Goal: Task Accomplishment & Management: Use online tool/utility

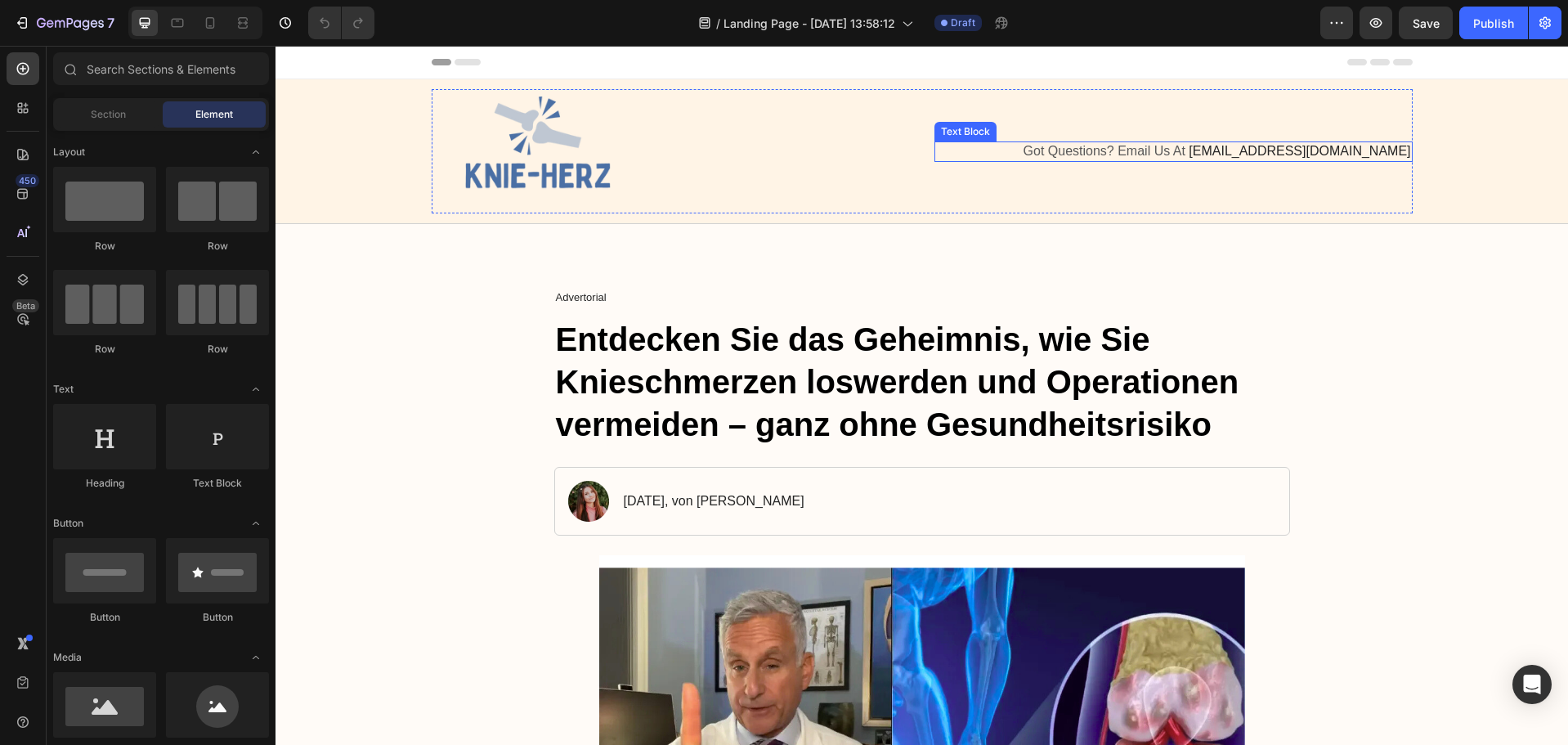
click at [1381, 148] on span "[EMAIL_ADDRESS][DOMAIN_NAME]" at bounding box center [1300, 150] width 222 height 14
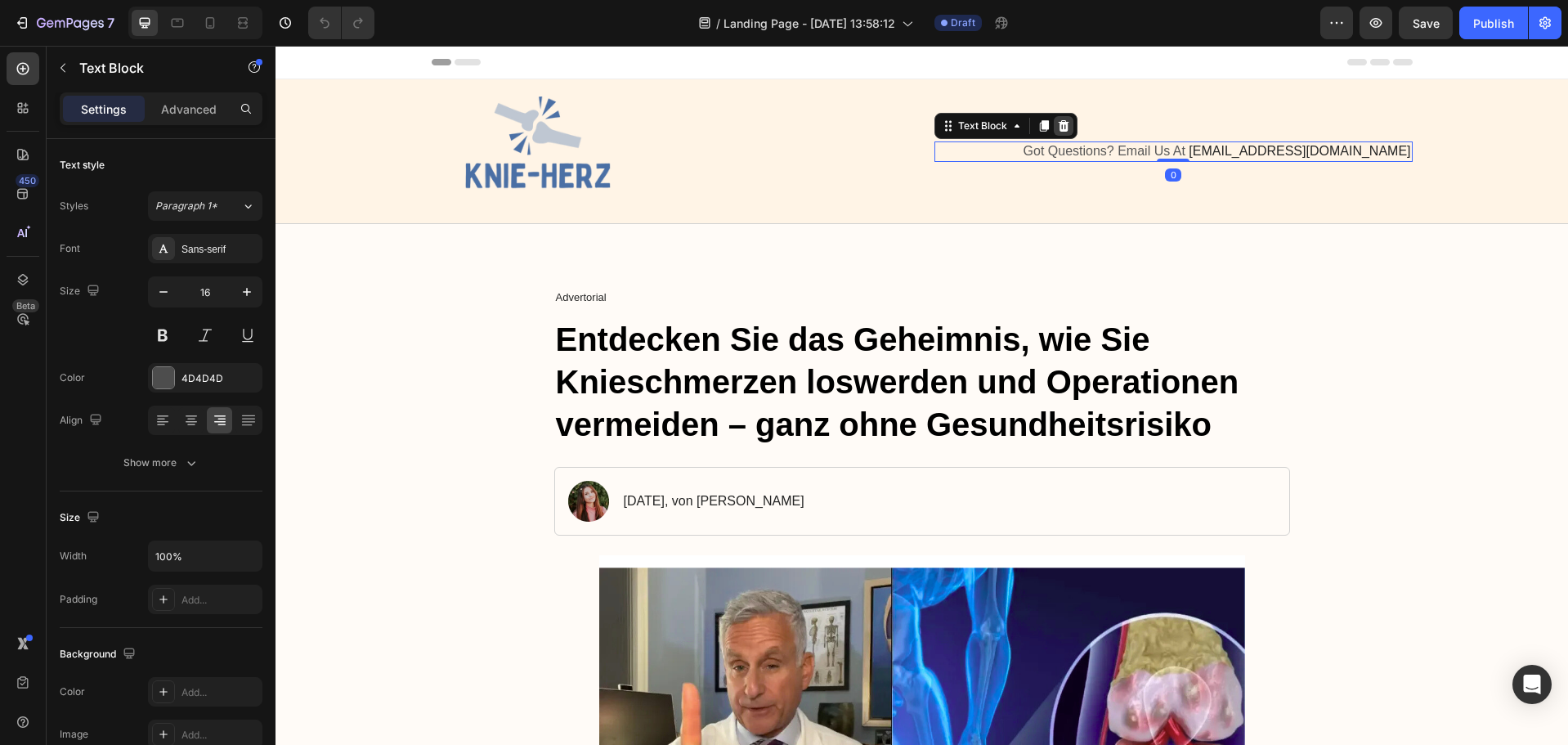
click at [1059, 125] on icon at bounding box center [1063, 127] width 11 height 12
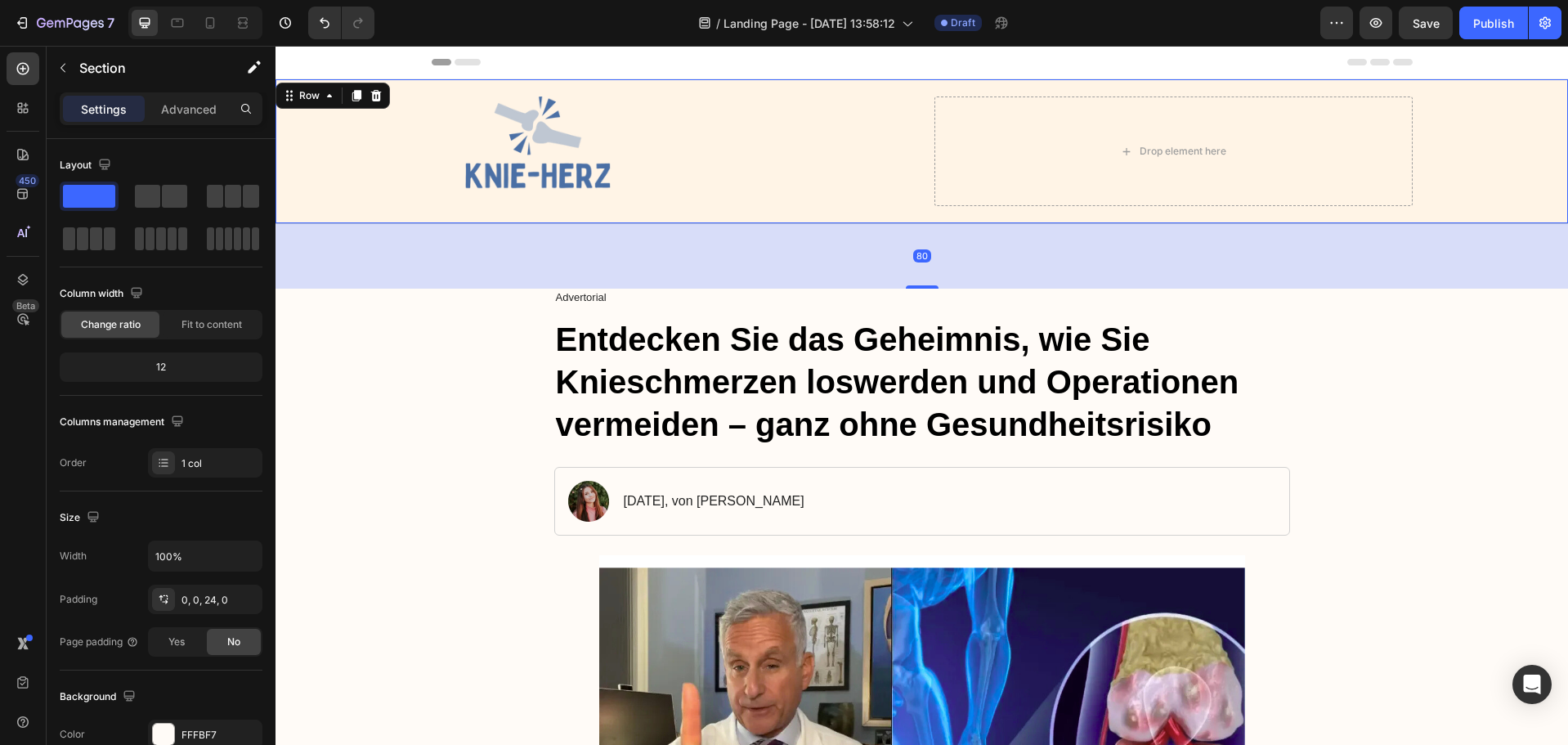
click at [354, 132] on div "Image Drop element here Row" at bounding box center [922, 151] width 1260 height 125
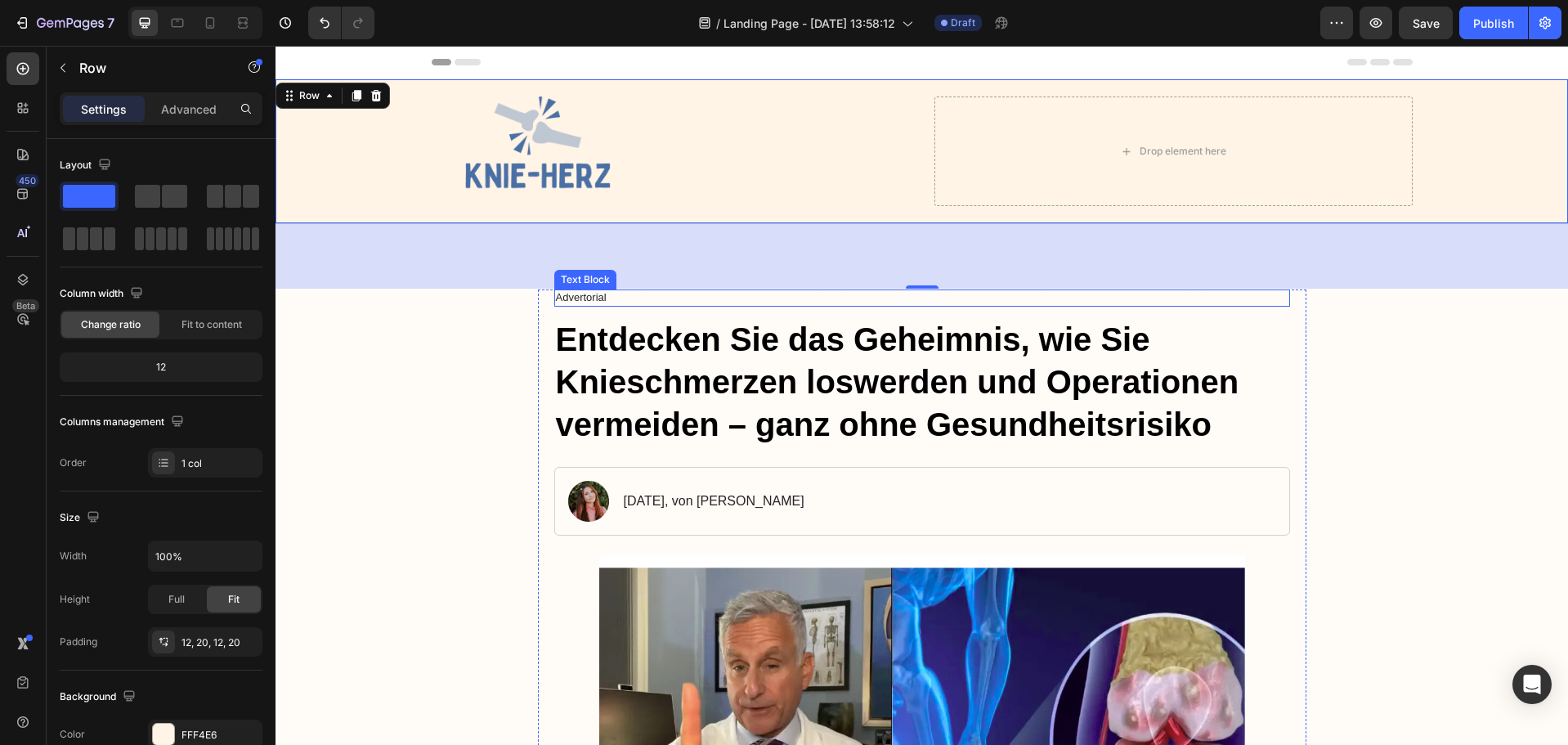
click at [596, 300] on p "Advertorial" at bounding box center [922, 298] width 733 height 14
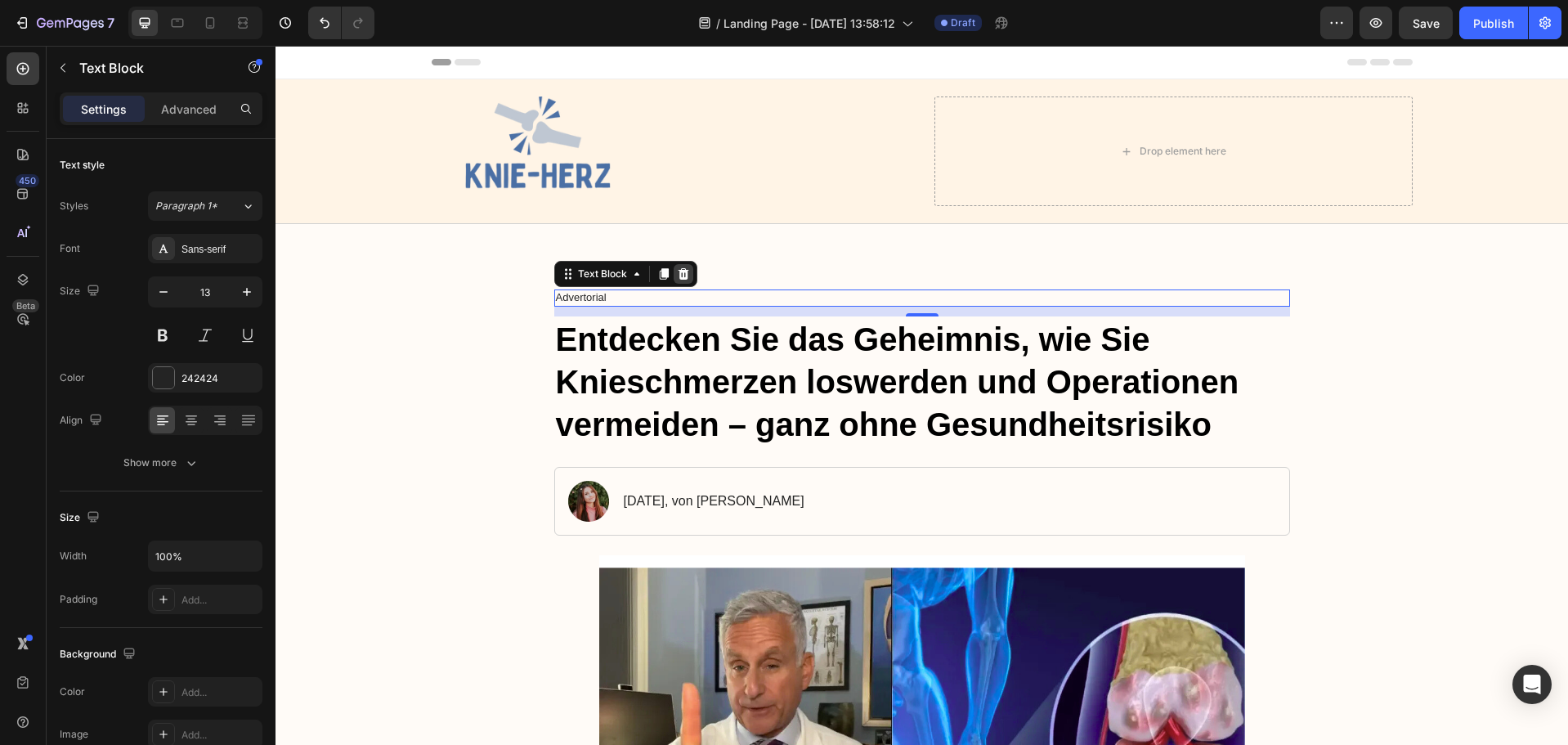
click at [678, 269] on icon at bounding box center [683, 274] width 11 height 12
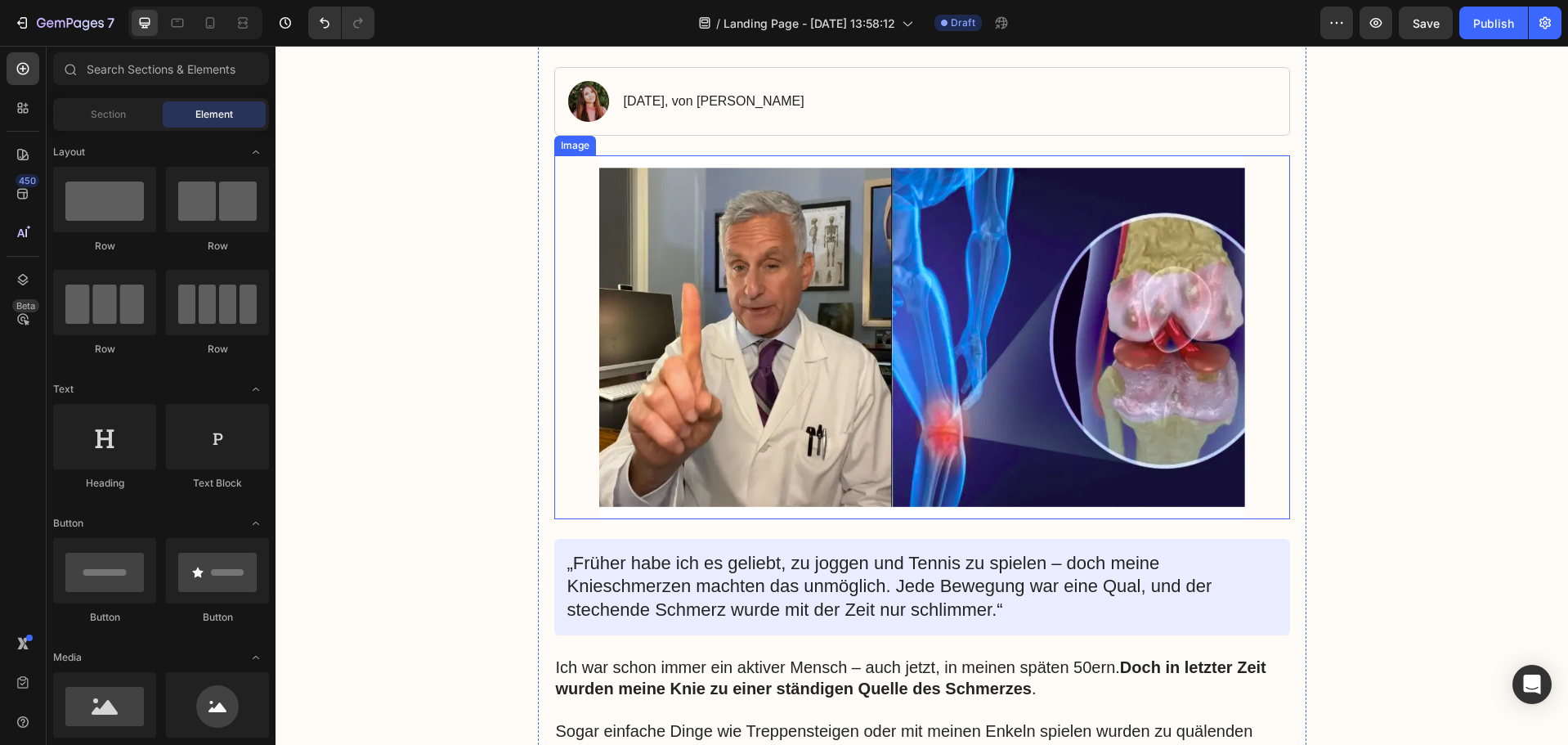
scroll to position [409, 0]
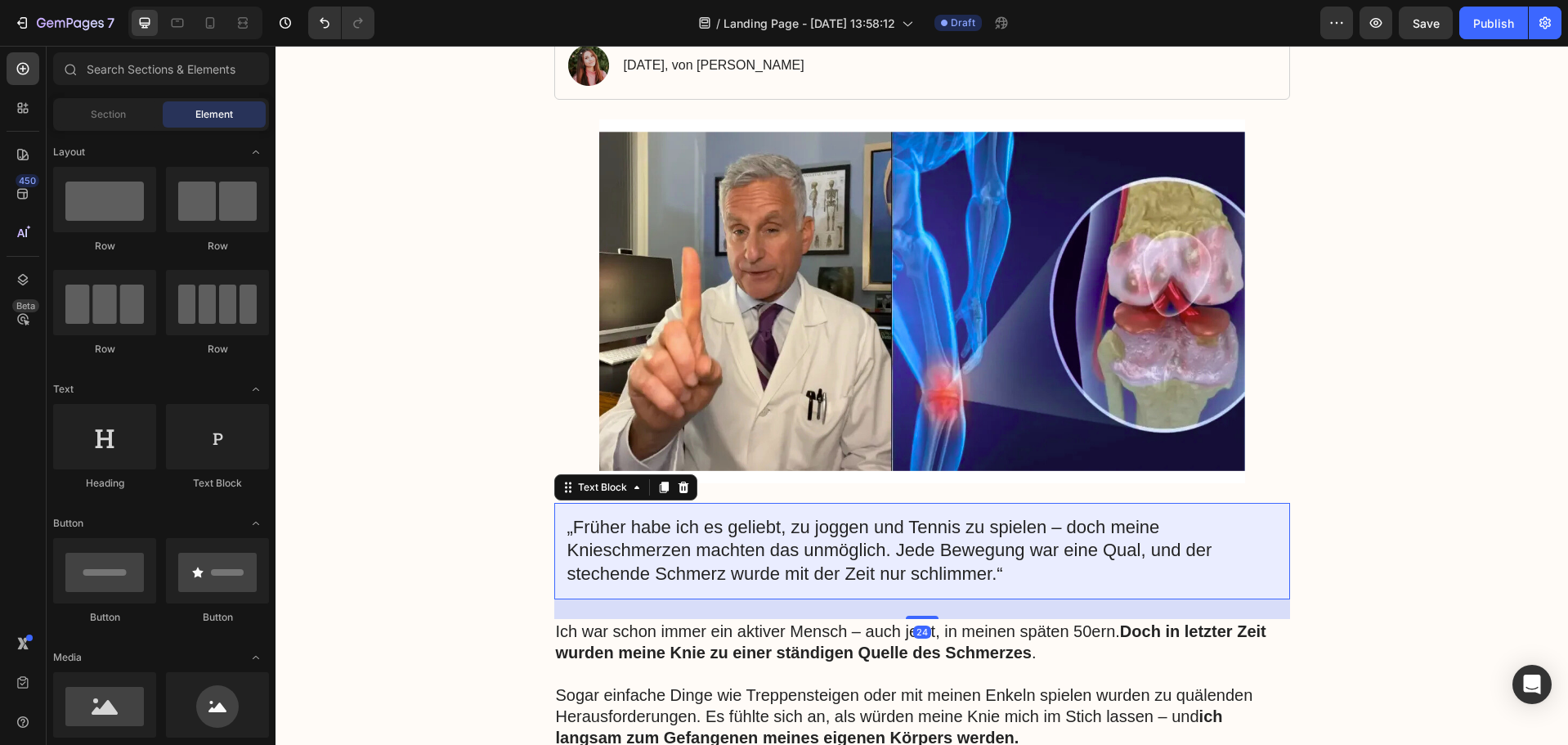
click at [955, 527] on p "„Früher habe ich es geliebt, zu joggen und Tennis zu spielen – doch meine Knies…" at bounding box center [922, 551] width 709 height 70
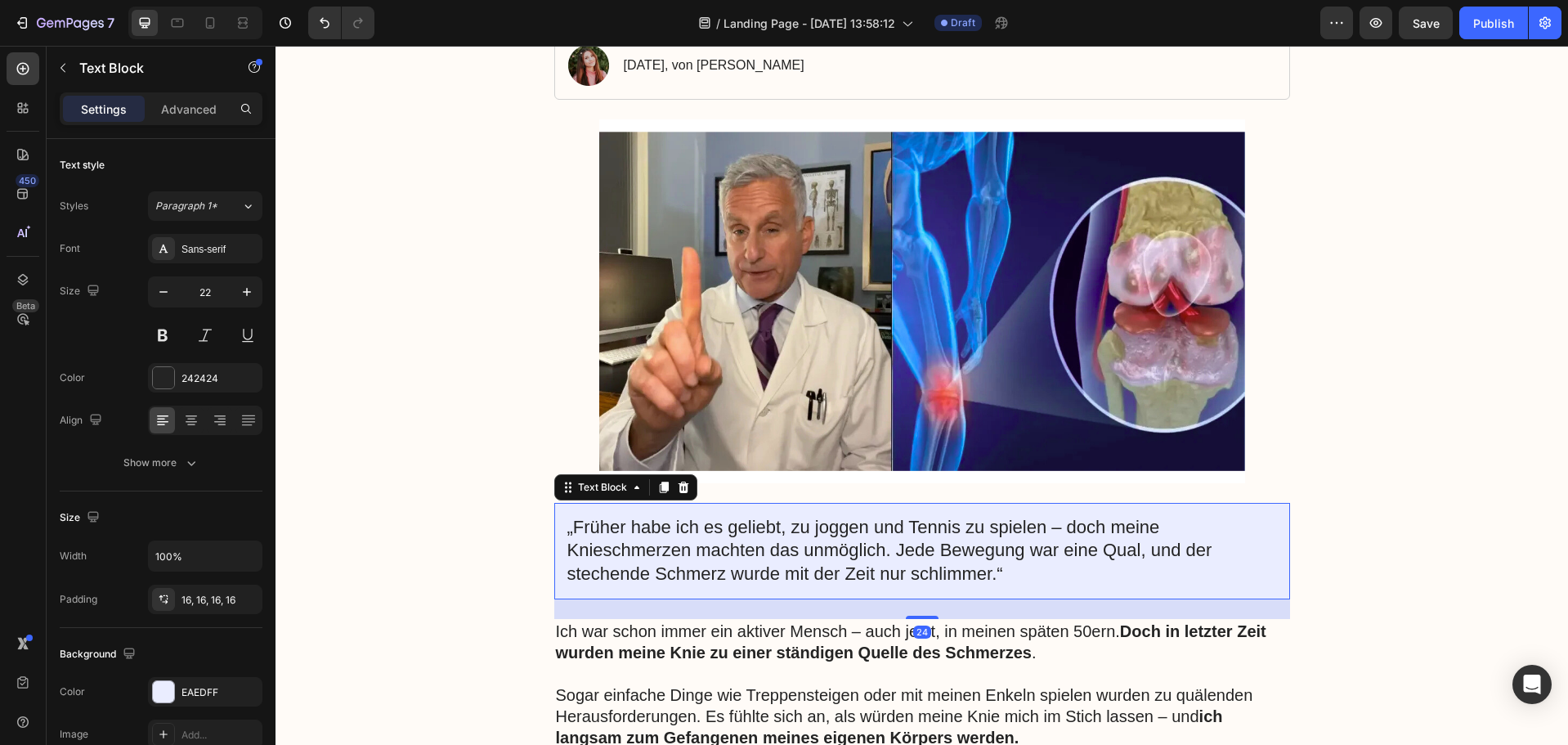
click at [955, 527] on p "„Früher habe ich es geliebt, zu joggen und Tennis zu spielen – doch meine Knies…" at bounding box center [922, 551] width 709 height 70
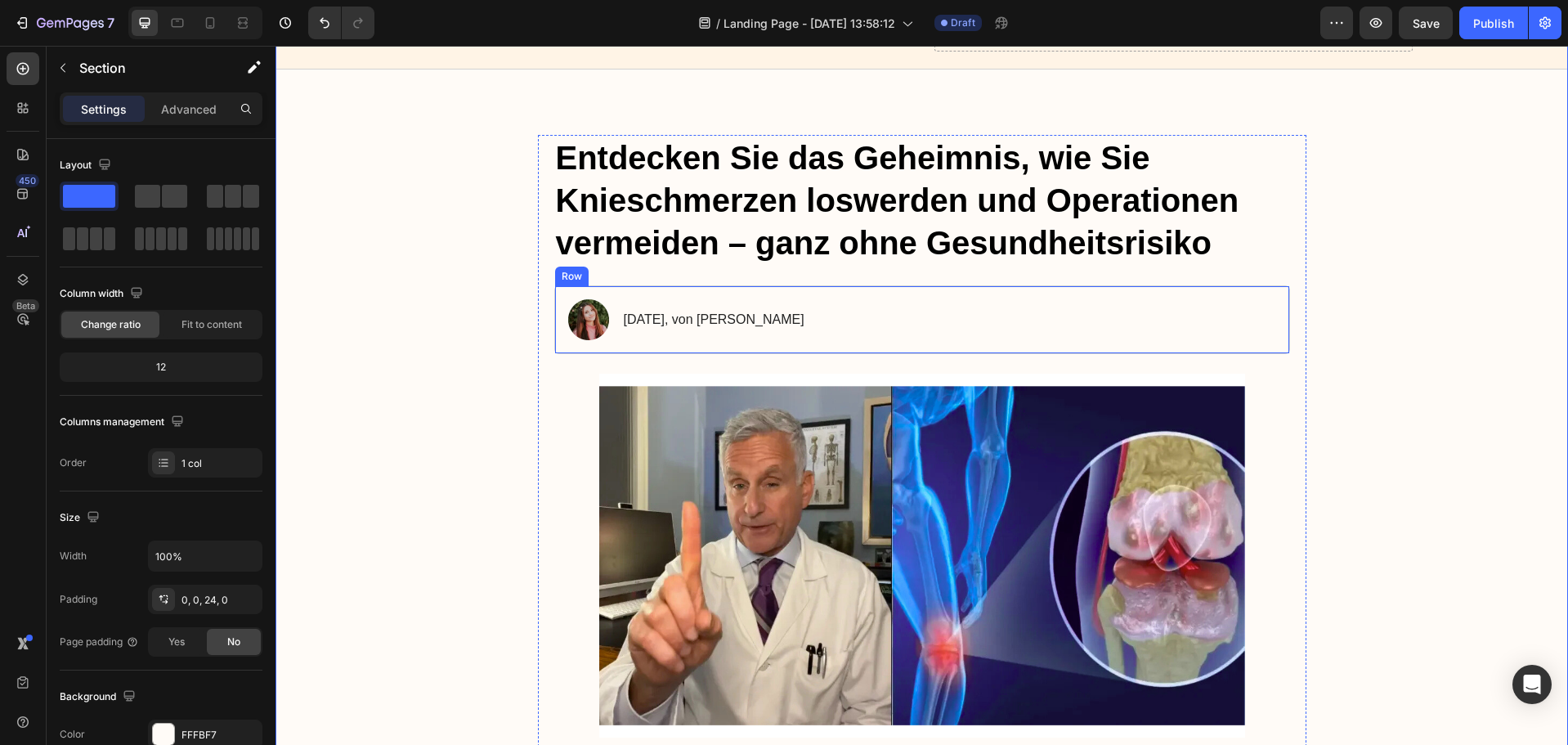
scroll to position [0, 0]
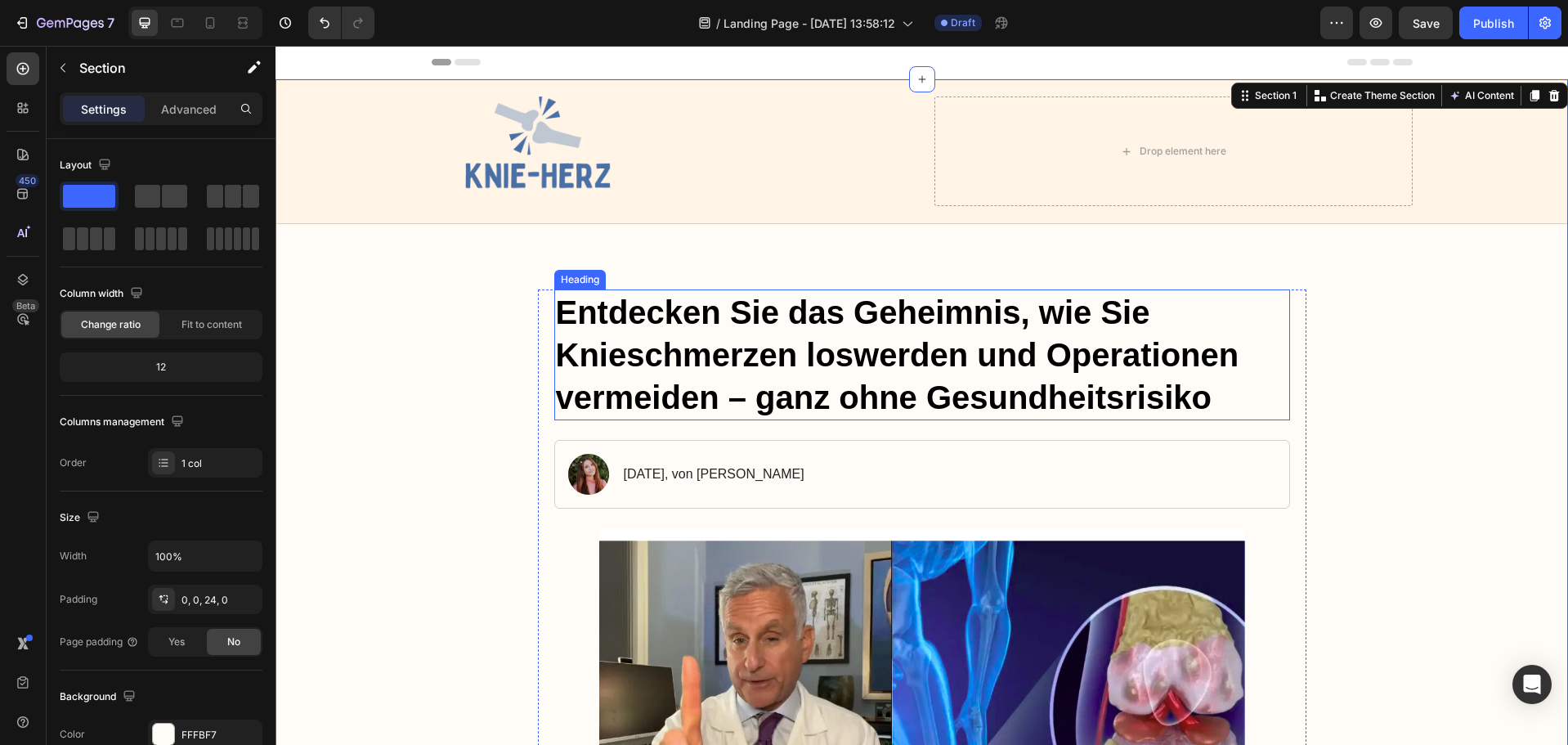
click at [813, 350] on h1 "Entdecken Sie das Geheimnis, wie Sie Knieschmerzen loswerden und Operationen ve…" at bounding box center [922, 355] width 736 height 131
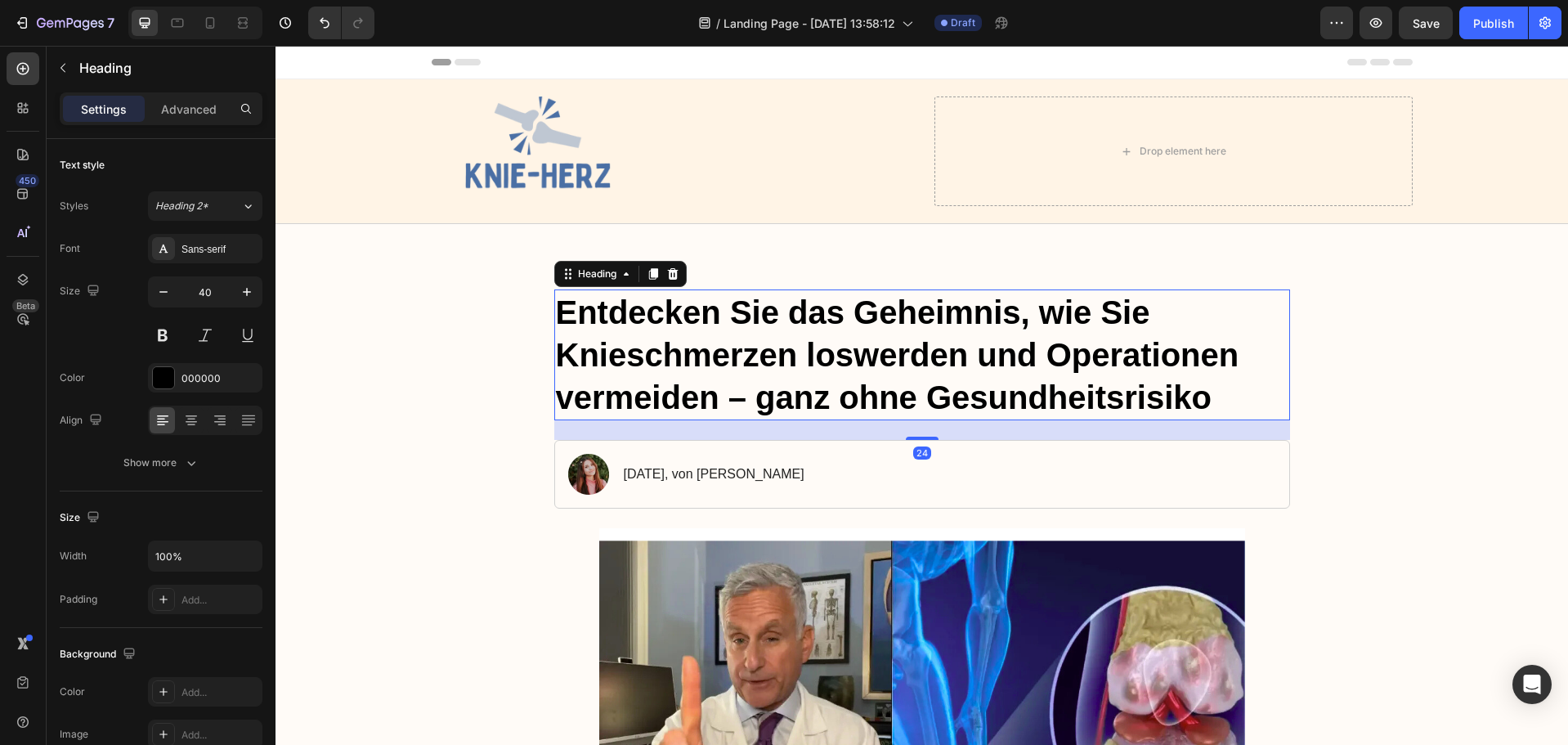
click at [1218, 394] on h1 "Entdecken Sie das Geheimnis, wie Sie Knieschmerzen loswerden und Operationen ve…" at bounding box center [922, 355] width 736 height 131
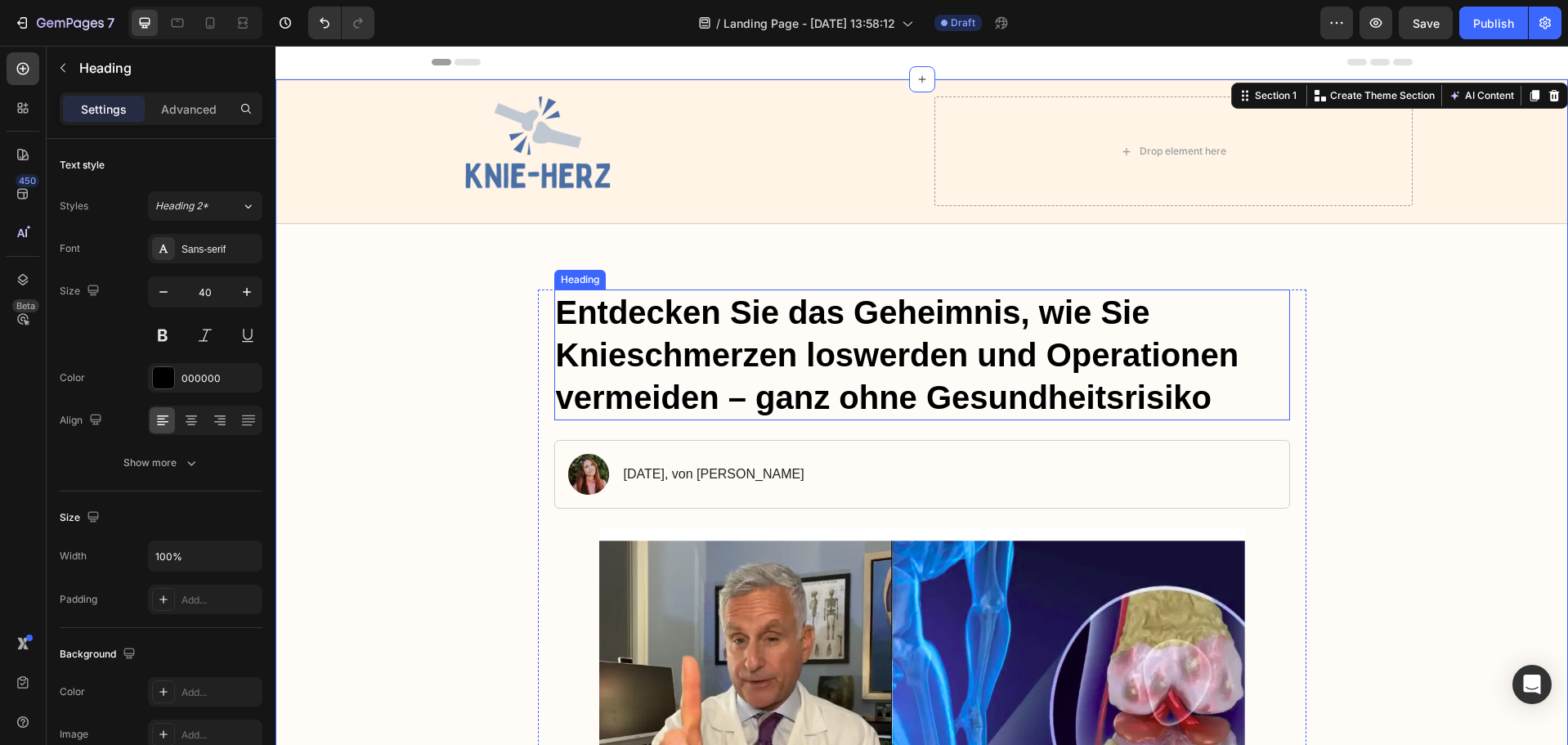
click at [1005, 365] on p "Entdecken Sie das Geheimnis, wie Sie Knieschmerzen loswerden und Operationen ve…" at bounding box center [922, 354] width 733 height 128
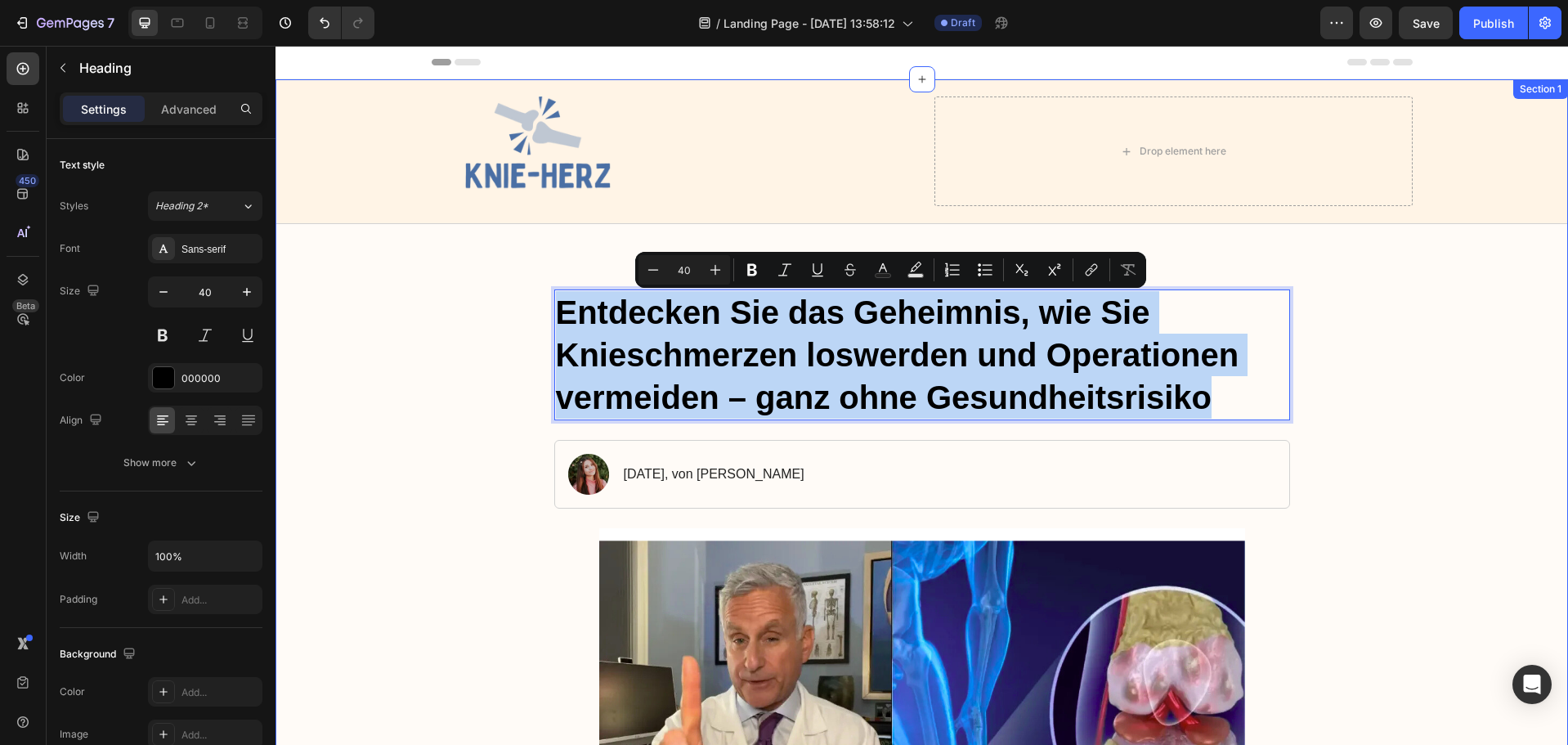
drag, startPoint x: 1217, startPoint y: 395, endPoint x: 415, endPoint y: 272, distance: 811.4
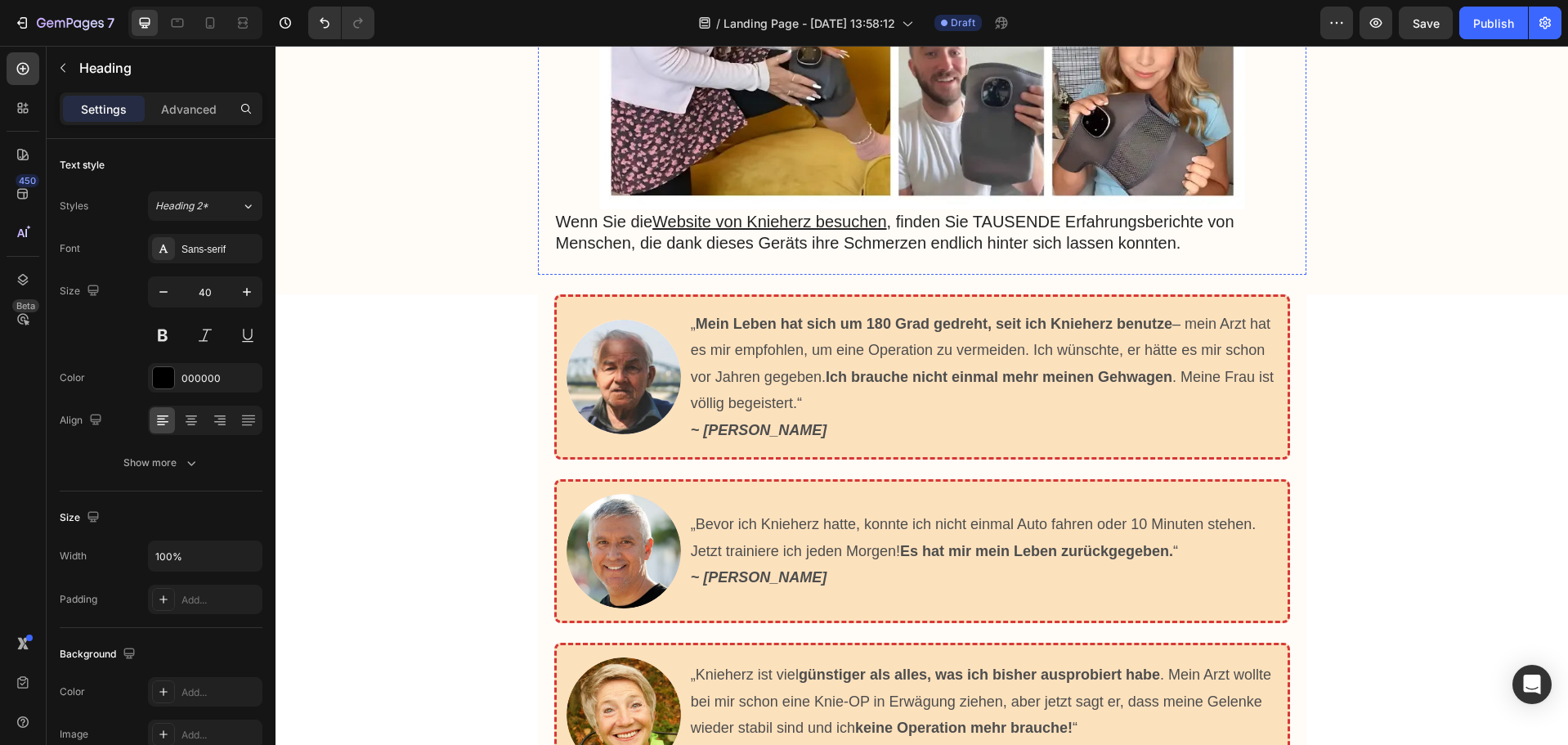
type input "16"
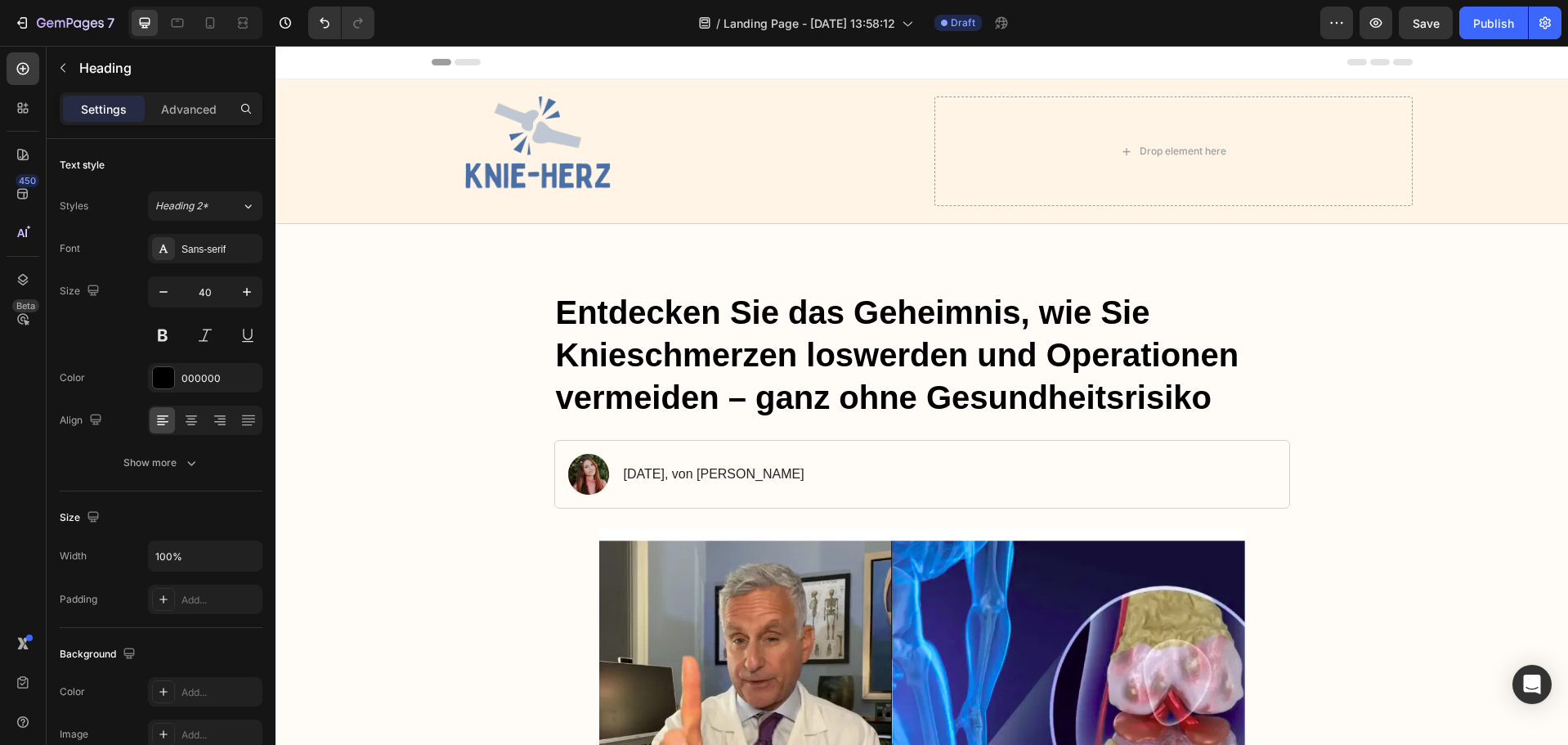
click at [1174, 370] on h1 "Entdecken Sie das Geheimnis, wie Sie Knieschmerzen loswerden und Operationen ve…" at bounding box center [922, 355] width 736 height 131
click at [1245, 410] on p "Entdecken Sie das Geheimnis, wie Sie Knieschmerzen loswerden und Operationen ve…" at bounding box center [922, 354] width 733 height 128
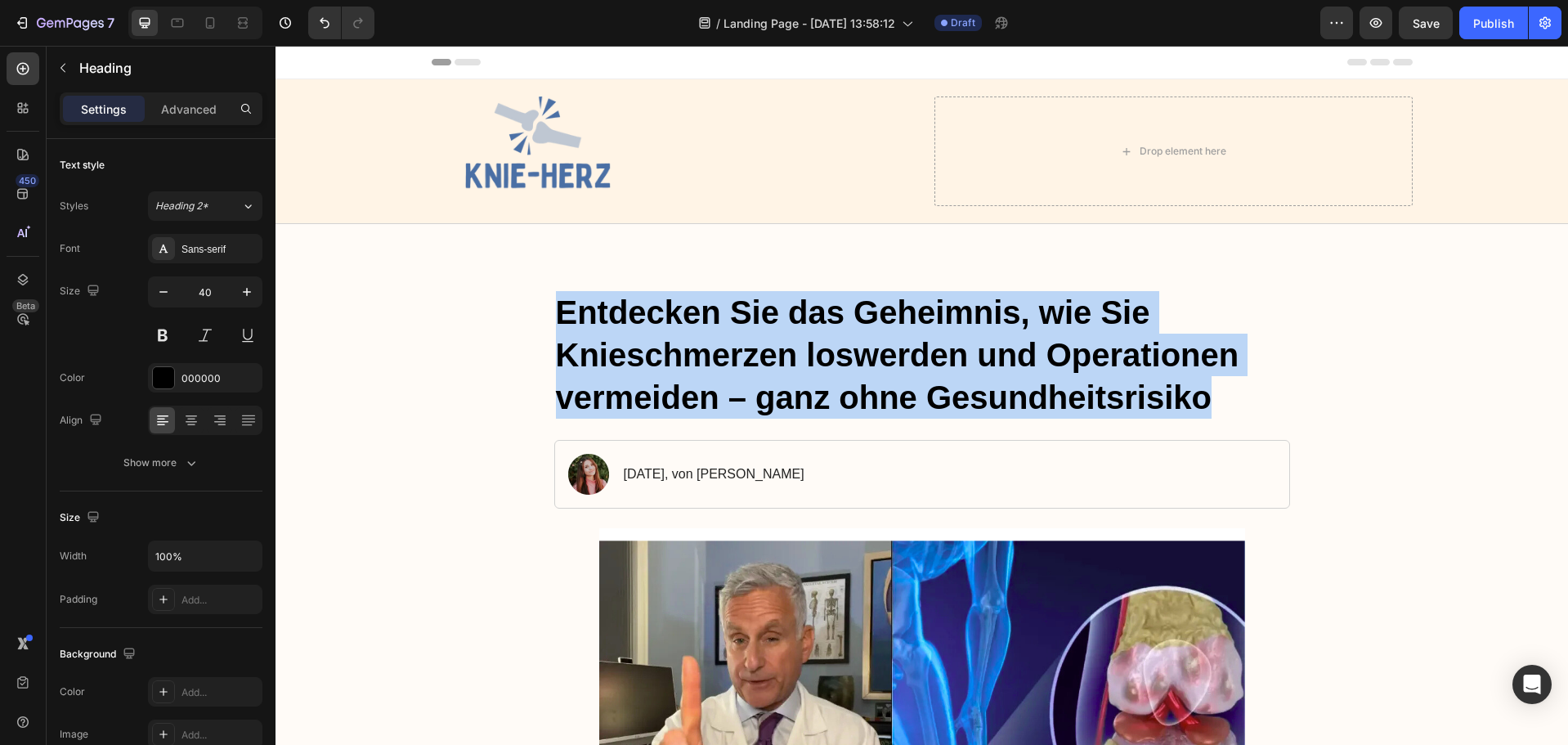
drag, startPoint x: 1224, startPoint y: 401, endPoint x: 557, endPoint y: 296, distance: 675.2
click at [557, 296] on p "Entdecken Sie das Geheimnis, wie Sie Knieschmerzen loswerden und Operationen ve…" at bounding box center [922, 354] width 733 height 128
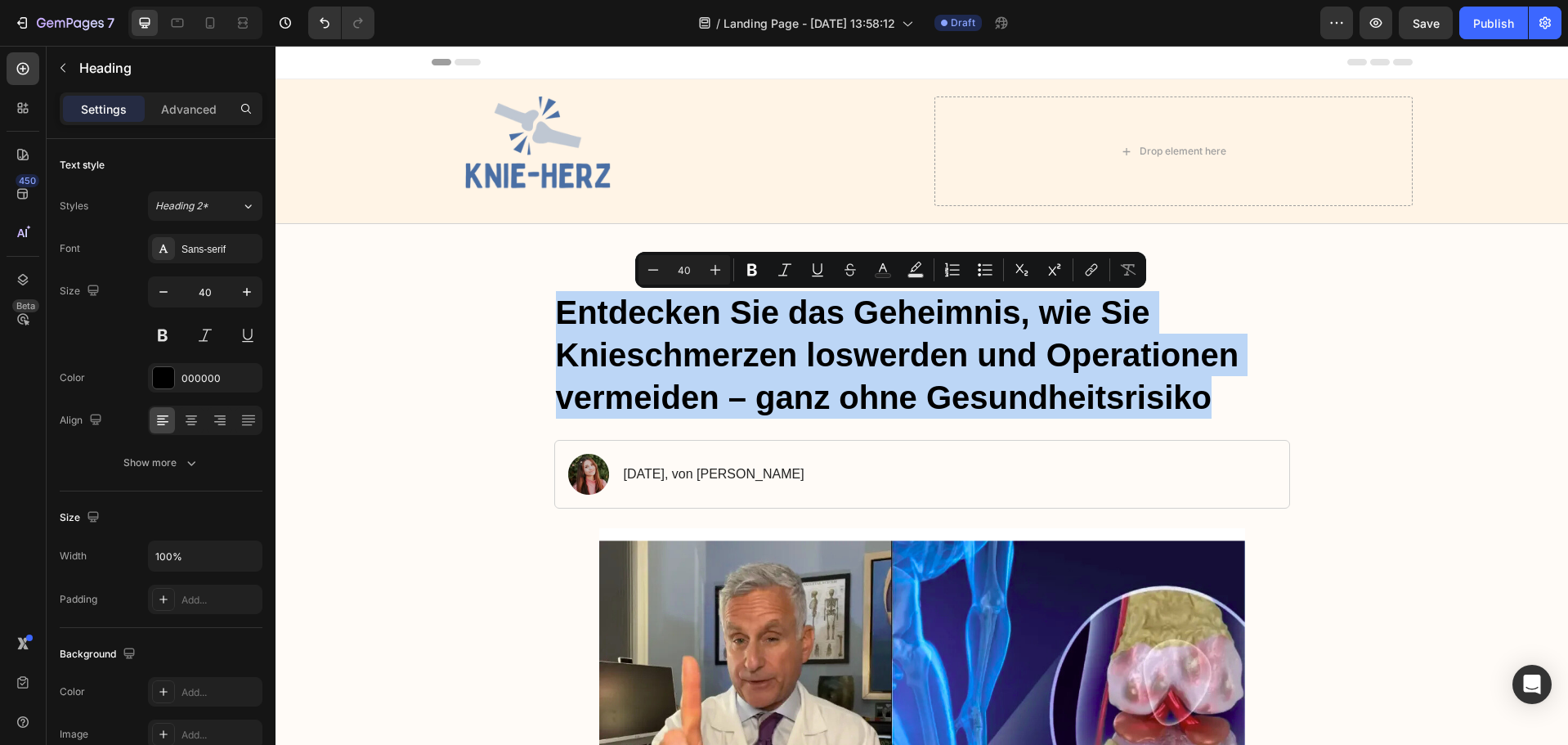
copy p "Entdecken Sie das Geheimnis, wie Sie Knieschmerzen loswerden und Operationen ve…"
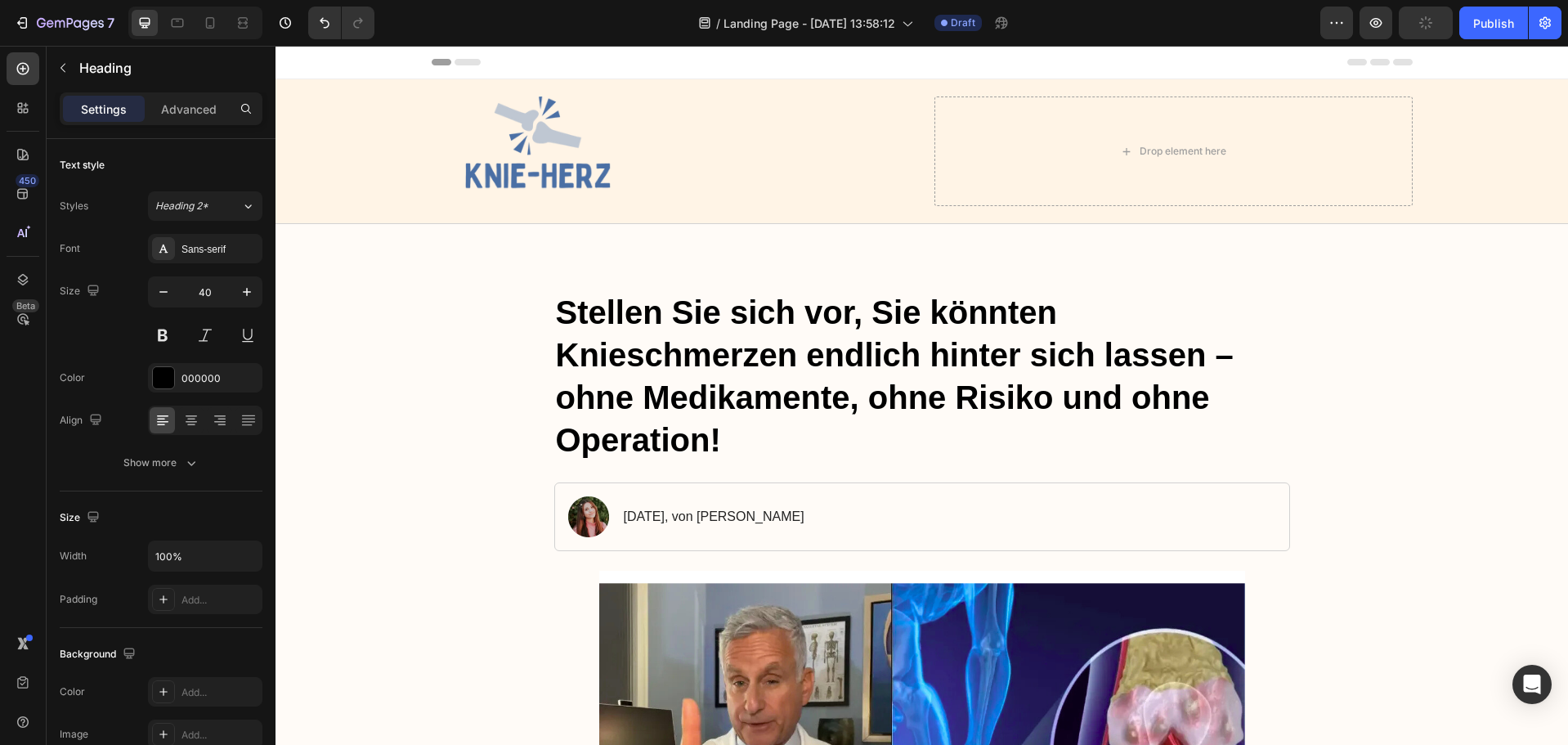
click at [1228, 359] on p "Stellen Sie sich vor, Sie könnten Knieschmerzen endlich hinter sich lassen – oh…" at bounding box center [922, 376] width 733 height 170
click at [1072, 309] on p "Stellen Sie sich vor, Sie könnten Knieschmerzen endlich hinter sich lassen – oh…" at bounding box center [922, 376] width 733 height 170
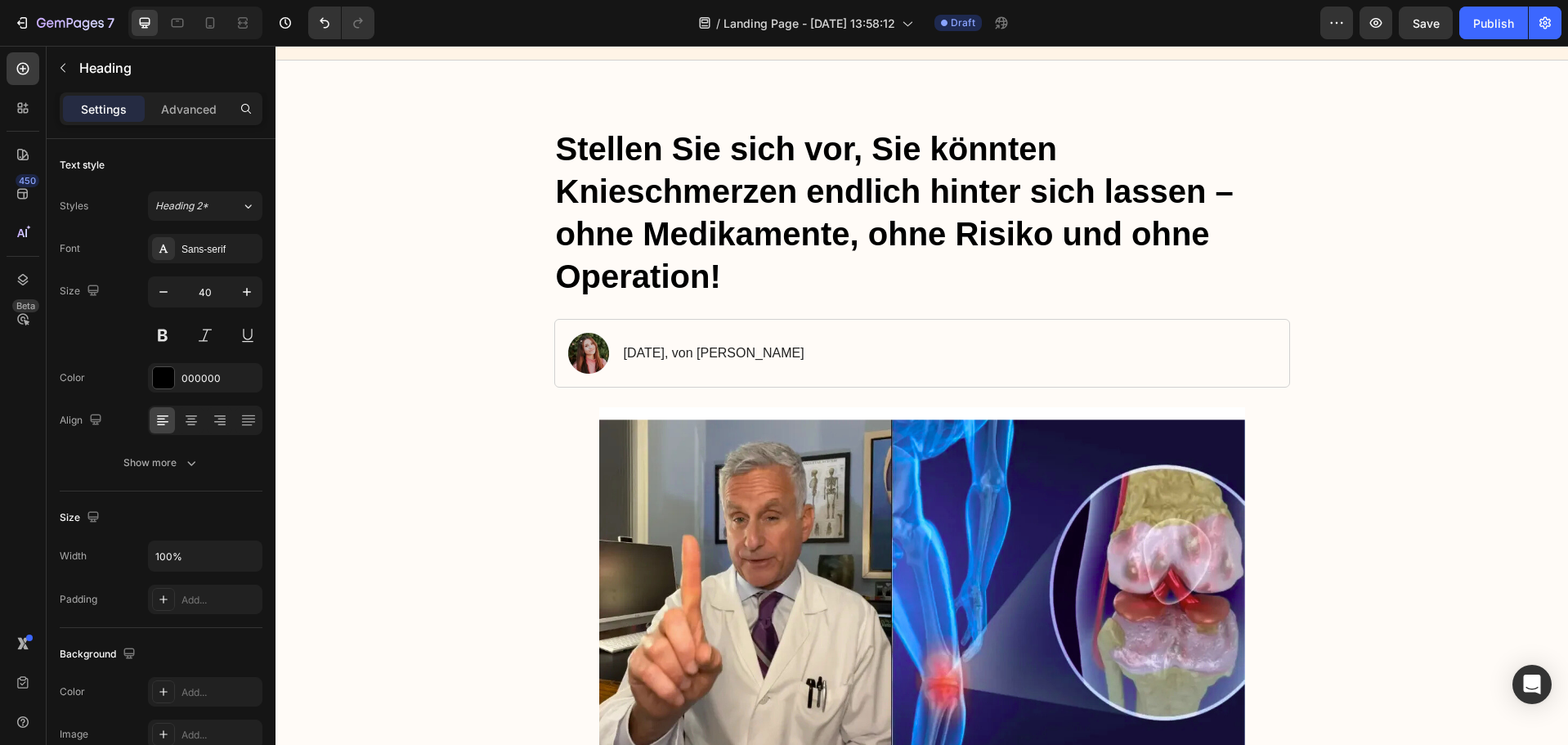
scroll to position [82, 0]
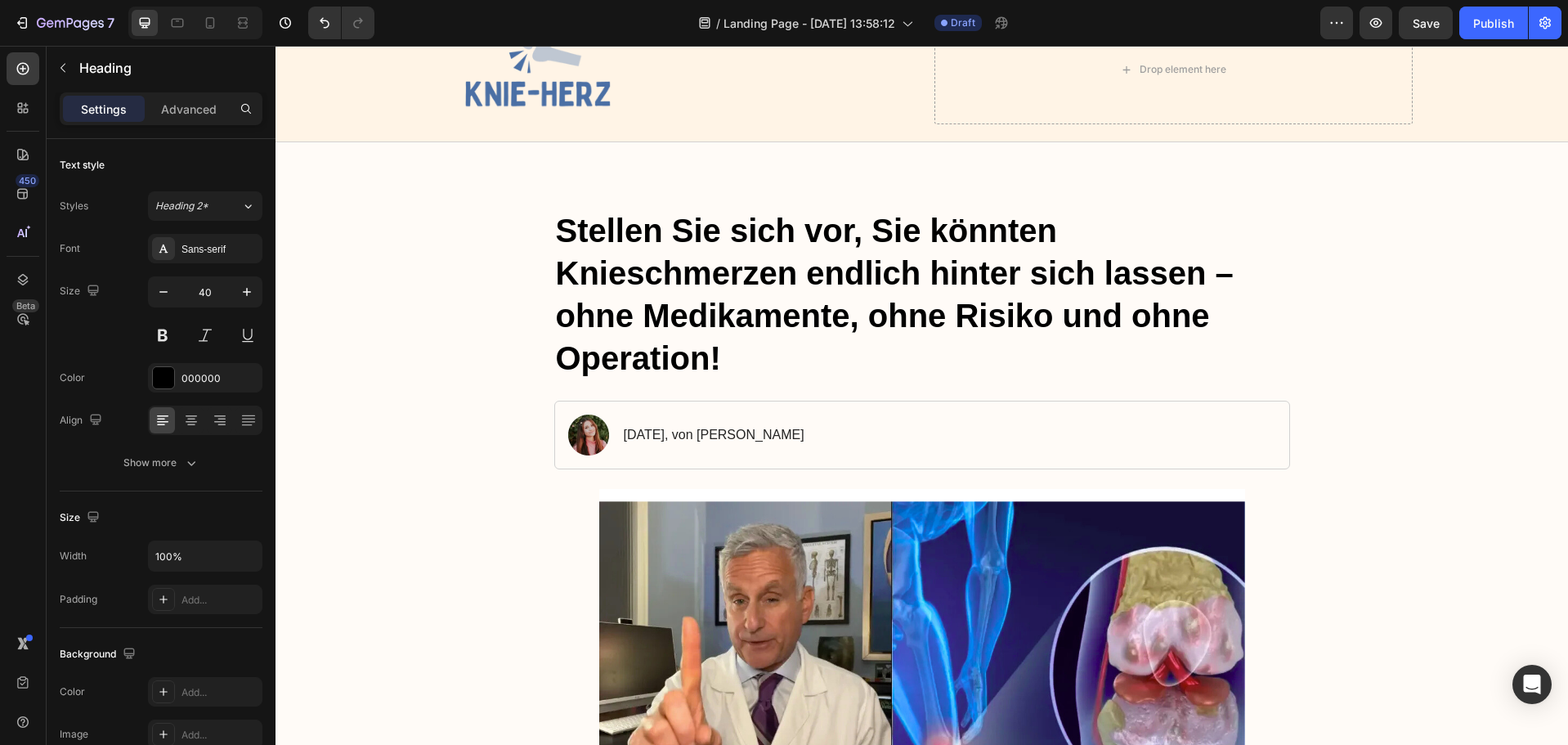
click at [703, 348] on p "Stellen Sie sich vor, Sie könnten Knieschmerzen endlich hinter sich lassen – oh…" at bounding box center [922, 295] width 733 height 170
click at [720, 355] on p "Stellen Sie sich vor, Sie könnten Knieschmerzen endlich hinter sich lassen – oh…" at bounding box center [922, 295] width 733 height 170
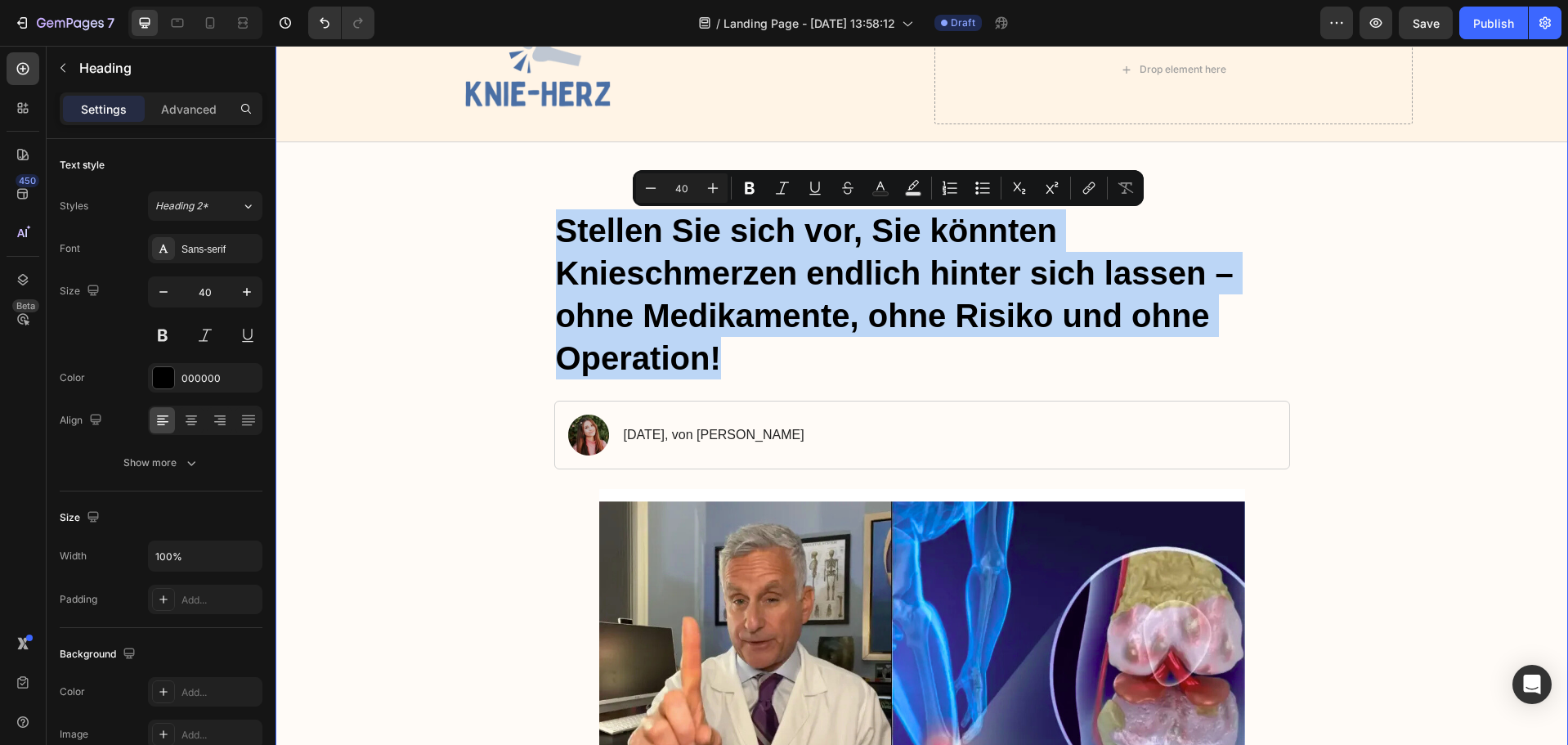
drag, startPoint x: 719, startPoint y: 354, endPoint x: 522, endPoint y: 218, distance: 239.4
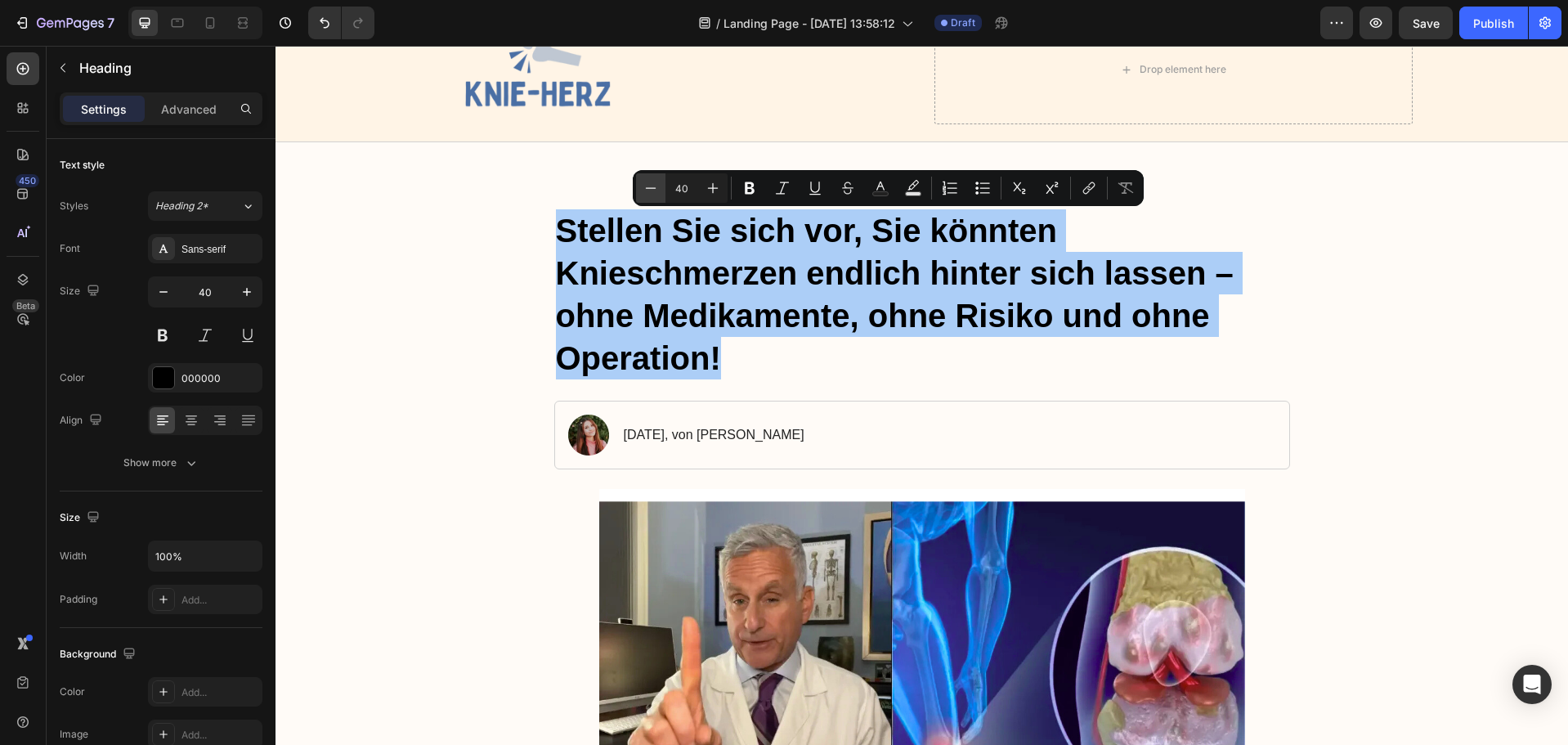
click at [651, 189] on icon "Editor contextual toolbar" at bounding box center [651, 188] width 17 height 17
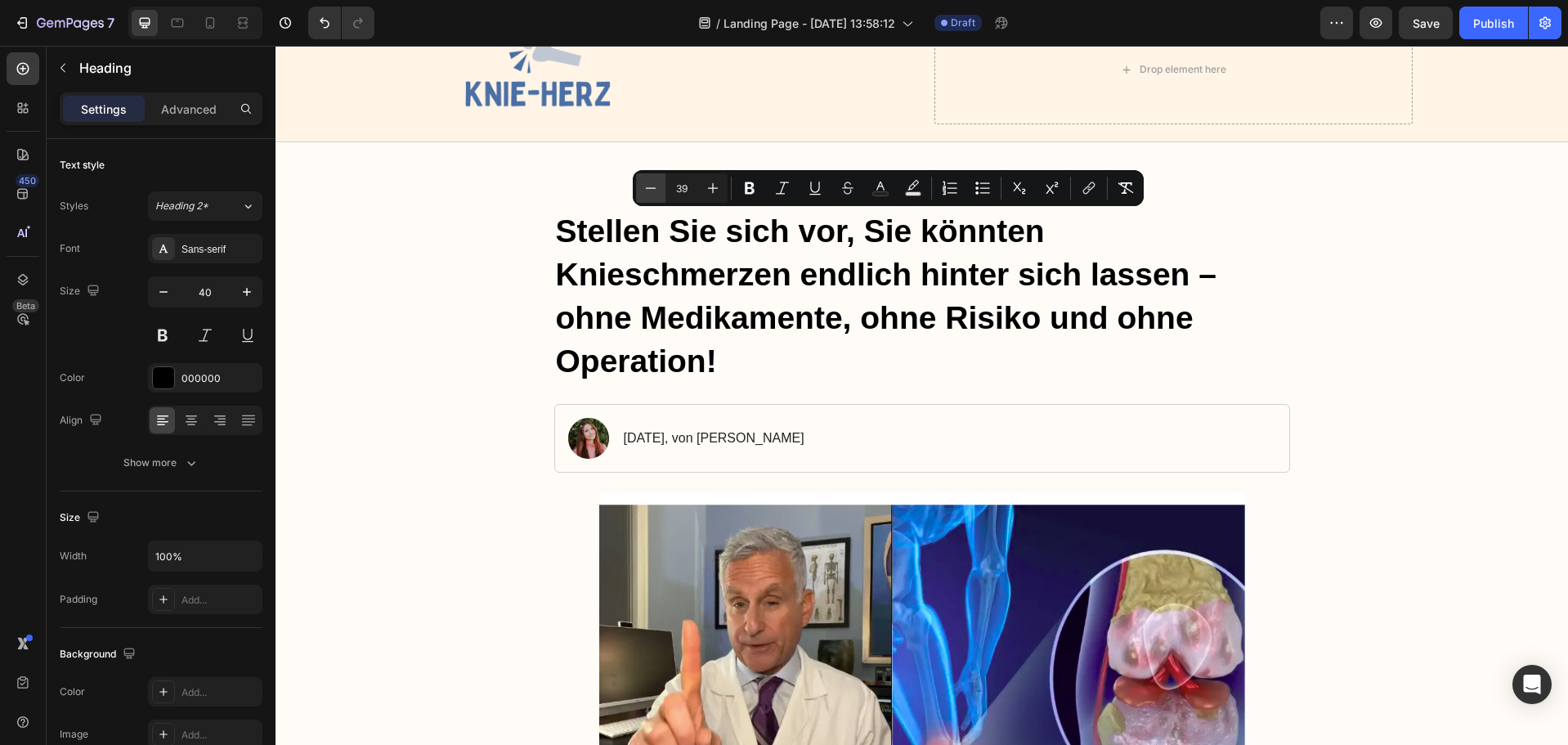
click at [651, 189] on icon "Editor contextual toolbar" at bounding box center [651, 188] width 17 height 17
type input "38"
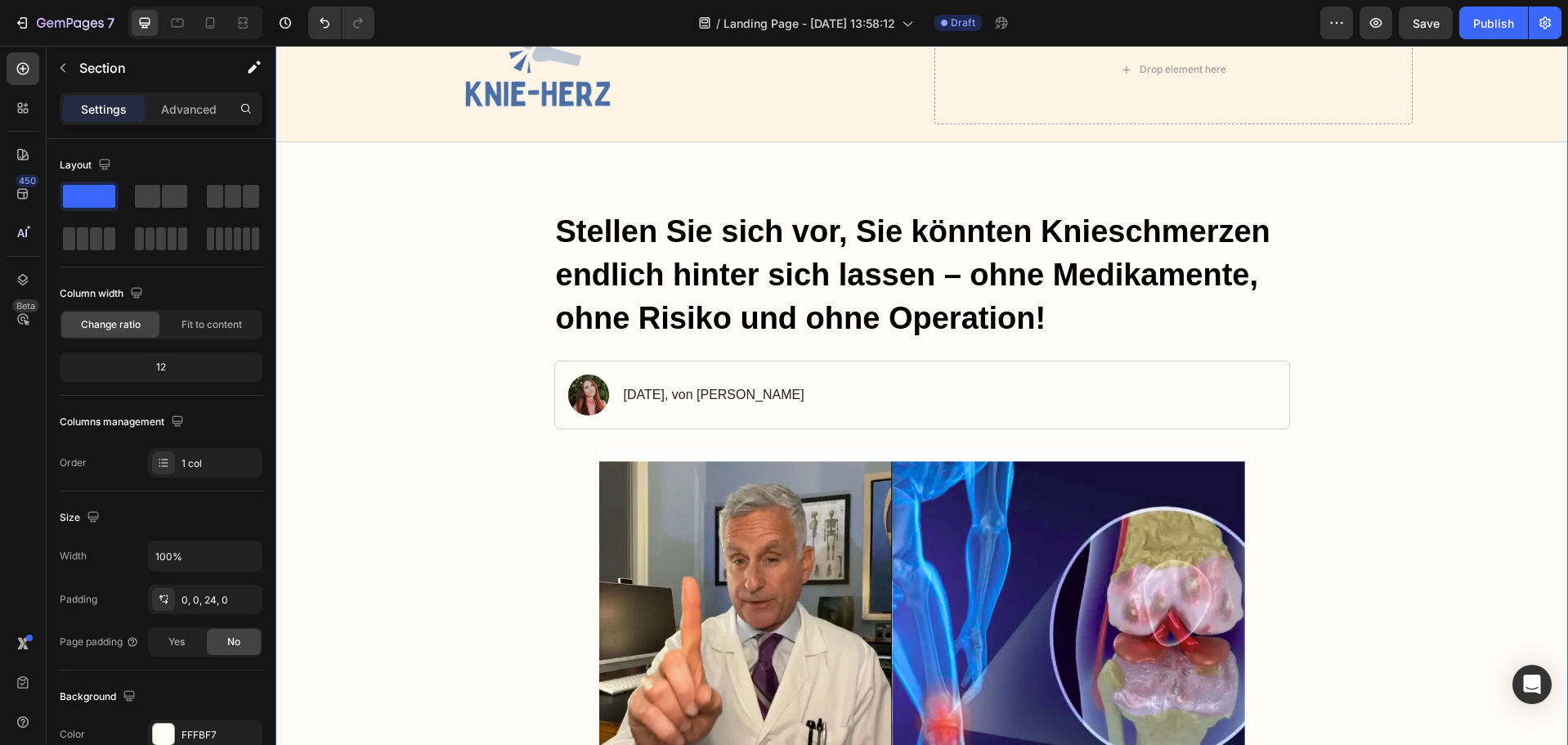
drag, startPoint x: 1389, startPoint y: 283, endPoint x: 1381, endPoint y: 281, distance: 8.2
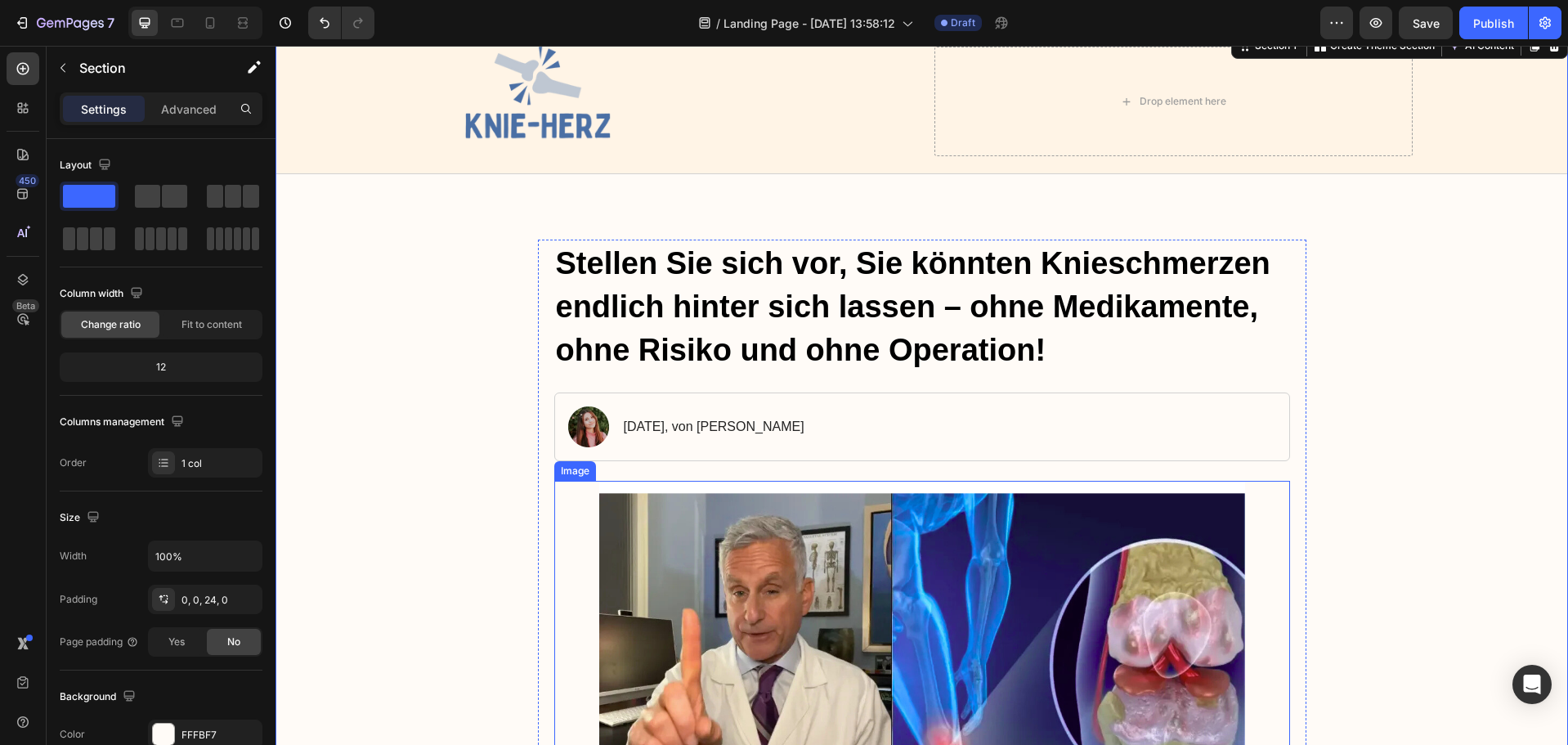
scroll to position [0, 0]
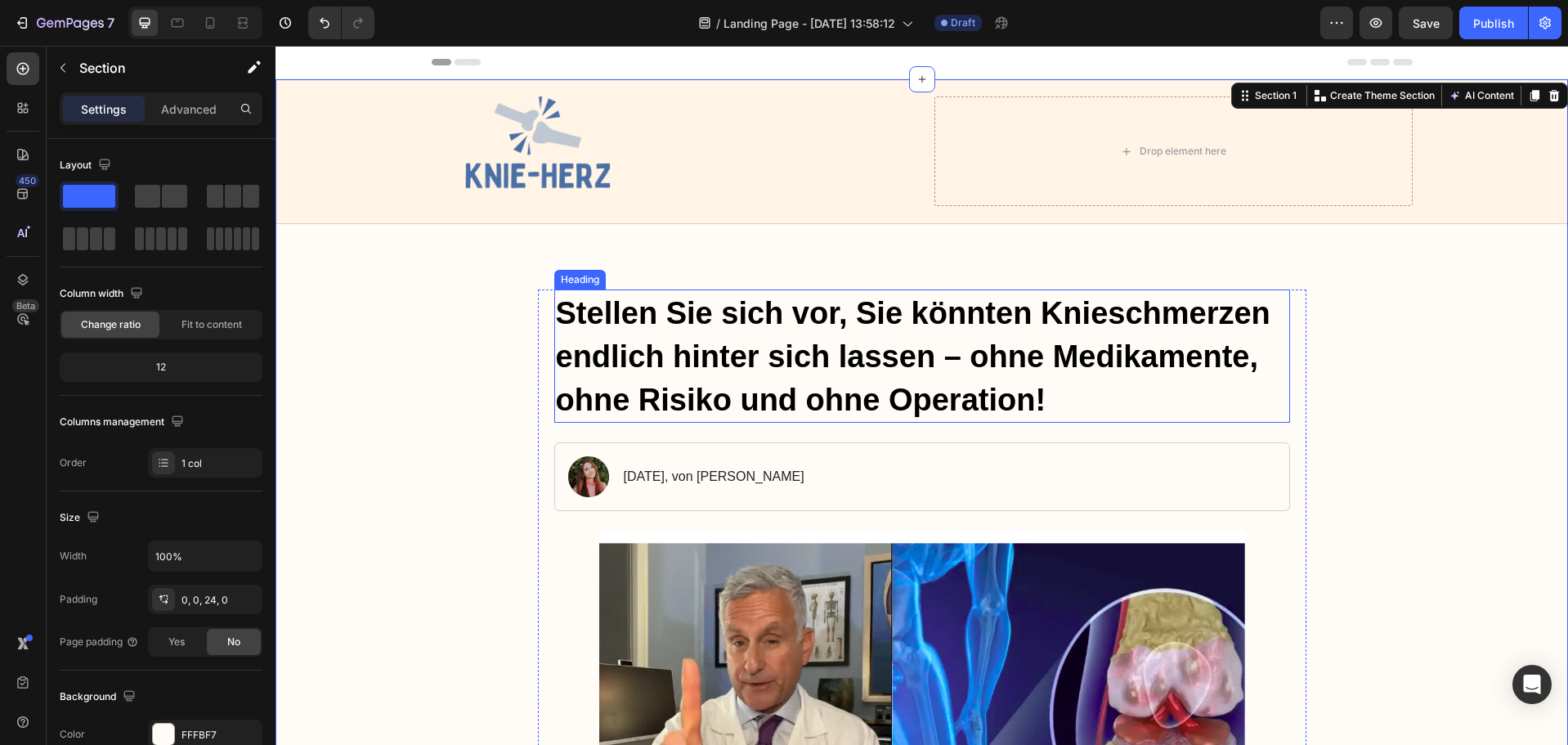
click at [1058, 401] on p "⁠⁠⁠⁠⁠⁠⁠ Stellen Sie sich vor, Sie könnten Knieschmerzen endlich hinter sich las…" at bounding box center [922, 355] width 733 height 130
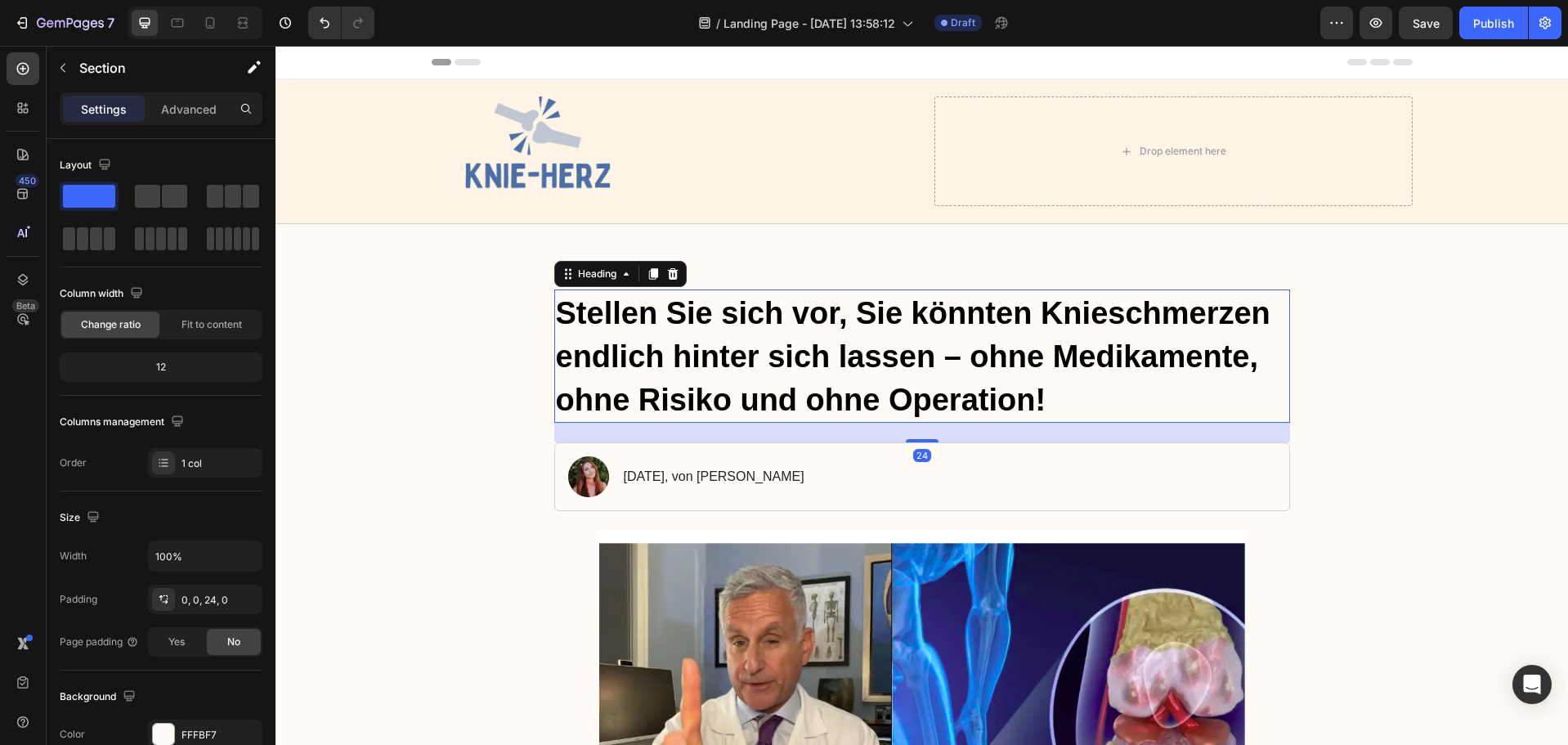
click at [1046, 398] on p "⁠⁠⁠⁠⁠⁠⁠ Stellen Sie sich vor, Sie könnten Knieschmerzen endlich hinter sich las…" at bounding box center [922, 355] width 733 height 130
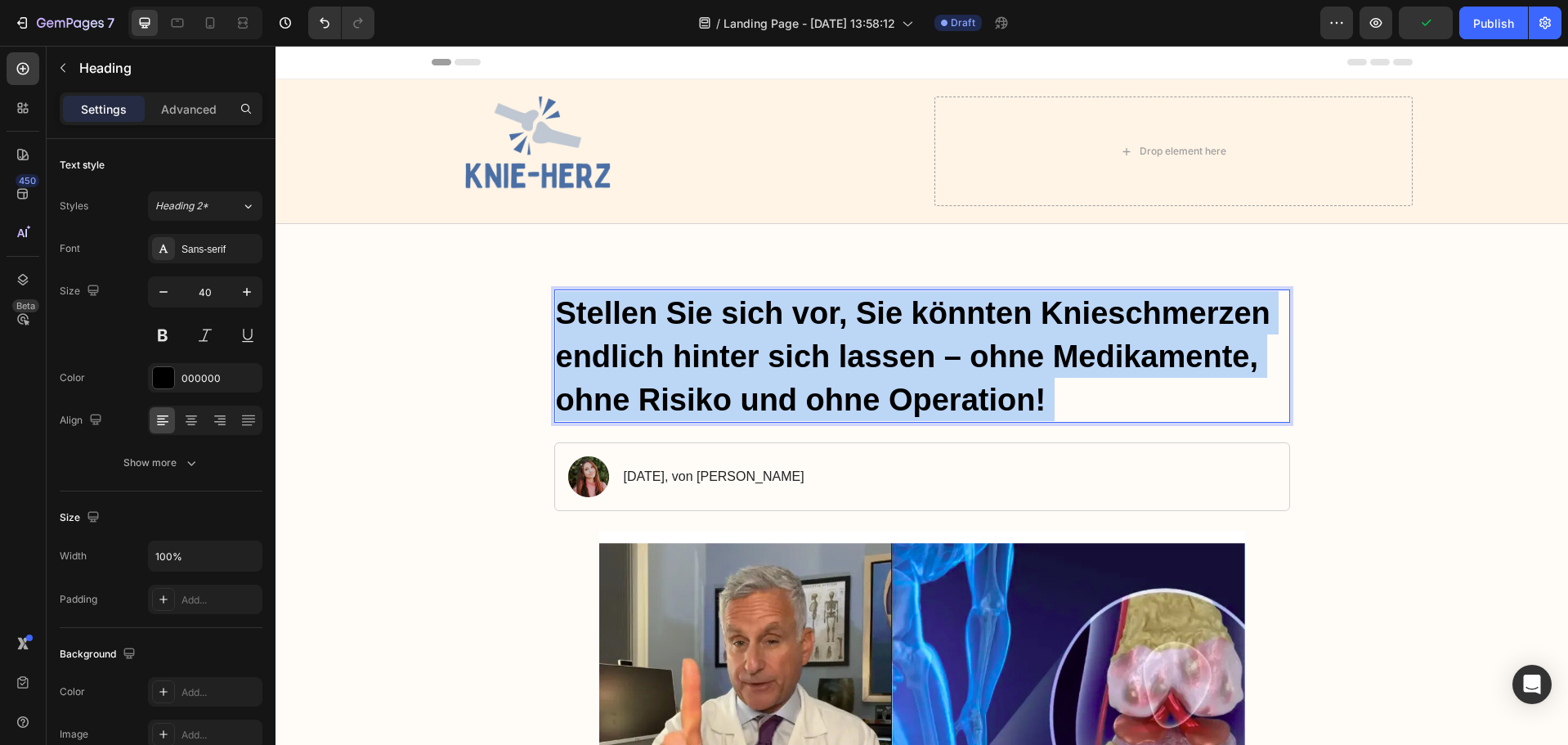
drag, startPoint x: 1046, startPoint y: 398, endPoint x: 548, endPoint y: 294, distance: 508.7
drag, startPoint x: 1042, startPoint y: 402, endPoint x: 550, endPoint y: 298, distance: 502.9
click at [556, 298] on p "Stellen Sie sich vor, Sie könnten Knieschmerzen endlich hinter sich lassen – oh…" at bounding box center [922, 355] width 733 height 130
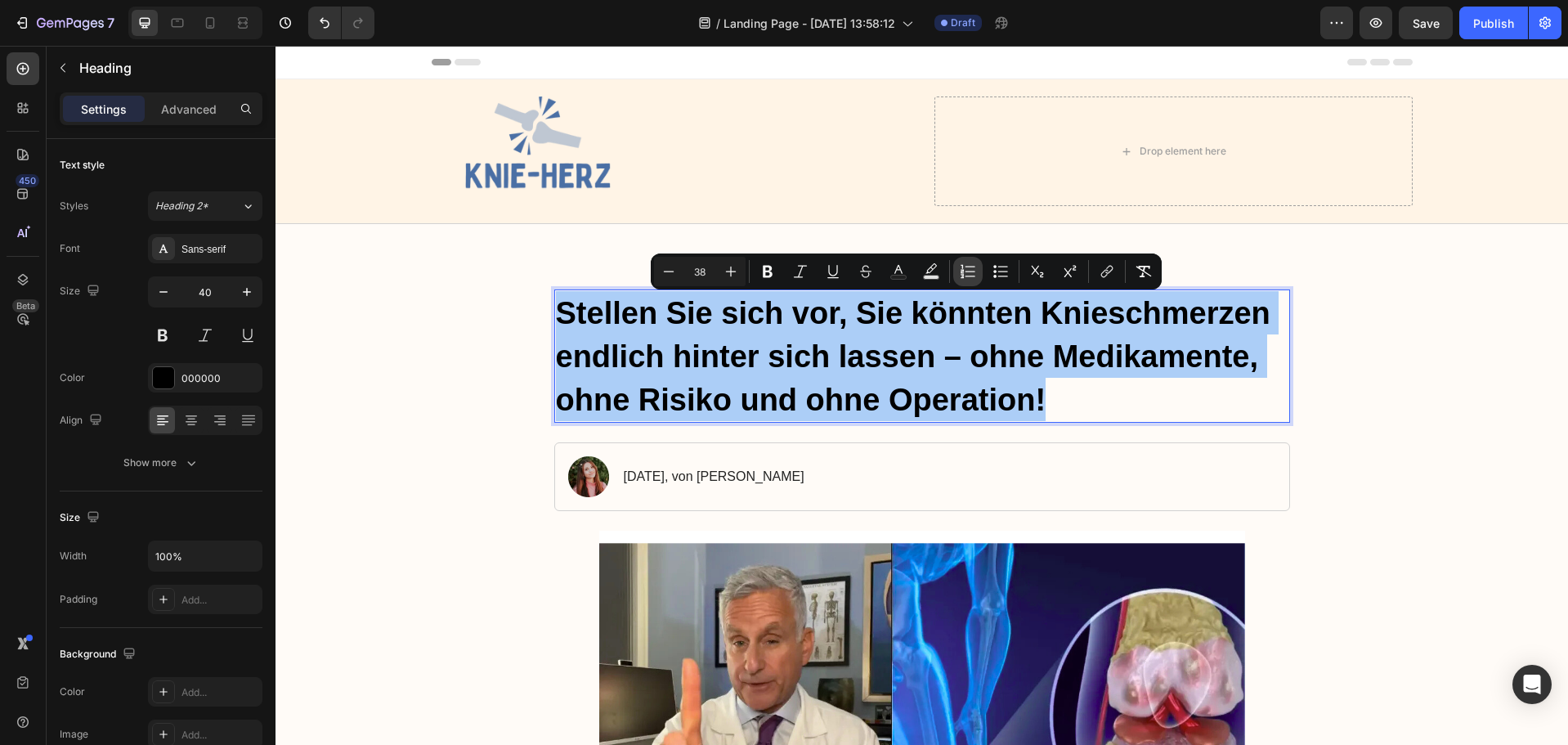
click at [969, 273] on icon "Editor contextual toolbar" at bounding box center [968, 271] width 17 height 17
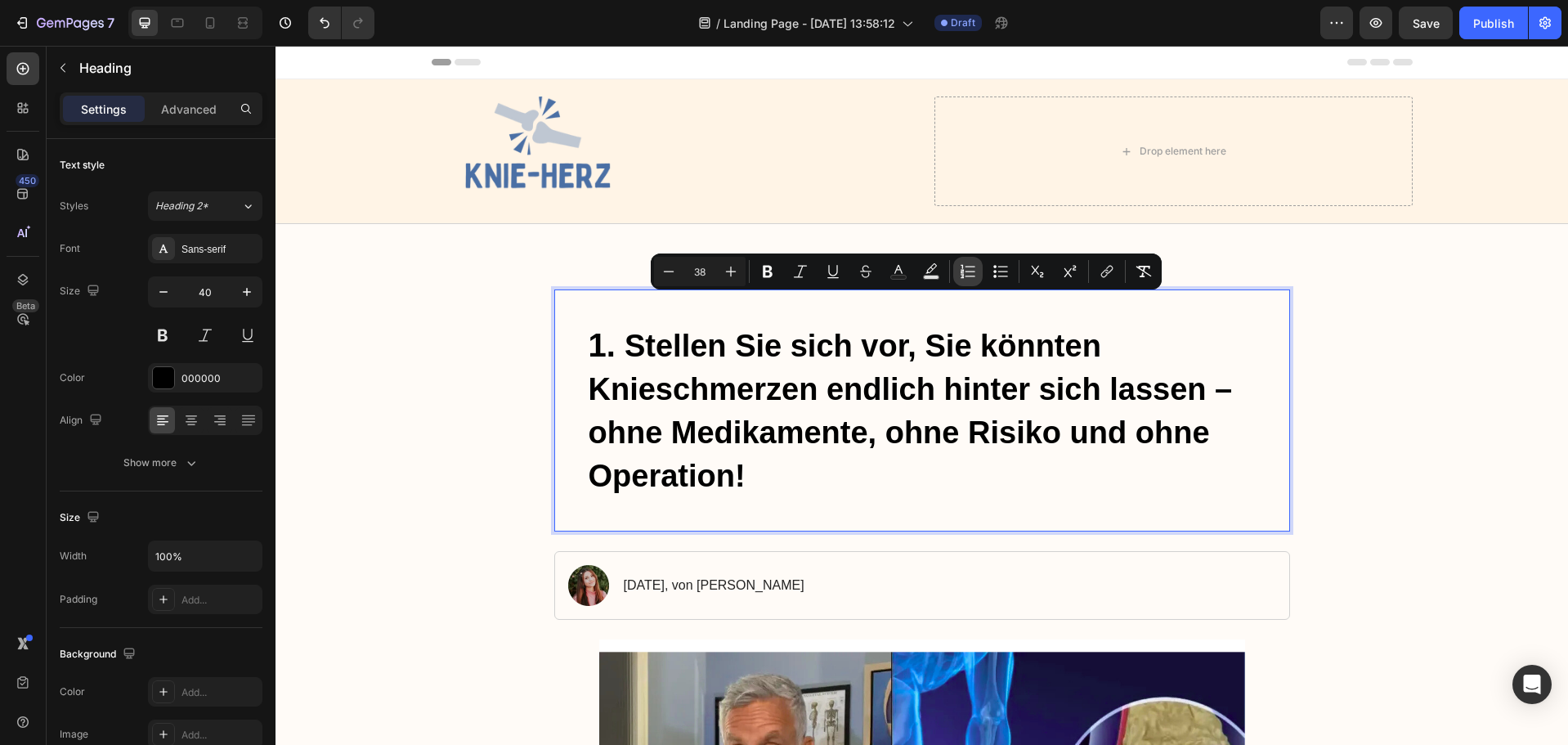
click at [969, 273] on icon "Editor contextual toolbar" at bounding box center [968, 271] width 17 height 17
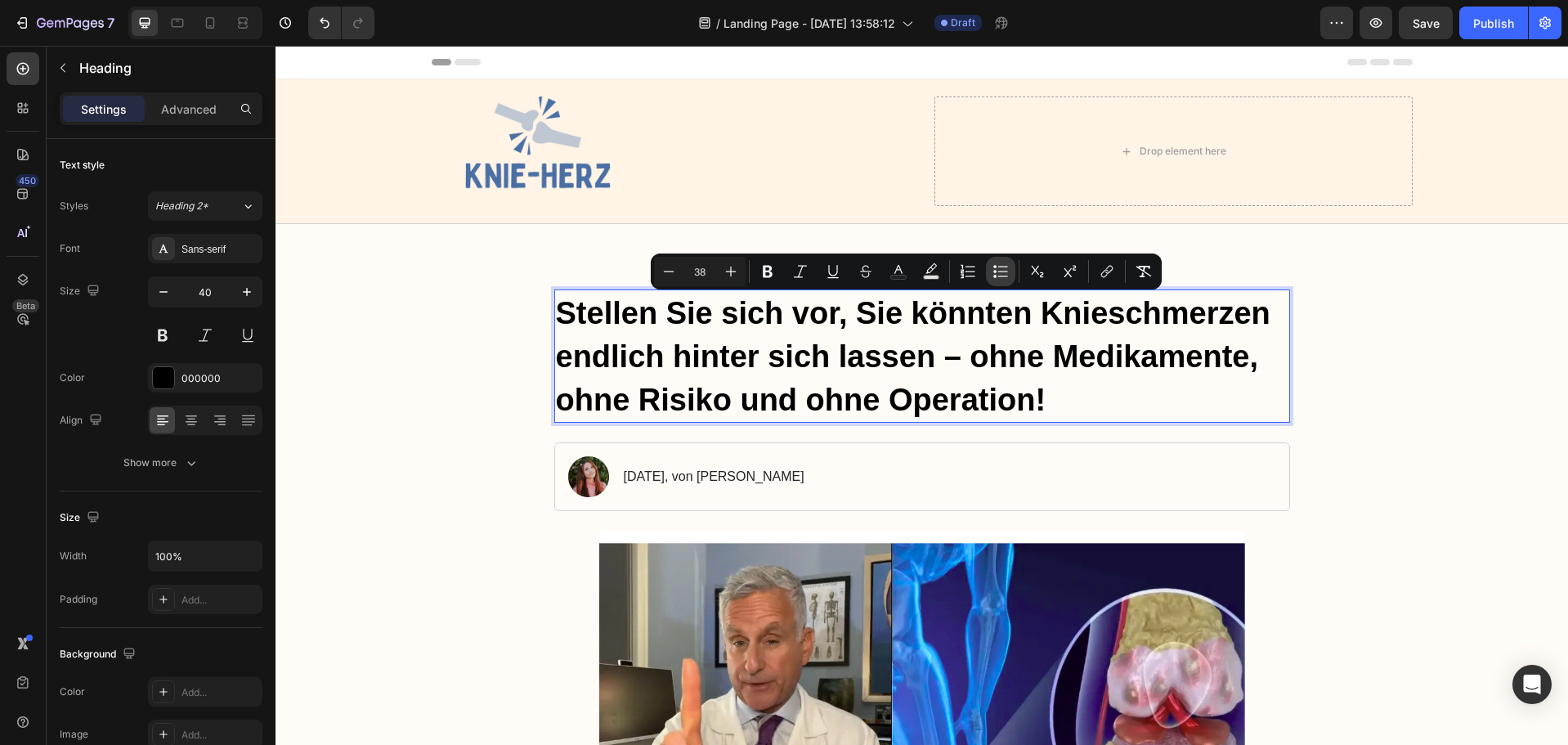
click at [993, 276] on icon "Editor contextual toolbar" at bounding box center [1000, 271] width 17 height 17
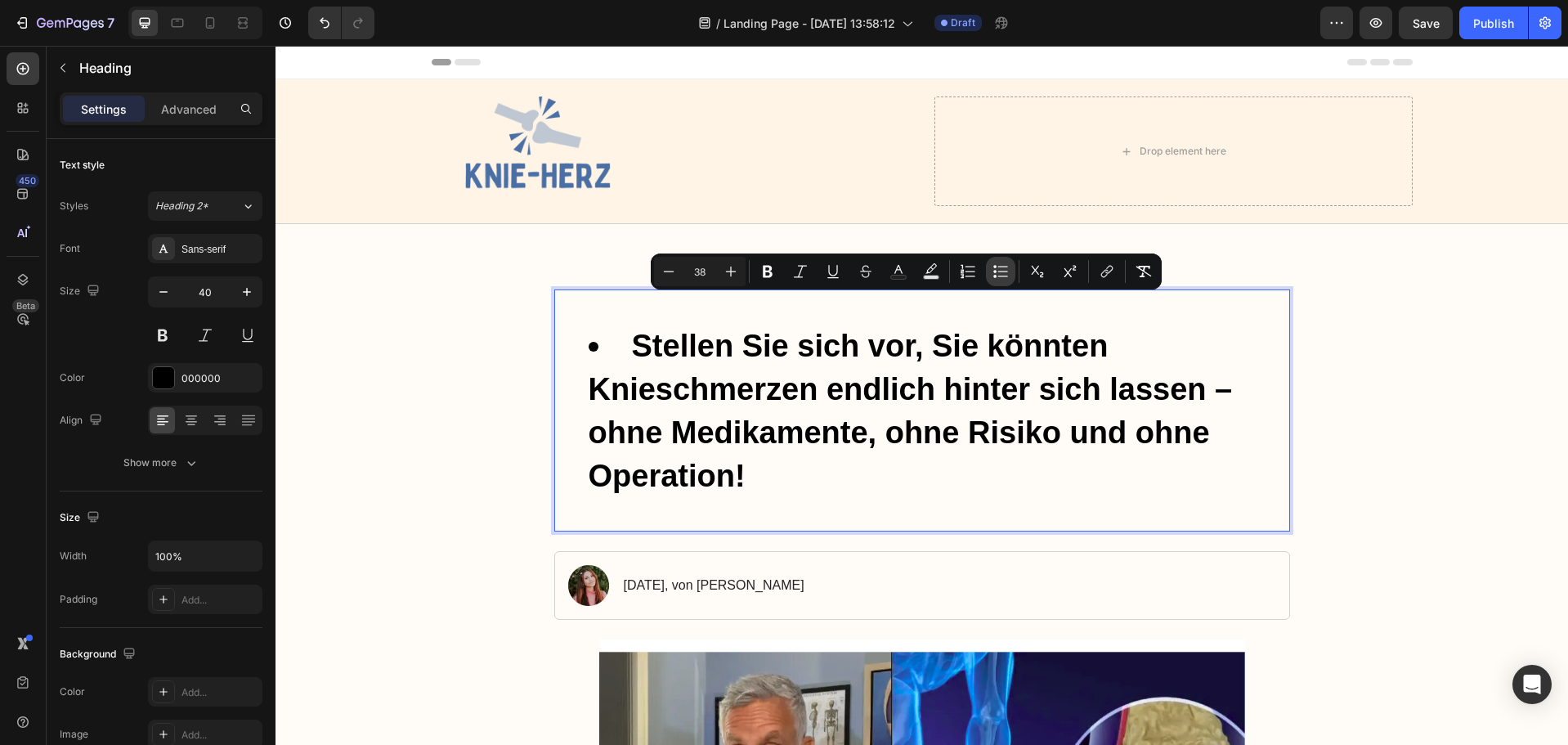
click at [993, 276] on icon "Editor contextual toolbar" at bounding box center [1000, 271] width 17 height 17
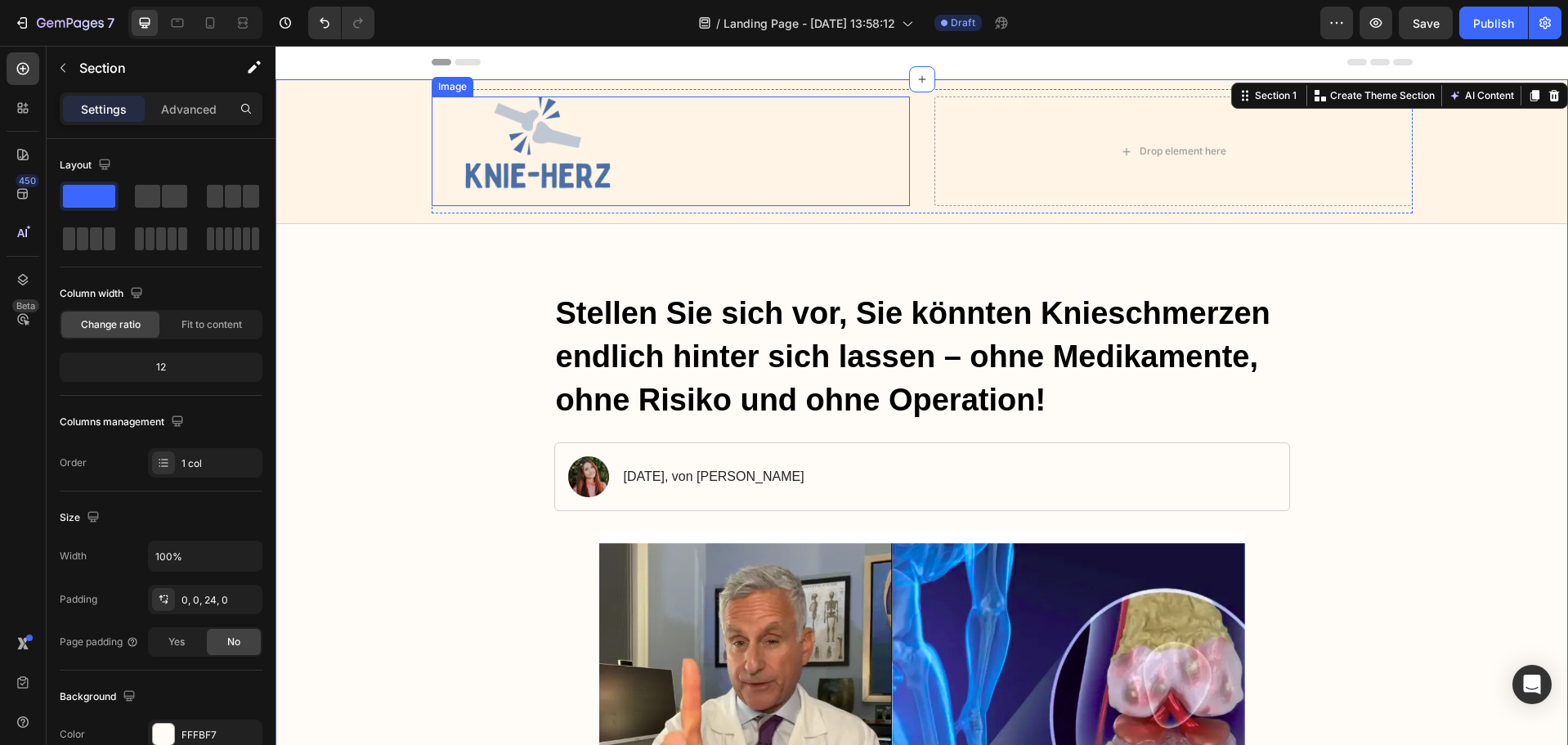
click at [643, 193] on div at bounding box center [671, 151] width 479 height 110
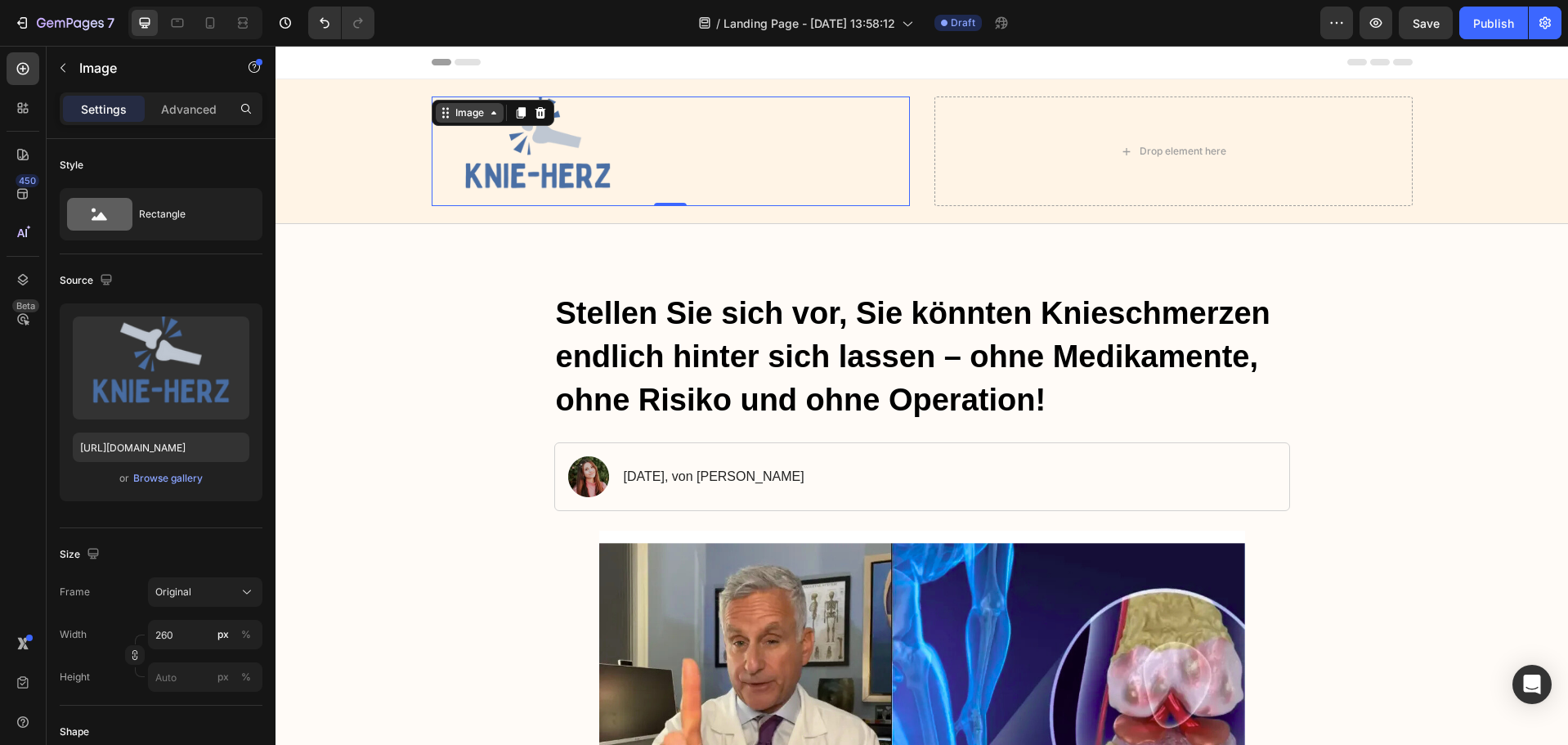
click at [488, 119] on icon at bounding box center [494, 112] width 13 height 13
click at [187, 472] on div "Browse gallery" at bounding box center [168, 478] width 69 height 15
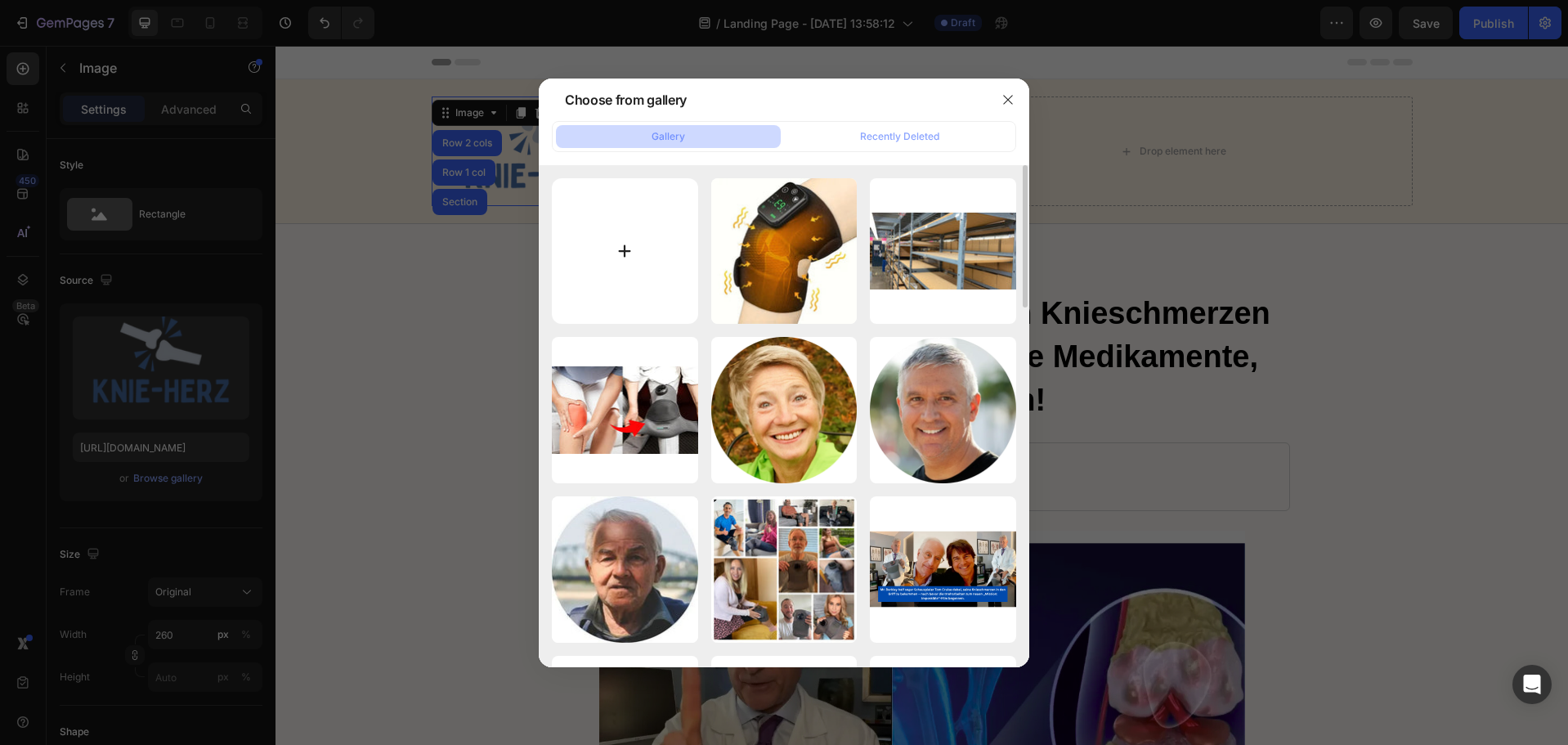
click at [634, 229] on input "file" at bounding box center [625, 251] width 146 height 146
type input "C:\fakepath\ChatGPT Image [DATE], 13_24_59.png"
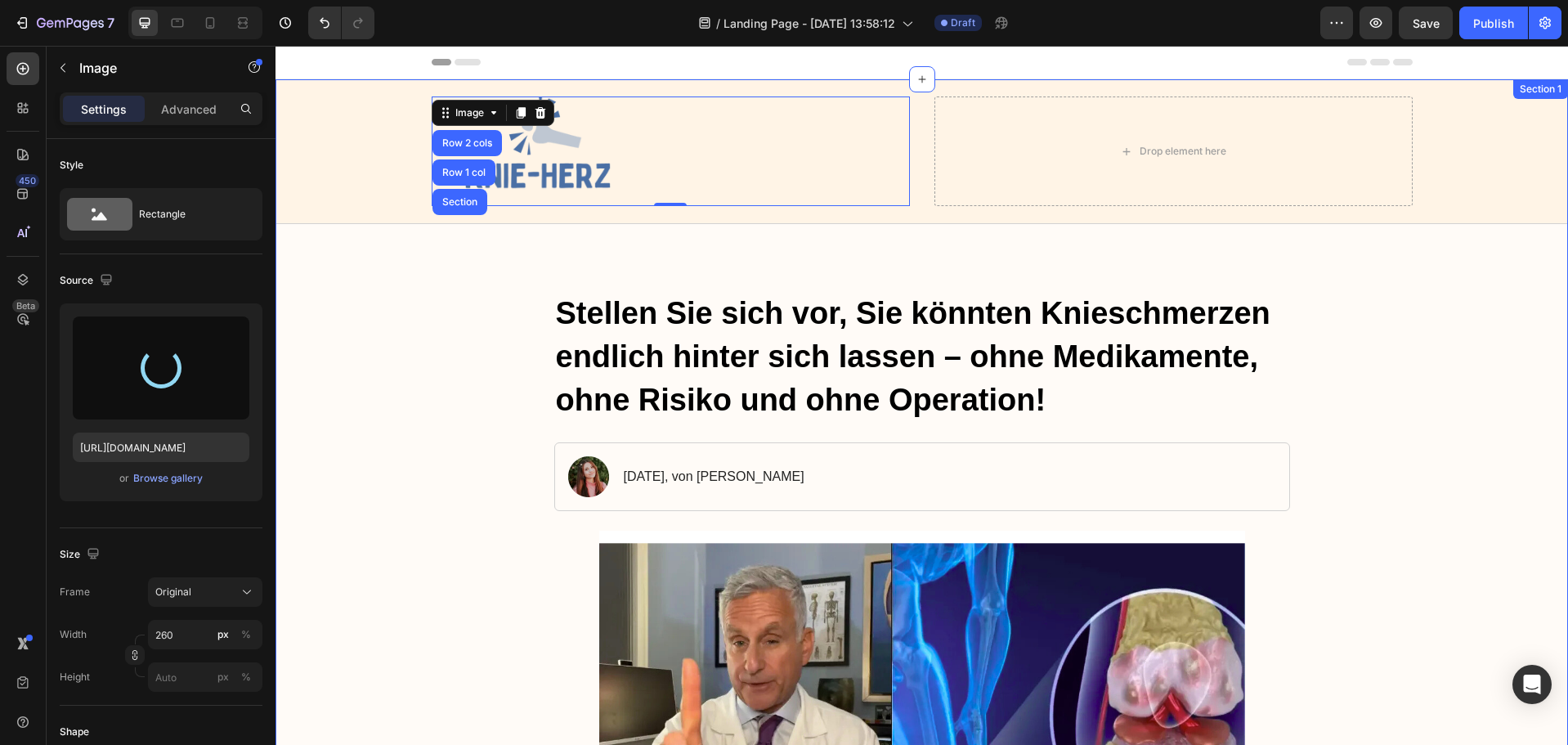
type input "[URL][DOMAIN_NAME]"
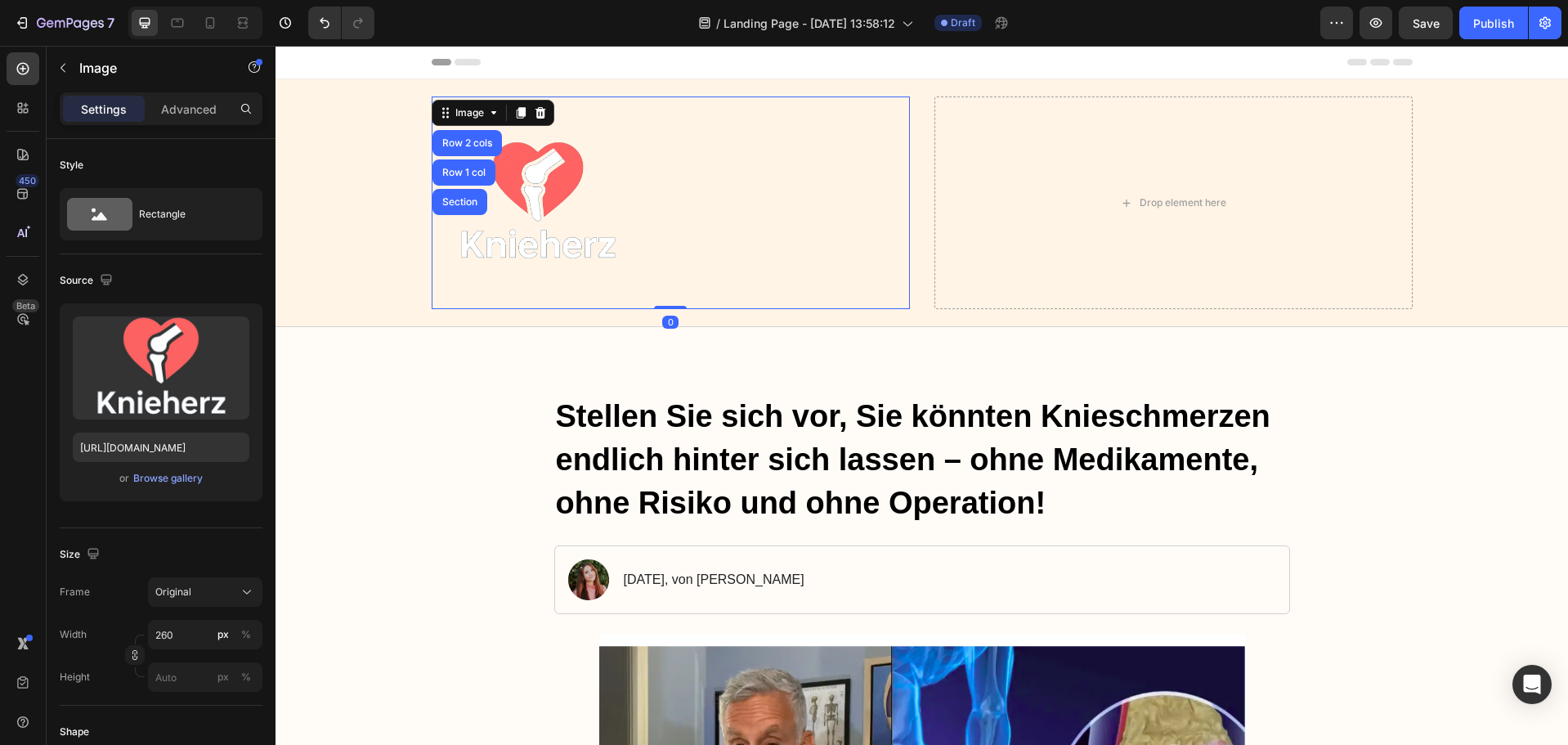
drag, startPoint x: 660, startPoint y: 307, endPoint x: 659, endPoint y: 278, distance: 29.0
click at [659, 278] on div "Image Row 2 cols Row 1 col Section 0" at bounding box center [671, 203] width 479 height 213
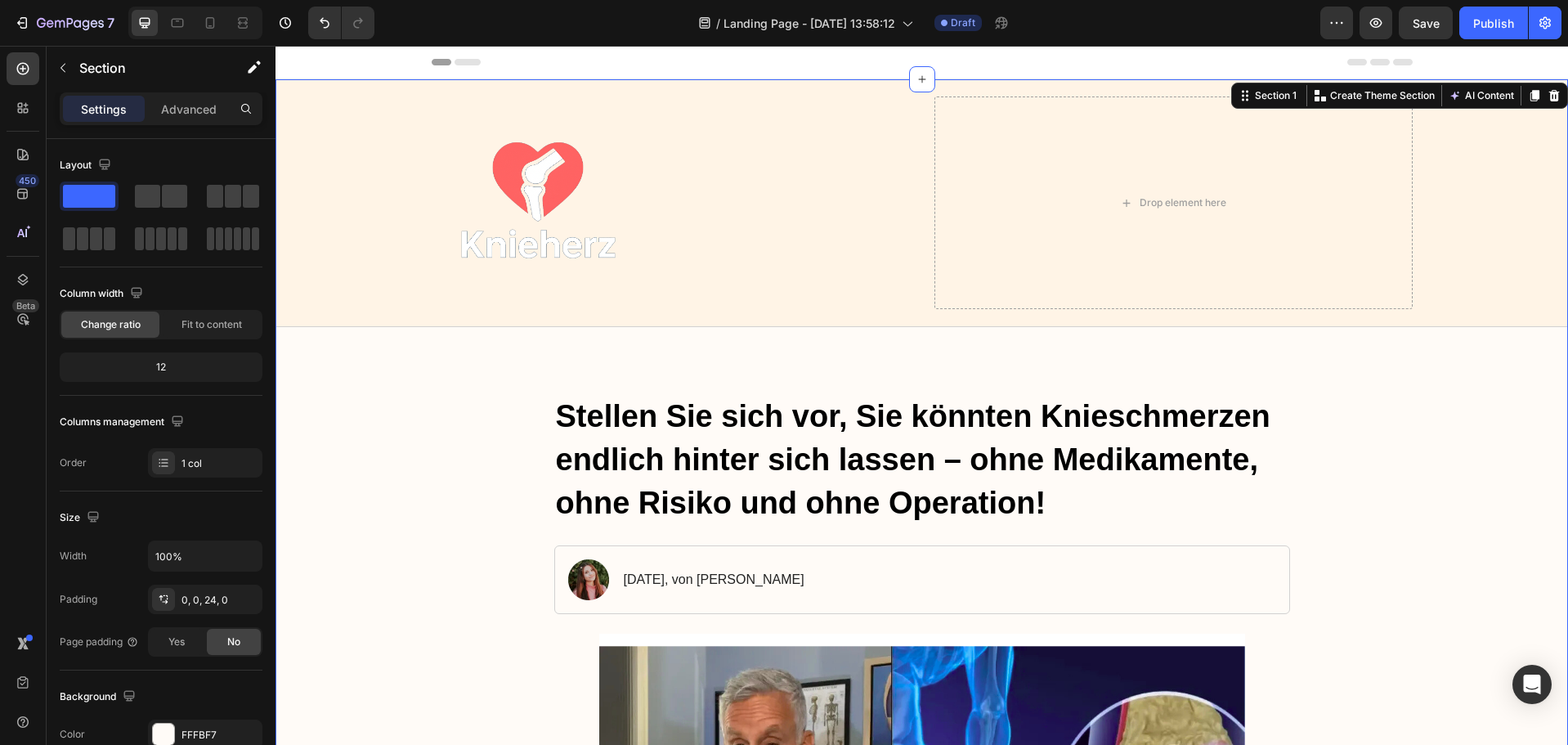
click at [576, 184] on img at bounding box center [537, 203] width 213 height 213
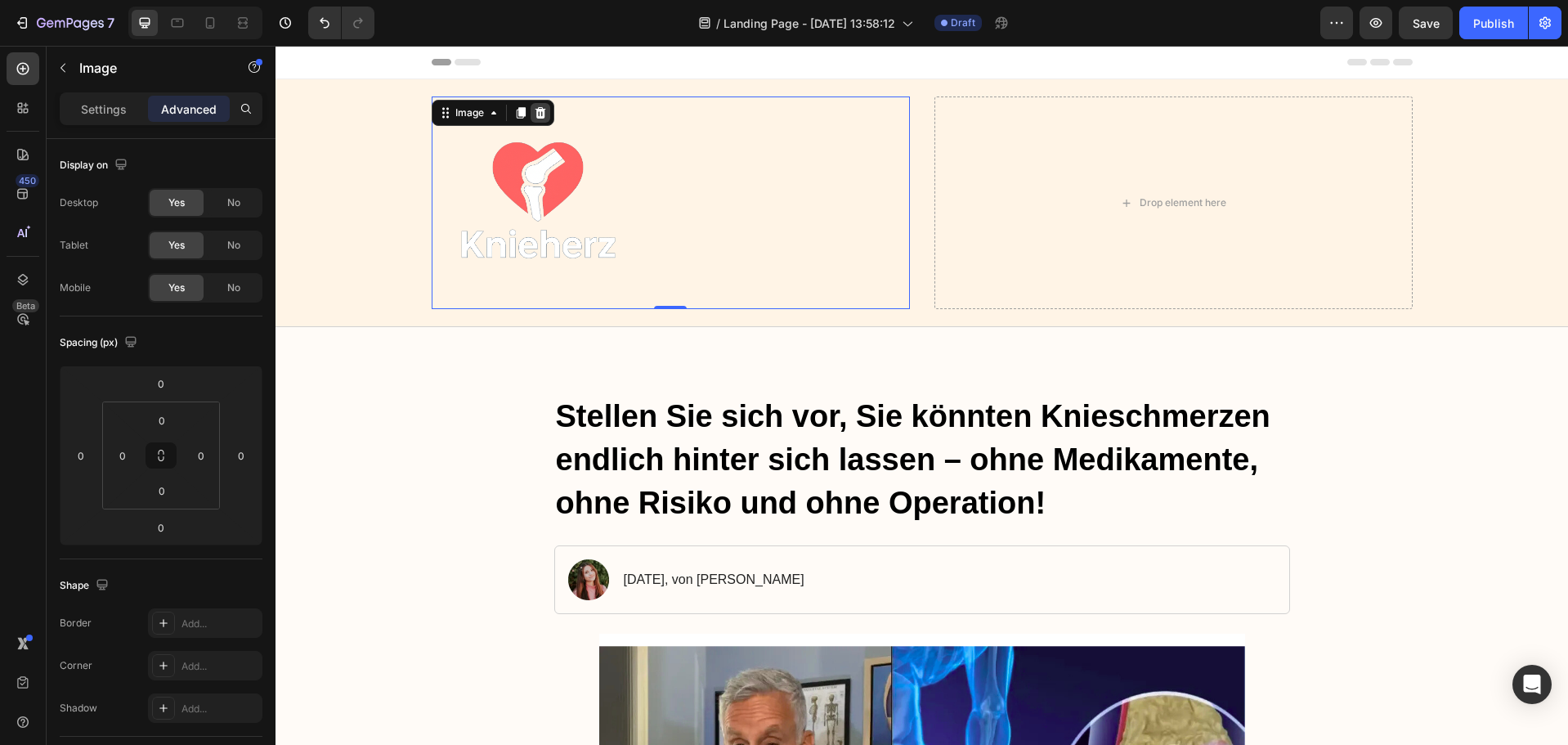
click at [535, 115] on icon at bounding box center [540, 113] width 11 height 12
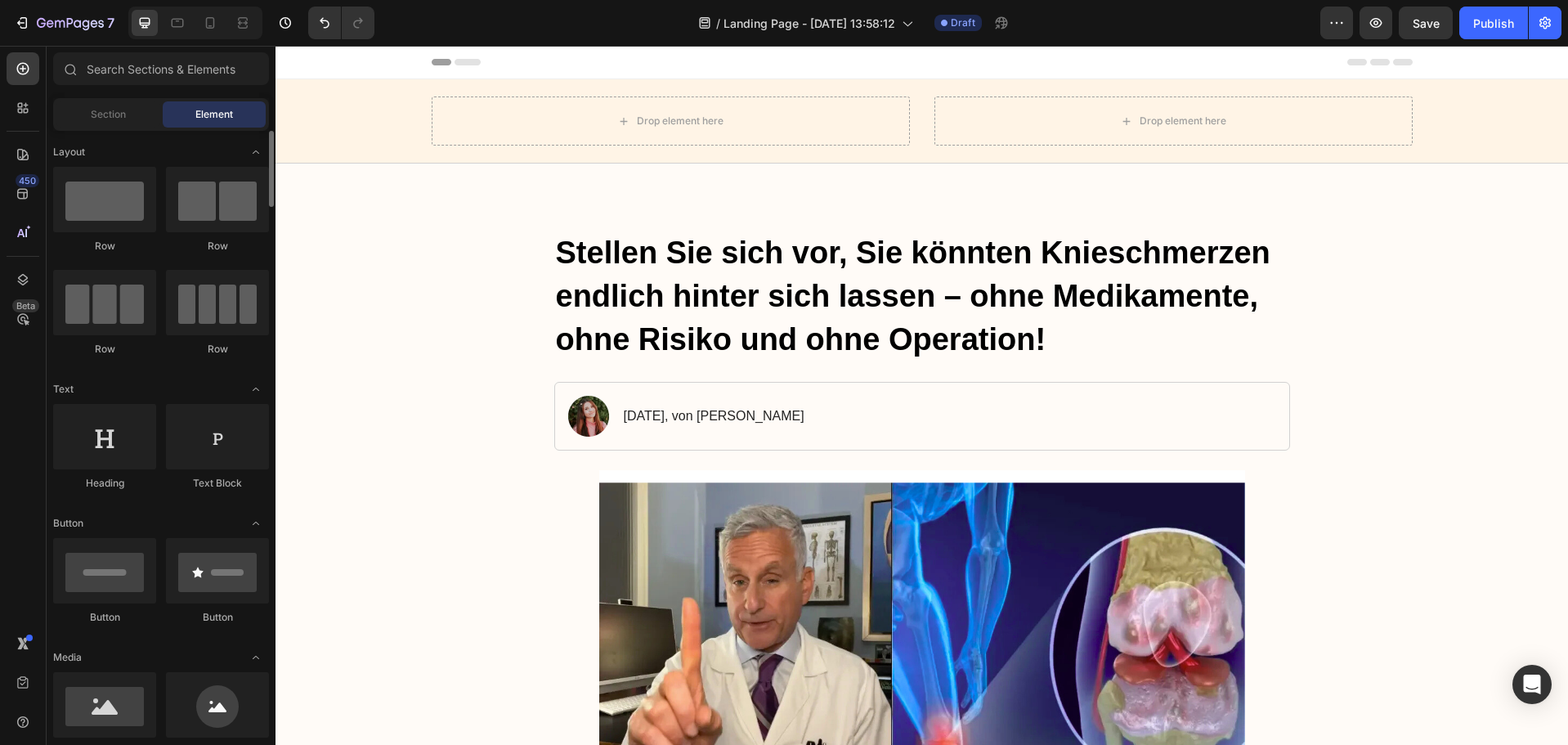
scroll to position [245, 0]
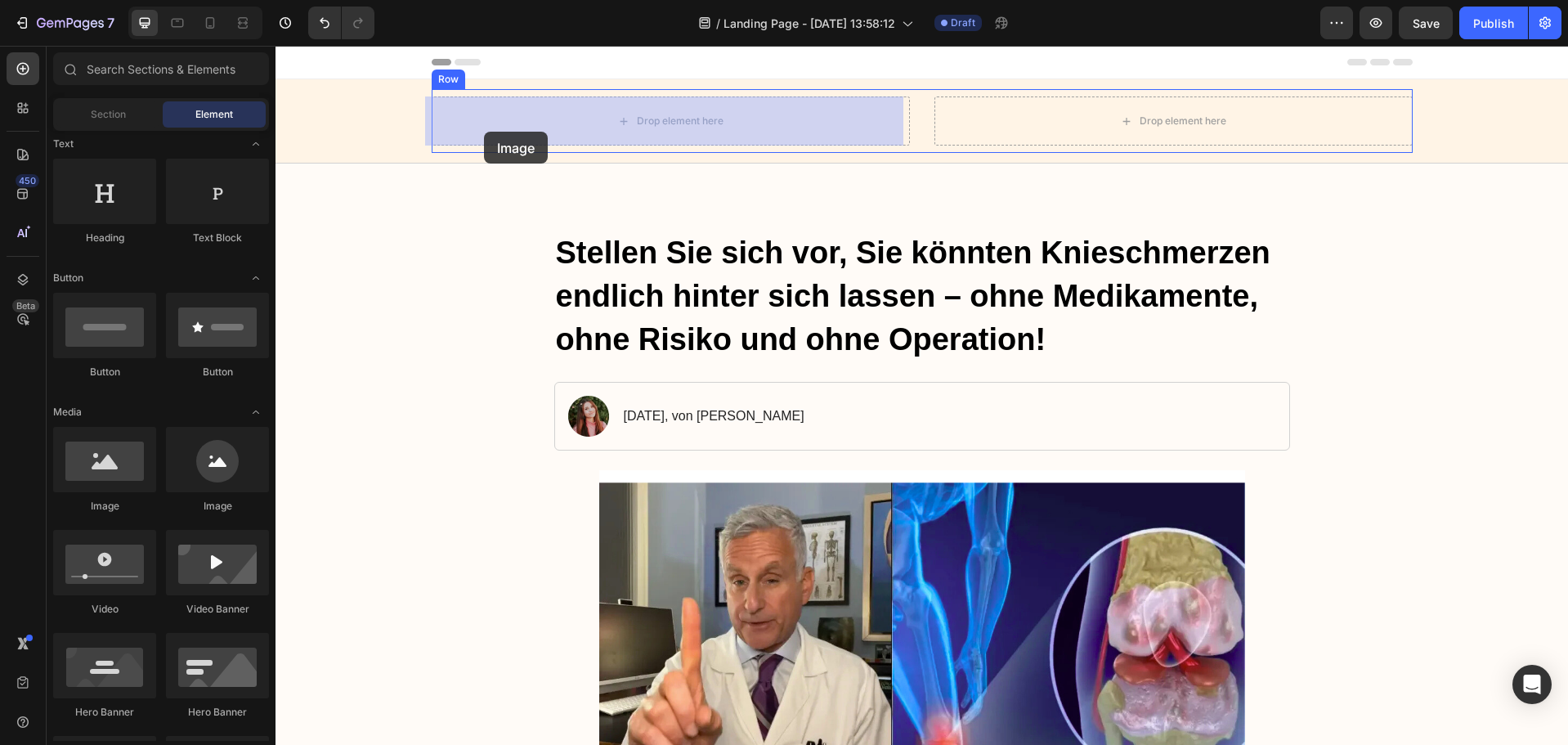
drag, startPoint x: 384, startPoint y: 516, endPoint x: 484, endPoint y: 132, distance: 396.8
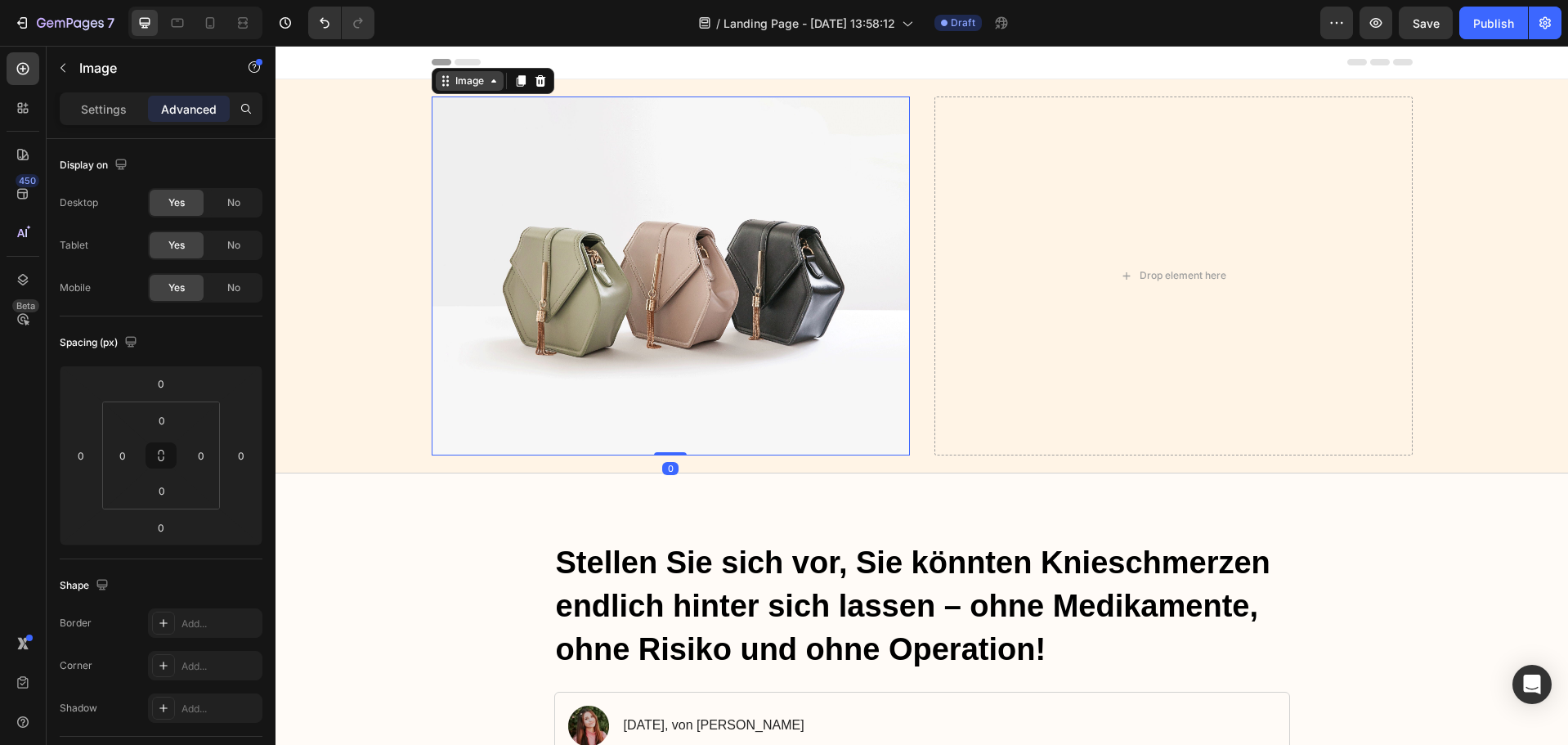
click at [469, 118] on div "Image" at bounding box center [470, 113] width 36 height 15
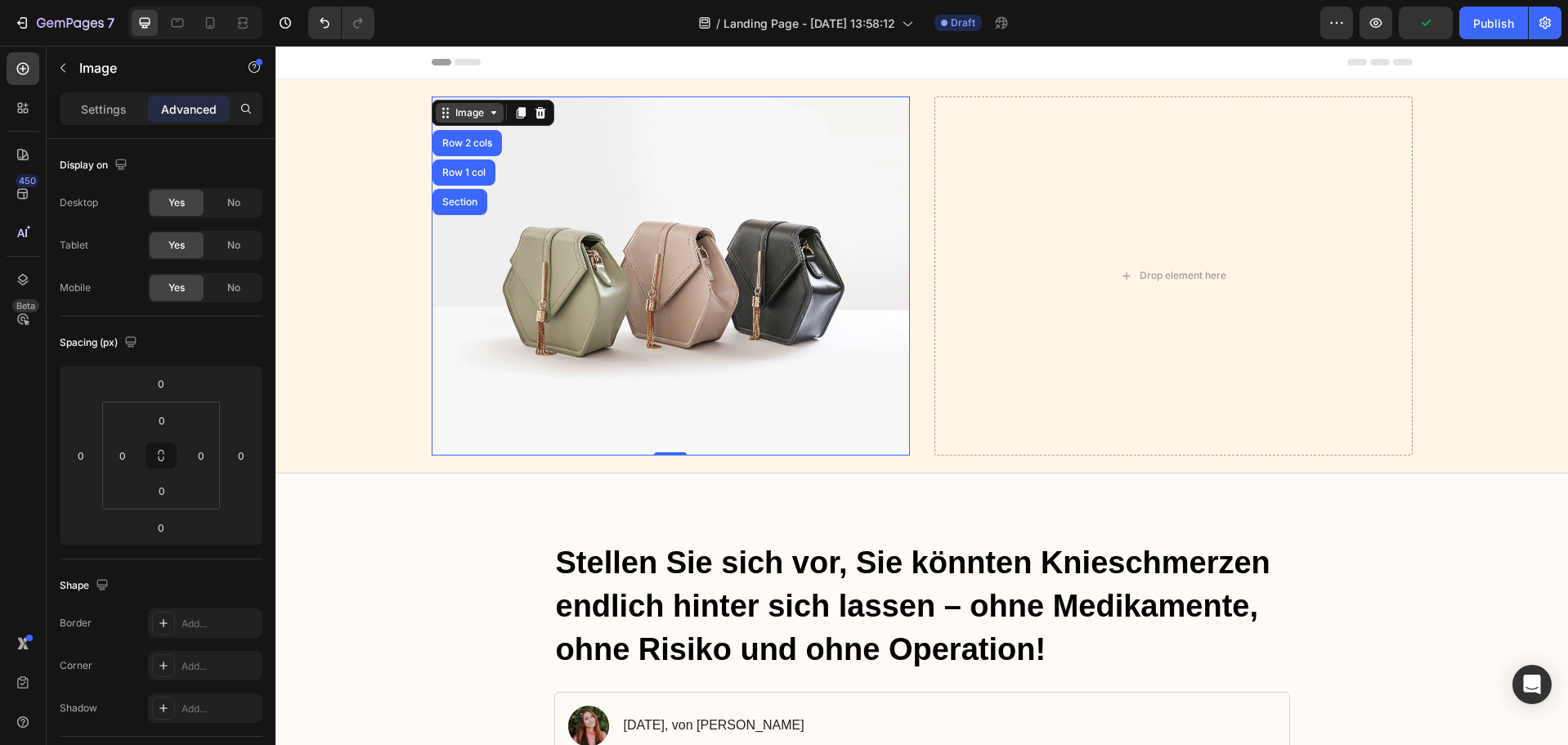
click at [466, 109] on div "Image" at bounding box center [470, 113] width 36 height 15
click at [446, 113] on icon at bounding box center [447, 113] width 2 height 2
click at [108, 92] on div "Settings Advanced" at bounding box center [160, 108] width 203 height 33
click at [111, 106] on p "Settings" at bounding box center [104, 109] width 46 height 17
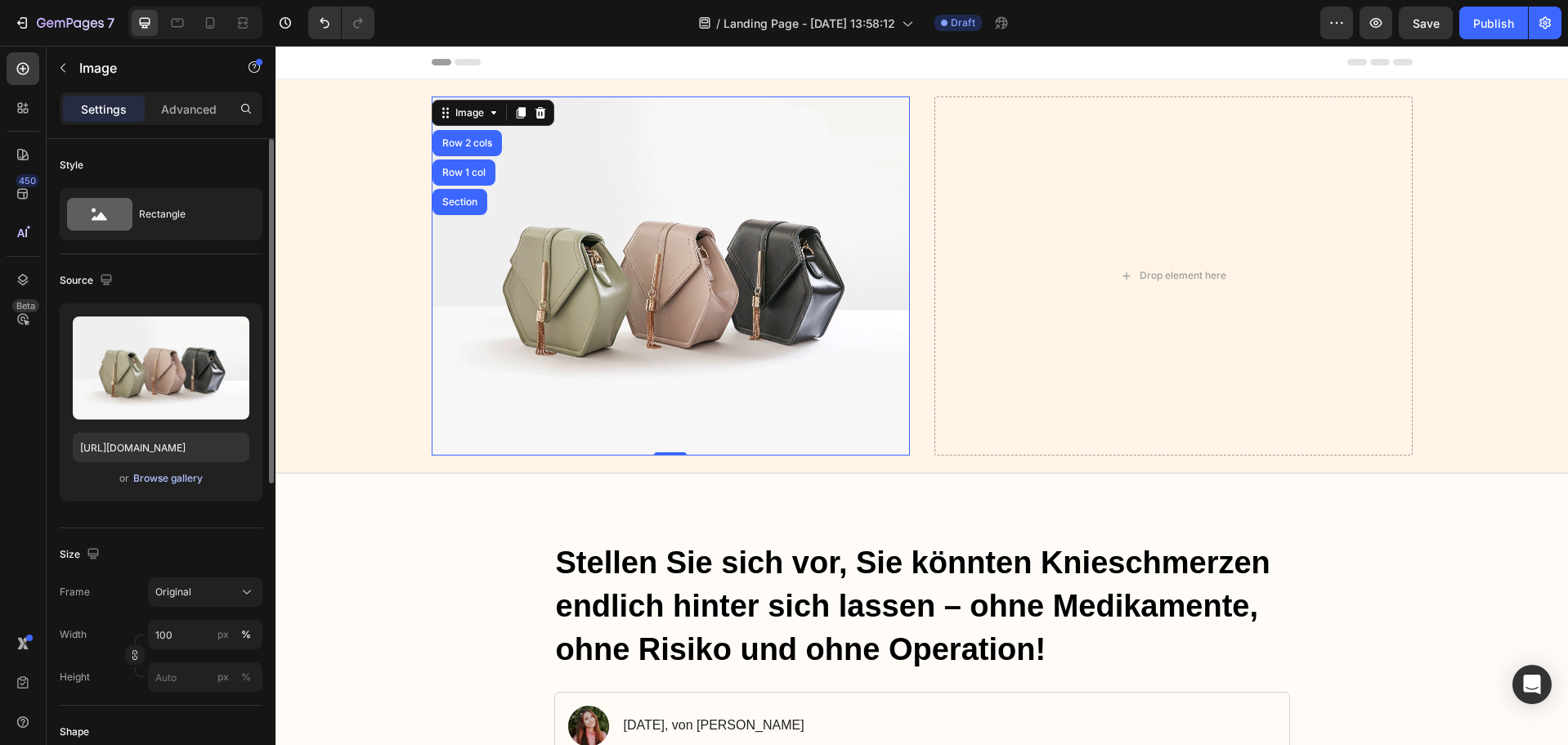
click at [189, 479] on div "Browse gallery" at bounding box center [168, 478] width 69 height 15
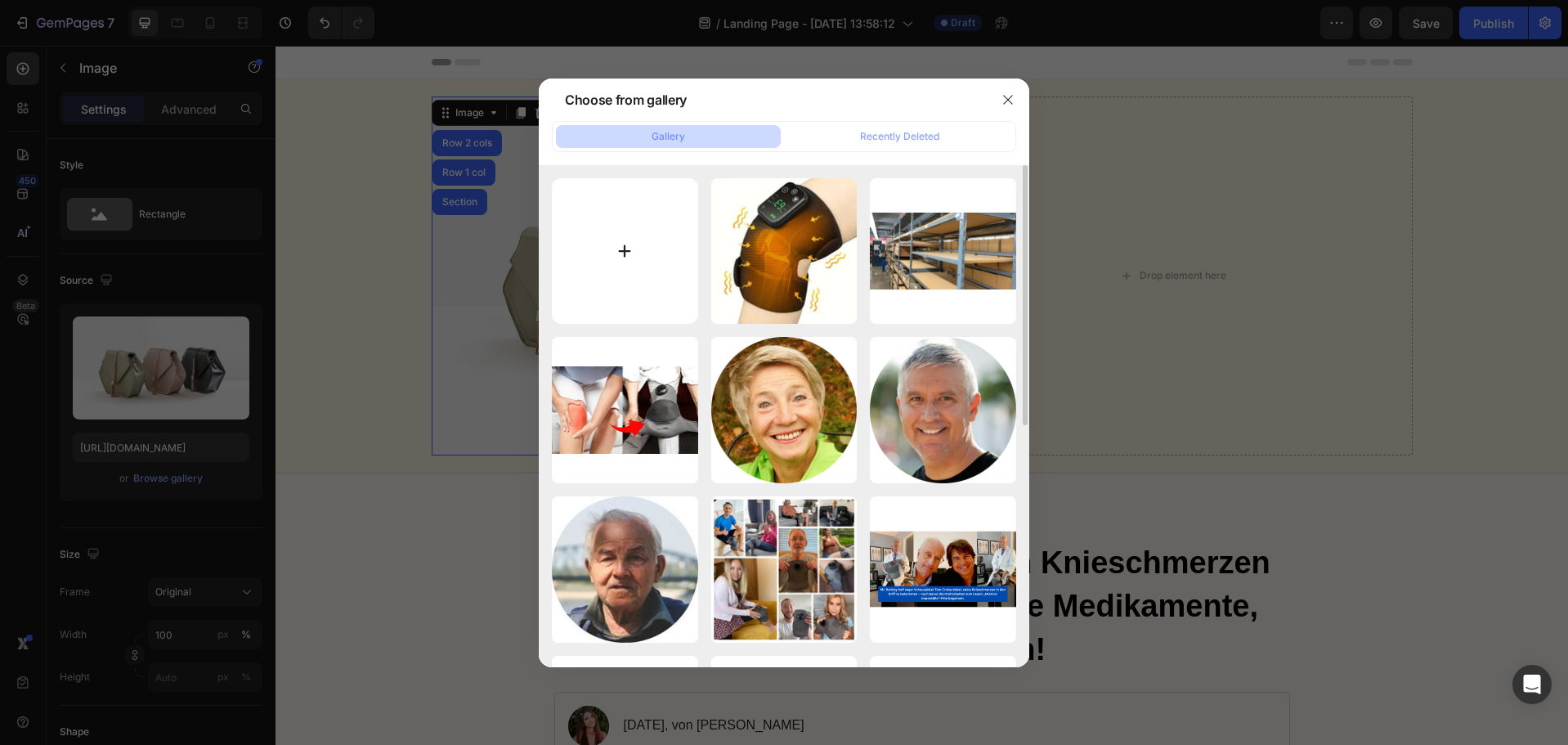
click at [653, 253] on input "file" at bounding box center [625, 251] width 146 height 146
type input "C:\fakepath\ChatGPT Image [DATE], 13_24_59.png"
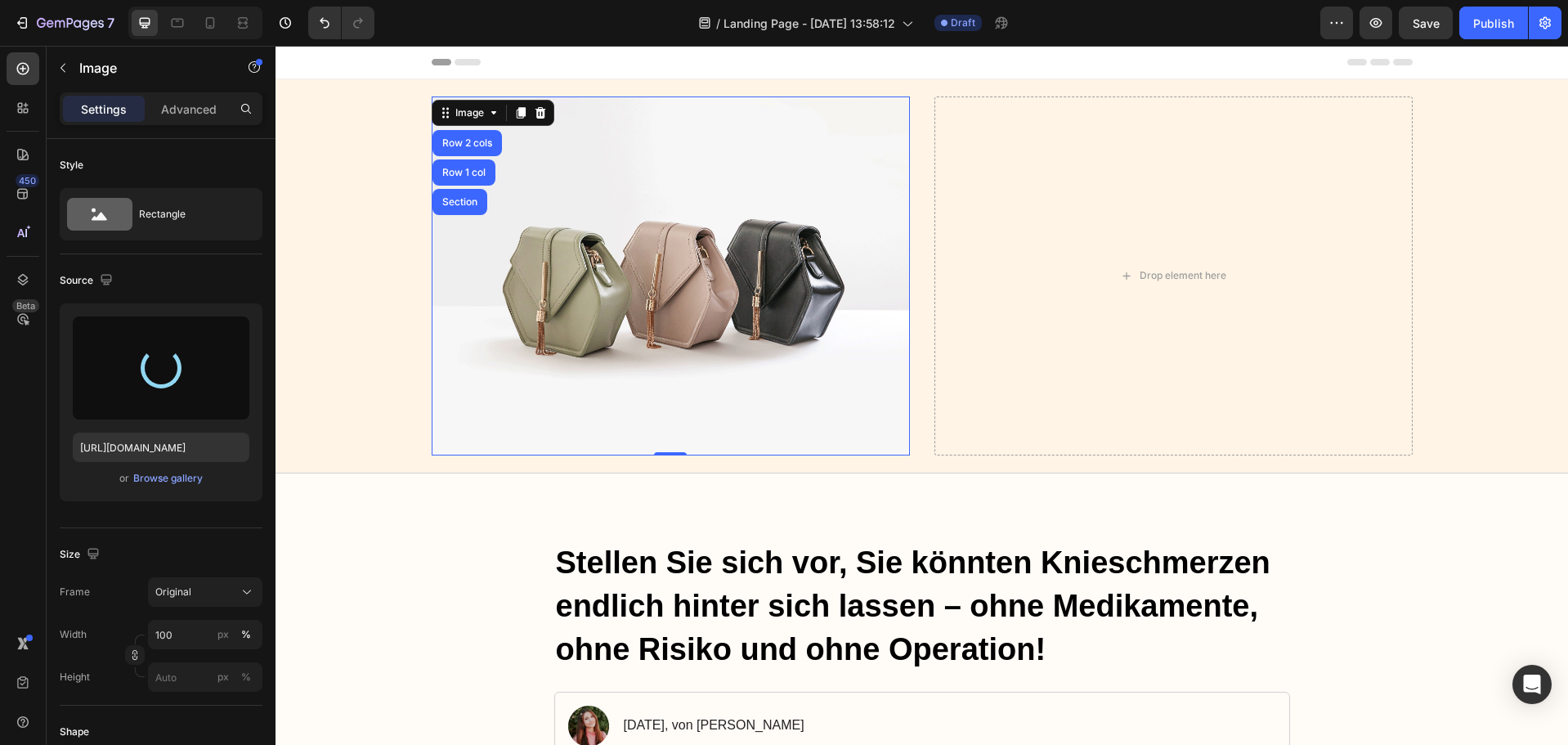
type input "[URL][DOMAIN_NAME]"
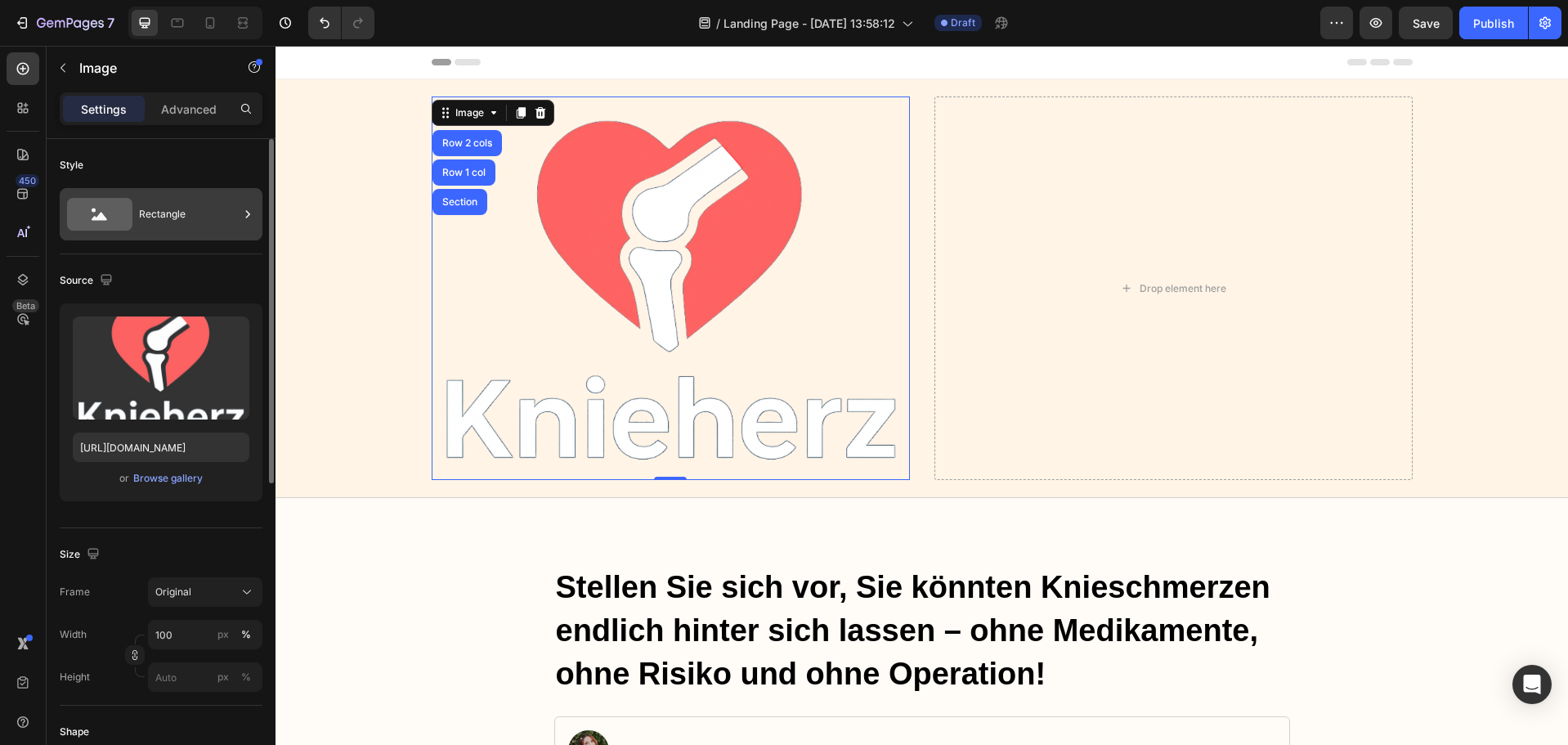
click at [197, 221] on div "Rectangle" at bounding box center [189, 215] width 100 height 38
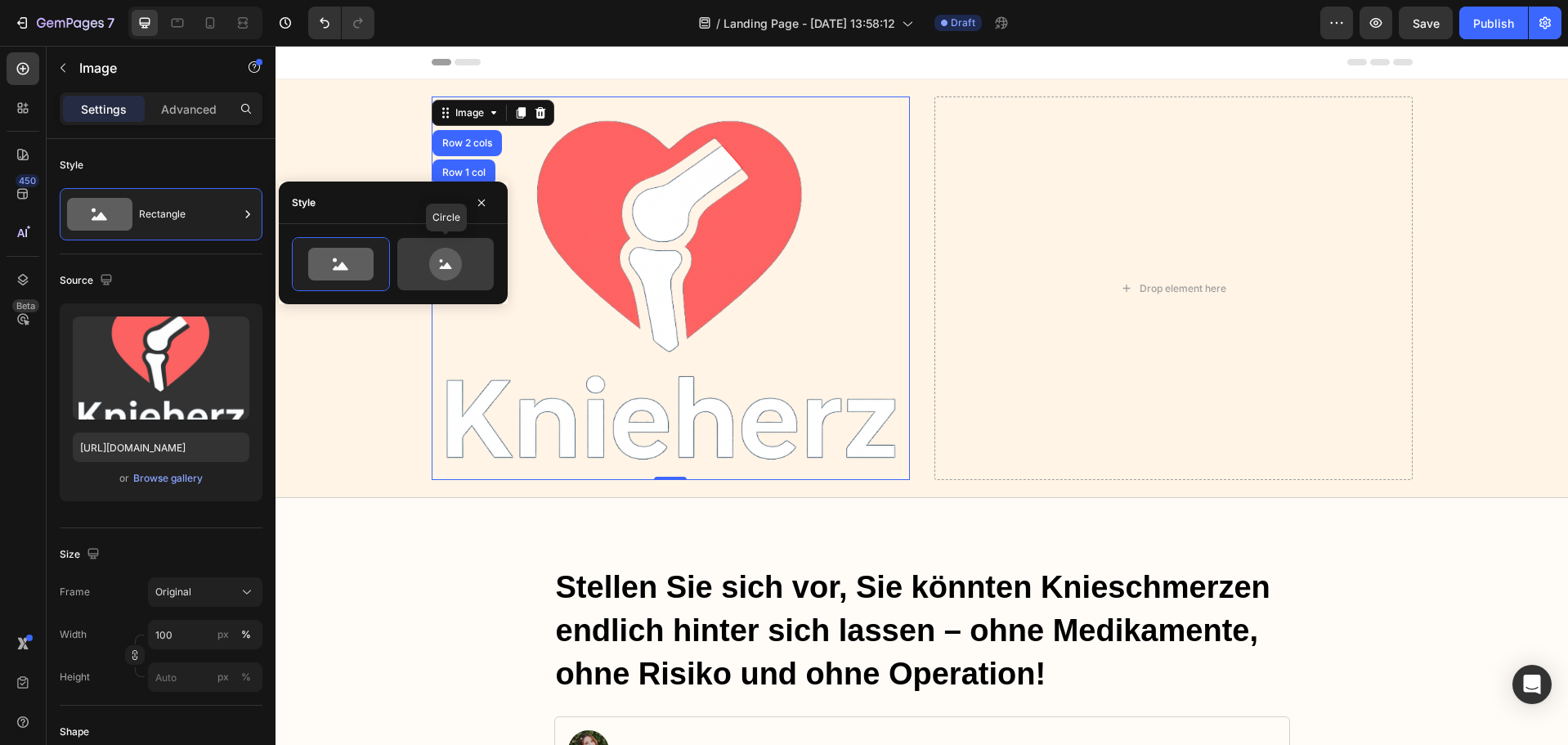
click at [445, 256] on icon at bounding box center [445, 263] width 33 height 33
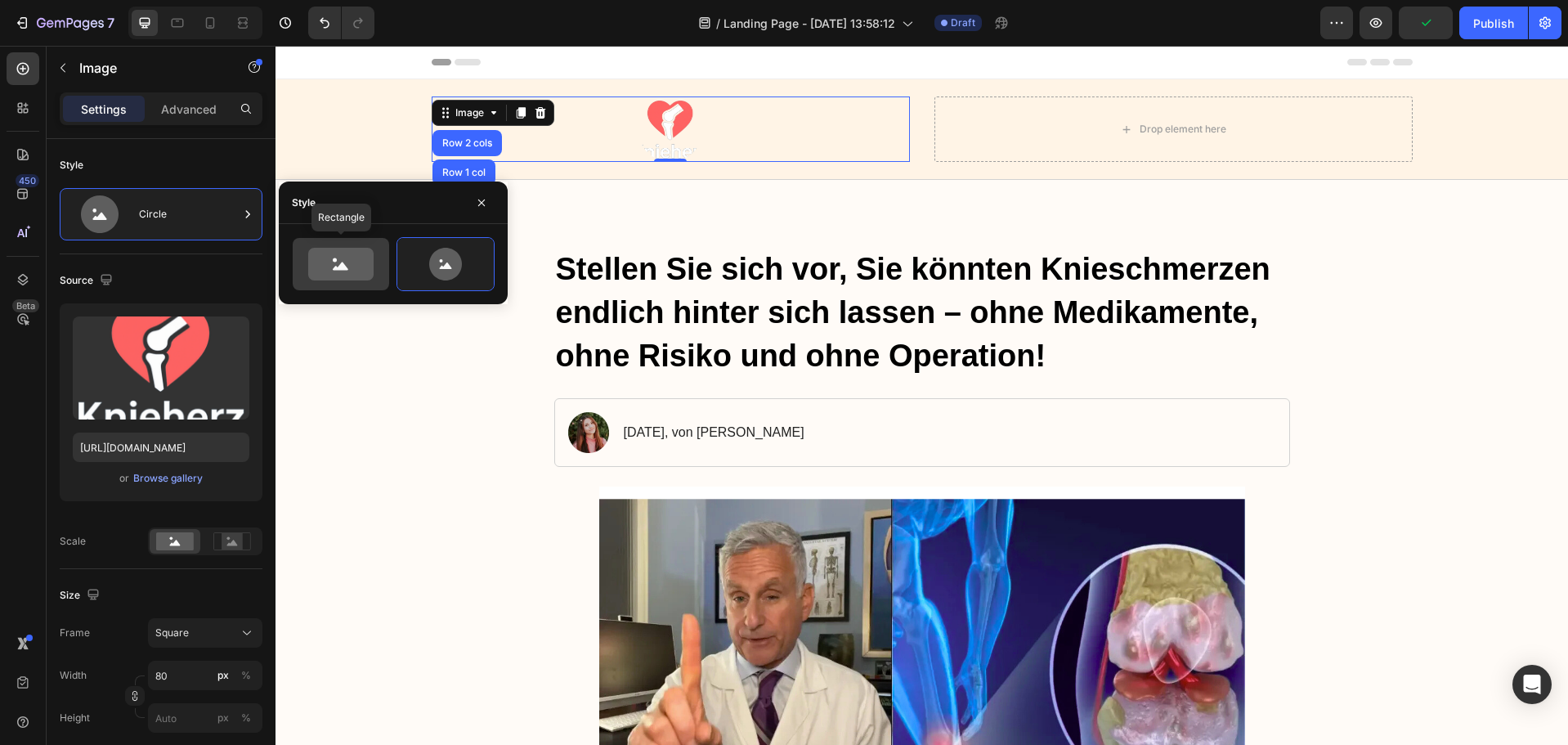
click at [332, 263] on icon at bounding box center [341, 263] width 65 height 33
type input "100"
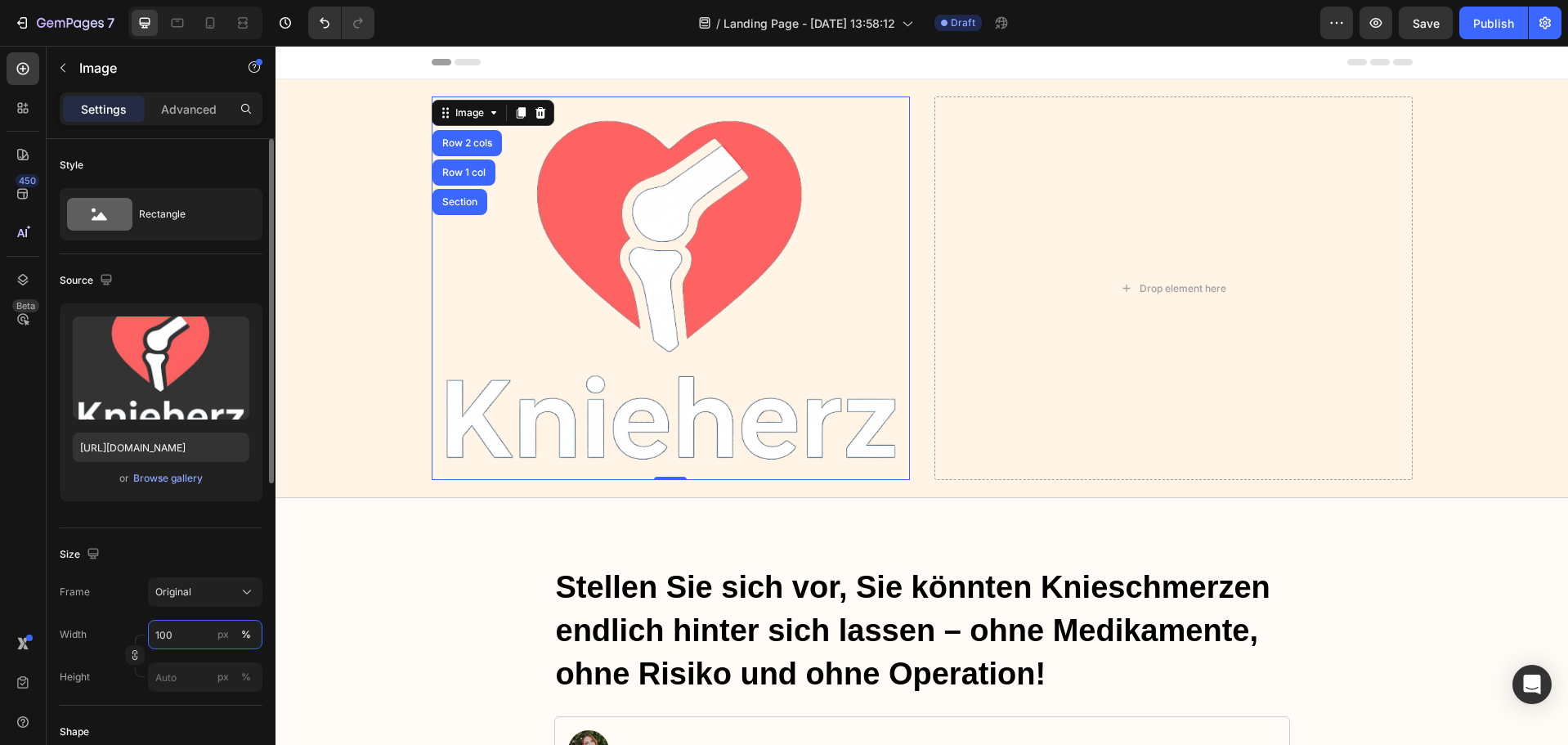
click at [182, 634] on input "100" at bounding box center [206, 635] width 115 height 30
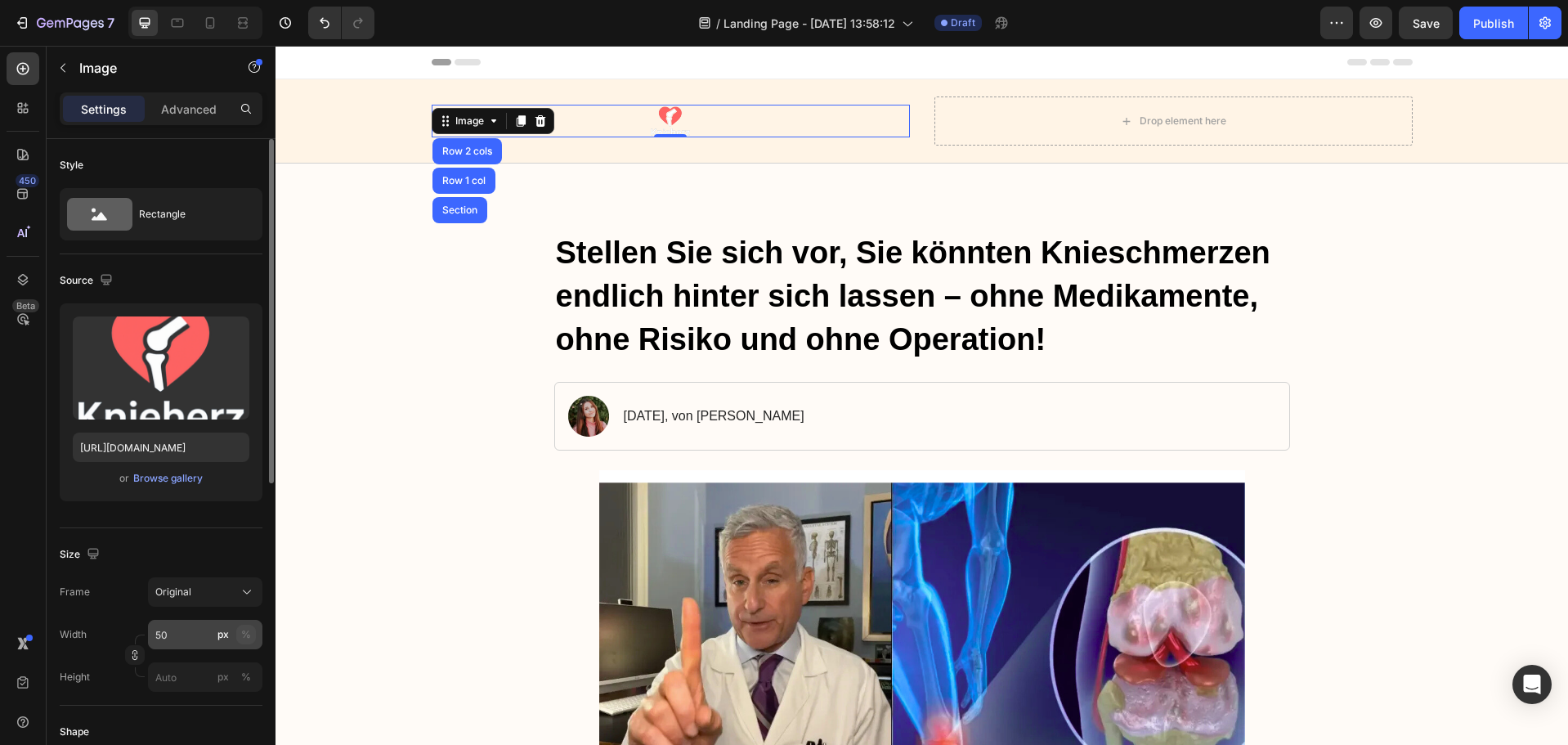
click at [250, 632] on div "%" at bounding box center [246, 634] width 10 height 15
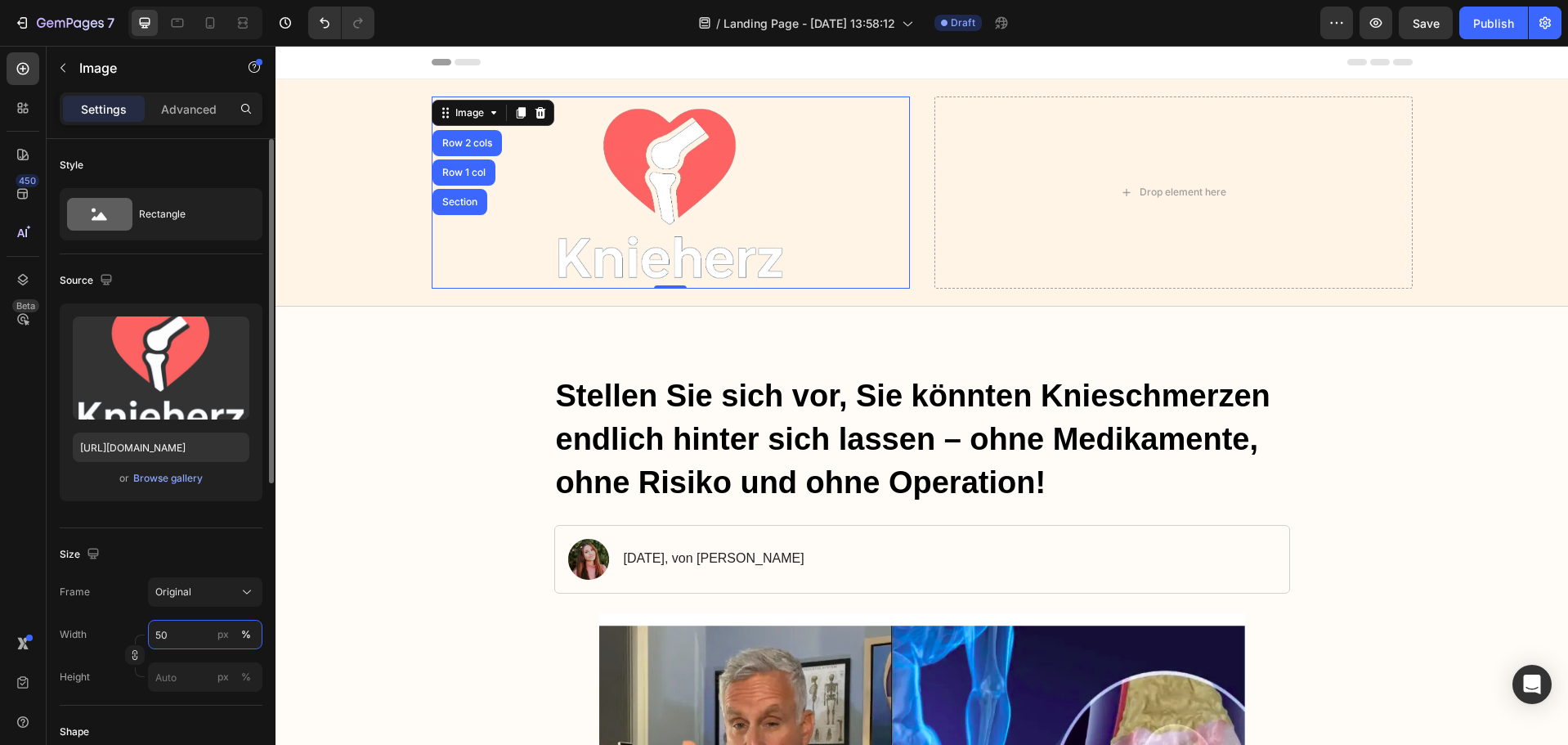
click at [163, 633] on input "50" at bounding box center [206, 635] width 115 height 30
click at [161, 634] on input "50" at bounding box center [206, 635] width 115 height 30
click at [158, 632] on input "50" at bounding box center [206, 635] width 115 height 30
click at [161, 634] on input "50" at bounding box center [206, 635] width 115 height 30
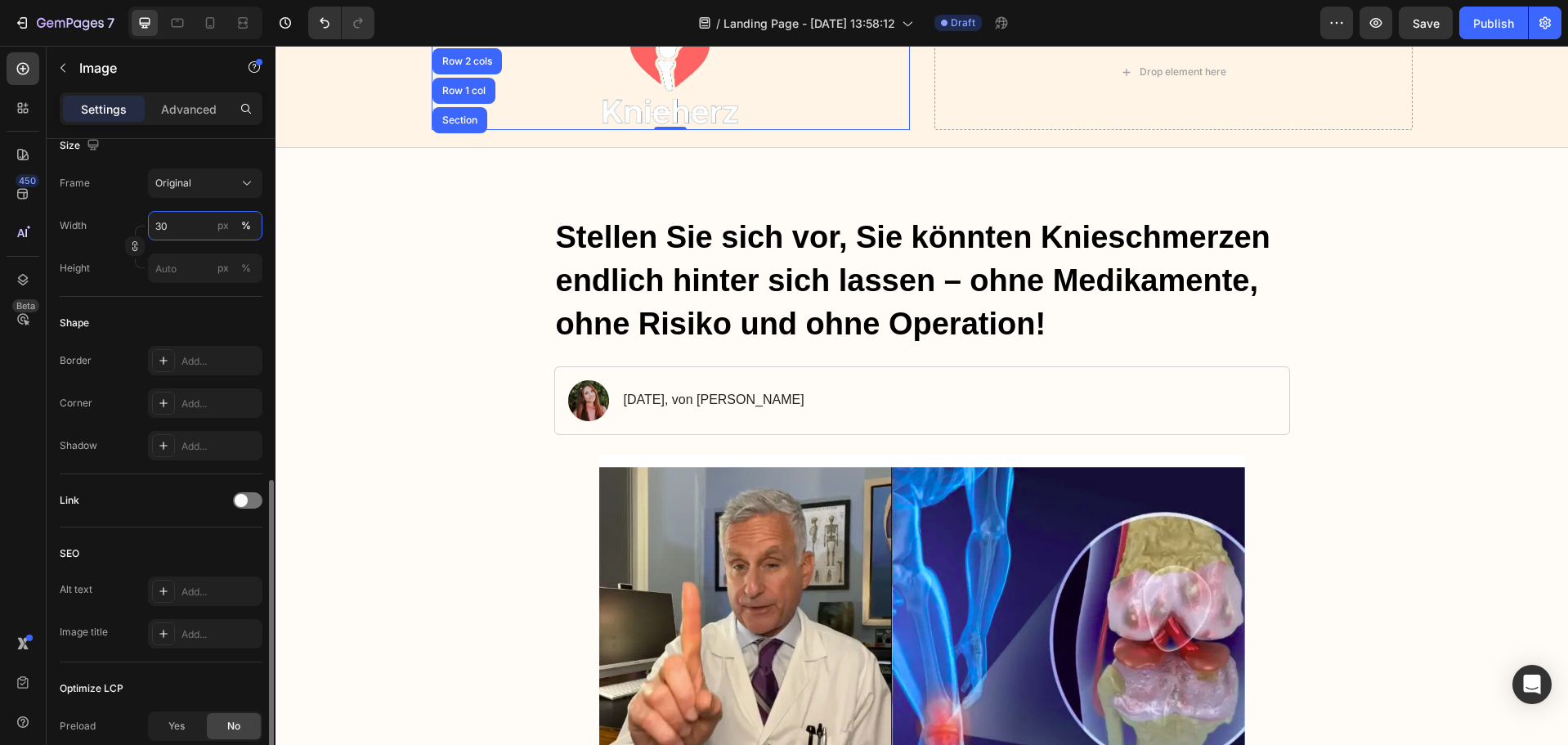
scroll to position [573, 0]
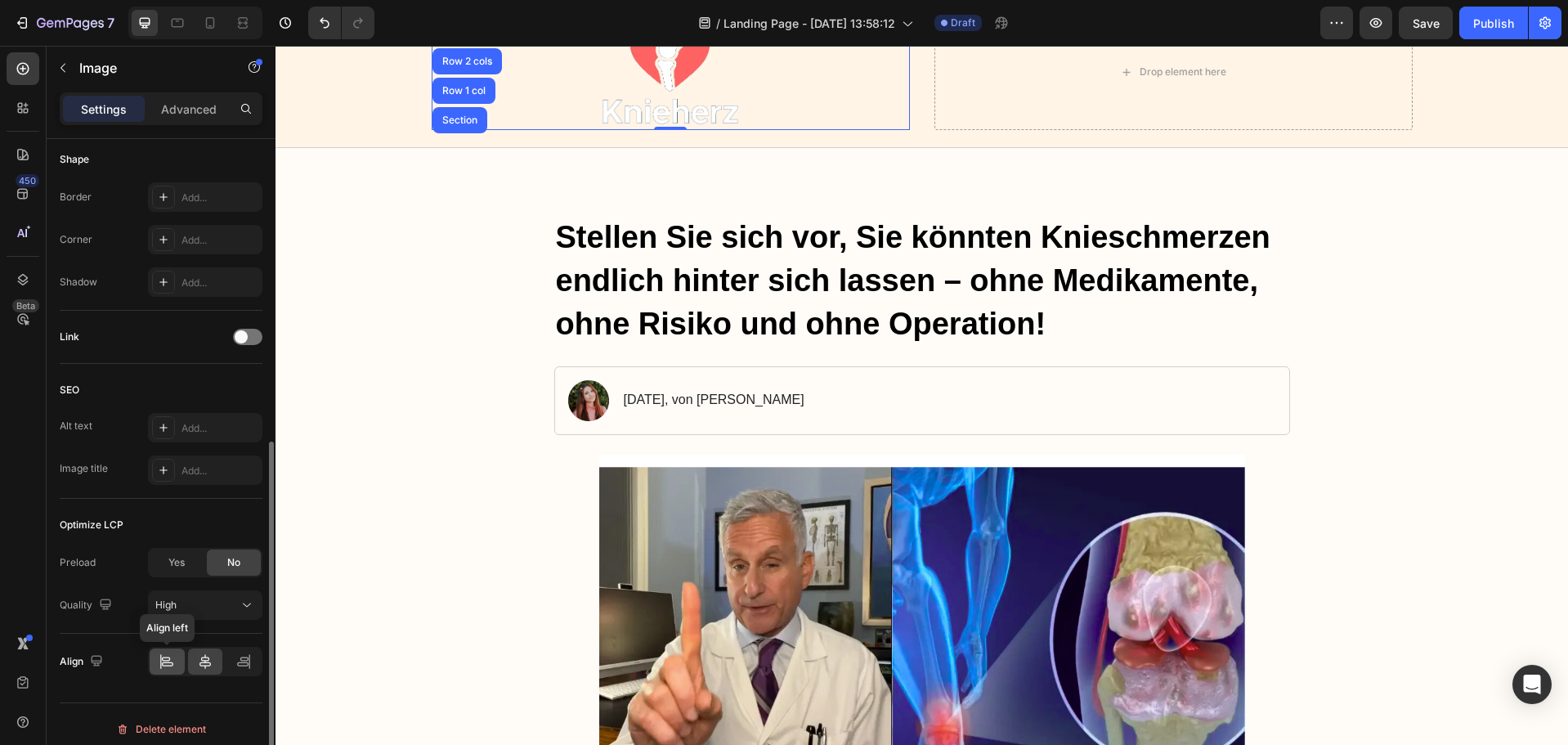
type input "30"
click at [162, 657] on icon at bounding box center [166, 661] width 17 height 17
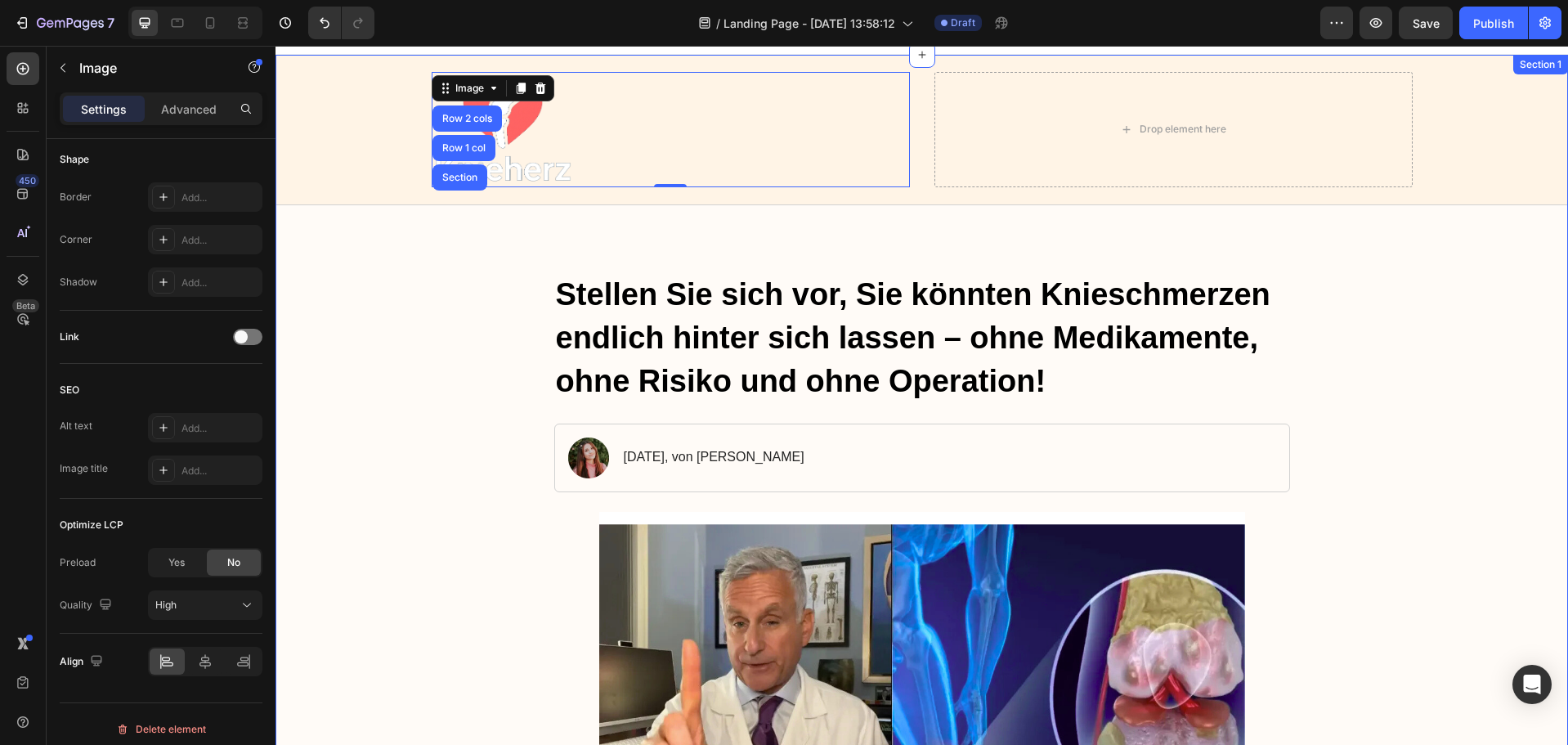
scroll to position [0, 0]
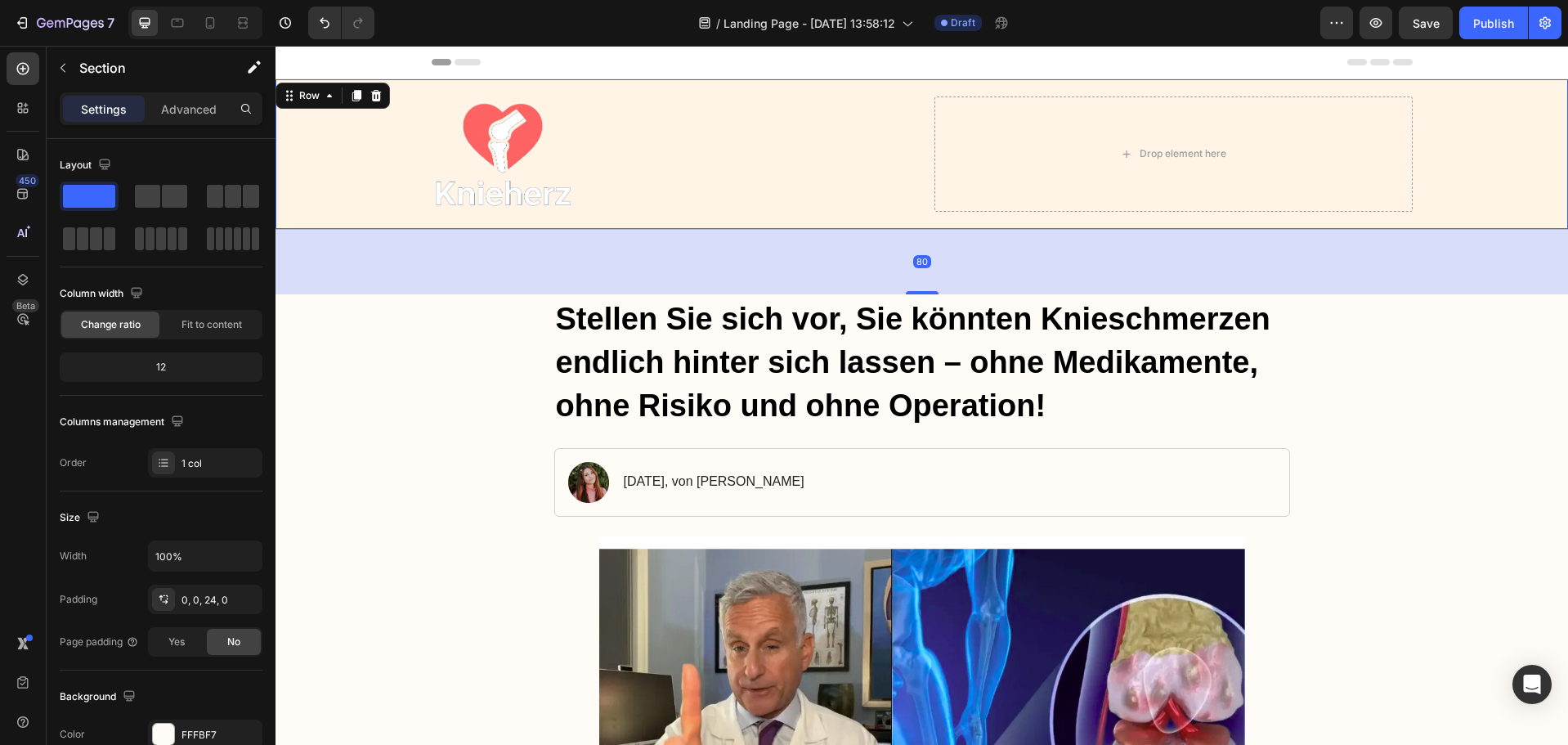
click at [352, 167] on div "Image Drop element here Row" at bounding box center [922, 153] width 1260 height 130
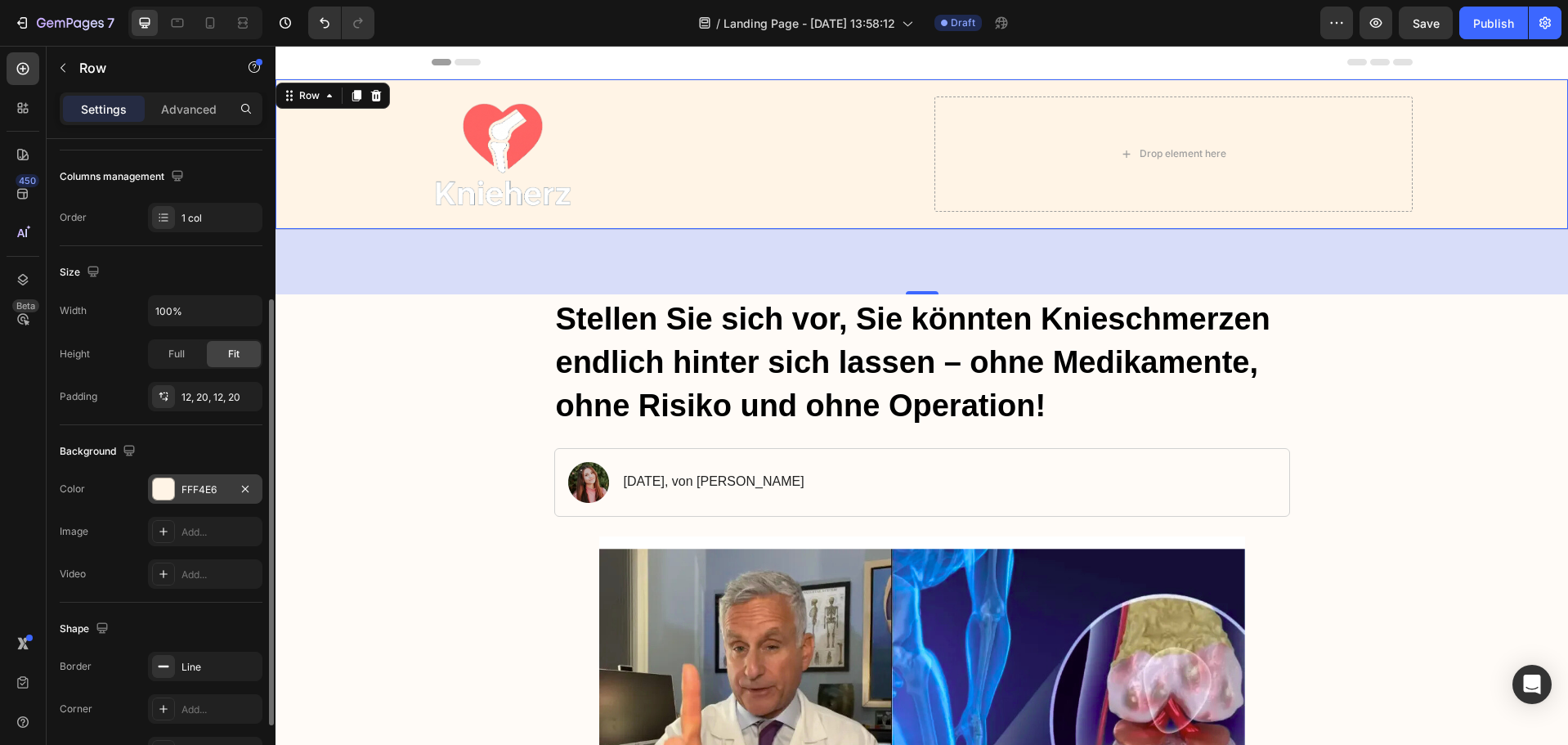
click at [159, 492] on div at bounding box center [163, 489] width 21 height 21
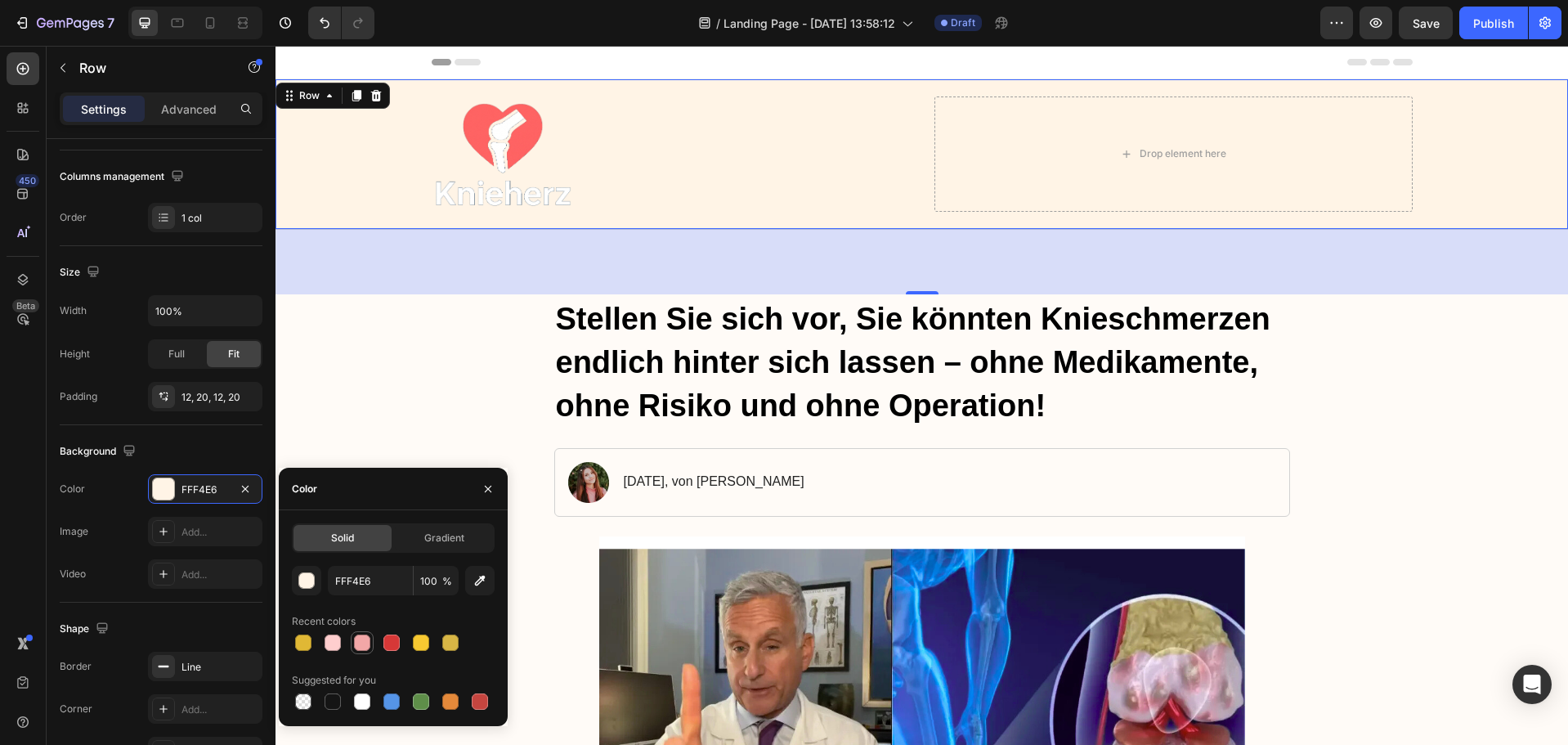
click at [360, 639] on div at bounding box center [362, 642] width 17 height 17
type input "F2A7A7"
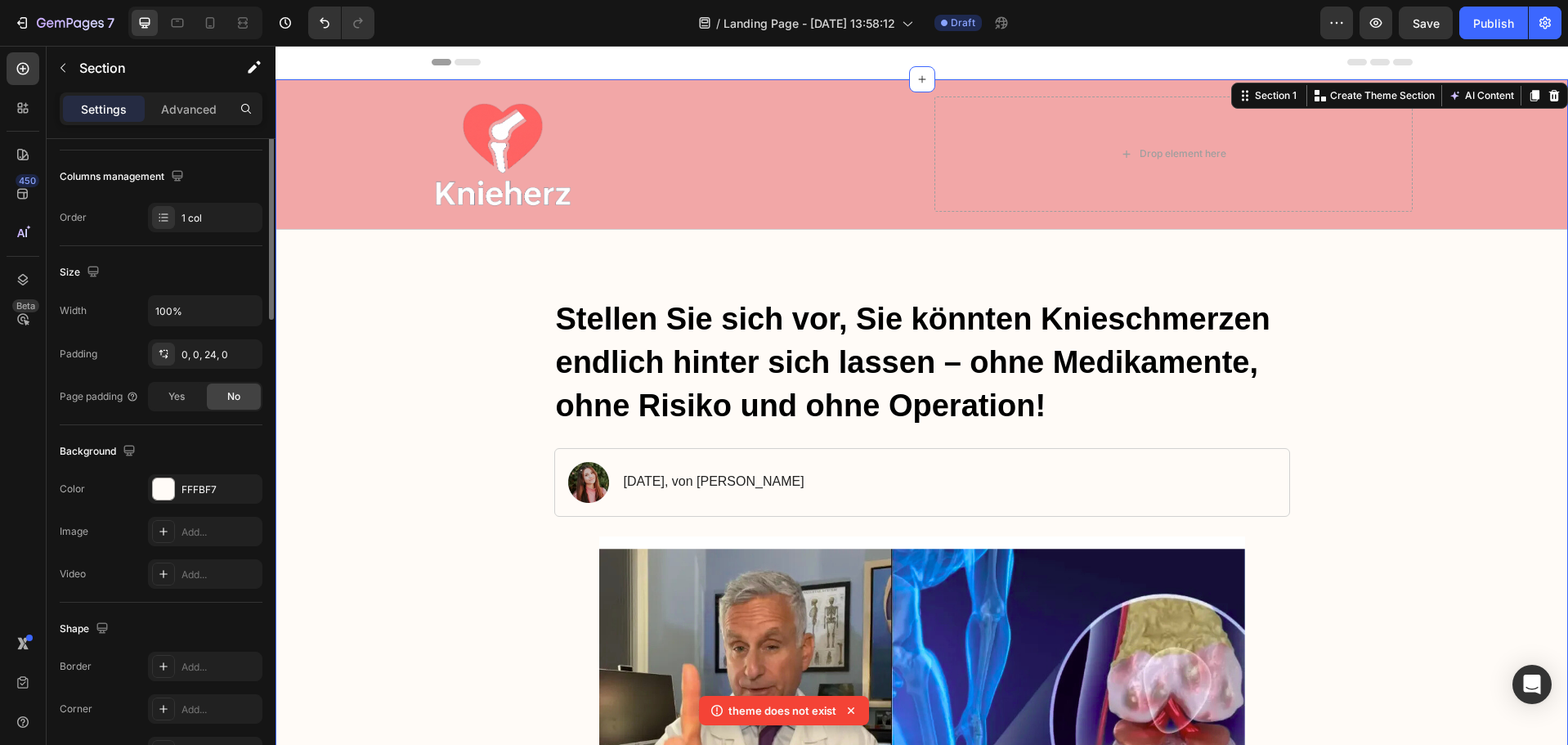
scroll to position [0, 0]
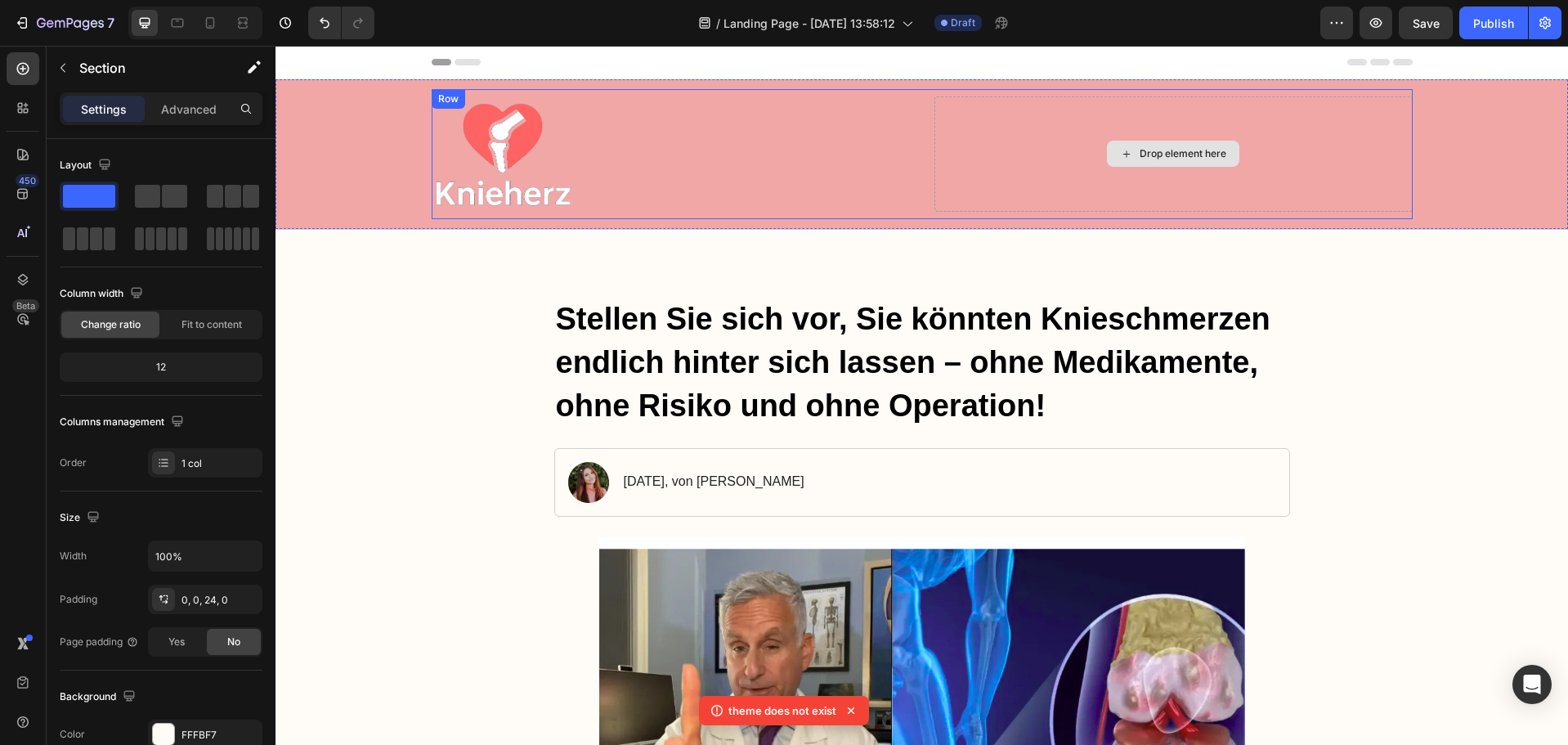
click at [1148, 153] on div "Drop element here" at bounding box center [1183, 153] width 87 height 13
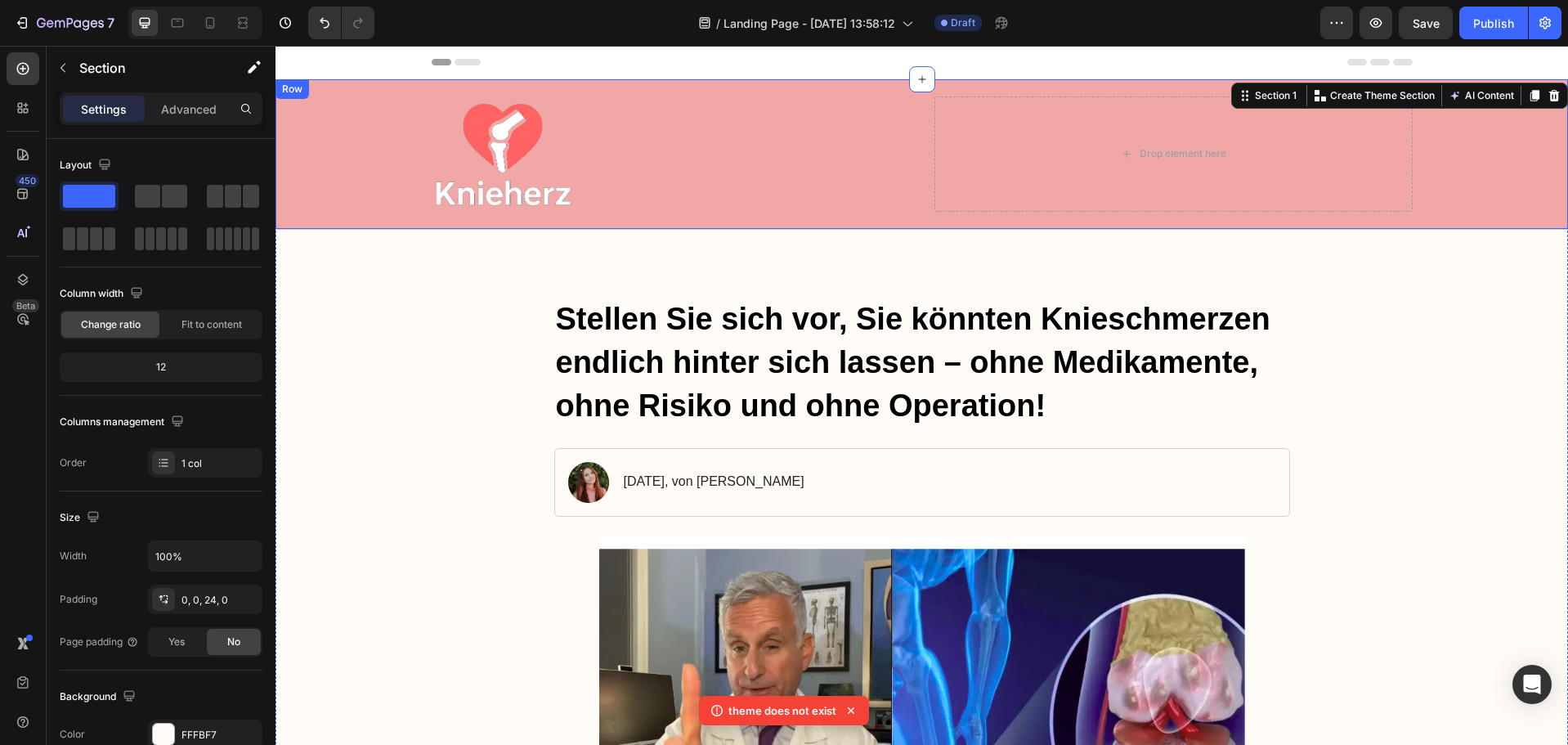
click at [300, 132] on div "Image Drop element here Row" at bounding box center [922, 153] width 1260 height 130
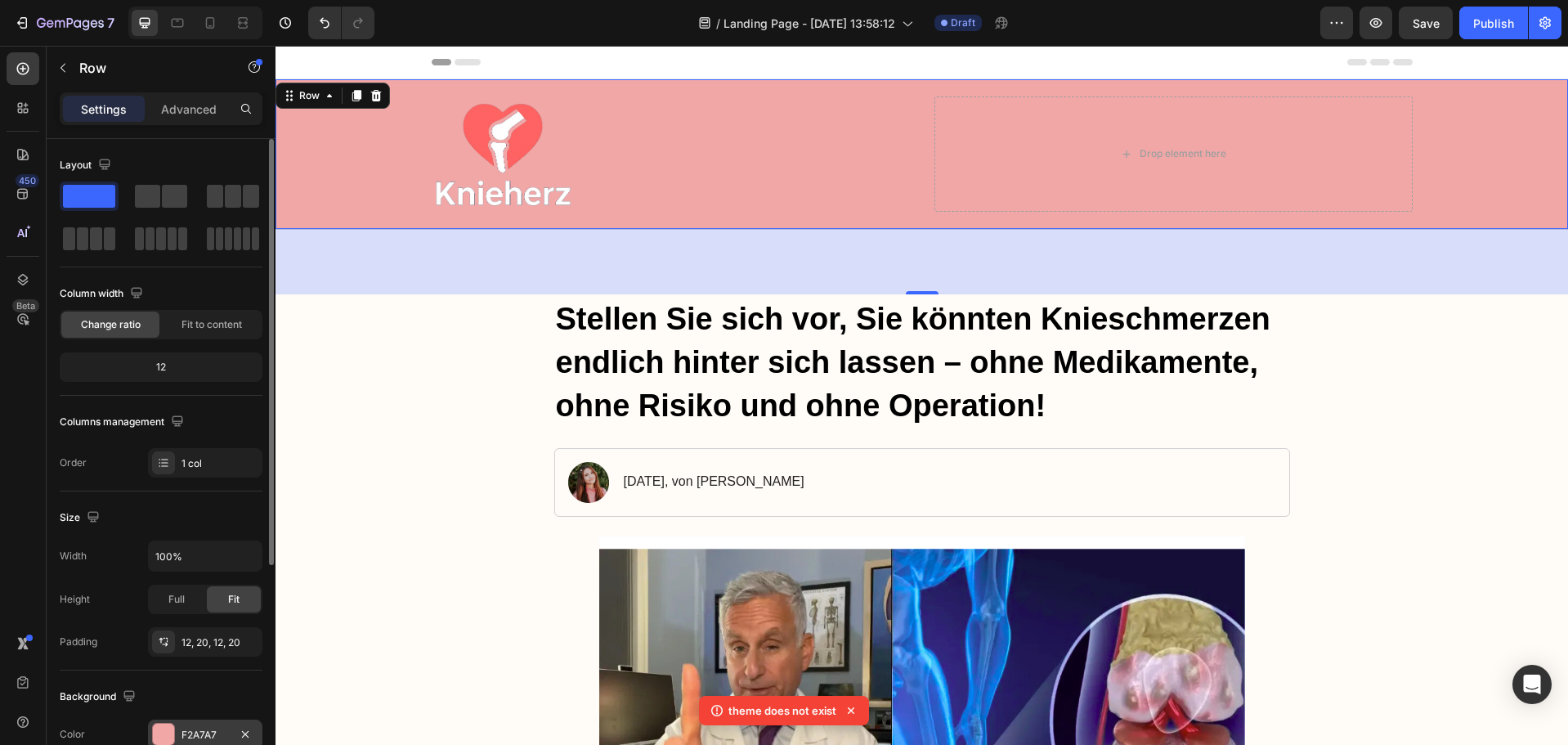
click at [165, 728] on div at bounding box center [163, 734] width 21 height 21
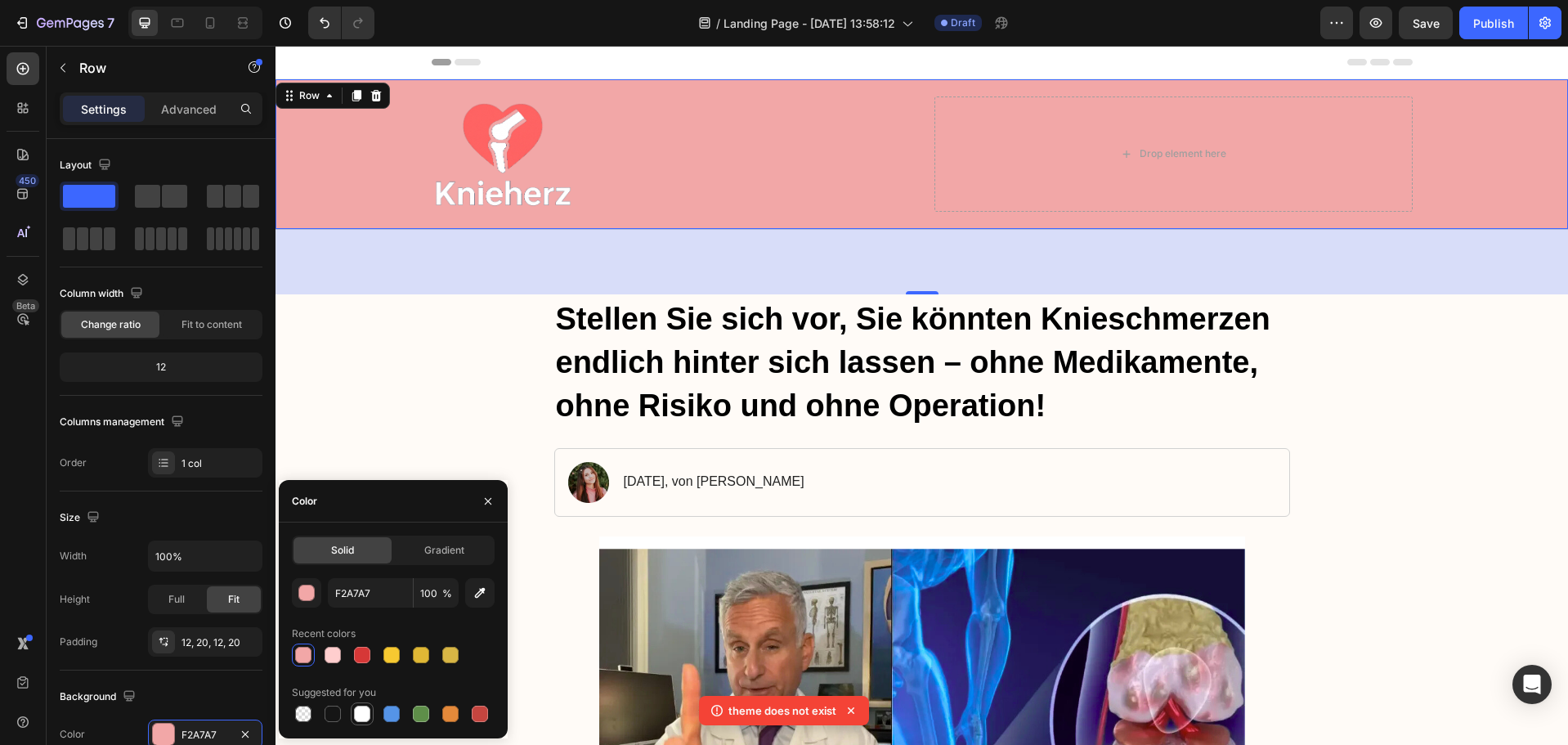
click at [362, 714] on div at bounding box center [362, 713] width 17 height 17
type input "FFFFFF"
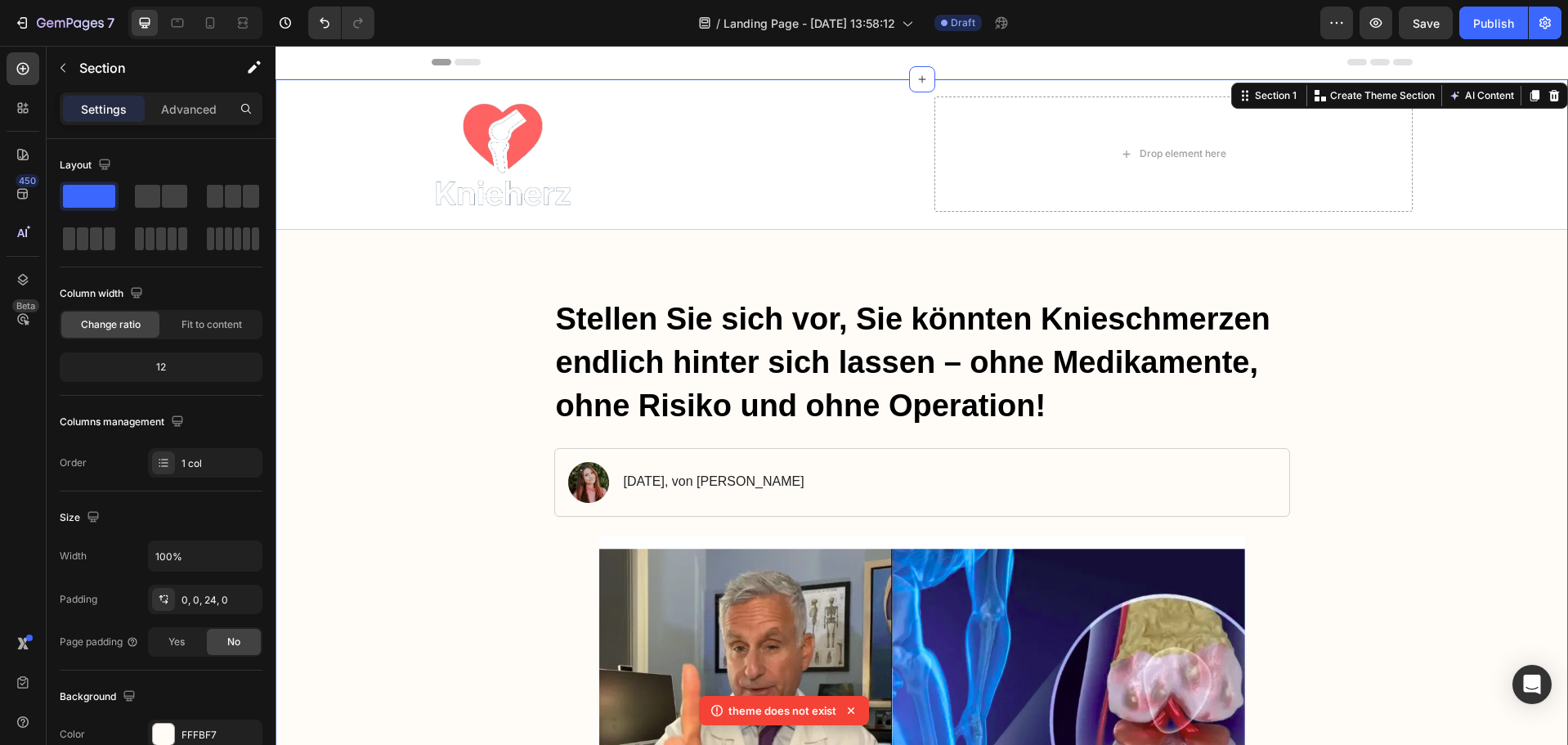
click at [164, 726] on div at bounding box center [163, 734] width 21 height 21
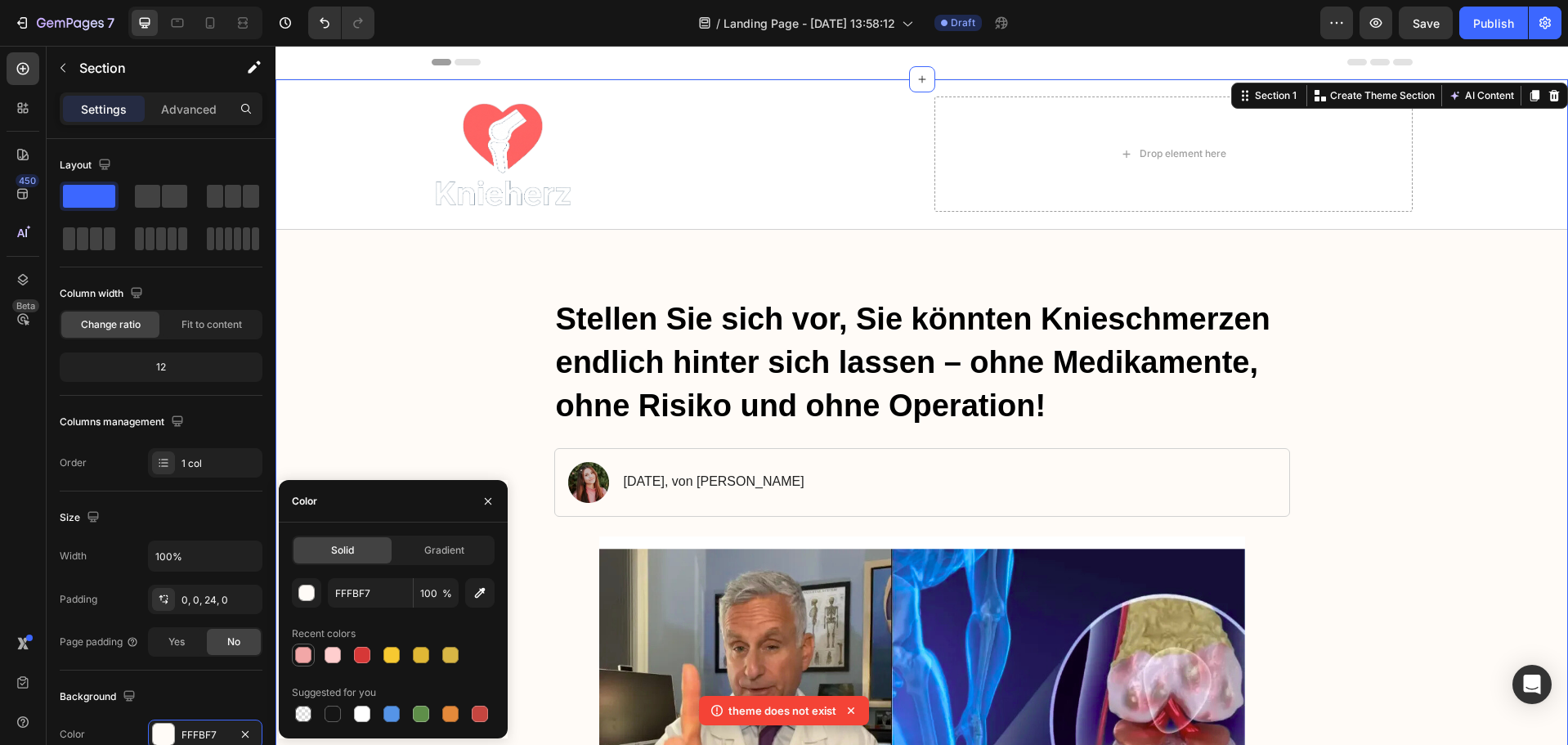
click at [300, 656] on div at bounding box center [303, 655] width 17 height 17
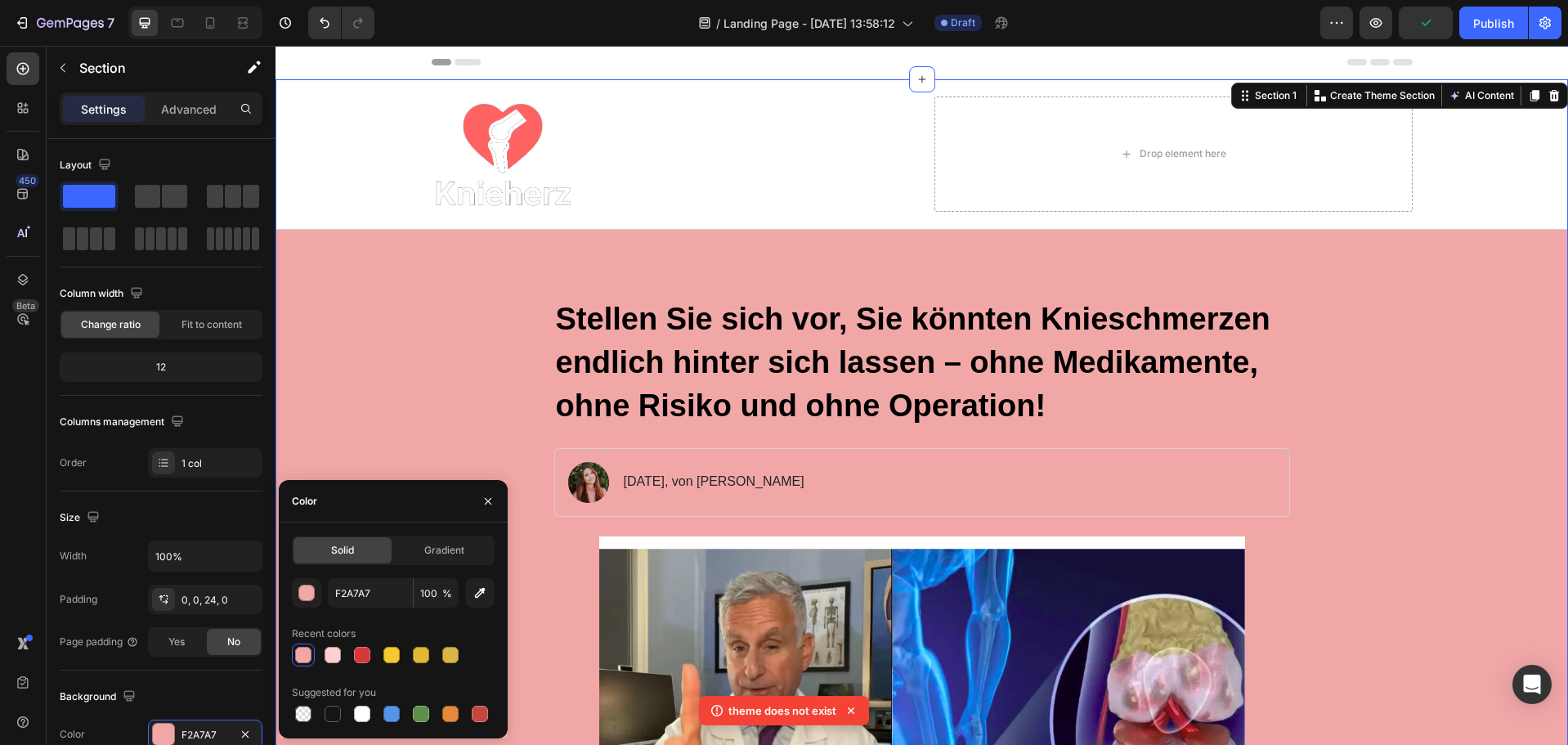
click at [300, 653] on div at bounding box center [303, 655] width 17 height 17
click at [339, 653] on div at bounding box center [332, 655] width 17 height 17
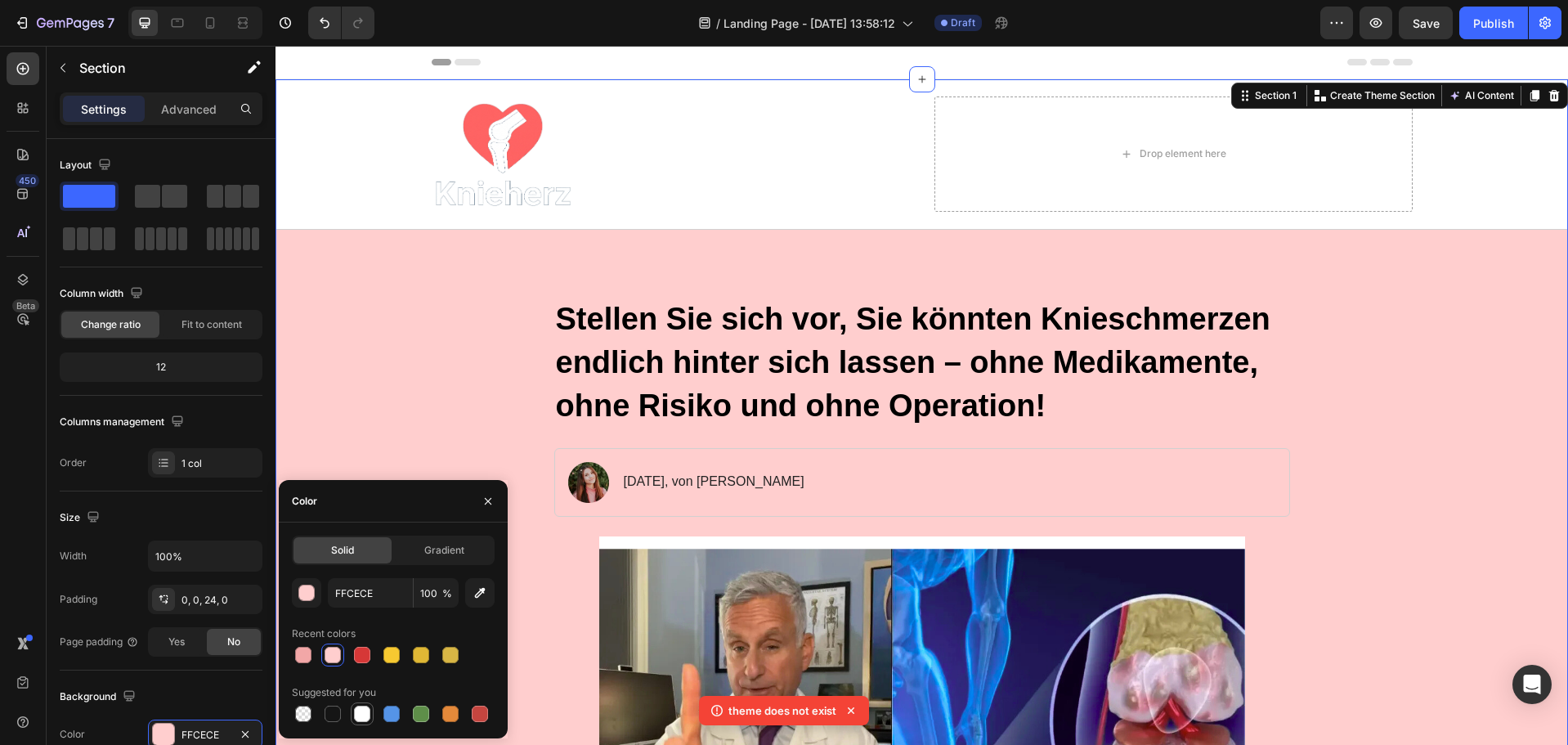
click at [361, 714] on div at bounding box center [362, 713] width 17 height 17
type input "FFFFFF"
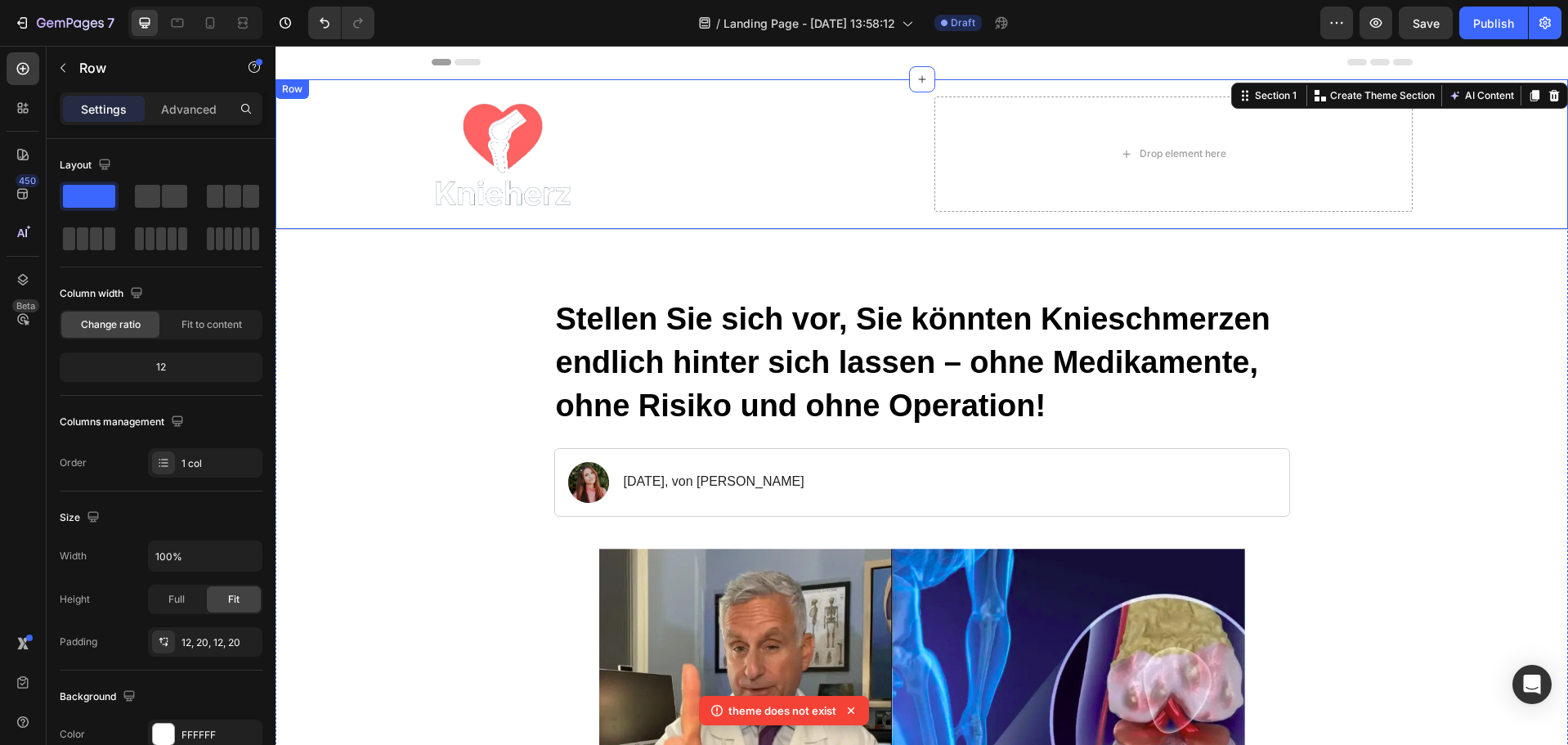
click at [316, 174] on div "Image Drop element here Row" at bounding box center [922, 153] width 1260 height 130
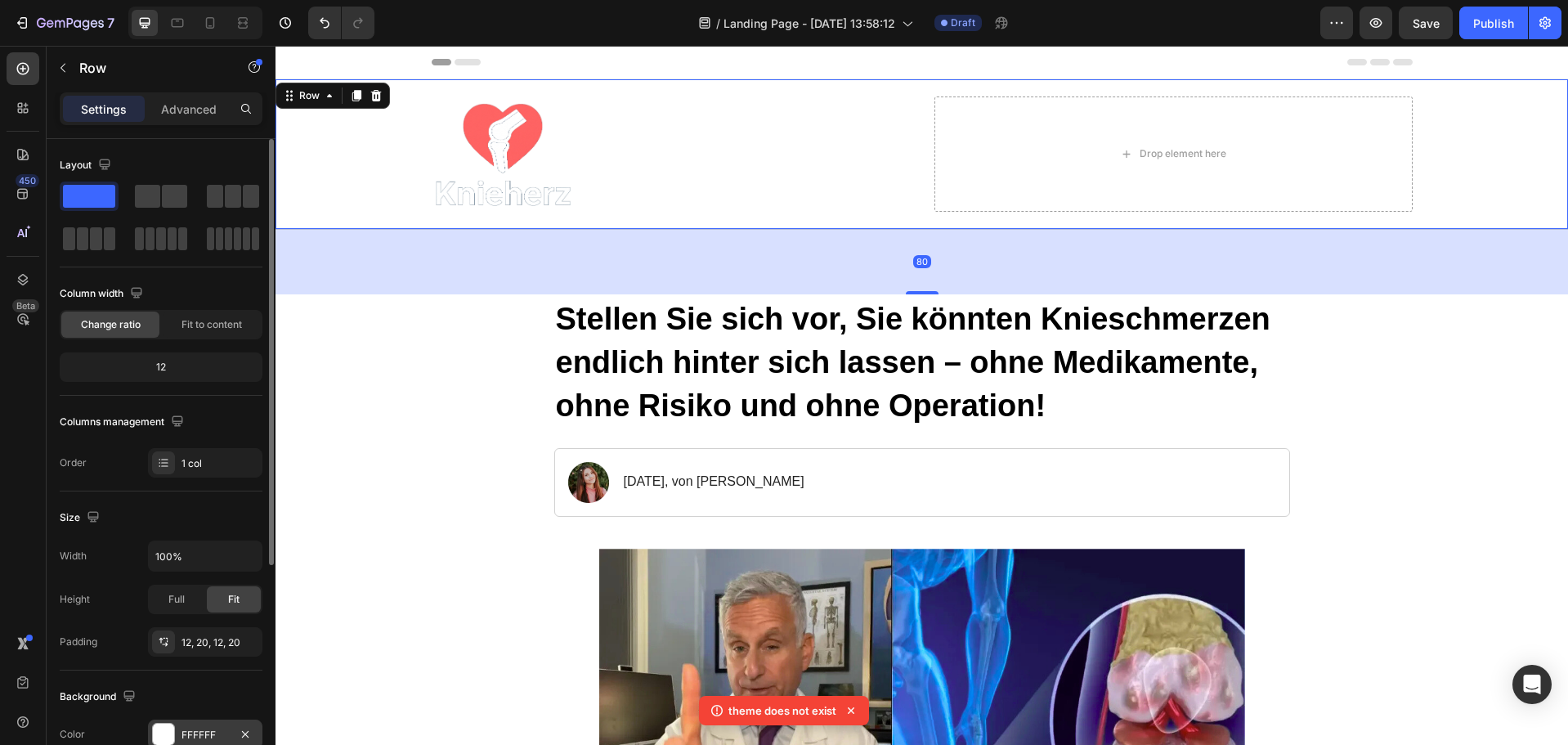
click at [186, 728] on div "FFFFFF" at bounding box center [206, 735] width 47 height 15
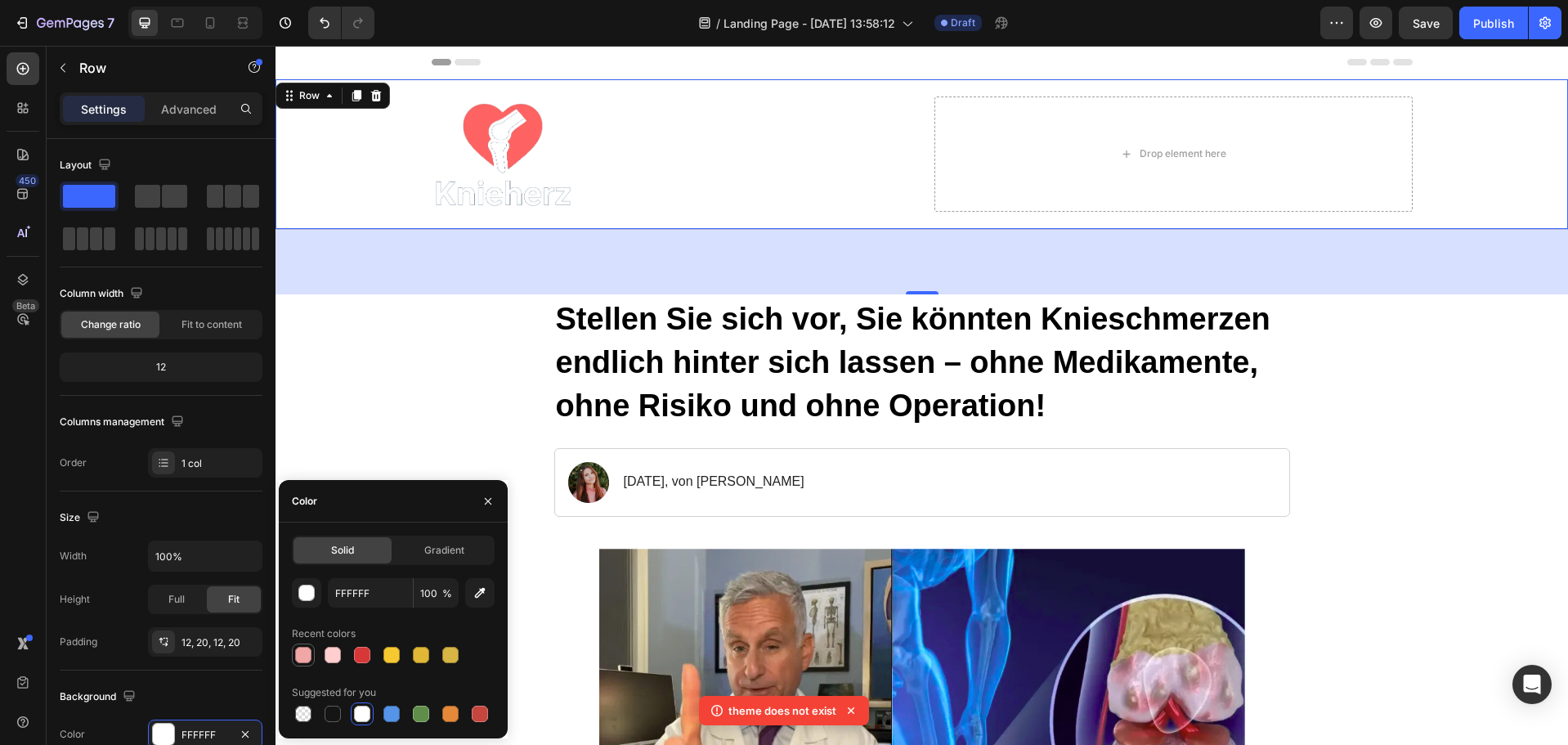
click at [307, 661] on div at bounding box center [303, 655] width 17 height 17
type input "F2A7A7"
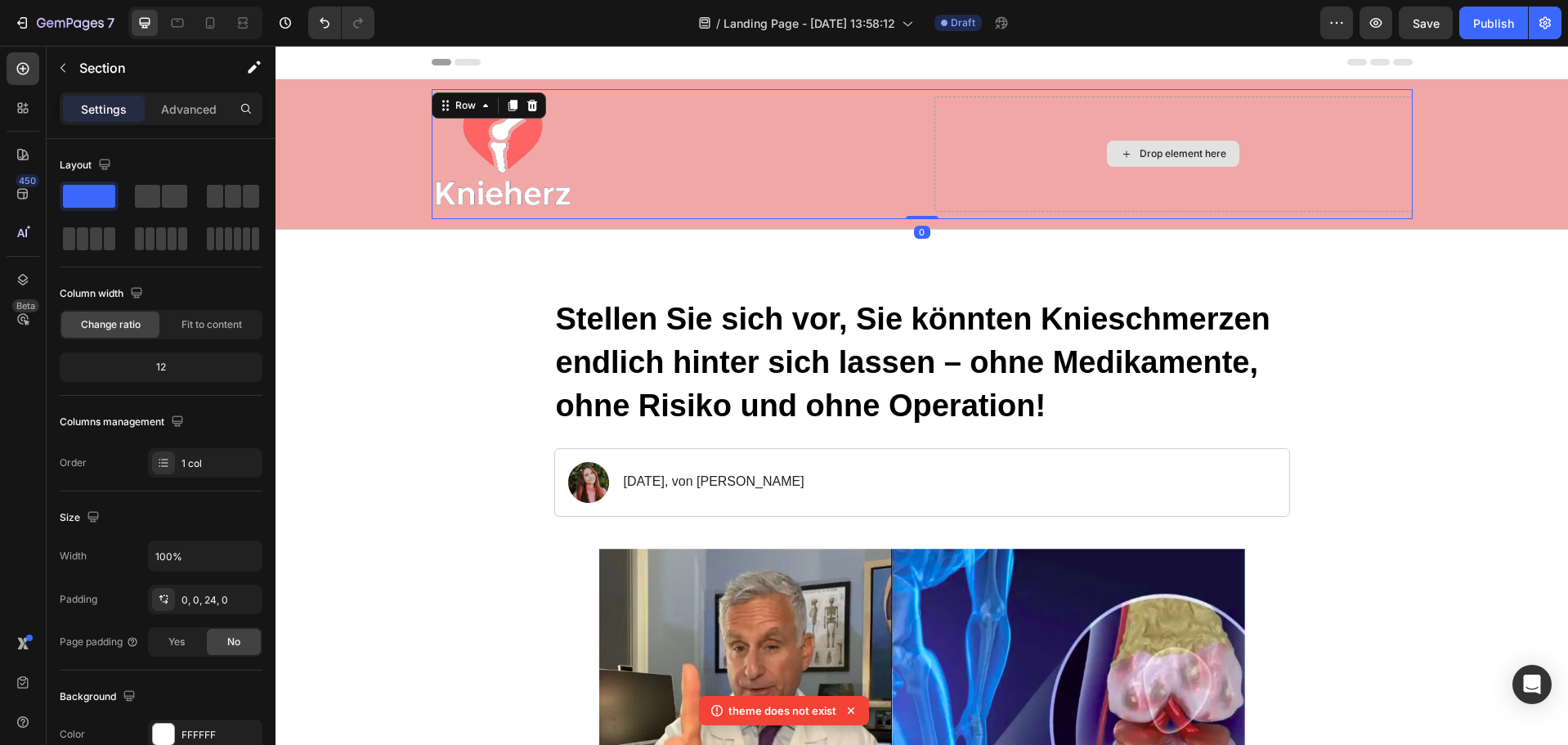
click at [1019, 128] on div "Drop element here" at bounding box center [1174, 154] width 479 height 116
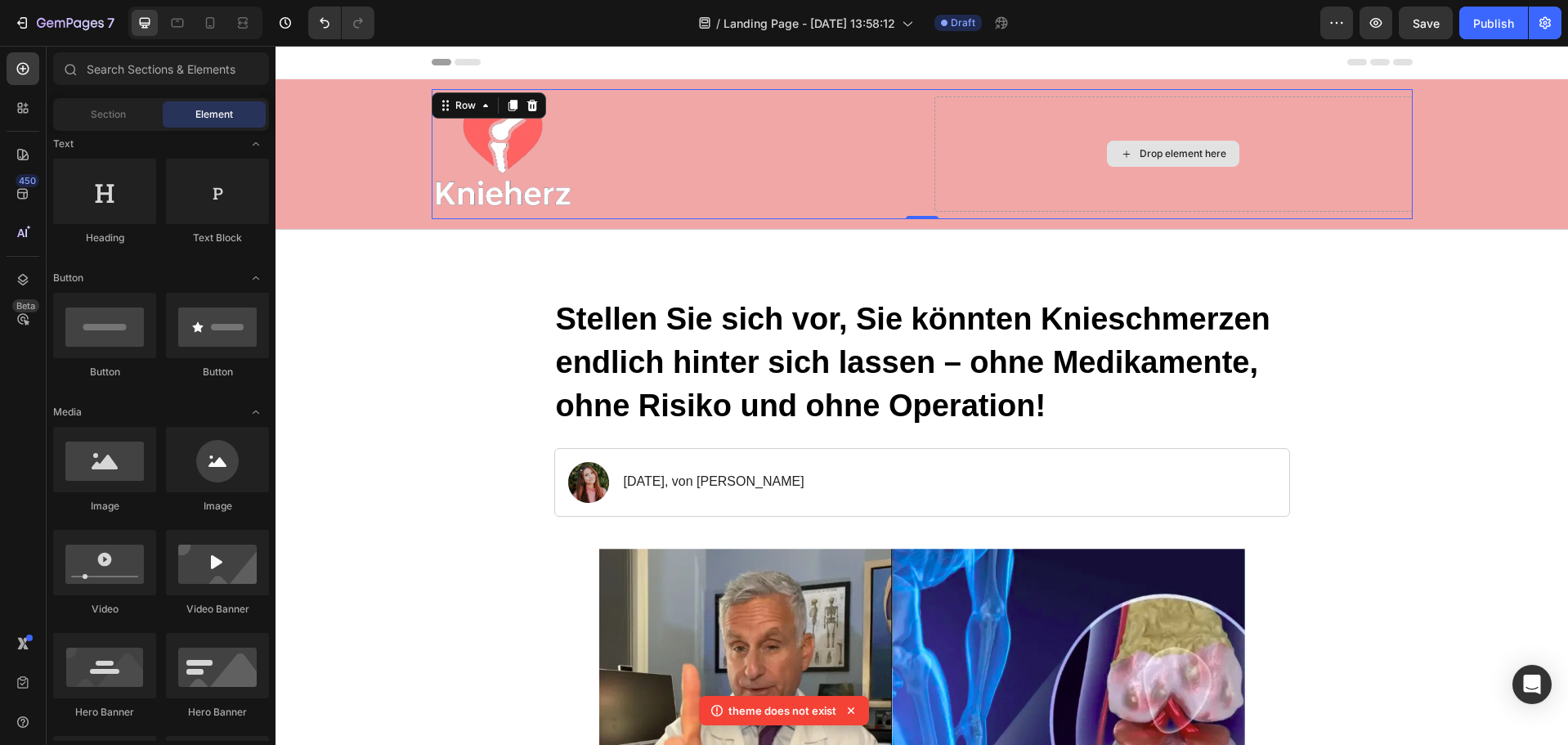
click at [1140, 152] on div "Drop element here" at bounding box center [1183, 153] width 87 height 13
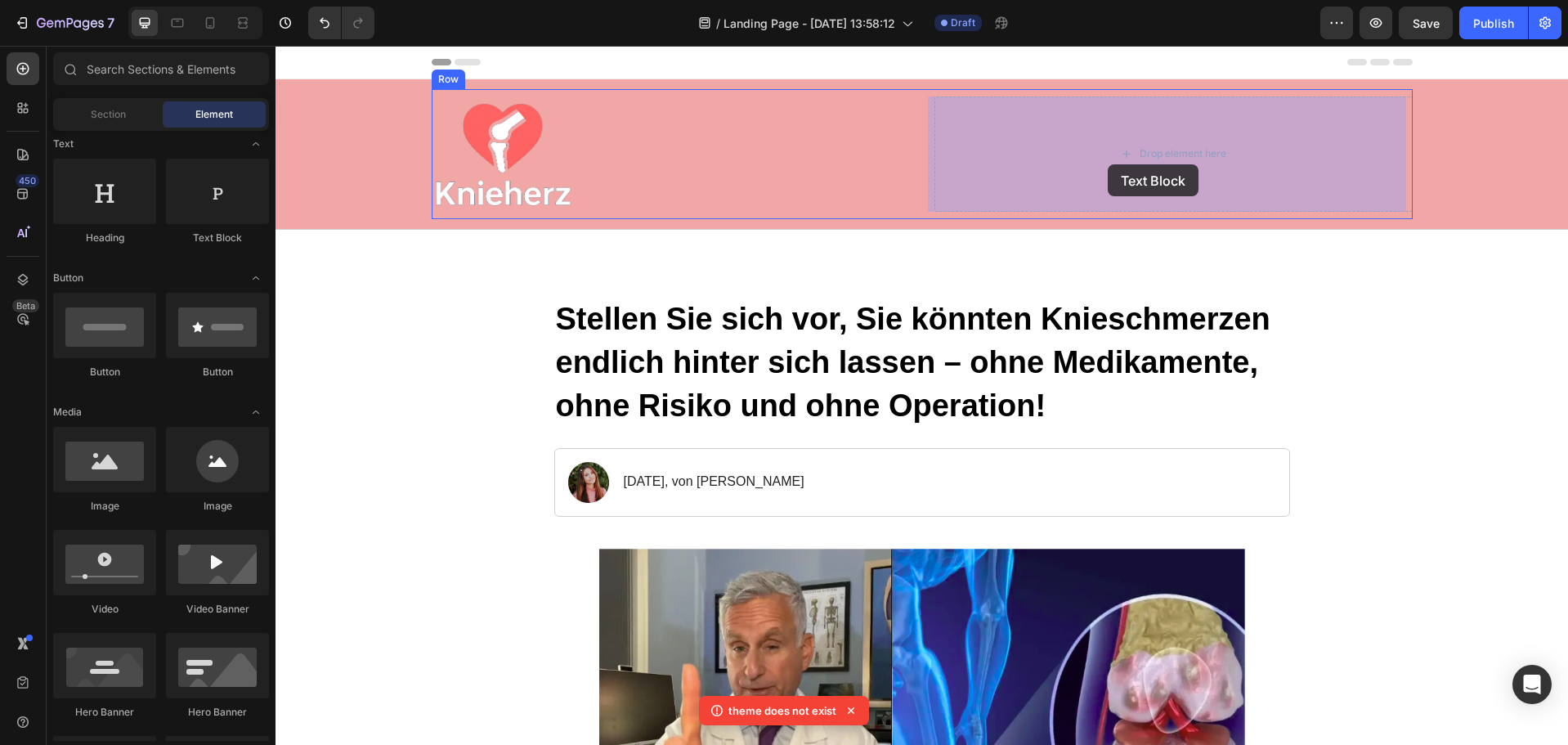
drag, startPoint x: 474, startPoint y: 252, endPoint x: 1108, endPoint y: 163, distance: 640.2
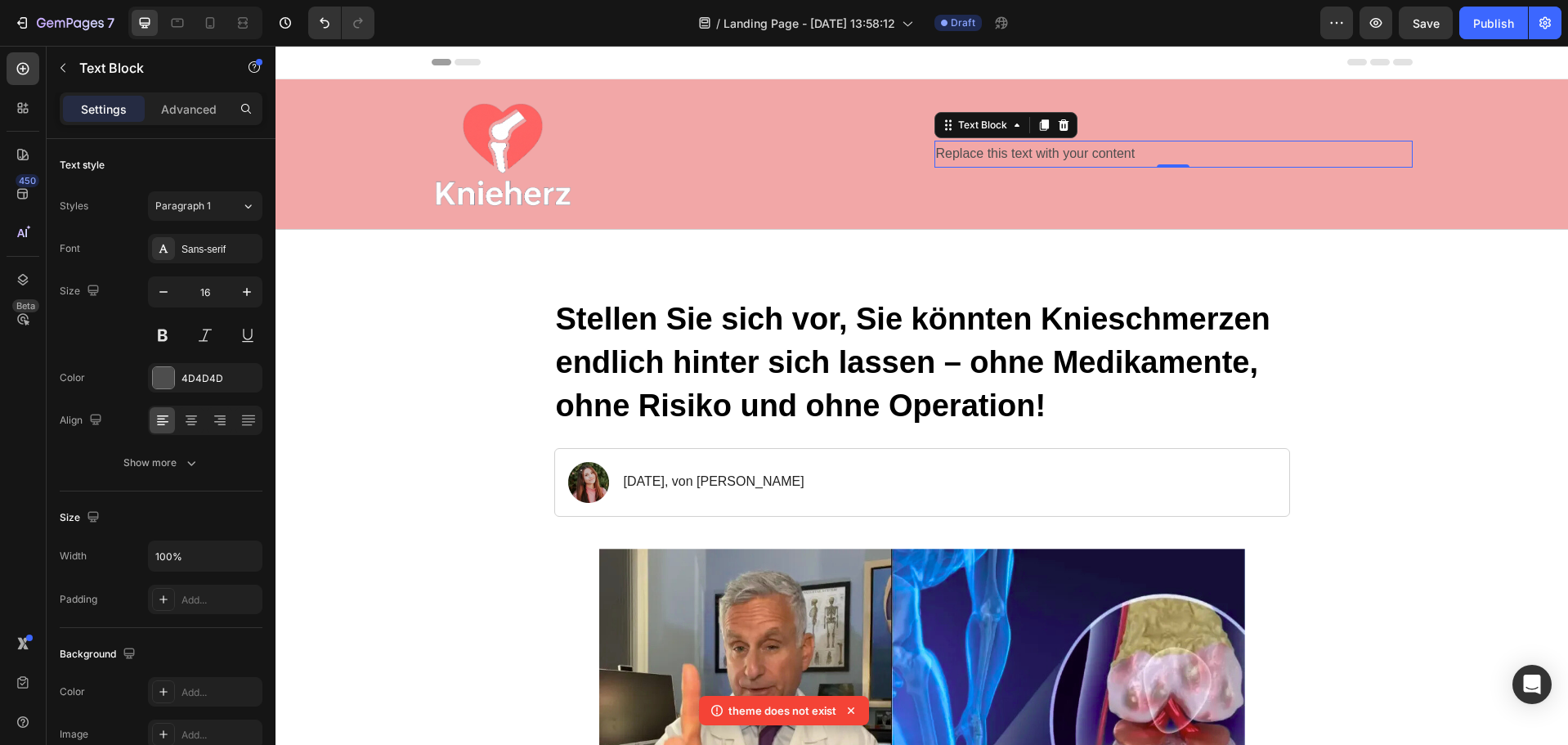
click at [1085, 153] on div "Replace this text with your content" at bounding box center [1174, 153] width 479 height 27
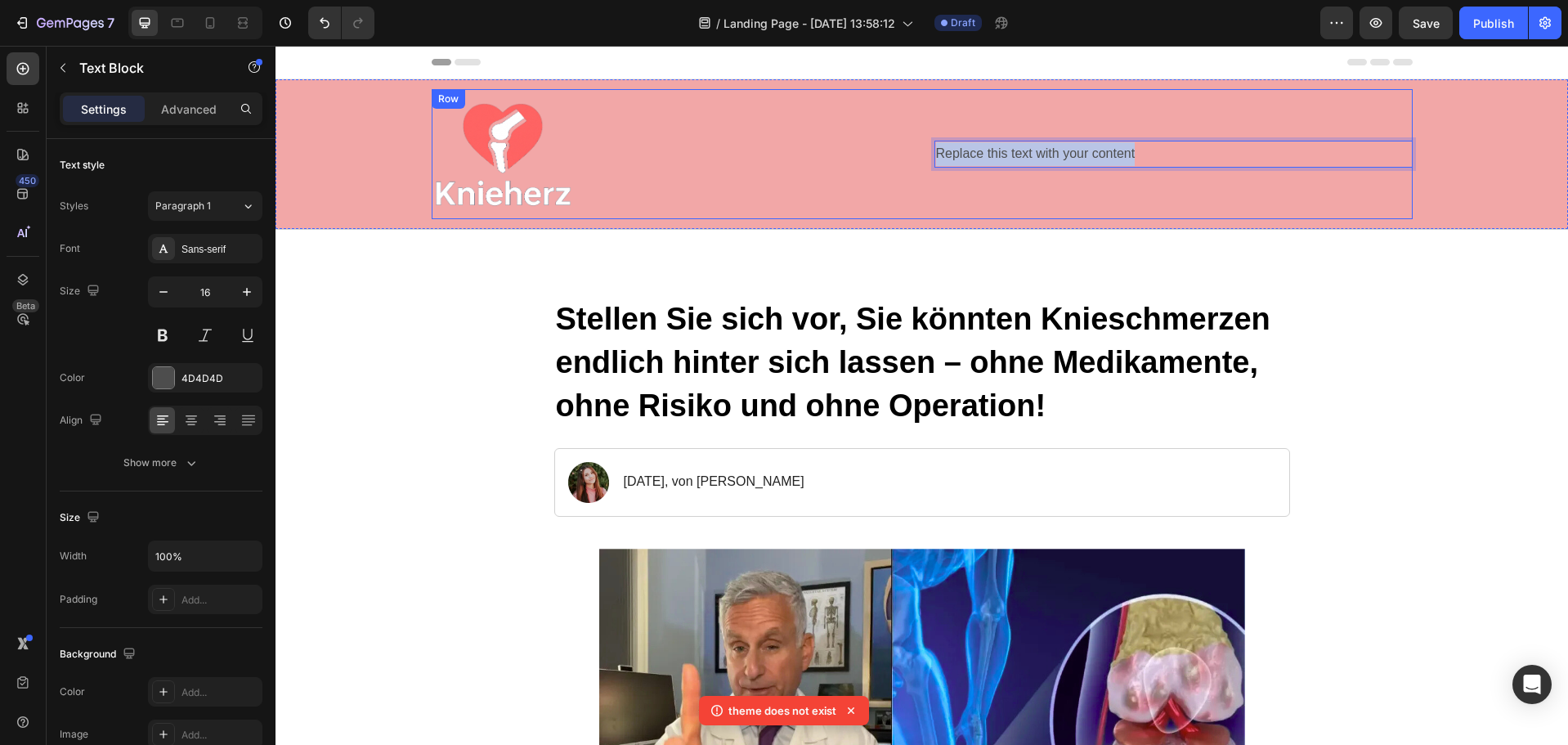
drag, startPoint x: 1155, startPoint y: 157, endPoint x: 927, endPoint y: 153, distance: 228.0
click at [927, 153] on div "Image Replace this text with your content Text Block 0 Row" at bounding box center [922, 153] width 981 height 130
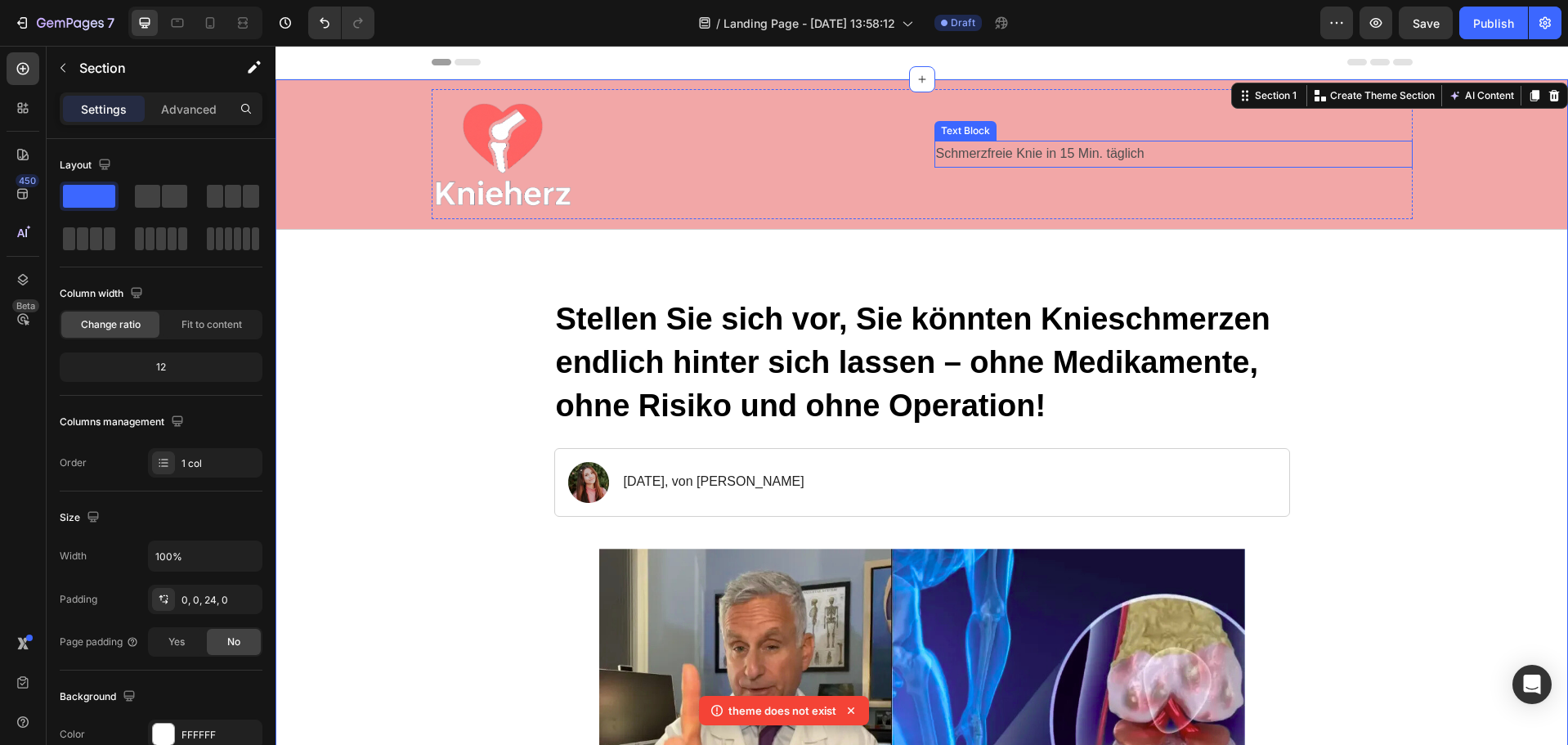
click at [1052, 154] on p "Schmerzfreie Knie in 15 Min. täglich" at bounding box center [1173, 154] width 475 height 24
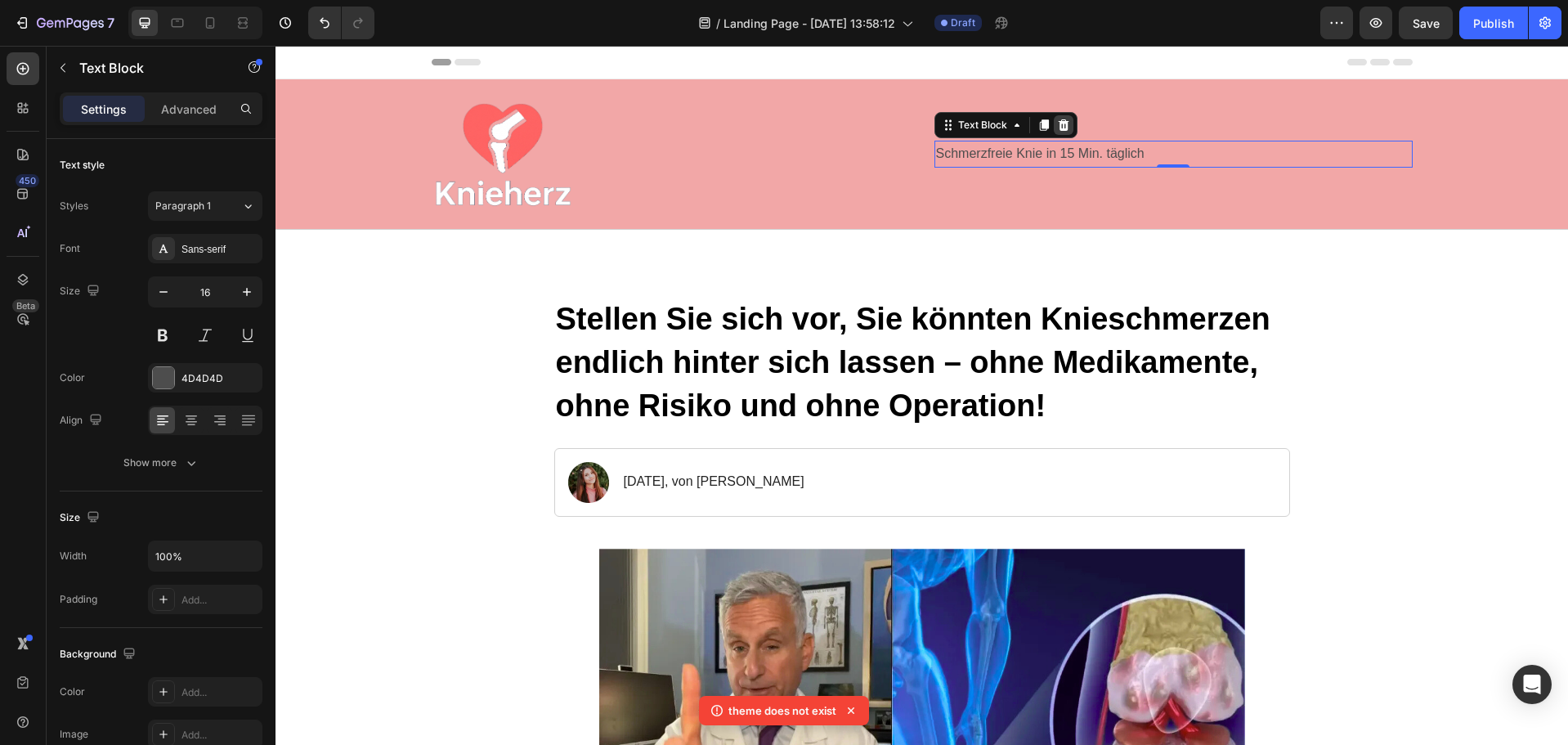
click at [1059, 125] on icon at bounding box center [1063, 125] width 13 height 13
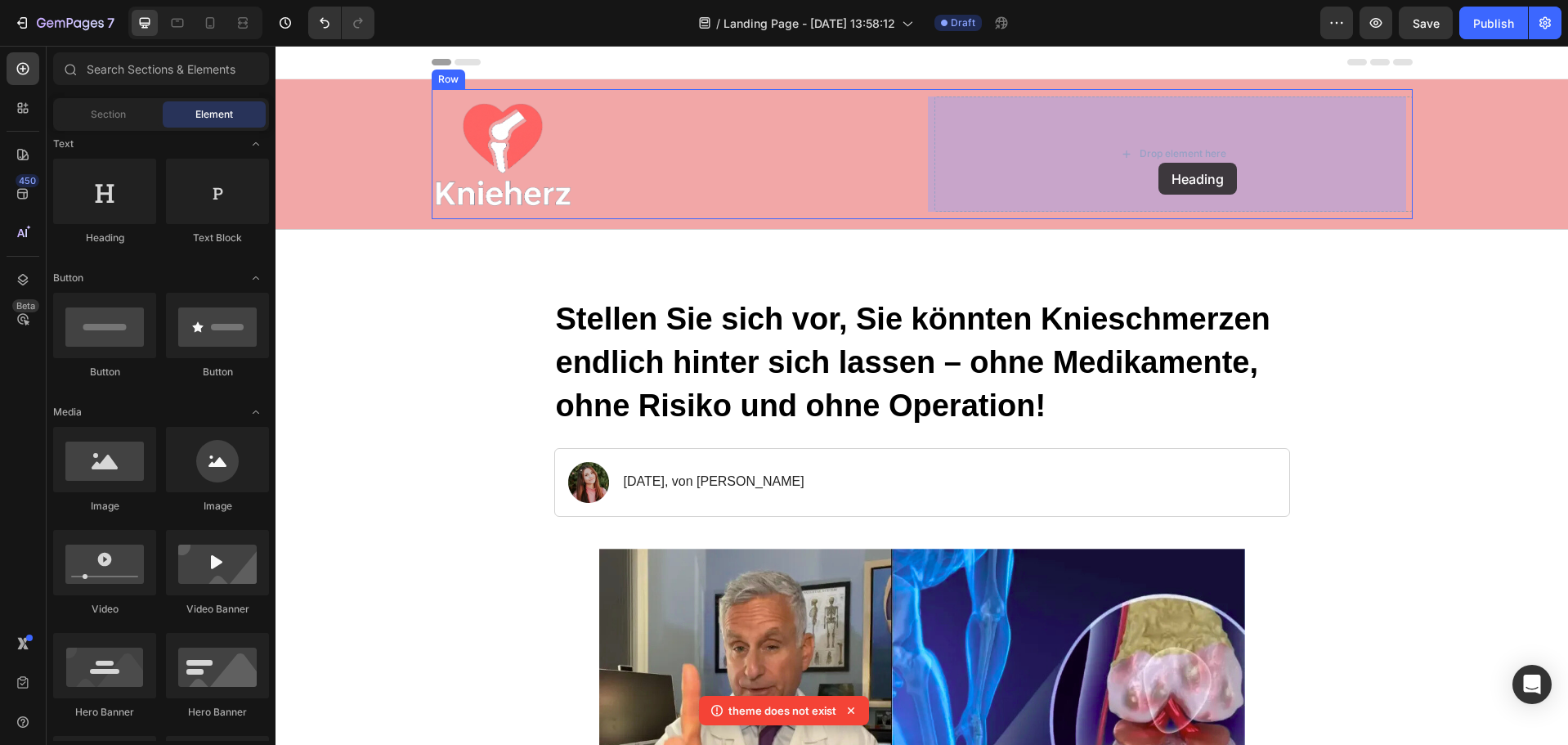
drag, startPoint x: 388, startPoint y: 245, endPoint x: 1158, endPoint y: 162, distance: 774.5
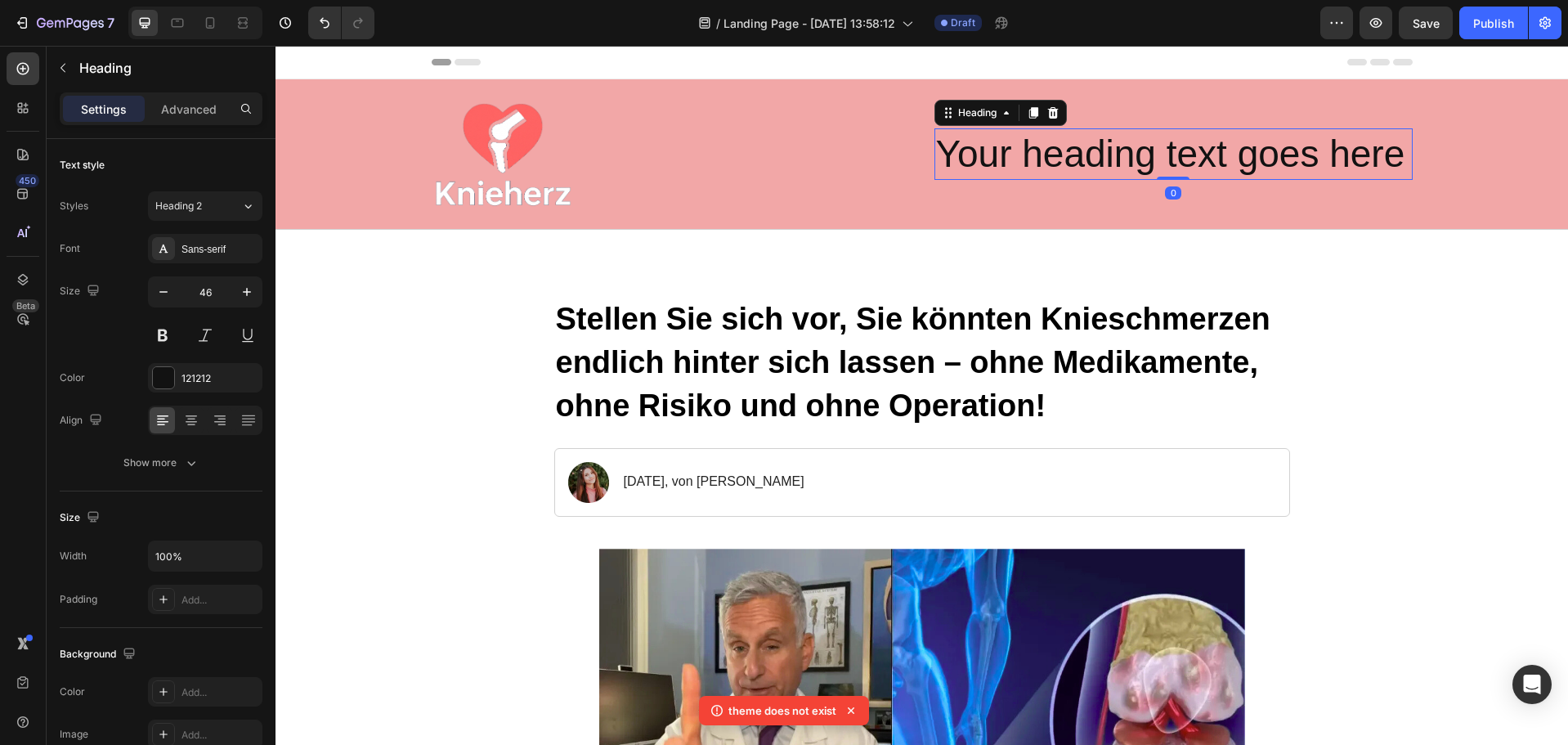
click at [1396, 159] on h2 "Your heading text goes here" at bounding box center [1174, 154] width 479 height 52
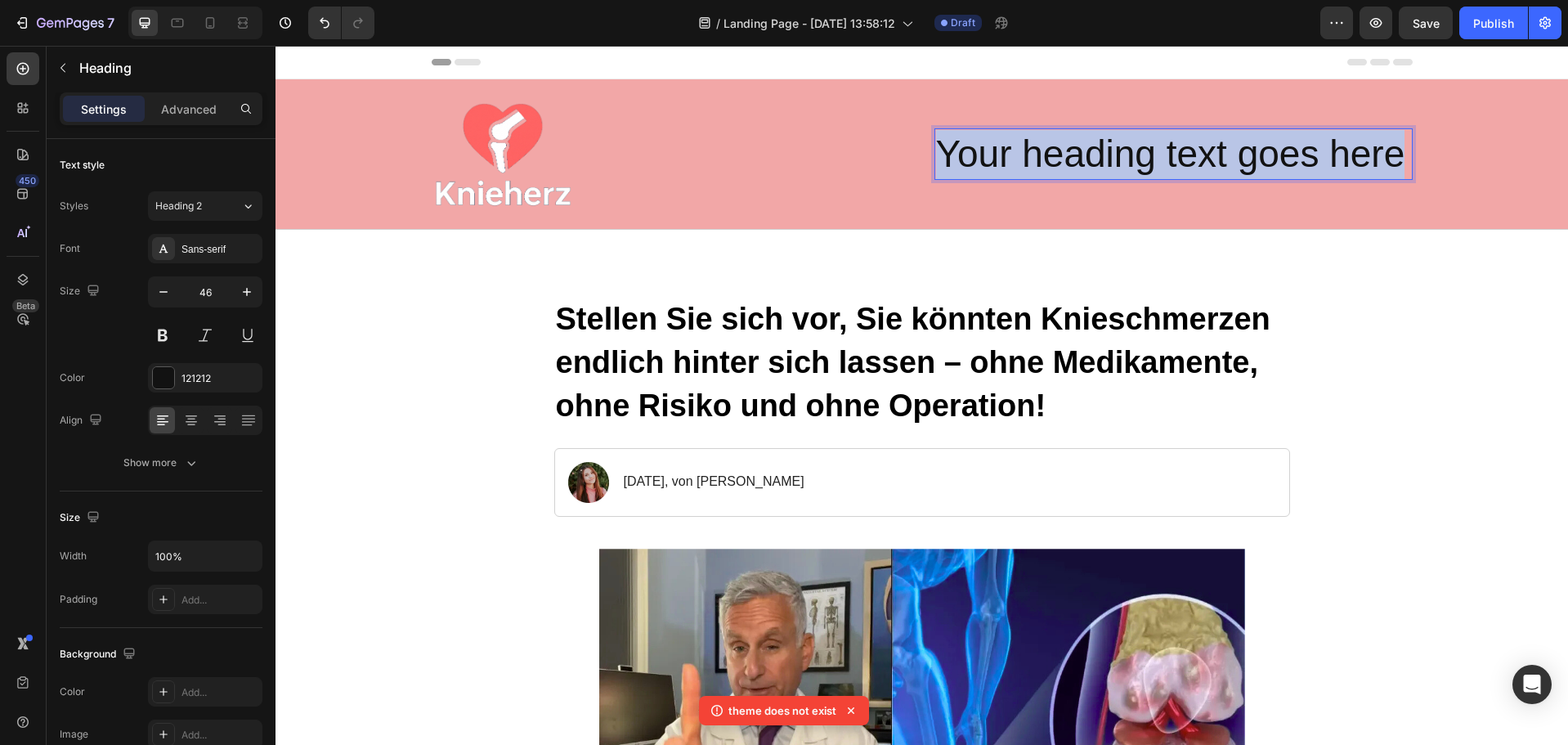
drag, startPoint x: 1396, startPoint y: 159, endPoint x: 935, endPoint y: 141, distance: 461.4
click at [936, 141] on p "Your heading text goes here" at bounding box center [1173, 154] width 475 height 49
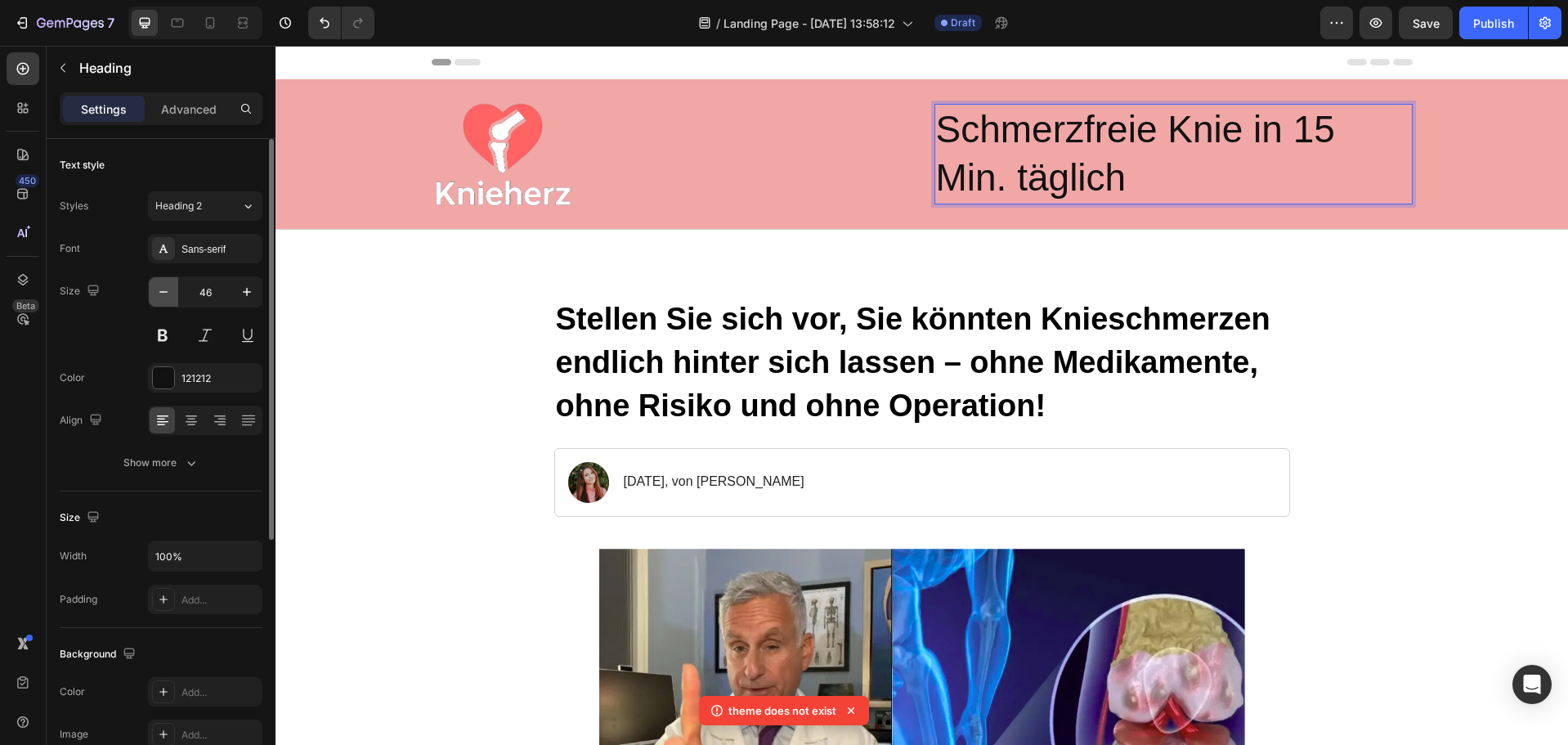
click at [170, 287] on icon "button" at bounding box center [163, 292] width 17 height 17
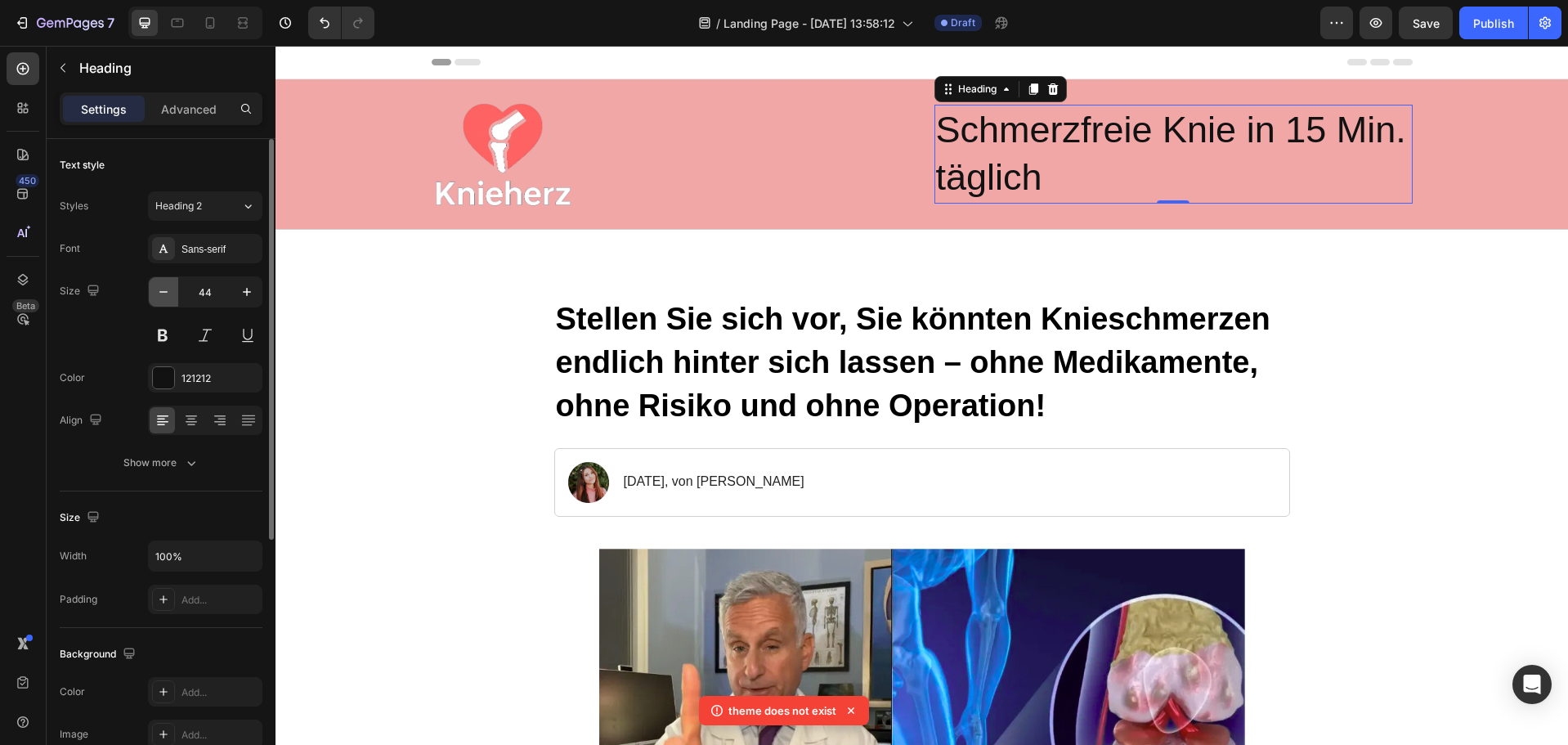
click at [170, 287] on icon "button" at bounding box center [163, 292] width 17 height 17
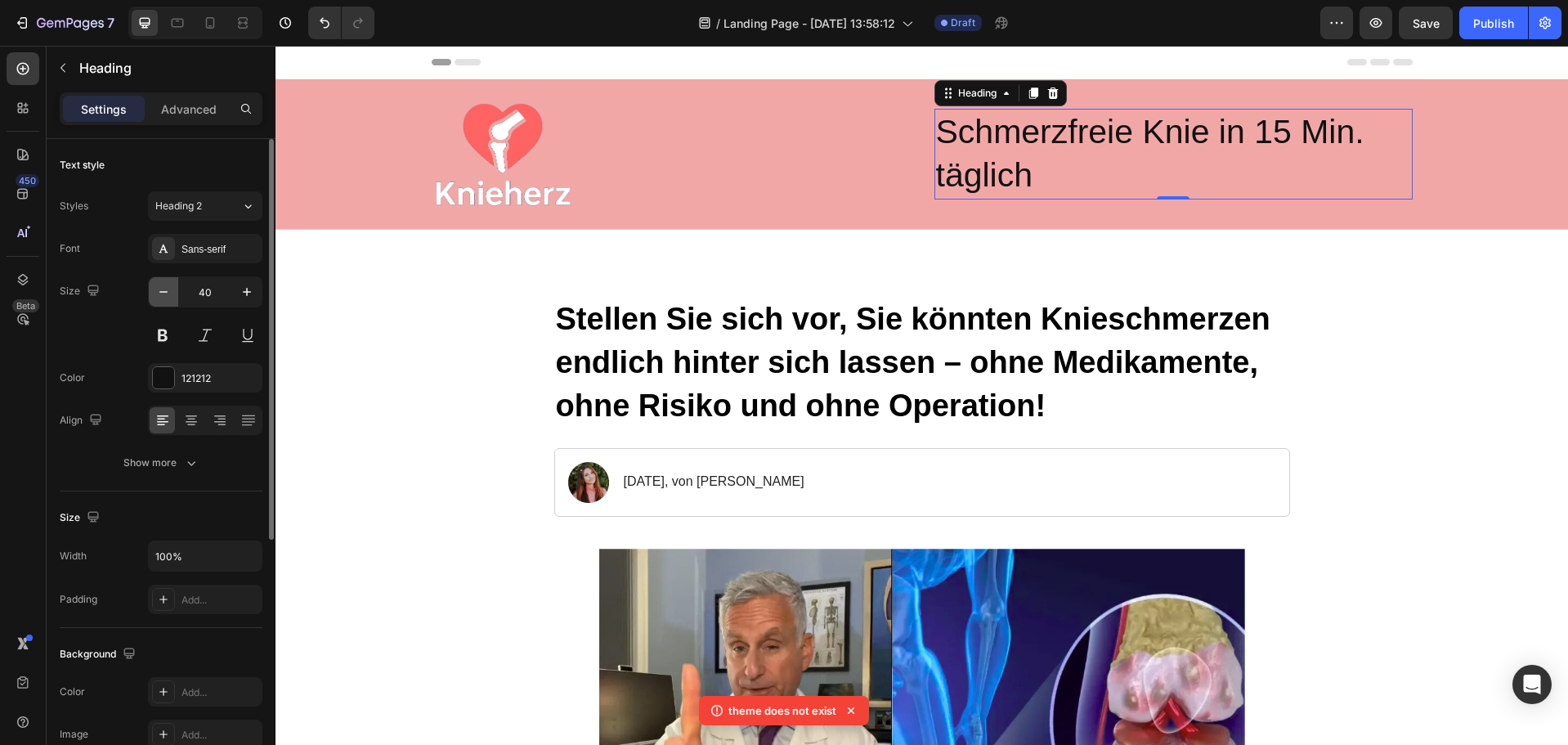
click at [168, 288] on icon "button" at bounding box center [163, 292] width 17 height 17
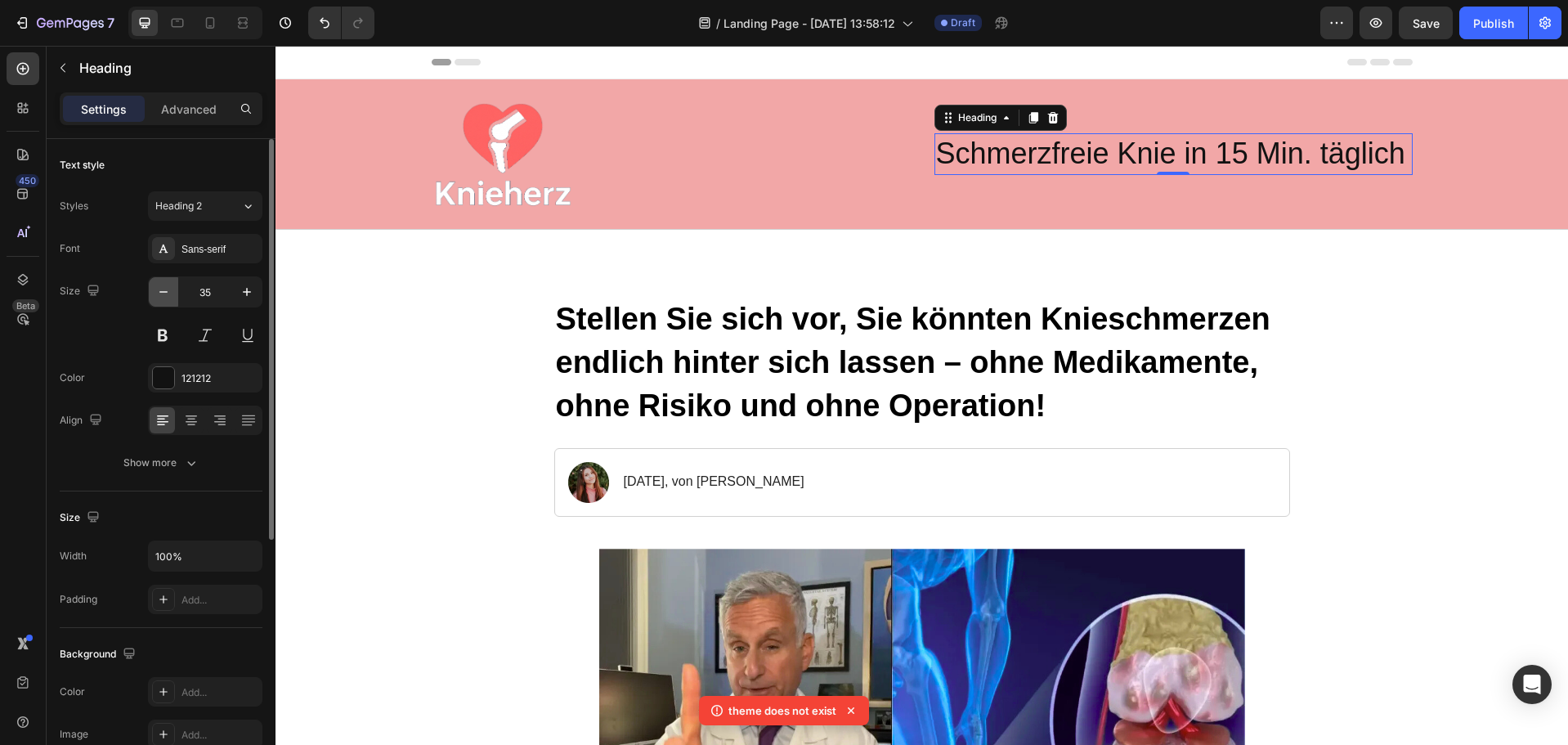
click at [168, 288] on icon "button" at bounding box center [163, 292] width 17 height 17
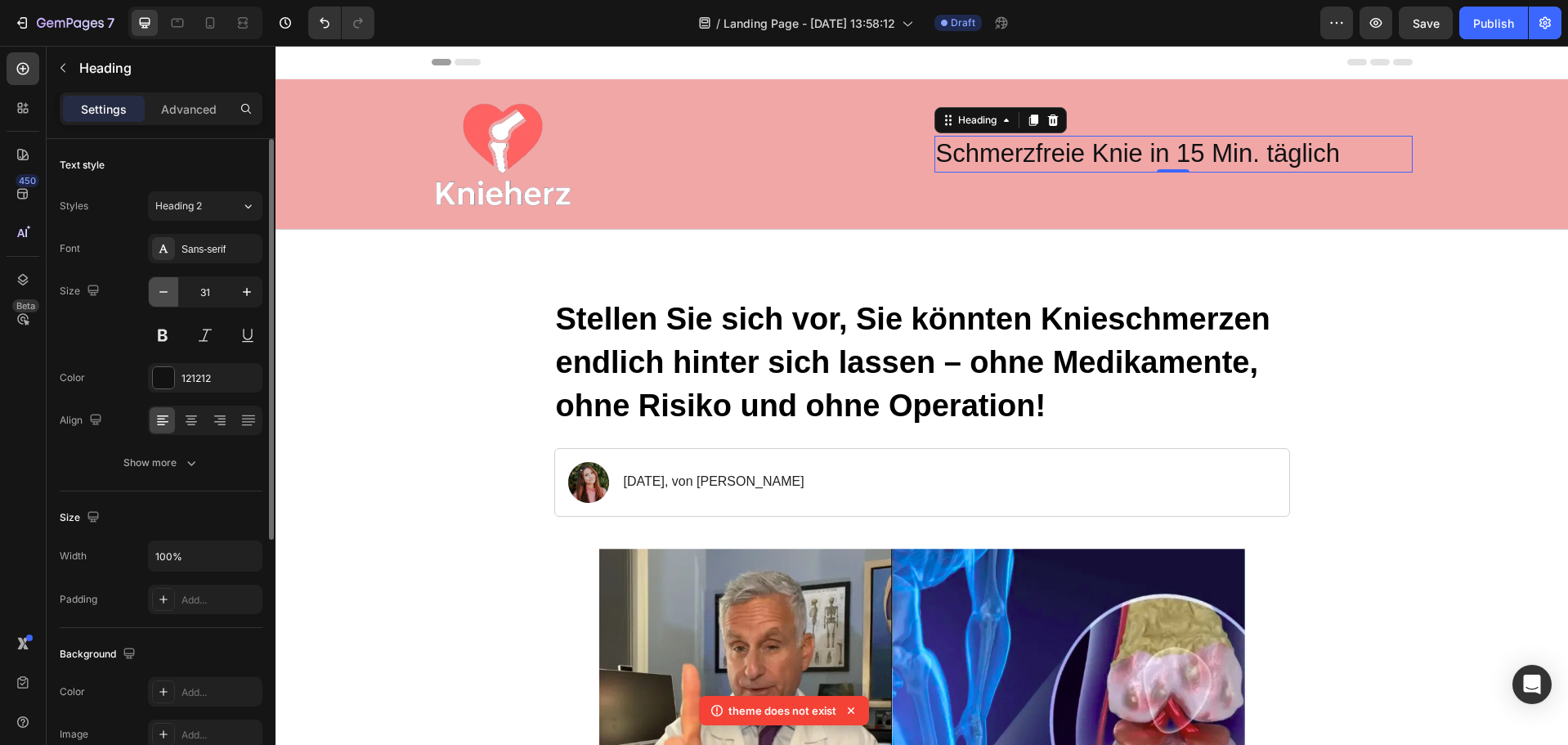
type input "30"
click at [214, 247] on div "Sans-serif" at bounding box center [221, 249] width 77 height 15
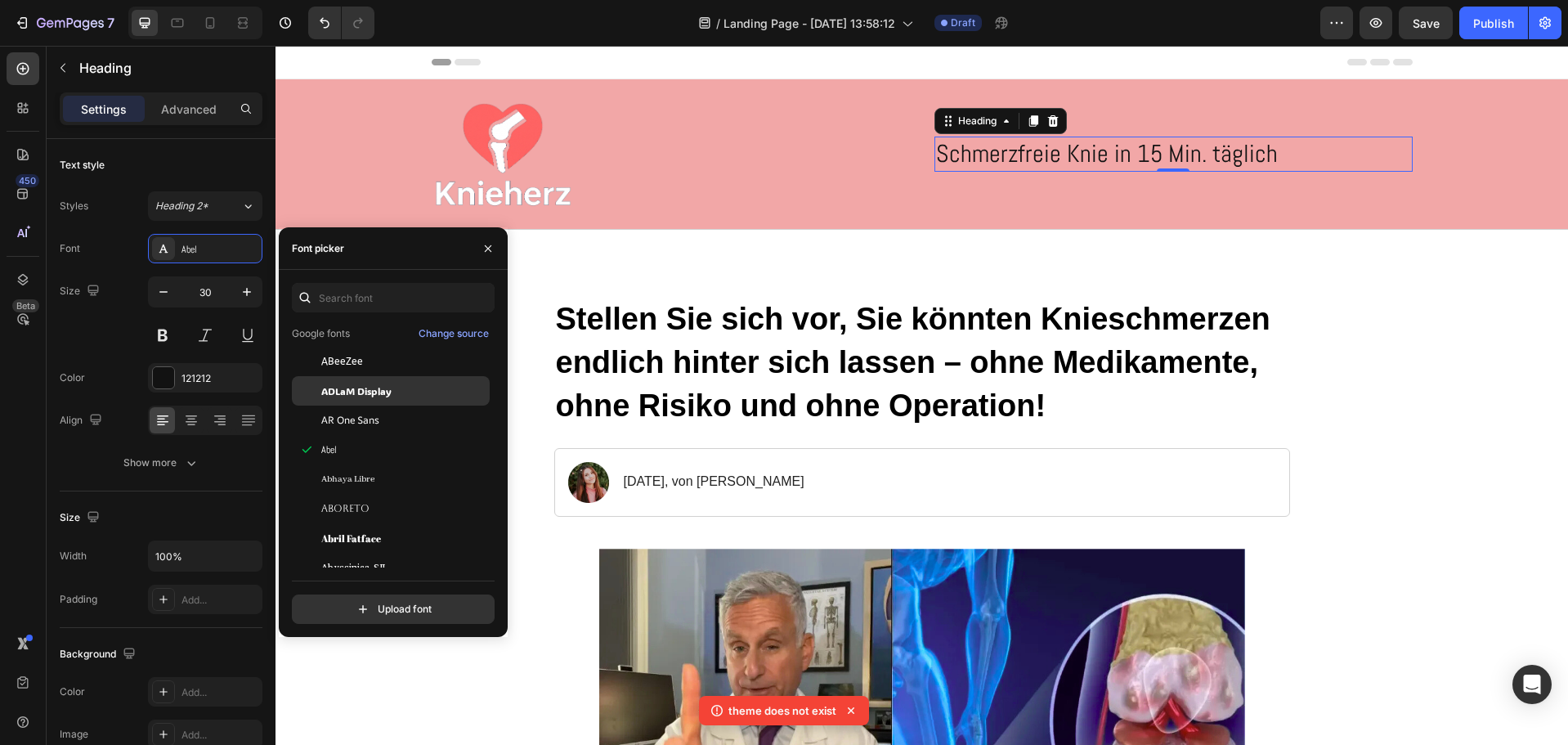
scroll to position [245, 0]
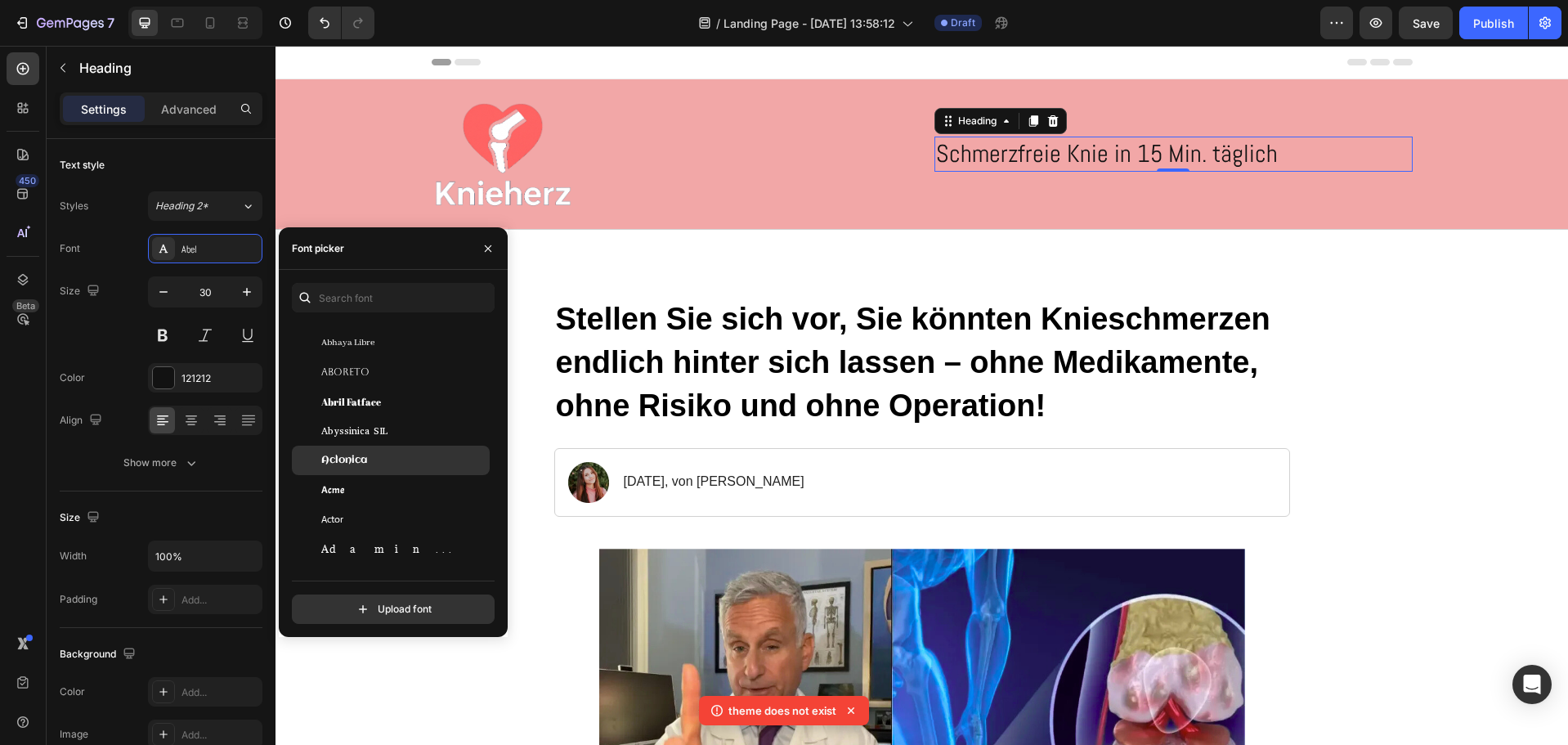
click at [368, 454] on div "Aclonica" at bounding box center [404, 460] width 165 height 15
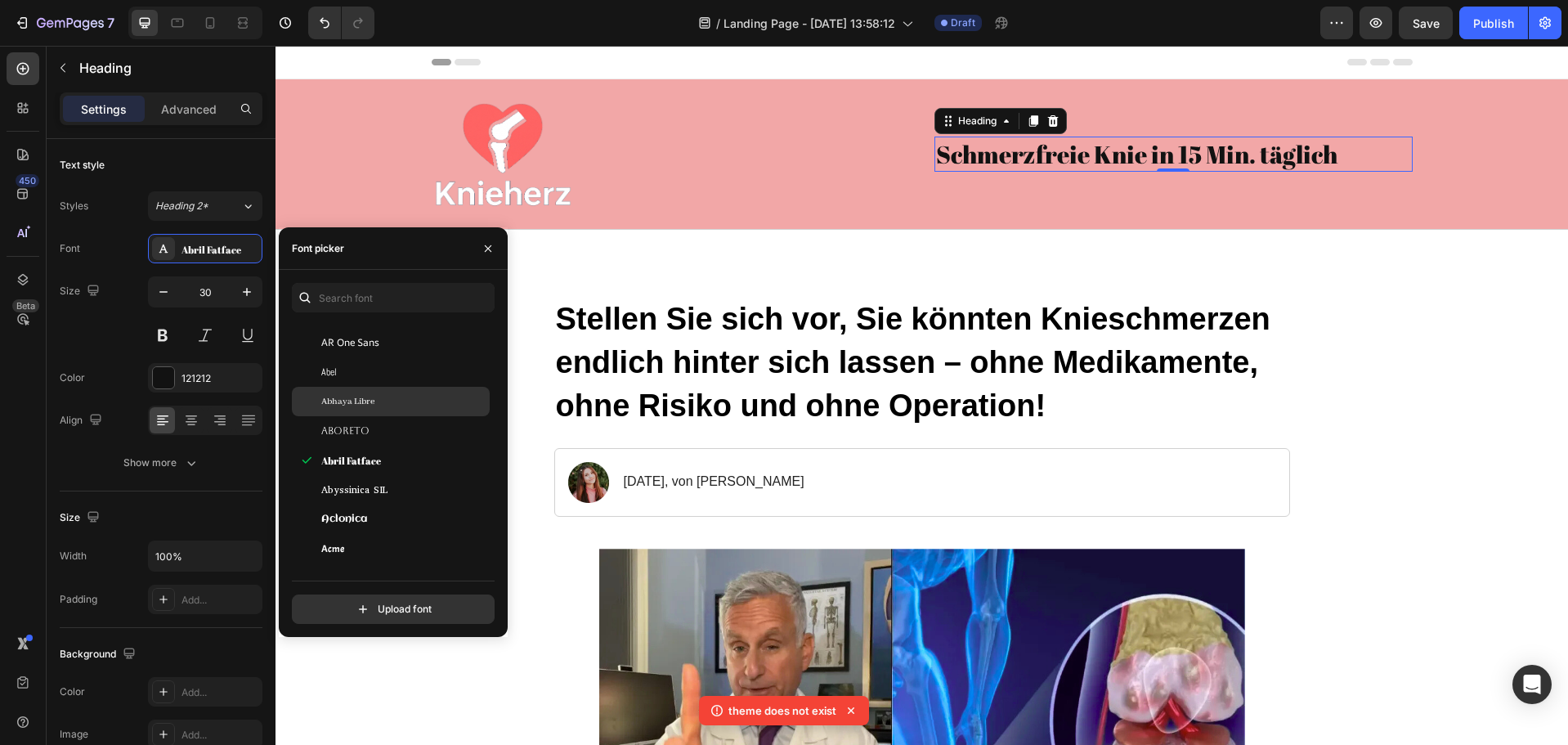
scroll to position [82, 0]
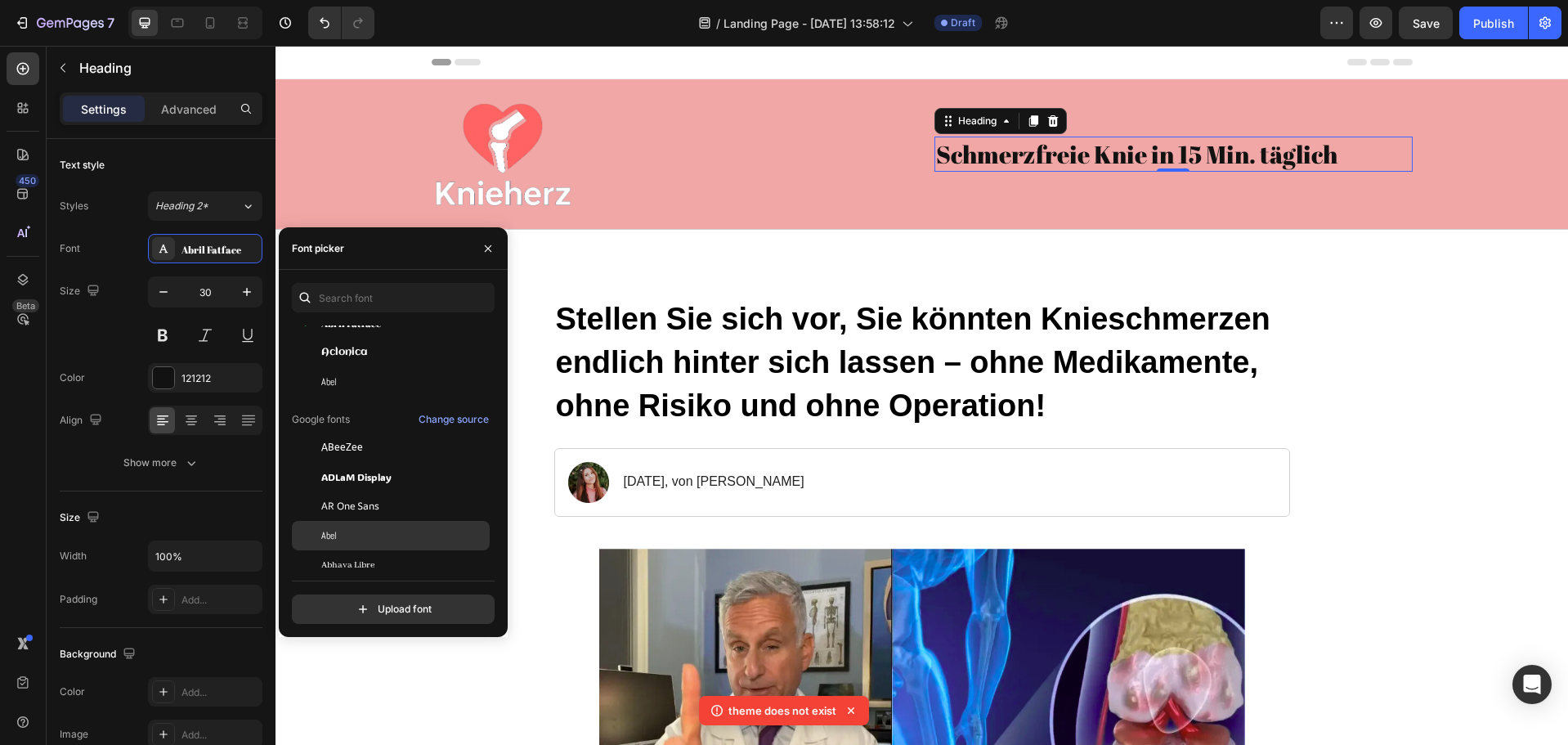
click at [358, 539] on div "Abel" at bounding box center [404, 535] width 165 height 15
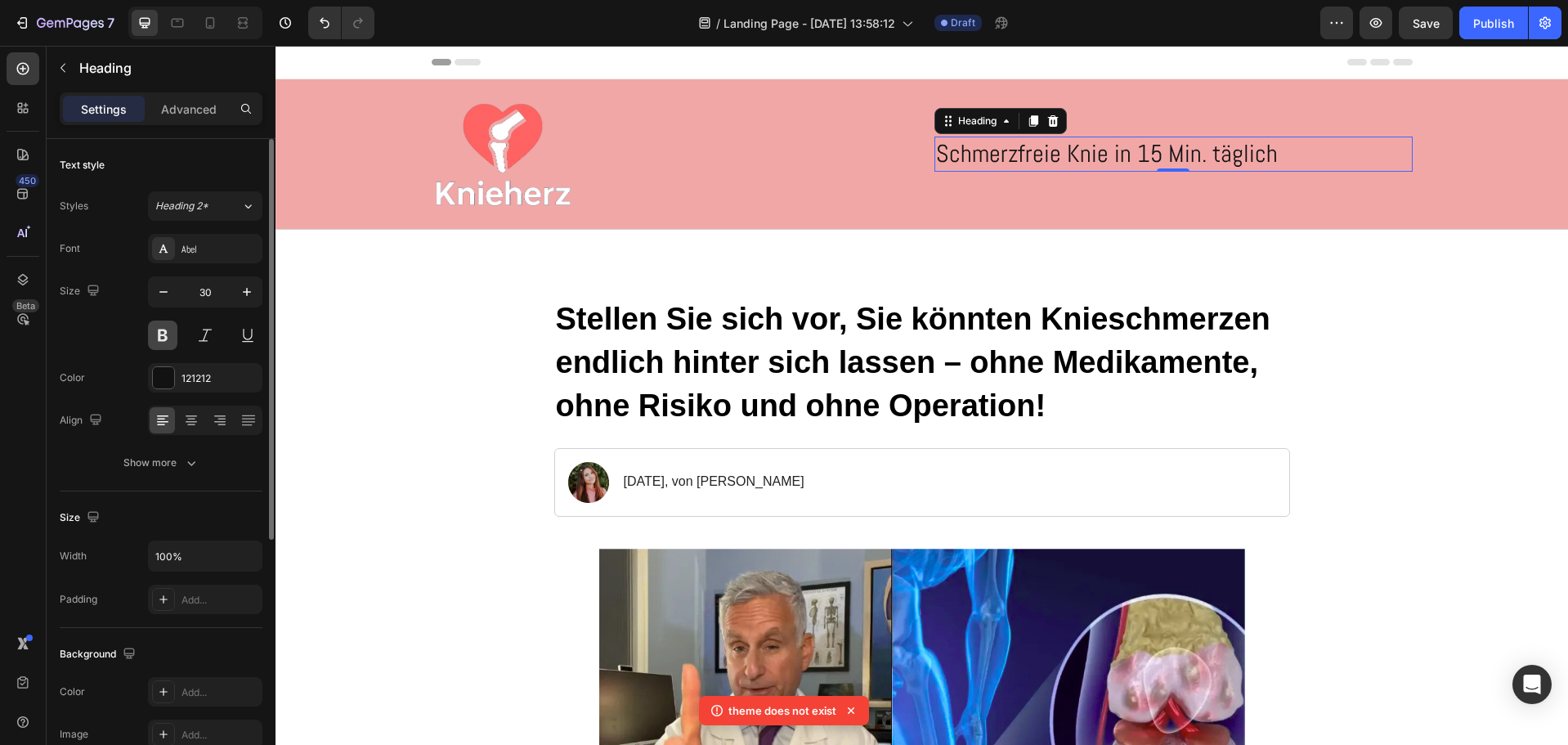
click at [159, 328] on button at bounding box center [163, 335] width 30 height 30
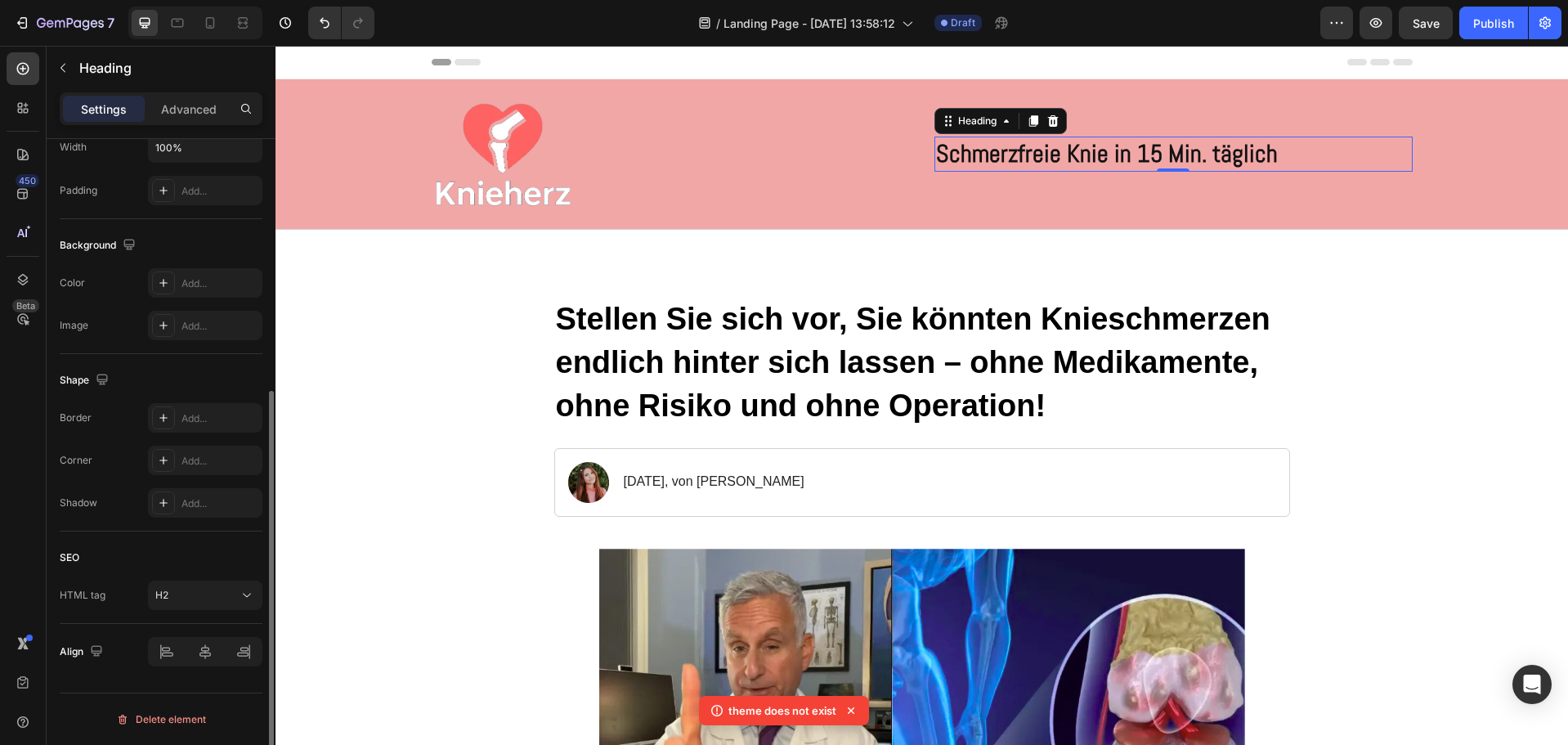
scroll to position [0, 0]
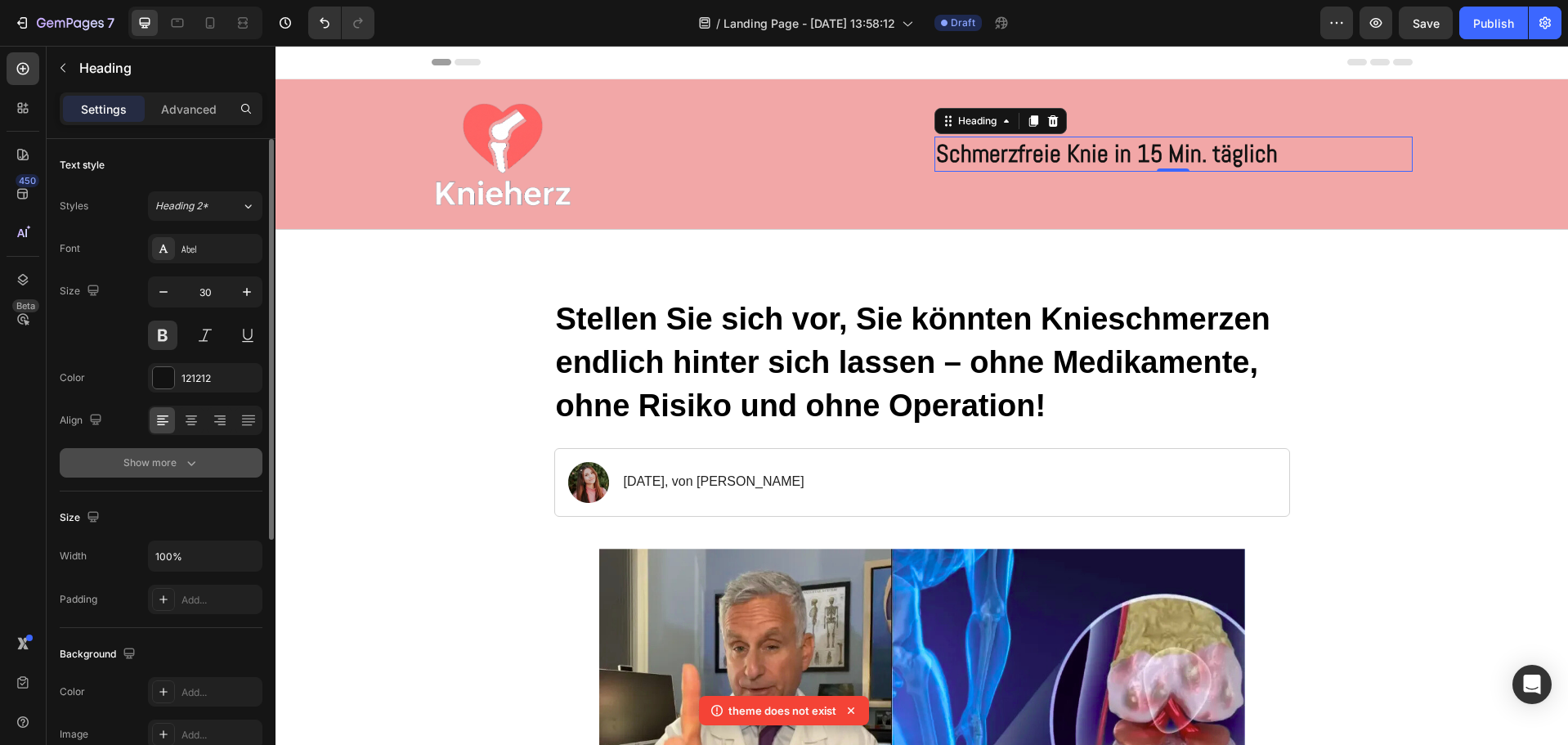
click at [181, 459] on div "Show more" at bounding box center [161, 463] width 76 height 17
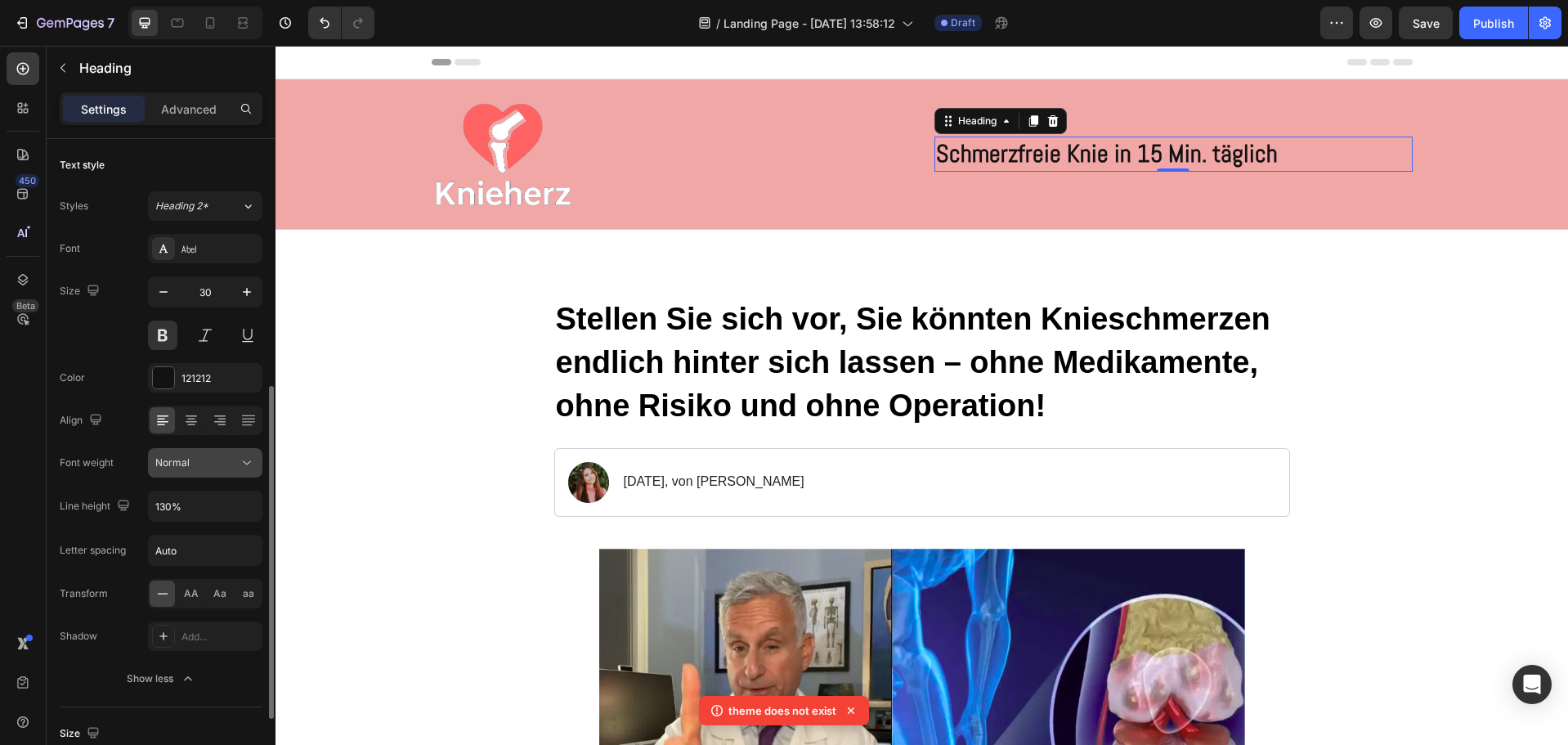
scroll to position [163, 0]
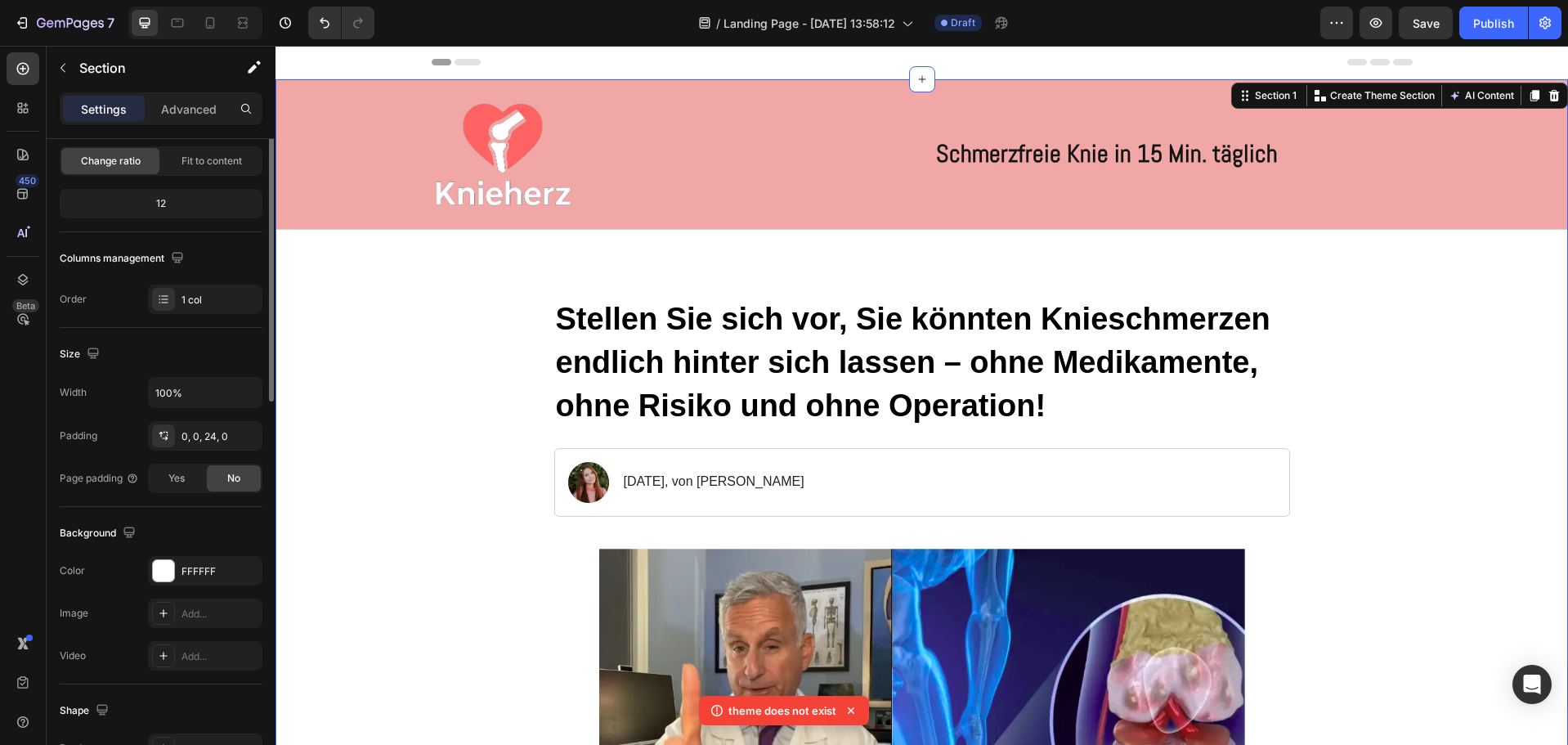
scroll to position [0, 0]
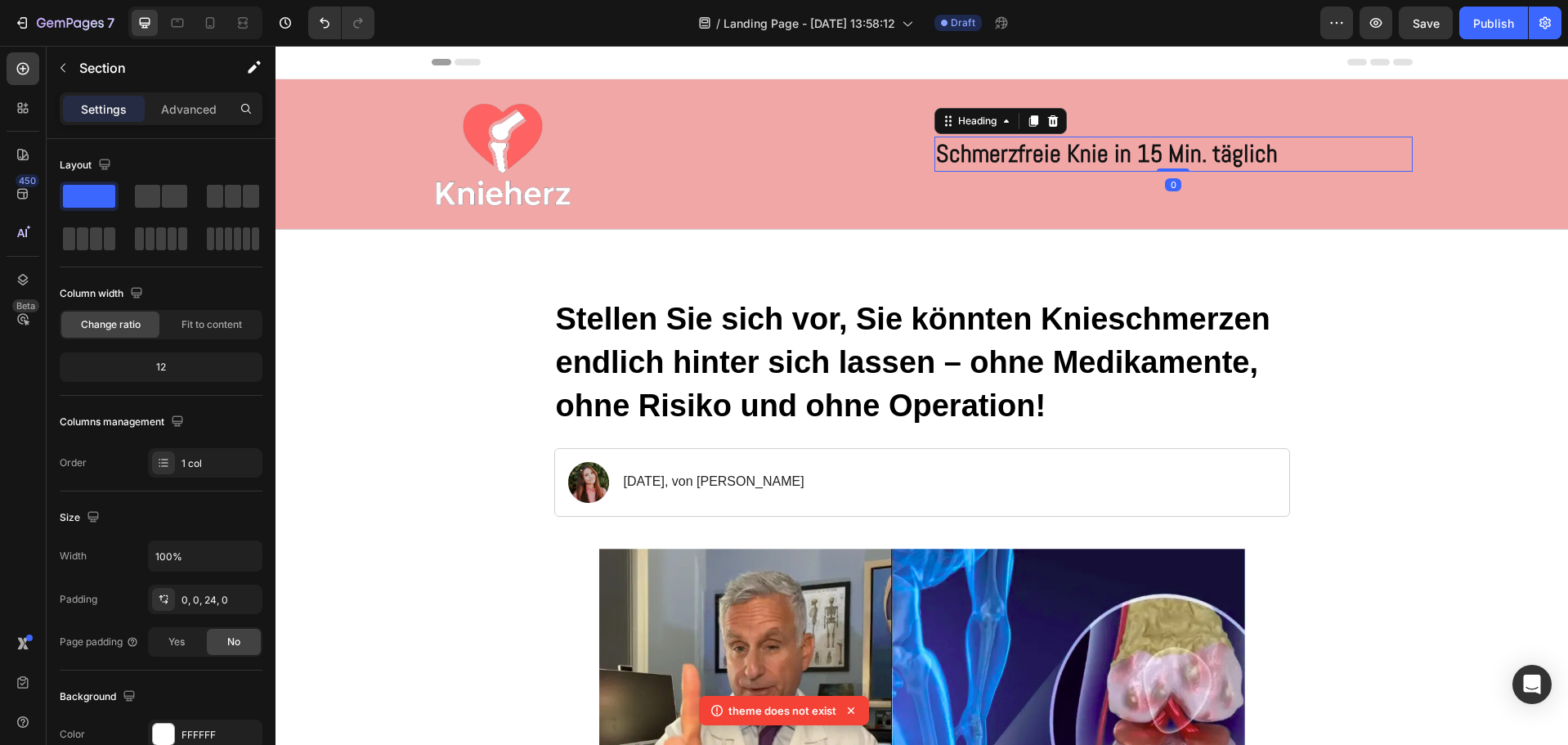
click at [1122, 148] on p "Schmerzfreie Knie in 15 Min. täglich" at bounding box center [1173, 154] width 475 height 32
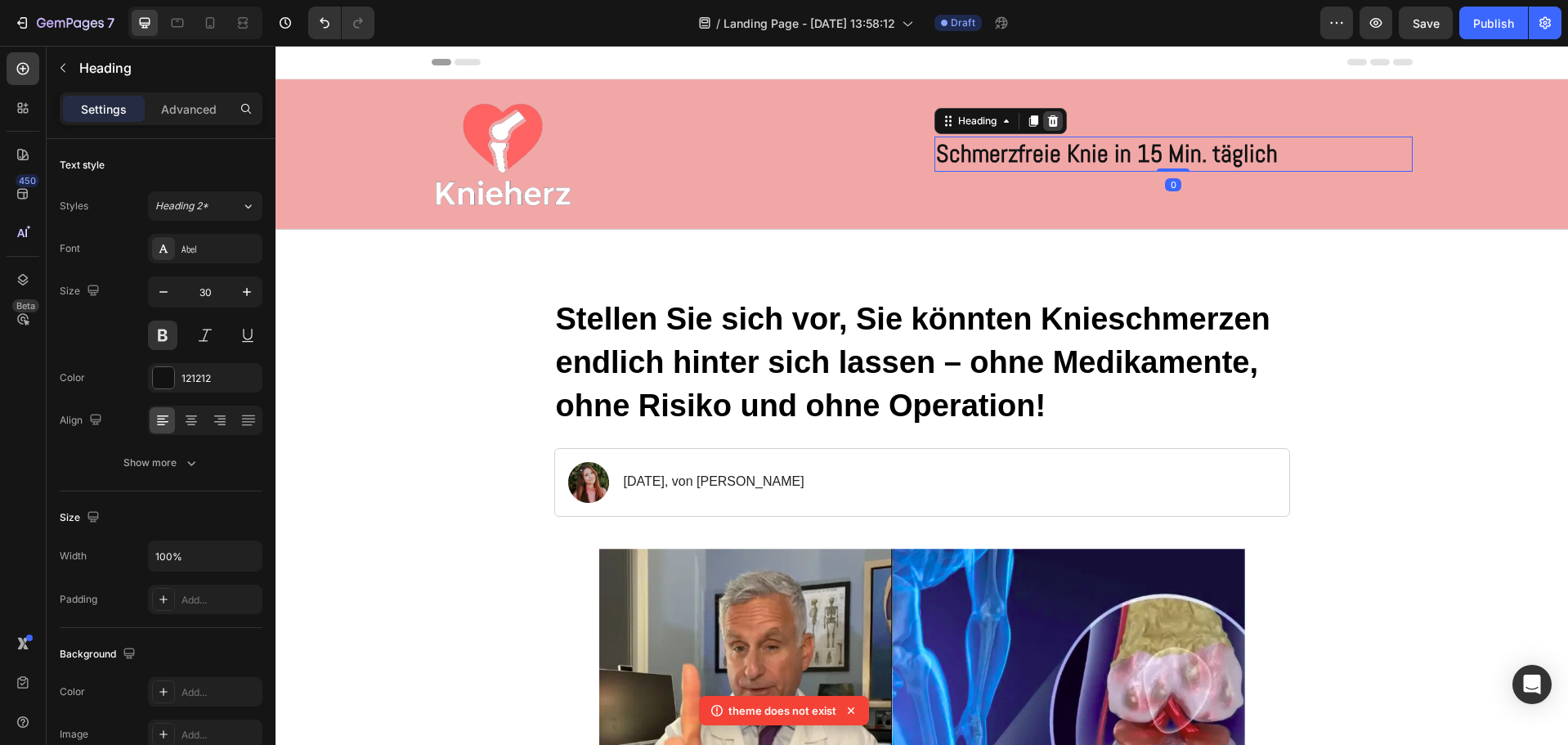
click at [1050, 123] on icon at bounding box center [1053, 121] width 13 height 13
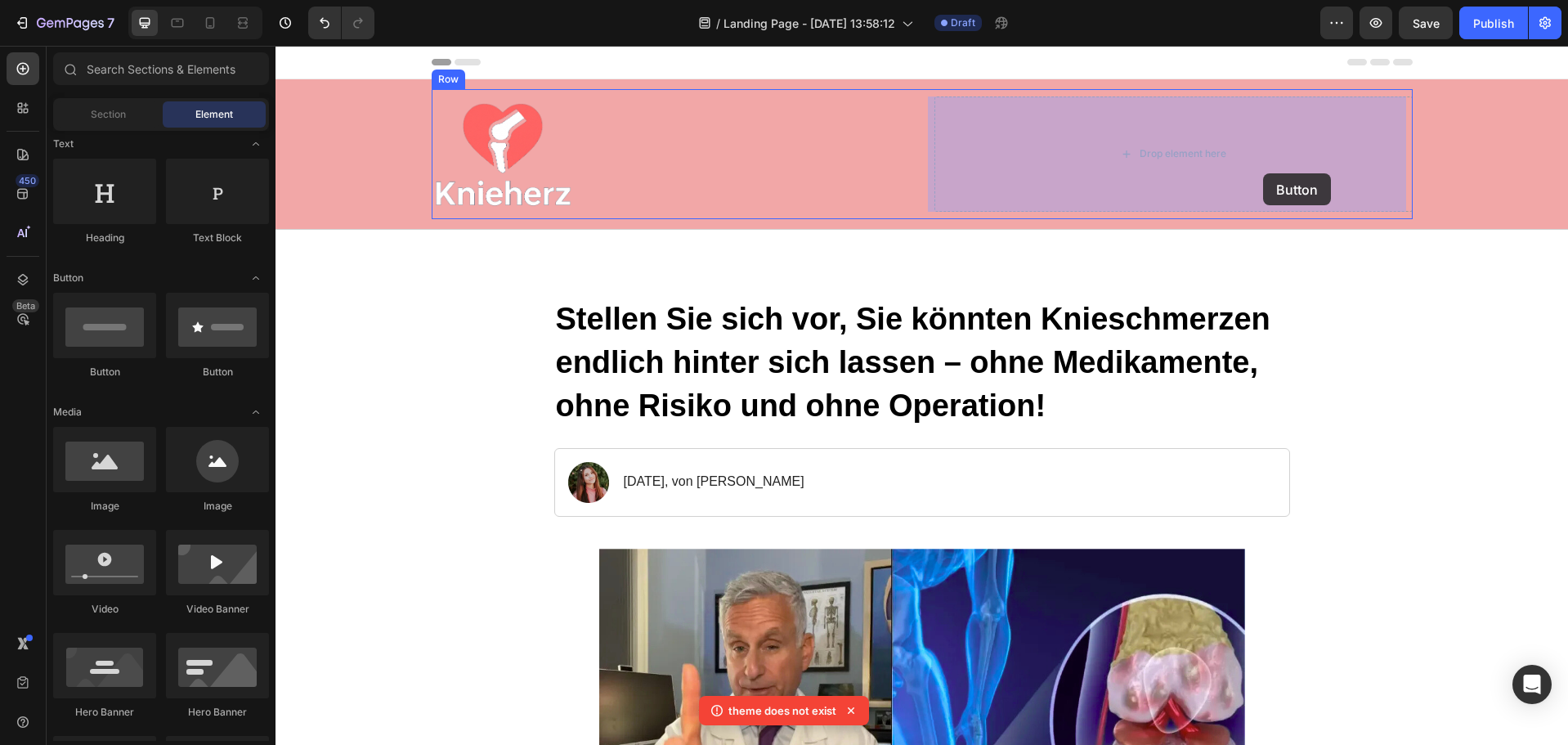
drag, startPoint x: 486, startPoint y: 392, endPoint x: 1260, endPoint y: 169, distance: 805.5
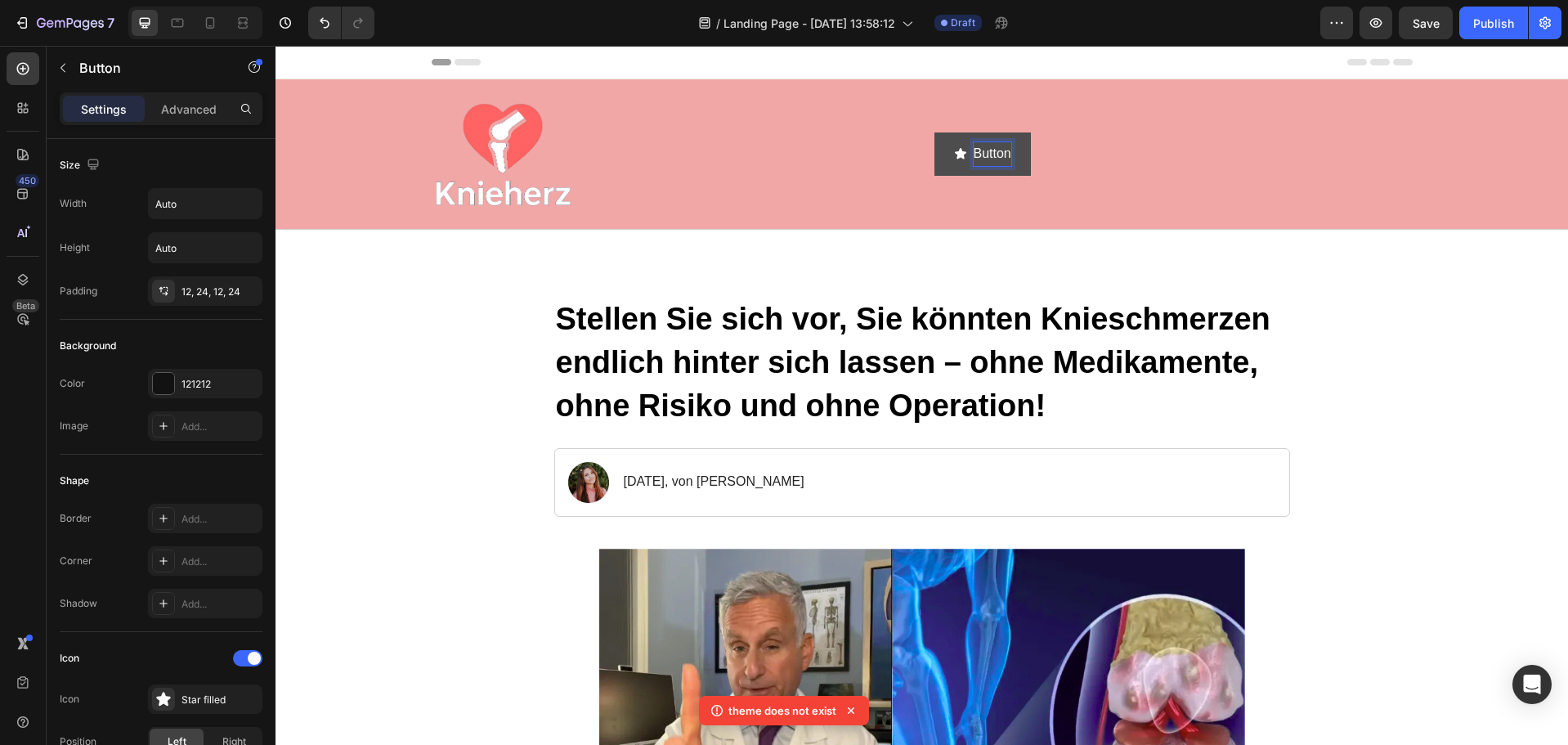
click at [973, 156] on p "Button" at bounding box center [992, 154] width 38 height 24
click at [956, 153] on icon "<p>Button</p>" at bounding box center [961, 153] width 12 height 11
click at [955, 153] on icon "<p>Button</p>" at bounding box center [961, 153] width 12 height 11
click at [989, 151] on p "Button" at bounding box center [992, 154] width 38 height 24
drag, startPoint x: 938, startPoint y: 152, endPoint x: 935, endPoint y: 172, distance: 20.2
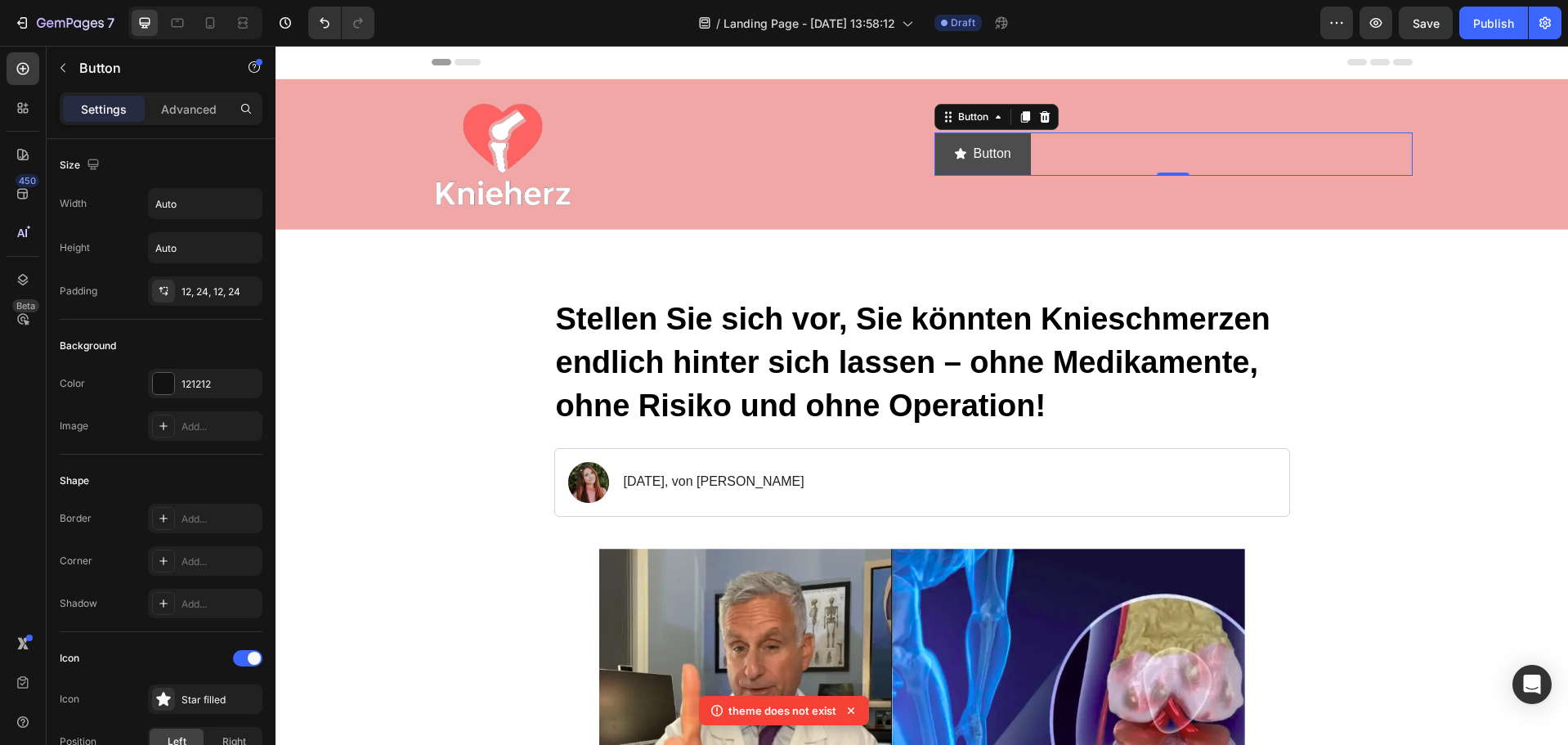
click at [935, 172] on button "Button" at bounding box center [983, 154] width 97 height 44
click at [1044, 120] on icon at bounding box center [1045, 117] width 13 height 13
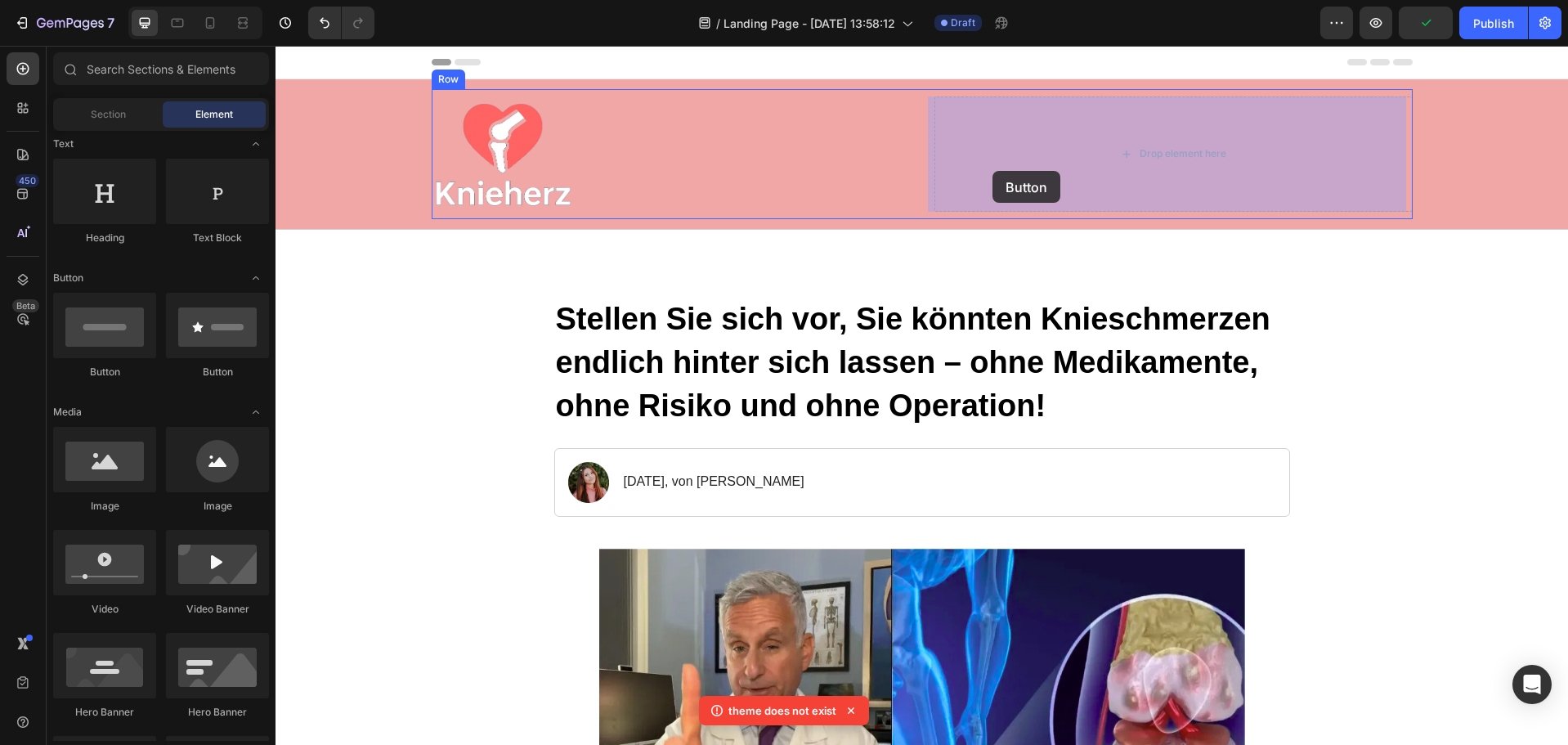
drag, startPoint x: 403, startPoint y: 390, endPoint x: 992, endPoint y: 171, distance: 628.4
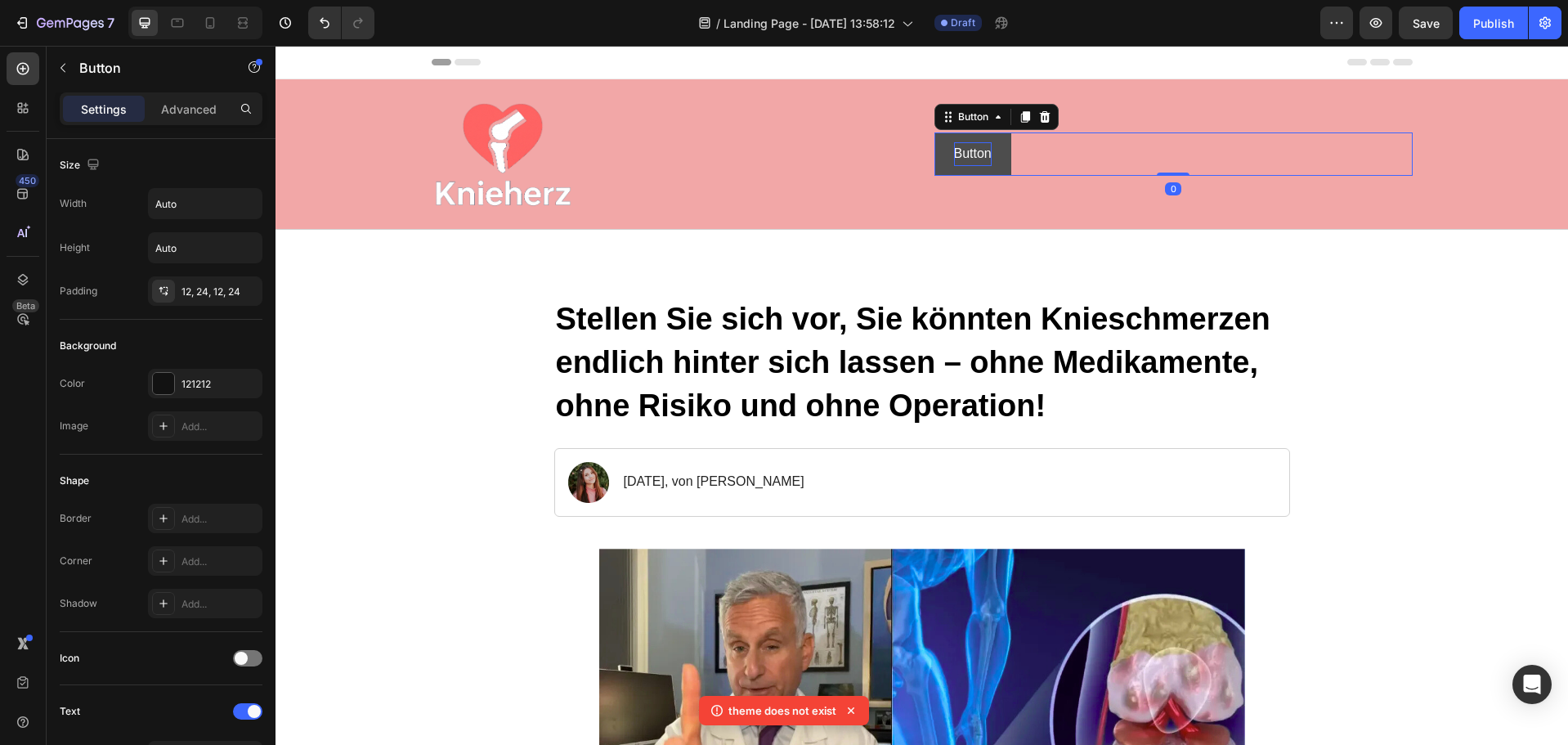
click at [981, 153] on p "Button" at bounding box center [973, 154] width 38 height 24
click at [986, 153] on button "Button" at bounding box center [973, 154] width 77 height 44
click at [983, 153] on p "Button" at bounding box center [973, 154] width 38 height 24
click at [935, 133] on button "Jetzt" at bounding box center [968, 154] width 67 height 44
click at [935, 133] on button "Jetzt Sichern" at bounding box center [992, 154] width 115 height 44
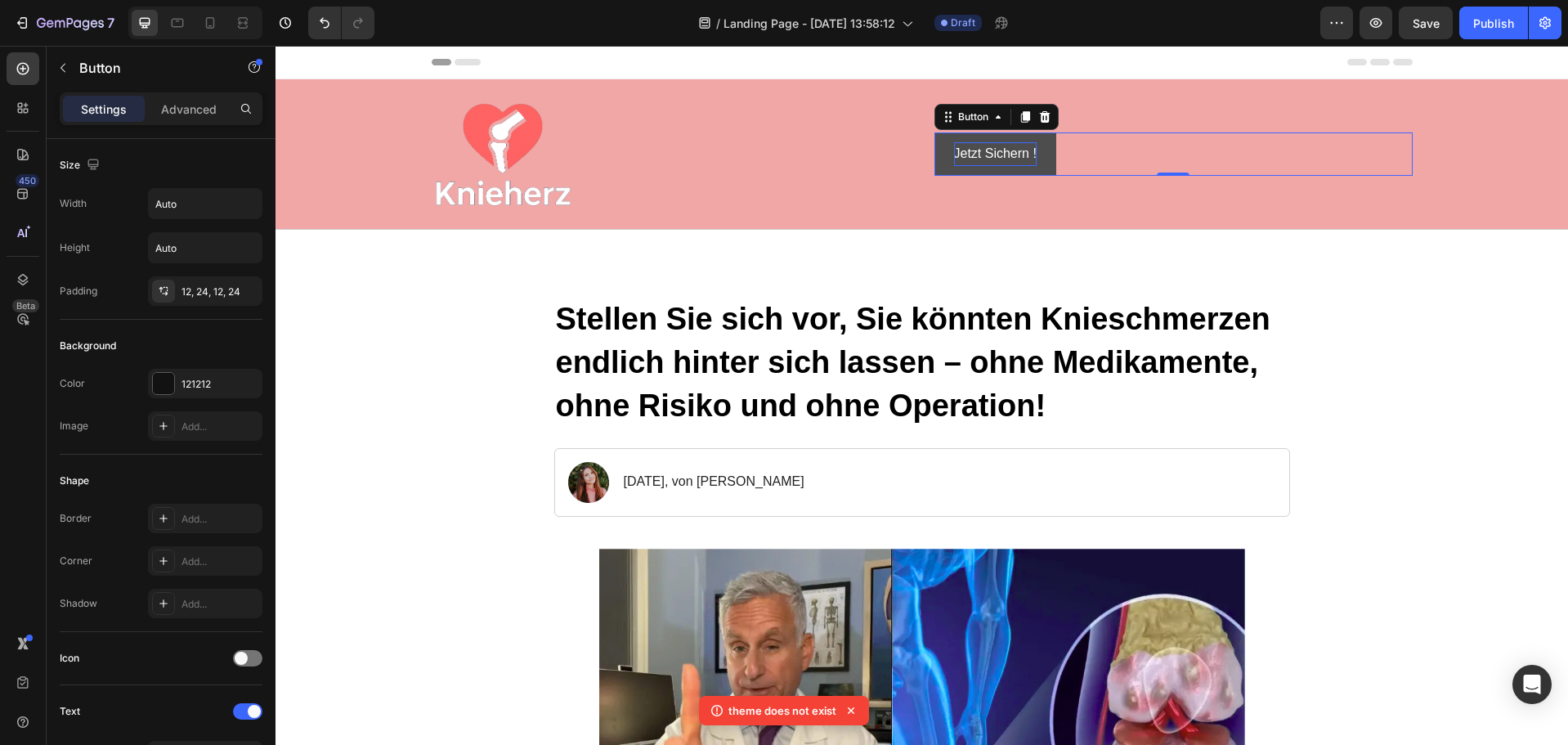
click at [1041, 155] on button "Jetzt Sichern !" at bounding box center [995, 154] width 122 height 44
click at [163, 384] on div at bounding box center [163, 383] width 21 height 21
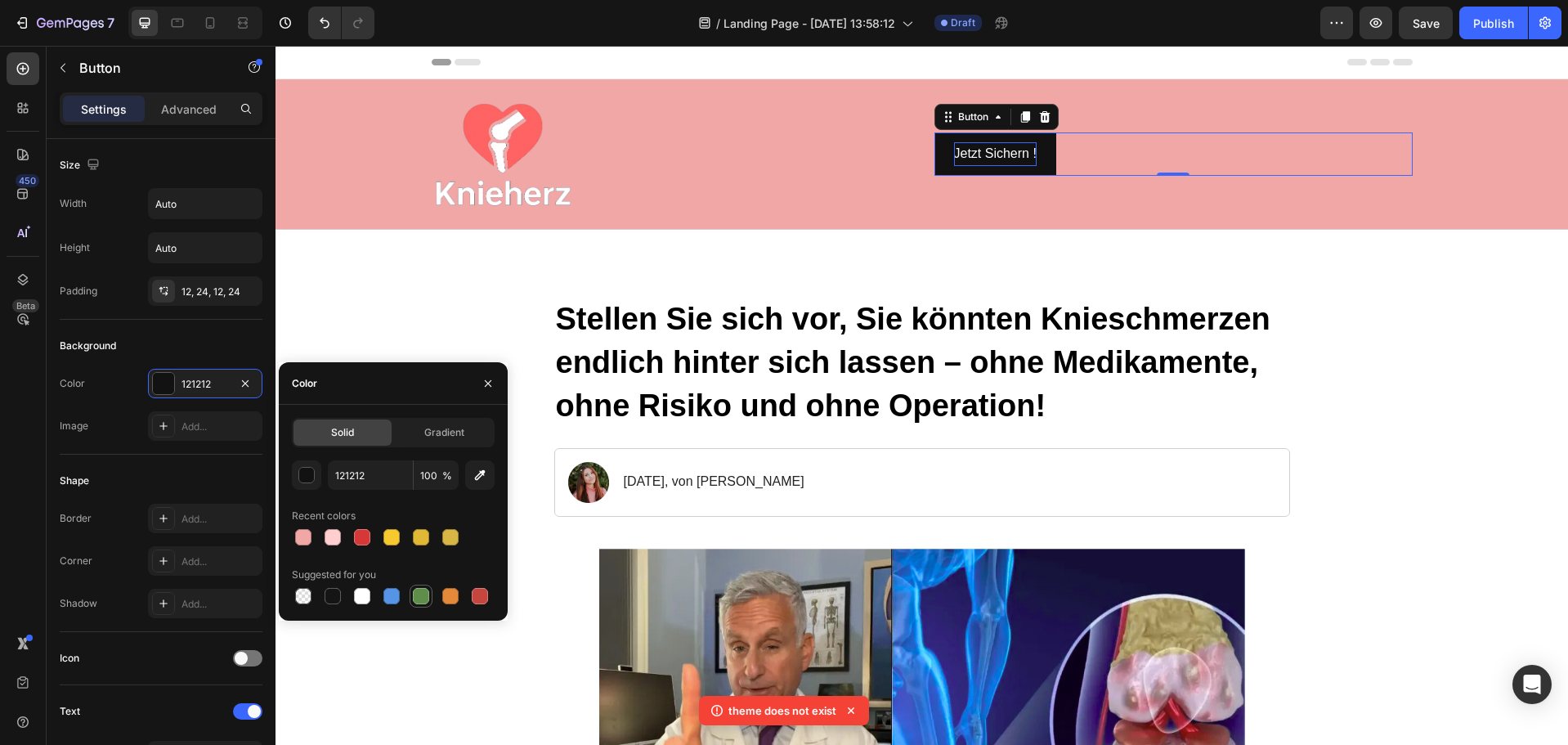
click at [424, 592] on div at bounding box center [420, 596] width 17 height 17
click at [493, 601] on div at bounding box center [393, 596] width 203 height 23
click at [481, 595] on div at bounding box center [480, 596] width 17 height 17
click at [363, 538] on div at bounding box center [362, 537] width 17 height 17
type input "D63837"
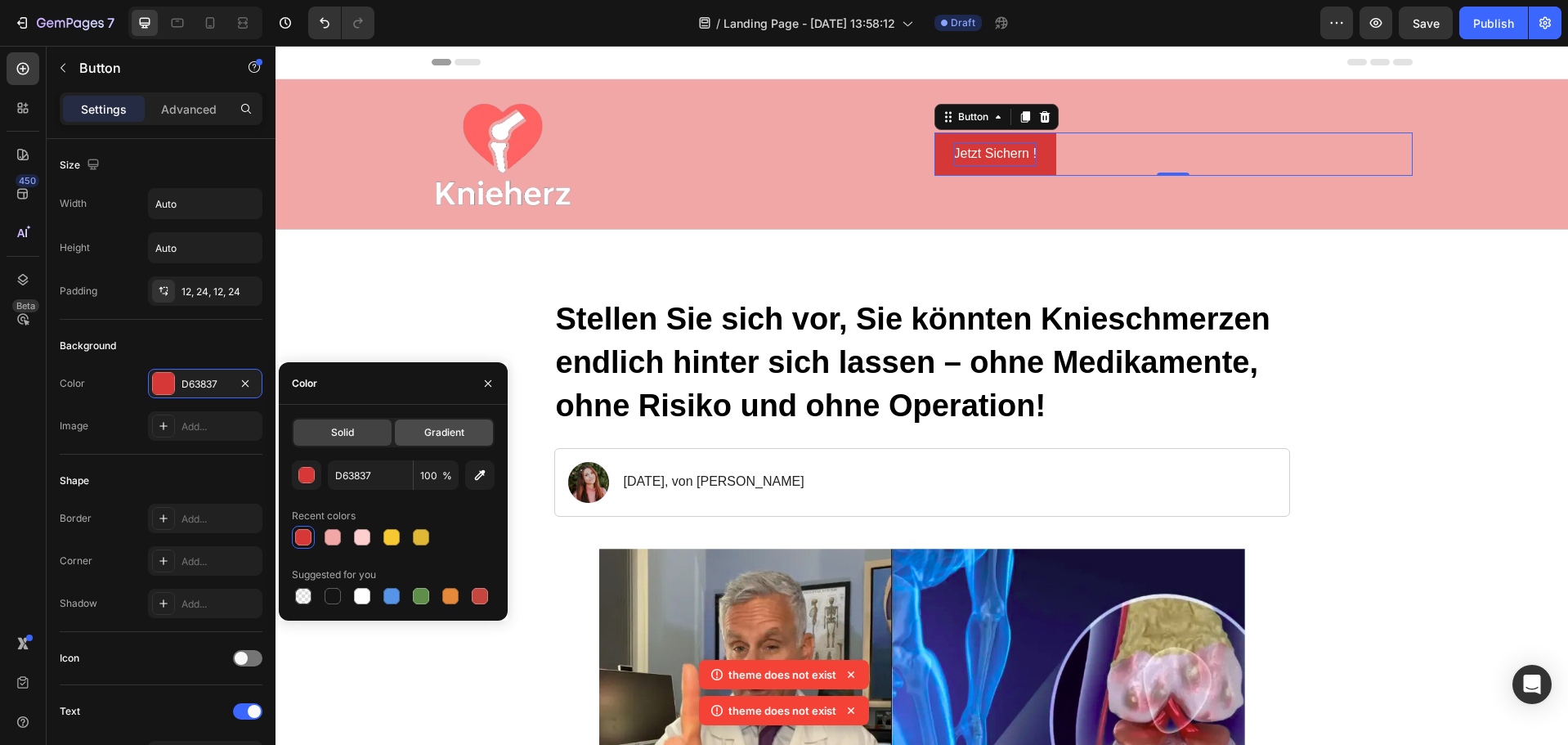
click at [449, 428] on span "Gradient" at bounding box center [444, 432] width 41 height 15
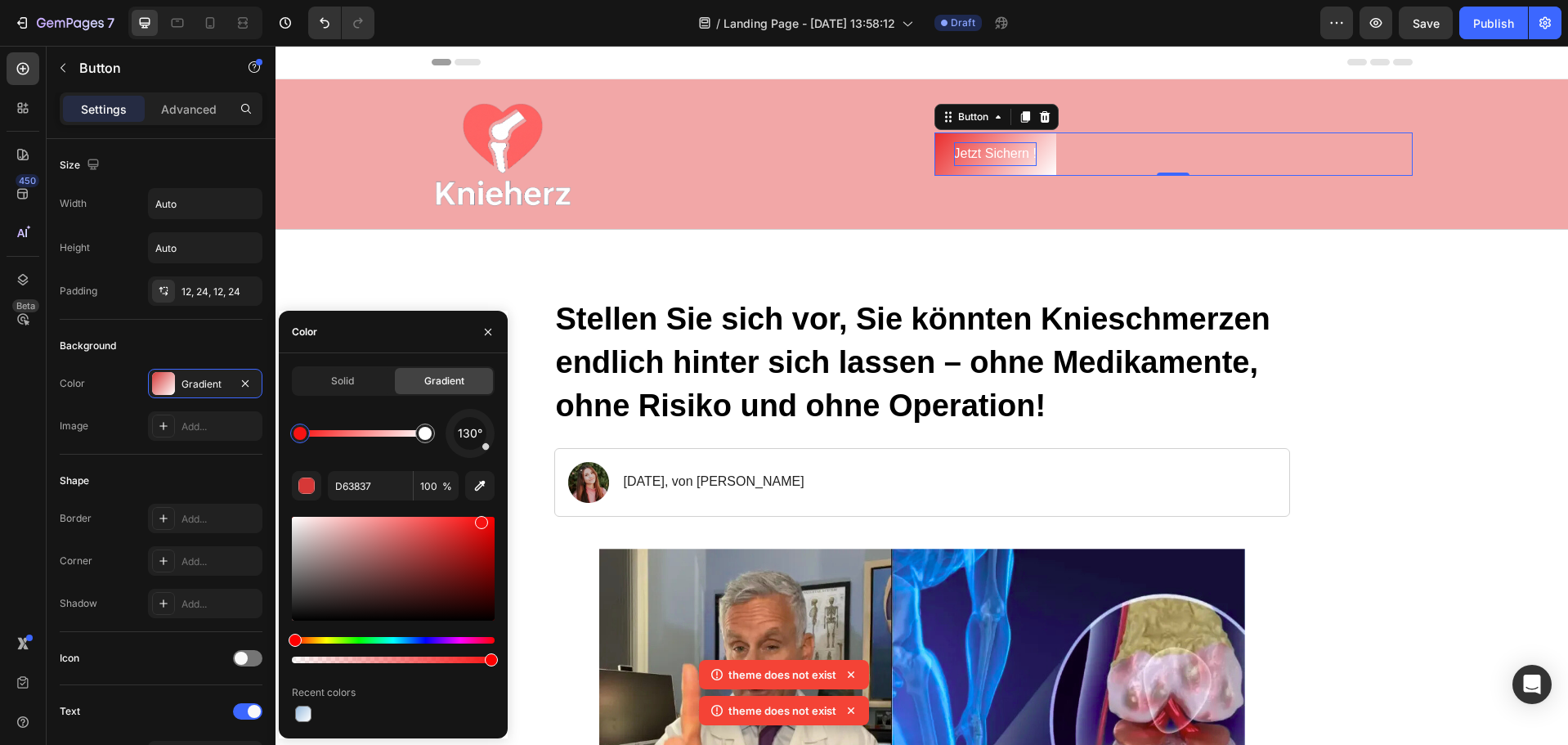
drag, startPoint x: 445, startPoint y: 538, endPoint x: 498, endPoint y: 514, distance: 58.2
click at [488, 516] on div at bounding box center [481, 522] width 13 height 13
click at [506, 512] on div "Solid Gradient 130° D63837 100 % Recent colors" at bounding box center [393, 545] width 229 height 359
click at [507, 512] on div "Solid Gradient 130° D63837 100 % Recent colors" at bounding box center [393, 545] width 229 height 359
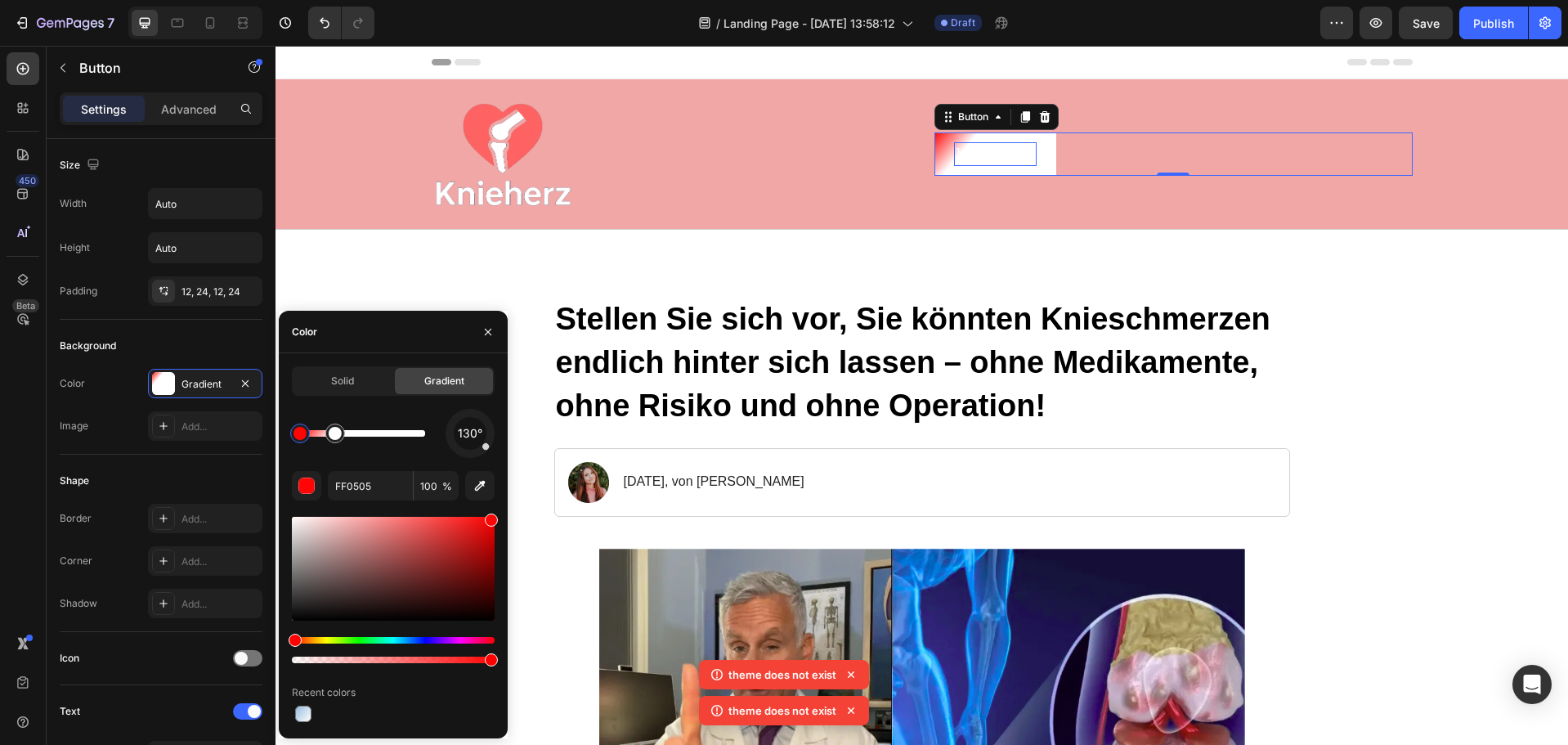
drag, startPoint x: 425, startPoint y: 433, endPoint x: 459, endPoint y: 429, distance: 34.2
drag, startPoint x: 344, startPoint y: 433, endPoint x: 477, endPoint y: 431, distance: 133.0
click at [477, 431] on div "130°" at bounding box center [393, 433] width 203 height 49
type input "FF0505"
click at [492, 658] on div at bounding box center [491, 659] width 13 height 13
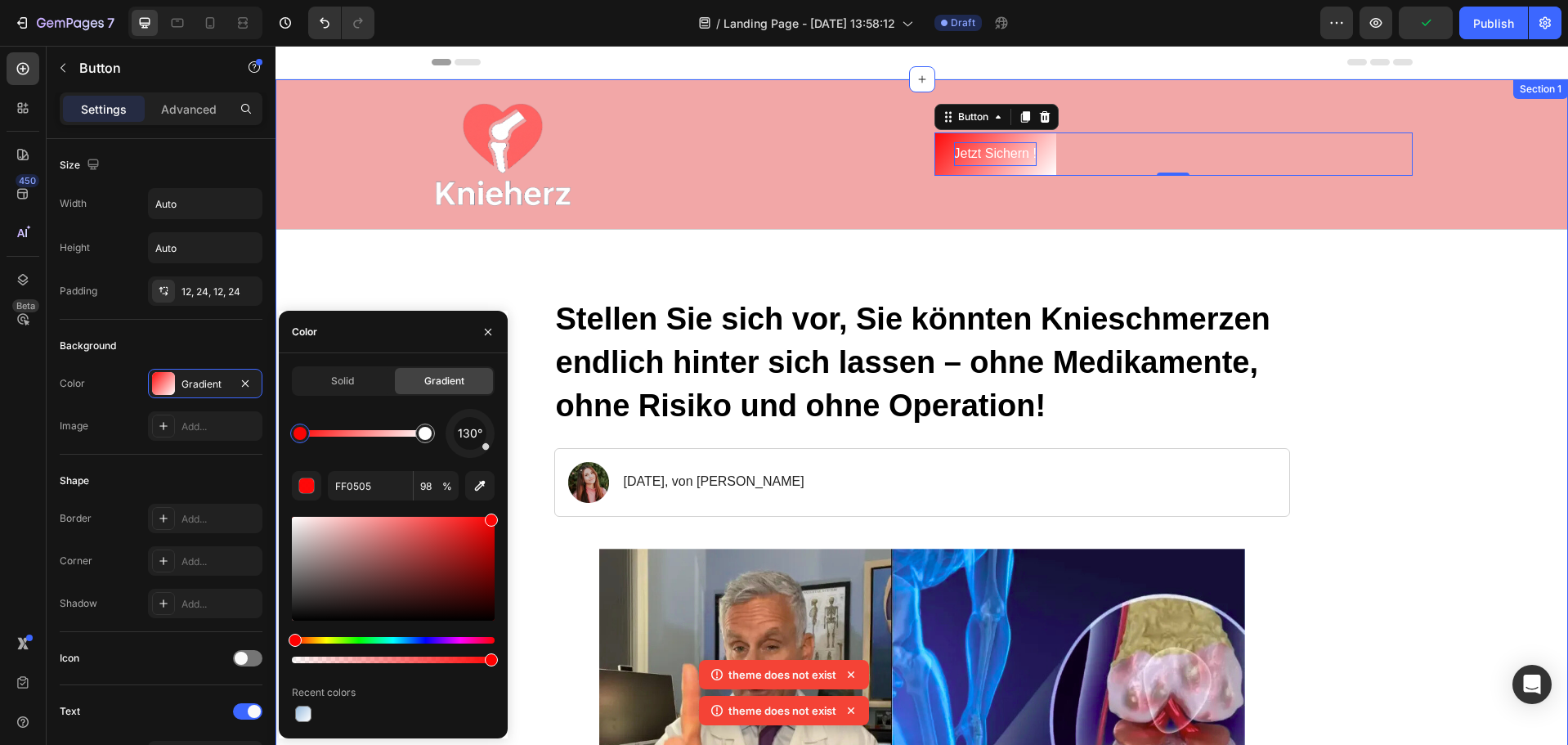
drag, startPoint x: 767, startPoint y: 703, endPoint x: 516, endPoint y: 644, distance: 257.8
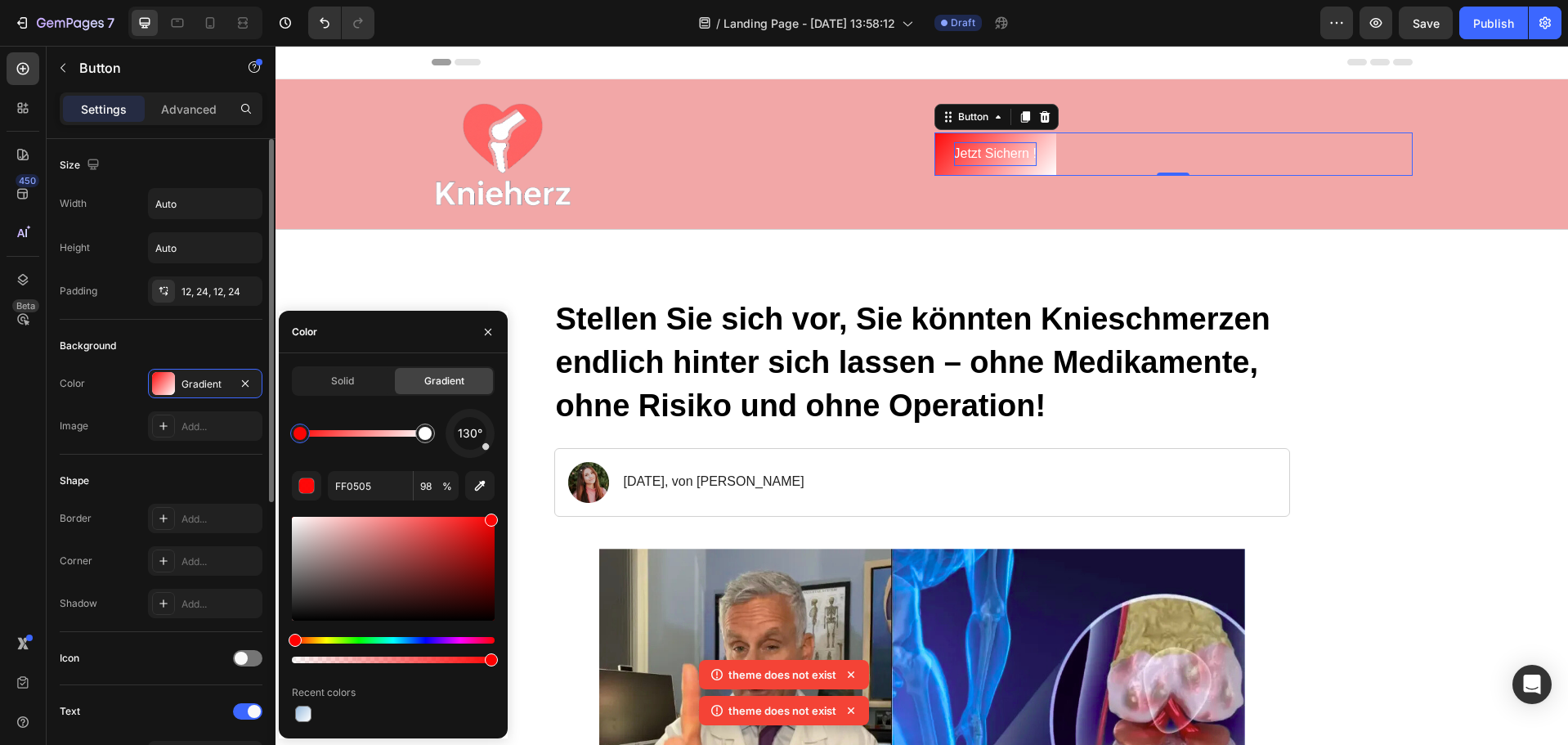
drag, startPoint x: 296, startPoint y: 639, endPoint x: 247, endPoint y: 629, distance: 50.0
click at [247, 629] on div "450 Beta Sections(18) Elements(83) Section Element Hero Section Product Detail …" at bounding box center [138, 395] width 276 height 699
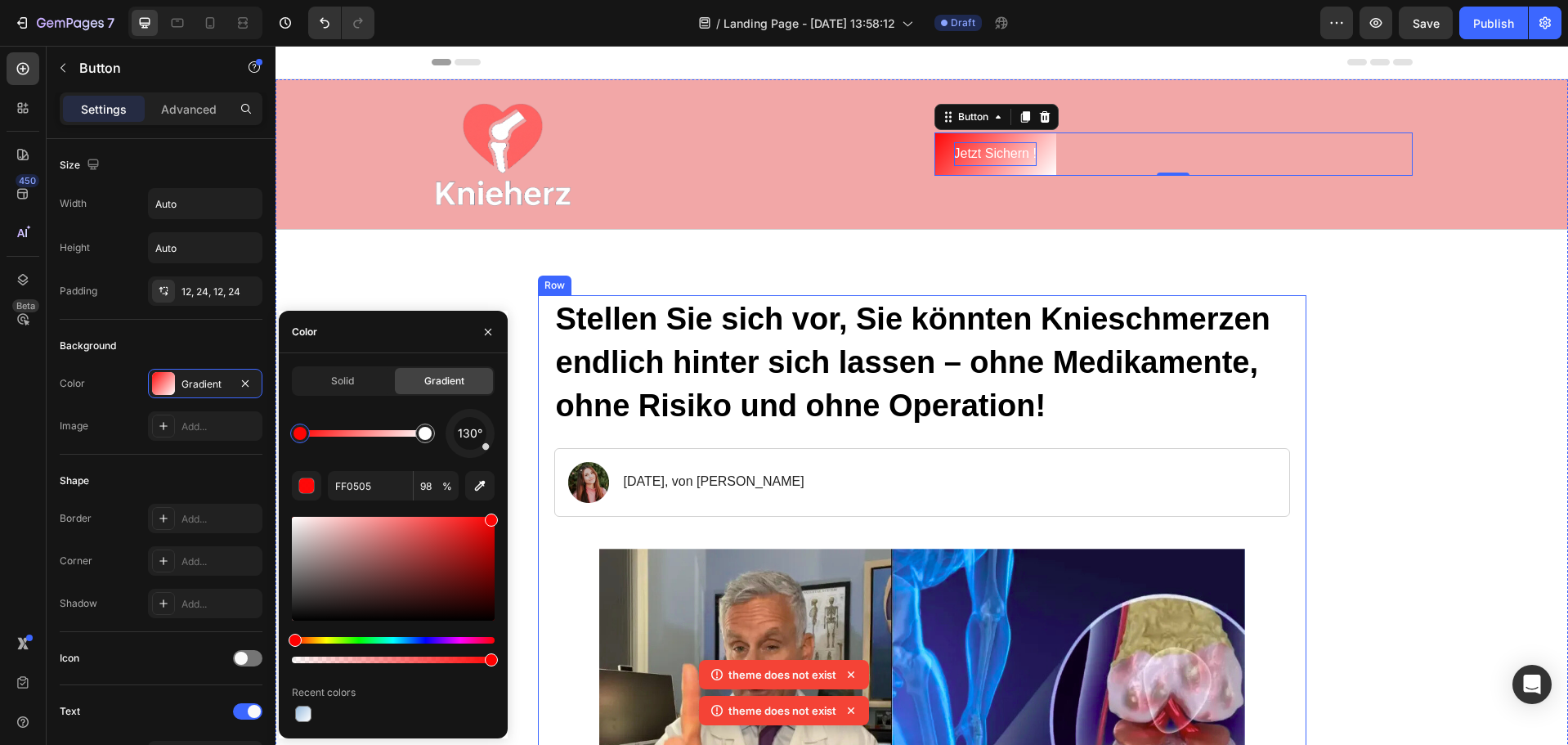
type input "100"
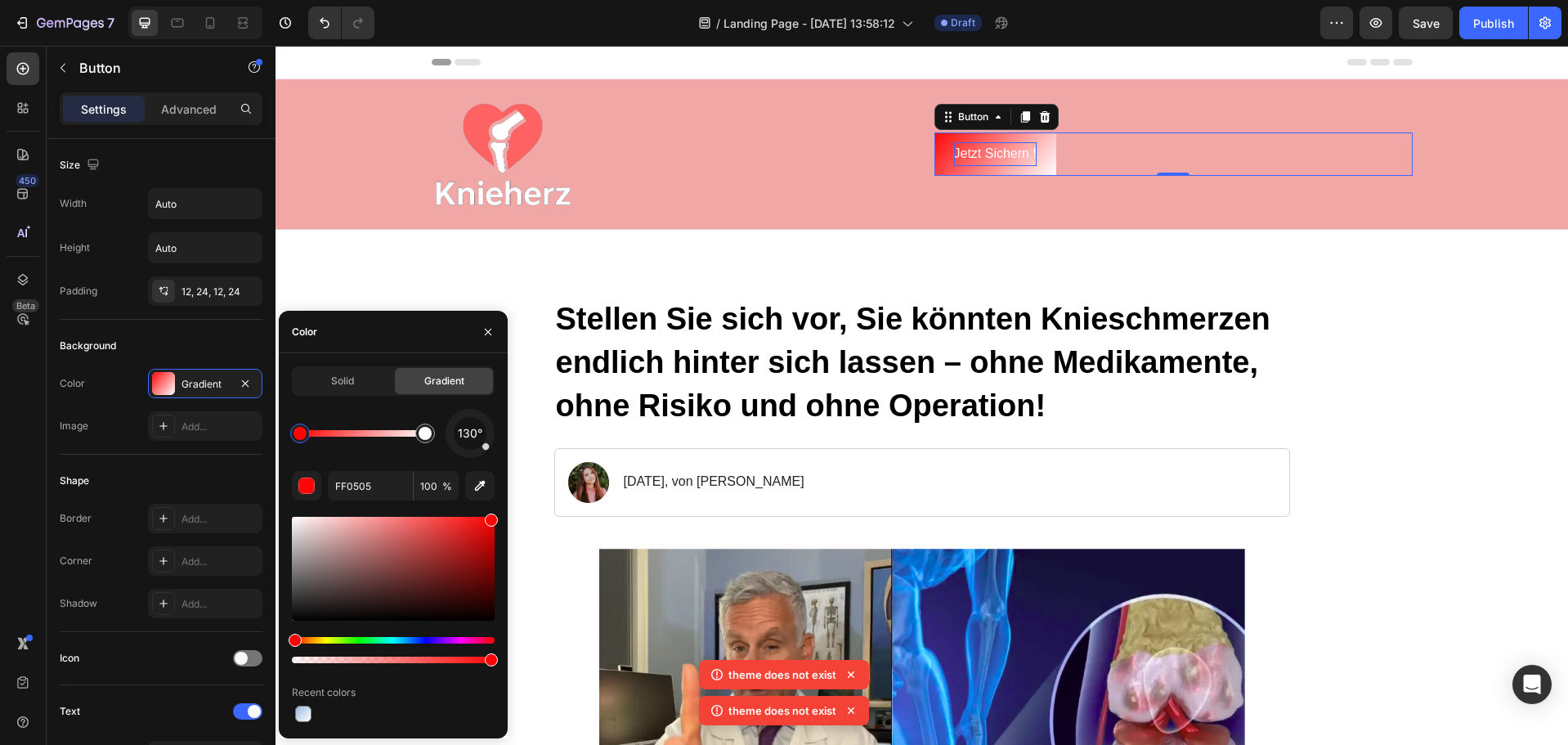
drag, startPoint x: 307, startPoint y: 659, endPoint x: 321, endPoint y: 665, distance: 15.2
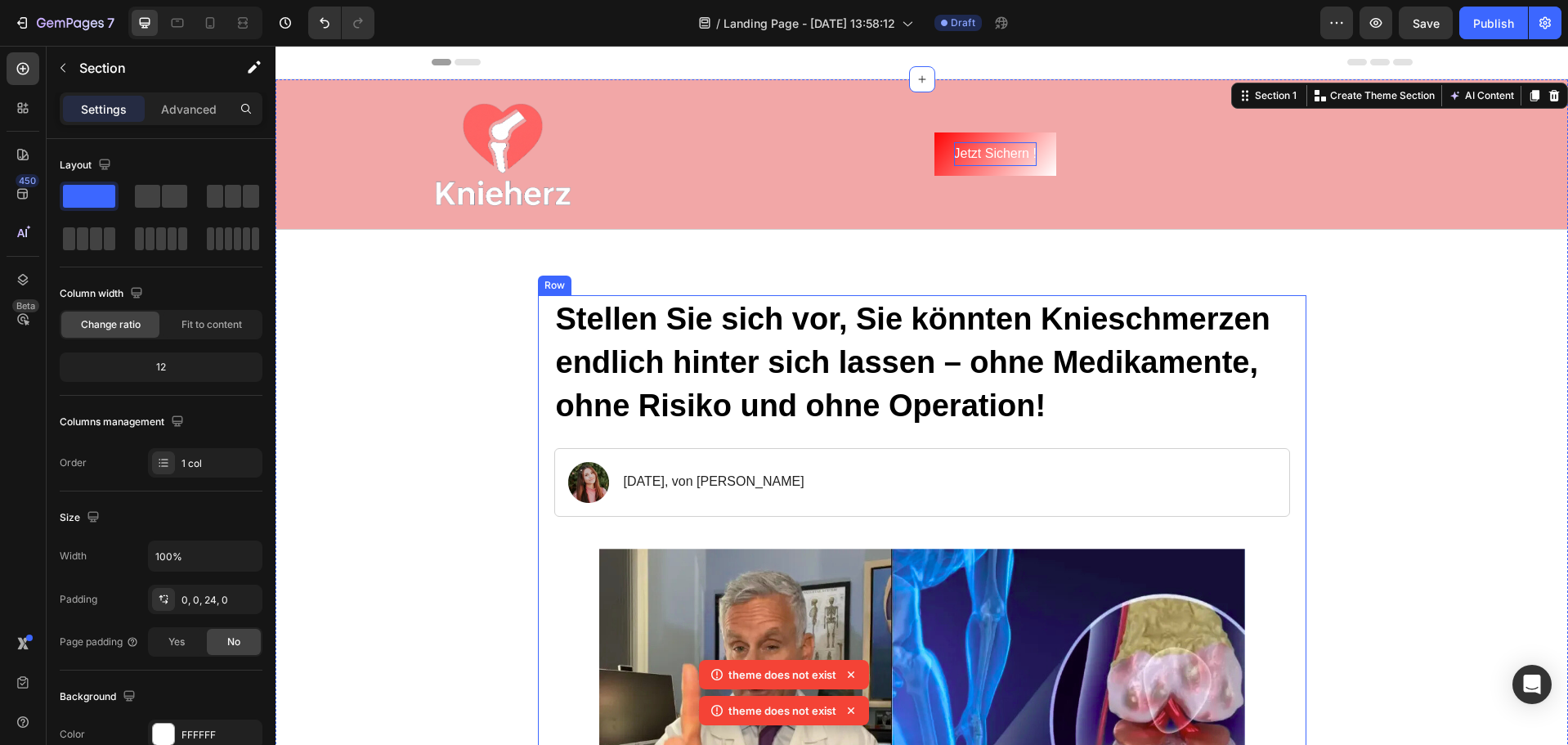
drag, startPoint x: 512, startPoint y: 653, endPoint x: 538, endPoint y: 649, distance: 26.3
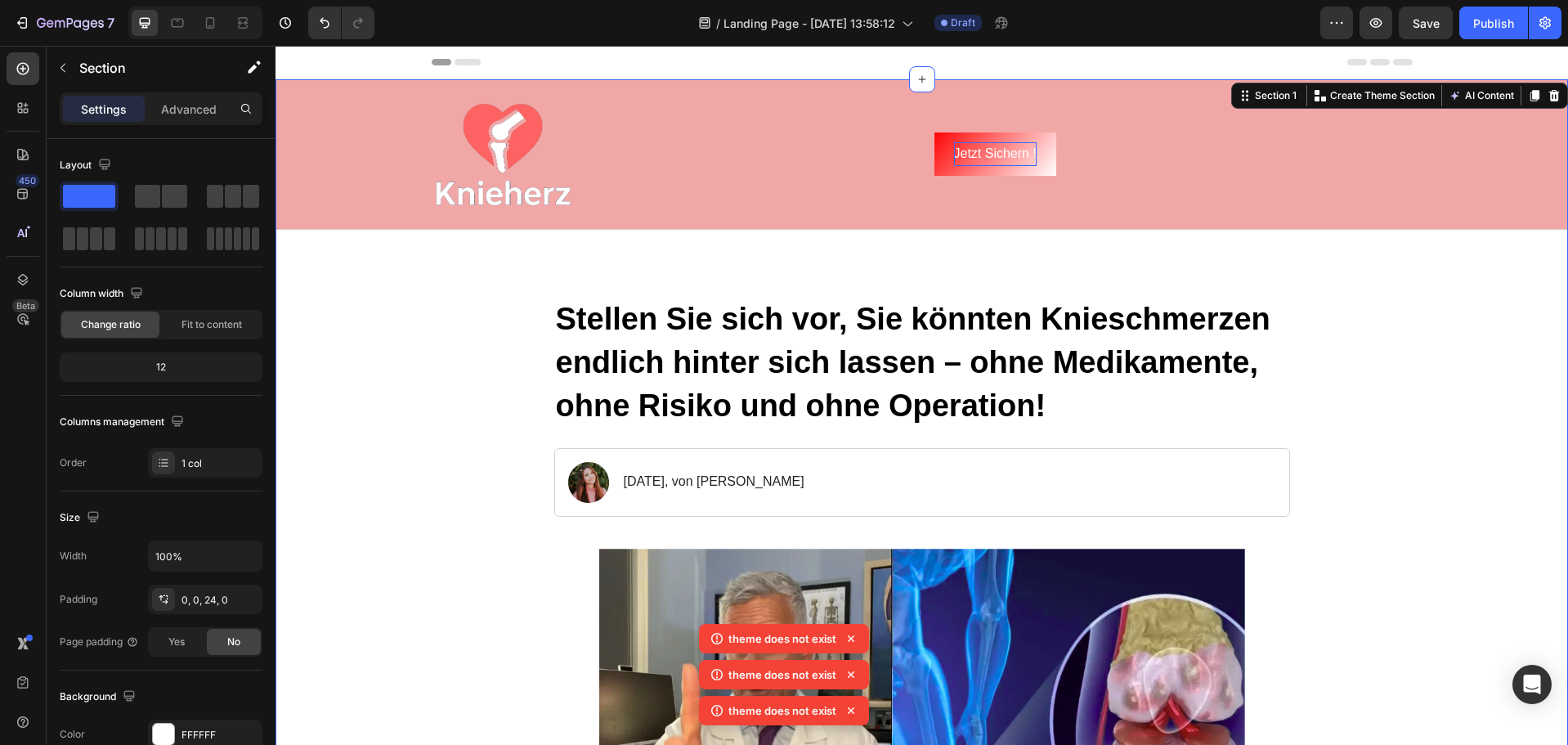
click at [960, 160] on p "Jetzt Sichern !" at bounding box center [995, 154] width 82 height 24
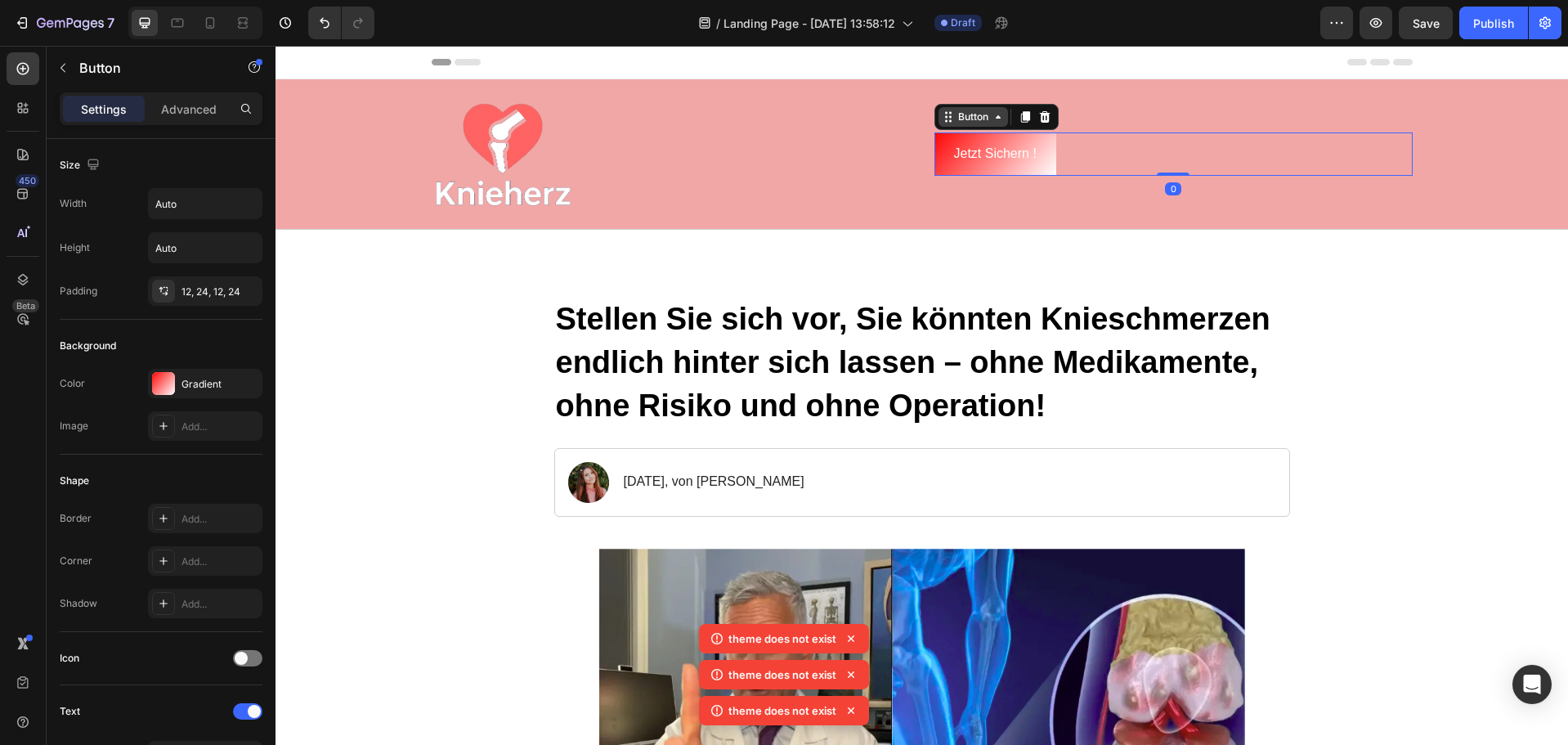
click at [966, 126] on div "Button" at bounding box center [973, 117] width 69 height 20
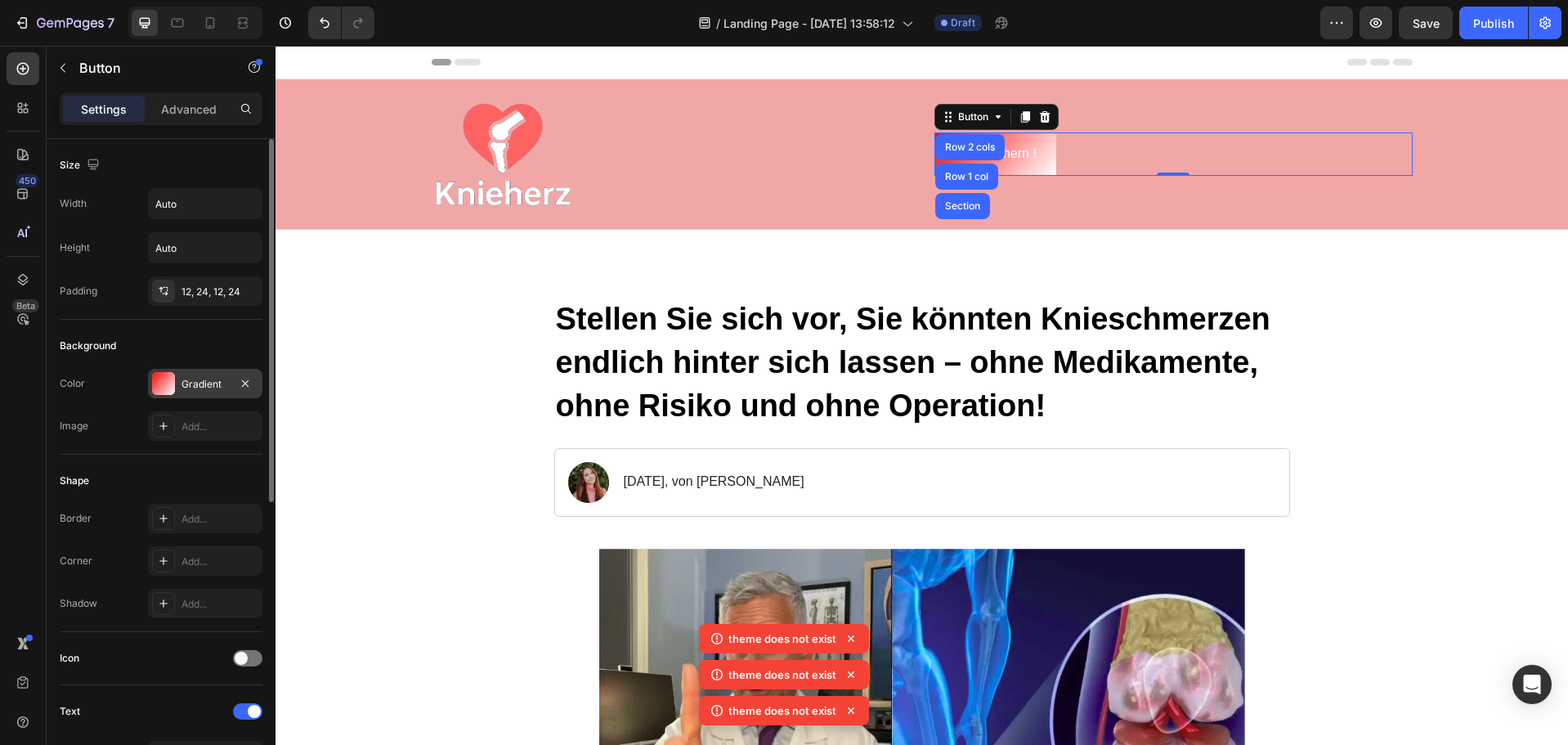
click at [205, 387] on div "Gradient" at bounding box center [206, 384] width 47 height 15
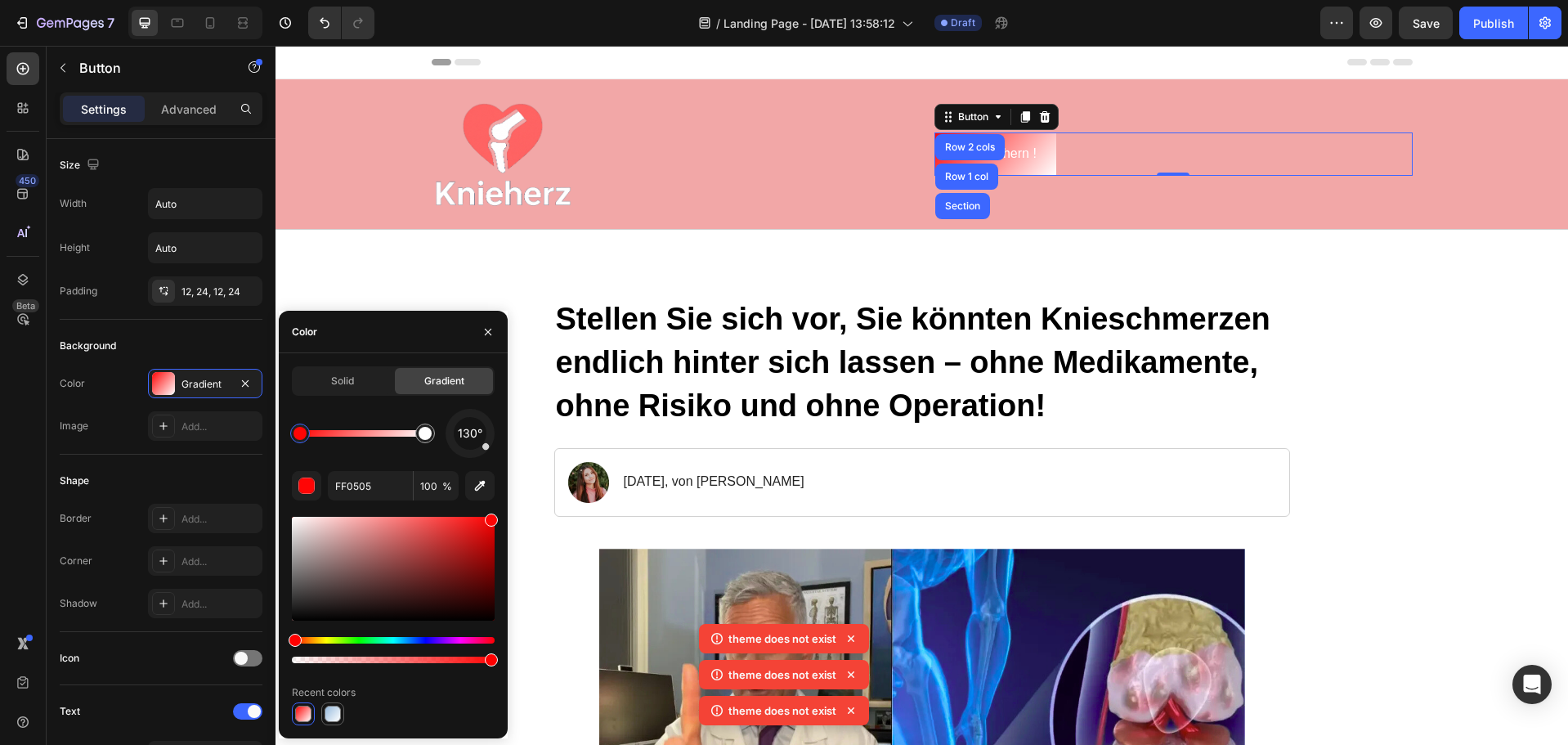
click at [328, 714] on div at bounding box center [332, 713] width 17 height 17
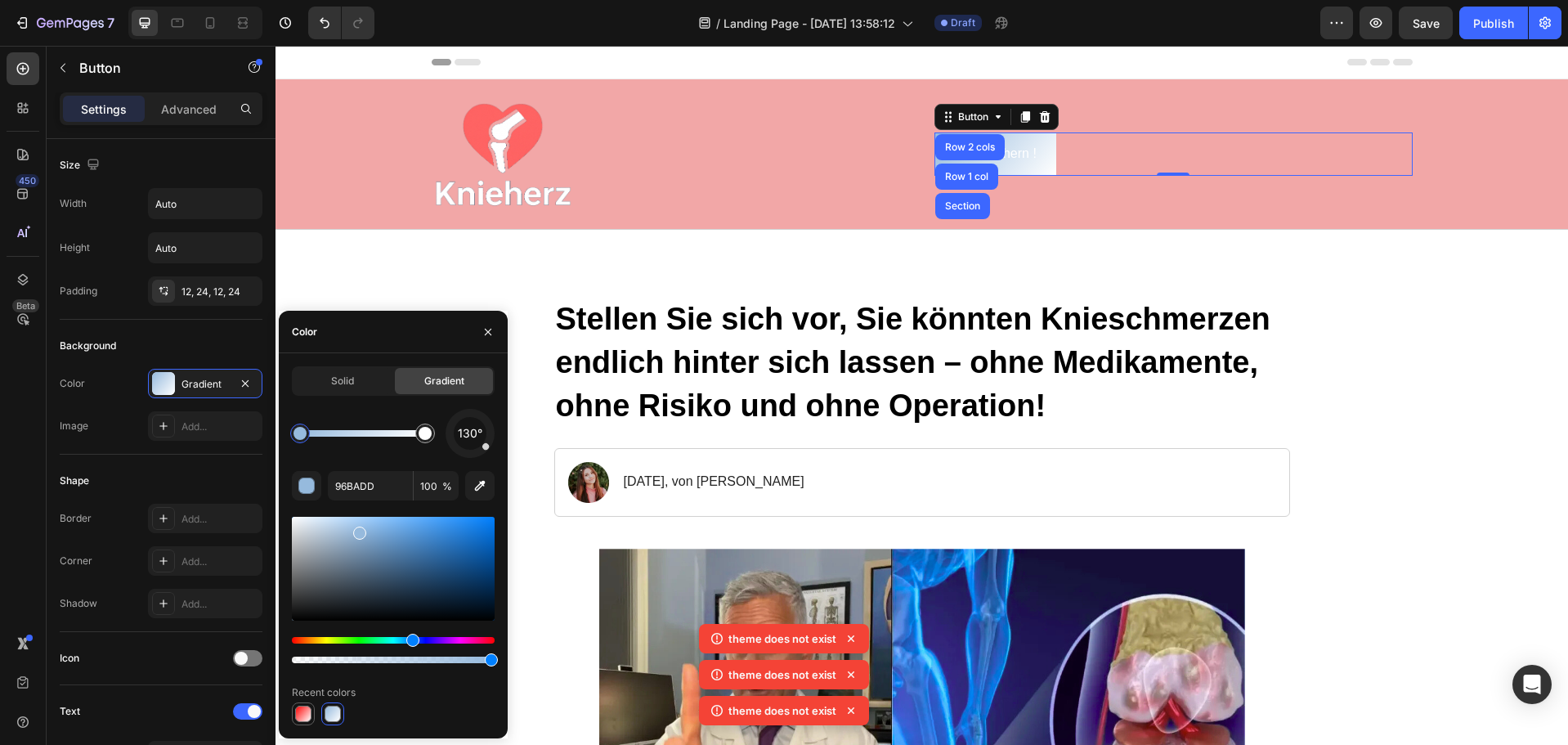
click at [296, 708] on div at bounding box center [303, 713] width 17 height 17
type input "FF0505"
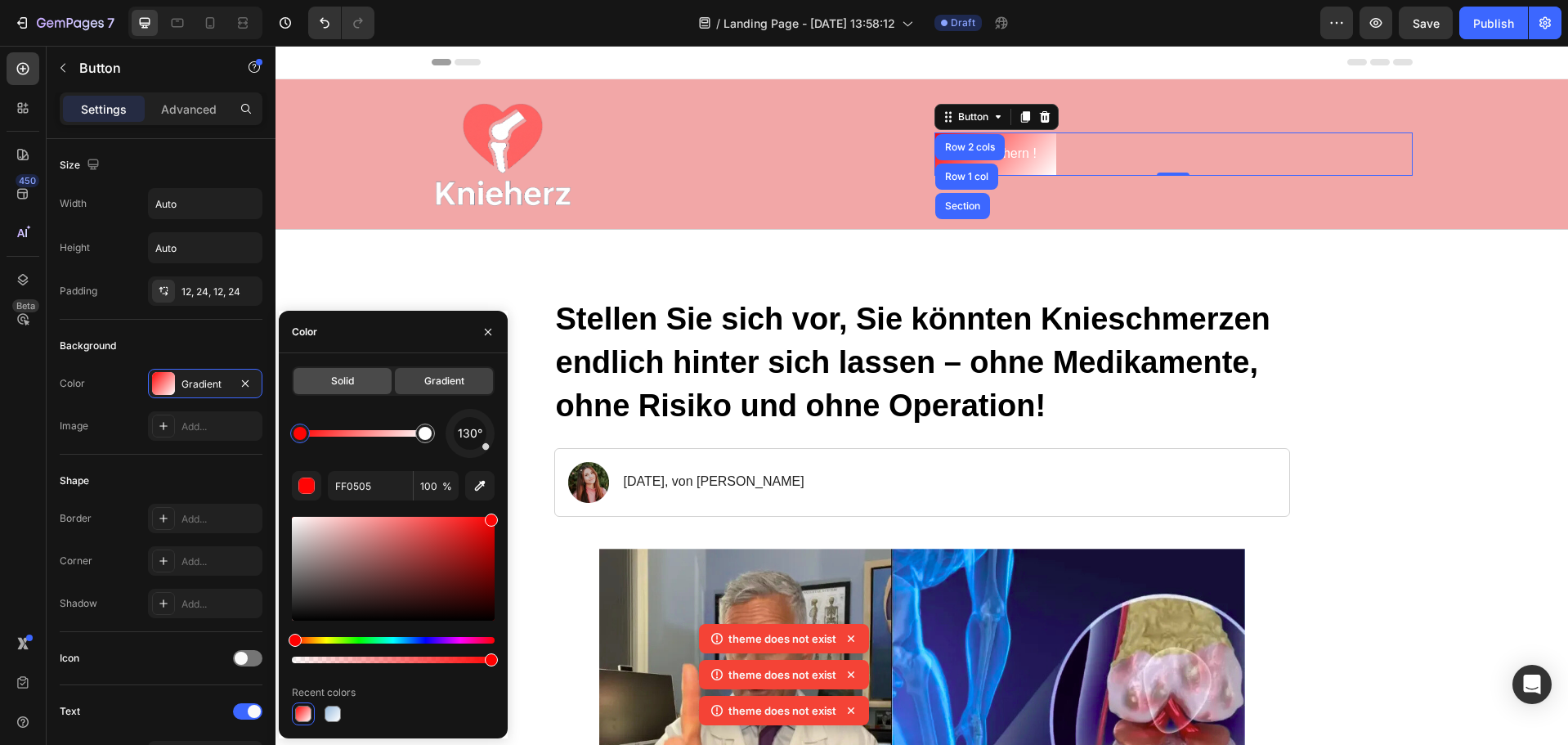
click at [343, 380] on span "Solid" at bounding box center [342, 381] width 23 height 15
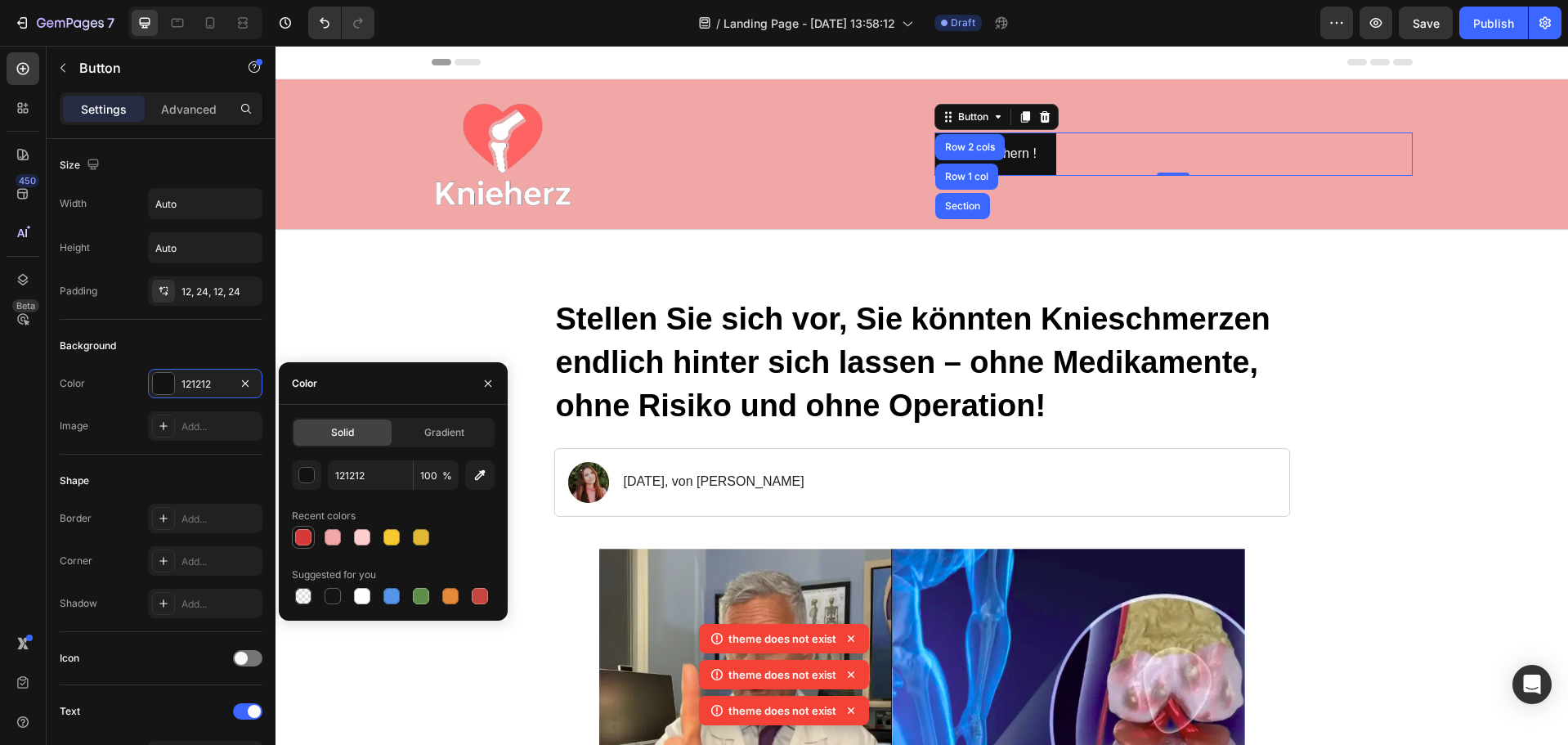
click at [308, 535] on div at bounding box center [303, 537] width 17 height 17
type input "D63837"
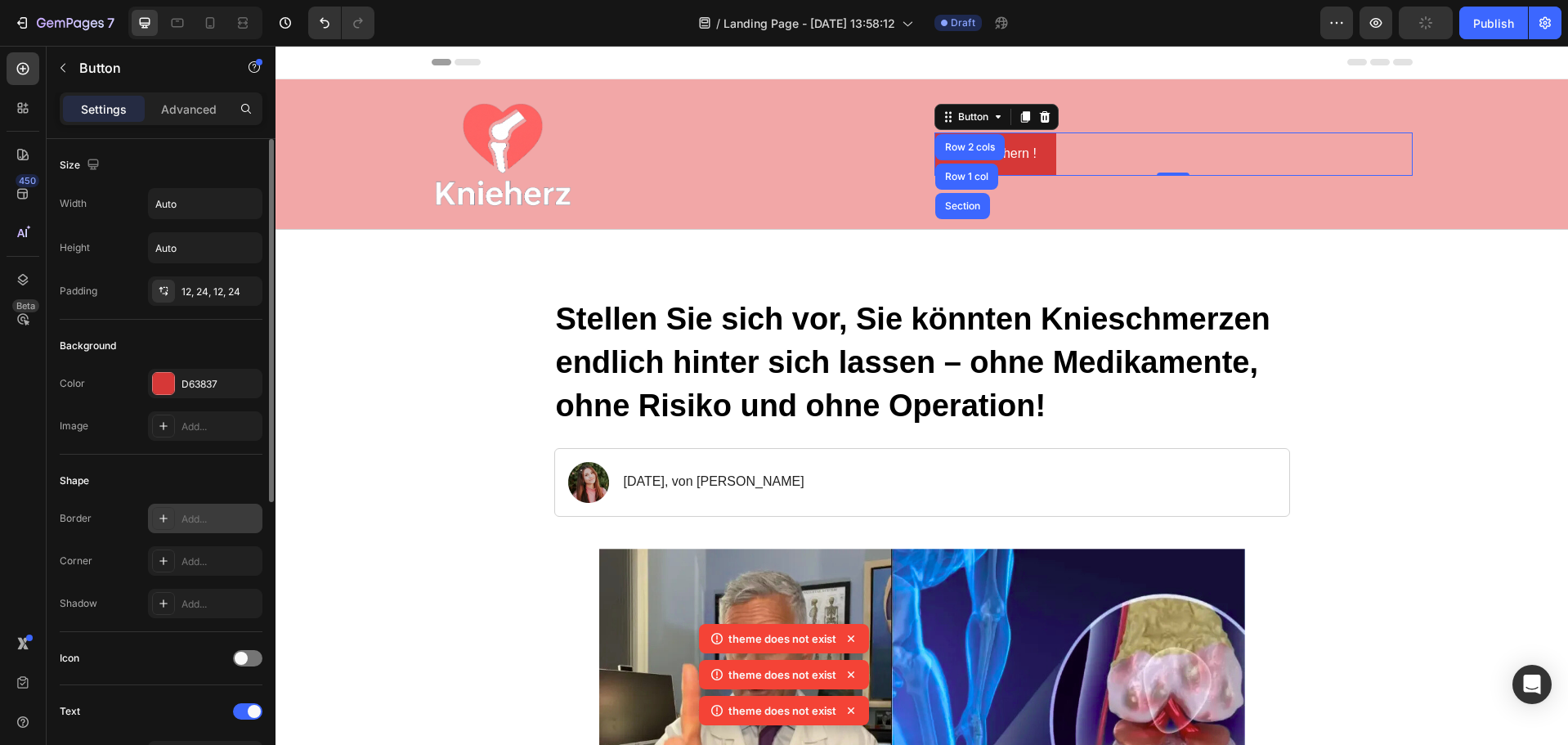
click at [161, 517] on icon at bounding box center [163, 517] width 13 height 13
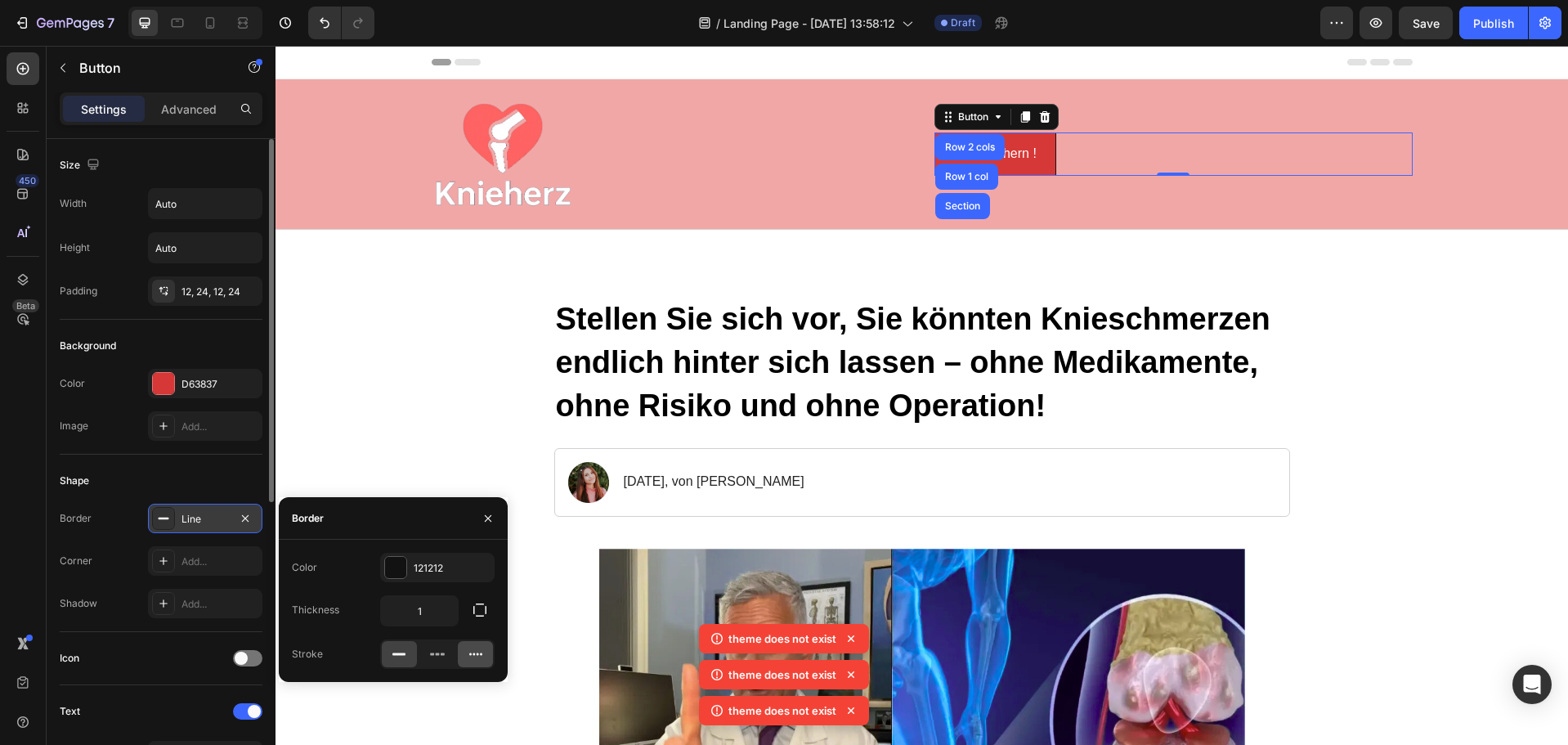
click at [475, 654] on icon at bounding box center [475, 654] width 13 height 2
click at [436, 653] on icon at bounding box center [437, 654] width 17 height 17
click at [438, 613] on input "1" at bounding box center [419, 611] width 77 height 30
type input "3"
click at [397, 569] on div at bounding box center [395, 567] width 21 height 21
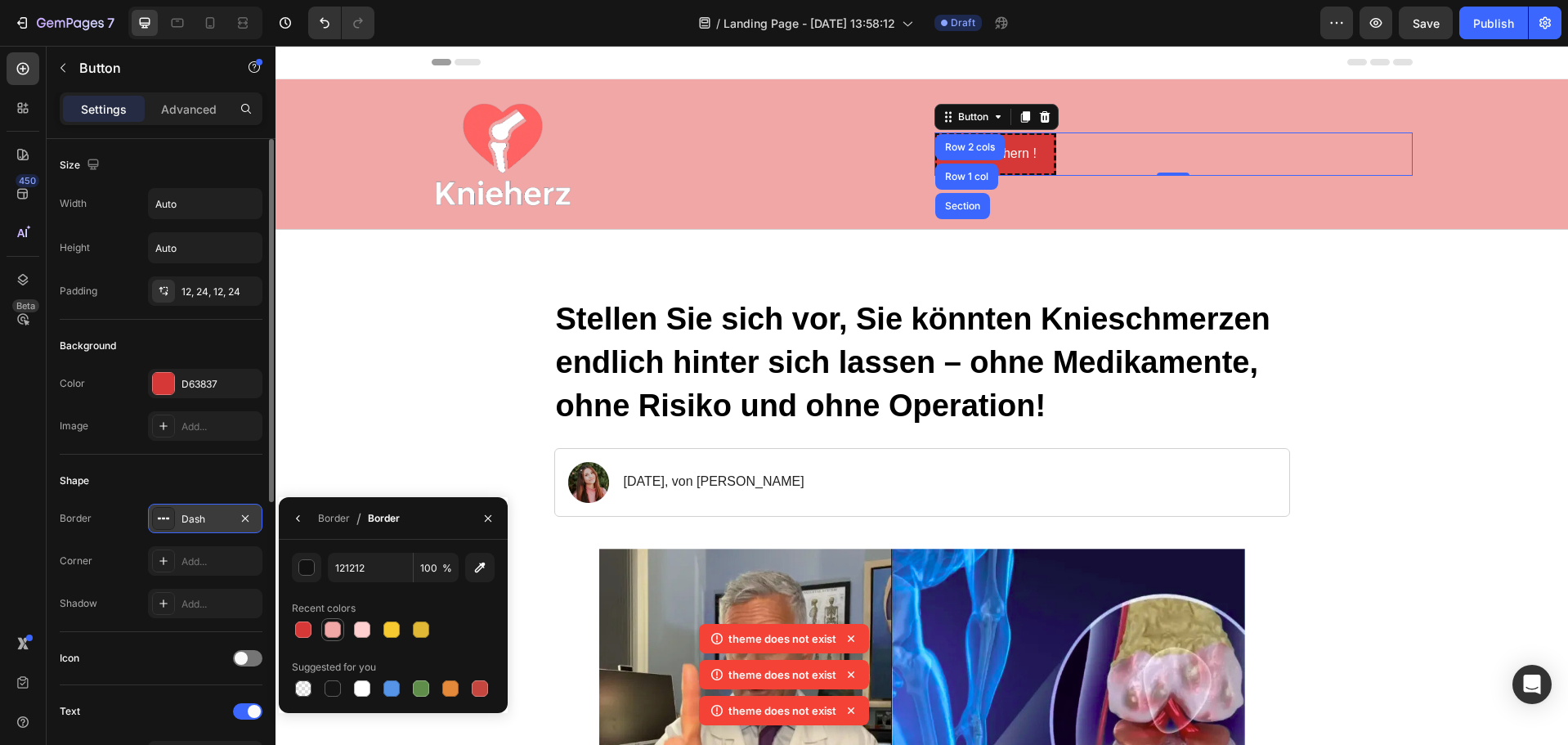
click at [334, 618] on div at bounding box center [332, 629] width 23 height 23
click at [358, 622] on div at bounding box center [362, 629] width 17 height 17
click at [479, 687] on div at bounding box center [480, 689] width 17 height 17
click at [299, 629] on div at bounding box center [303, 629] width 17 height 17
type input "D63837"
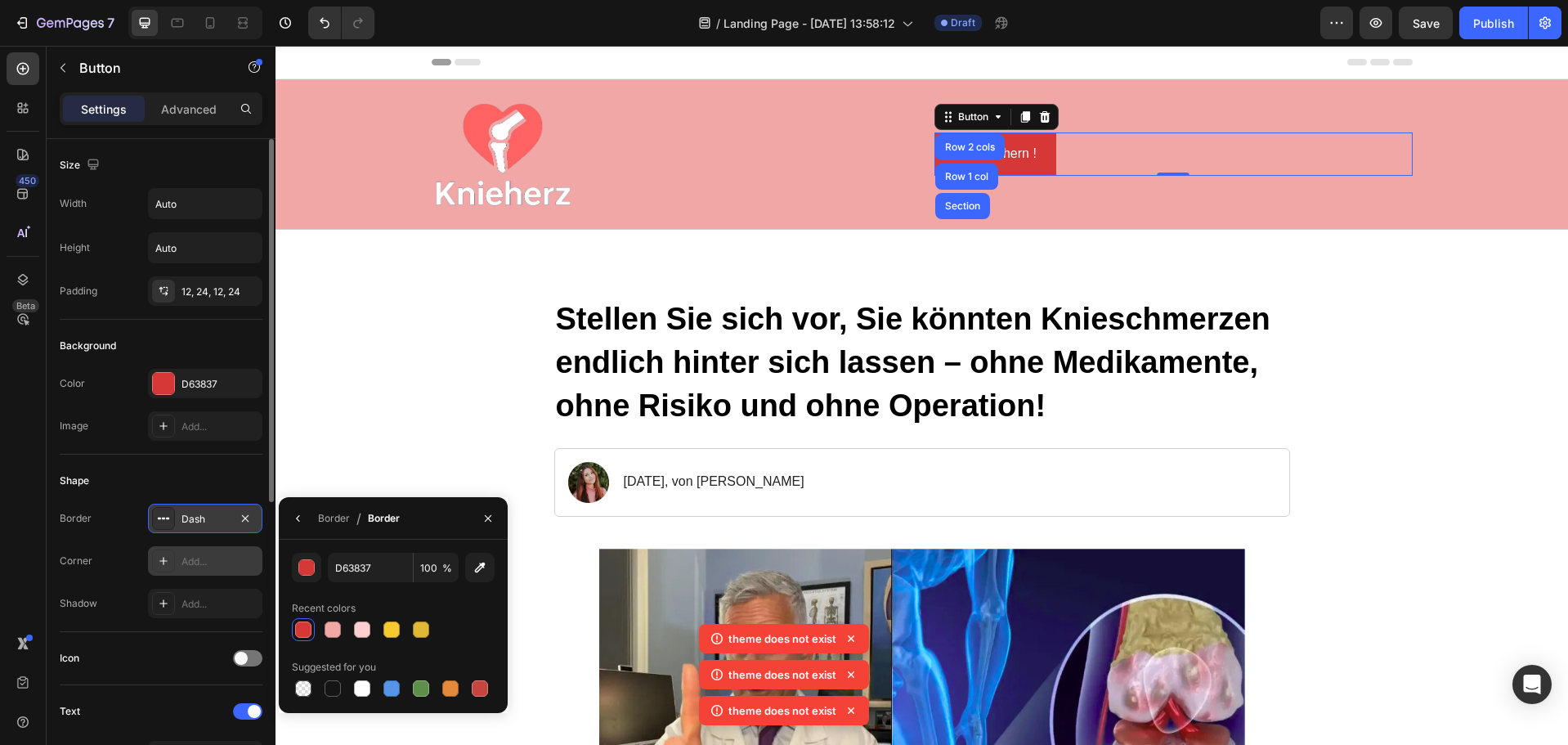
click at [176, 559] on div "Add..." at bounding box center [206, 561] width 115 height 30
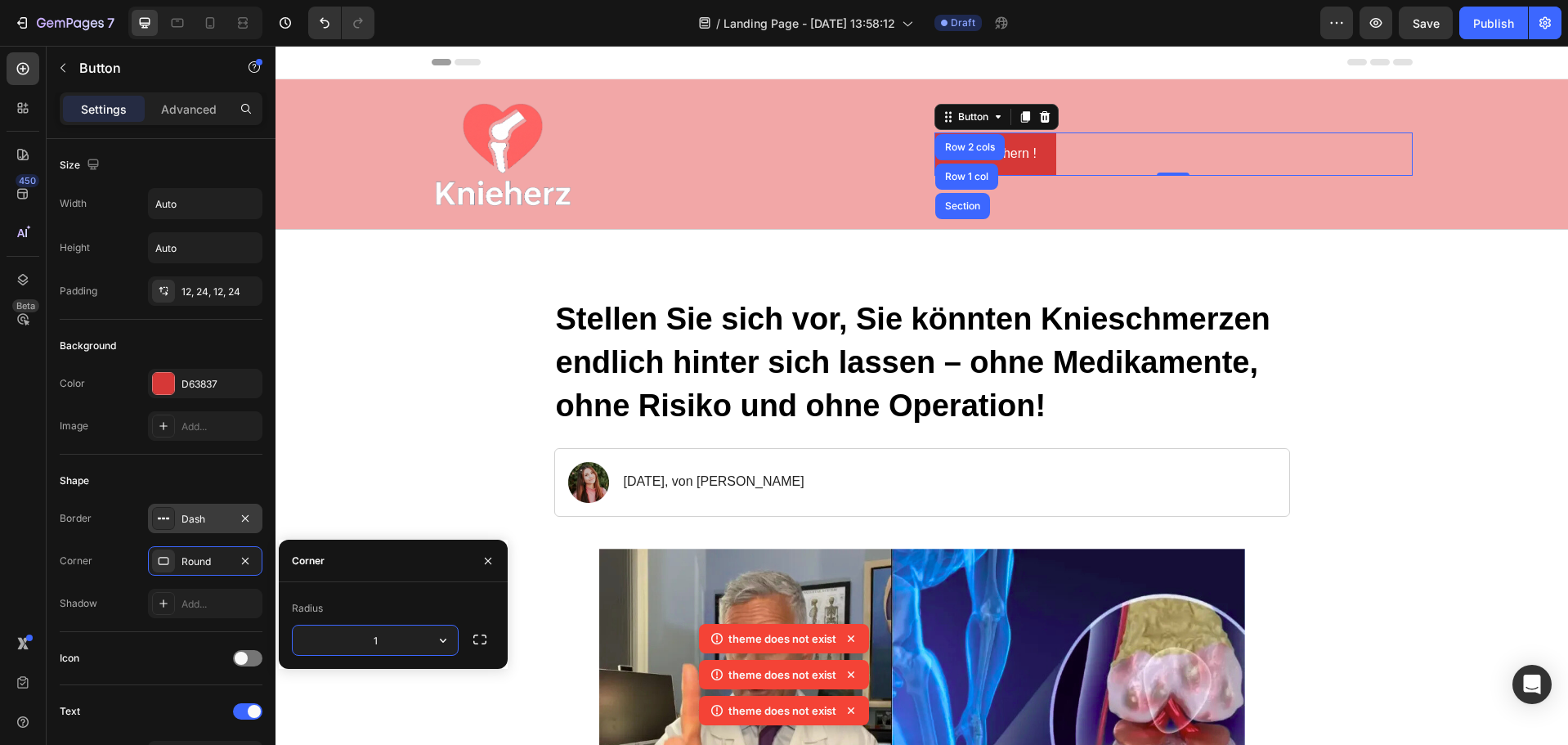
type input "16"
click at [160, 602] on icon at bounding box center [163, 603] width 13 height 13
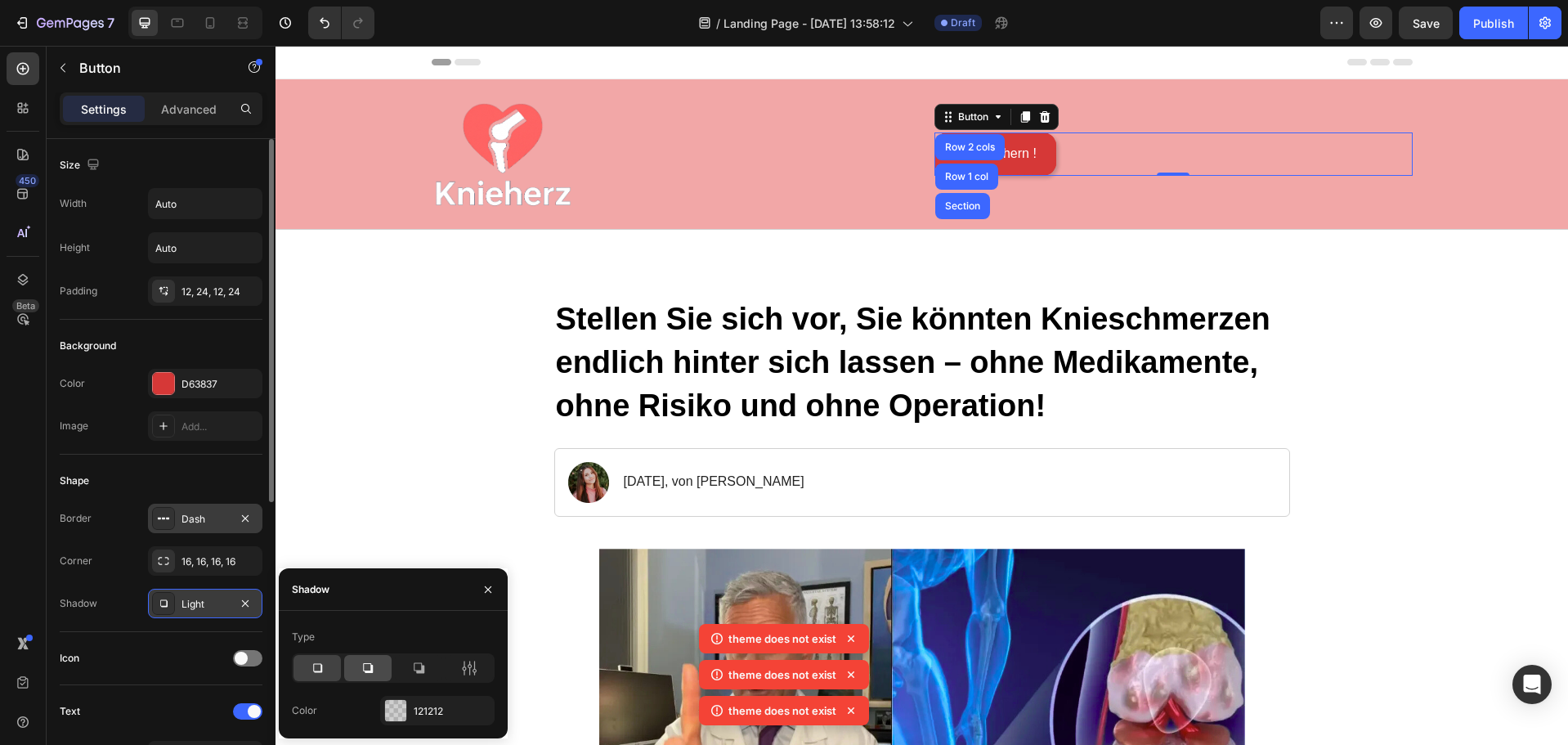
click at [380, 665] on div at bounding box center [368, 668] width 47 height 26
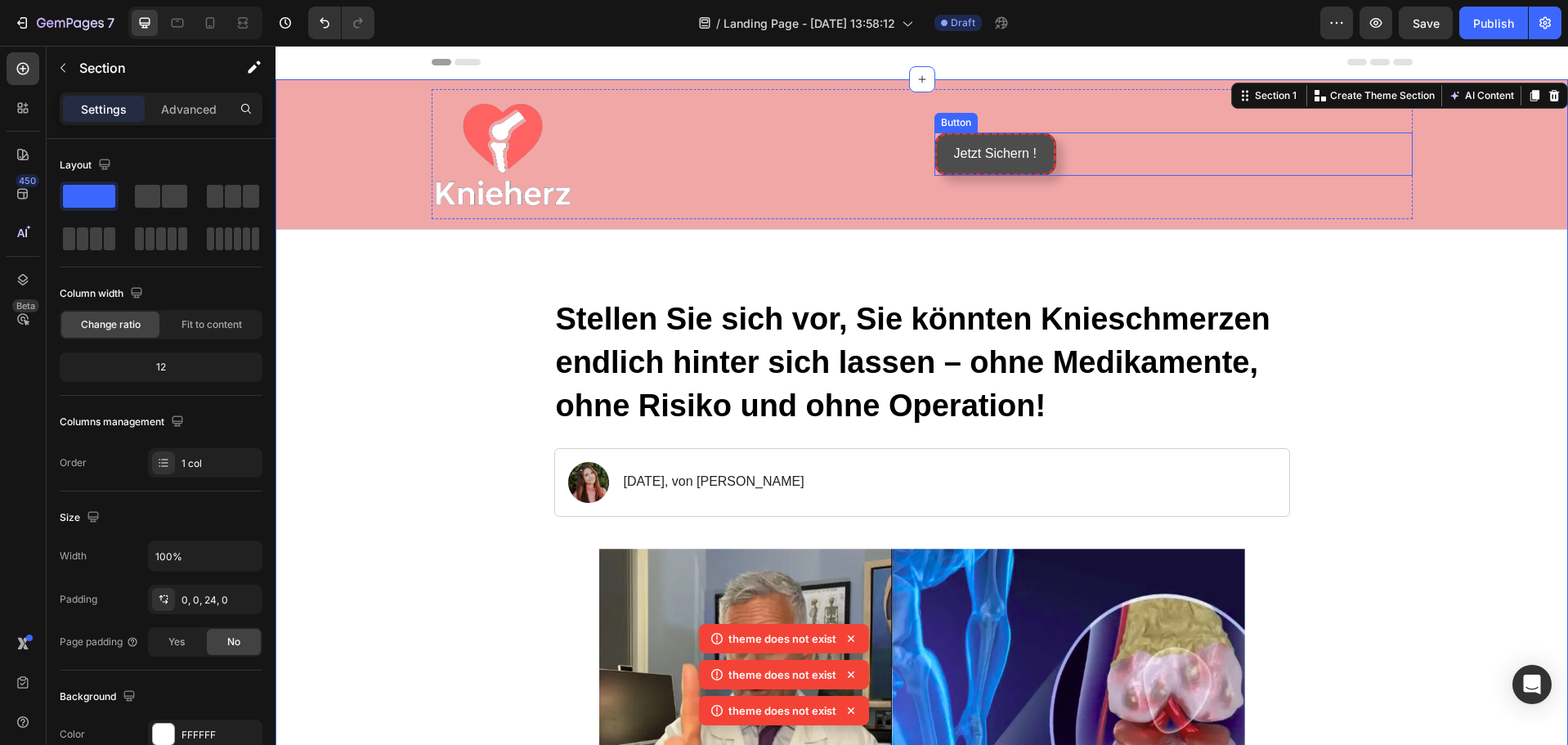
click at [1039, 155] on button "Jetzt Sichern !" at bounding box center [995, 154] width 122 height 44
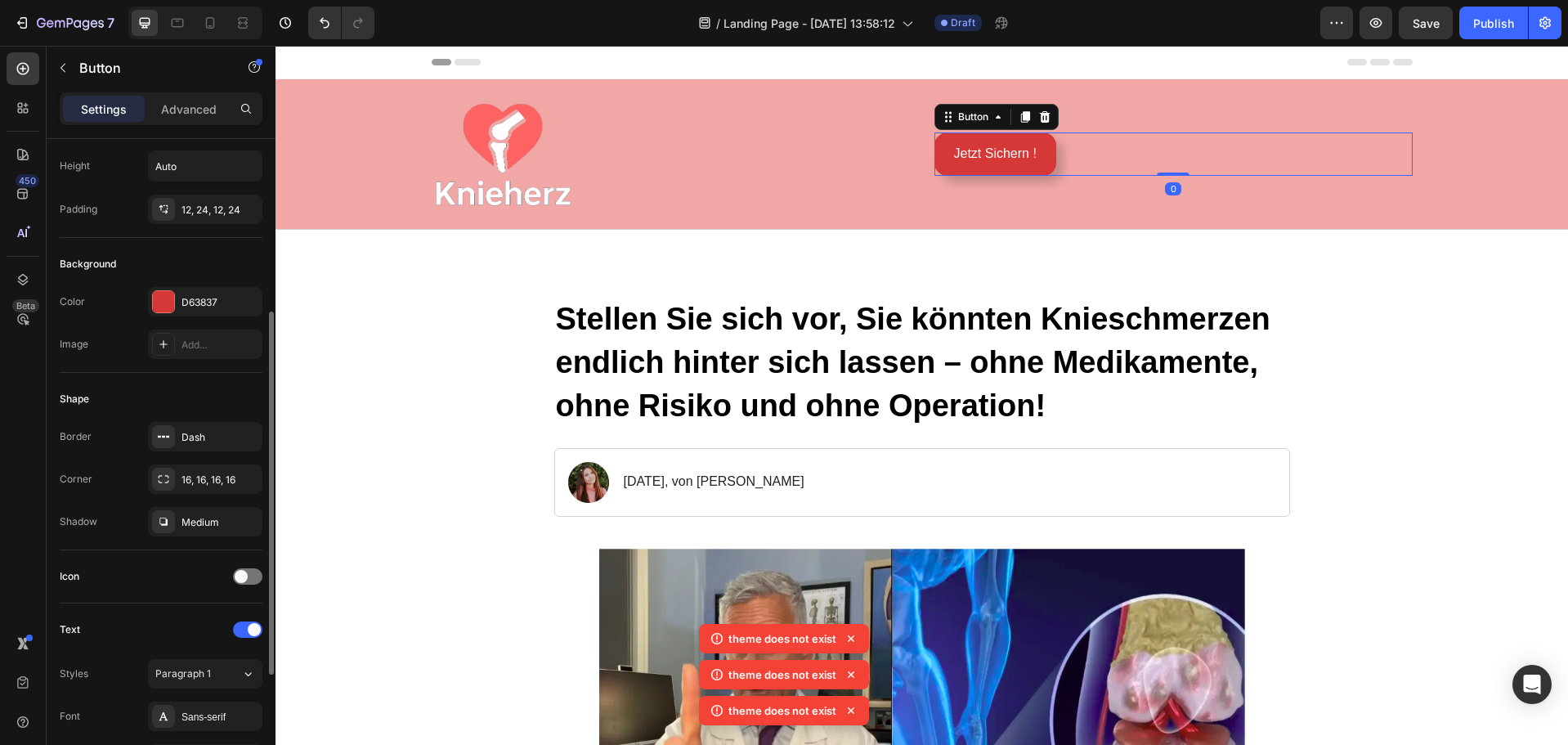
scroll to position [245, 0]
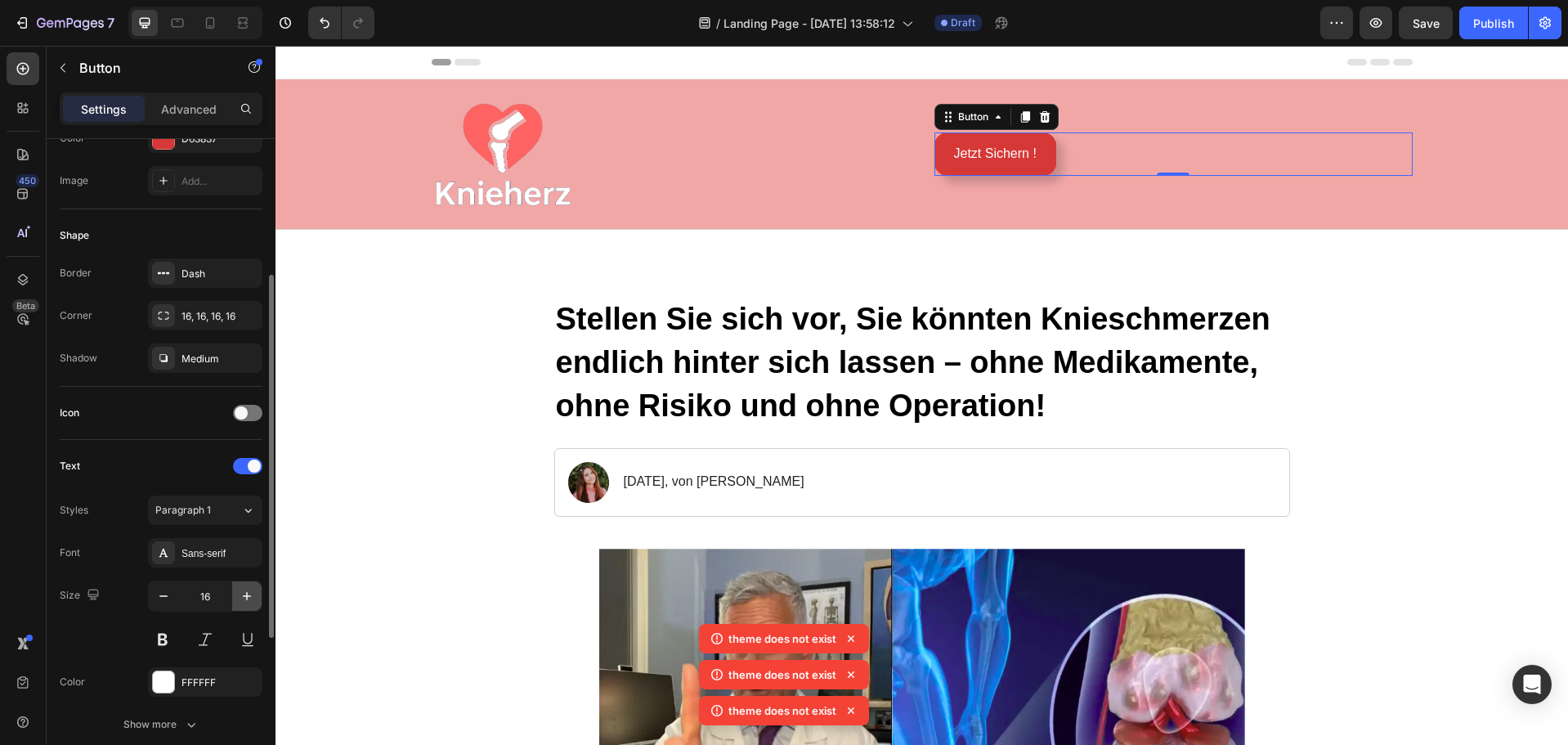
click at [247, 597] on icon "button" at bounding box center [246, 596] width 8 height 8
click at [165, 598] on icon "button" at bounding box center [163, 596] width 17 height 17
click at [246, 600] on icon "button" at bounding box center [246, 596] width 17 height 17
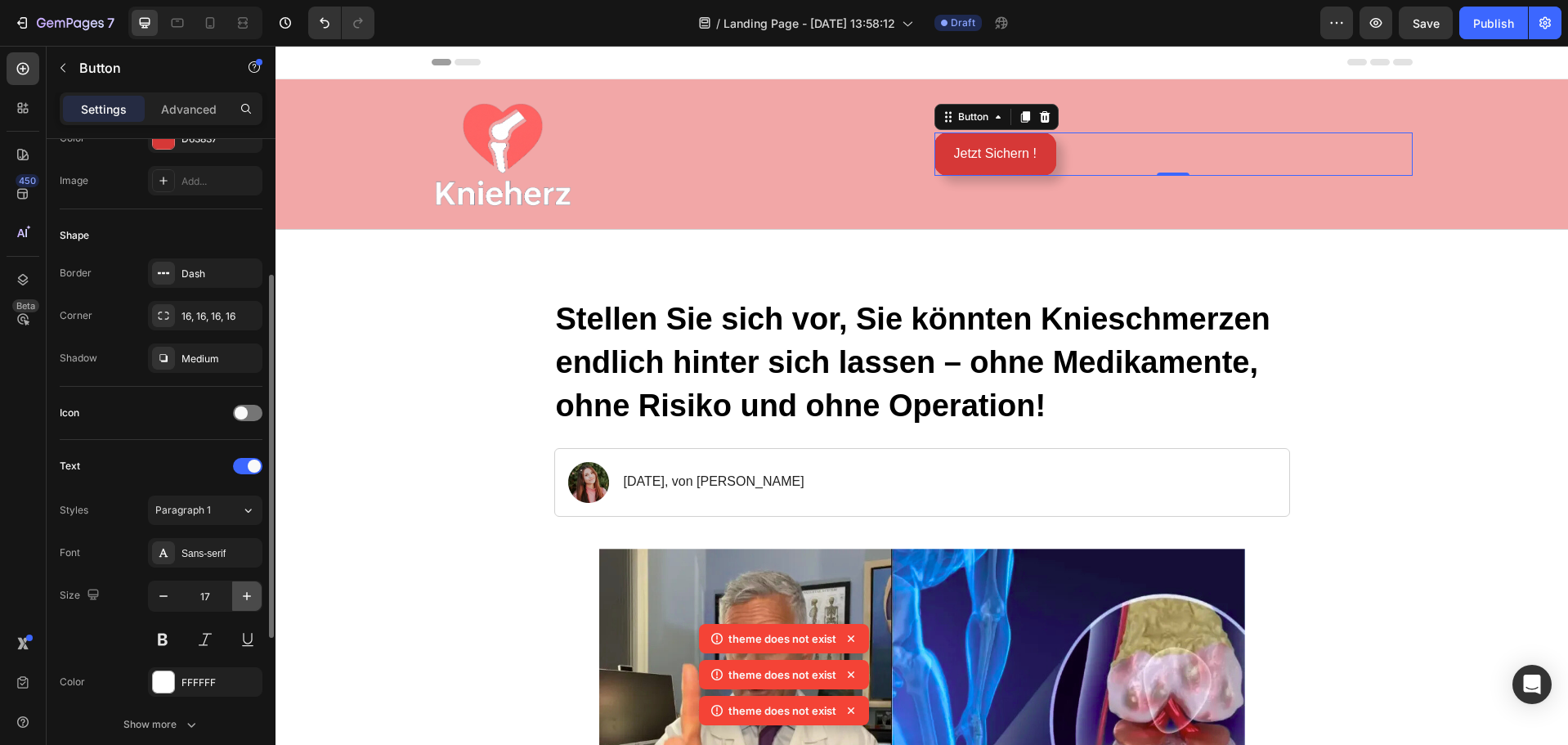
click at [246, 600] on icon "button" at bounding box center [246, 596] width 17 height 17
type input "18"
click at [171, 644] on button at bounding box center [163, 640] width 30 height 30
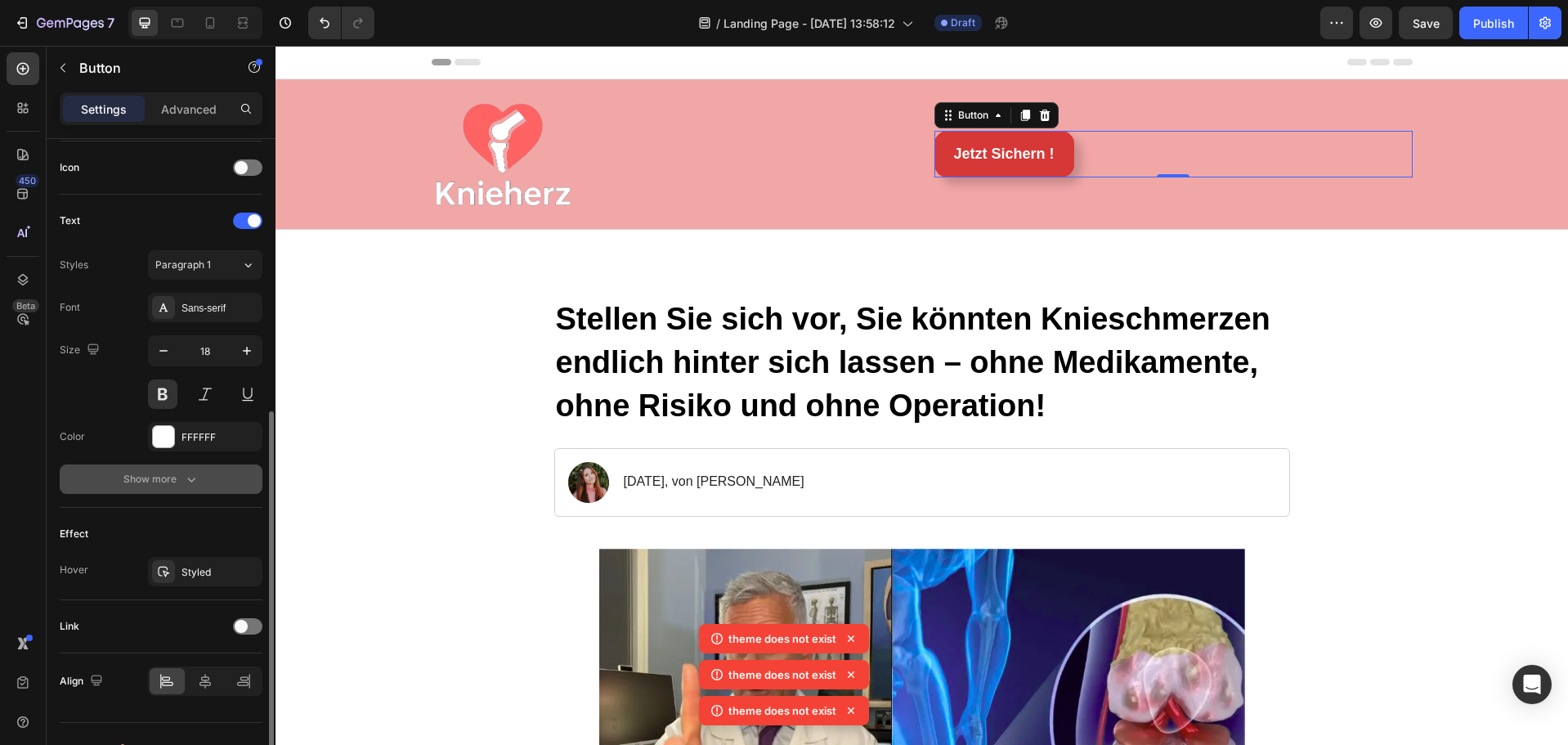
click at [183, 474] on icon "button" at bounding box center [191, 479] width 17 height 17
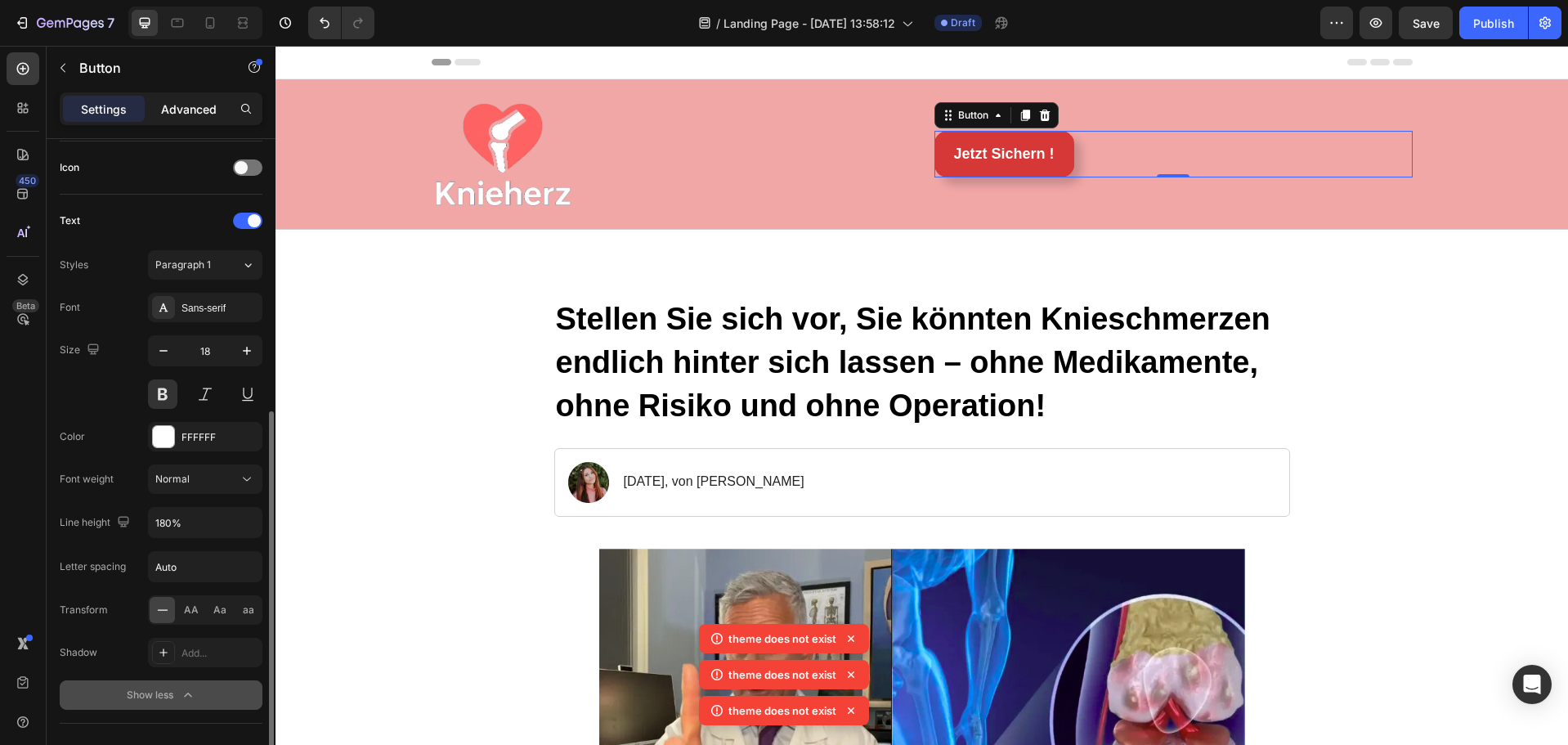
click at [196, 107] on p "Advanced" at bounding box center [189, 109] width 55 height 17
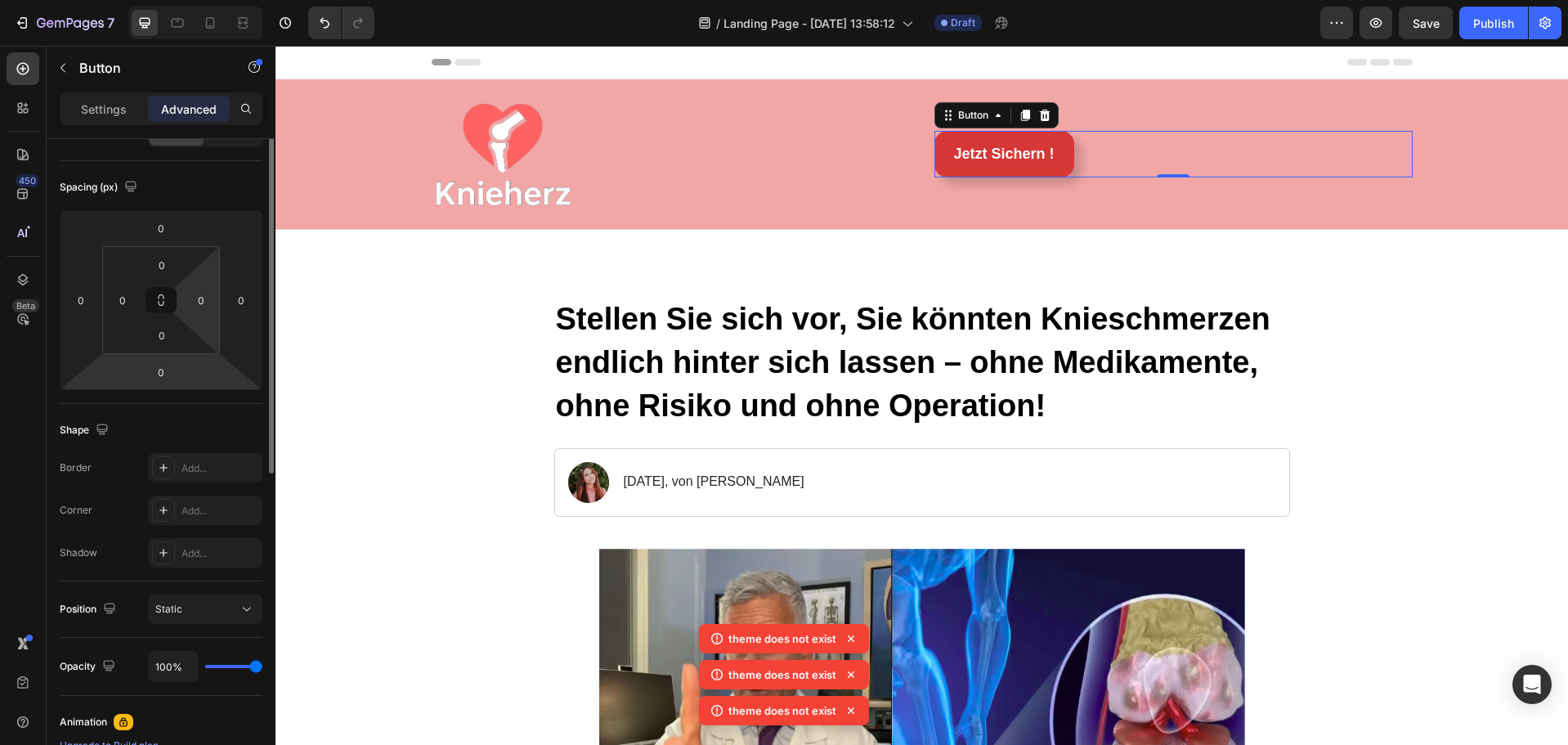
scroll to position [0, 0]
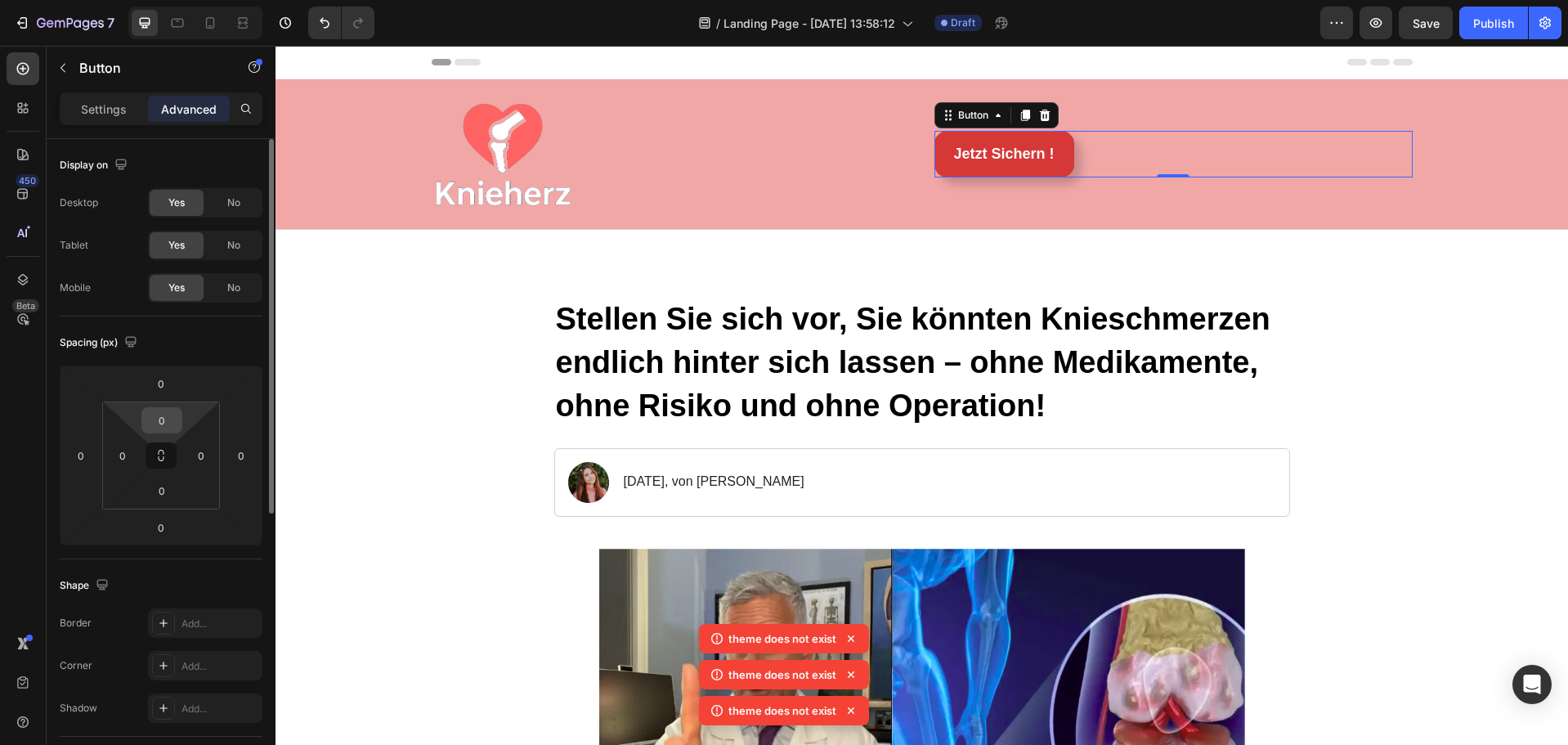
click at [168, 421] on input "0" at bounding box center [161, 419] width 33 height 25
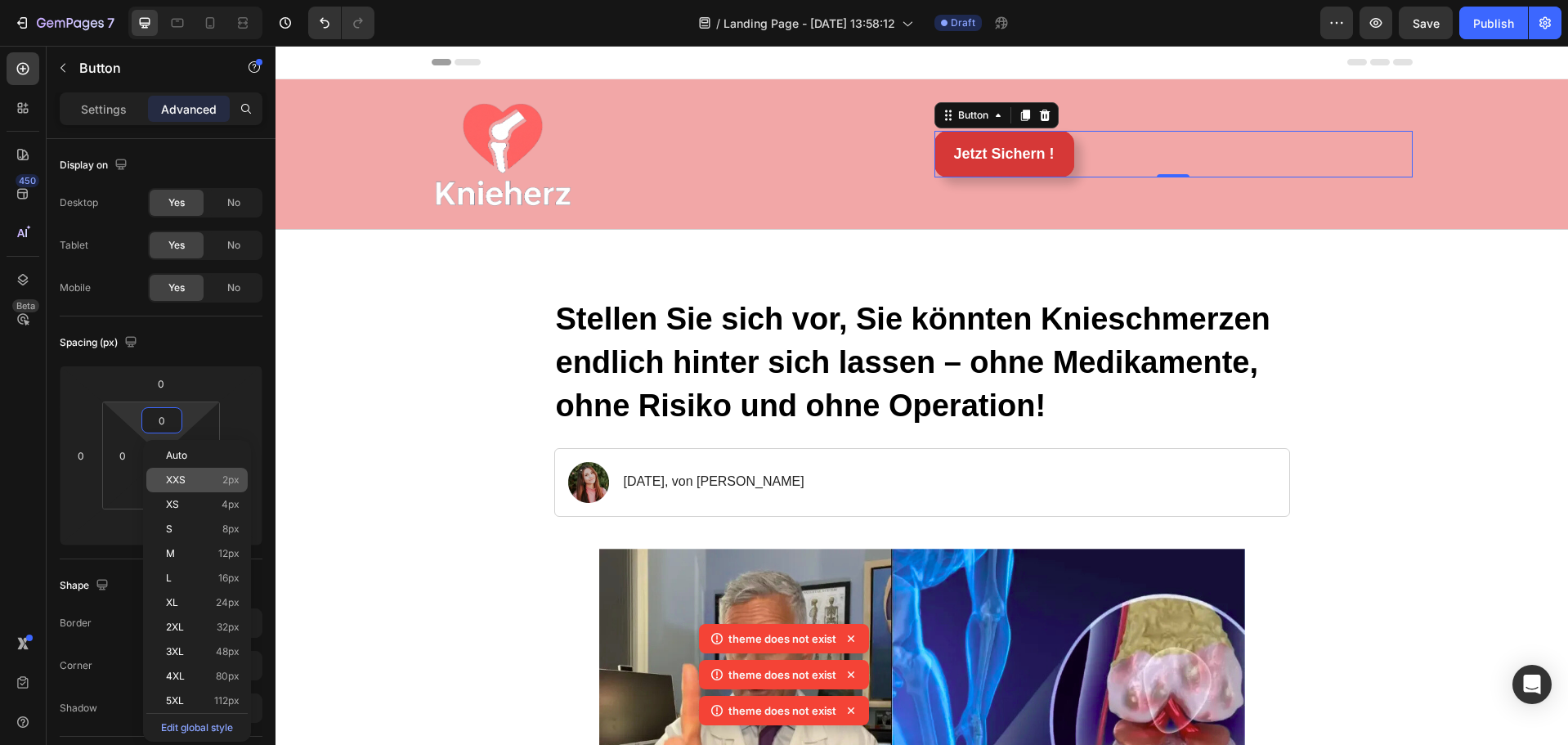
click at [192, 483] on p "XXS 2px" at bounding box center [203, 480] width 73 height 12
type input "2"
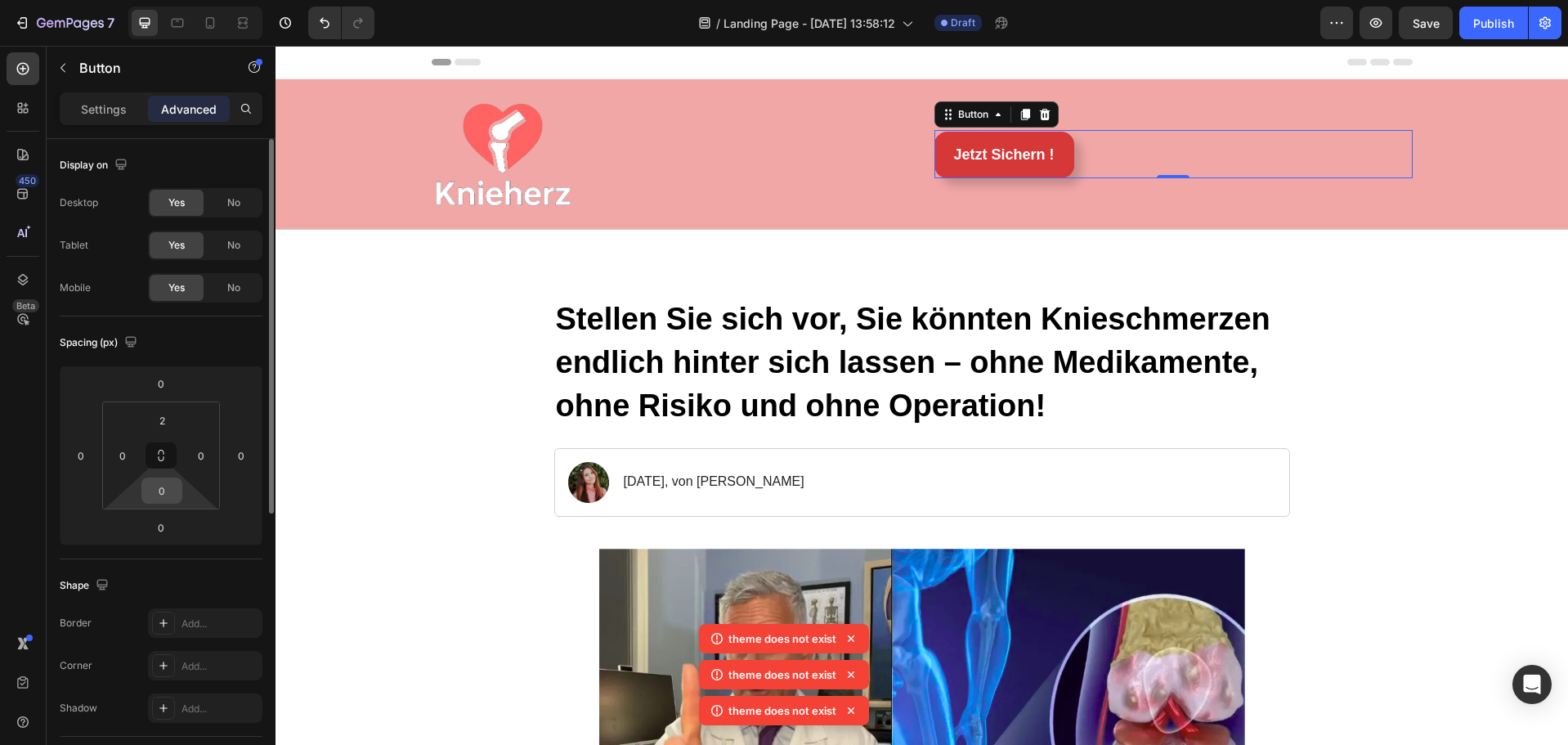
click at [169, 487] on input "0" at bounding box center [161, 491] width 33 height 25
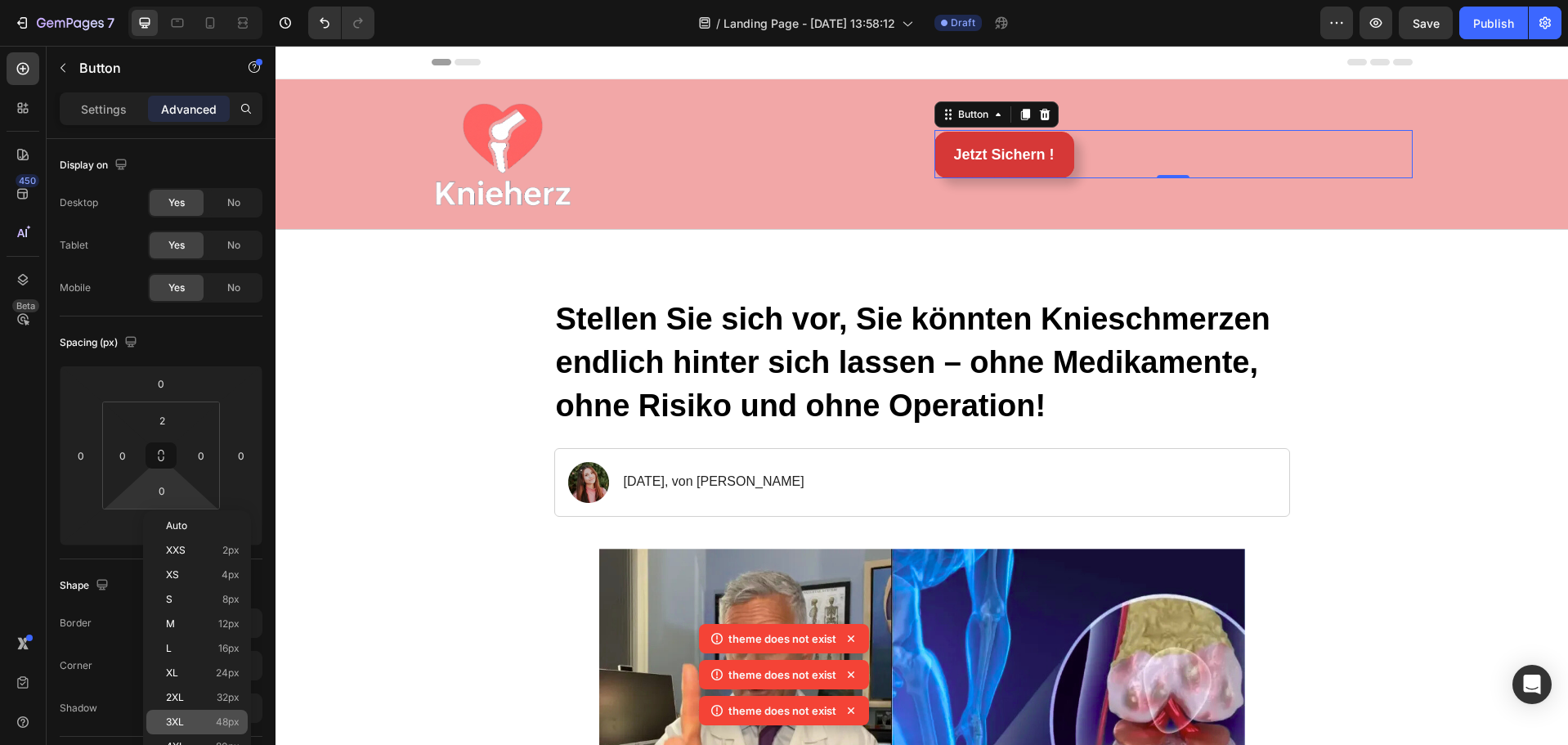
click at [220, 720] on span "48px" at bounding box center [228, 722] width 24 height 12
type input "48"
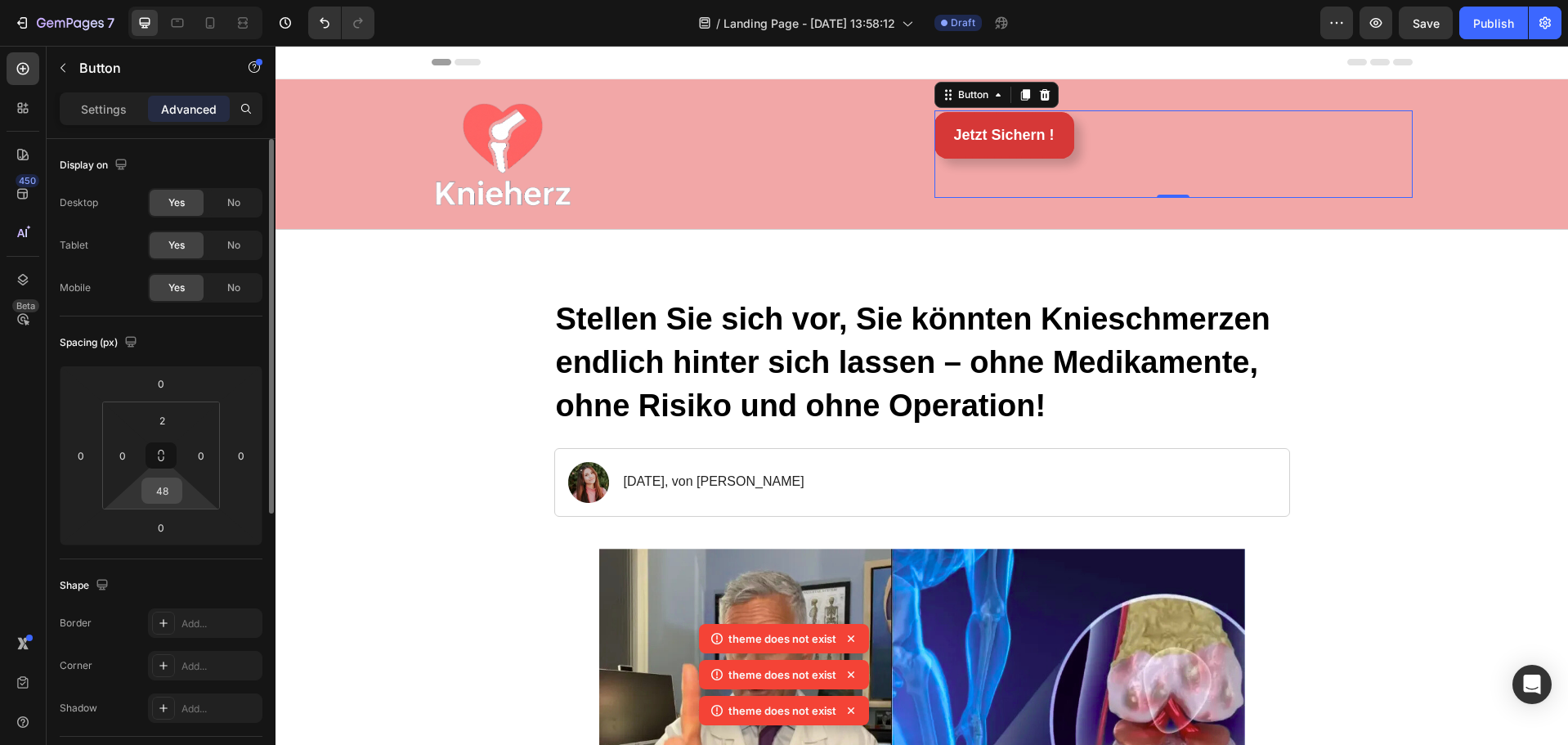
click at [171, 486] on input "48" at bounding box center [161, 491] width 33 height 25
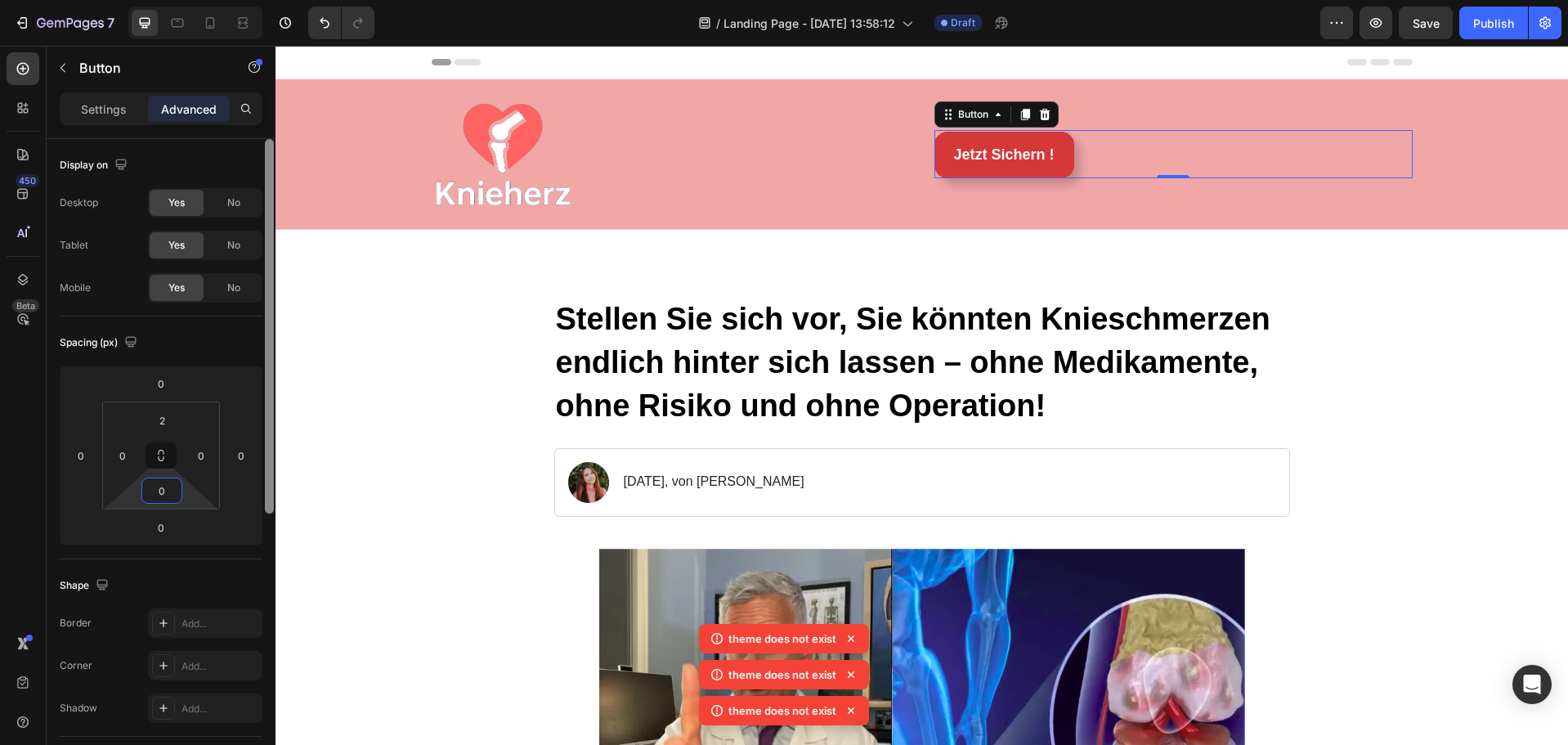
type input "0"
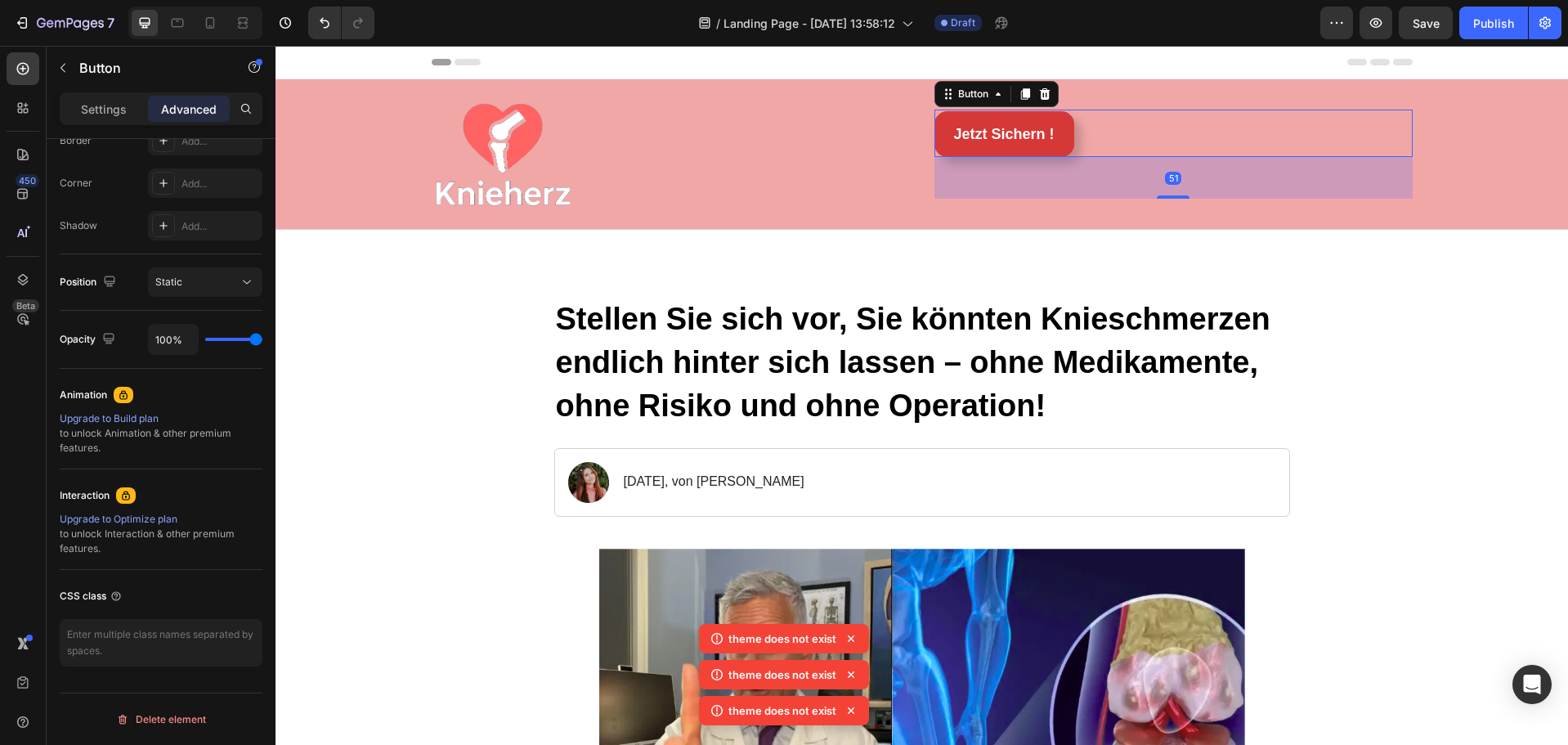
drag, startPoint x: 1171, startPoint y: 176, endPoint x: 1173, endPoint y: 218, distance: 42.0
click at [1173, 218] on div "Image Jetzt Sichern ! Button 51 Row" at bounding box center [922, 153] width 981 height 130
type input "51"
click at [1205, 136] on div "Jetzt Sichern ! Button 51" at bounding box center [1174, 134] width 479 height 47
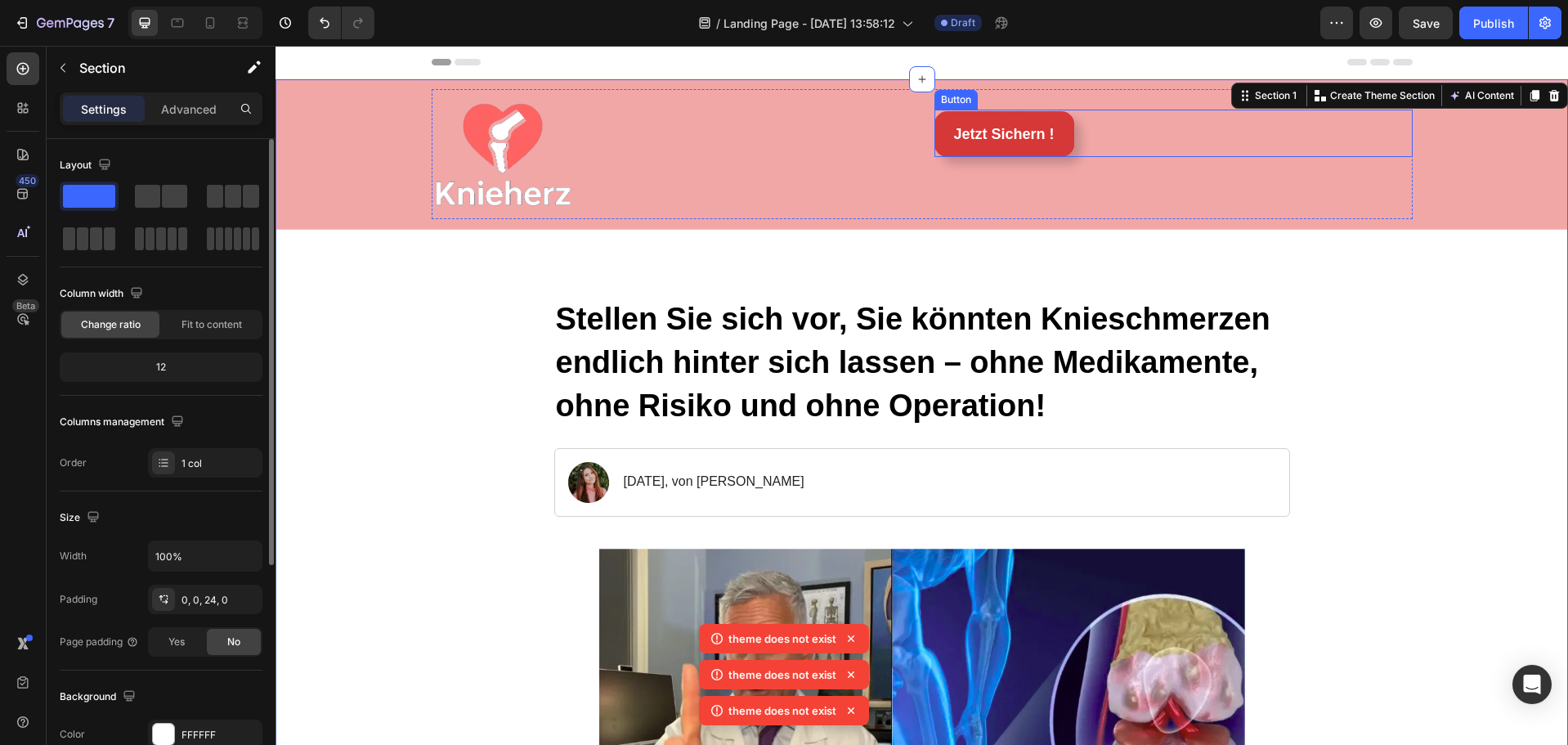
click at [1111, 139] on div "Jetzt Sichern ! Button" at bounding box center [1174, 134] width 479 height 47
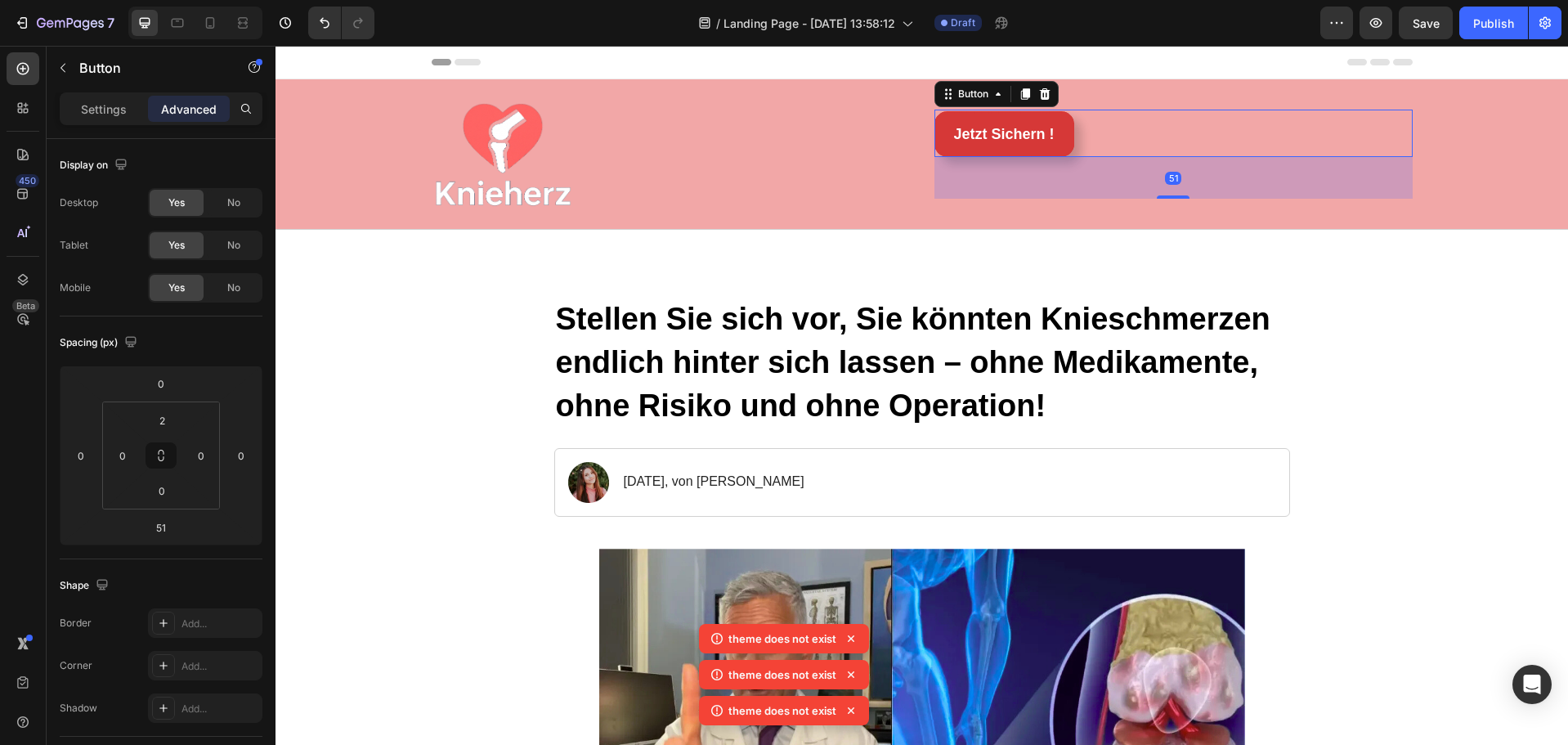
drag, startPoint x: 1172, startPoint y: 195, endPoint x: 1165, endPoint y: 171, distance: 25.0
click at [1165, 171] on div "51" at bounding box center [1174, 178] width 479 height 42
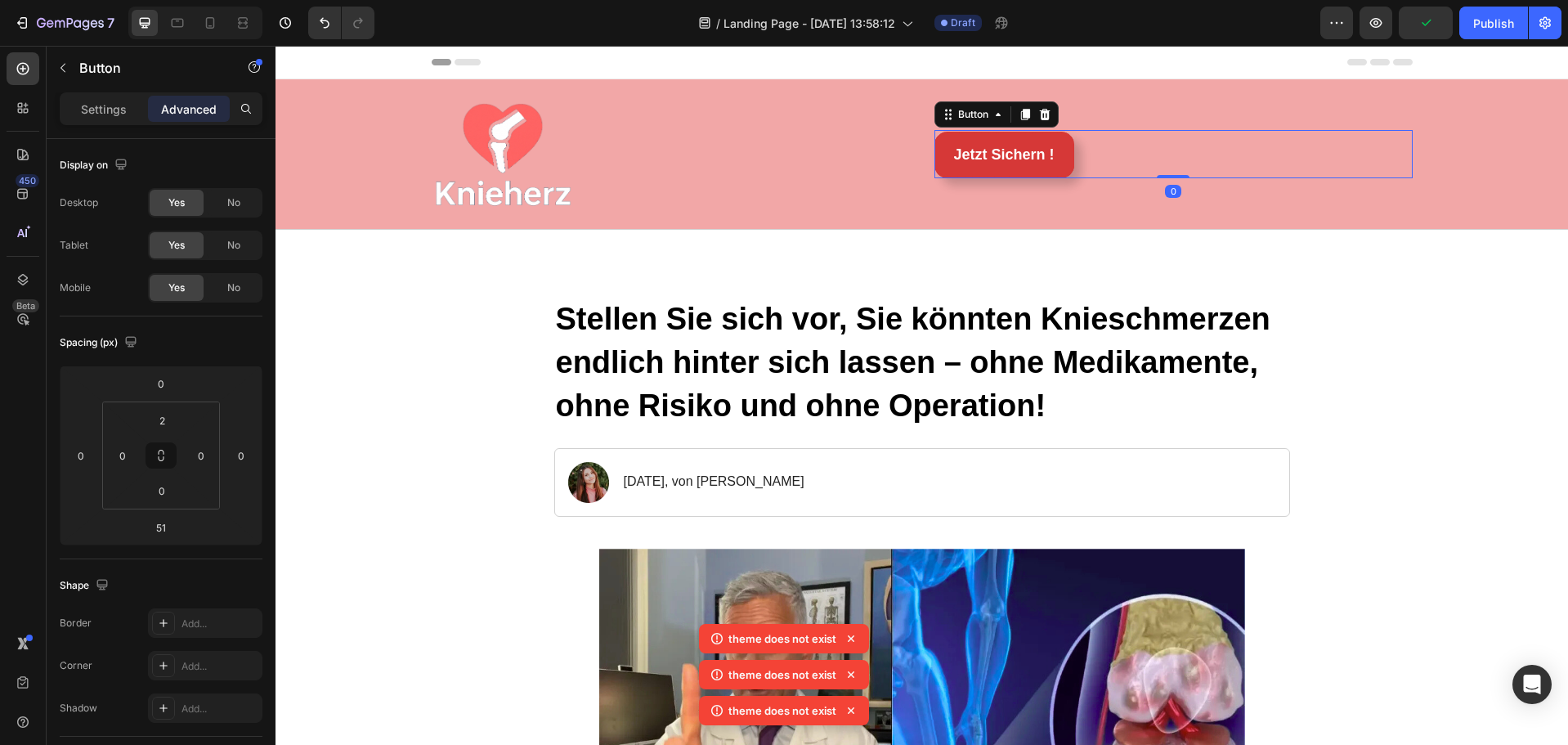
drag, startPoint x: 1168, startPoint y: 196, endPoint x: 1160, endPoint y: 119, distance: 77.4
click at [1160, 119] on div "Jetzt Sichern ! Button 0" at bounding box center [1174, 154] width 479 height 116
type input "0"
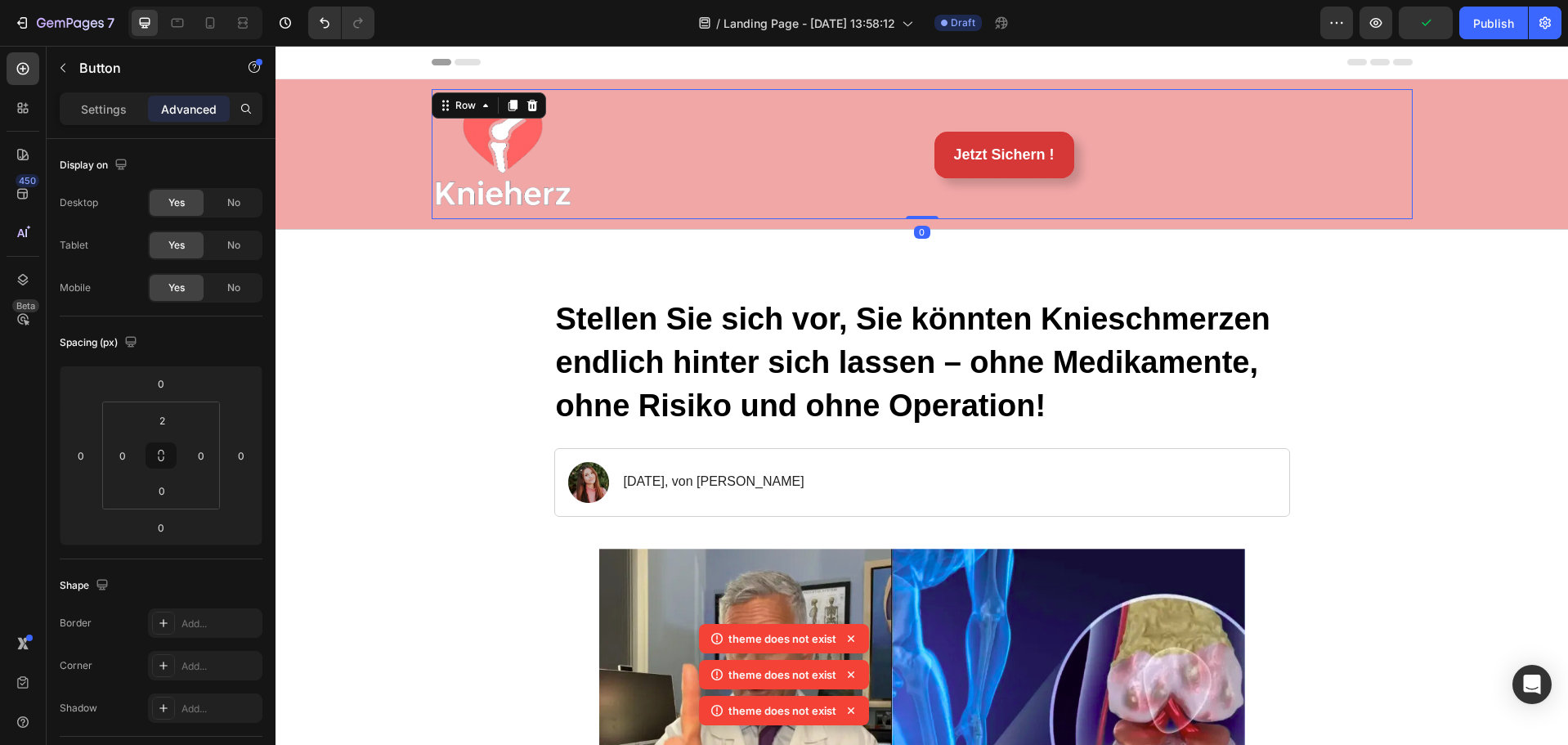
click at [1148, 126] on div "Jetzt Sichern ! Button" at bounding box center [1174, 154] width 479 height 116
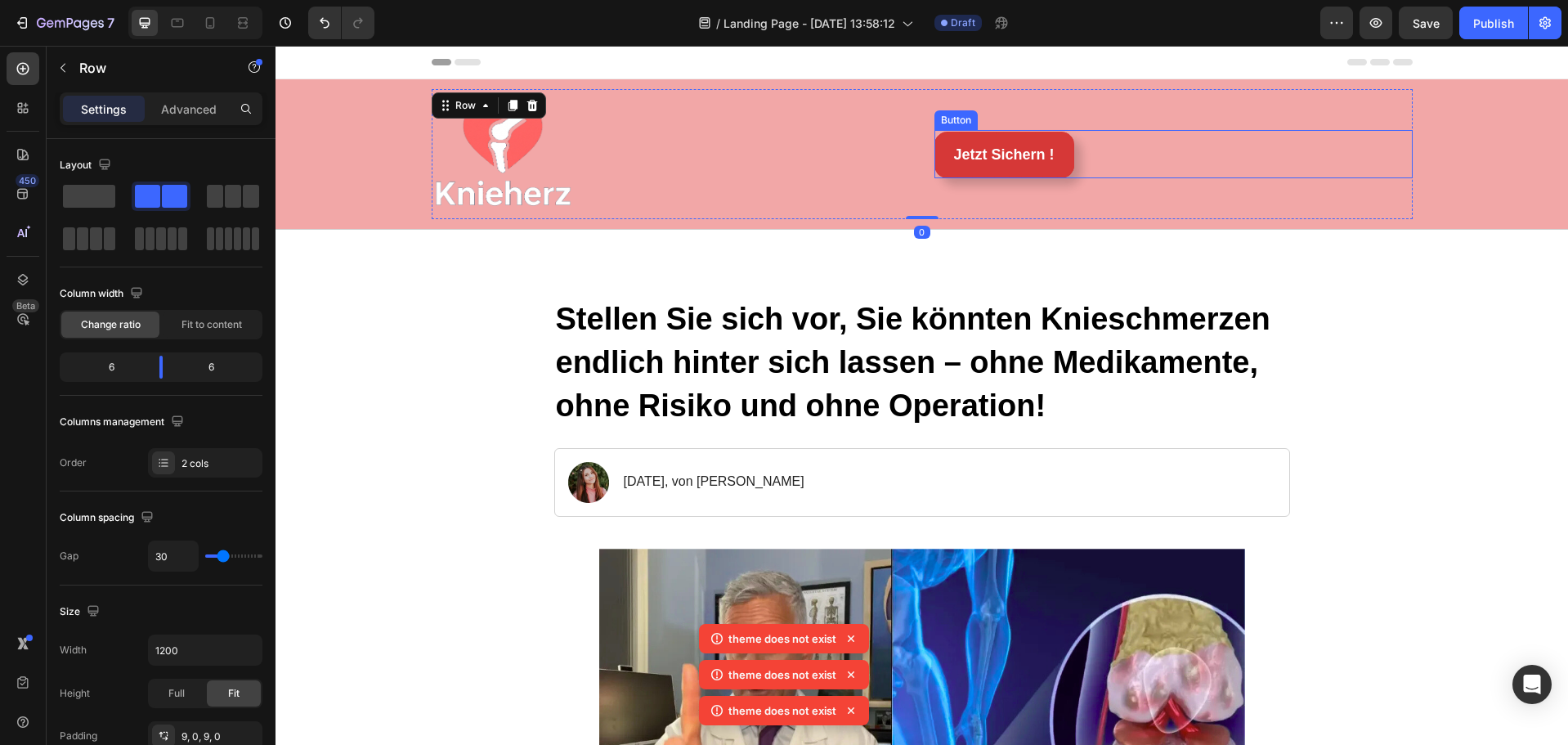
click at [1101, 161] on div "Jetzt Sichern ! Button" at bounding box center [1174, 153] width 479 height 47
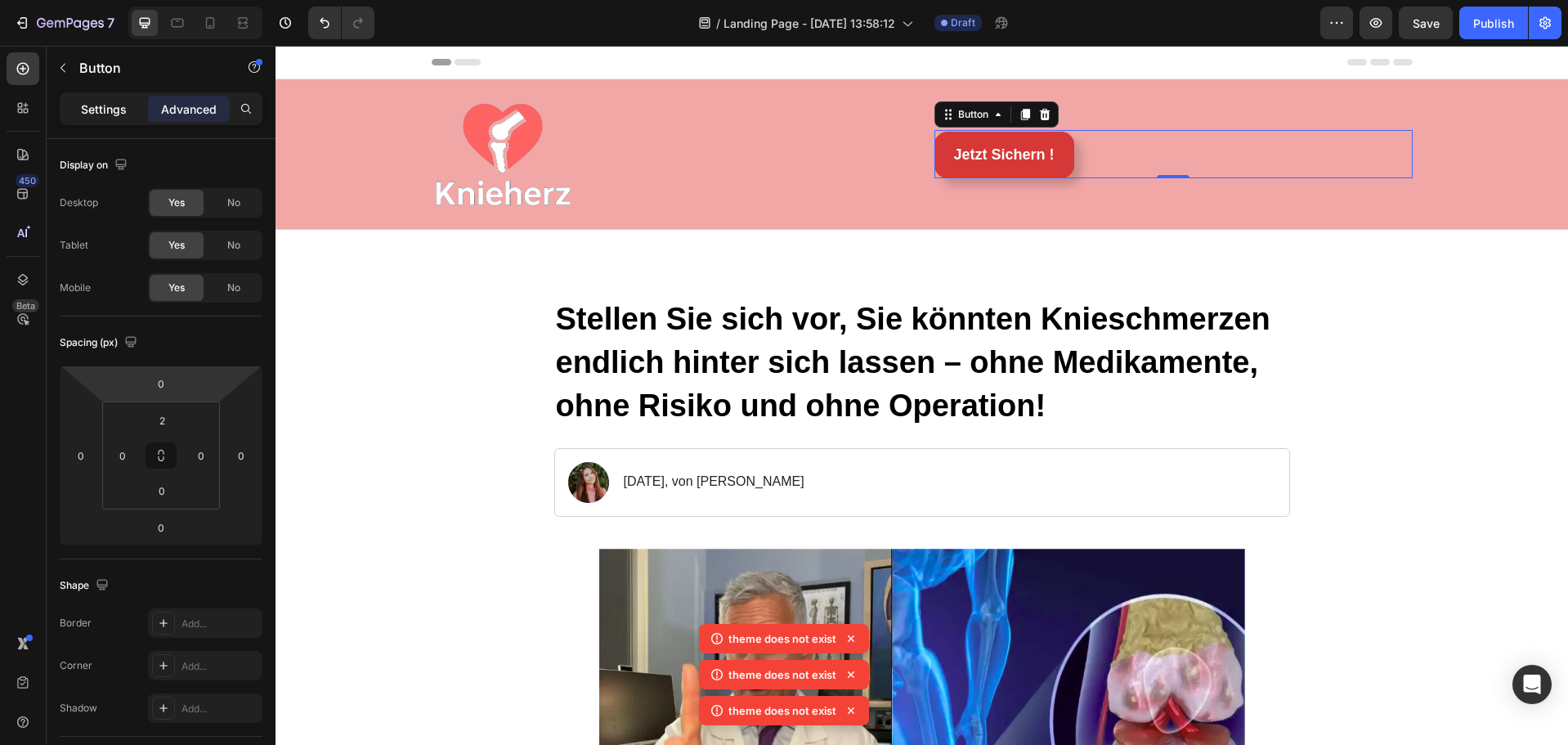
click at [101, 109] on p "Settings" at bounding box center [104, 109] width 46 height 17
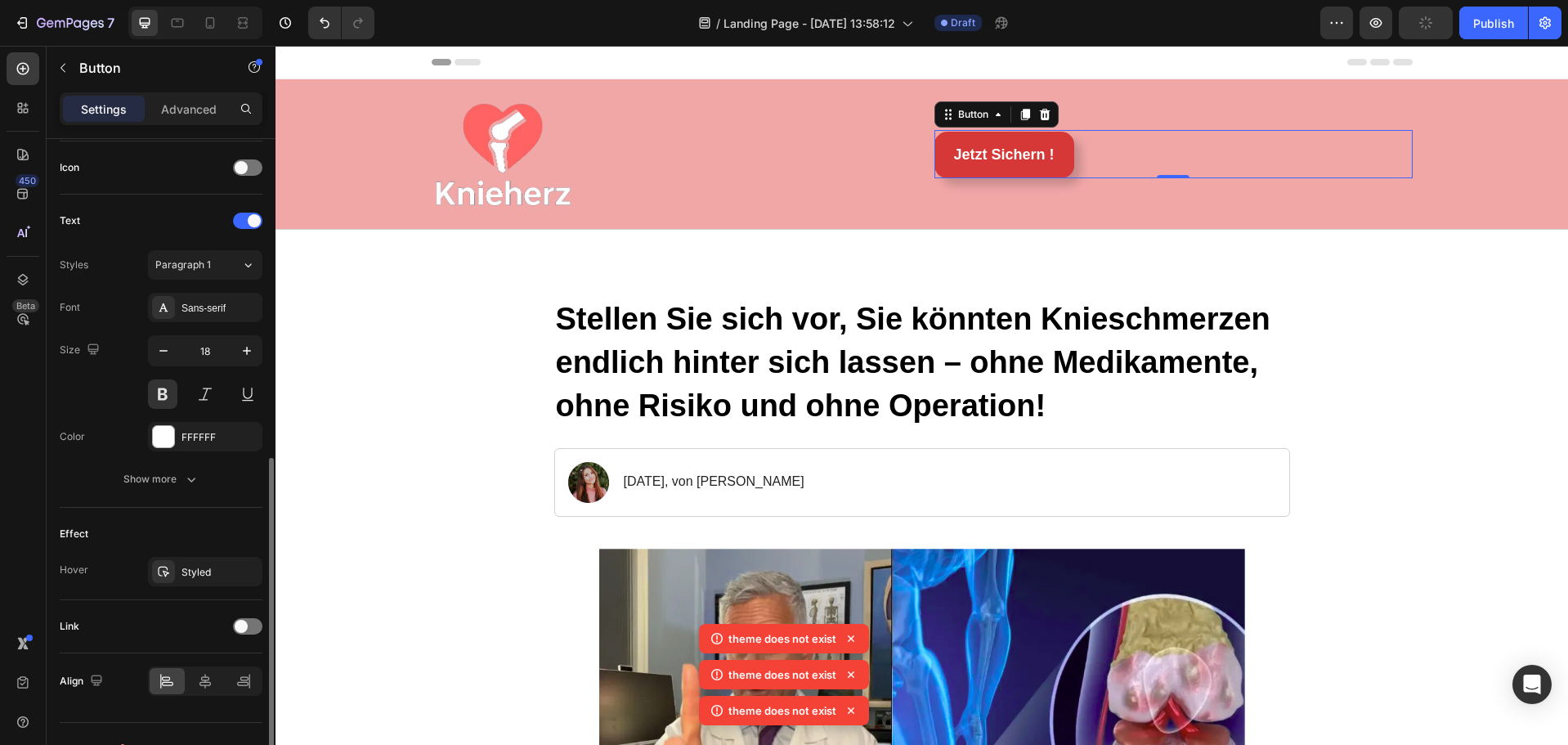
scroll to position [520, 0]
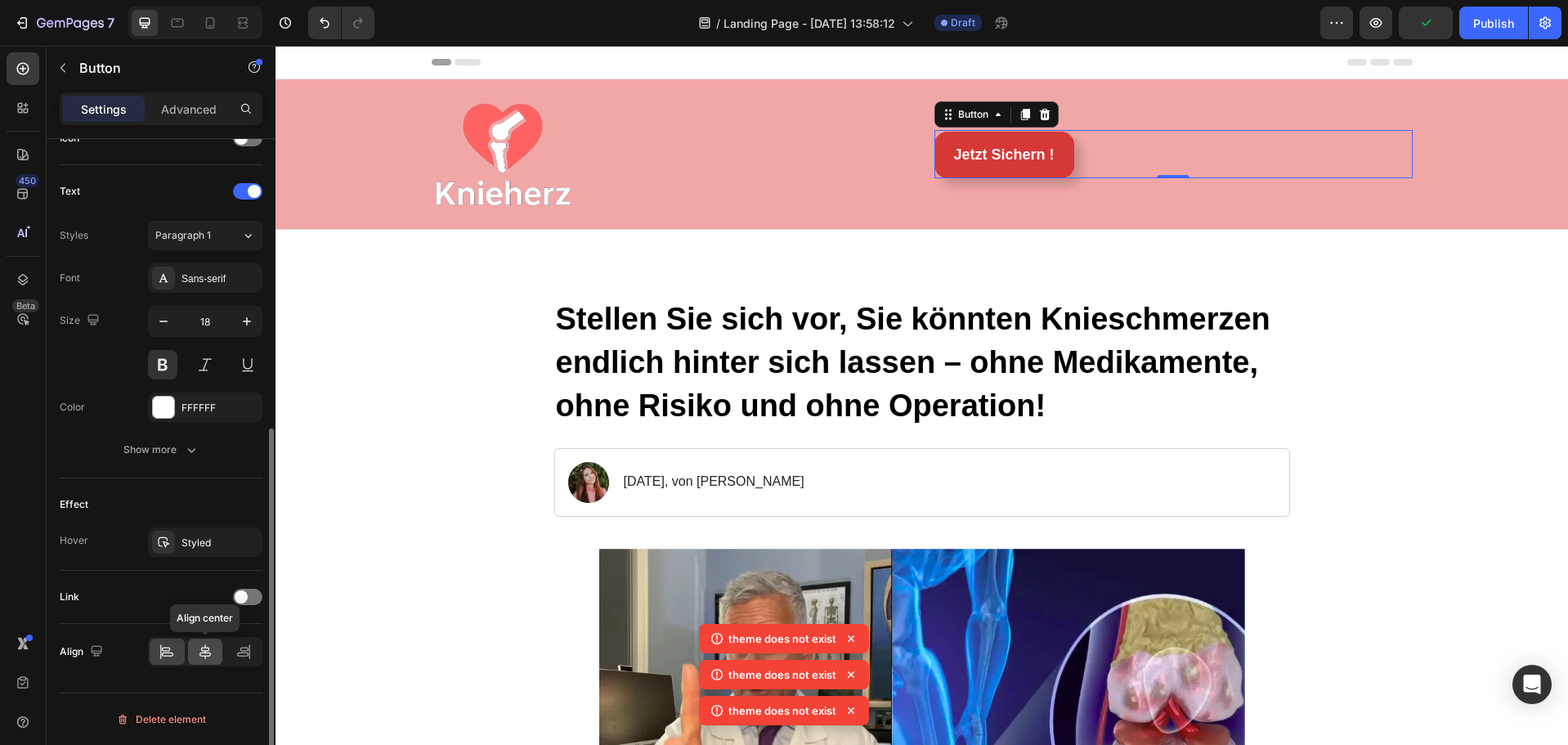
click at [209, 654] on icon at bounding box center [205, 652] width 17 height 17
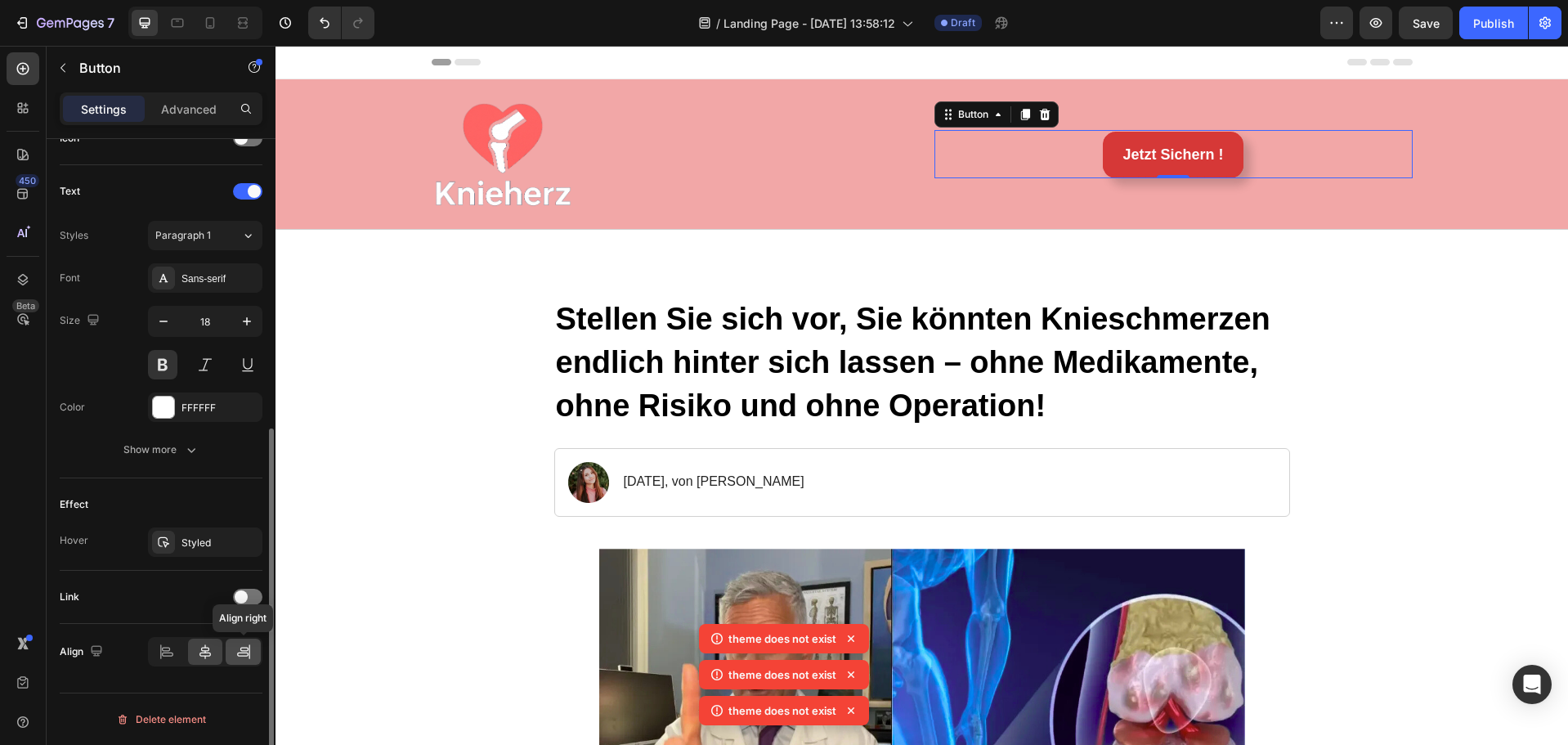
click at [239, 657] on icon at bounding box center [243, 652] width 17 height 17
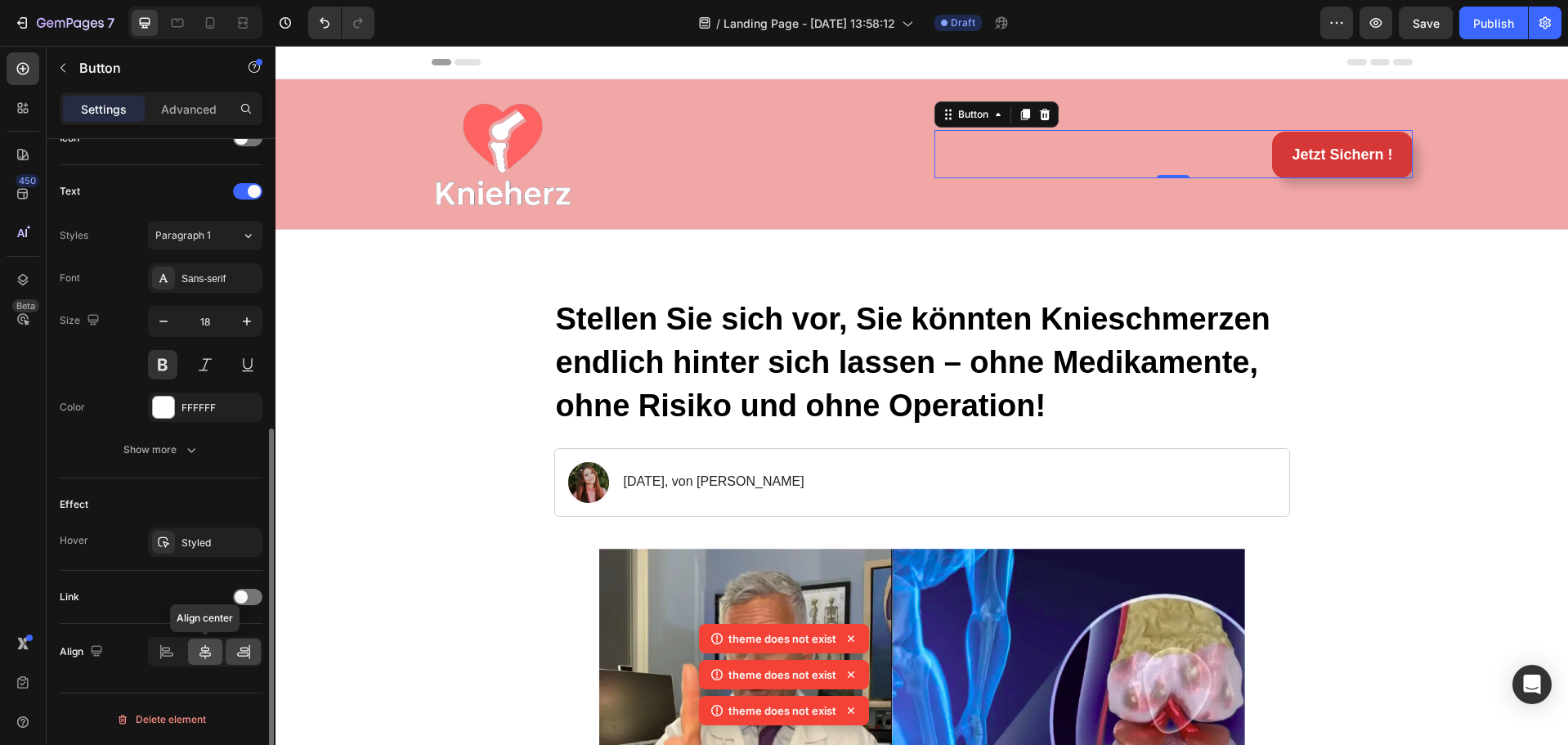
click at [205, 649] on icon at bounding box center [205, 652] width 17 height 17
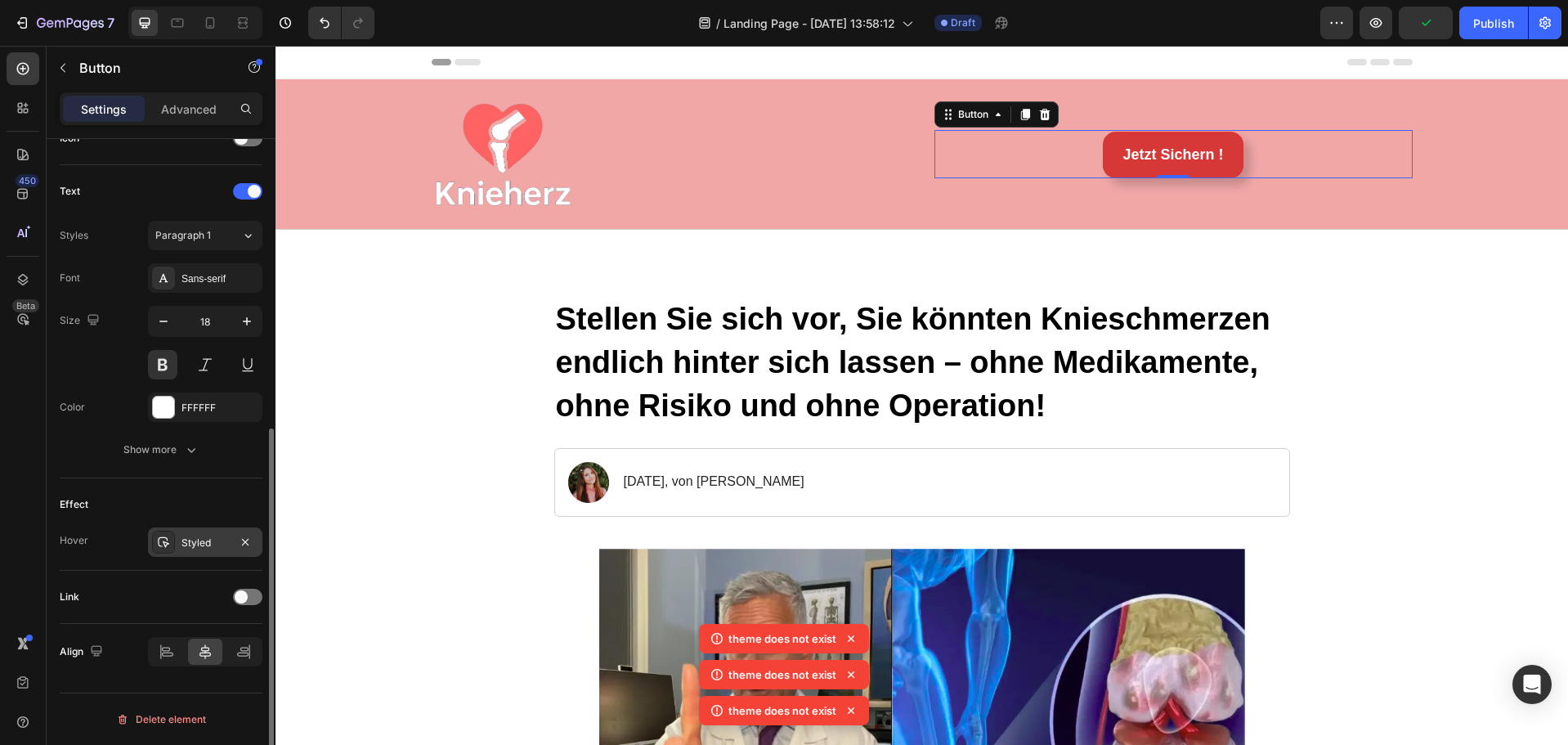
click at [201, 540] on div "Styled" at bounding box center [206, 542] width 47 height 15
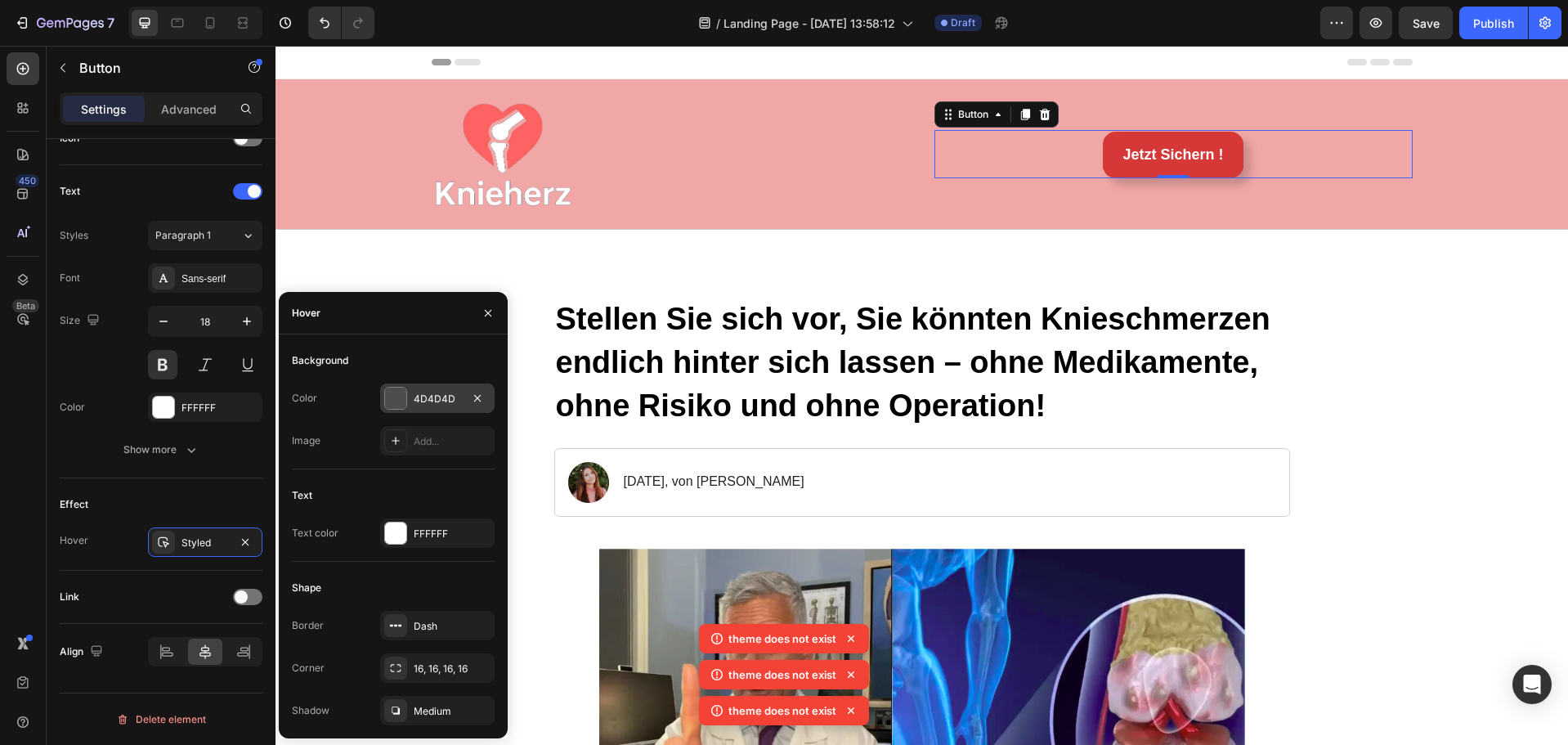
click at [408, 400] on div "4D4D4D" at bounding box center [437, 399] width 115 height 30
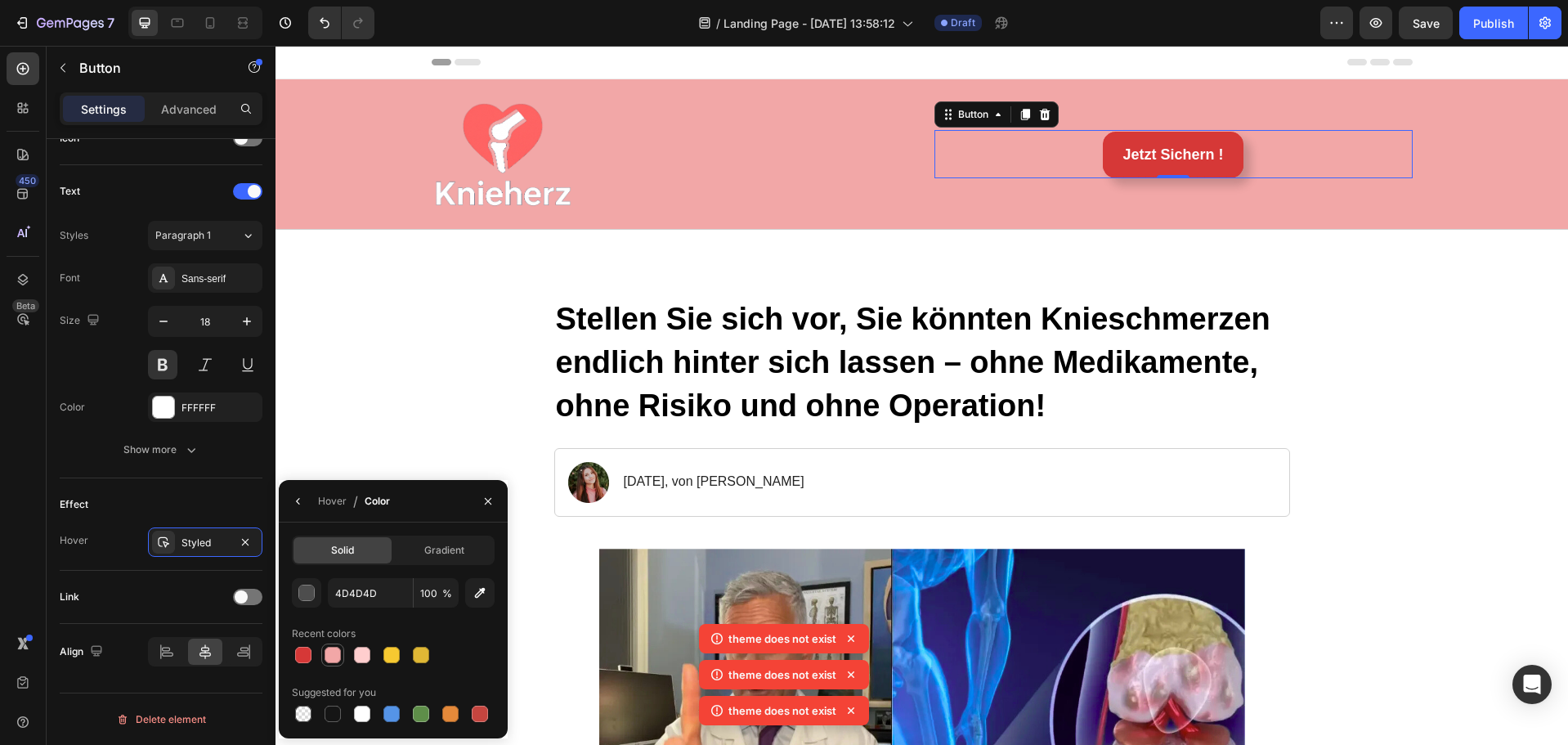
click at [333, 657] on div at bounding box center [332, 655] width 17 height 17
click at [299, 591] on div "button" at bounding box center [307, 593] width 17 height 17
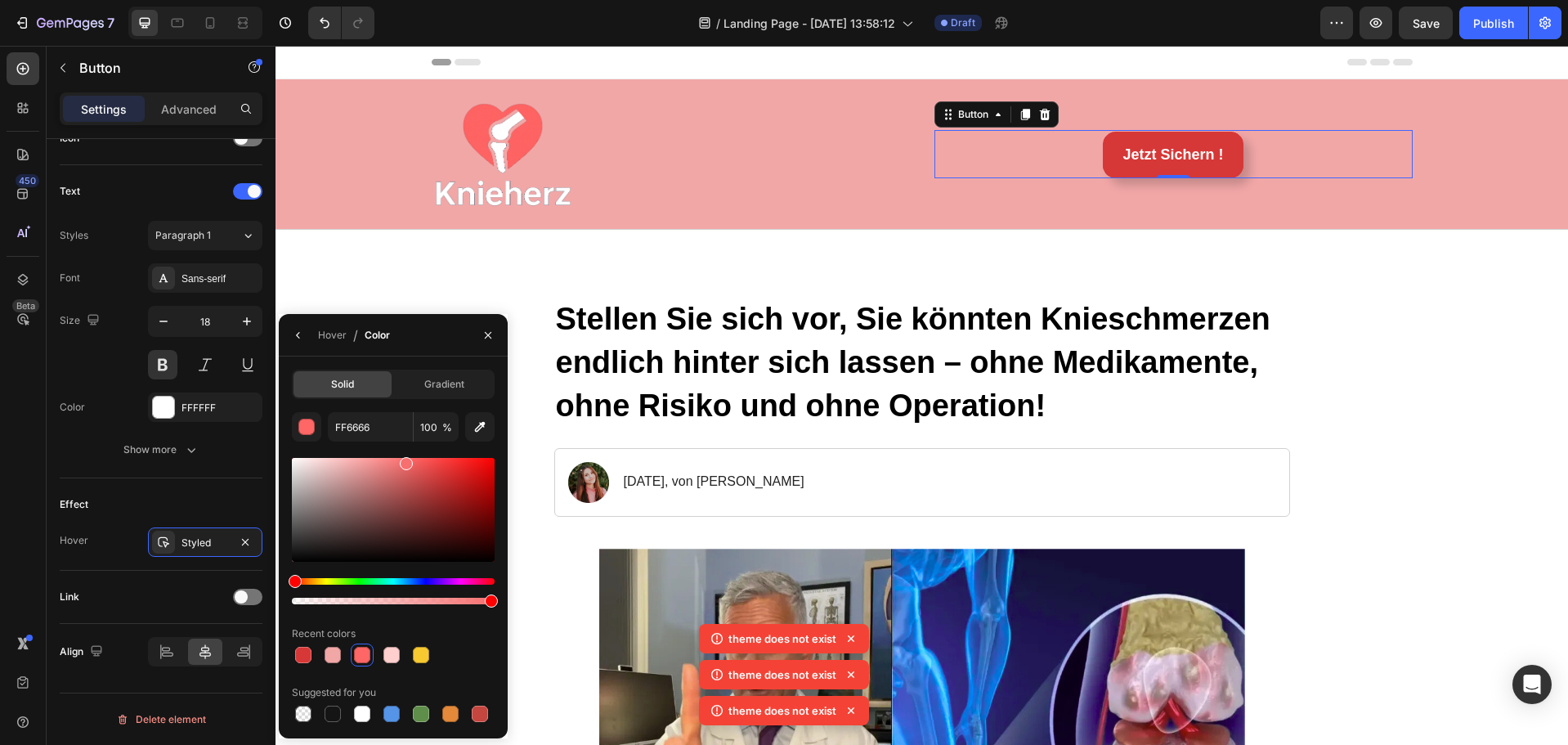
drag, startPoint x: 361, startPoint y: 465, endPoint x: 404, endPoint y: 460, distance: 43.3
click at [404, 460] on div at bounding box center [406, 463] width 13 height 13
drag, startPoint x: 407, startPoint y: 460, endPoint x: 420, endPoint y: 461, distance: 13.0
click at [420, 461] on div at bounding box center [422, 465] width 13 height 13
drag, startPoint x: 423, startPoint y: 464, endPoint x: 430, endPoint y: 456, distance: 10.6
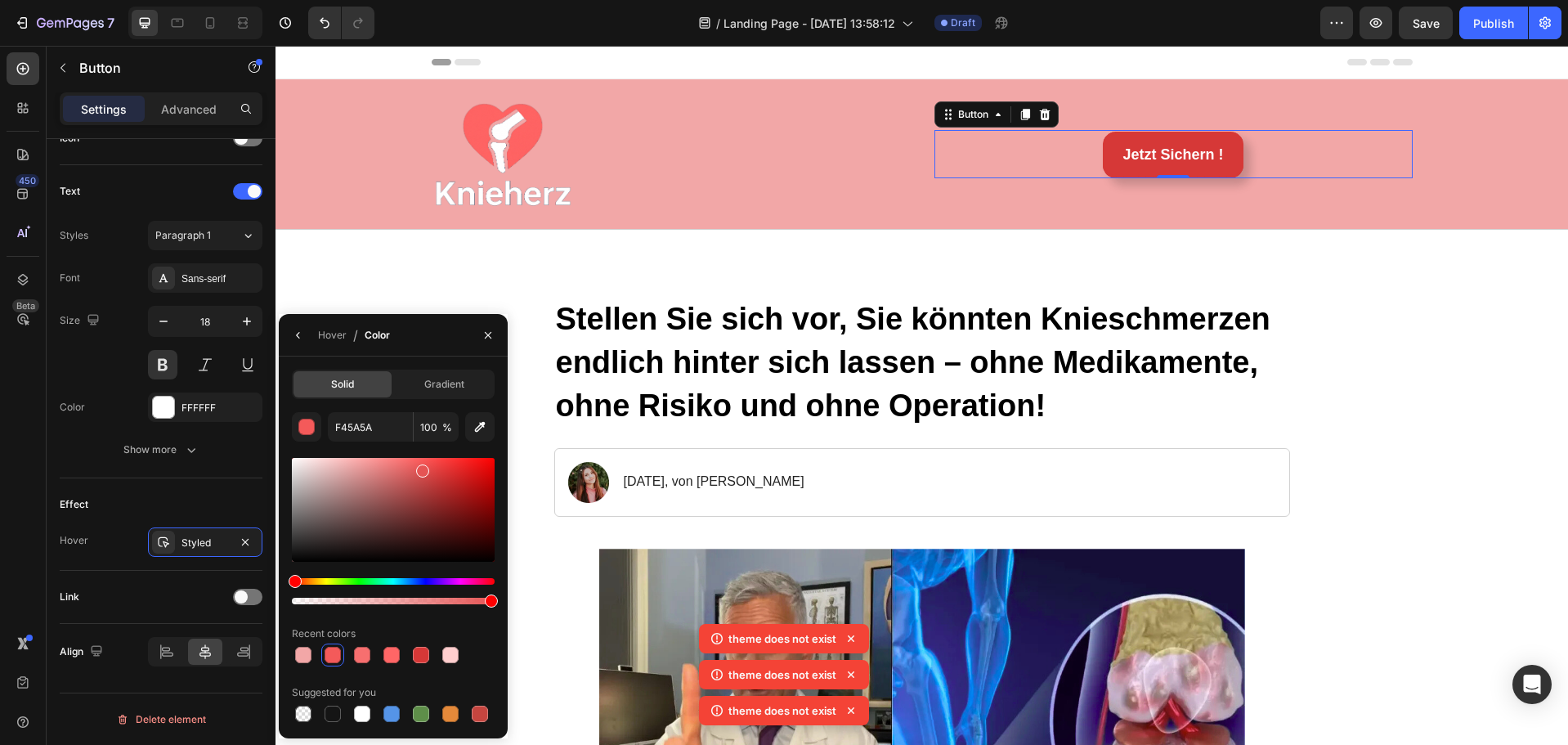
click at [419, 468] on div at bounding box center [422, 471] width 13 height 13
drag, startPoint x: 421, startPoint y: 470, endPoint x: 409, endPoint y: 476, distance: 13.4
click at [409, 476] on div at bounding box center [410, 479] width 13 height 13
drag, startPoint x: 413, startPoint y: 479, endPoint x: 400, endPoint y: 470, distance: 15.8
click at [400, 470] on div at bounding box center [402, 473] width 13 height 13
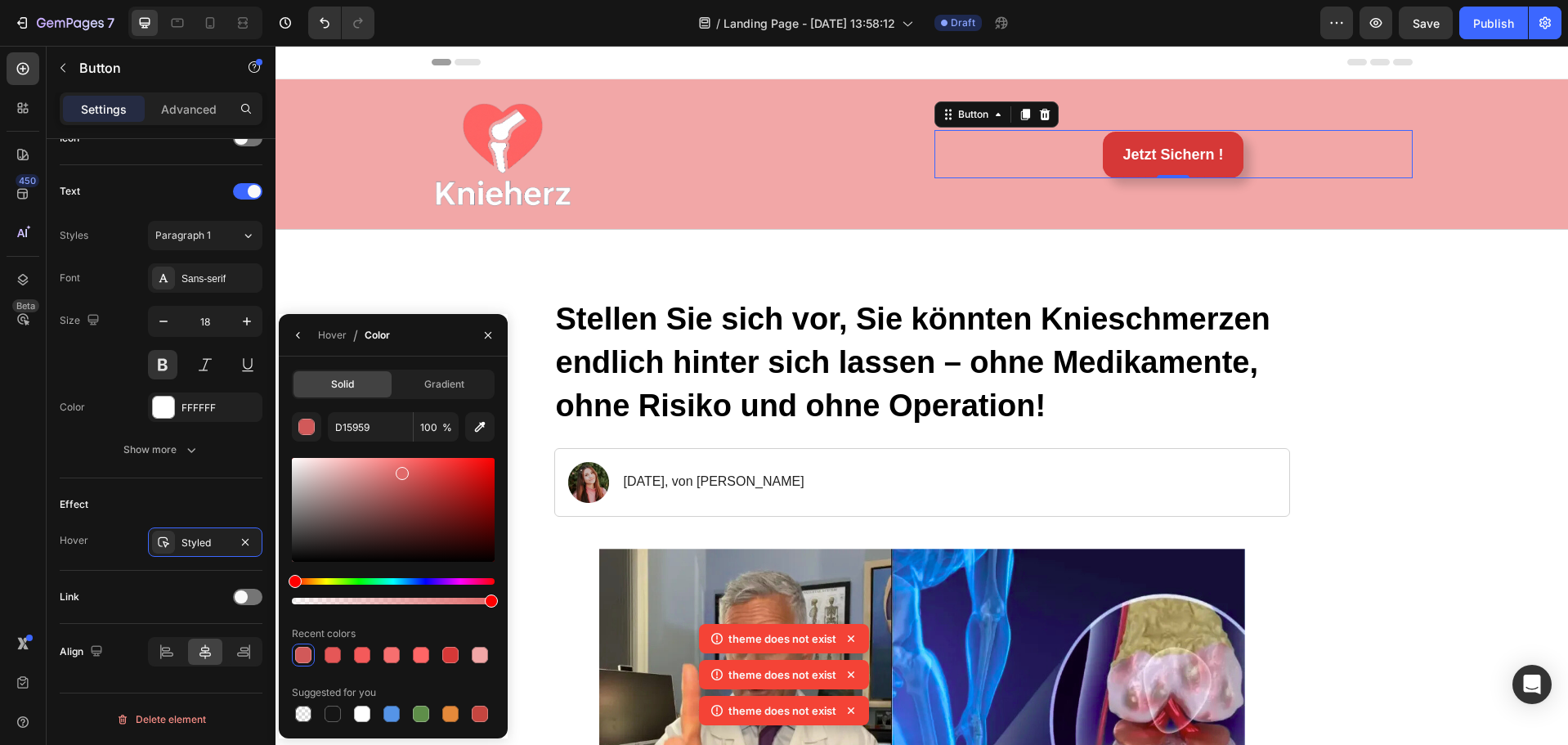
type input "E06969"
click at [164, 485] on div "Effect Hover Styled" at bounding box center [160, 524] width 203 height 92
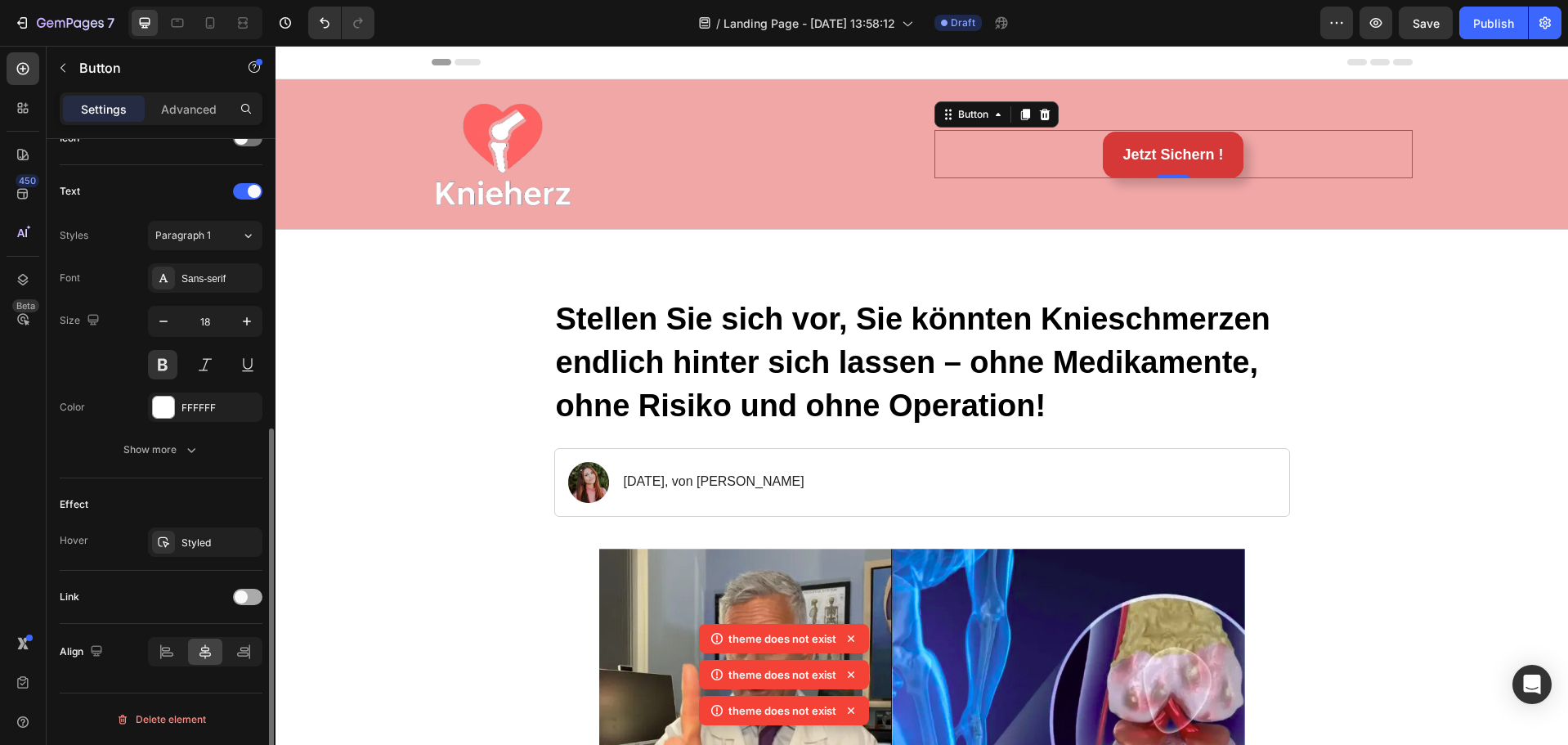
click at [242, 593] on span at bounding box center [240, 597] width 13 height 13
click at [165, 679] on icon at bounding box center [163, 680] width 13 height 13
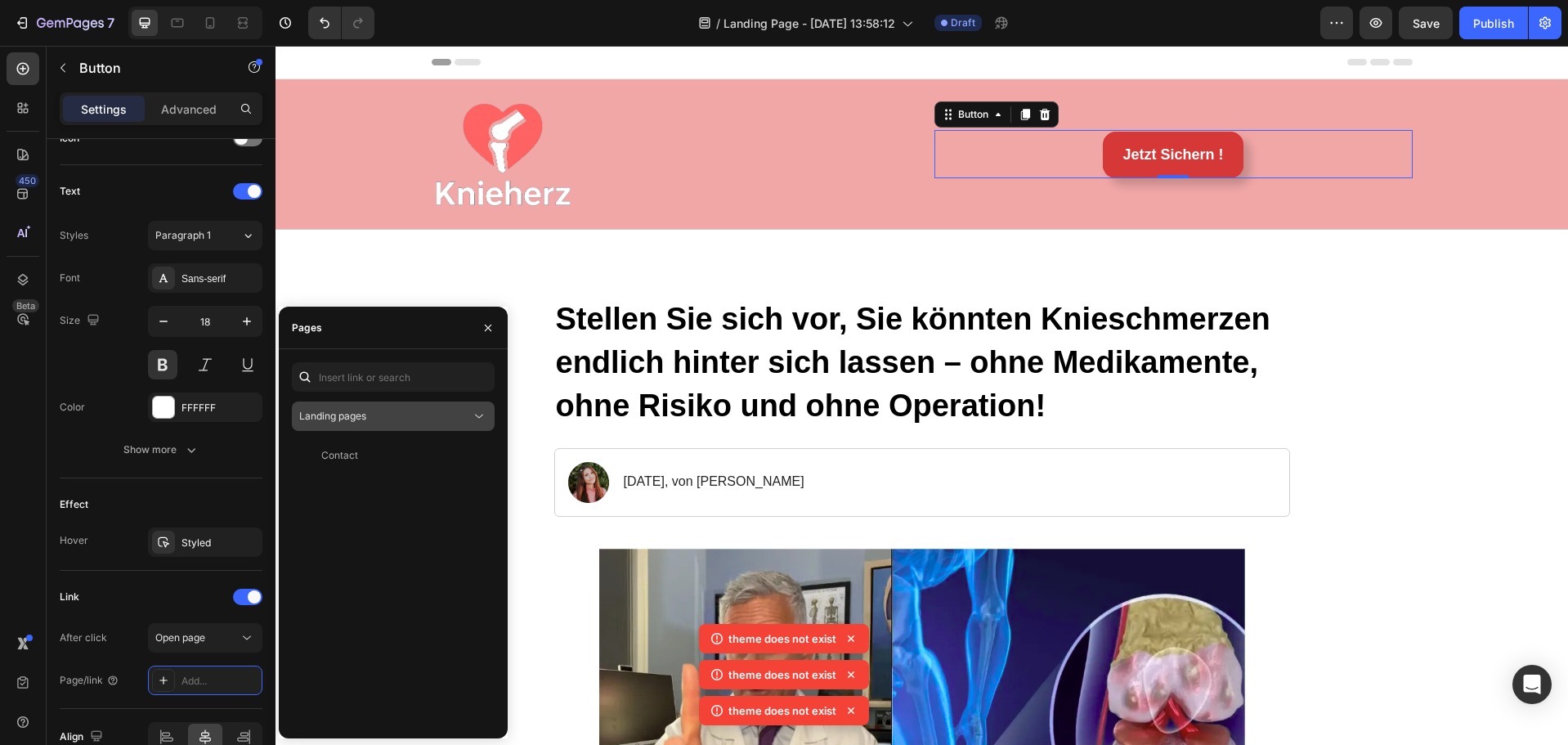
click at [347, 418] on span "Landing pages" at bounding box center [333, 416] width 67 height 12
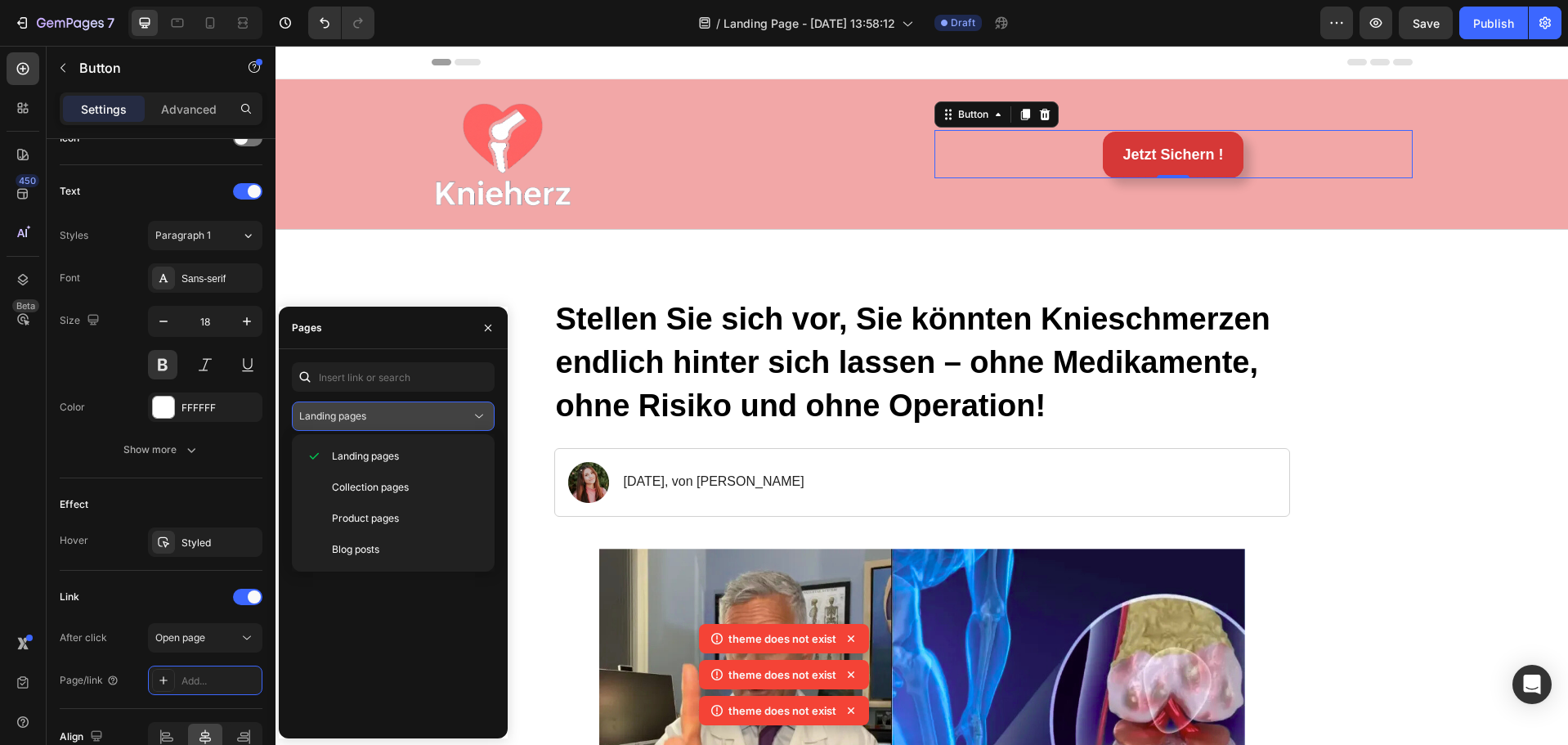
click at [389, 421] on div "Landing pages" at bounding box center [386, 416] width 172 height 15
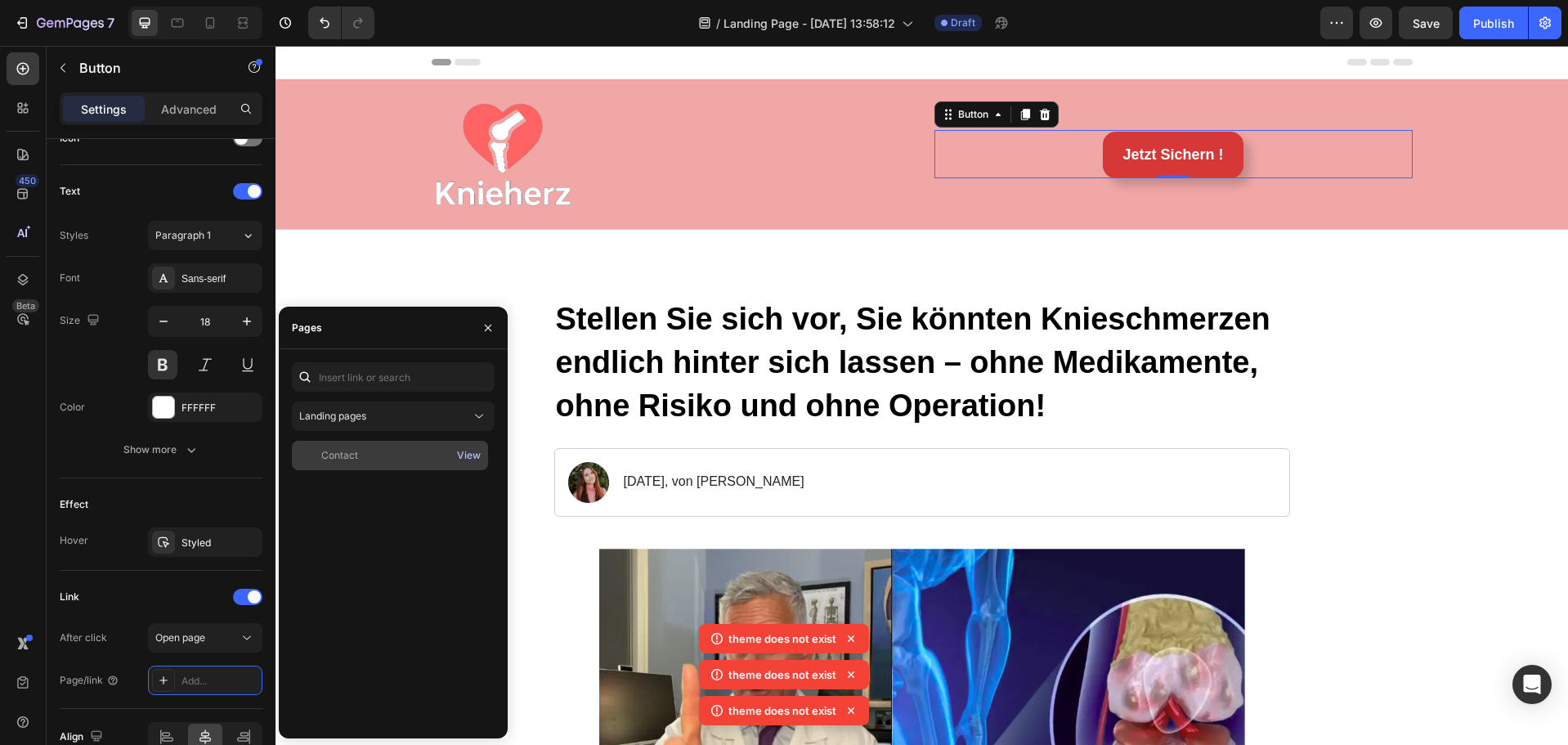
click at [473, 450] on div "View" at bounding box center [469, 455] width 24 height 15
click at [415, 415] on div "Landing pages" at bounding box center [386, 416] width 172 height 15
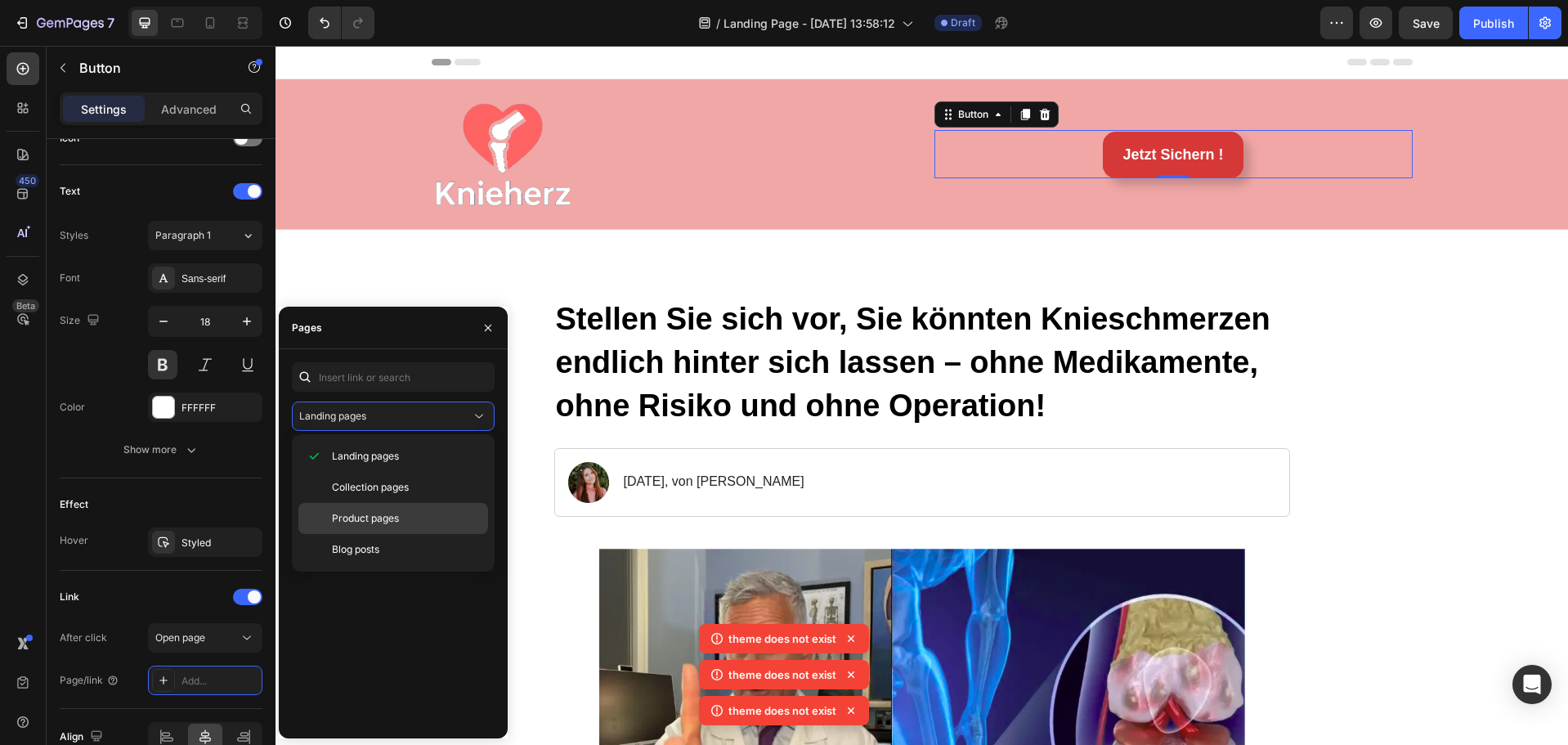
click at [404, 522] on p "Product pages" at bounding box center [407, 518] width 148 height 15
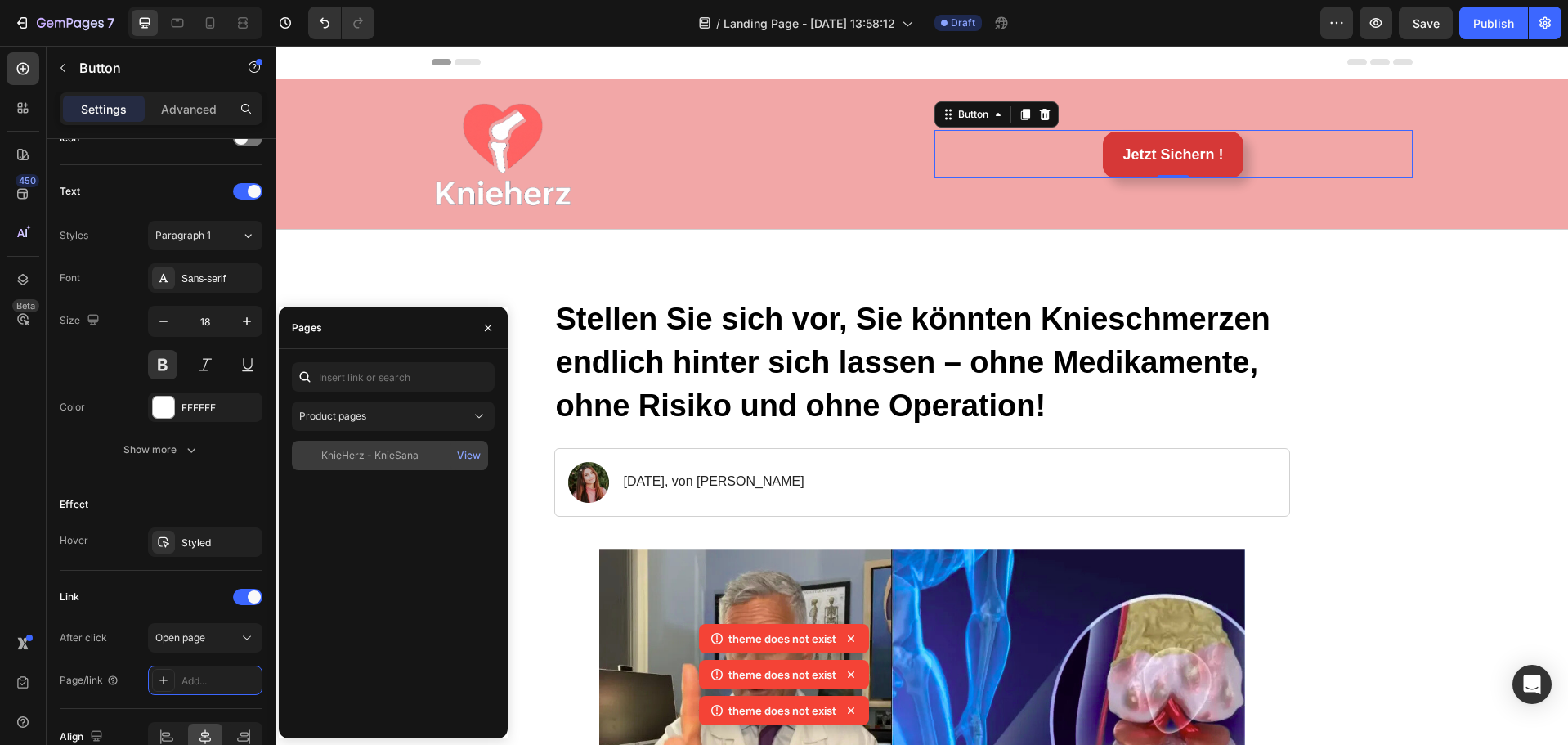
click at [398, 454] on div "KnieHerz - KnieSana" at bounding box center [370, 455] width 97 height 15
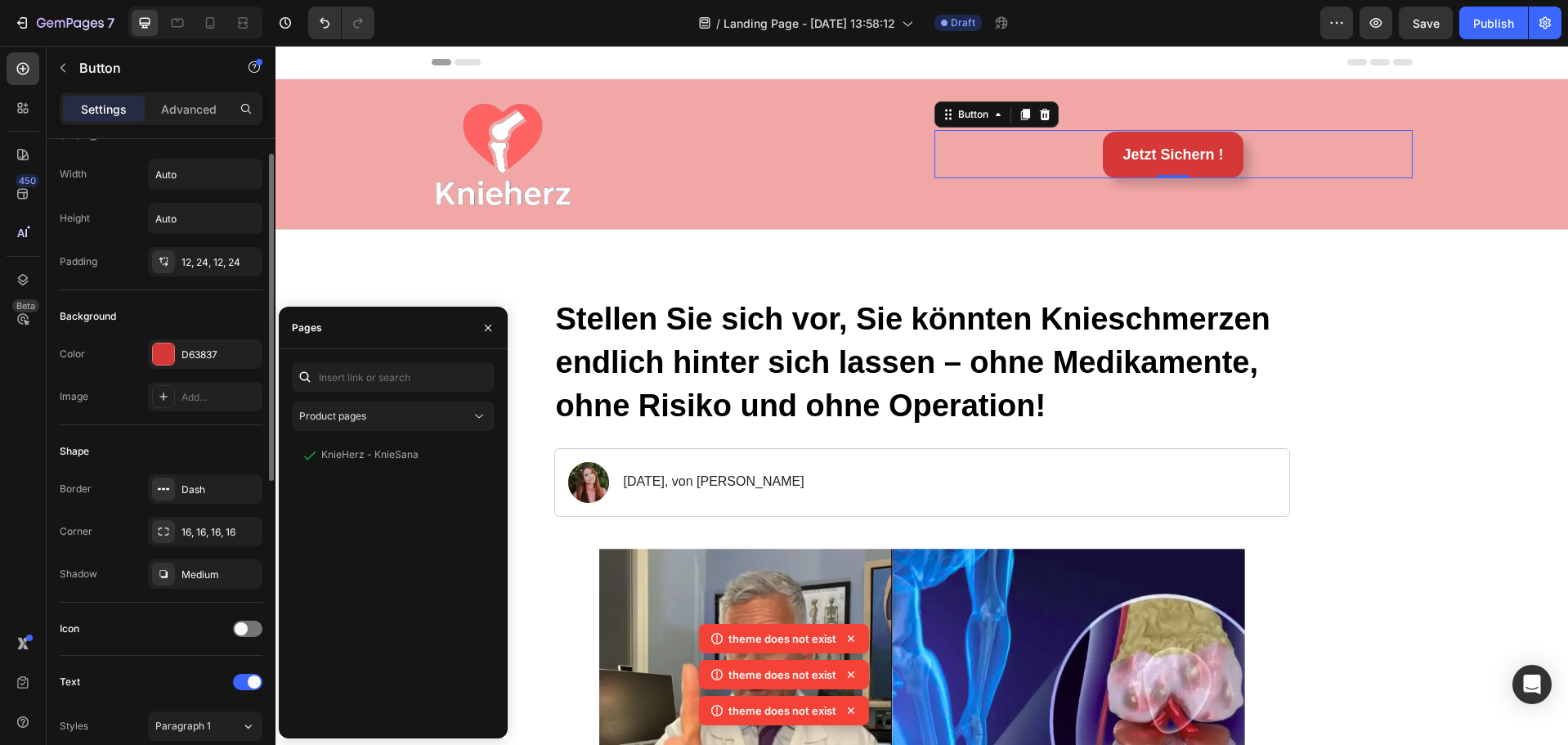
scroll to position [0, 0]
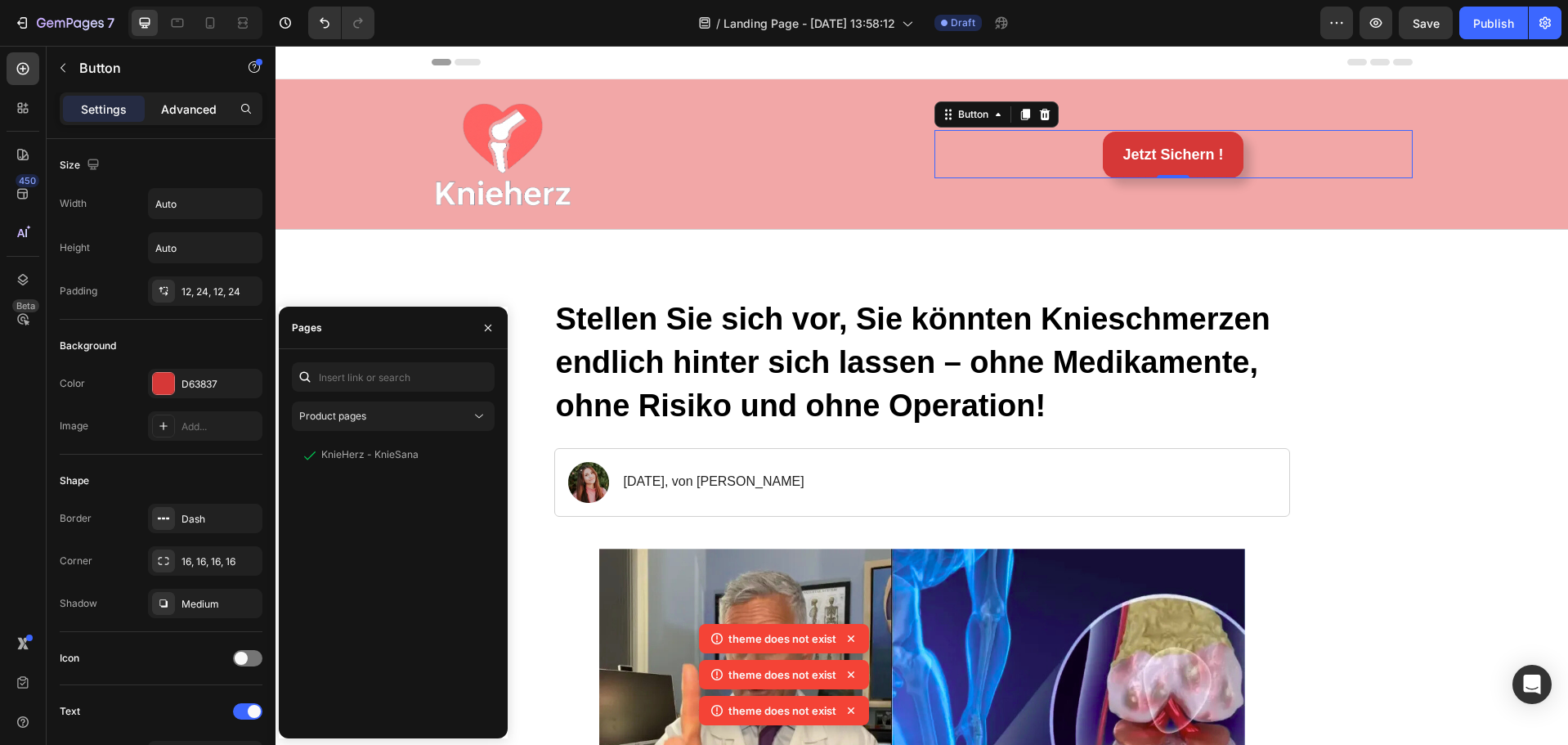
click at [194, 105] on p "Advanced" at bounding box center [189, 109] width 55 height 17
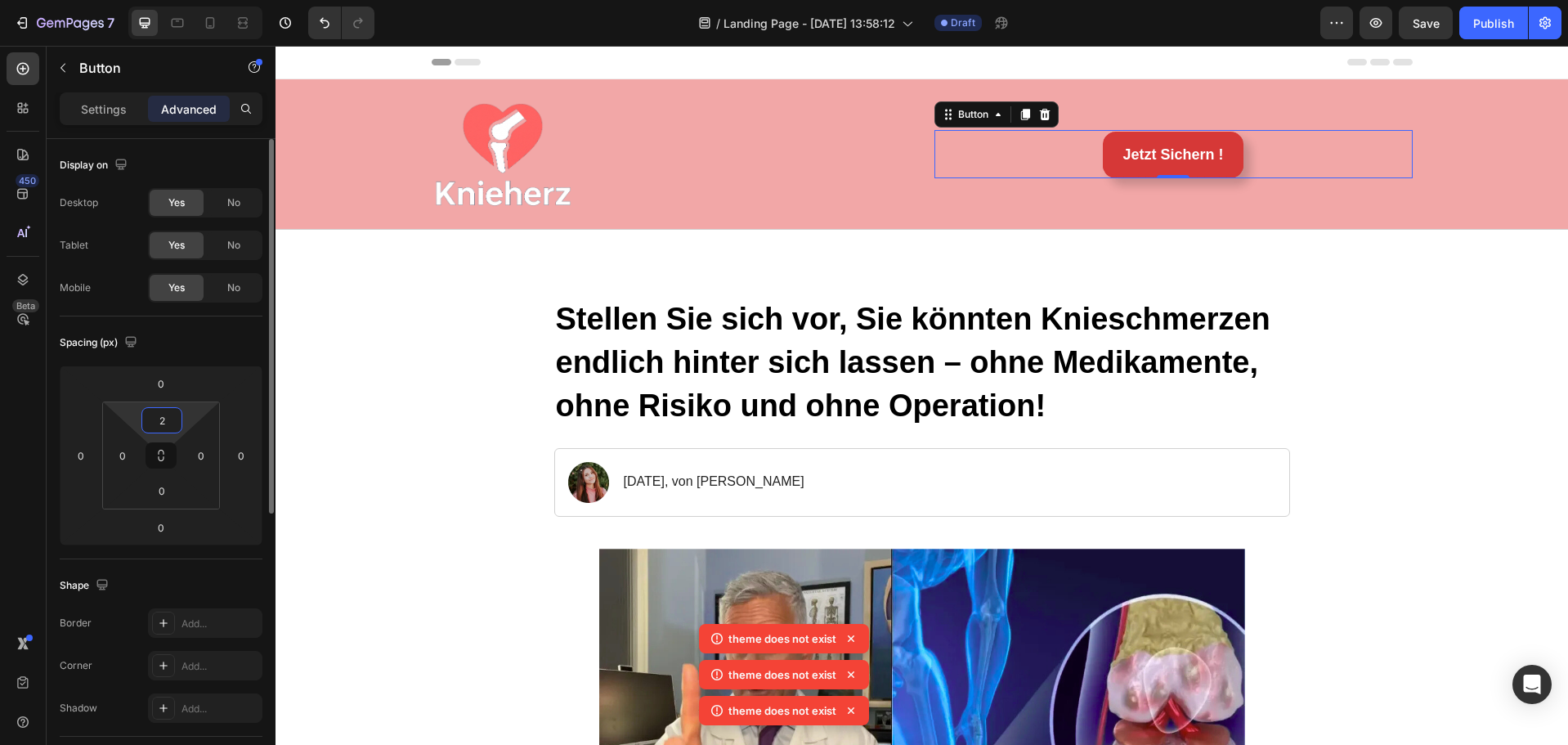
click at [169, 422] on input "2" at bounding box center [161, 419] width 33 height 25
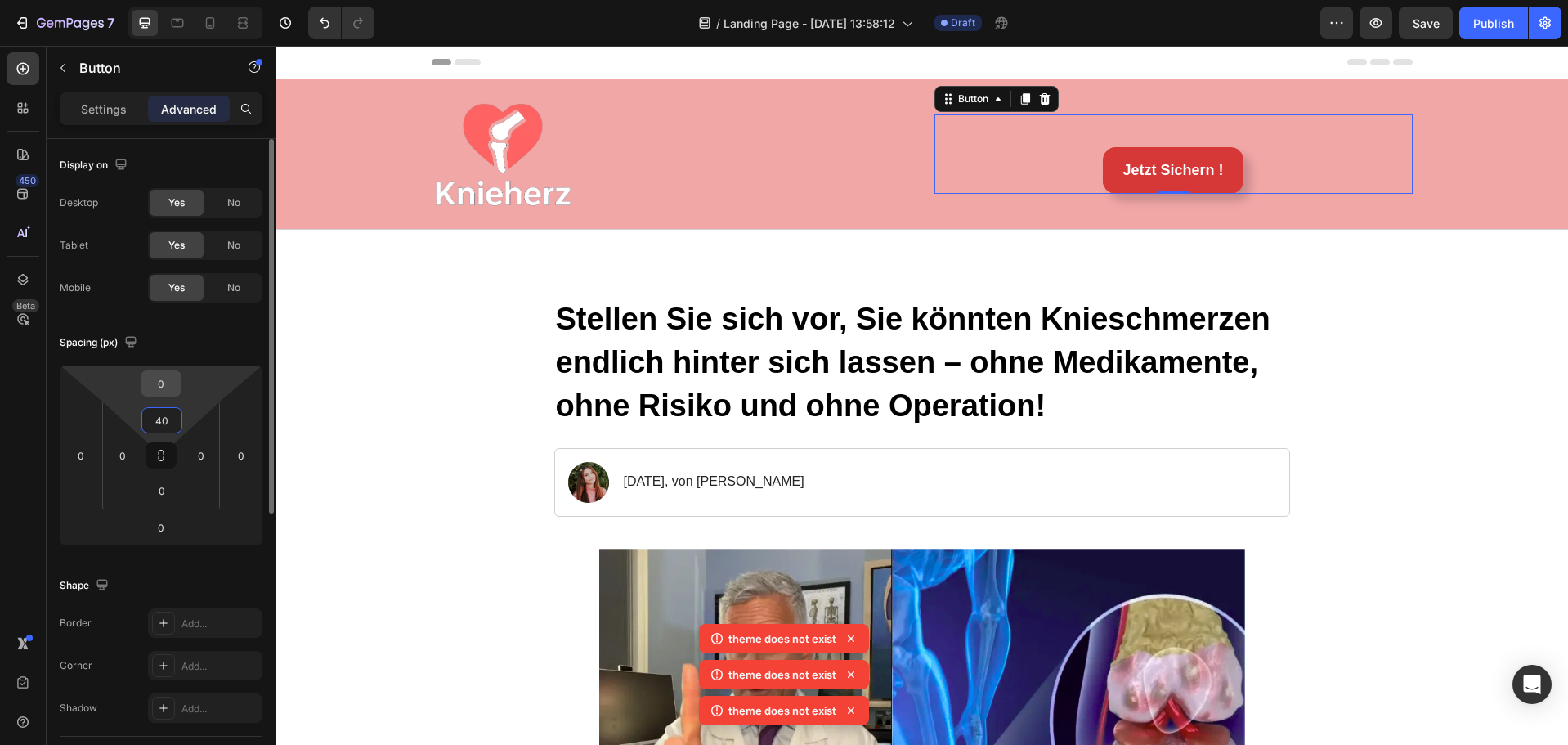
type input "40"
click at [170, 384] on input "0" at bounding box center [160, 383] width 33 height 25
type input "20"
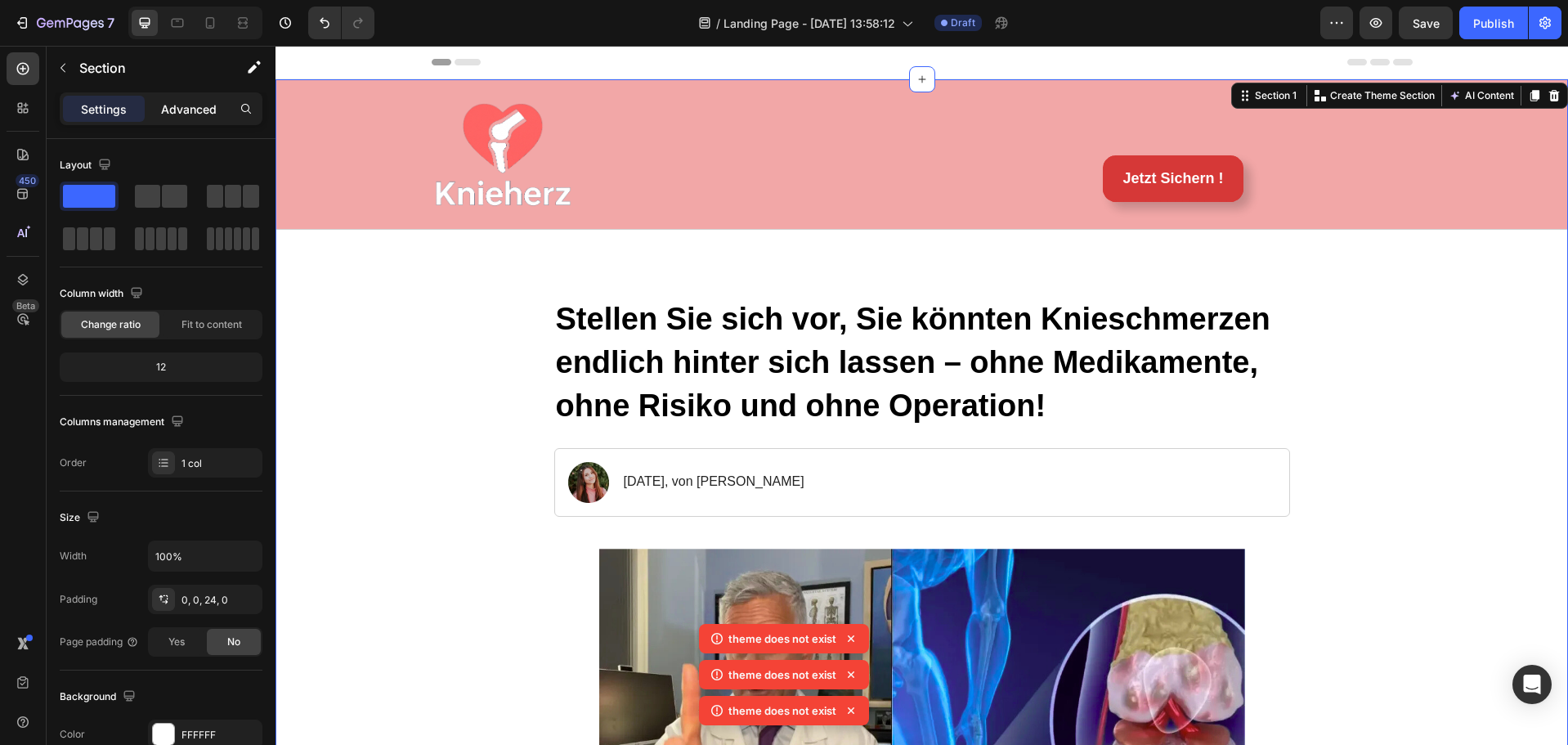
click at [191, 101] on p "Advanced" at bounding box center [189, 109] width 55 height 17
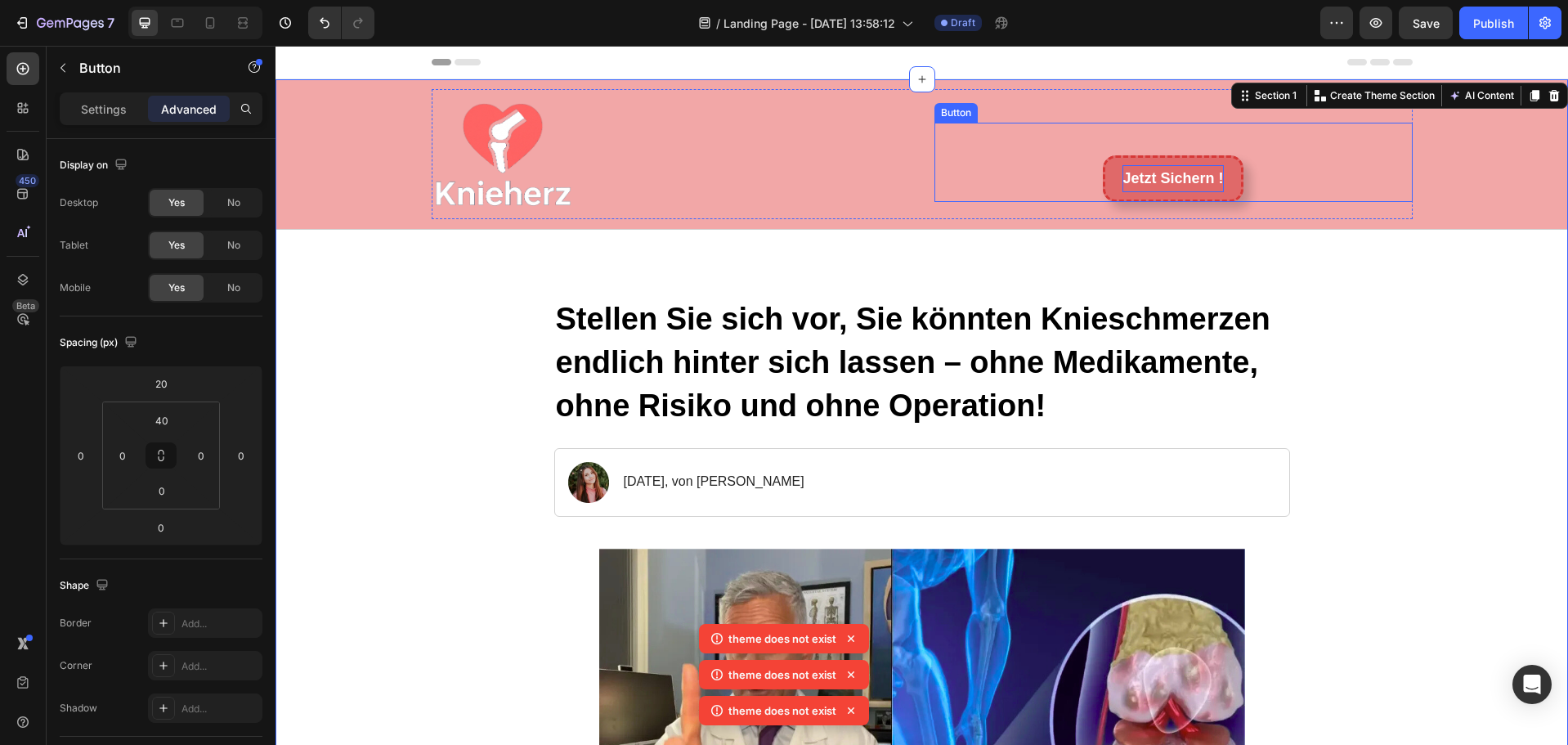
click at [1139, 174] on p "Jetzt Sichern !" at bounding box center [1173, 178] width 101 height 26
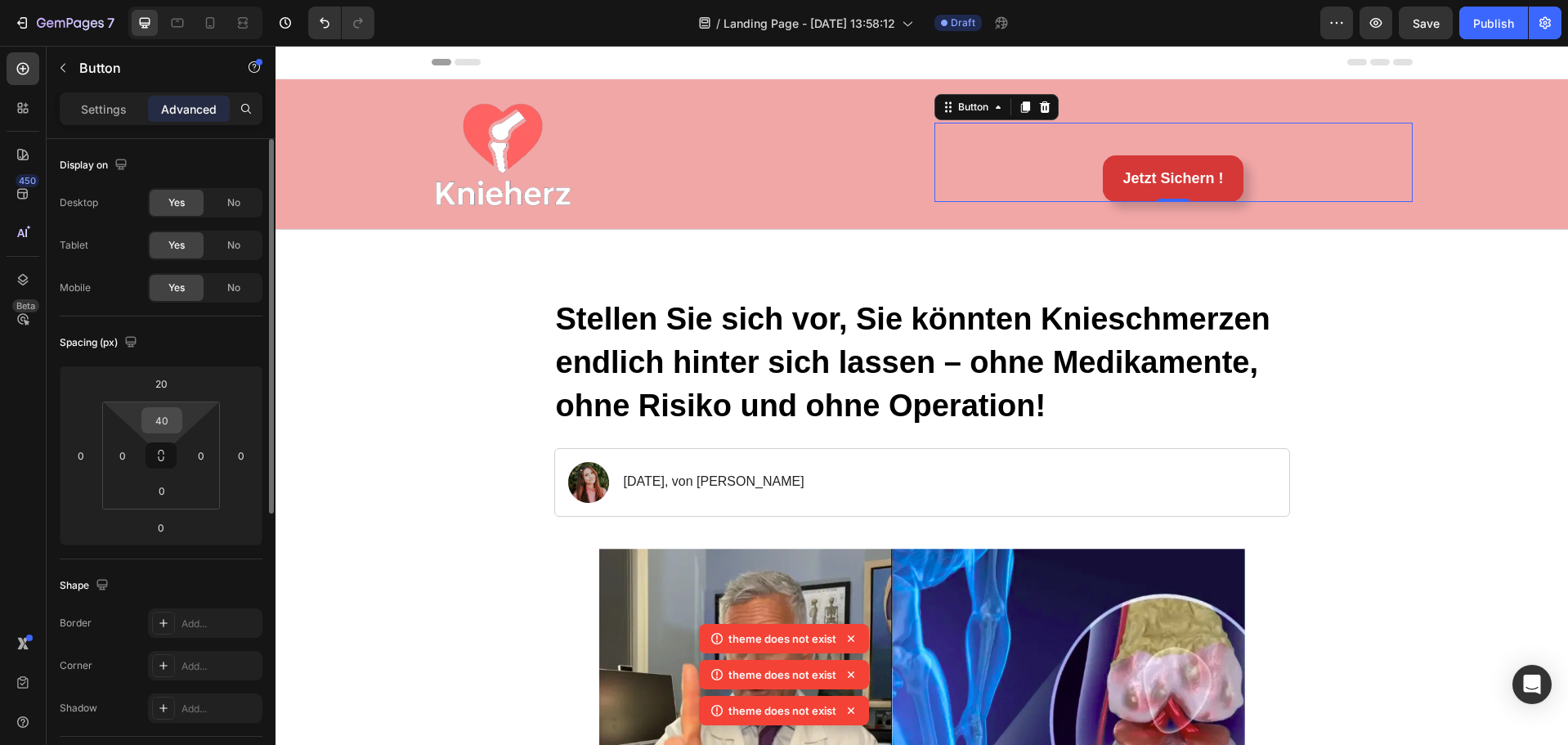
click at [174, 419] on input "40" at bounding box center [161, 419] width 33 height 25
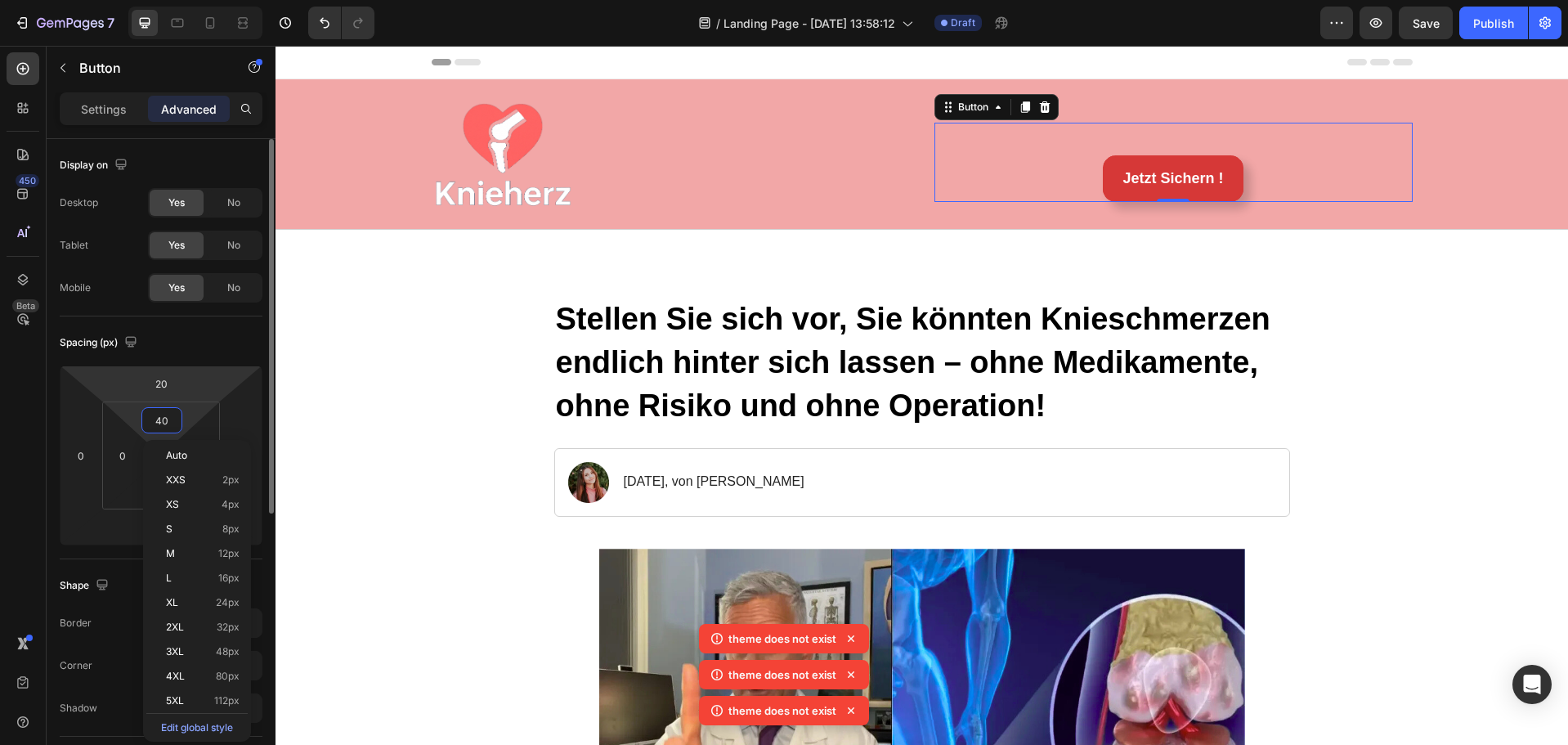
click at [233, 0] on html "7 / Landing Page - [DATE] 13:58:12 Draft Preview Save Publish 450 Beta Sections…" at bounding box center [784, 0] width 1568 height 0
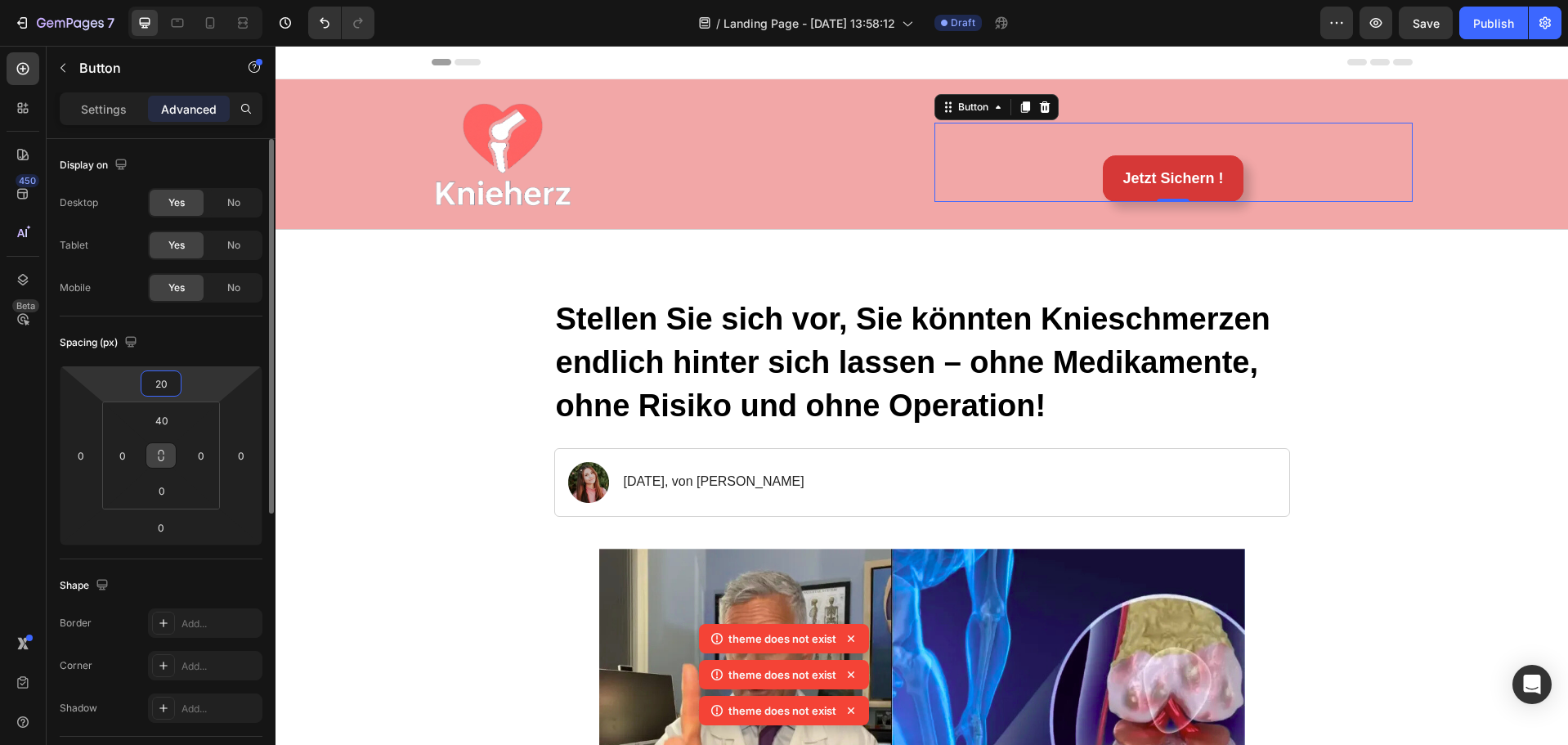
click at [160, 456] on icon at bounding box center [161, 458] width 6 height 5
click at [164, 453] on icon at bounding box center [160, 455] width 13 height 13
click at [170, 419] on input "40" at bounding box center [161, 419] width 33 height 25
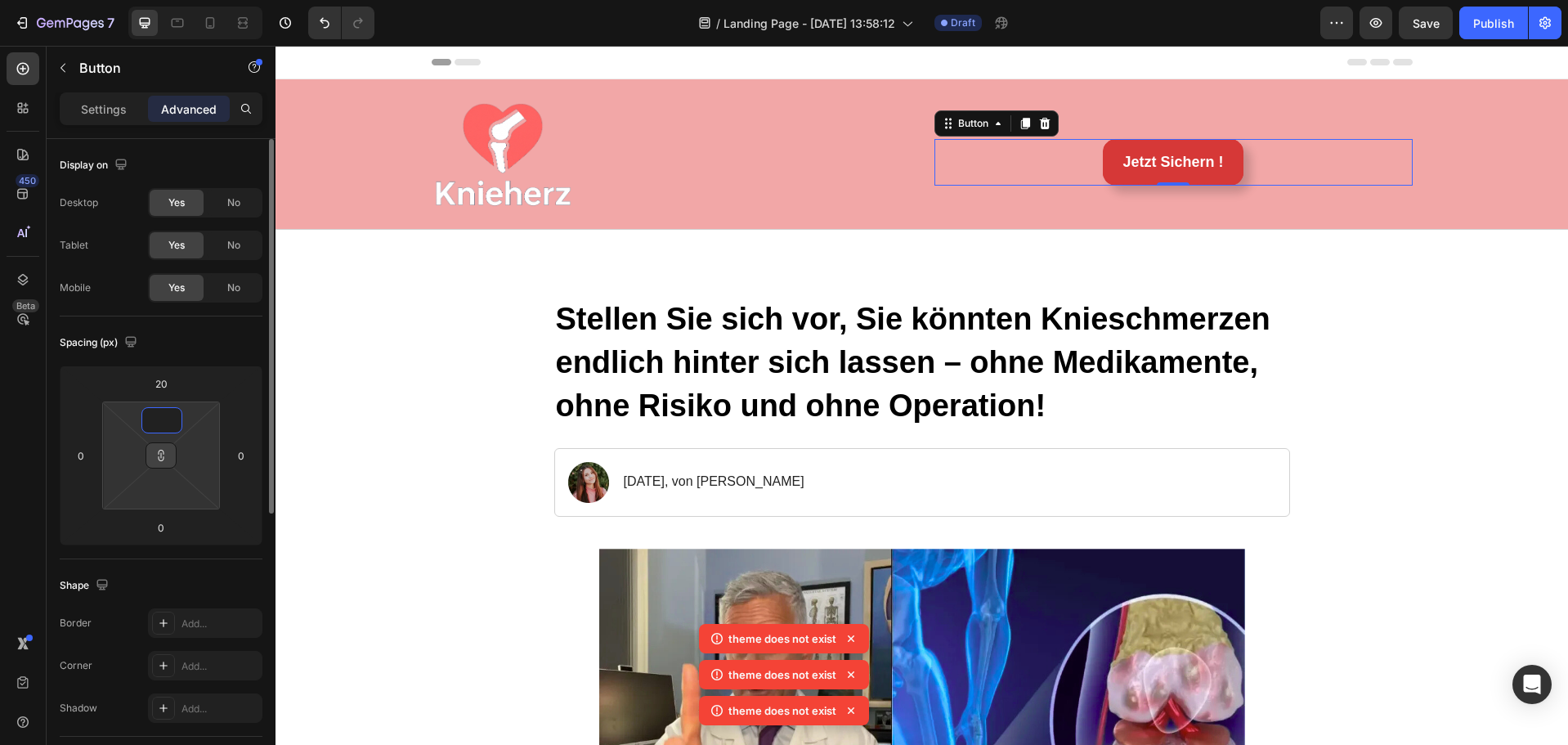
type input "2"
type input "20"
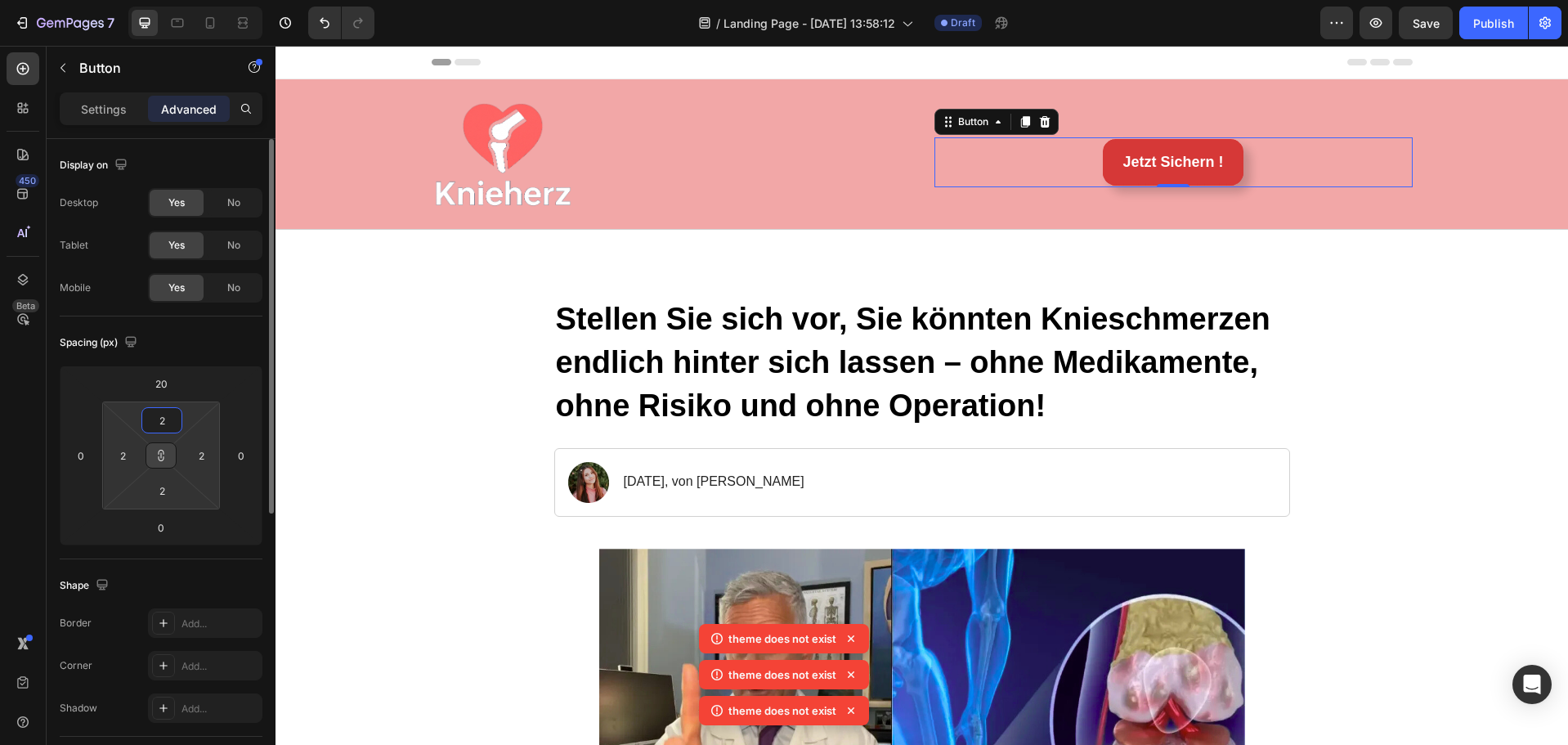
type input "20"
type input "2"
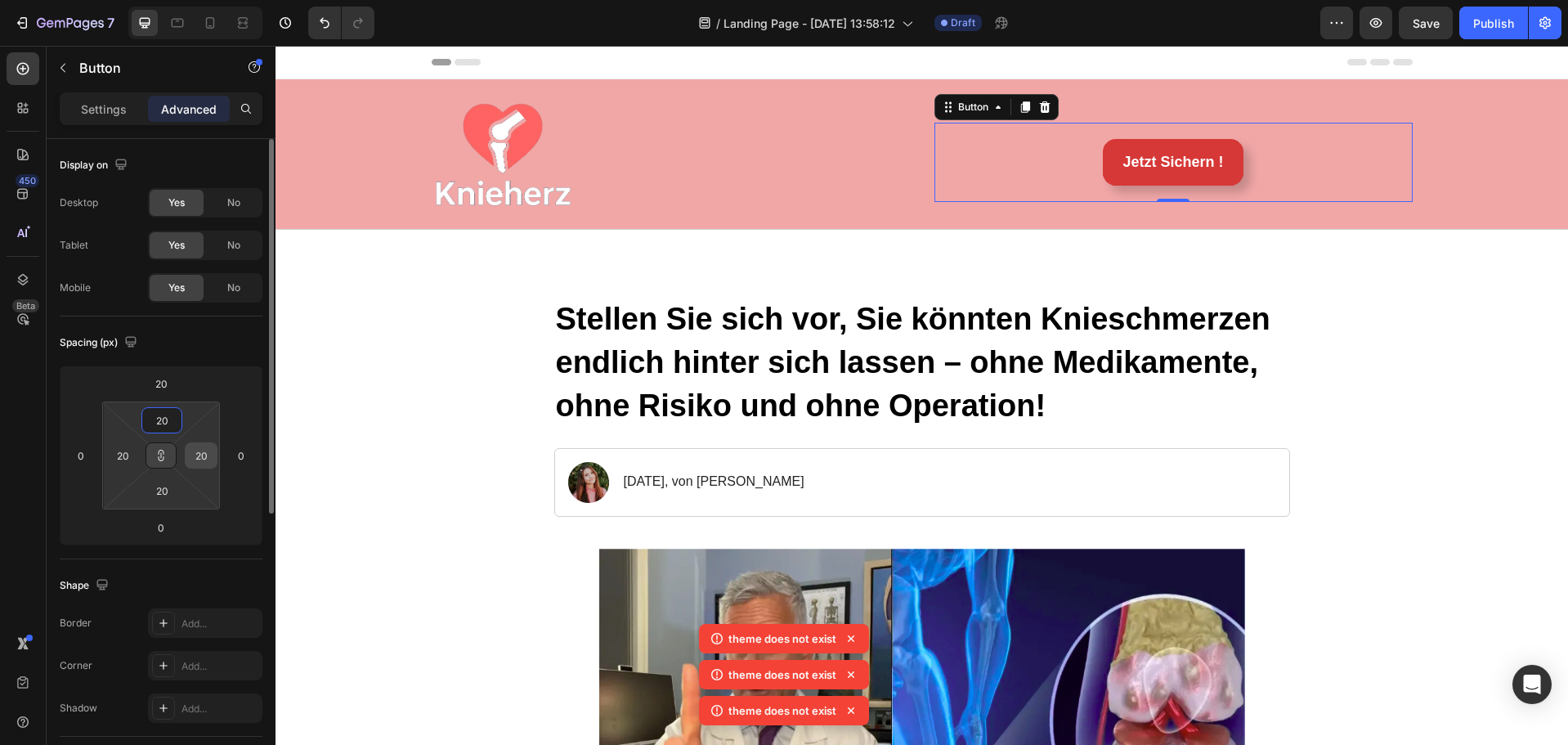
type input "2"
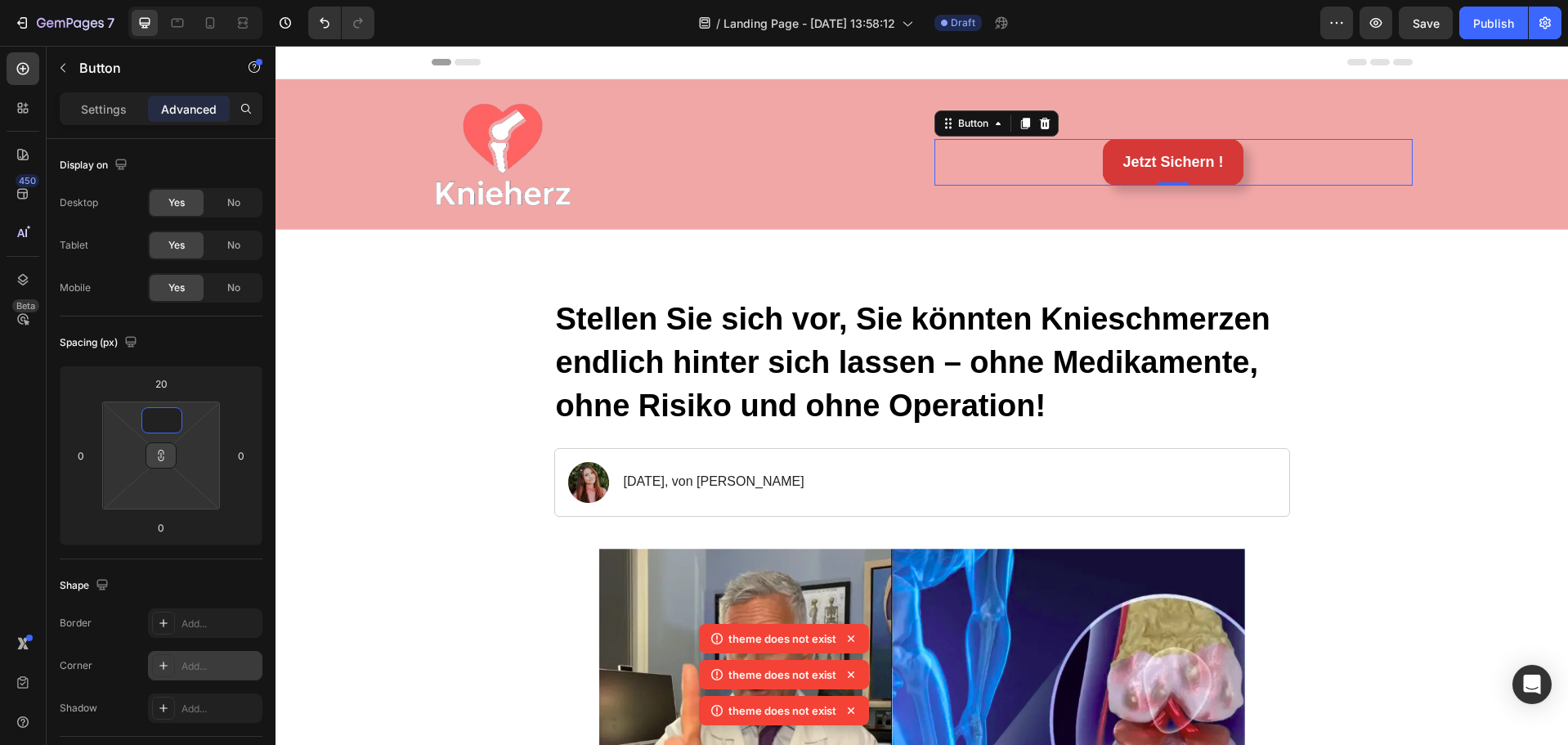
scroll to position [163, 0]
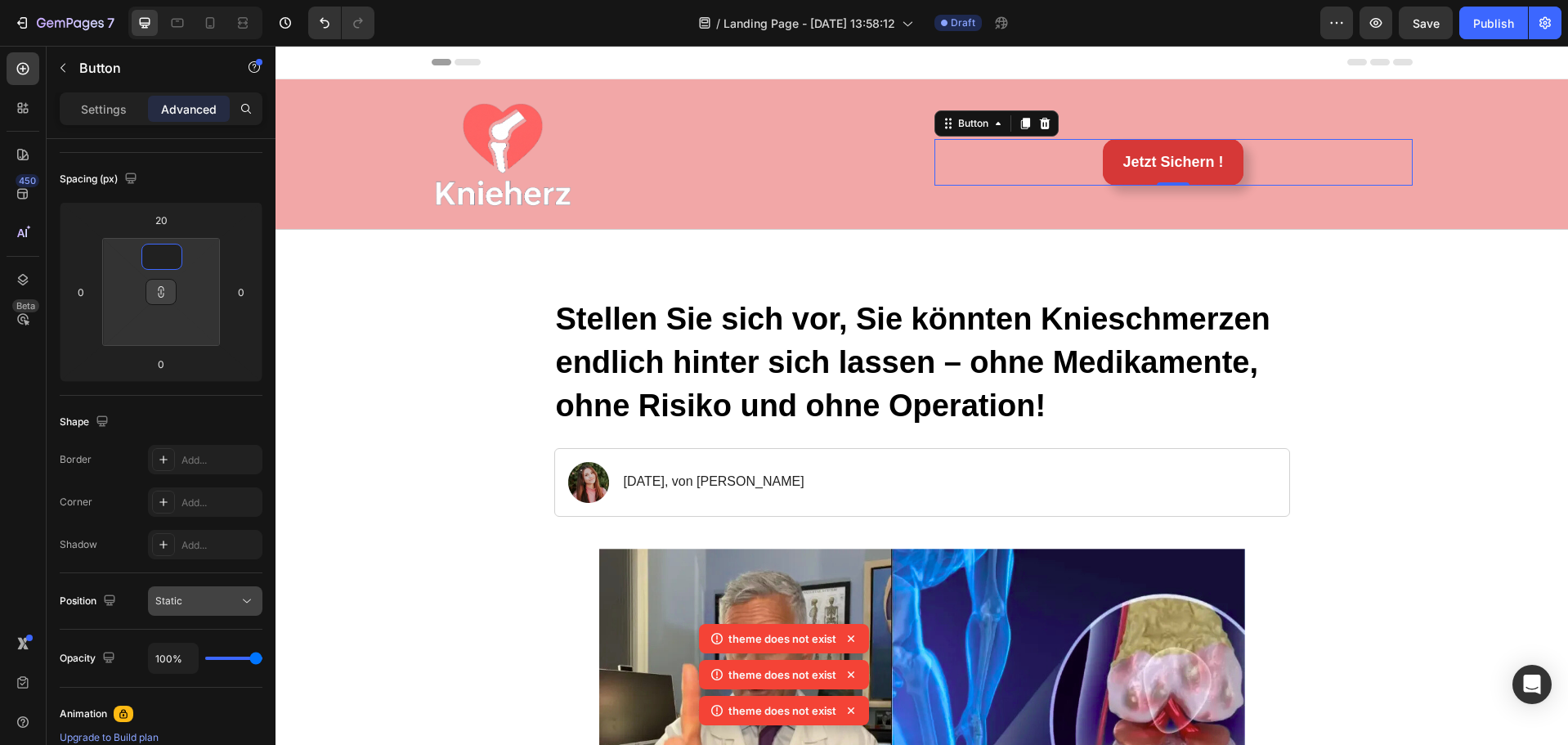
type input "1"
click at [201, 602] on div "Static" at bounding box center [197, 601] width 83 height 15
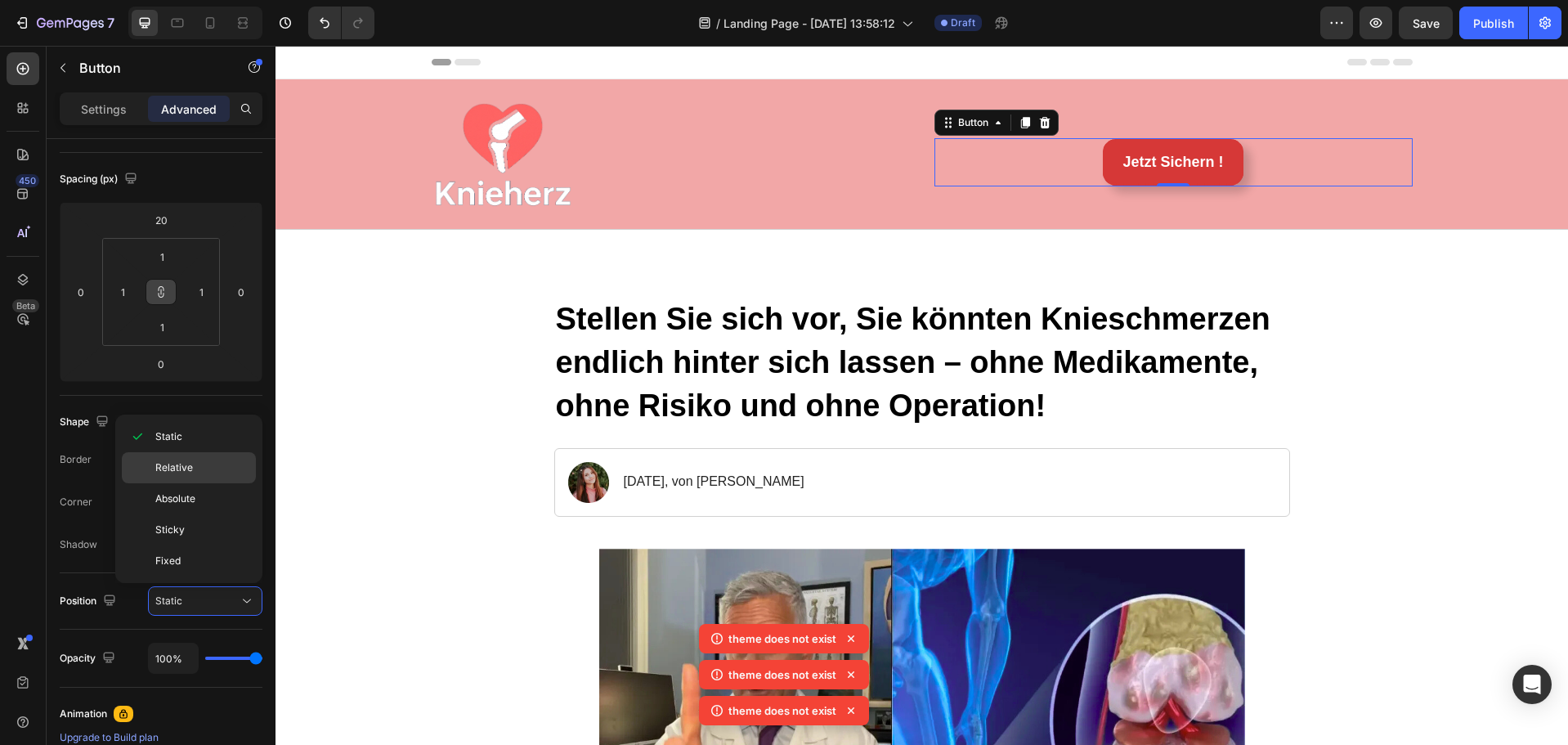
click at [207, 467] on p "Relative" at bounding box center [202, 467] width 93 height 15
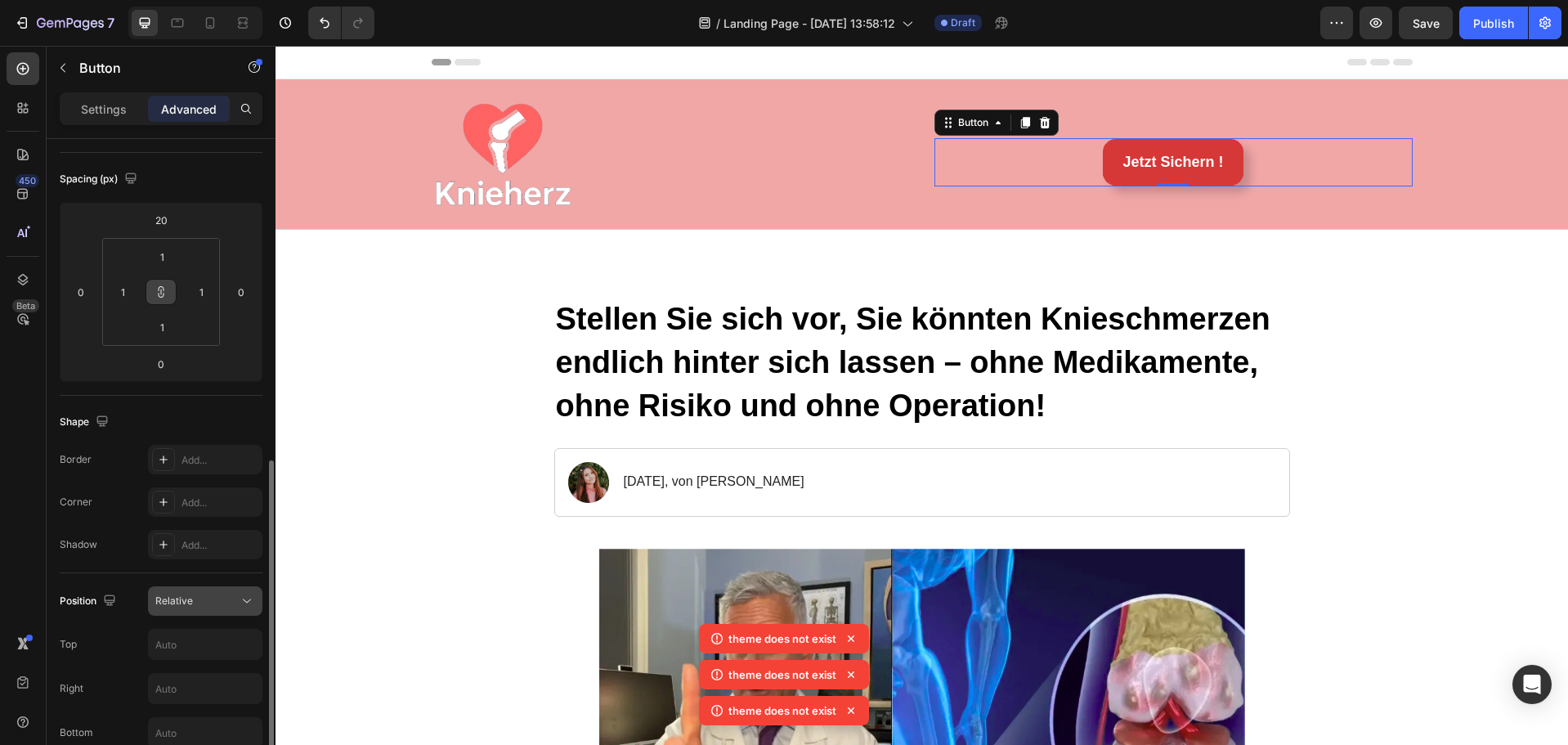
scroll to position [327, 0]
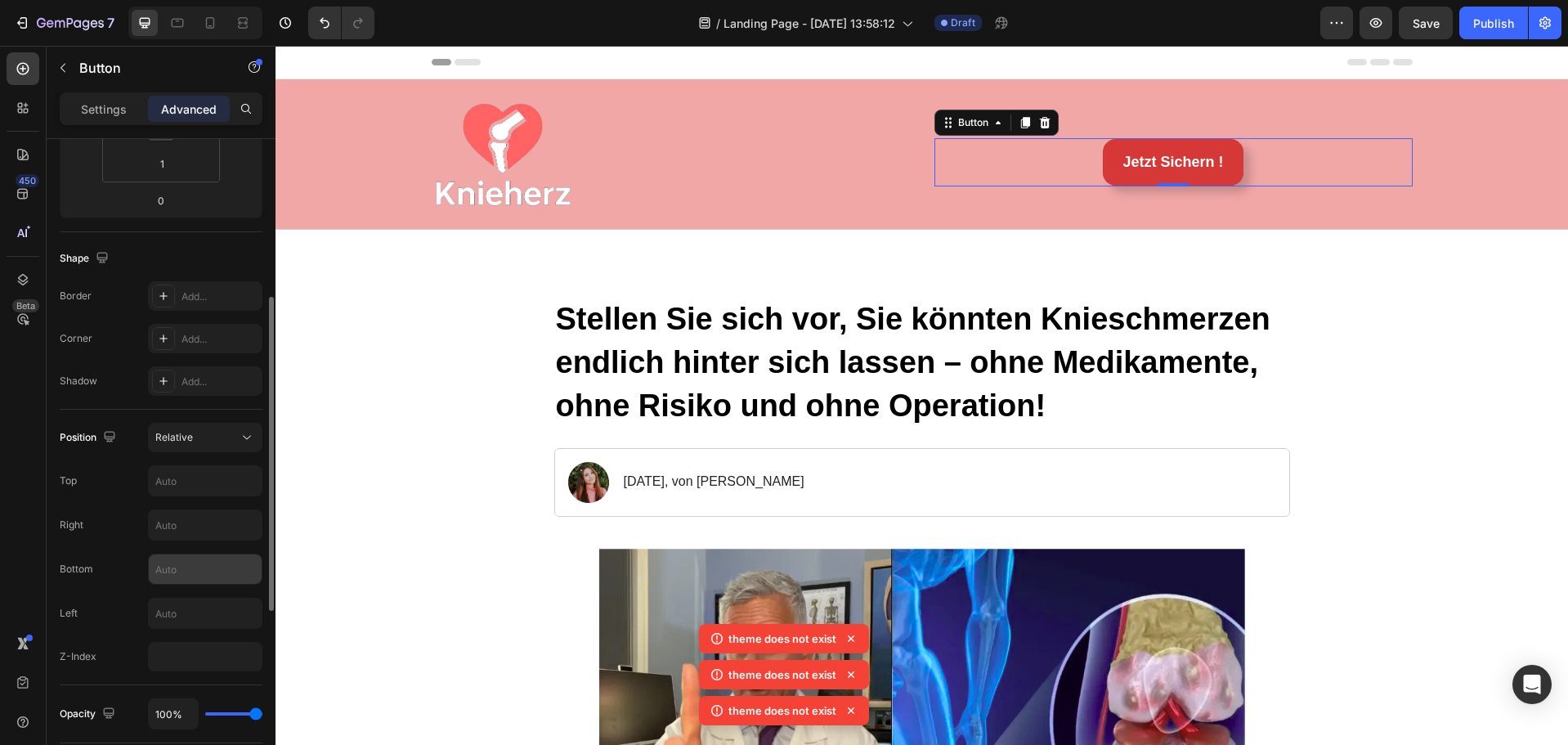
click at [186, 569] on input "text" at bounding box center [205, 569] width 113 height 30
type input "0"
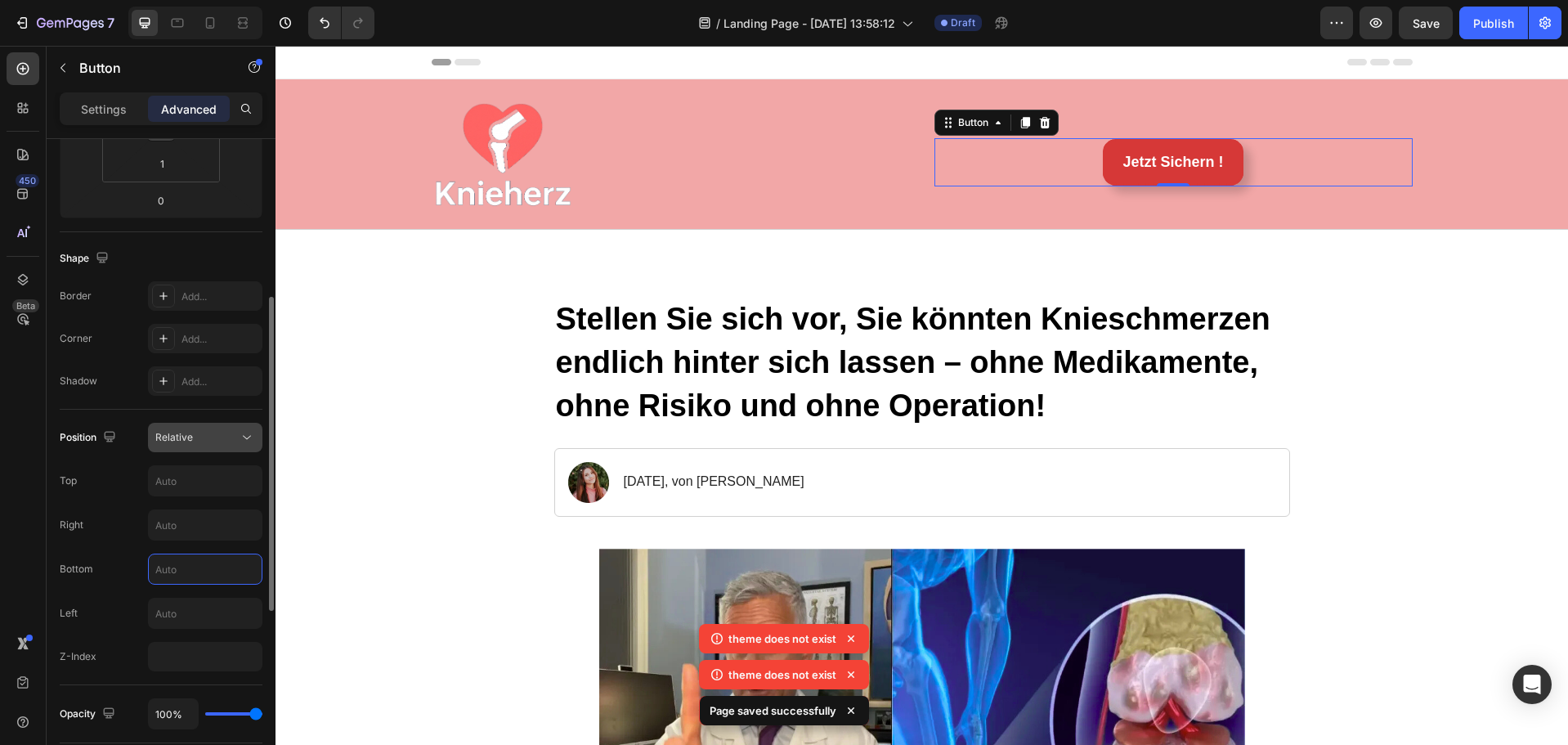
click at [220, 426] on button "Relative" at bounding box center [206, 437] width 115 height 30
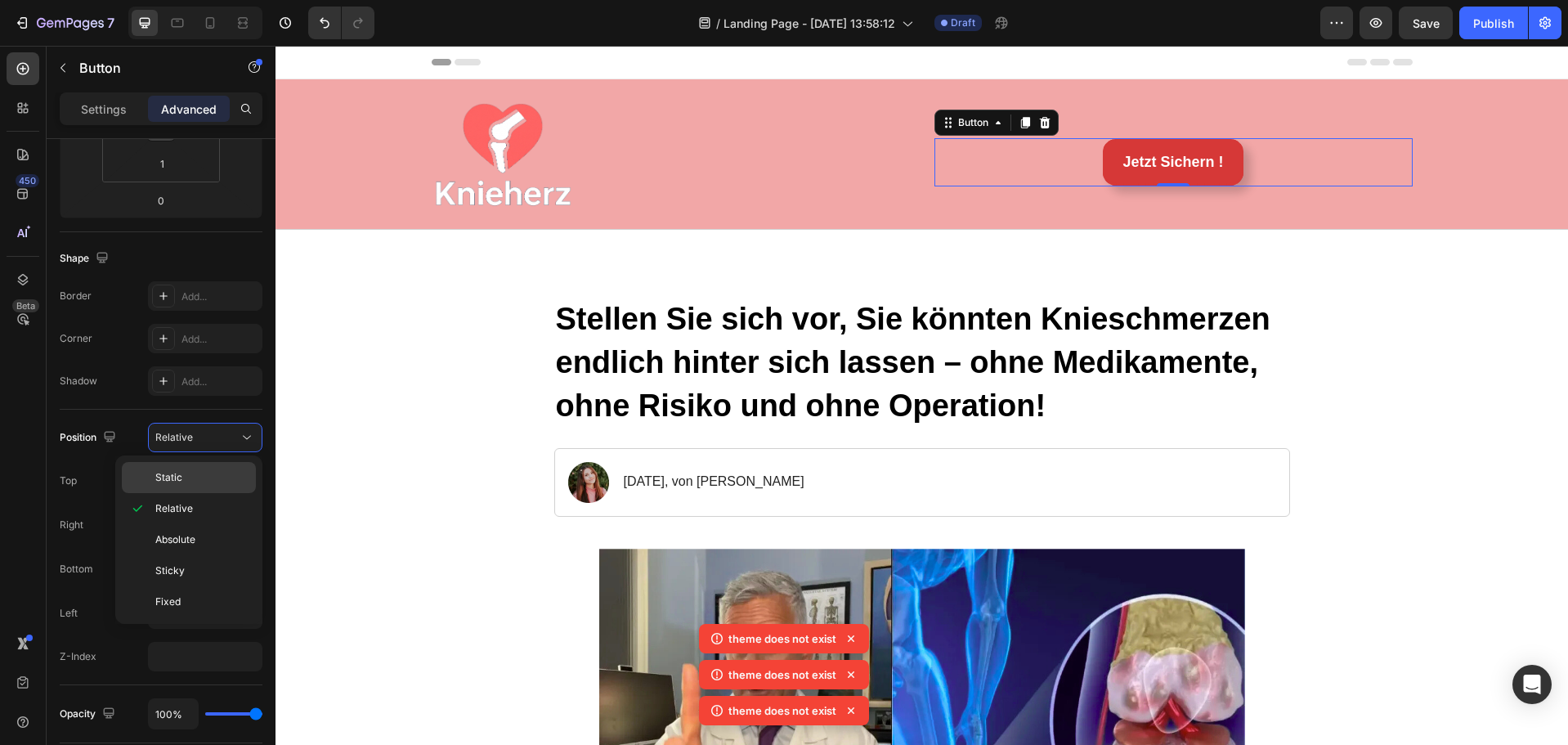
click at [177, 479] on span "Static" at bounding box center [168, 477] width 27 height 15
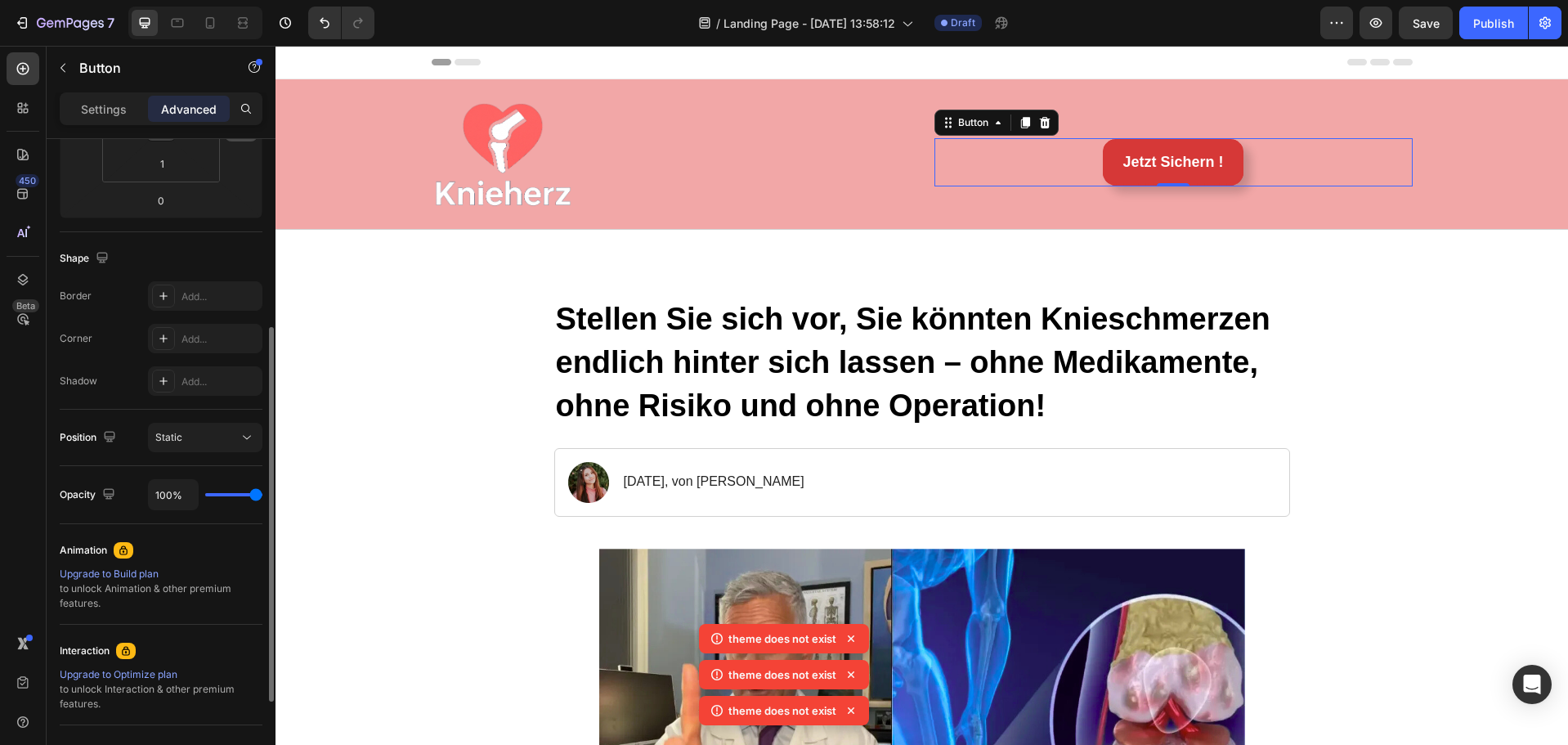
scroll to position [0, 0]
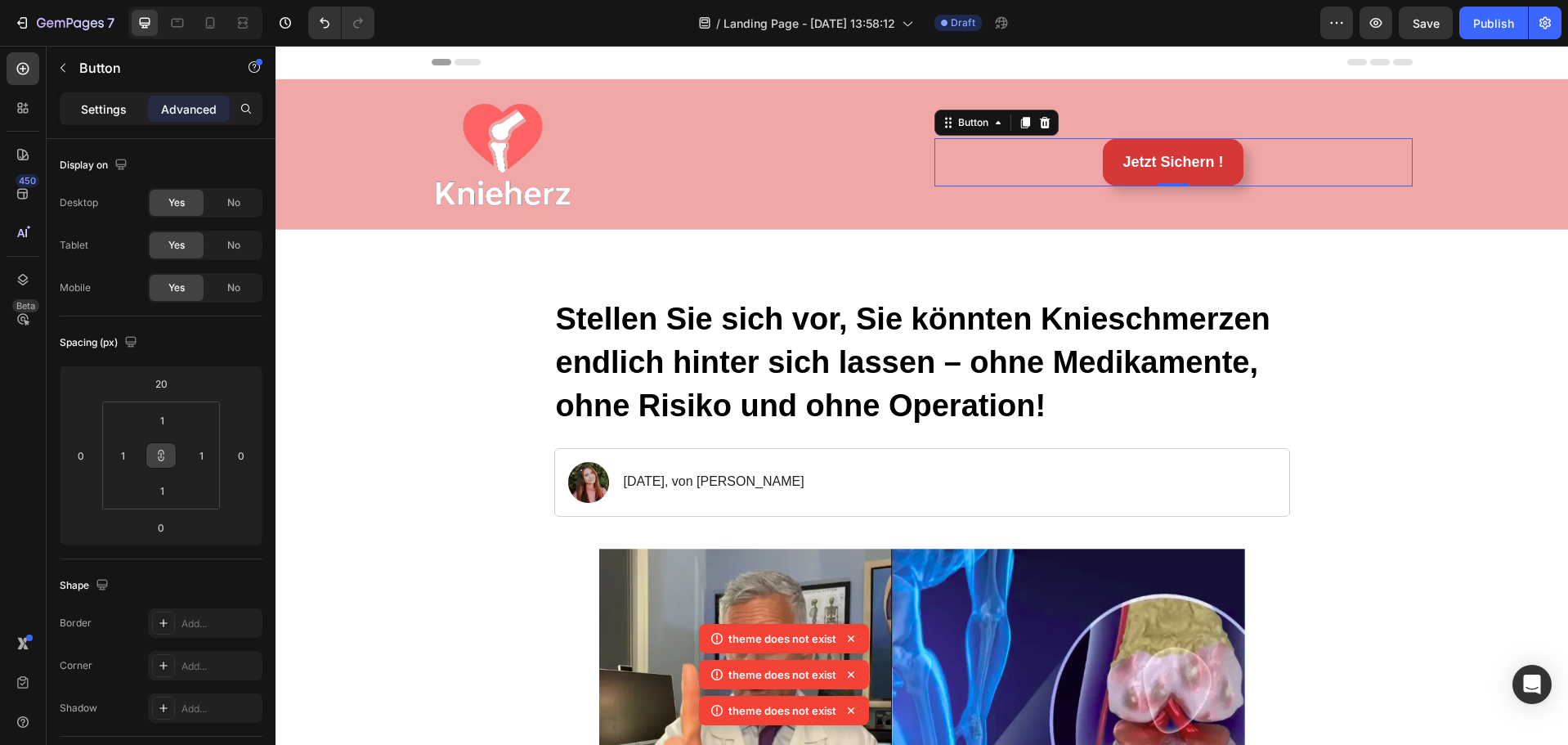
click at [105, 111] on p "Settings" at bounding box center [104, 109] width 46 height 17
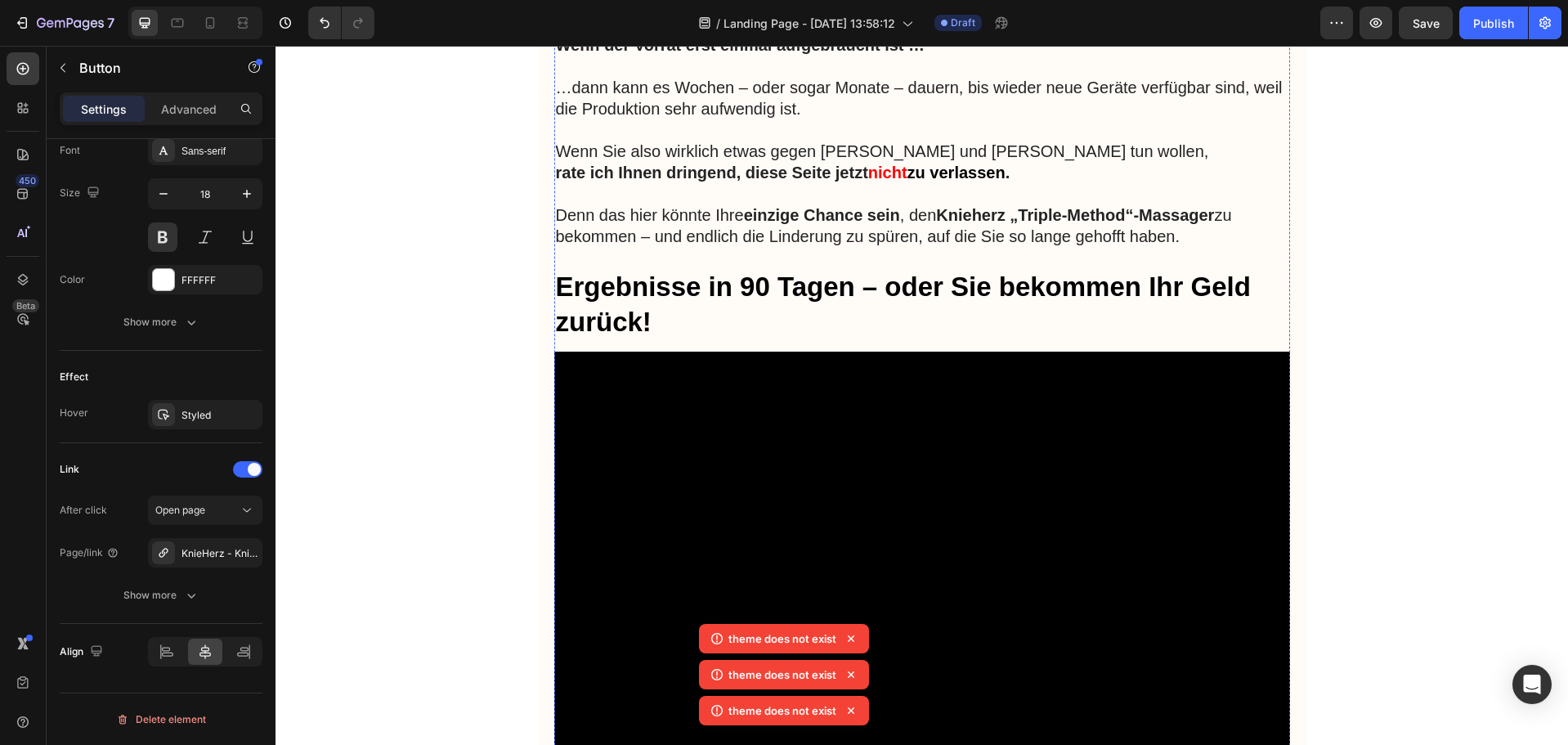
scroll to position [7933, 0]
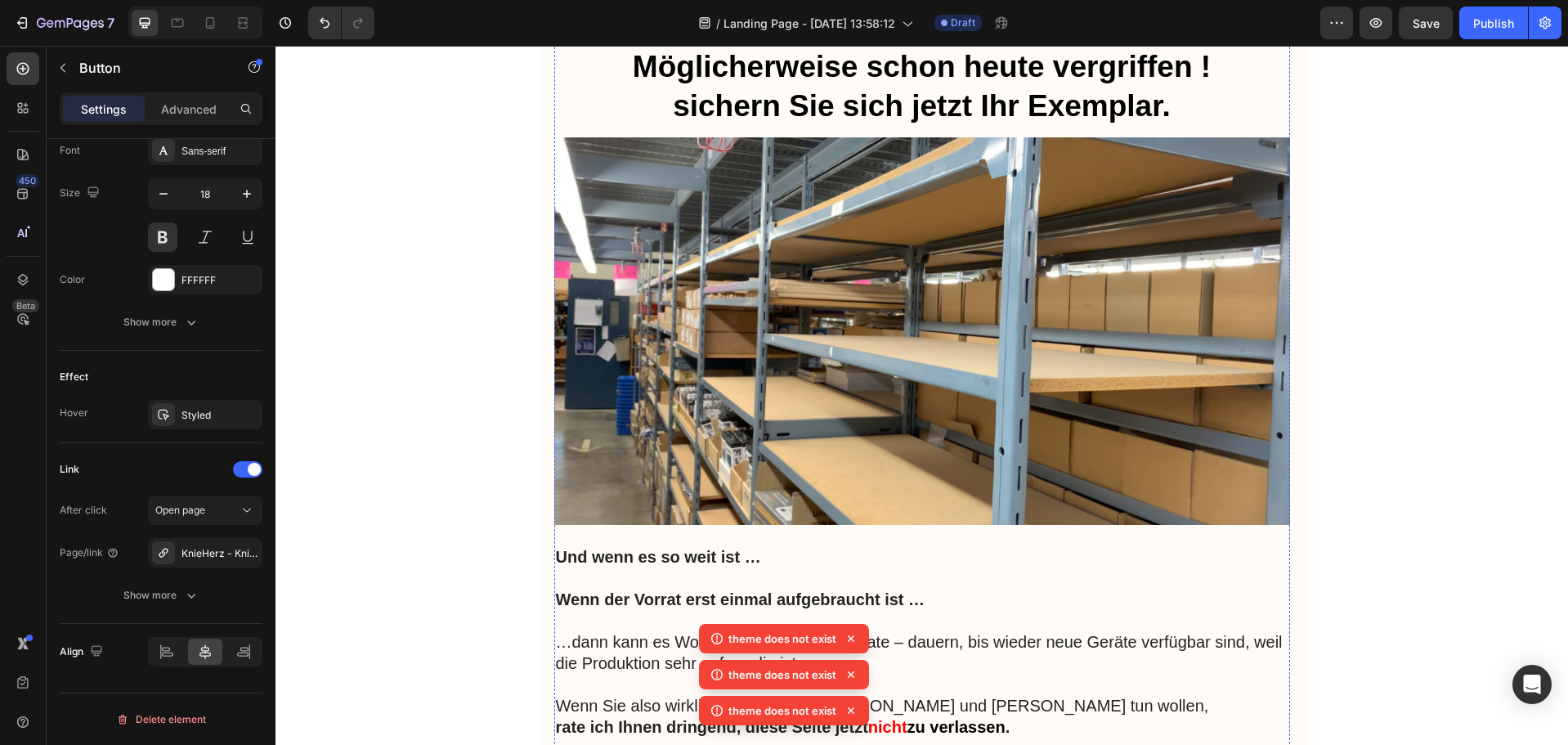
click at [642, 26] on div "RABATTE & VERFÜGBARKEIT PRÜFEN Button" at bounding box center [922, 2] width 736 height 48
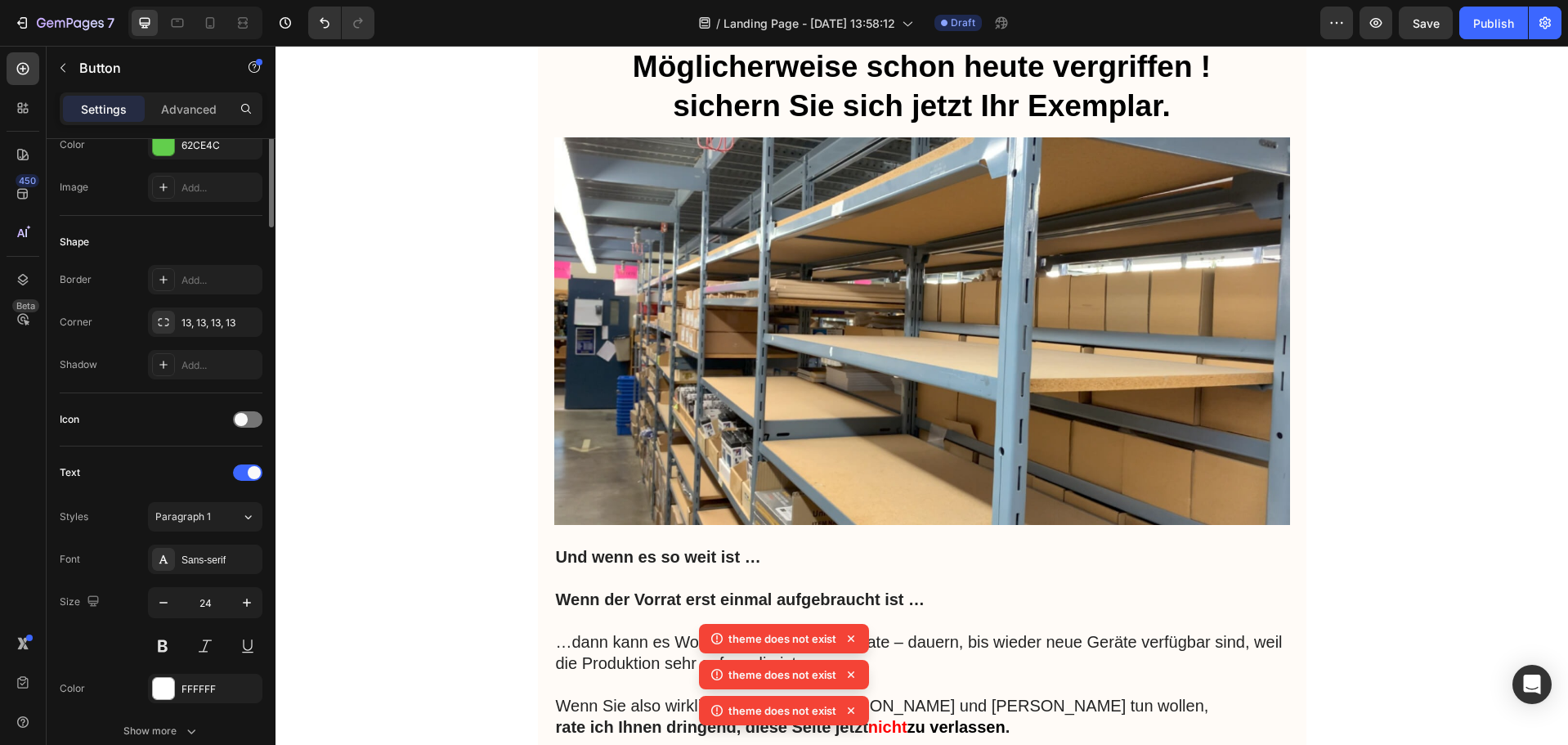
scroll to position [0, 0]
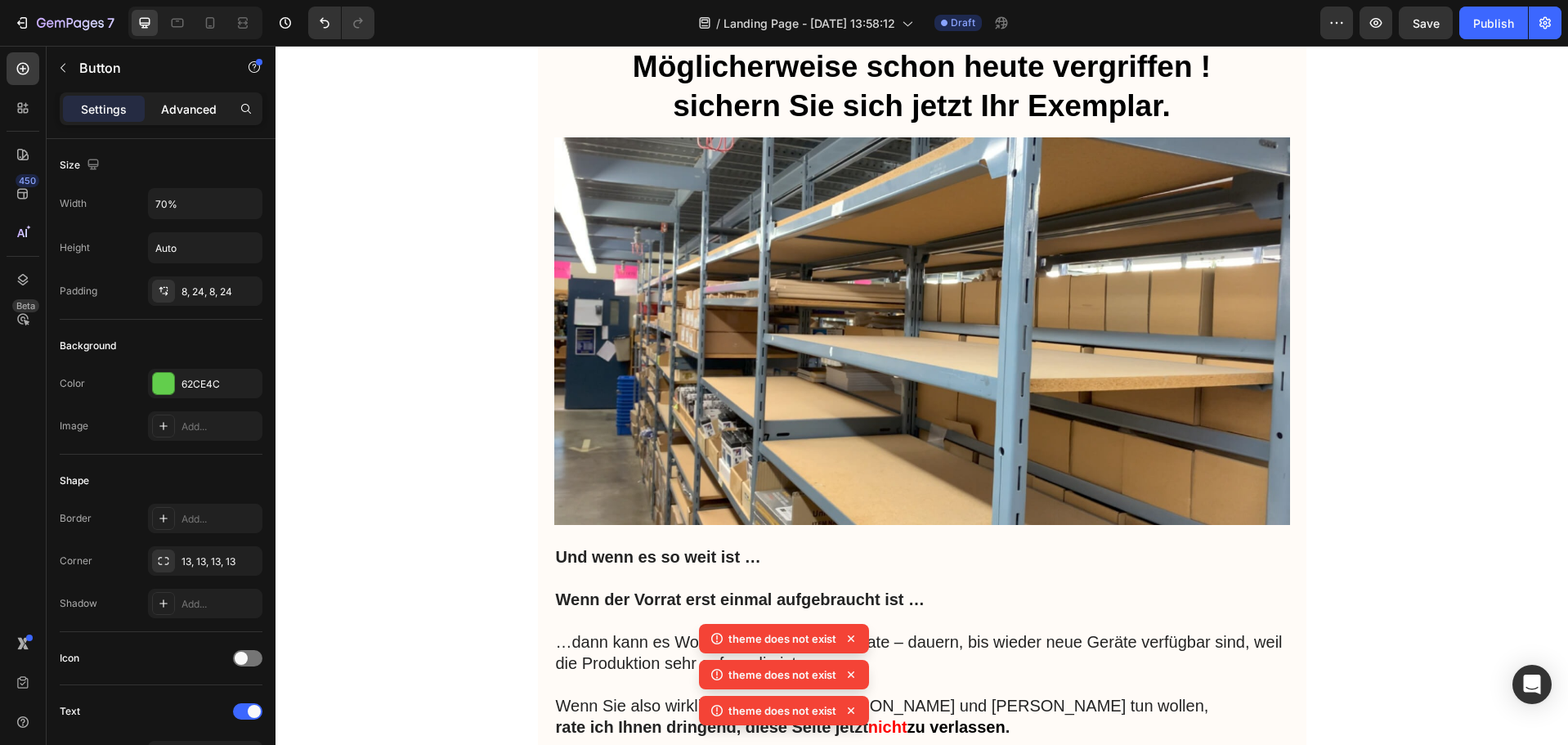
click at [189, 107] on p "Advanced" at bounding box center [189, 109] width 55 height 17
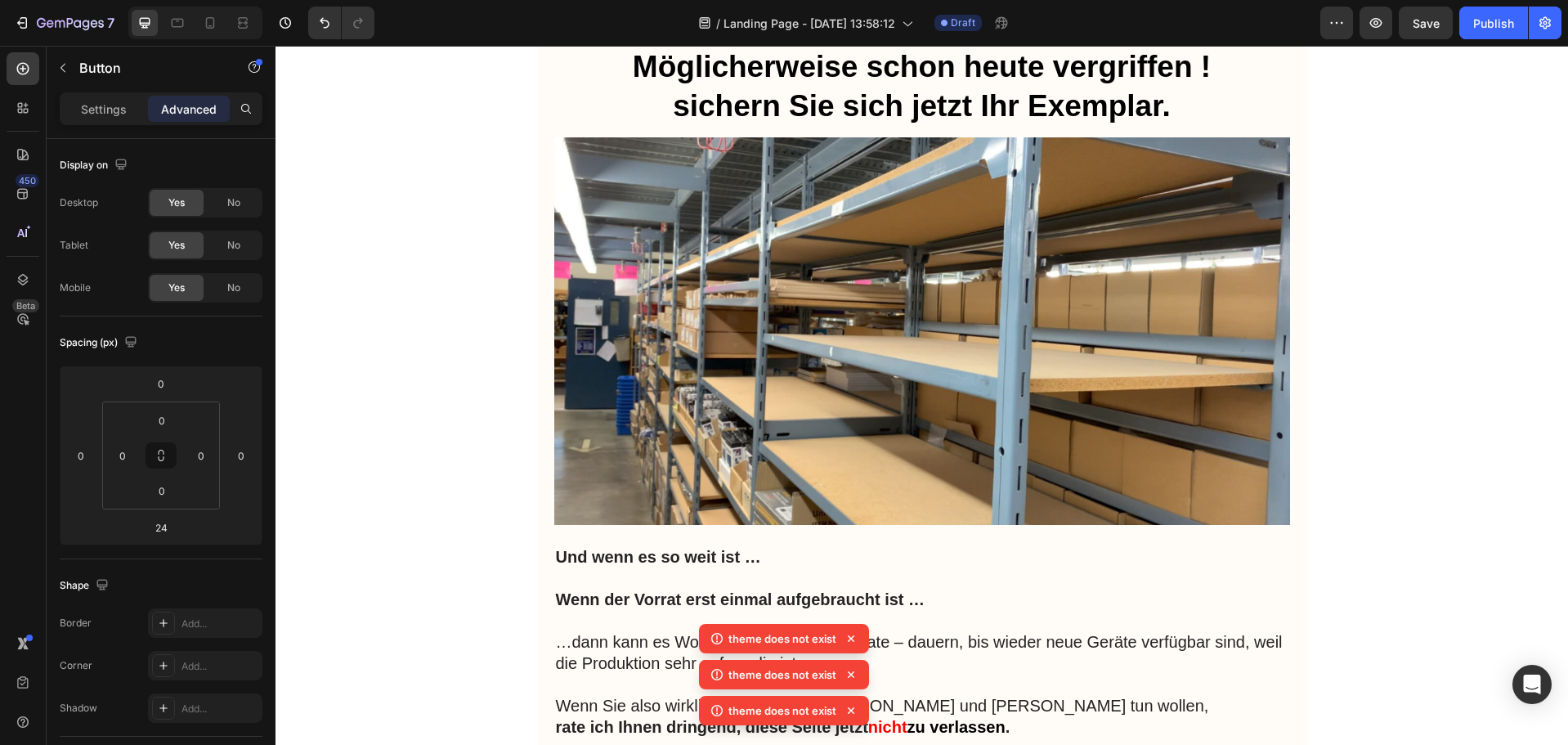
scroll to position [483, 0]
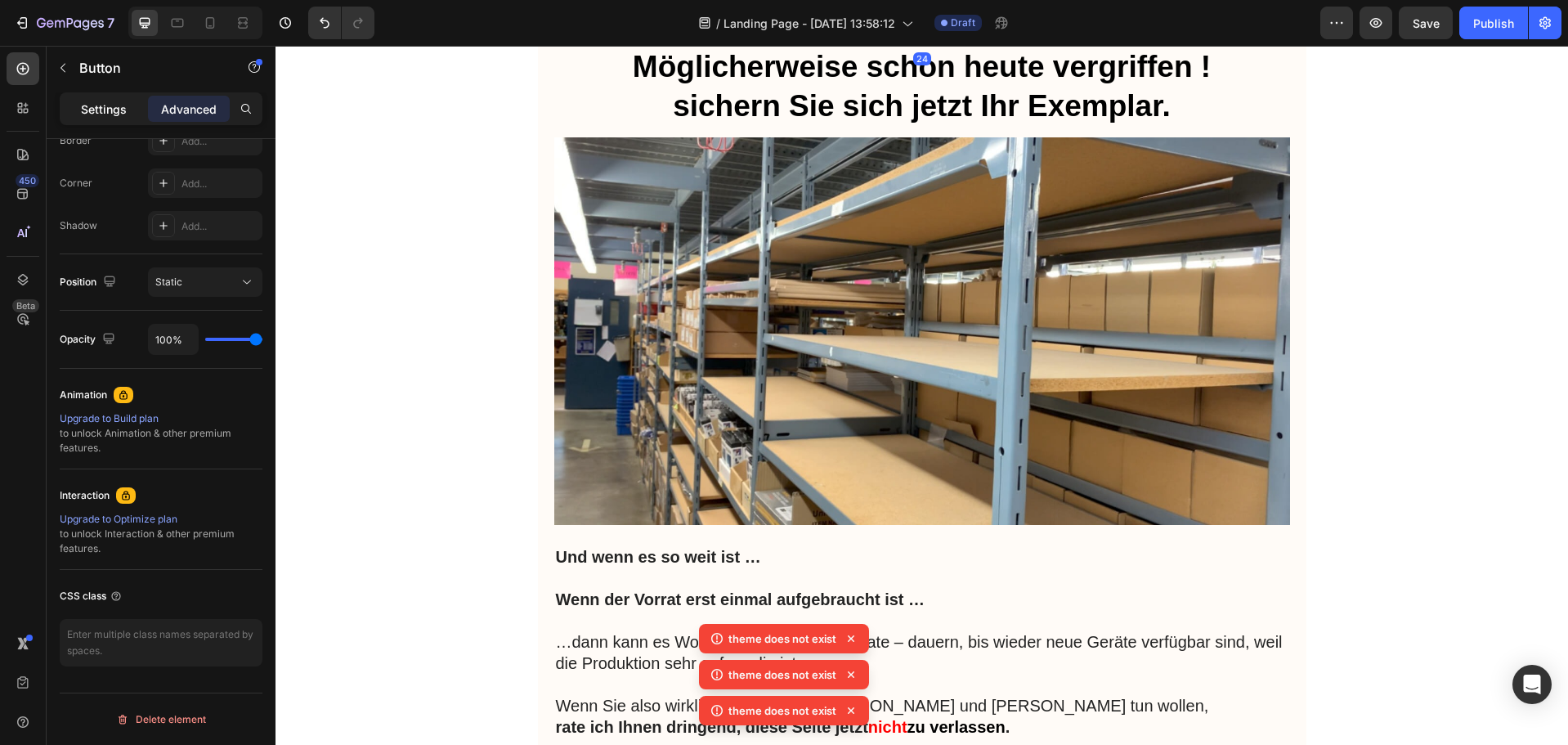
click at [115, 105] on p "Settings" at bounding box center [104, 109] width 46 height 17
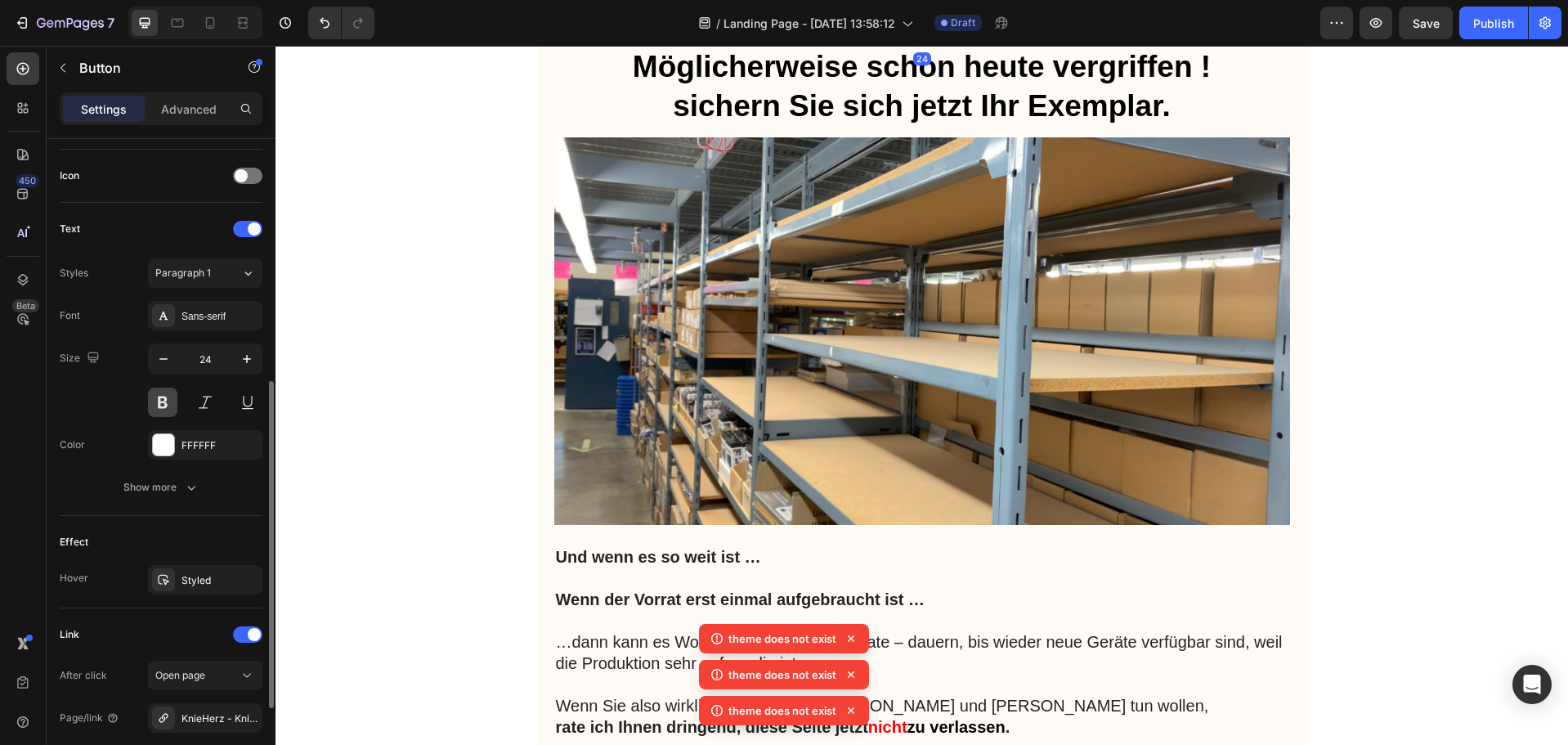
scroll to position [648, 0]
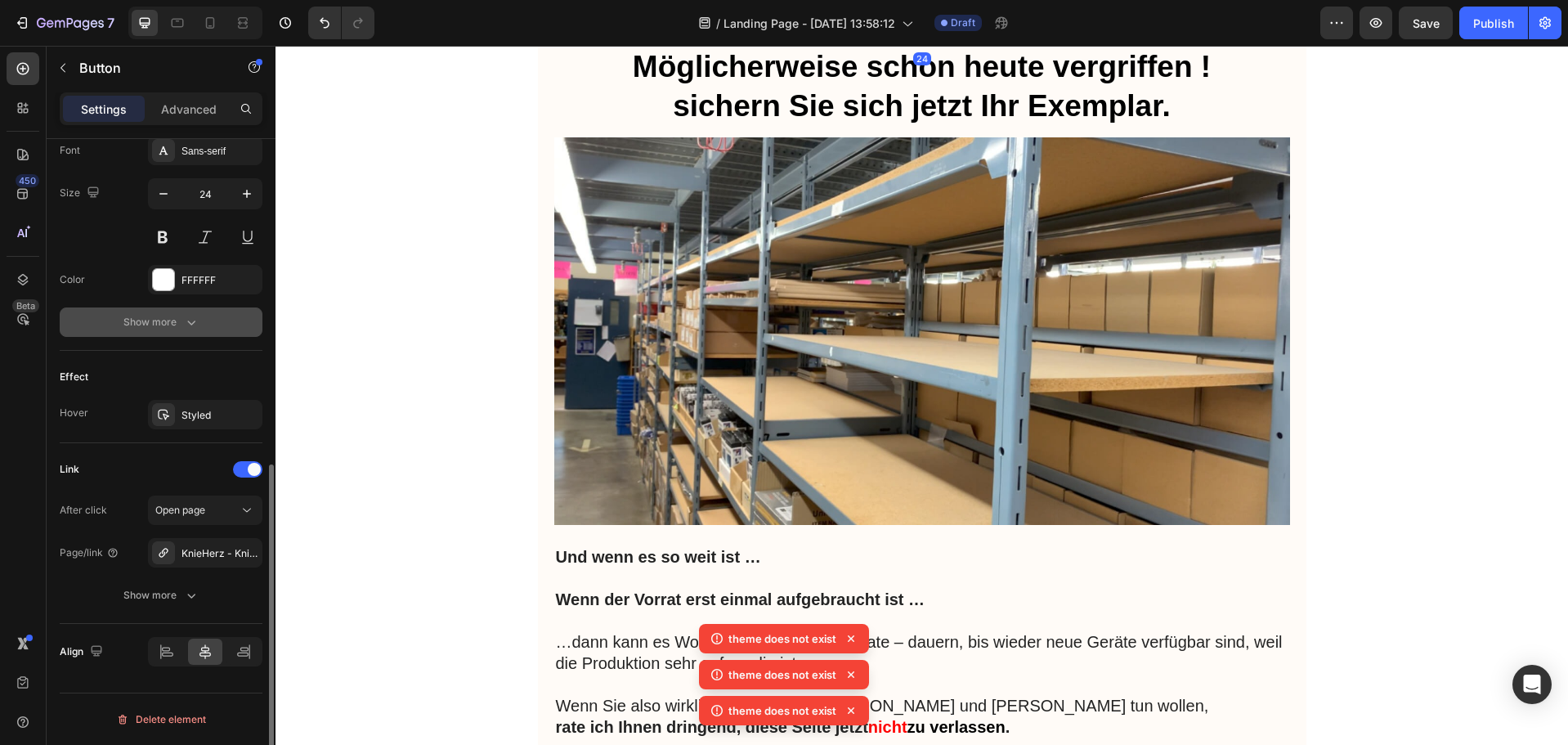
click at [203, 325] on button "Show more" at bounding box center [160, 323] width 203 height 30
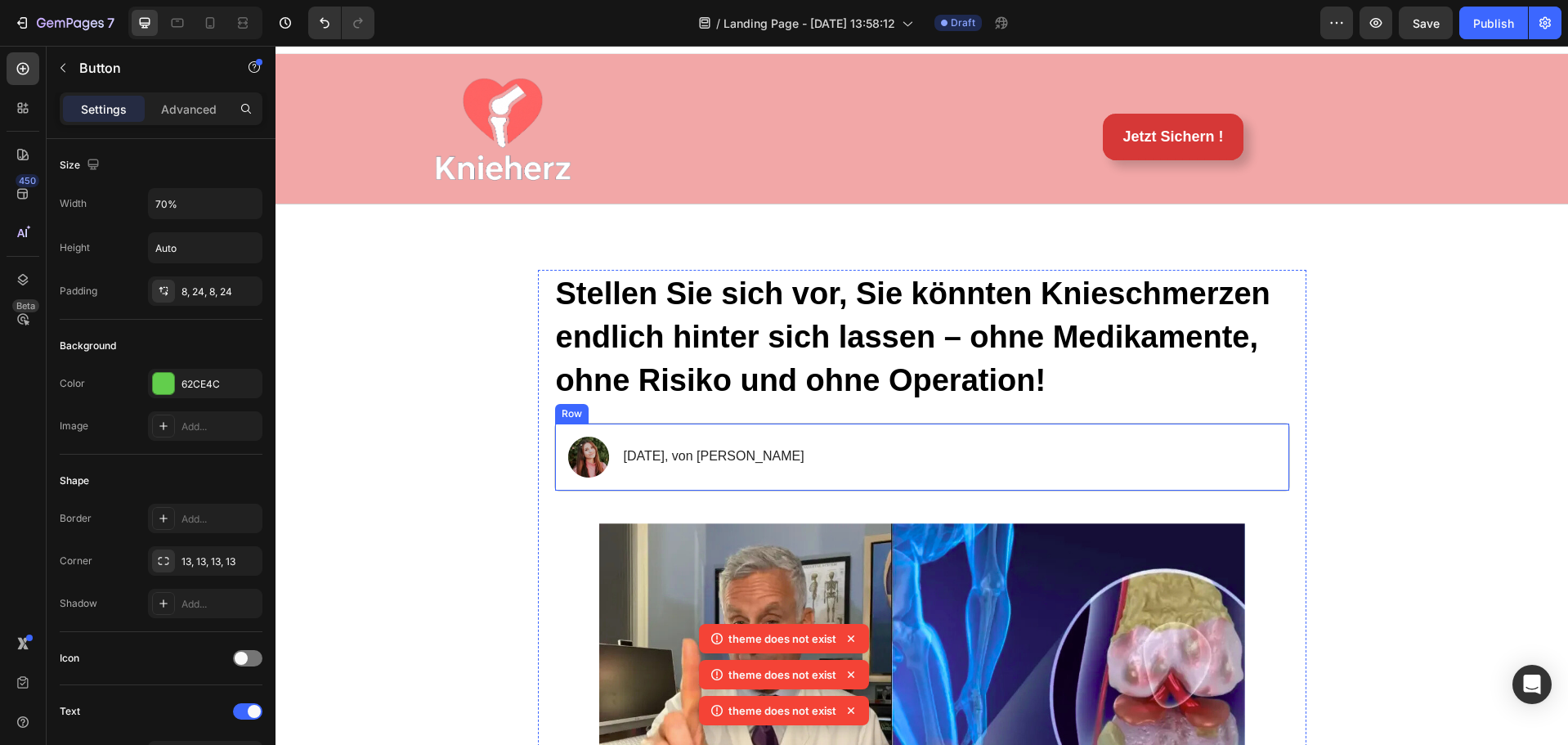
scroll to position [0, 0]
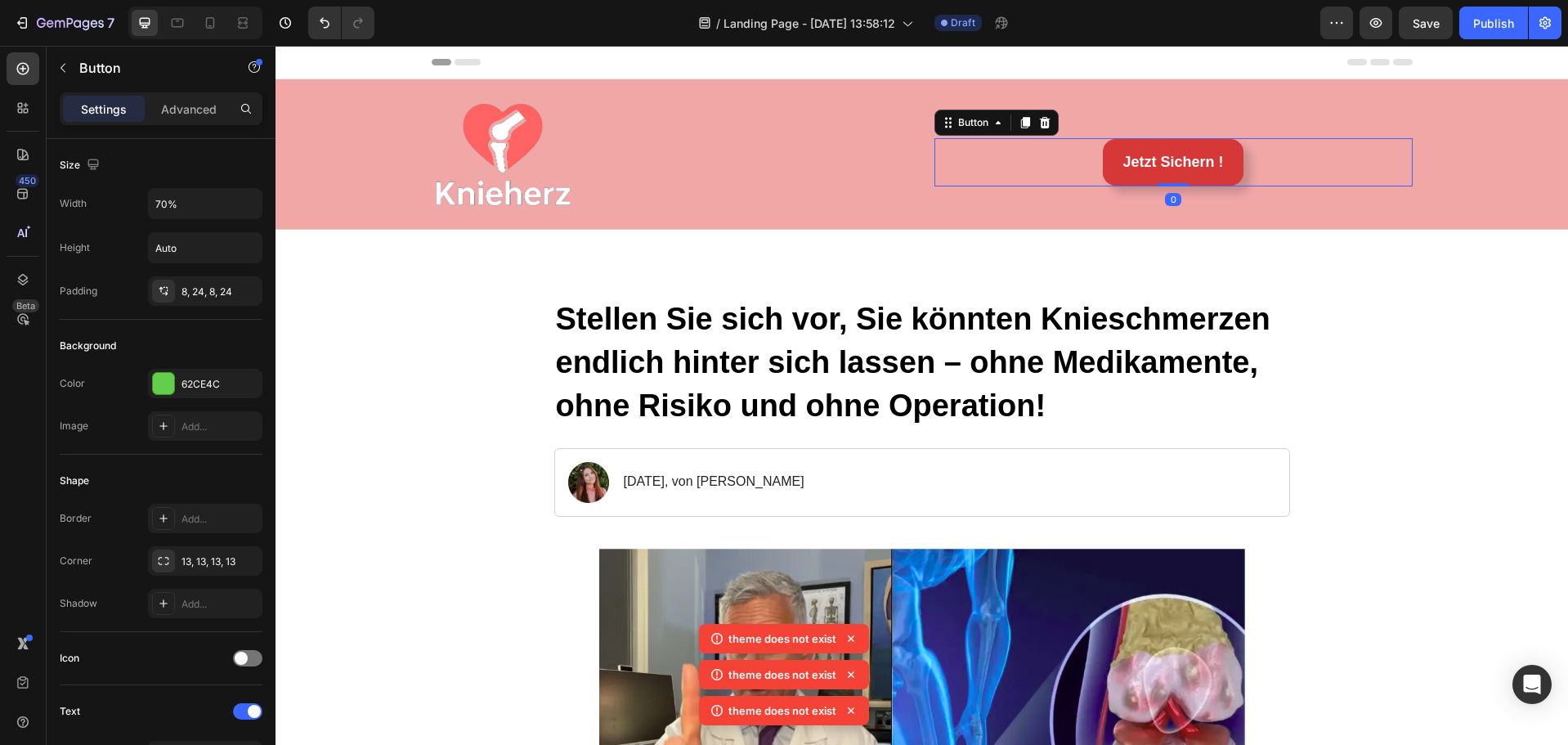
click at [1089, 169] on div "Jetzt Sichern ! Button 0" at bounding box center [1174, 162] width 479 height 47
click at [188, 206] on input "Auto" at bounding box center [205, 204] width 113 height 30
click at [245, 202] on icon "button" at bounding box center [246, 204] width 17 height 17
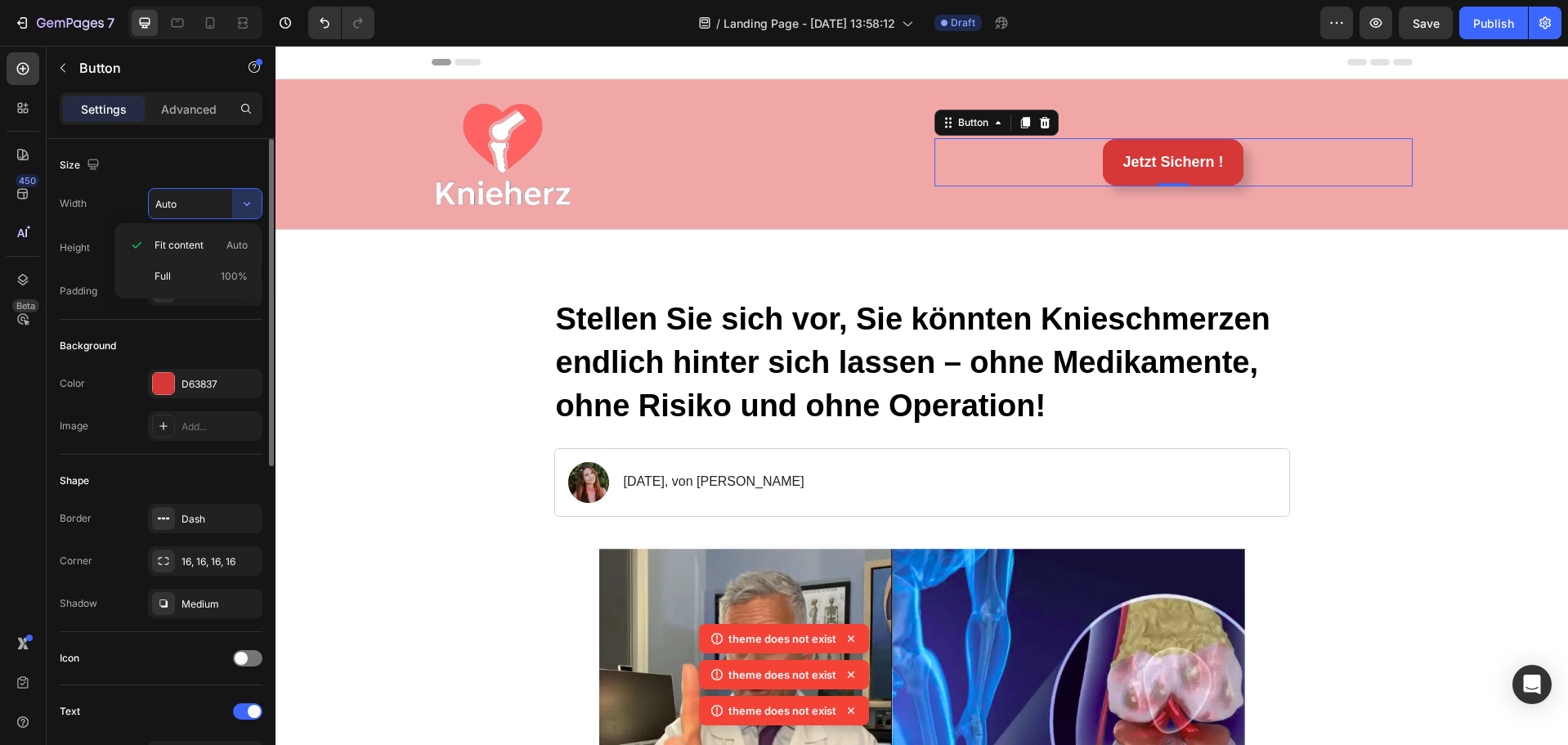
click at [179, 200] on input "Auto" at bounding box center [205, 204] width 113 height 30
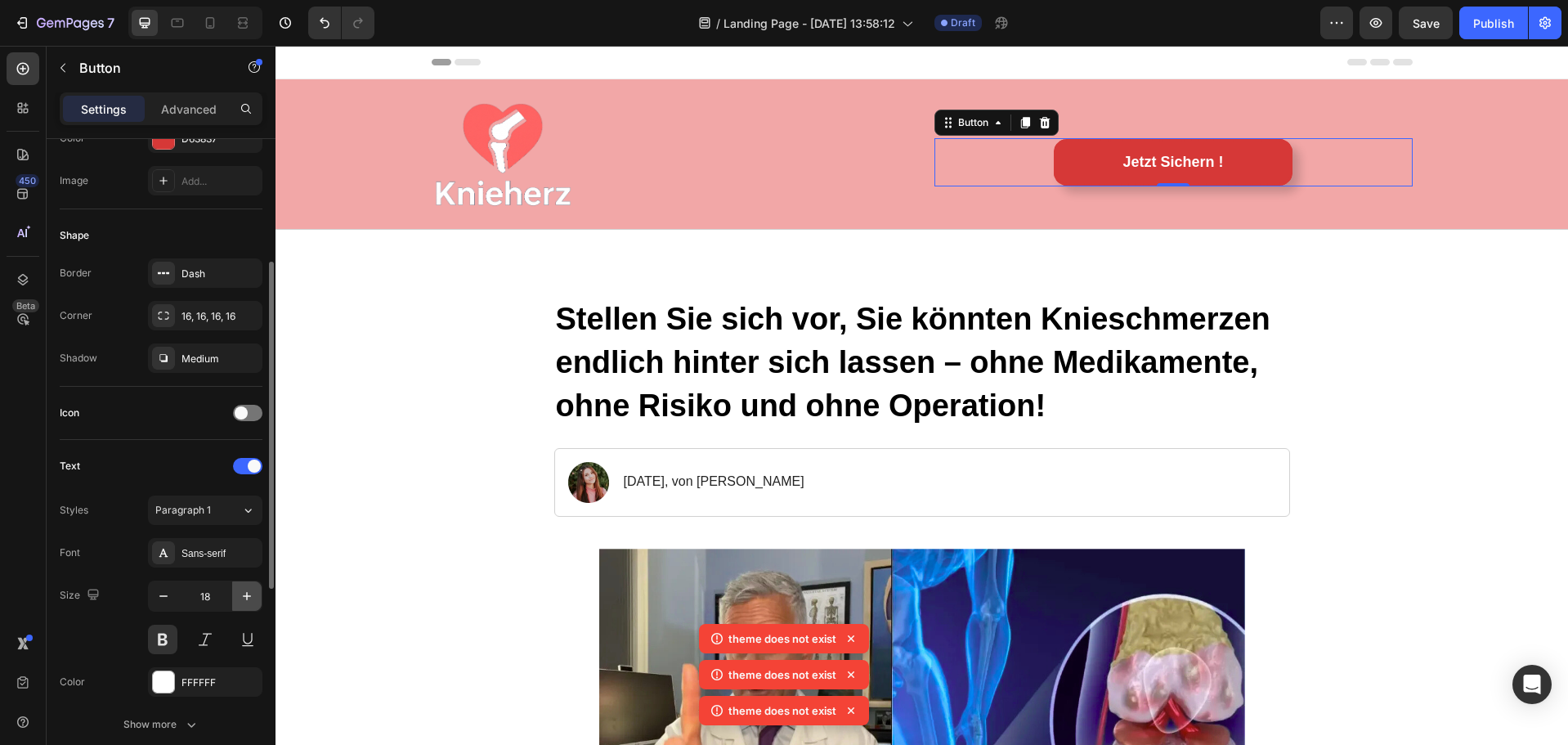
type input "50%"
click at [253, 596] on icon "button" at bounding box center [246, 596] width 17 height 17
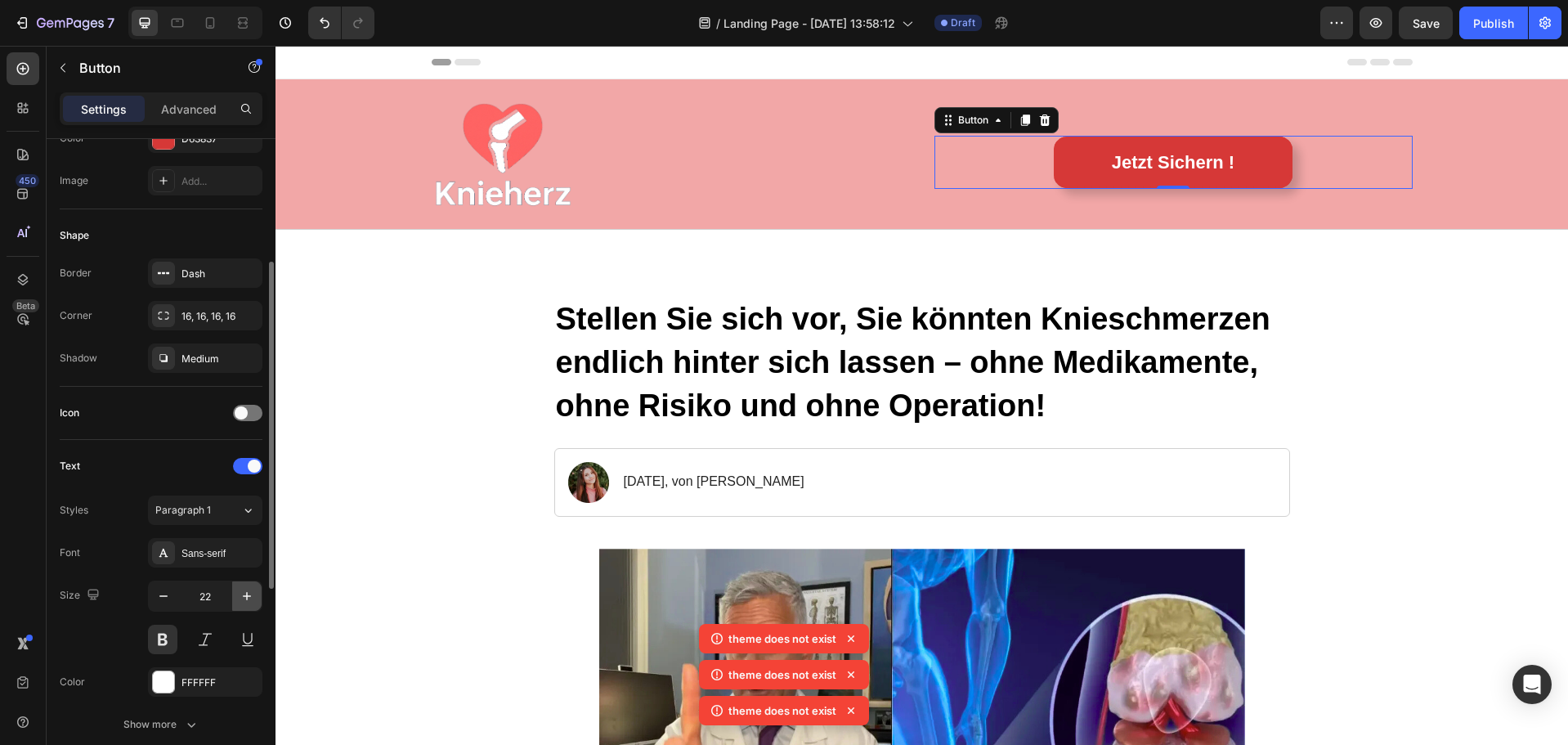
click at [253, 596] on icon "button" at bounding box center [246, 596] width 17 height 17
type input "24"
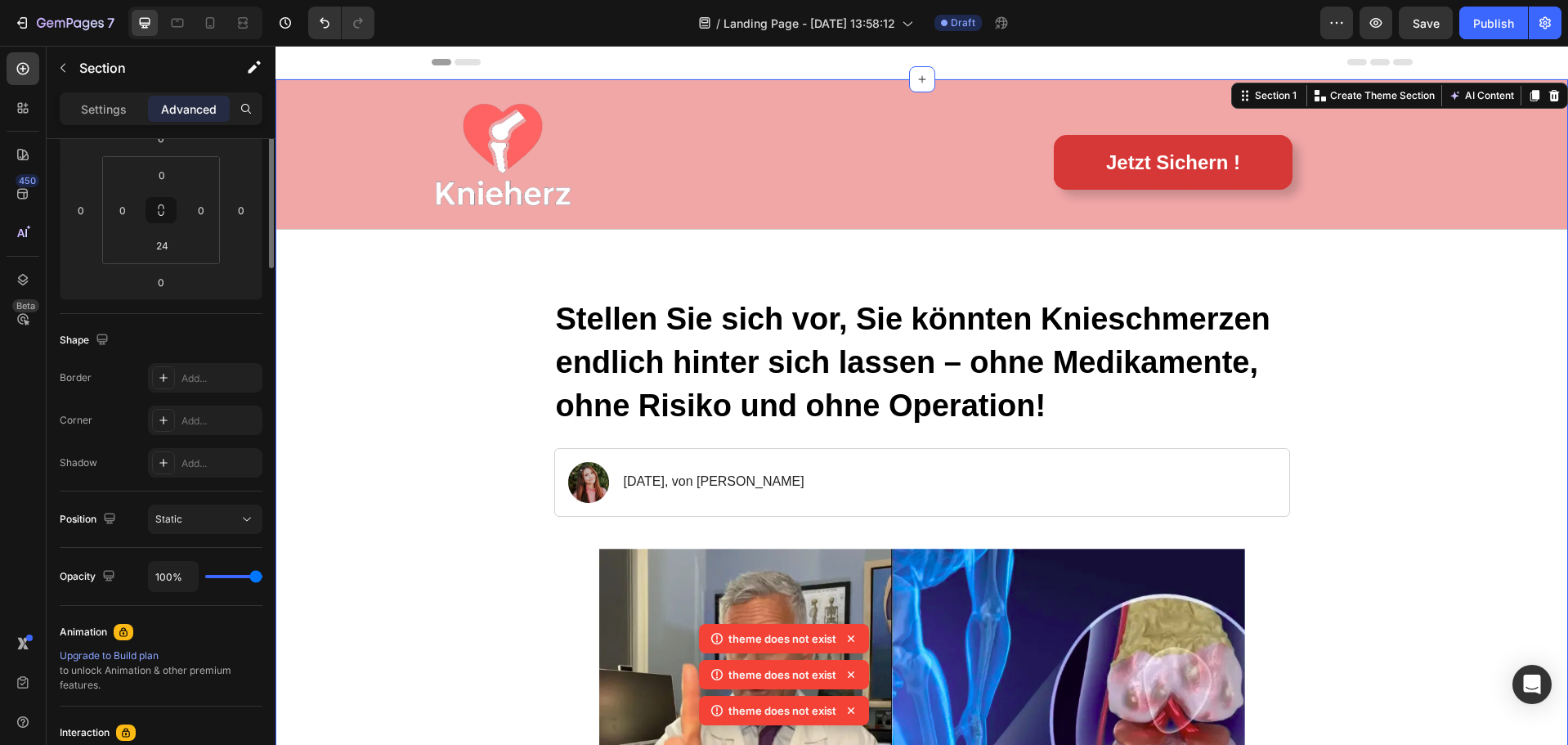
scroll to position [0, 0]
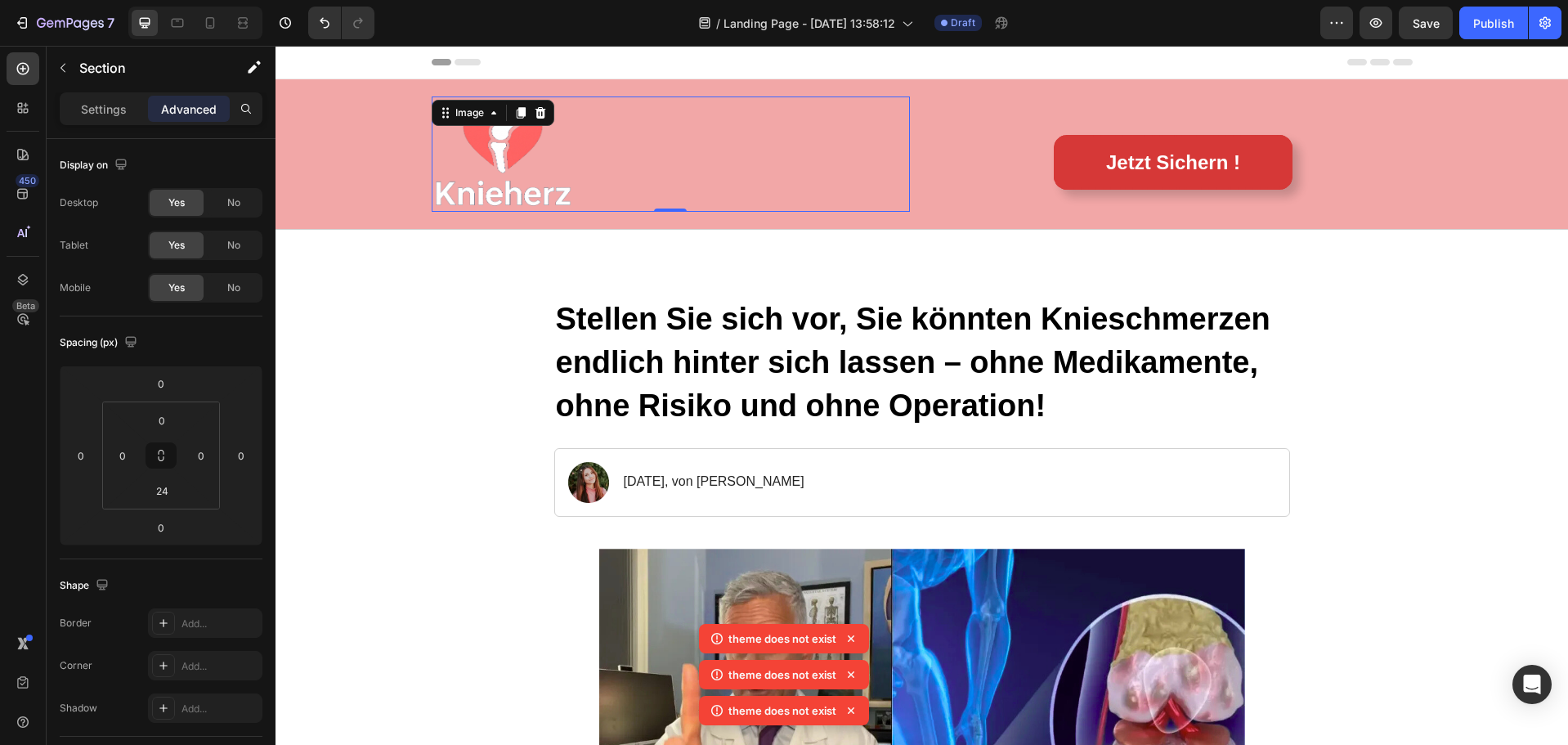
click at [508, 122] on div "Image 0" at bounding box center [671, 154] width 479 height 116
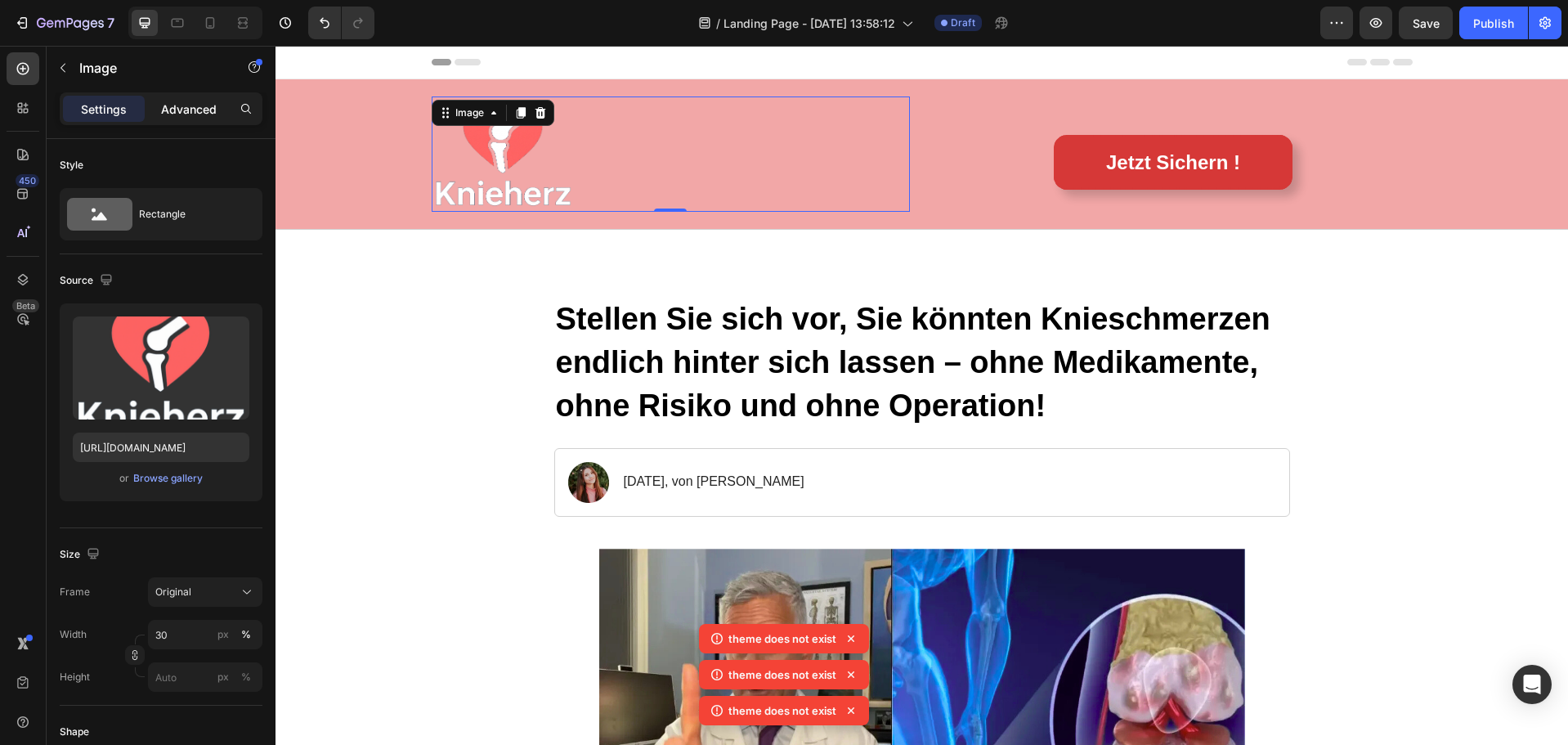
click at [186, 107] on p "Advanced" at bounding box center [189, 109] width 55 height 17
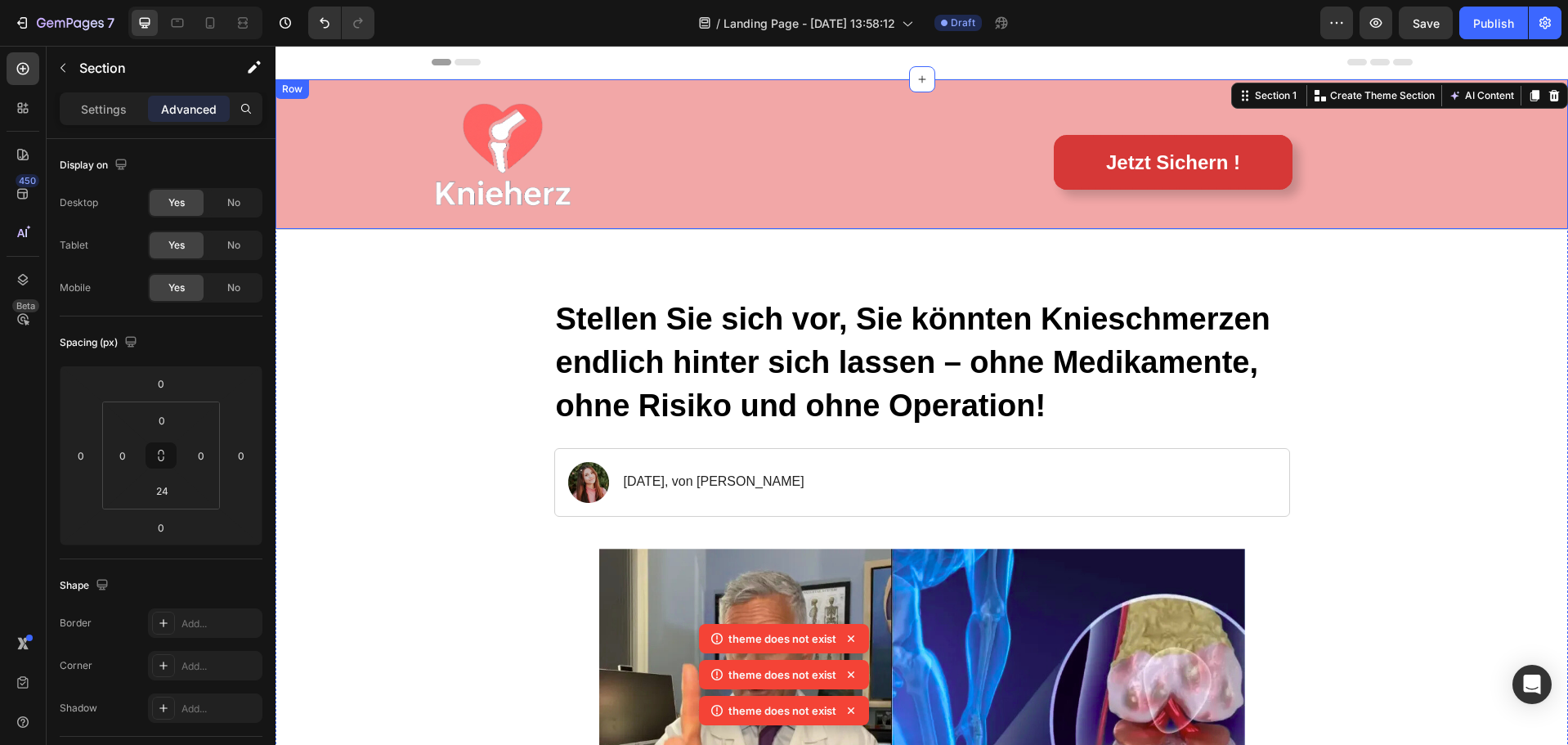
click at [393, 169] on div "Image Jetzt Sichern ! [GEOGRAPHIC_DATA]" at bounding box center [922, 153] width 1260 height 130
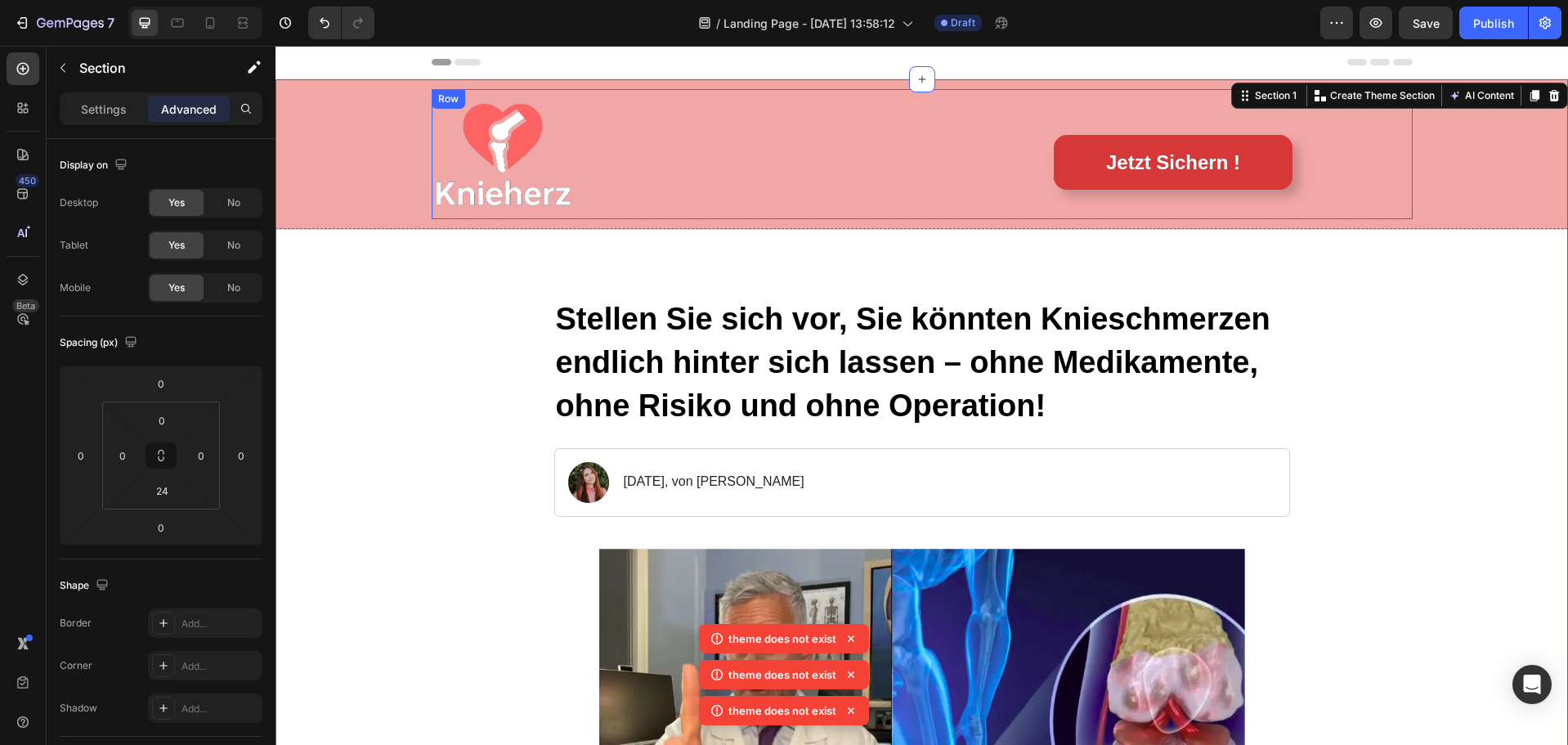
click at [691, 219] on div "Image Jetzt Sichern ! [GEOGRAPHIC_DATA]" at bounding box center [922, 153] width 981 height 130
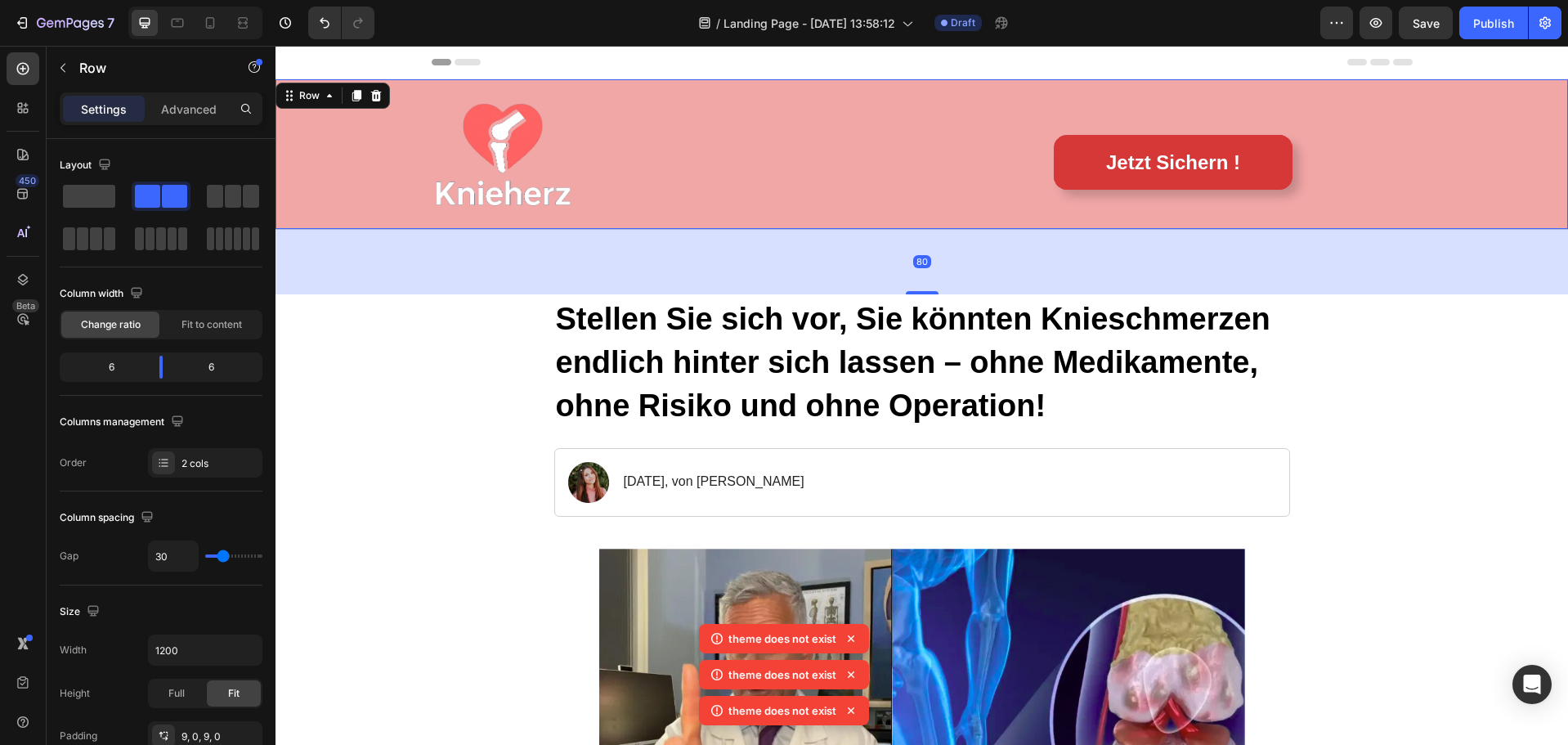
click at [783, 227] on div "Image Jetzt Sichern ! Button Row Row 80" at bounding box center [922, 154] width 1293 height 150
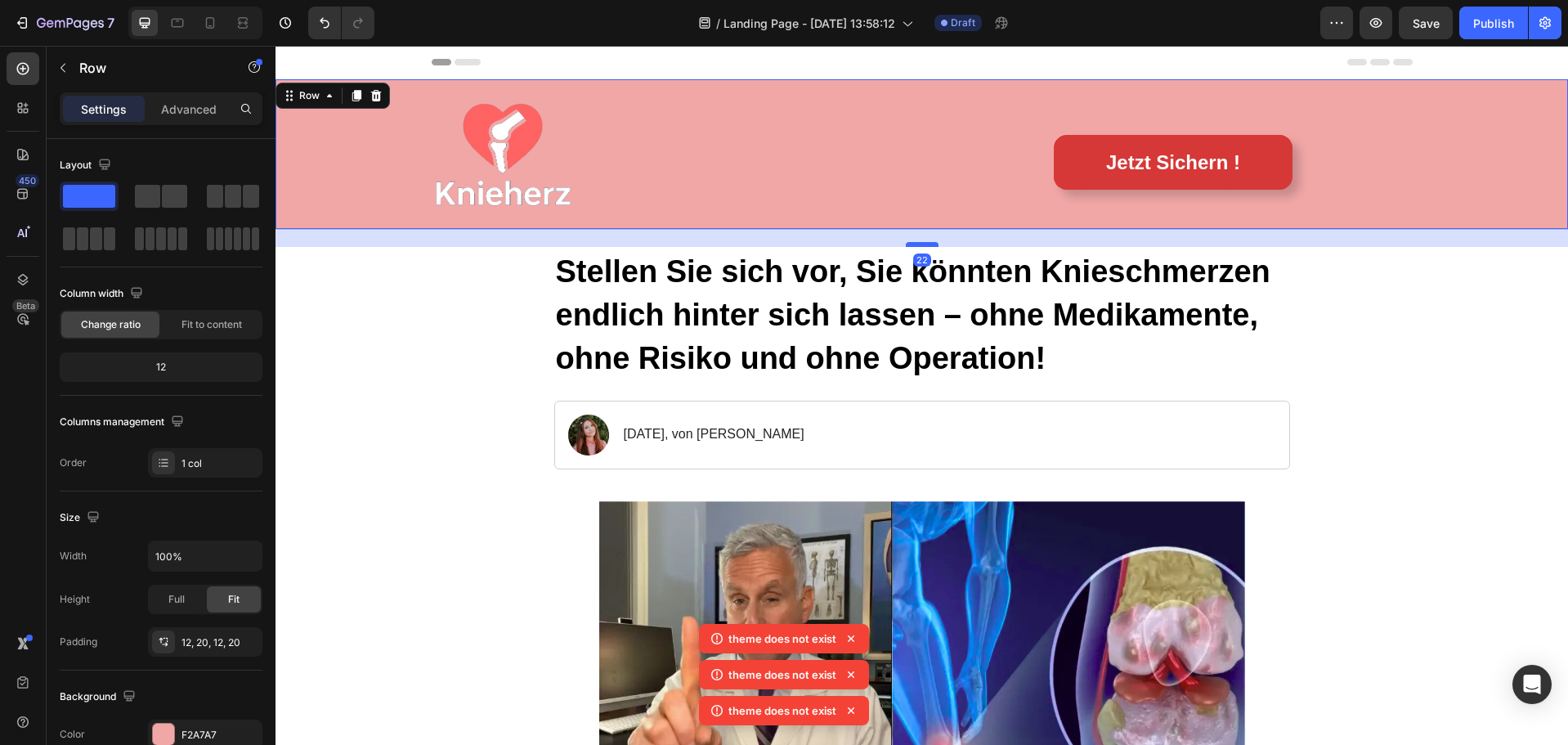
drag, startPoint x: 913, startPoint y: 294, endPoint x: 905, endPoint y: 246, distance: 48.7
click at [906, 246] on div at bounding box center [922, 244] width 33 height 5
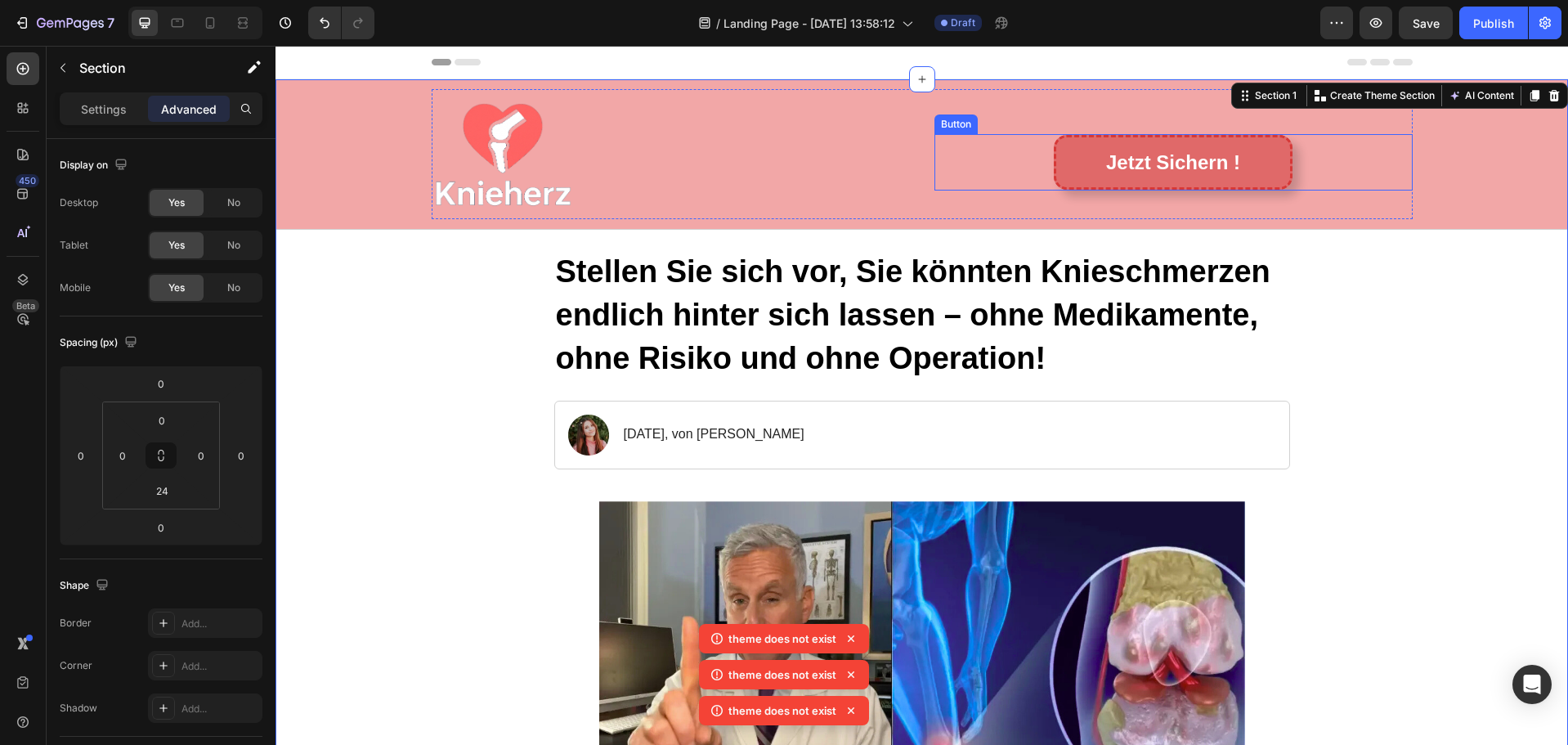
click at [1255, 162] on link "Jetzt Sichern !" at bounding box center [1172, 161] width 238 height 54
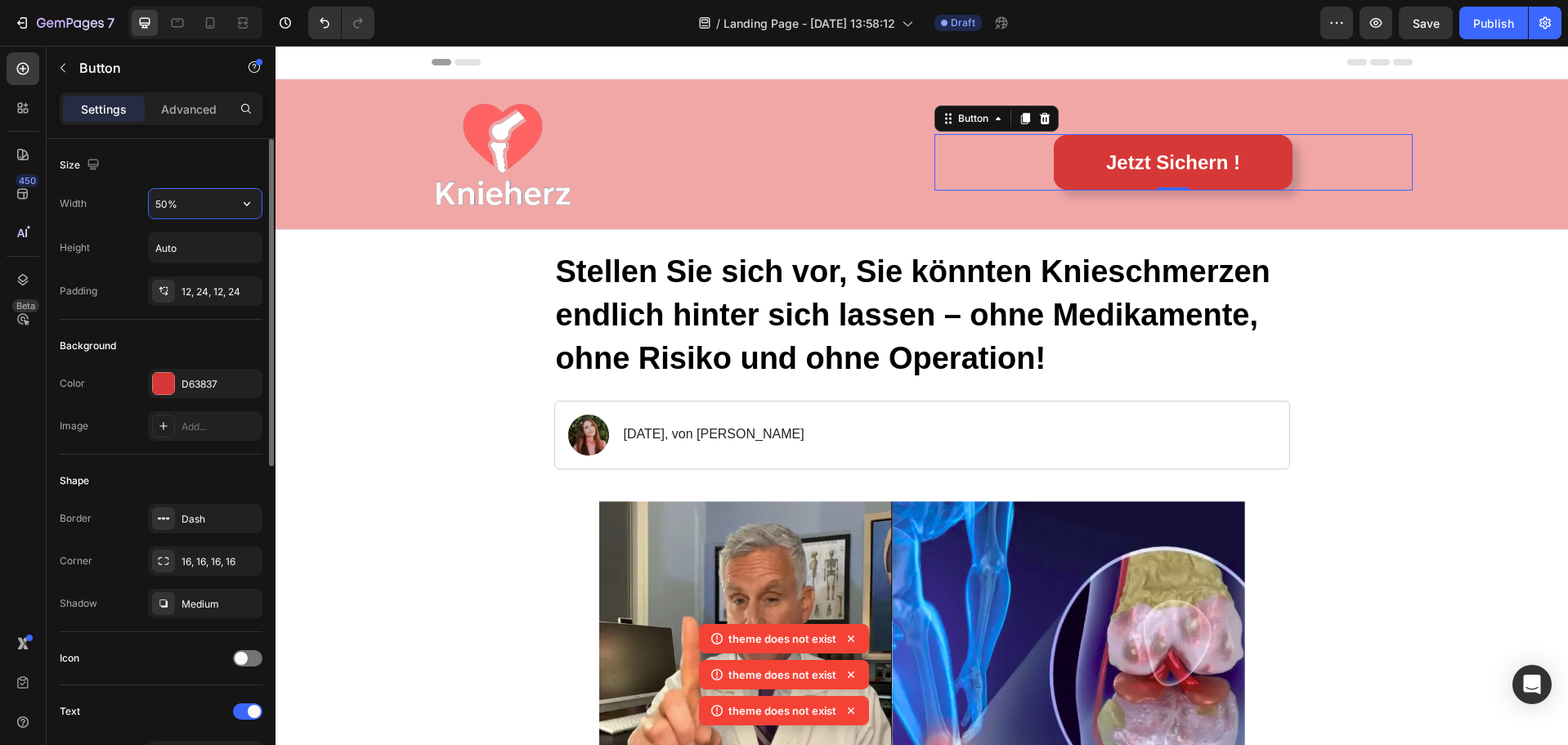
click at [159, 203] on input "50%" at bounding box center [205, 204] width 113 height 30
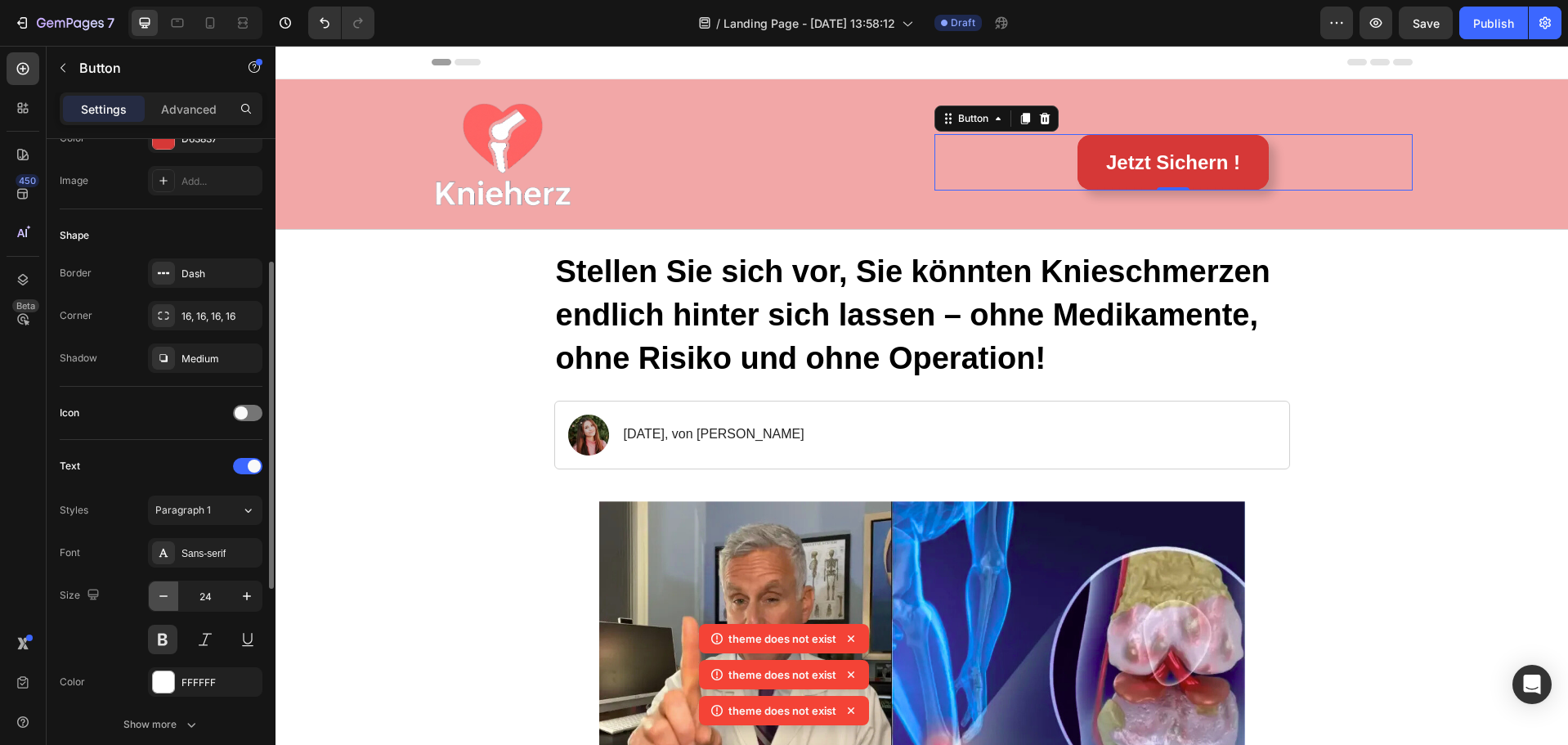
type input "40%"
click at [159, 602] on icon "button" at bounding box center [163, 596] width 17 height 17
type input "22"
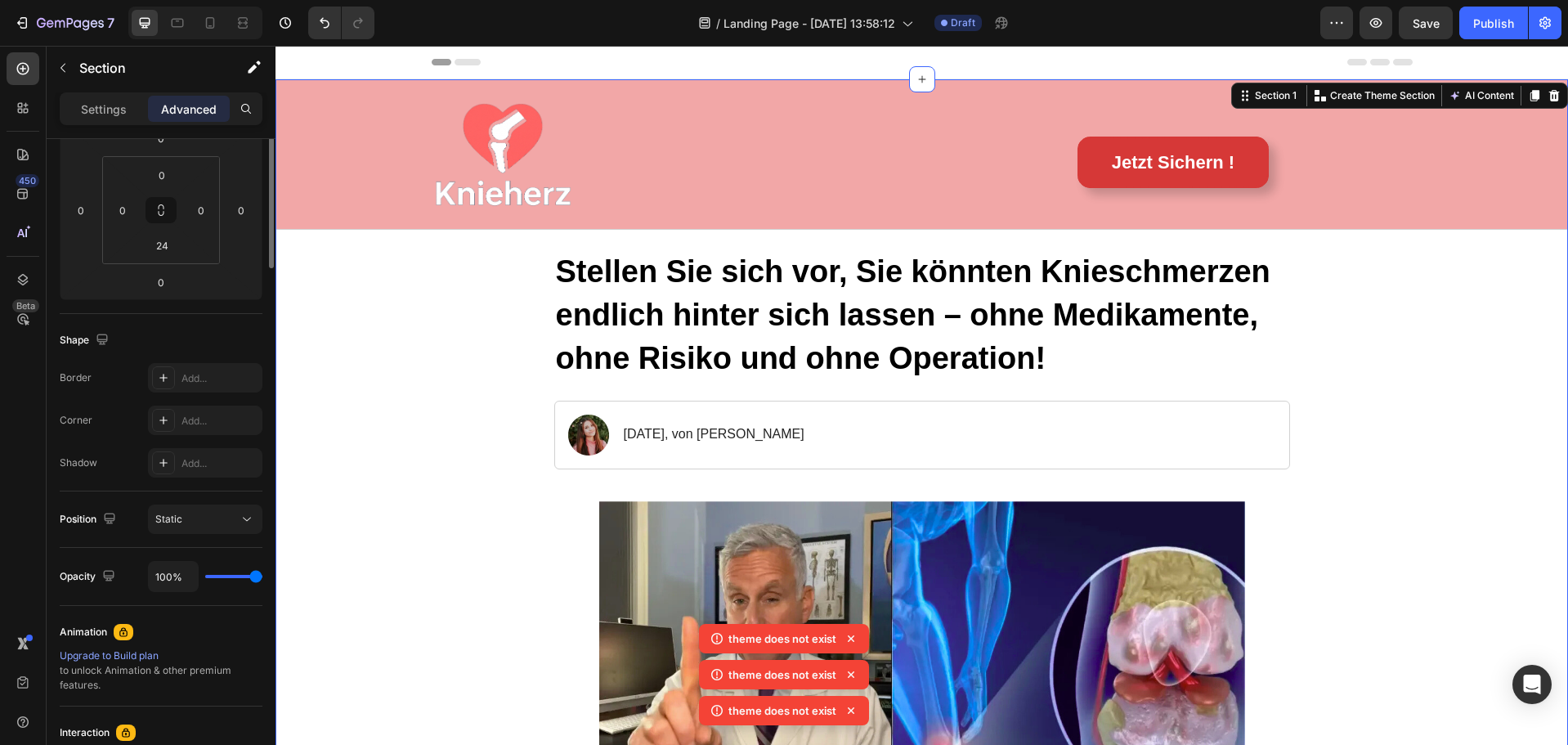
scroll to position [0, 0]
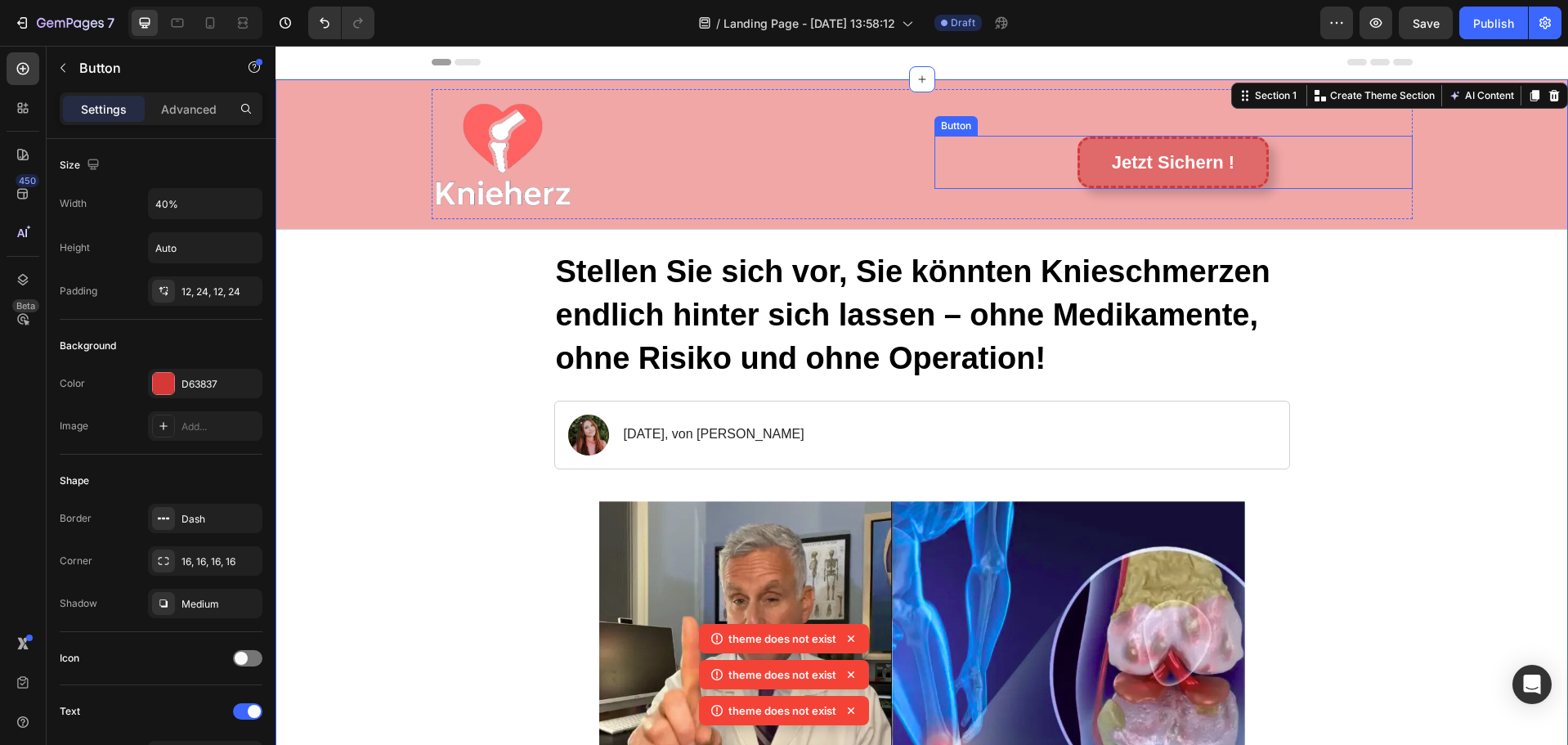
click at [1086, 158] on link "Jetzt Sichern !" at bounding box center [1172, 162] width 191 height 52
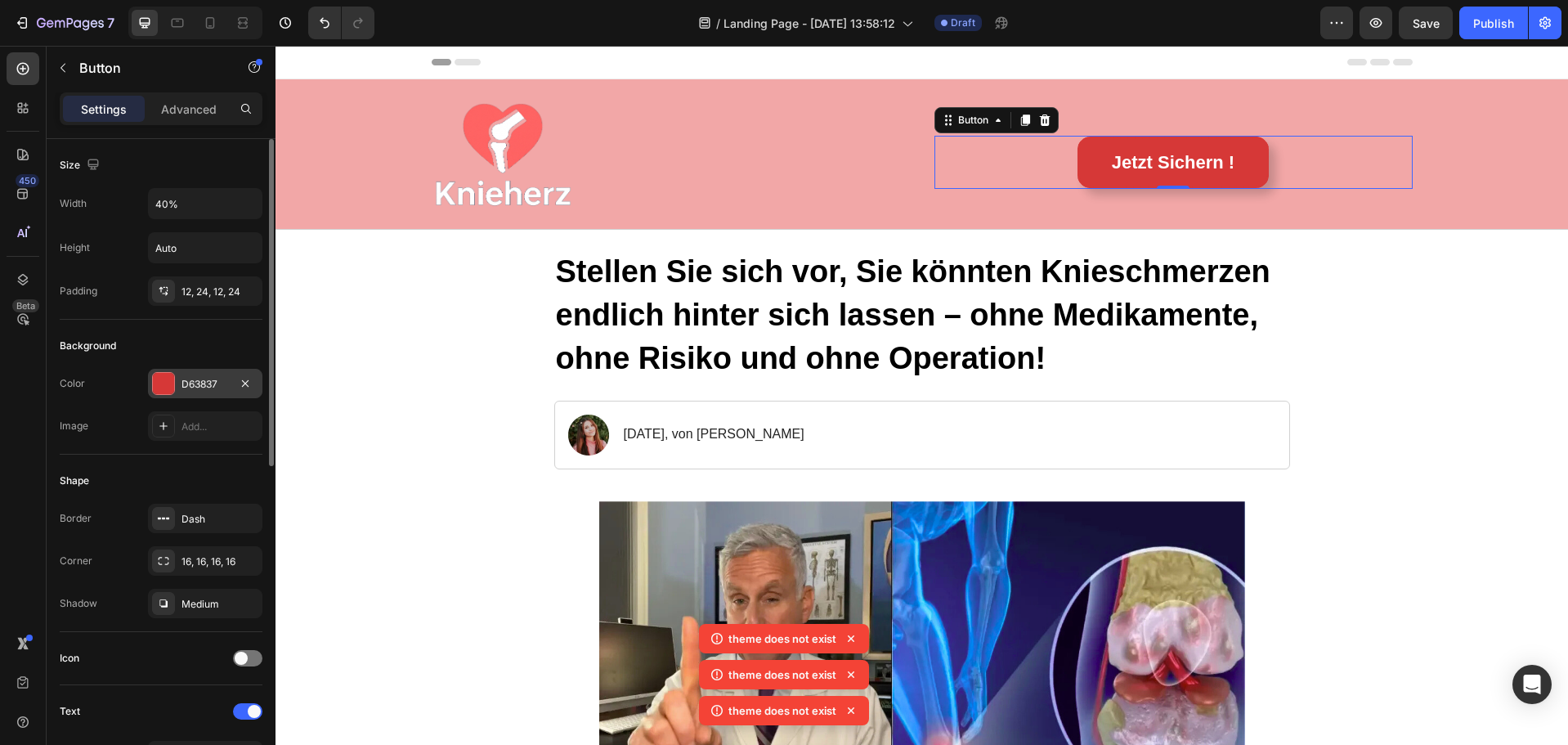
click at [165, 378] on div at bounding box center [163, 383] width 21 height 21
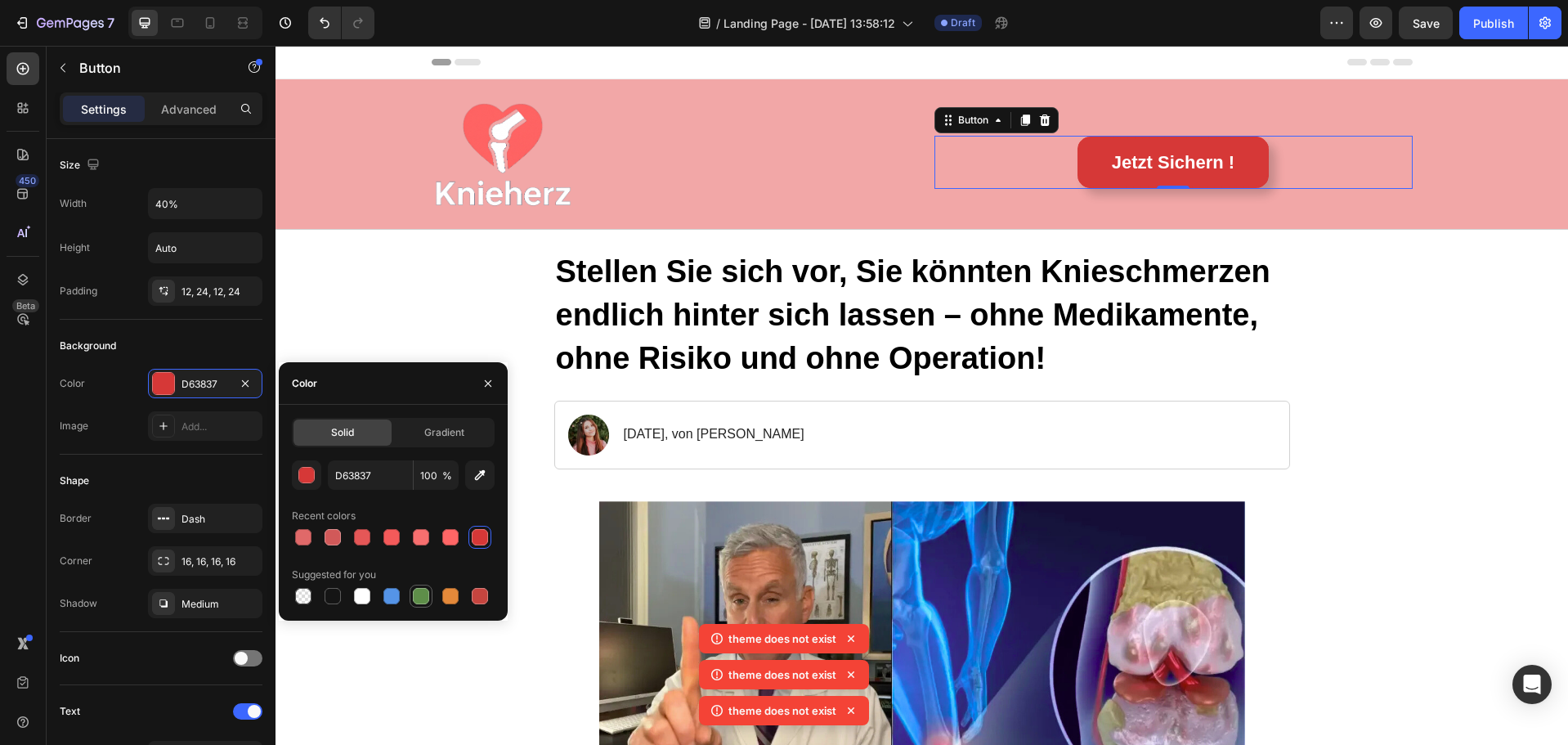
click at [422, 600] on div at bounding box center [420, 596] width 17 height 17
type input "5E8E49"
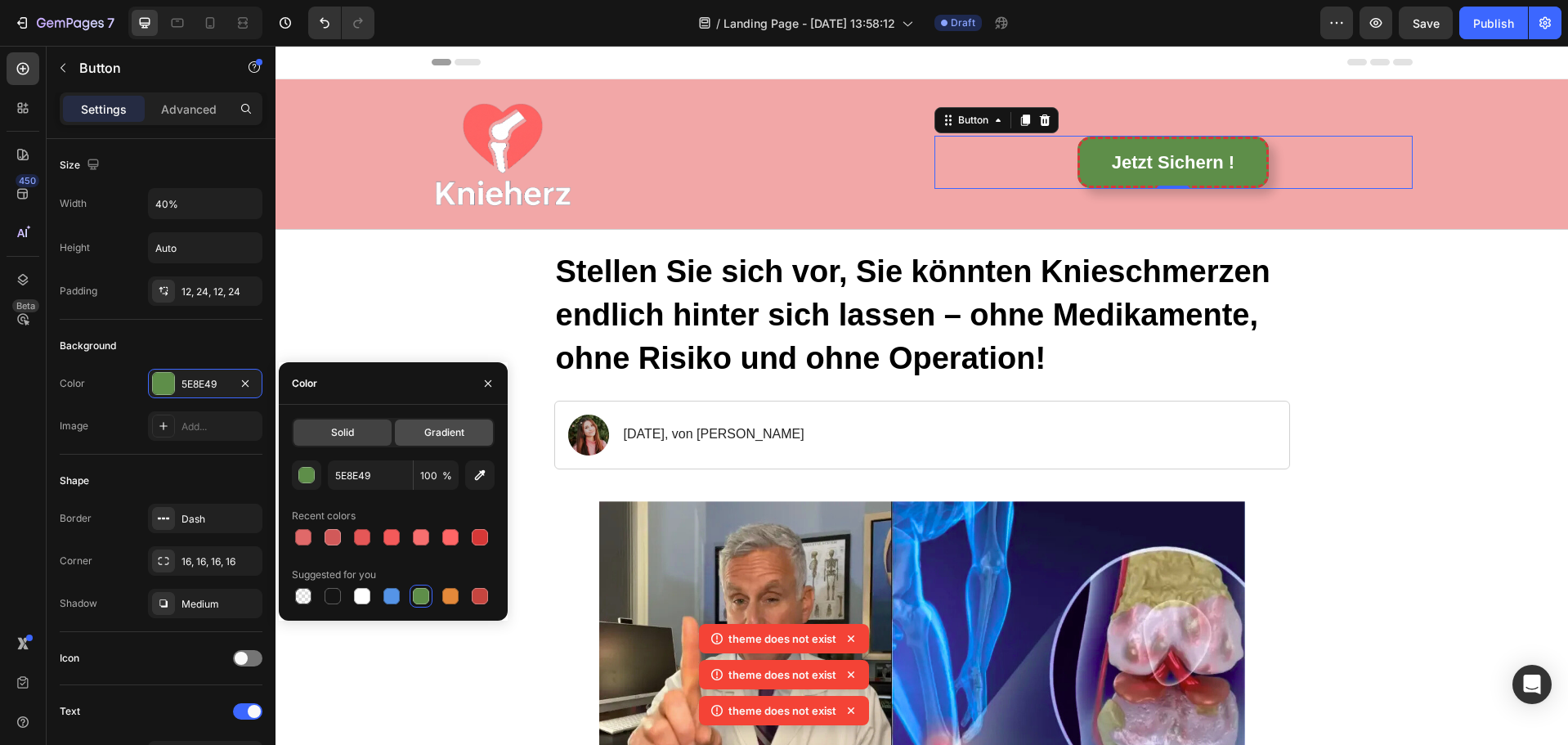
click at [419, 428] on div "Gradient" at bounding box center [443, 432] width 98 height 26
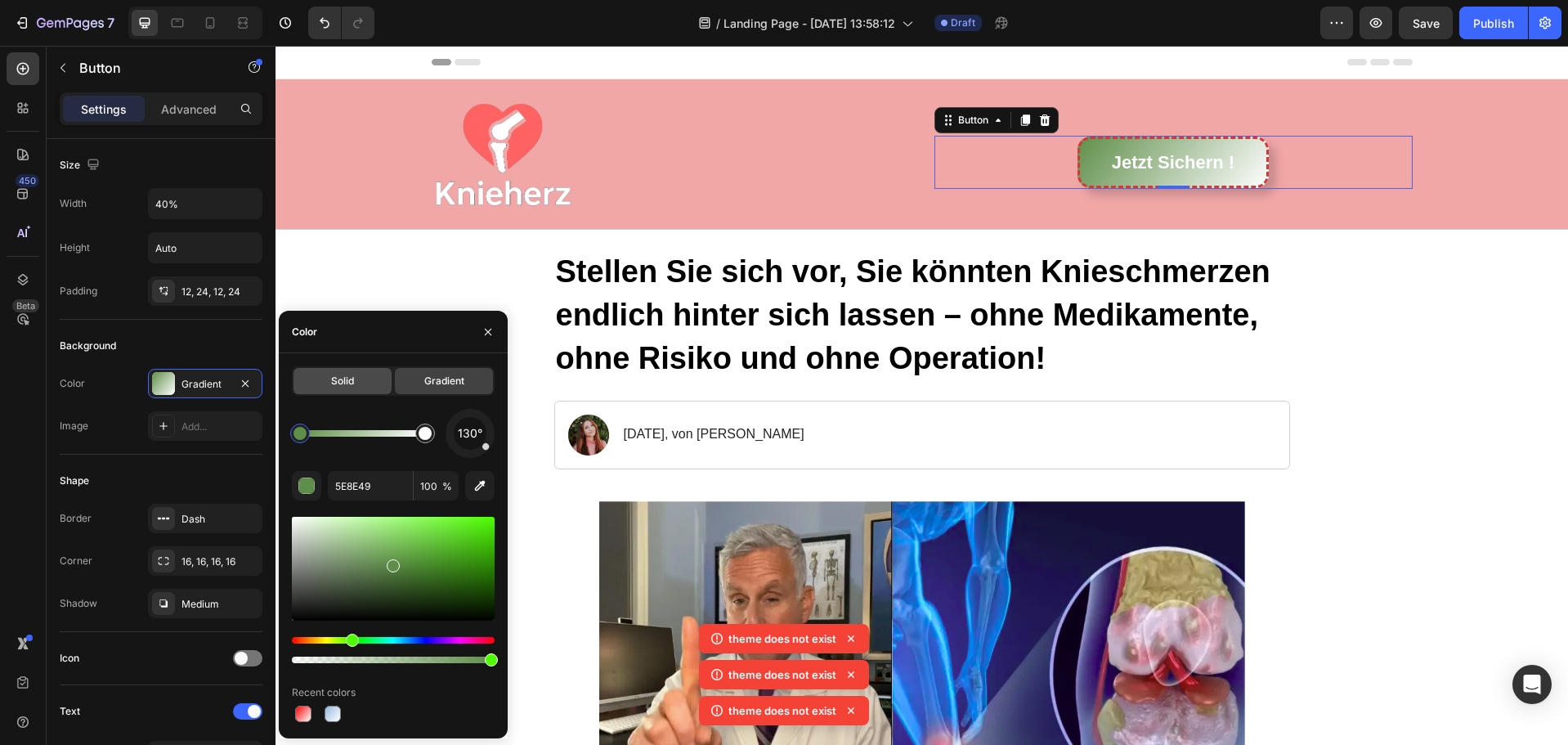
click at [344, 377] on span "Solid" at bounding box center [342, 381] width 23 height 15
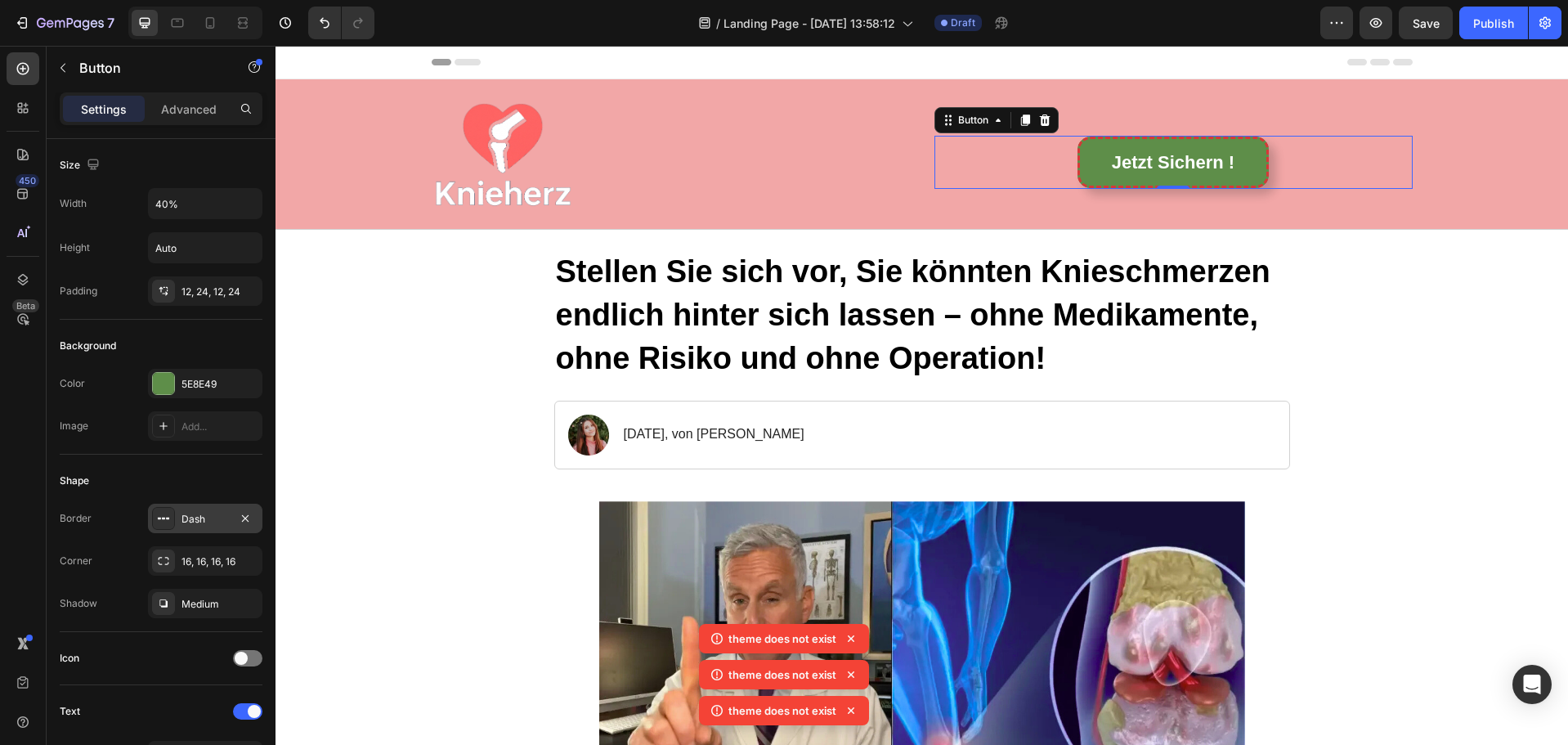
click at [196, 518] on div "Dash" at bounding box center [206, 518] width 47 height 15
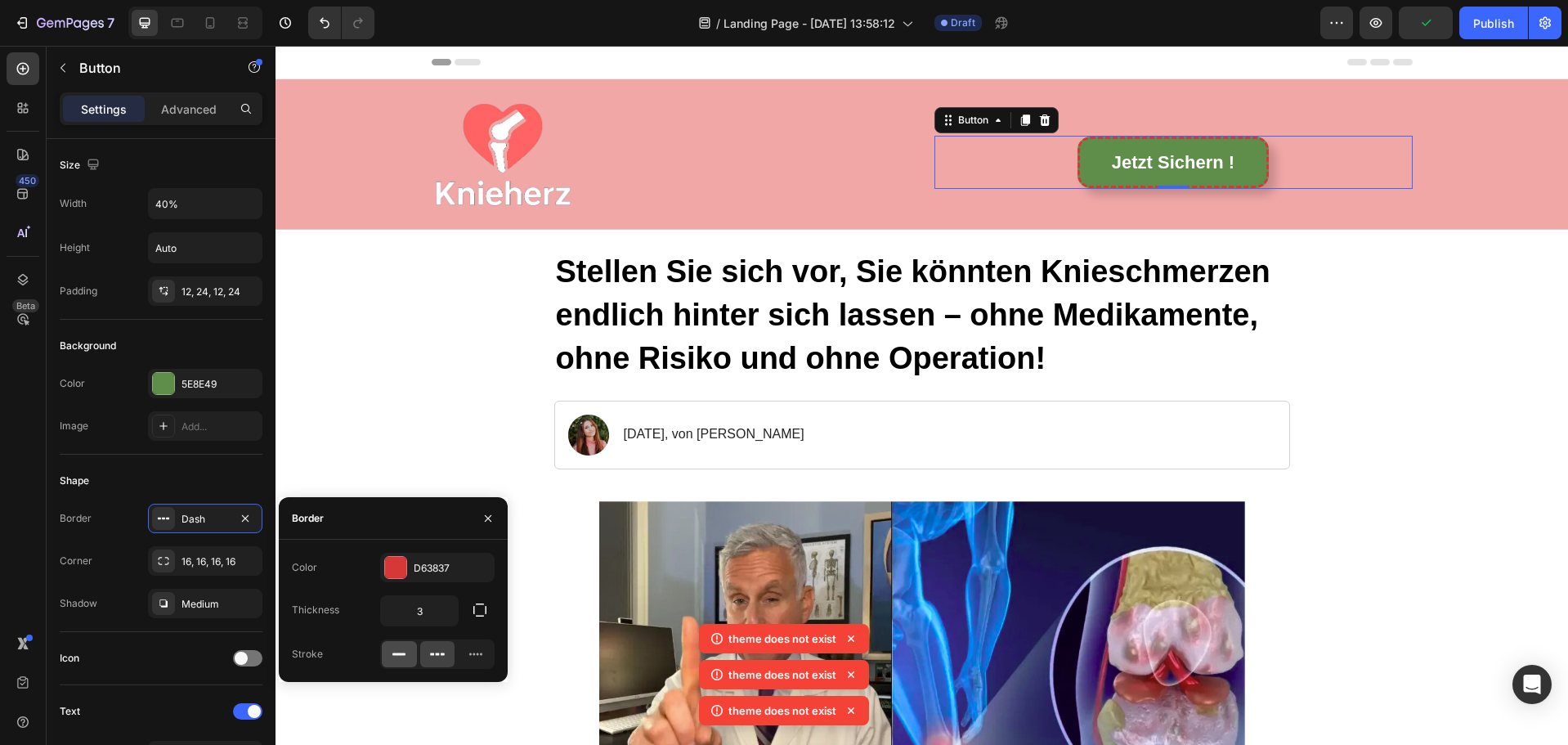
click at [403, 657] on icon at bounding box center [399, 654] width 17 height 17
click at [386, 559] on div at bounding box center [395, 567] width 21 height 21
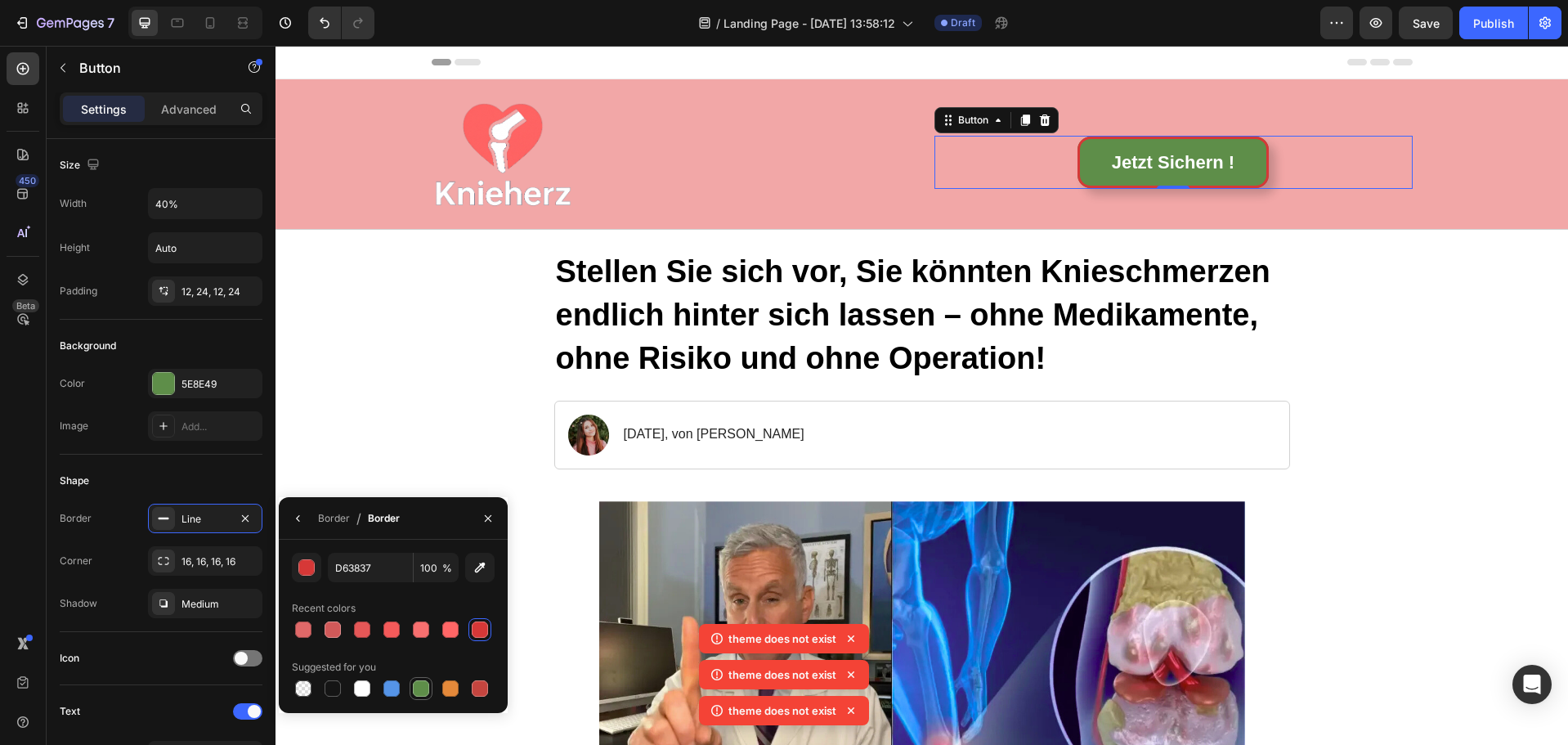
click at [422, 688] on div at bounding box center [420, 689] width 17 height 17
click at [306, 558] on button "button" at bounding box center [307, 568] width 30 height 30
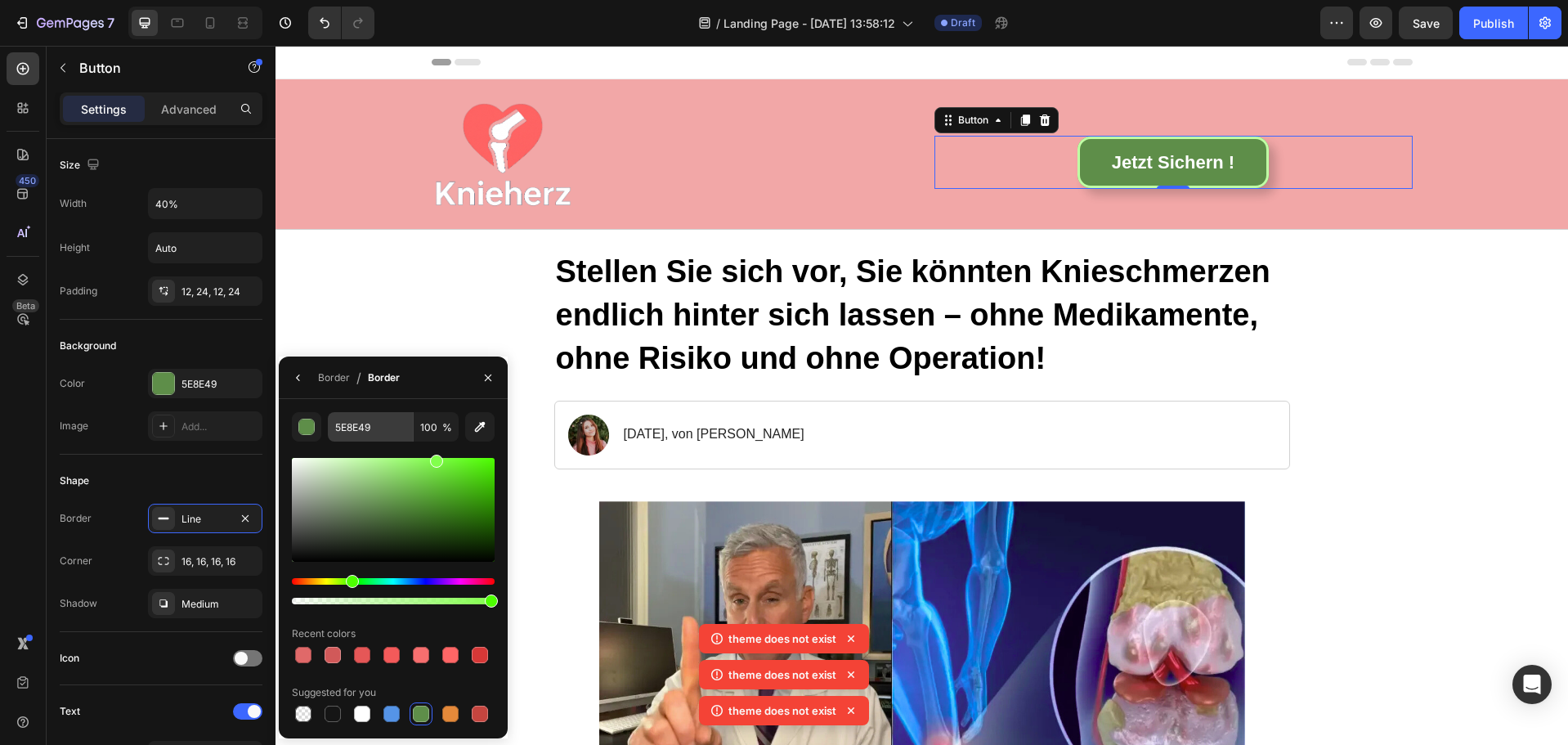
drag, startPoint x: 393, startPoint y: 505, endPoint x: 365, endPoint y: 439, distance: 71.7
click at [365, 439] on div "5E8E49 100 % Recent colors Suggested for you" at bounding box center [393, 569] width 203 height 314
drag, startPoint x: 369, startPoint y: 461, endPoint x: 384, endPoint y: 467, distance: 16.2
click at [384, 467] on div at bounding box center [386, 470] width 13 height 13
type input "9EE87F"
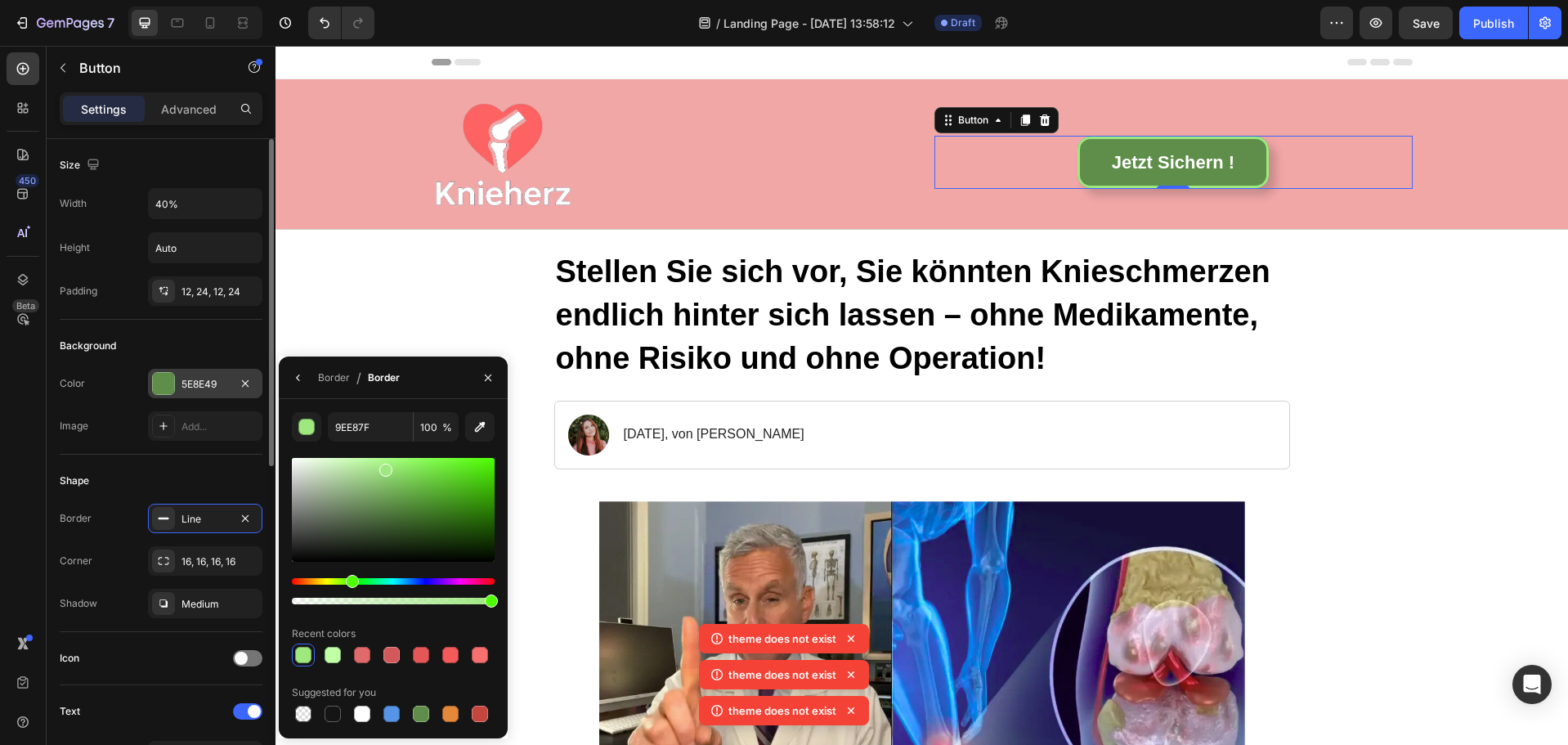
click at [165, 375] on div at bounding box center [163, 383] width 23 height 23
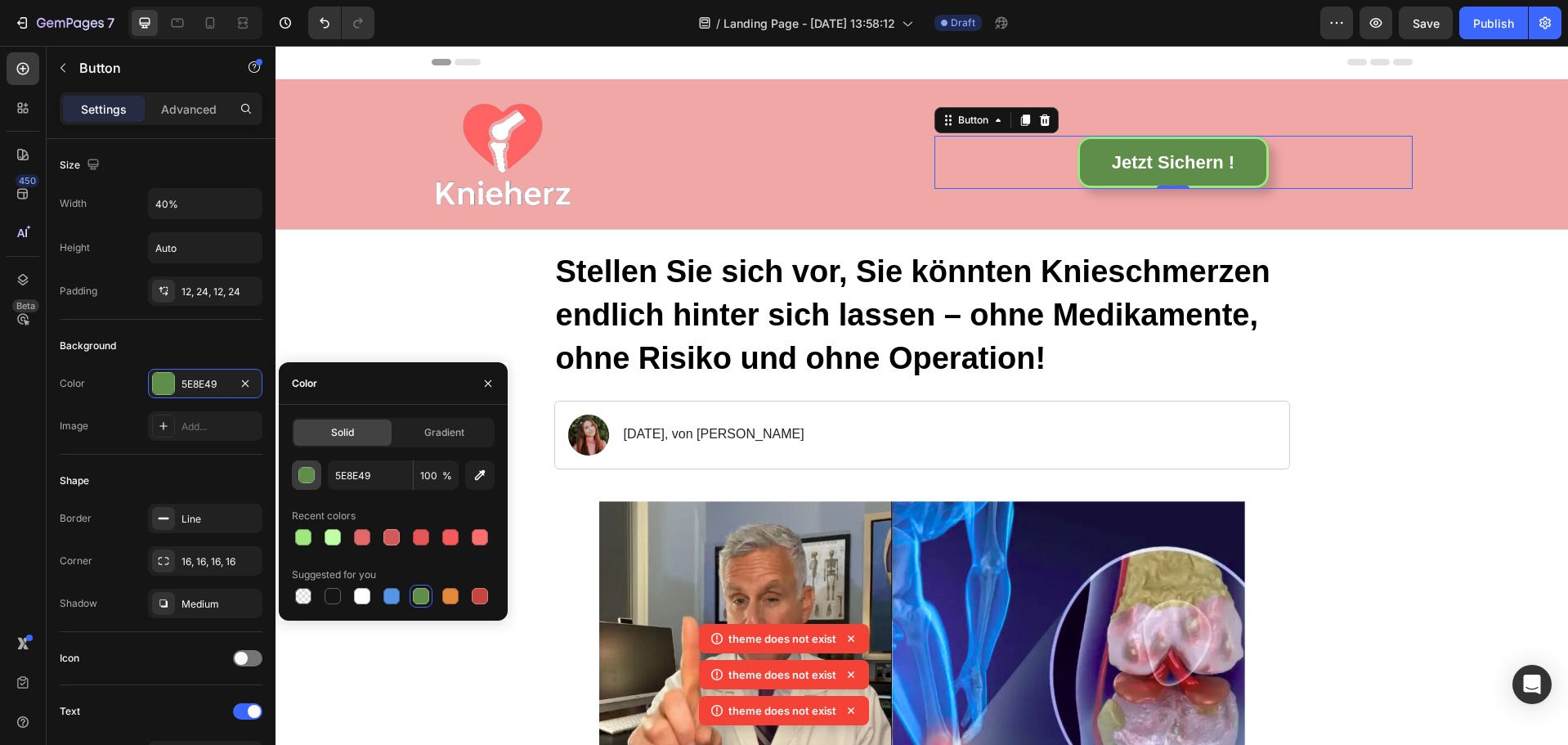
click at [309, 474] on div "button" at bounding box center [308, 476] width 17 height 17
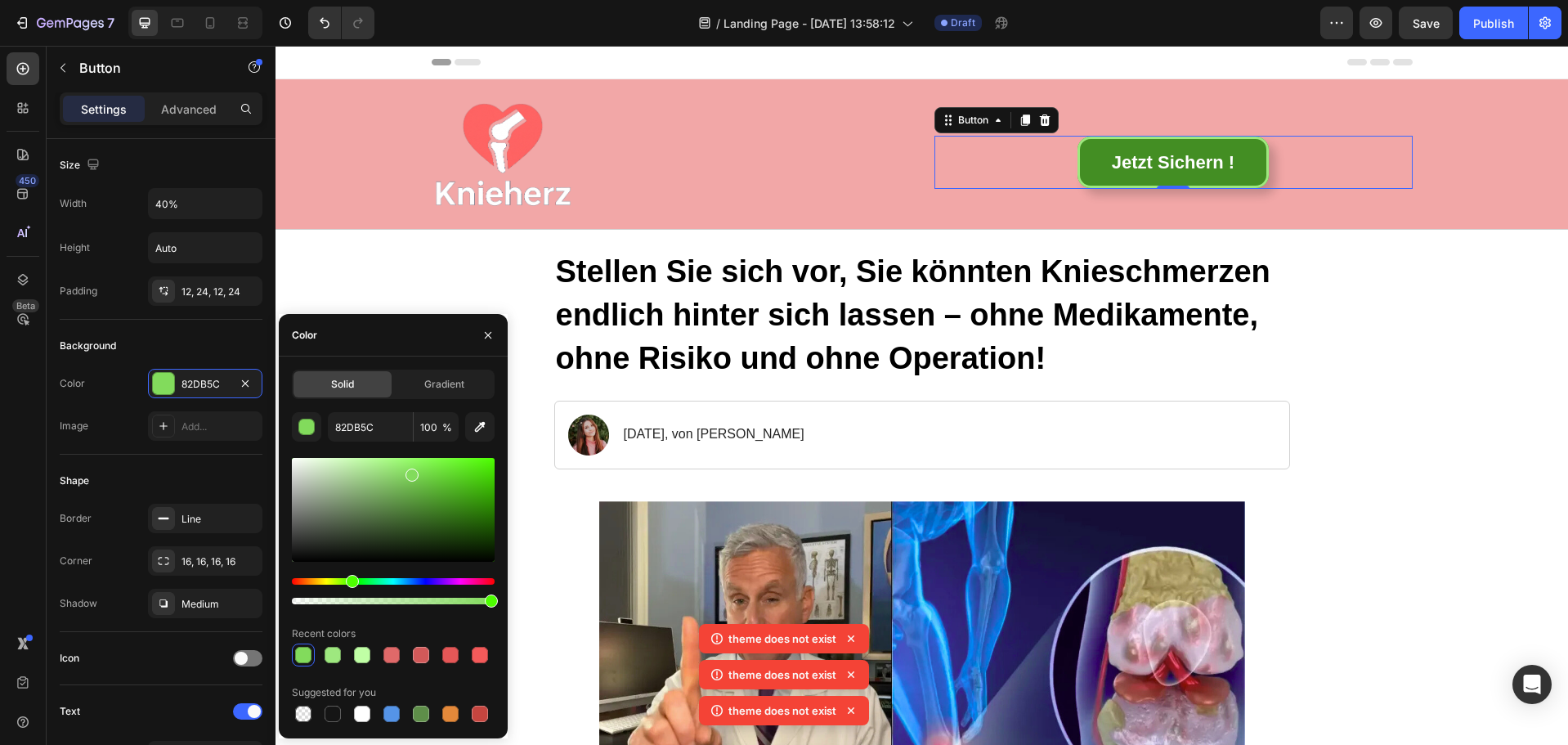
drag, startPoint x: 412, startPoint y: 472, endPoint x: 444, endPoint y: 503, distance: 44.6
click at [444, 503] on div at bounding box center [393, 510] width 203 height 104
type input "64BF3D"
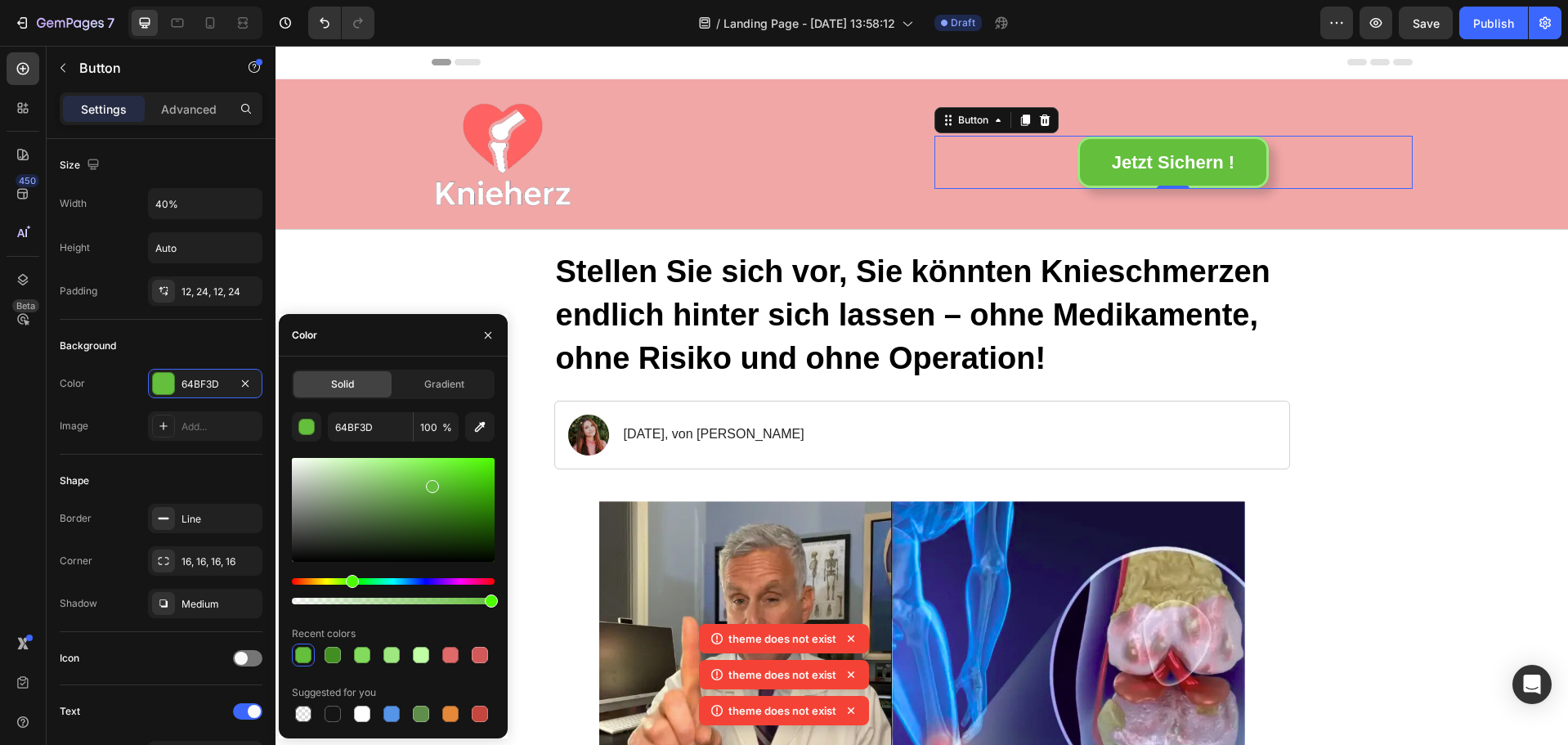
drag, startPoint x: 443, startPoint y: 508, endPoint x: 431, endPoint y: 484, distance: 26.8
click at [431, 484] on div at bounding box center [432, 486] width 13 height 13
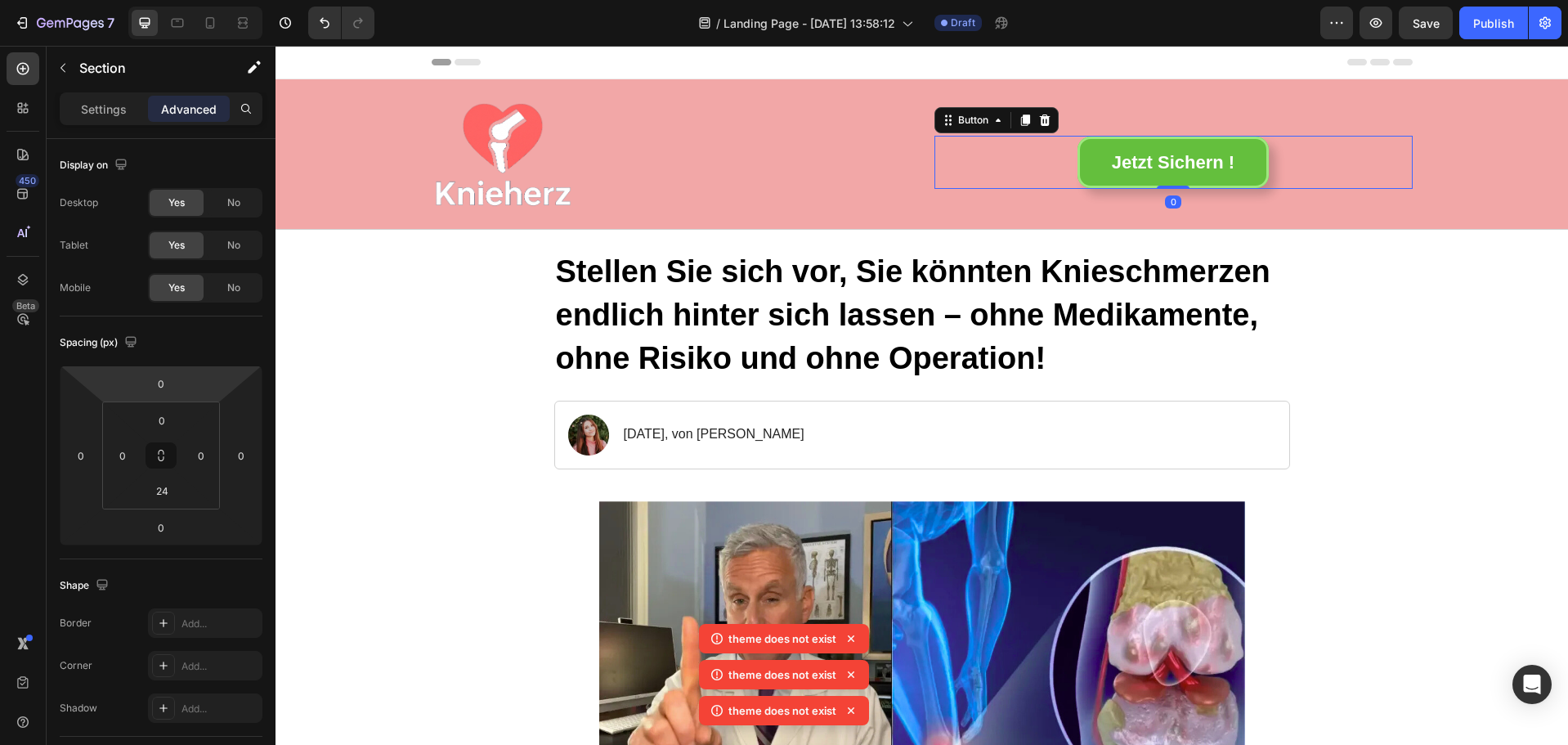
click at [1055, 142] on div "Jetzt Sichern ! Button 0" at bounding box center [1174, 162] width 479 height 54
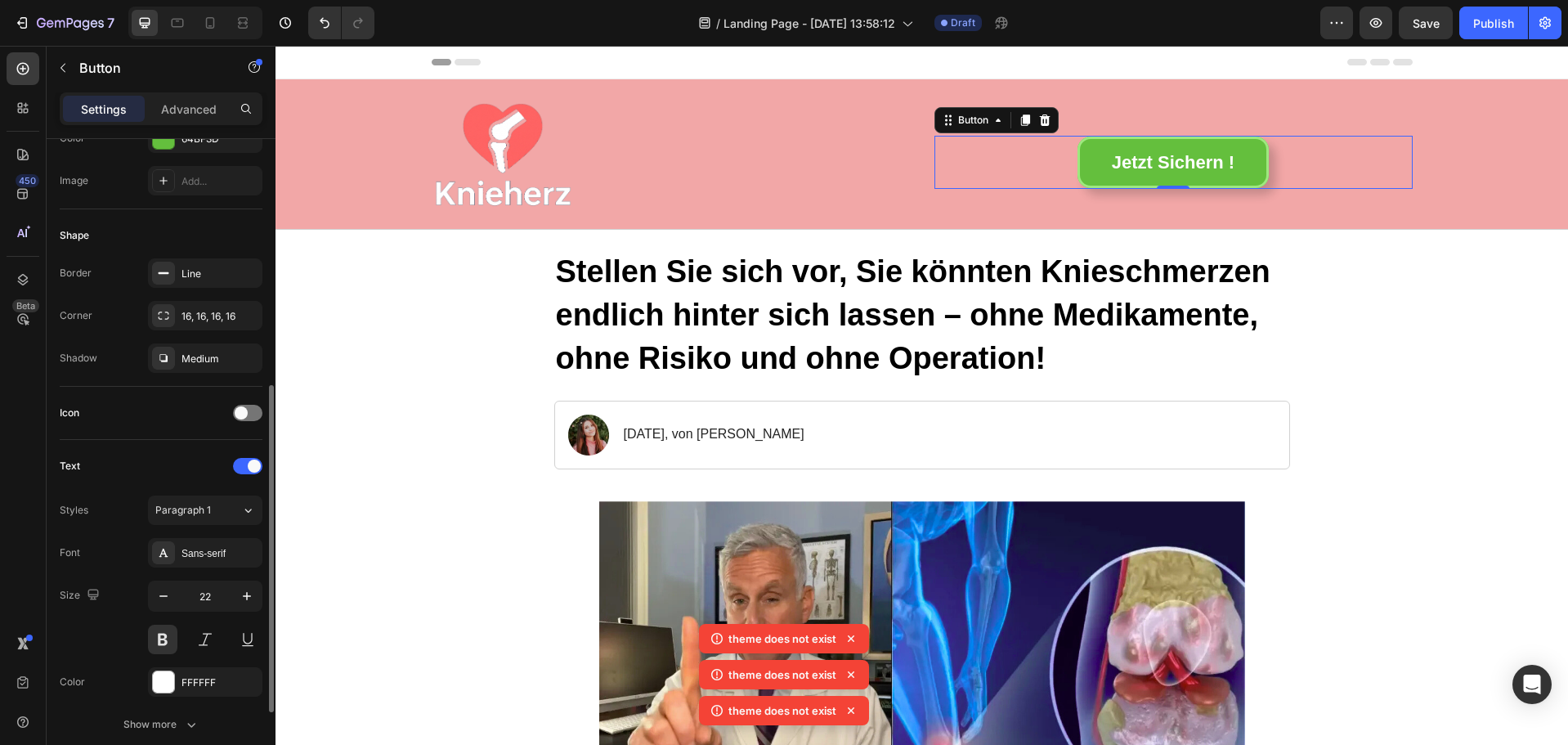
scroll to position [409, 0]
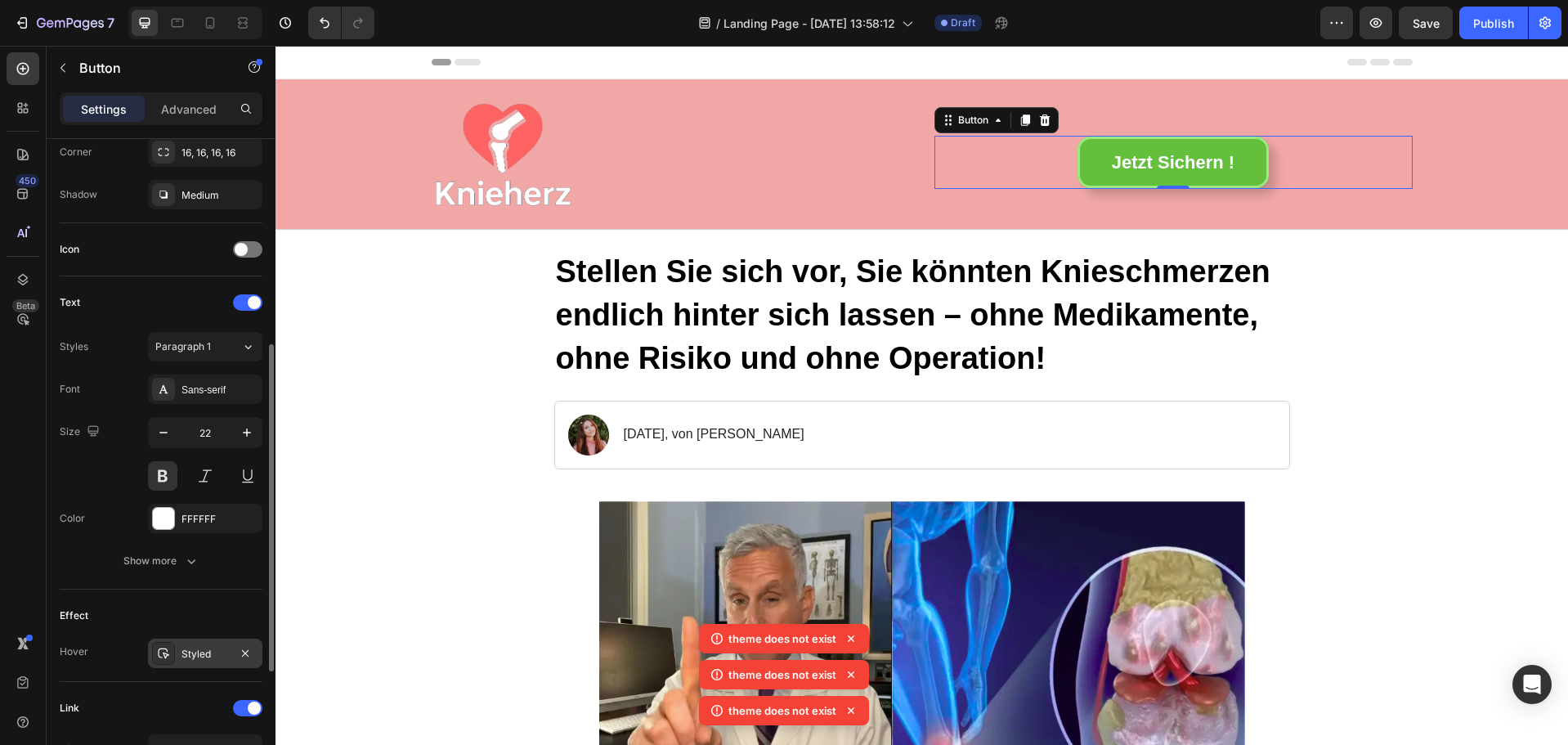
click at [211, 654] on div "Styled" at bounding box center [206, 654] width 47 height 15
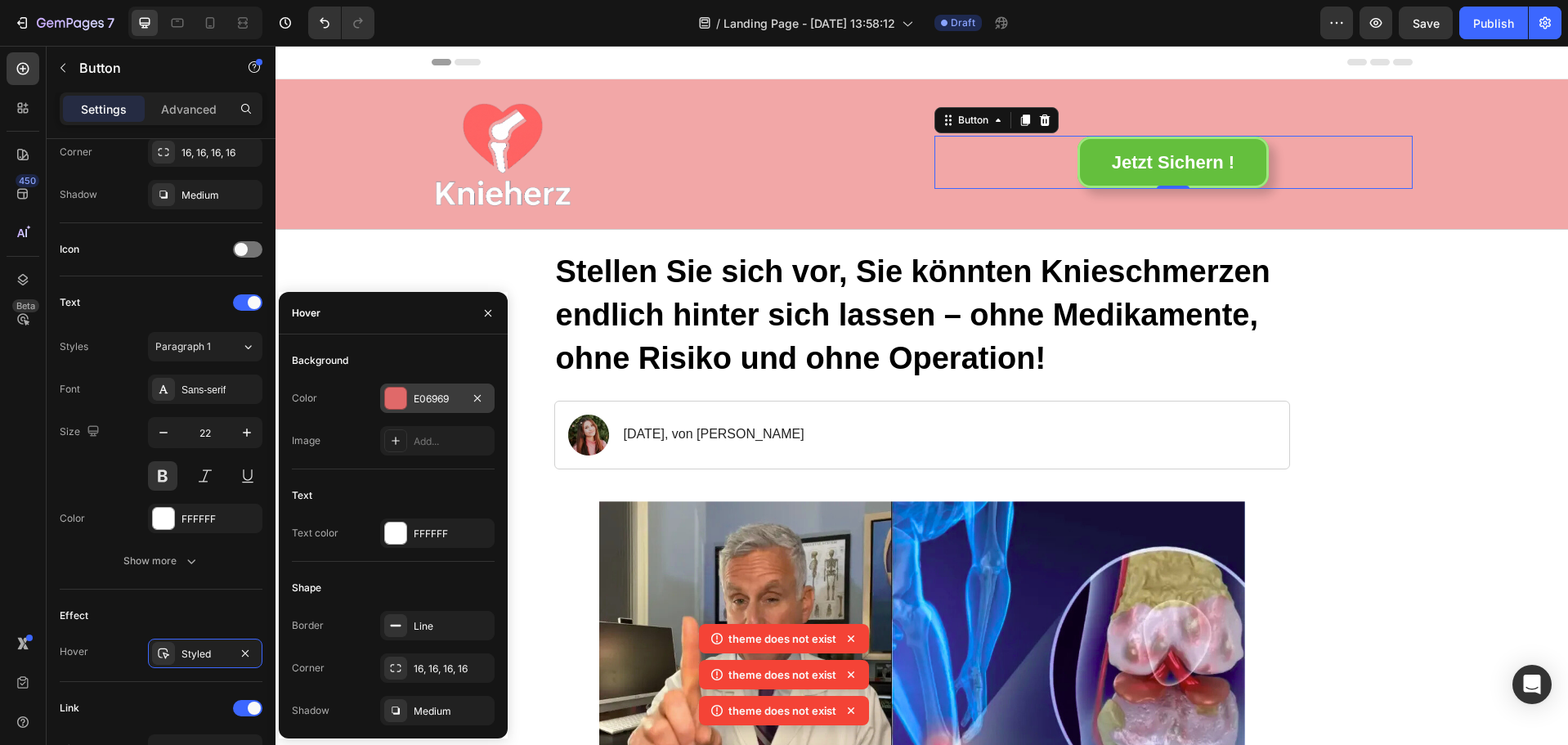
click at [399, 397] on div at bounding box center [395, 398] width 21 height 21
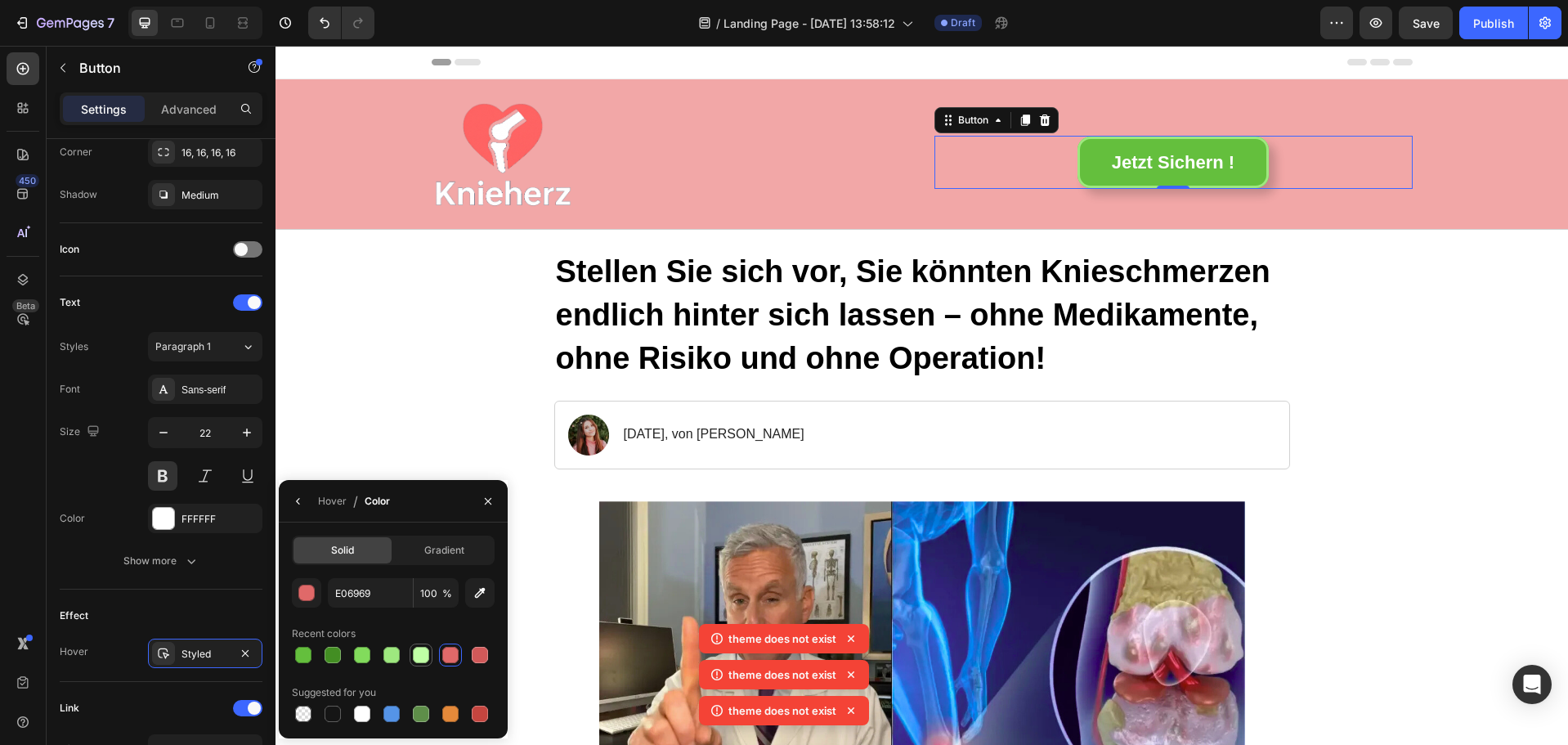
click at [415, 655] on div at bounding box center [420, 655] width 17 height 17
click at [393, 649] on div at bounding box center [392, 655] width 17 height 17
click at [363, 659] on div at bounding box center [362, 655] width 17 height 17
type input "82DB5C"
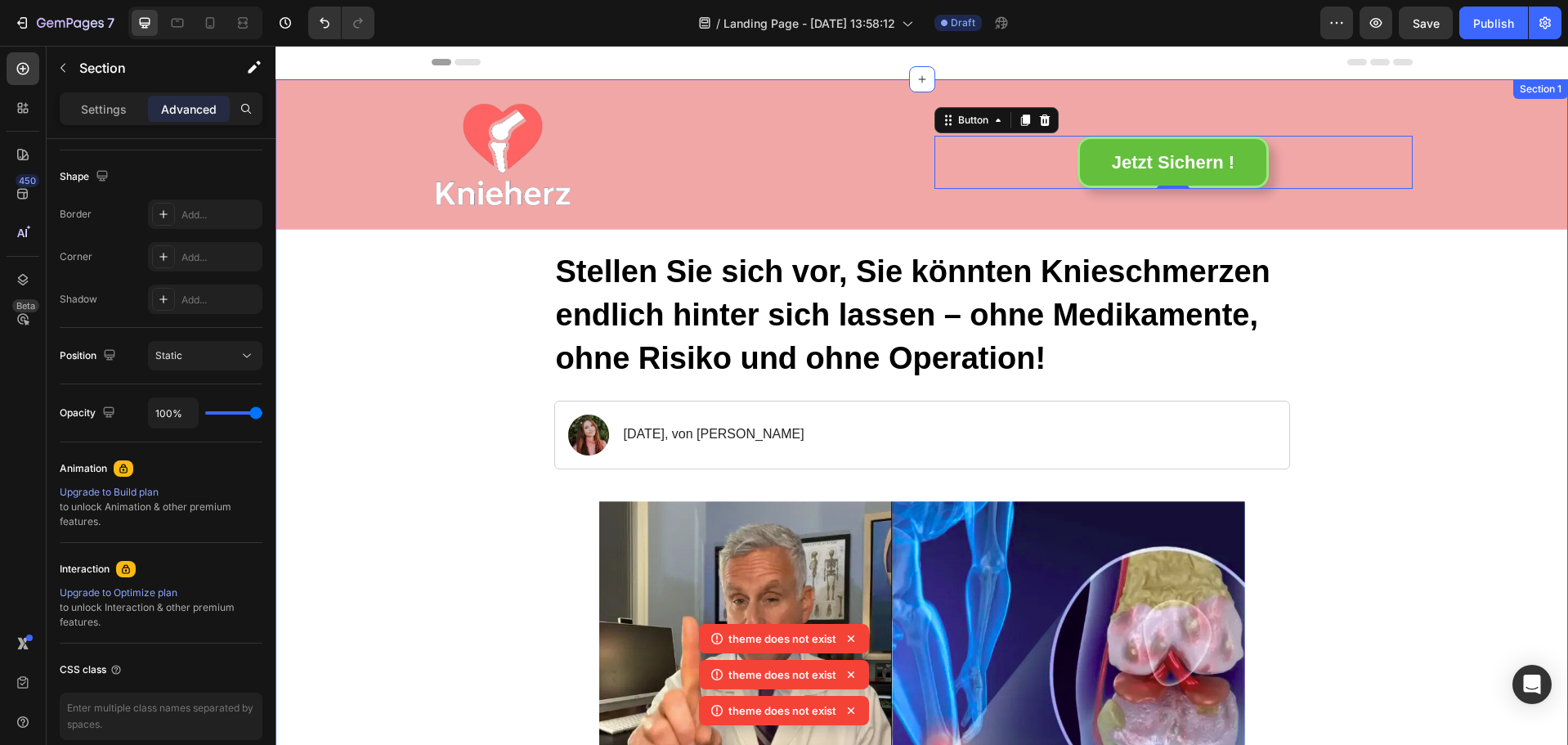
scroll to position [0, 0]
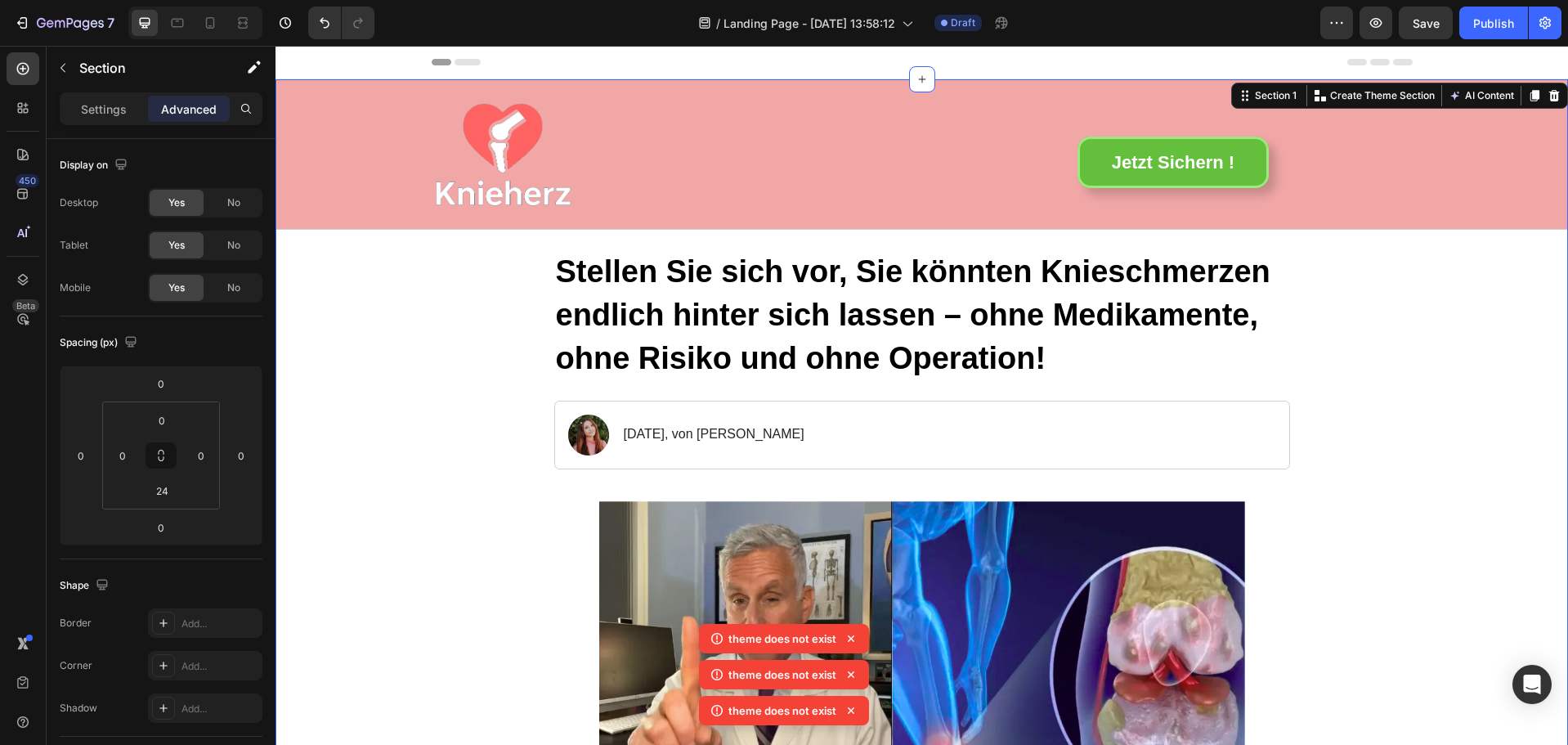
click at [167, 420] on input "0" at bounding box center [161, 419] width 33 height 25
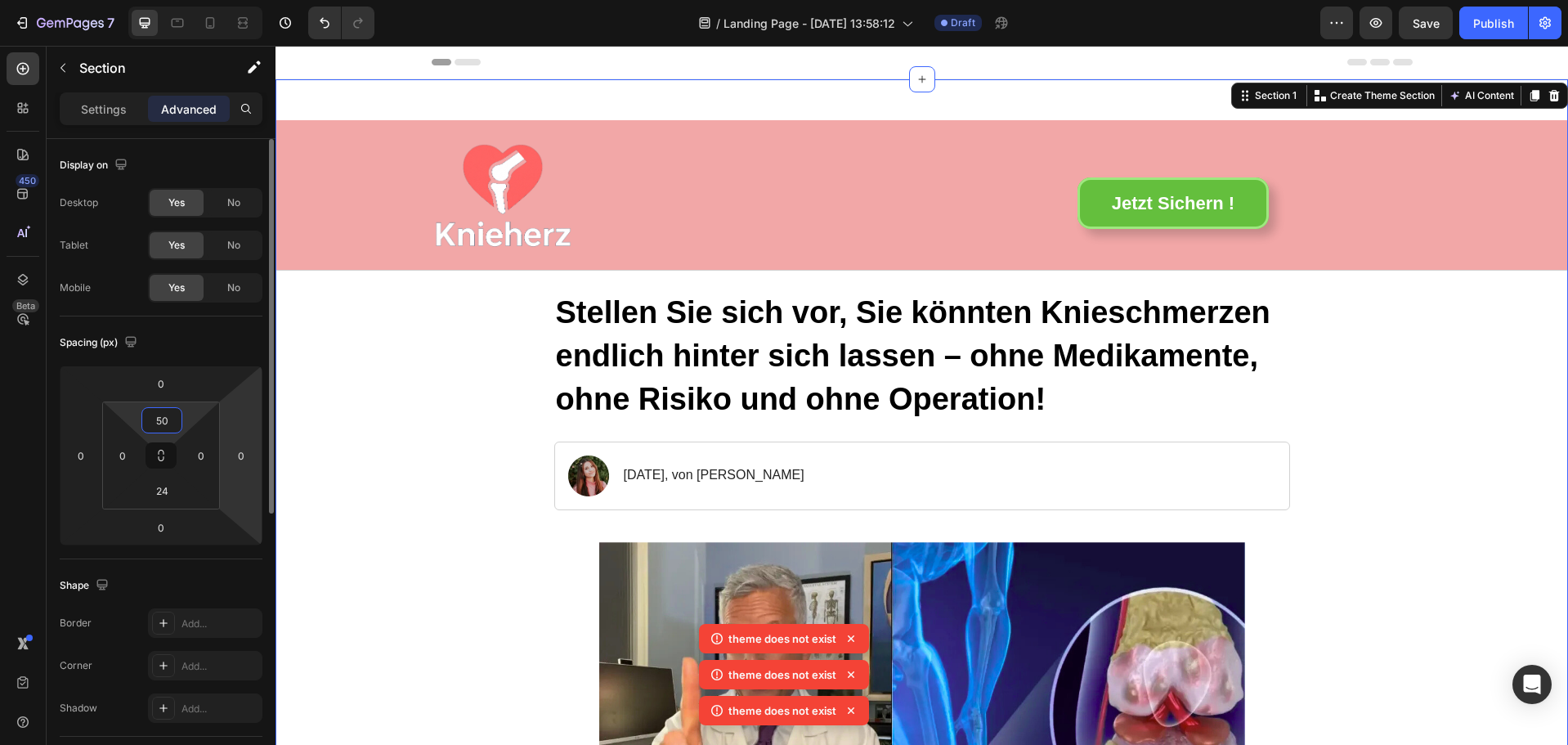
type input "5"
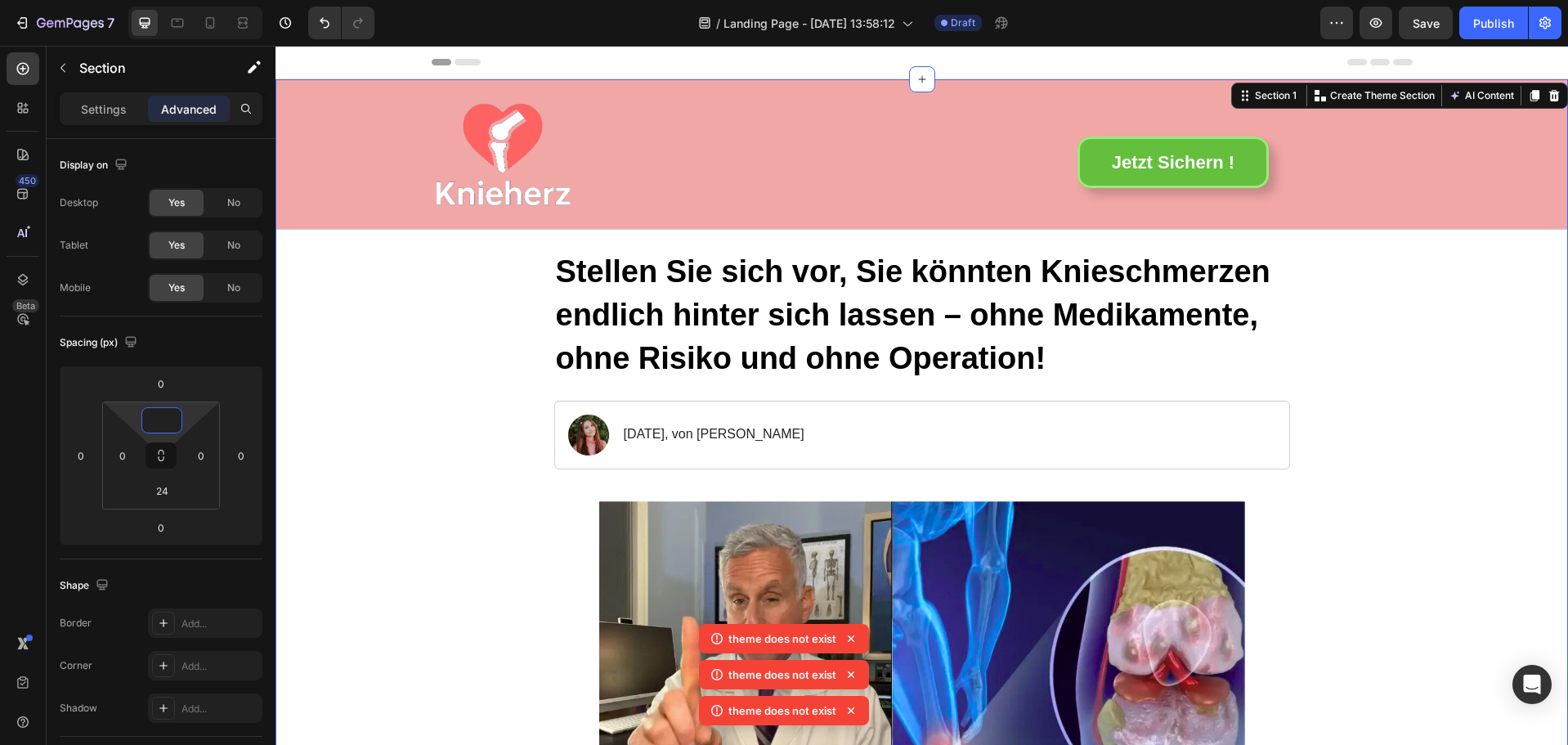
type input "0"
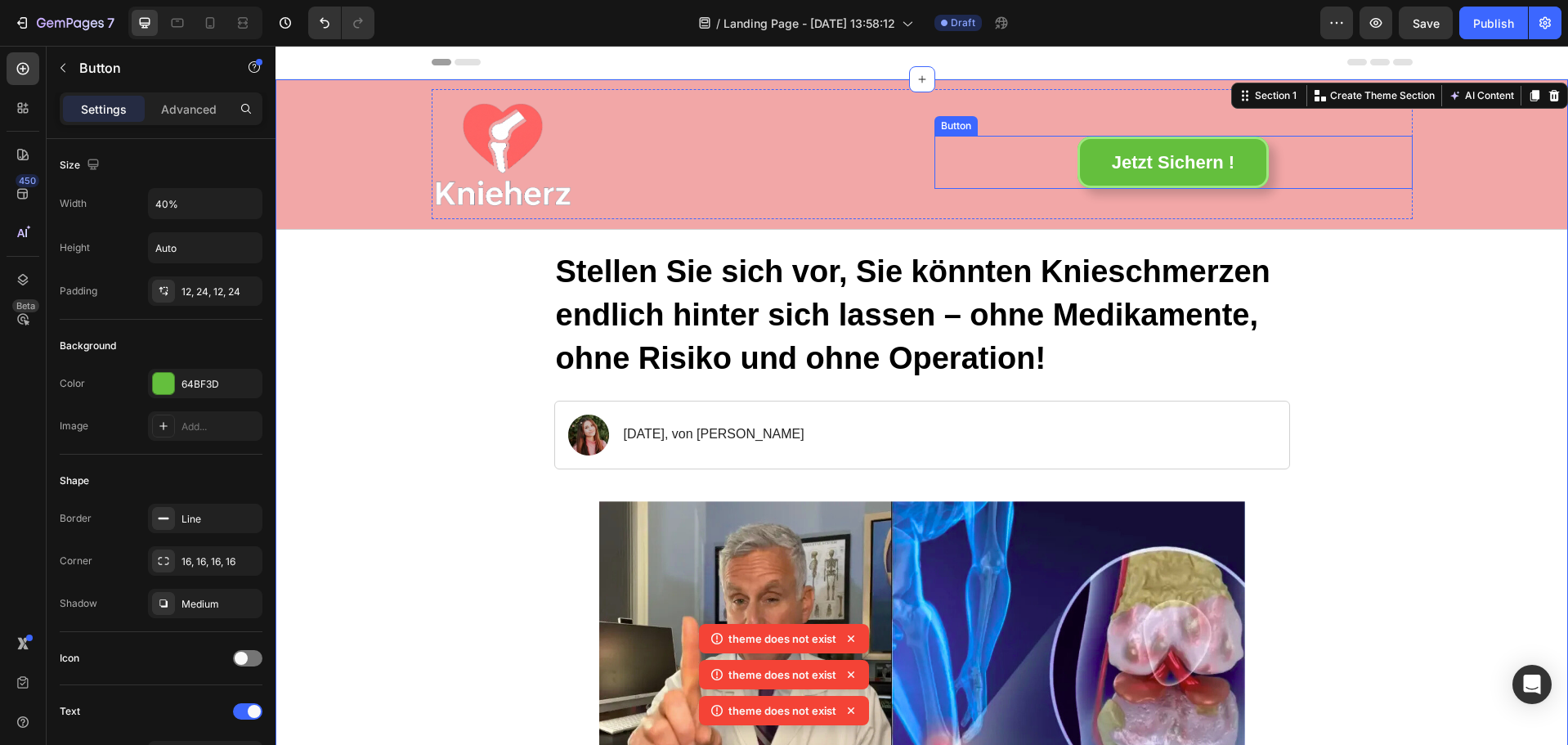
click at [1026, 143] on div "Jetzt Sichern ! Button" at bounding box center [1174, 162] width 479 height 54
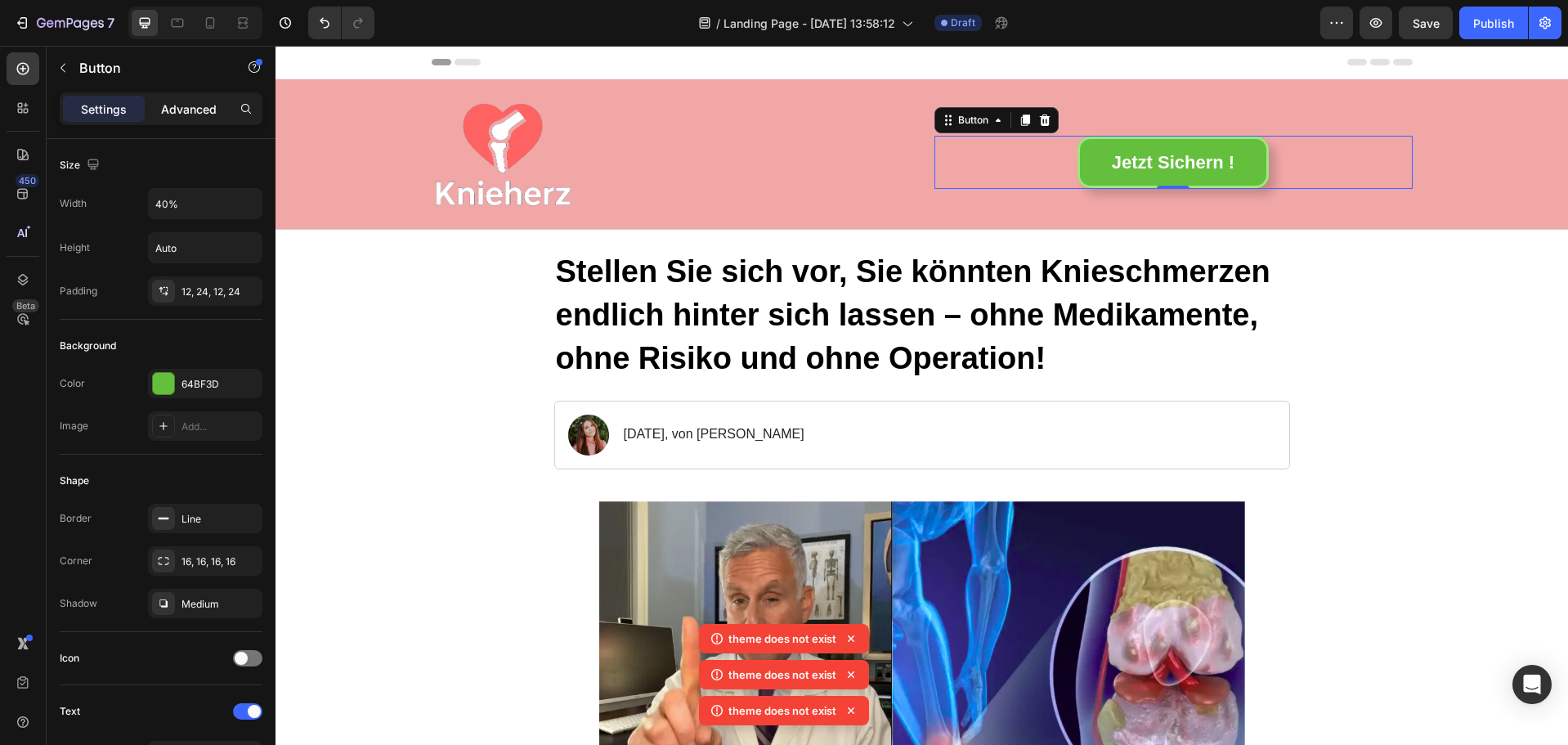
click at [182, 102] on p "Advanced" at bounding box center [189, 109] width 55 height 17
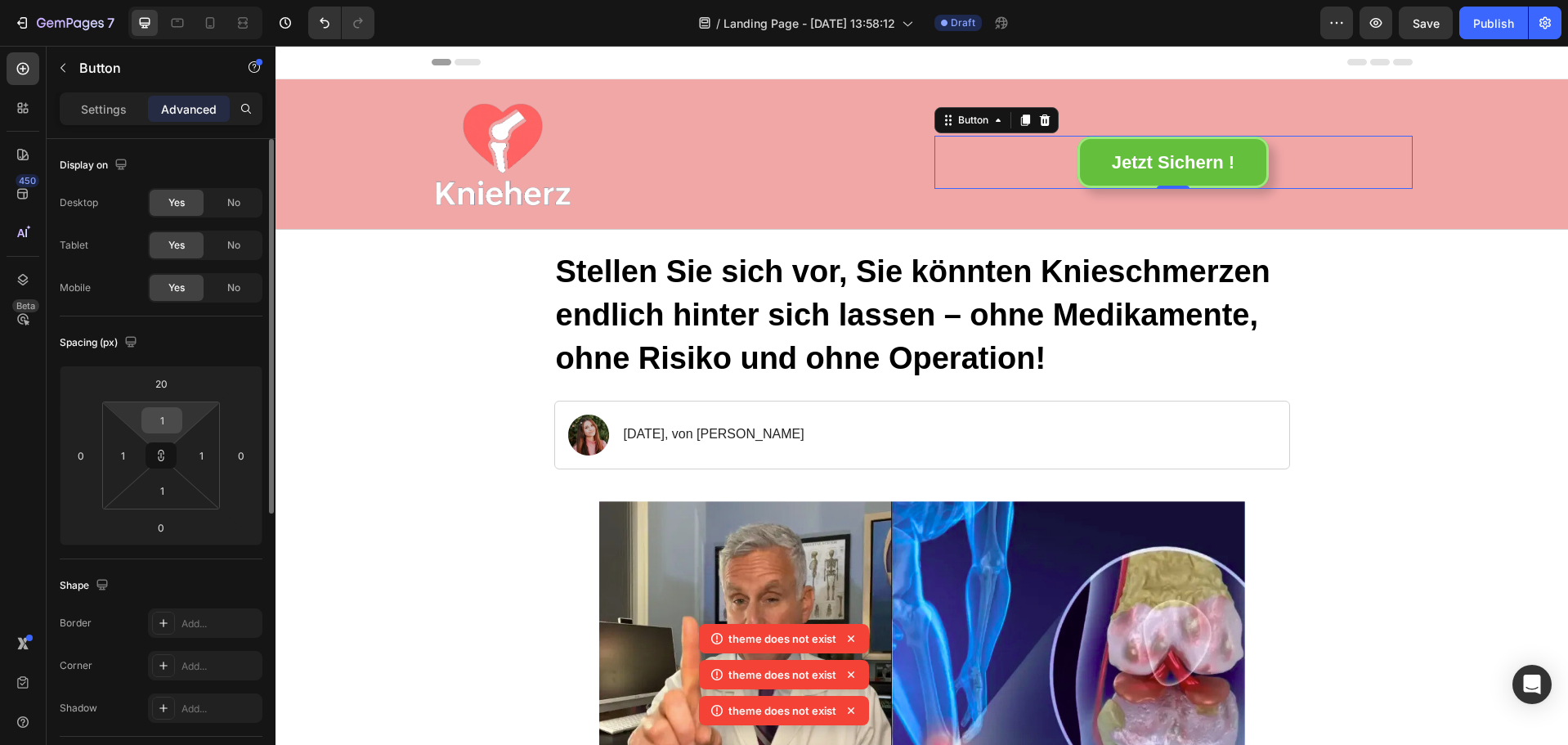
click at [167, 416] on input "1" at bounding box center [161, 419] width 33 height 25
type input "5"
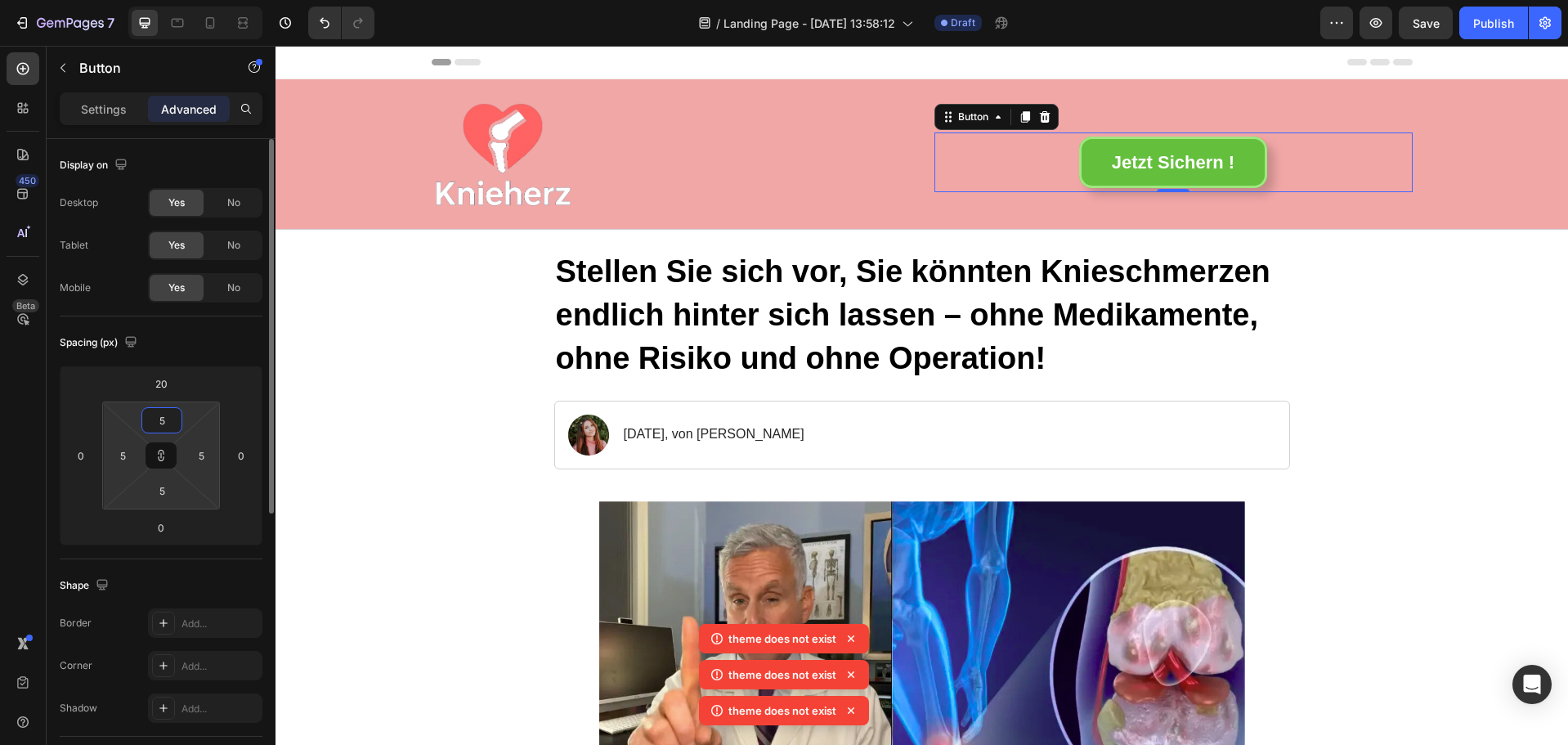
type input "50"
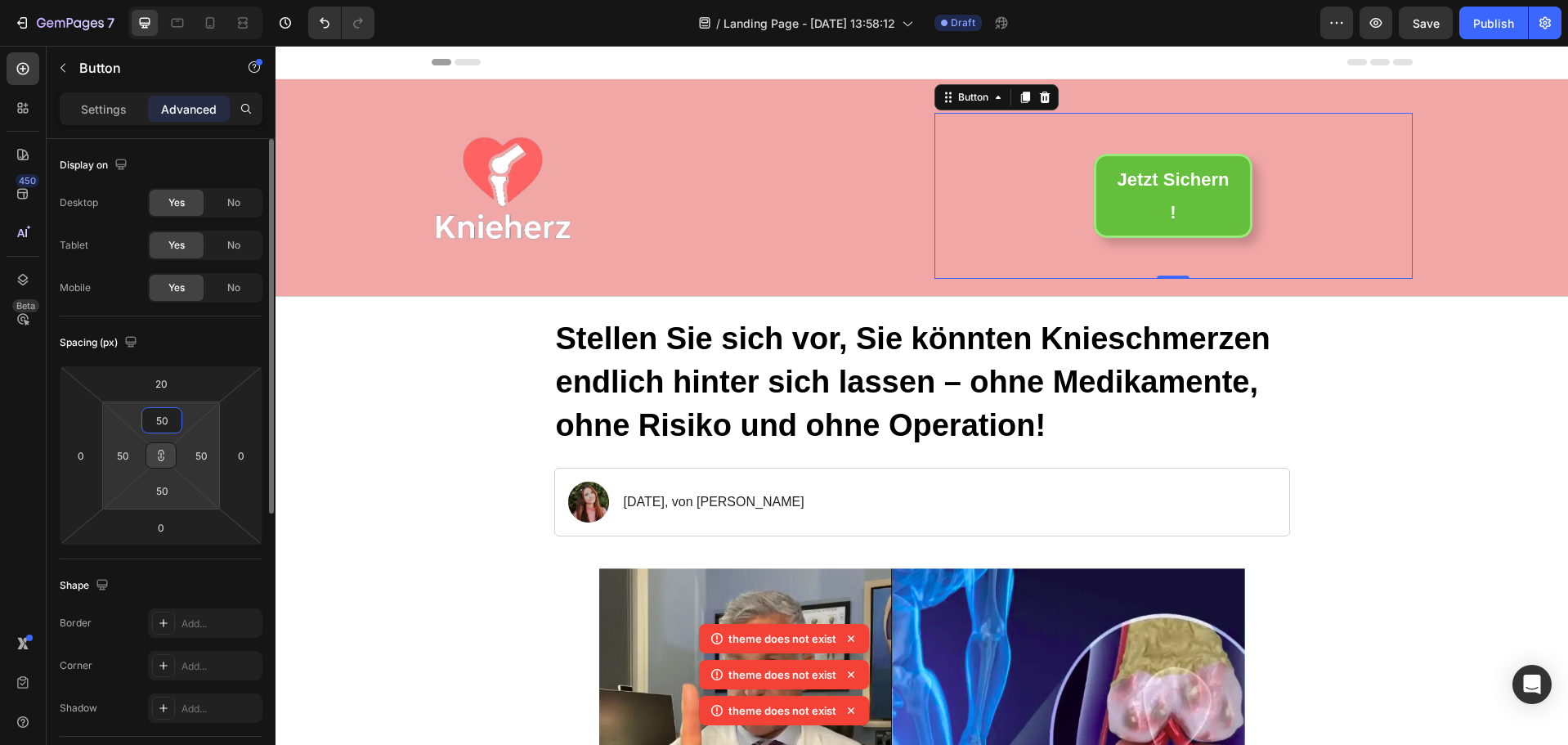
click at [158, 454] on icon at bounding box center [160, 455] width 13 height 13
click at [161, 454] on icon at bounding box center [160, 455] width 13 height 13
click at [165, 420] on input "50" at bounding box center [161, 419] width 33 height 25
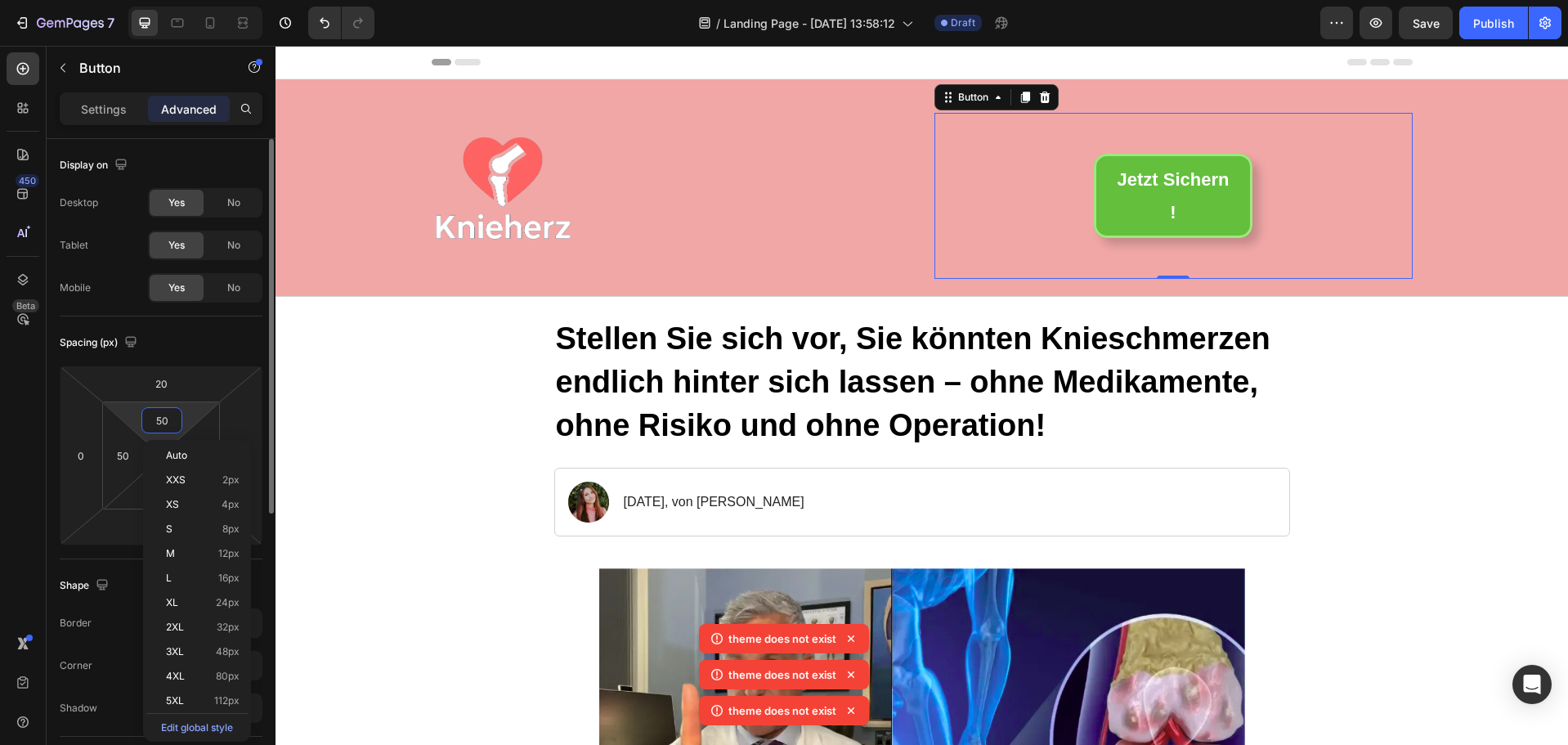
type input "5"
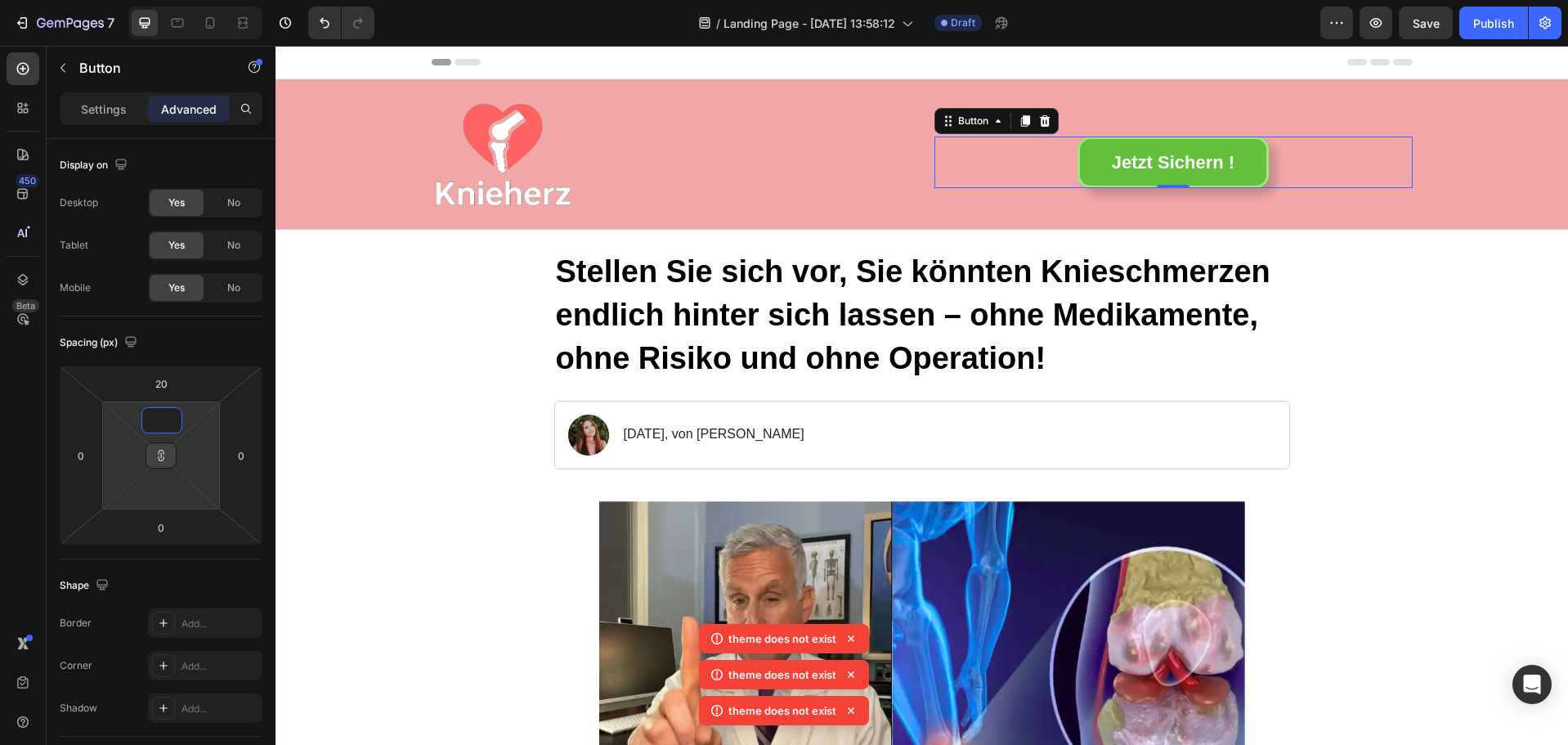
type input "1"
click at [162, 457] on icon at bounding box center [161, 456] width 1 height 6
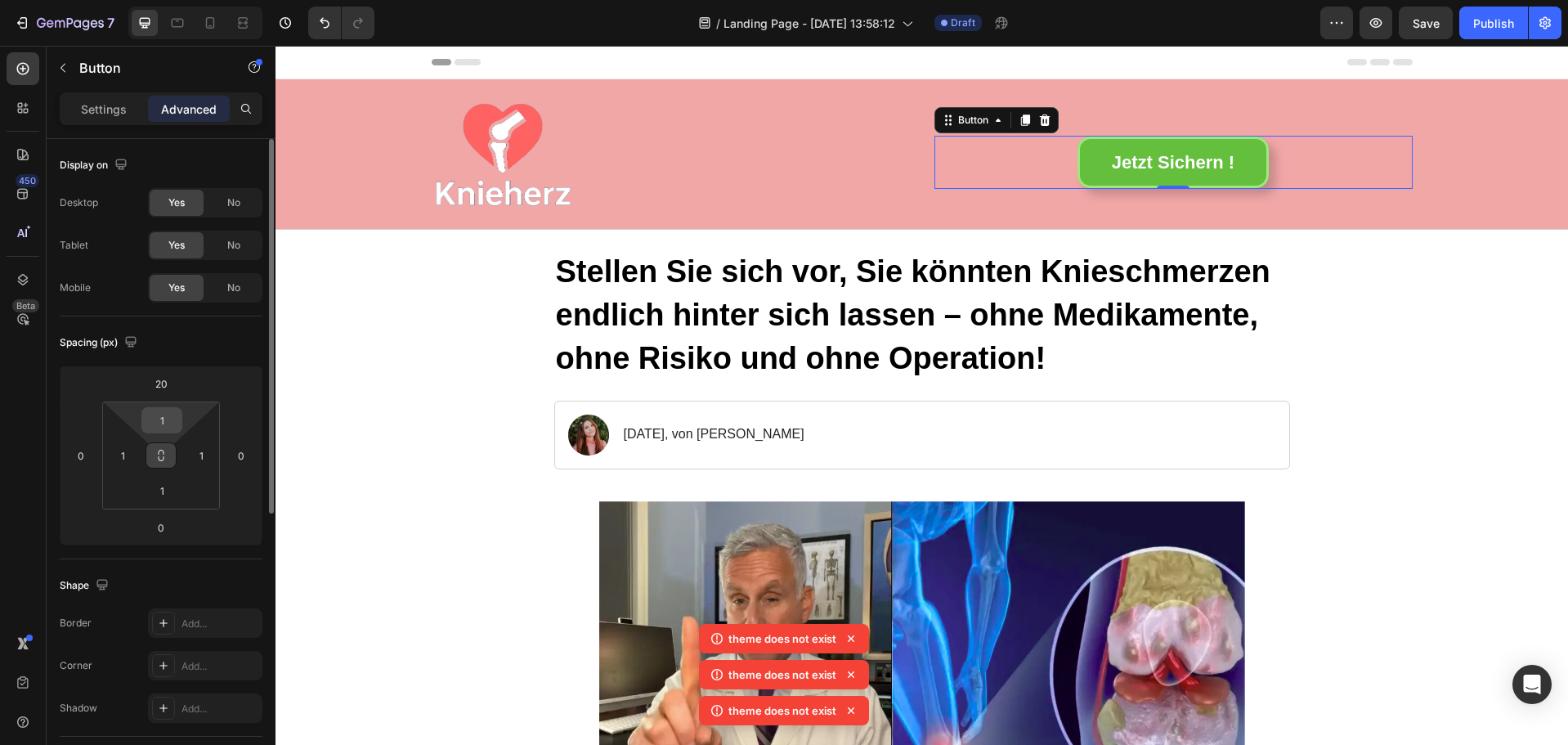
click at [160, 419] on input "1" at bounding box center [161, 419] width 33 height 25
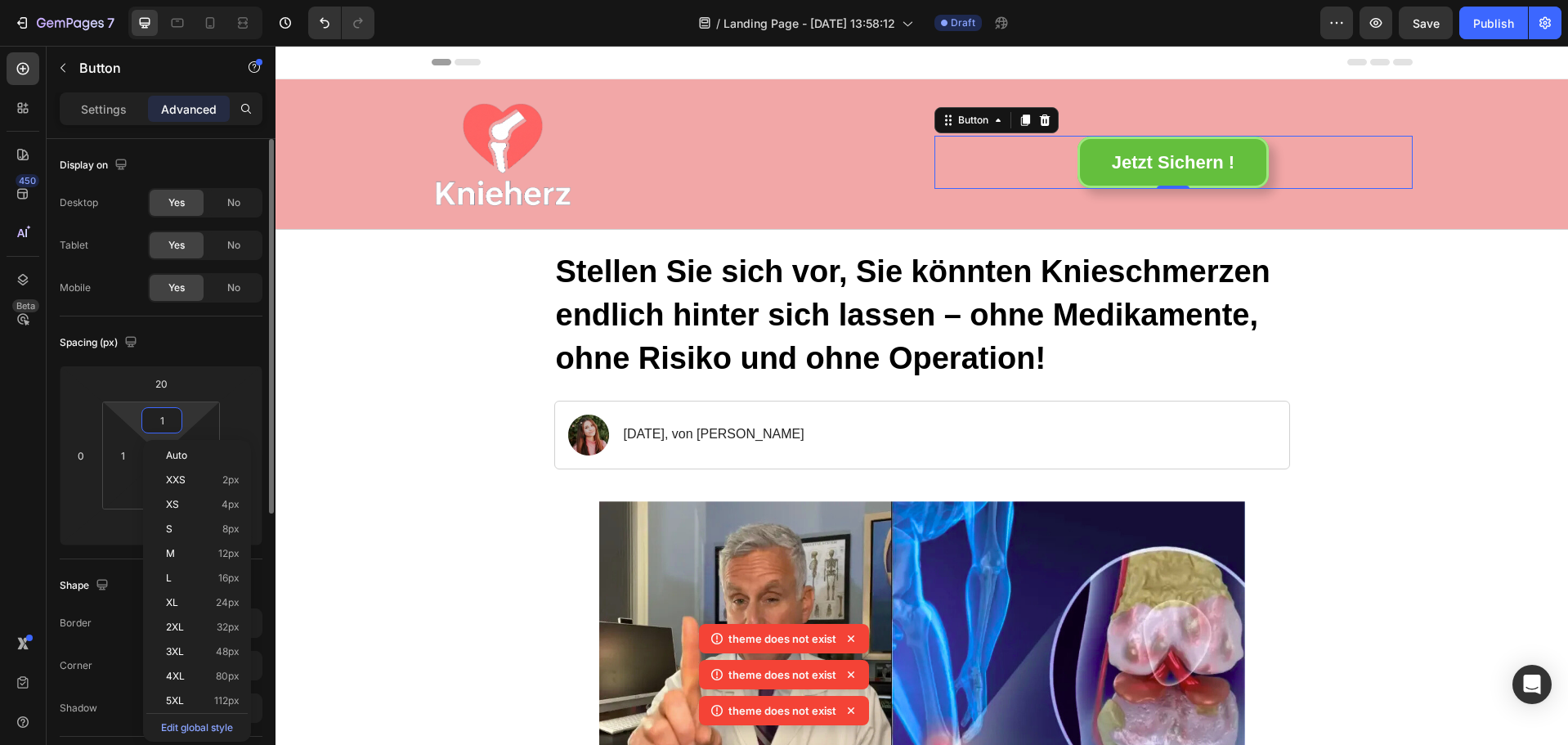
type input "51"
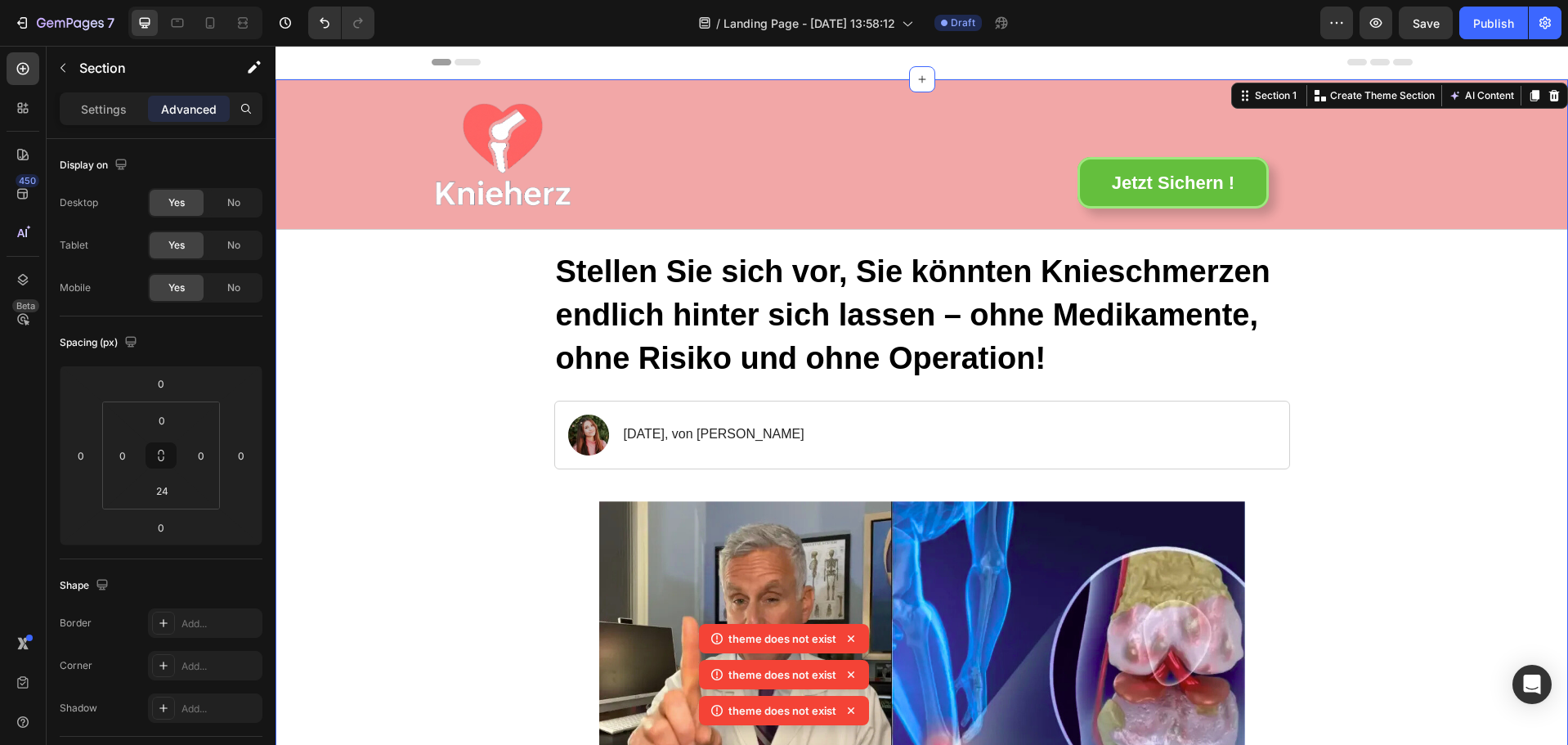
click at [126, 455] on input "0" at bounding box center [123, 455] width 25 height 25
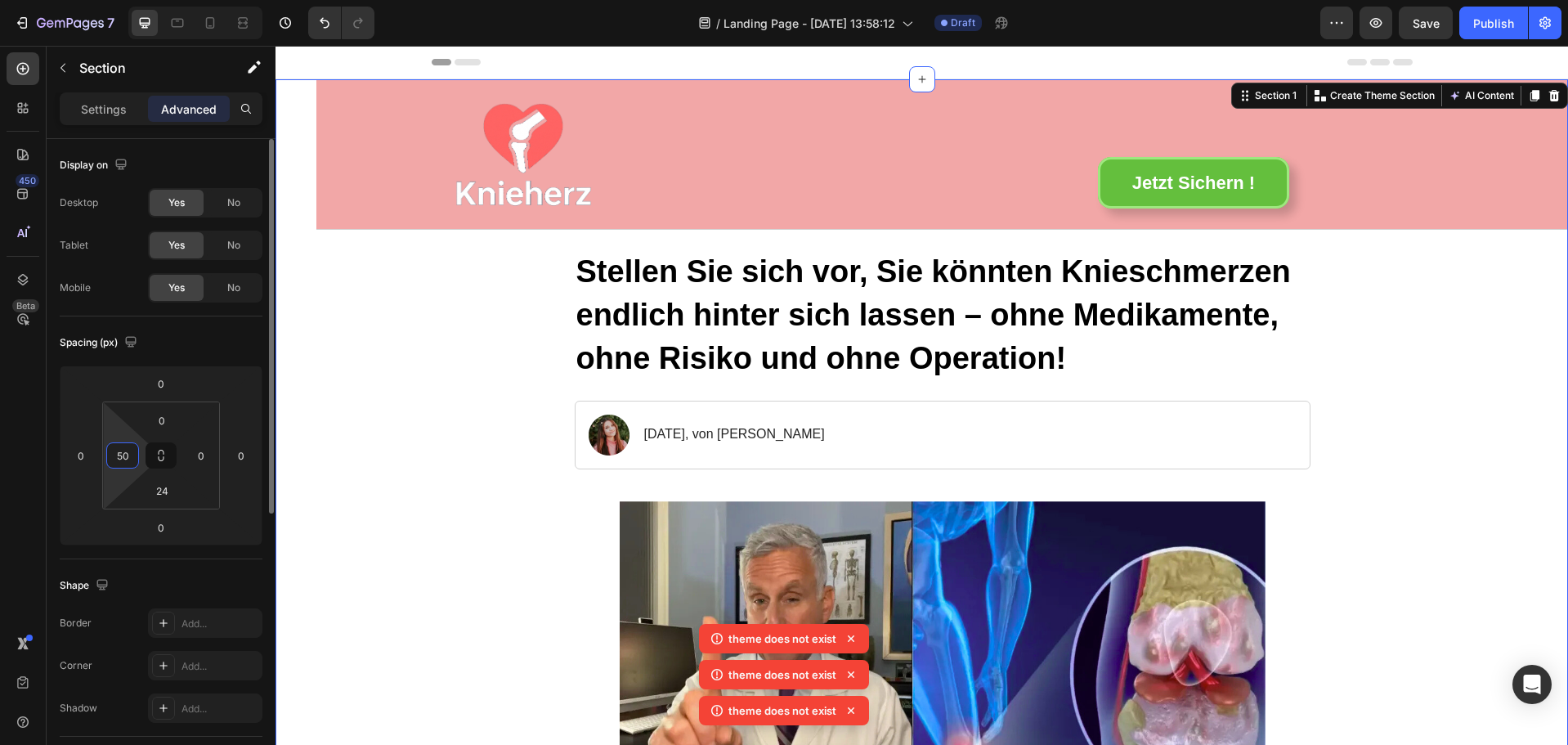
type input "5"
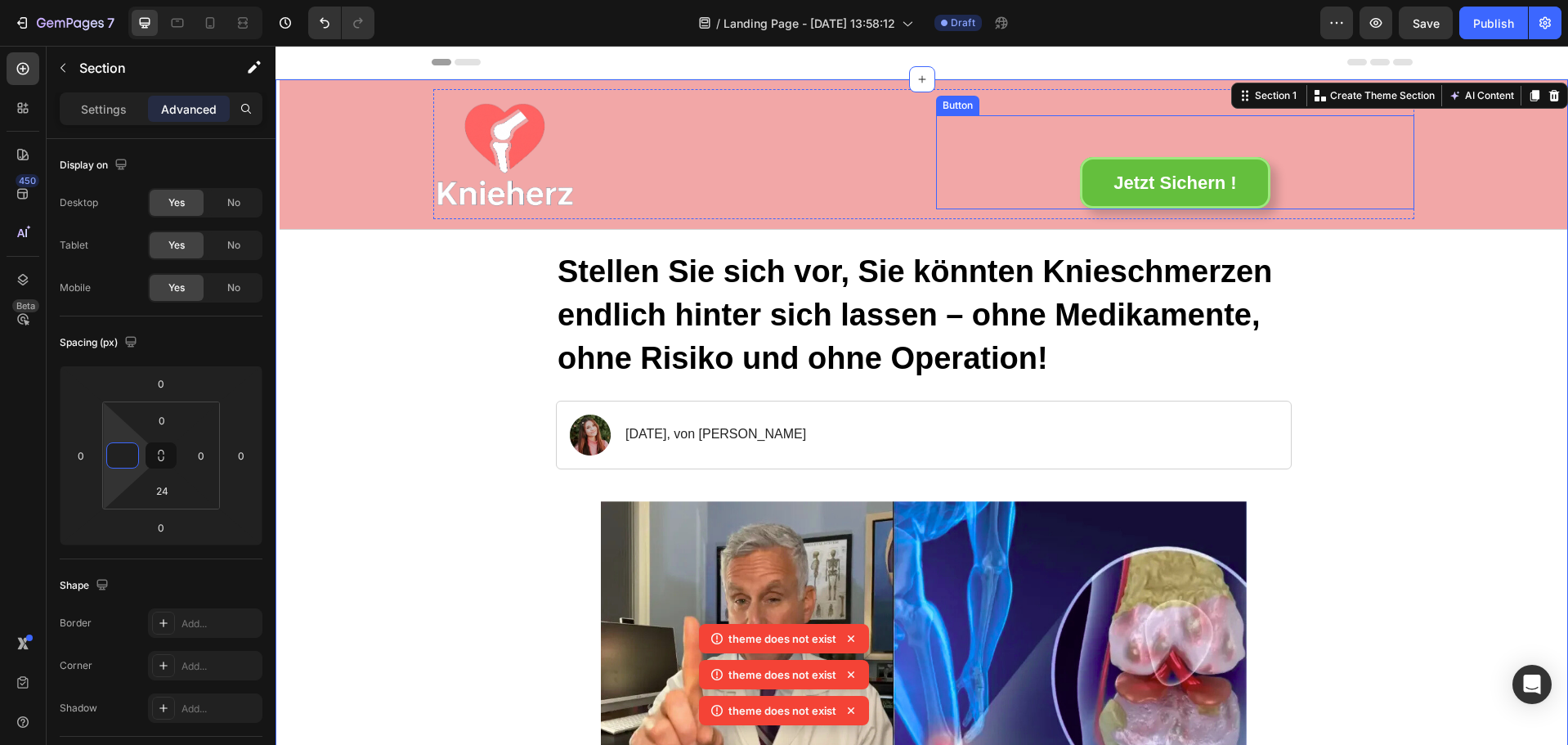
click at [1066, 169] on div "Jetzt Sichern ! Button" at bounding box center [1175, 163] width 479 height 95
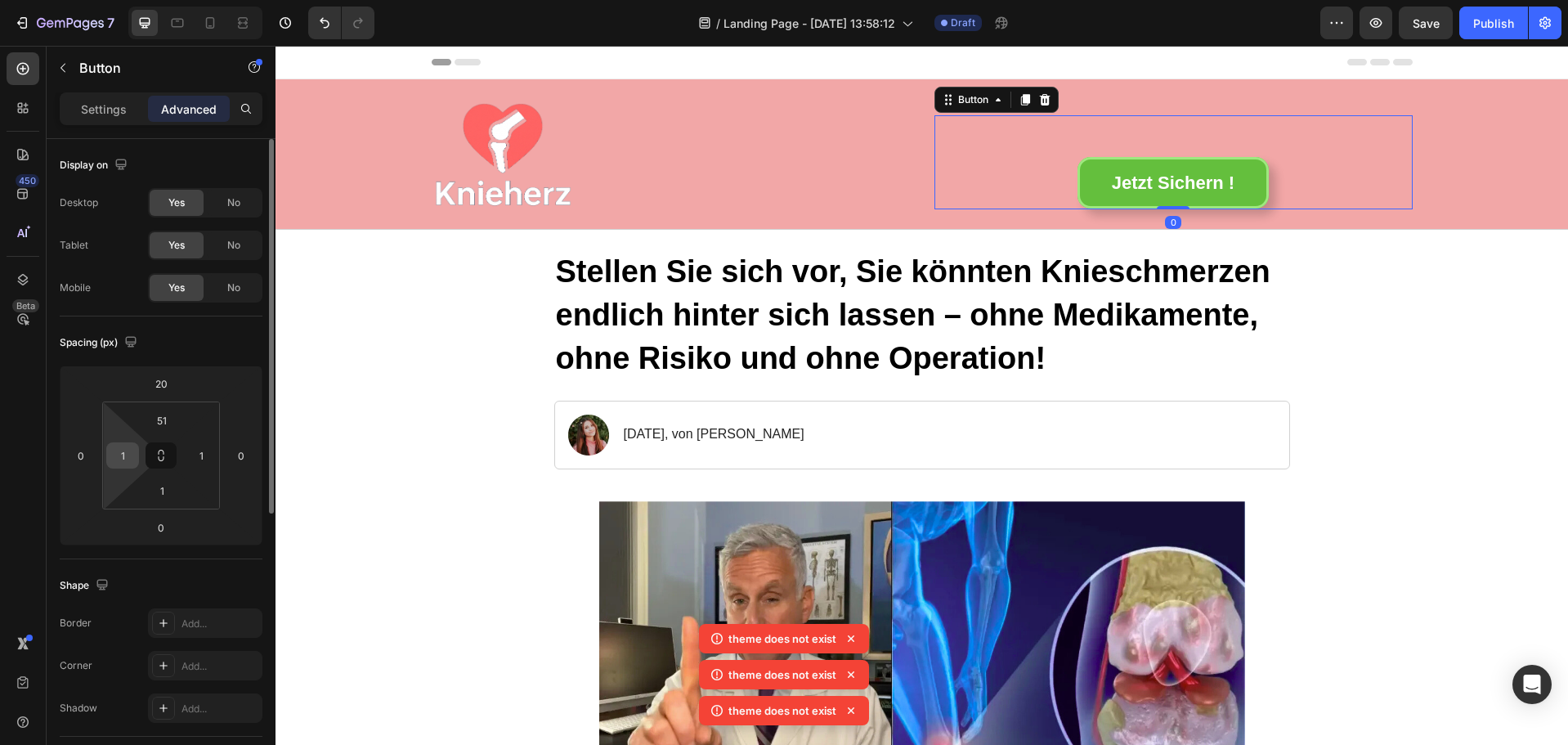
click at [135, 452] on div "1" at bounding box center [122, 455] width 33 height 26
click at [116, 452] on input "1" at bounding box center [123, 455] width 25 height 25
type input "5"
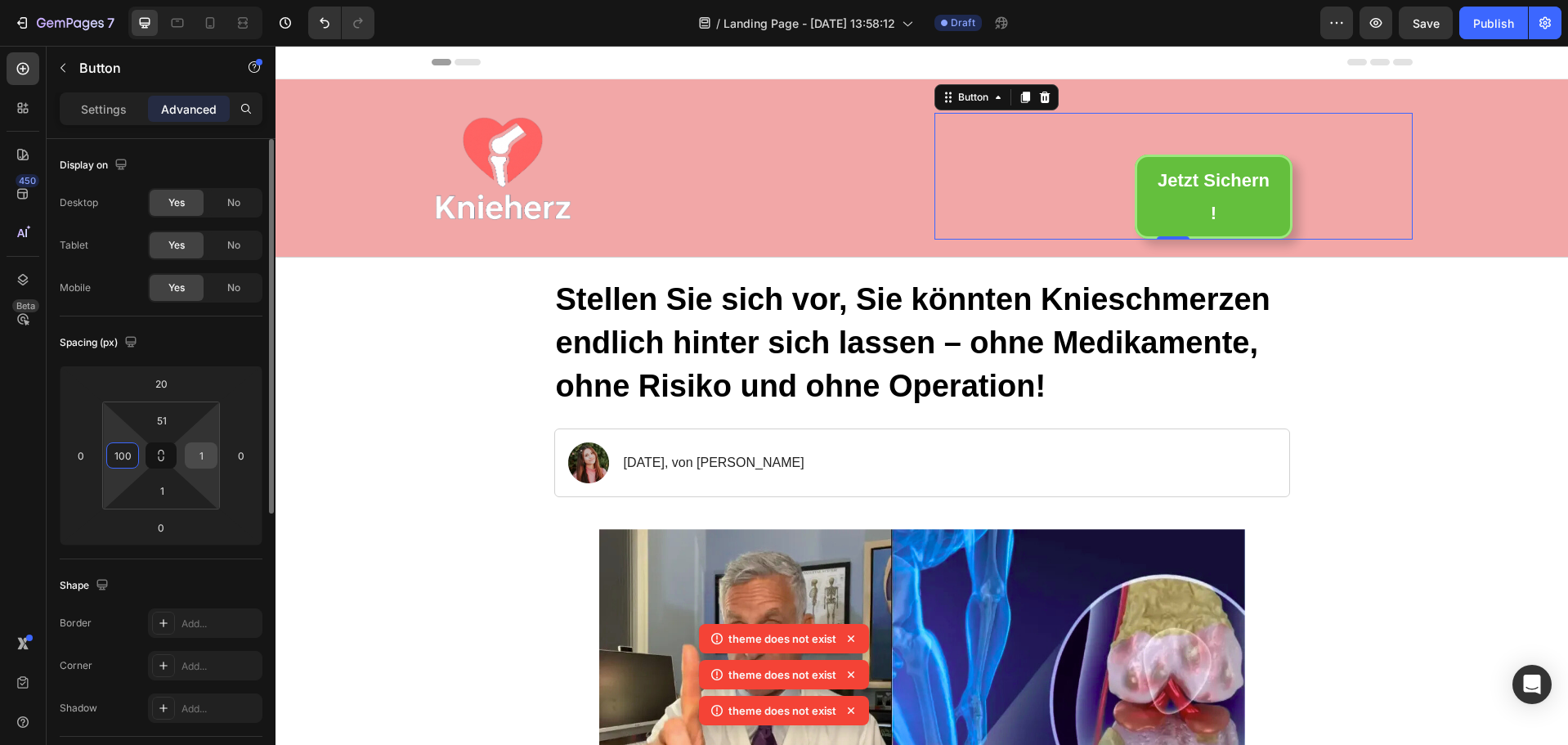
type input "100"
click at [203, 455] on input "1" at bounding box center [201, 455] width 25 height 25
type input "0"
click at [121, 457] on input "100" at bounding box center [123, 455] width 25 height 25
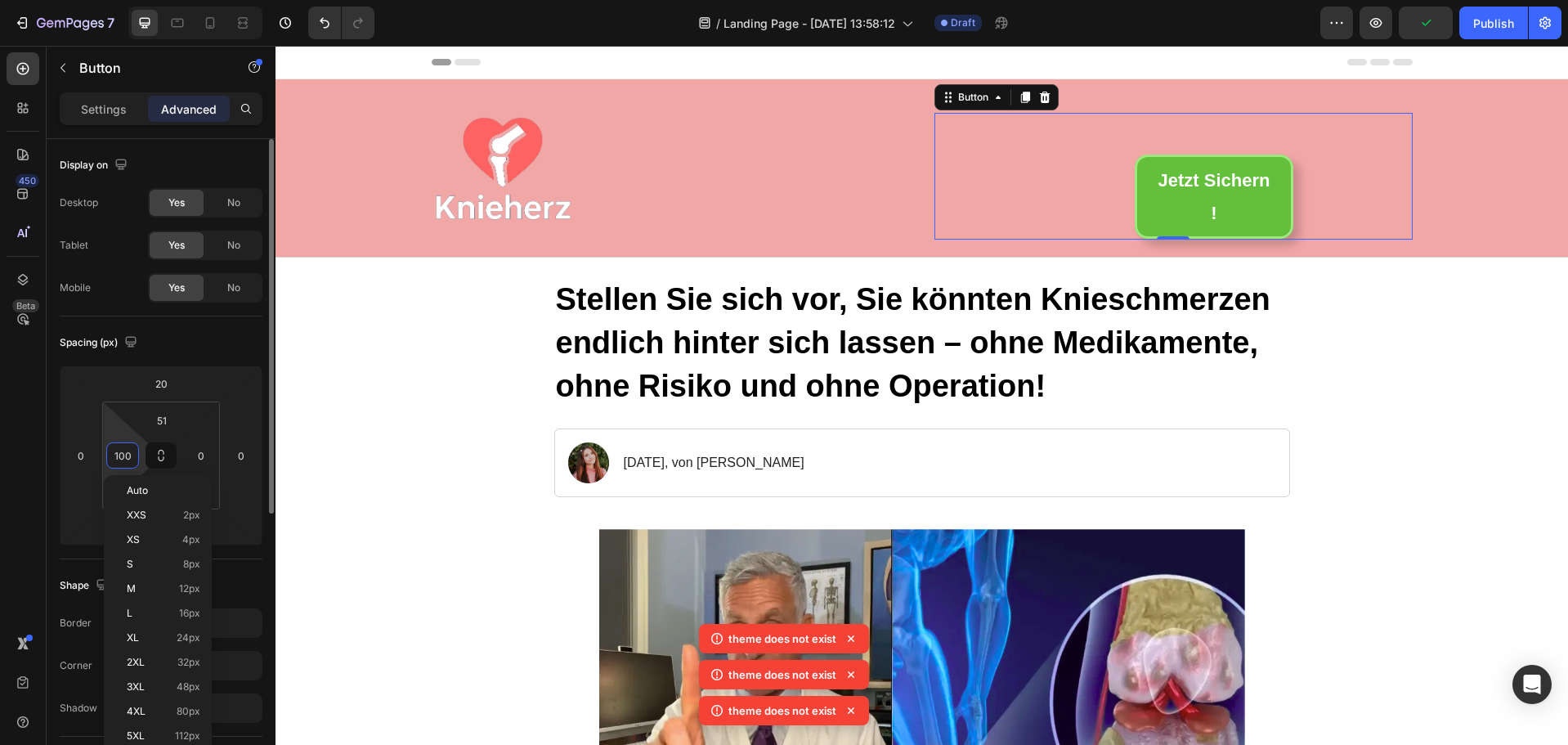
click at [124, 456] on input "100" at bounding box center [123, 455] width 25 height 25
click at [123, 455] on input "100" at bounding box center [123, 455] width 25 height 25
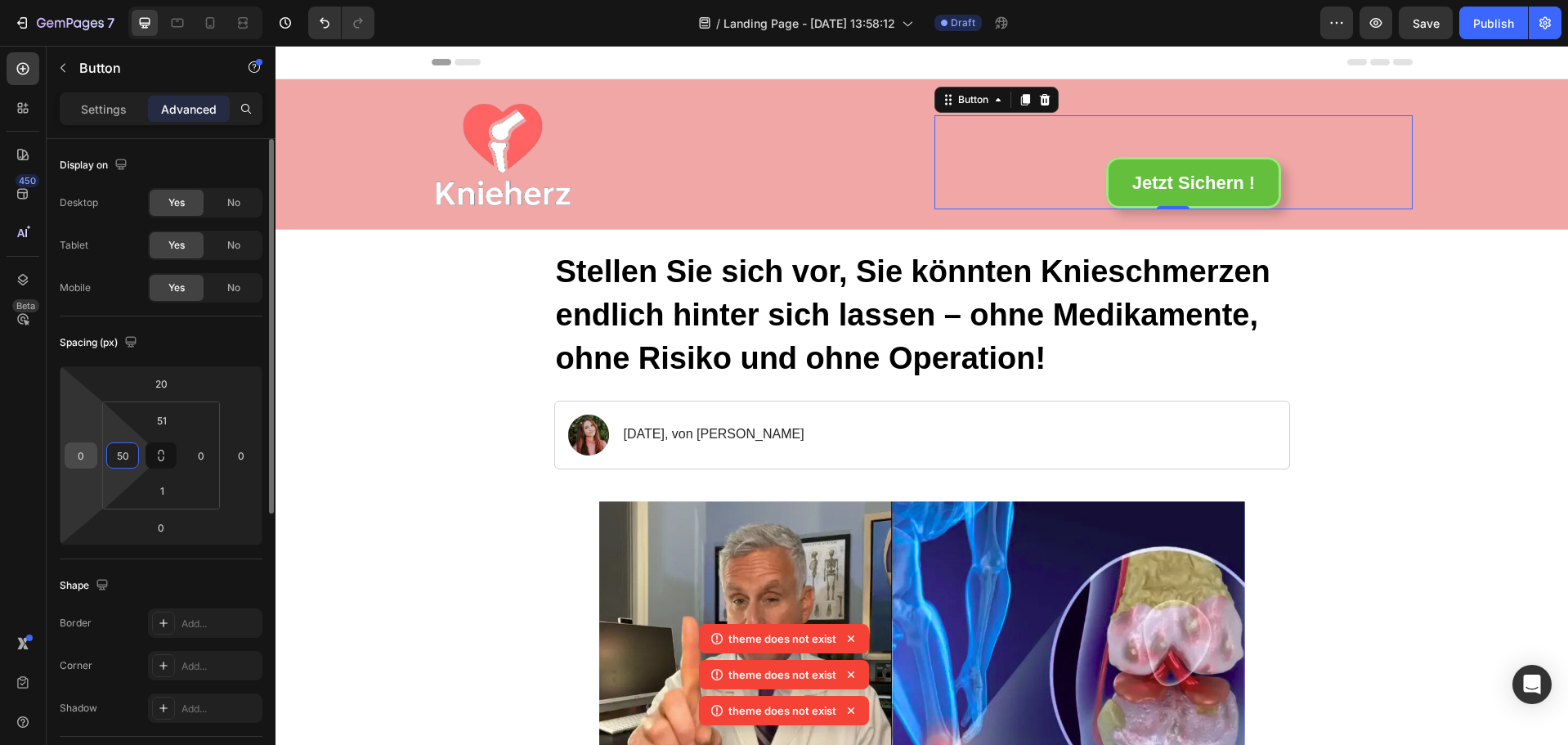
type input "50"
click at [87, 454] on input "0" at bounding box center [80, 455] width 25 height 25
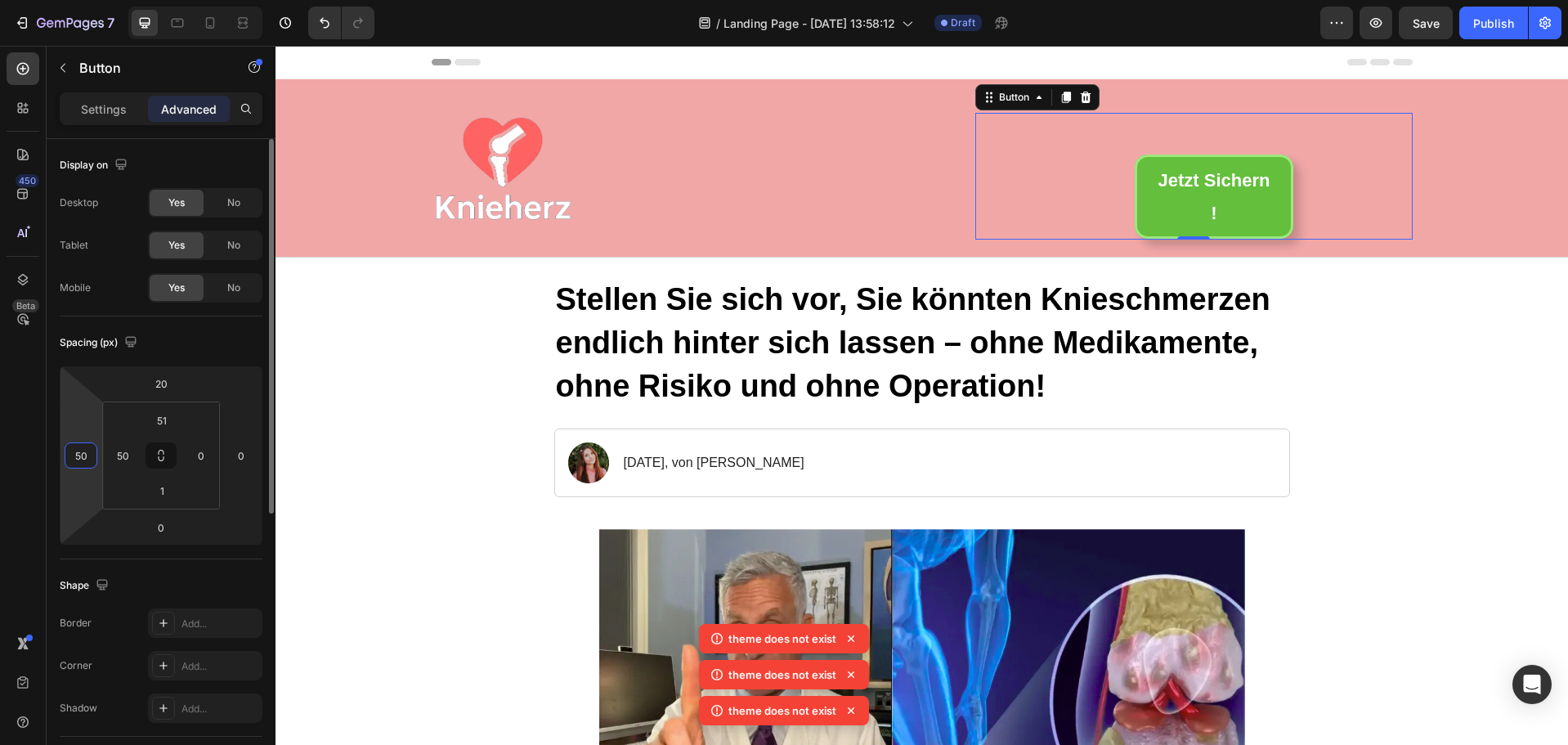
type input "5"
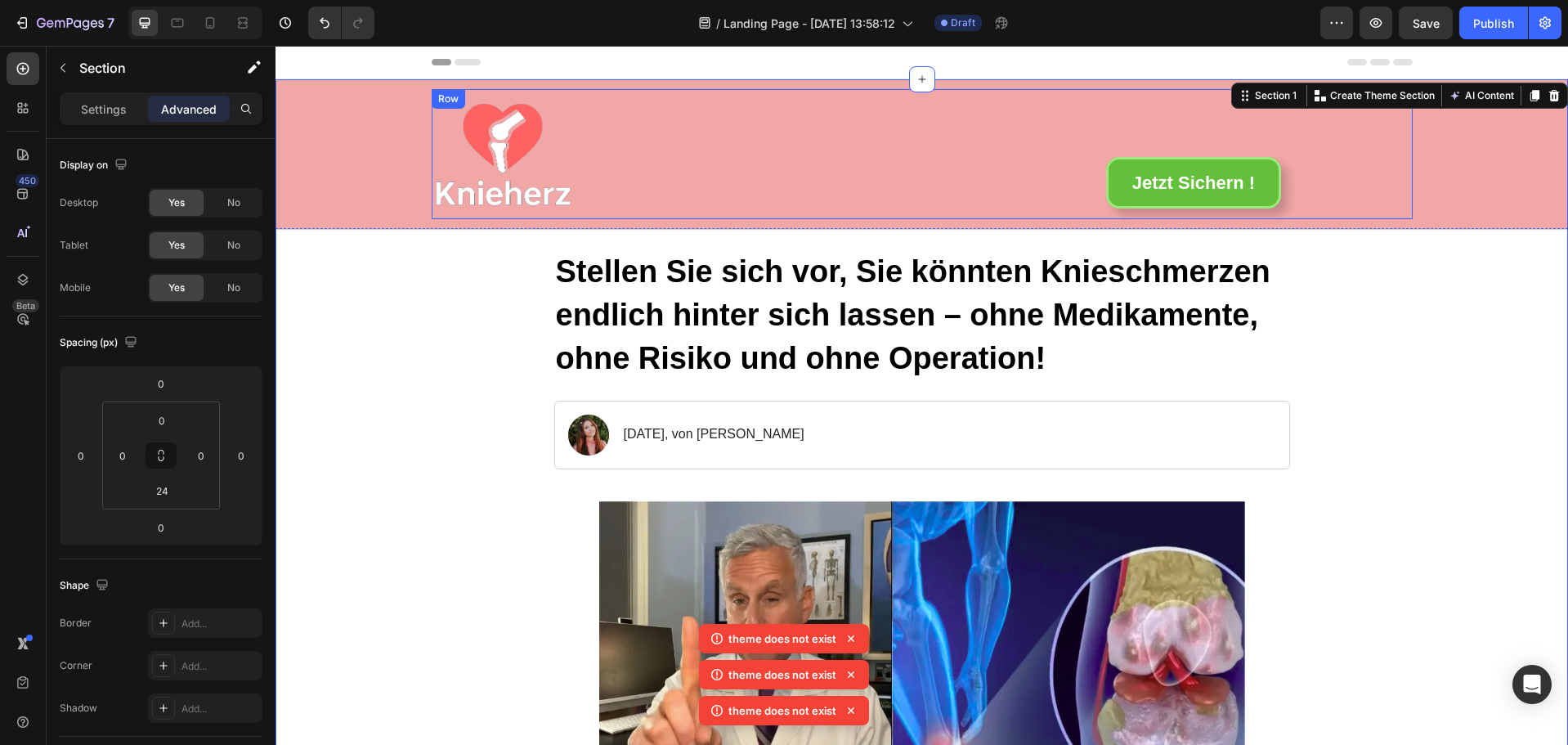
drag, startPoint x: 917, startPoint y: 81, endPoint x: 915, endPoint y: 112, distance: 31.1
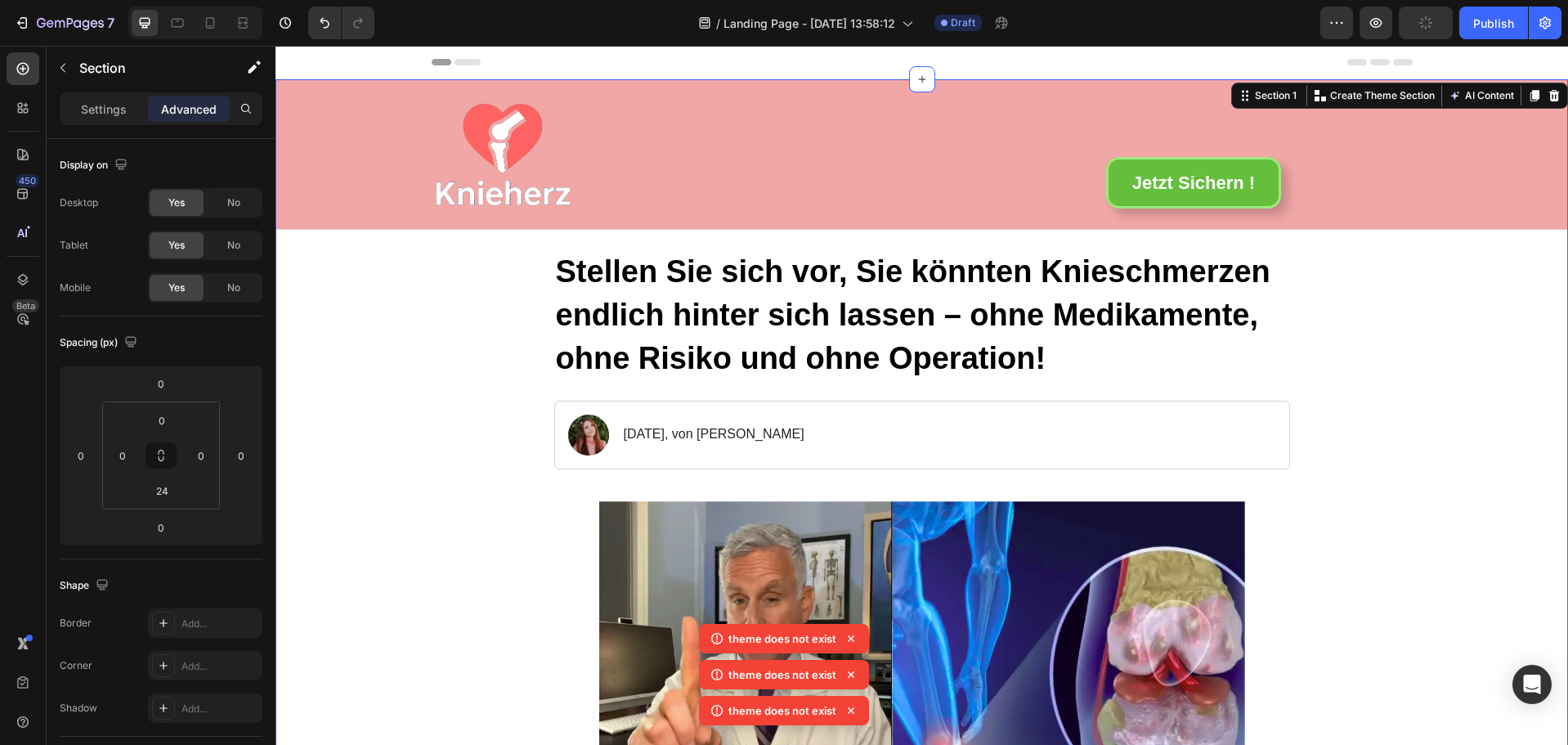
click at [1175, 67] on div "Header" at bounding box center [922, 61] width 981 height 33
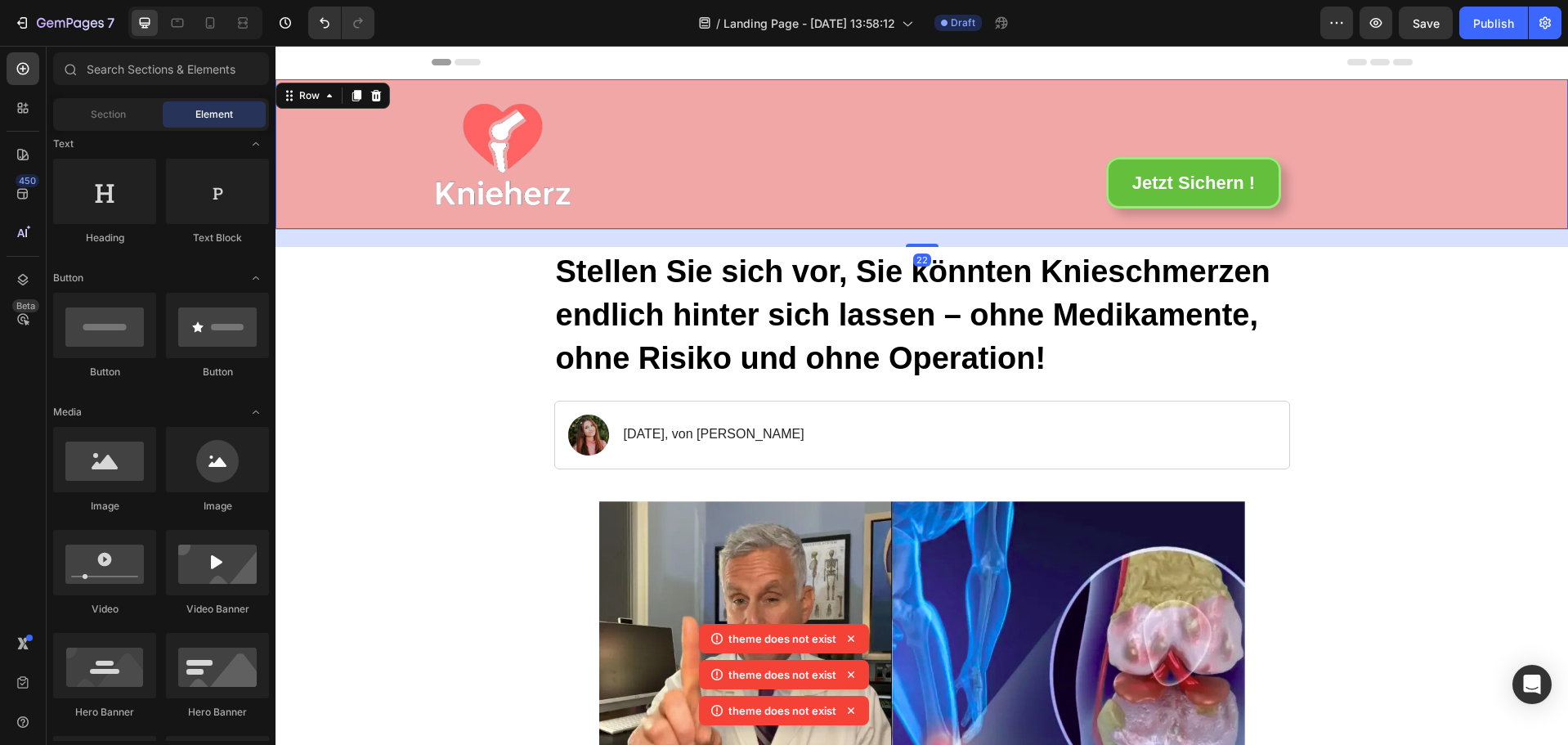
click at [404, 100] on div "Image Jetzt Sichern ! [GEOGRAPHIC_DATA]" at bounding box center [922, 153] width 1260 height 130
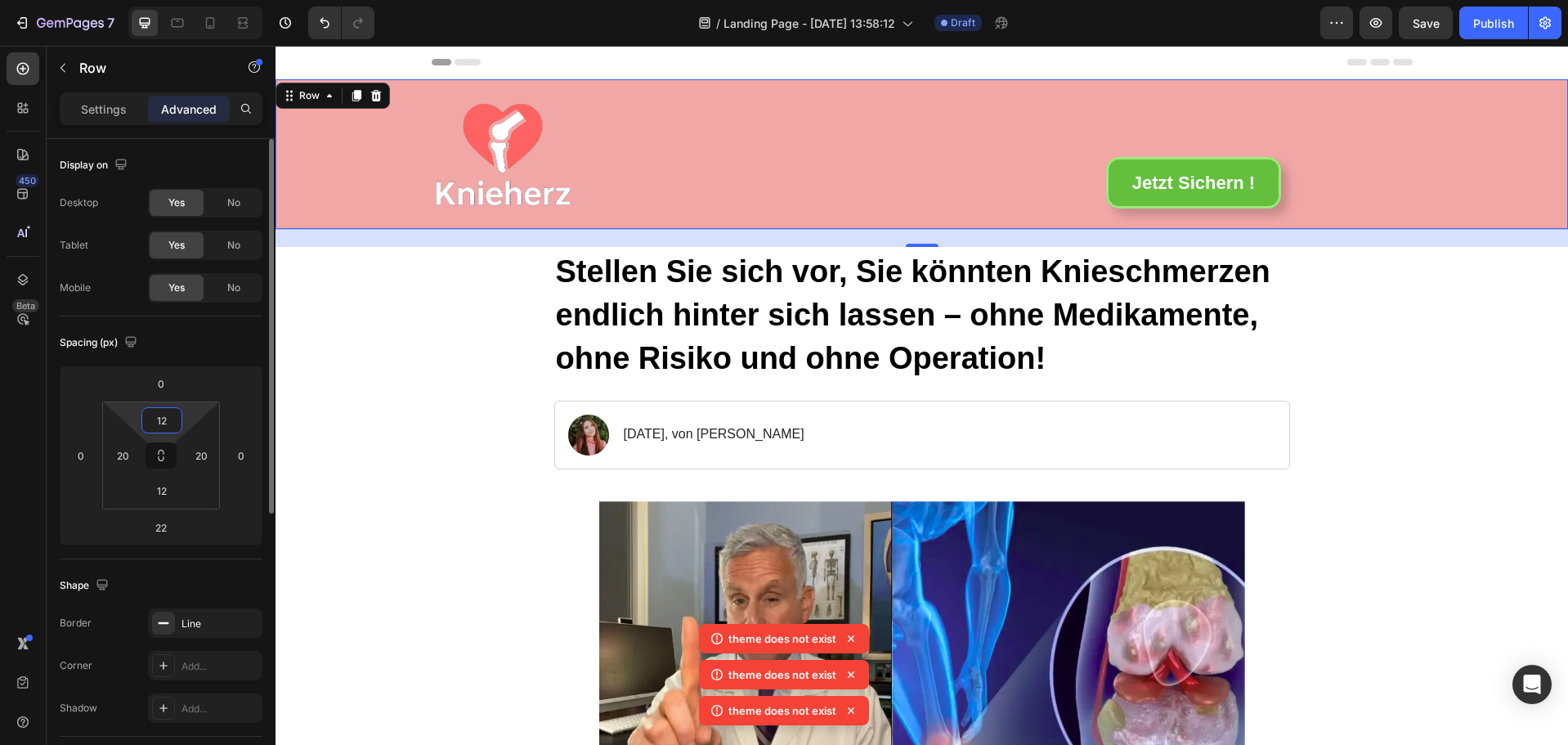
click at [168, 419] on input "12" at bounding box center [161, 419] width 33 height 25
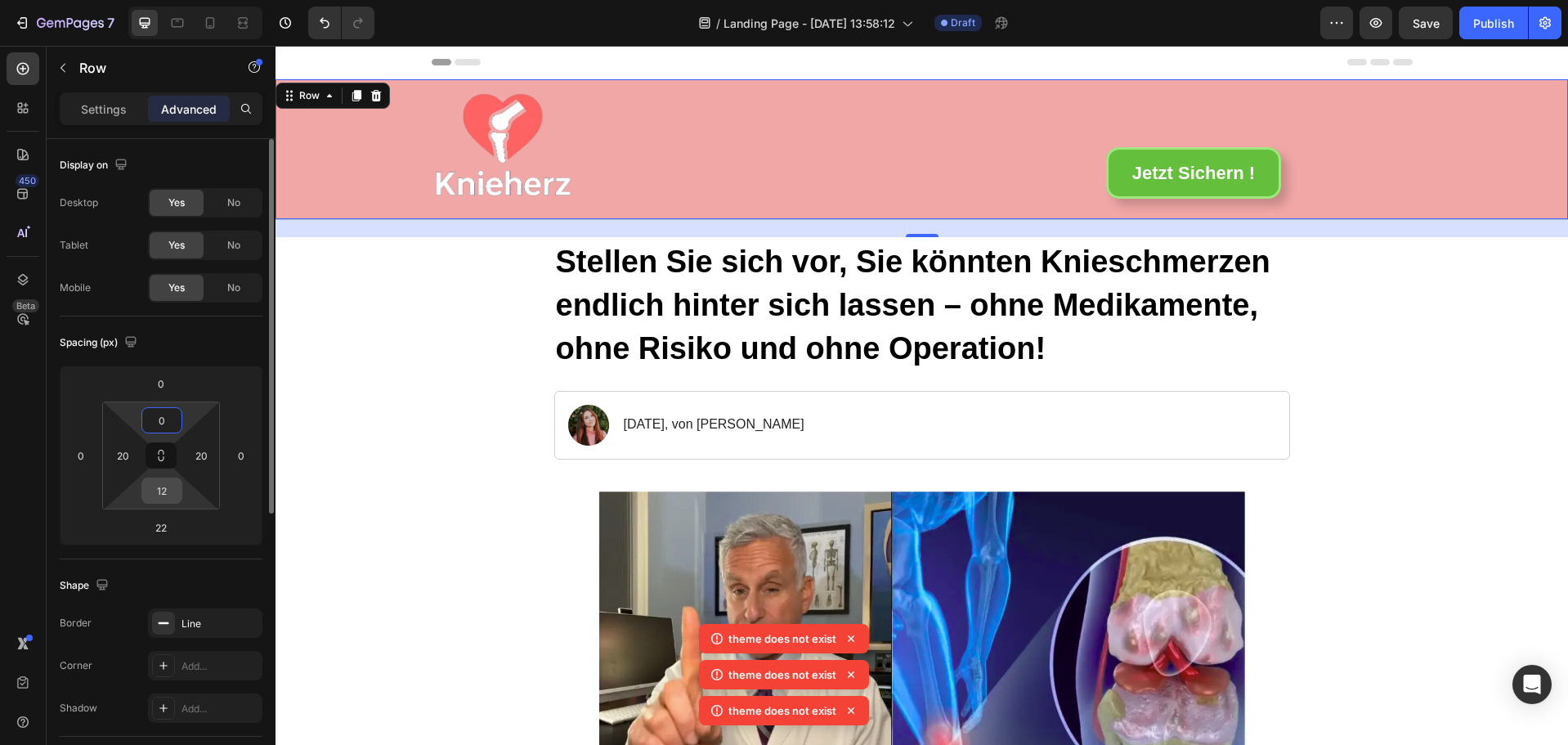
type input "0"
click at [170, 495] on input "12" at bounding box center [161, 491] width 33 height 25
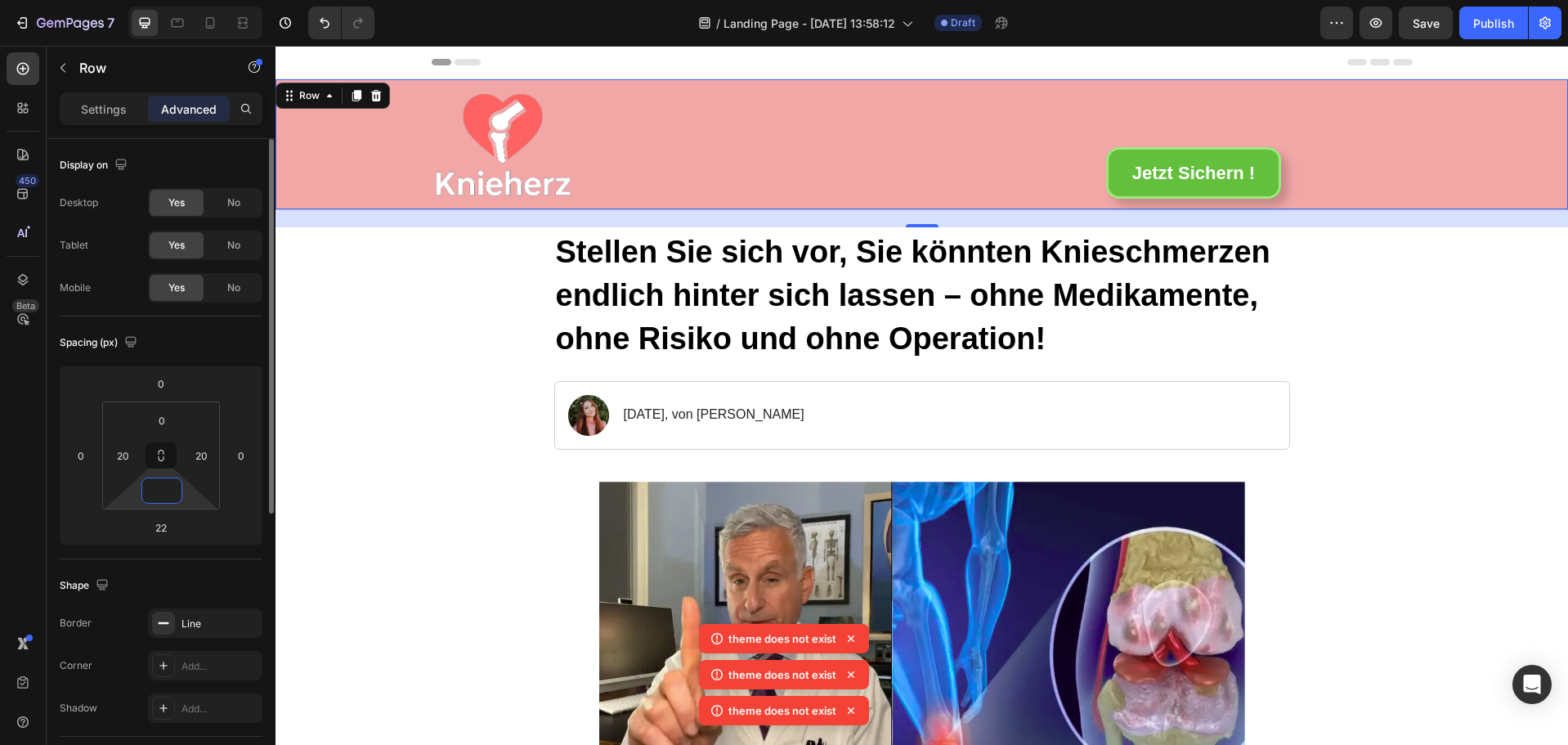
type input "0"
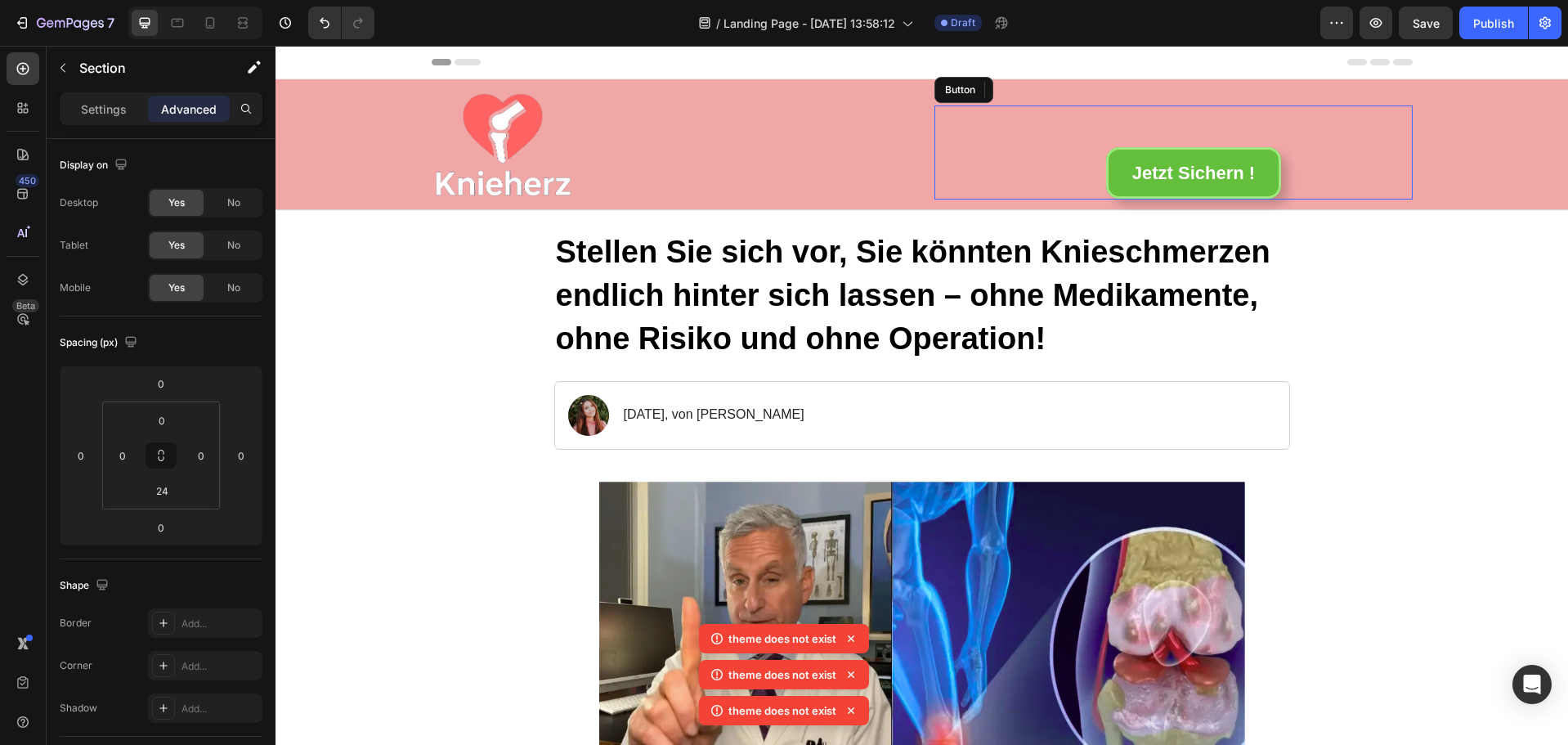
click at [1074, 184] on div "Jetzt Sichern ! Button" at bounding box center [1174, 153] width 479 height 95
click at [1073, 164] on div "Jetzt Sichern ! Button" at bounding box center [1174, 153] width 479 height 95
click at [130, 453] on input "50" at bounding box center [123, 455] width 25 height 25
click at [159, 454] on icon at bounding box center [160, 455] width 13 height 13
click at [159, 449] on icon at bounding box center [160, 455] width 13 height 13
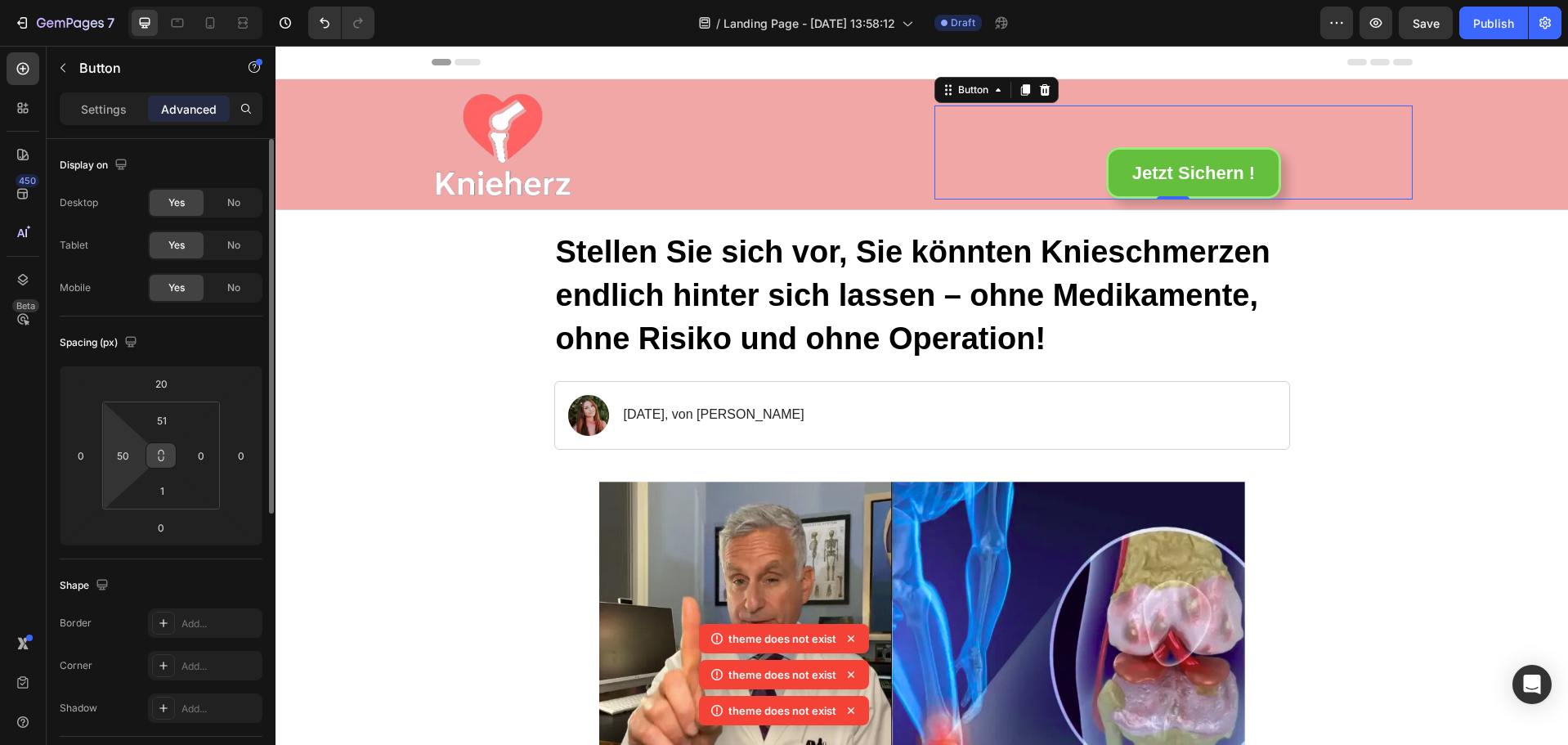
click at [162, 455] on icon at bounding box center [160, 455] width 13 height 13
click at [131, 450] on input "50" at bounding box center [123, 455] width 25 height 25
type input "0"
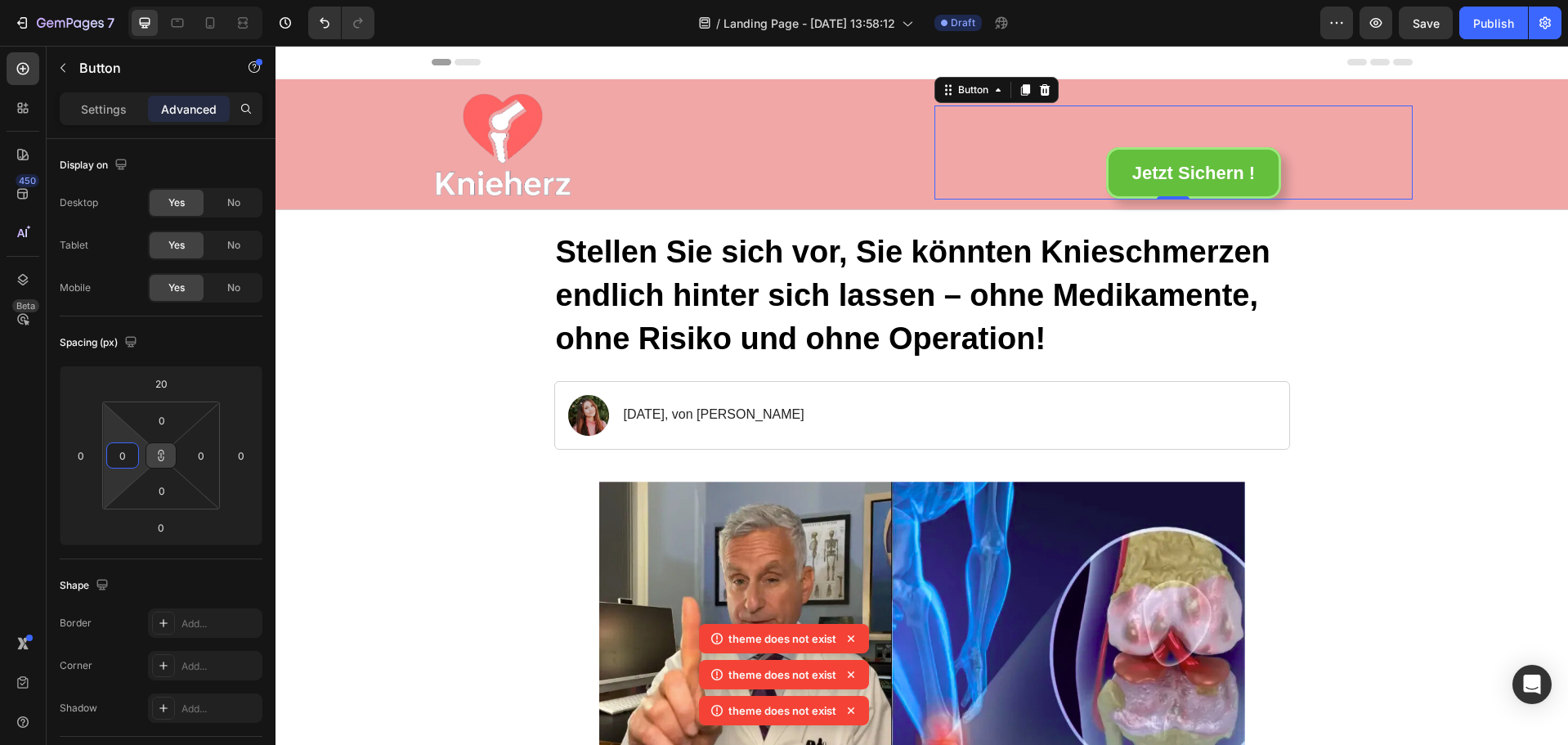
click at [159, 450] on icon at bounding box center [160, 455] width 13 height 13
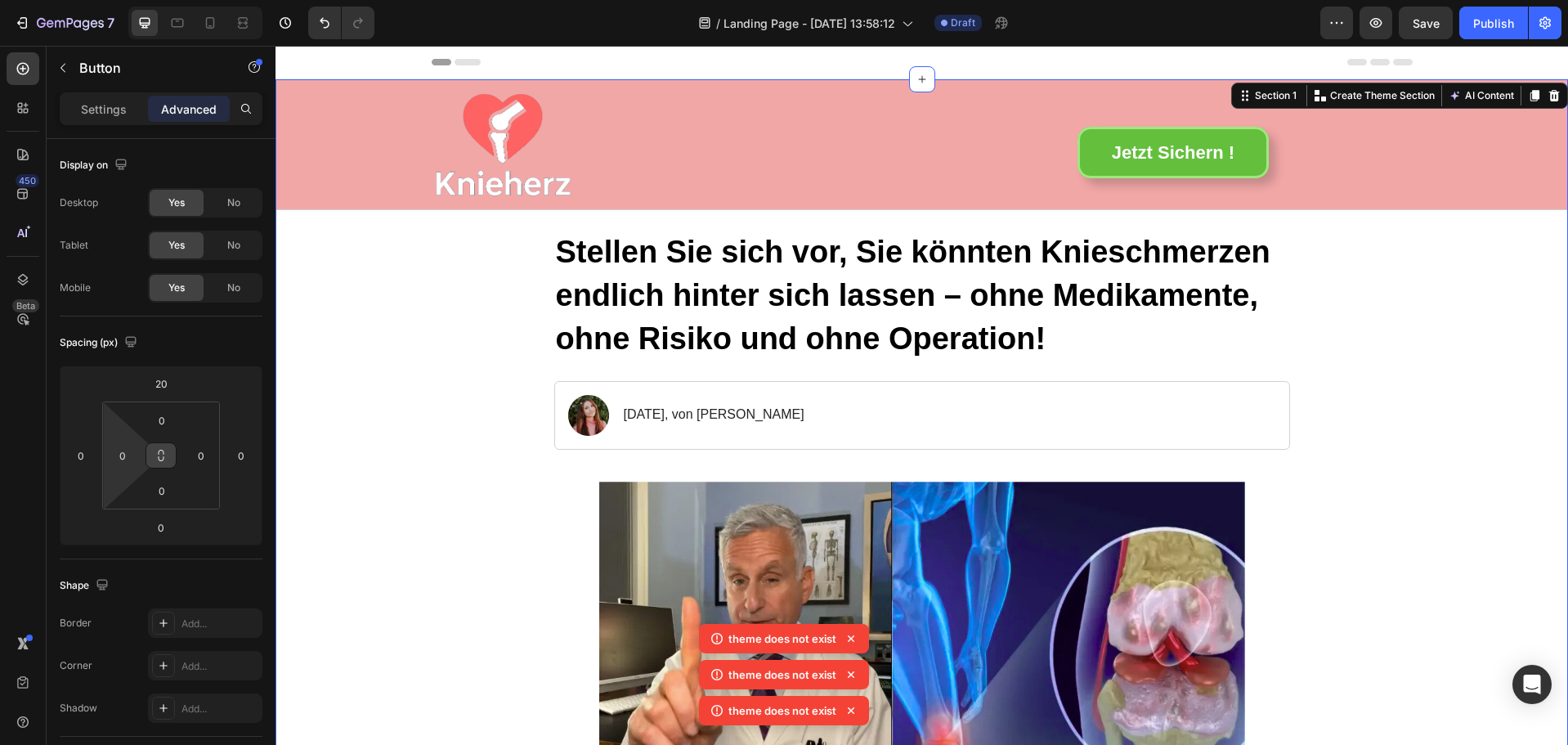
click at [109, 96] on div "Settings" at bounding box center [104, 109] width 82 height 26
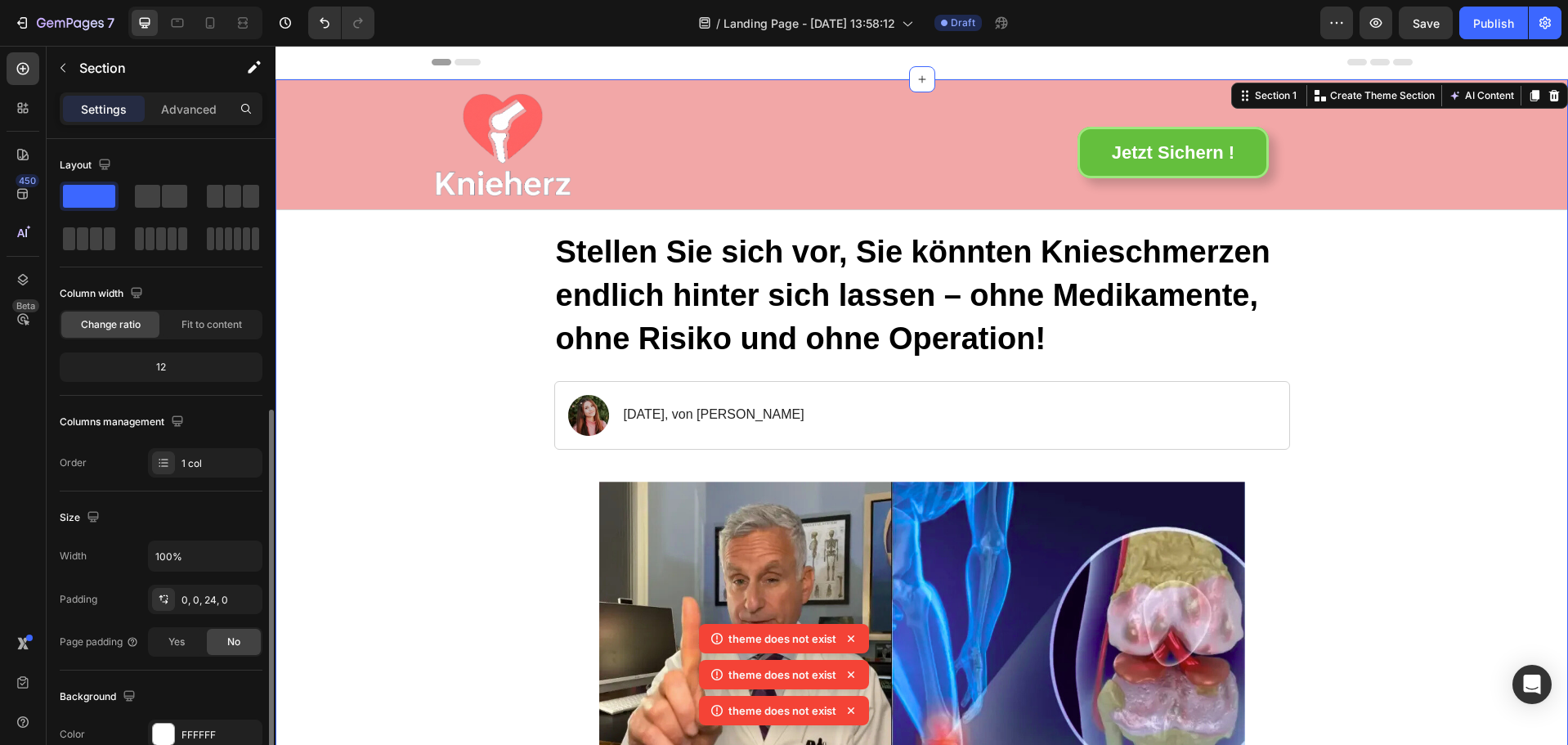
scroll to position [327, 0]
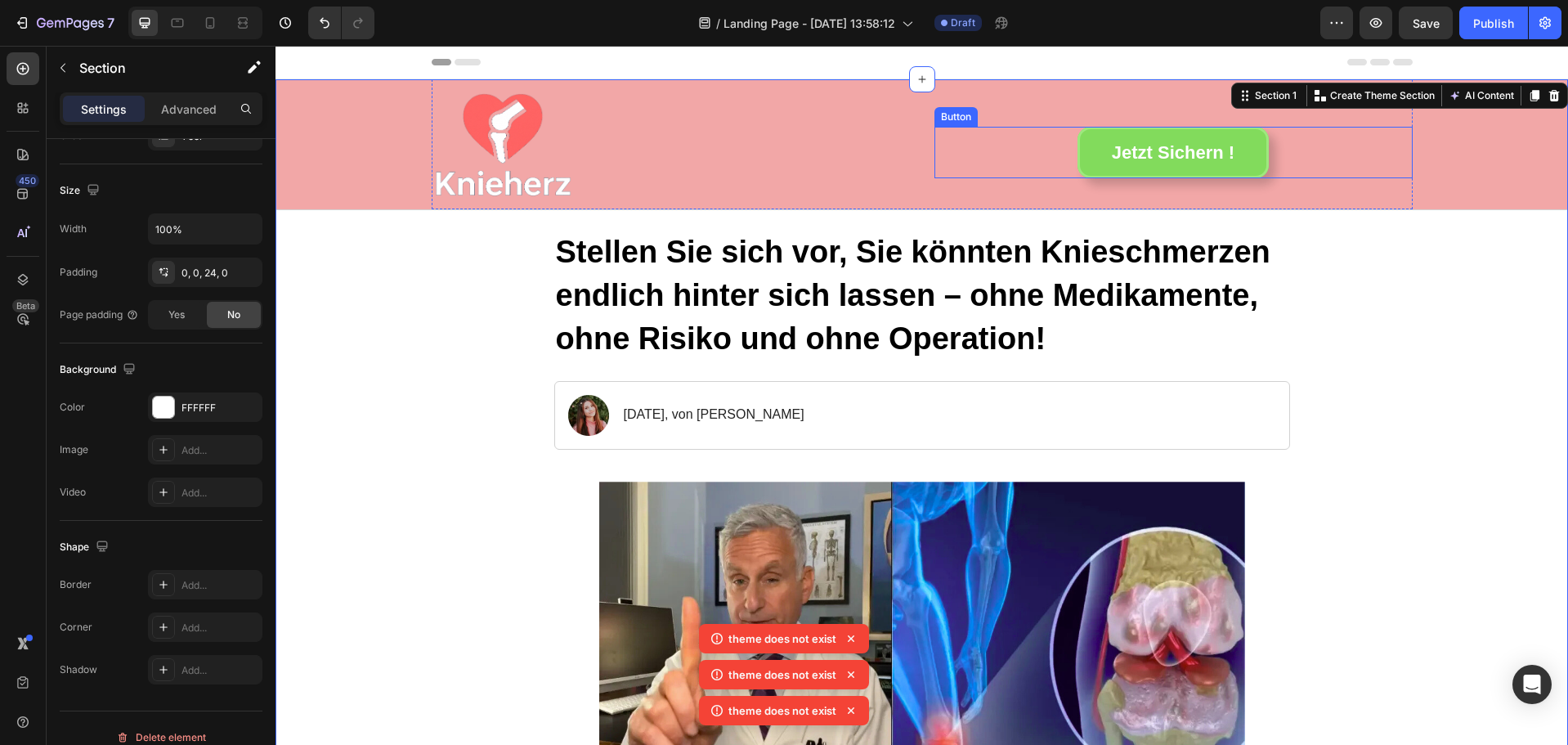
click at [1096, 162] on link "Jetzt Sichern !" at bounding box center [1172, 152] width 191 height 52
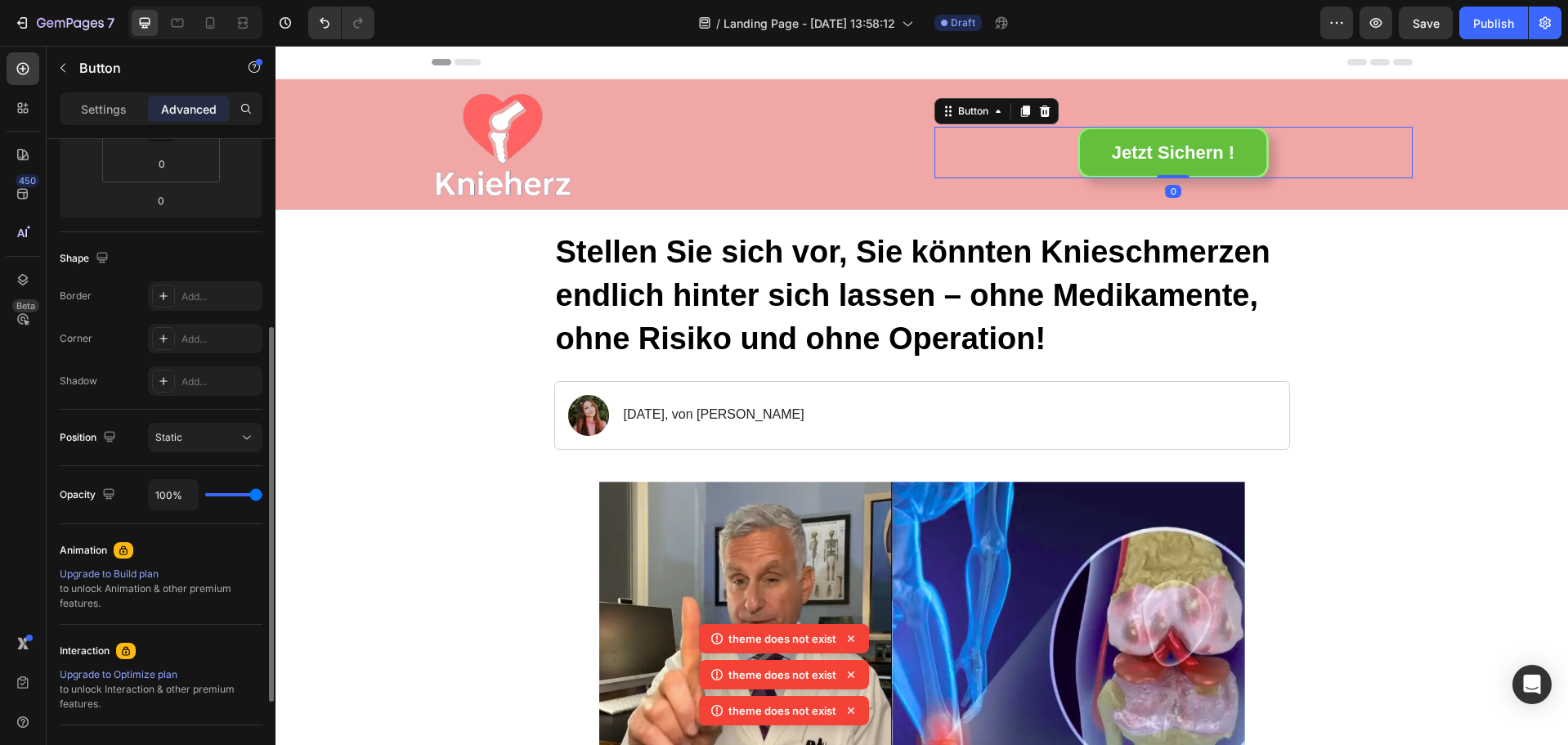
scroll to position [0, 0]
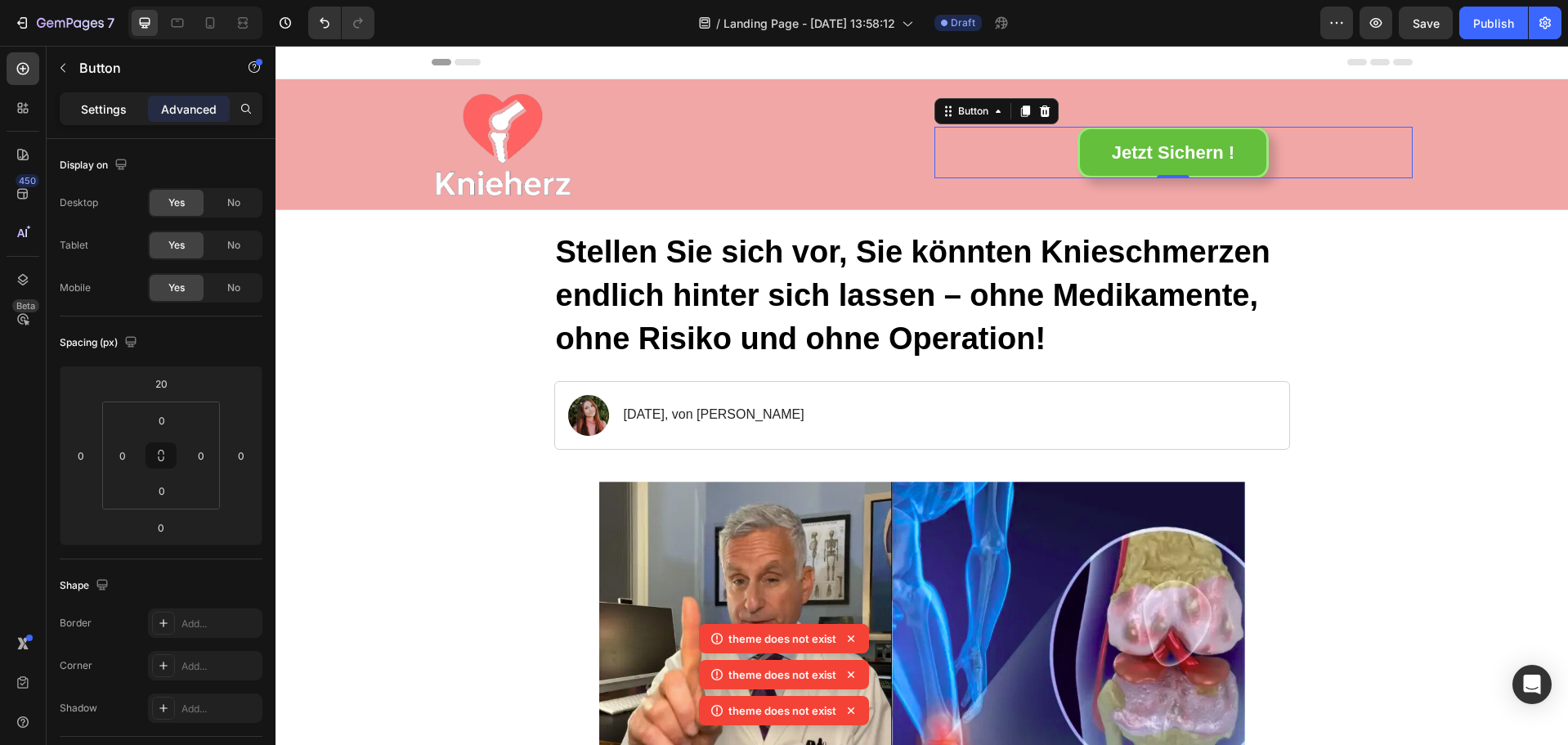
click at [82, 116] on p "Settings" at bounding box center [104, 109] width 46 height 17
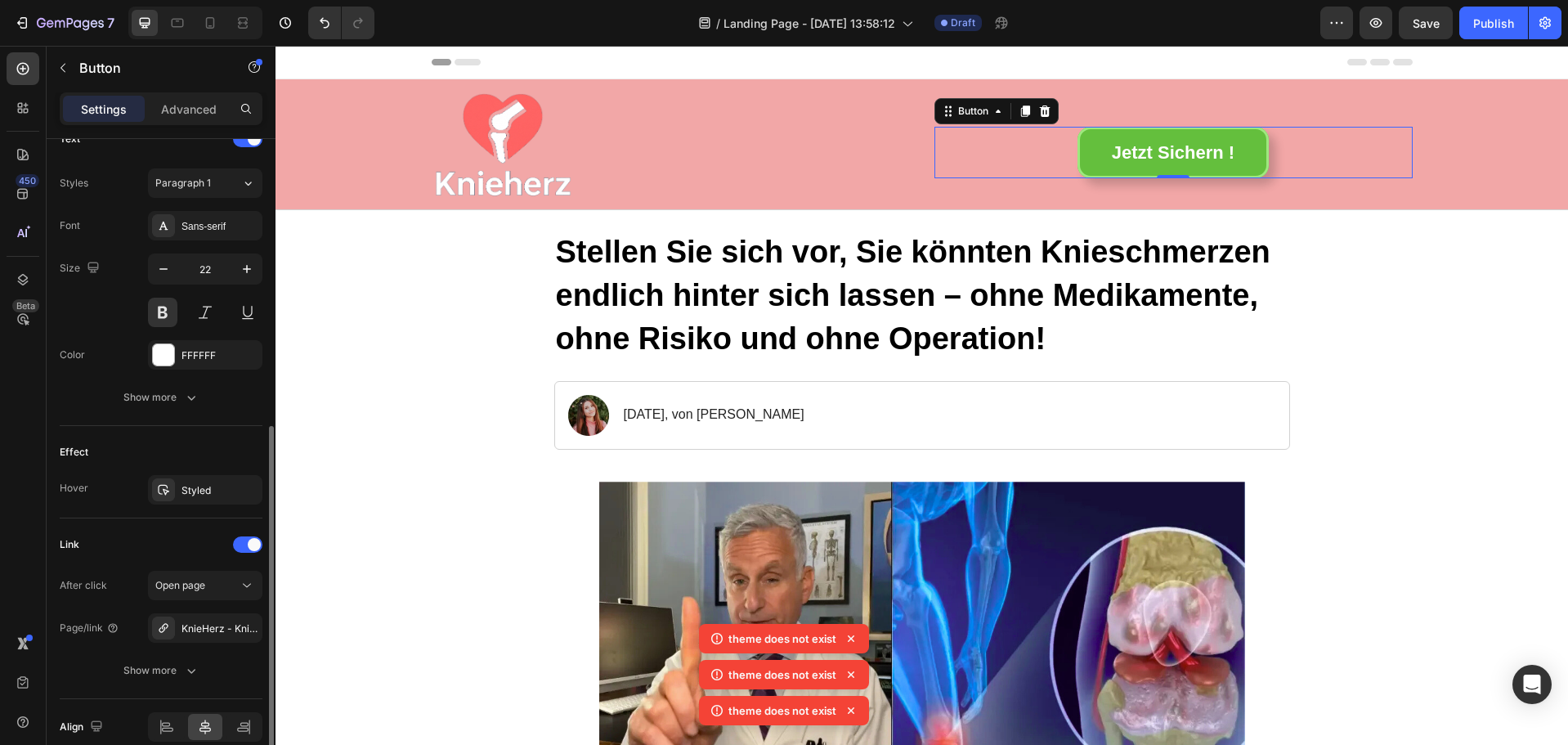
scroll to position [648, 0]
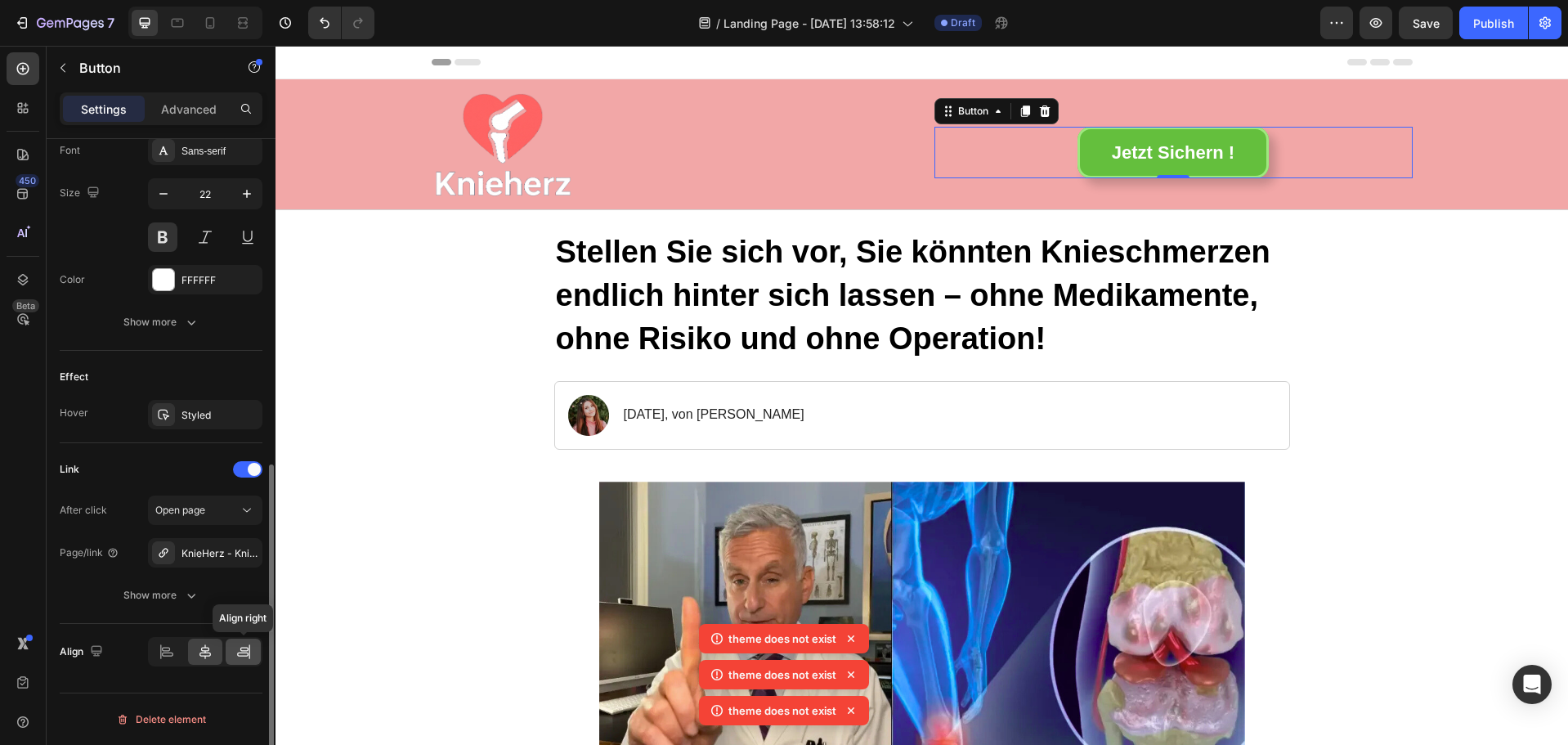
click at [247, 653] on icon at bounding box center [243, 652] width 17 height 17
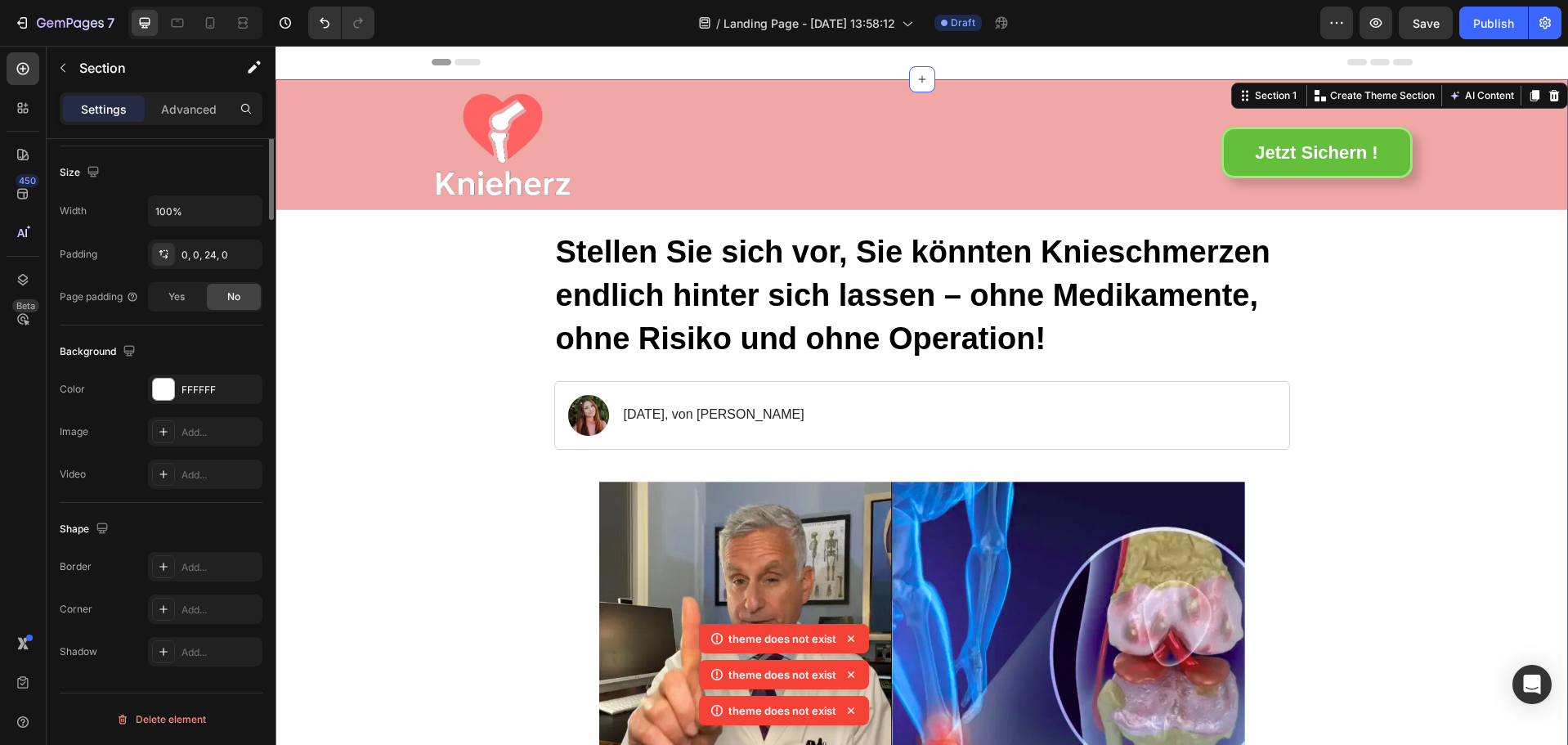
scroll to position [0, 0]
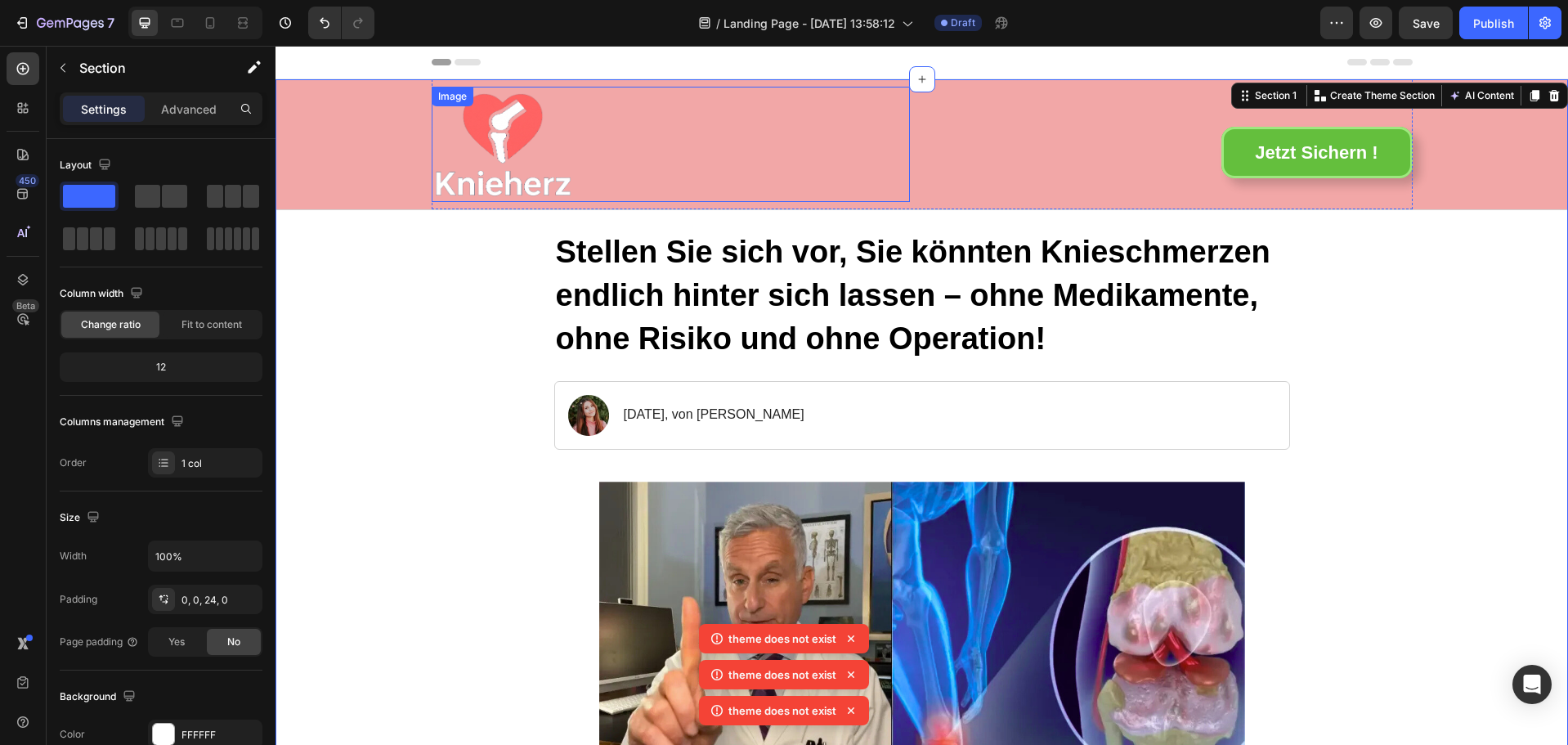
click at [465, 146] on img at bounding box center [503, 144] width 143 height 116
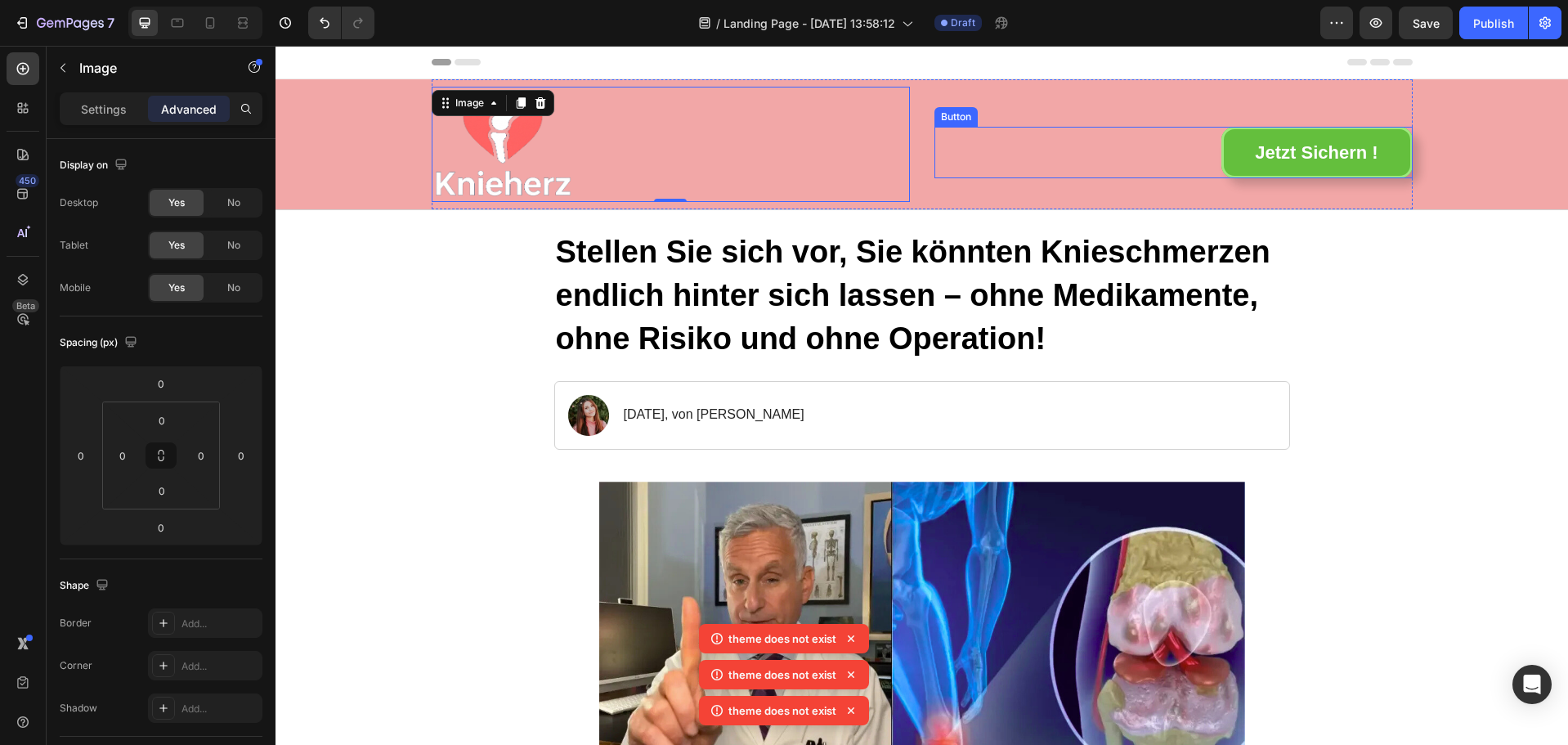
click at [992, 153] on div "Jetzt Sichern ! Button" at bounding box center [1174, 152] width 479 height 52
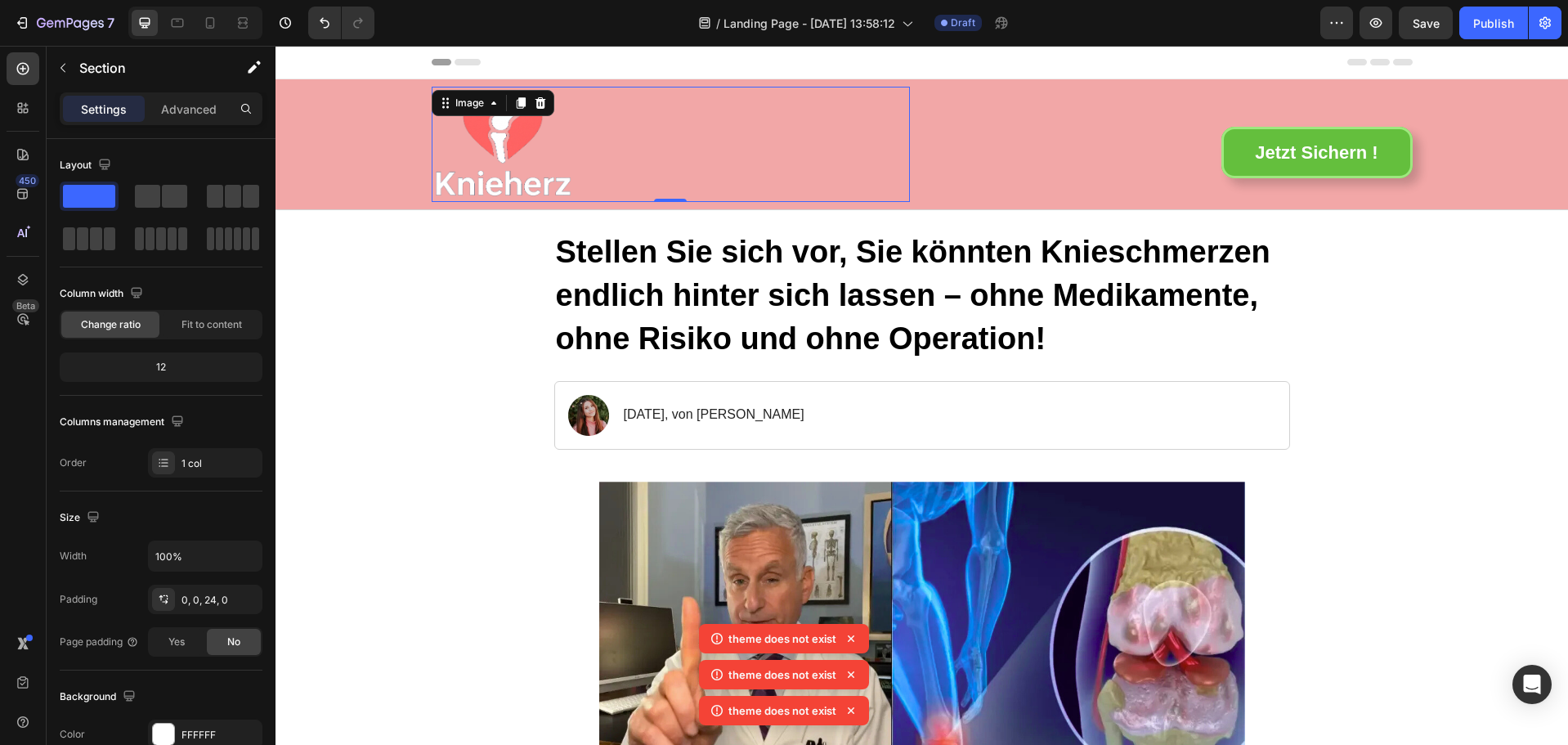
click at [598, 139] on div at bounding box center [671, 144] width 479 height 116
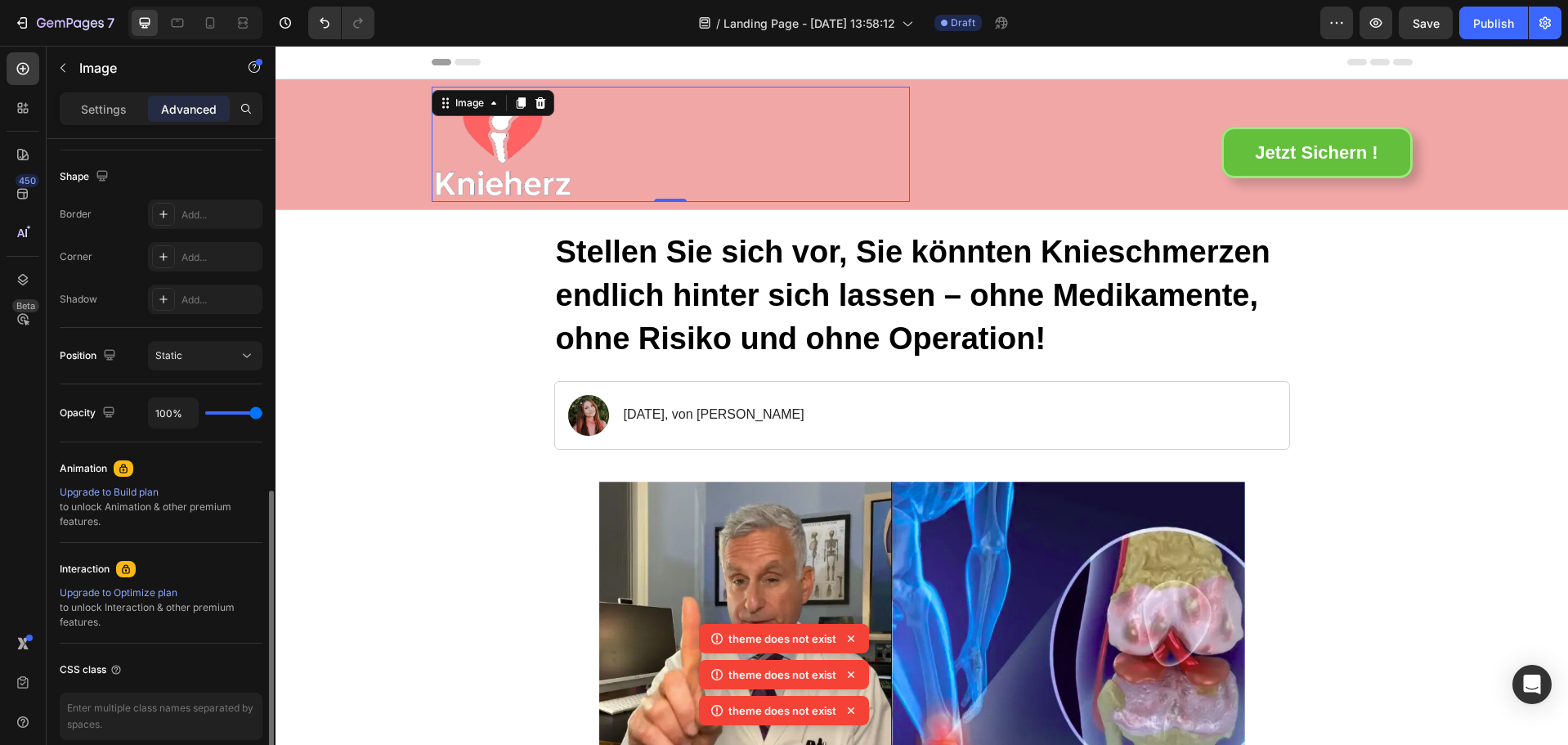
scroll to position [483, 0]
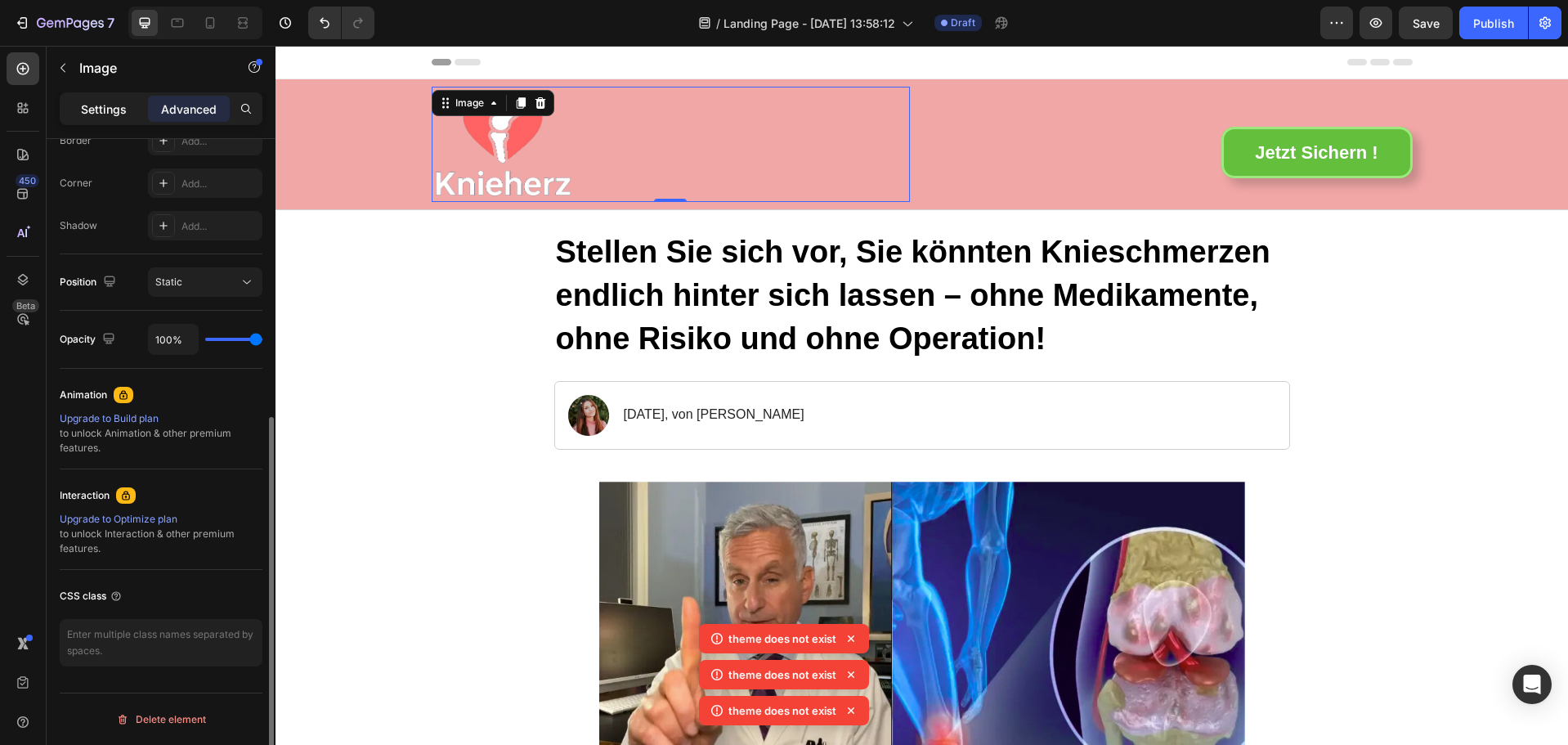
click at [109, 106] on p "Settings" at bounding box center [104, 109] width 46 height 17
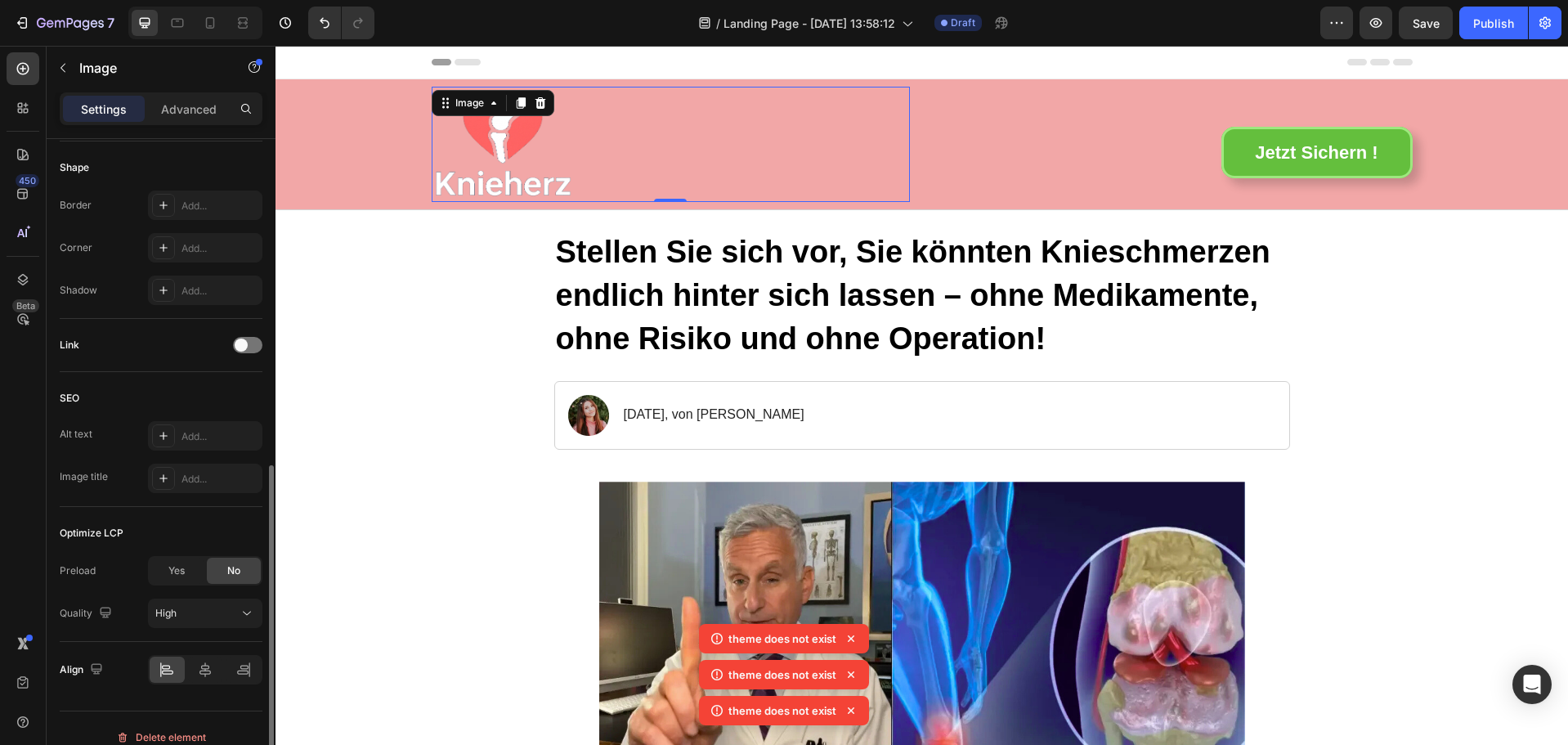
scroll to position [583, 0]
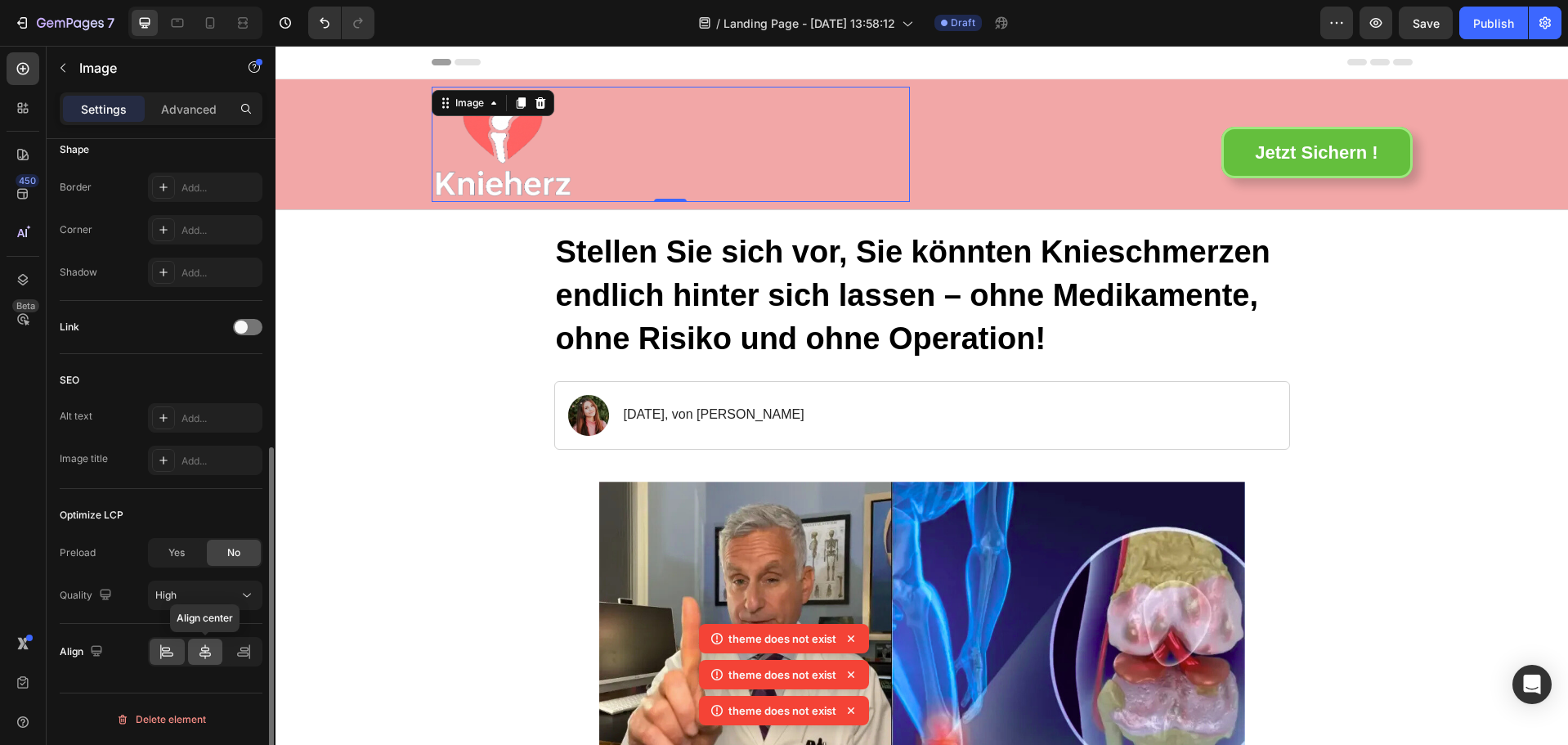
click at [210, 655] on icon at bounding box center [206, 651] width 12 height 15
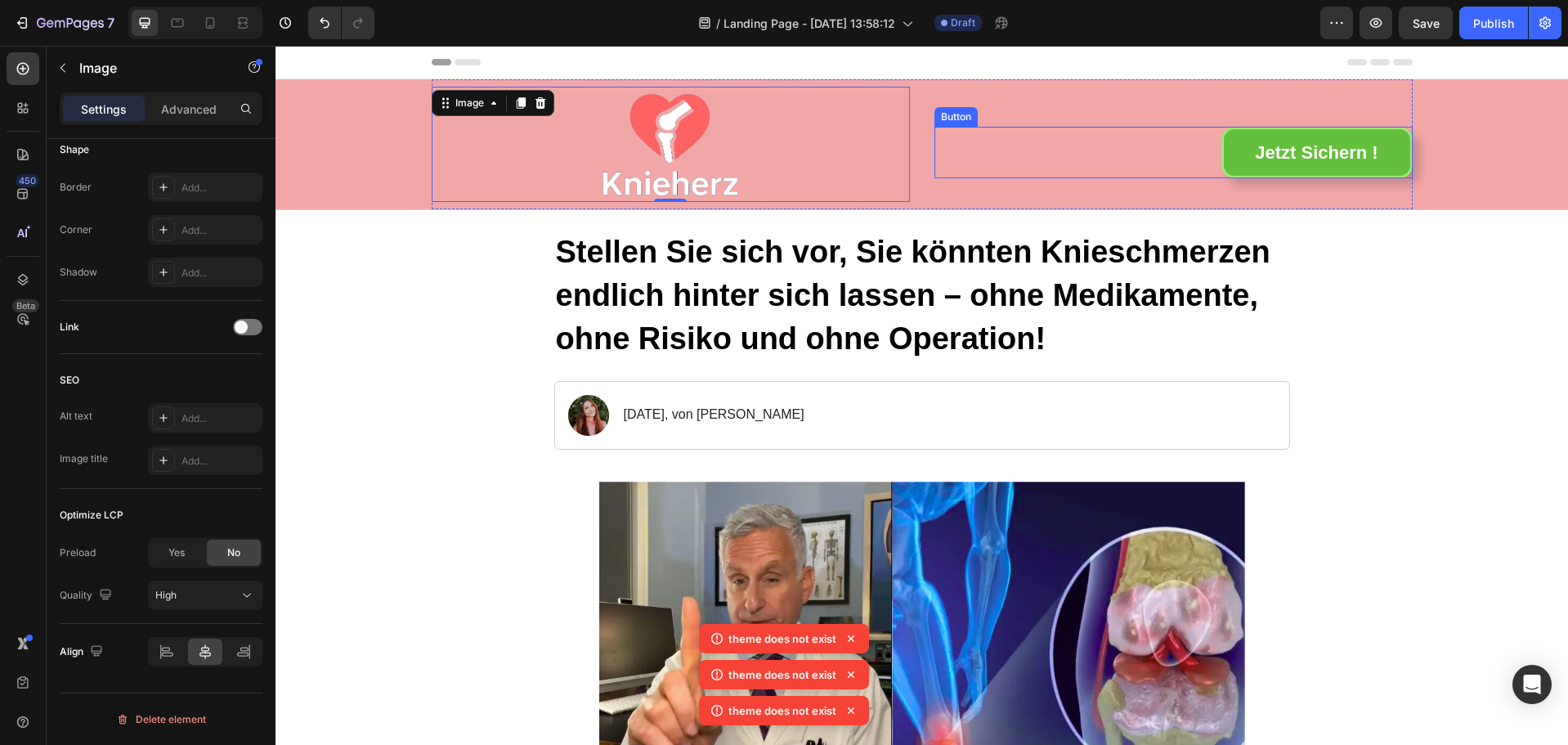
click at [1142, 147] on div "Jetzt Sichern ! Button" at bounding box center [1174, 152] width 479 height 52
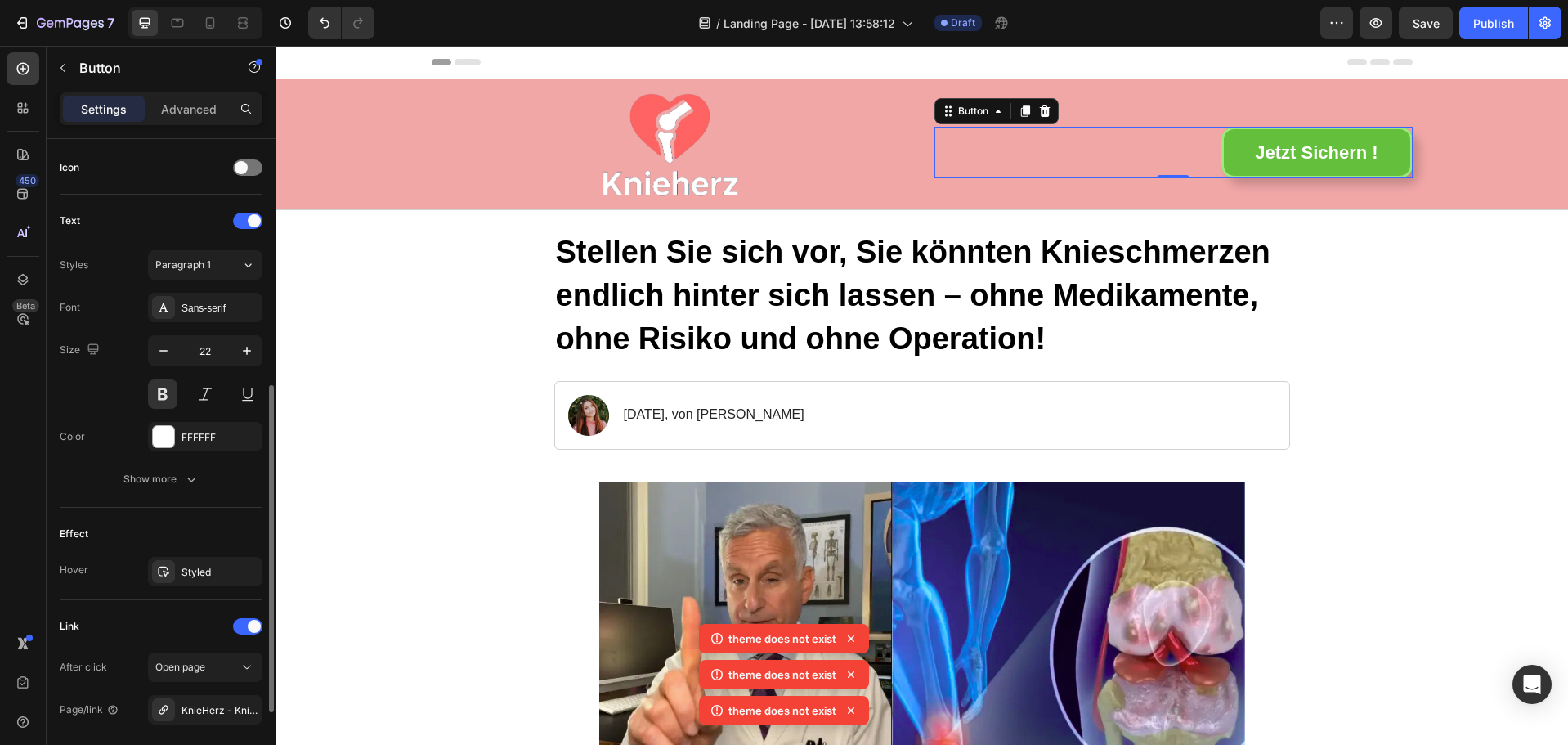
scroll to position [648, 0]
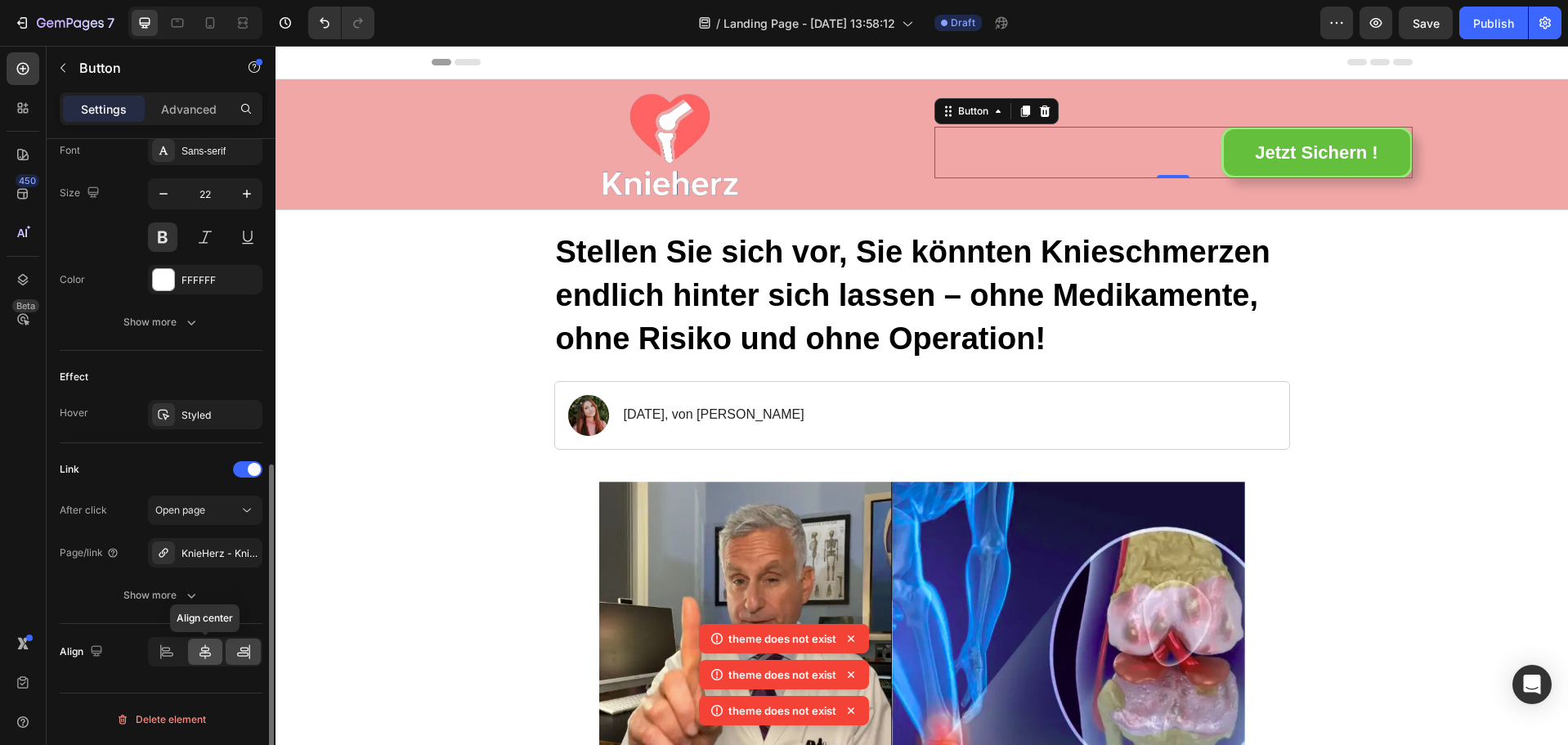
click at [200, 655] on icon at bounding box center [205, 652] width 17 height 17
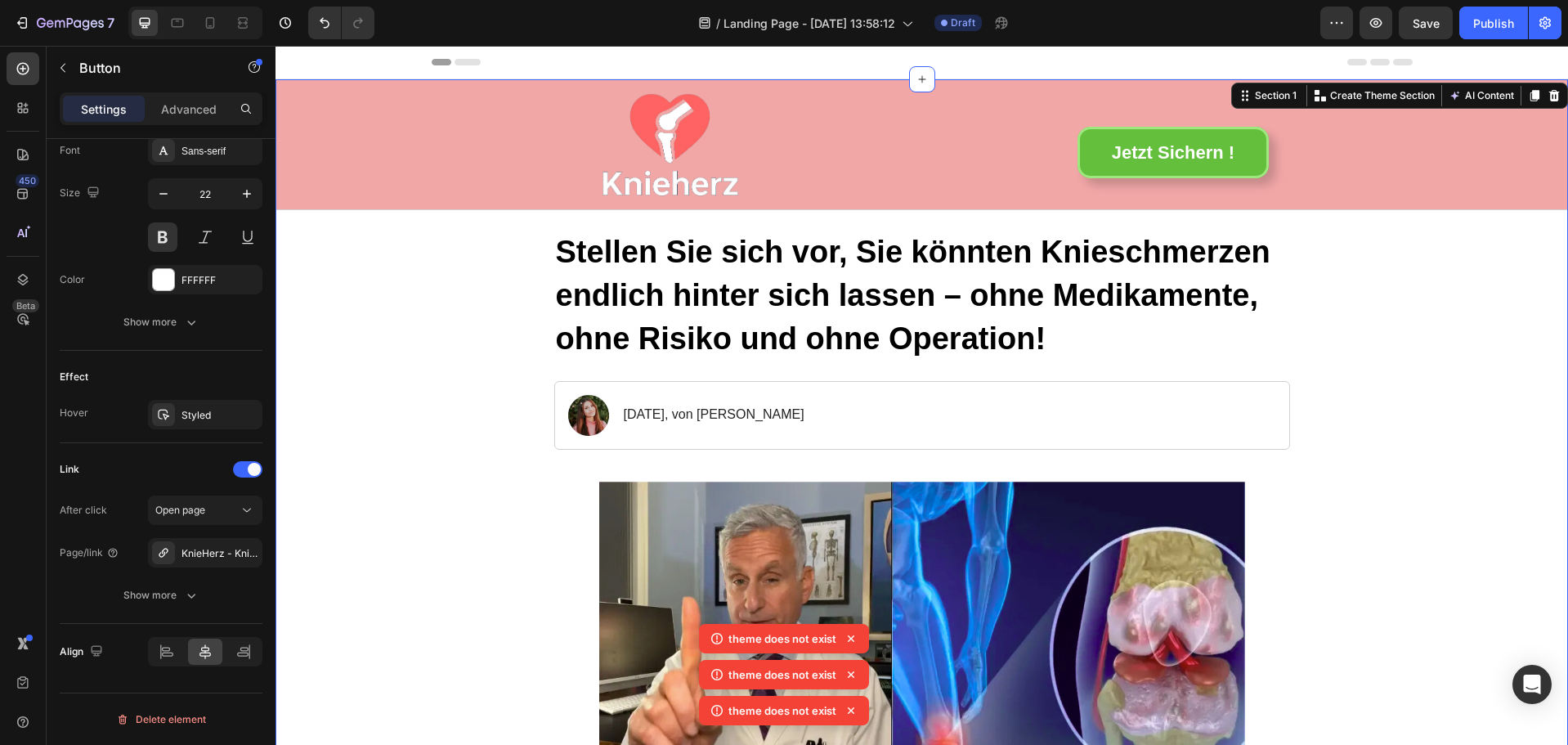
scroll to position [0, 0]
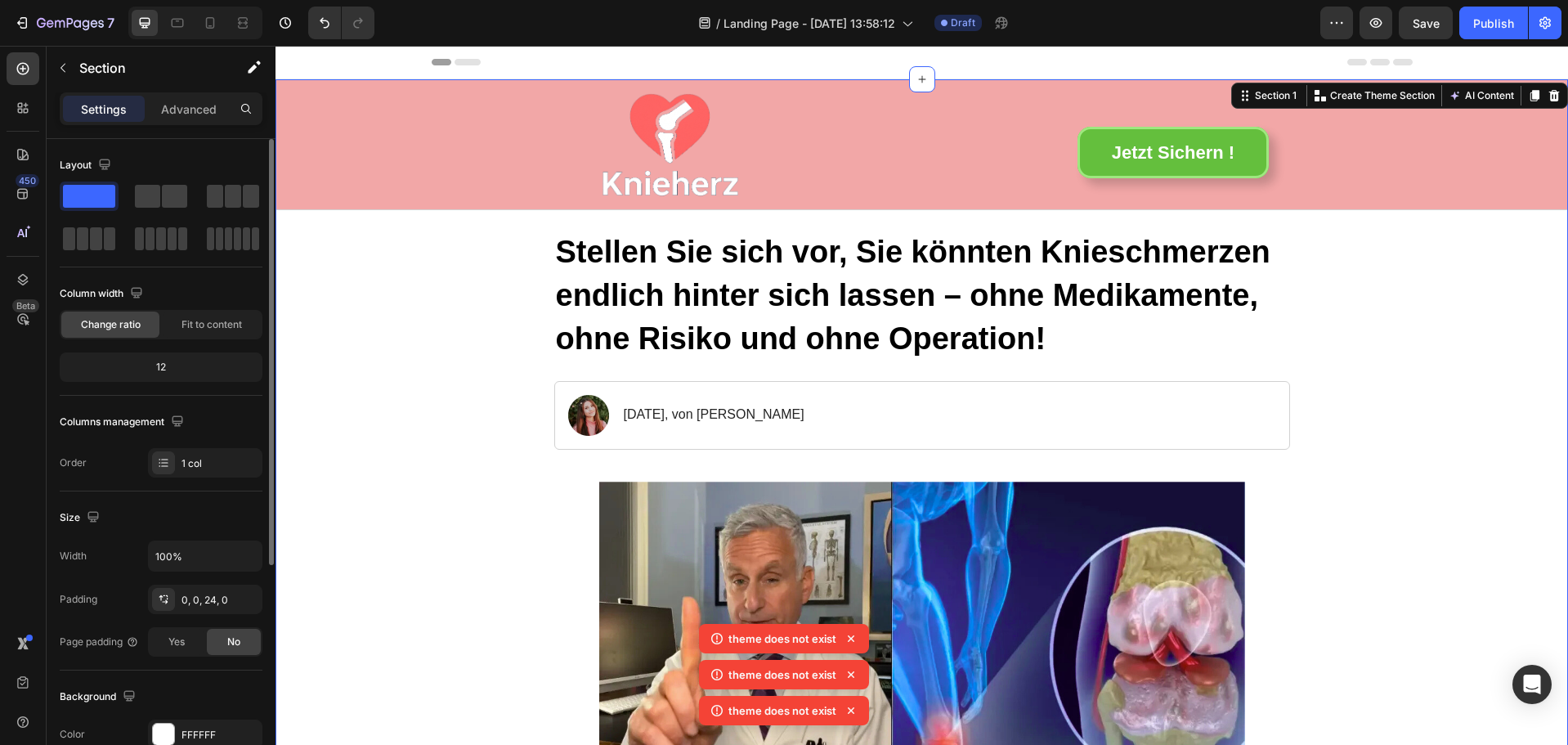
click at [917, 85] on icon at bounding box center [922, 79] width 13 height 13
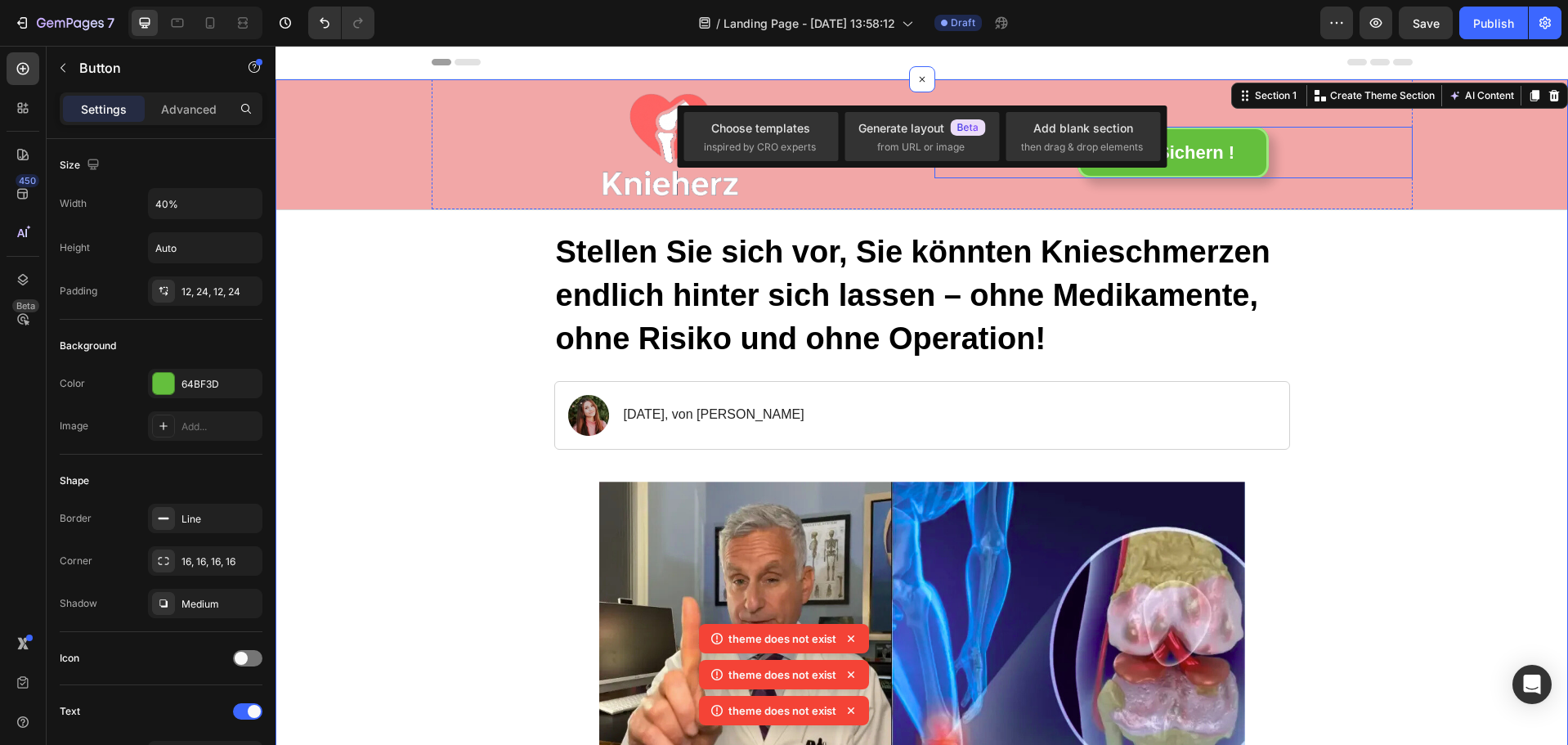
click at [1369, 158] on div "Jetzt Sichern ! Button" at bounding box center [1174, 152] width 479 height 52
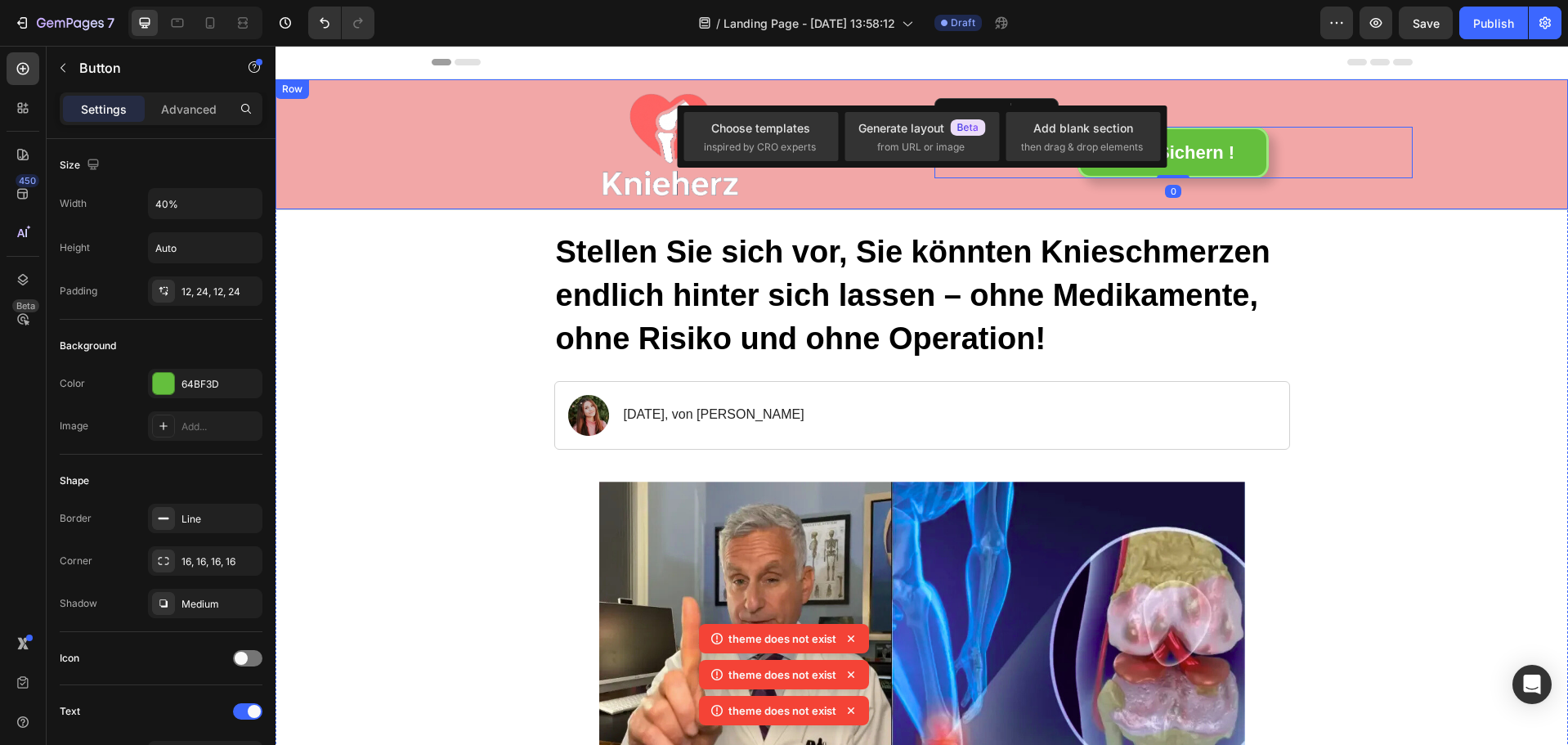
click at [1485, 152] on div "Image Jetzt Sichern ! Button 0 Row" at bounding box center [922, 143] width 1260 height 130
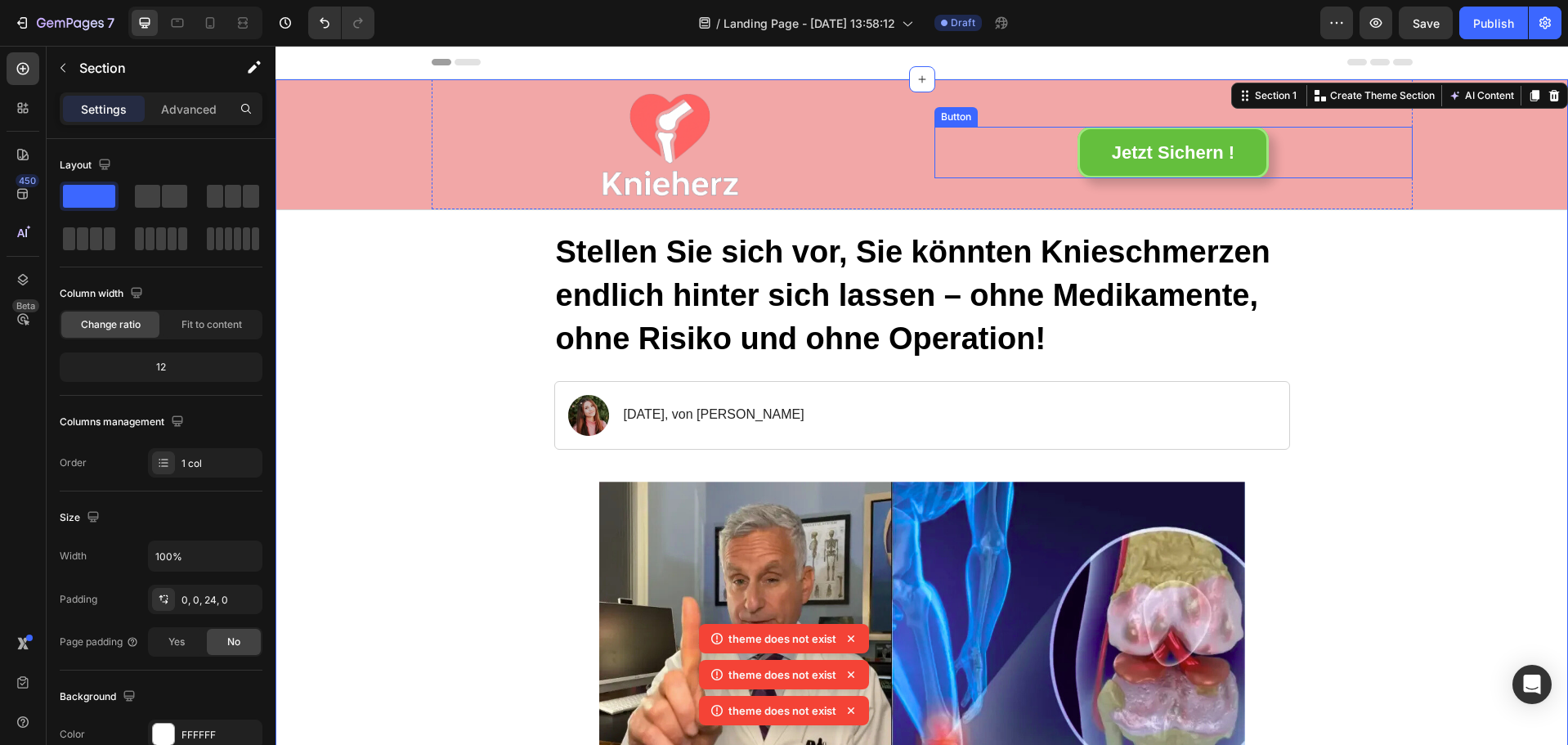
click at [1044, 160] on div "Jetzt Sichern ! Button" at bounding box center [1174, 152] width 479 height 52
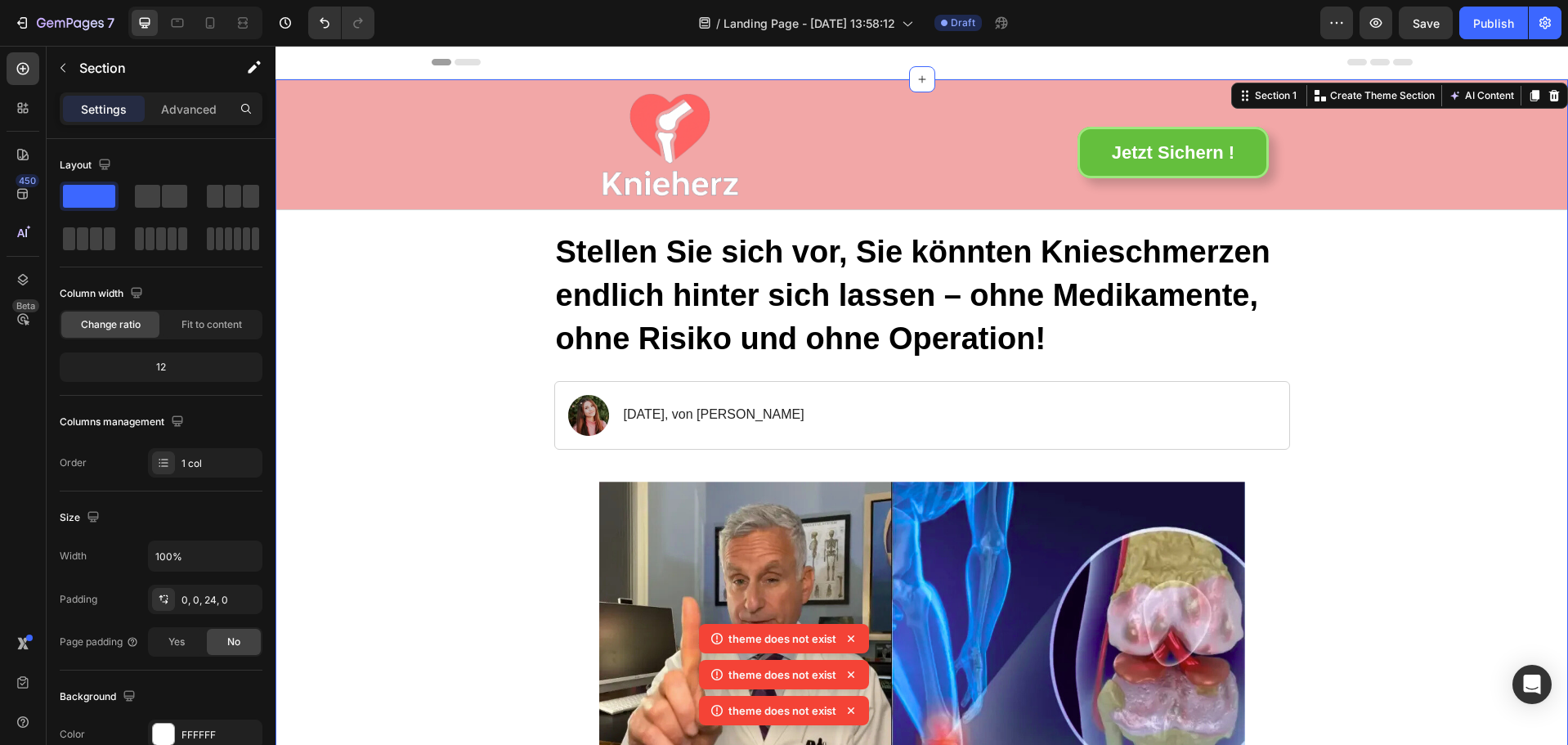
click at [742, 140] on div at bounding box center [671, 144] width 479 height 116
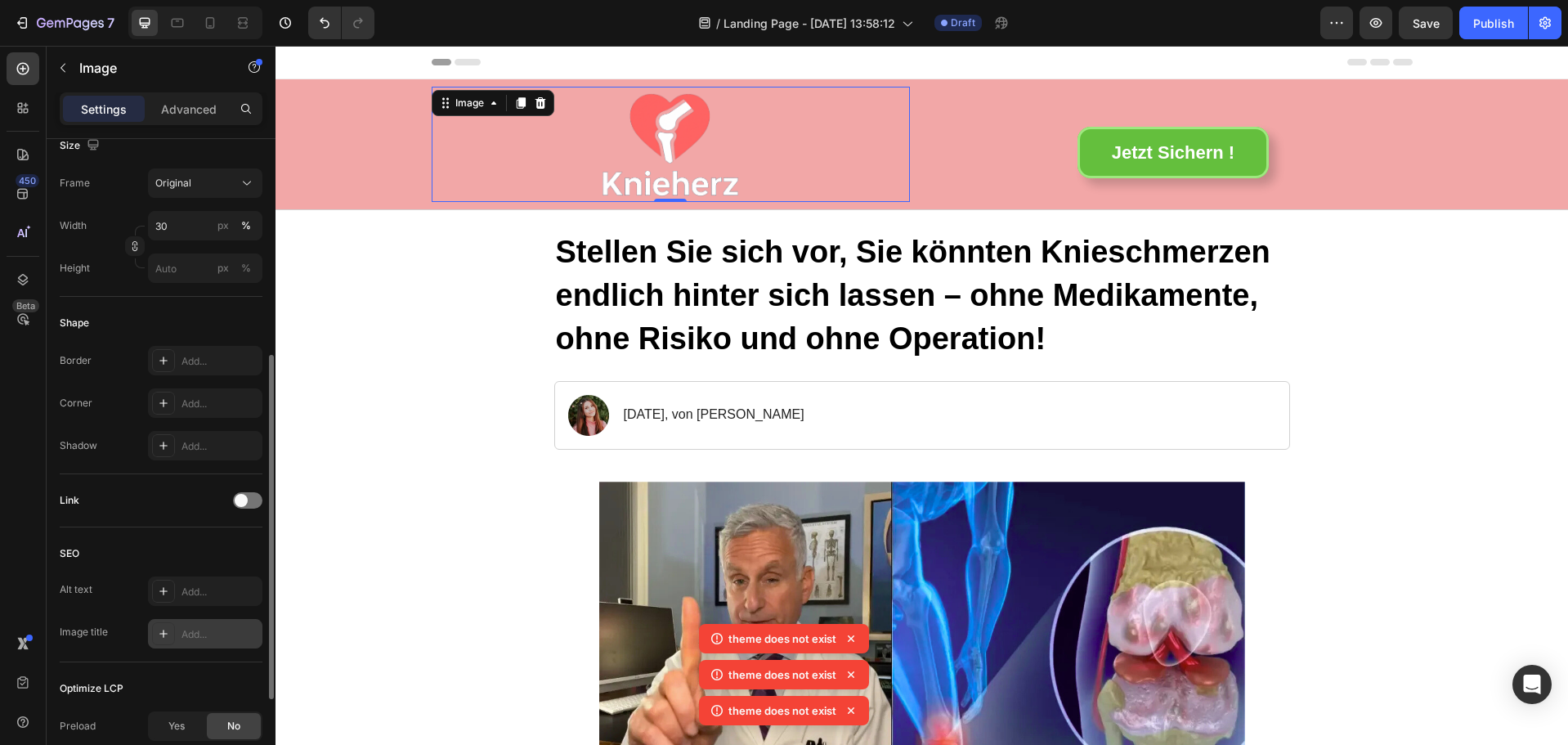
scroll to position [583, 0]
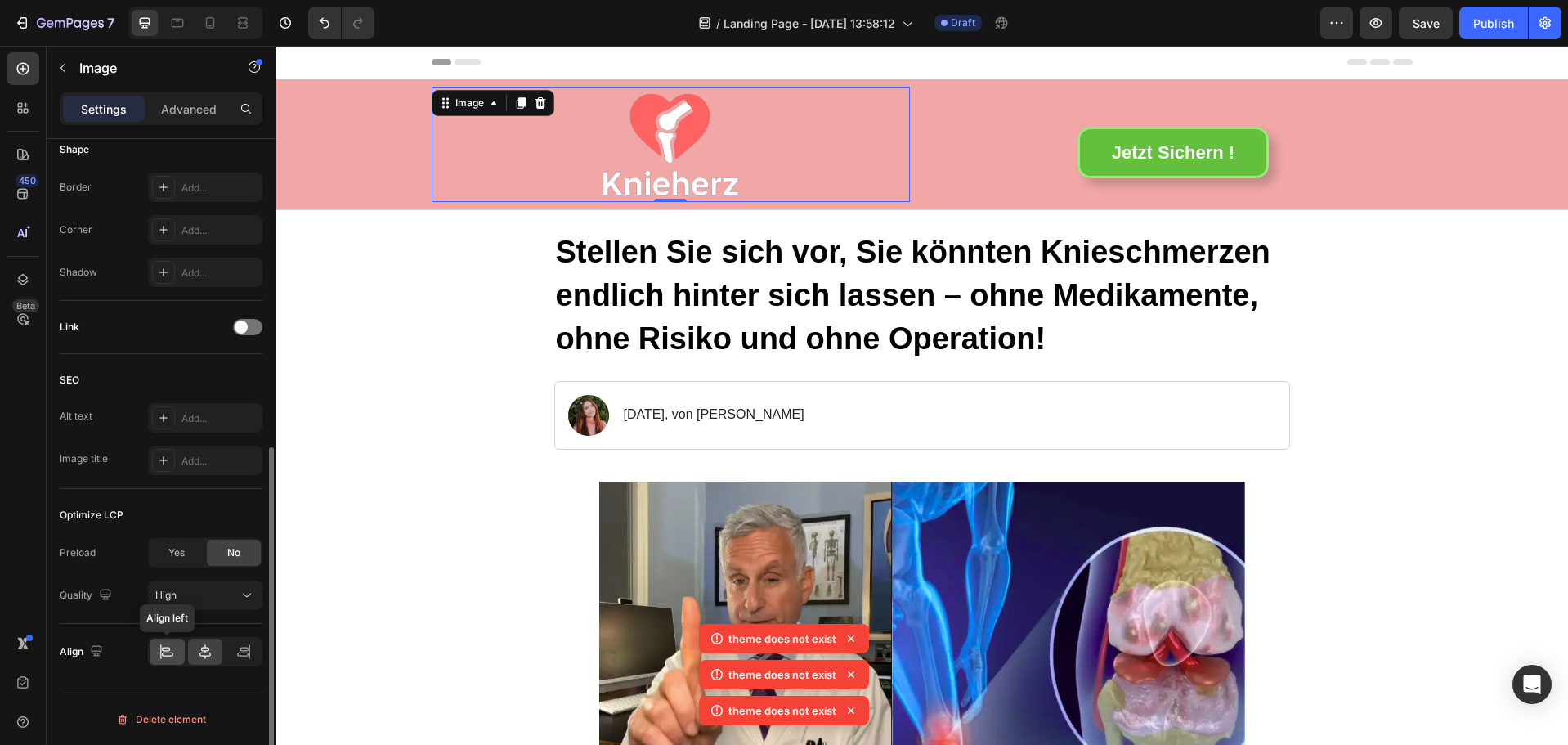
click at [164, 651] on icon at bounding box center [166, 649] width 8 height 4
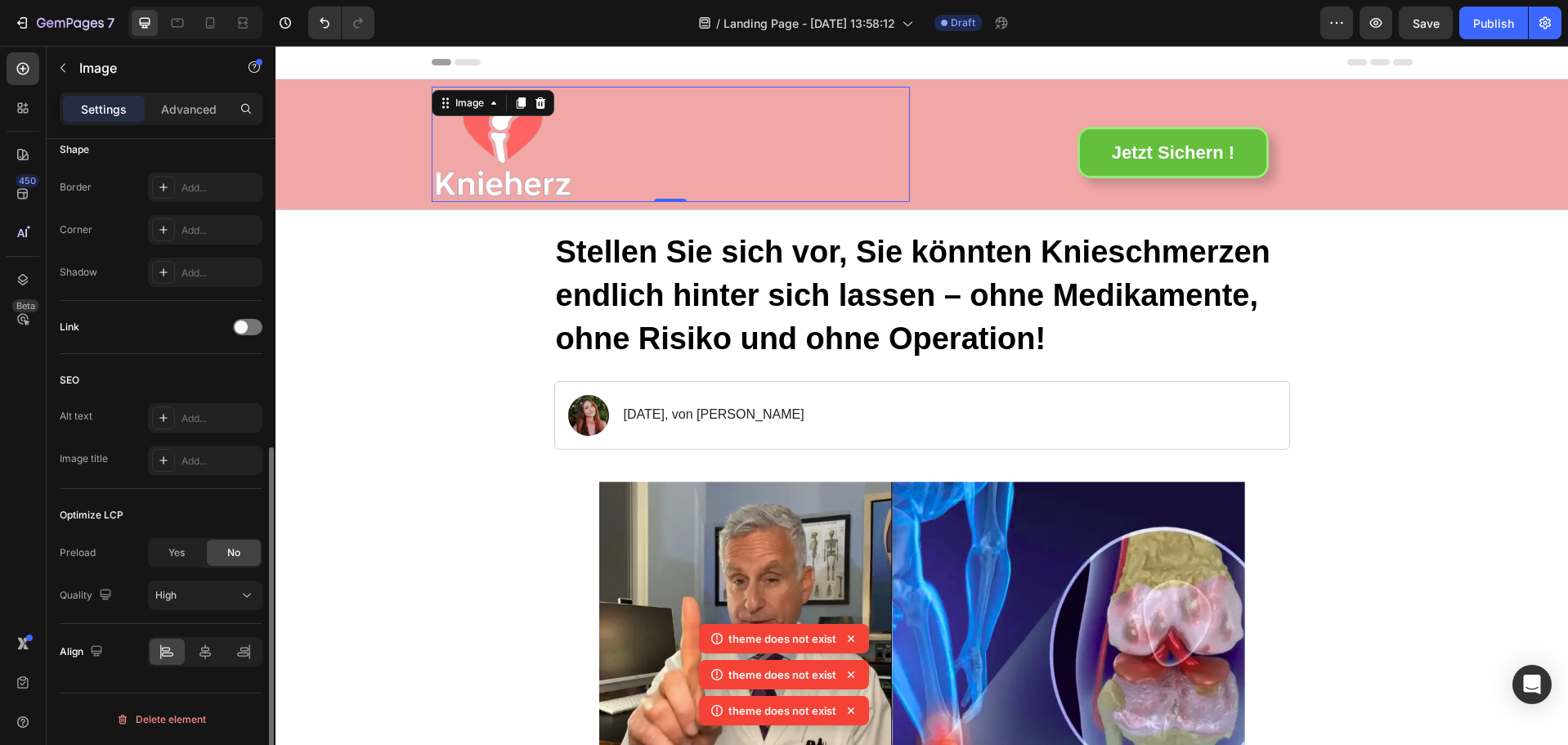
click at [231, 437] on div "Alt text Add... Image title Add..." at bounding box center [160, 439] width 203 height 72
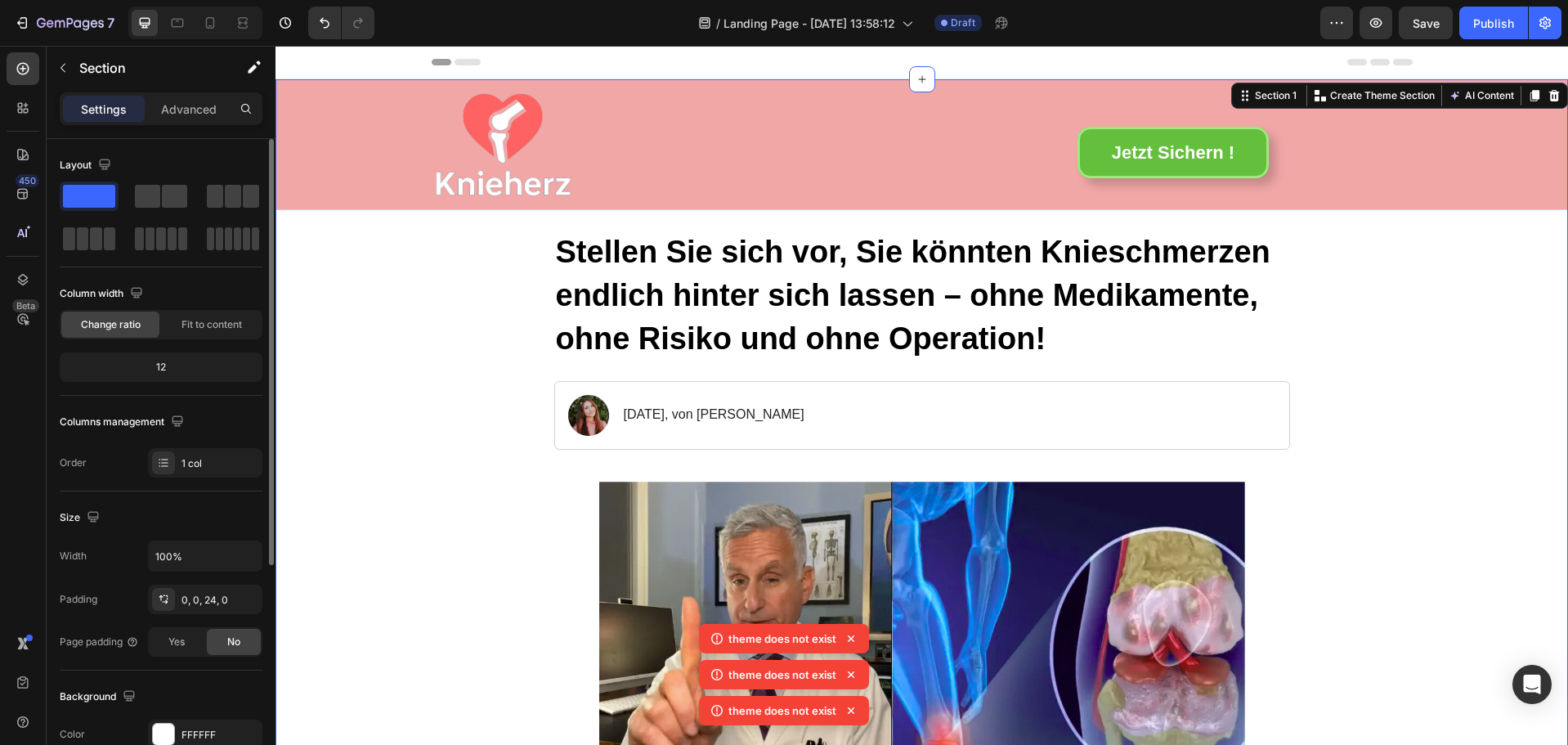
click at [1483, 59] on div "Header" at bounding box center [922, 62] width 1293 height 34
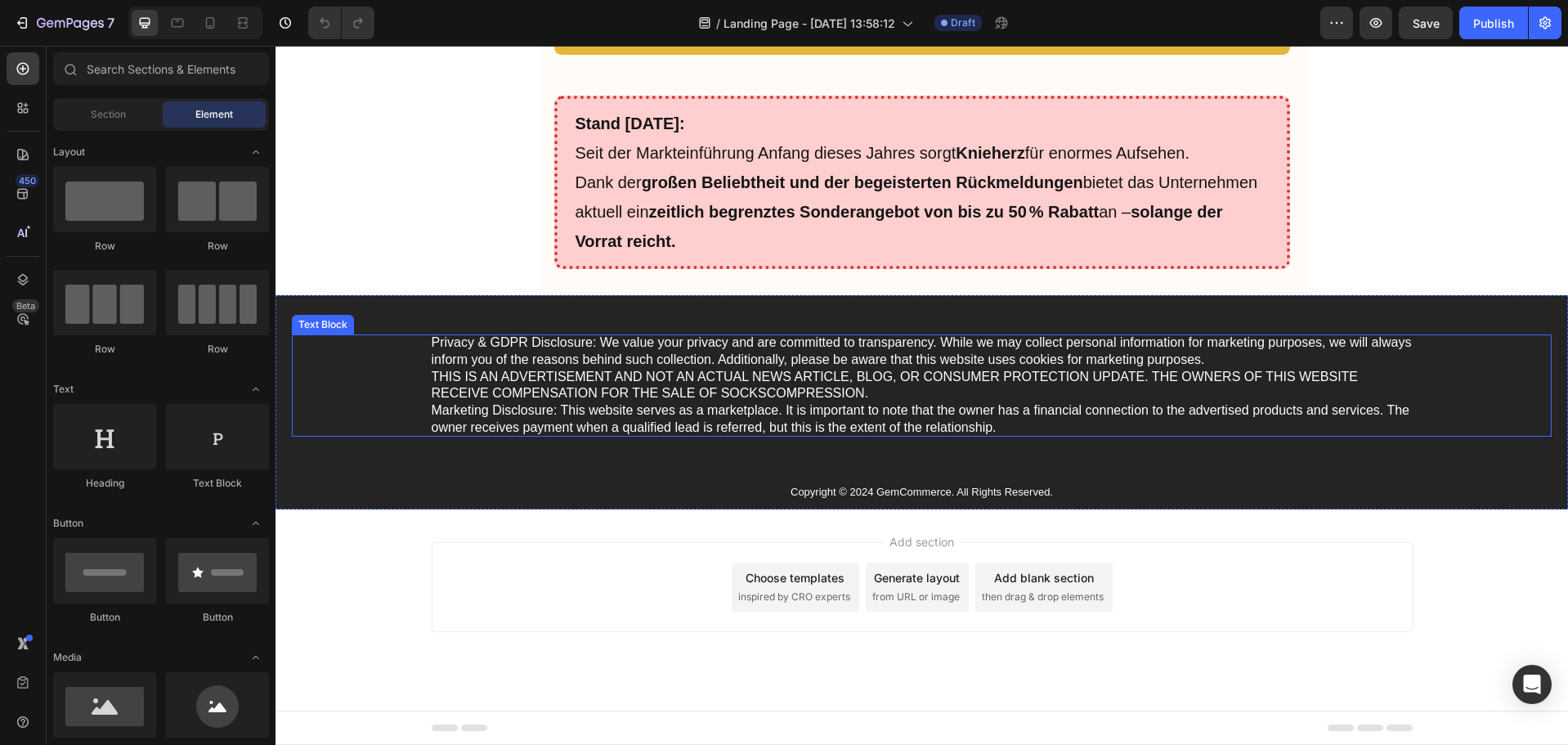
scroll to position [10014, 0]
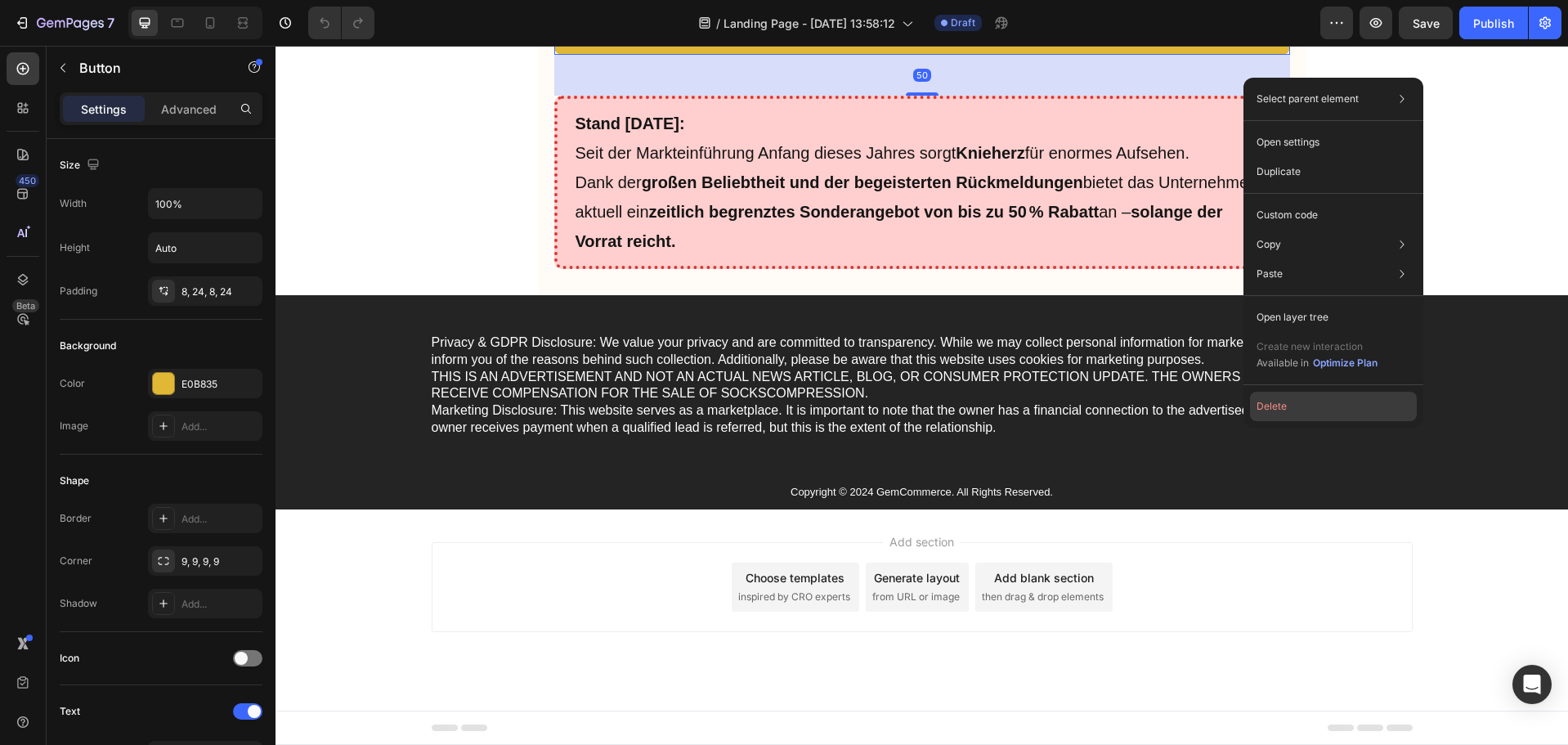
click at [1284, 411] on button "Delete" at bounding box center [1334, 407] width 167 height 30
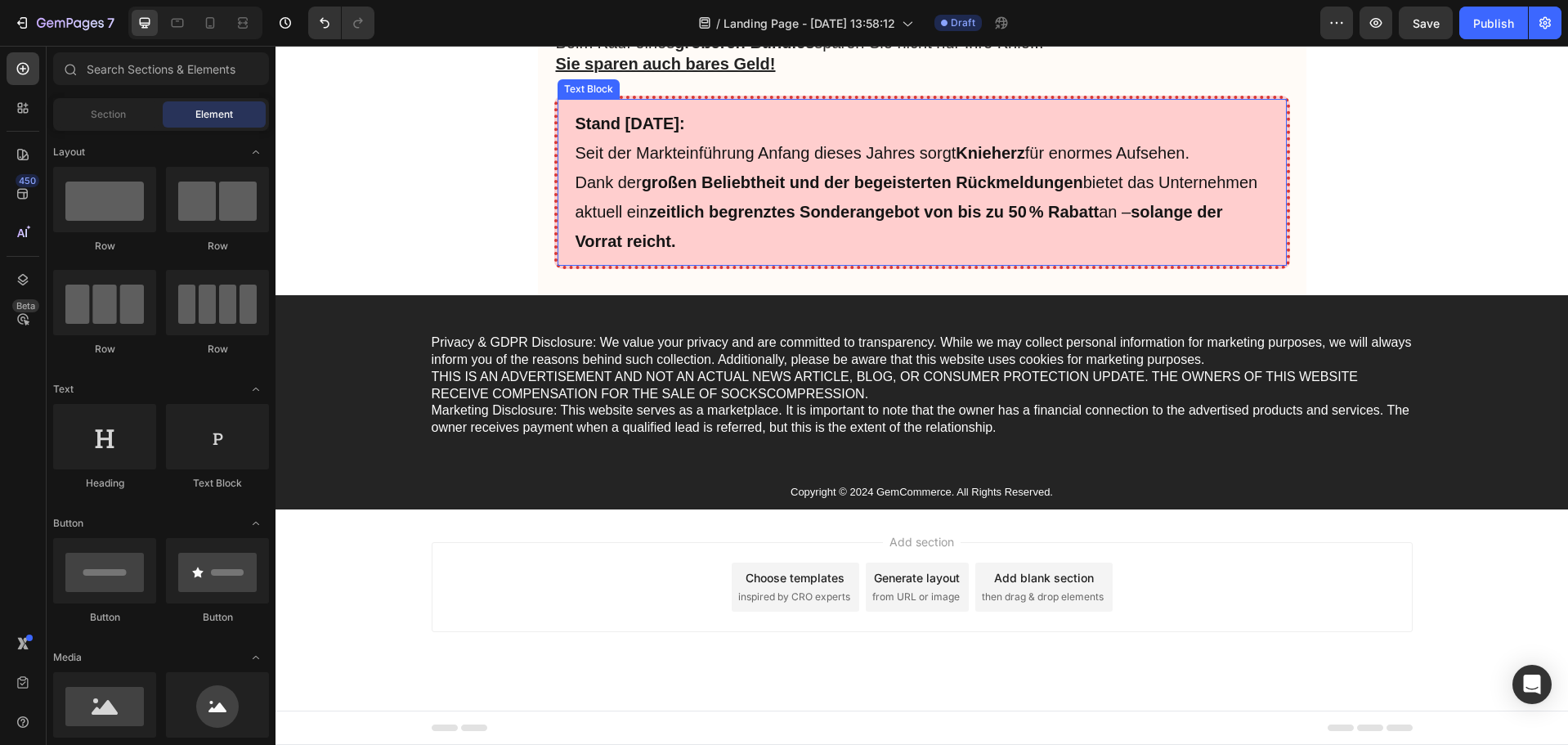
click at [752, 167] on p "Stand 03.07.2025: Seit der Markteinführung Anfang dieses Jahres sorgt Knieherz …" at bounding box center [922, 139] width 693 height 59
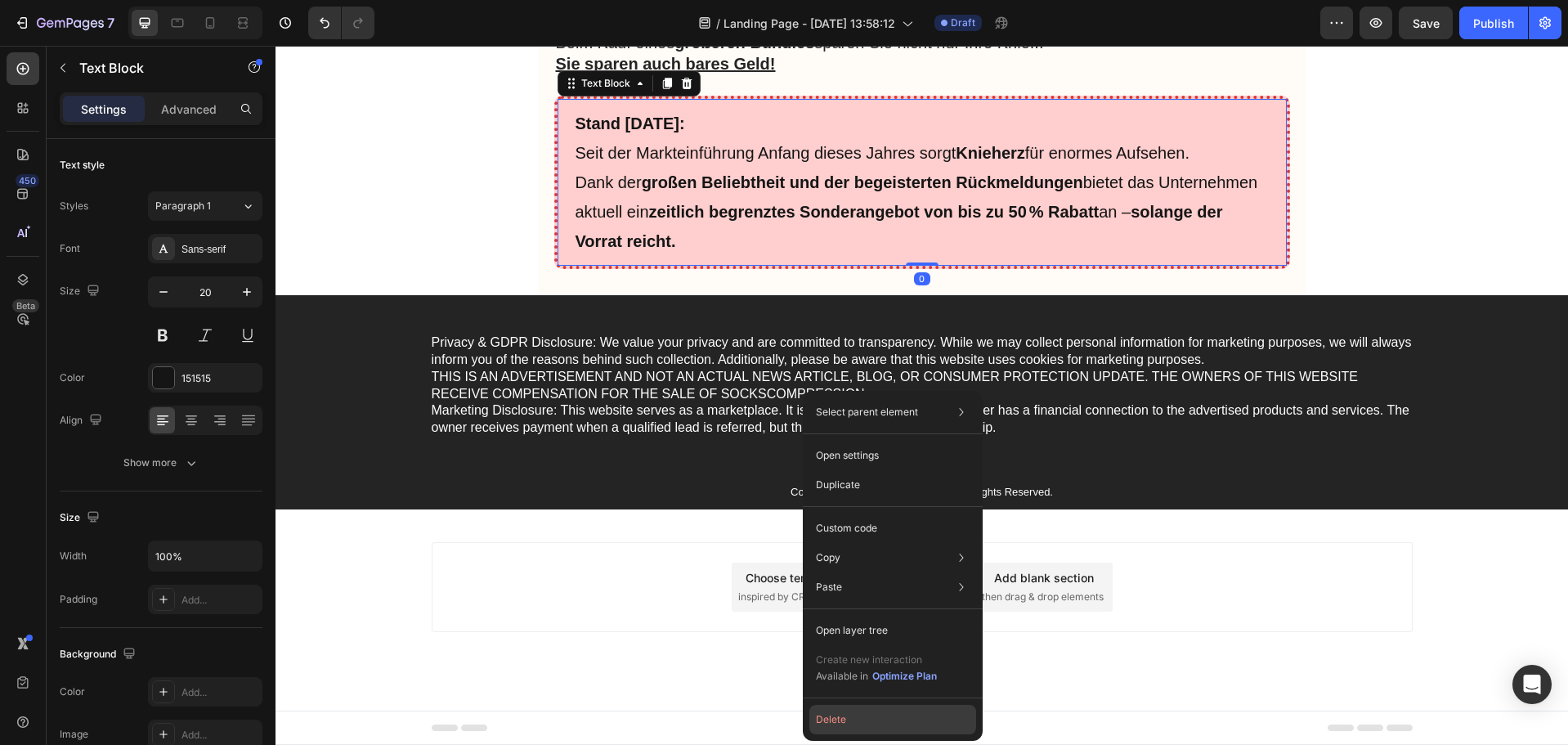
click at [840, 714] on button "Delete" at bounding box center [892, 720] width 167 height 30
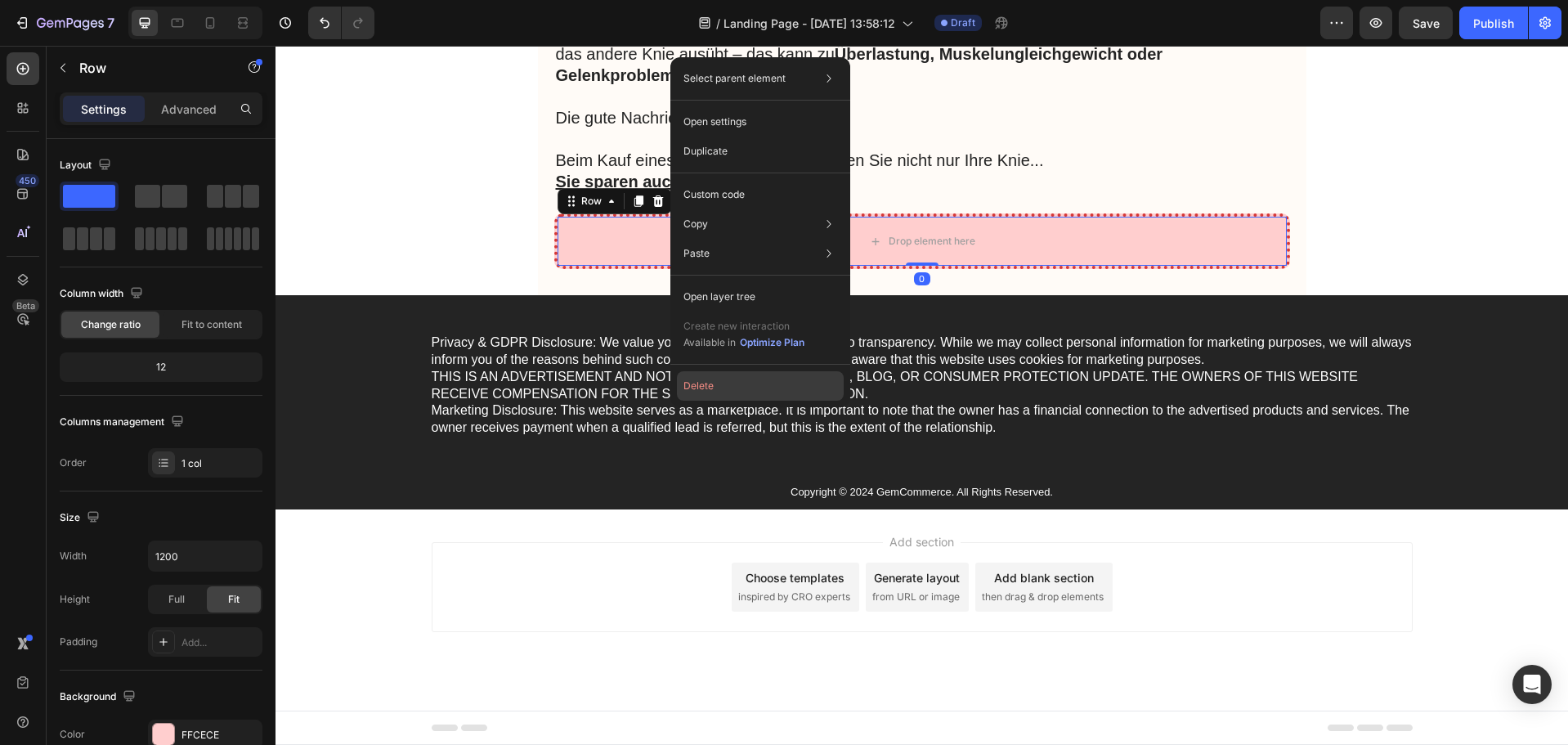
click at [705, 382] on button "Delete" at bounding box center [760, 386] width 167 height 30
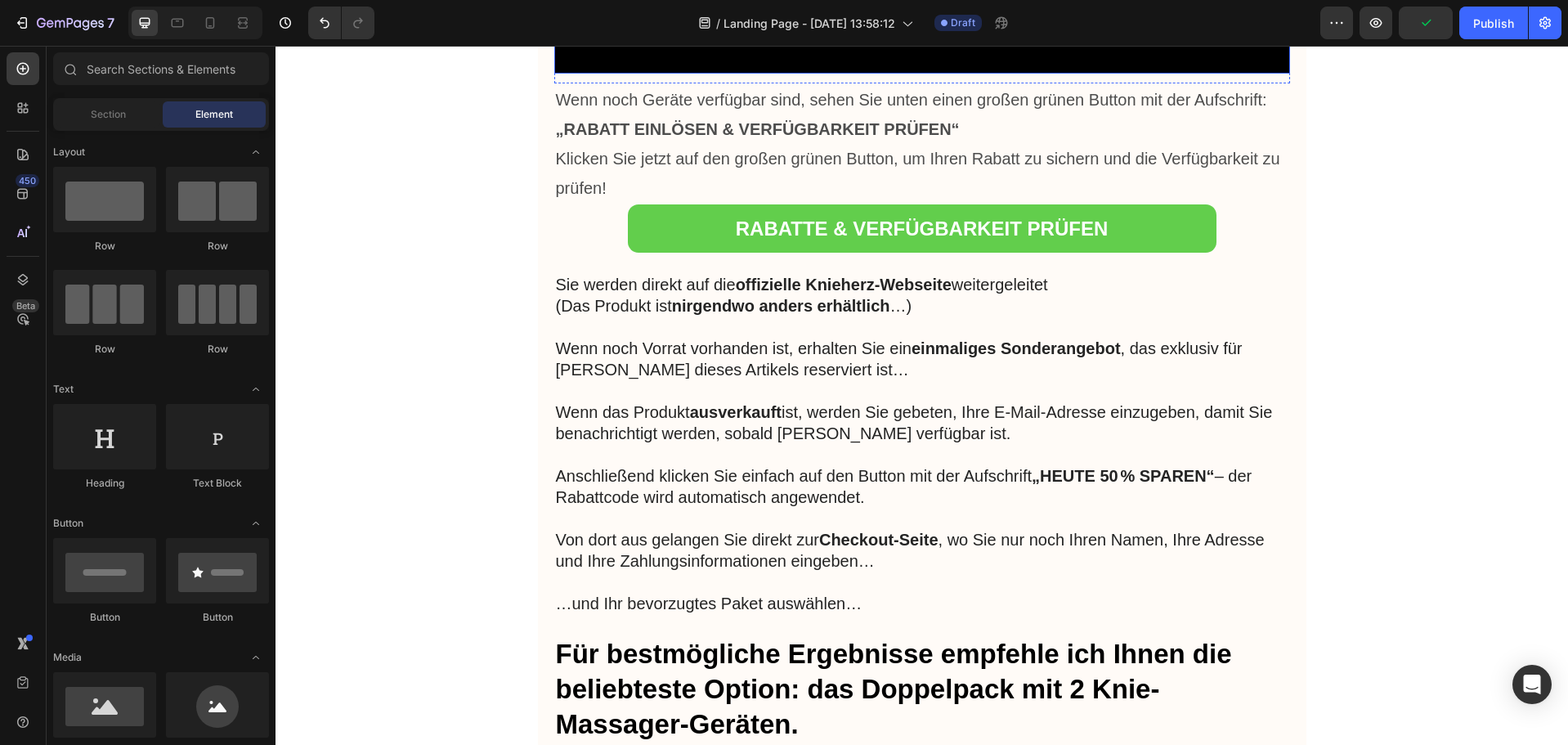
scroll to position [8215, 0]
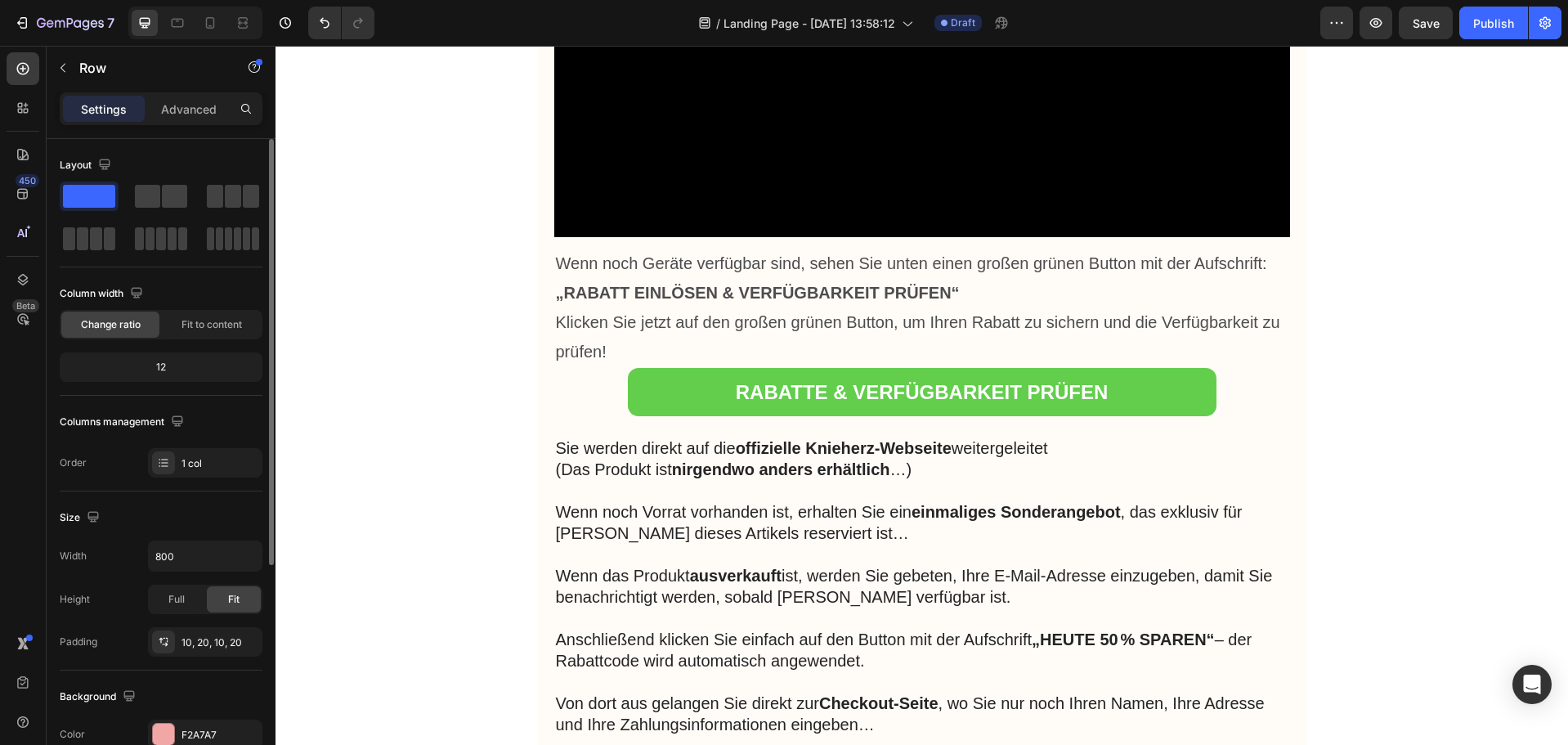
scroll to position [163, 0]
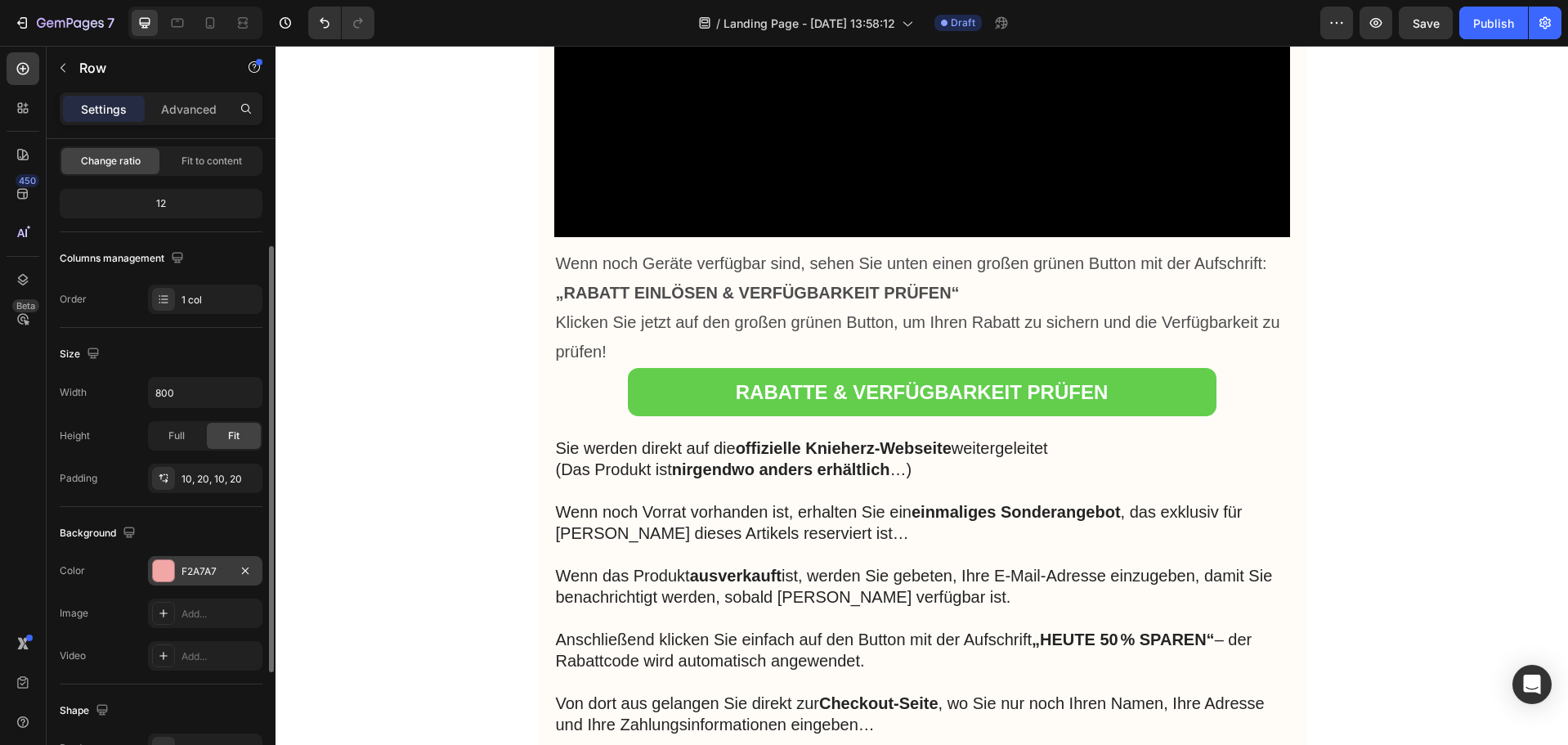
click at [176, 562] on div "F2A7A7" at bounding box center [206, 571] width 115 height 30
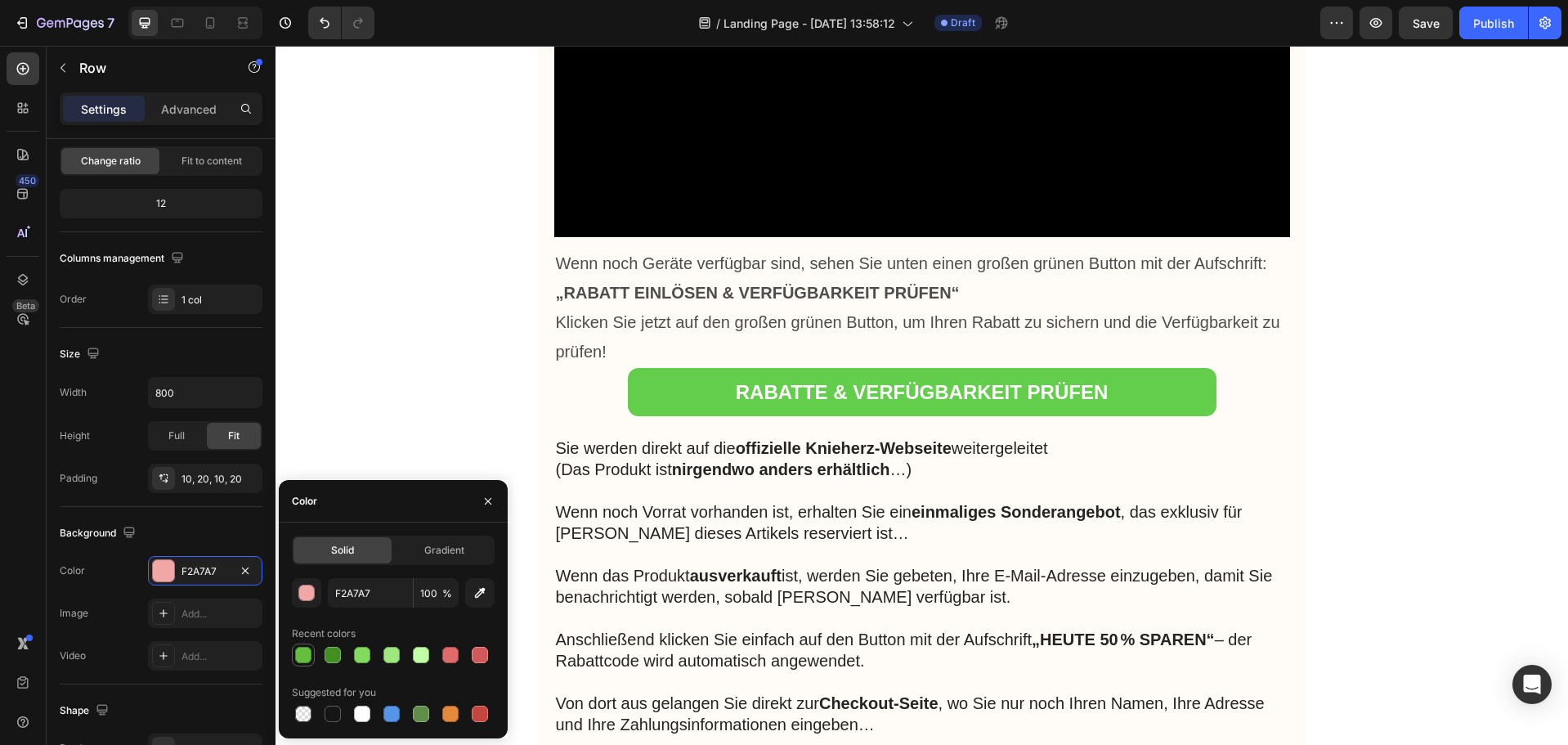
click at [302, 656] on div at bounding box center [303, 655] width 17 height 17
click at [419, 654] on div at bounding box center [420, 655] width 17 height 17
type input "C0FFA5"
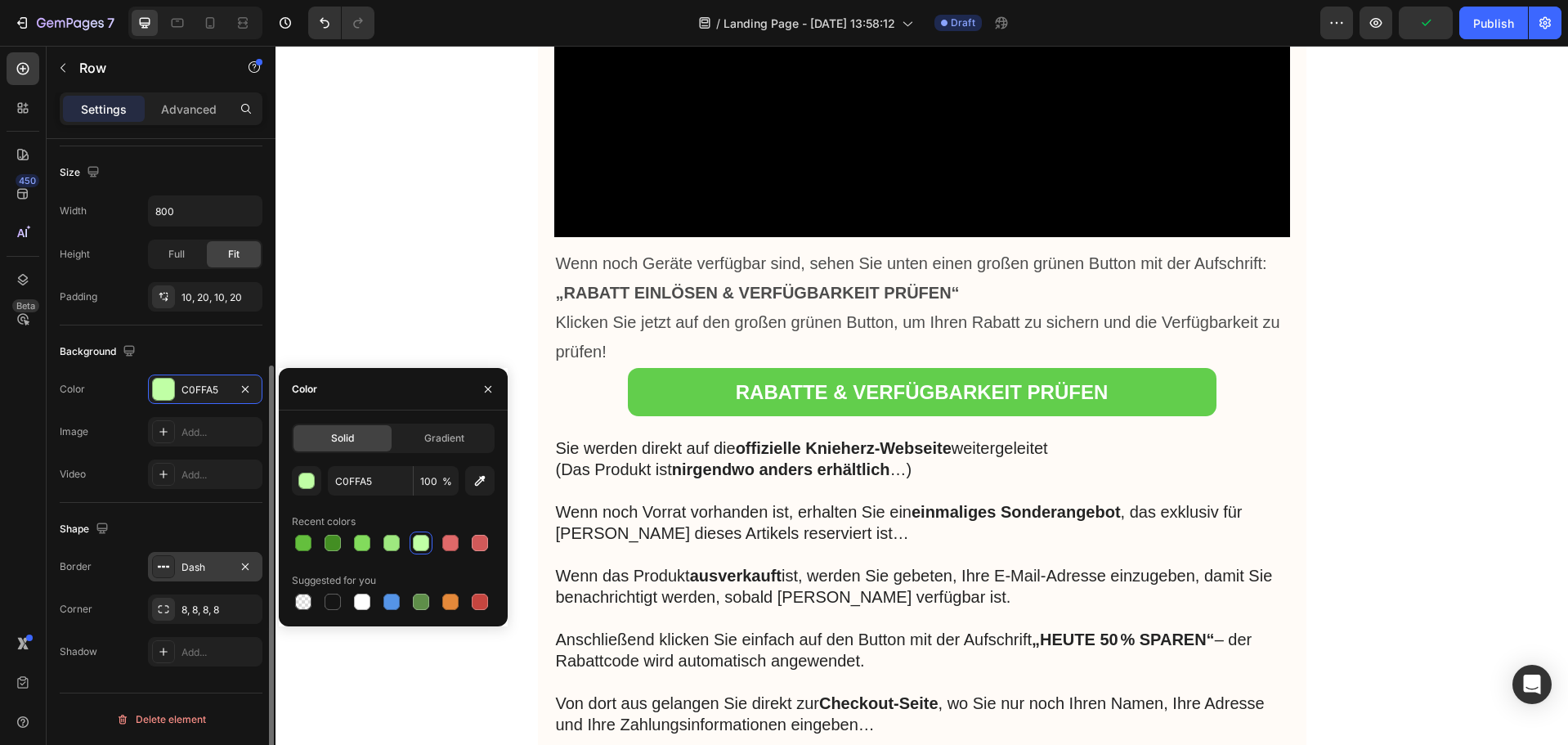
click at [203, 569] on div "Dash" at bounding box center [206, 567] width 47 height 15
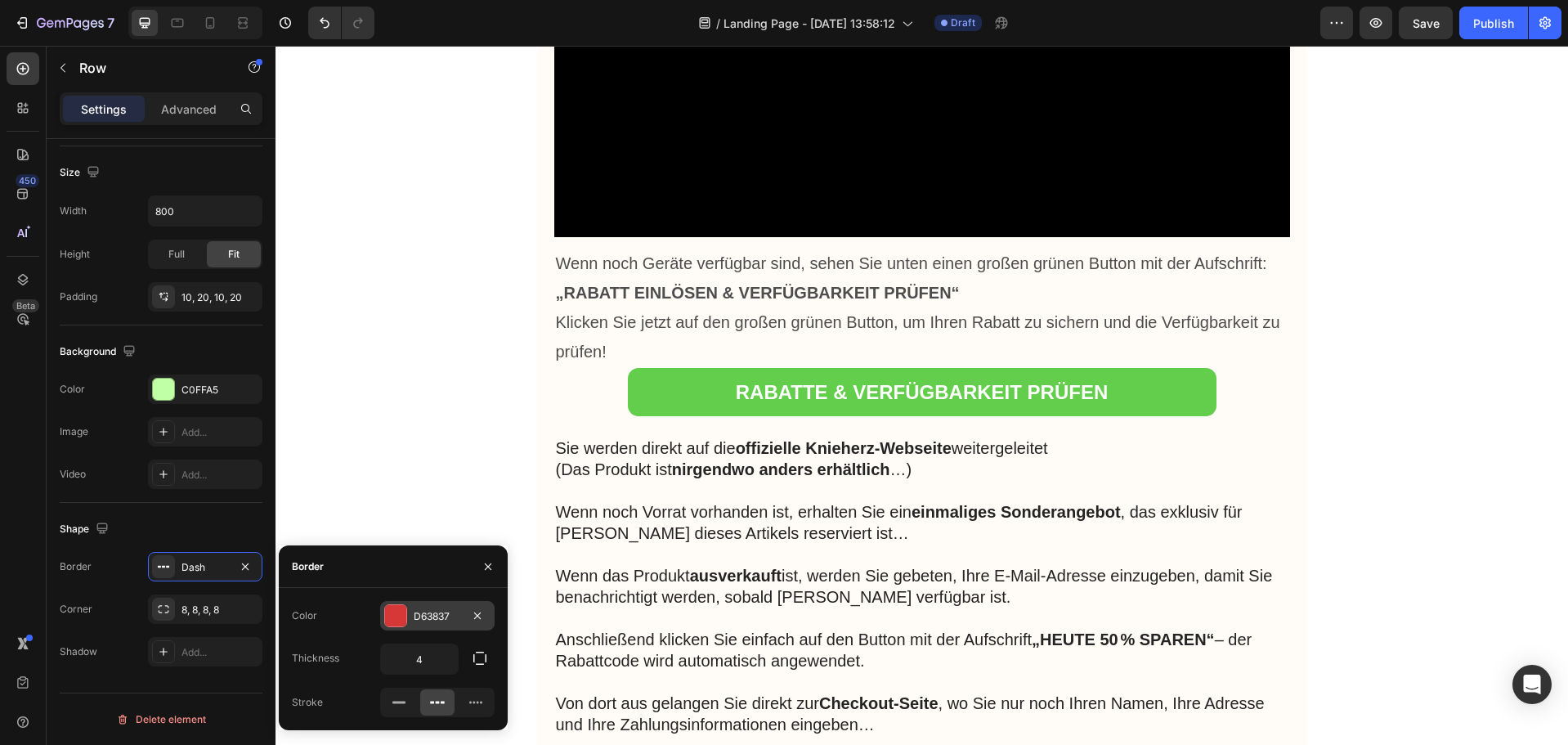
click at [393, 619] on div at bounding box center [395, 615] width 21 height 21
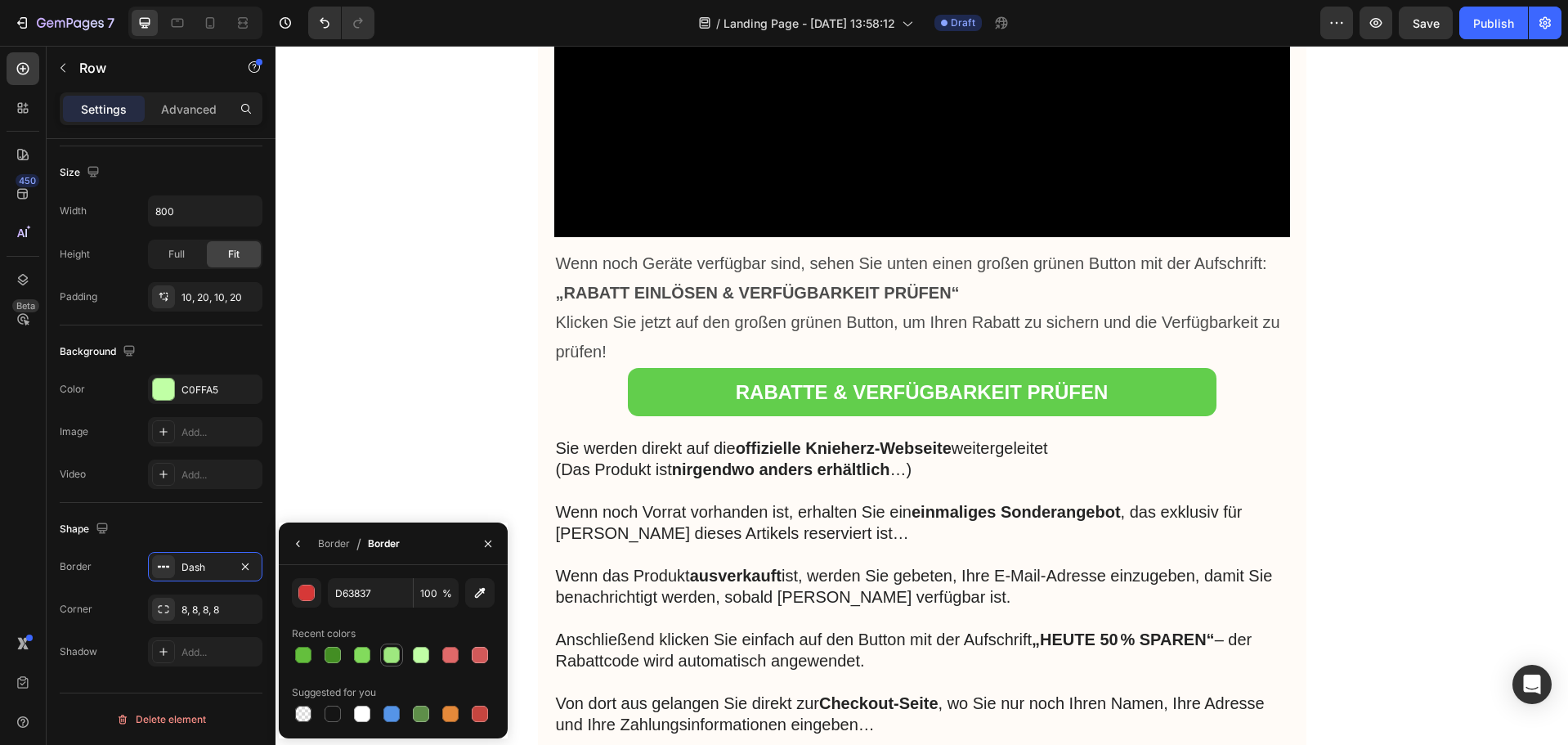
click at [392, 653] on div at bounding box center [392, 655] width 17 height 17
click at [332, 653] on div at bounding box center [332, 655] width 17 height 17
click at [361, 658] on div at bounding box center [362, 655] width 17 height 17
type input "82DB5C"
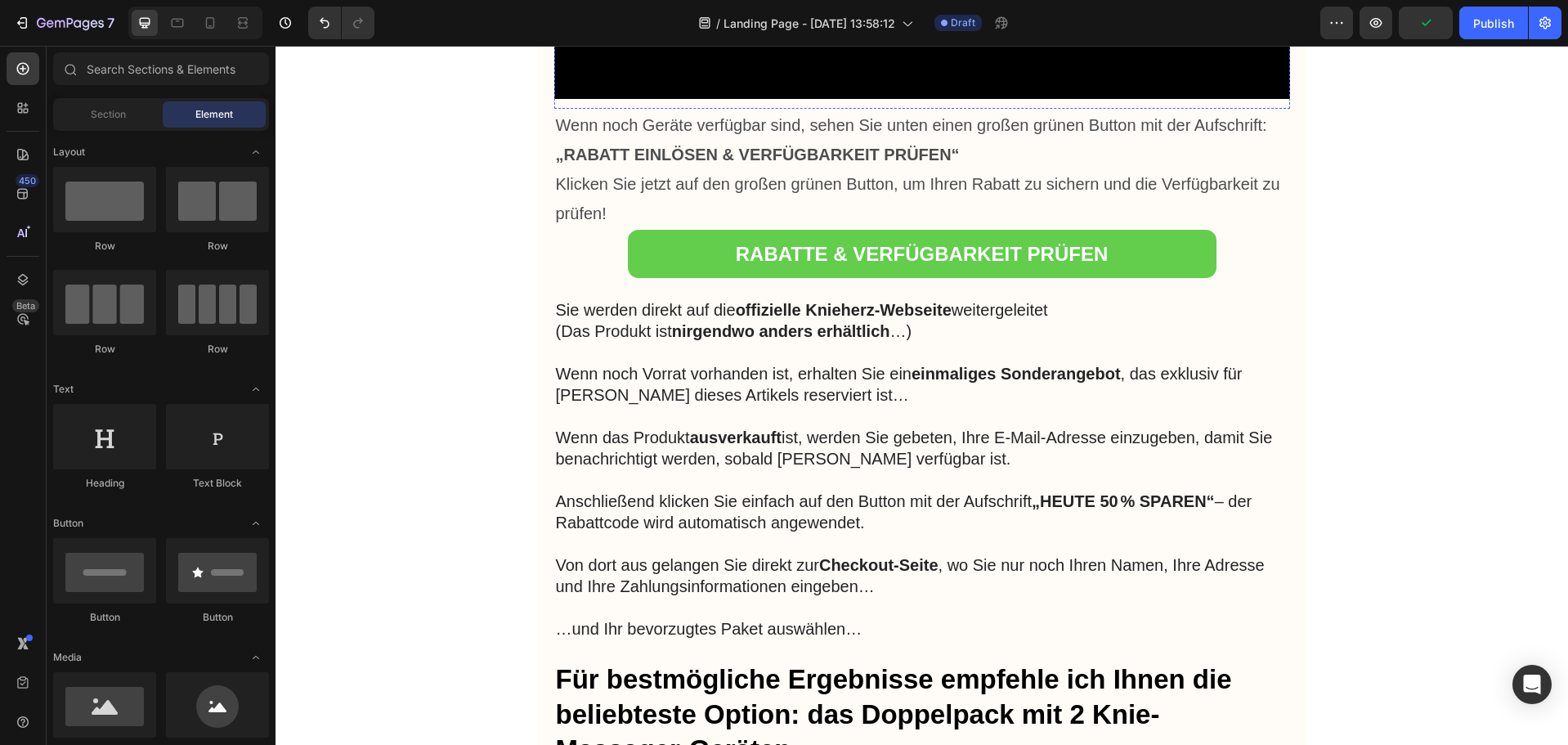
scroll to position [8378, 0]
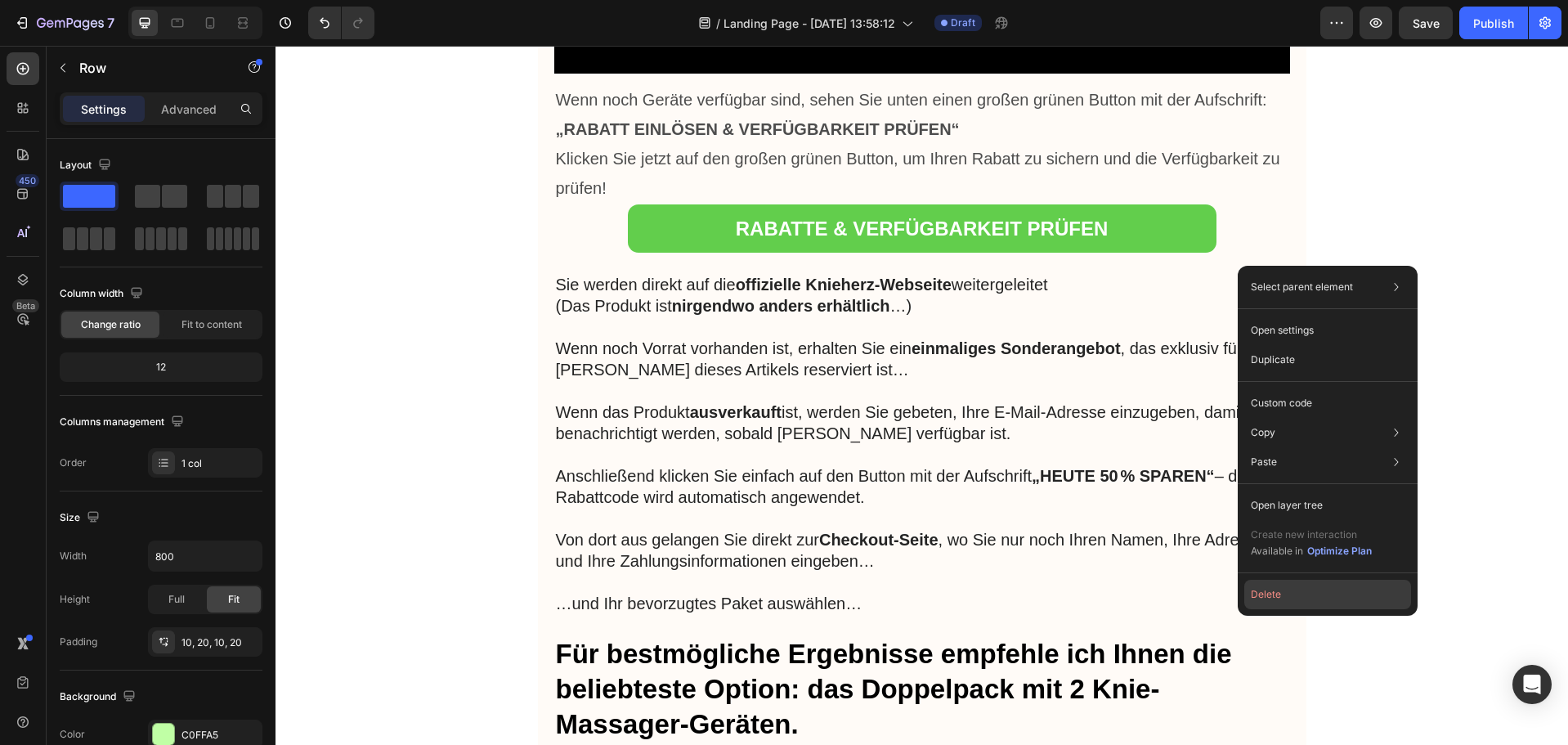
click at [1261, 590] on button "Delete" at bounding box center [1328, 595] width 167 height 30
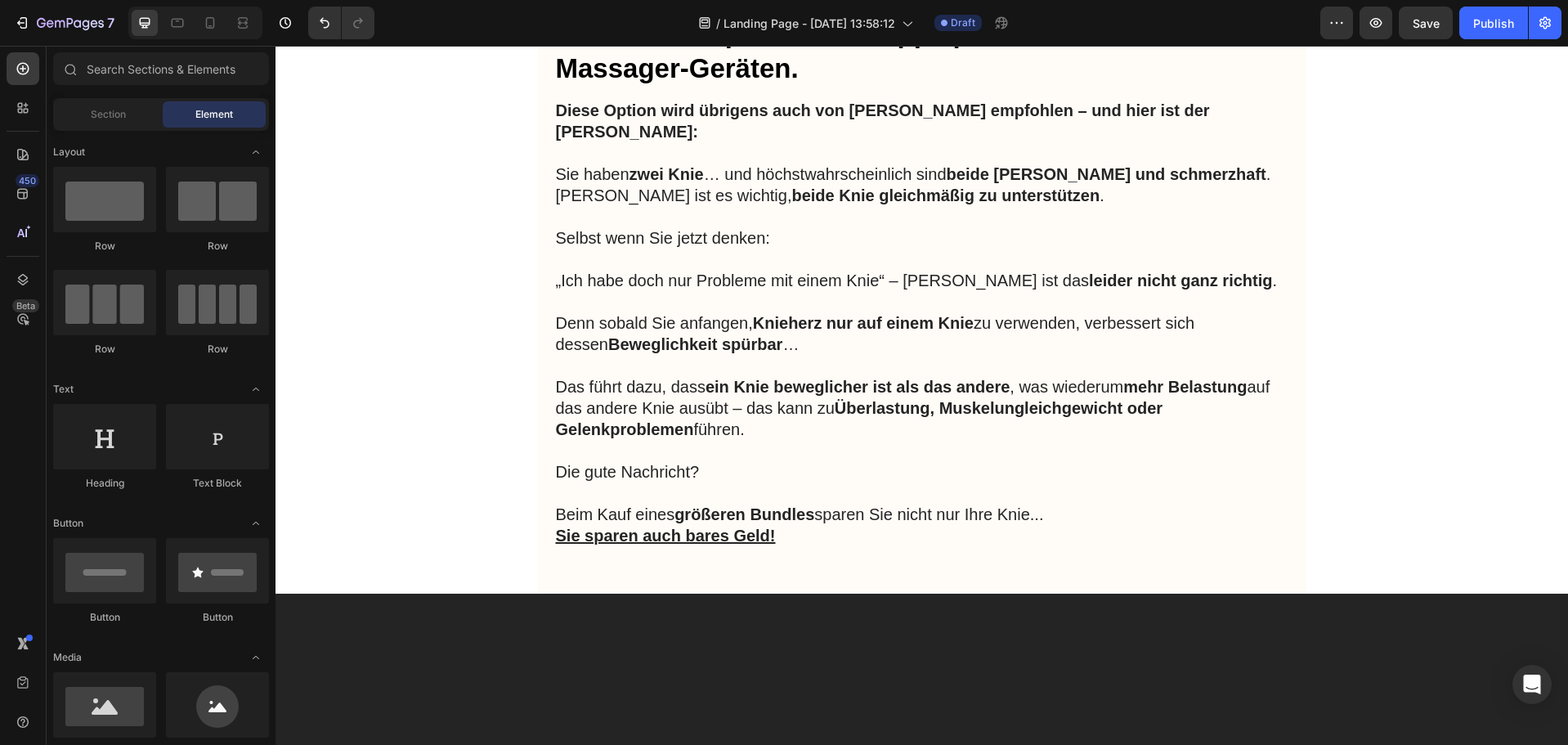
scroll to position [8869, 0]
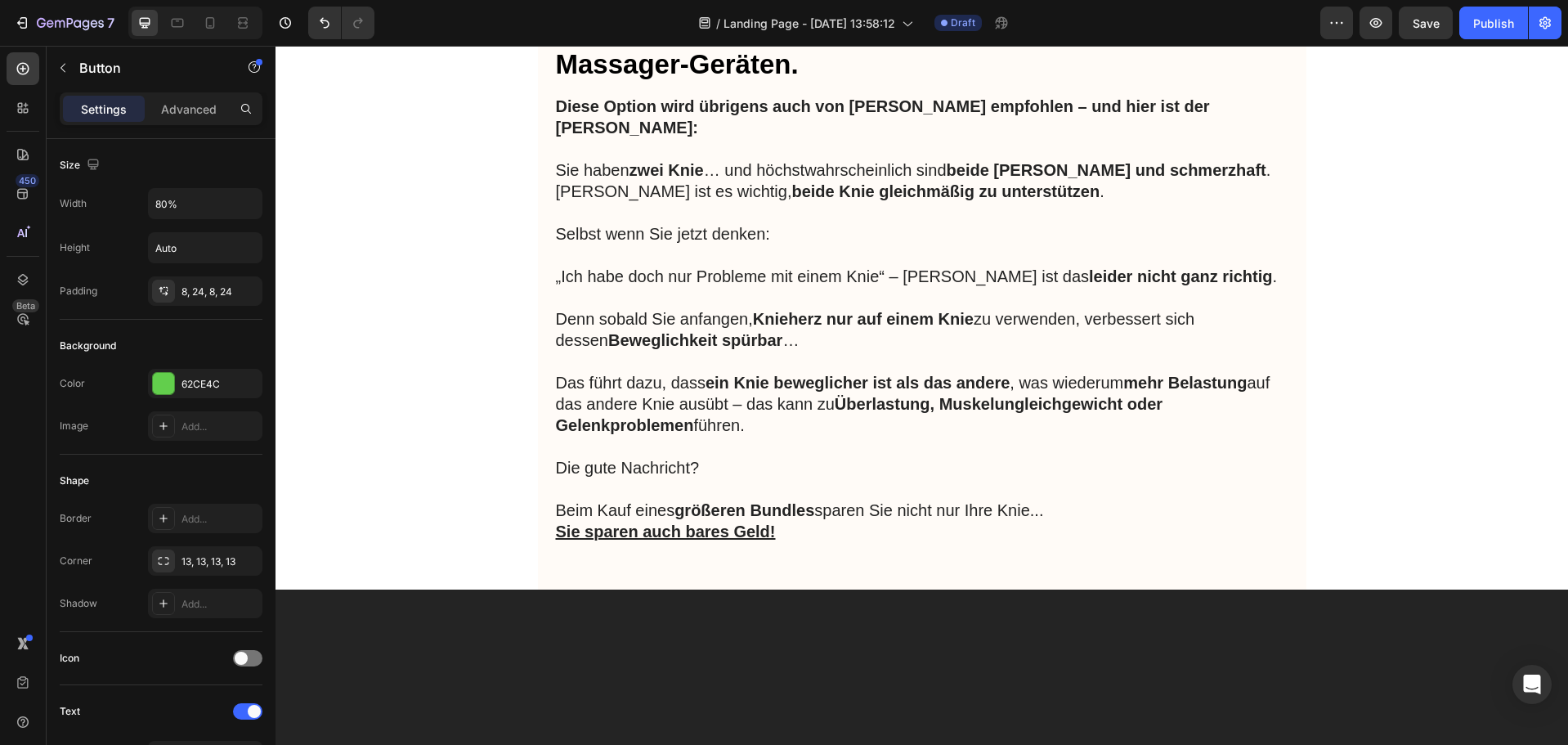
click at [167, 516] on icon at bounding box center [163, 517] width 13 height 13
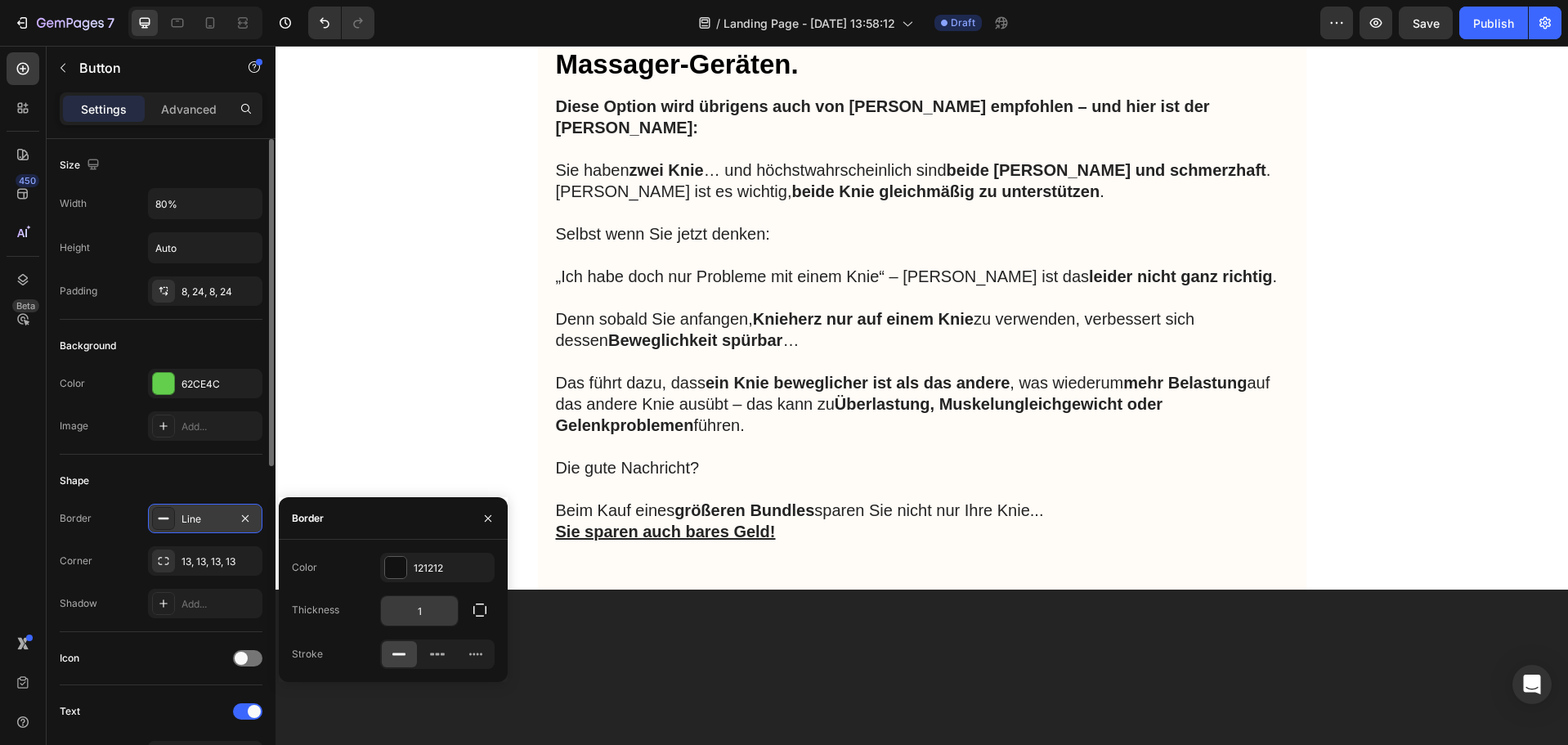
click at [424, 608] on input "1" at bounding box center [419, 611] width 77 height 30
type input "3"
click at [405, 562] on div at bounding box center [395, 567] width 21 height 21
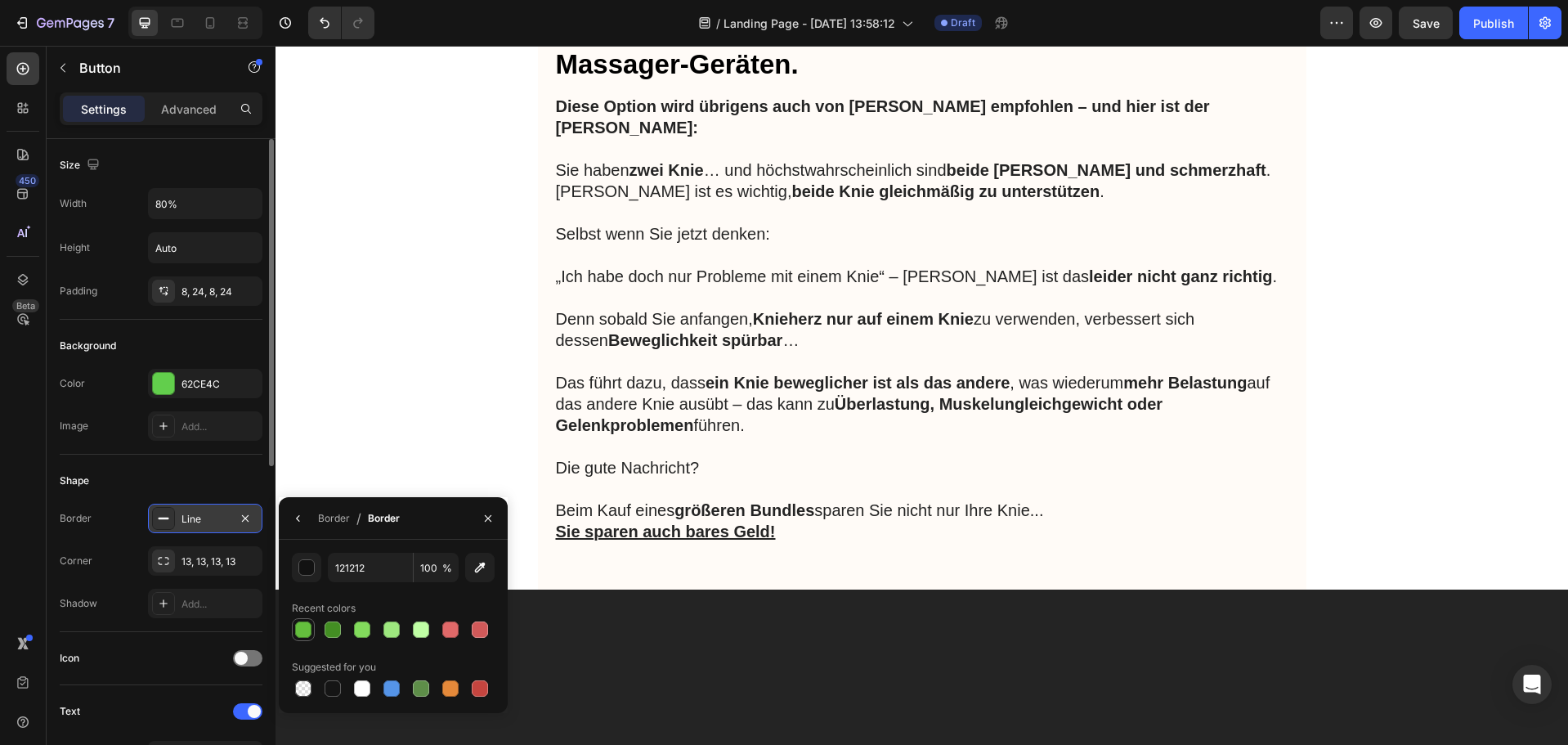
click at [300, 624] on div at bounding box center [303, 629] width 17 height 17
click at [362, 630] on div at bounding box center [362, 629] width 17 height 17
type input "82DB5C"
click at [167, 379] on div at bounding box center [163, 383] width 21 height 21
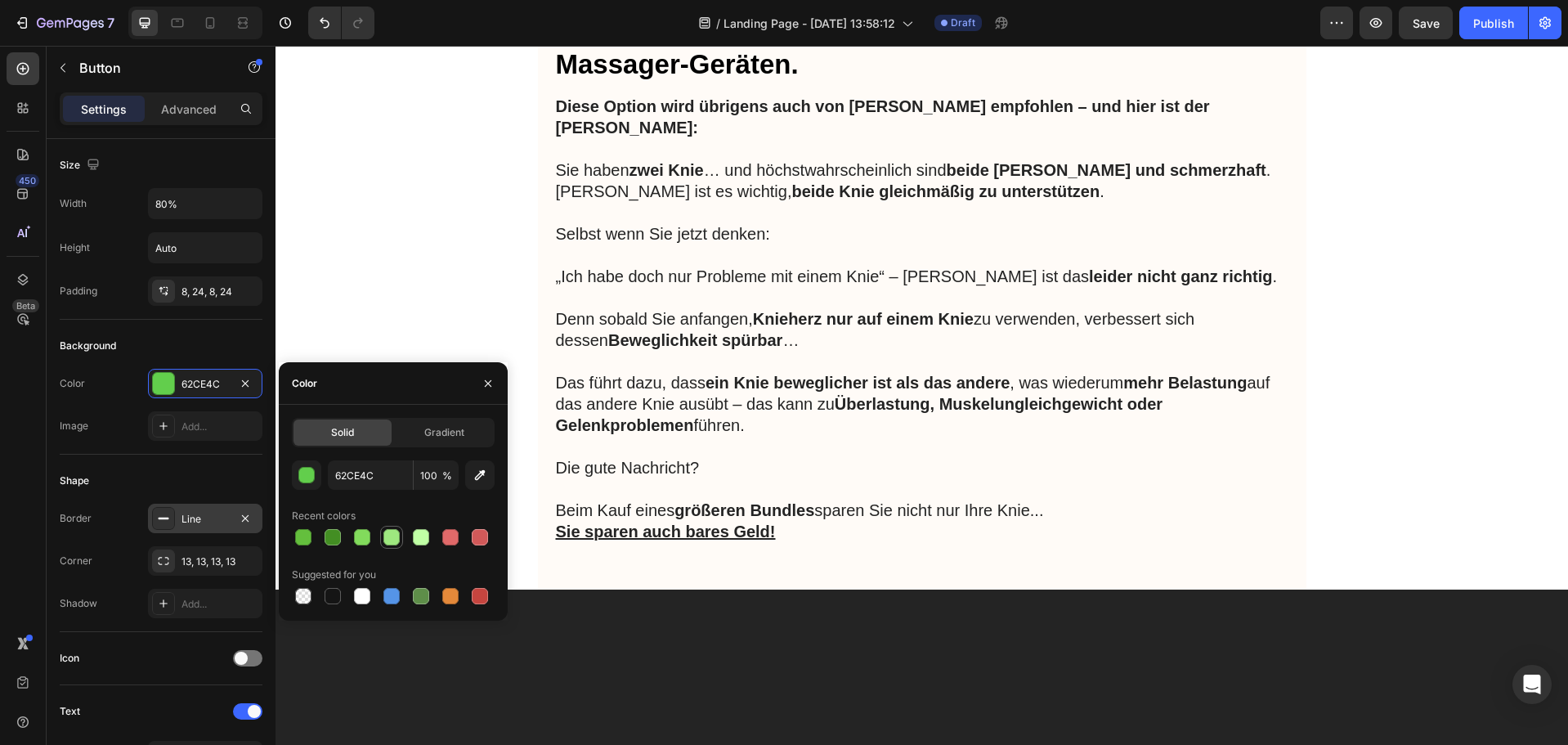
click at [389, 531] on div at bounding box center [392, 537] width 17 height 17
click at [360, 530] on div at bounding box center [362, 537] width 17 height 17
type input "82DB5C"
click at [187, 516] on div "Line" at bounding box center [206, 518] width 47 height 15
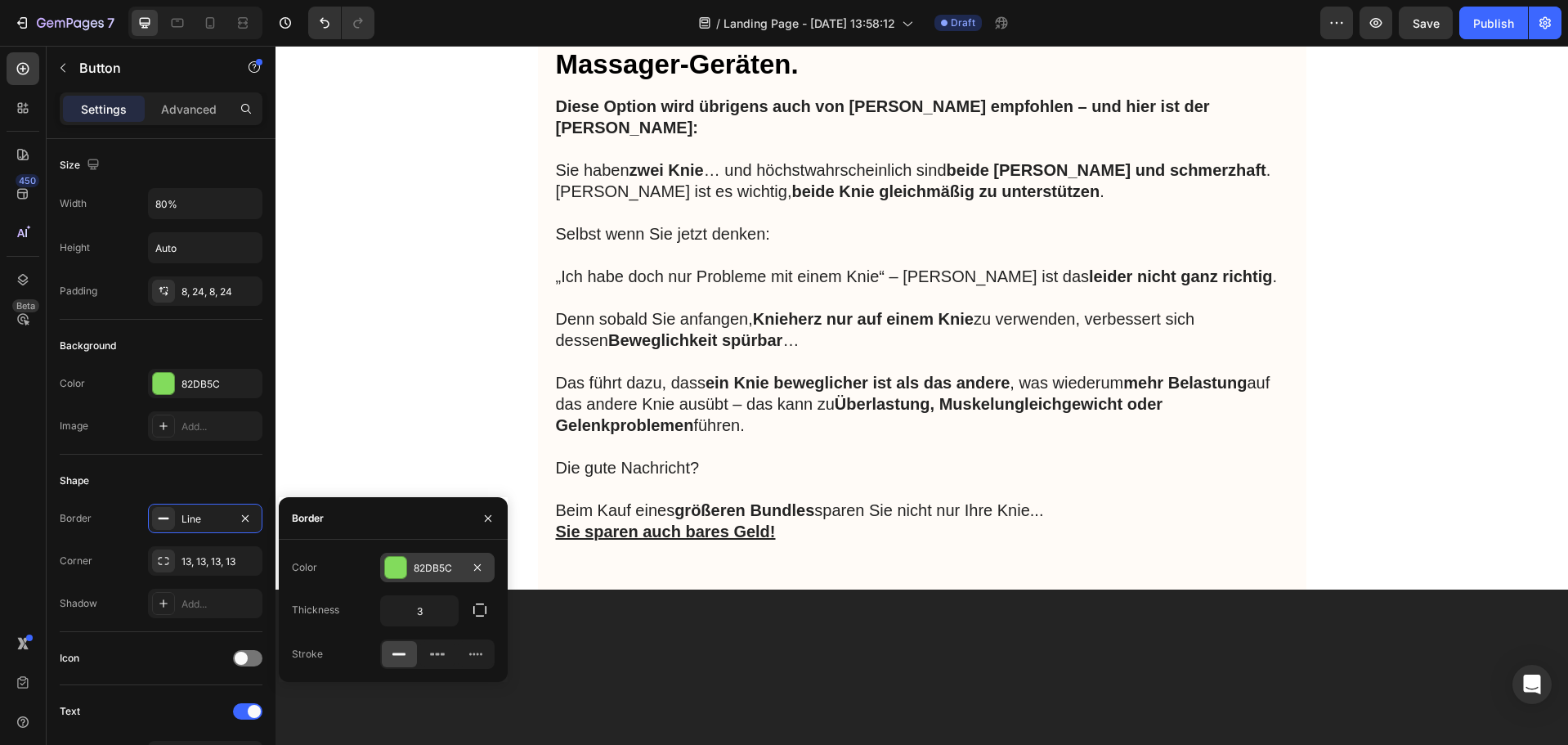
click at [398, 570] on div at bounding box center [395, 567] width 21 height 21
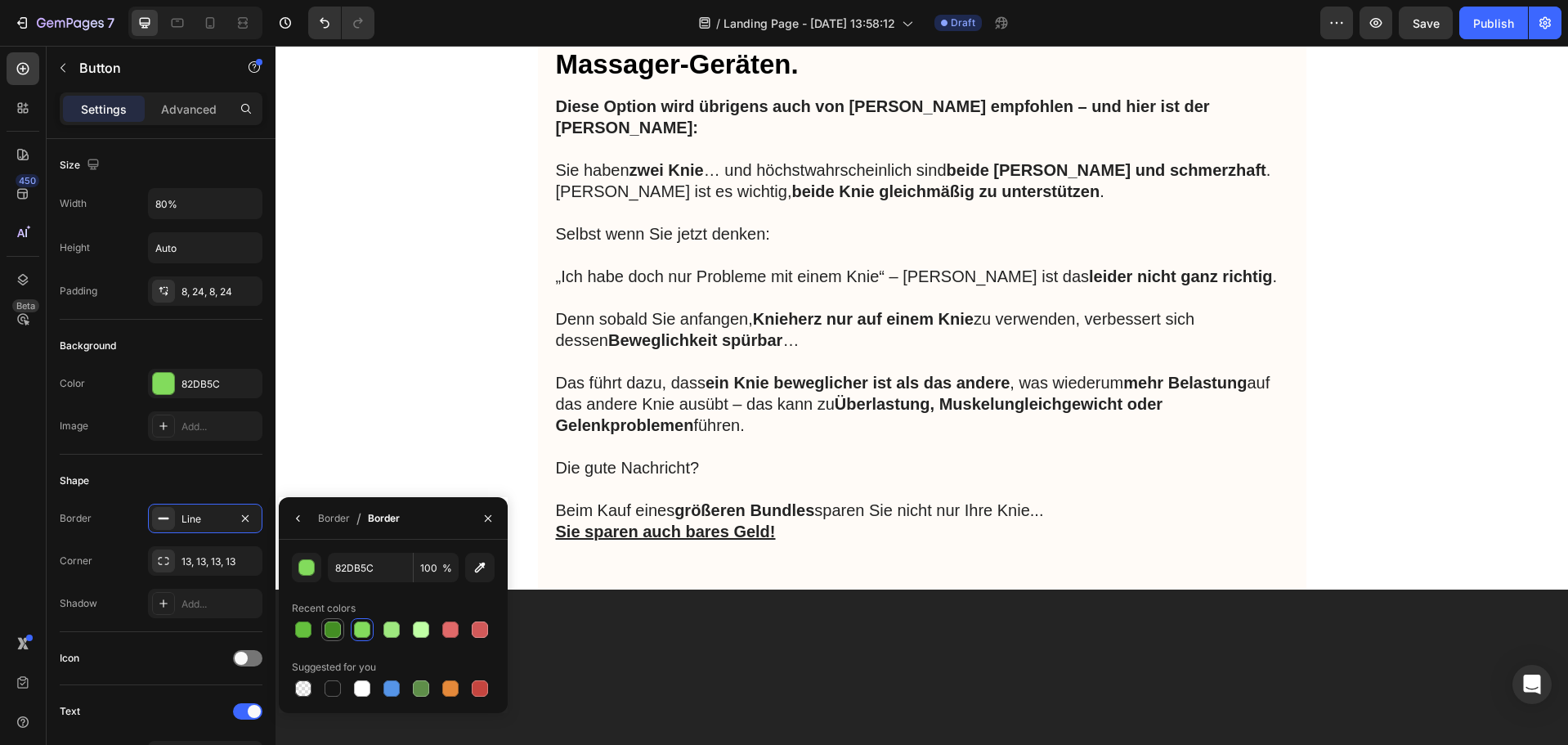
click at [327, 626] on div at bounding box center [332, 629] width 17 height 17
click at [302, 627] on div at bounding box center [303, 629] width 17 height 17
click at [394, 626] on div at bounding box center [392, 629] width 17 height 17
type input "9EE87F"
click at [172, 378] on div at bounding box center [163, 383] width 21 height 21
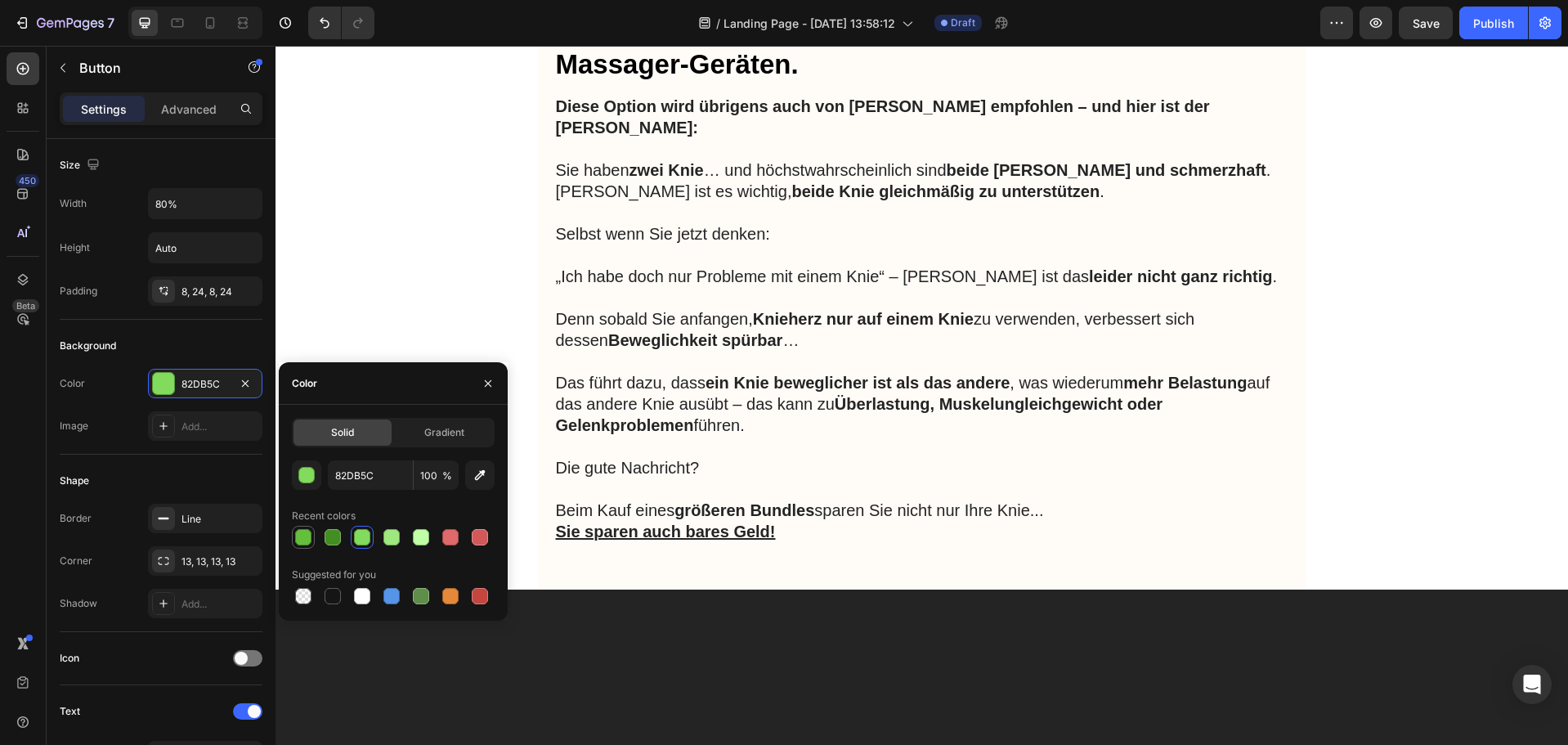
click at [296, 533] on div at bounding box center [303, 537] width 17 height 17
type input "64BF3D"
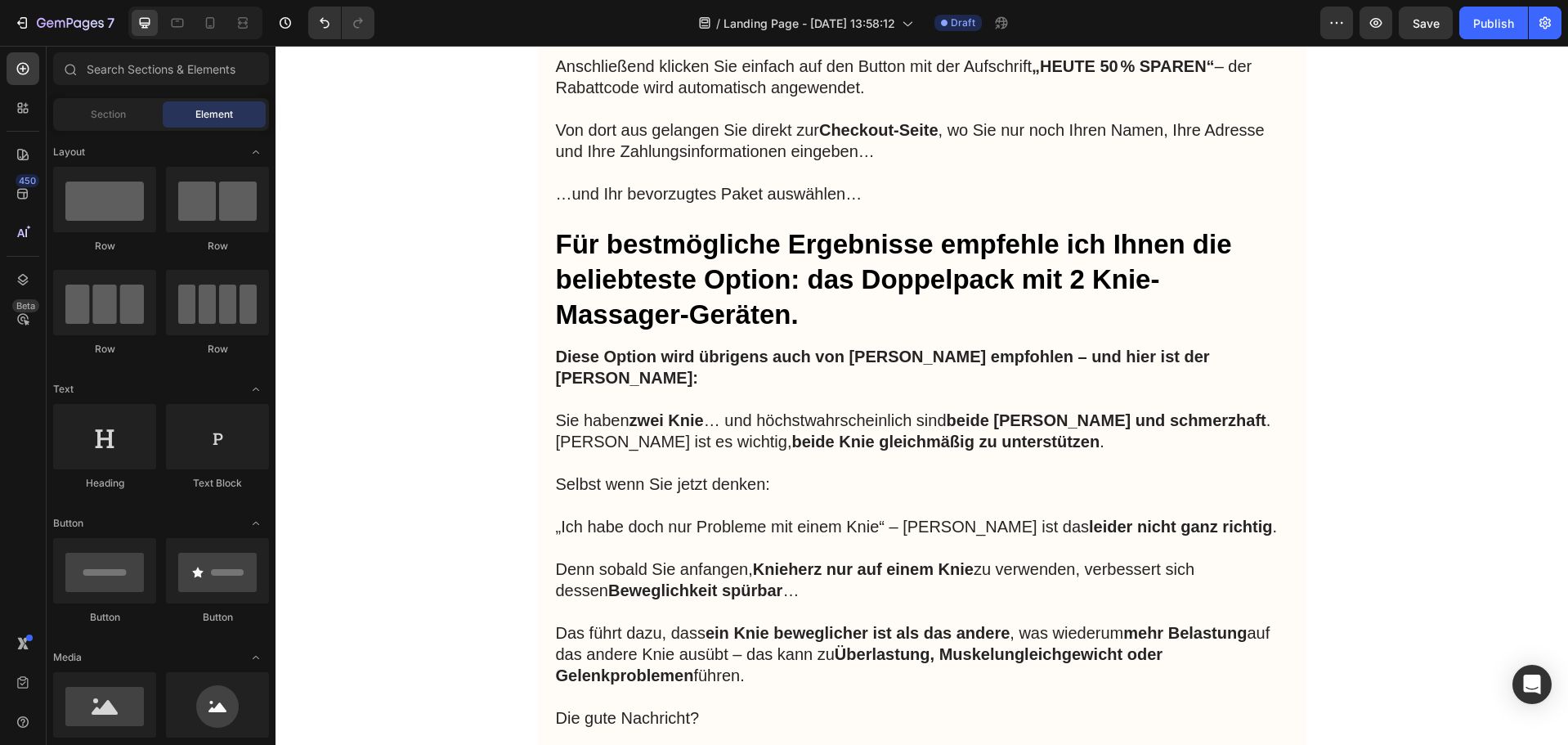
scroll to position [10156, 0]
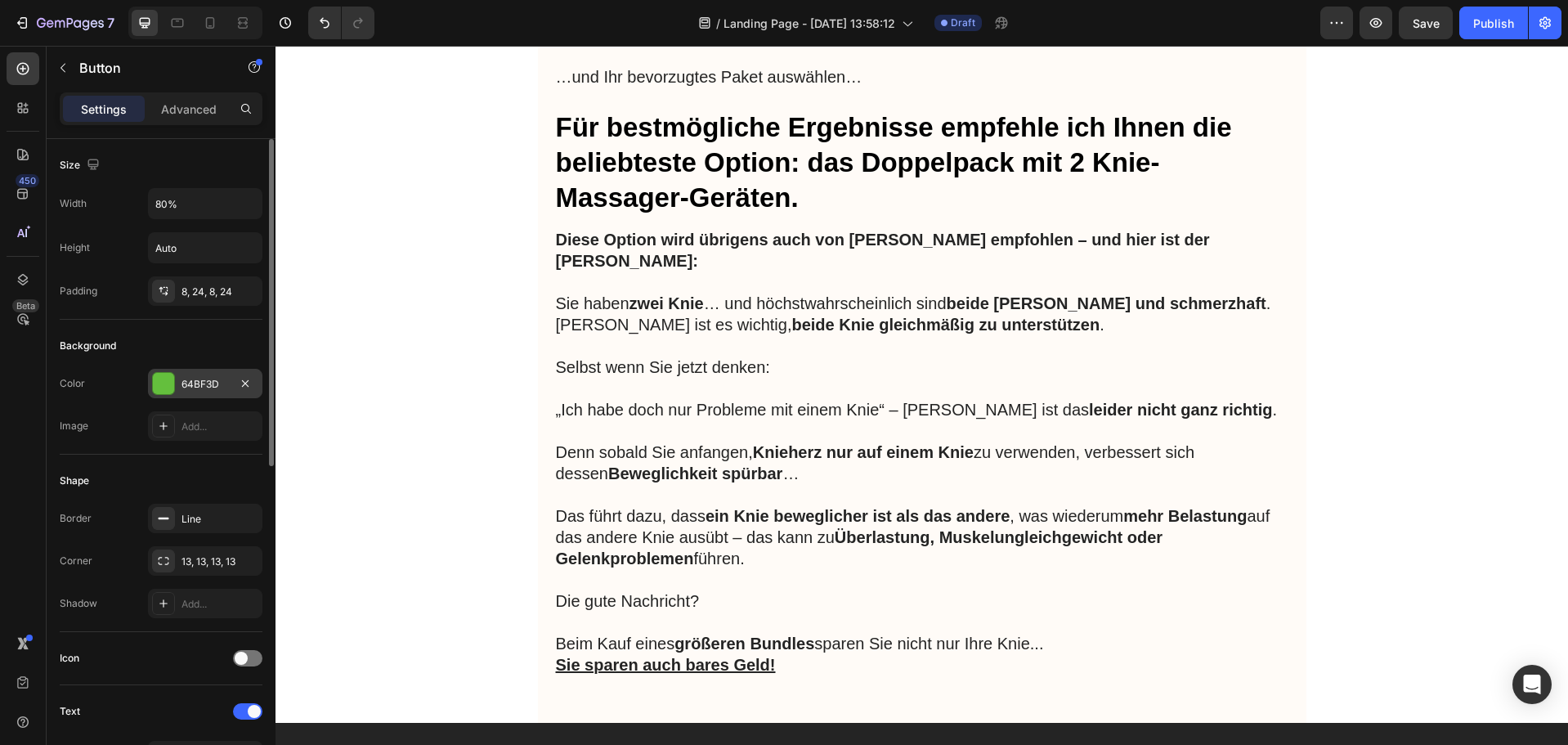
click at [172, 378] on div at bounding box center [163, 383] width 21 height 21
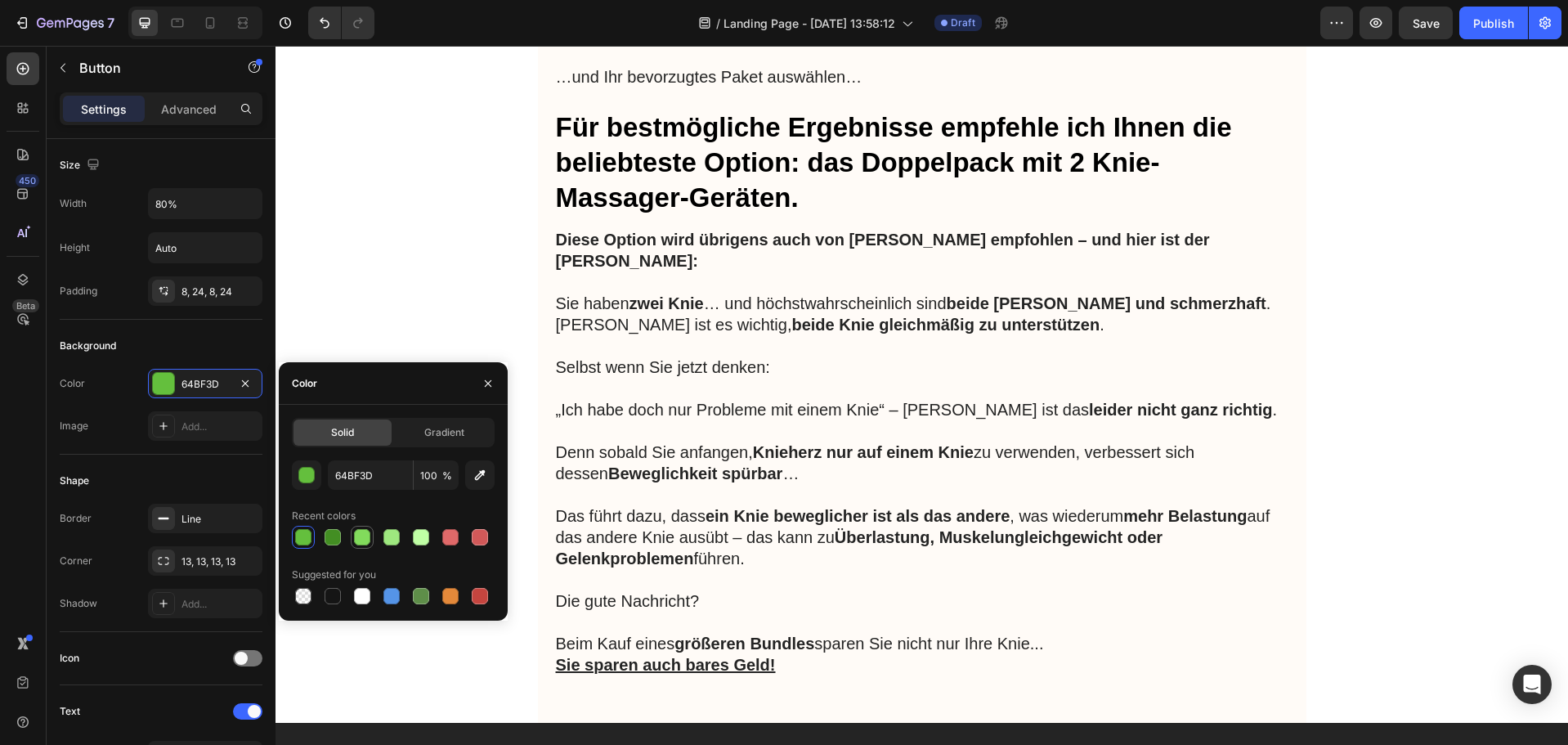
click at [358, 539] on div at bounding box center [362, 537] width 17 height 17
click at [303, 533] on div at bounding box center [303, 537] width 17 height 17
type input "64BF3D"
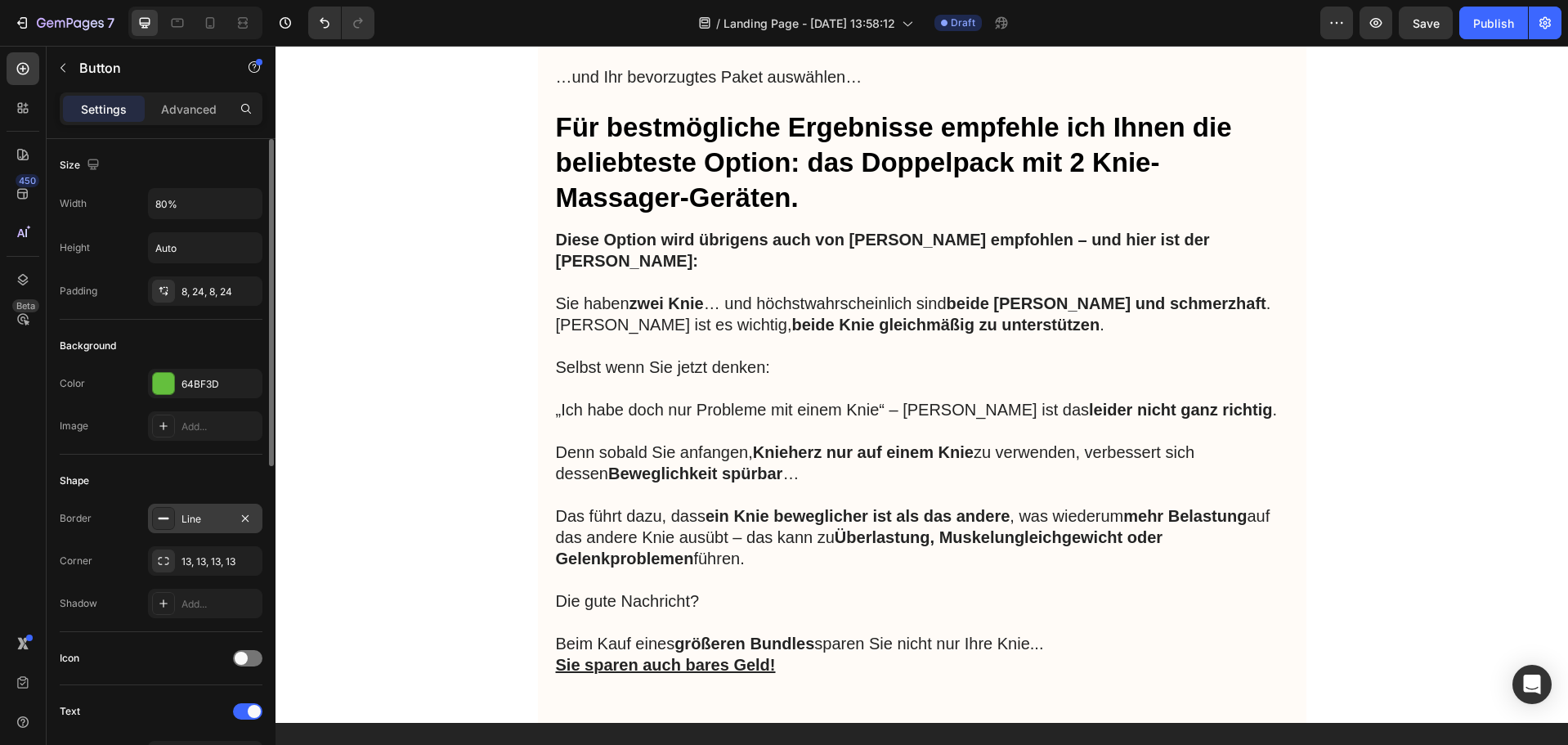
click at [185, 521] on div "Line" at bounding box center [206, 518] width 47 height 15
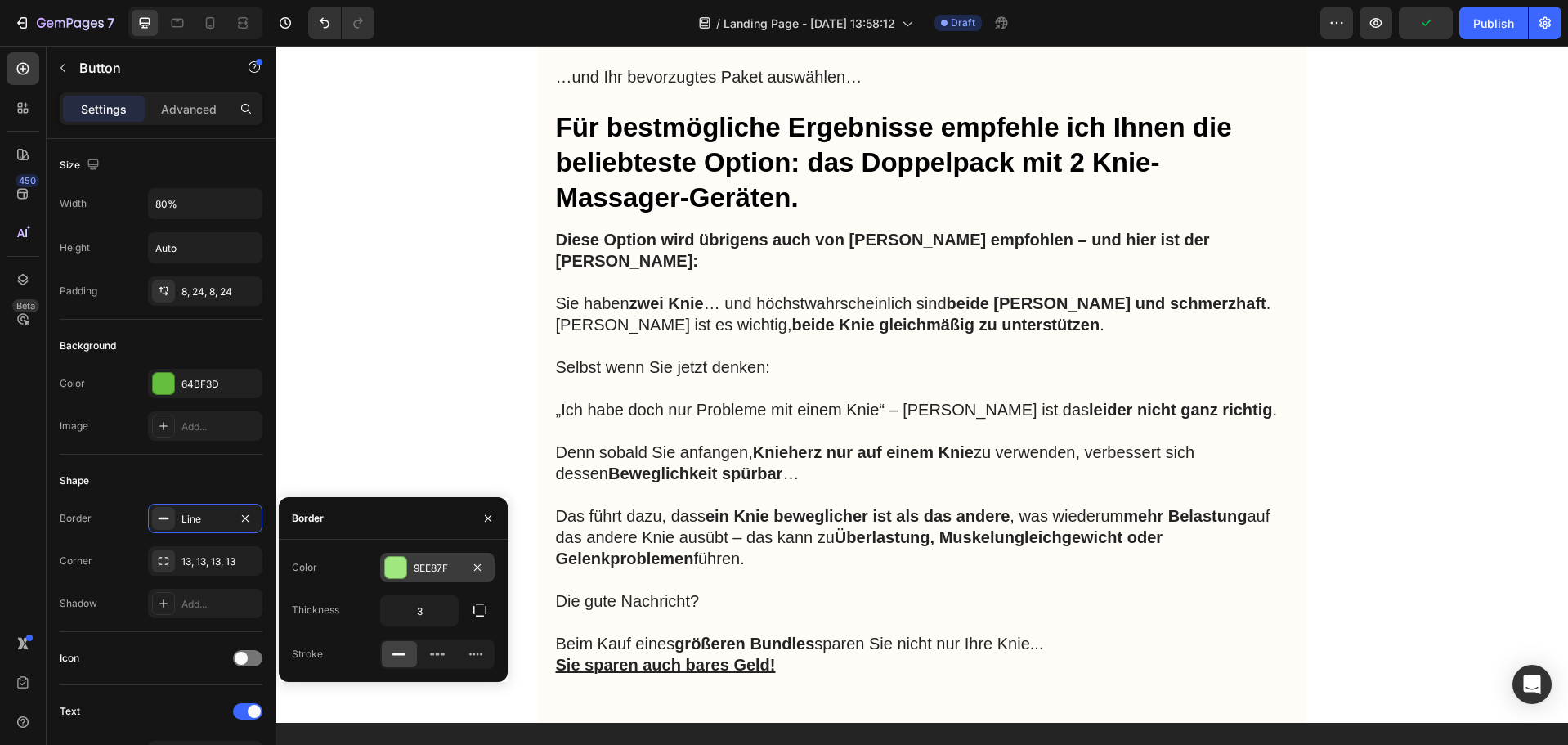
click at [397, 563] on div at bounding box center [395, 567] width 21 height 21
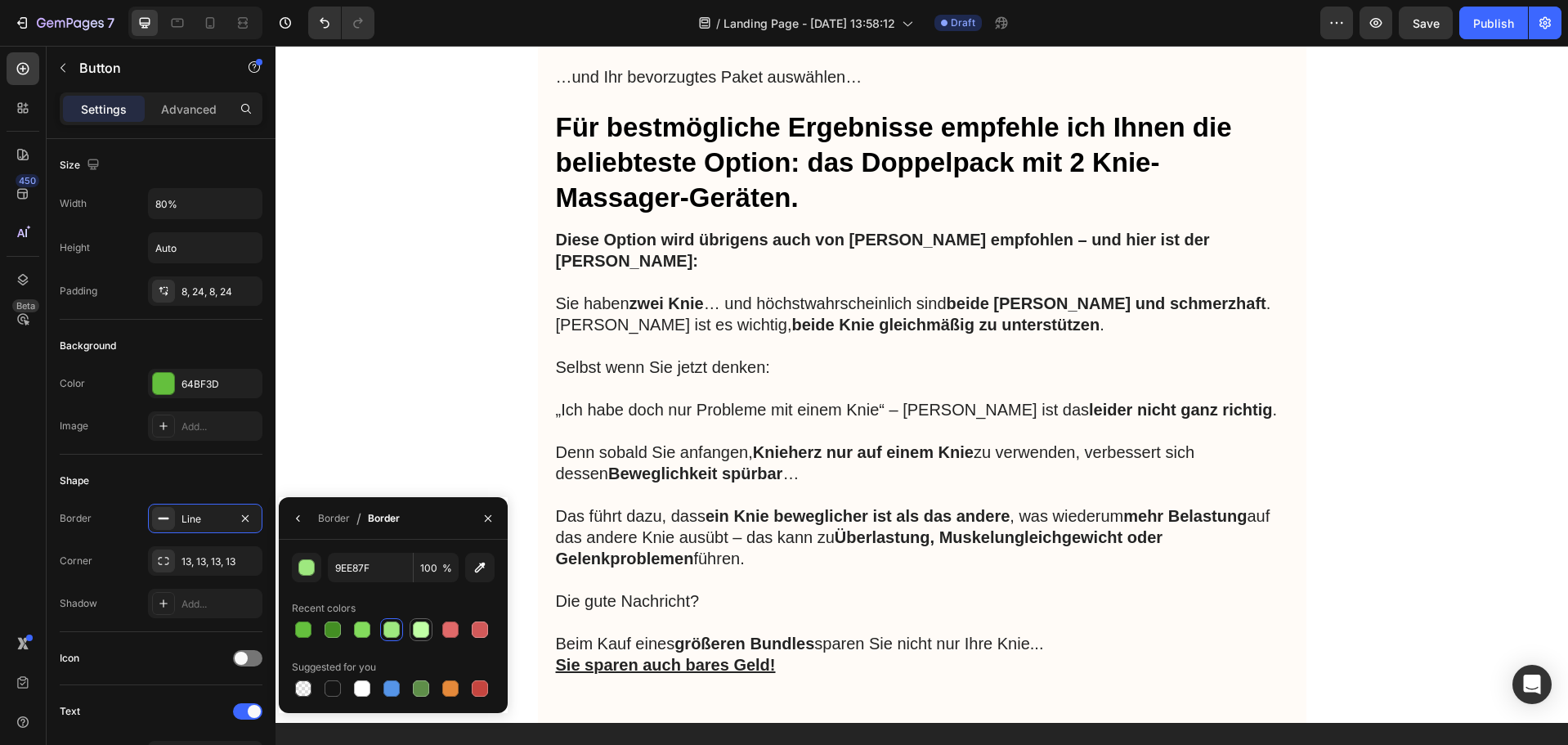
click at [417, 630] on div at bounding box center [420, 629] width 17 height 17
type input "C0FFA5"
click at [203, 512] on div "Line" at bounding box center [206, 518] width 47 height 15
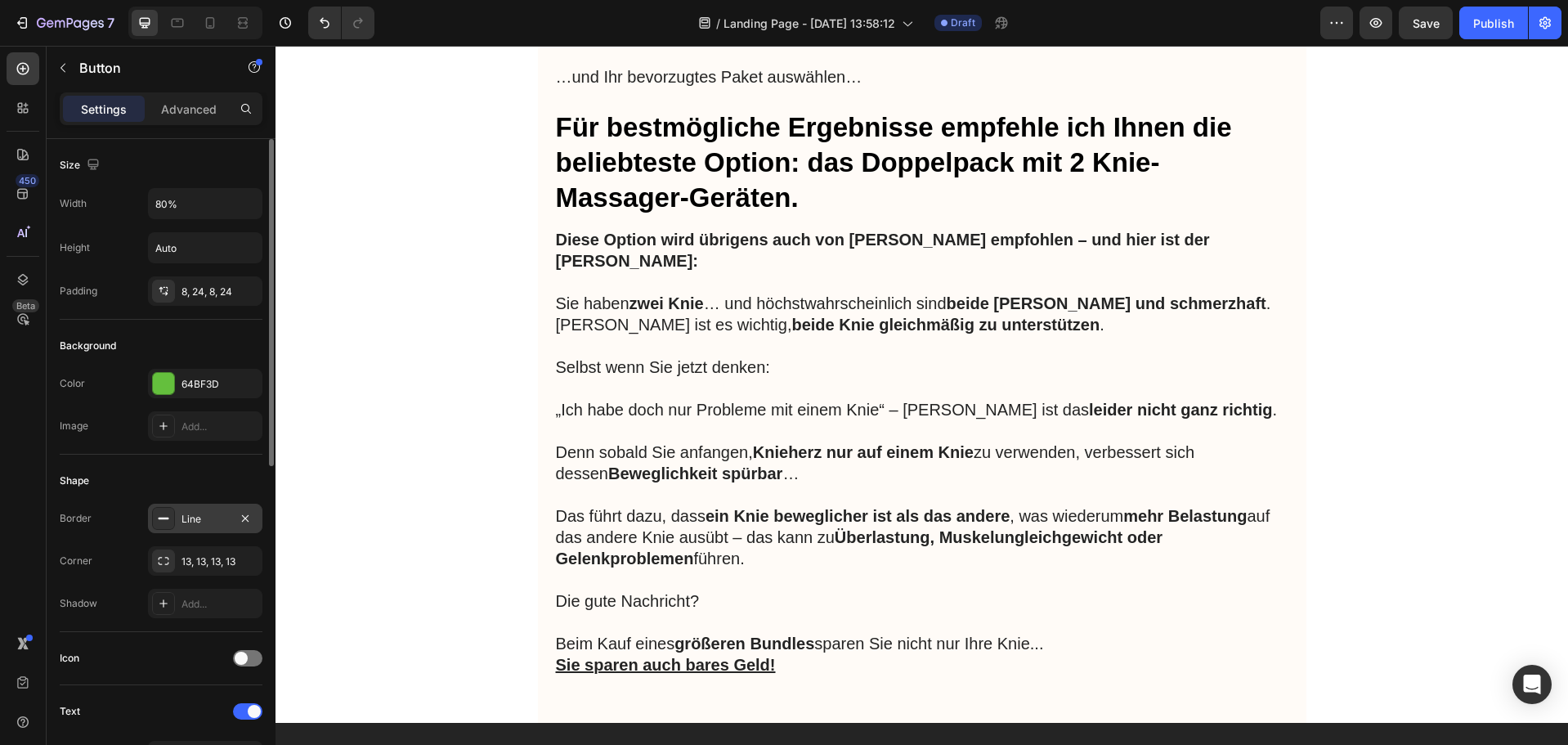
click at [213, 516] on div "Line" at bounding box center [206, 518] width 47 height 15
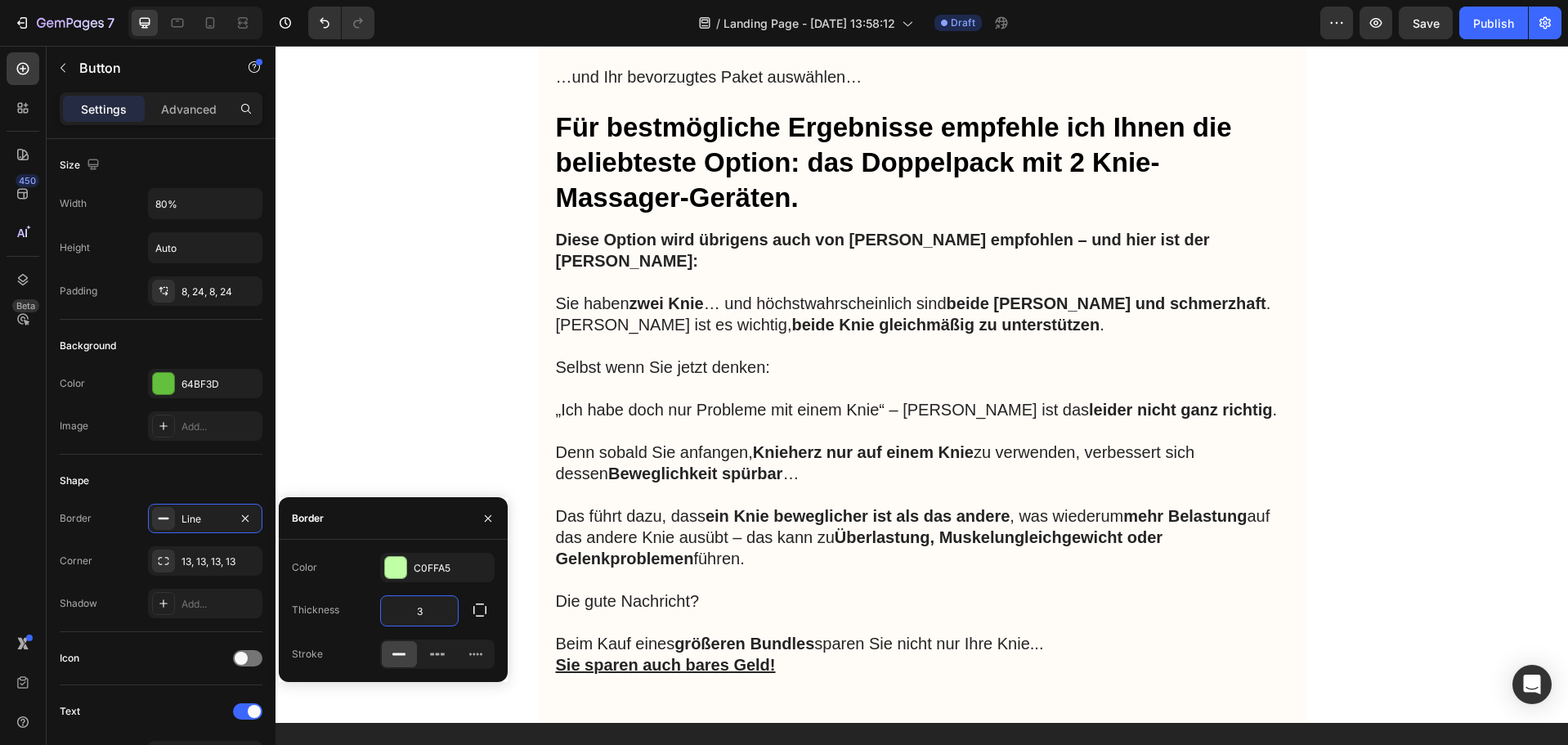
click at [428, 611] on input "3" at bounding box center [419, 611] width 77 height 30
type input "4"
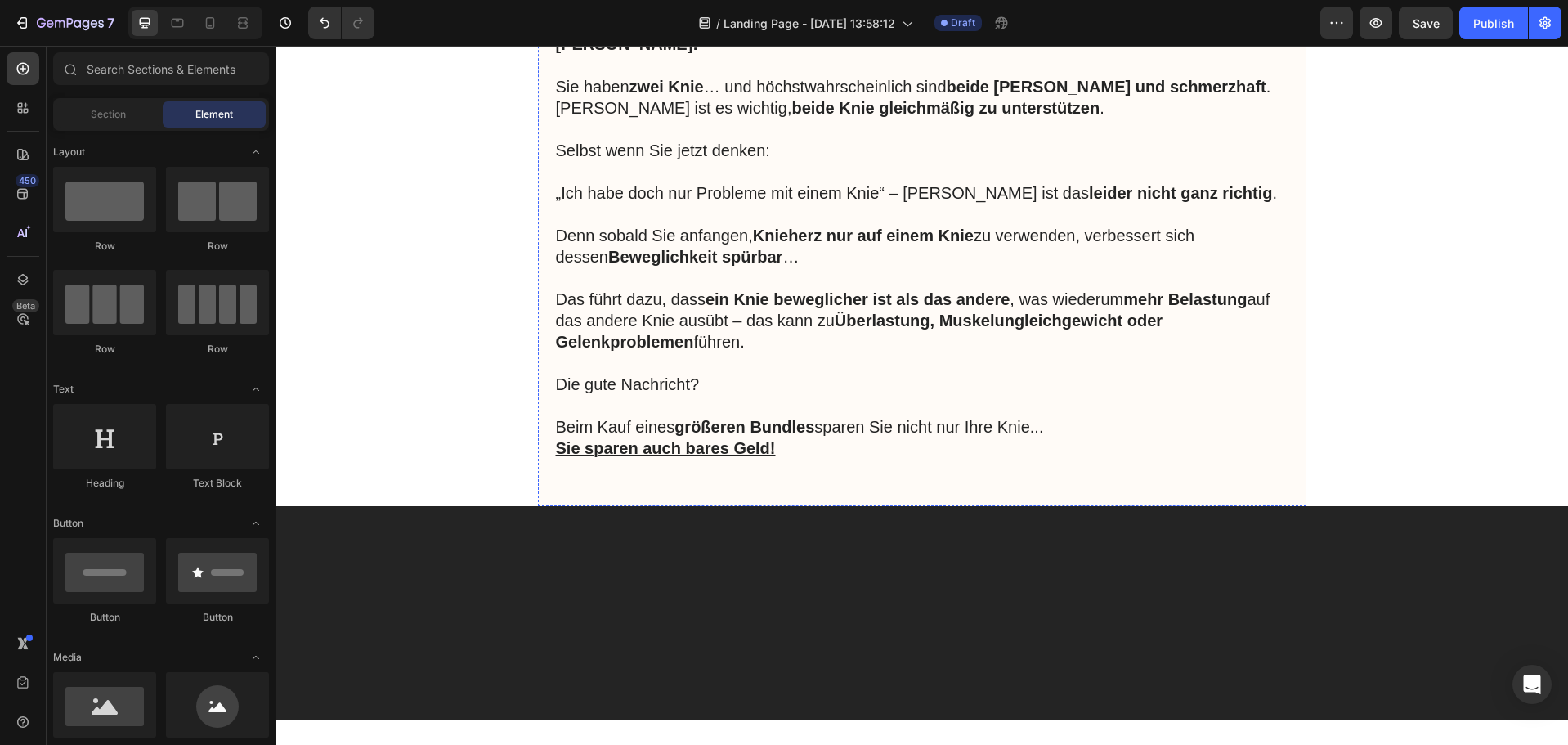
scroll to position [10208, 0]
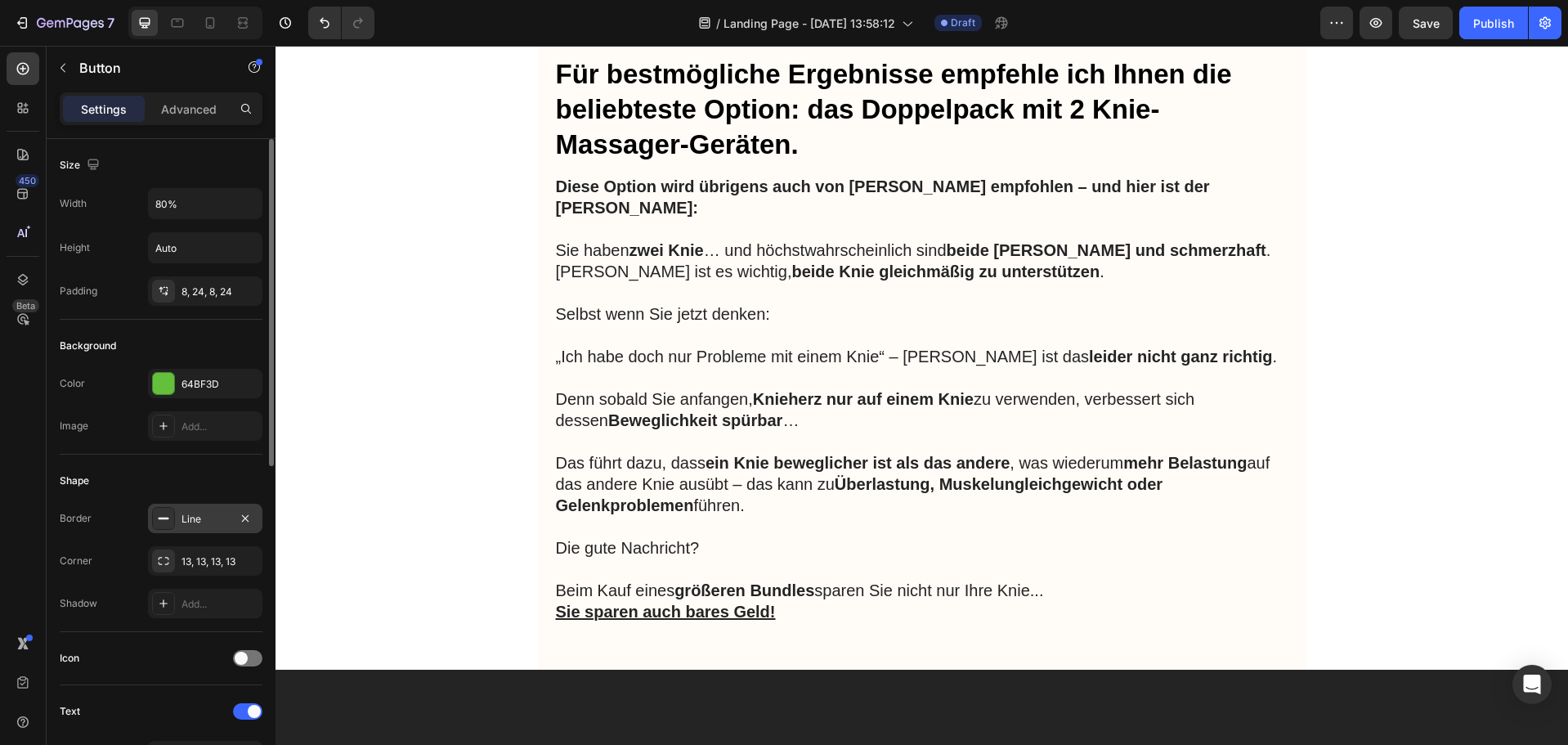
click at [203, 523] on div "Line" at bounding box center [206, 518] width 47 height 15
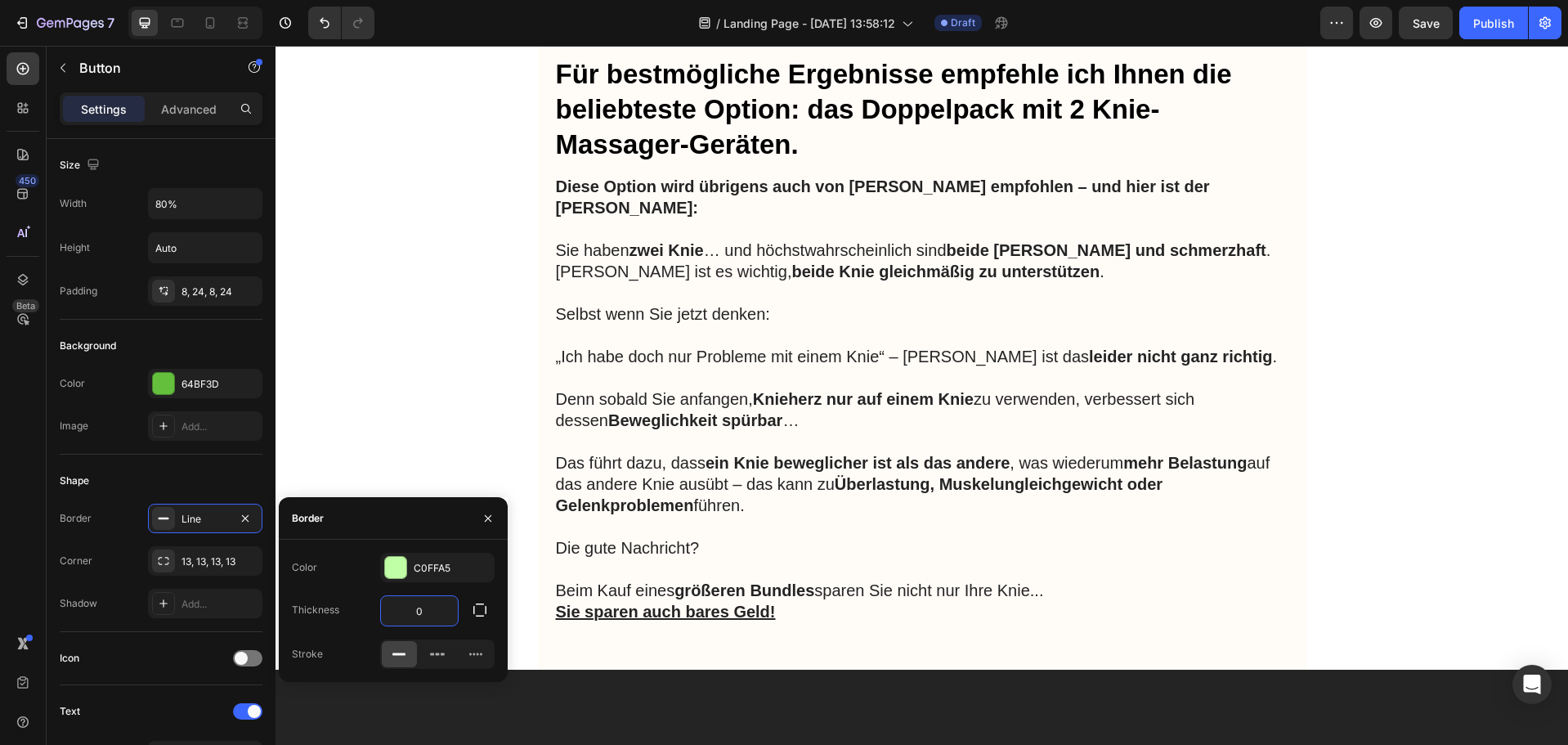
click at [426, 607] on input "0" at bounding box center [419, 611] width 77 height 30
type input "4"
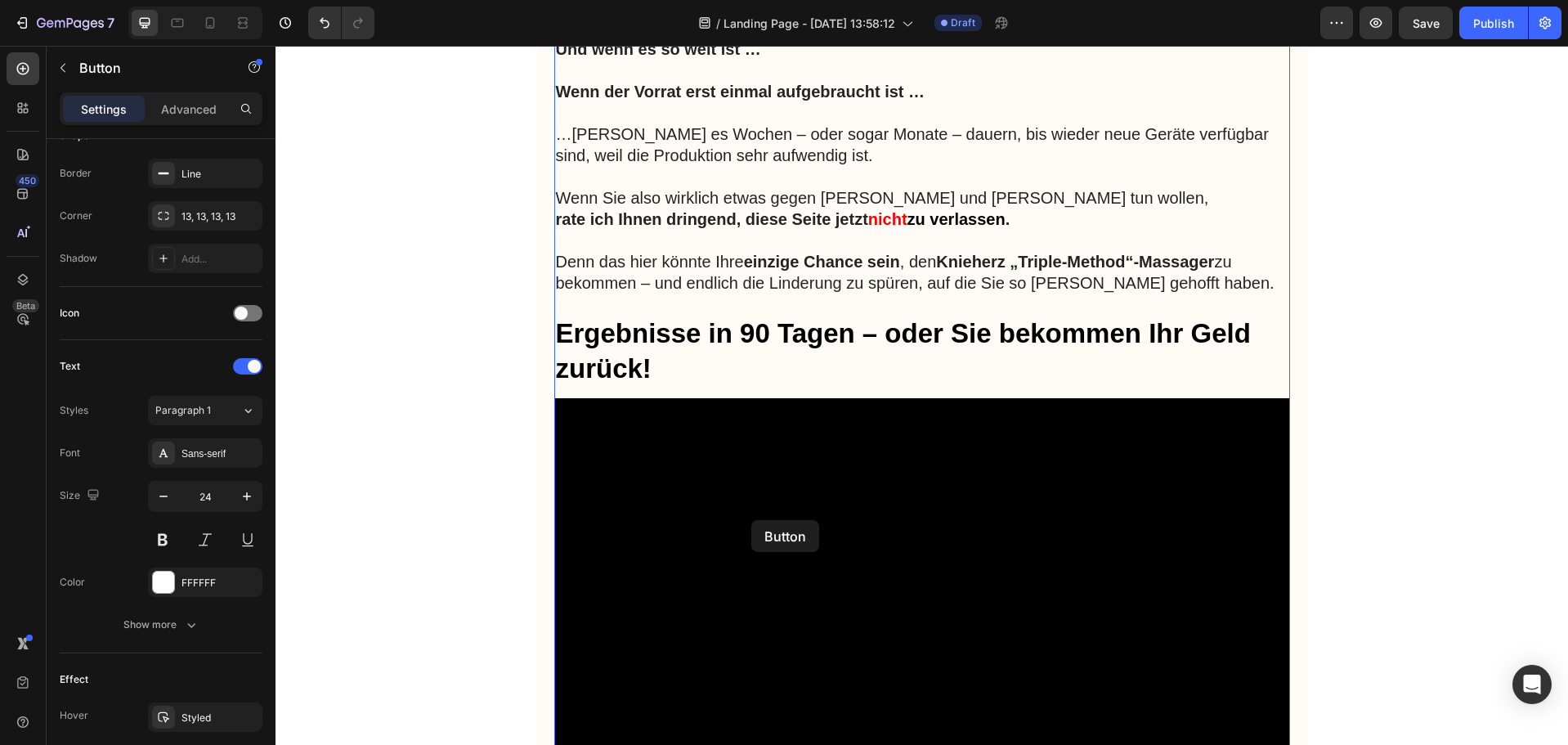
scroll to position [7674, 0]
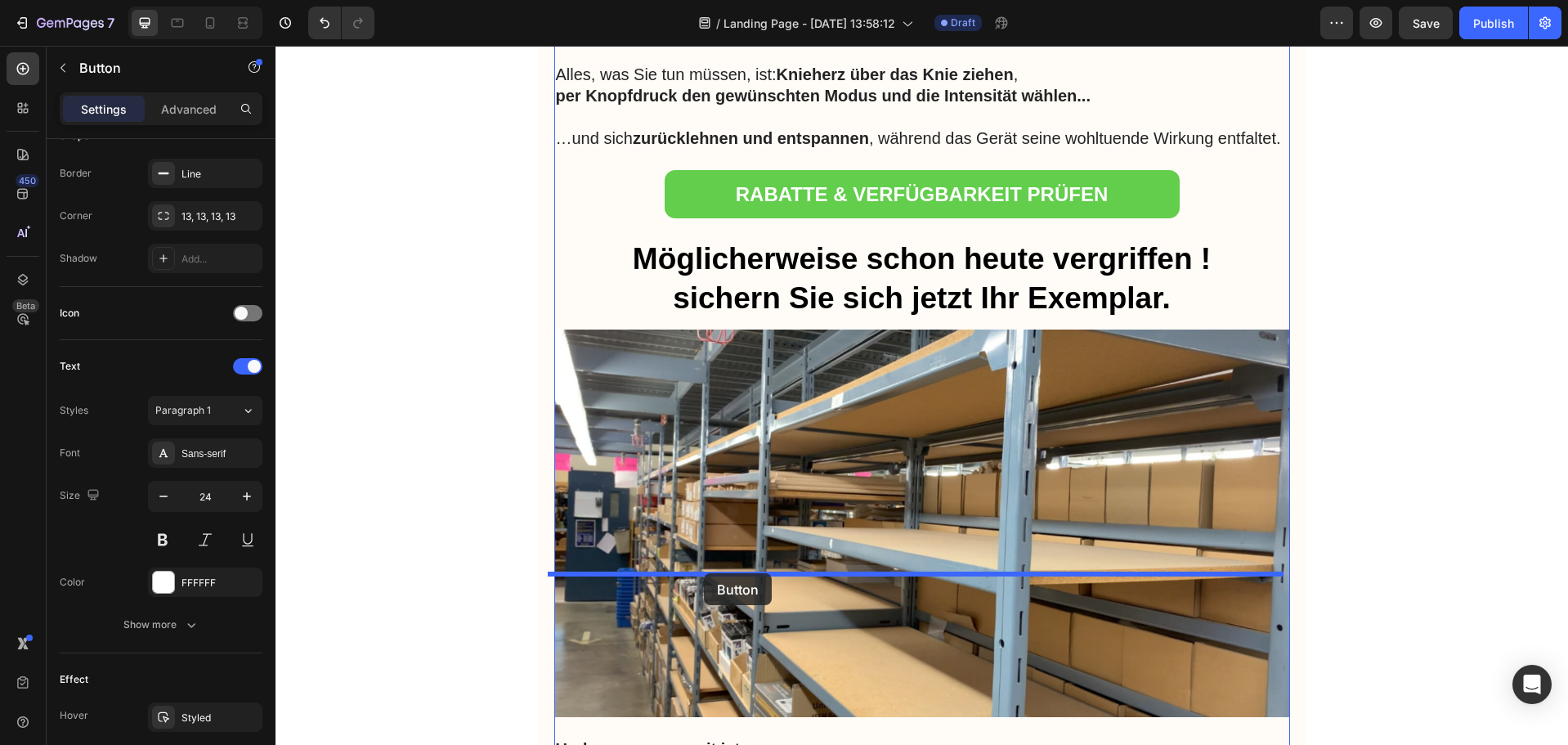
drag, startPoint x: 715, startPoint y: 345, endPoint x: 704, endPoint y: 573, distance: 228.3
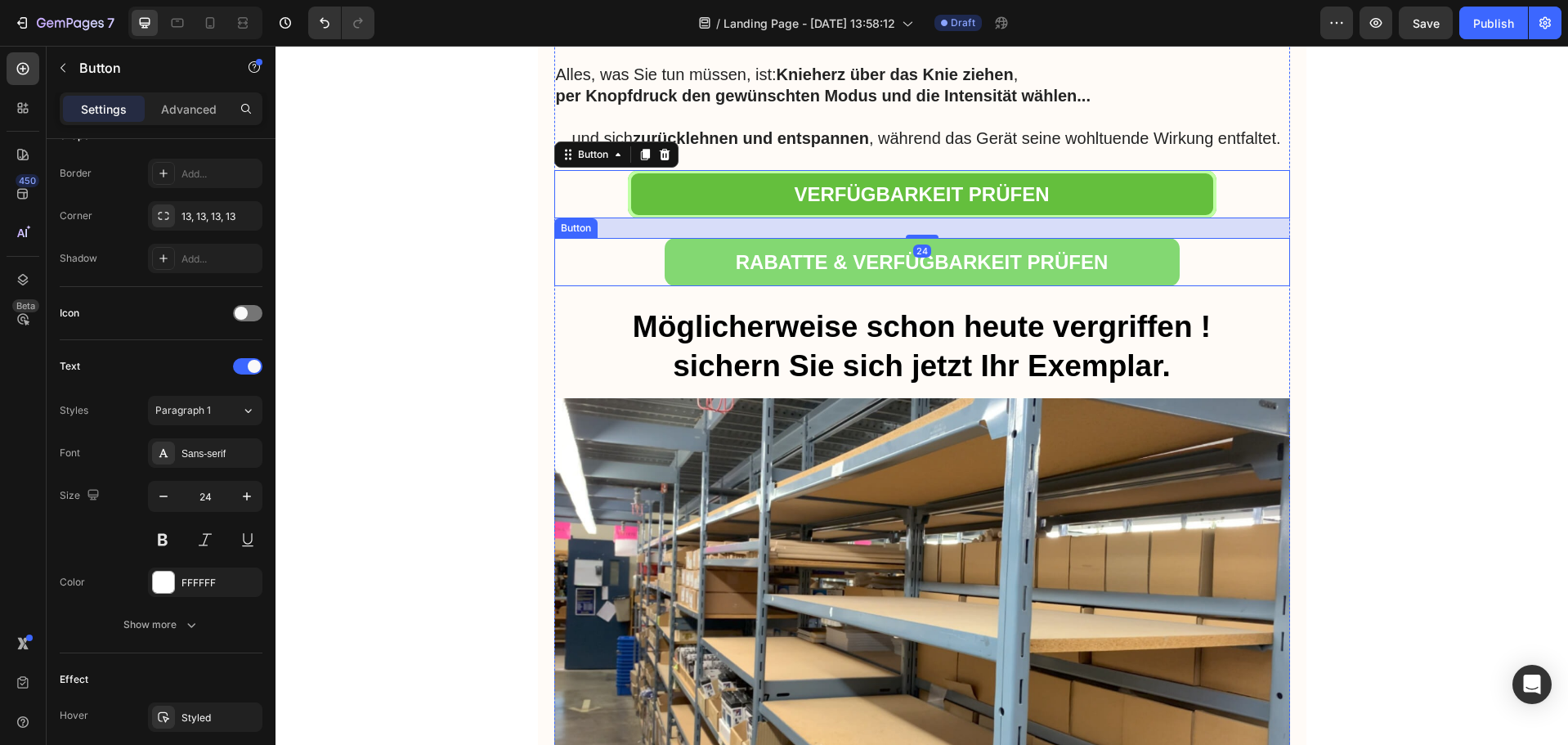
click at [687, 286] on link "RABATTE & VERFÜGBARKEIT PRÜFEN" at bounding box center [922, 262] width 515 height 48
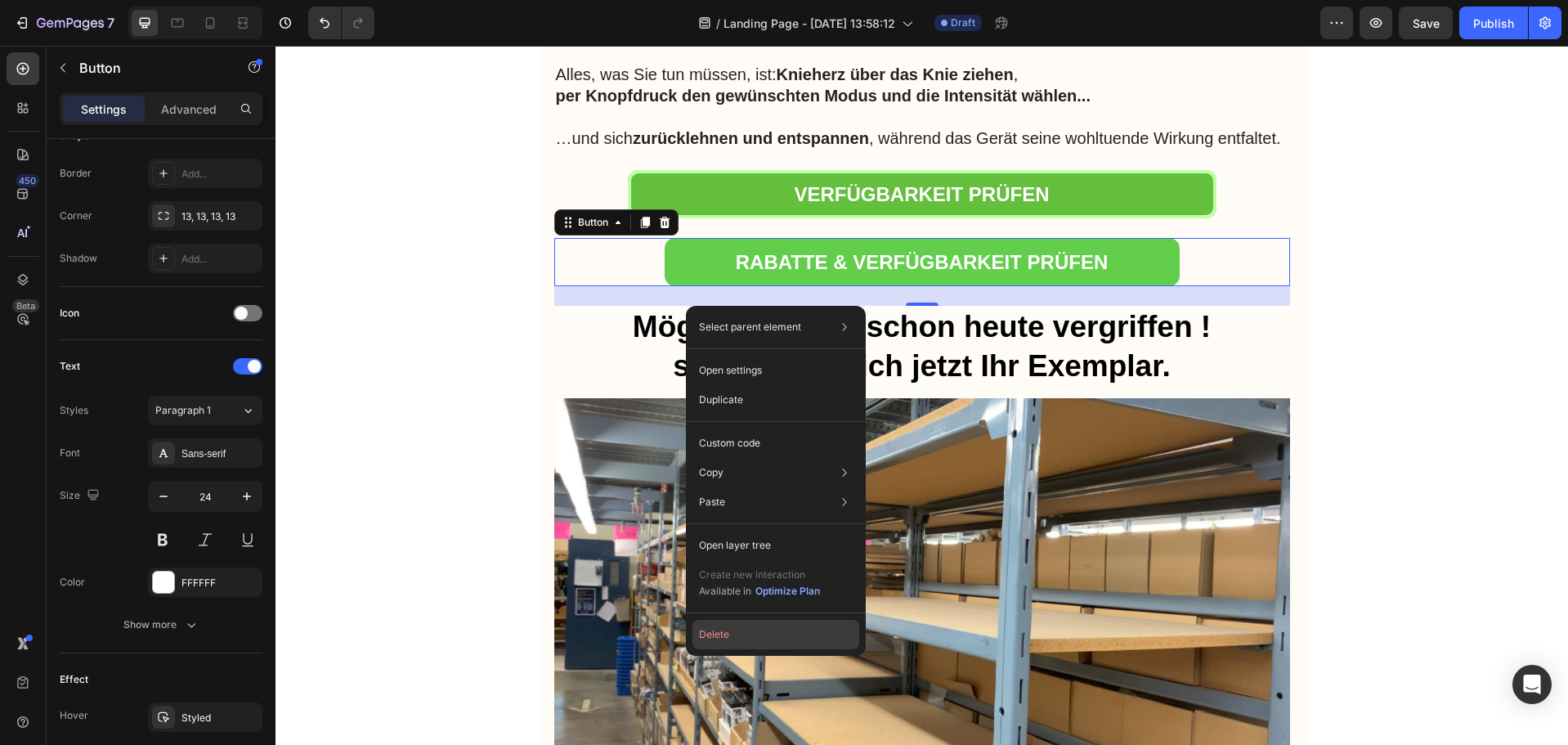
click at [731, 631] on button "Delete" at bounding box center [776, 635] width 167 height 30
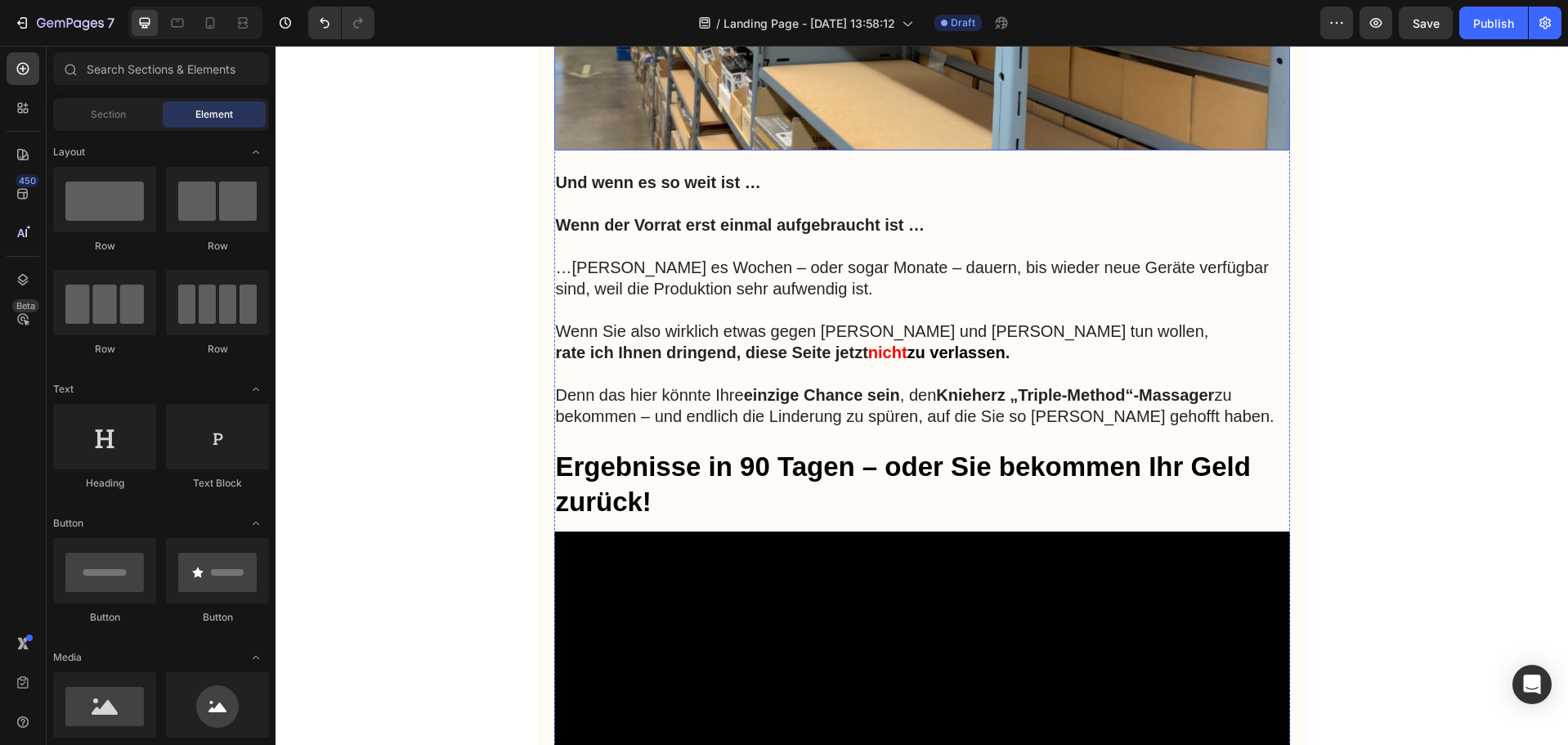
scroll to position [8246, 0]
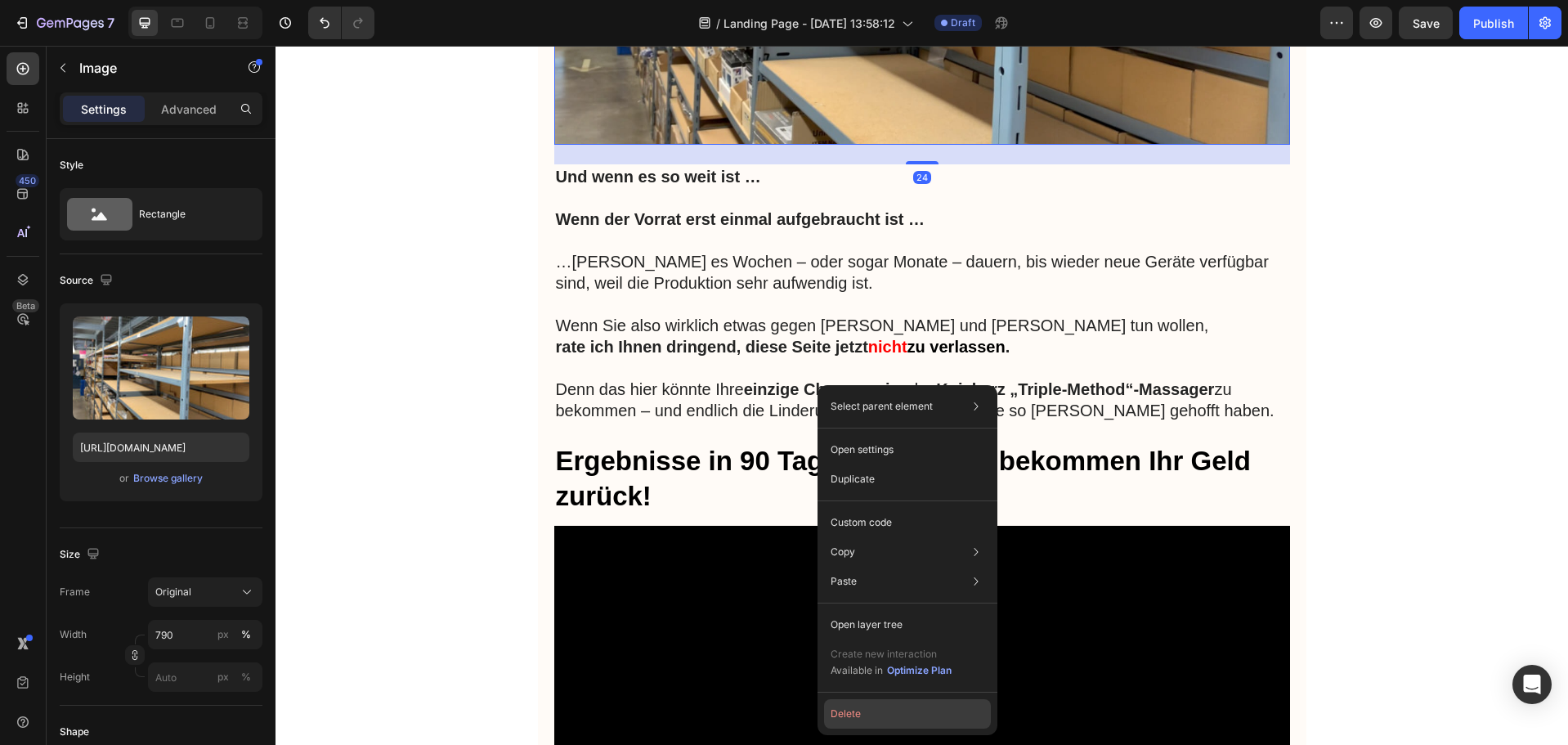
click at [864, 714] on button "Delete" at bounding box center [907, 714] width 167 height 30
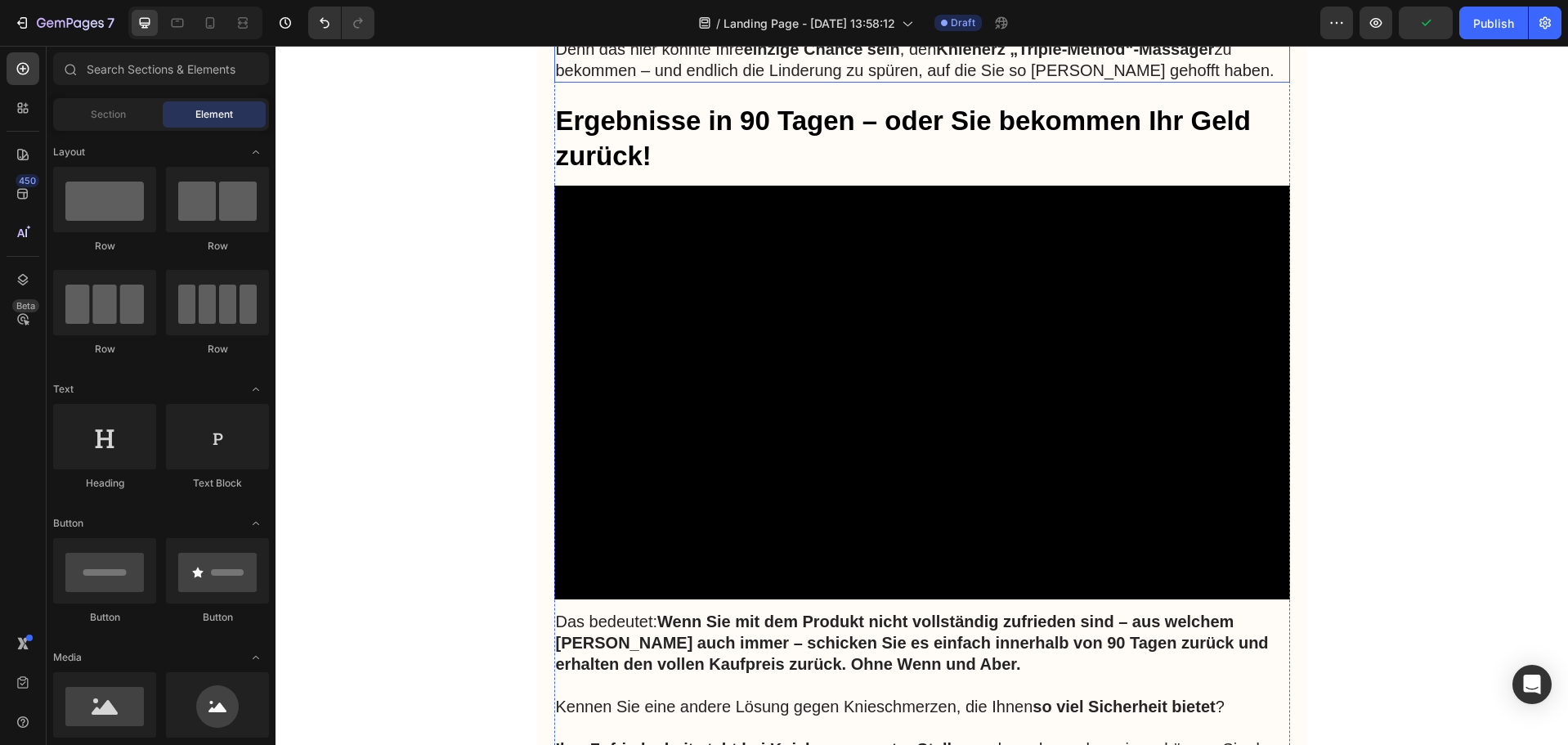
scroll to position [8082, 0]
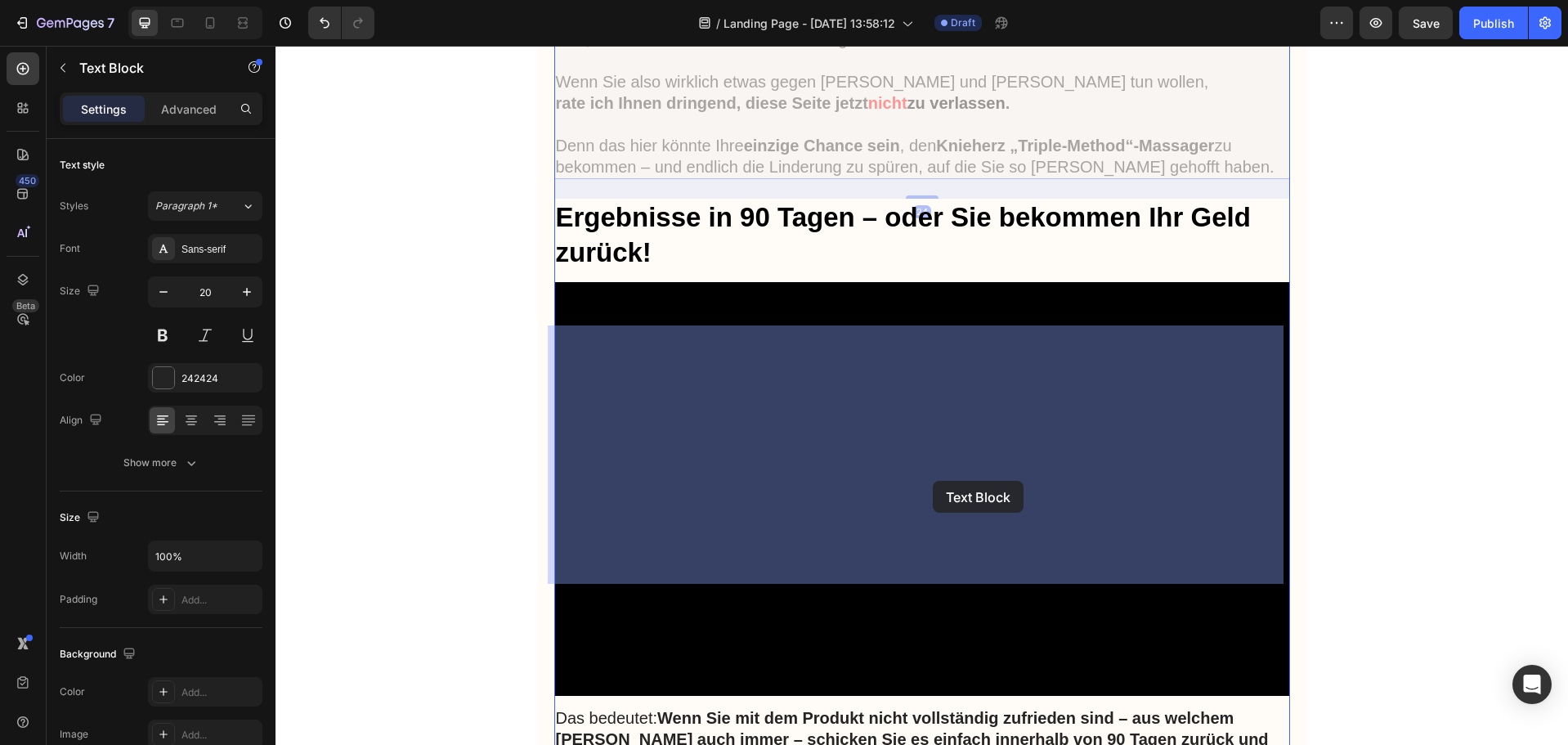
drag, startPoint x: 1196, startPoint y: 570, endPoint x: 933, endPoint y: 481, distance: 277.7
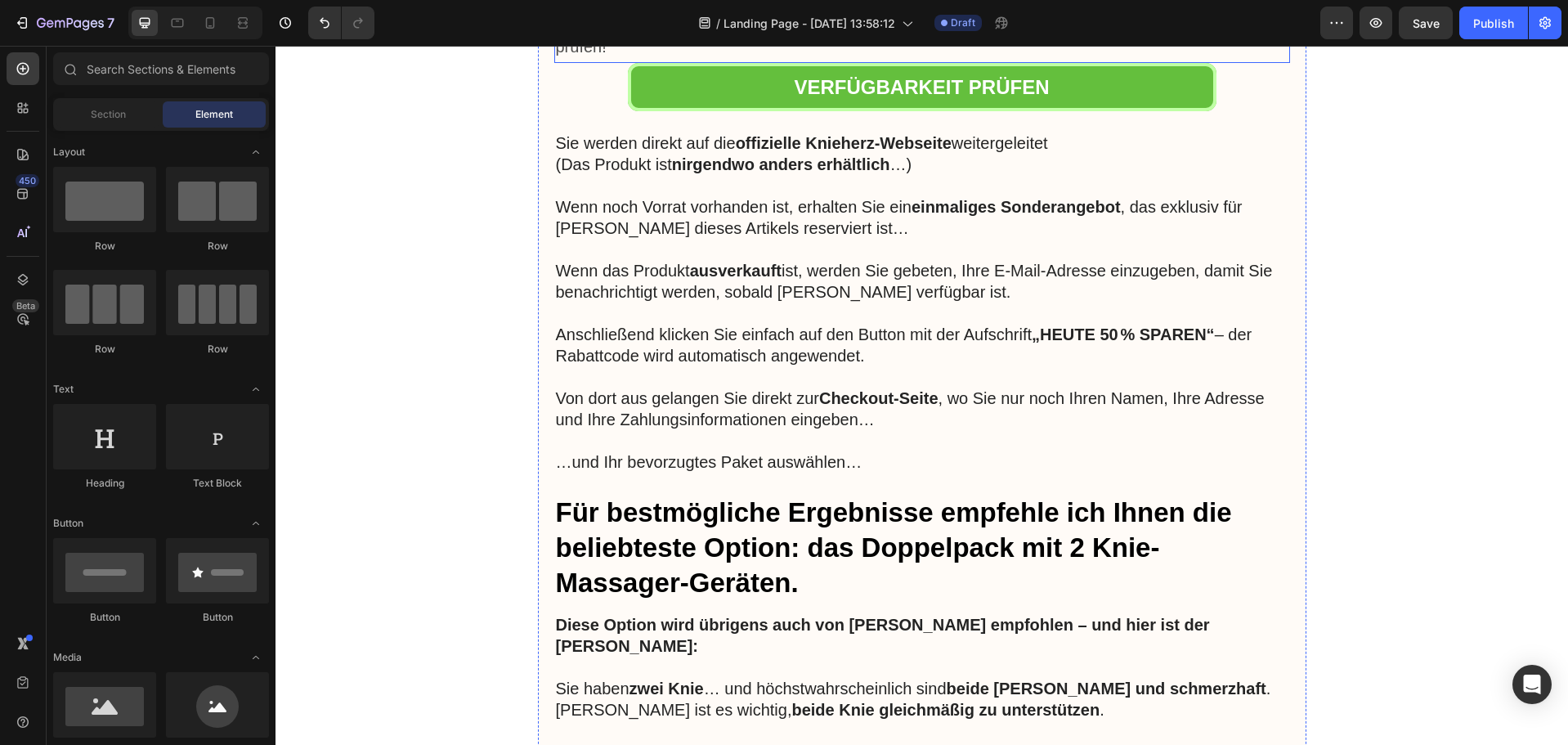
scroll to position [9391, 0]
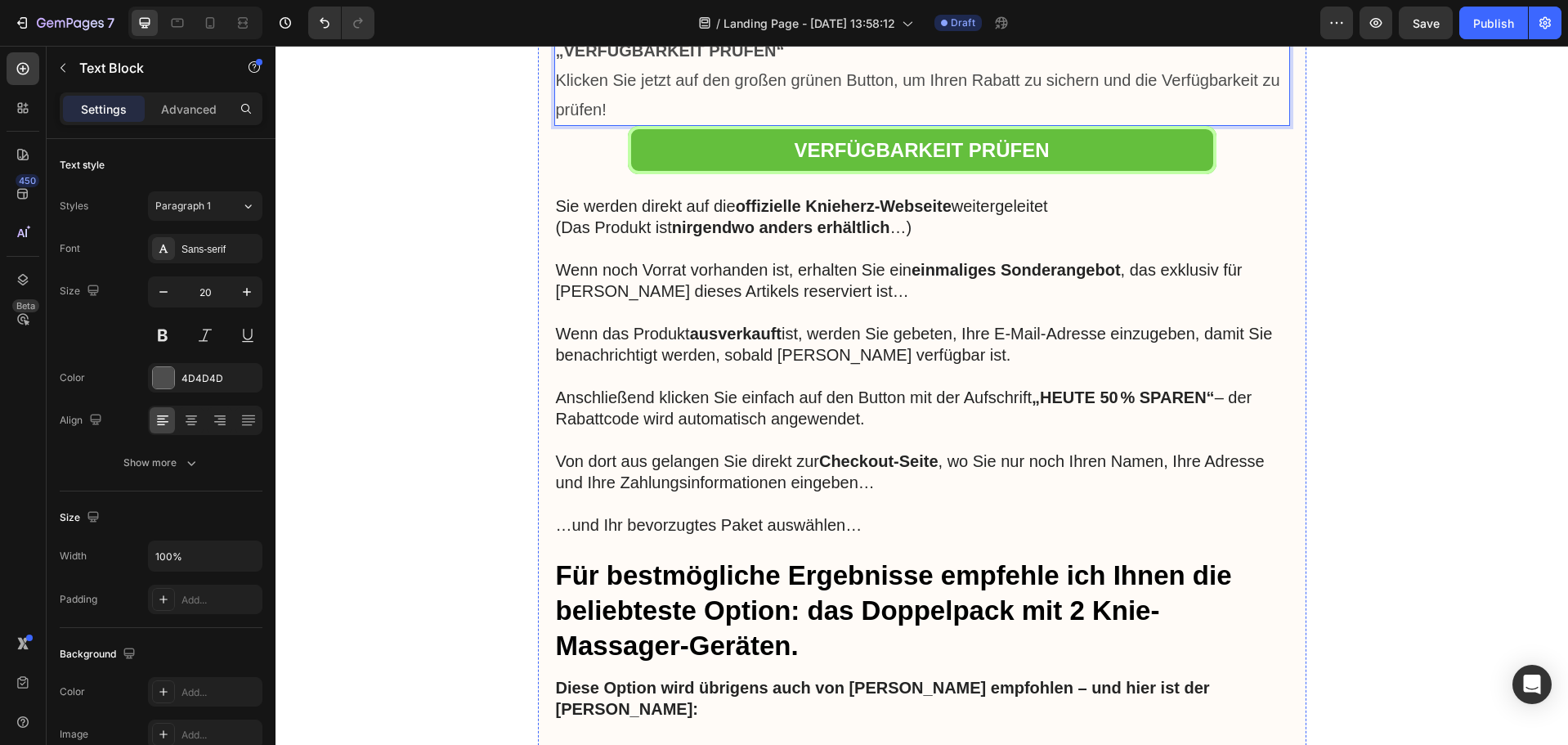
scroll to position [9227, 0]
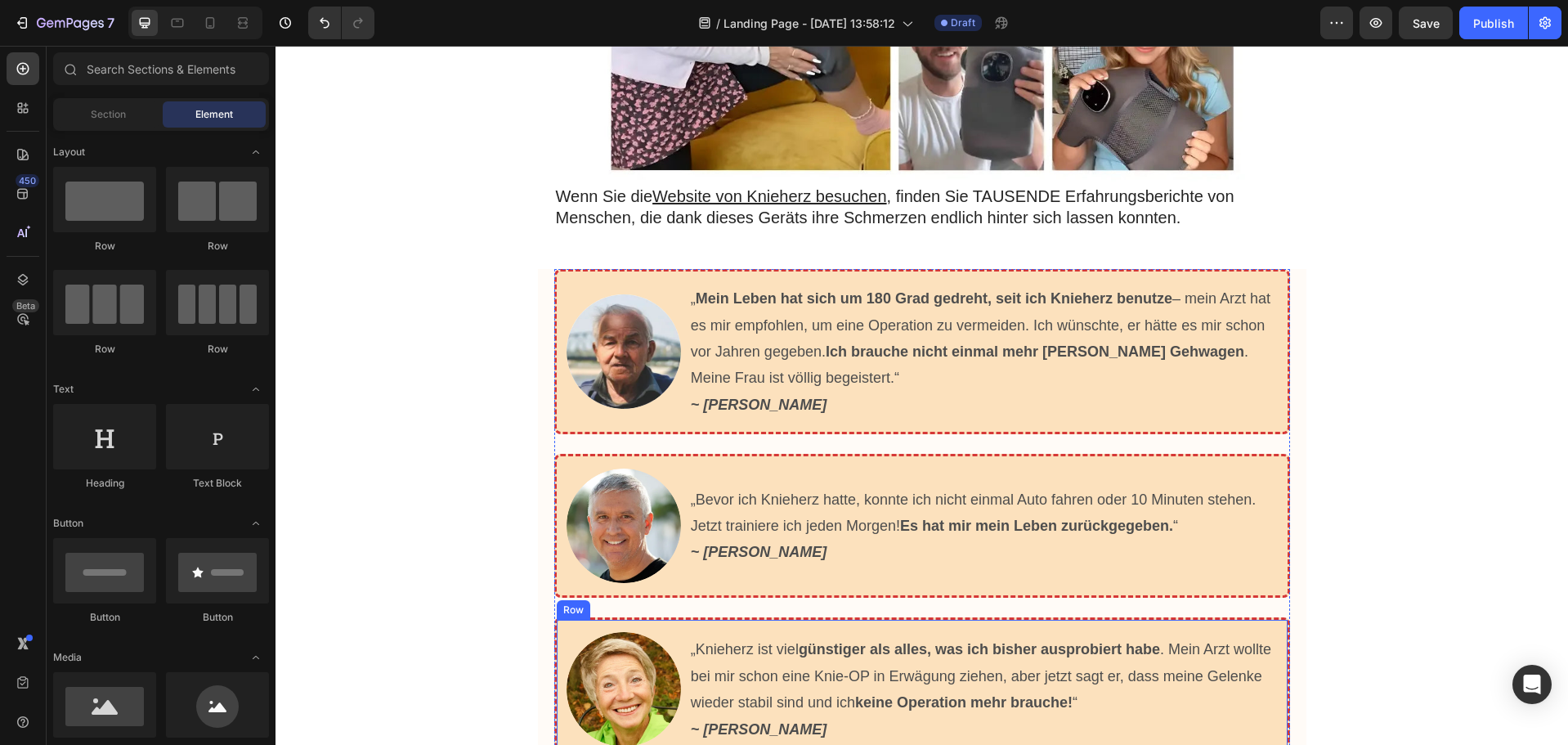
scroll to position [6119, 0]
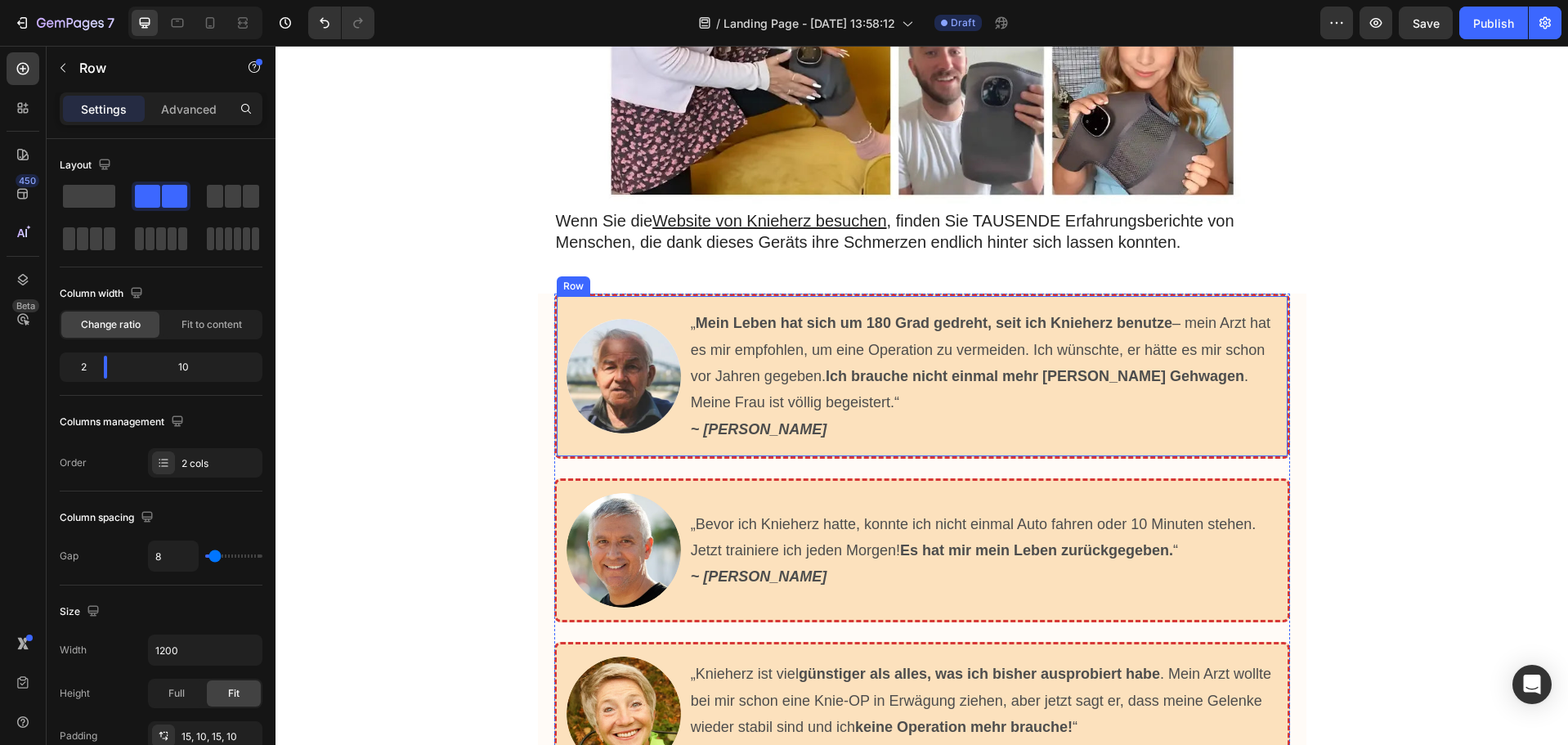
click at [608, 294] on div "Image „ Mein Leben hat sich um 180 Grad gedreht, seit ich Knieherz benutze – me…" at bounding box center [922, 376] width 736 height 165
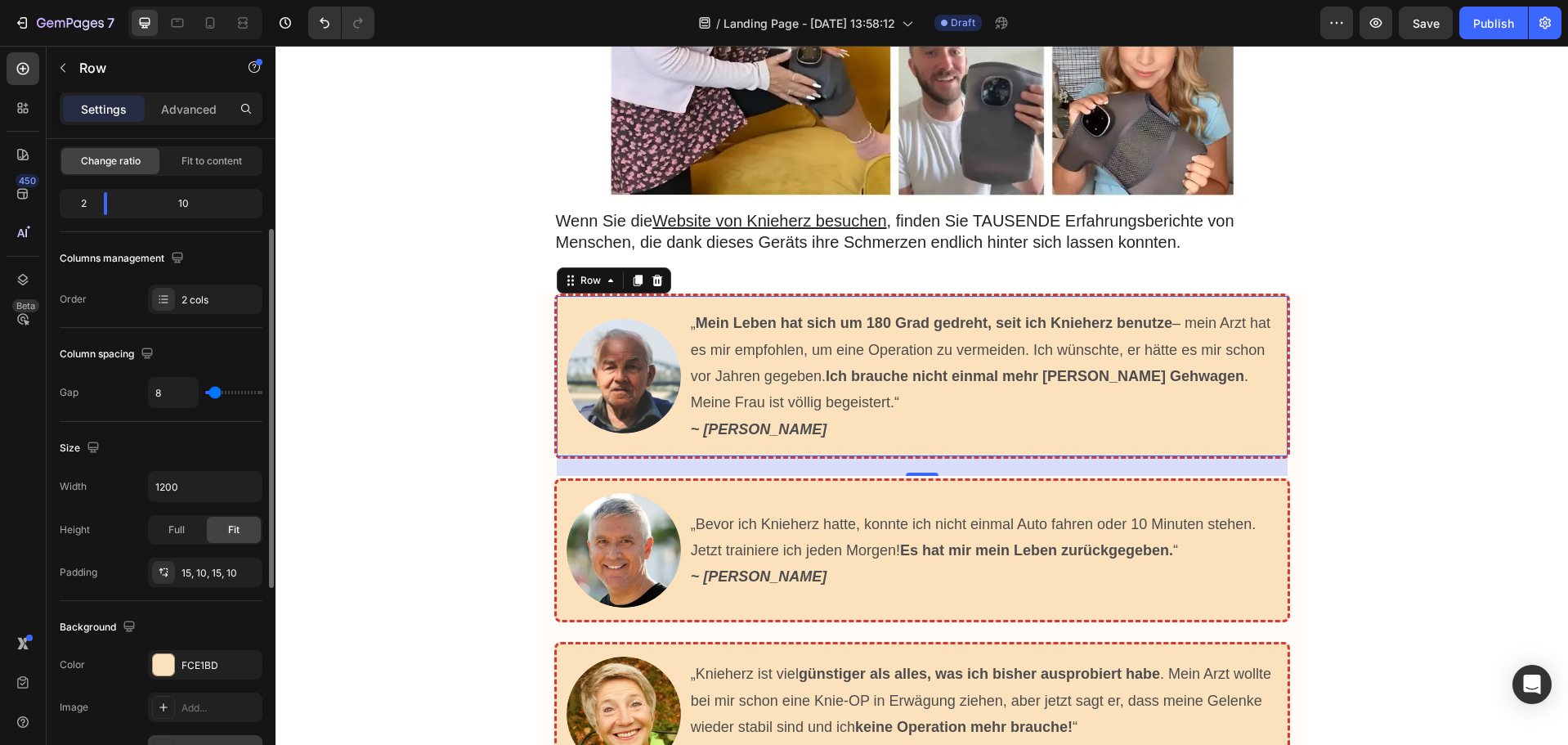
scroll to position [327, 0]
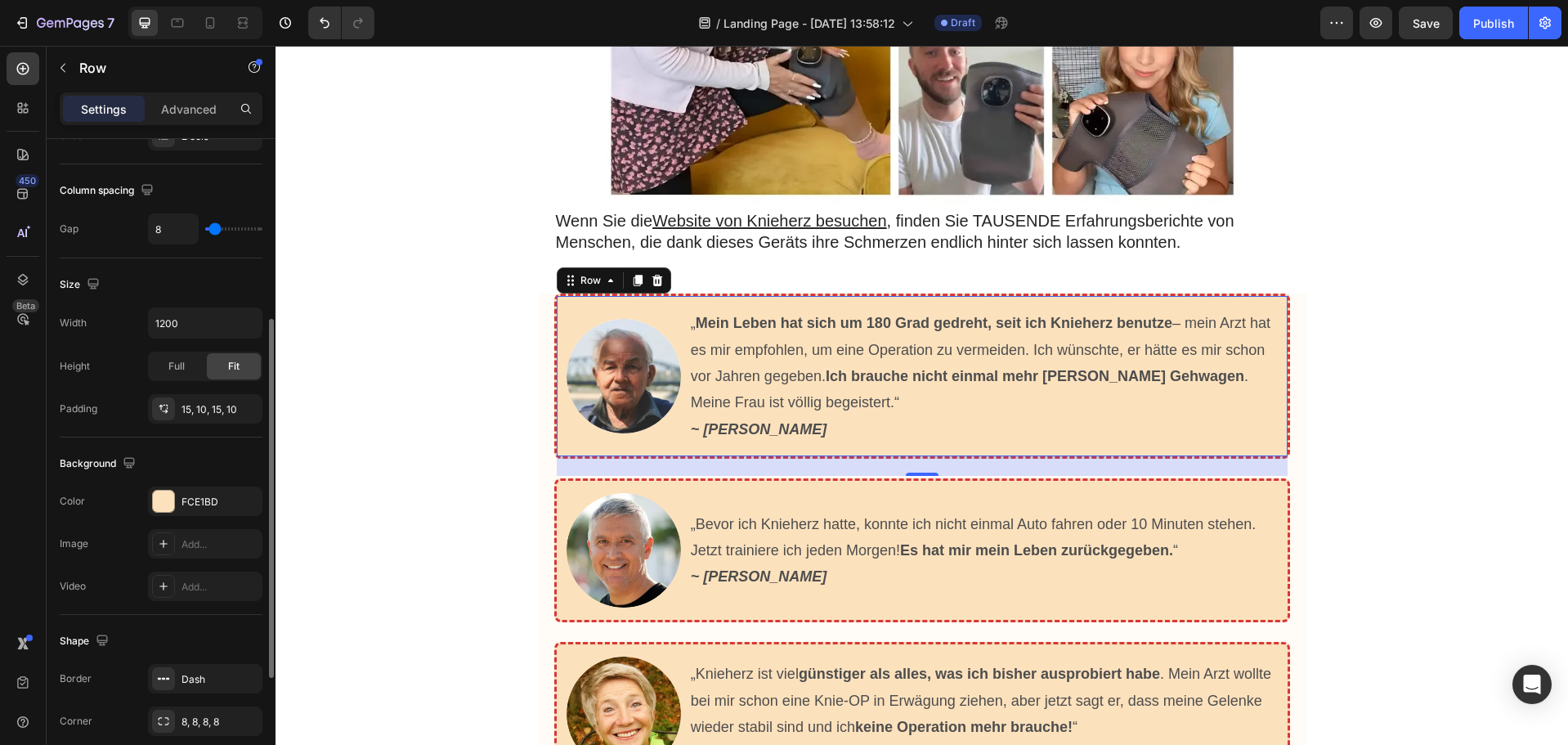
click at [184, 485] on div "Background The changes might be hidden by the video. Color FCE1BD Image Add... …" at bounding box center [160, 525] width 203 height 177
click at [194, 501] on div "FCE1BD" at bounding box center [206, 502] width 47 height 15
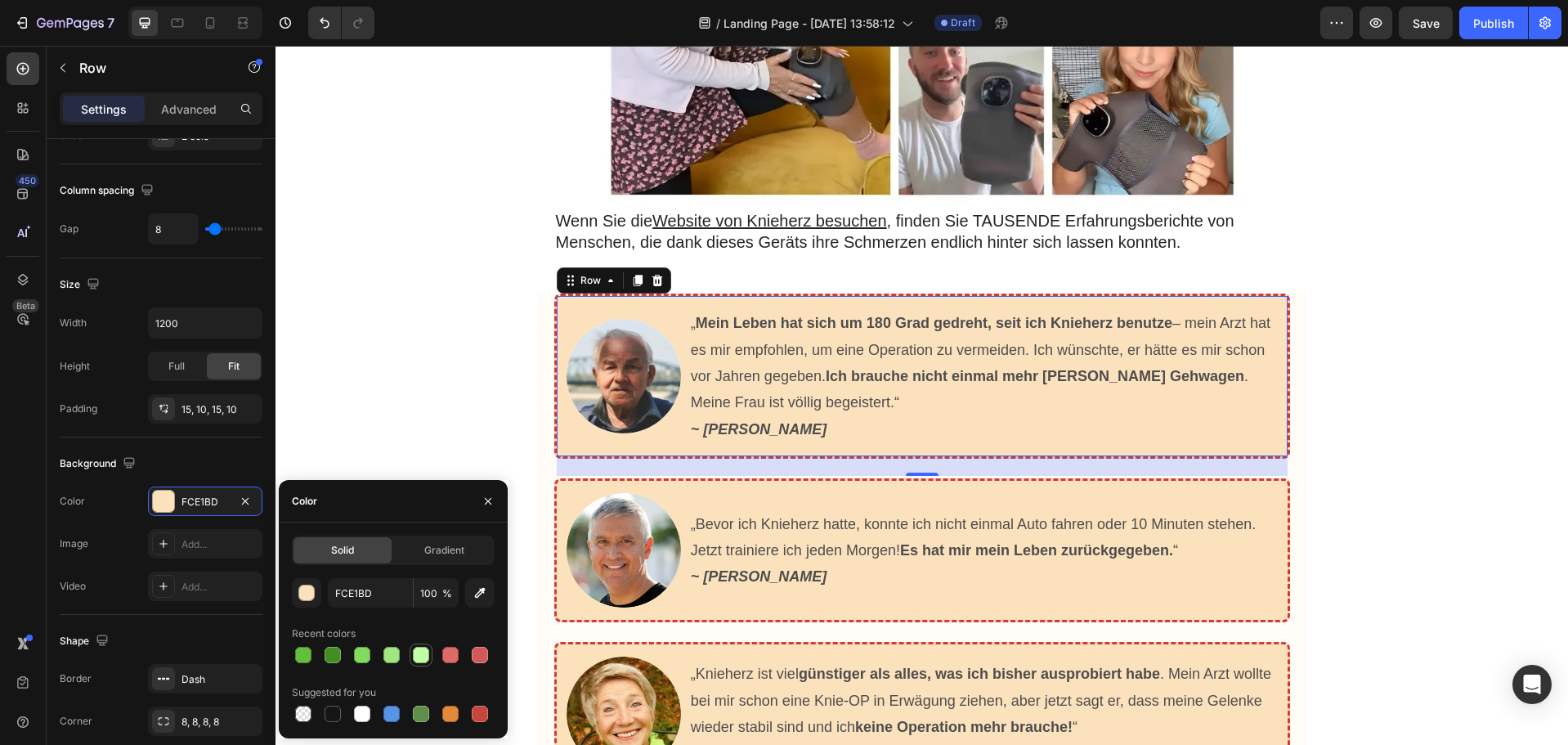
click at [421, 653] on div at bounding box center [420, 655] width 17 height 17
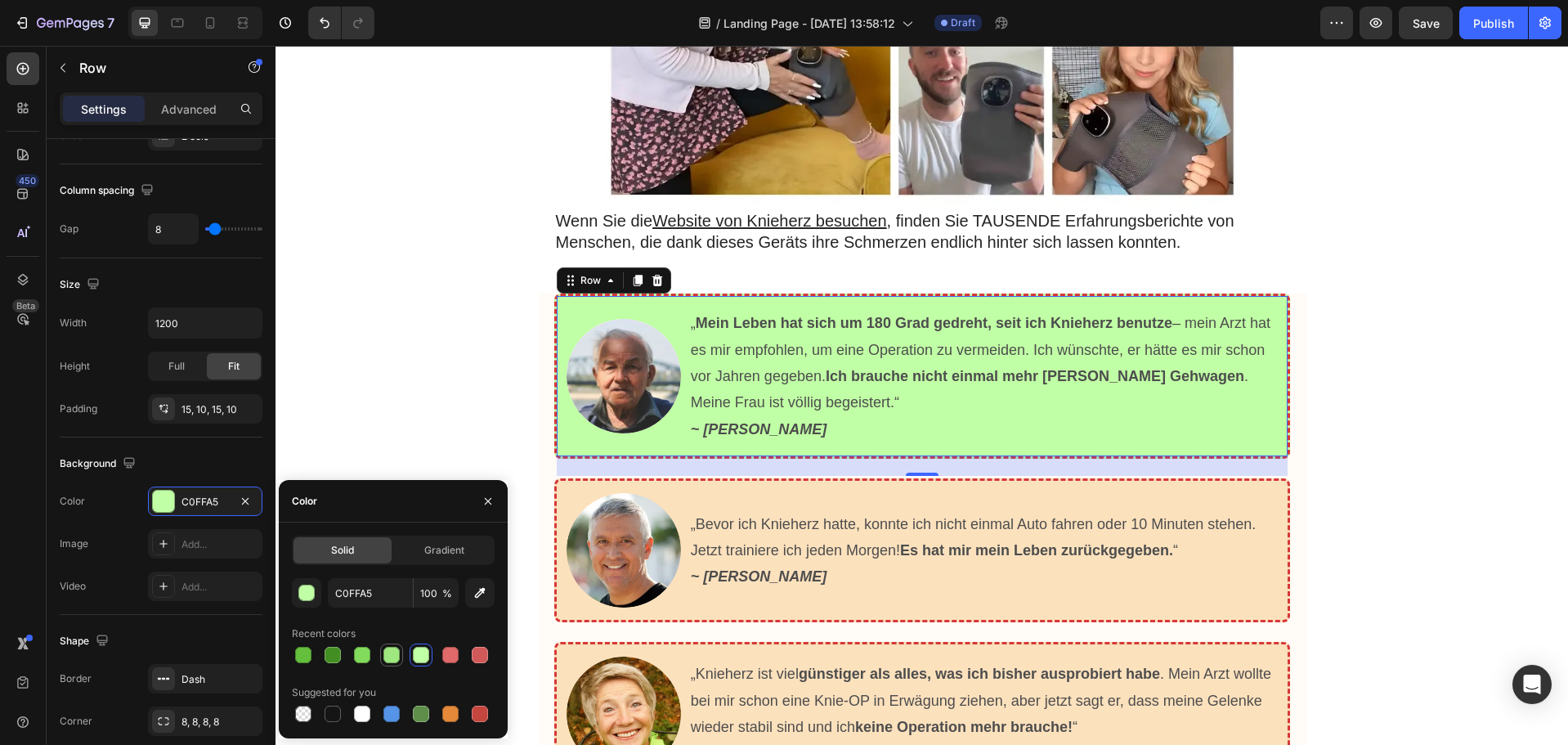
click at [386, 648] on div at bounding box center [392, 655] width 17 height 17
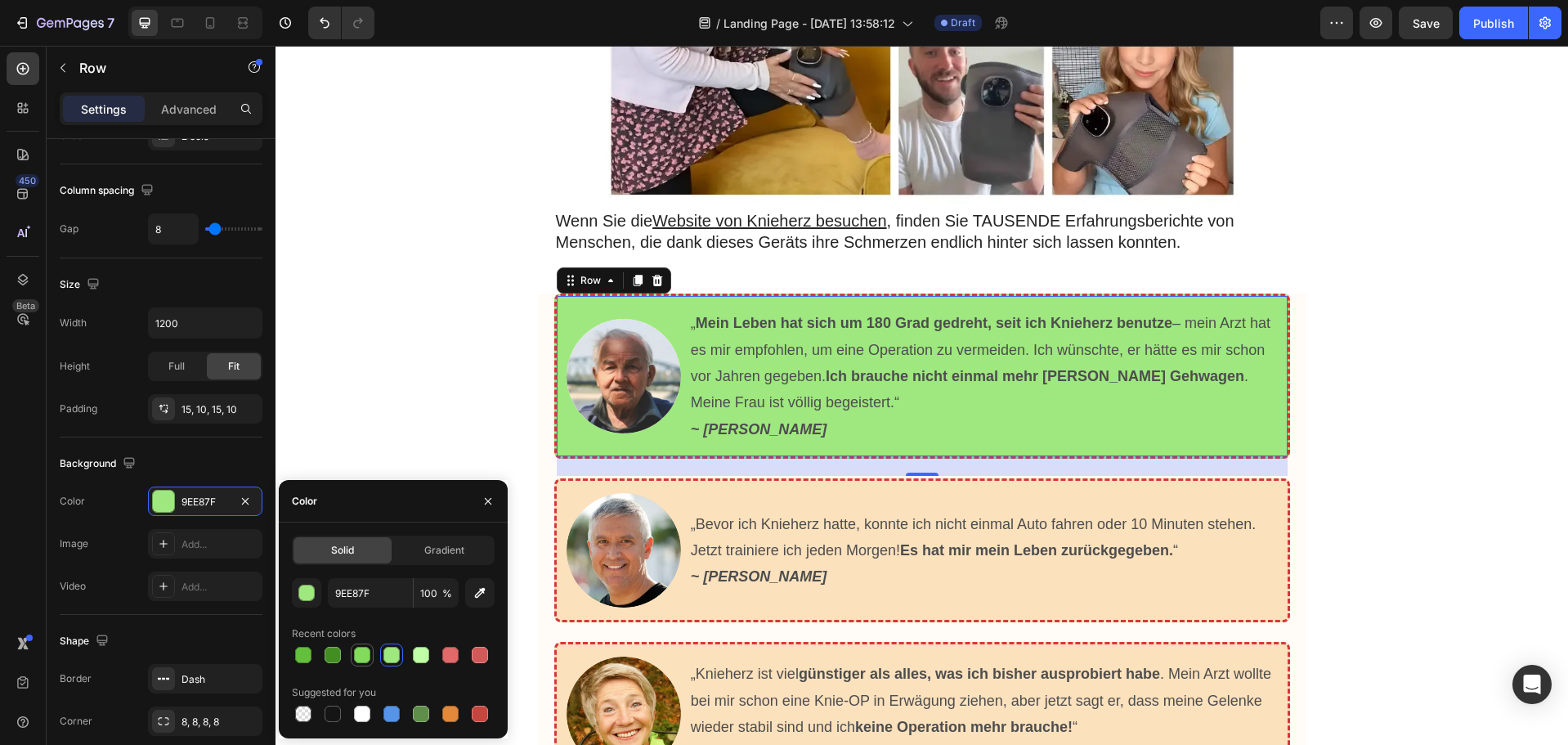
click at [361, 654] on div at bounding box center [362, 655] width 17 height 17
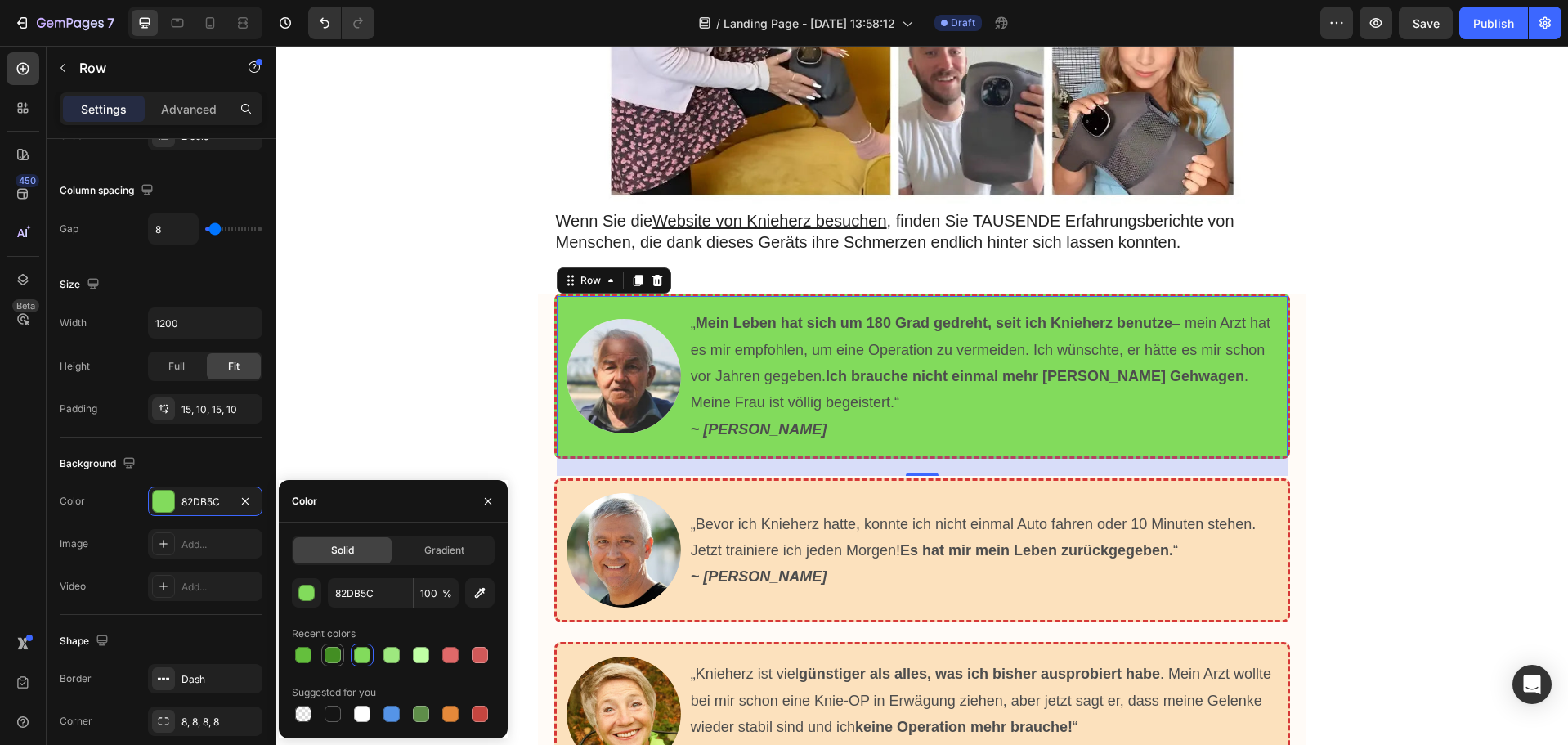
click at [337, 653] on div at bounding box center [332, 655] width 17 height 17
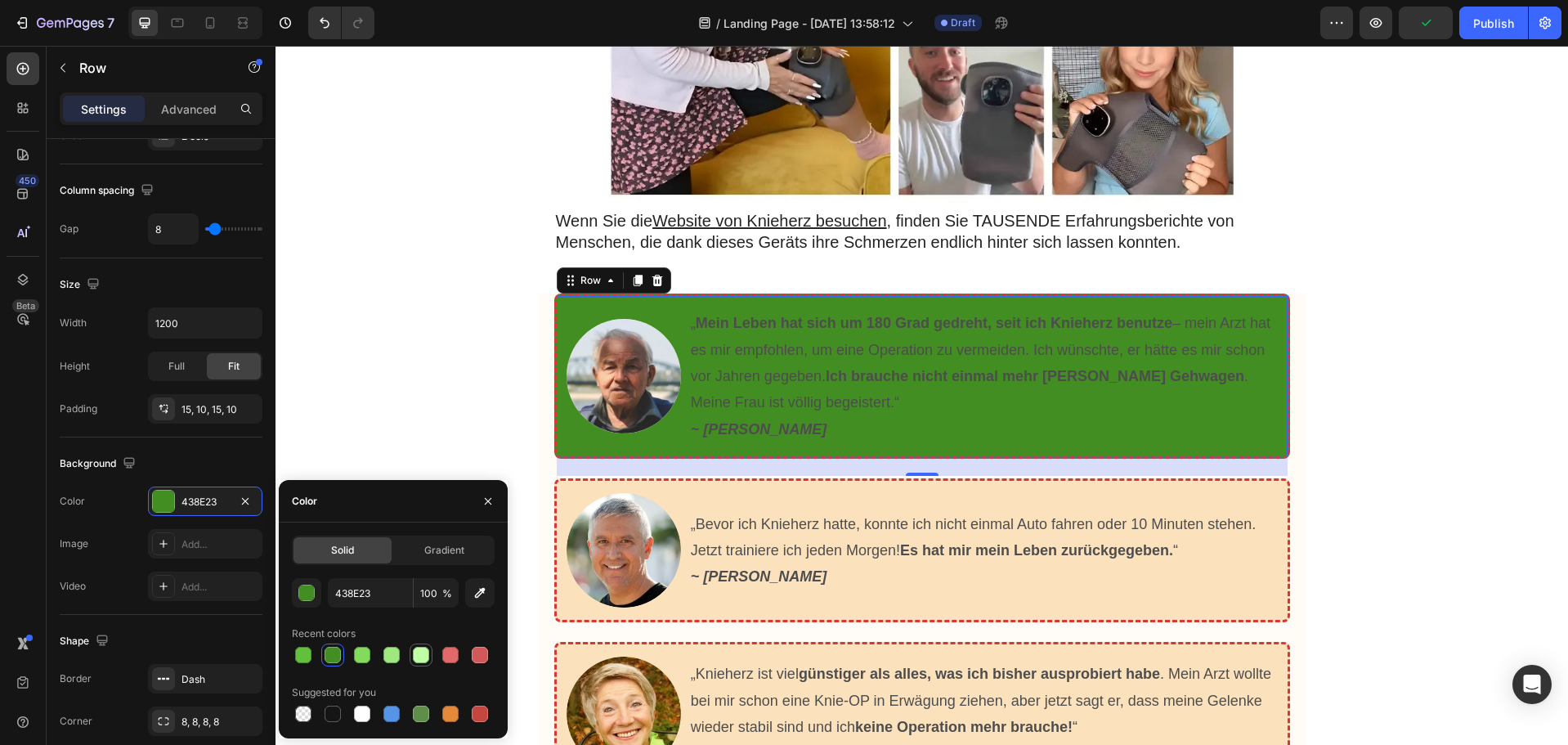
click at [422, 654] on div at bounding box center [420, 655] width 17 height 17
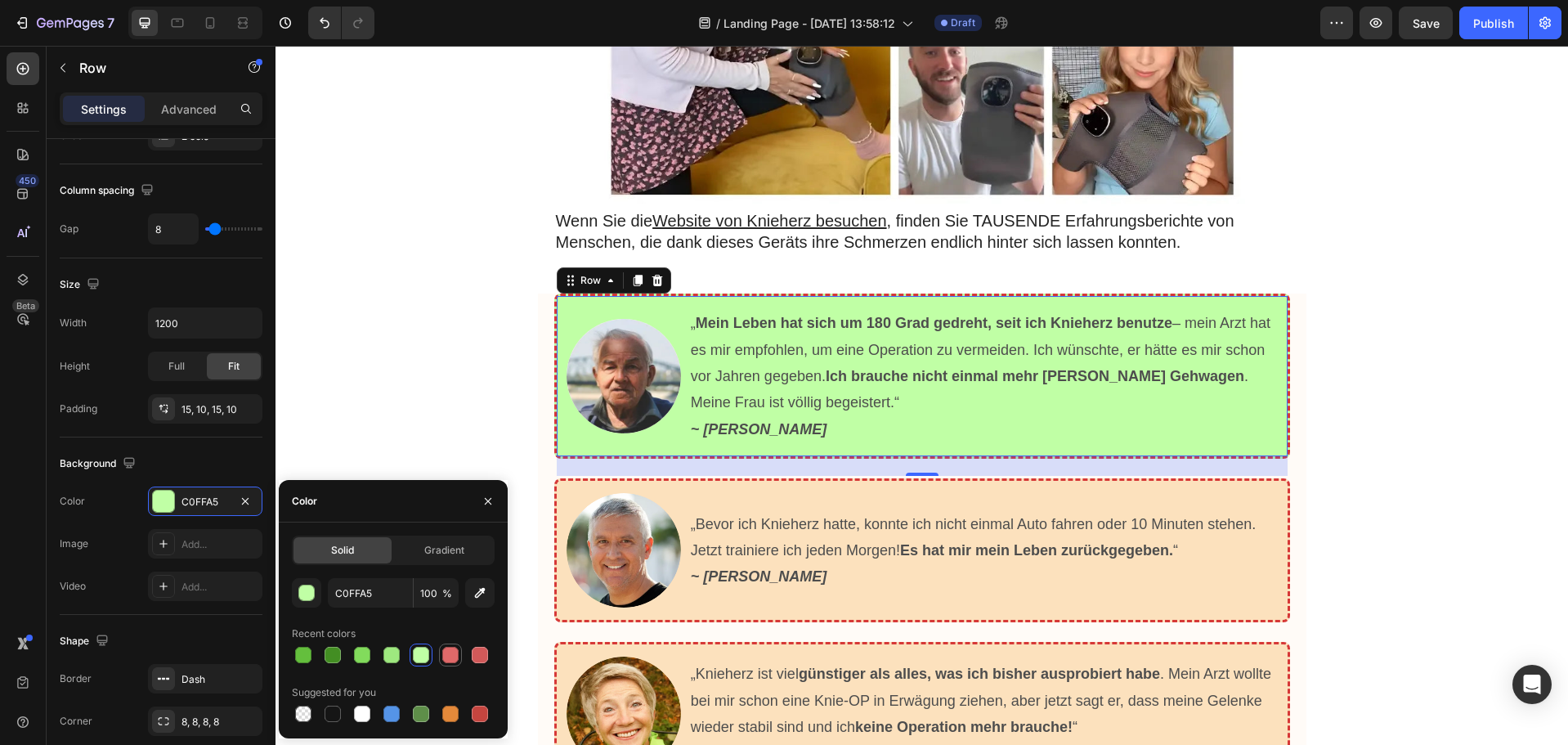
click at [450, 655] on div at bounding box center [450, 655] width 17 height 17
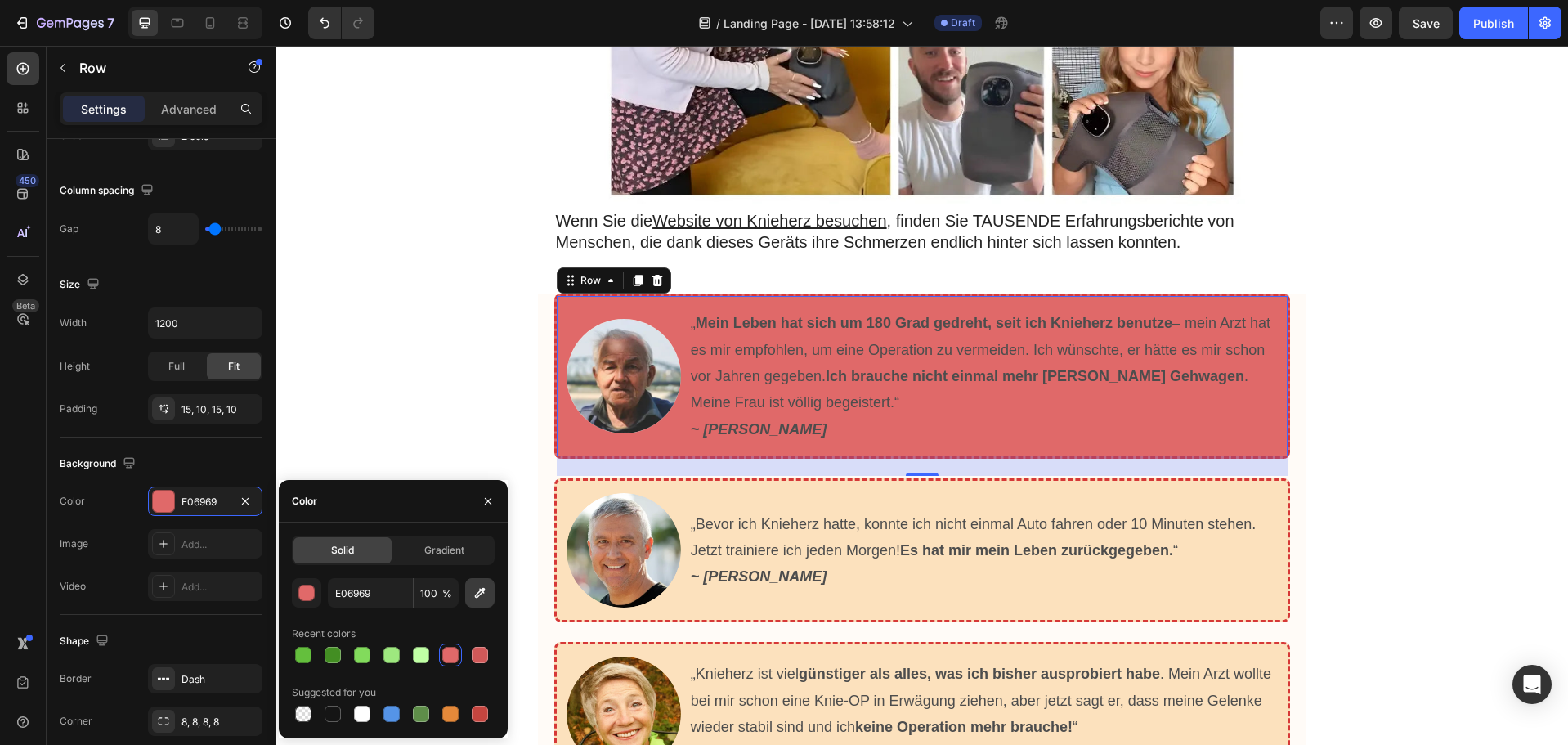
click at [482, 595] on icon "button" at bounding box center [480, 593] width 17 height 17
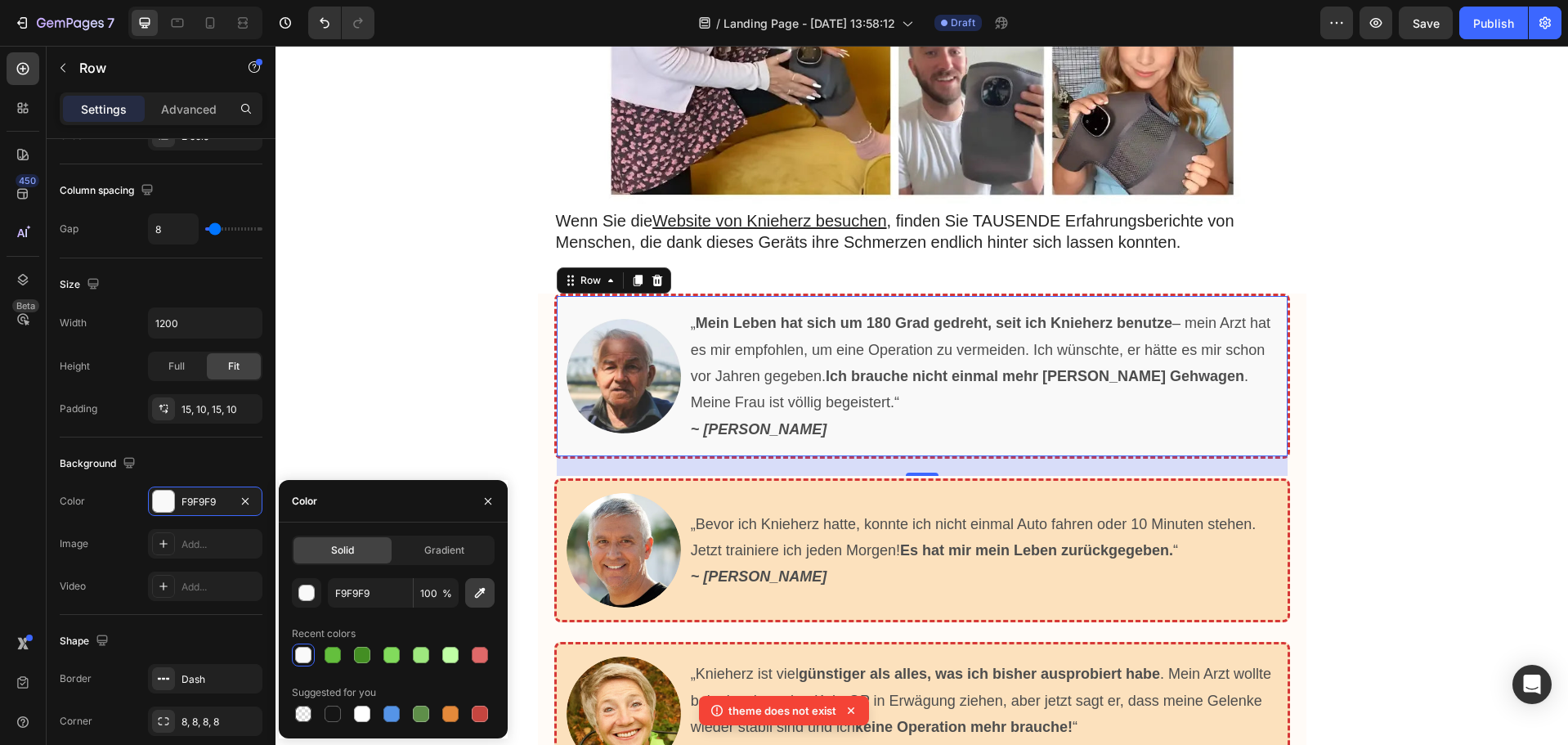
click at [474, 594] on icon "button" at bounding box center [480, 593] width 17 height 17
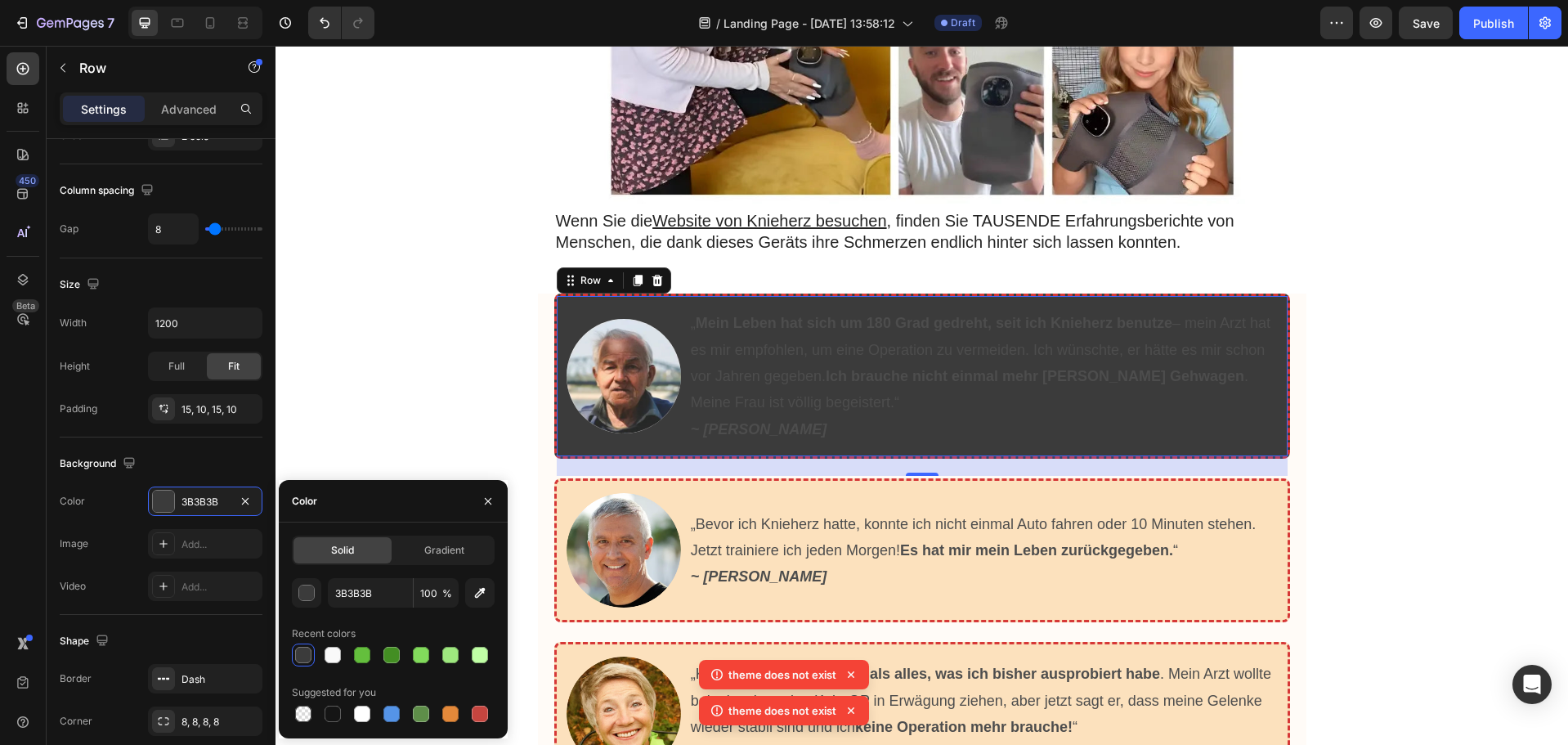
click at [307, 648] on div at bounding box center [303, 655] width 17 height 17
click at [309, 592] on div "button" at bounding box center [308, 594] width 17 height 17
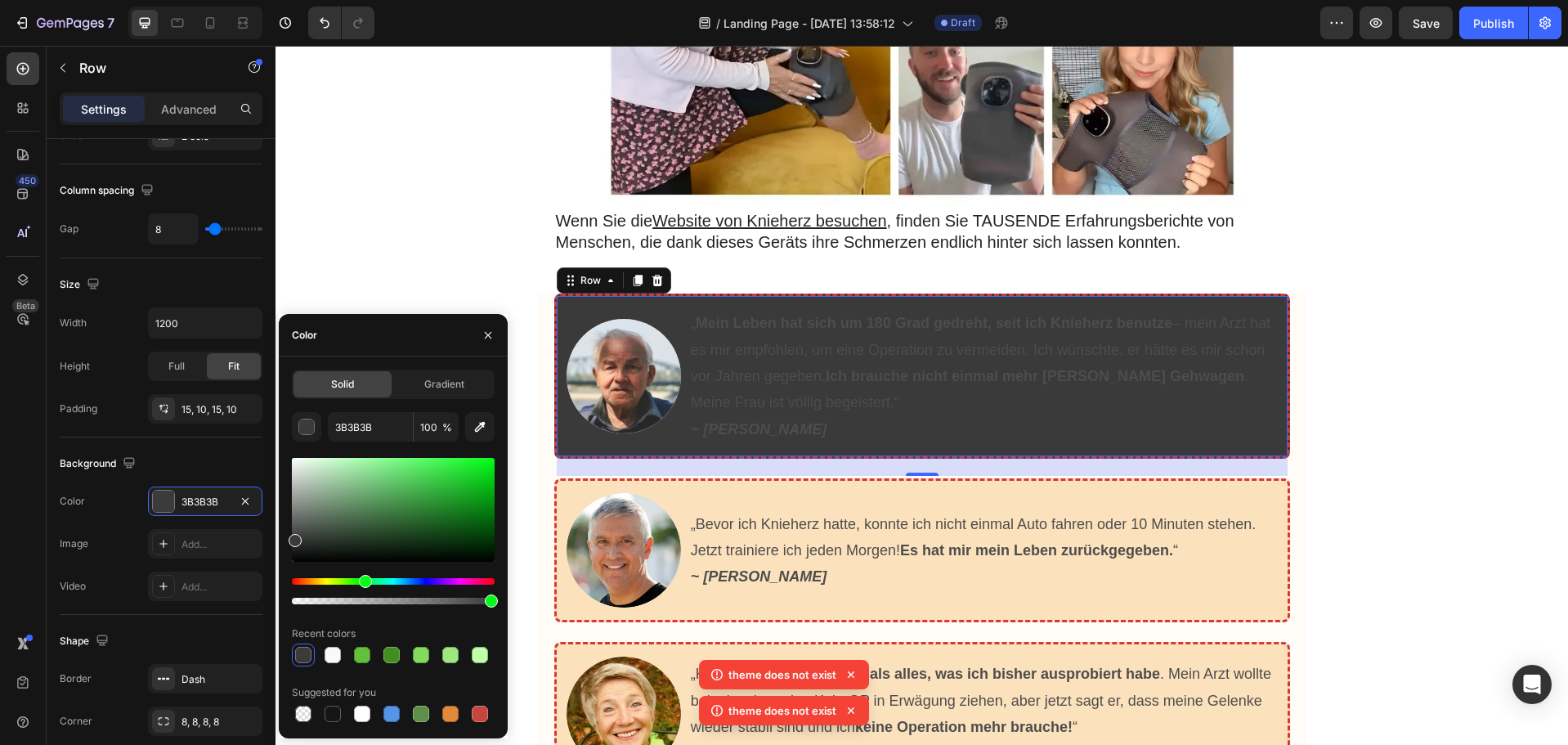
drag, startPoint x: 354, startPoint y: 578, endPoint x: 396, endPoint y: 492, distance: 95.7
click at [362, 581] on div "Hue" at bounding box center [393, 581] width 203 height 7
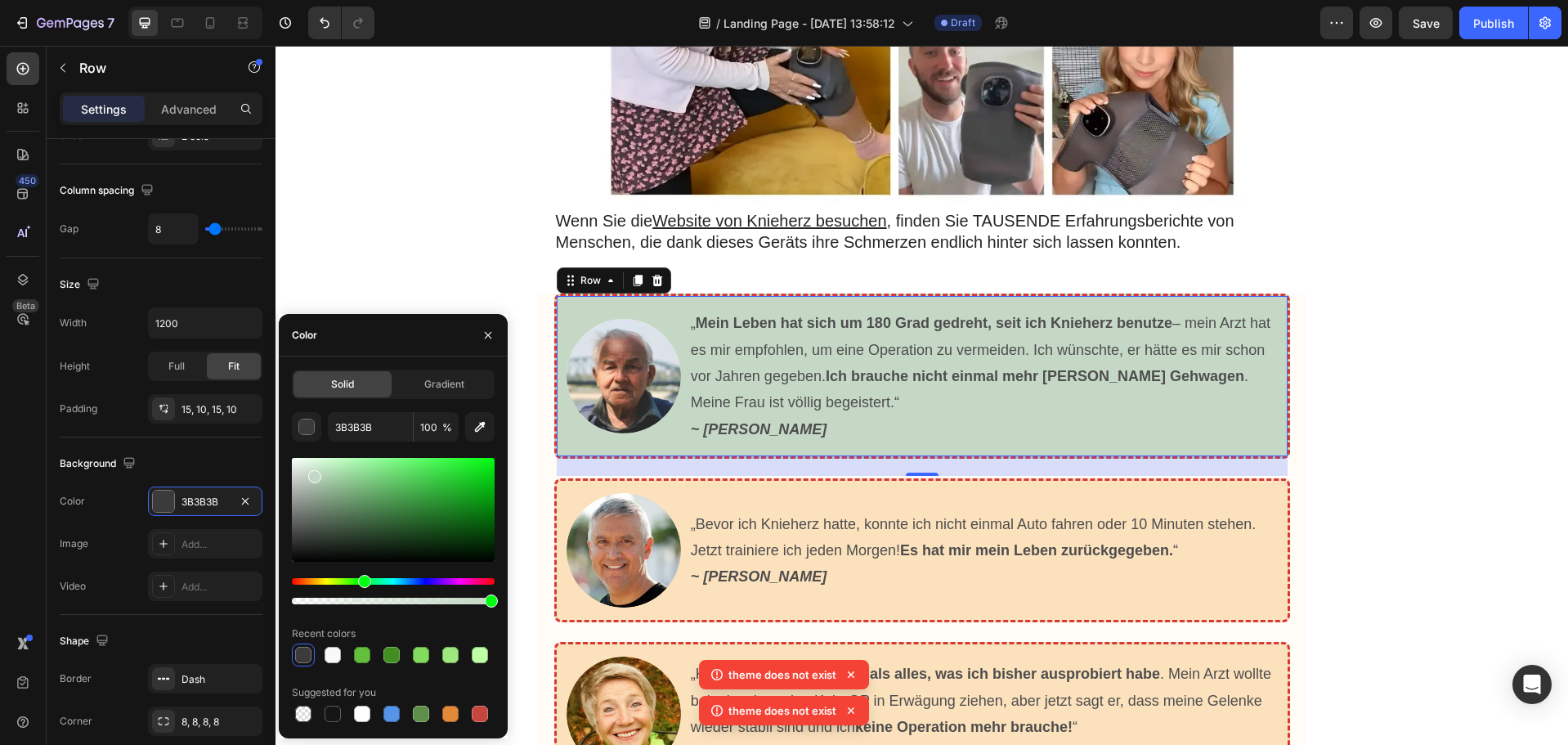
drag, startPoint x: 413, startPoint y: 465, endPoint x: 308, endPoint y: 474, distance: 105.4
click at [308, 474] on div at bounding box center [393, 510] width 203 height 104
drag, startPoint x: 314, startPoint y: 442, endPoint x: 311, endPoint y: 427, distance: 15.3
click at [312, 430] on div "C9D8CA 100 % Recent colors Suggested for you" at bounding box center [393, 569] width 203 height 314
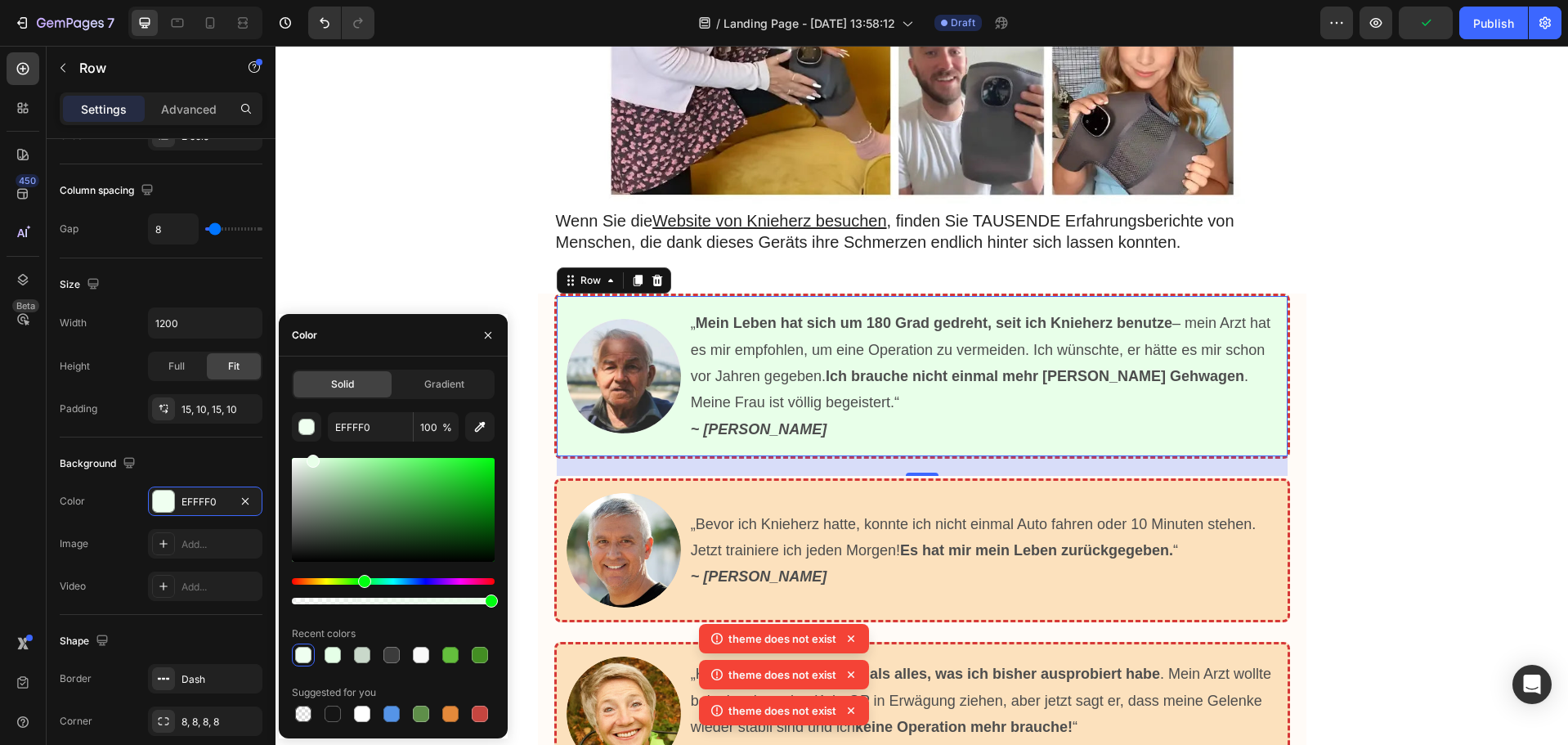
type input "E8FFE9"
drag, startPoint x: 310, startPoint y: 473, endPoint x: 311, endPoint y: 445, distance: 28.0
click at [311, 445] on div "E8FFE9 100 % Recent colors Suggested for you" at bounding box center [393, 569] width 203 height 314
click at [479, 339] on button "button" at bounding box center [488, 335] width 26 height 26
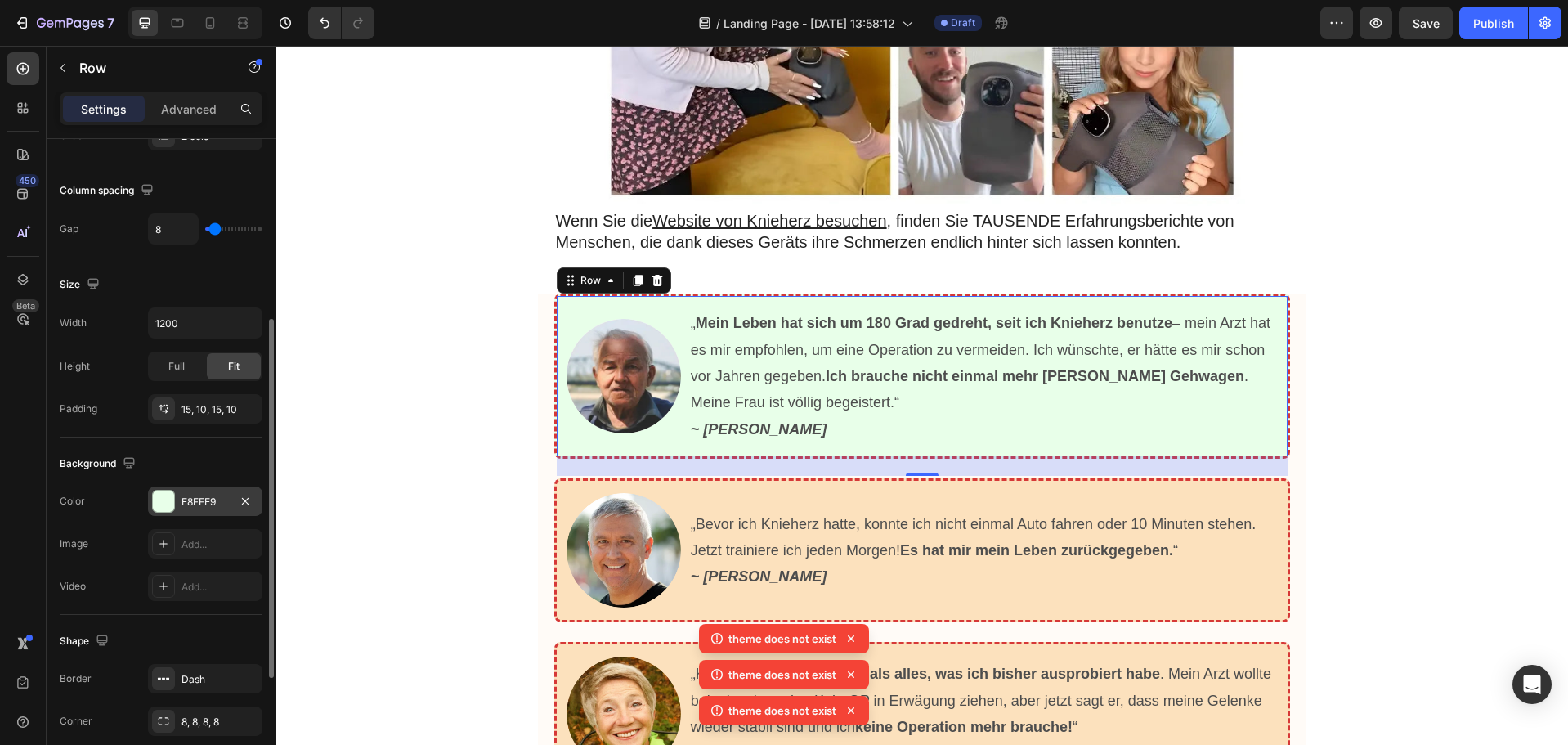
click at [162, 489] on div "E8FFE9" at bounding box center [206, 502] width 115 height 30
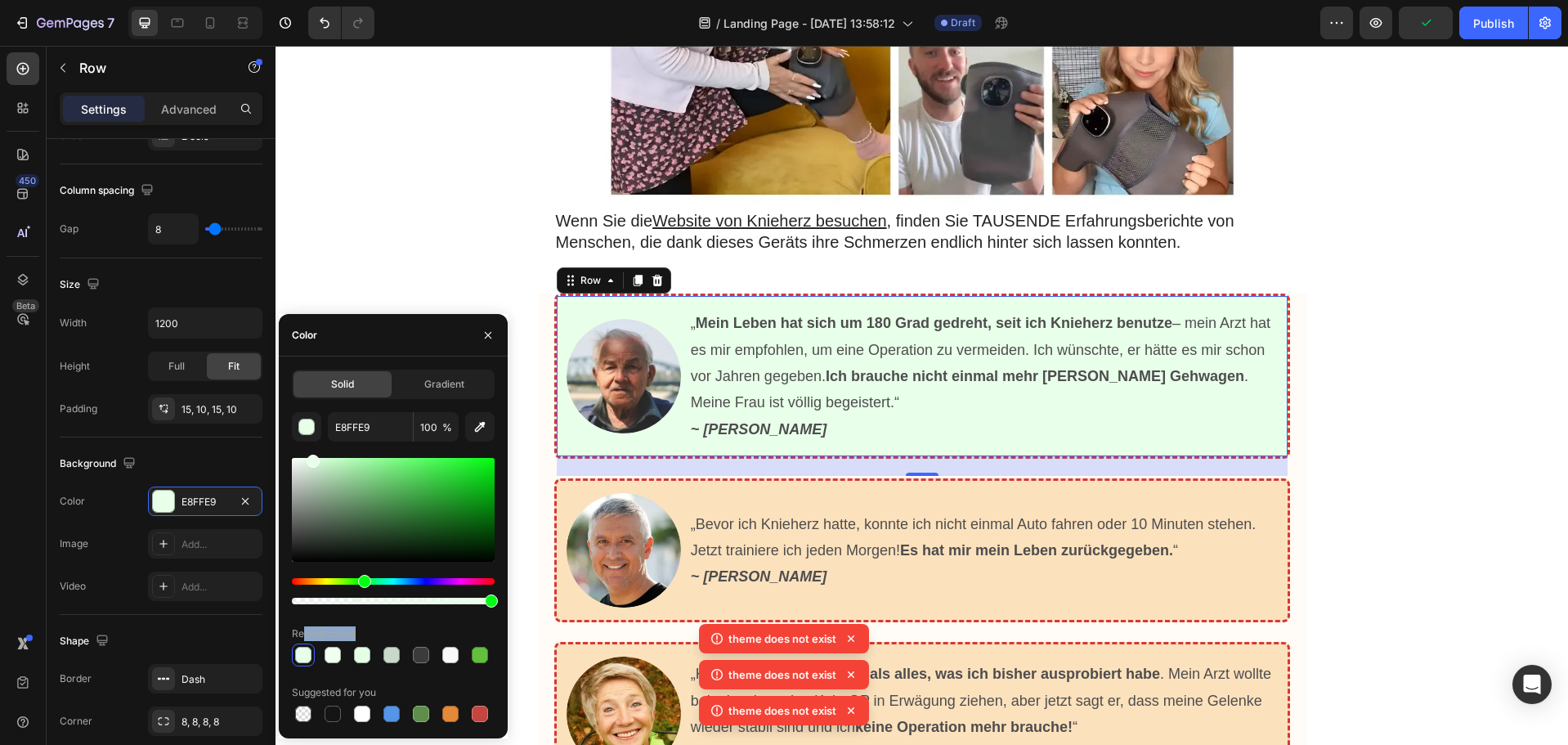
drag, startPoint x: 394, startPoint y: 636, endPoint x: 303, endPoint y: 635, distance: 91.0
click at [303, 635] on div "Recent colors" at bounding box center [393, 633] width 203 height 26
click at [457, 677] on div "E8FFE9 100 % Recent colors Suggested for you" at bounding box center [393, 569] width 203 height 314
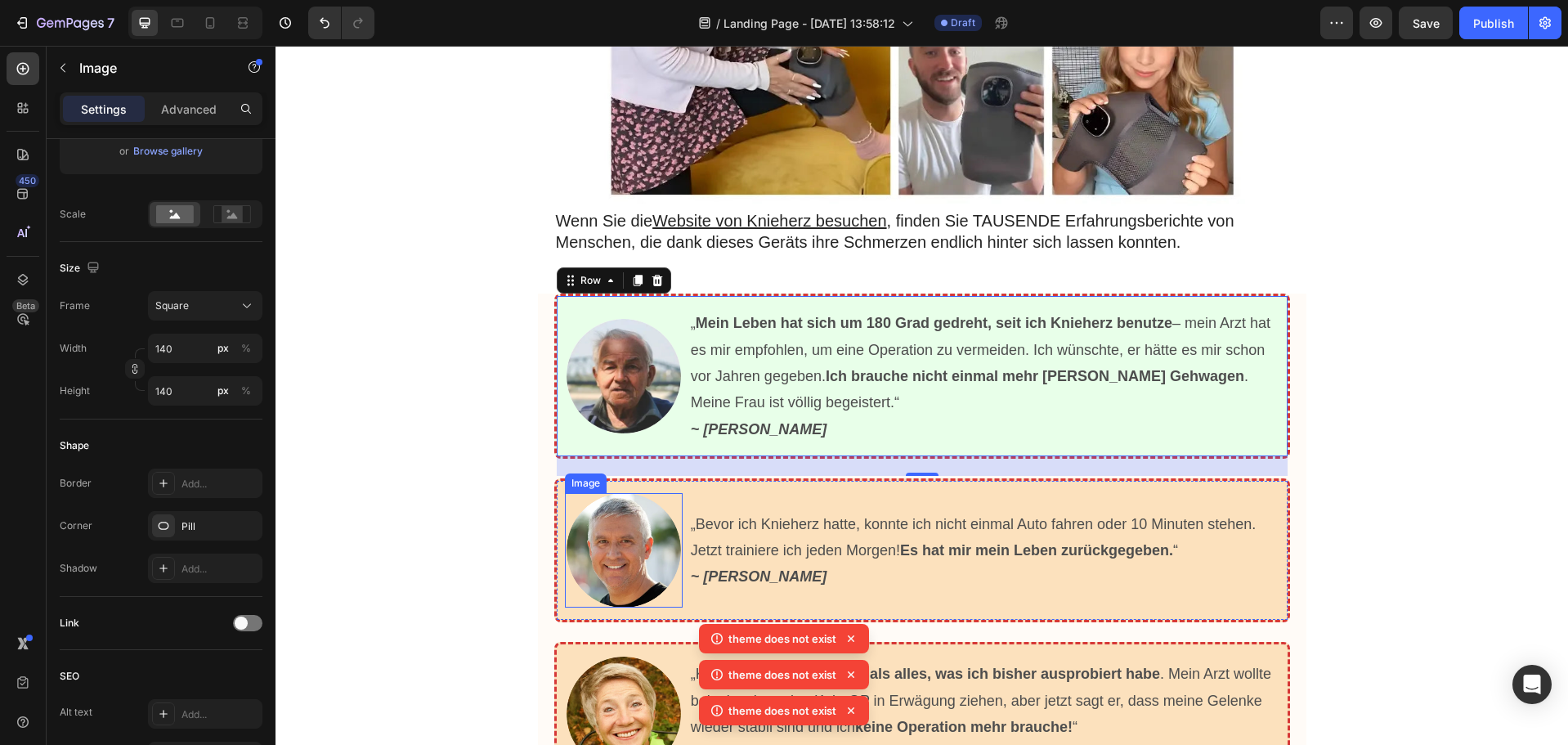
click at [587, 530] on img at bounding box center [624, 550] width 115 height 115
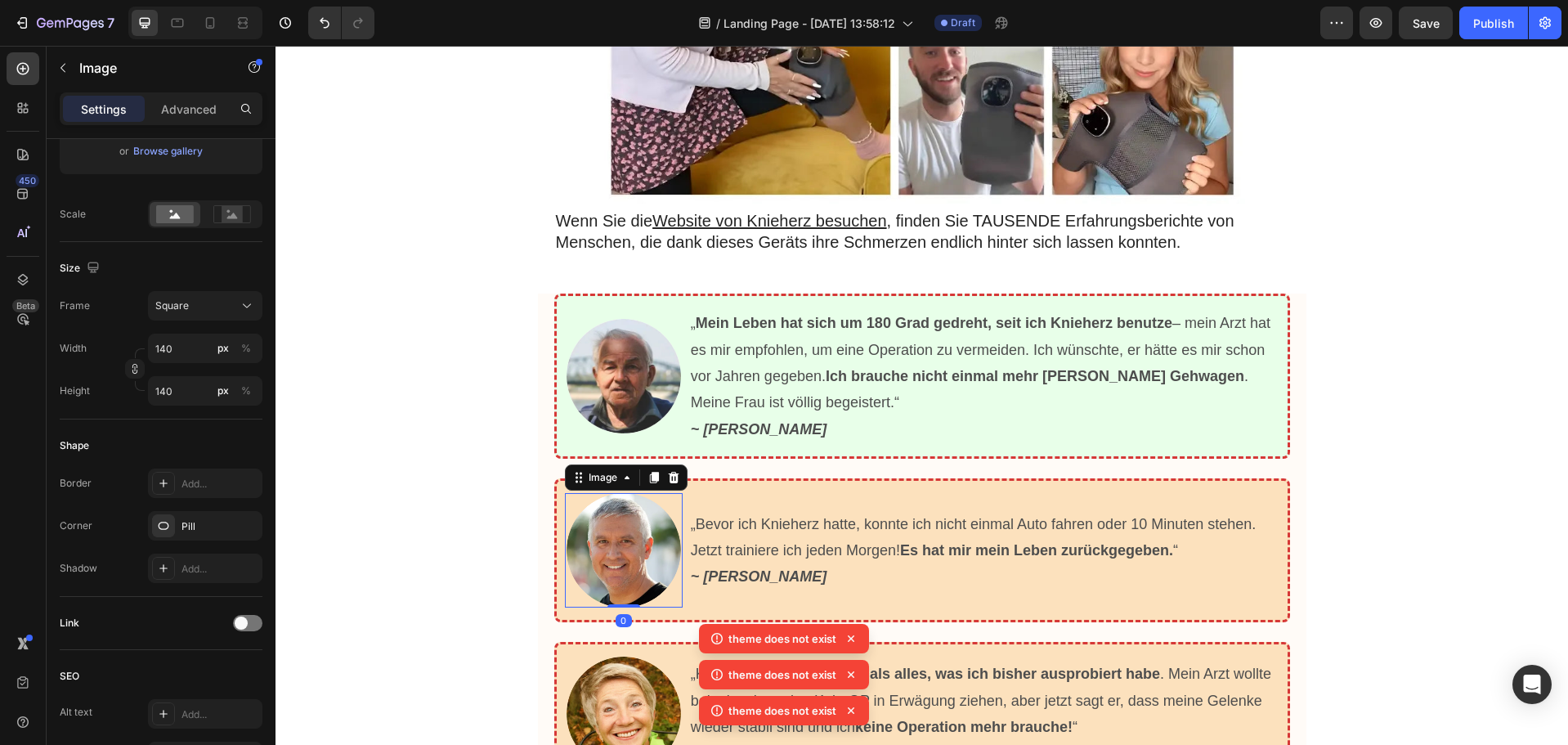
scroll to position [0, 0]
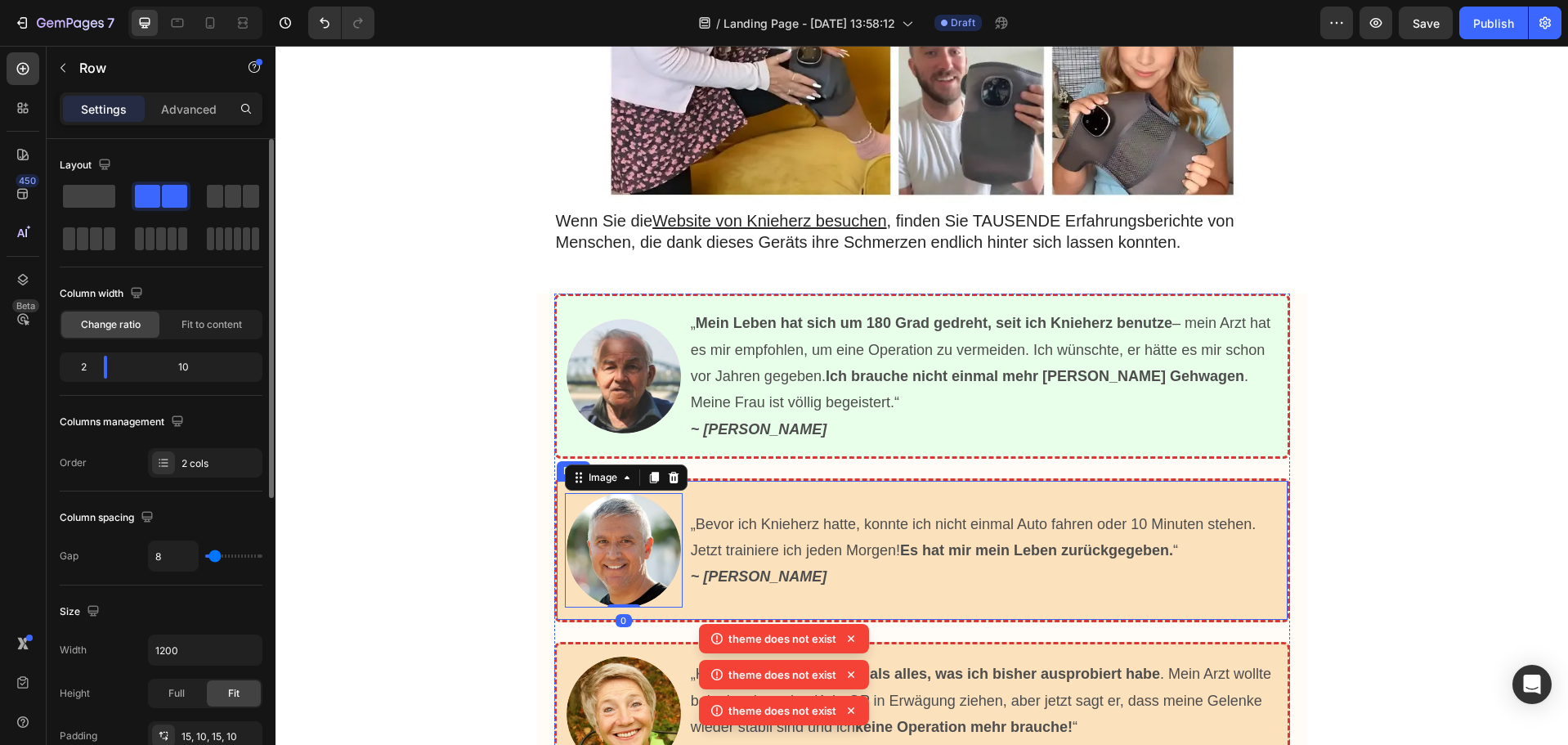
click at [564, 558] on div "Image 0 „Bevor ich Knieherz hatte, konnte ich nicht einmal Auto fahren oder 10 …" at bounding box center [922, 550] width 736 height 143
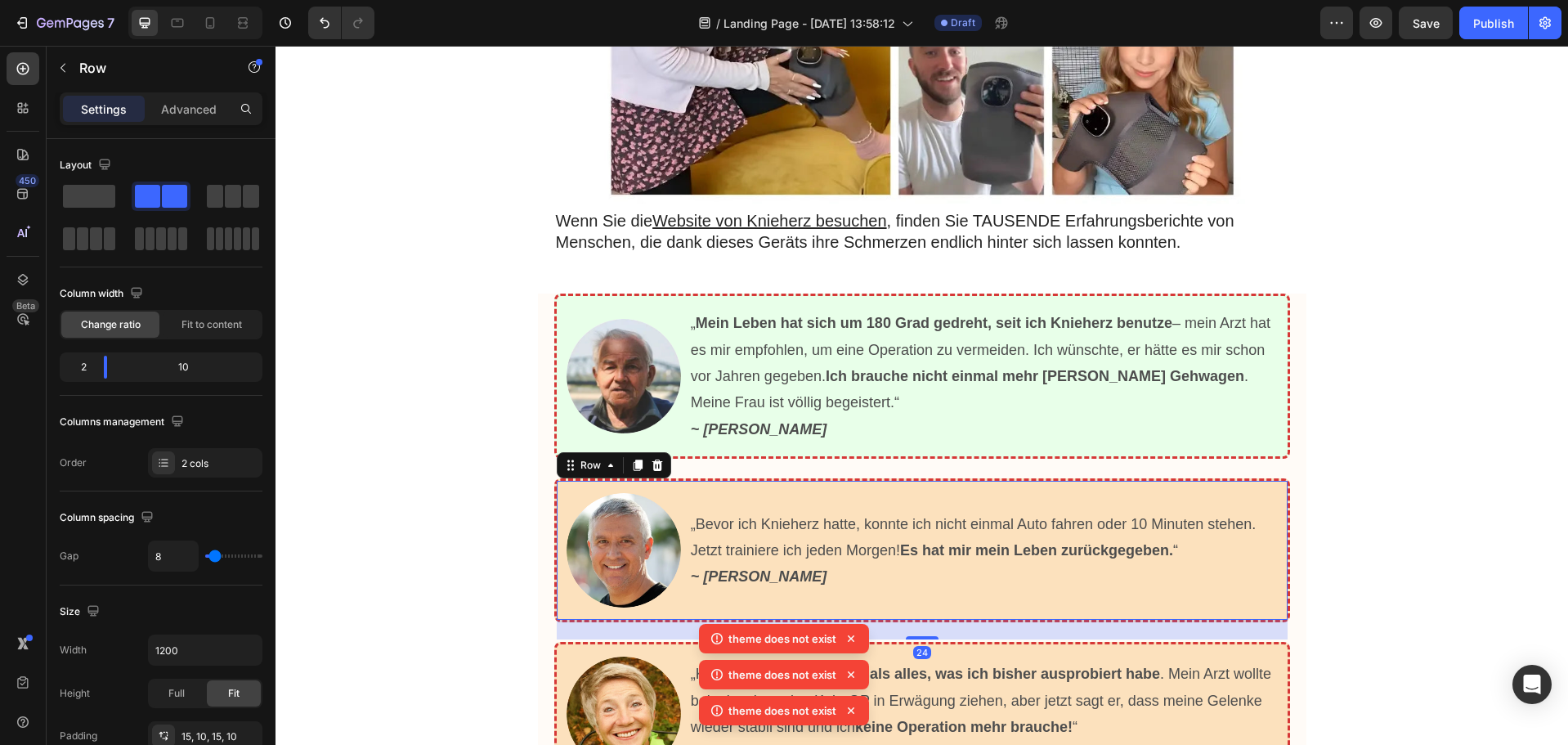
click at [560, 554] on div "Image „Bevor ich Knieherz hatte, konnte ich nicht einmal Auto fahren oder 10 Mi…" at bounding box center [922, 550] width 736 height 143
click at [707, 479] on div "Image „Bevor ich Knieherz hatte, konnte ich nicht einmal Auto fahren oder 10 Mi…" at bounding box center [922, 550] width 736 height 143
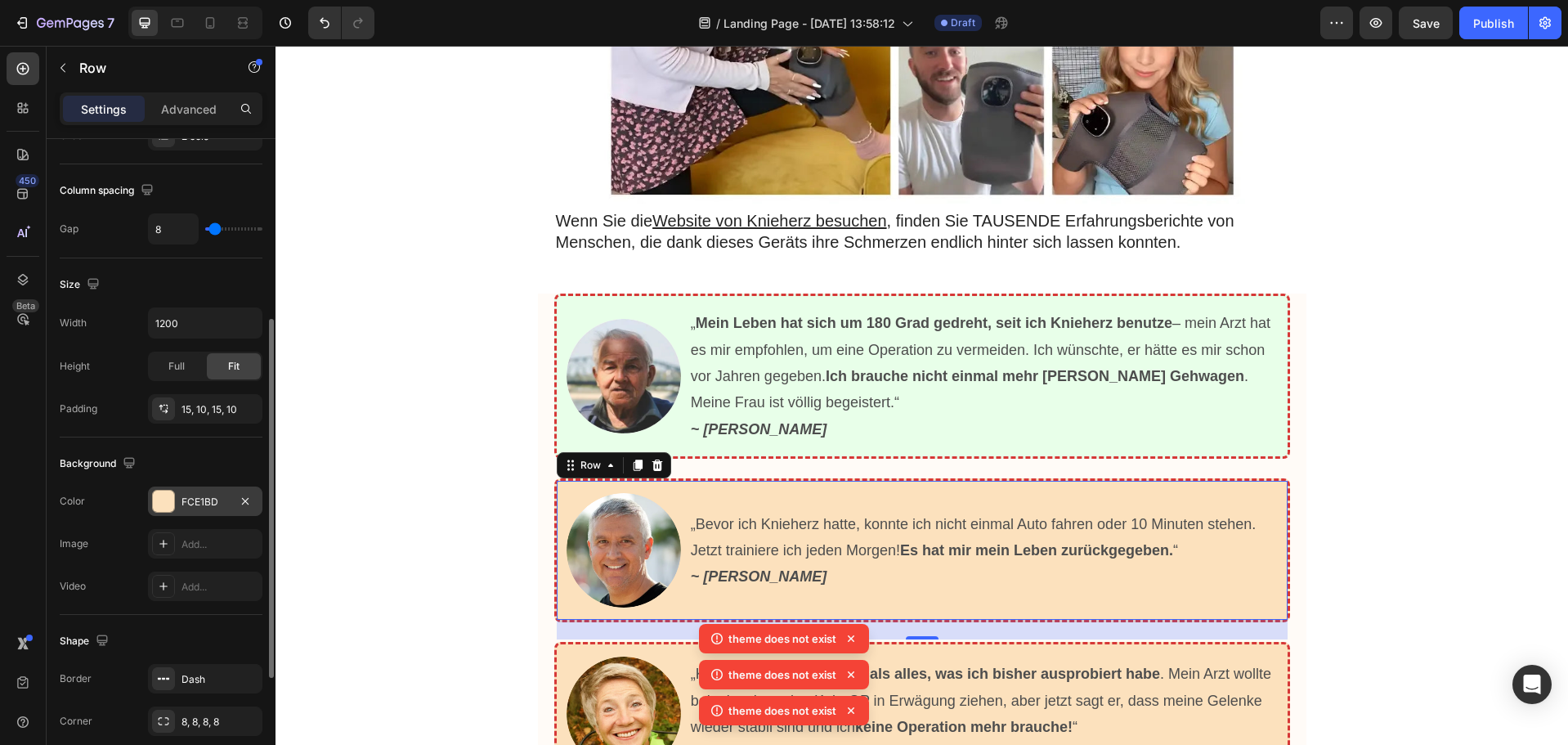
click at [157, 479] on div "Background The changes might be hidden by the video. Color FCE1BD Image Add... …" at bounding box center [160, 525] width 203 height 177
click at [170, 500] on div at bounding box center [163, 501] width 21 height 21
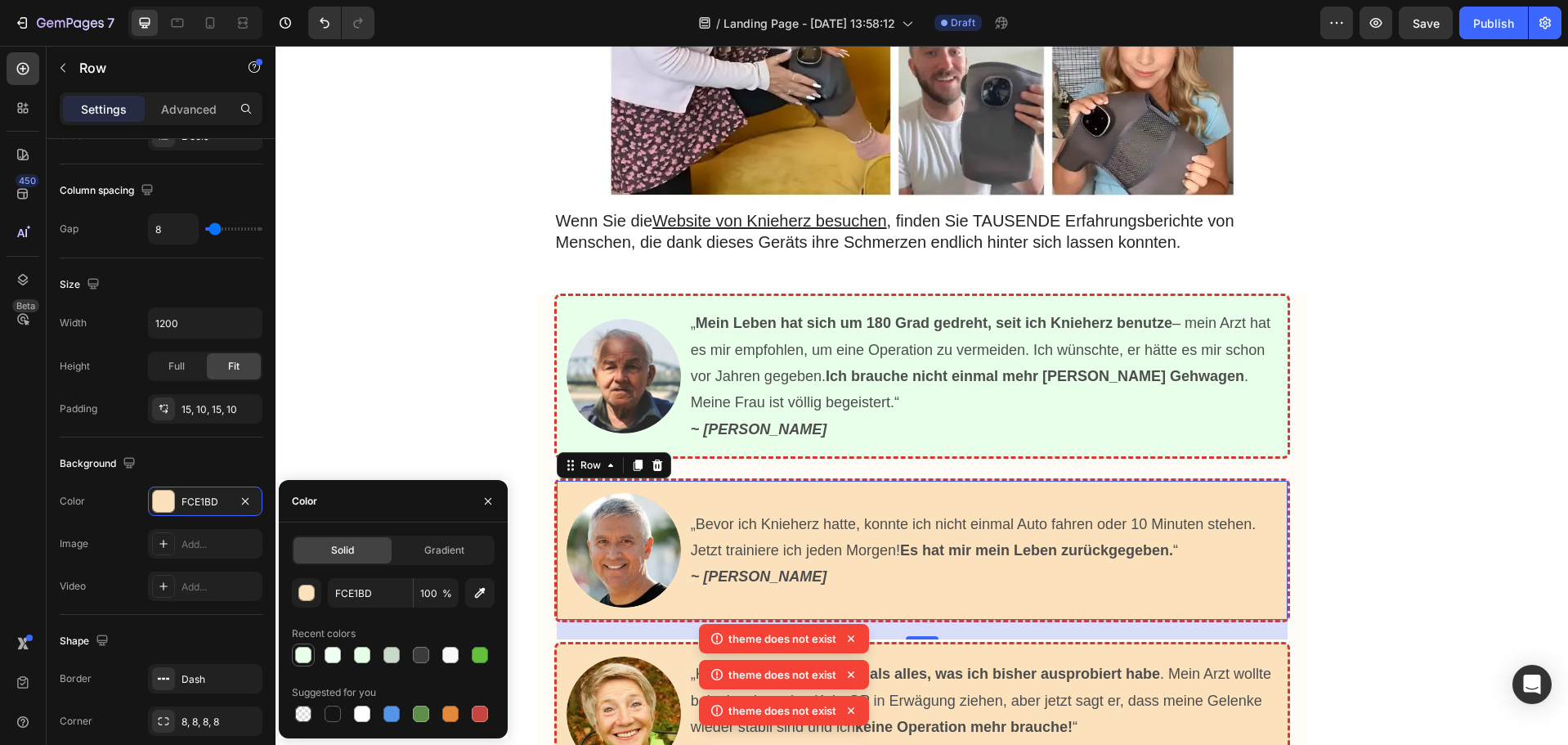
click at [308, 653] on div at bounding box center [303, 655] width 17 height 17
type input "E8FFE9"
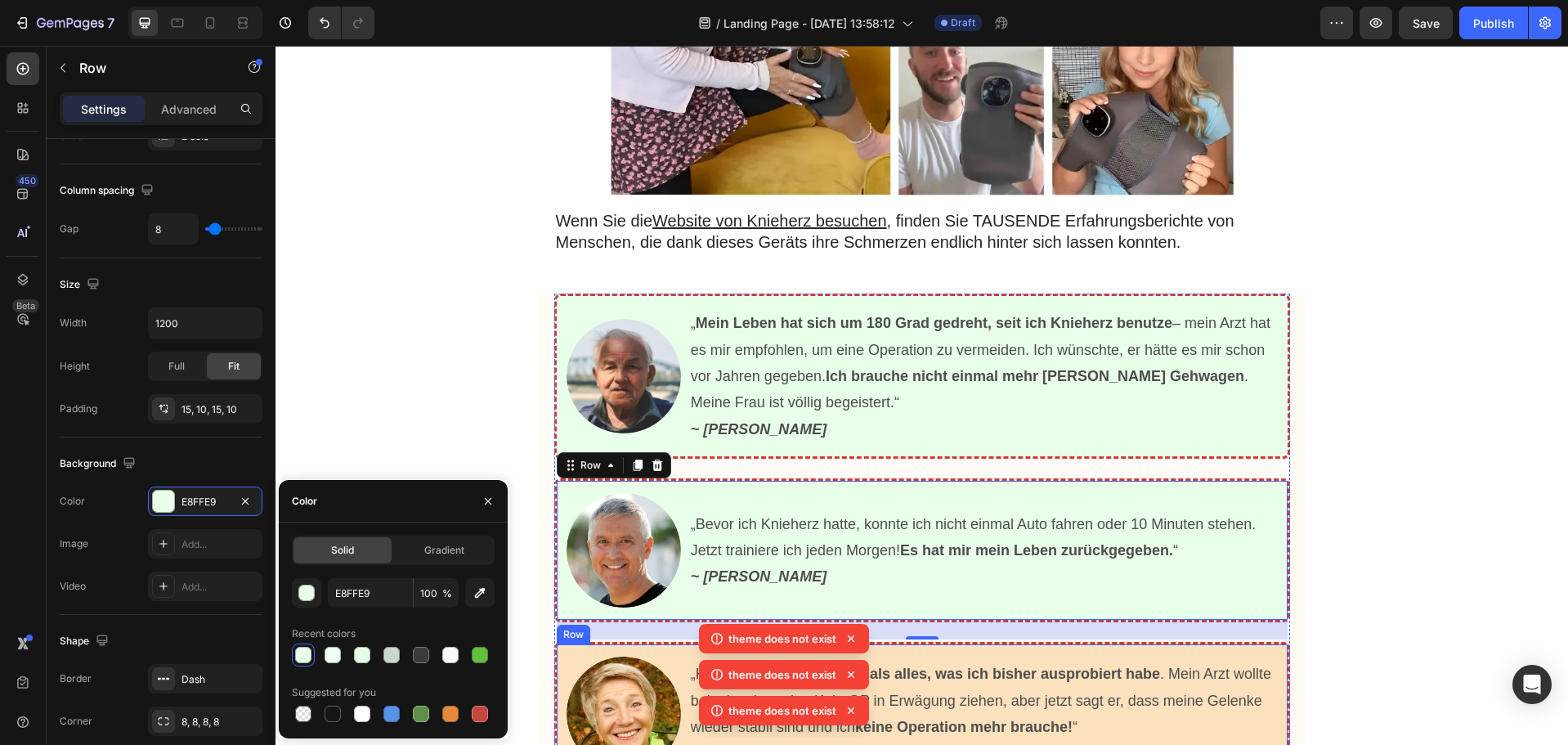
click at [683, 642] on div "Image „Knieherz ist viel günstiger als alles, was ich bisher ausprobiert habe .…" at bounding box center [922, 713] width 736 height 143
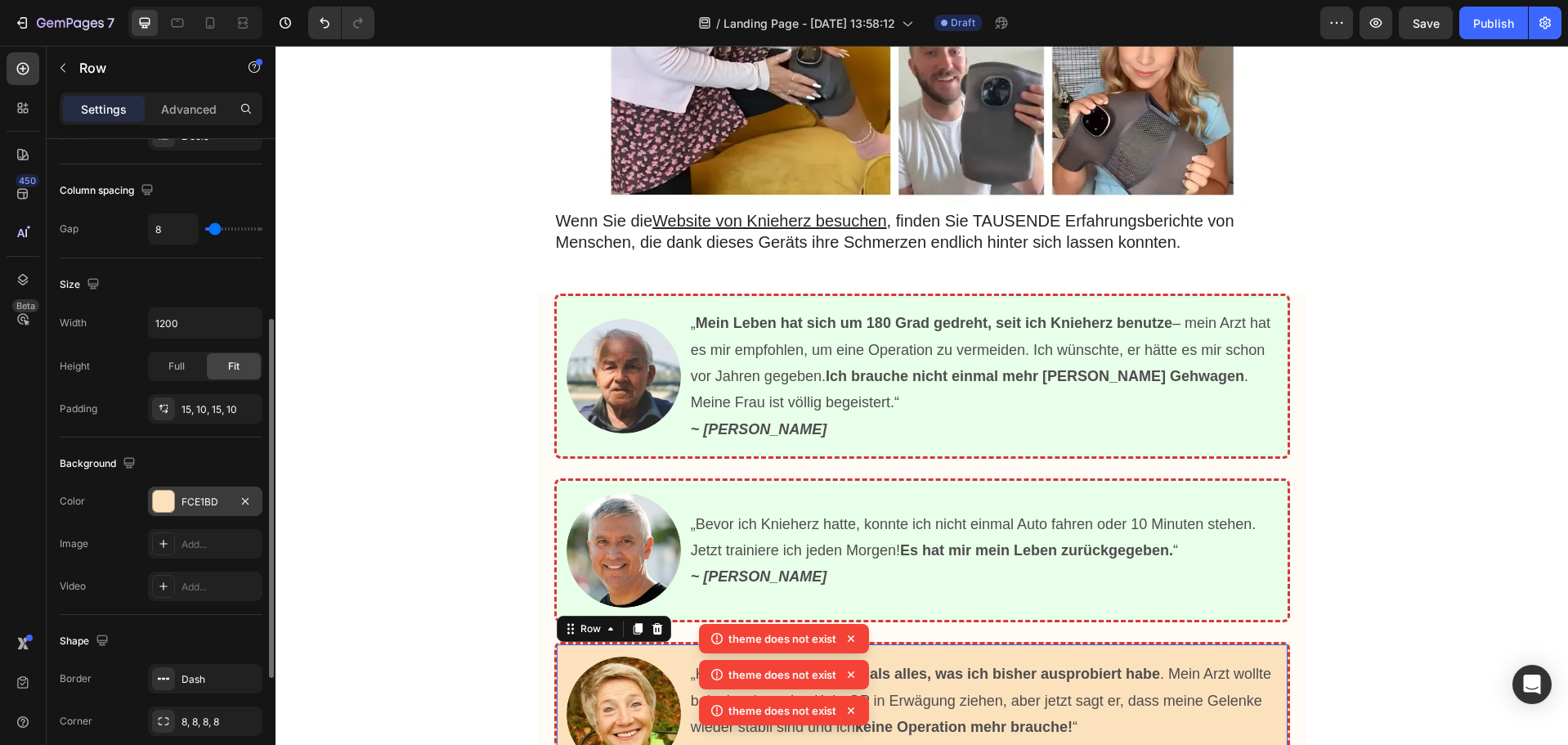
click at [164, 502] on div at bounding box center [163, 501] width 21 height 21
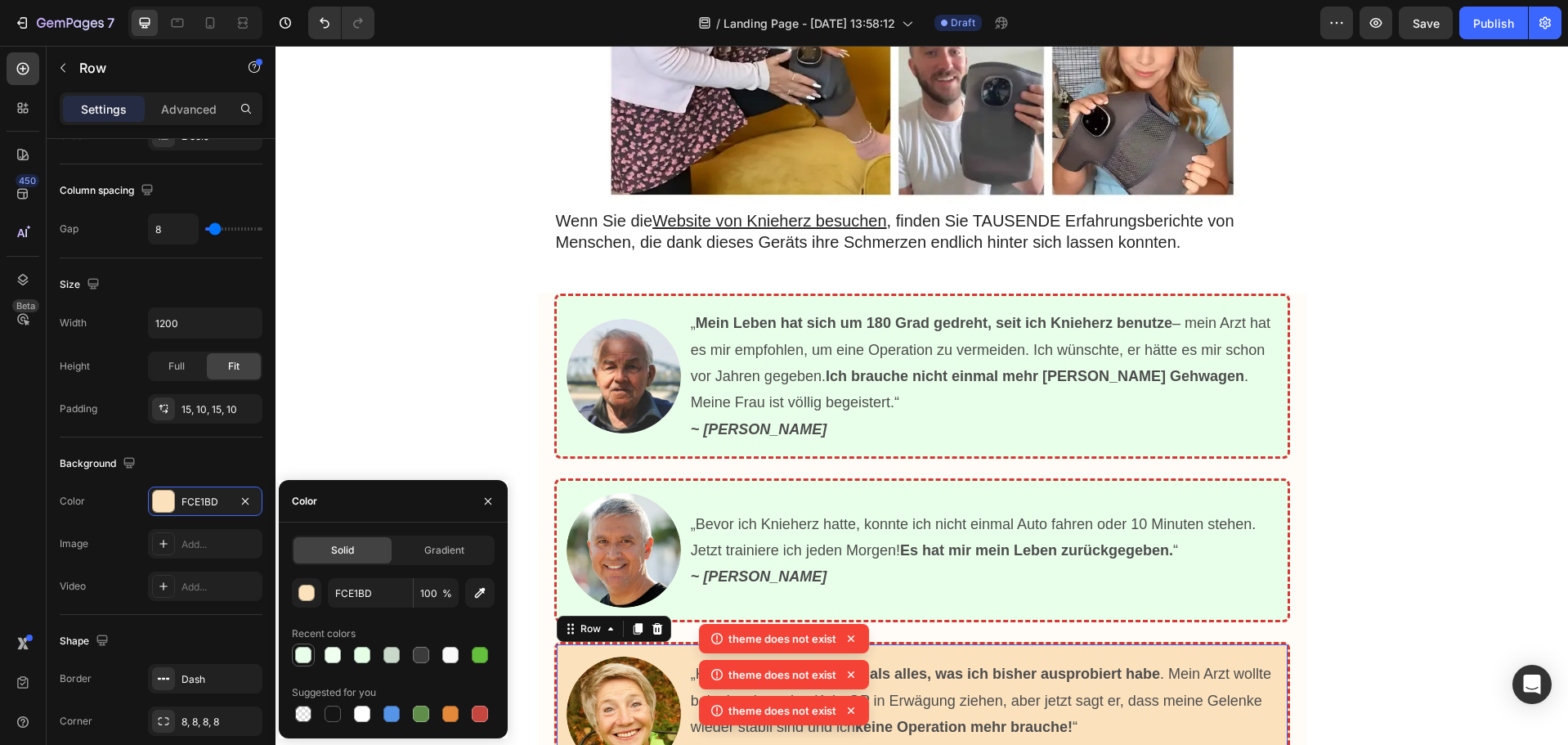
click at [304, 653] on div at bounding box center [303, 655] width 17 height 17
type input "E8FFE9"
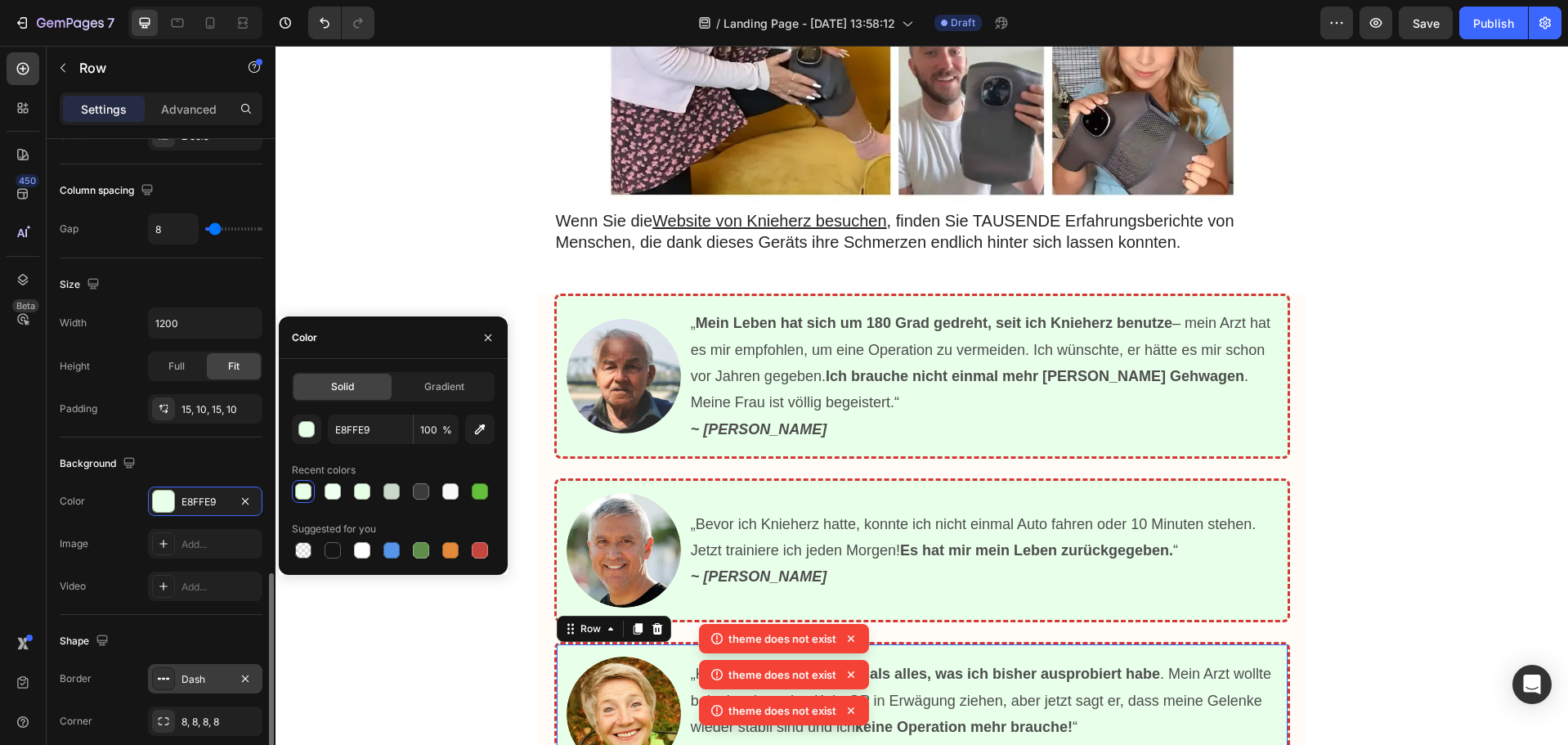
scroll to position [491, 0]
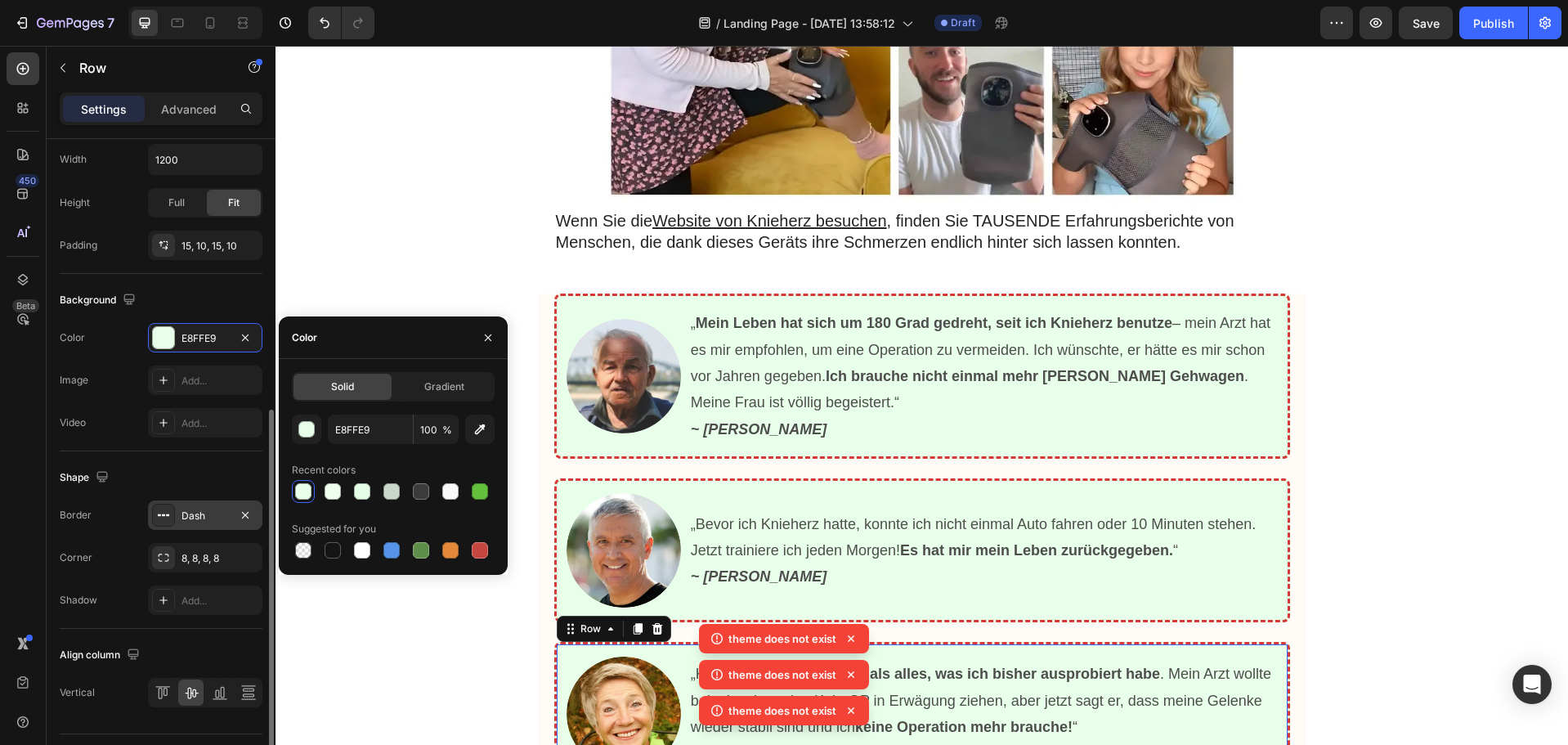
click at [201, 512] on div "Dash" at bounding box center [206, 515] width 47 height 15
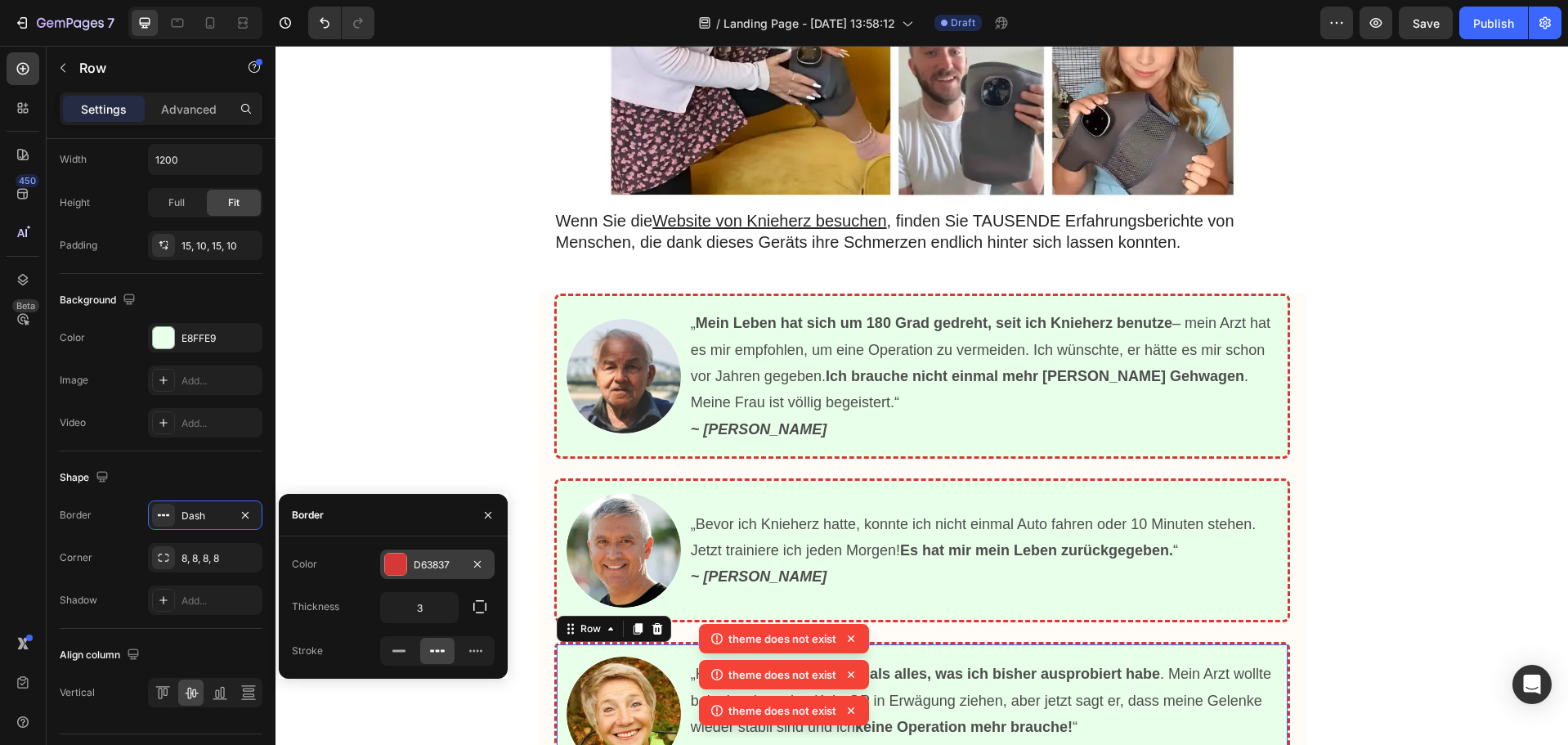
click at [407, 564] on div at bounding box center [395, 564] width 23 height 23
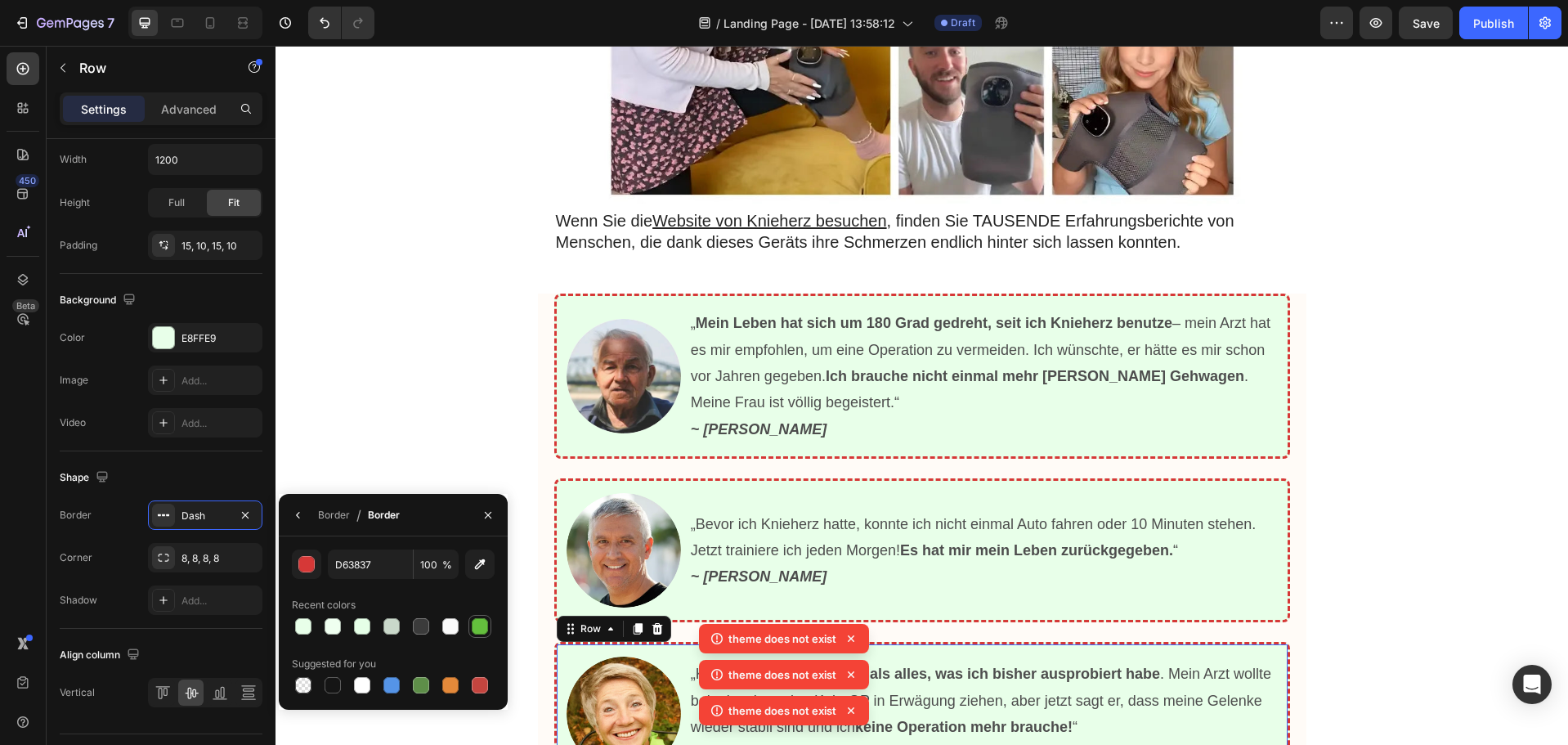
click at [480, 623] on div at bounding box center [480, 626] width 17 height 17
type input "64BF3D"
click at [568, 493] on div at bounding box center [623, 550] width 118 height 115
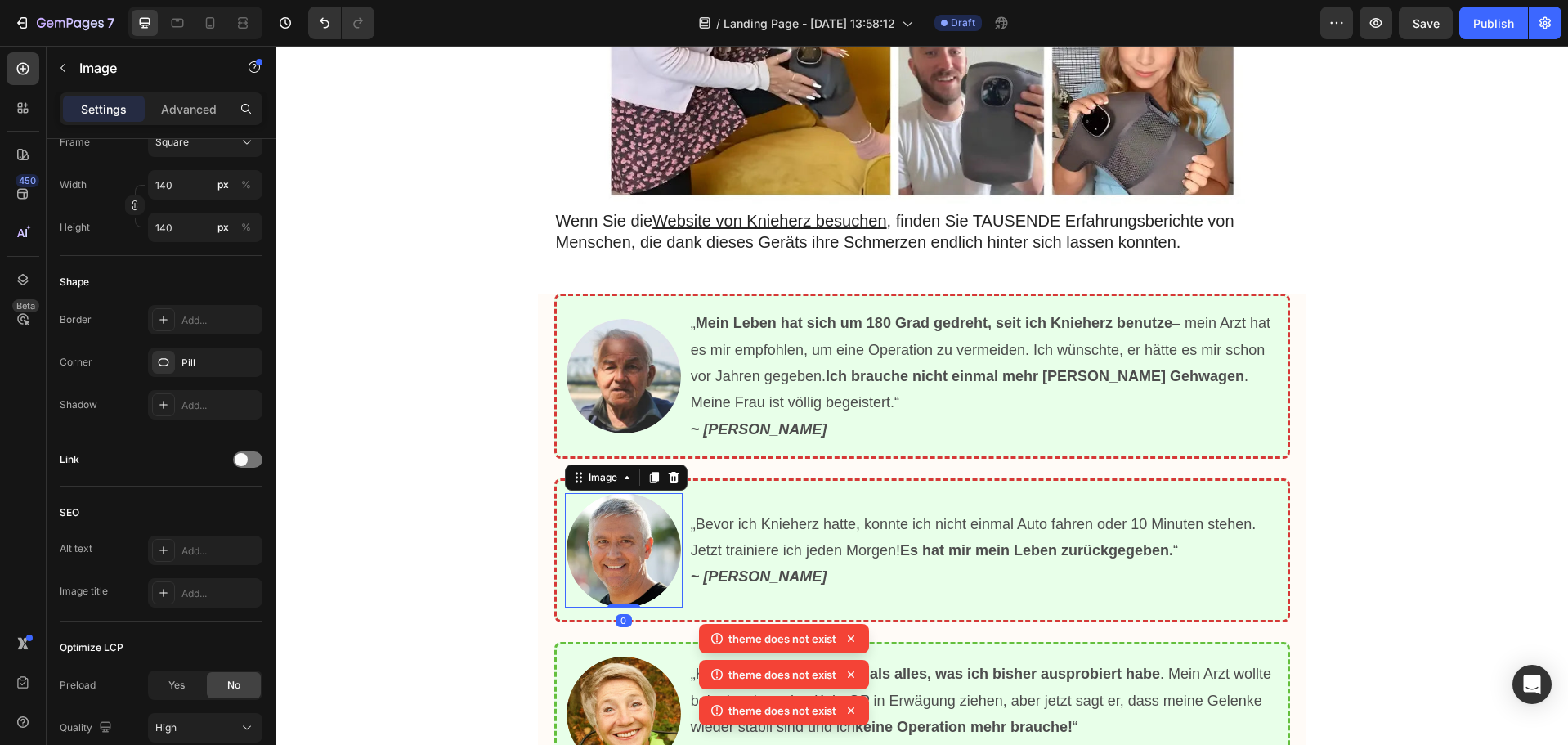
scroll to position [0, 0]
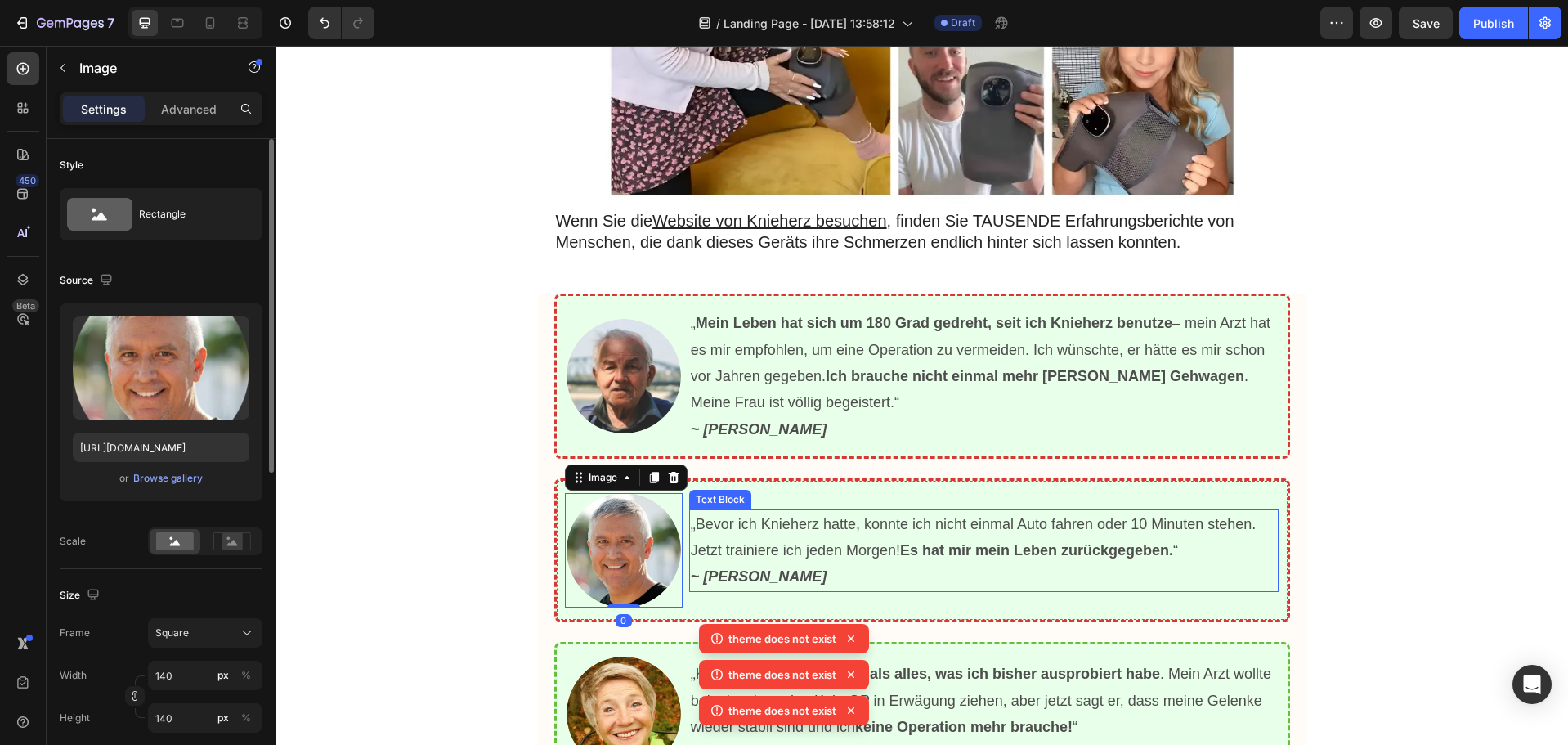
click at [719, 490] on div "Text Block" at bounding box center [720, 500] width 62 height 20
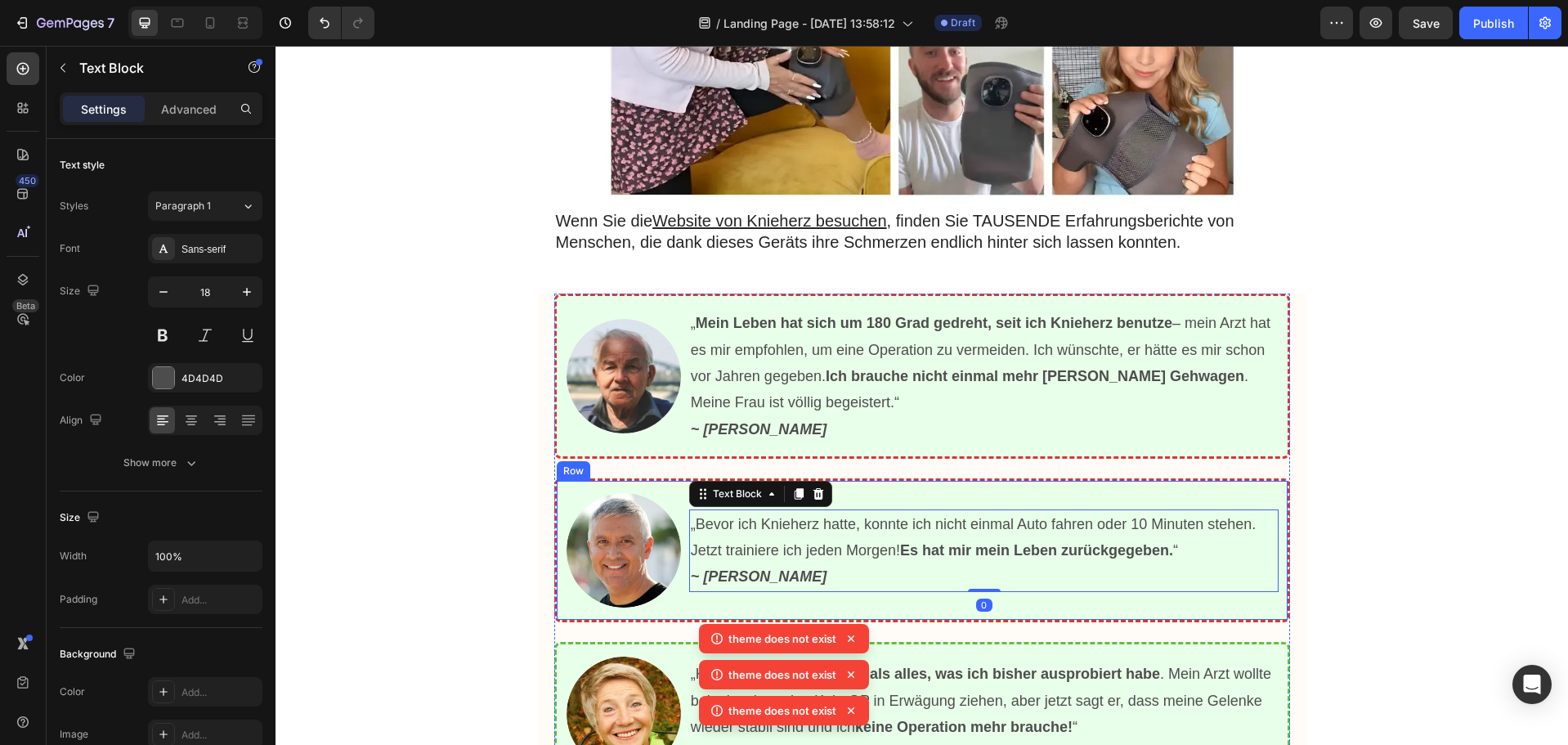
click at [881, 479] on div "Image „Bevor ich Knieherz hatte, konnte ich nicht einmal Auto fahren oder 10 Mi…" at bounding box center [922, 550] width 736 height 143
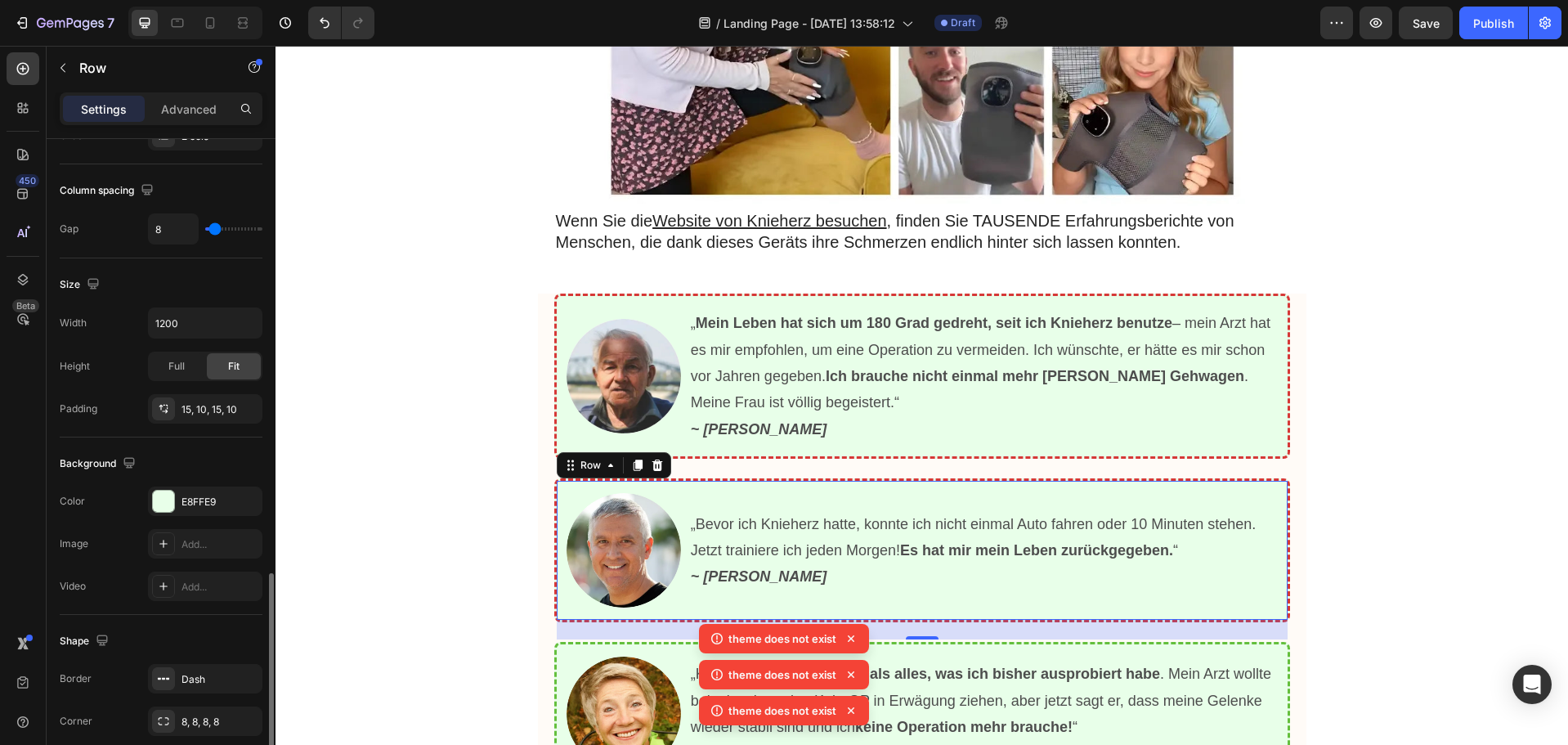
scroll to position [491, 0]
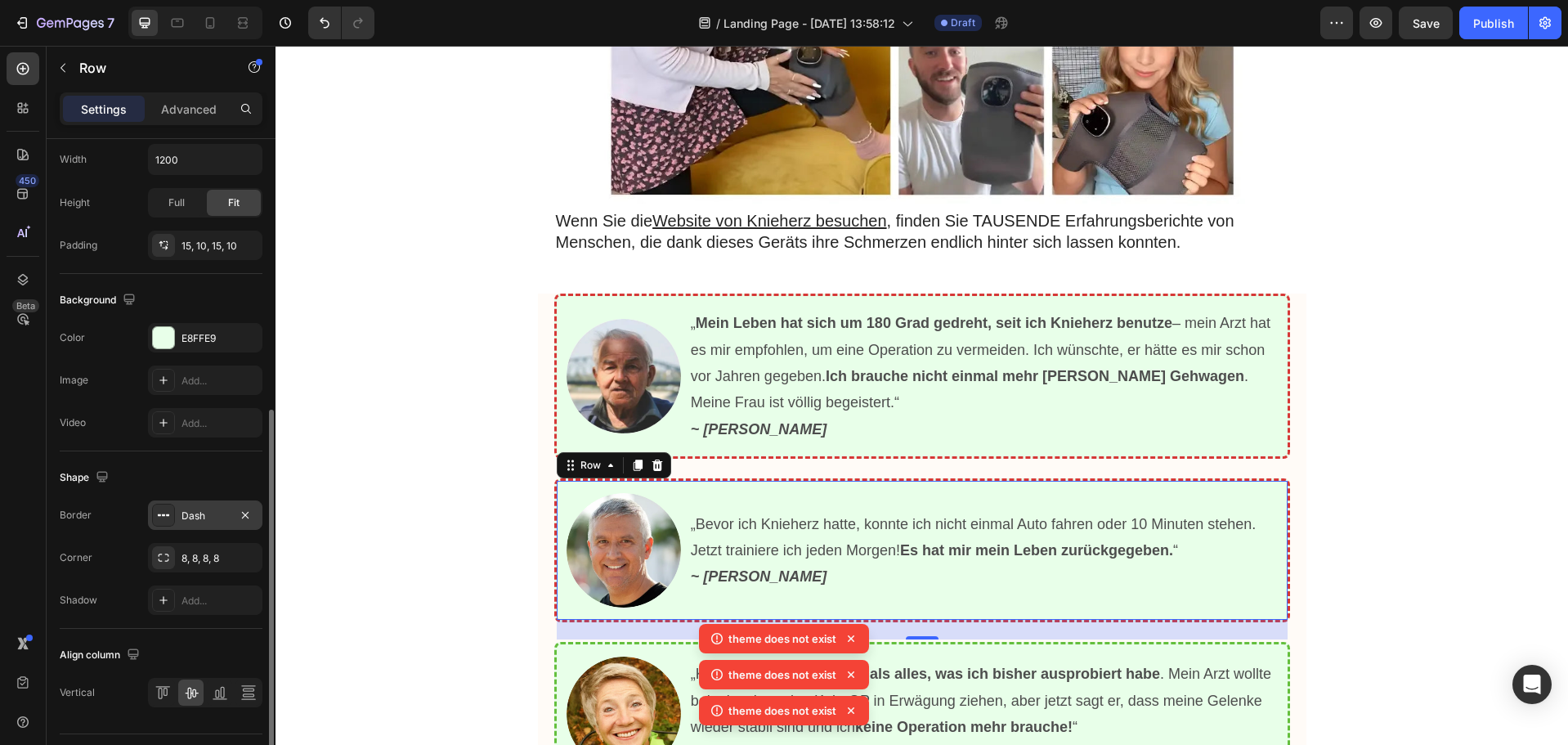
click at [197, 515] on div "Dash" at bounding box center [206, 515] width 47 height 15
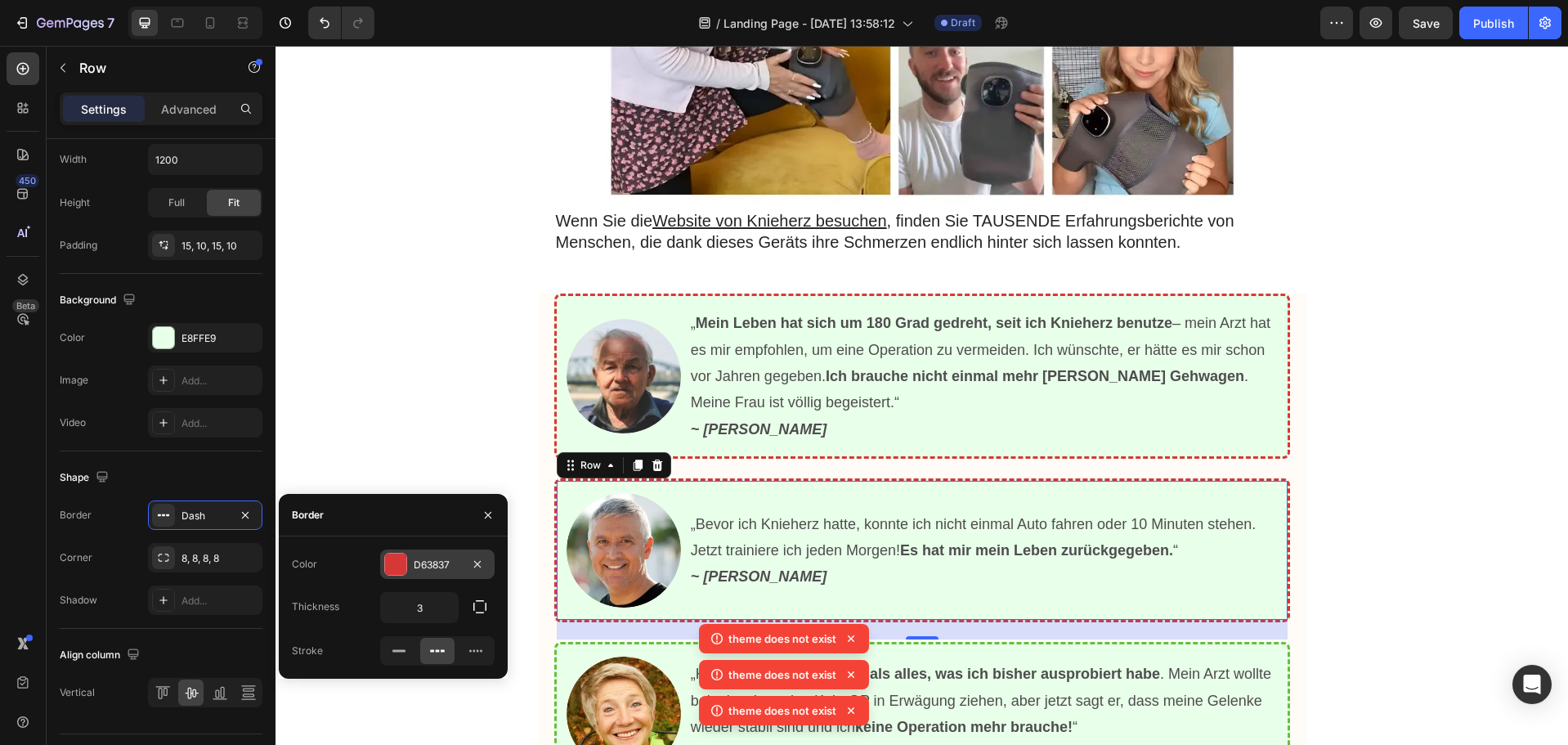
click at [388, 560] on div at bounding box center [395, 564] width 21 height 21
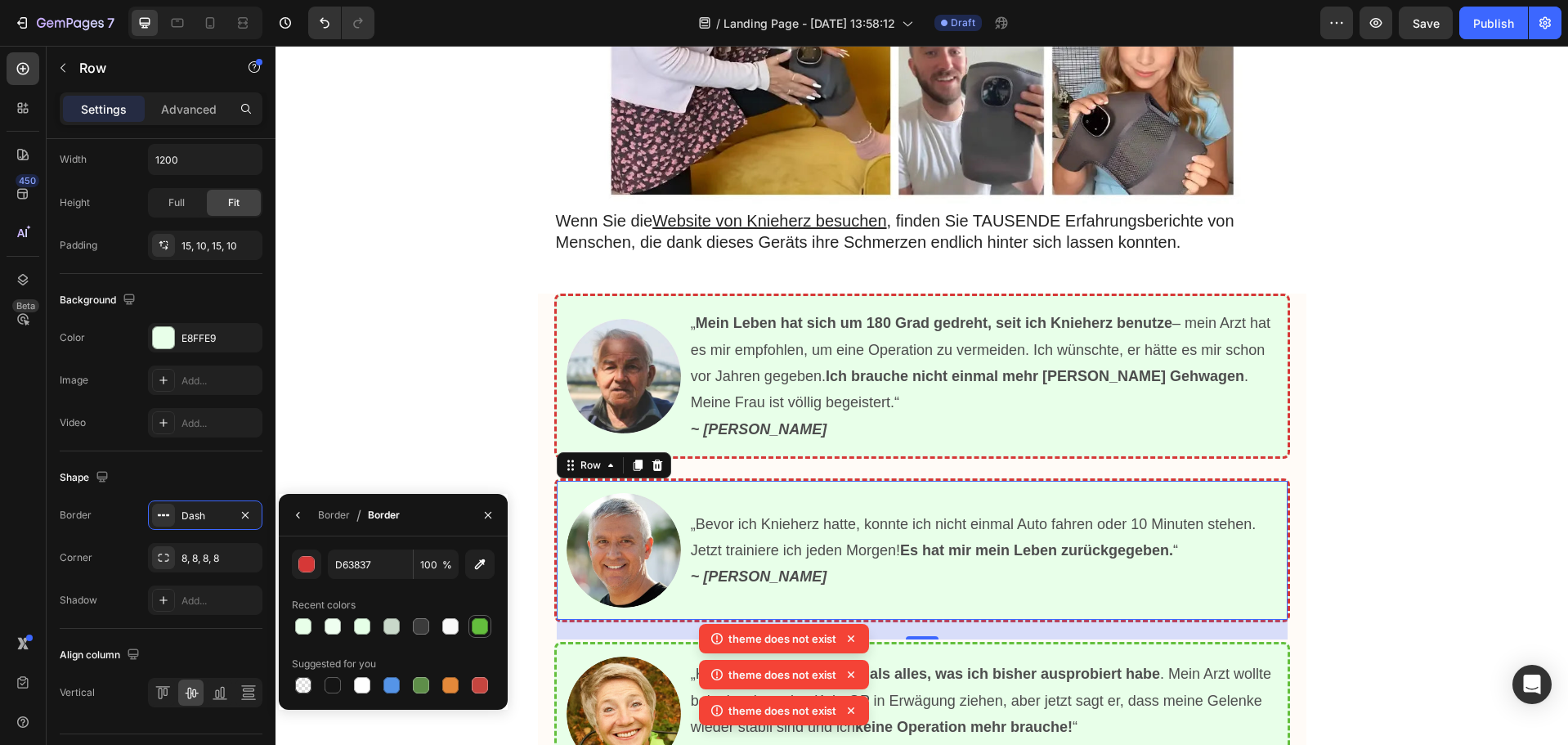
click at [482, 619] on div at bounding box center [480, 626] width 17 height 17
type input "64BF3D"
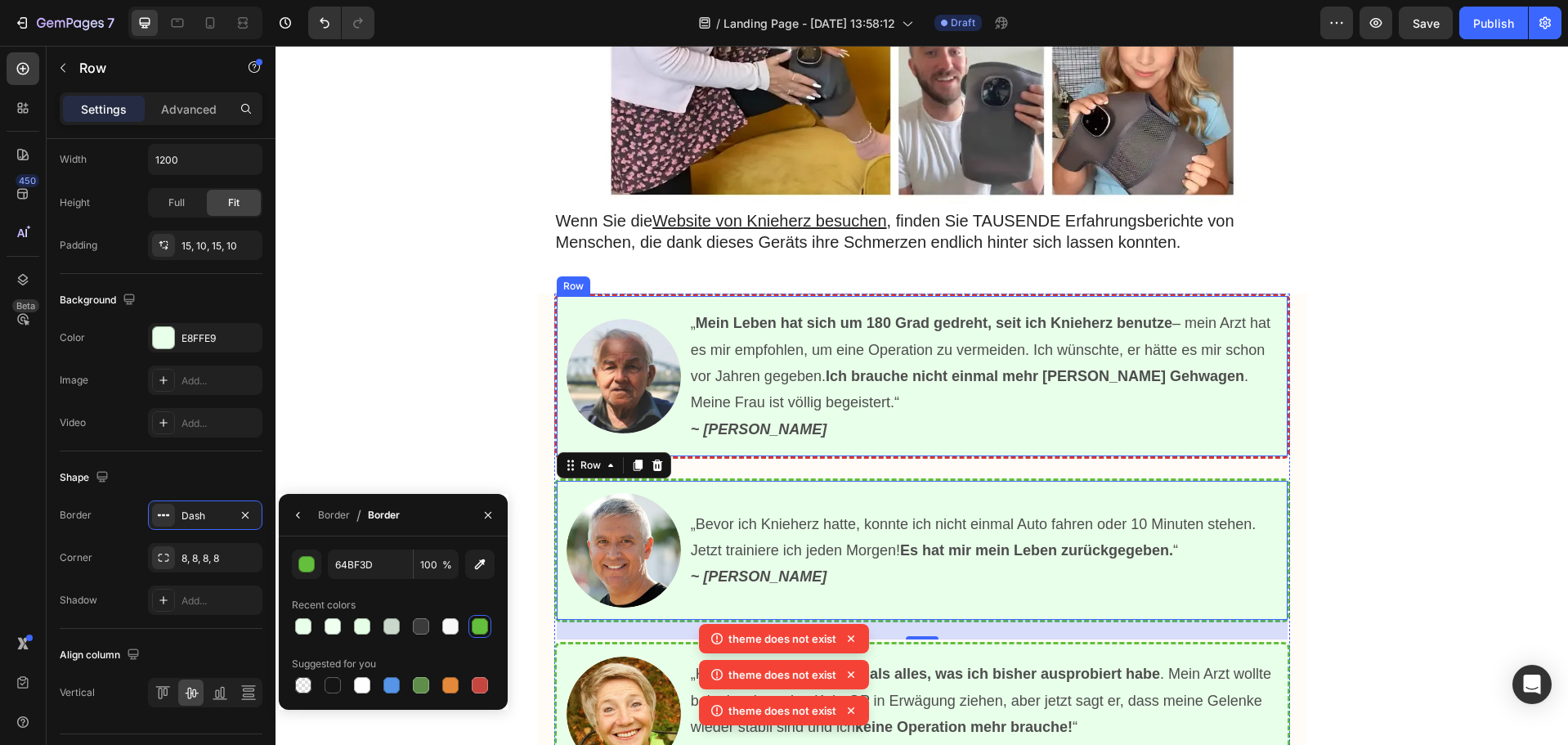
click at [655, 294] on div "Image „ Mein Leben hat sich um 180 Grad gedreht, seit ich Knieherz benutze – me…" at bounding box center [922, 376] width 736 height 165
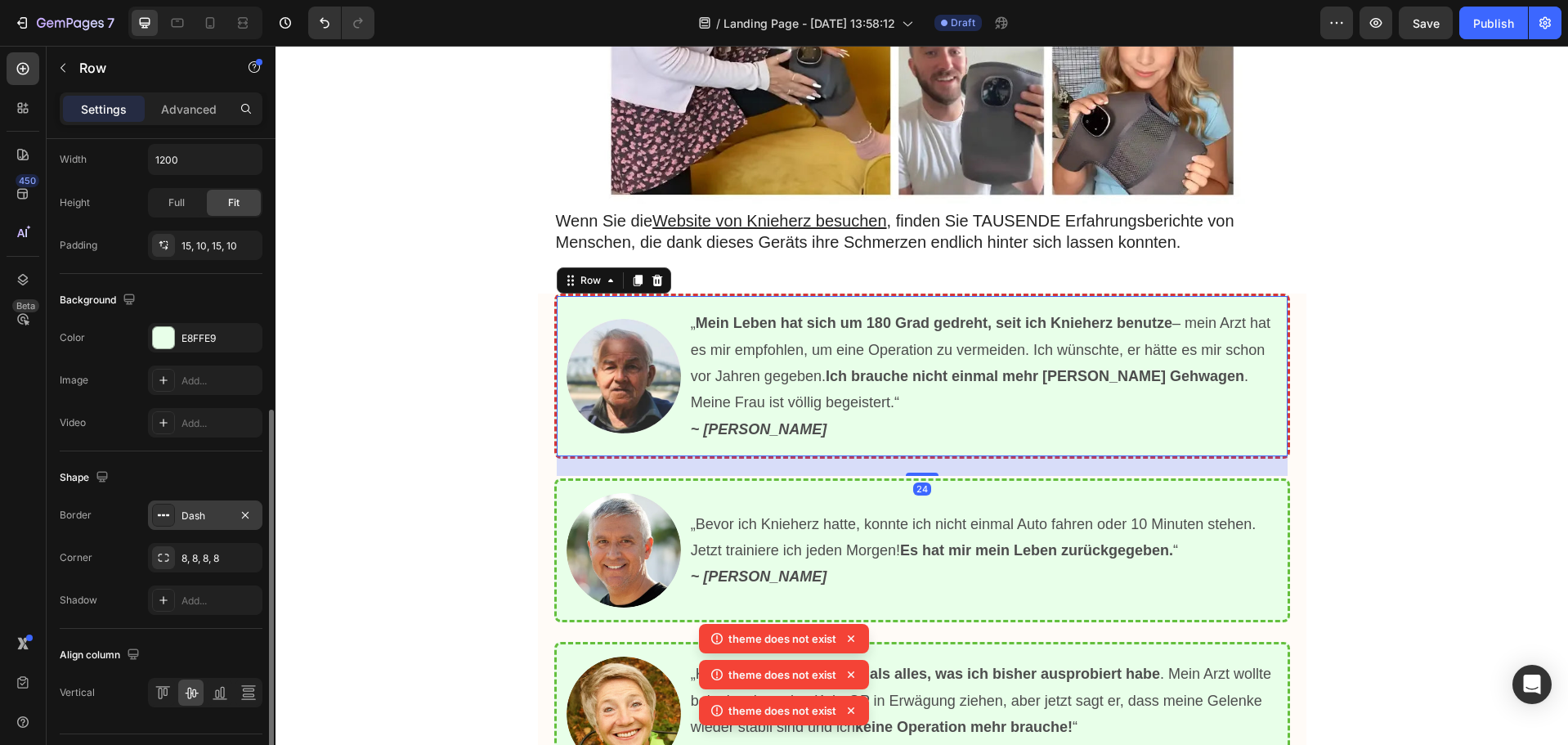
click at [181, 507] on div "Dash" at bounding box center [206, 515] width 115 height 30
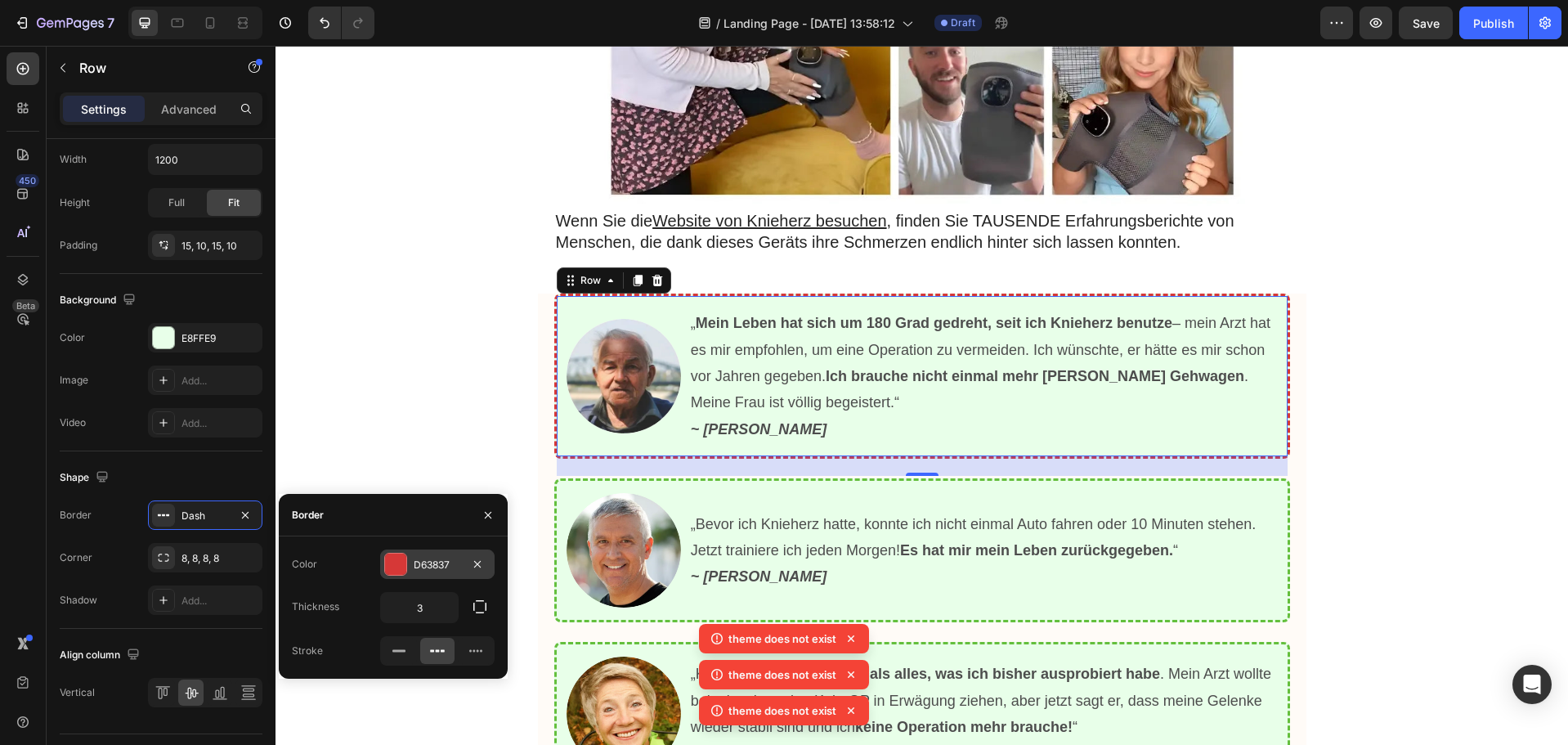
click at [394, 561] on div at bounding box center [395, 564] width 21 height 21
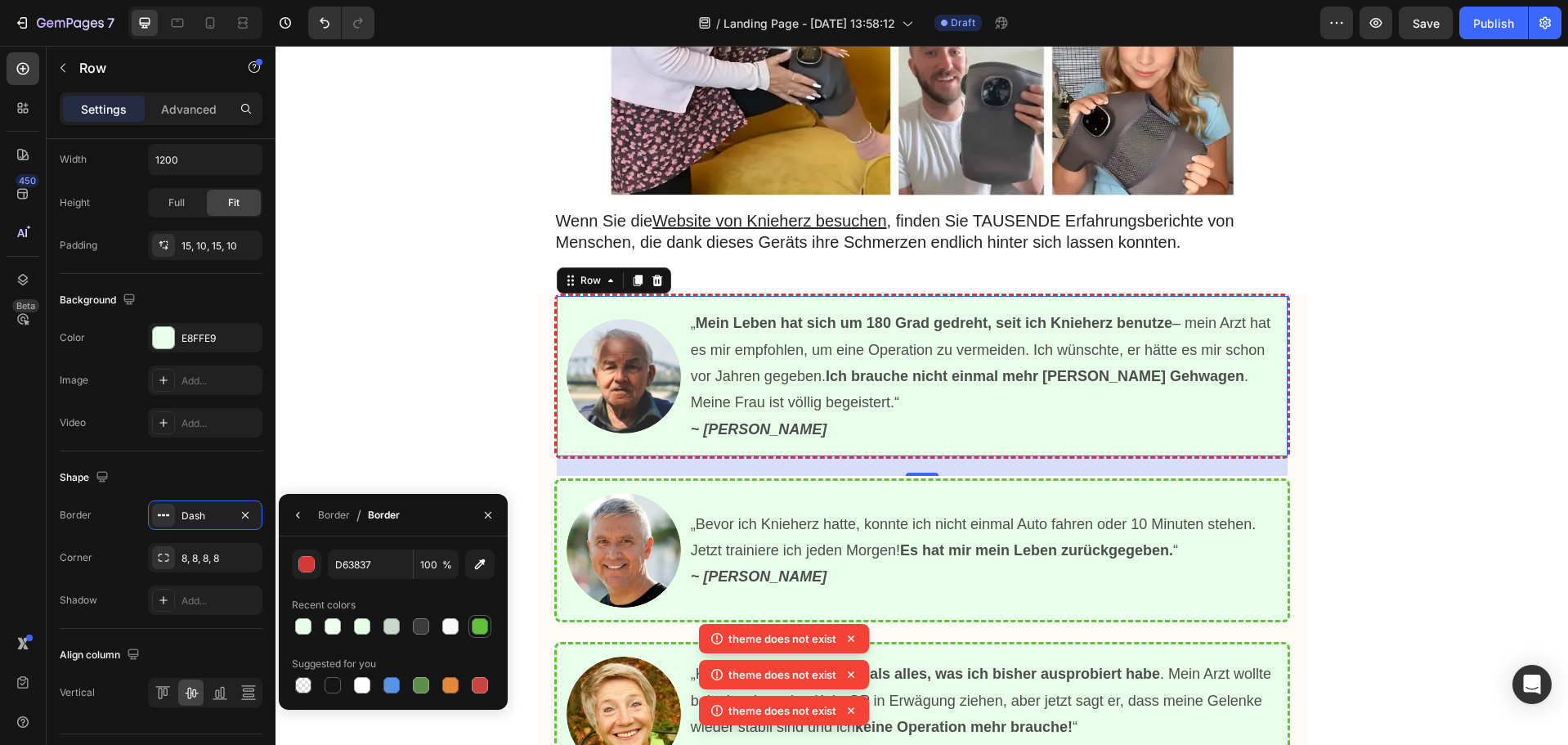
click at [488, 624] on div at bounding box center [480, 626] width 17 height 17
type input "64BF3D"
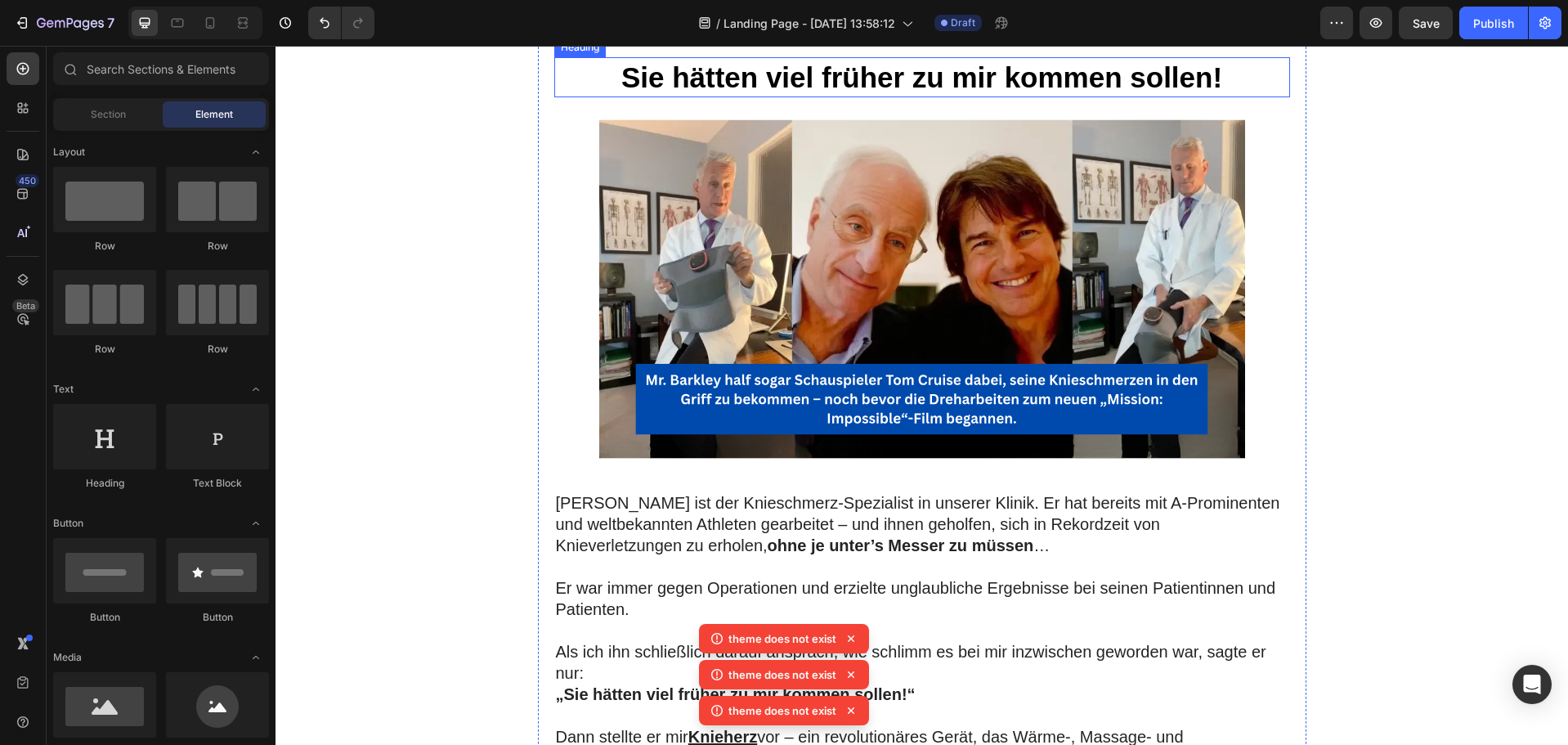
scroll to position [3190, 0]
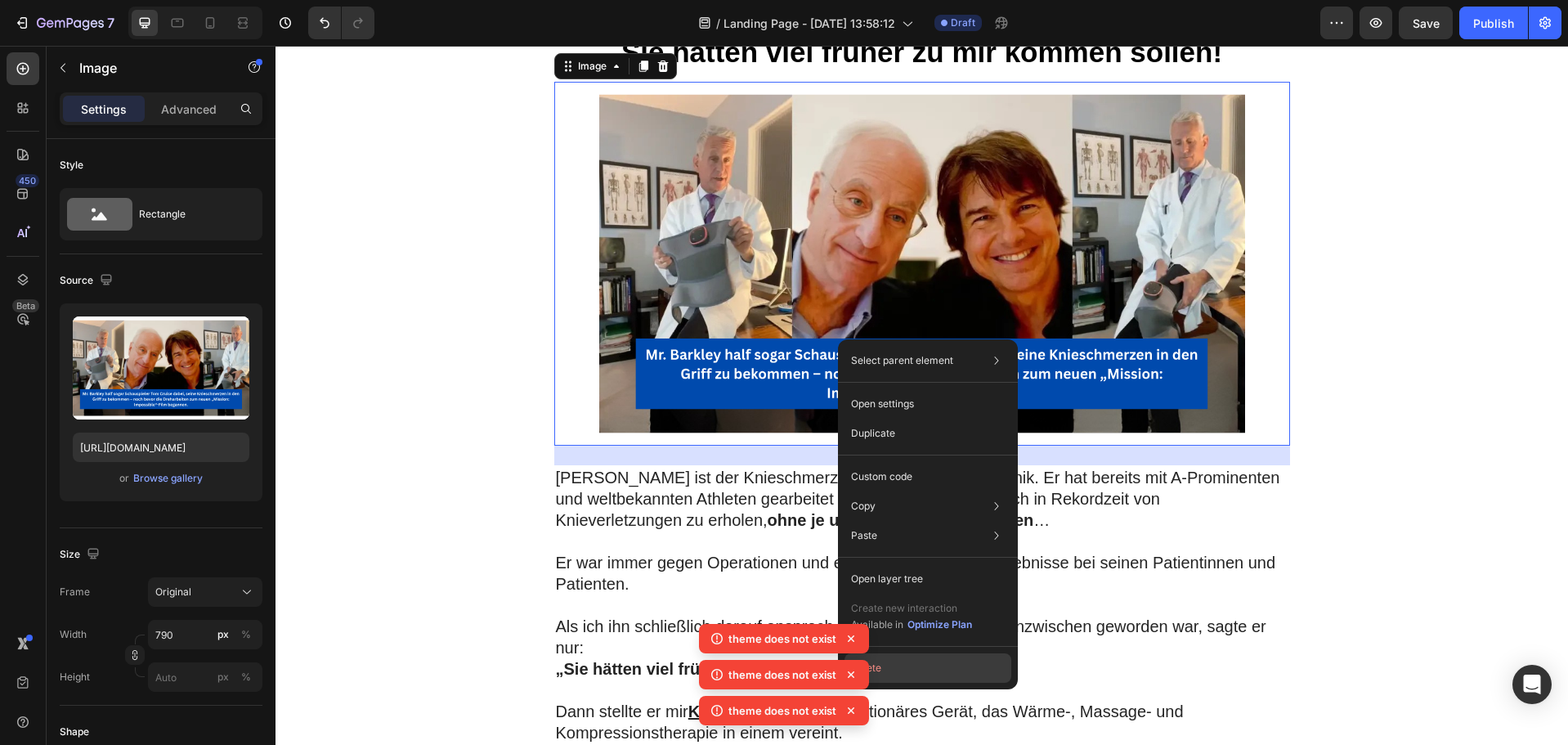
click at [894, 669] on button "Delete" at bounding box center [928, 668] width 167 height 30
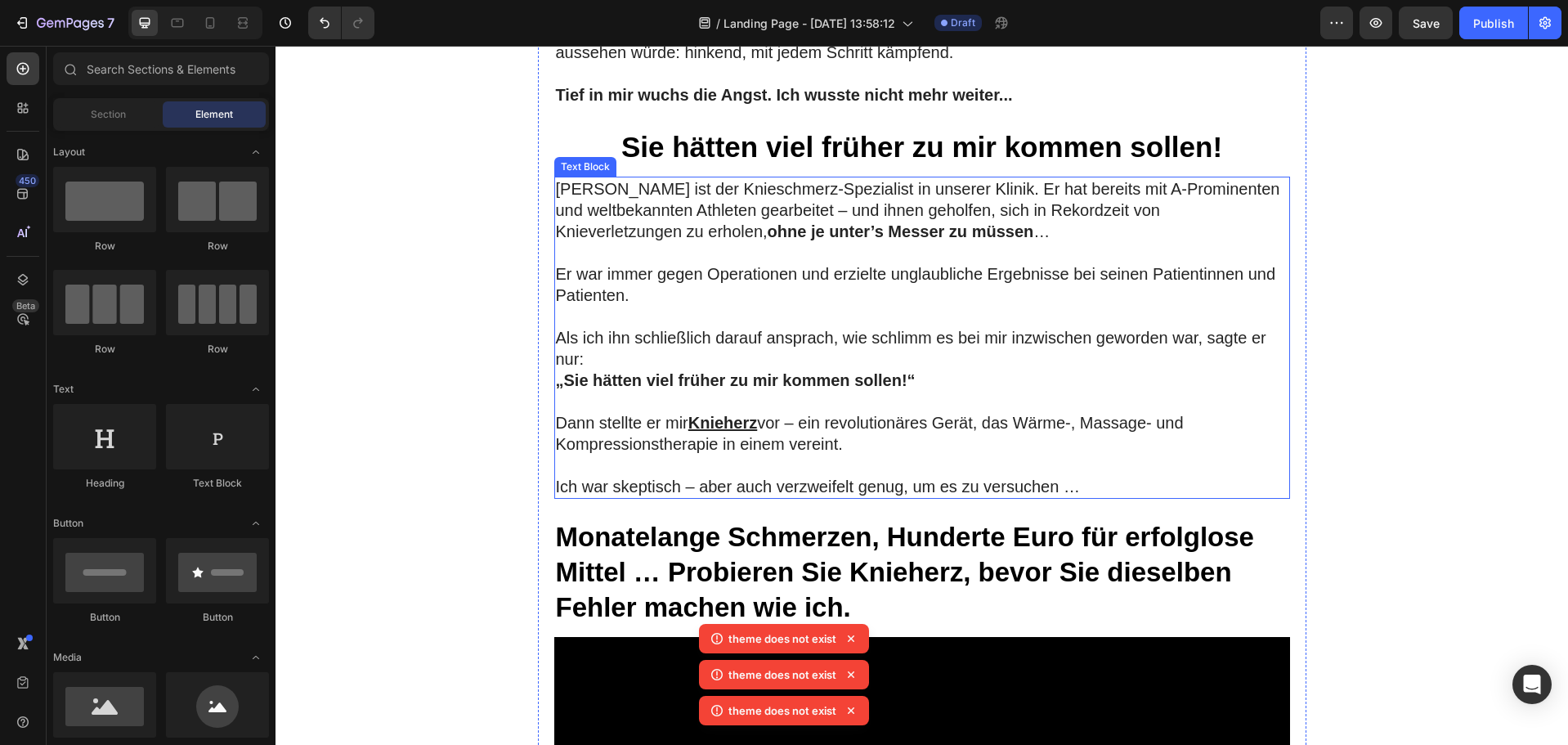
scroll to position [2944, 0]
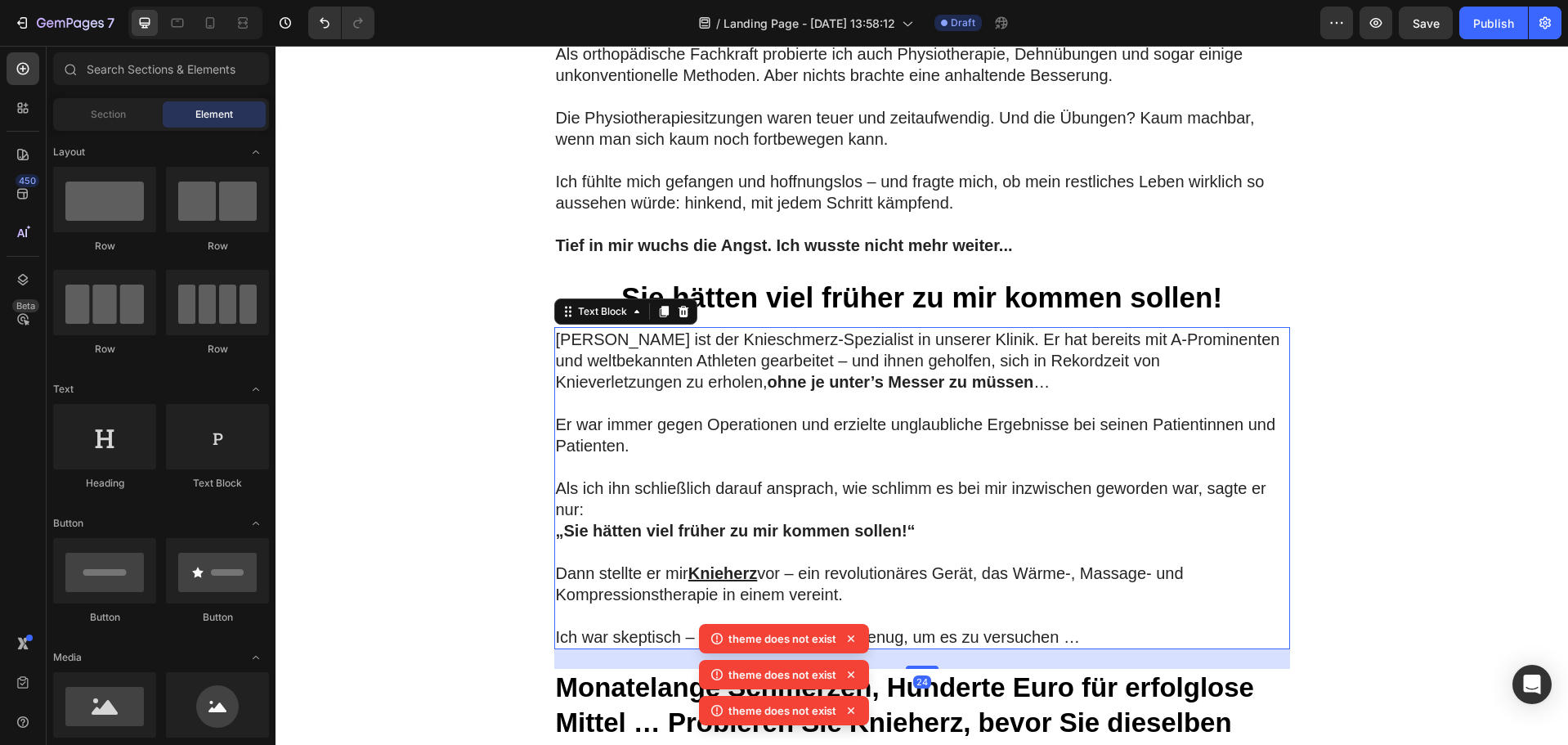
click at [611, 393] on p "Dr. Barkley ist der Knieschmerz-Spezialist in unserer Klinik. Er hat bereits mi…" at bounding box center [922, 360] width 733 height 63
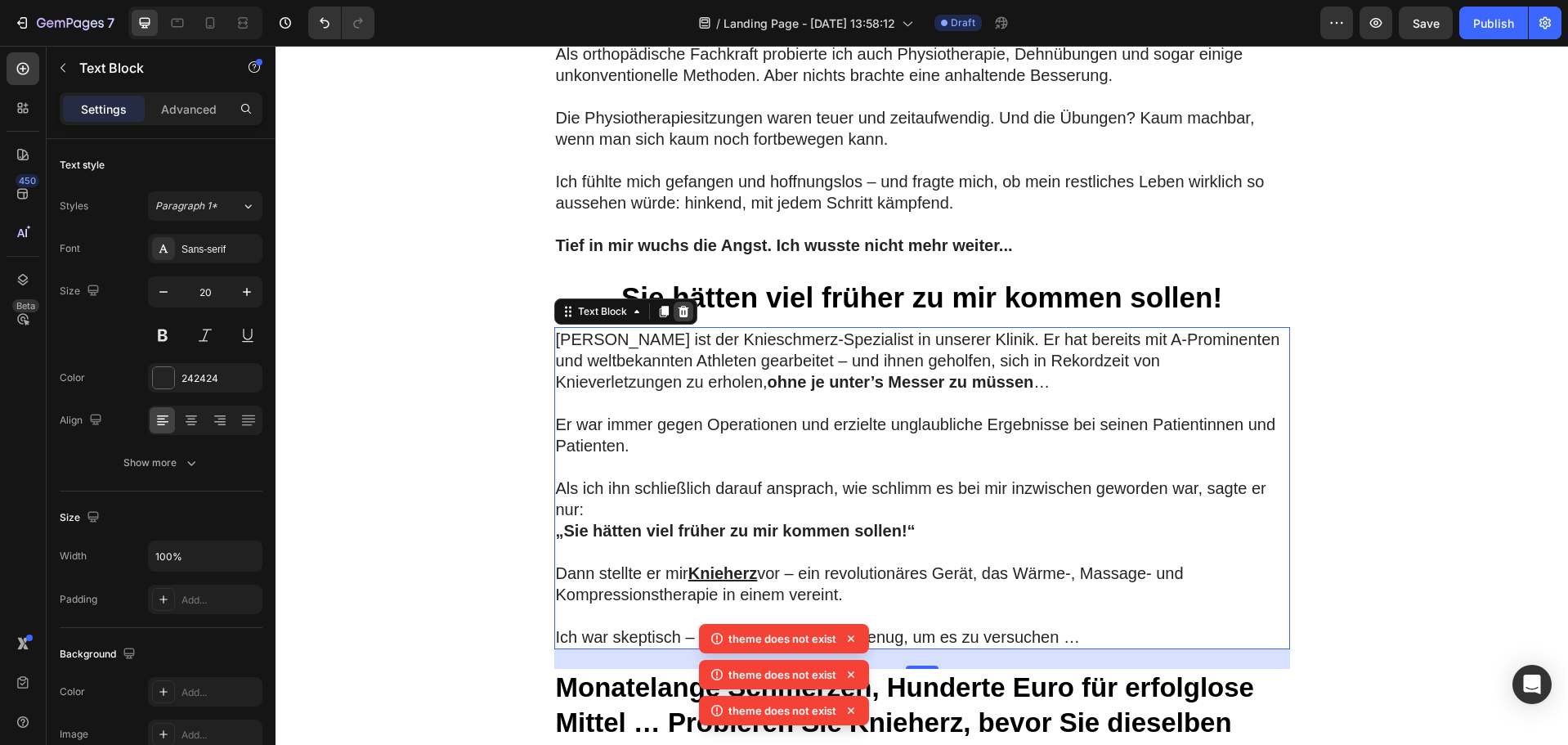
click at [678, 318] on icon at bounding box center [683, 312] width 11 height 12
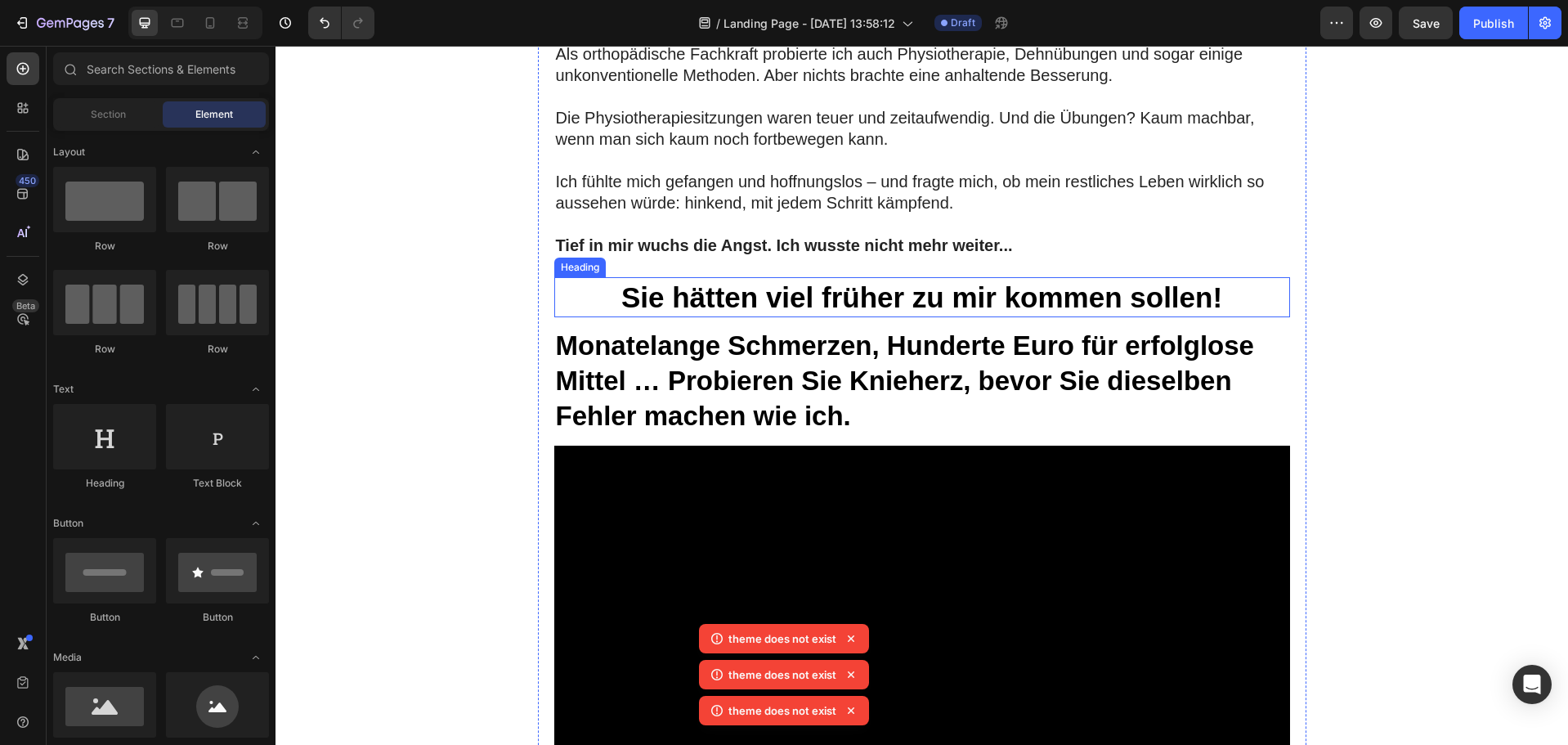
click at [1210, 319] on h2 "Sie hätten viel früher zu mir kommen sollen!" at bounding box center [922, 297] width 736 height 41
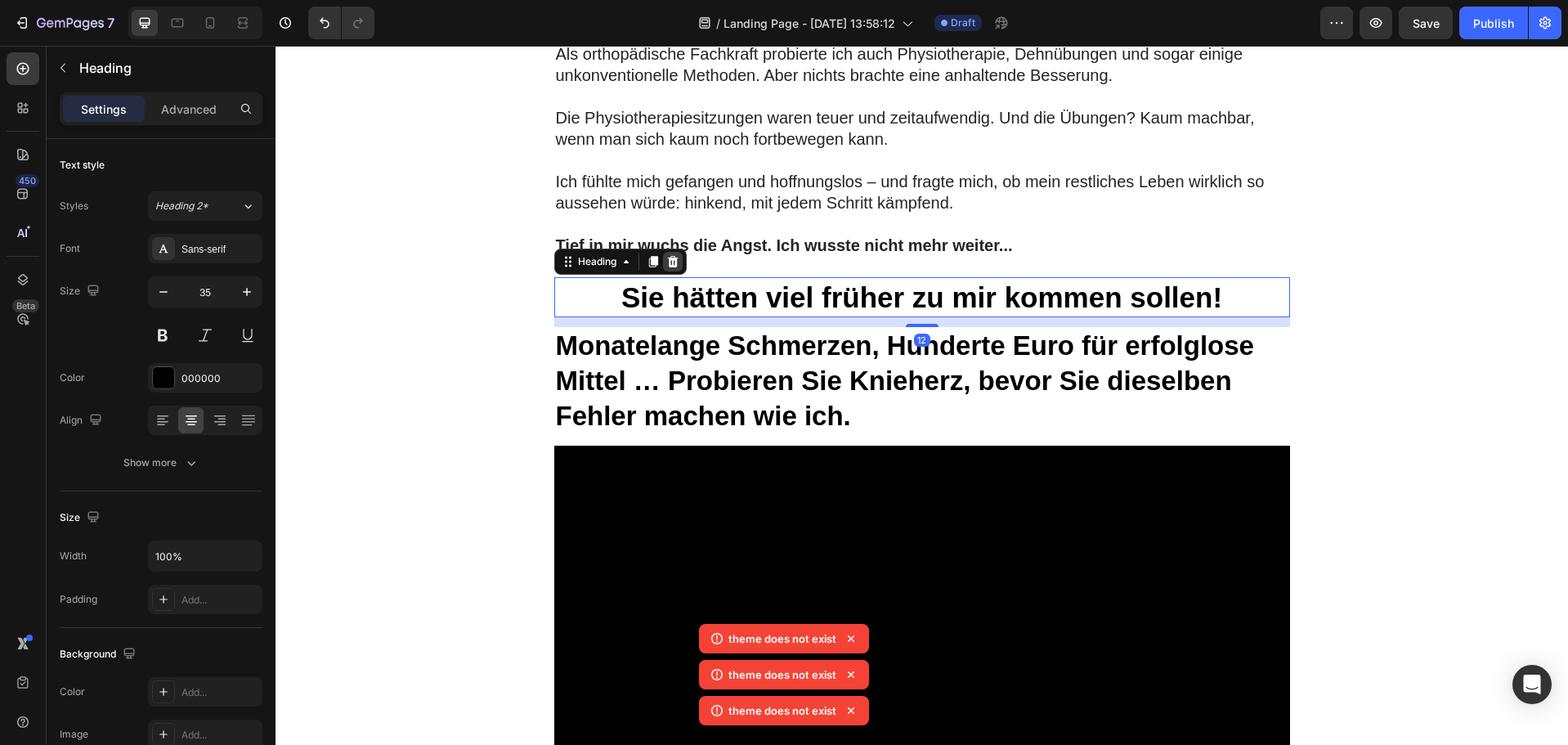
click at [667, 267] on icon at bounding box center [672, 262] width 11 height 12
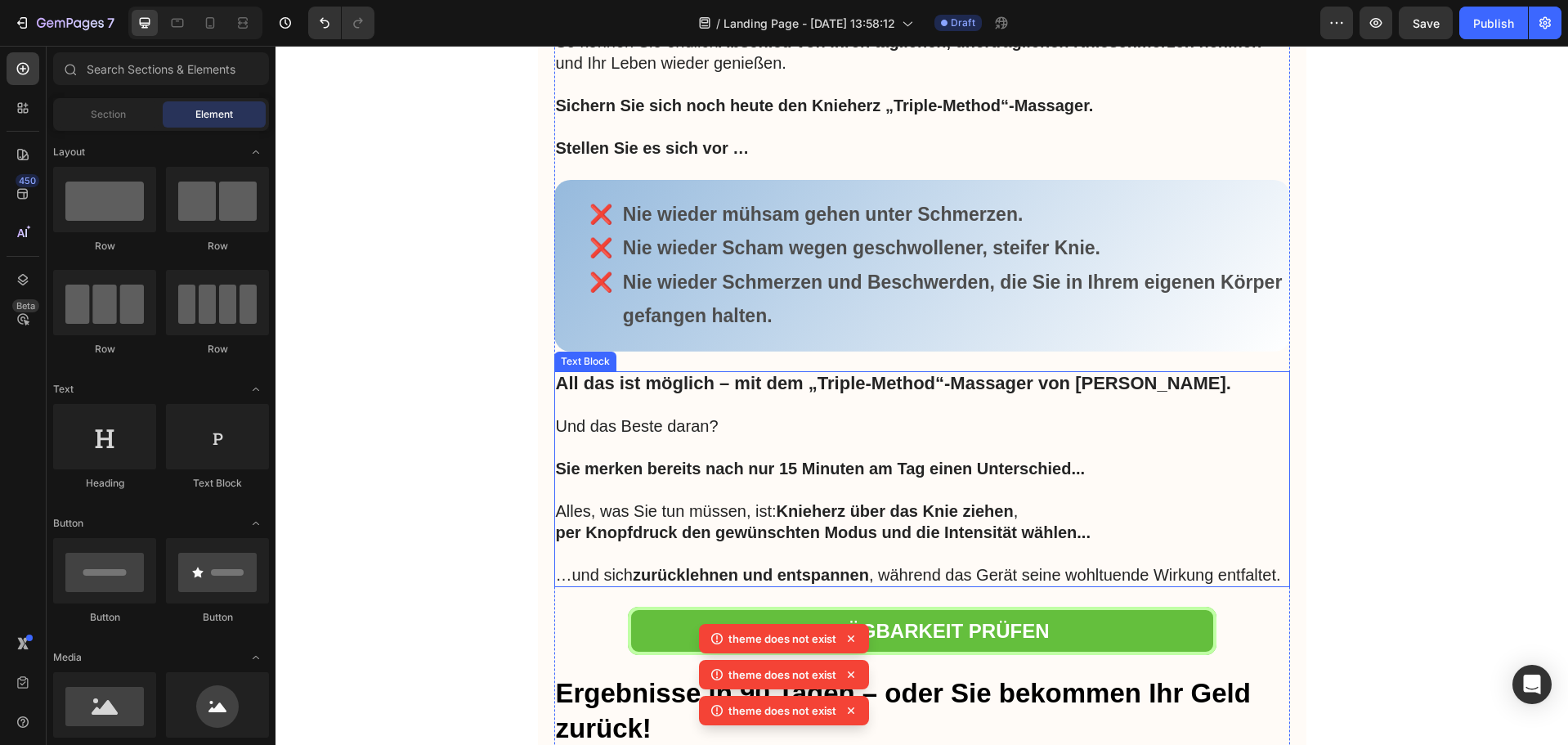
scroll to position [6869, 0]
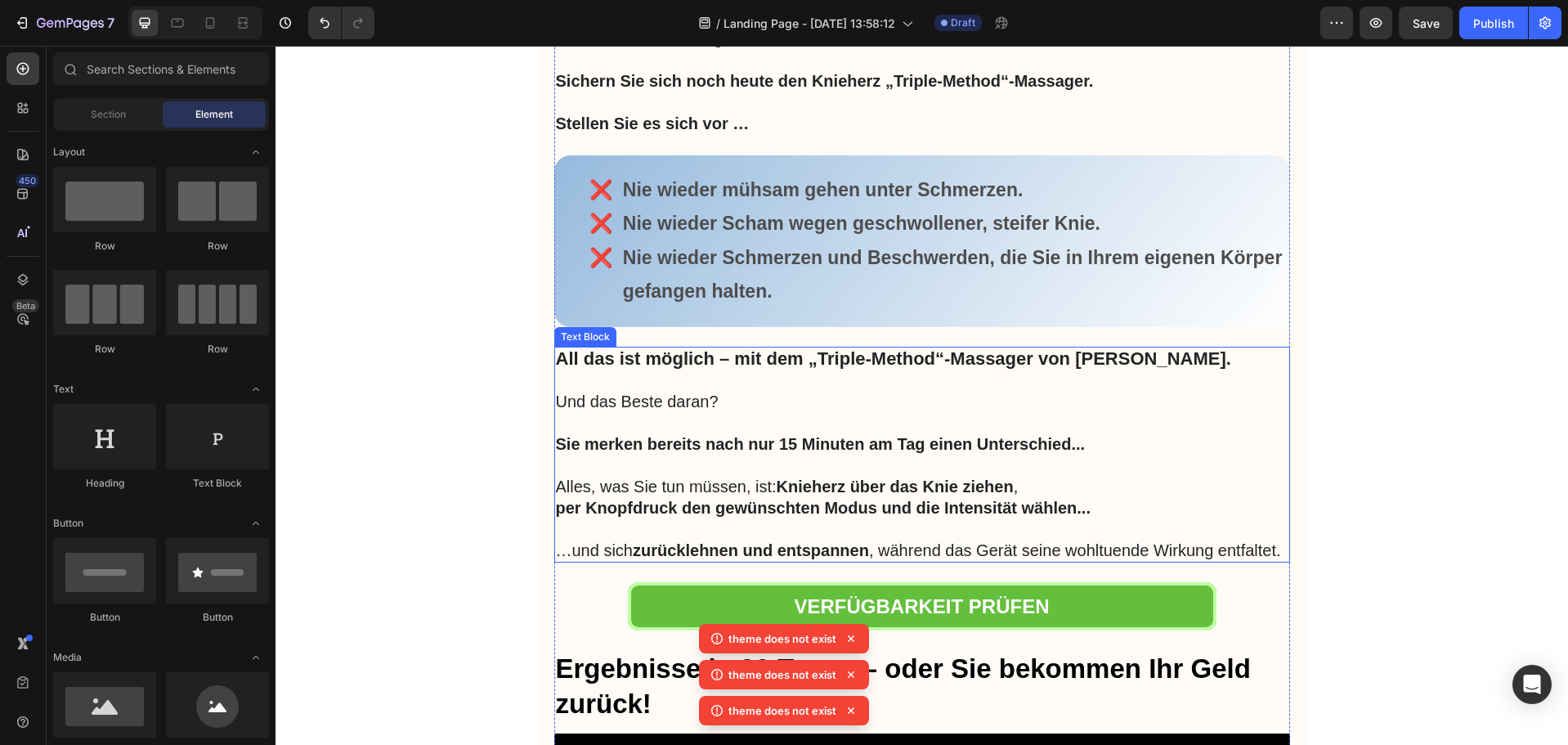
click at [742, 433] on p at bounding box center [922, 422] width 733 height 21
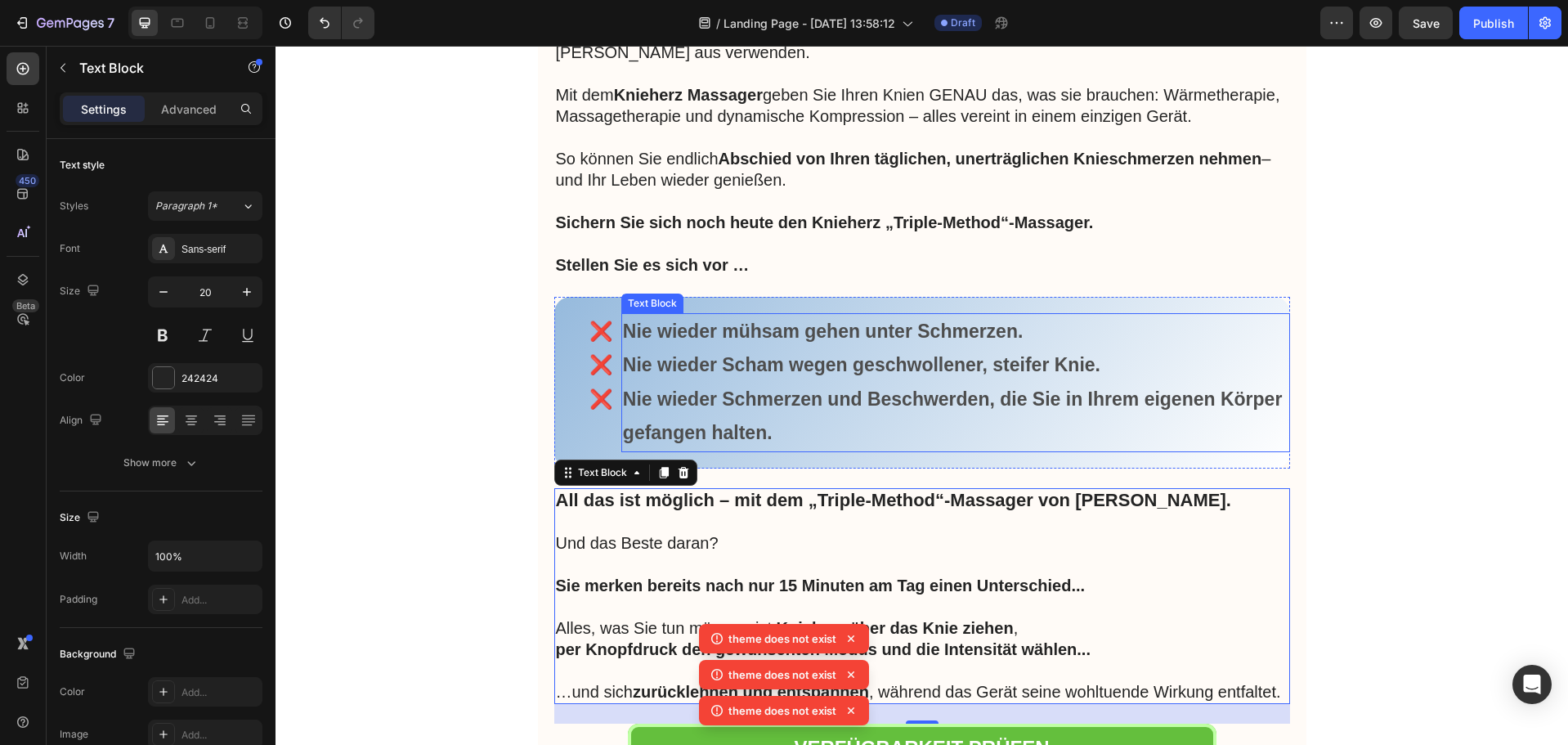
scroll to position [6788, 0]
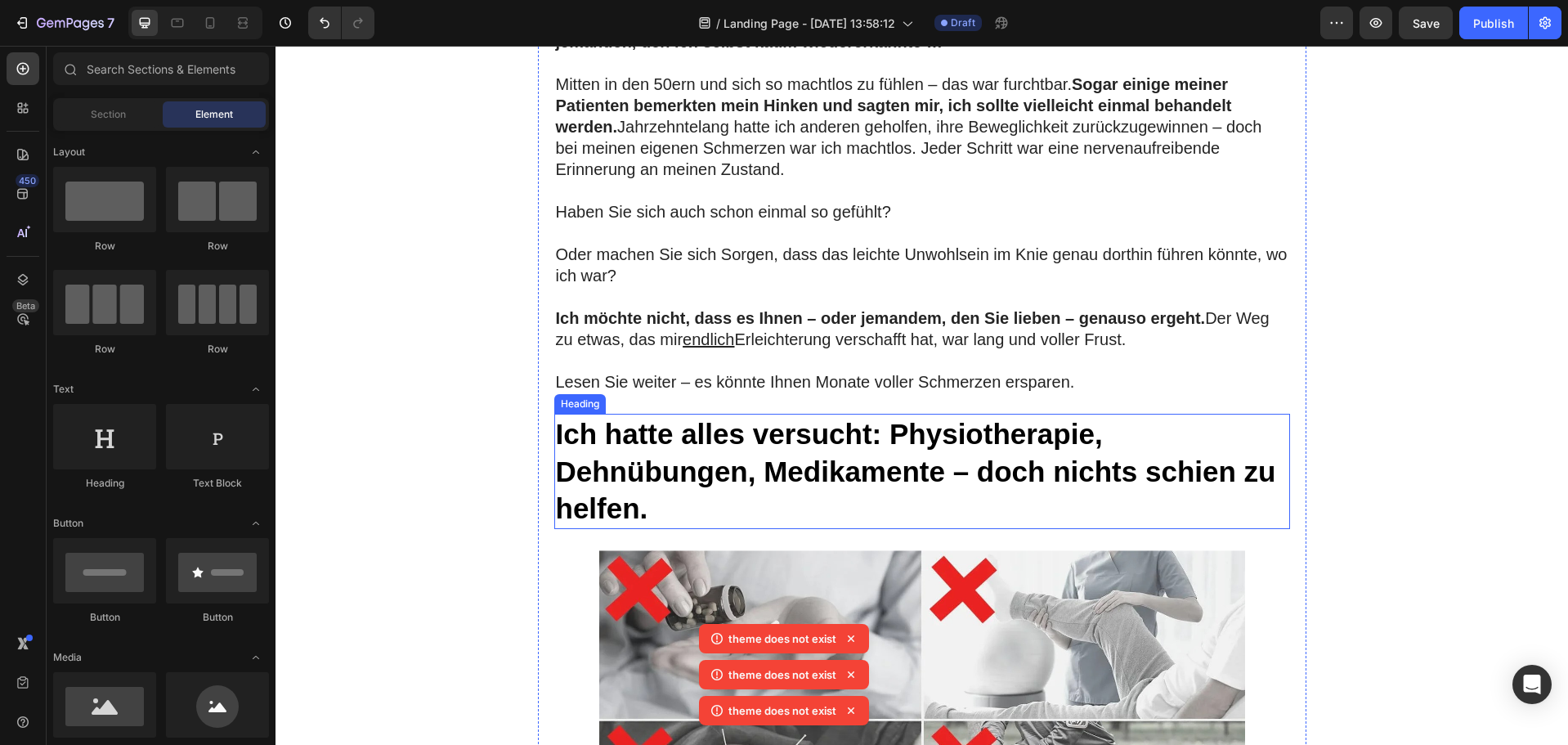
scroll to position [1955, 0]
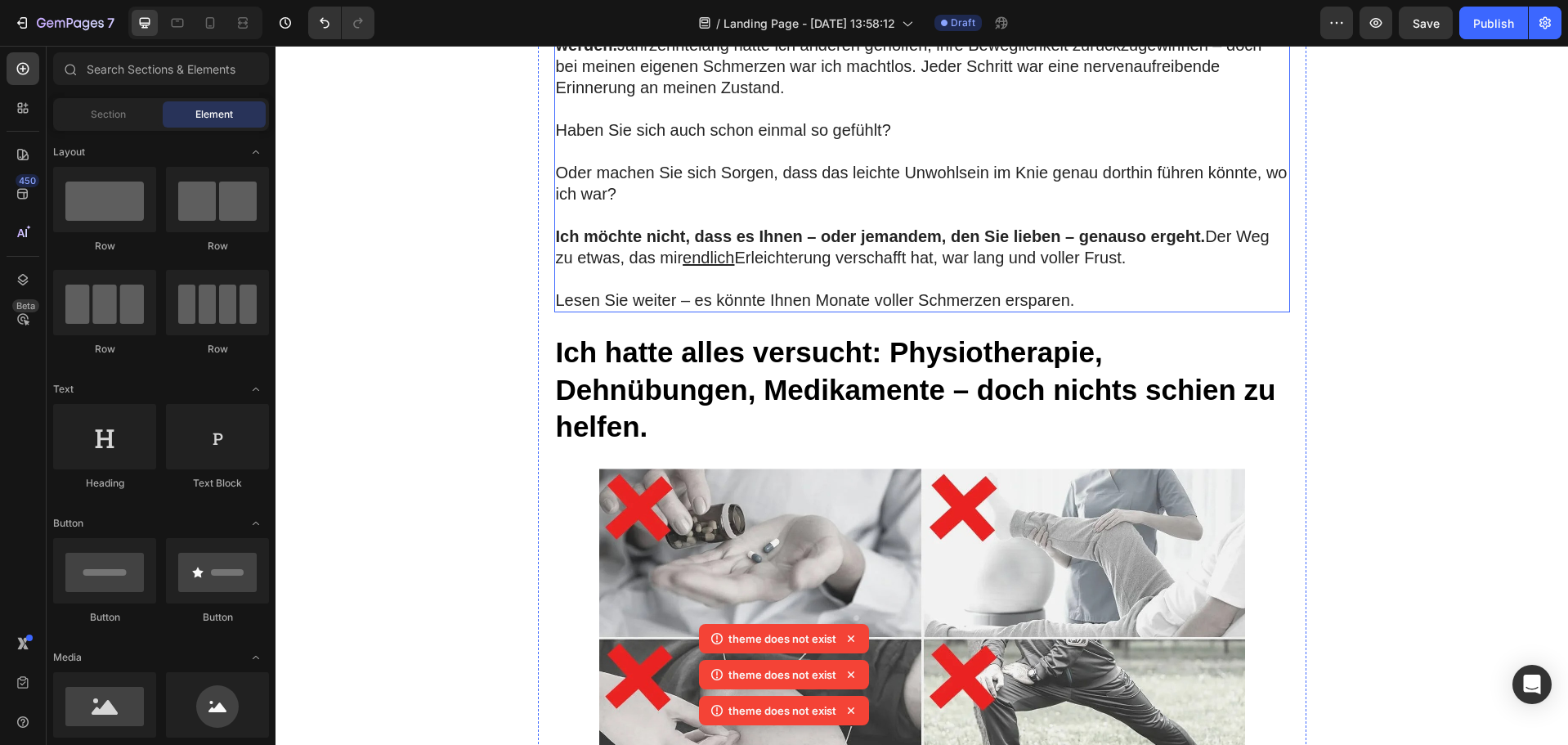
click at [1077, 311] on p "Lesen Sie weiter – es könnte Ihnen Monate voller Schmerzen ersparen." at bounding box center [922, 300] width 733 height 21
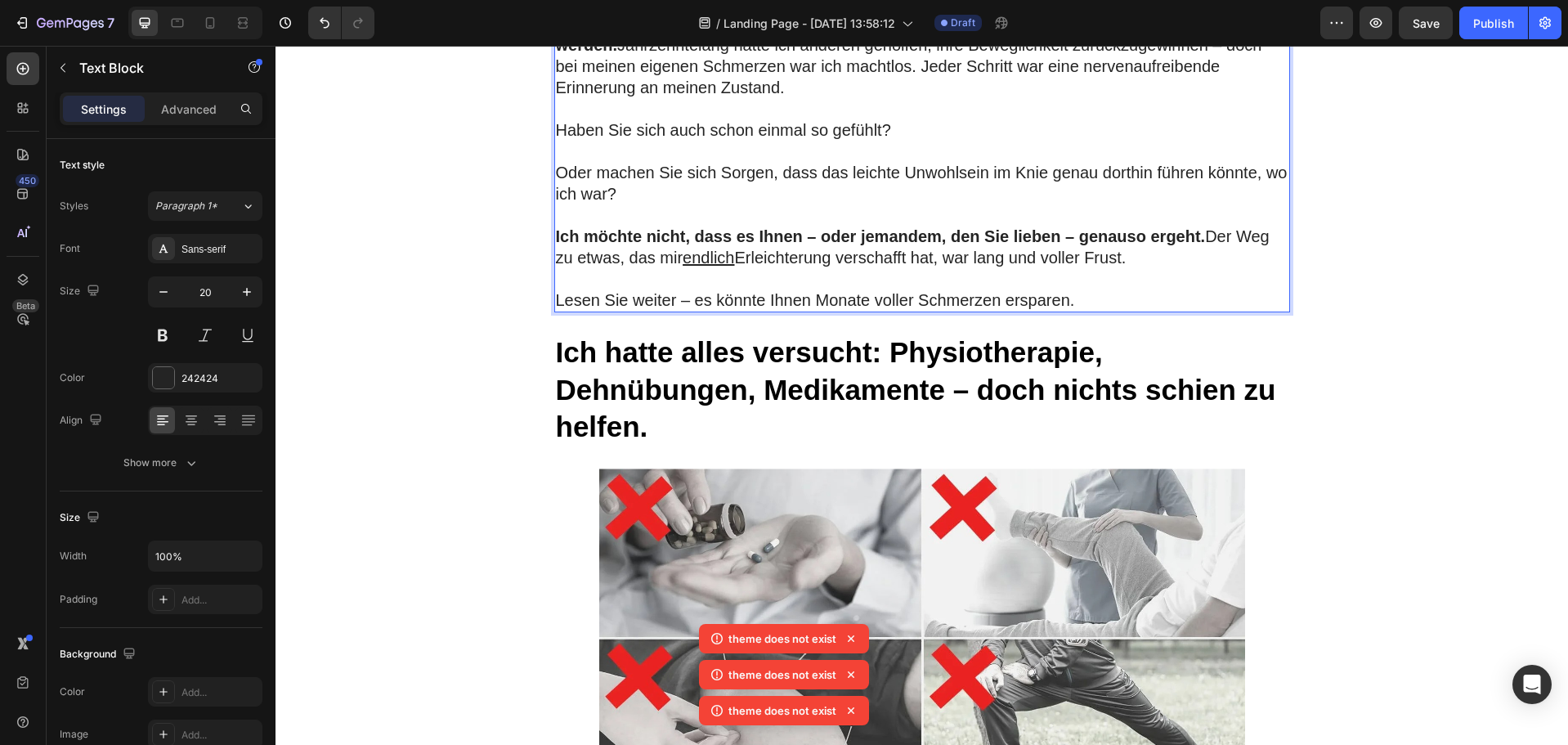
click at [1074, 311] on p "Lesen Sie weiter – es könnte Ihnen Monate voller Schmerzen ersparen." at bounding box center [922, 300] width 733 height 21
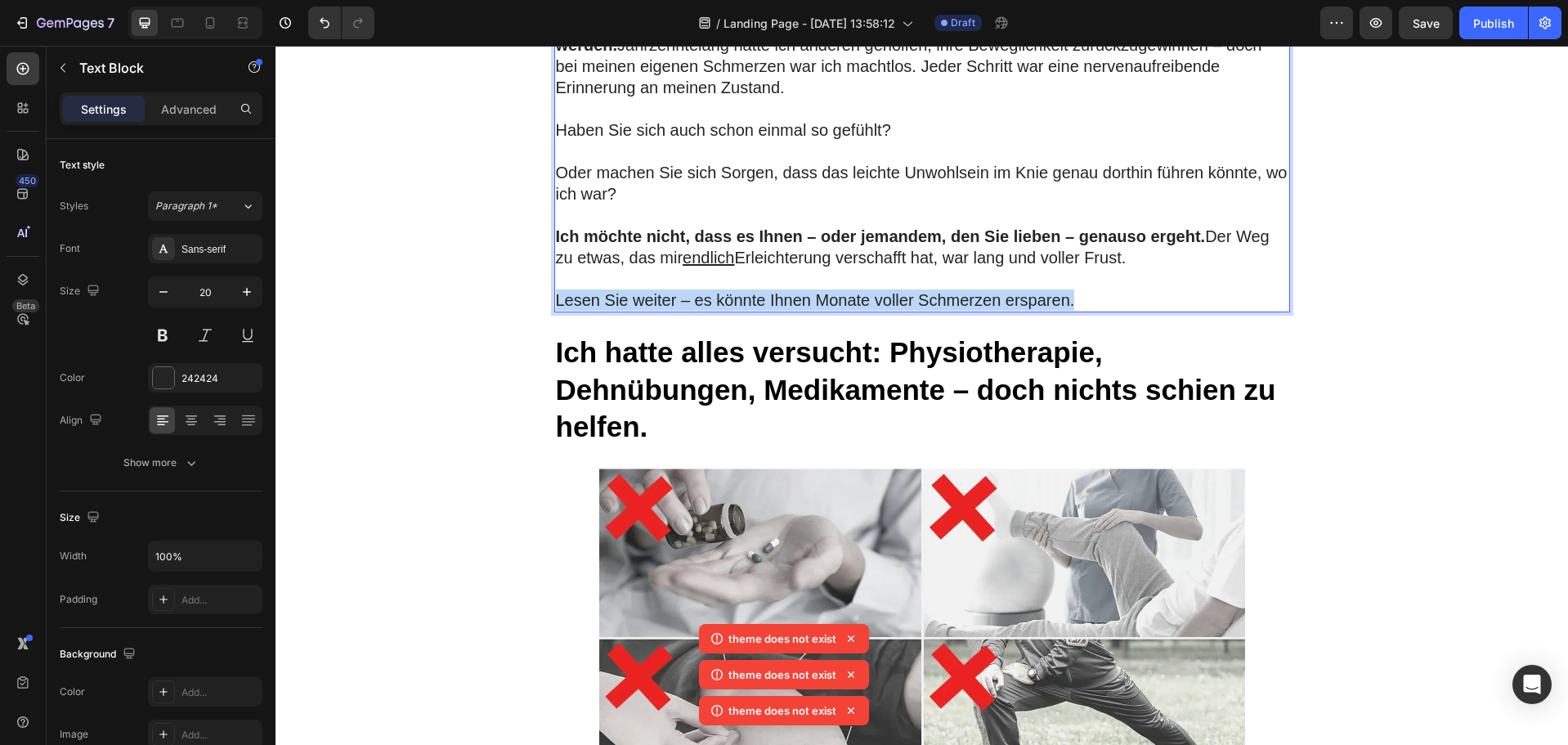
drag, startPoint x: 1074, startPoint y: 346, endPoint x: 549, endPoint y: 350, distance: 525.0
click at [554, 313] on div "Es ist erstaunlich, wie etwas so Harmloses beginnt – und sich dann in einen Sch…" at bounding box center [922, 66] width 736 height 493
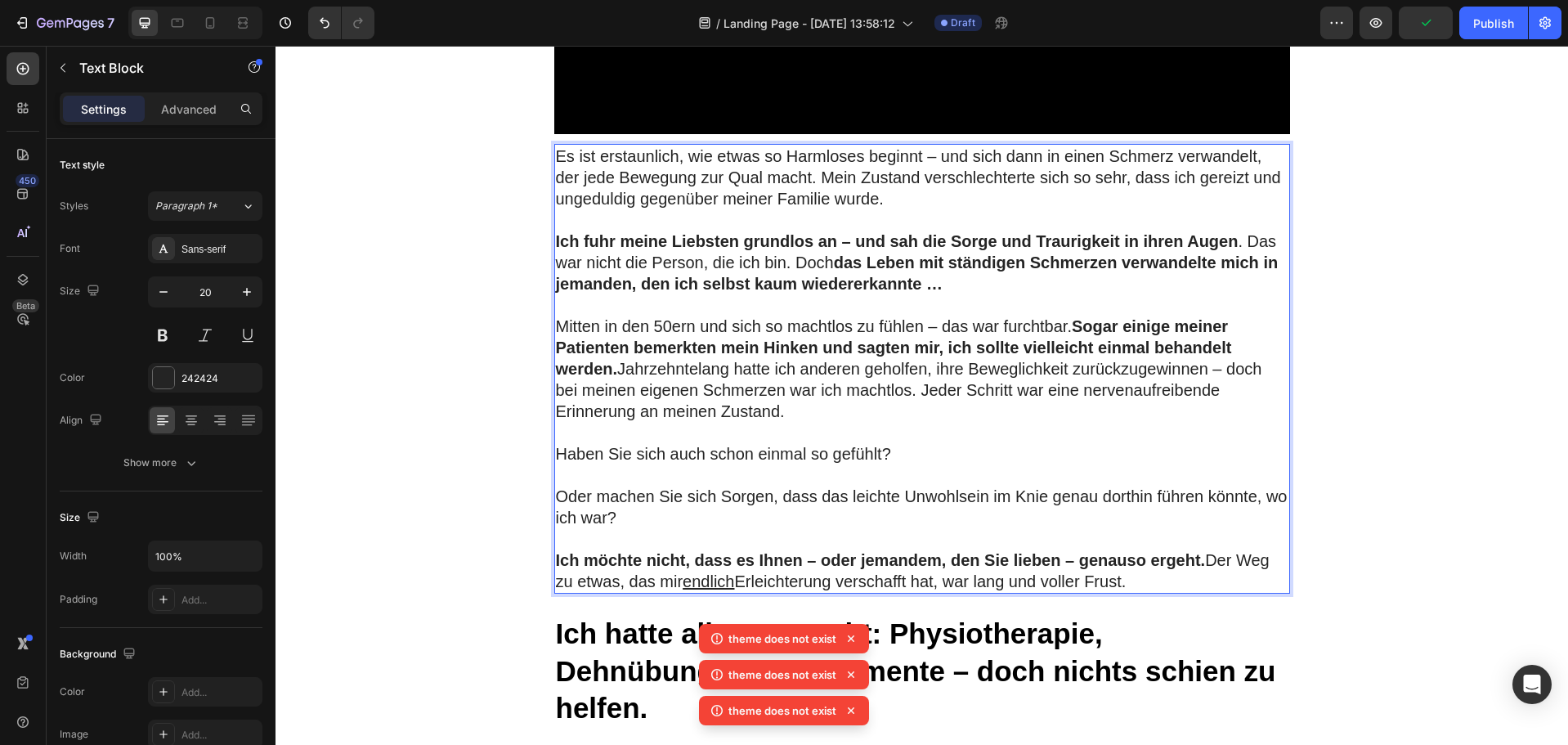
scroll to position [1628, 0]
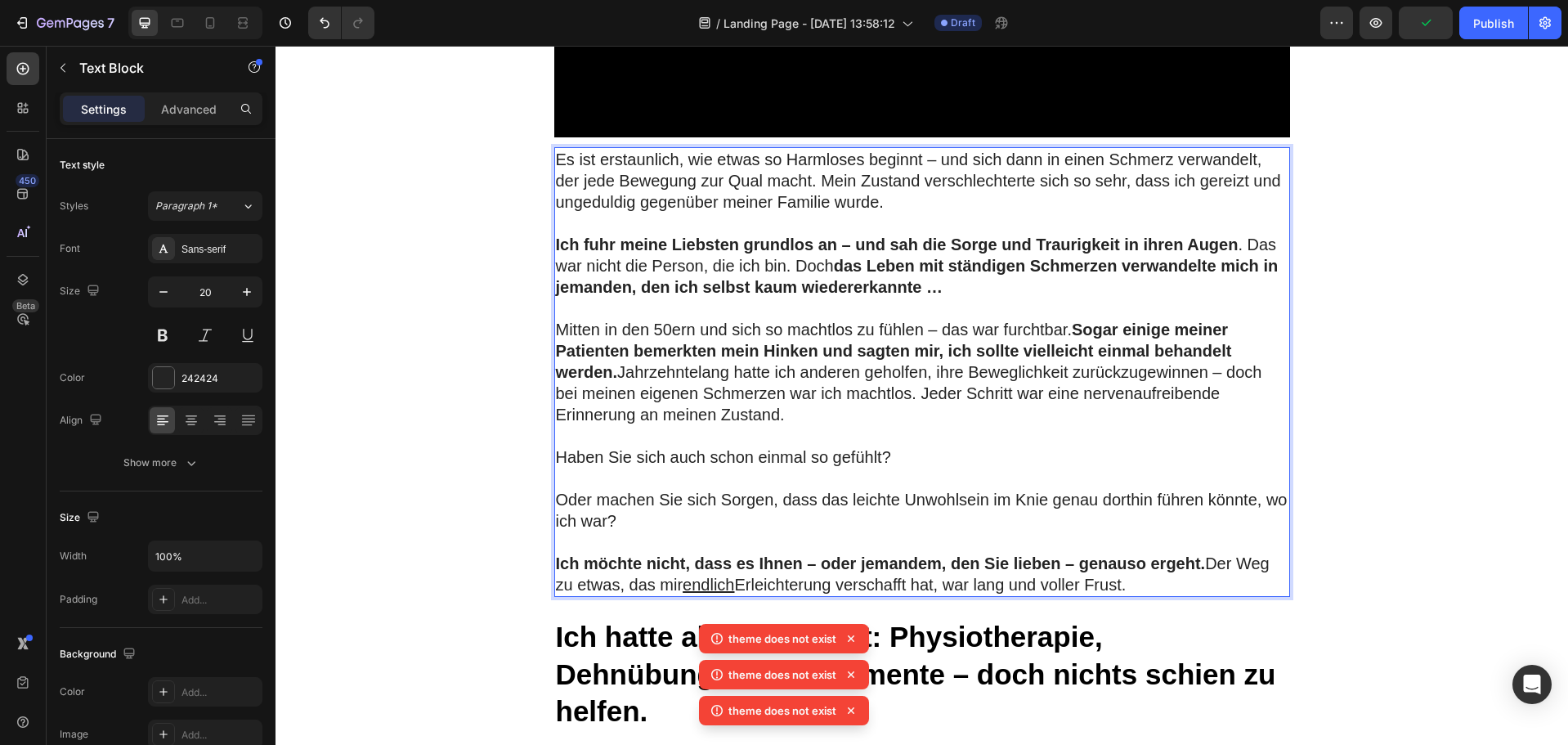
drag, startPoint x: 917, startPoint y: 380, endPoint x: 741, endPoint y: 530, distance: 231.2
click at [742, 489] on p "Rich Text Editor. Editing area: main" at bounding box center [922, 478] width 733 height 21
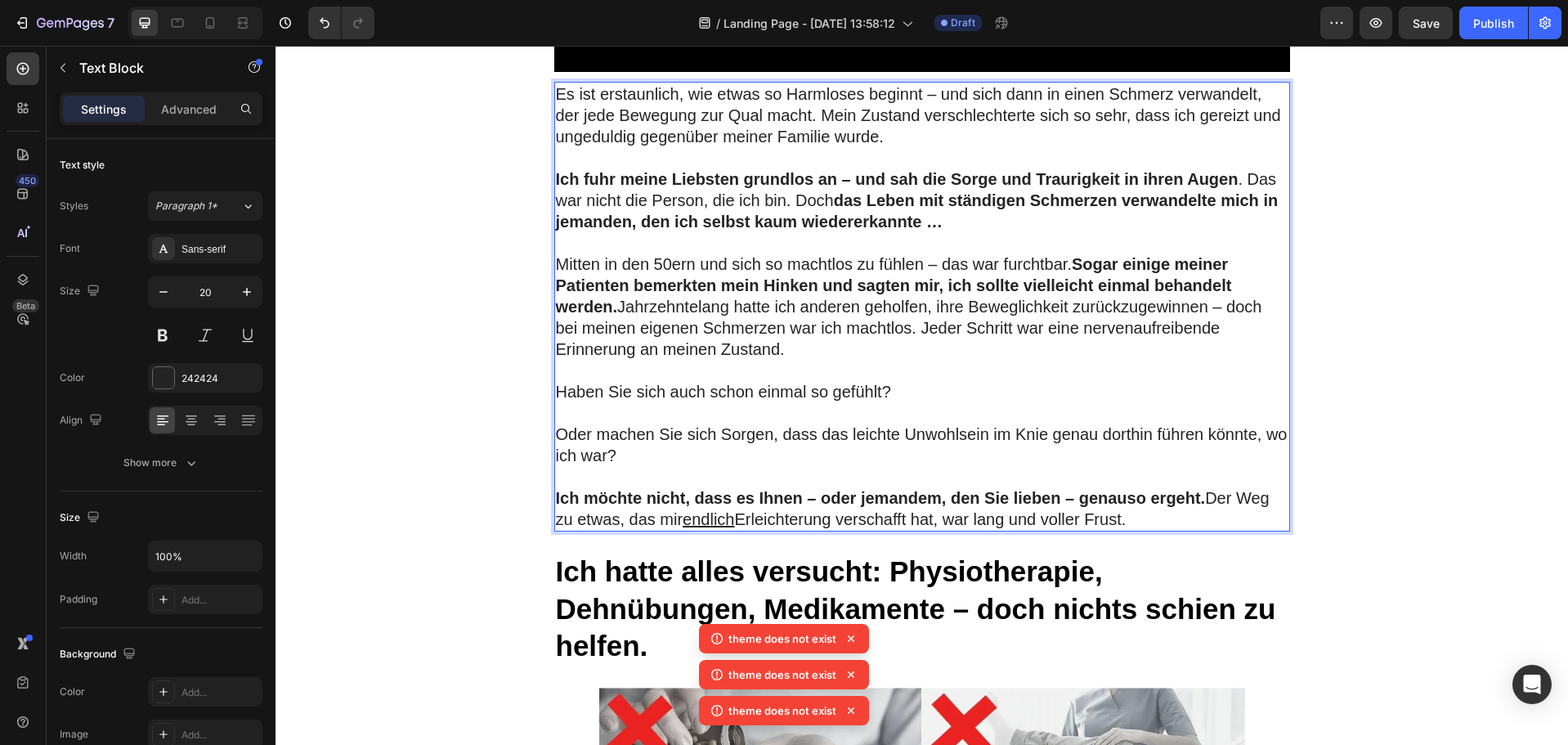
scroll to position [1791, 0]
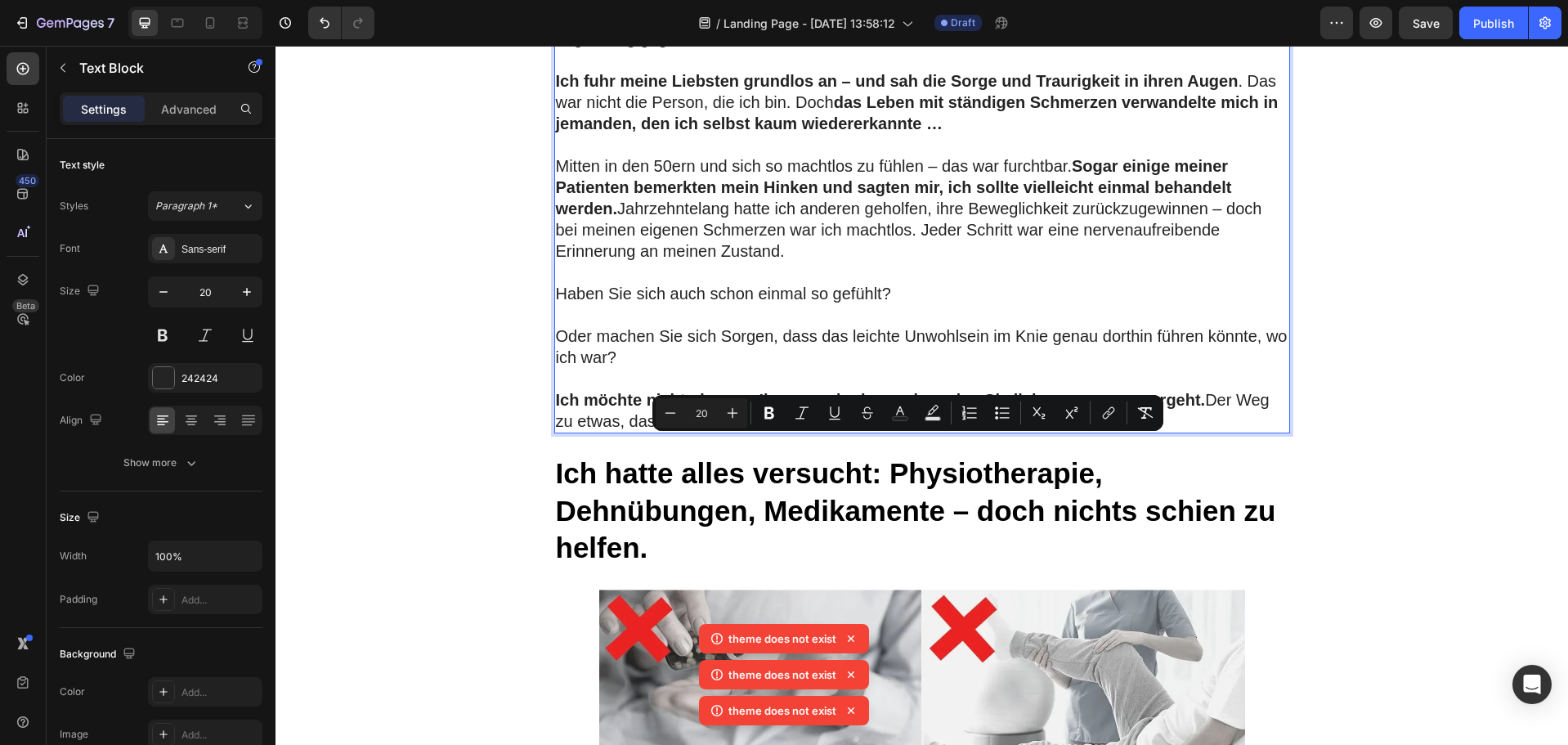
drag, startPoint x: 1134, startPoint y: 466, endPoint x: 1207, endPoint y: 445, distance: 76.0
click at [1207, 431] on p "Ich möchte nicht, dass es Ihnen – oder jemandem, den Sie lieben – genauso ergeh…" at bounding box center [922, 410] width 733 height 43
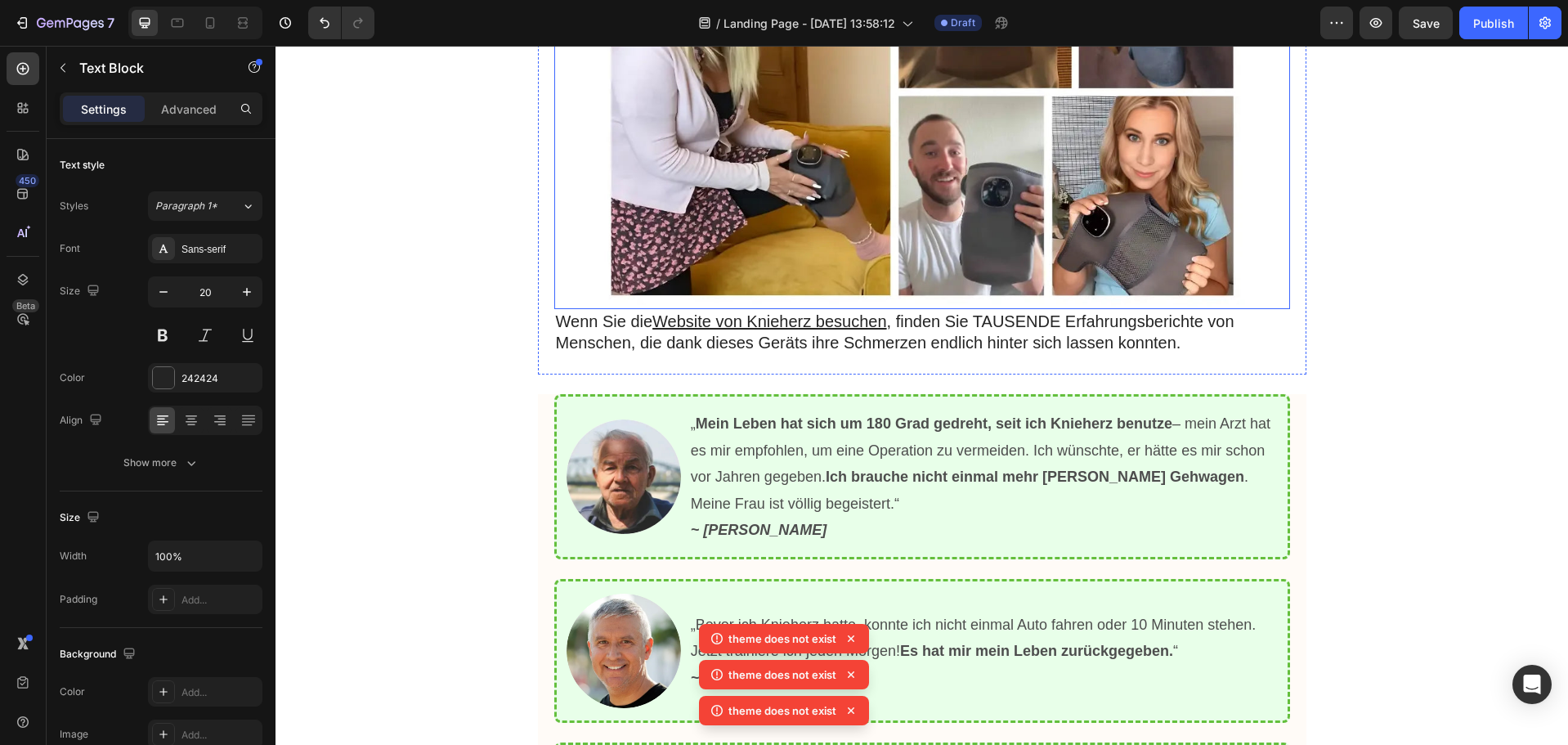
scroll to position [5144, 0]
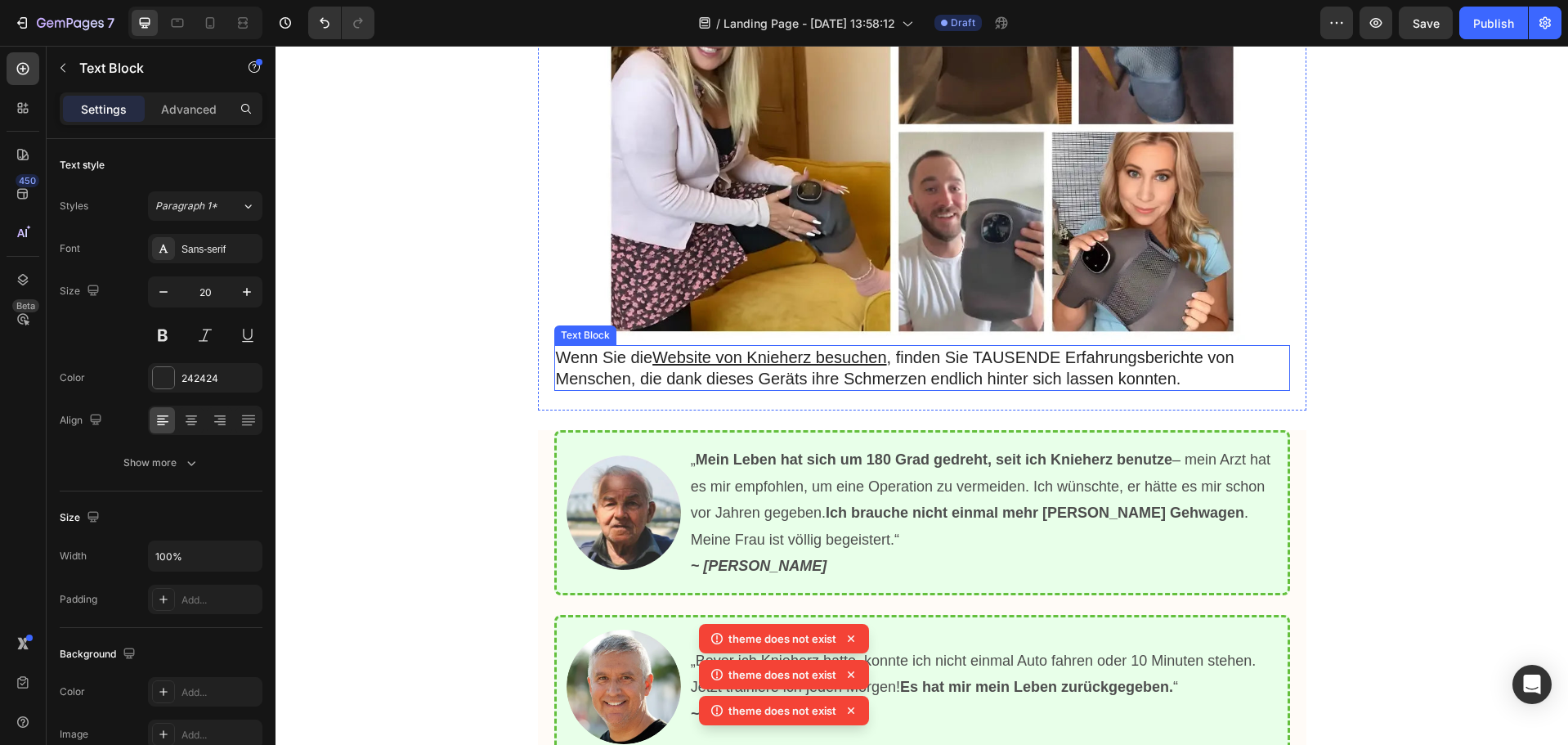
click at [757, 369] on p "Wenn Sie die Website von Knieherz besuchen , finden Sie TAUSENDE Erfahrungsberi…" at bounding box center [922, 367] width 733 height 43
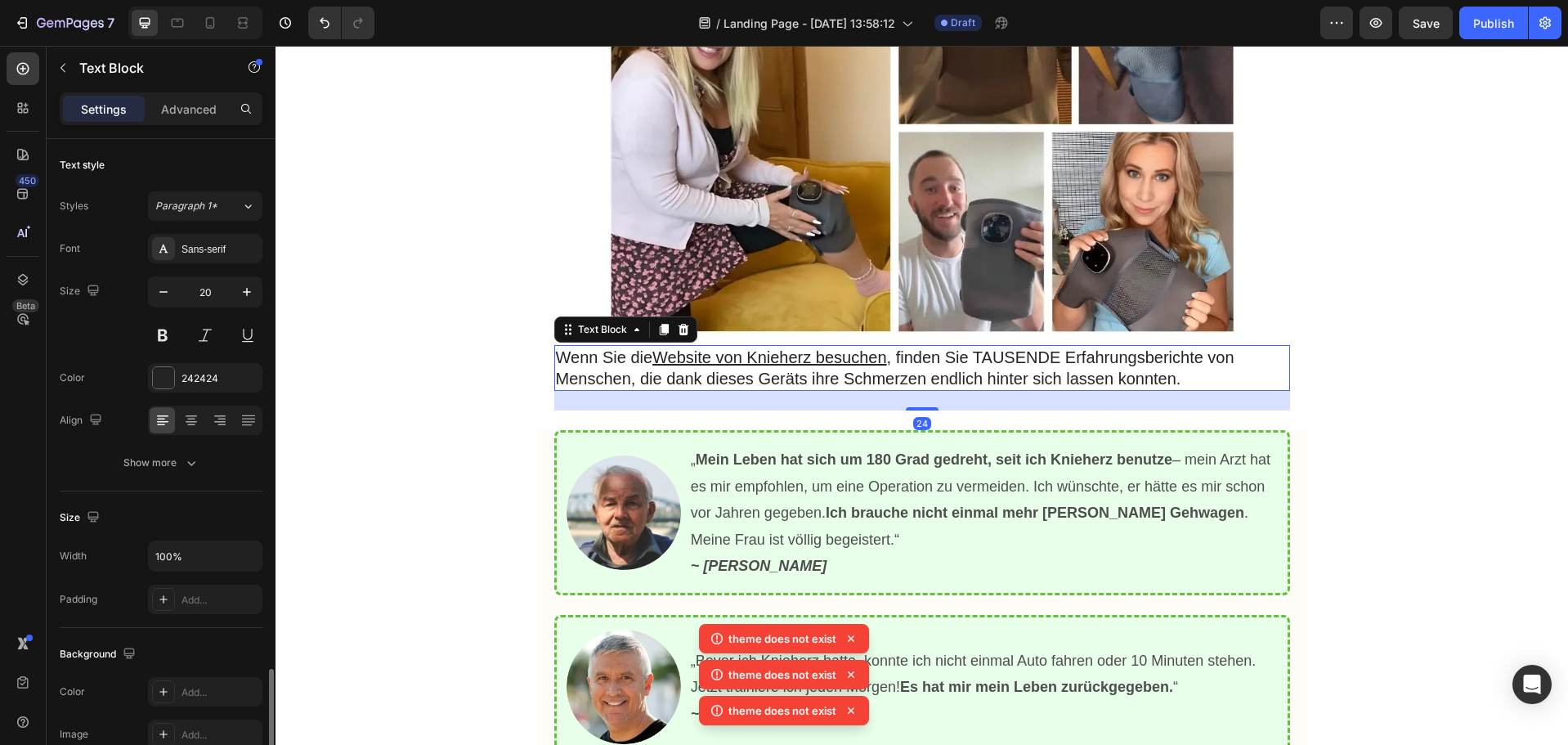
scroll to position [317, 0]
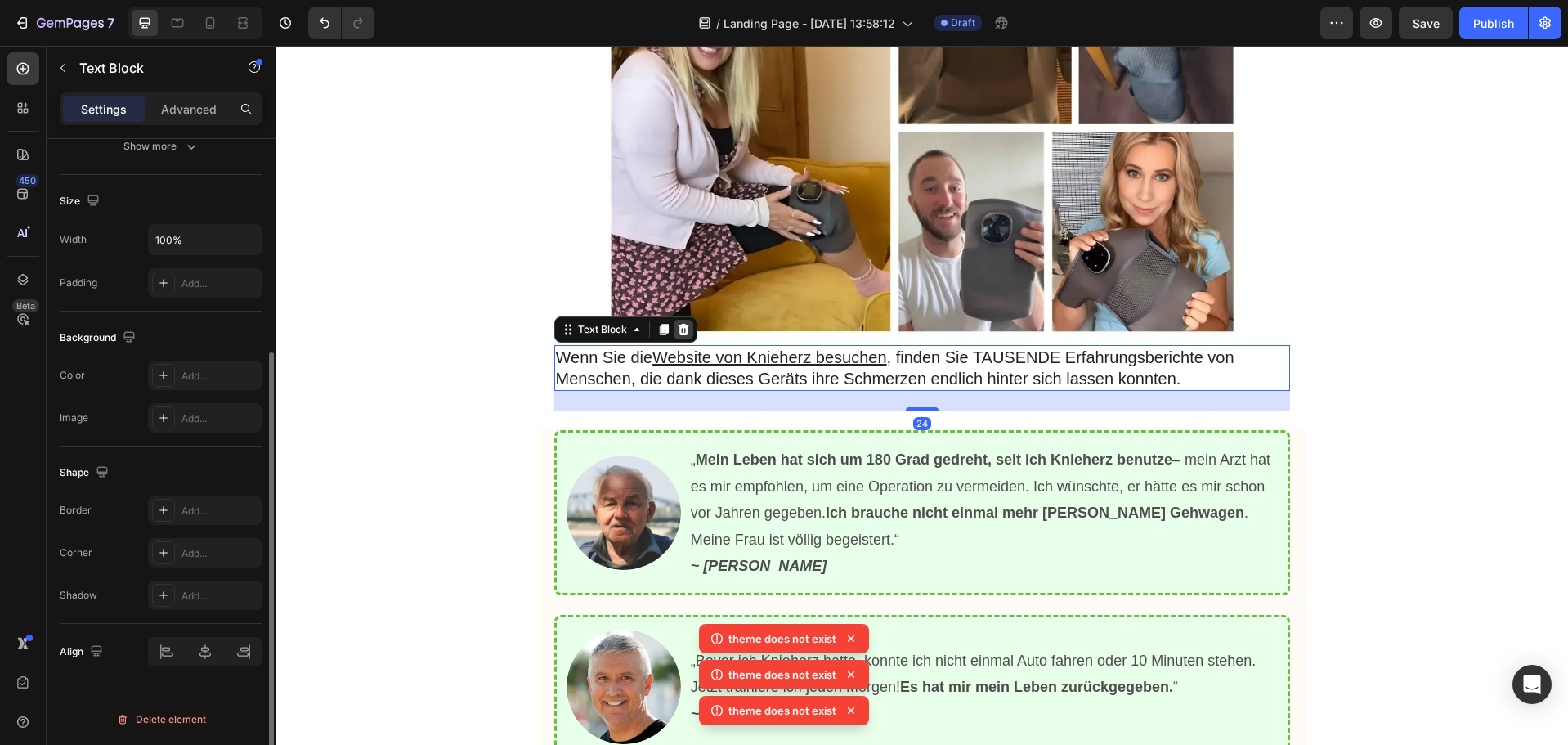
click at [680, 324] on icon at bounding box center [683, 329] width 11 height 12
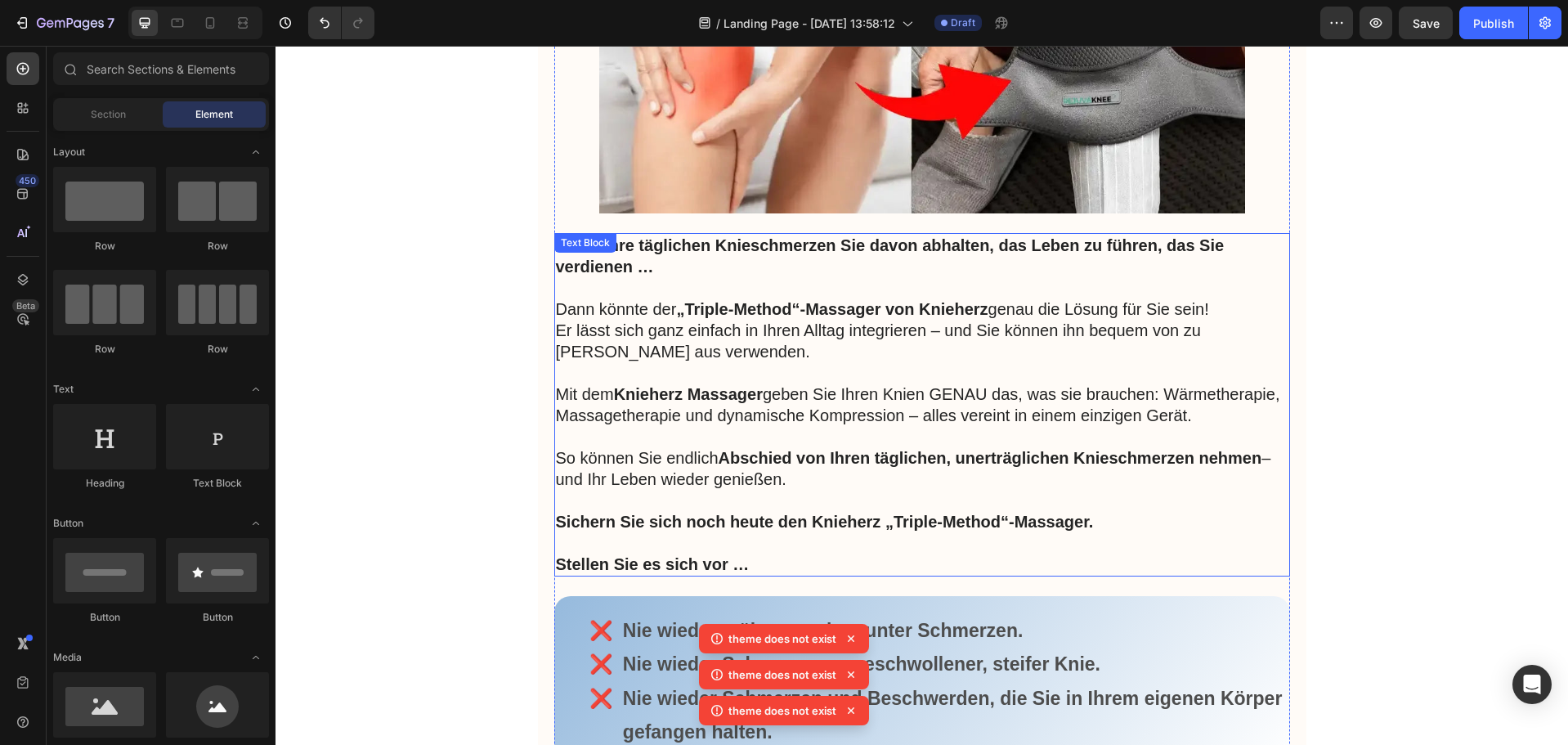
scroll to position [6288, 0]
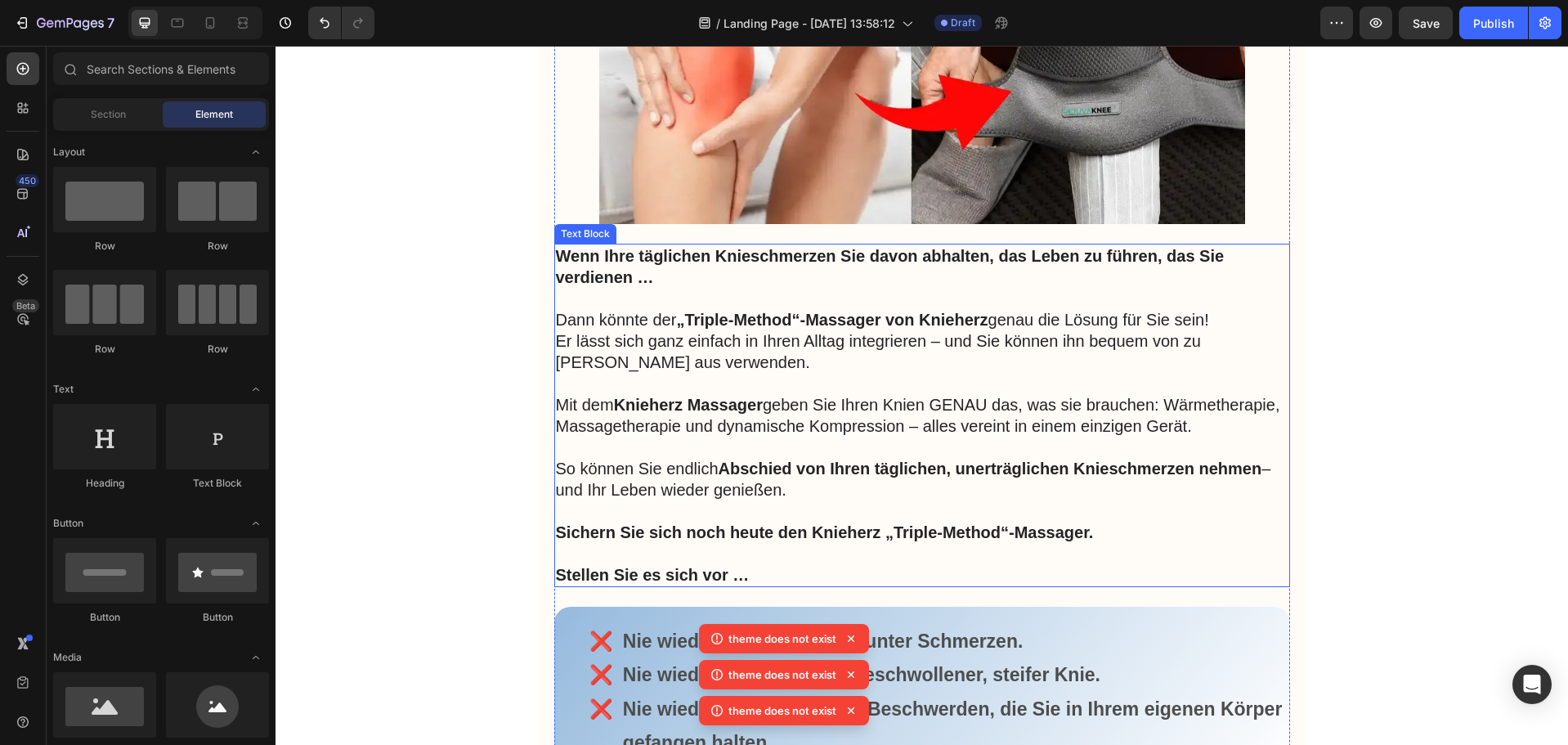
click at [590, 276] on strong "Wenn Ihre täglichen Knieschmerzen Sie davon abhalten, das Leben zu führen, das …" at bounding box center [890, 267] width 669 height 40
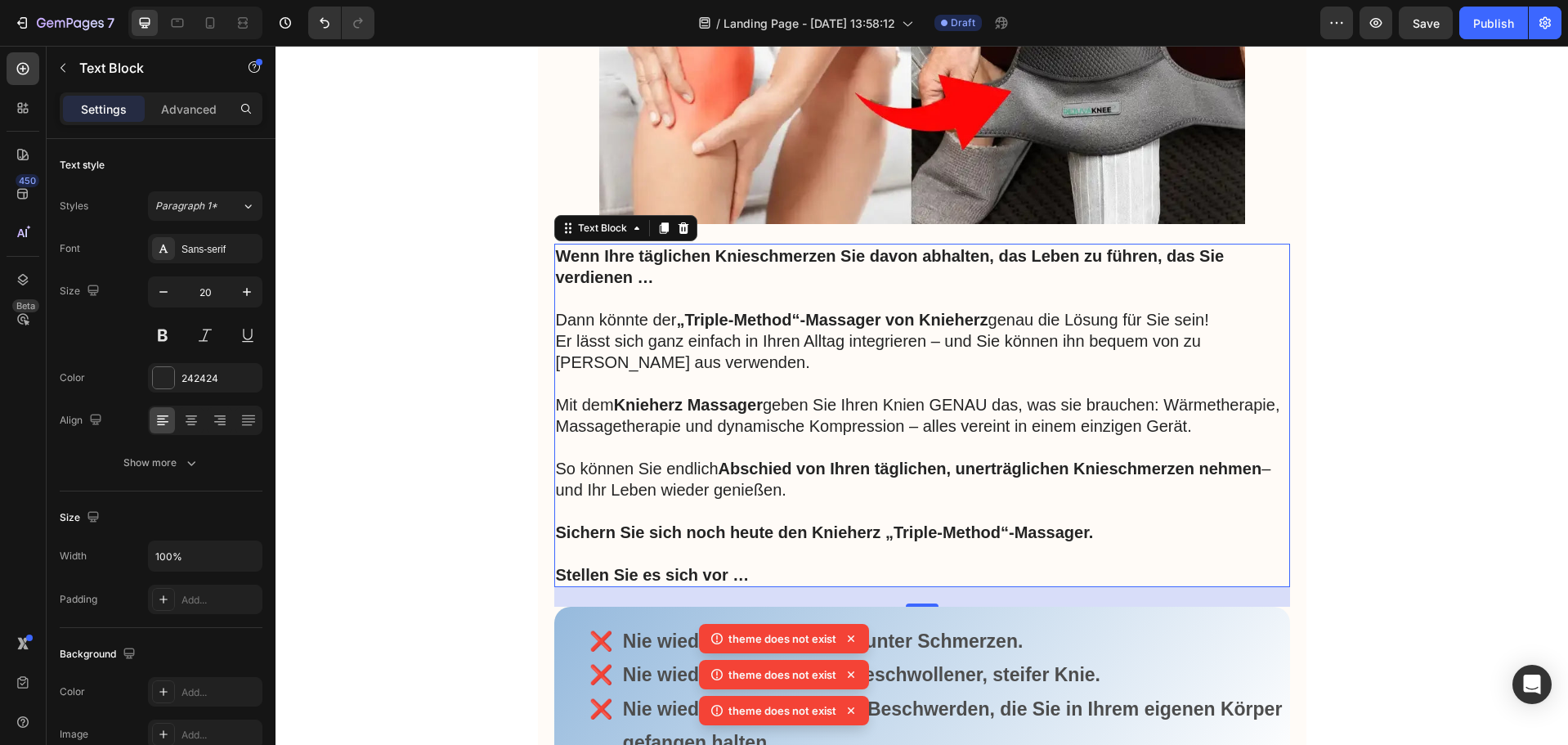
click at [684, 367] on p "Er lässt sich ganz einfach in Ihren Alltag integrieren – und Sie können ihn beq…" at bounding box center [922, 351] width 733 height 43
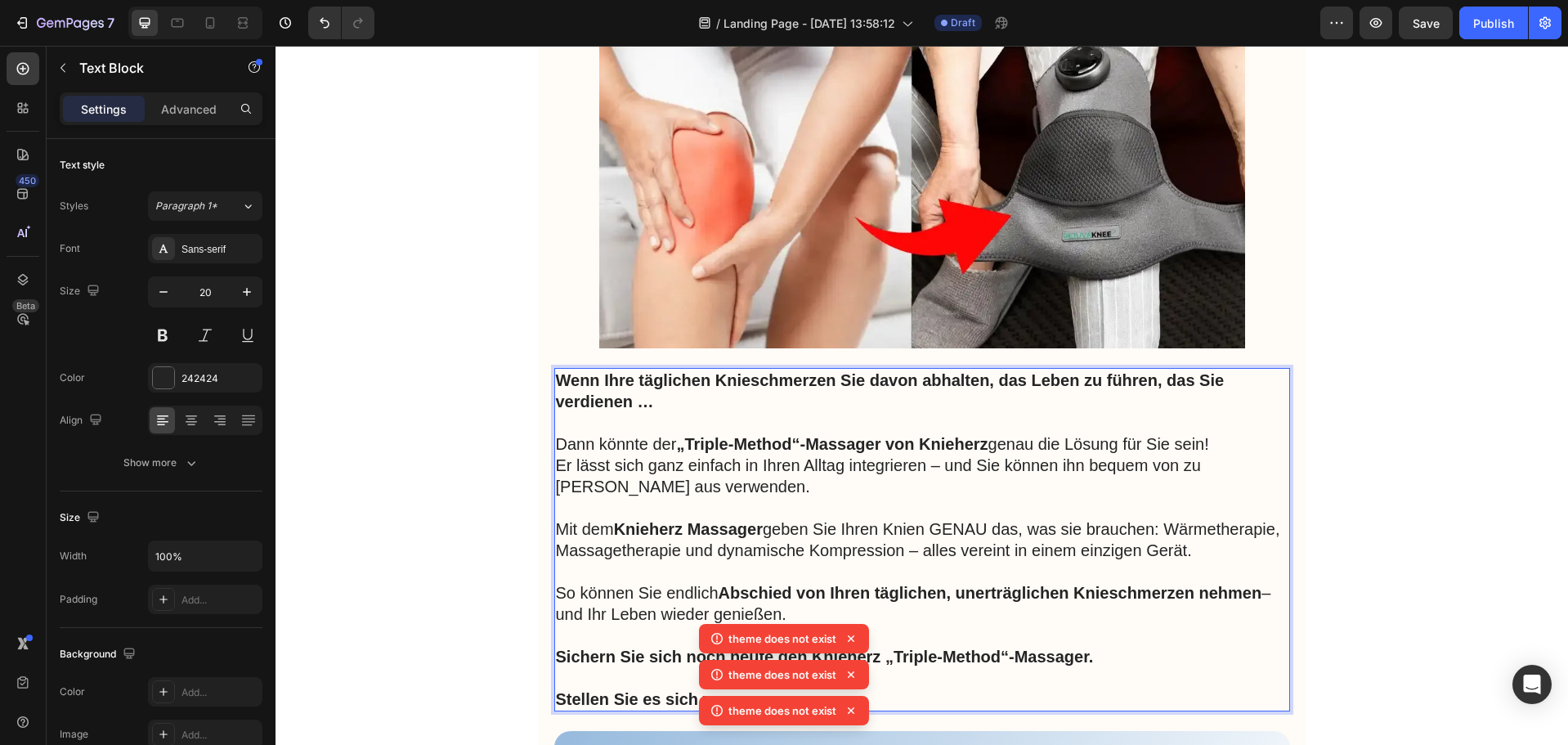
scroll to position [6125, 0]
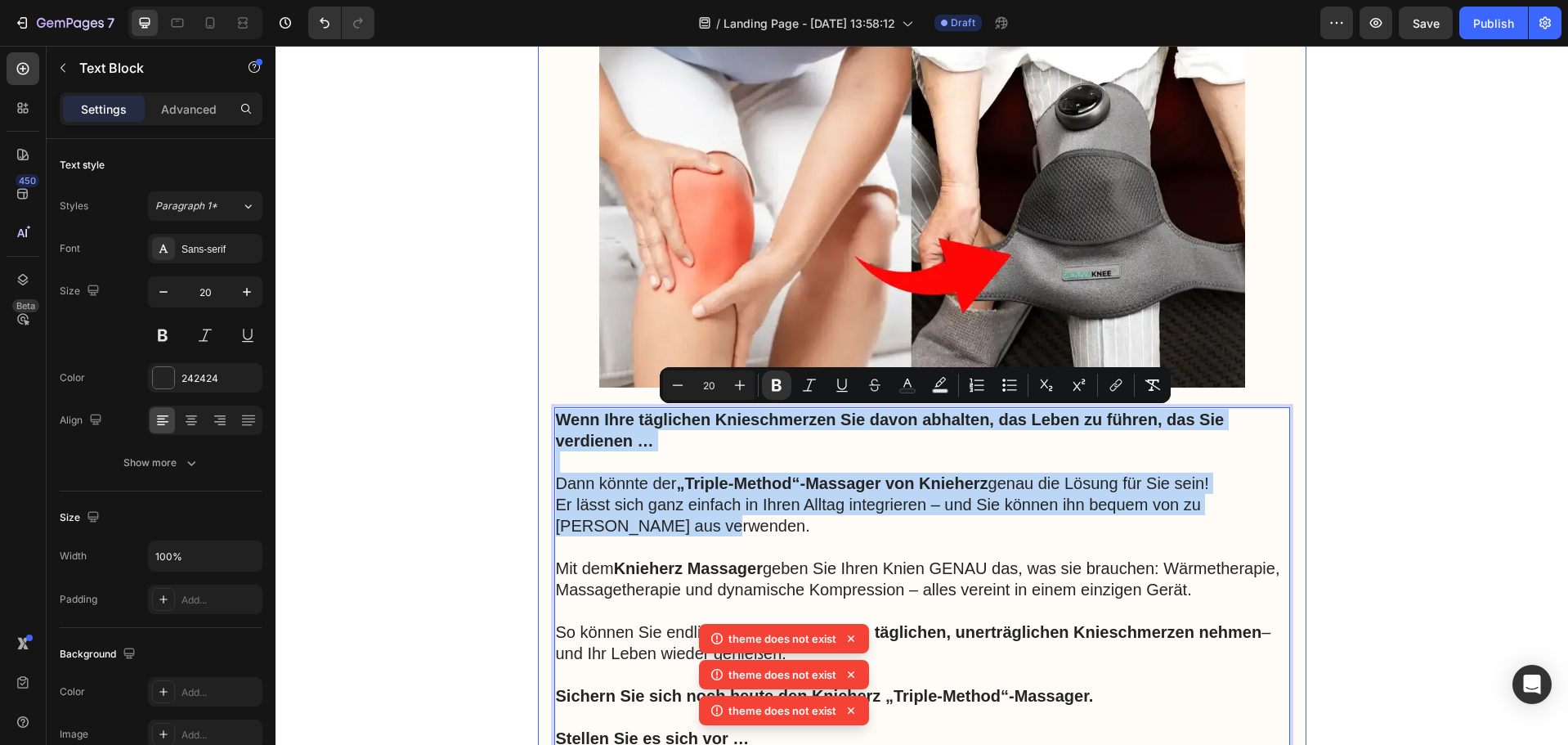
drag, startPoint x: 636, startPoint y: 526, endPoint x: 532, endPoint y: 409, distance: 156.5
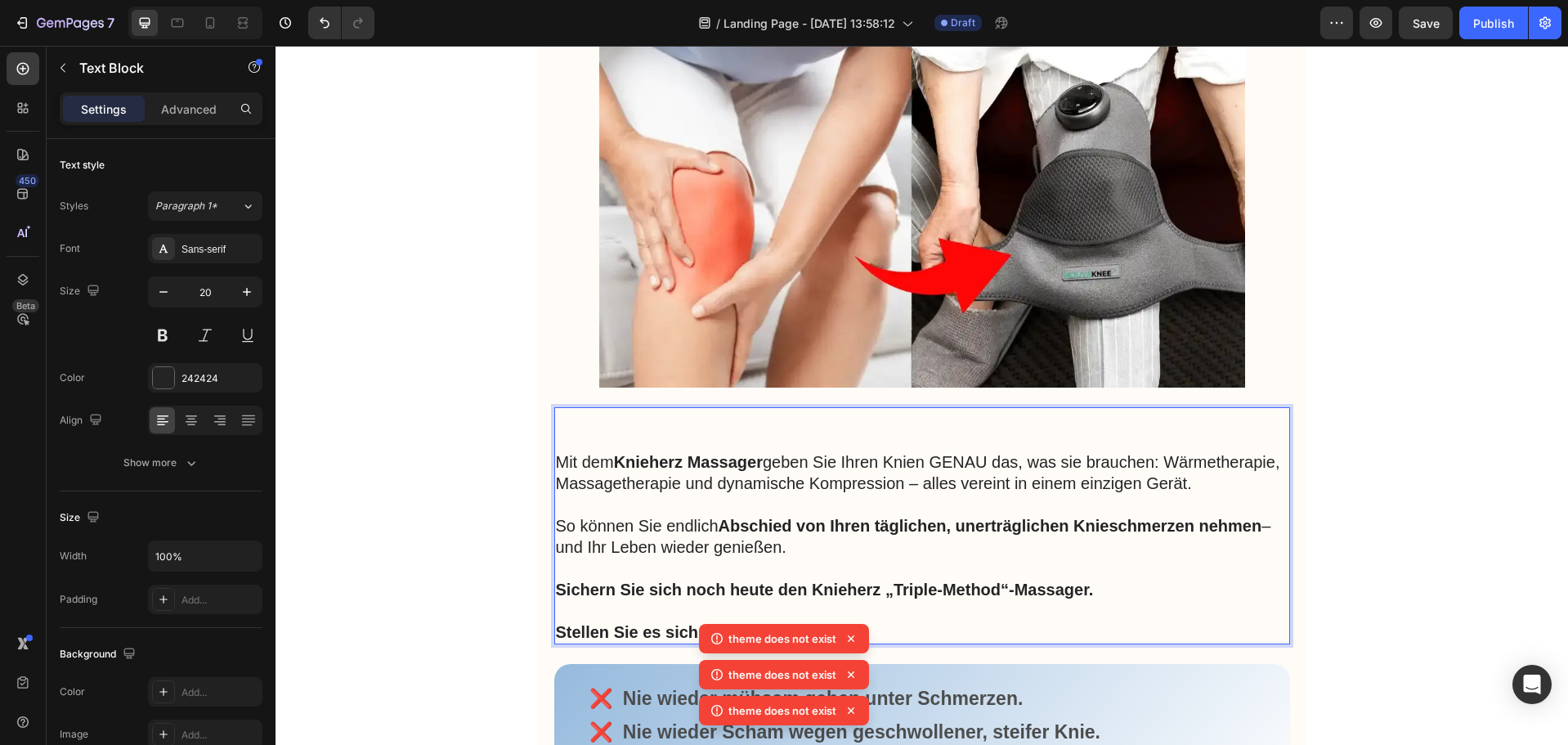
click at [568, 433] on p "Rich Text Editor. Editing area: main" at bounding box center [922, 440] width 733 height 21
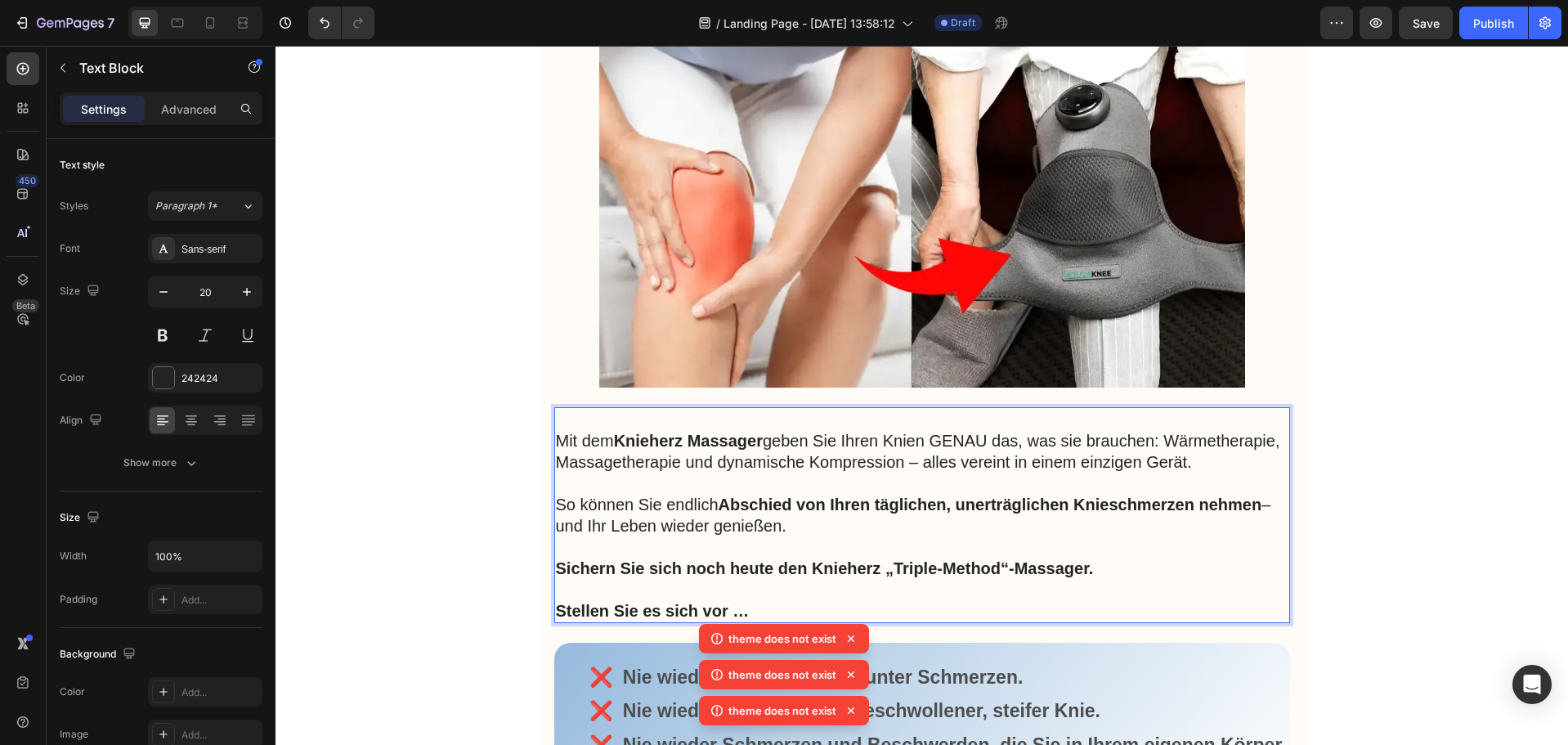
click at [556, 439] on p "Mit dem Knieherz Massager geben Sie Ihren Knien GENAU das, was sie brauchen: Wä…" at bounding box center [922, 451] width 733 height 43
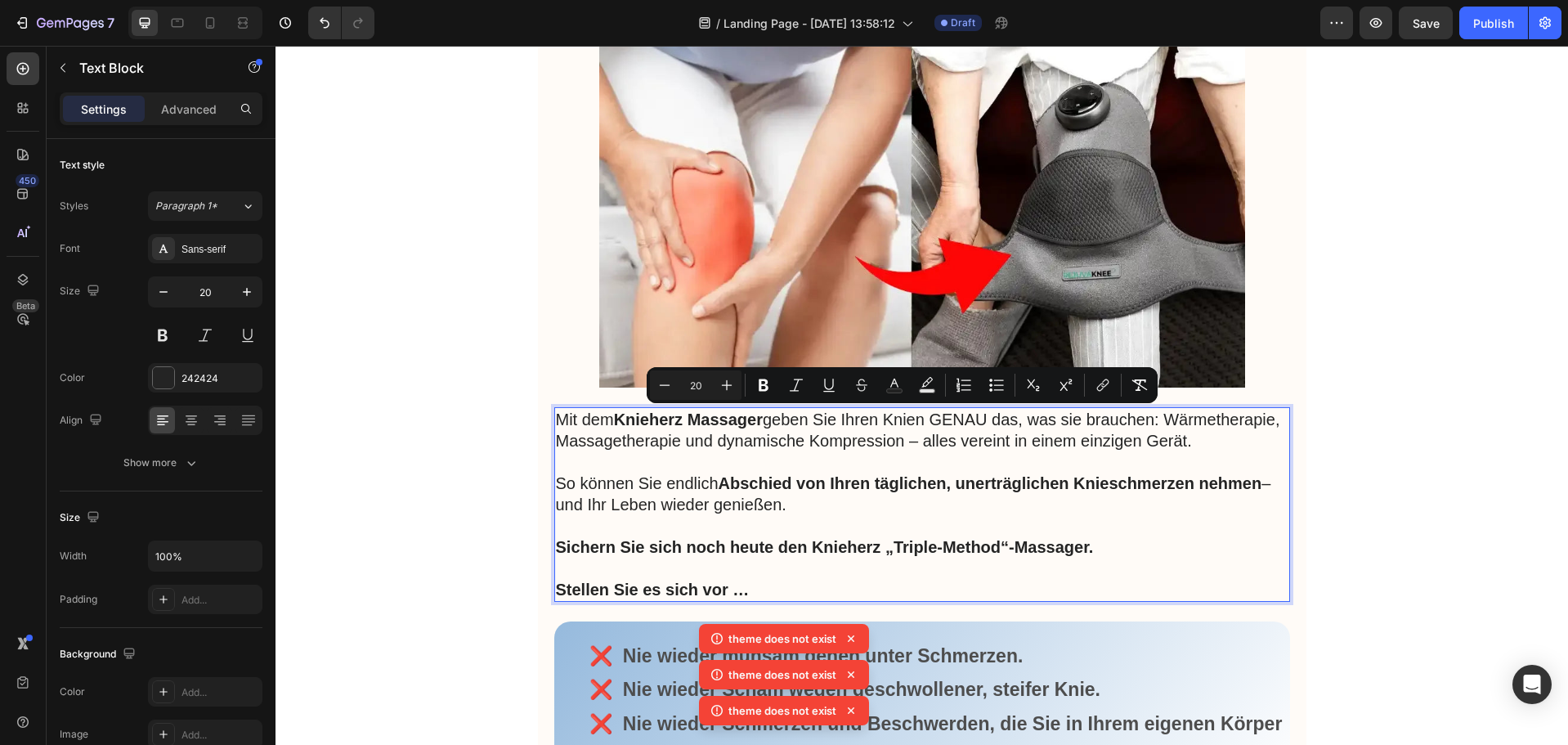
drag, startPoint x: 600, startPoint y: 465, endPoint x: 553, endPoint y: 408, distance: 73.9
click at [556, 409] on p "Mit dem Knieherz Massager geben Sie Ihren Knien GENAU das, was sie brauchen: Wä…" at bounding box center [922, 429] width 733 height 43
click at [760, 379] on icon "Editor contextual toolbar" at bounding box center [764, 385] width 17 height 17
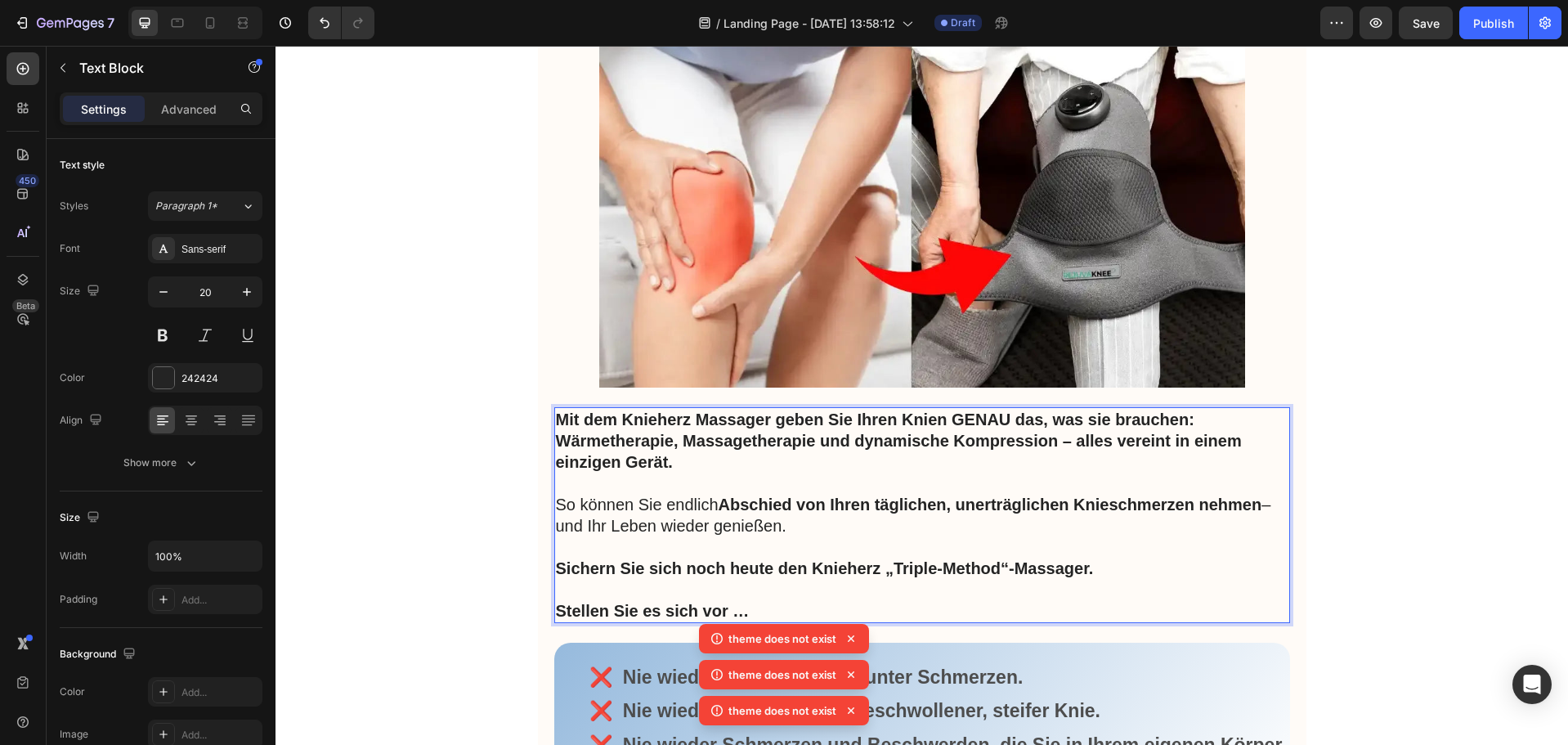
click at [691, 458] on p "Mit dem Knieherz Massager geben Sie Ihren Knien GENAU das, was sie brauchen: Wä…" at bounding box center [922, 440] width 733 height 63
drag, startPoint x: 615, startPoint y: 418, endPoint x: 762, endPoint y: 422, distance: 147.1
click at [762, 422] on strong "Mit dem Knieherz Massager geben Sie Ihren Knien GENAU das, was sie brauchen: Wä…" at bounding box center [899, 440] width 687 height 60
click at [715, 421] on strong "Mit dem Knieherz Massager geben Sie Ihren Knien GENAU das, was sie brauchen: Wä…" at bounding box center [899, 440] width 687 height 60
drag, startPoint x: 764, startPoint y: 421, endPoint x: 620, endPoint y: 409, distance: 144.5
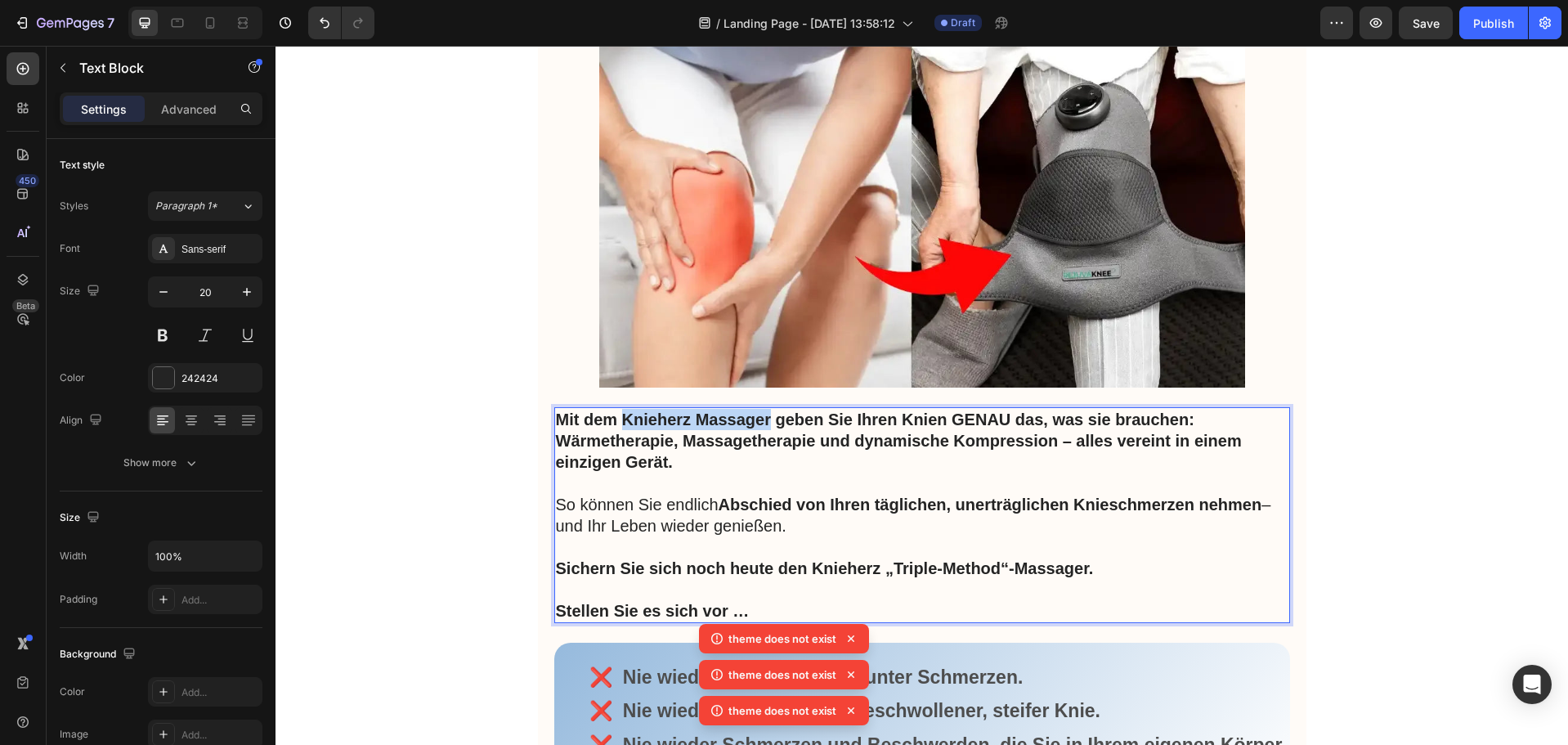
click at [620, 409] on p "Mit dem Knieherz Massager geben Sie Ihren Knien GENAU das, was sie brauchen: Wä…" at bounding box center [922, 440] width 733 height 63
click at [170, 332] on button at bounding box center [163, 335] width 30 height 30
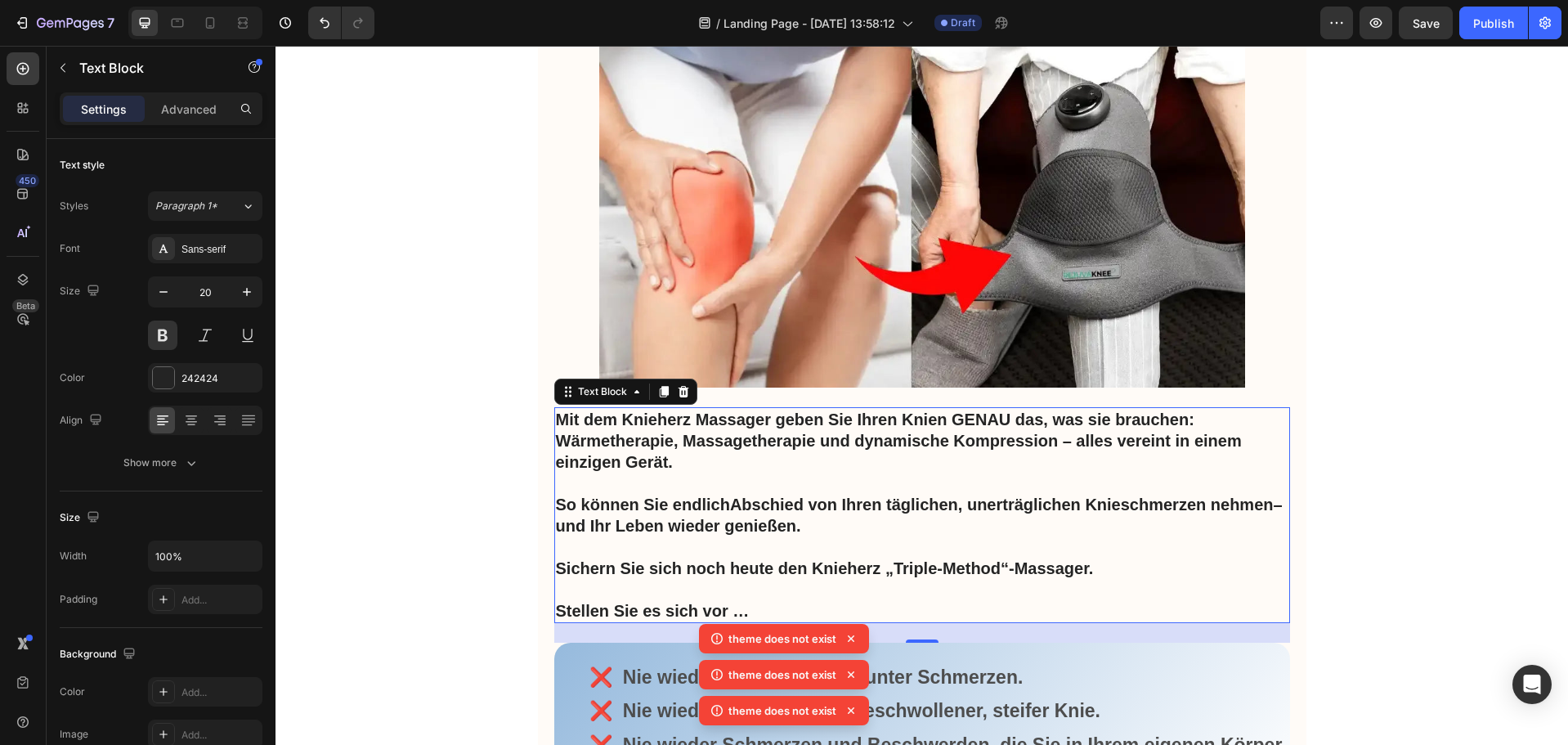
click at [709, 429] on p "Mit dem Knieherz Massager geben Sie Ihren Knien GENAU das, was sie brauchen: Wä…" at bounding box center [922, 440] width 733 height 63
click at [167, 335] on button at bounding box center [163, 335] width 30 height 30
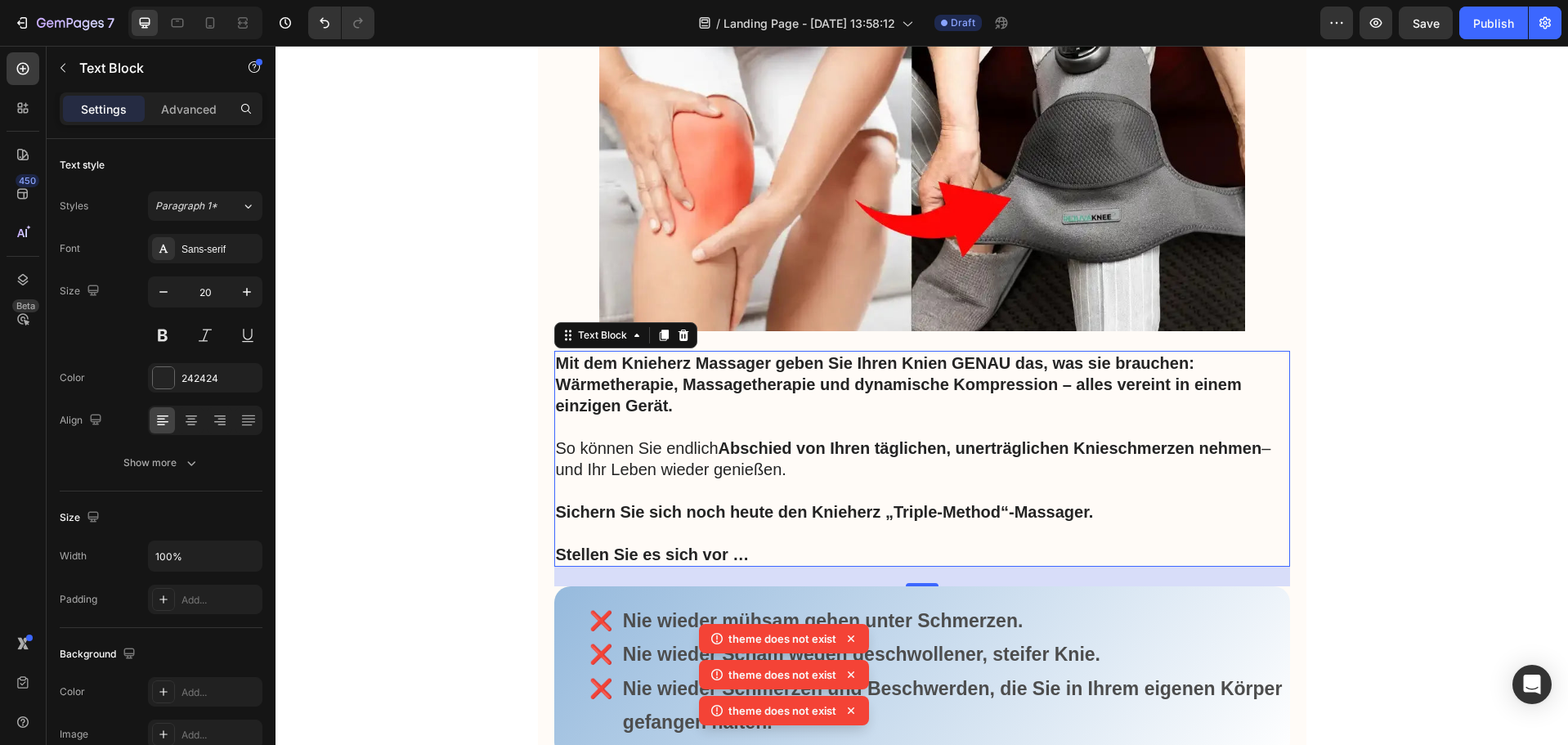
scroll to position [6207, 0]
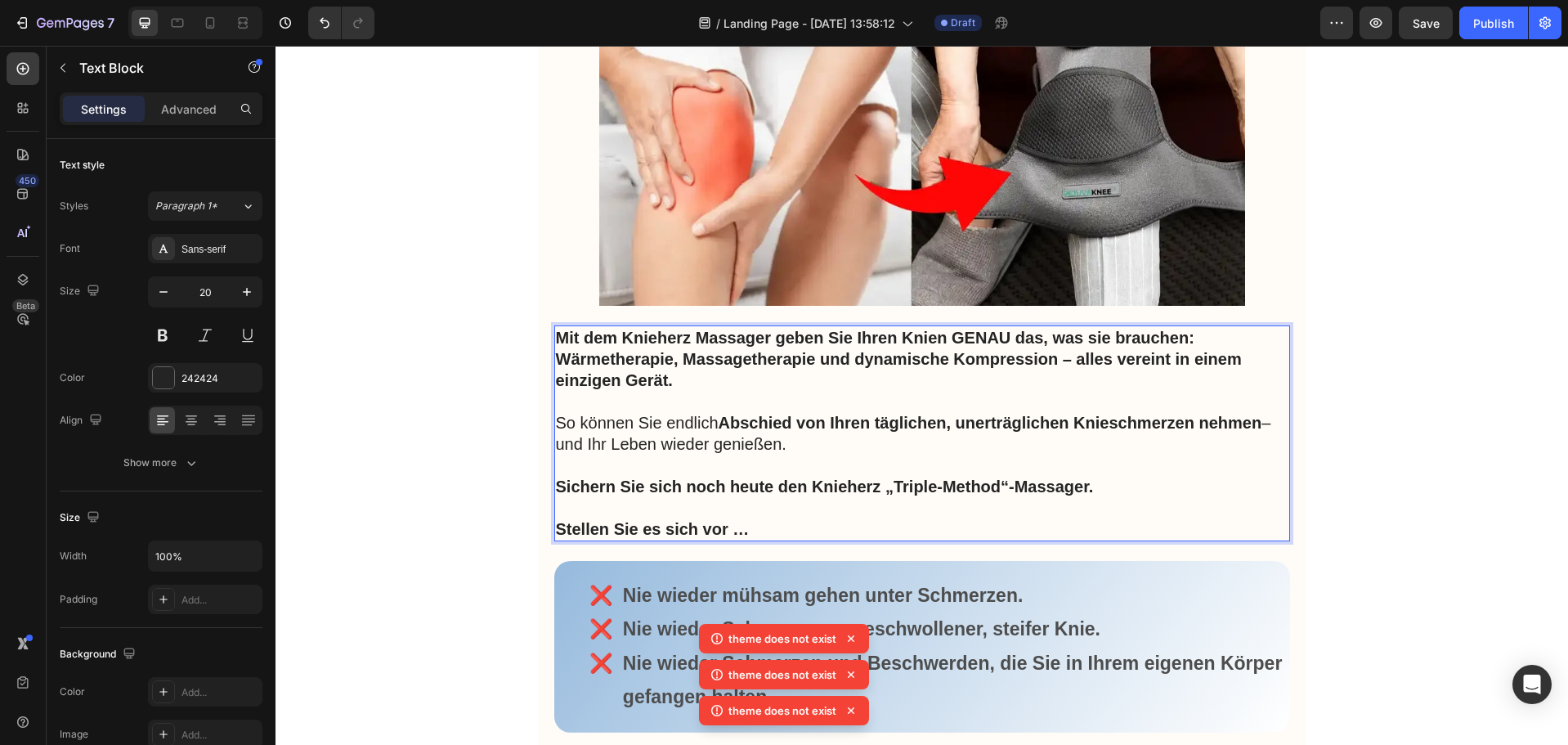
click at [754, 530] on p "Stellen Sie es sich vor …" at bounding box center [922, 528] width 733 height 21
click at [732, 507] on p "Rich Text Editor. Editing area: main" at bounding box center [922, 508] width 733 height 21
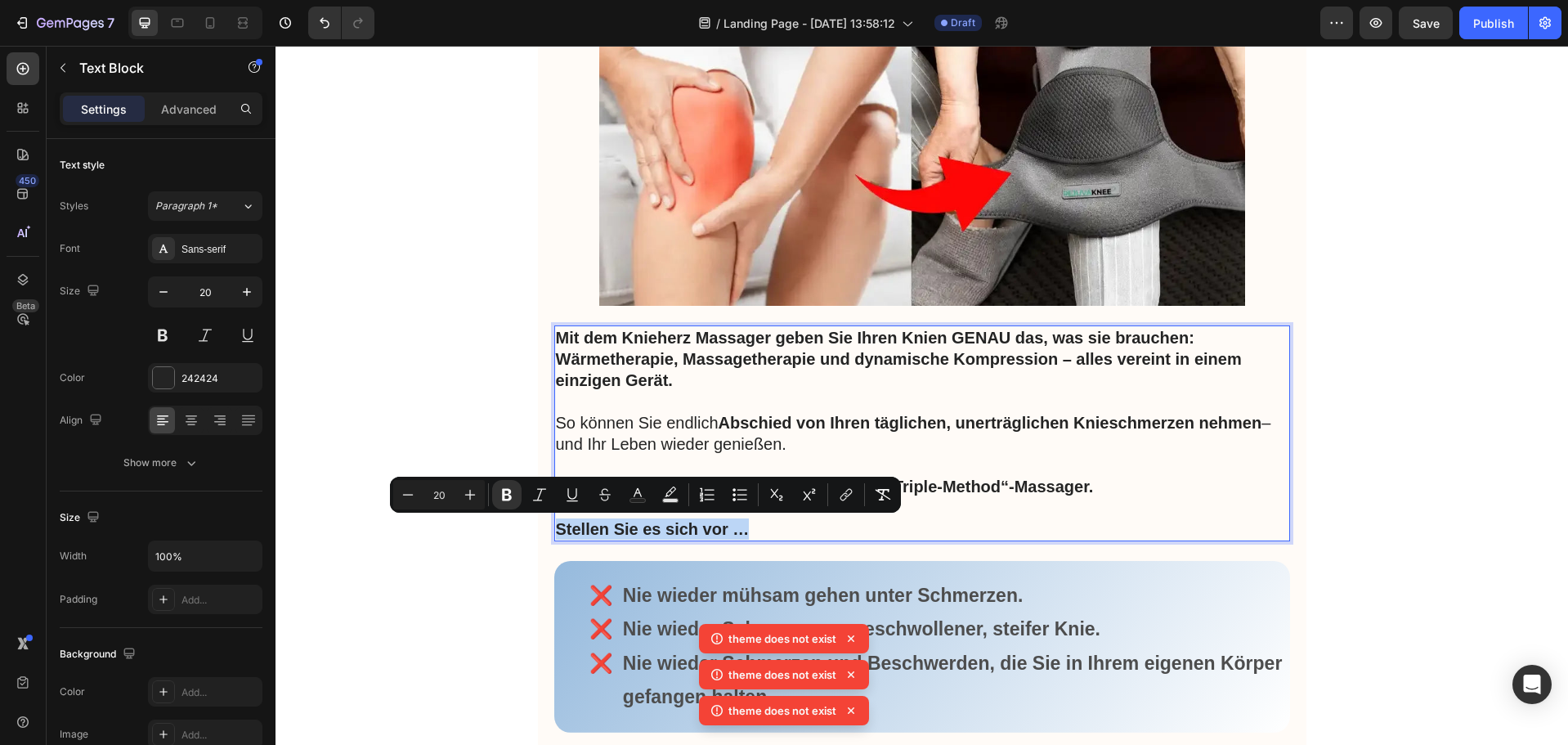
drag, startPoint x: 748, startPoint y: 530, endPoint x: 550, endPoint y: 530, distance: 198.0
click at [556, 530] on p "Stellen Sie es sich vor …" at bounding box center [922, 528] width 733 height 21
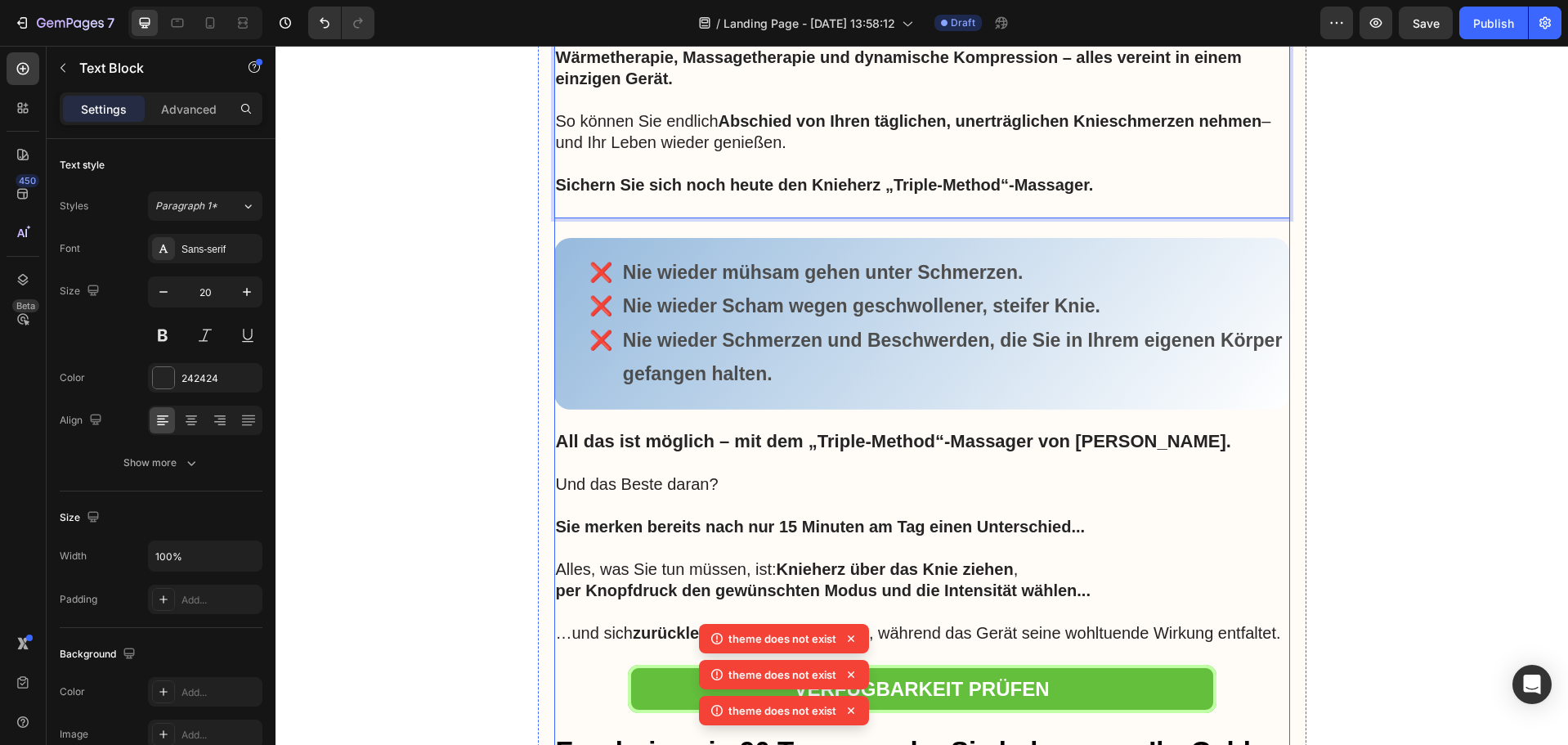
scroll to position [6534, 0]
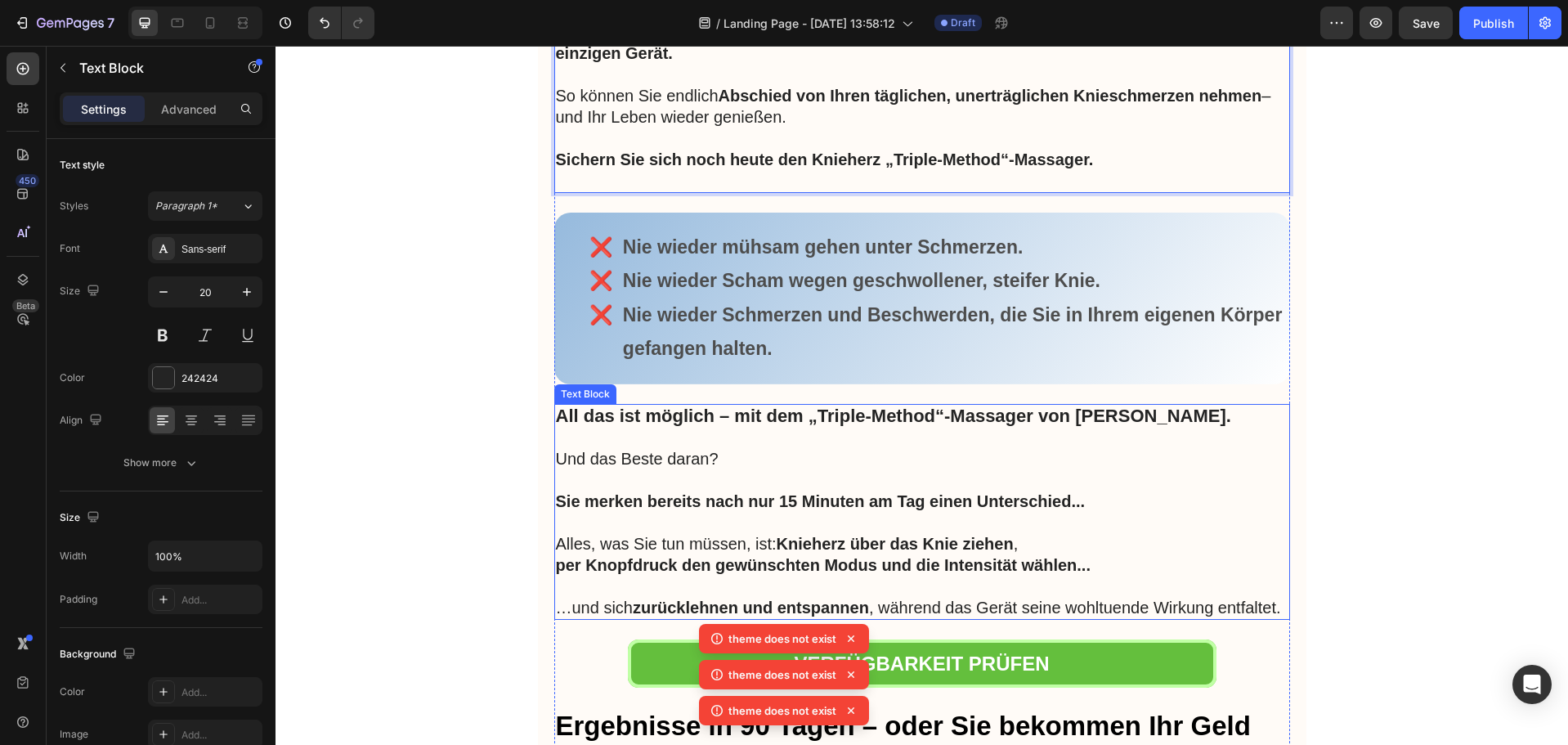
click at [716, 457] on p "Und das Beste daran?" at bounding box center [922, 458] width 733 height 21
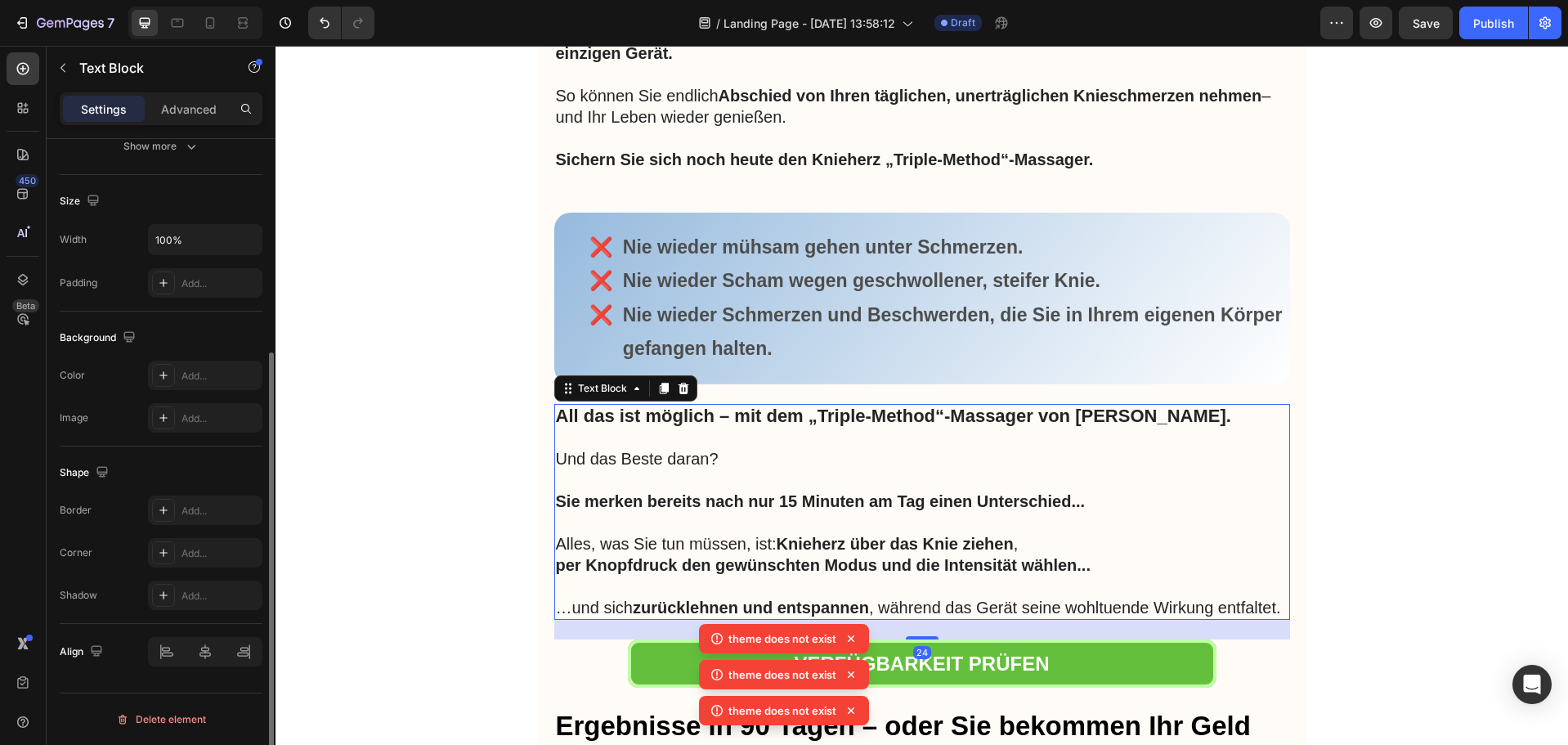
click at [713, 460] on p "Und das Beste daran?" at bounding box center [922, 458] width 733 height 21
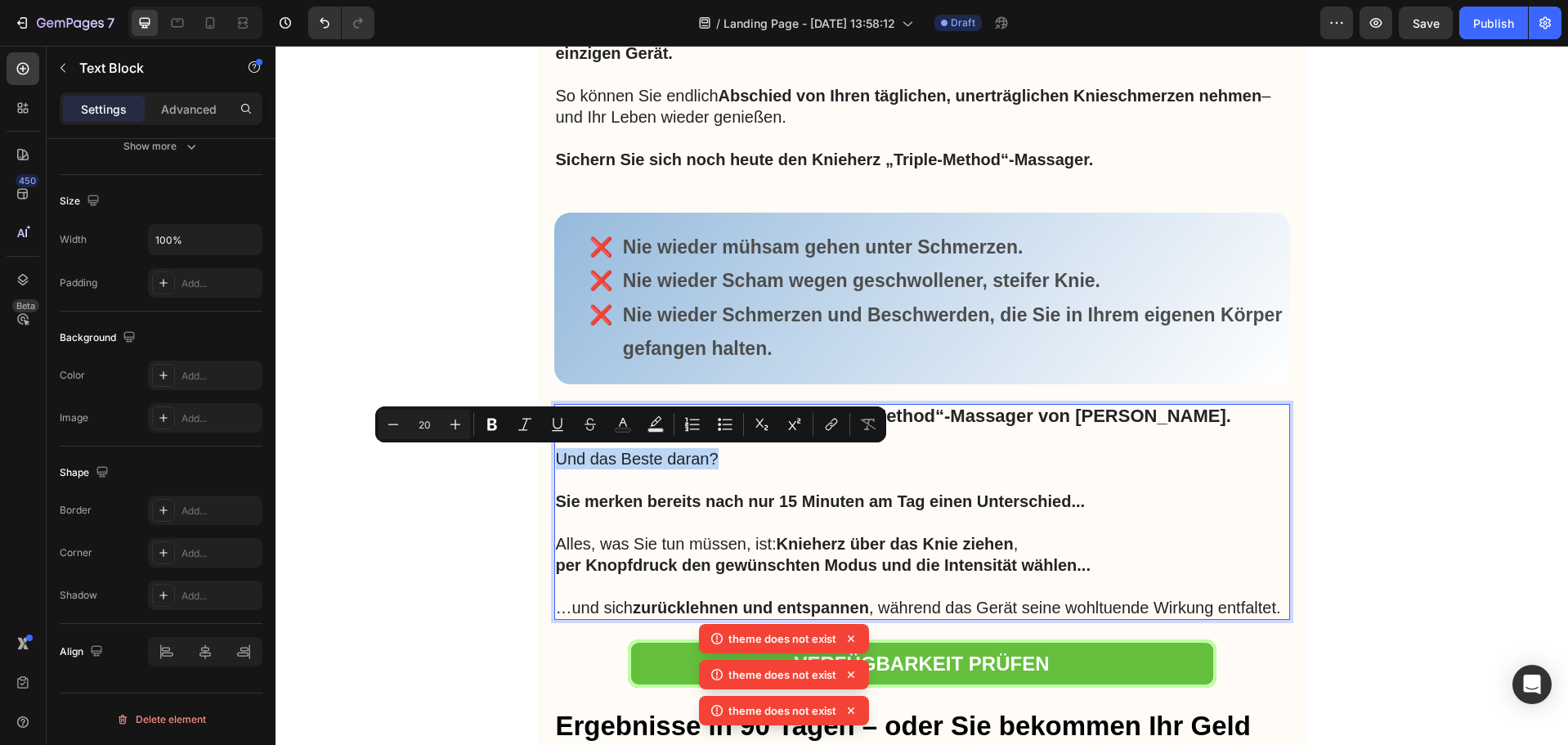
drag, startPoint x: 713, startPoint y: 460, endPoint x: 550, endPoint y: 460, distance: 163.0
click at [556, 460] on p "Und das Beste daran?" at bounding box center [922, 458] width 733 height 21
click at [718, 464] on p "Und das Beste daran?" at bounding box center [922, 458] width 733 height 21
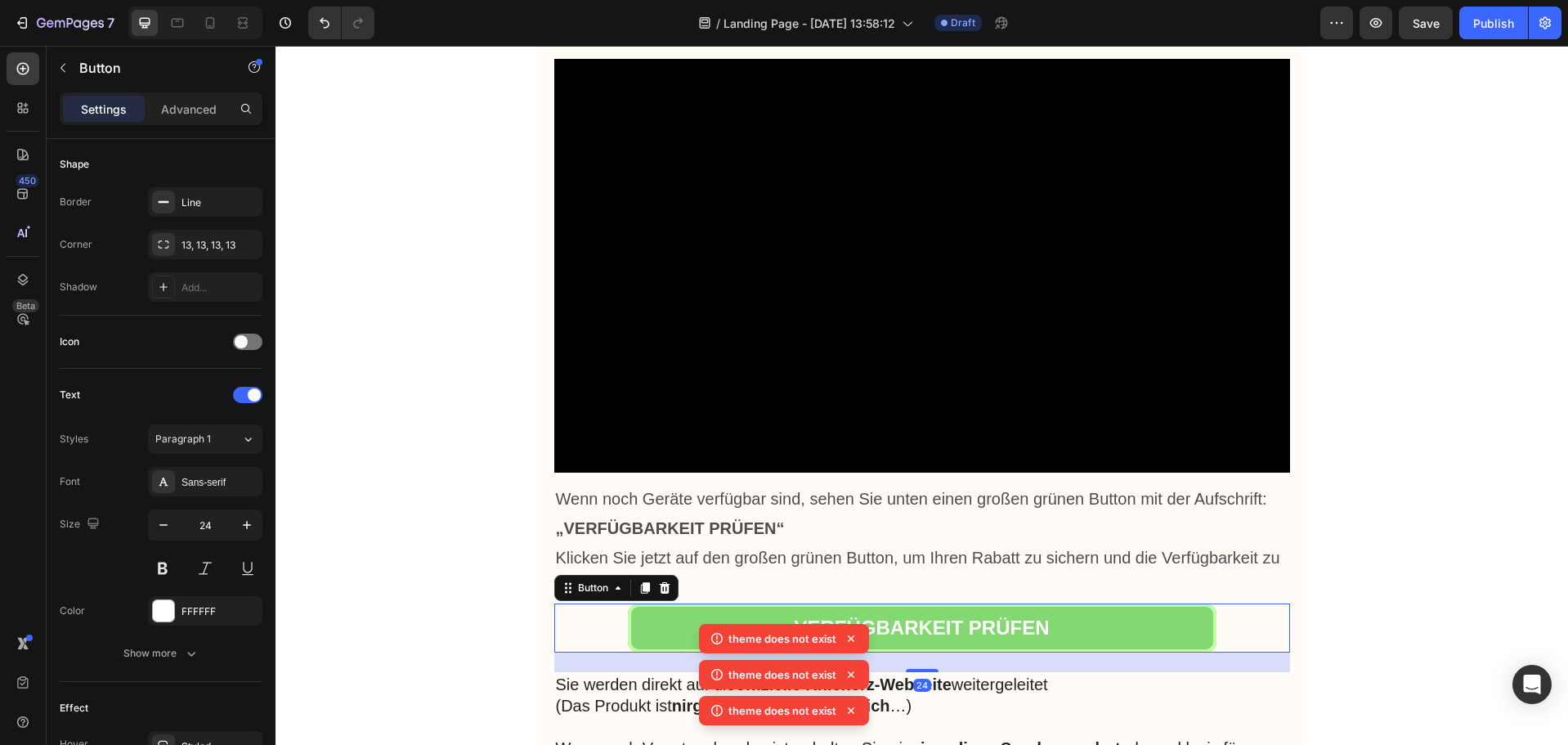
scroll to position [0, 0]
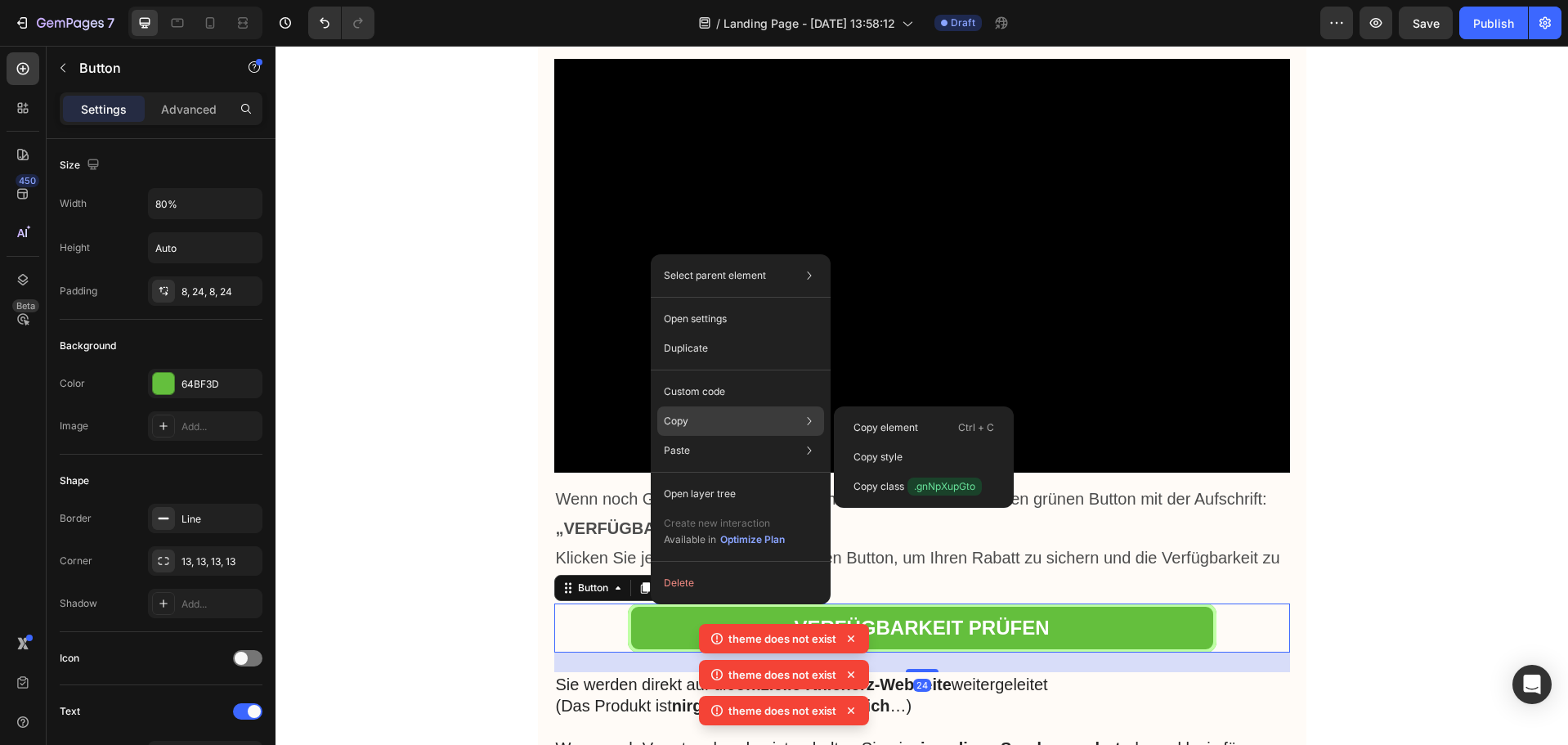
click at [682, 414] on p "Copy" at bounding box center [676, 420] width 25 height 15
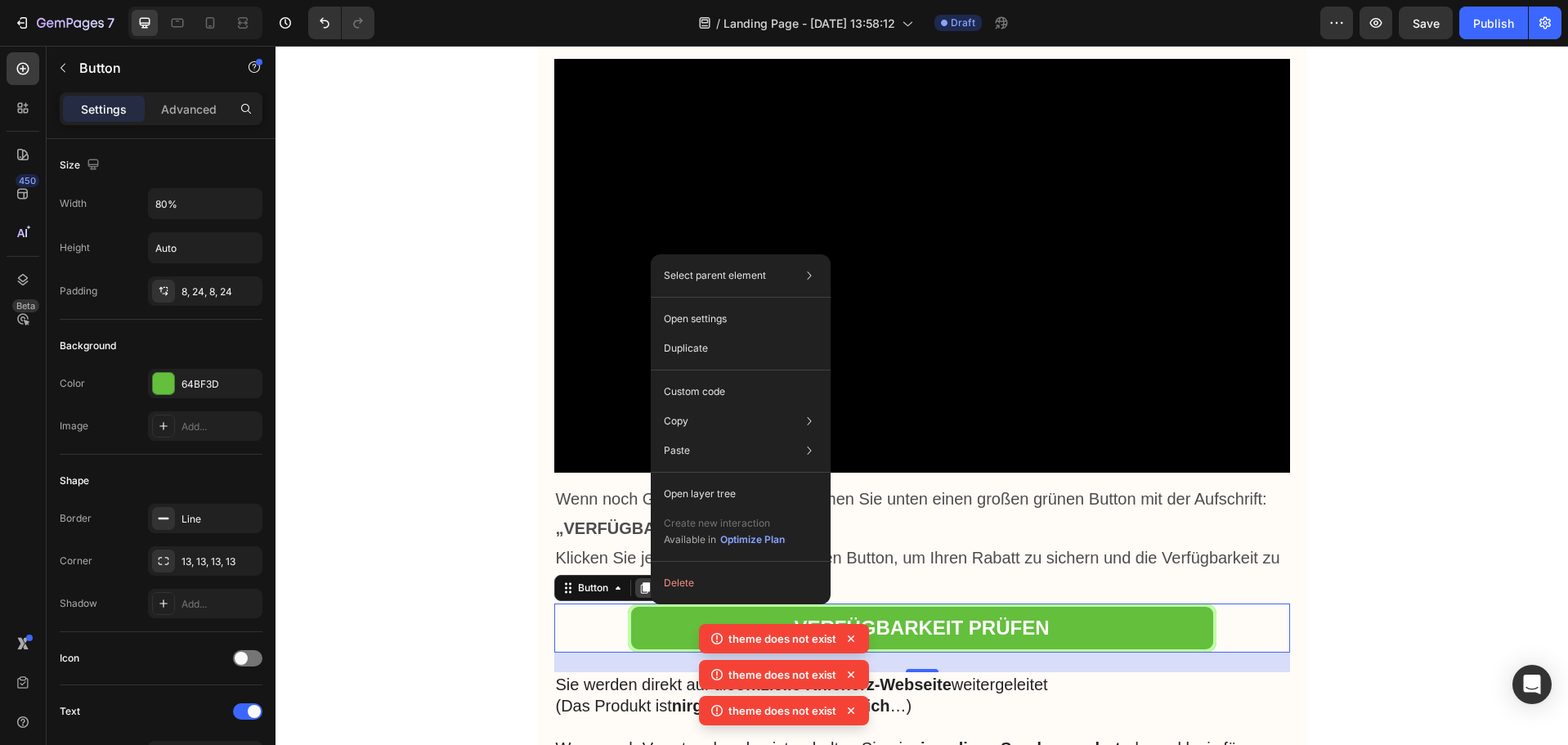
click at [644, 595] on icon at bounding box center [645, 588] width 13 height 13
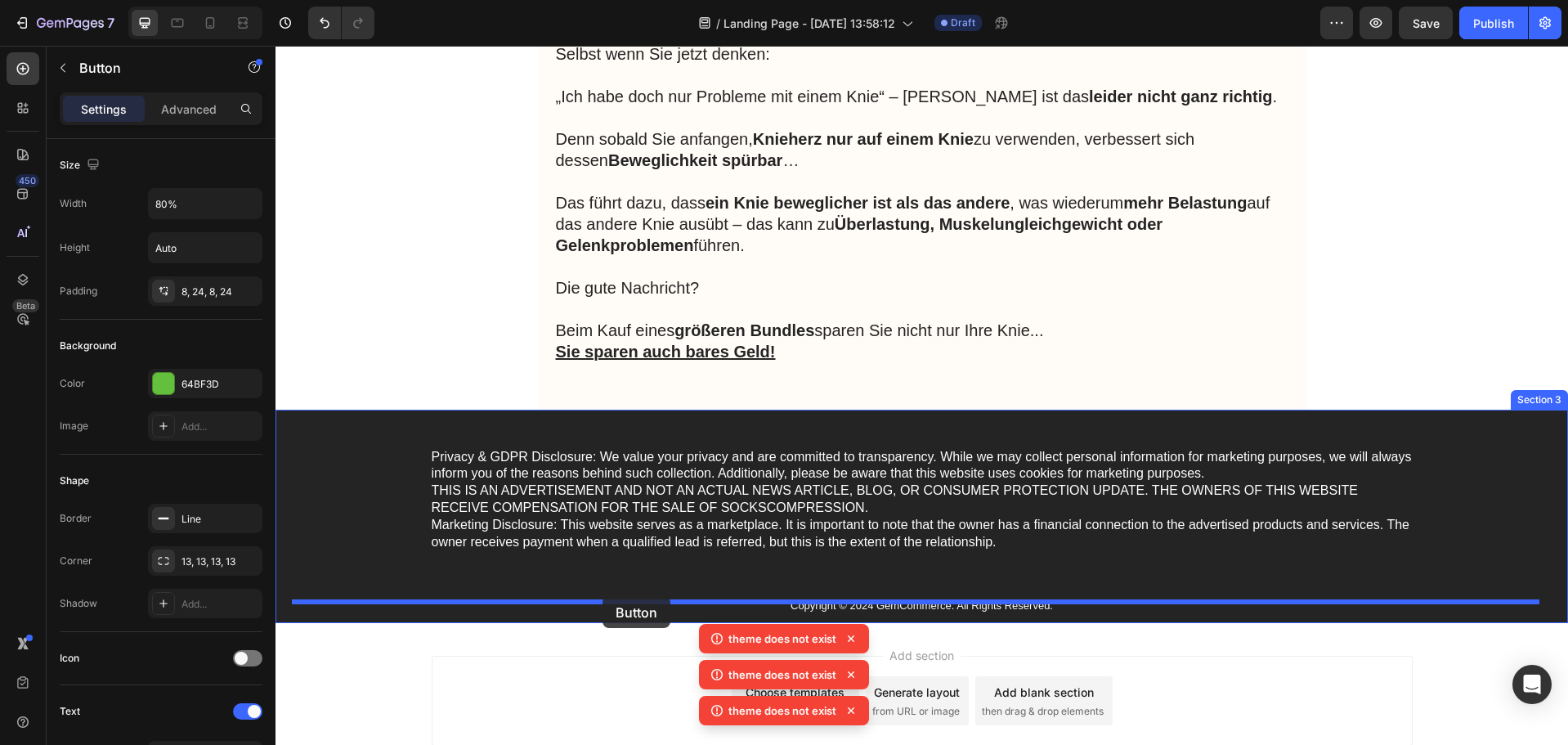
scroll to position [9478, 0]
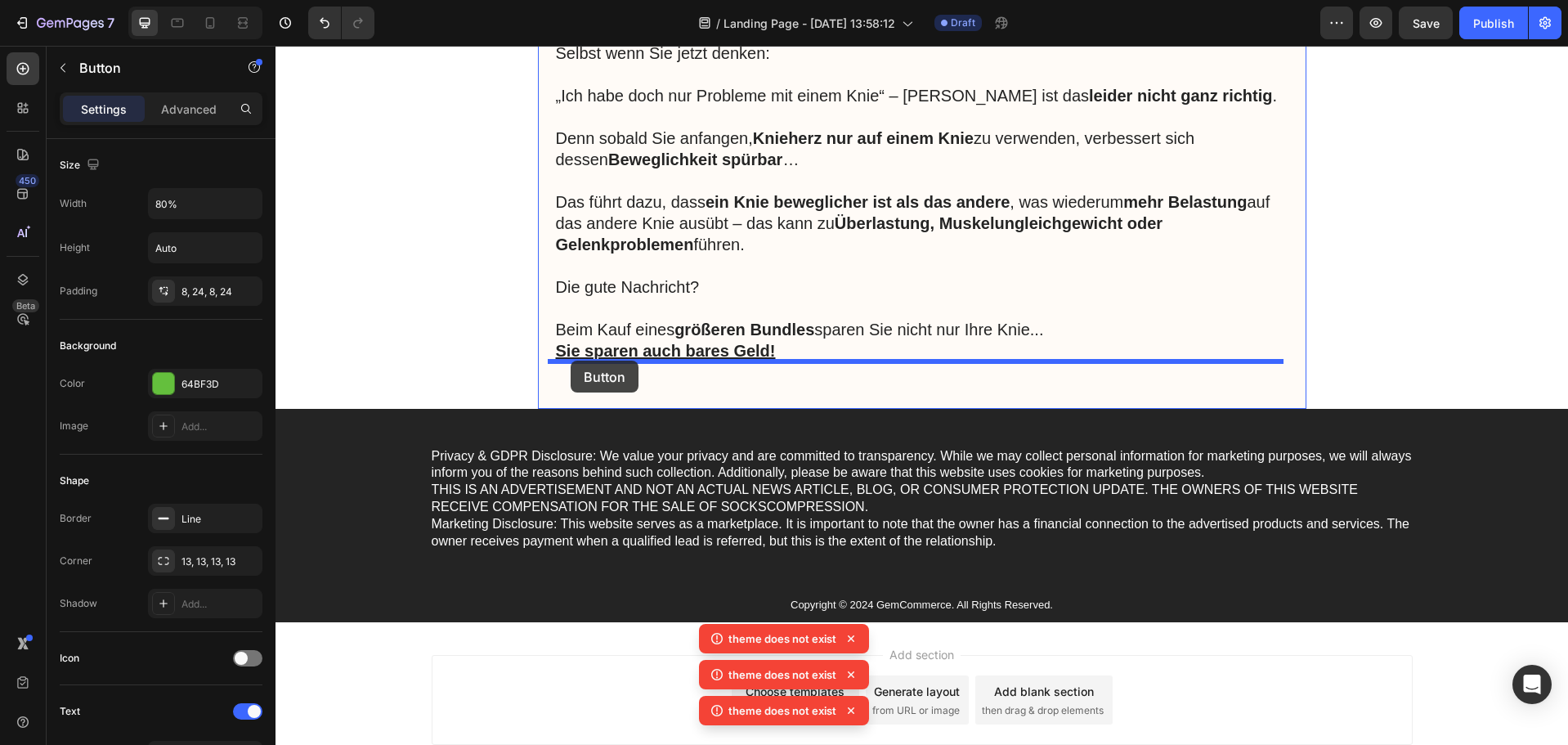
drag, startPoint x: 610, startPoint y: 451, endPoint x: 571, endPoint y: 361, distance: 98.1
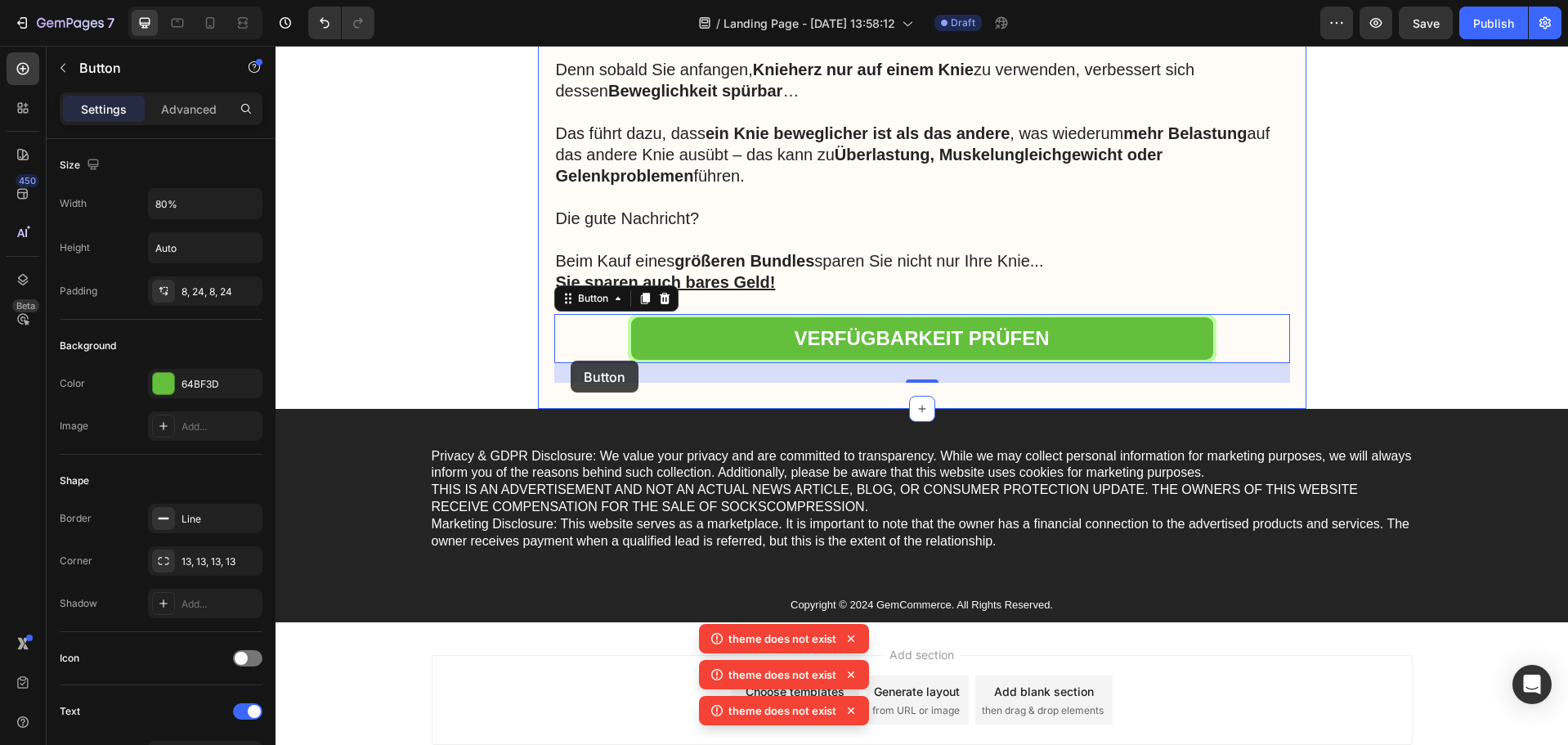
scroll to position [9410, 0]
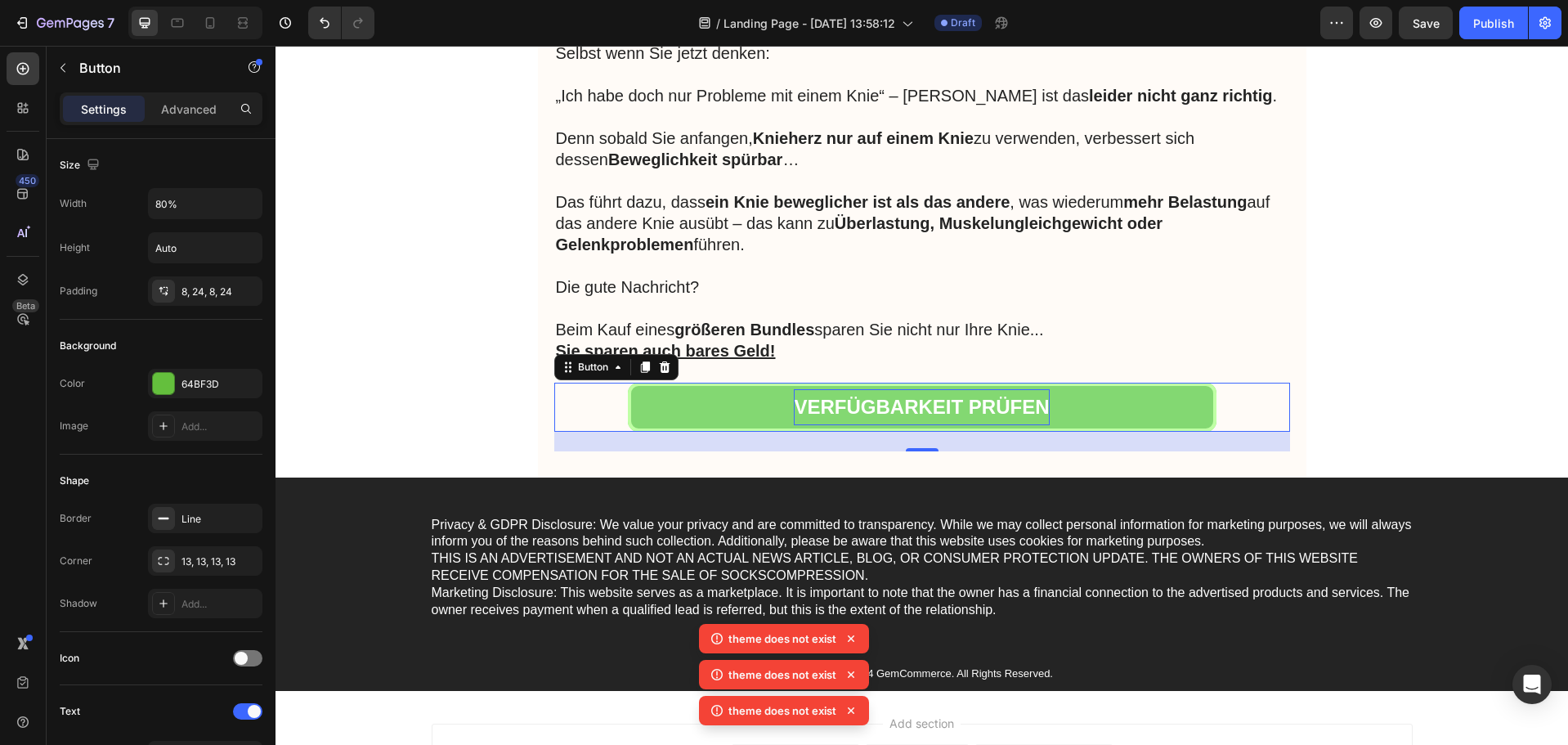
click at [955, 396] on strong "VERFÜGBARKEIT PRÜFEN" at bounding box center [922, 407] width 255 height 22
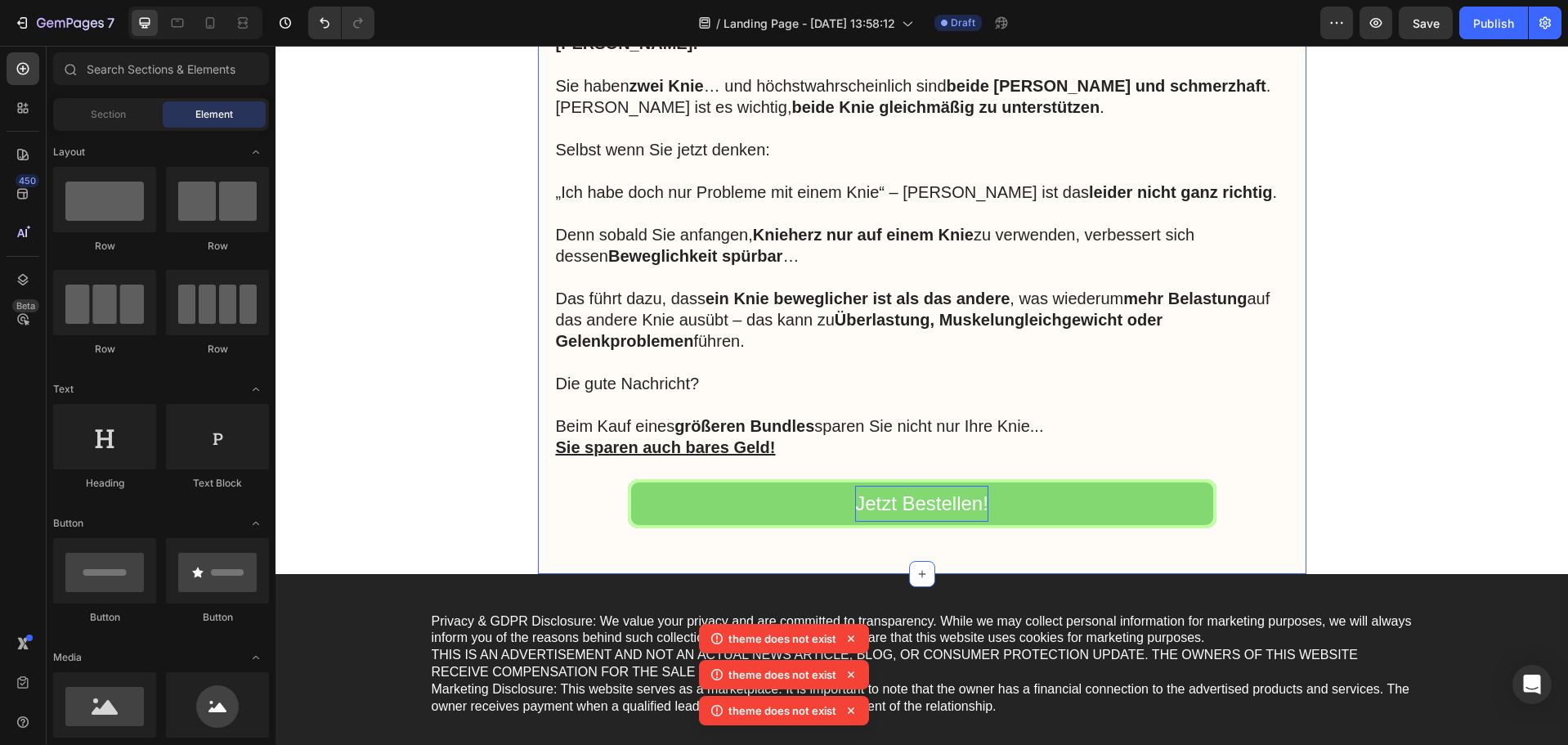
scroll to position [9491, 0]
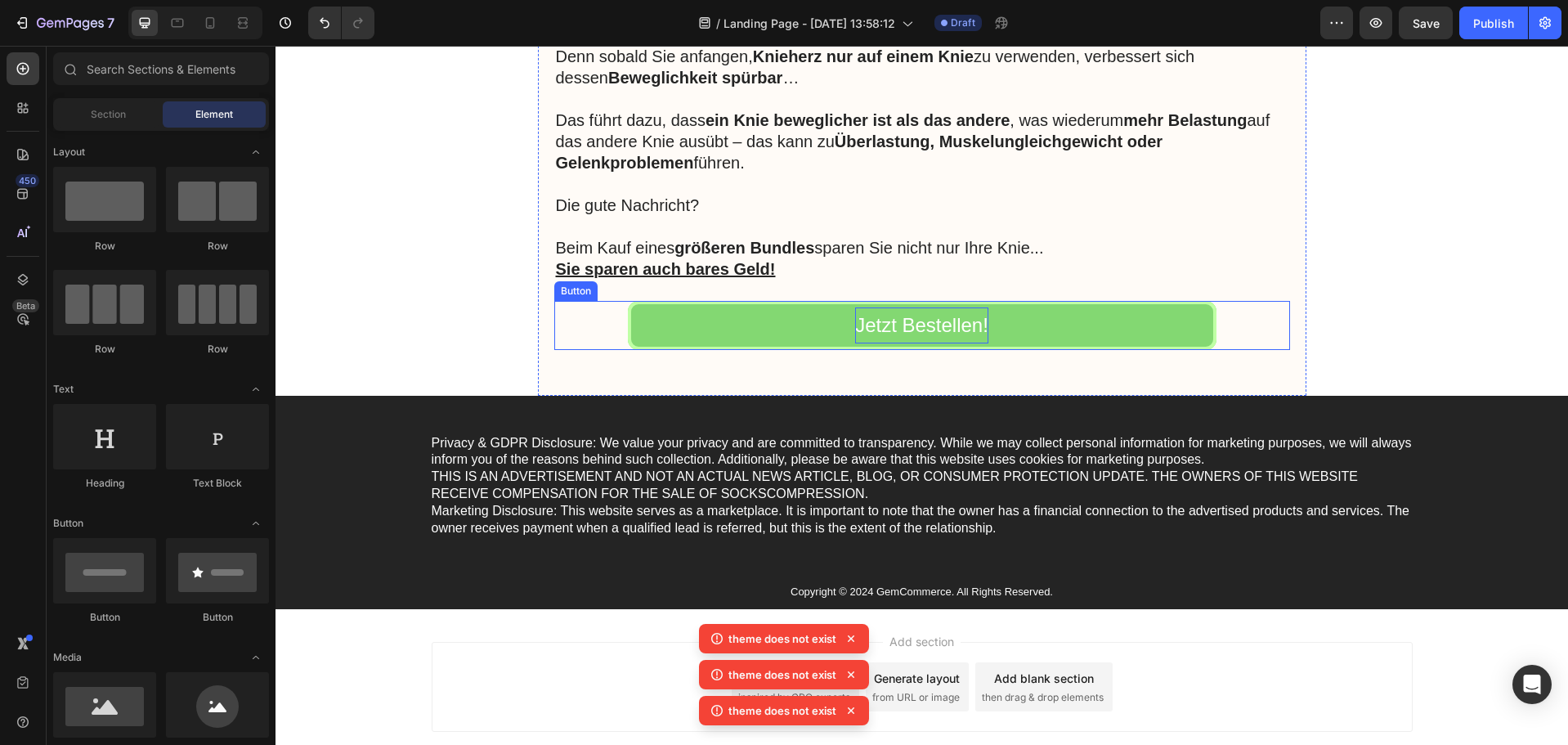
click at [979, 308] on p "Jetzt Bestellen!" at bounding box center [922, 326] width 134 height 36
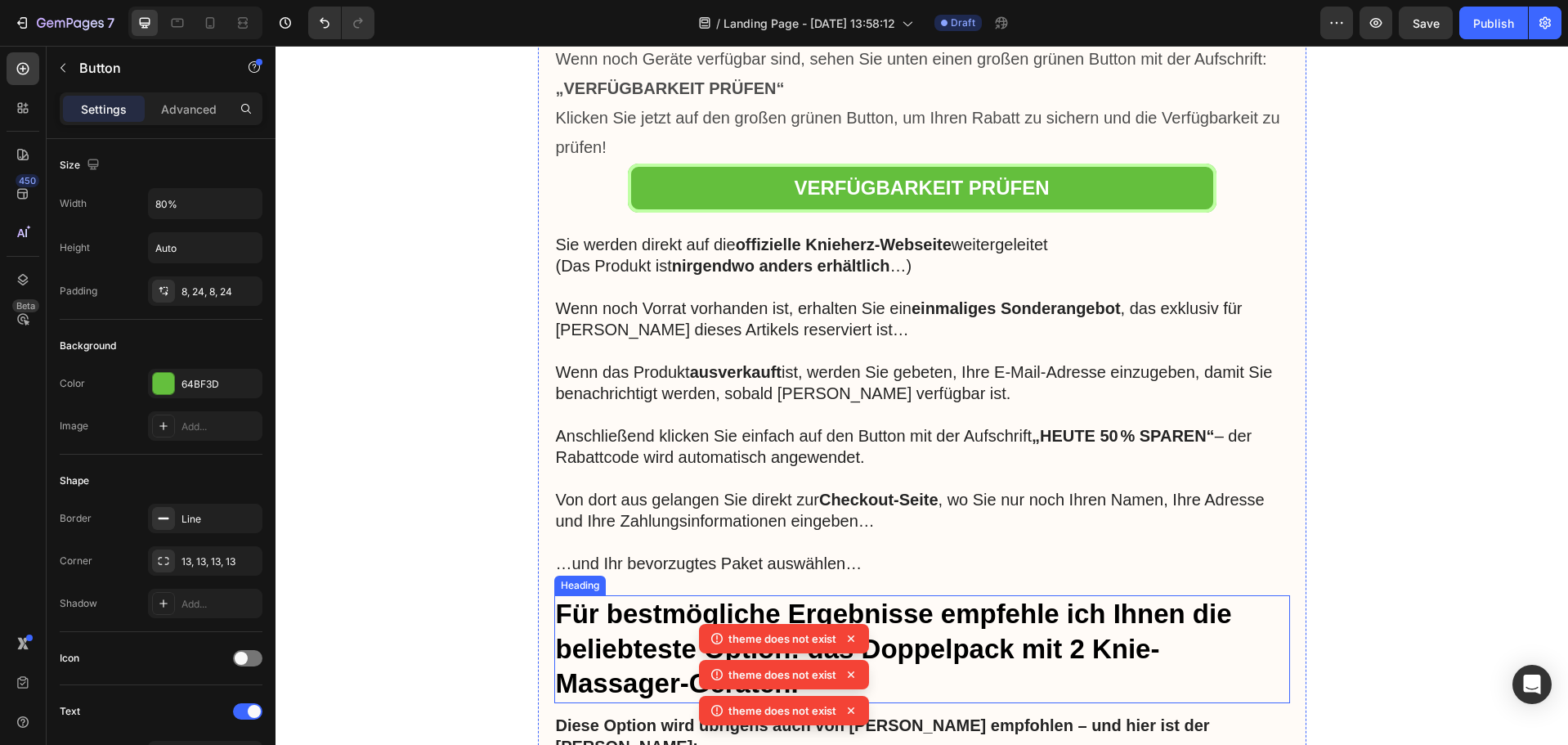
scroll to position [8511, 0]
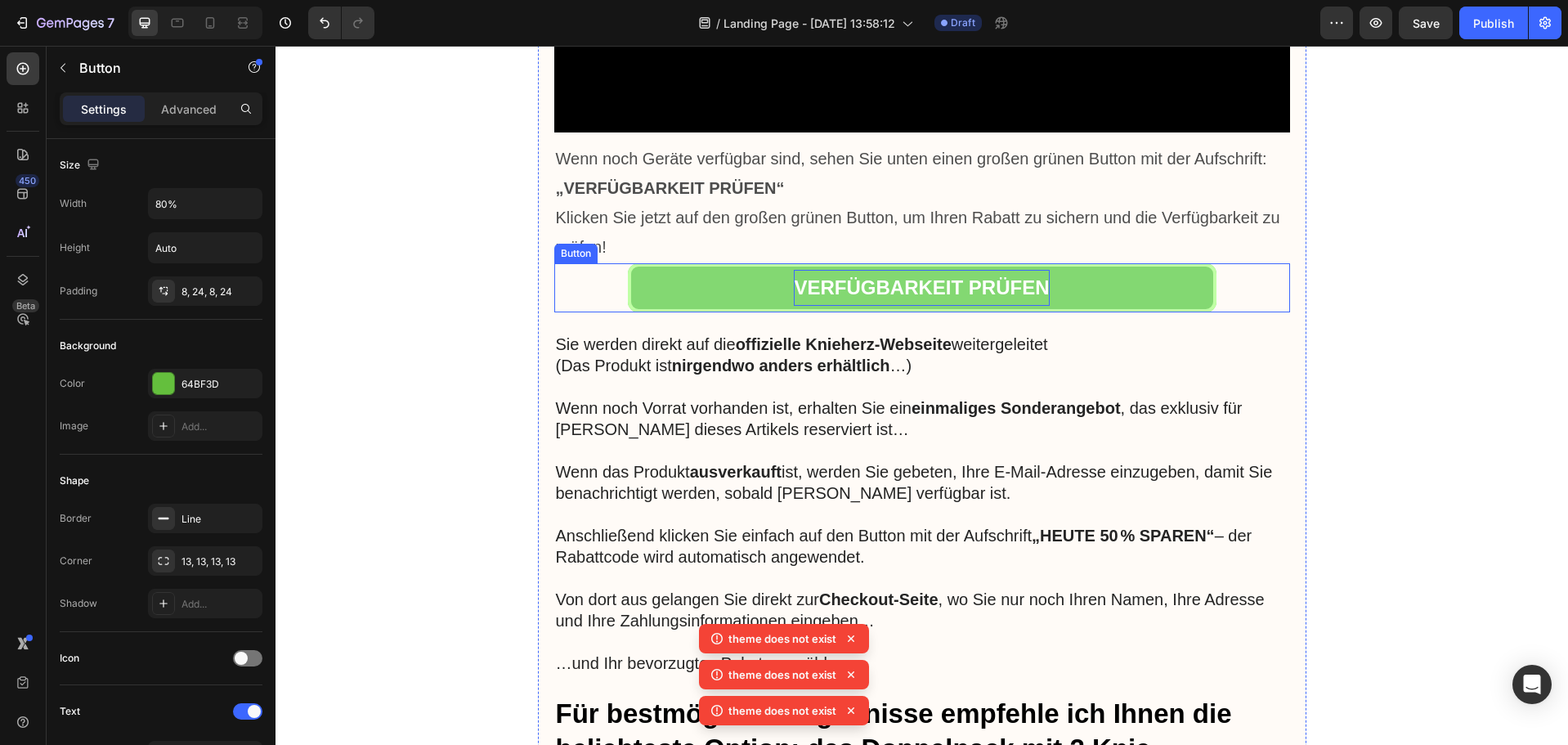
click at [894, 285] on strong "VERFÜGBARKEIT PRÜFEN" at bounding box center [922, 287] width 255 height 22
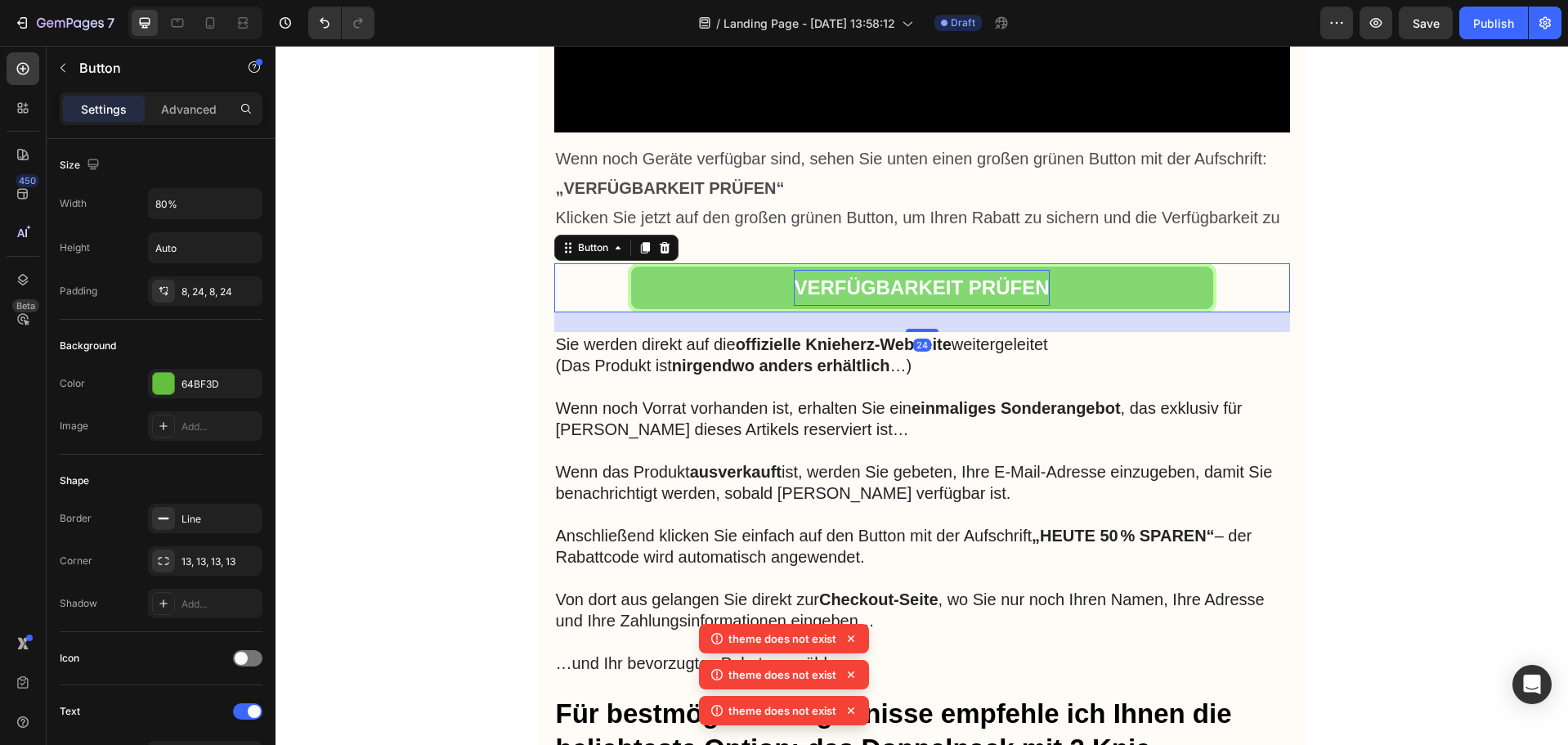
click at [894, 285] on strong "VERFÜGBARKEIT PRÜFEN" at bounding box center [922, 287] width 255 height 22
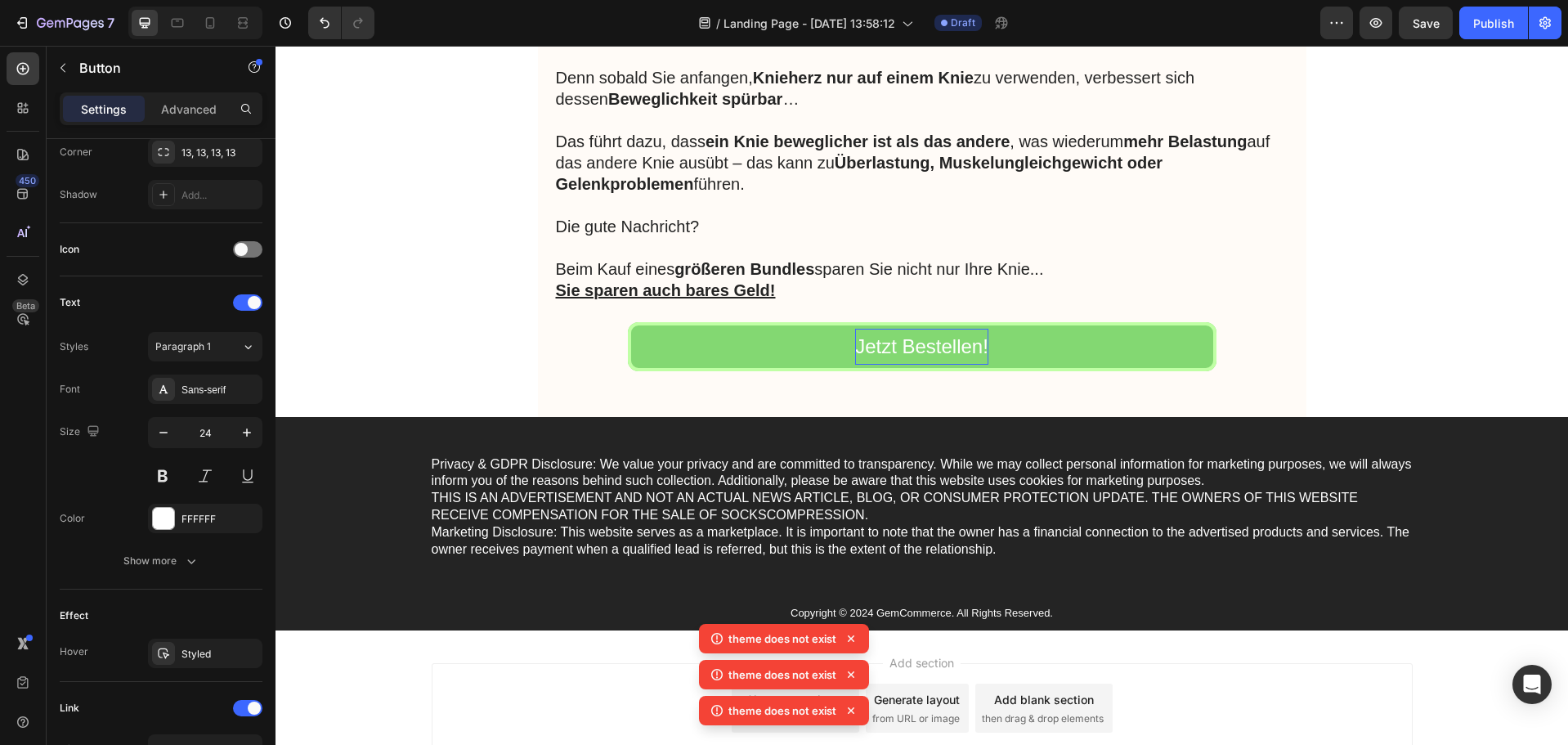
scroll to position [9491, 0]
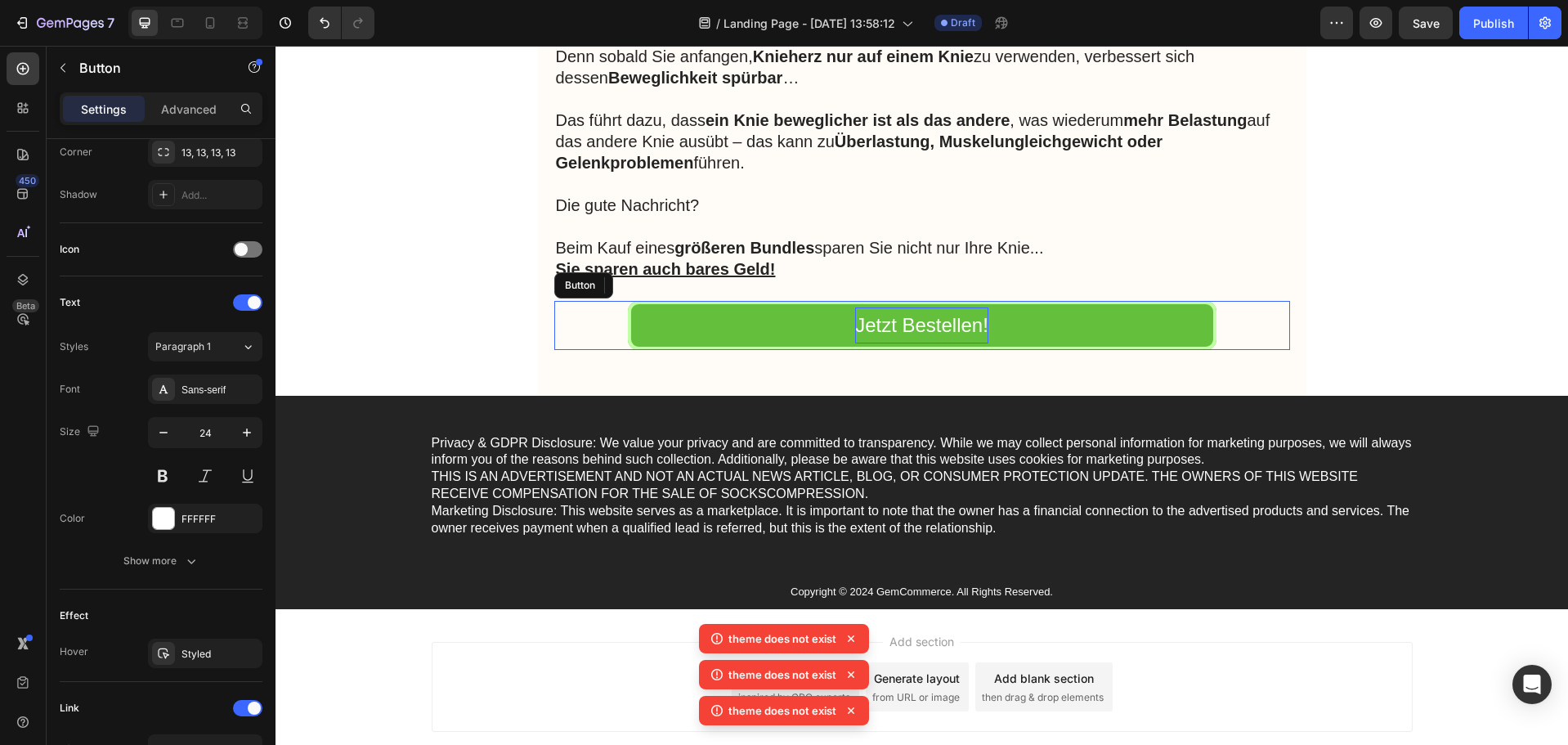
click at [920, 308] on p "Jetzt Bestellen!" at bounding box center [922, 326] width 134 height 36
click at [910, 308] on p "Jetzt Bestellen!" at bounding box center [922, 326] width 134 height 36
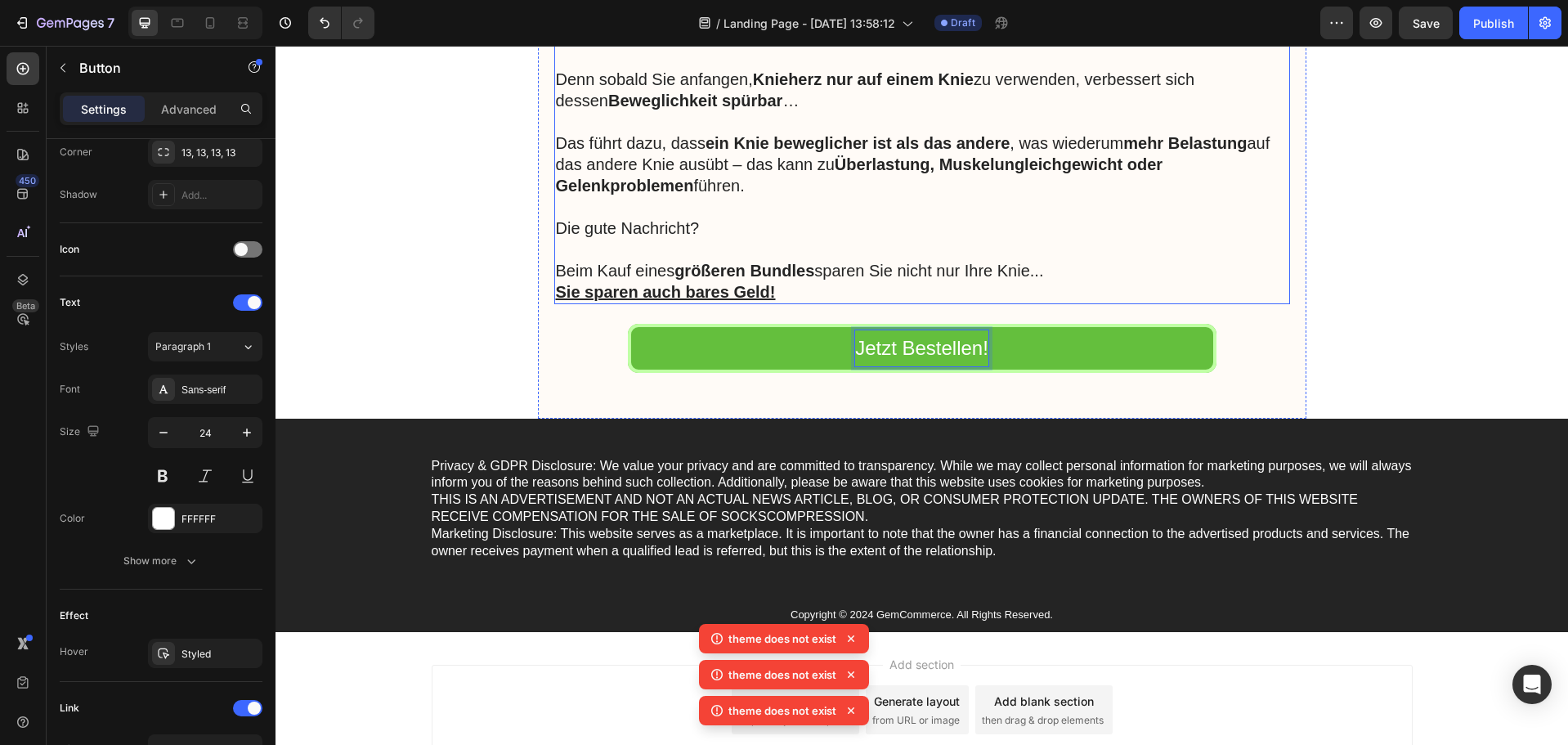
scroll to position [9570, 0]
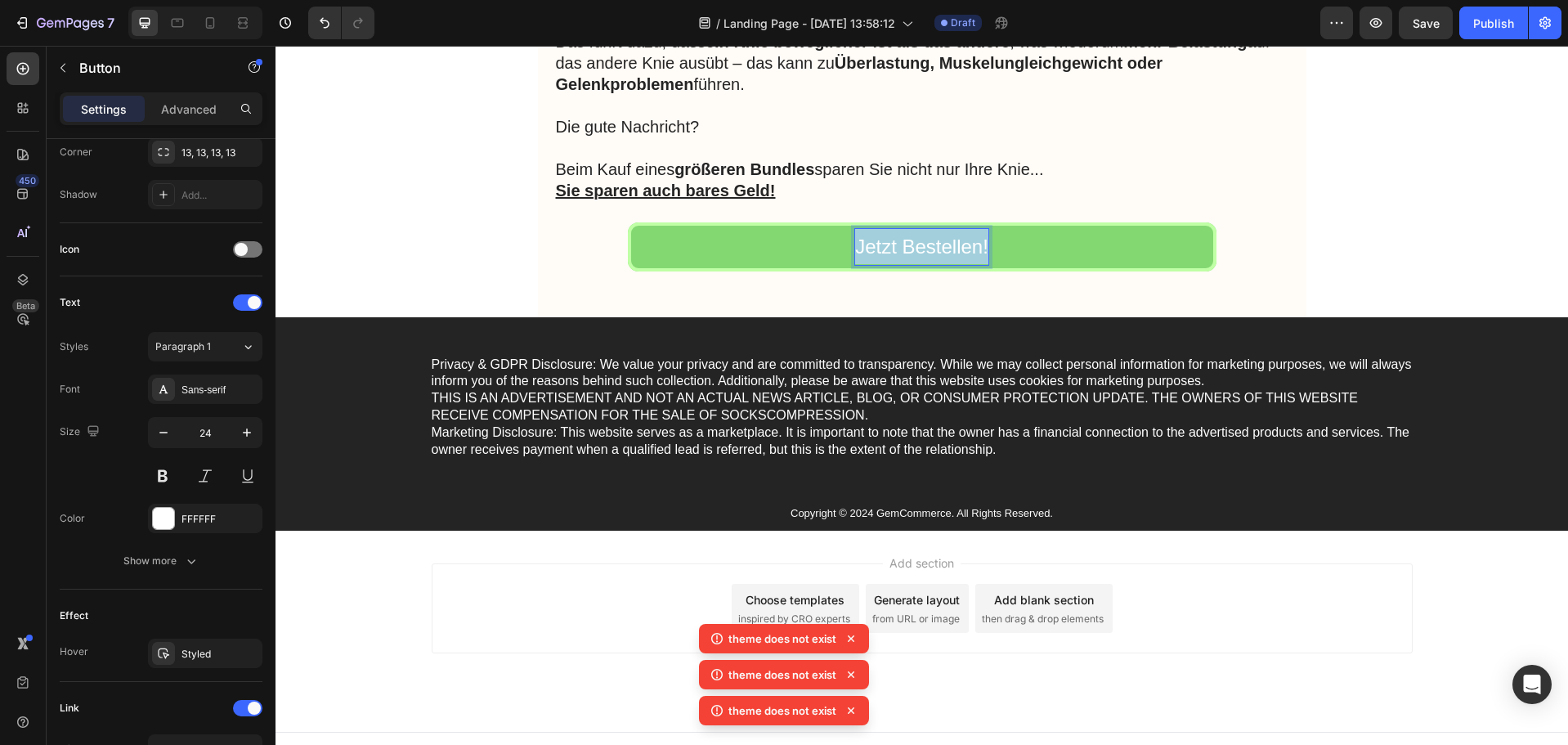
drag, startPoint x: 981, startPoint y: 230, endPoint x: 851, endPoint y: 230, distance: 130.0
click at [856, 230] on p "Jetzt Bestellen!" at bounding box center [922, 246] width 134 height 36
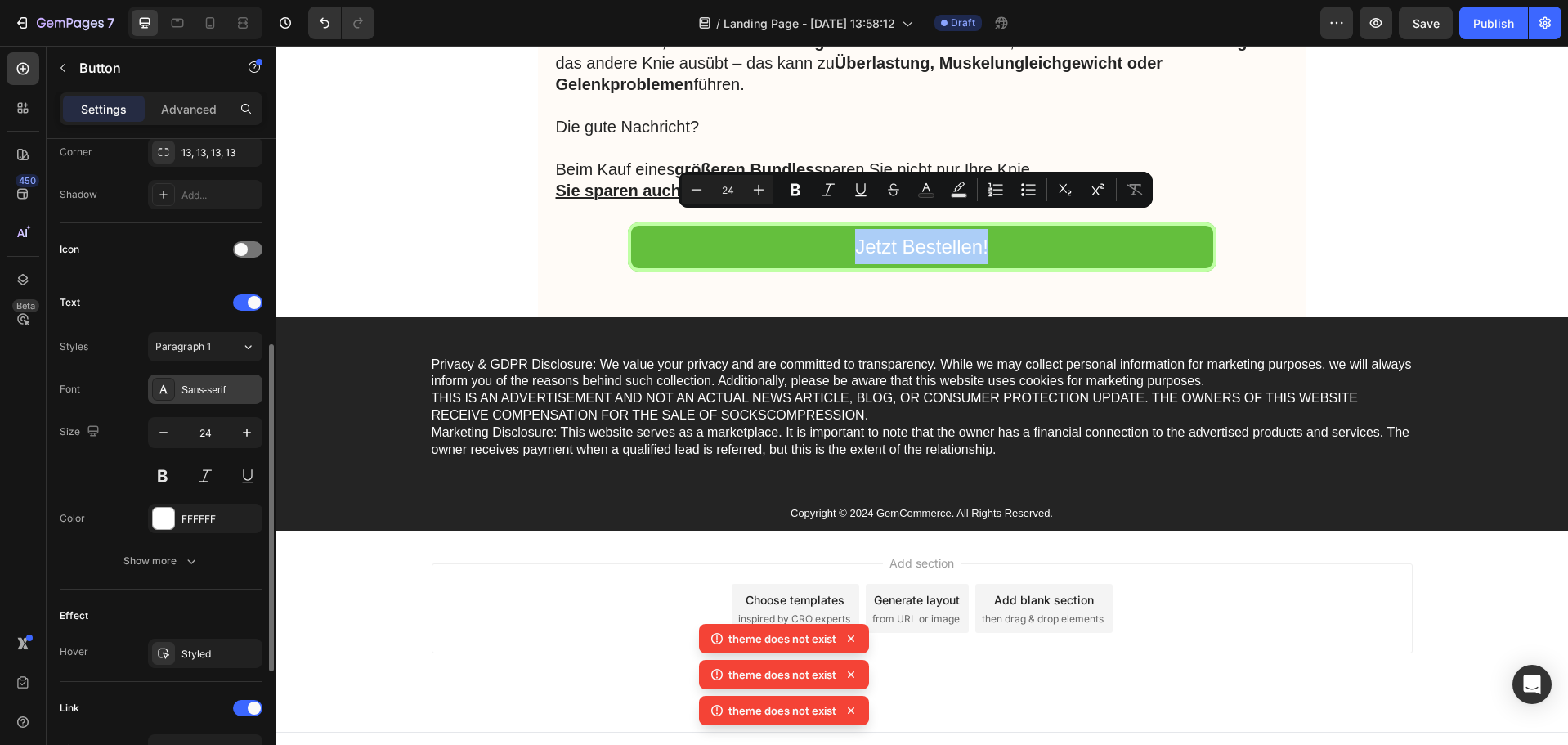
click at [162, 386] on icon at bounding box center [163, 389] width 9 height 8
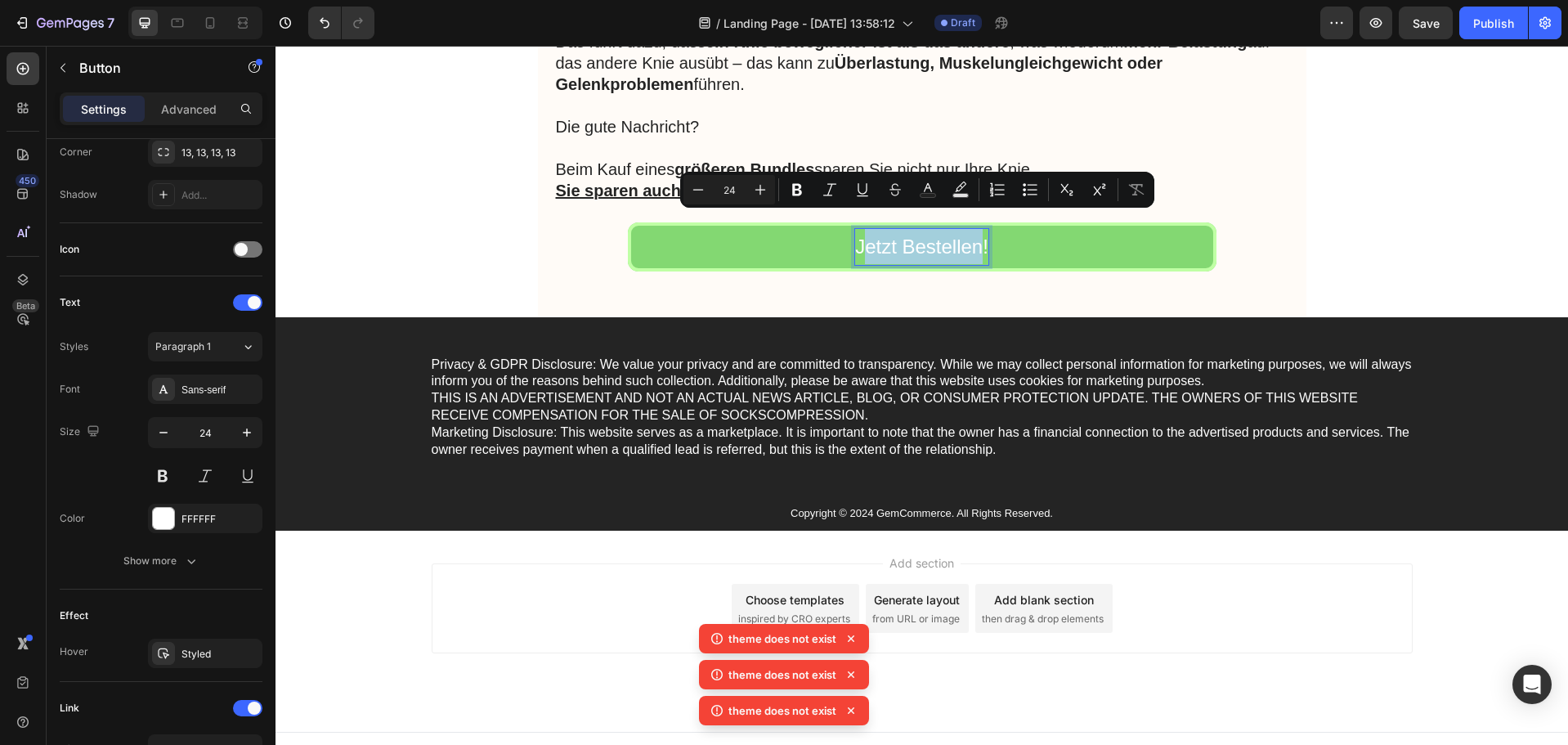
drag, startPoint x: 974, startPoint y: 227, endPoint x: 863, endPoint y: 226, distance: 111.0
click at [863, 229] on p "Jetzt Bestellen!" at bounding box center [922, 246] width 134 height 36
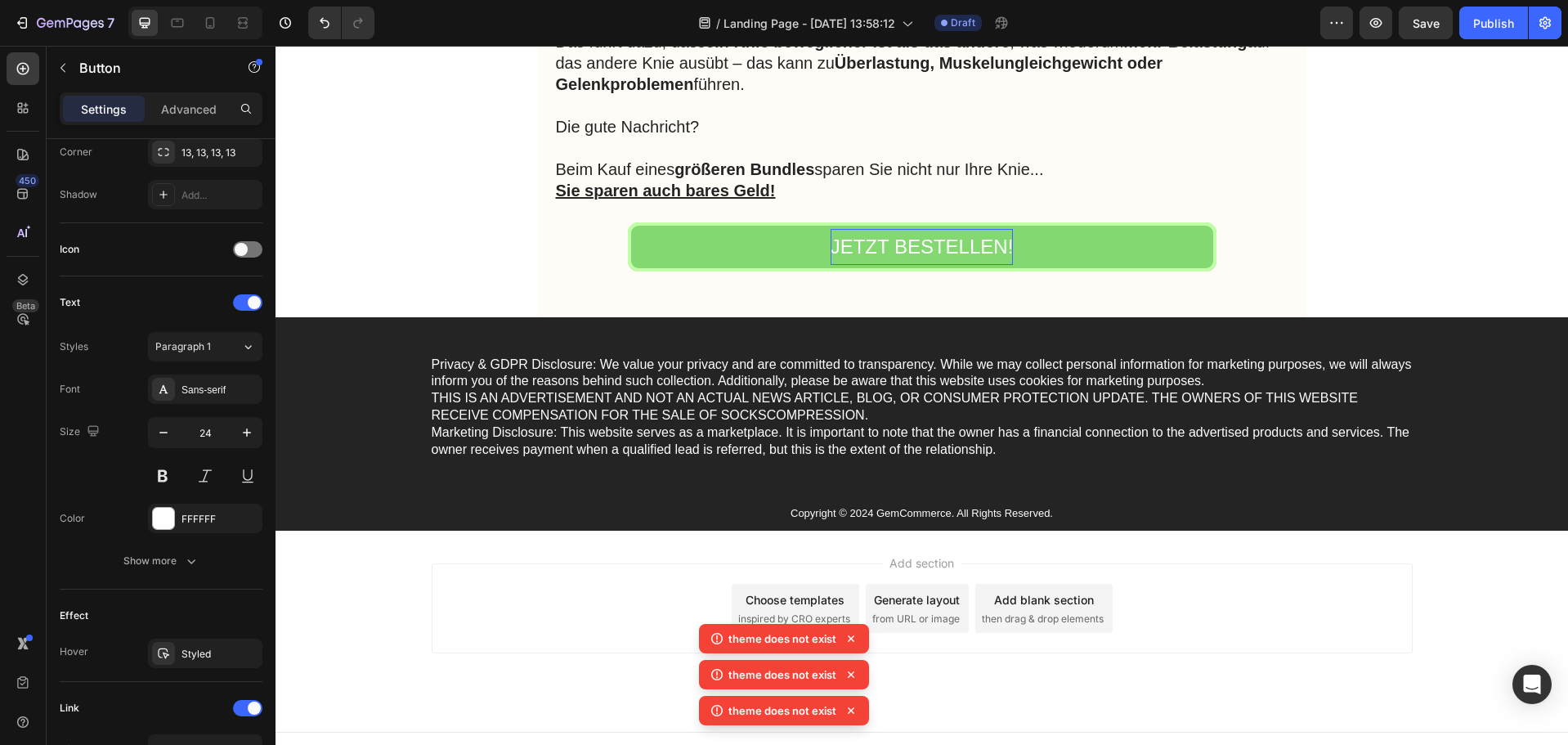
click at [1019, 224] on link "JETZT BESTELLEN!" at bounding box center [922, 246] width 589 height 48
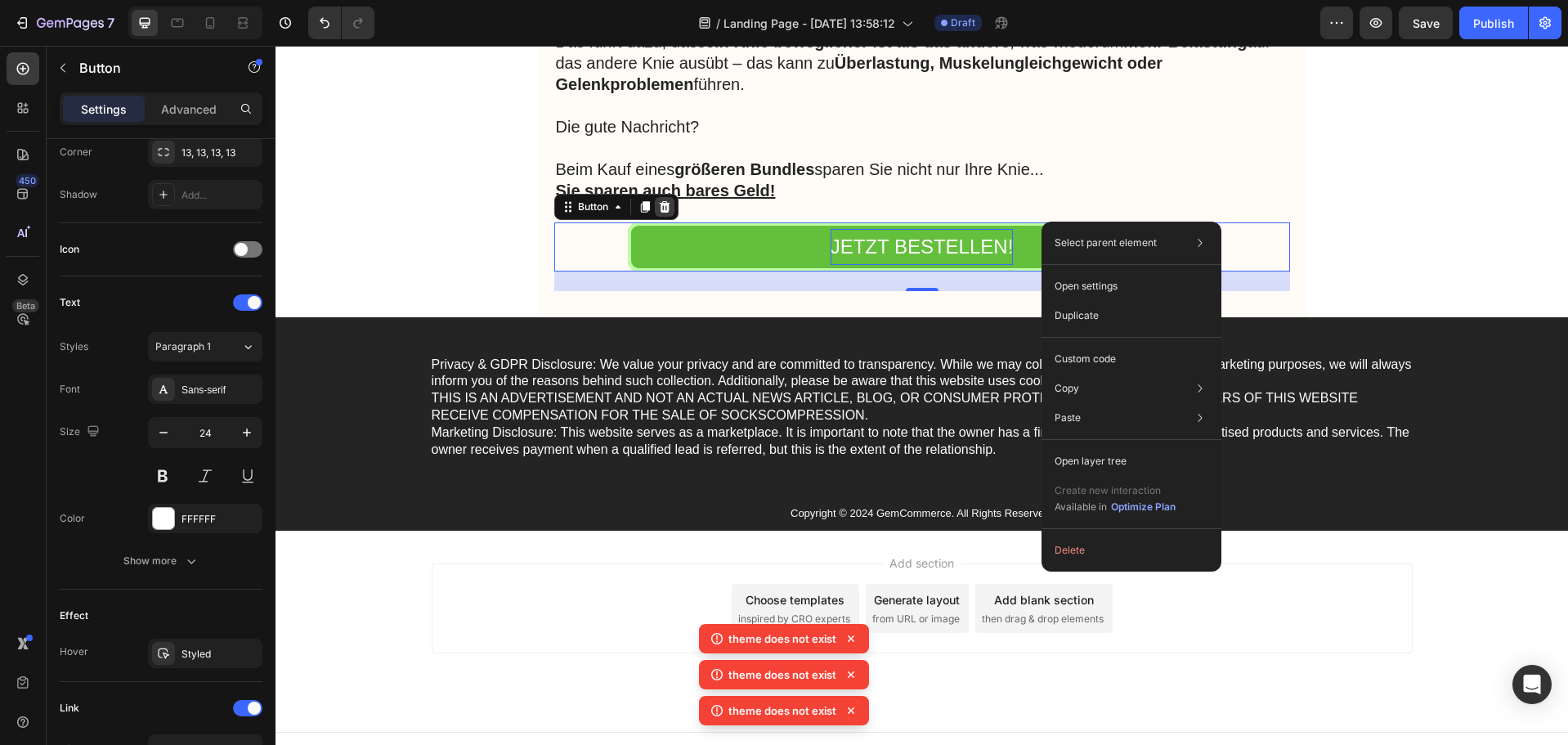
click at [665, 201] on icon at bounding box center [664, 207] width 13 height 13
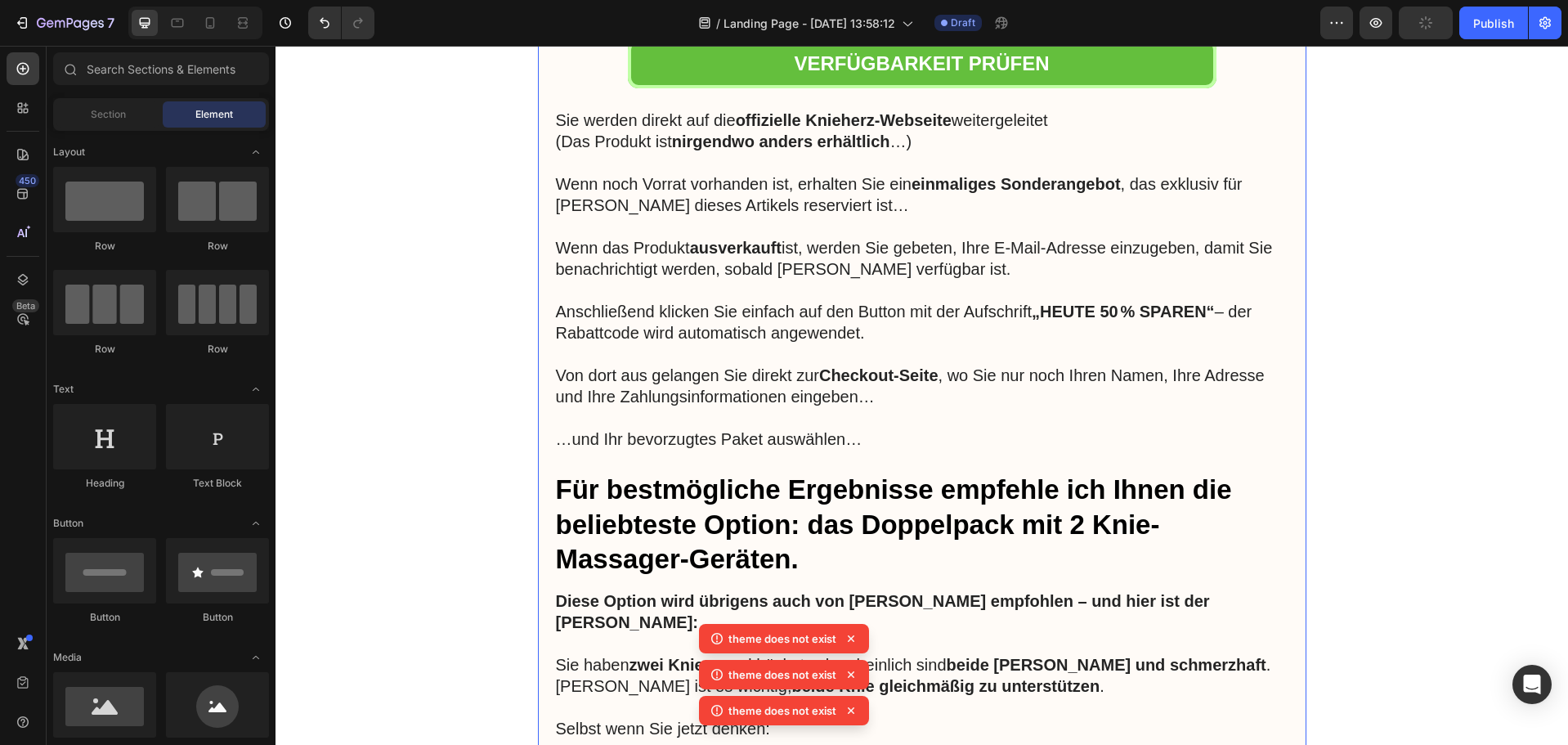
scroll to position [8603, 0]
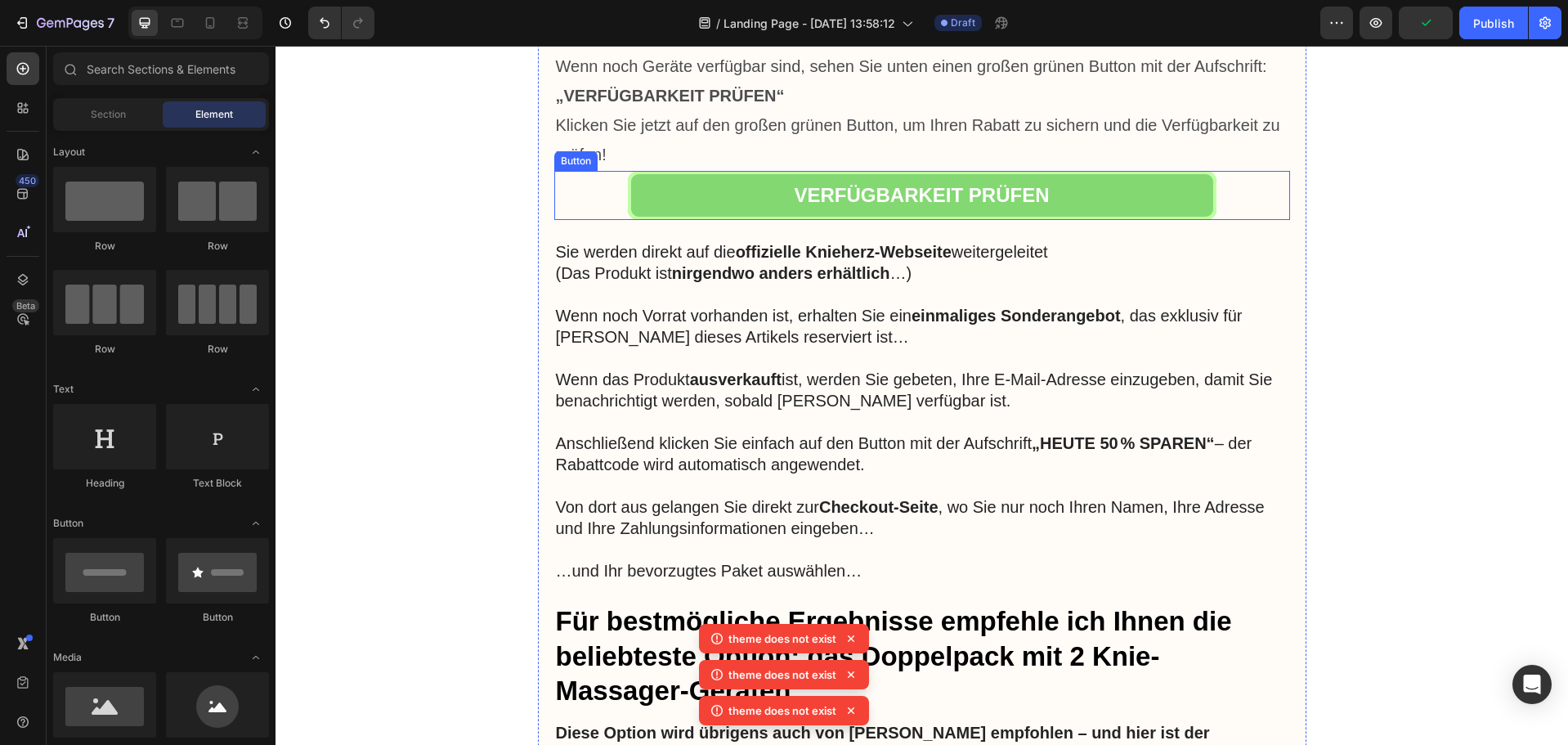
click at [728, 198] on link "VERFÜGBARKEIT PRÜFEN" at bounding box center [922, 195] width 589 height 48
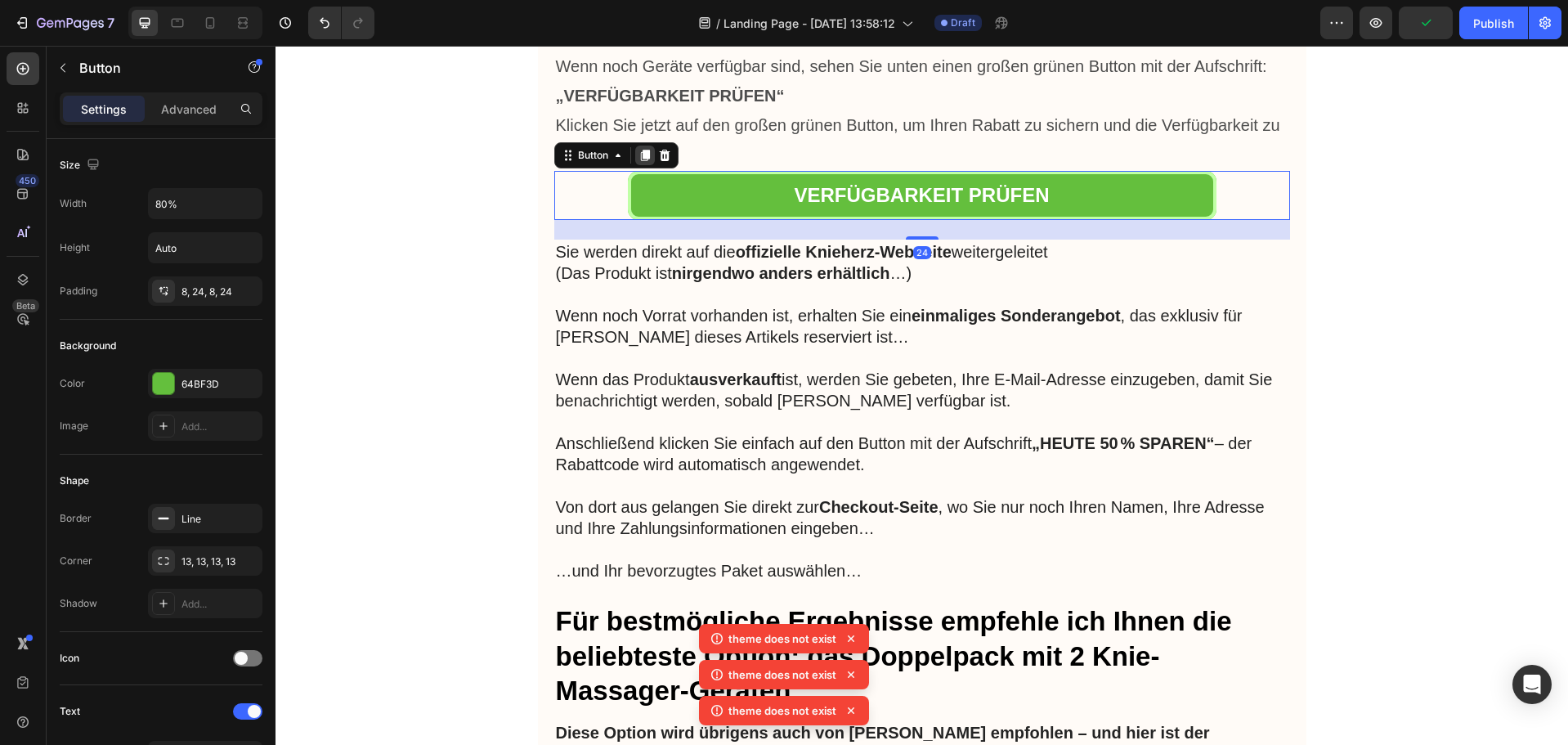
click at [639, 155] on icon at bounding box center [645, 154] width 13 height 13
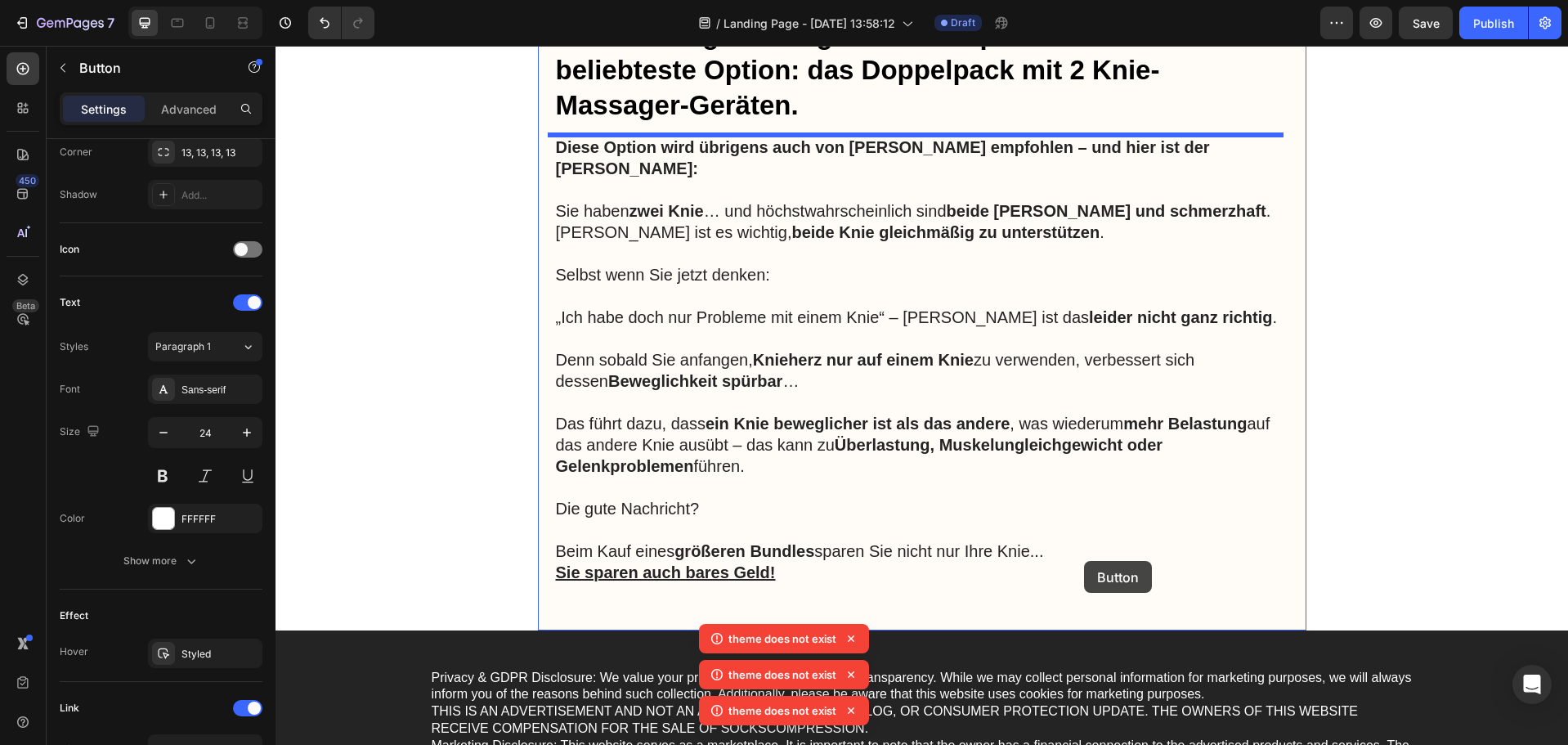
scroll to position [9339, 0]
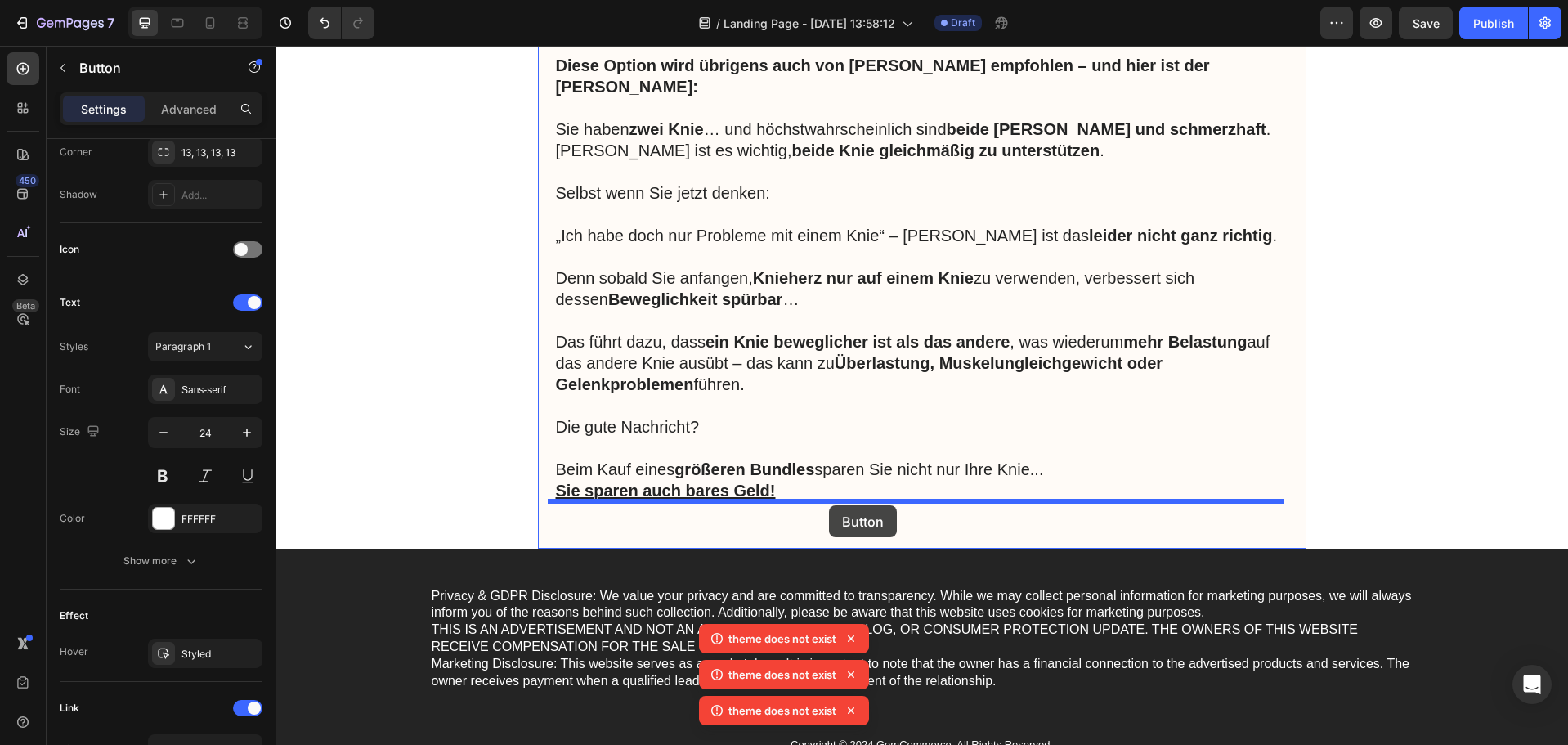
drag, startPoint x: 710, startPoint y: 262, endPoint x: 829, endPoint y: 506, distance: 271.5
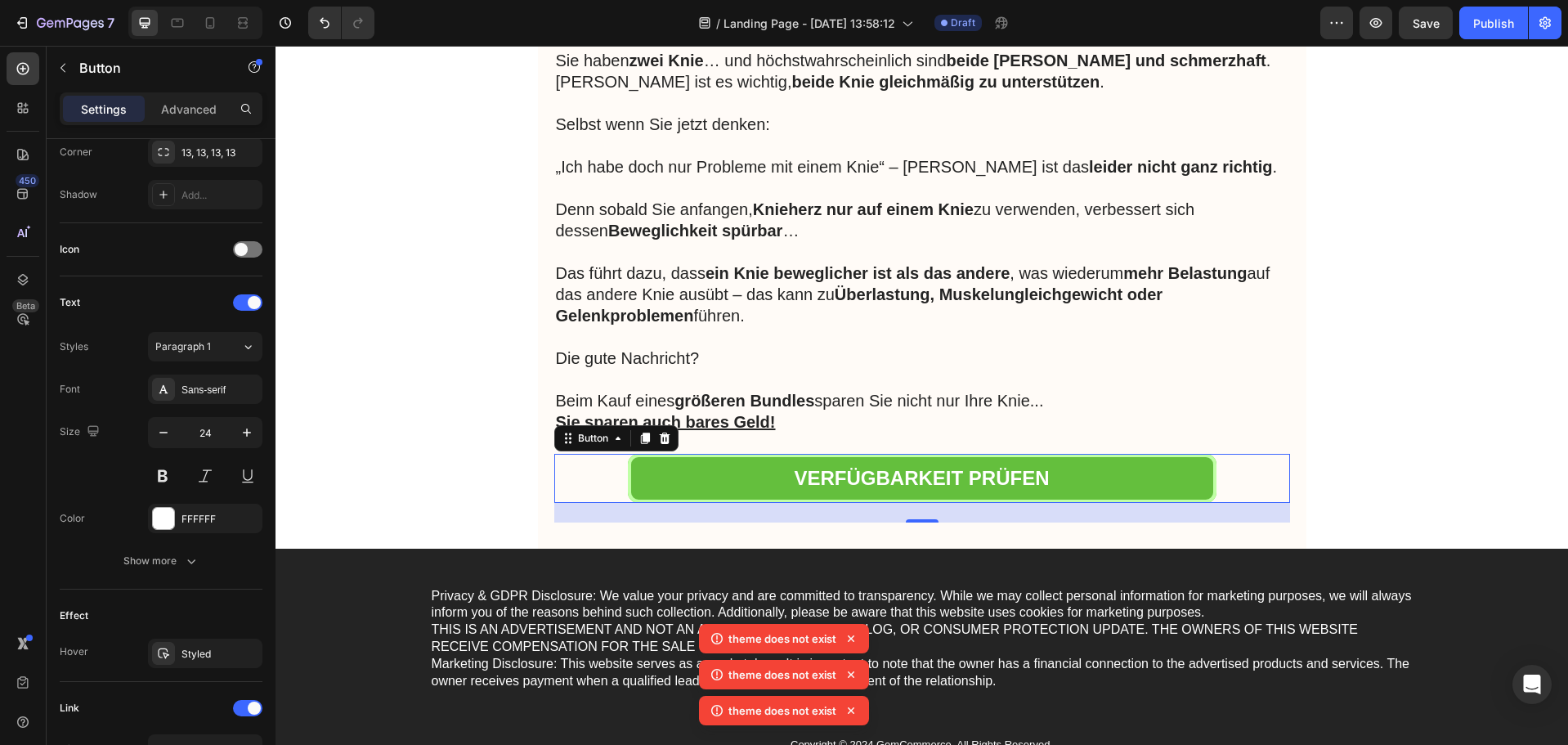
scroll to position [9269, 0]
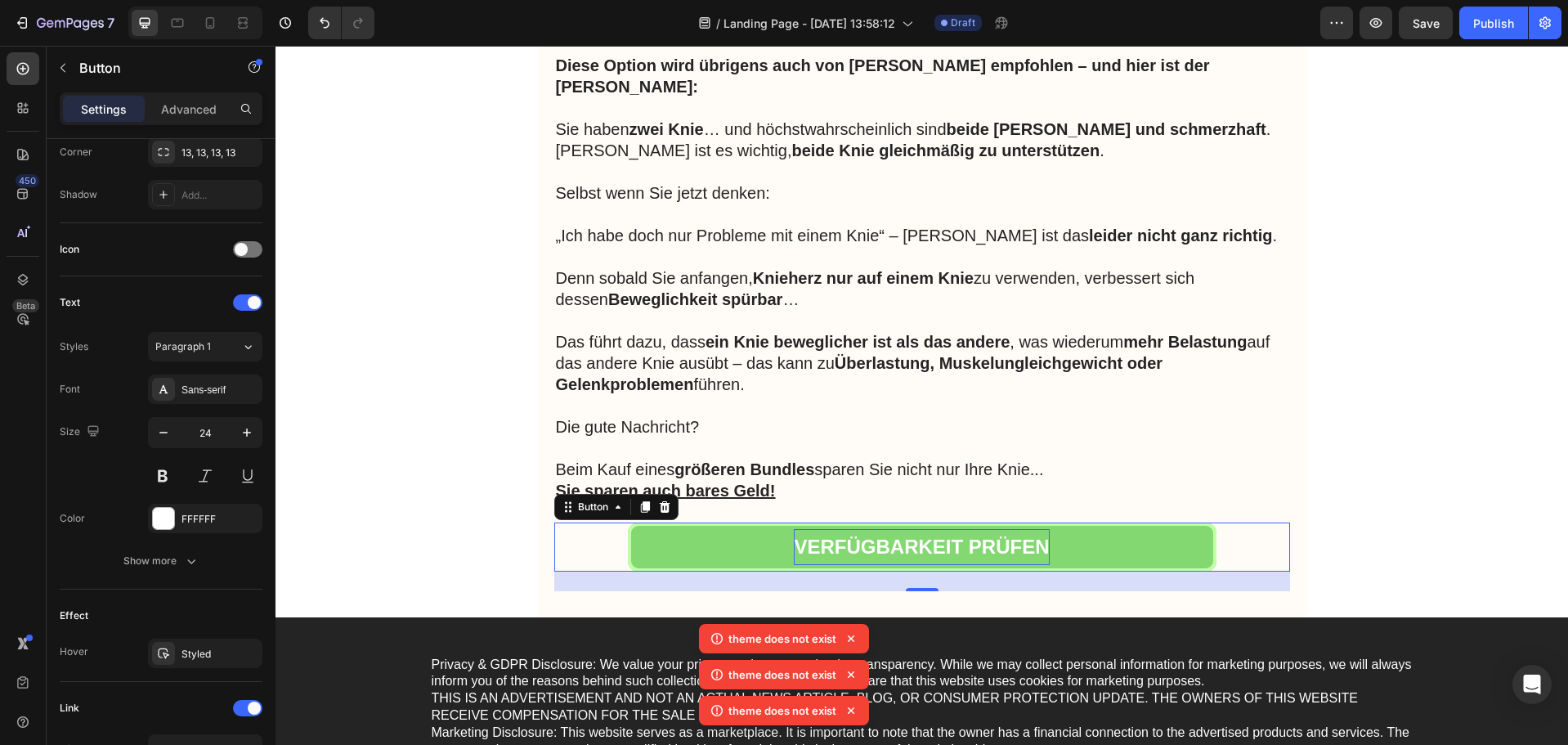
click at [889, 535] on strong "VERFÜGBARKEIT PRÜFEN" at bounding box center [922, 546] width 255 height 22
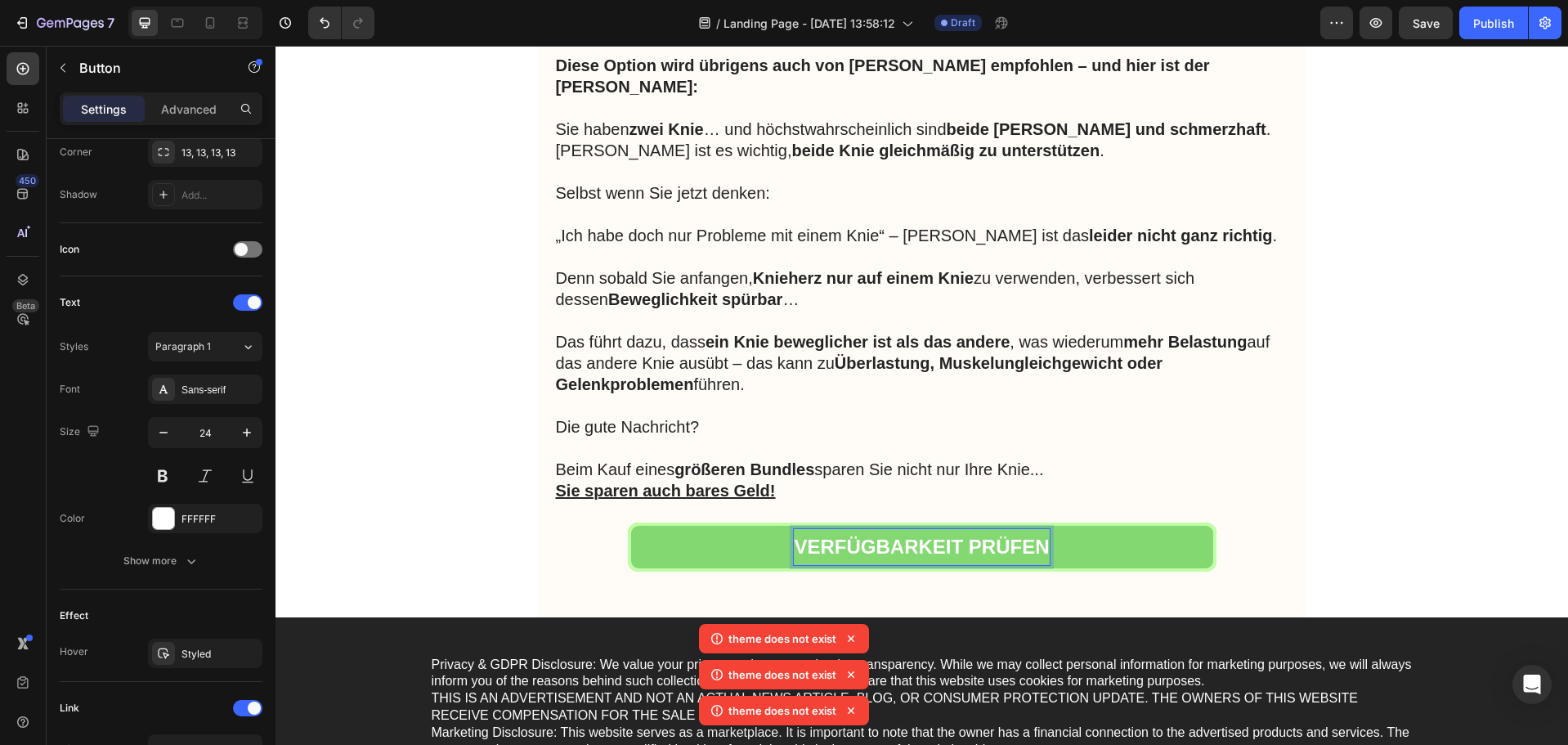
click at [955, 535] on strong "VERFÜGBARKEIT PRÜFEN" at bounding box center [922, 546] width 255 height 22
click at [984, 535] on strong "JETZT PRÜFEN" at bounding box center [922, 546] width 146 height 22
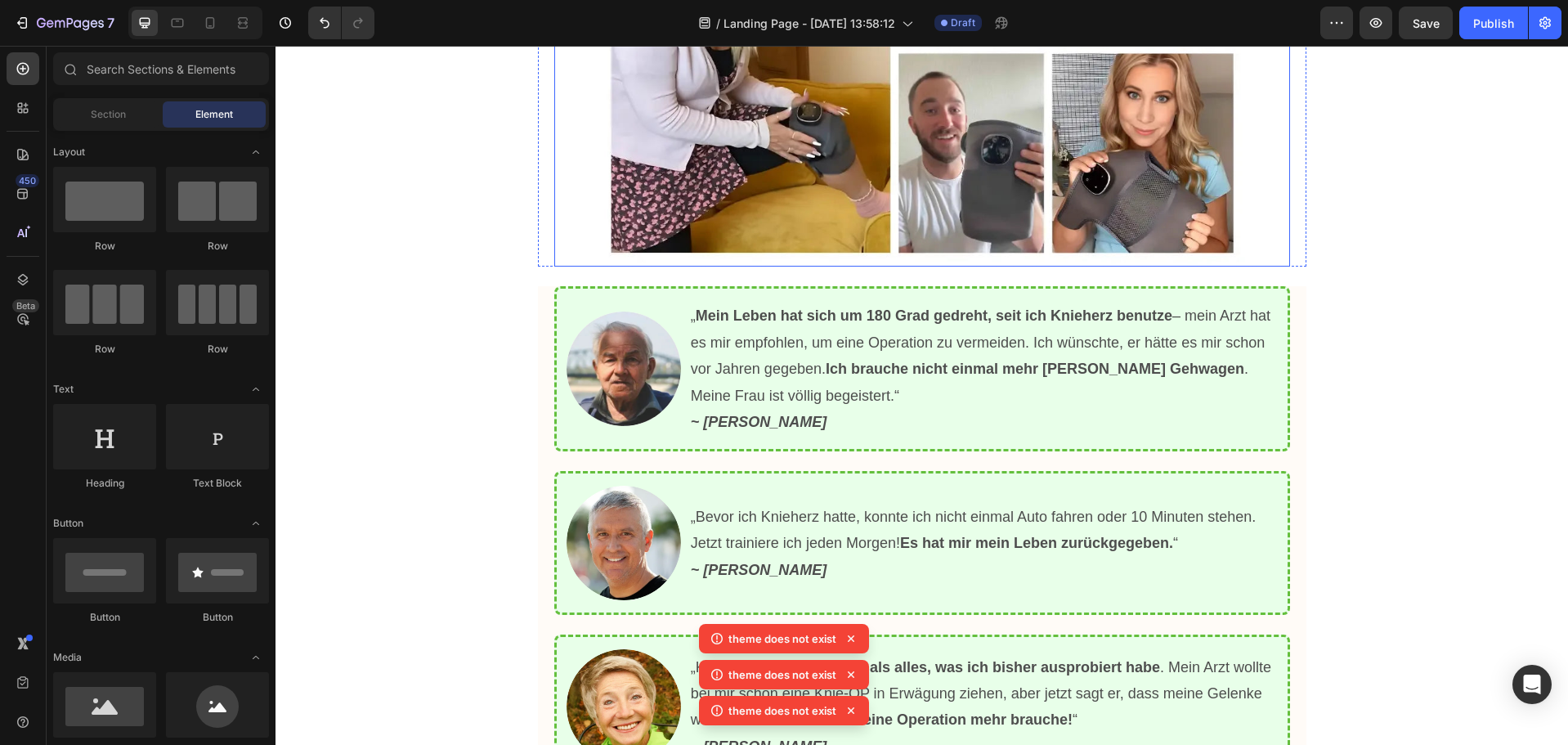
scroll to position [5234, 0]
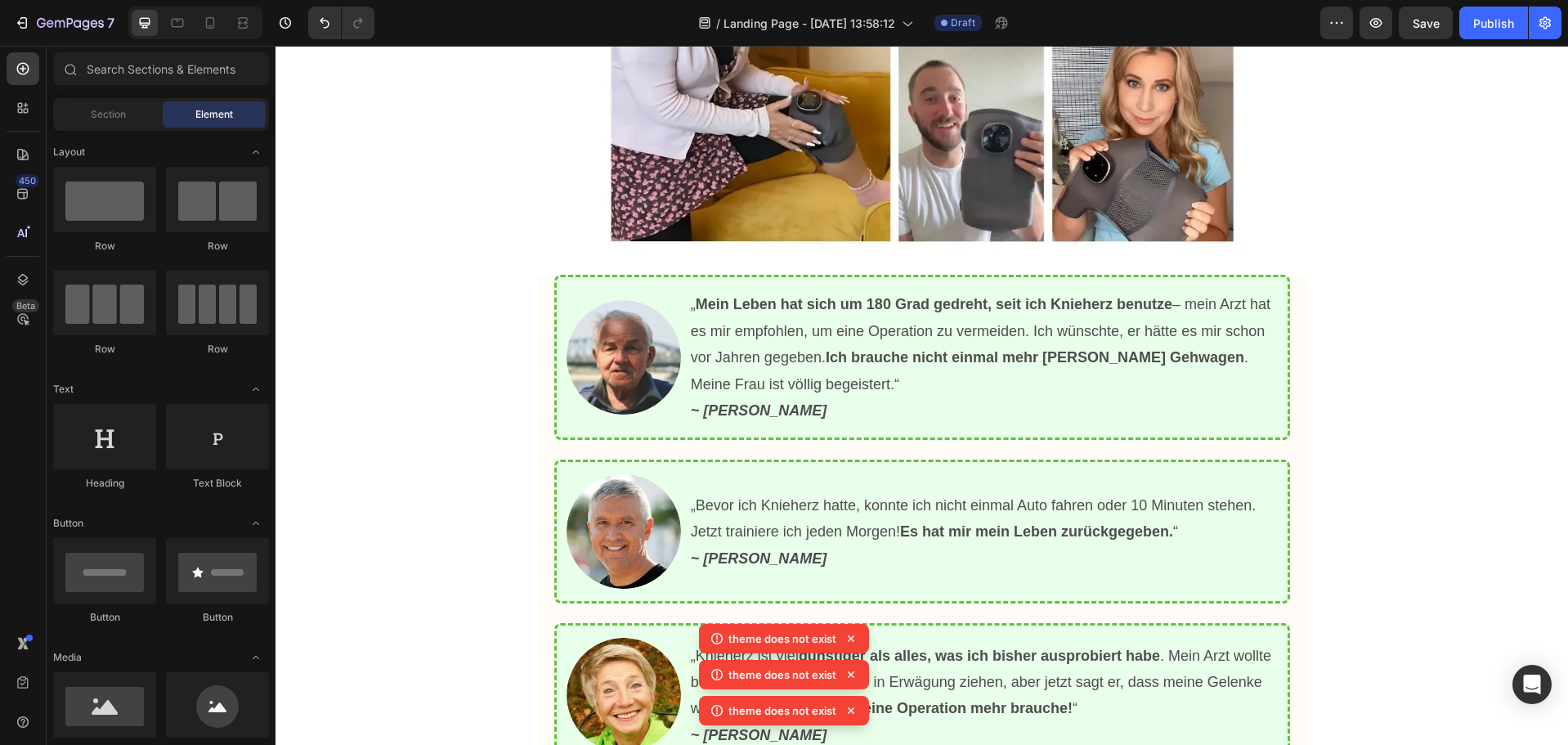
click at [855, 634] on icon at bounding box center [851, 638] width 17 height 17
click at [850, 637] on icon at bounding box center [851, 638] width 7 height 7
click at [851, 637] on icon at bounding box center [851, 638] width 17 height 17
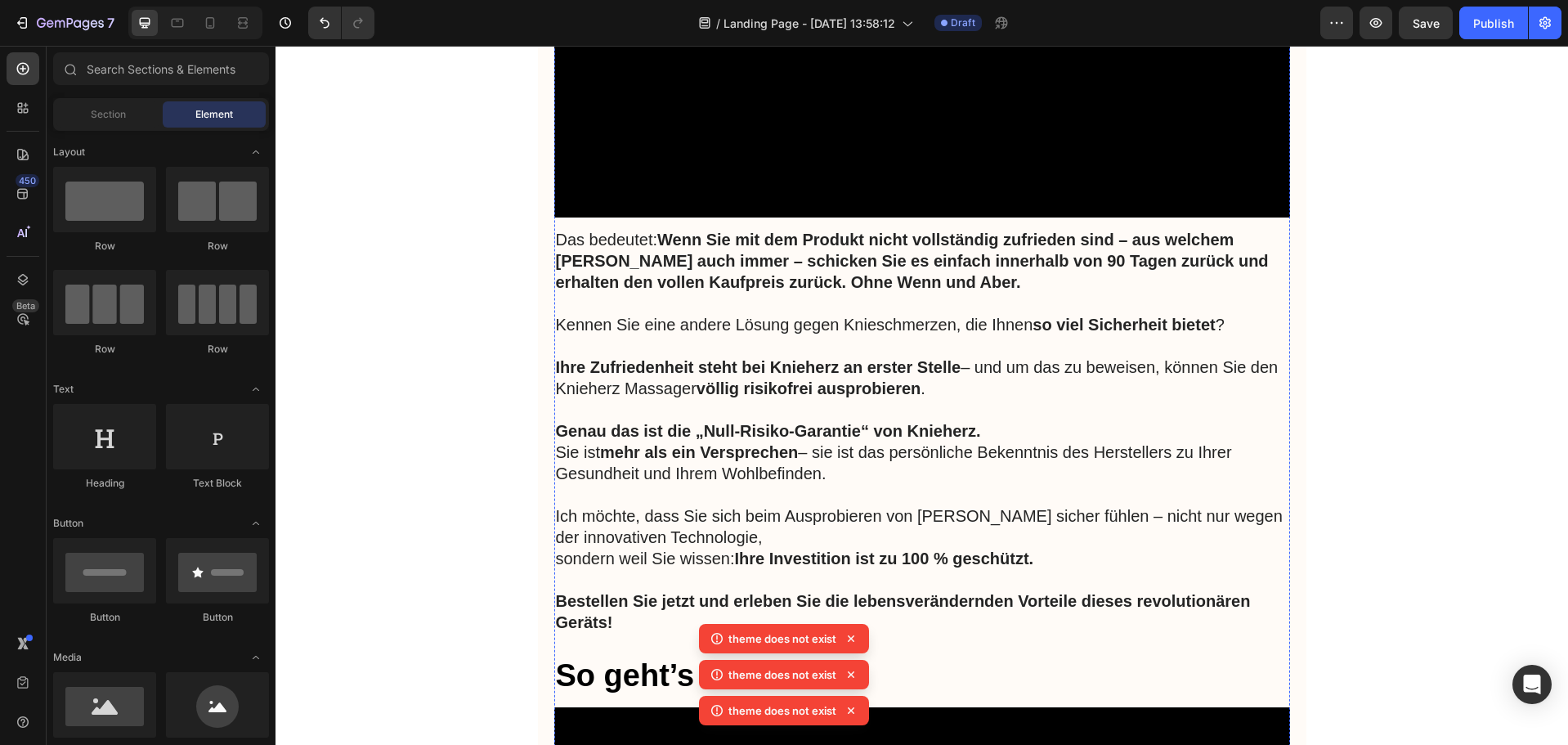
scroll to position [7524, 0]
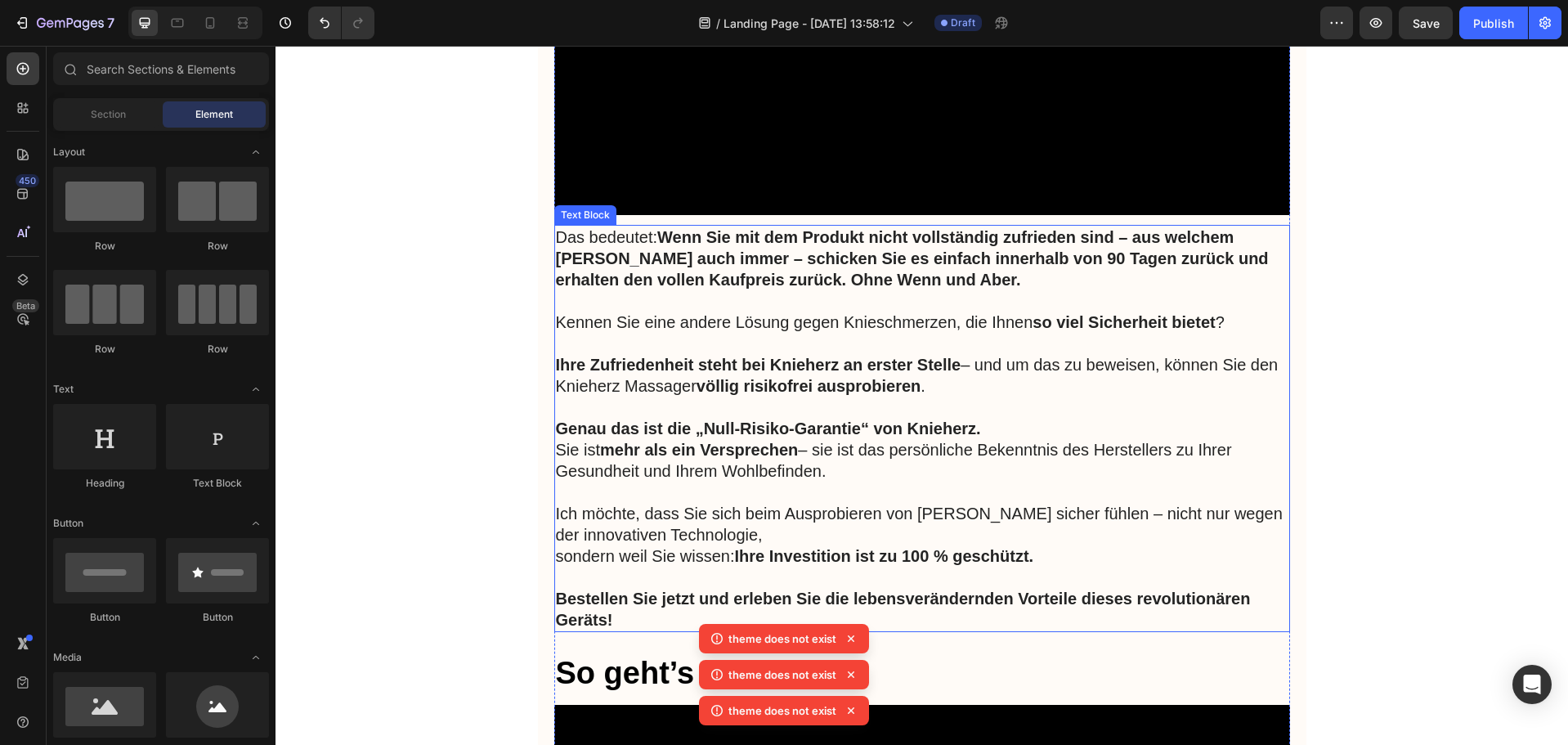
click at [556, 362] on strong "Ihre Zufriedenheit steht bei Knieherz an erster Stelle" at bounding box center [759, 365] width 406 height 18
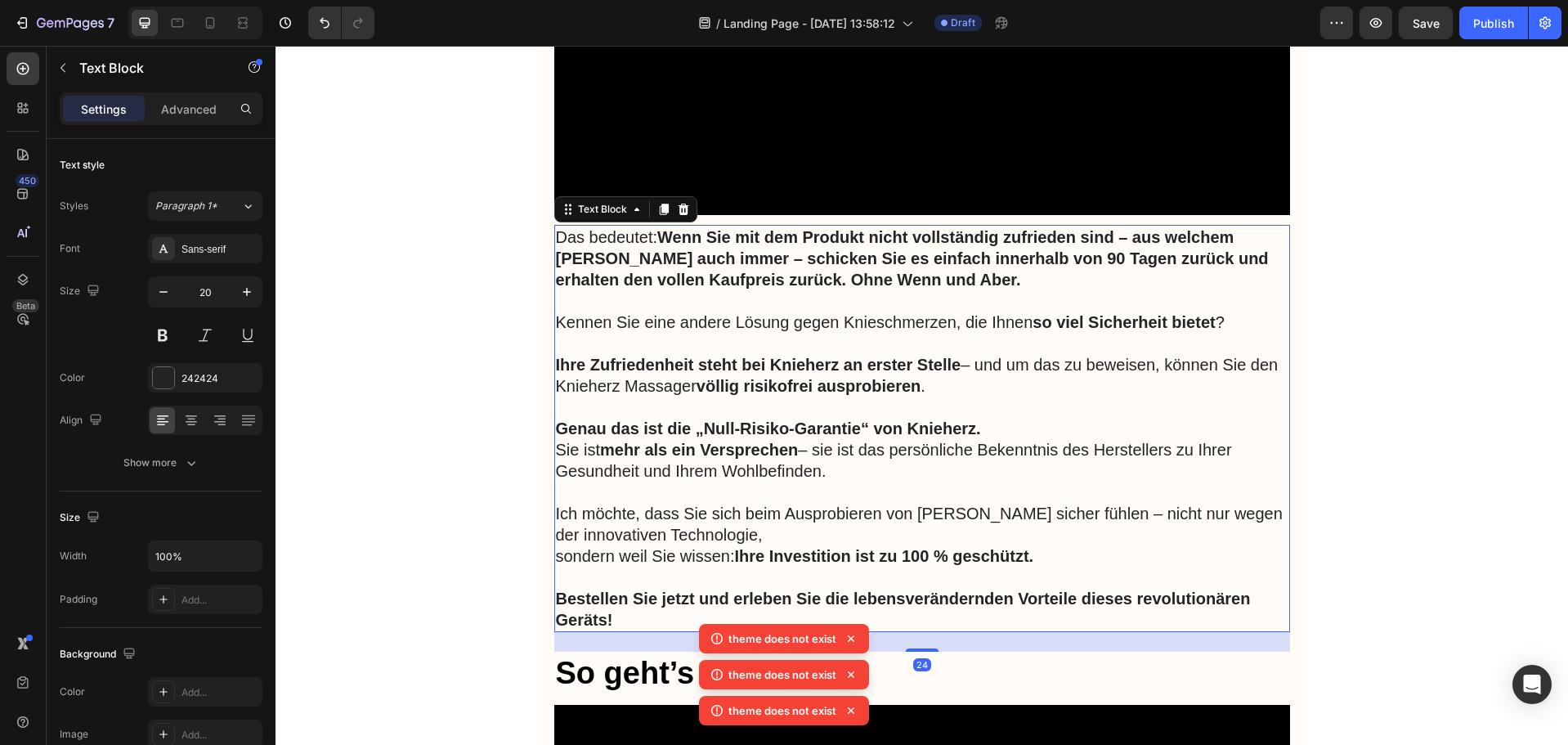
click at [556, 362] on strong "Ihre Zufriedenheit steht bei Knieherz an erster Stelle" at bounding box center [759, 365] width 406 height 18
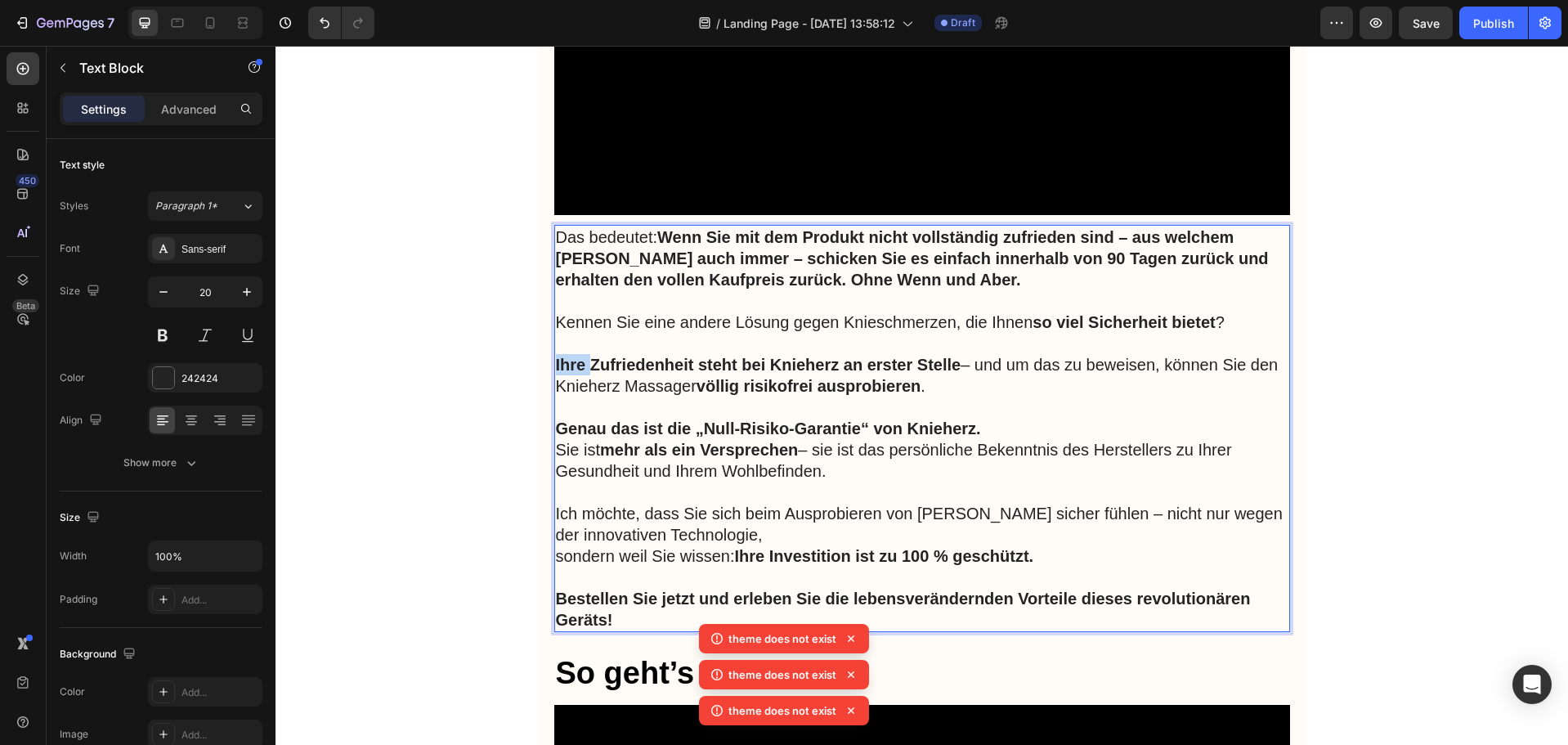
click at [556, 362] on strong "Ihre Zufriedenheit steht bei Knieherz an erster Stelle" at bounding box center [759, 365] width 406 height 18
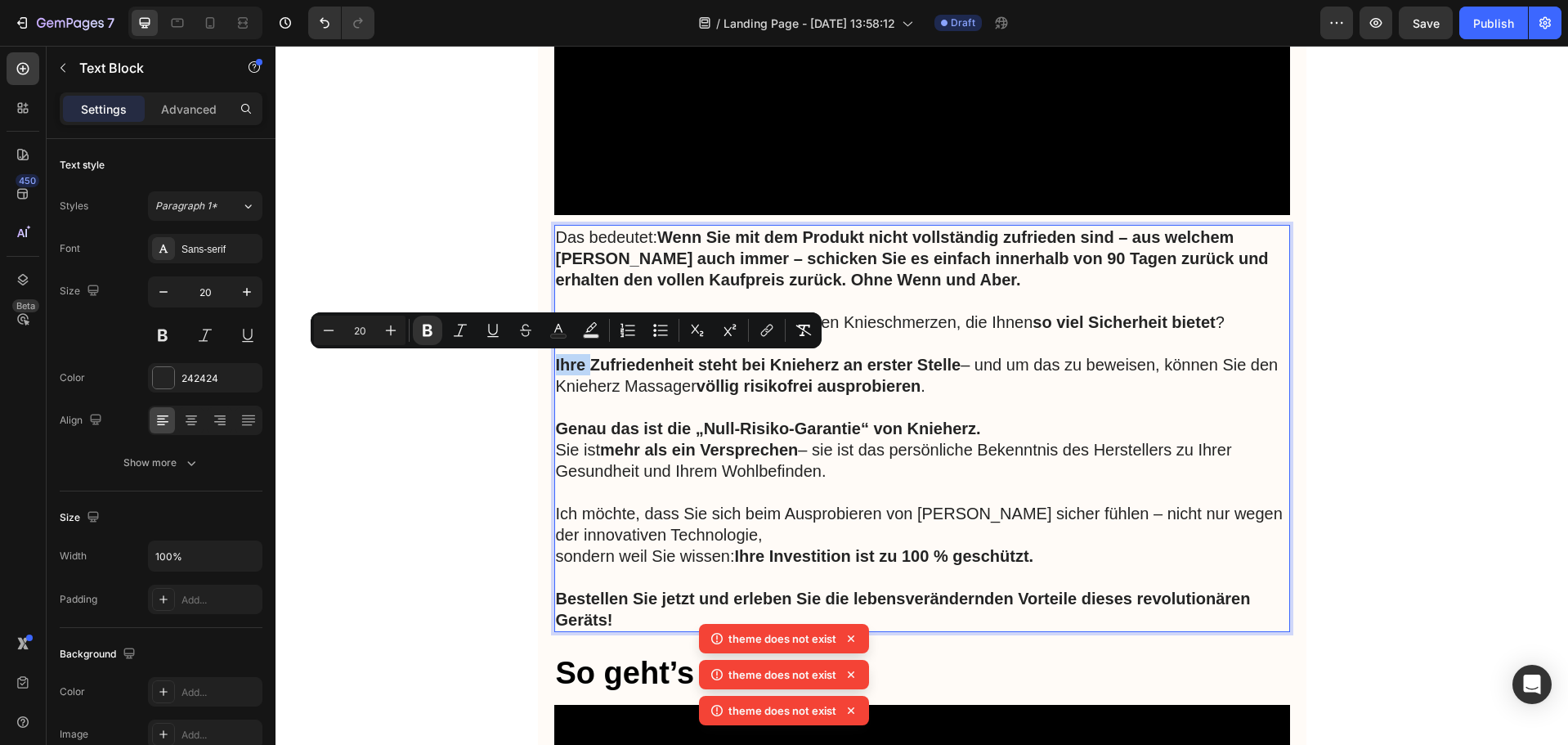
click at [556, 362] on strong "Ihre Zufriedenheit steht bei Knieherz an erster Stelle" at bounding box center [759, 365] width 406 height 18
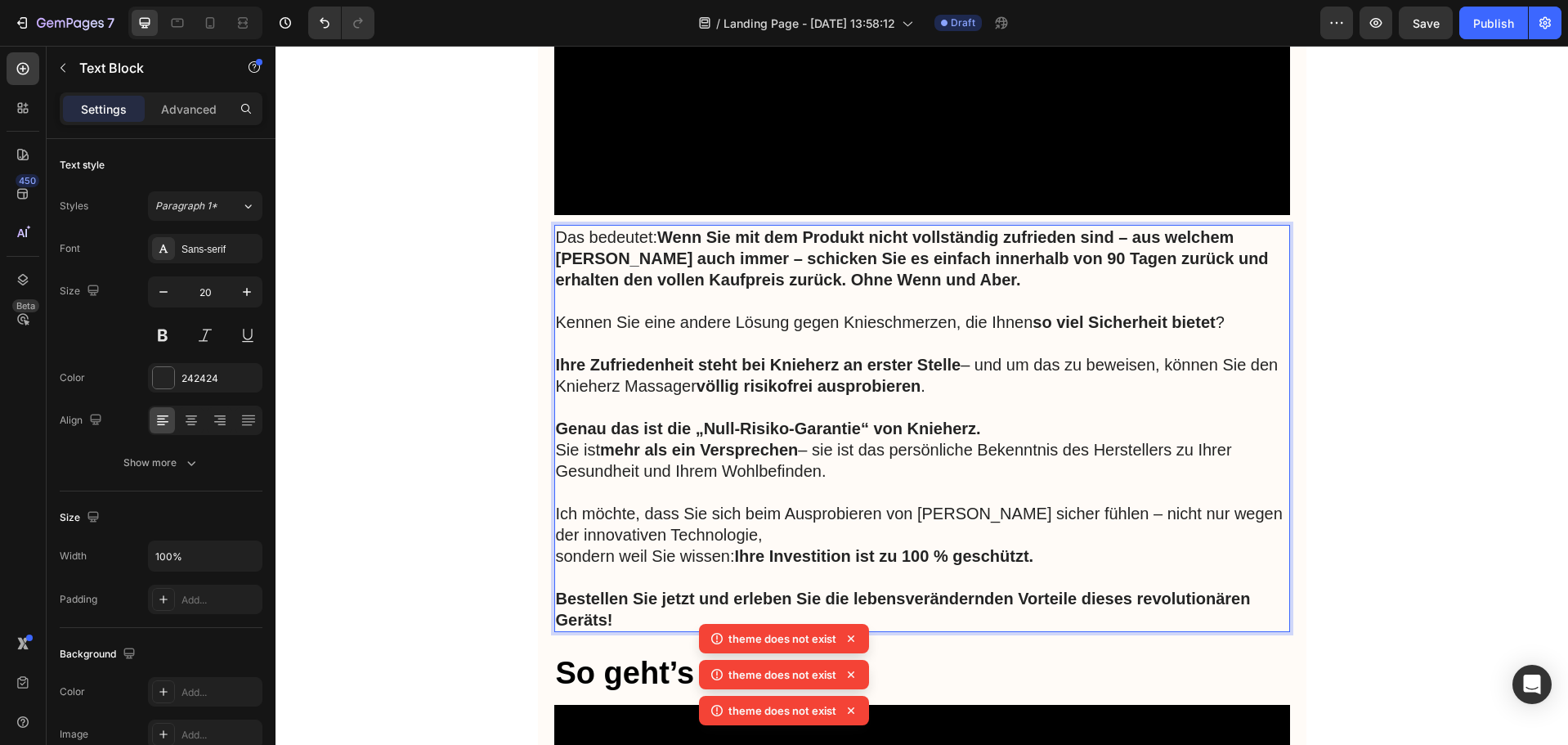
click at [554, 362] on div "Das bedeutet: Wenn Sie mit dem Produkt nicht vollständig zufrieden sind – aus w…" at bounding box center [922, 428] width 736 height 408
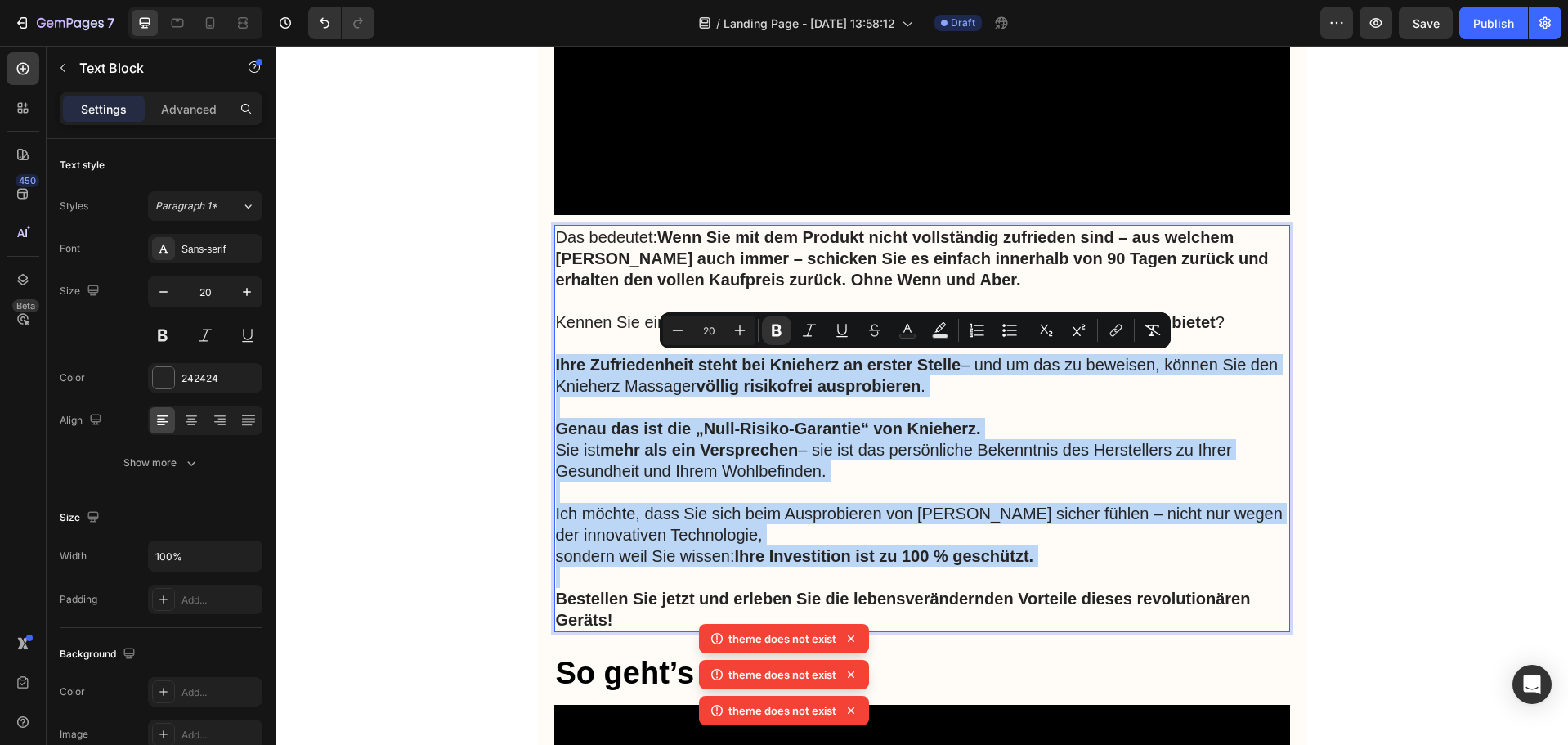
drag, startPoint x: 549, startPoint y: 362, endPoint x: 1040, endPoint y: 564, distance: 530.9
click at [1040, 564] on div "Das bedeutet: Wenn Sie mit dem Produkt nicht vollständig zufrieden sind – aus w…" at bounding box center [922, 428] width 736 height 408
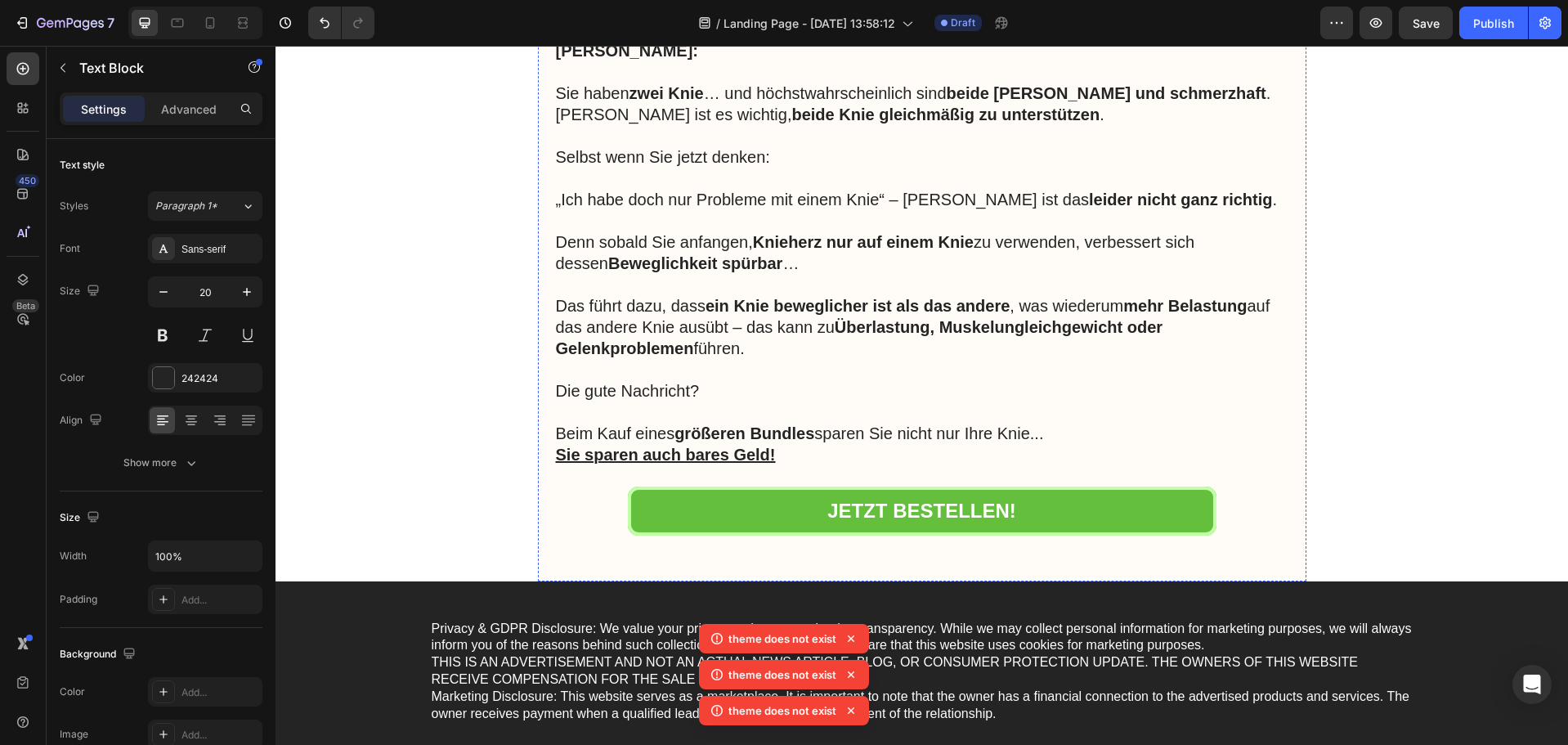
scroll to position [9078, 0]
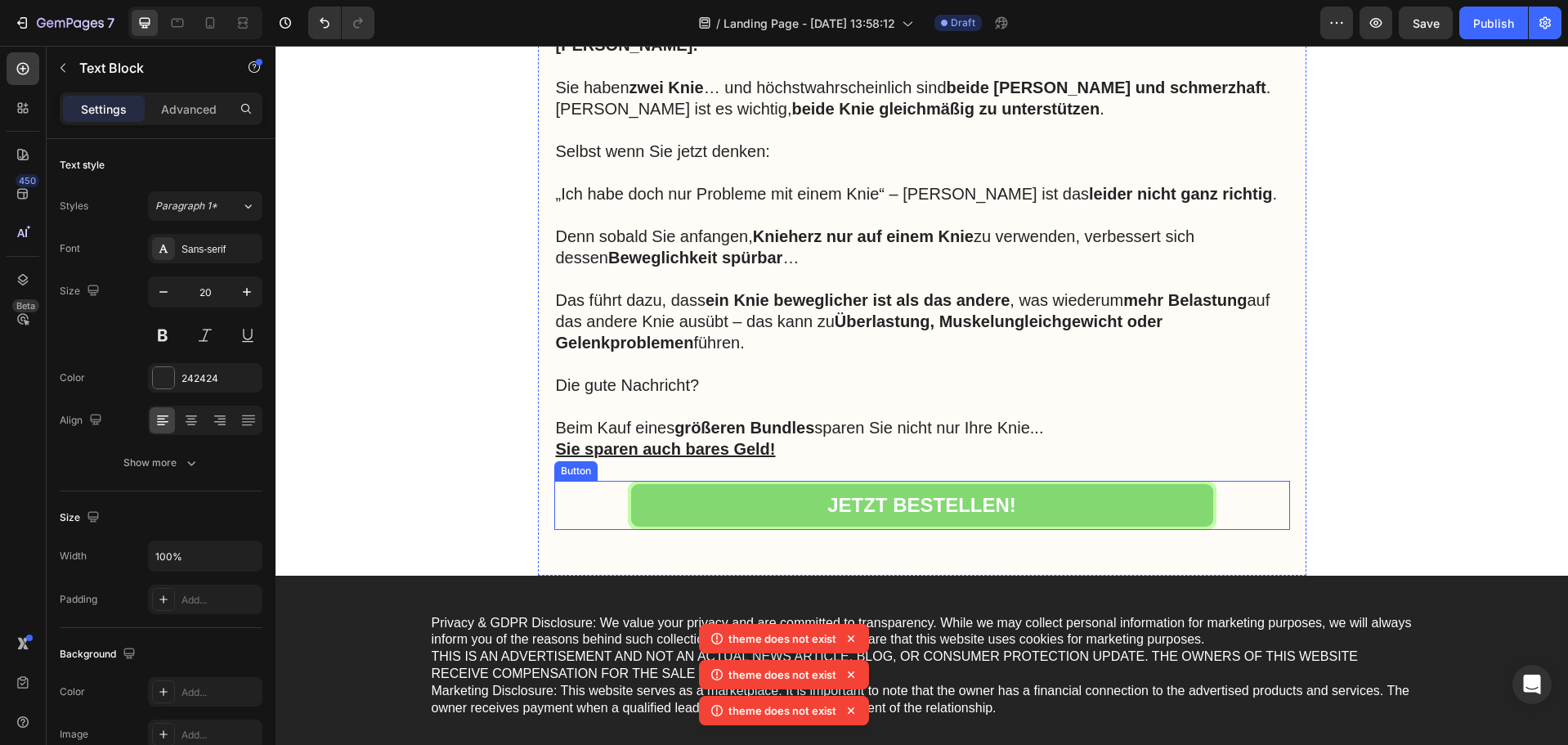
click at [1069, 482] on link "JETZT BESTELLEN!" at bounding box center [922, 505] width 589 height 48
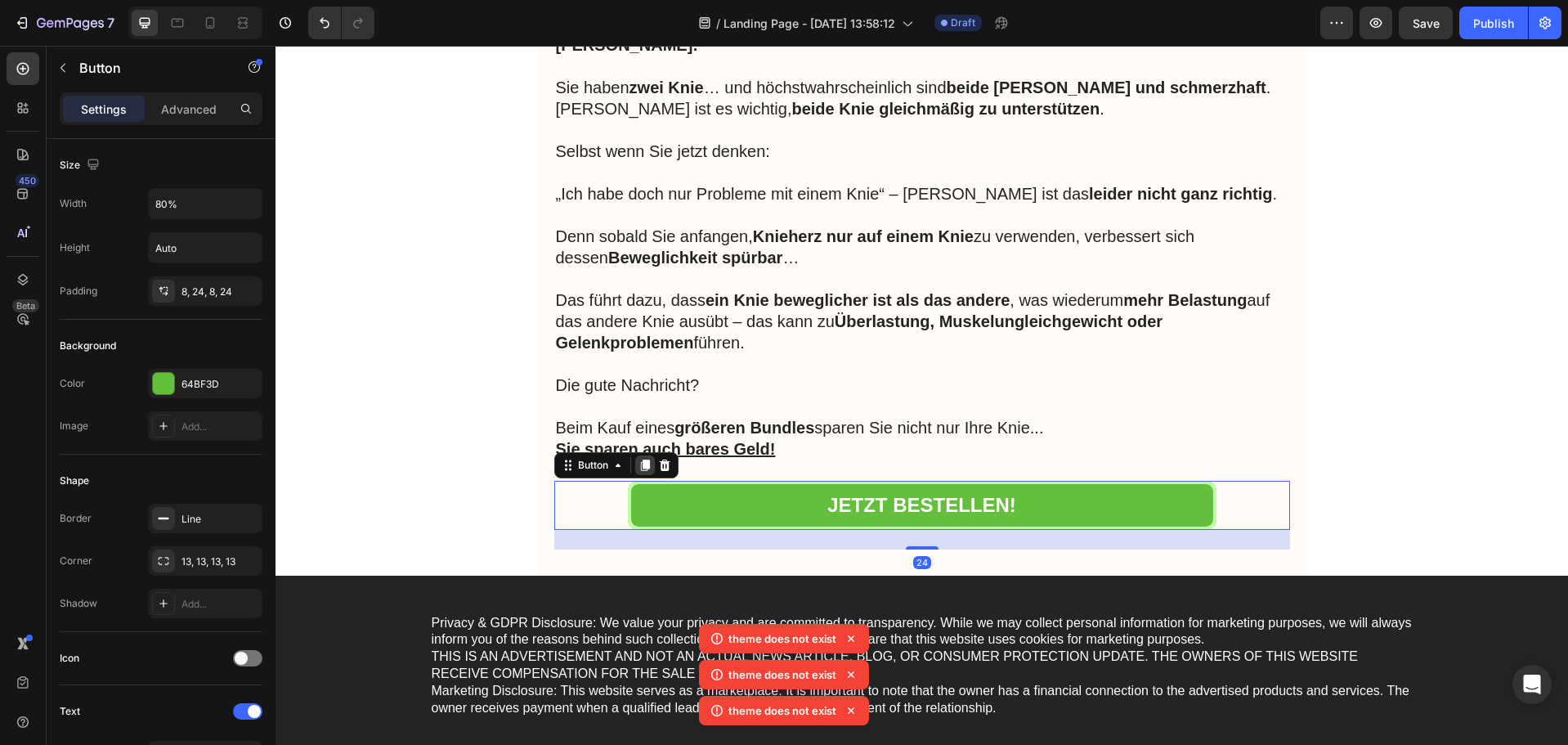
click at [640, 460] on icon at bounding box center [644, 466] width 9 height 12
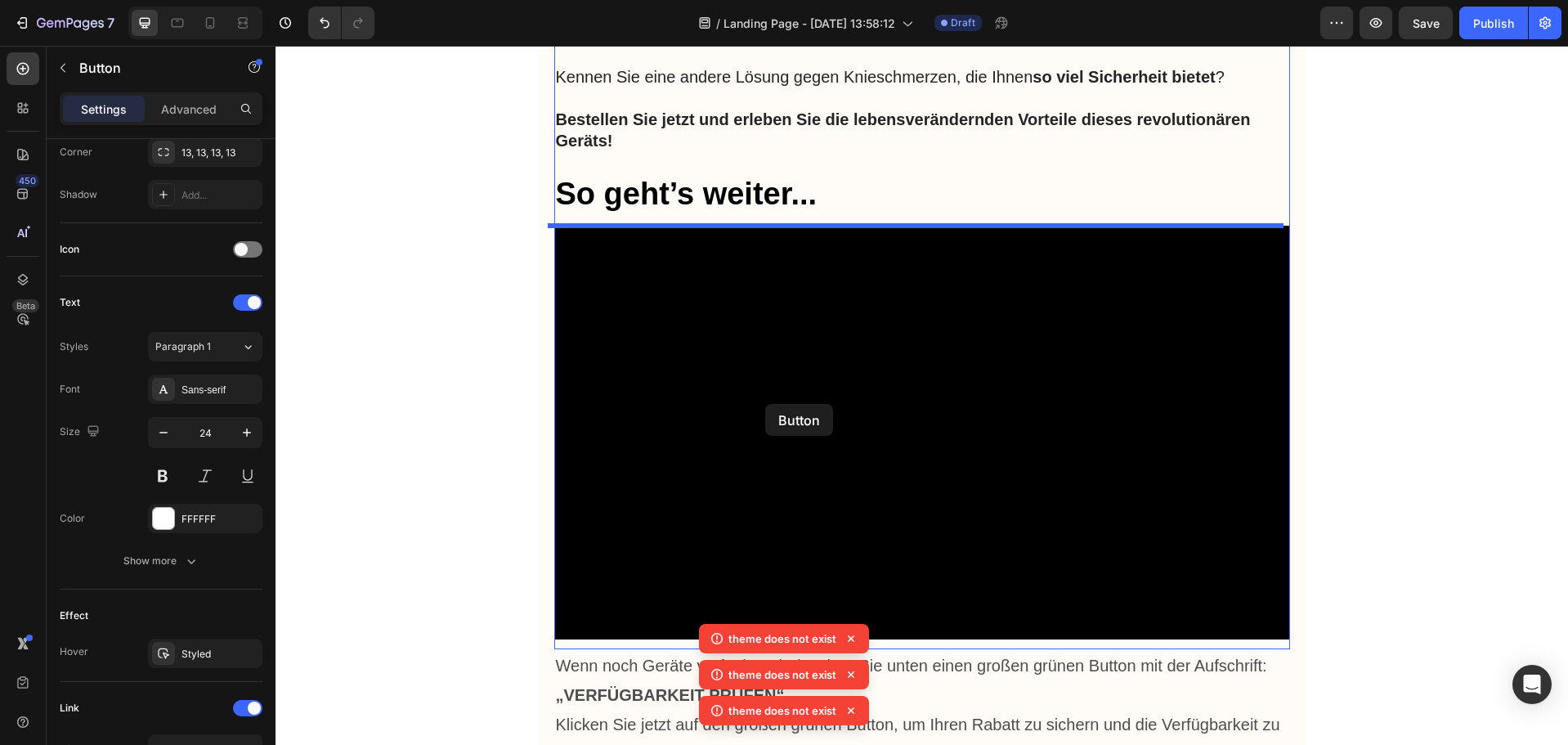
scroll to position [7524, 0]
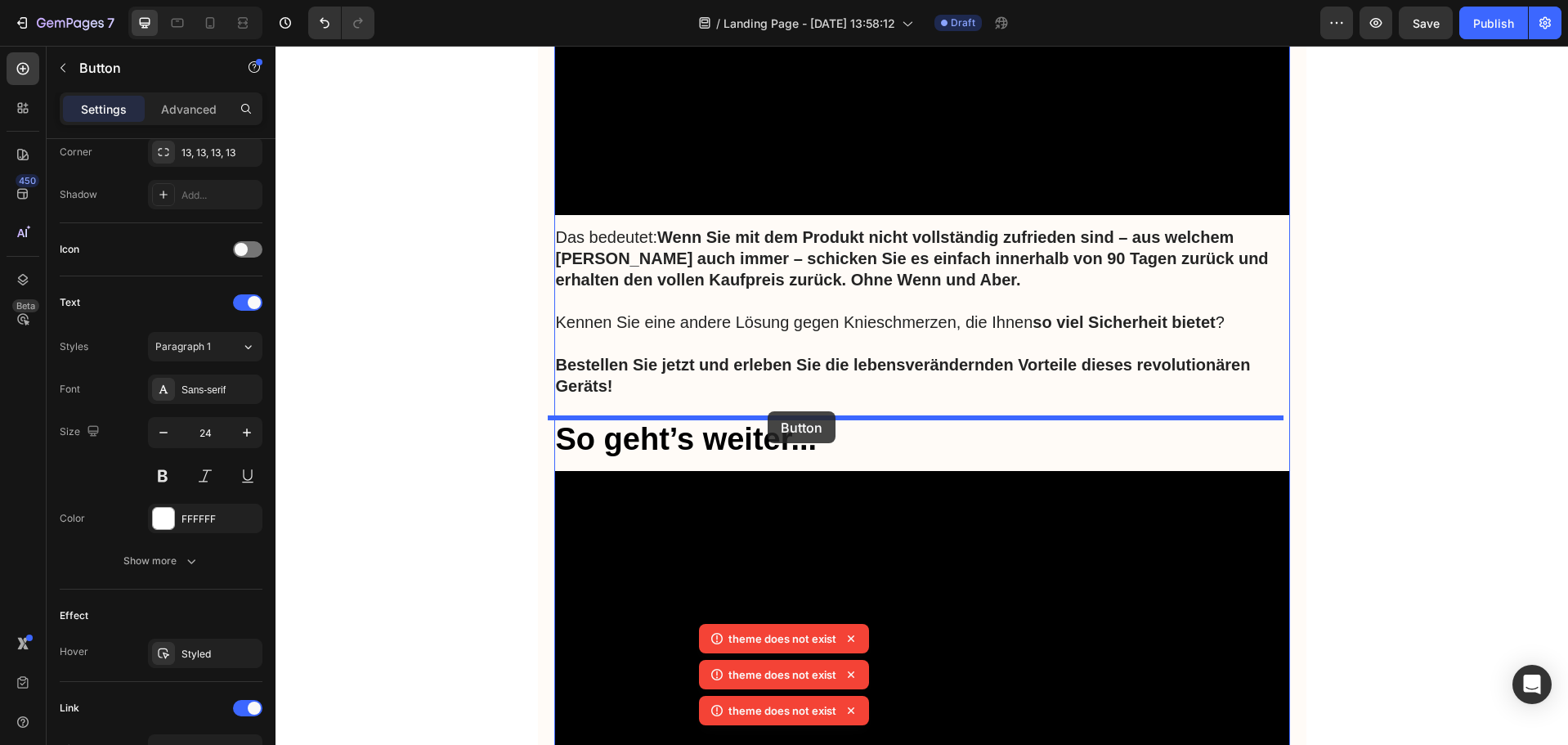
drag, startPoint x: 600, startPoint y: 530, endPoint x: 768, endPoint y: 412, distance: 205.3
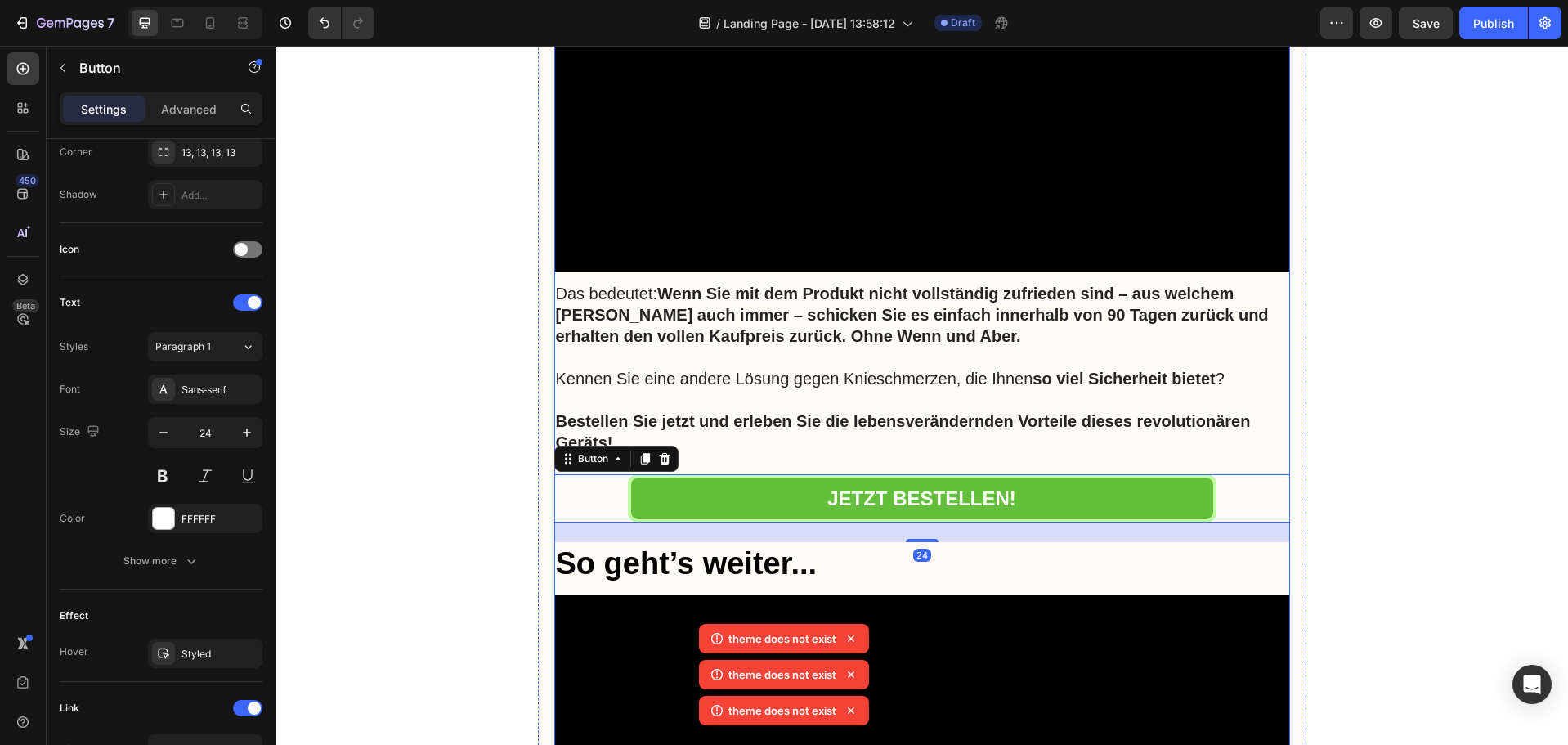
scroll to position [7442, 0]
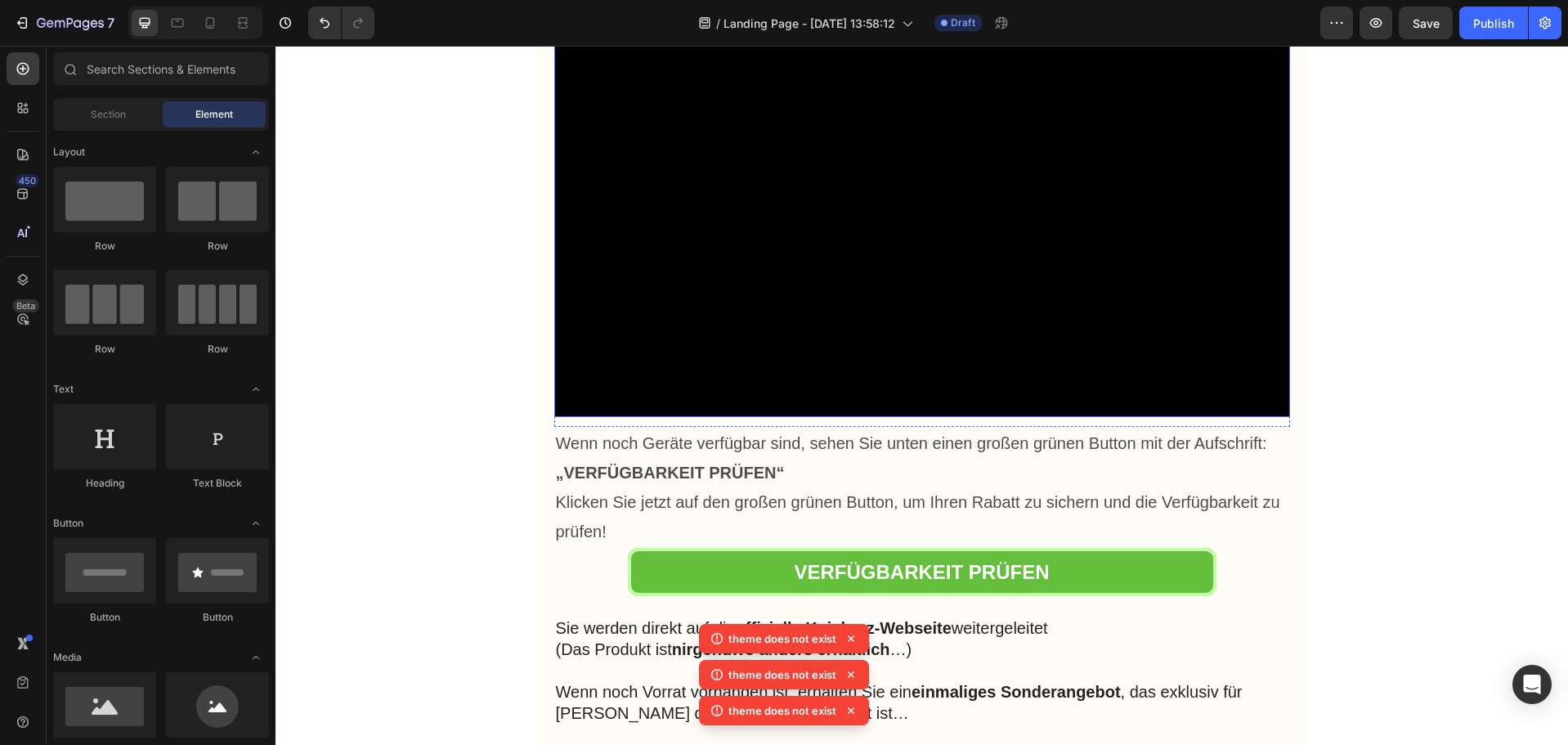
scroll to position [8096, 0]
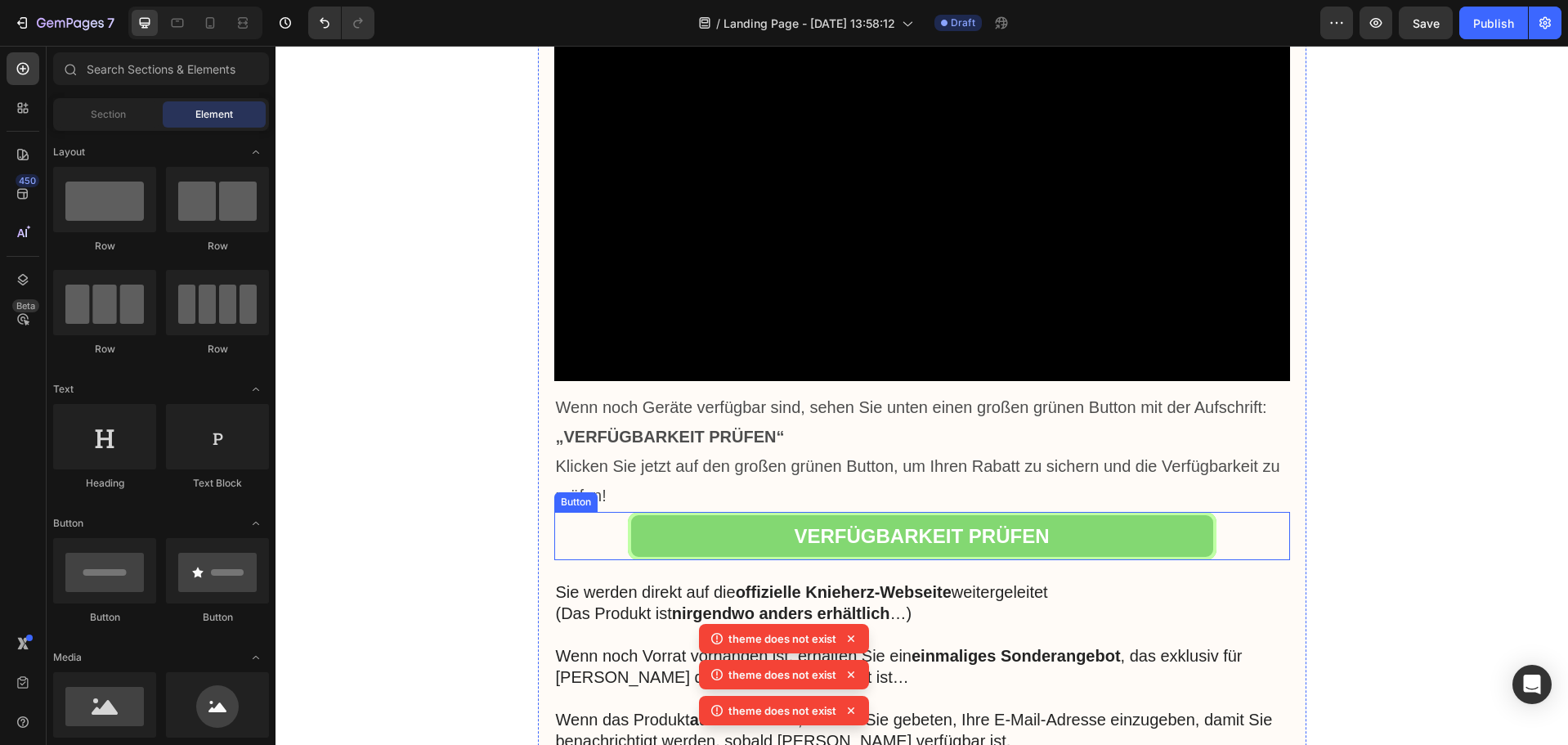
click at [717, 527] on link "VERFÜGBARKEIT PRÜFEN" at bounding box center [922, 535] width 589 height 48
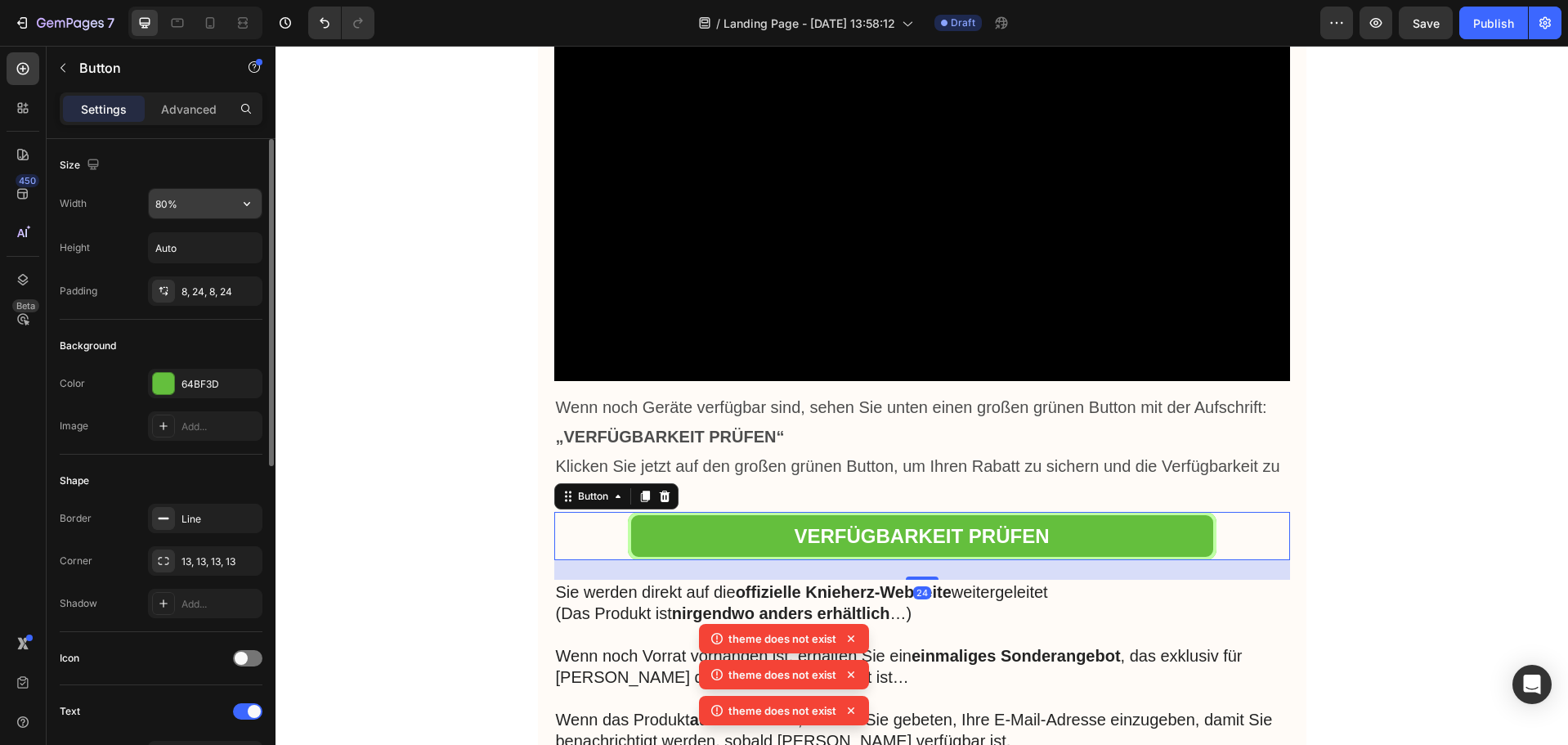
click at [162, 201] on input "80%" at bounding box center [205, 204] width 113 height 30
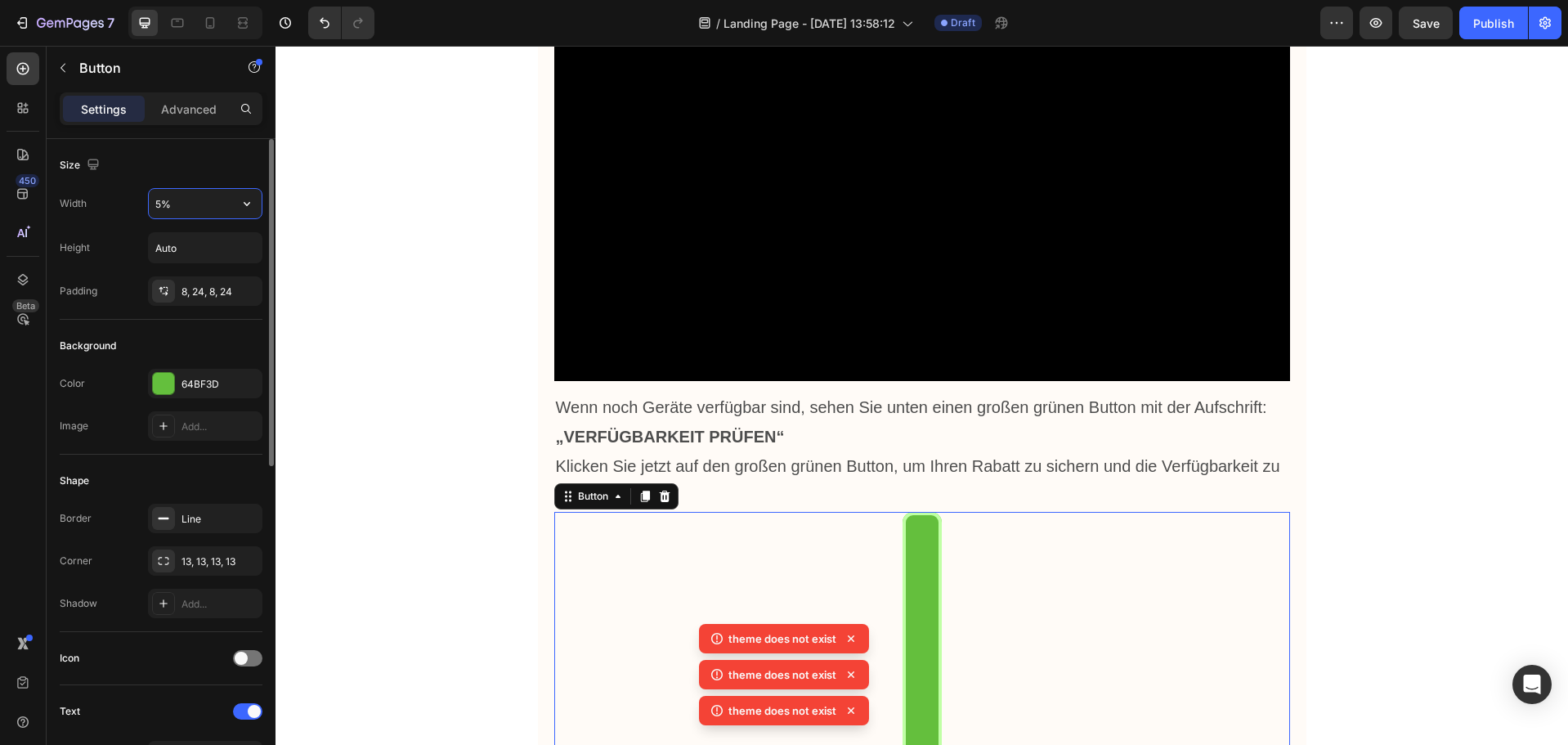
type input "50%"
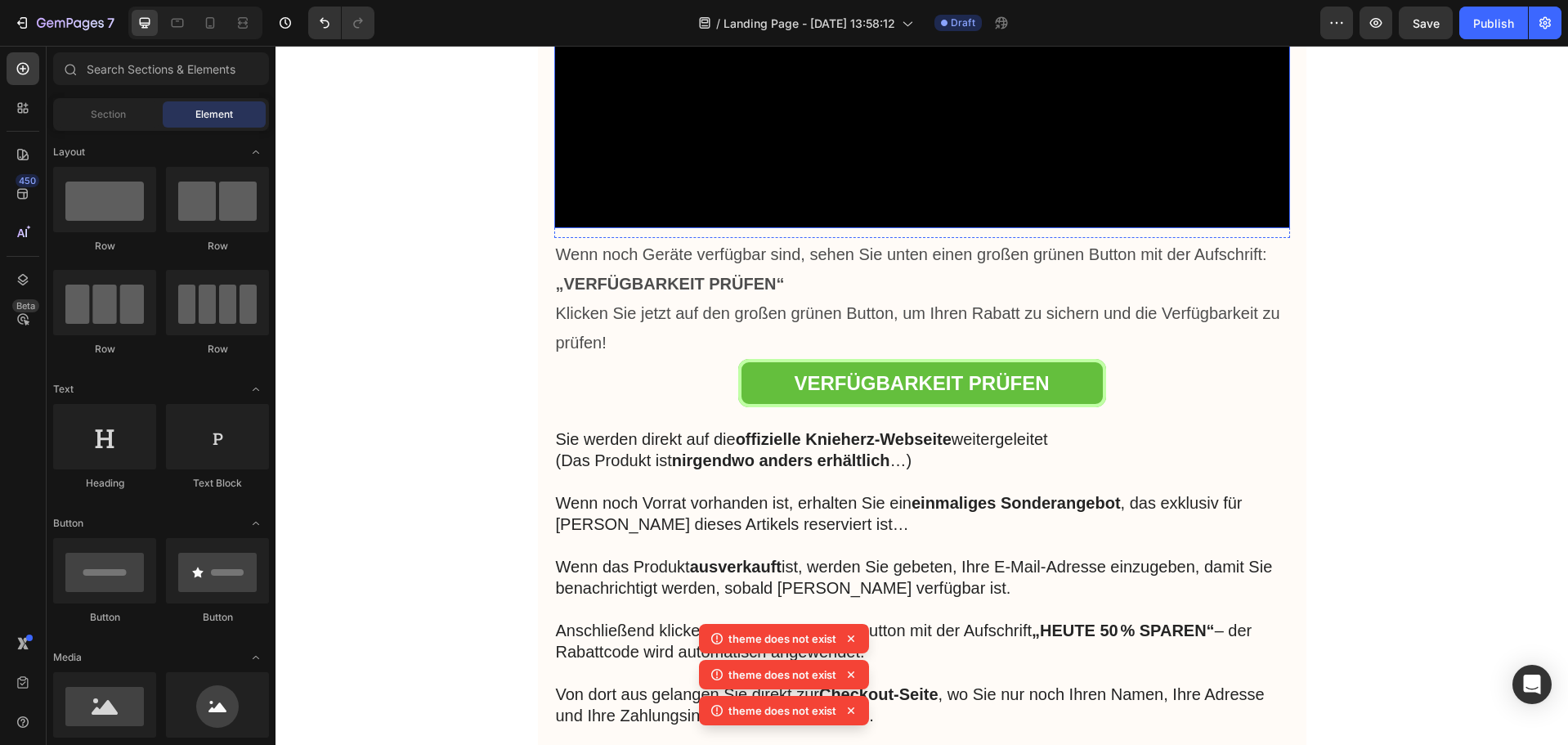
scroll to position [8260, 0]
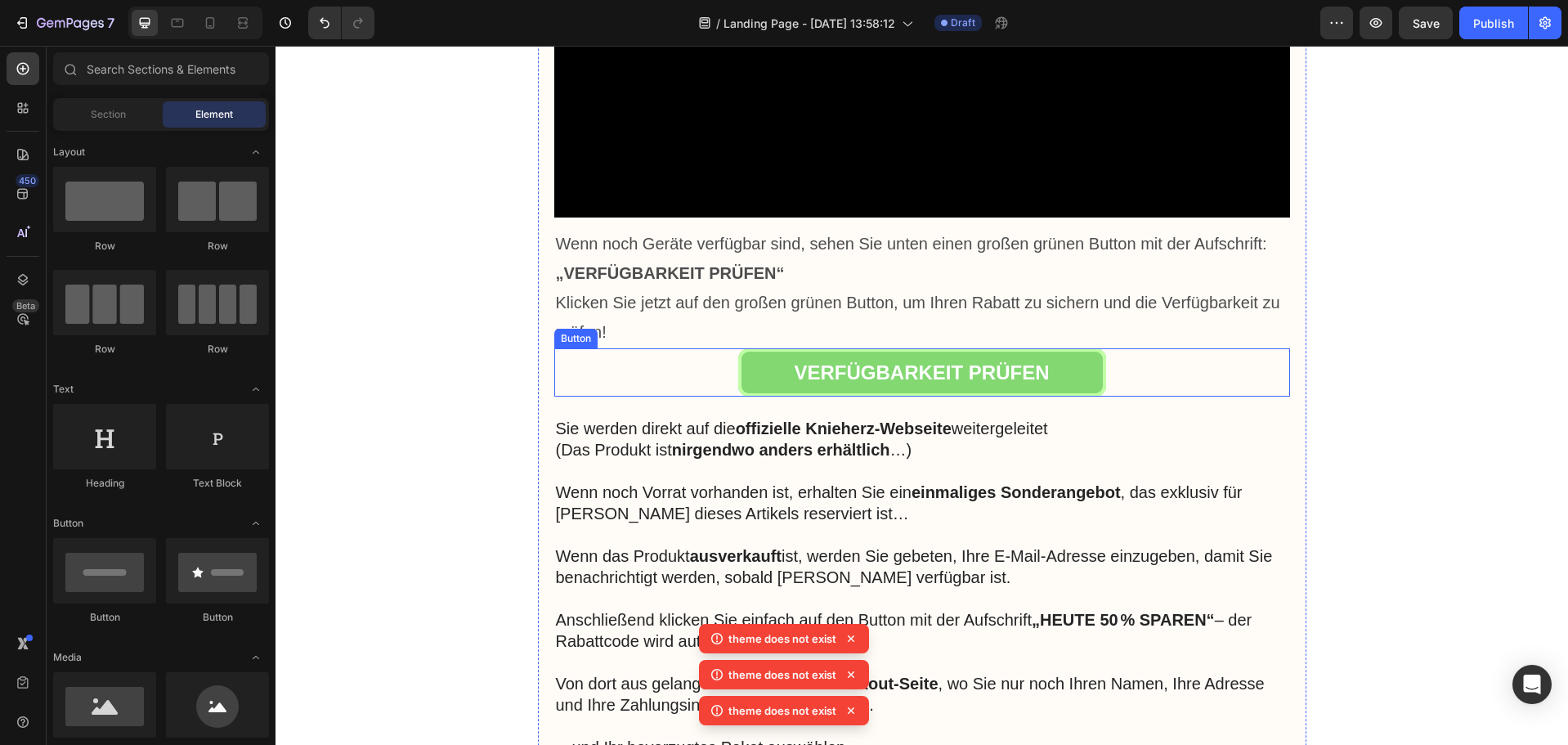
click at [774, 363] on link "VERFÜGBARKEIT PRÜFEN" at bounding box center [922, 372] width 368 height 48
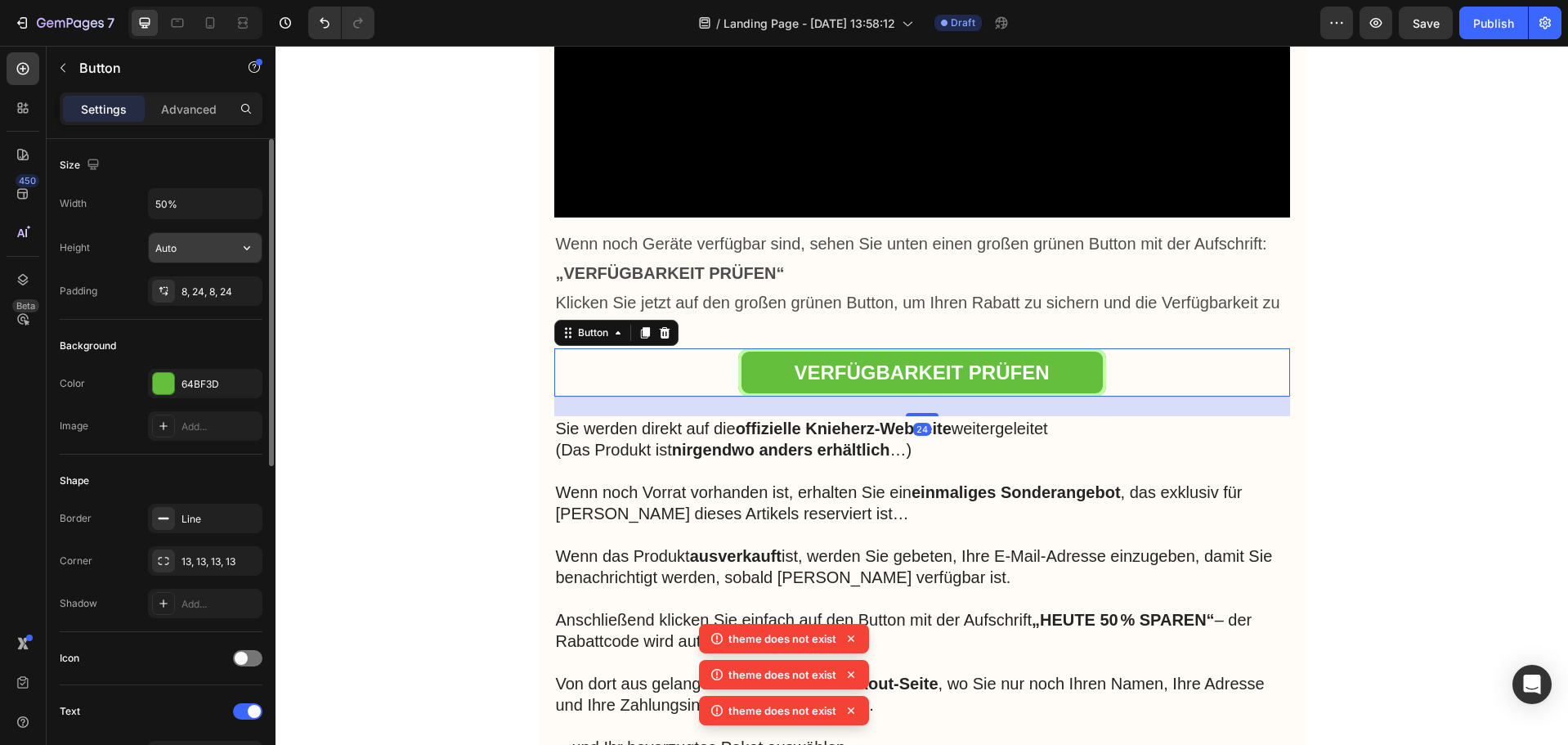
click at [179, 242] on input "Auto" at bounding box center [205, 248] width 113 height 30
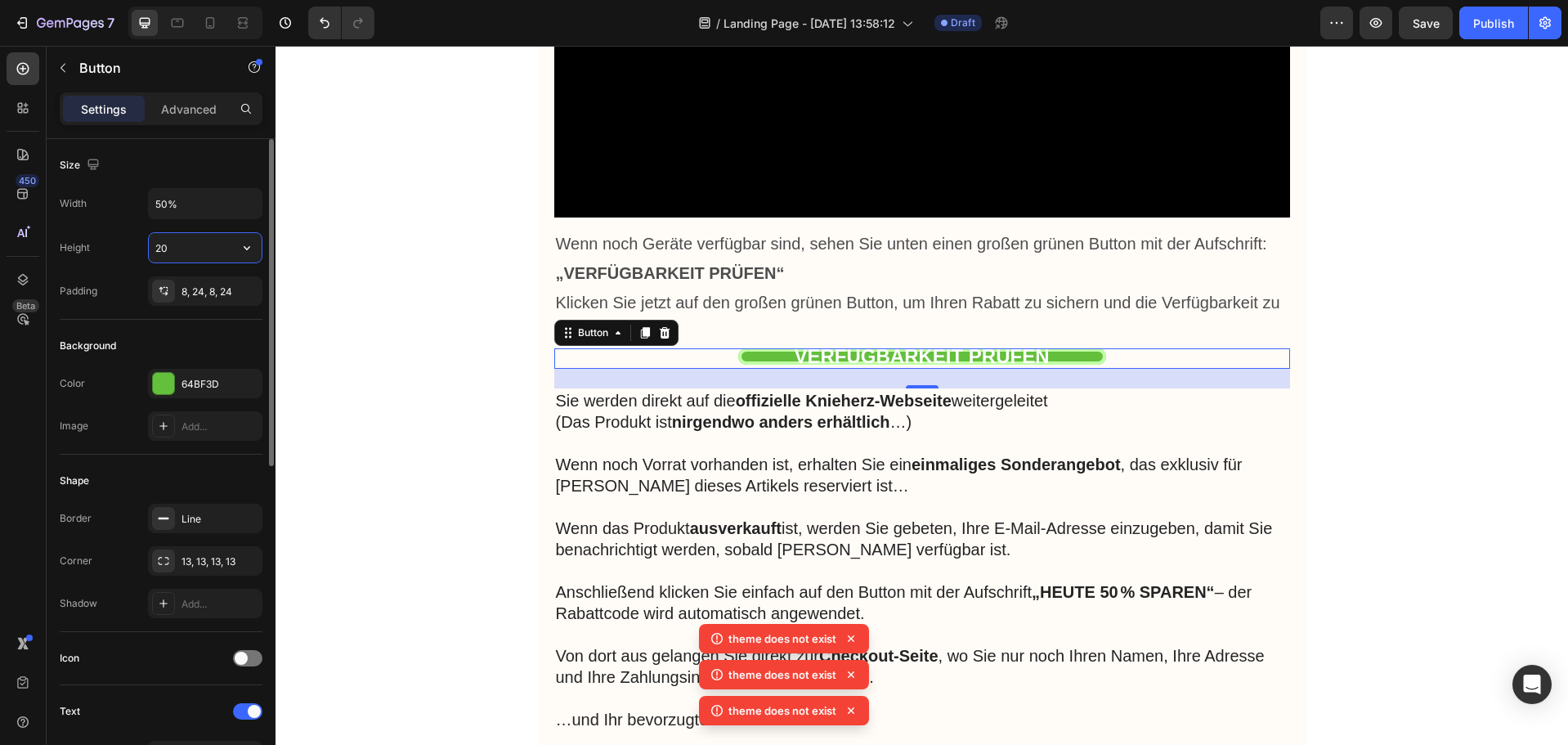
type input "2"
type input "1"
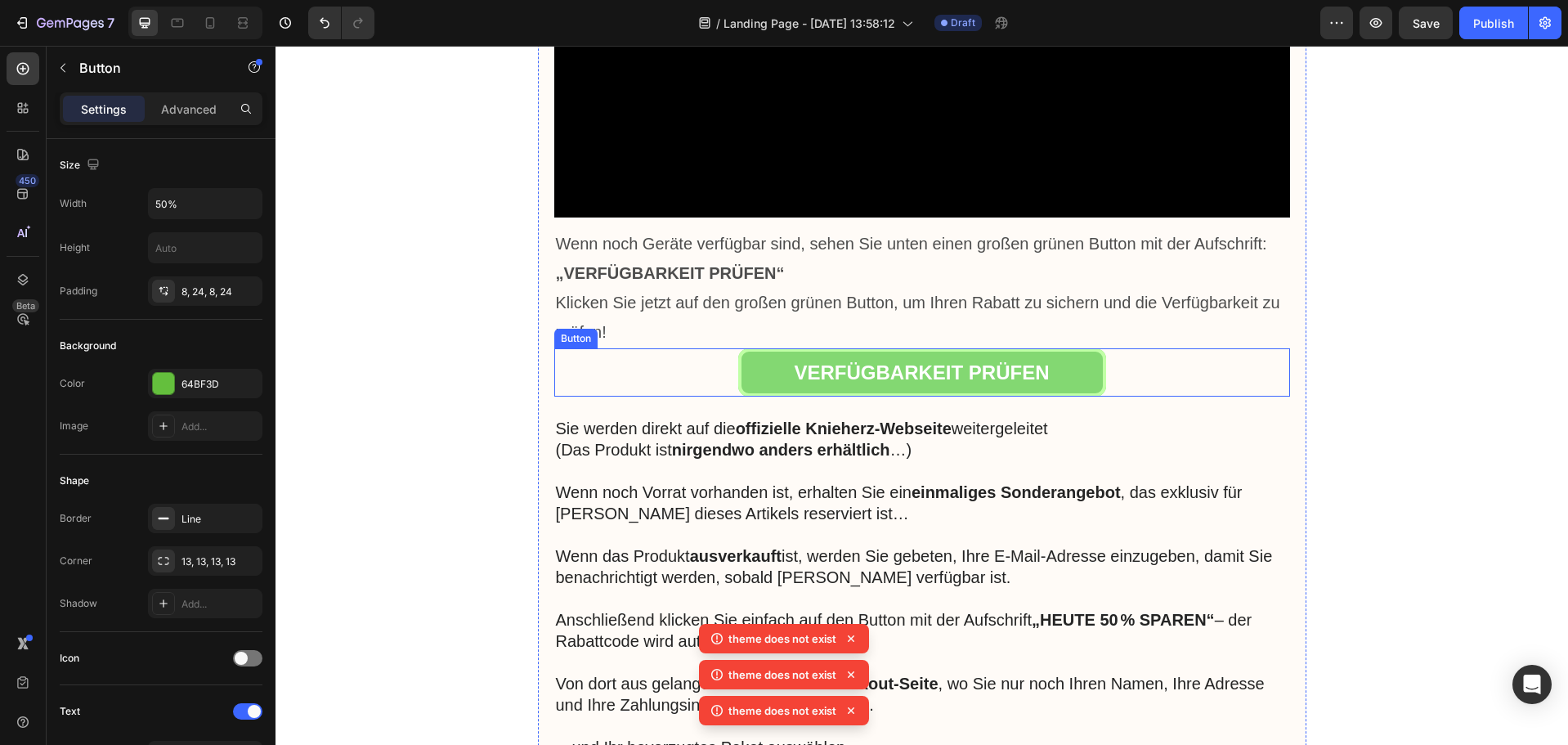
click at [757, 361] on link "VERFÜGBARKEIT PRÜFEN" at bounding box center [922, 372] width 368 height 48
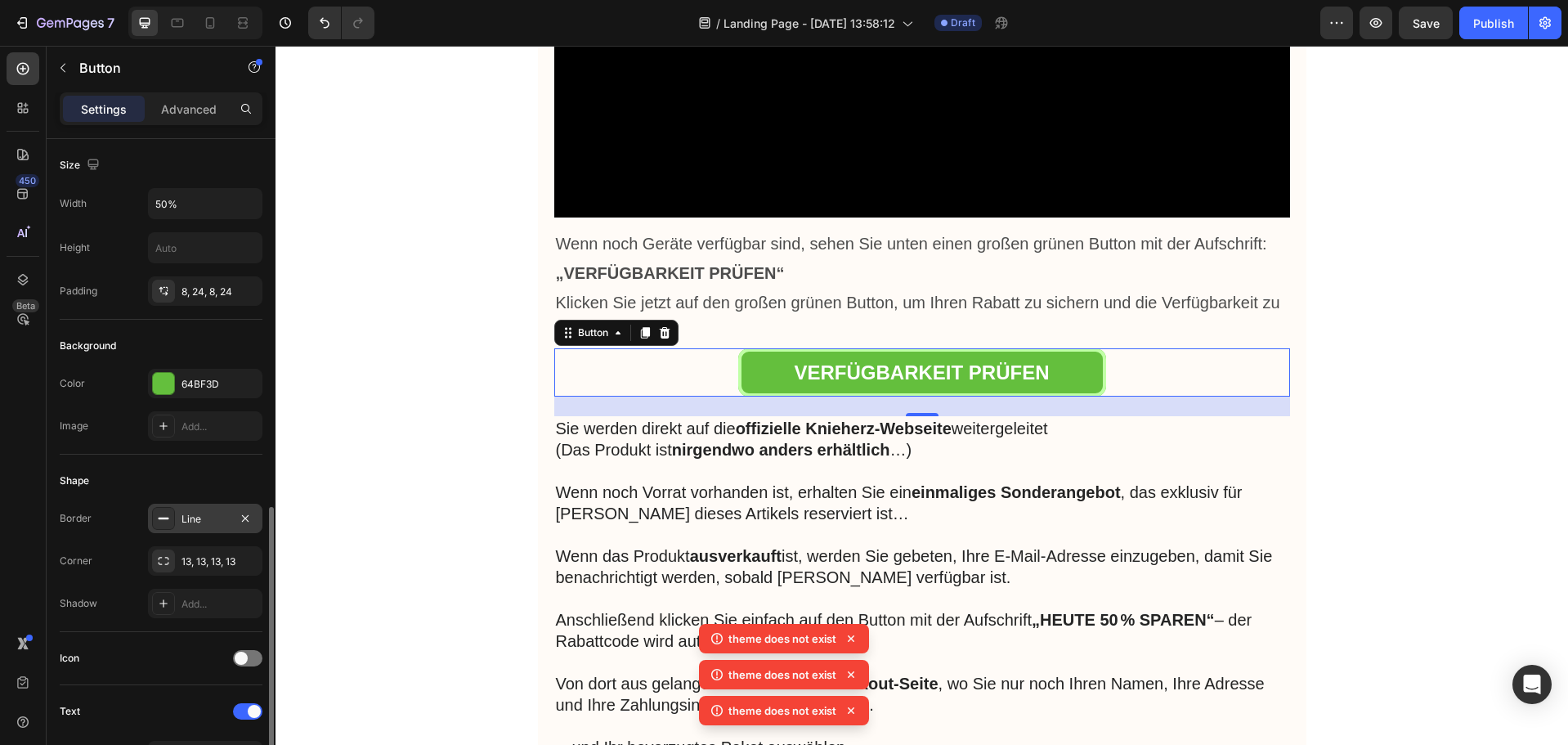
scroll to position [409, 0]
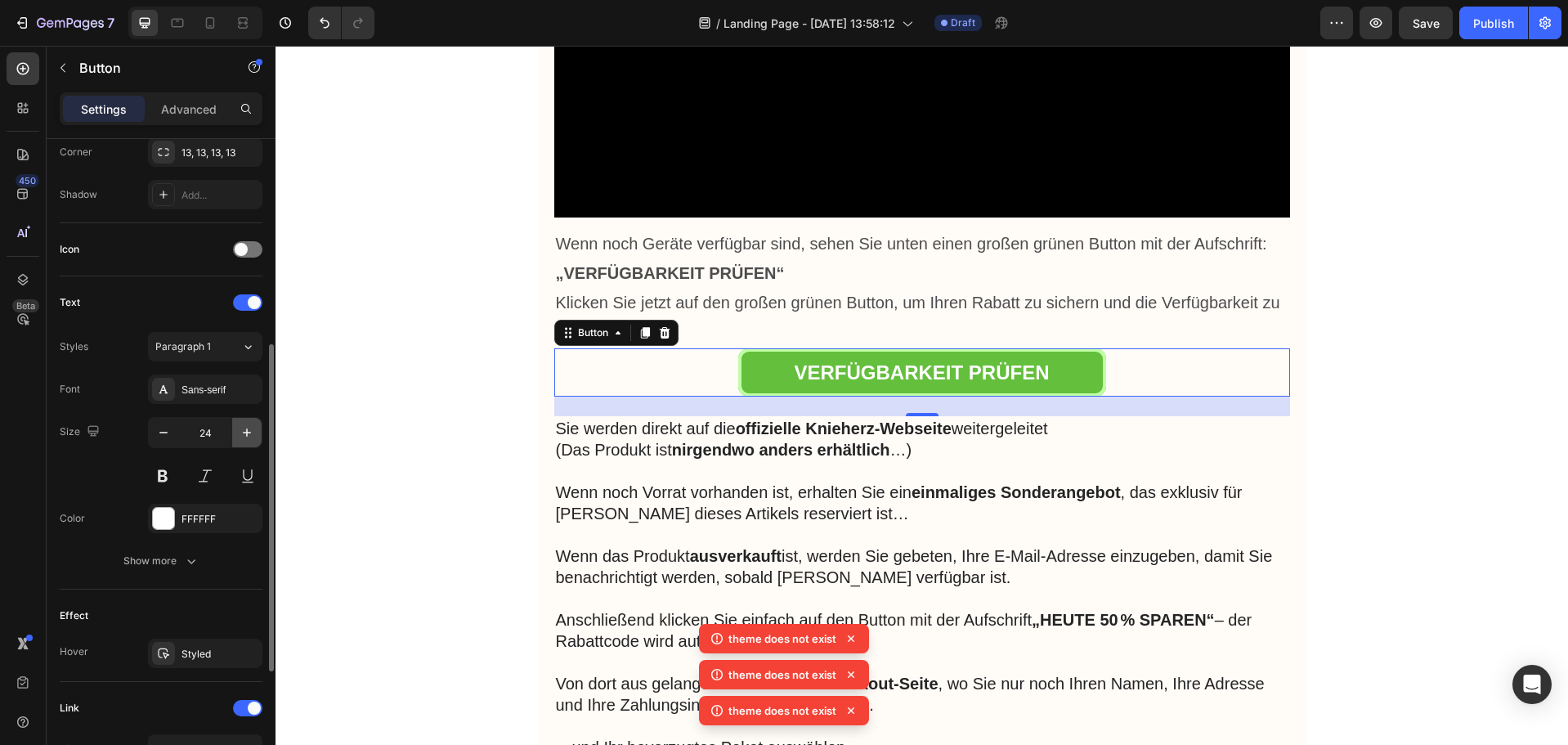
click at [237, 431] on button "button" at bounding box center [247, 432] width 30 height 30
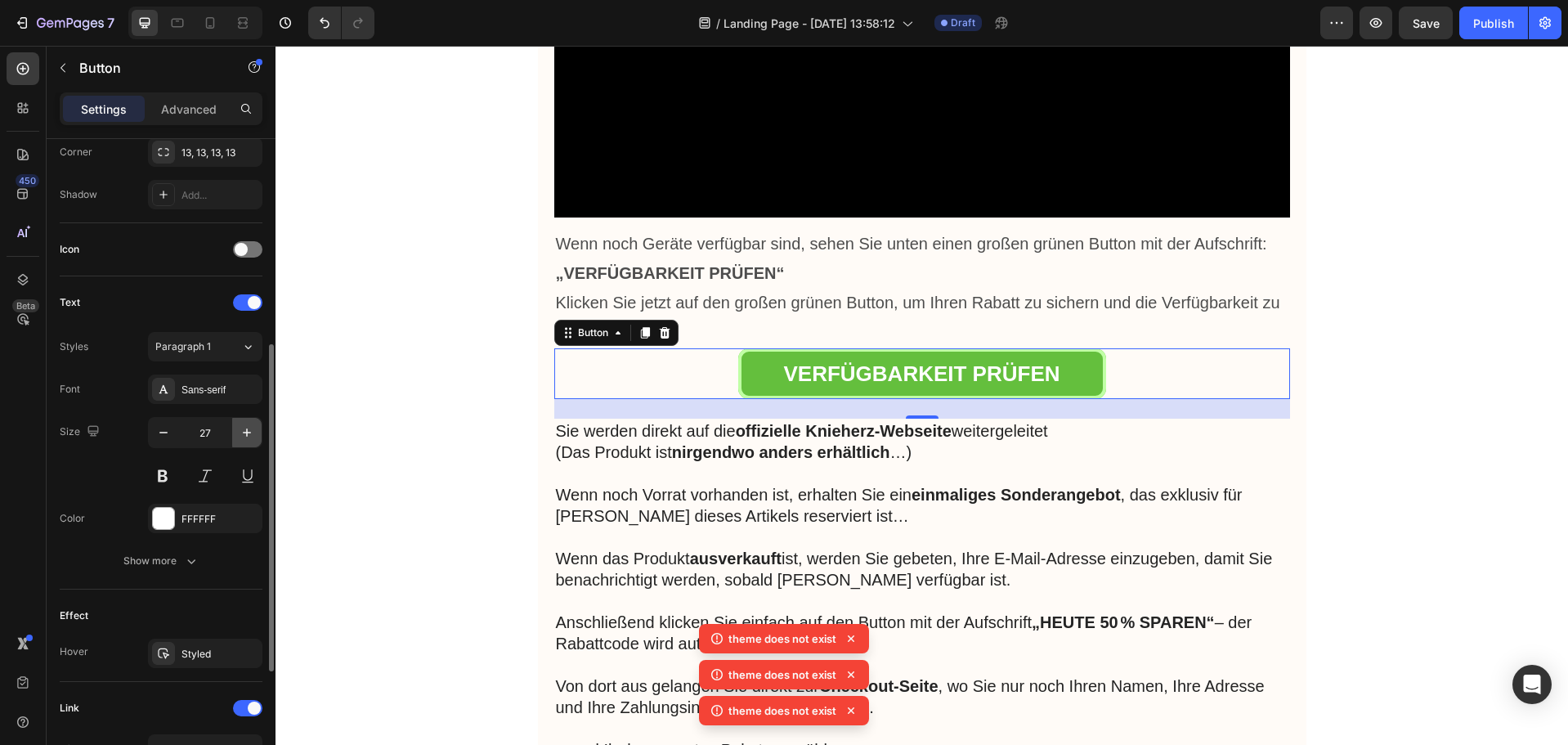
click at [237, 431] on button "button" at bounding box center [247, 432] width 30 height 30
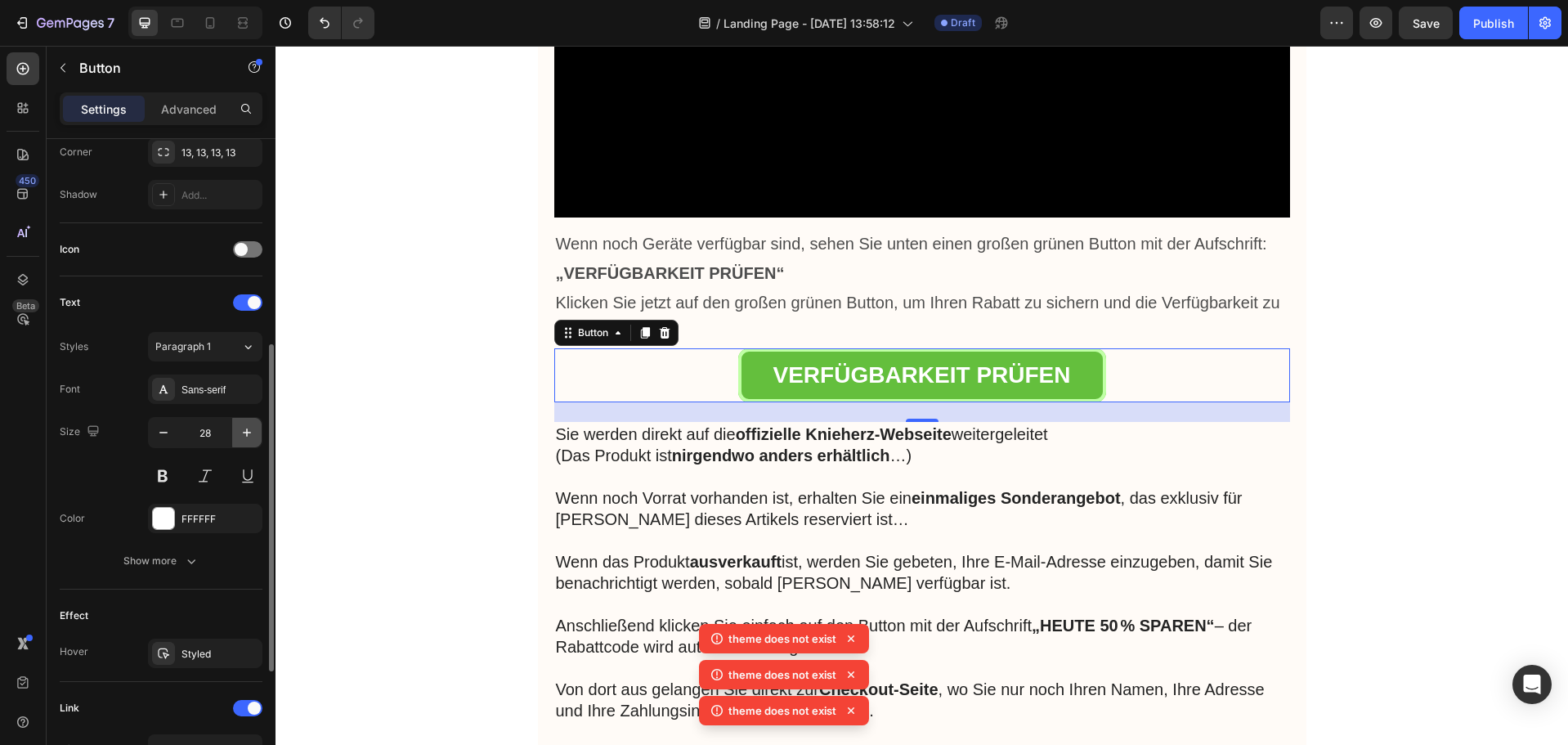
click at [237, 431] on button "button" at bounding box center [247, 432] width 30 height 30
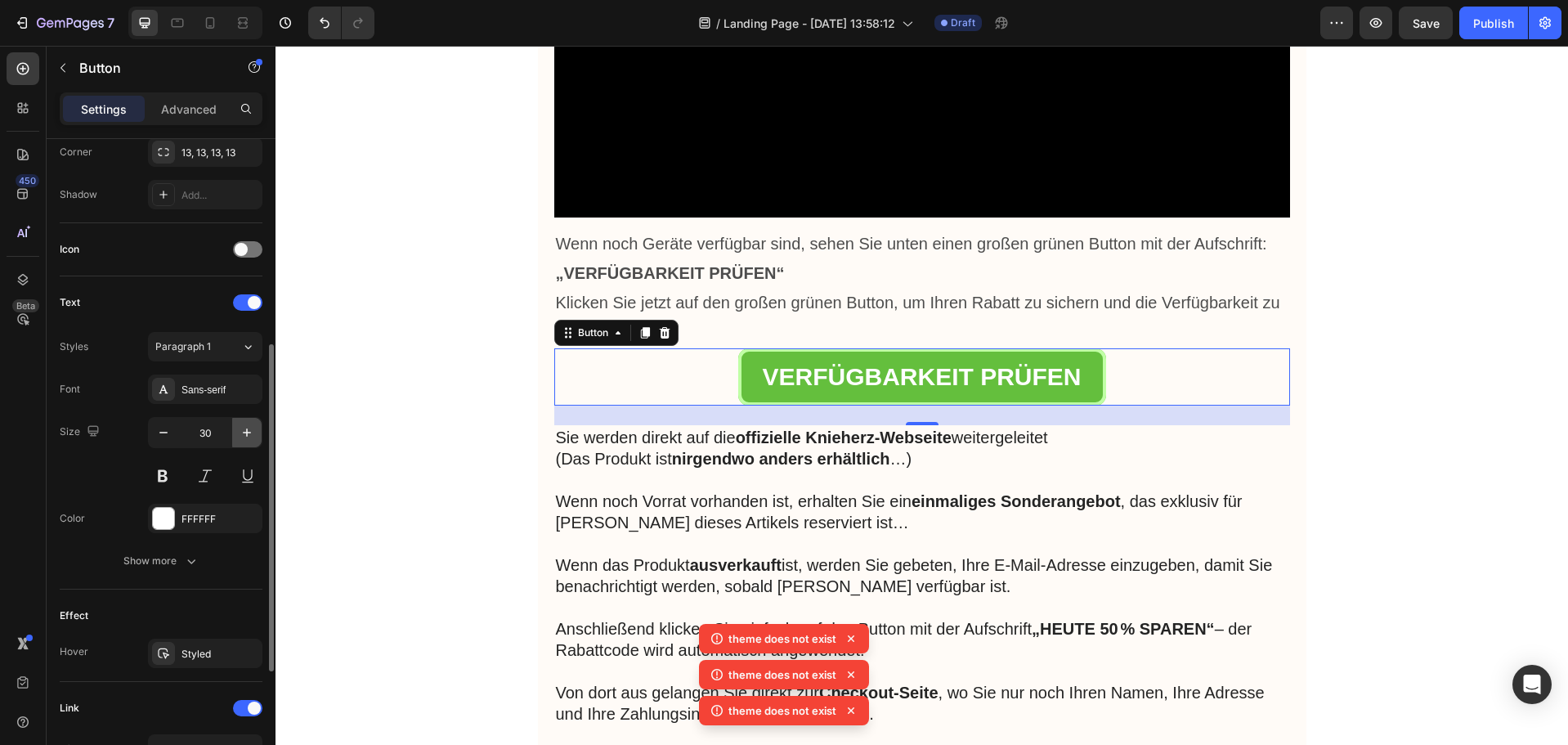
click at [237, 431] on button "button" at bounding box center [247, 432] width 30 height 30
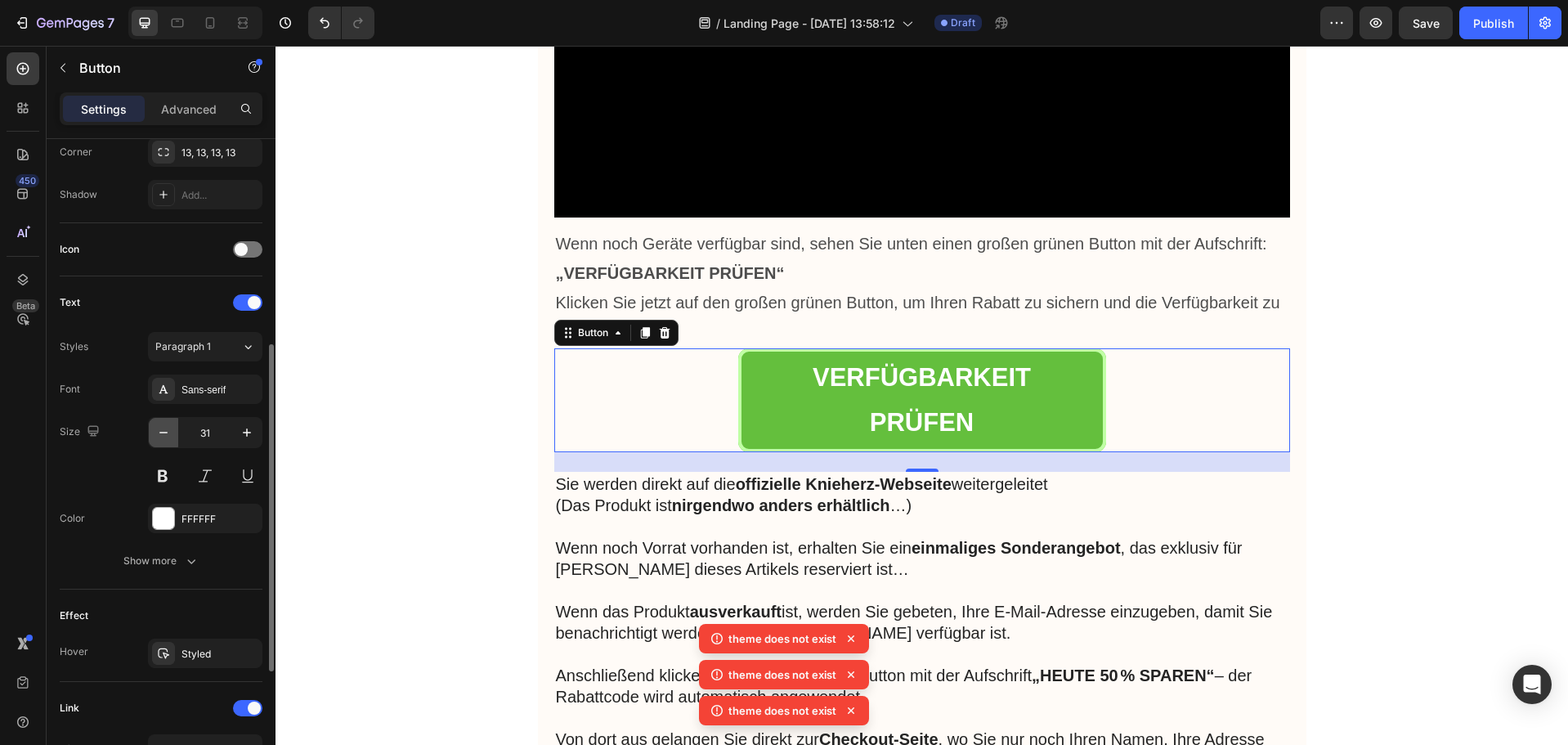
click at [159, 430] on icon "button" at bounding box center [163, 432] width 17 height 17
type input "30"
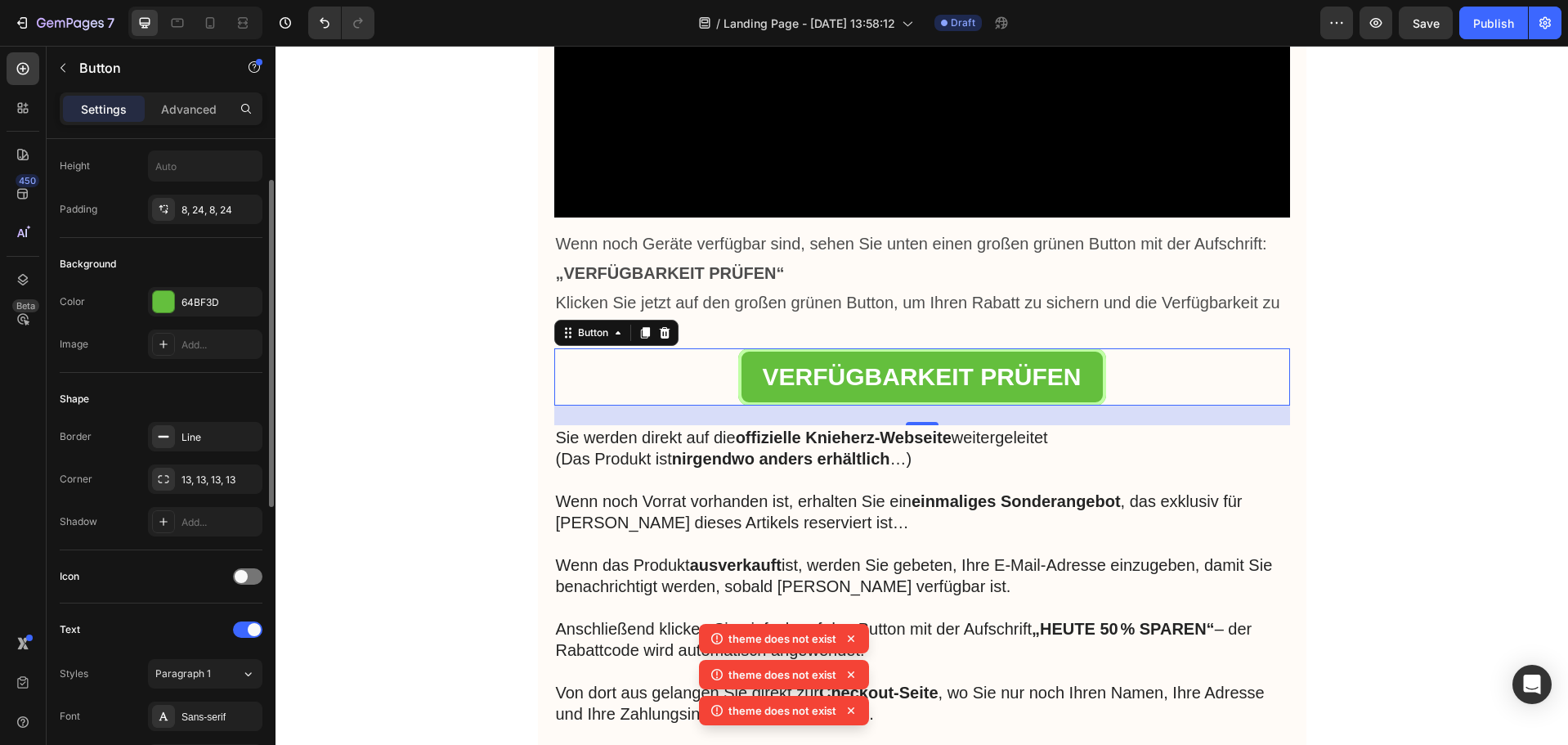
scroll to position [0, 0]
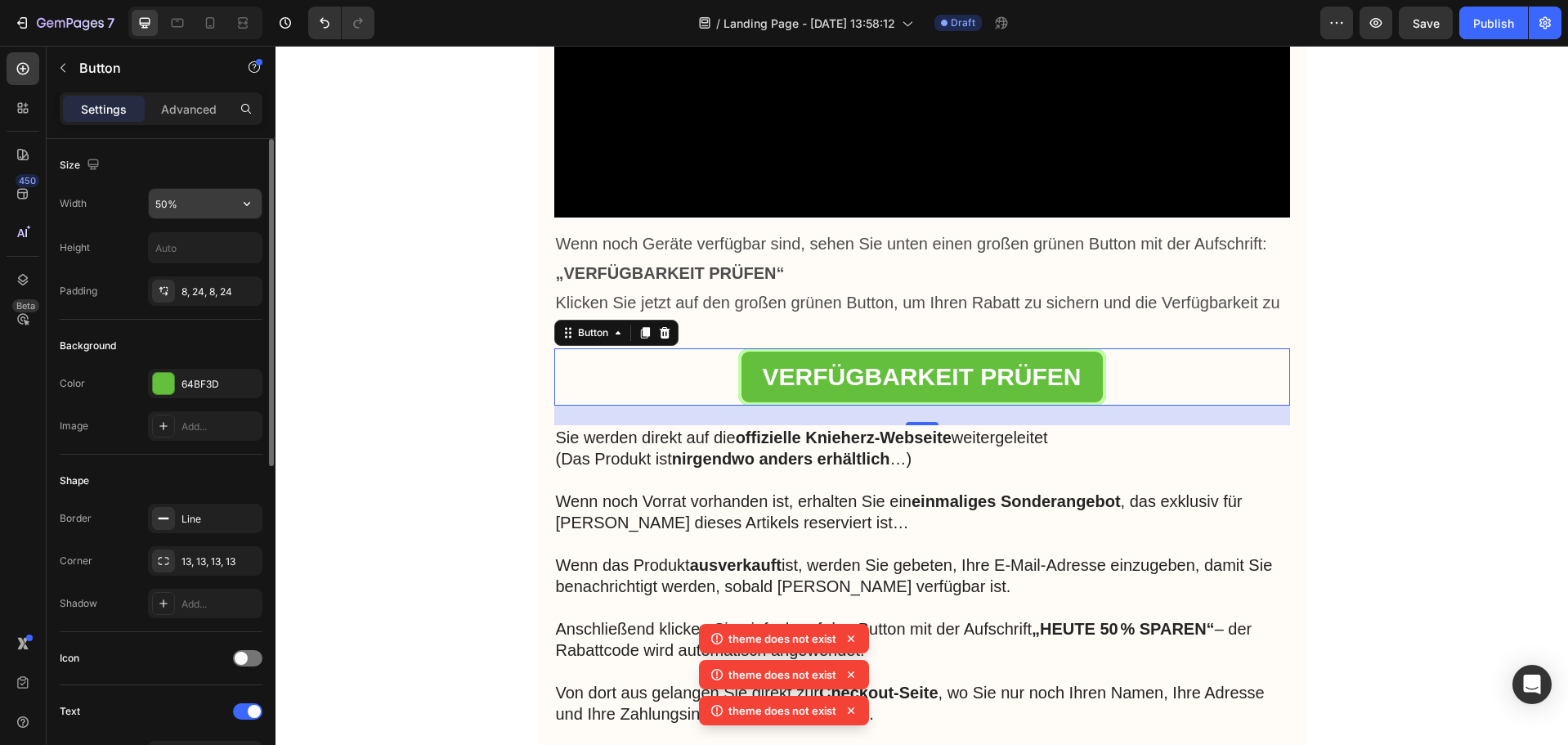
click at [162, 203] on input "50%" at bounding box center [205, 204] width 113 height 30
click at [158, 202] on input "50%" at bounding box center [205, 204] width 113 height 30
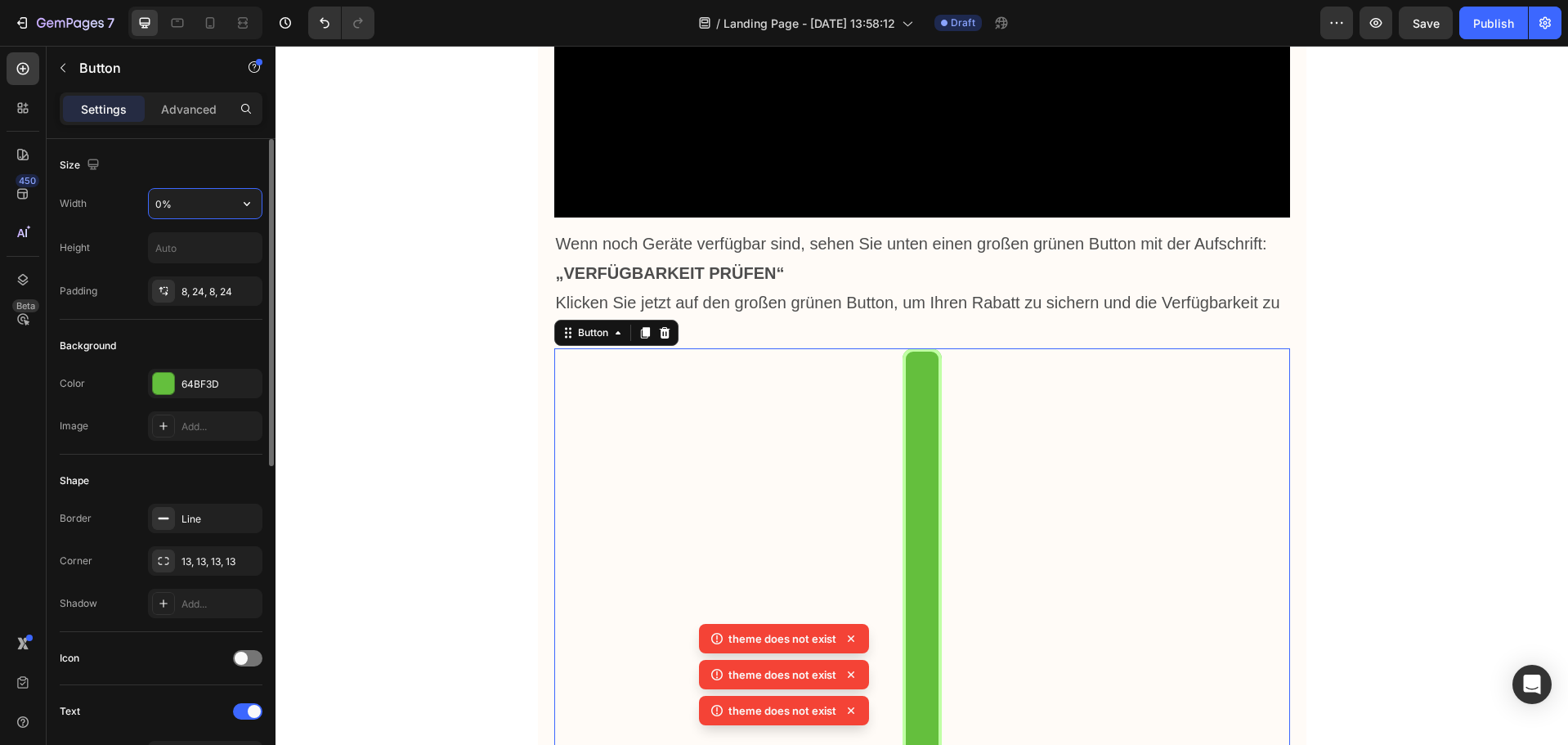
type input "60%"
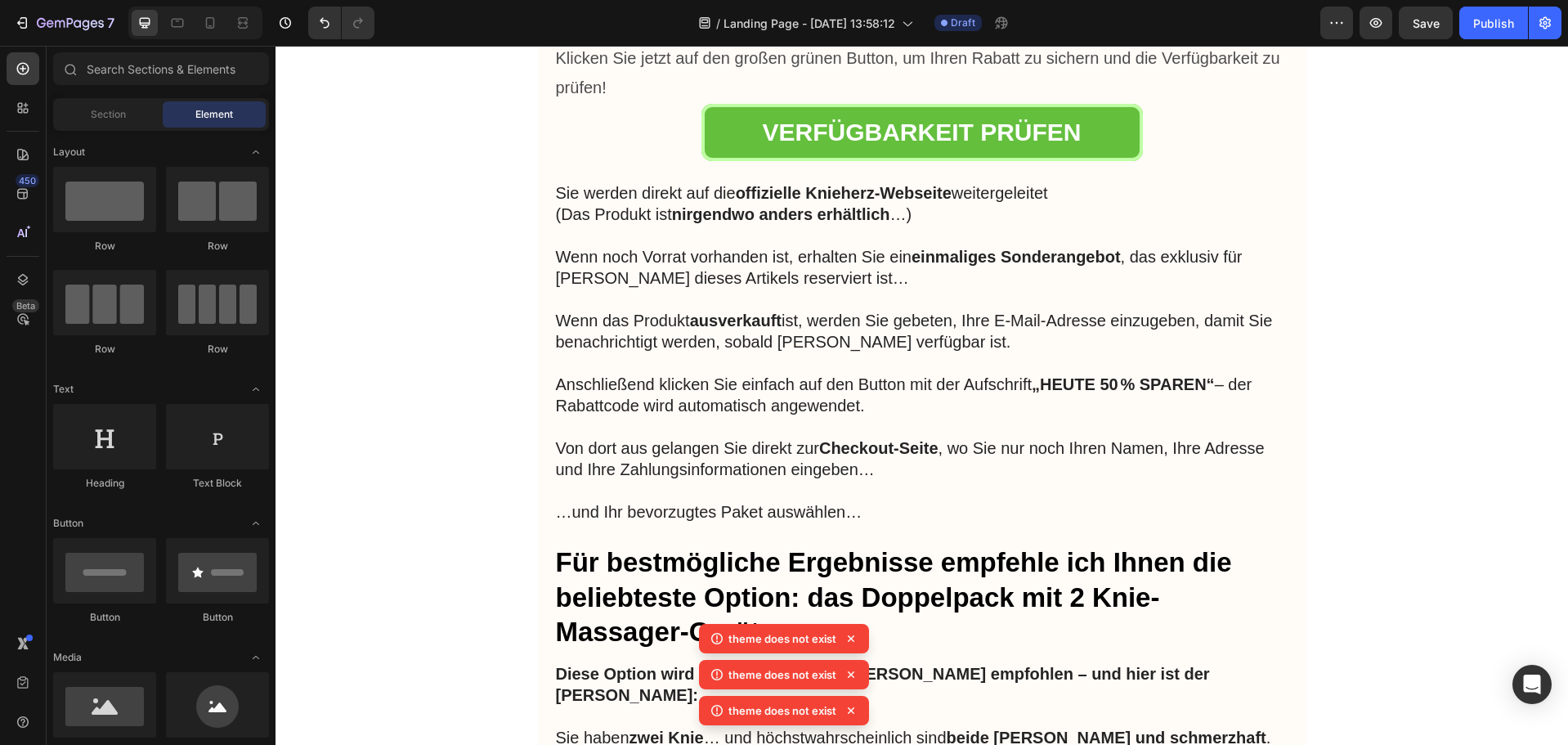
scroll to position [8506, 0]
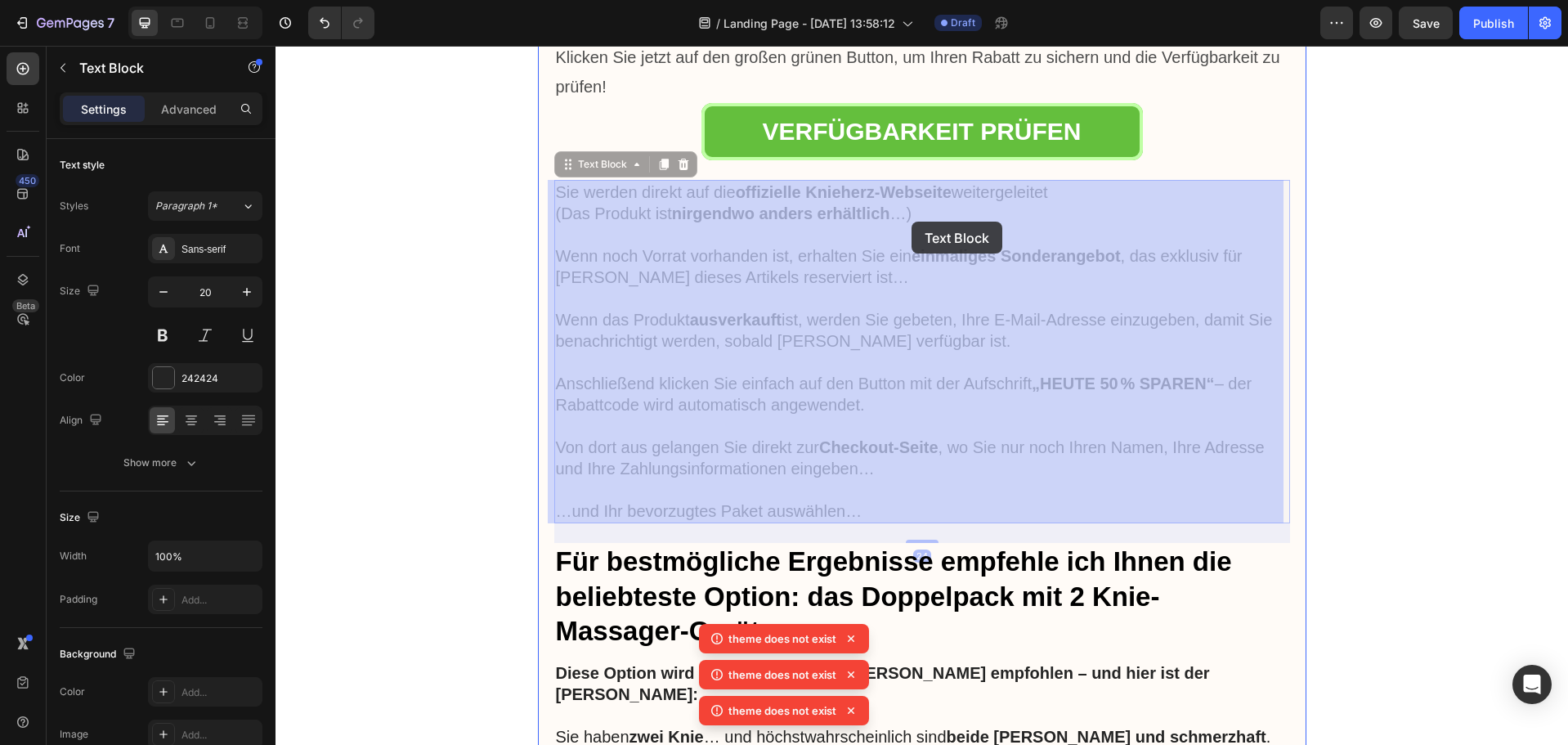
drag, startPoint x: 922, startPoint y: 217, endPoint x: 912, endPoint y: 222, distance: 11.2
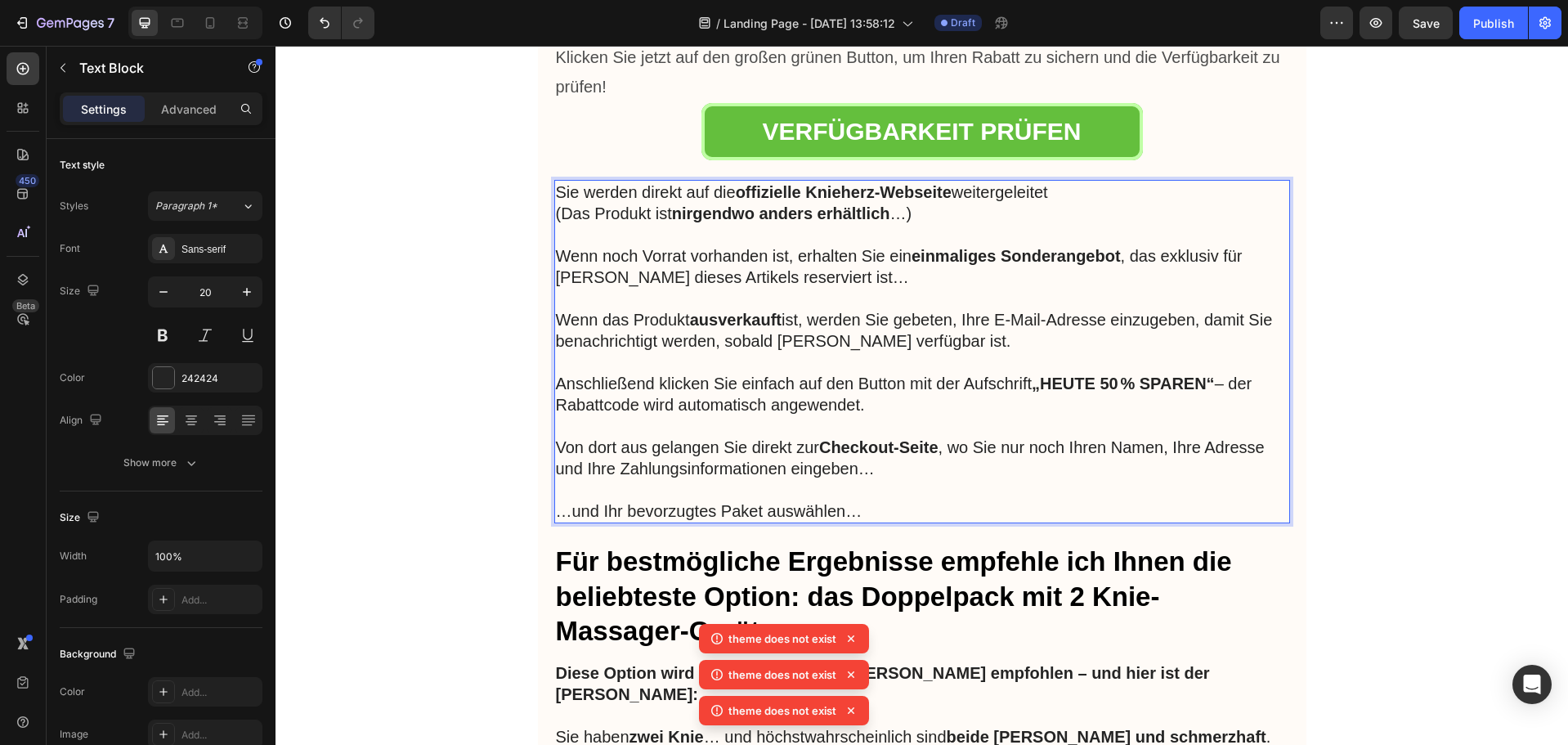
click at [909, 213] on p "Sie werden direkt auf die offizielle Knieherz-Webseite weitergeleitet (Das Prod…" at bounding box center [922, 203] width 733 height 43
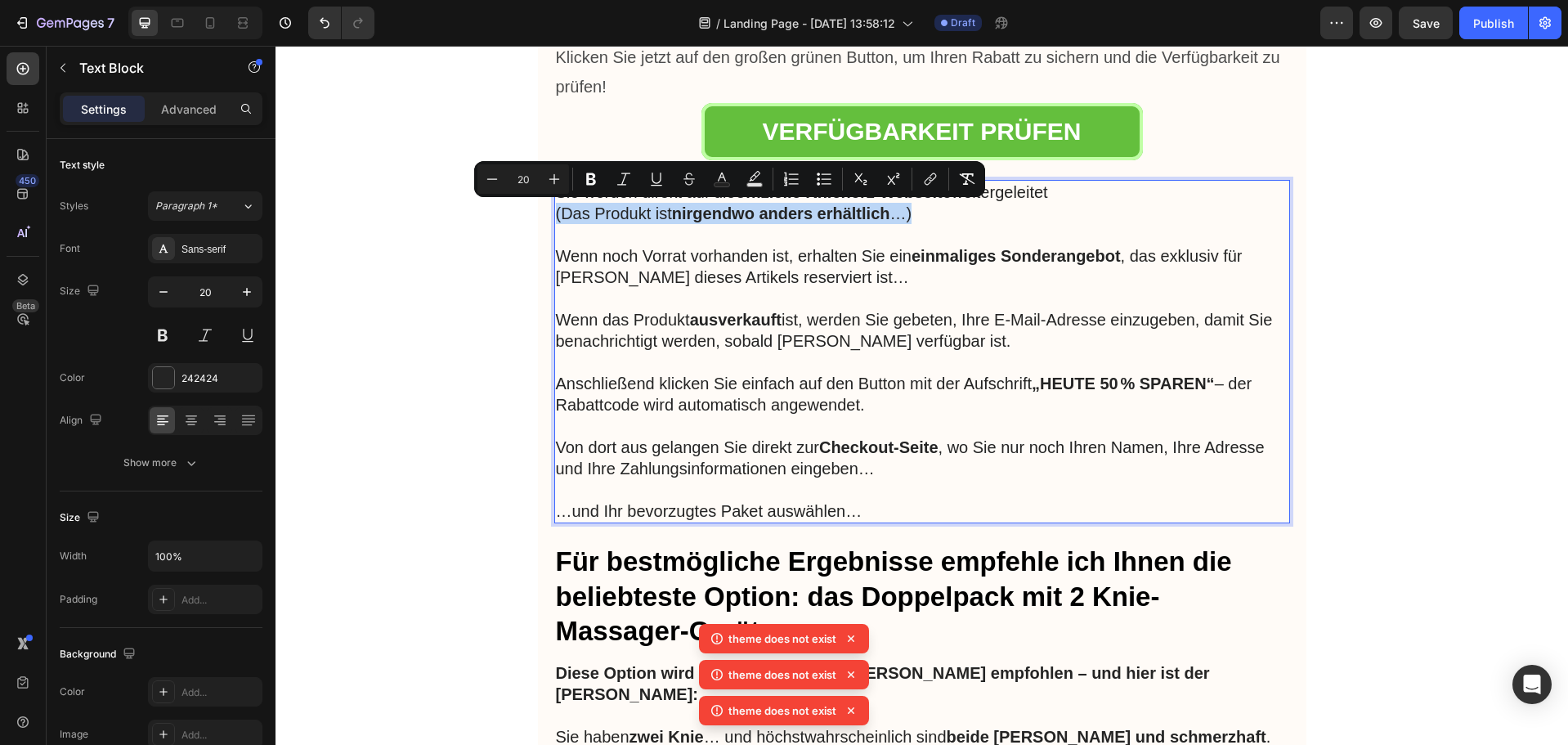
drag, startPoint x: 913, startPoint y: 213, endPoint x: 549, endPoint y: 206, distance: 364.1
click at [556, 206] on p "Sie werden direkt auf die offizielle Knieherz-Webseite weitergeleitet (Das Prod…" at bounding box center [922, 203] width 733 height 43
click at [588, 239] on p "Rich Text Editor. Editing area: main" at bounding box center [922, 233] width 733 height 21
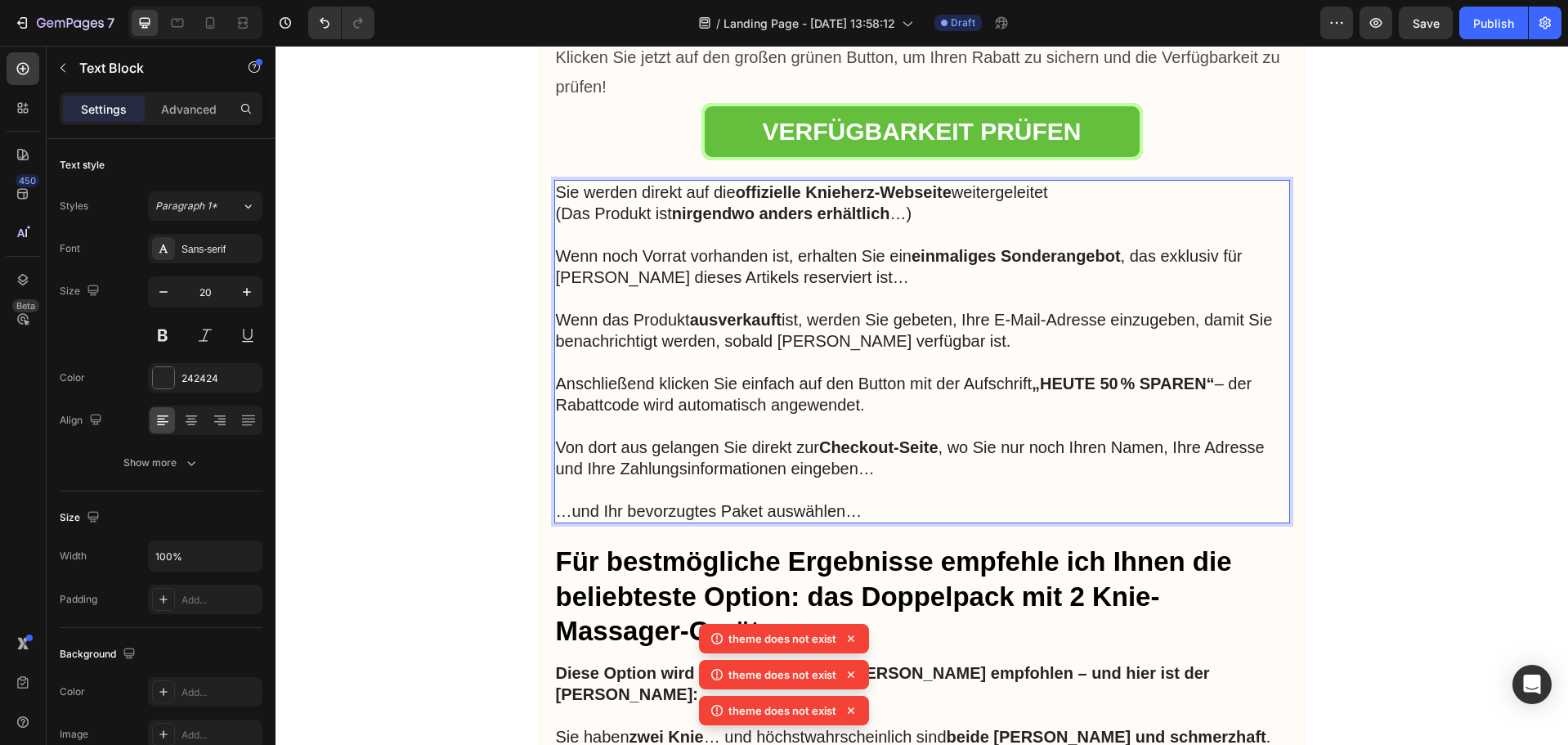
click at [556, 257] on p "Wenn noch Vorrat vorhanden ist, erhalten Sie ein einmaliges Sonderangebot , das…" at bounding box center [922, 266] width 733 height 43
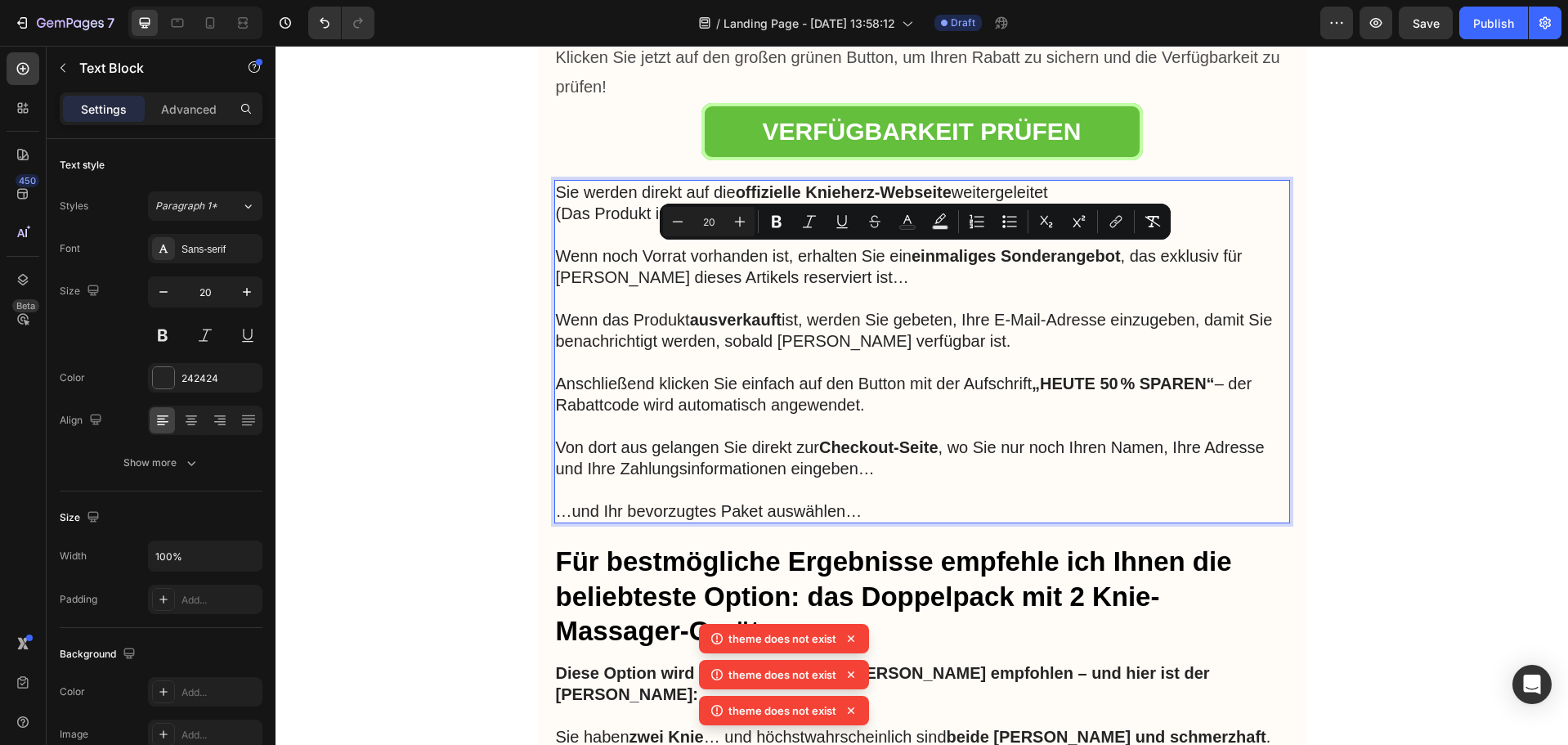
drag, startPoint x: 552, startPoint y: 257, endPoint x: 1219, endPoint y: 413, distance: 685.0
click at [1219, 413] on div "Sie werden direkt auf die offizielle Knieherz-Webseite weitergeleitet (Das Prod…" at bounding box center [922, 351] width 736 height 343
click at [1219, 413] on p "Anschließend klicken Sie einfach auf den Button mit der Aufschrift „HEUTE 50 % …" at bounding box center [922, 394] width 733 height 43
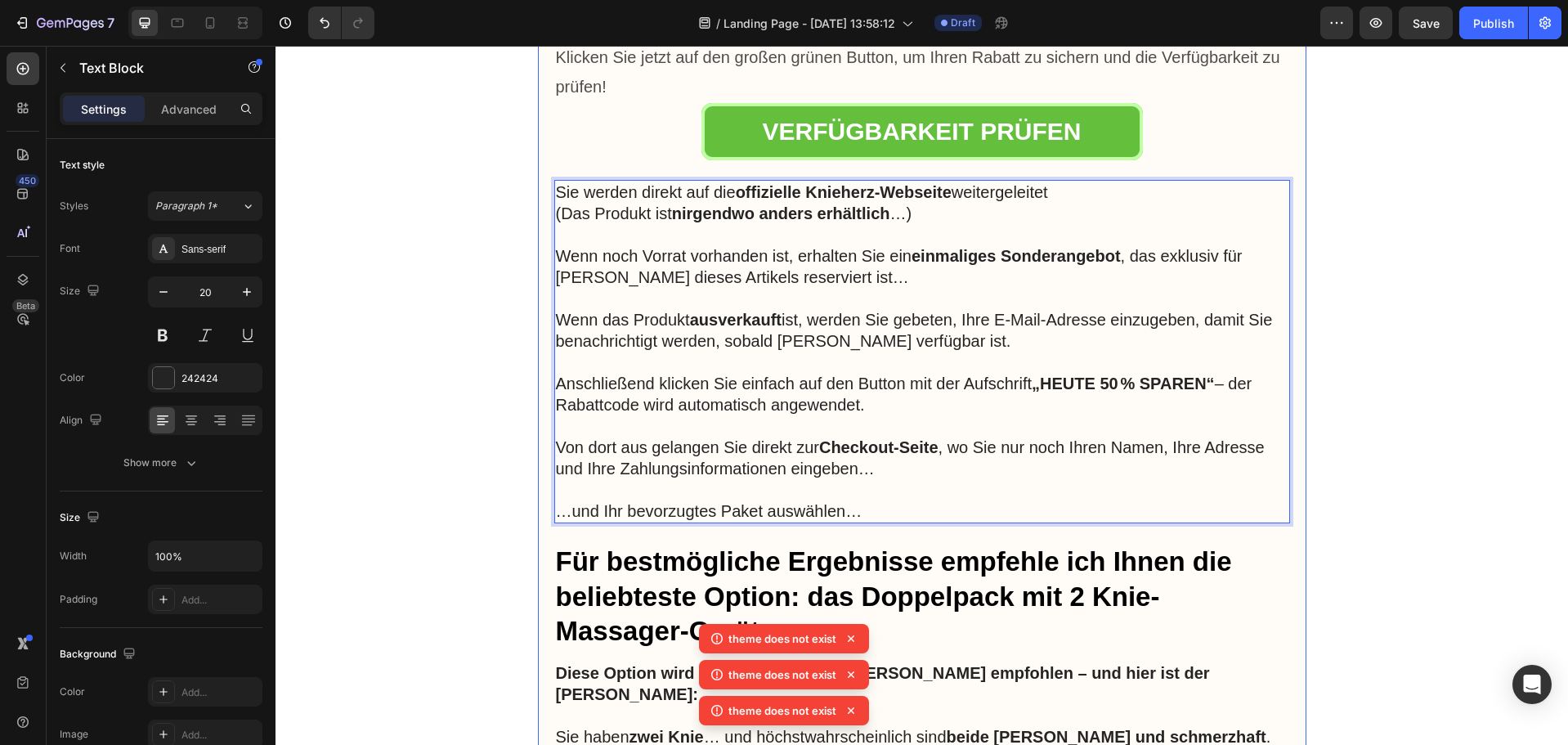
drag, startPoint x: 881, startPoint y: 407, endPoint x: 535, endPoint y: 255, distance: 377.9
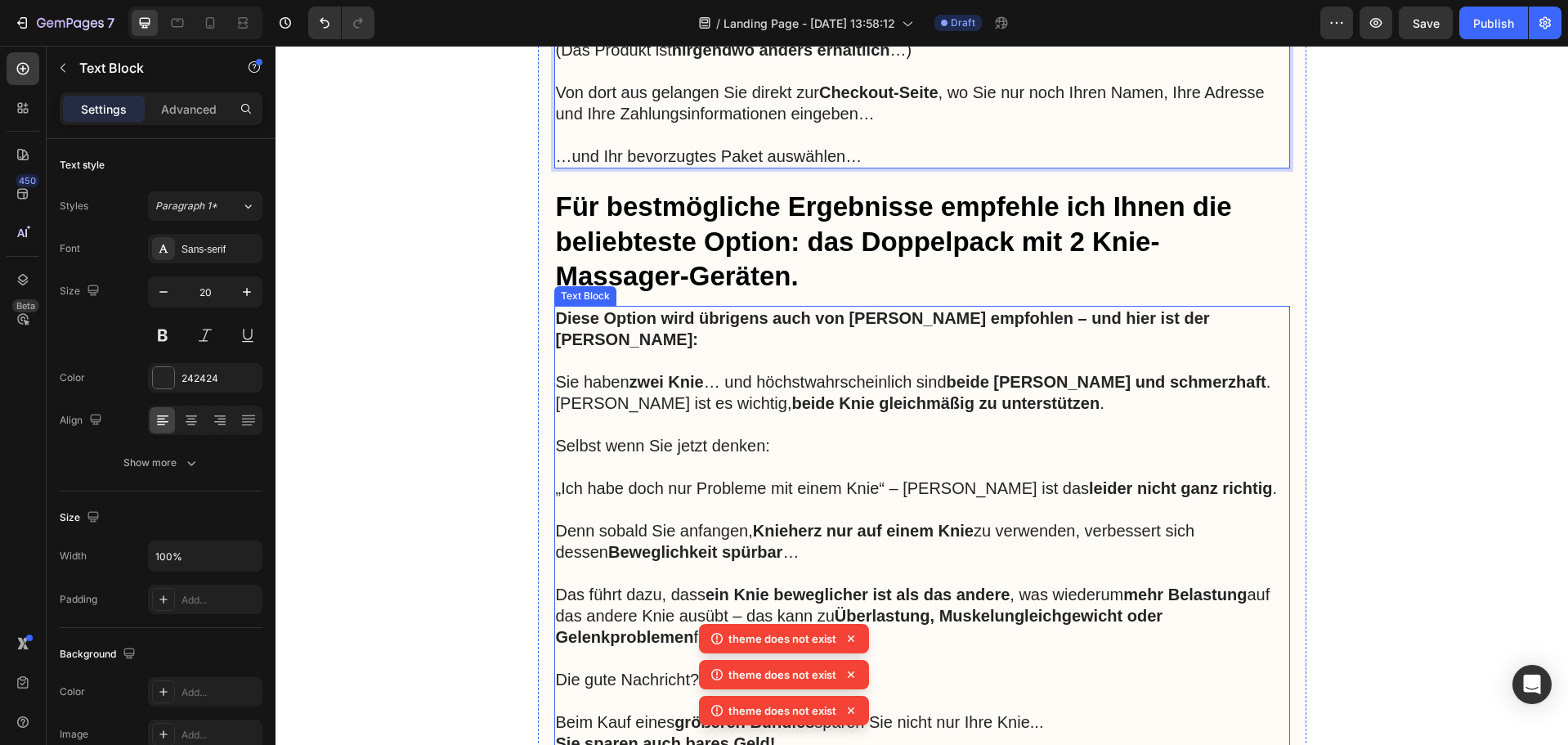
scroll to position [8751, 0]
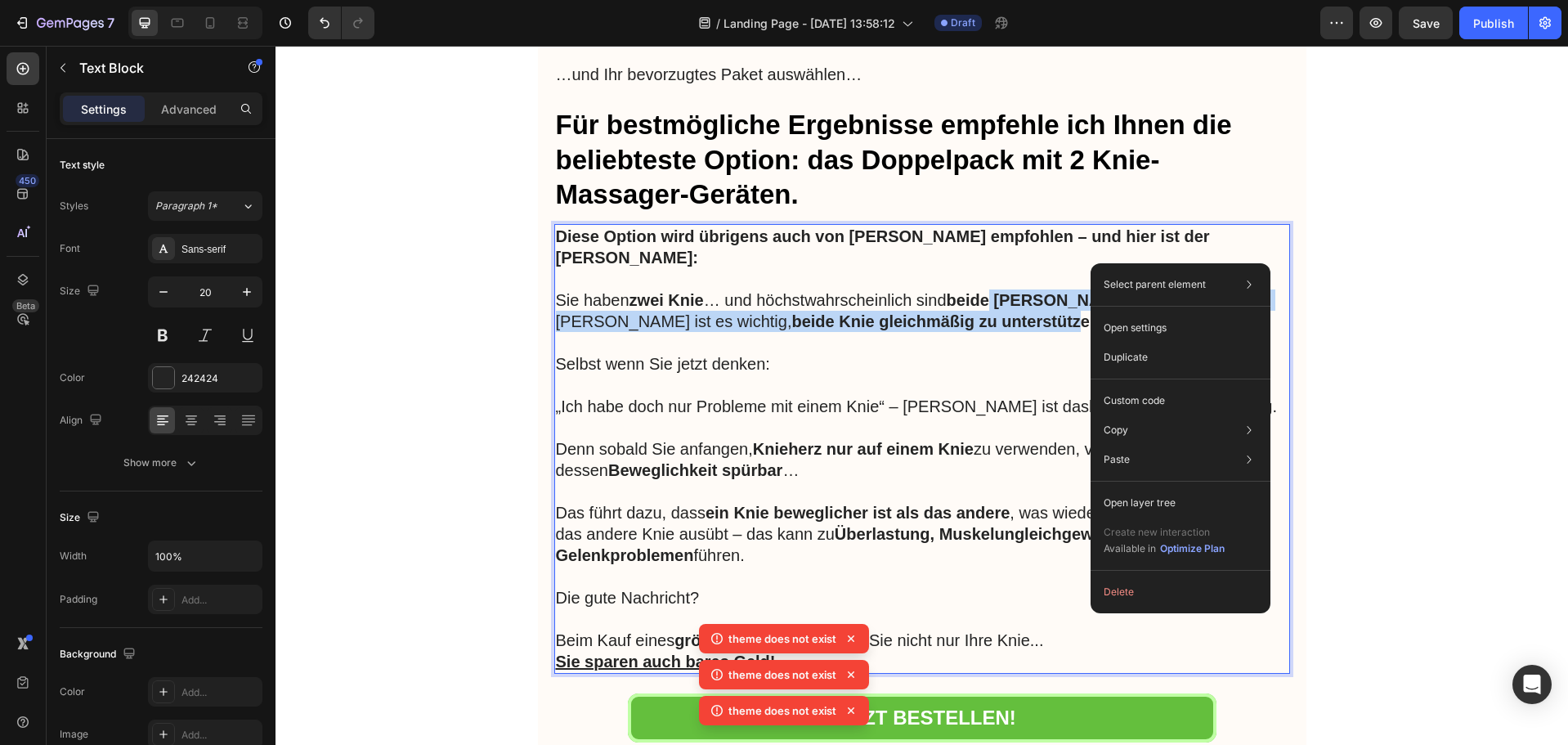
drag, startPoint x: 991, startPoint y: 281, endPoint x: 987, endPoint y: 291, distance: 10.8
click at [987, 291] on div "Diese Option wird übrigens auch von Dr. Barkley empfohlen – und hier ist der Gr…" at bounding box center [922, 448] width 736 height 450
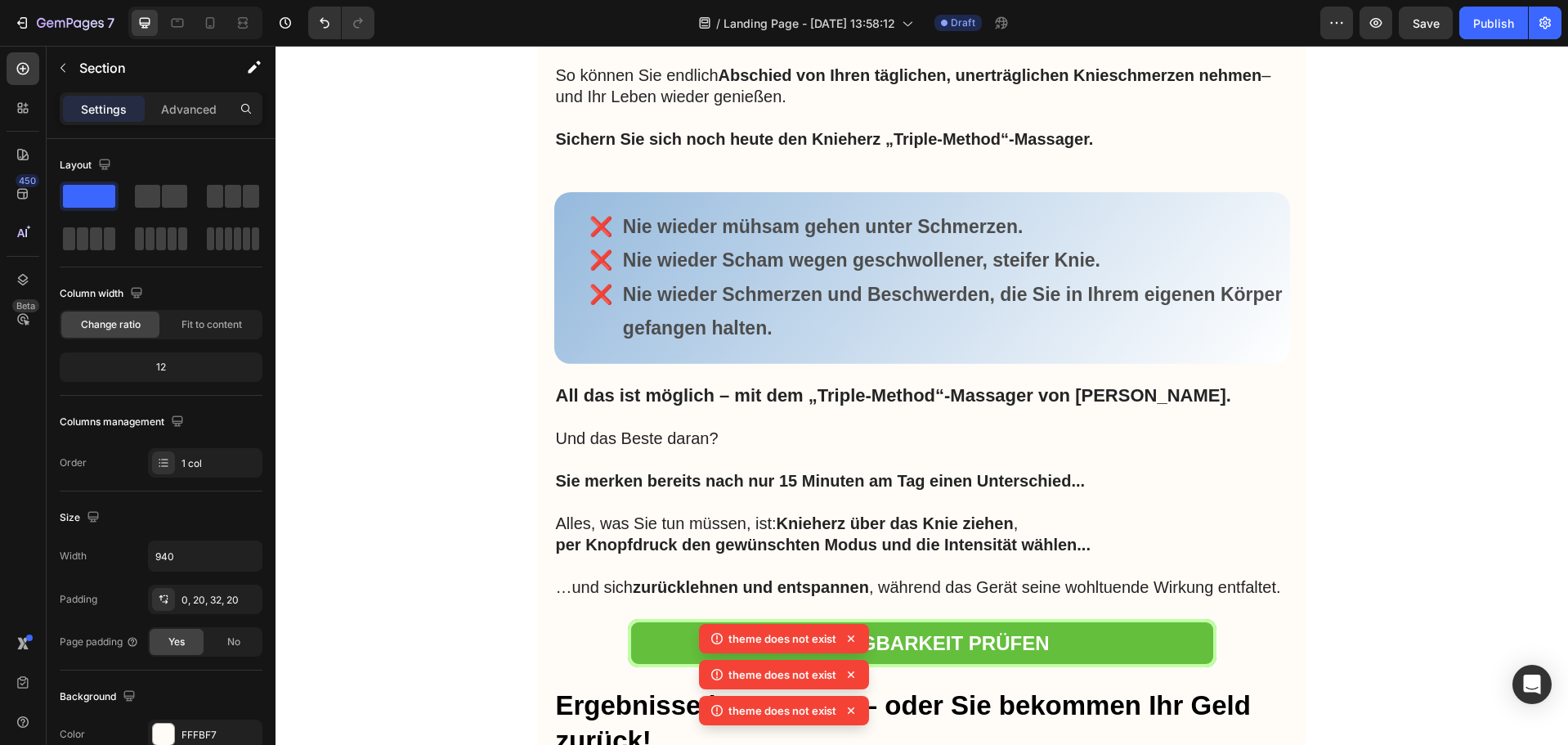
scroll to position [6768, 0]
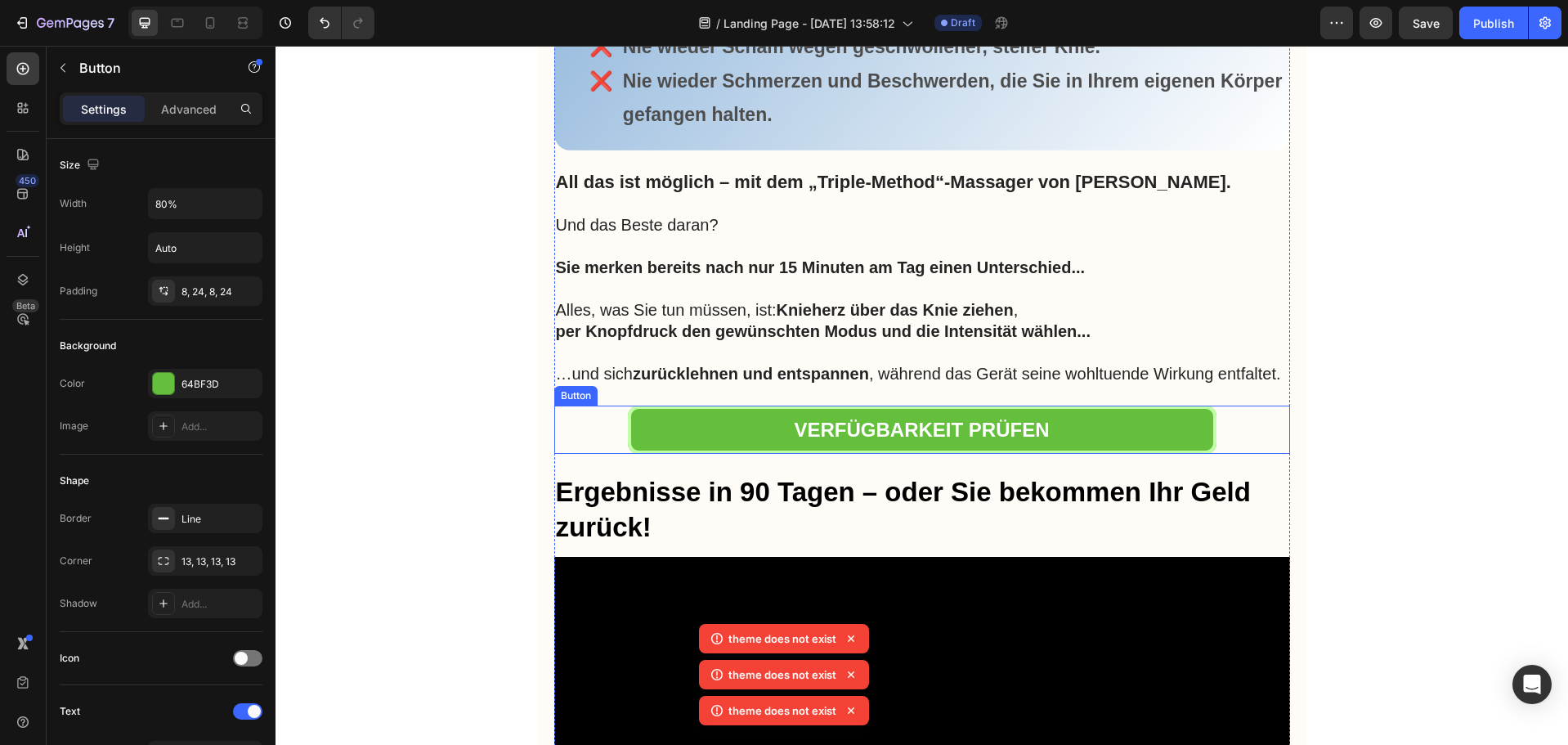
click at [615, 408] on div "VERFÜGBARKEIT PRÜFEN Button" at bounding box center [922, 429] width 736 height 48
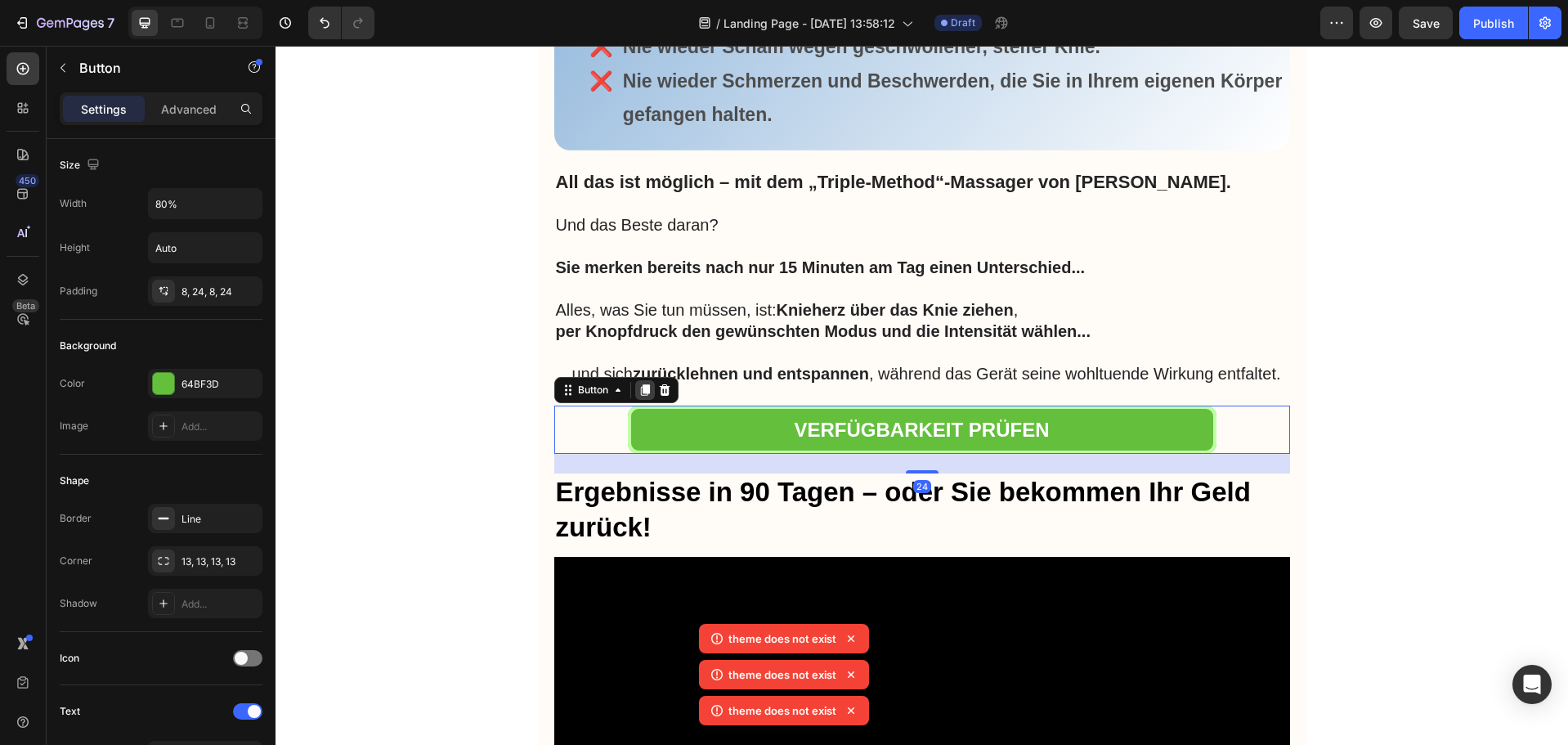
click at [644, 388] on icon at bounding box center [644, 390] width 9 height 12
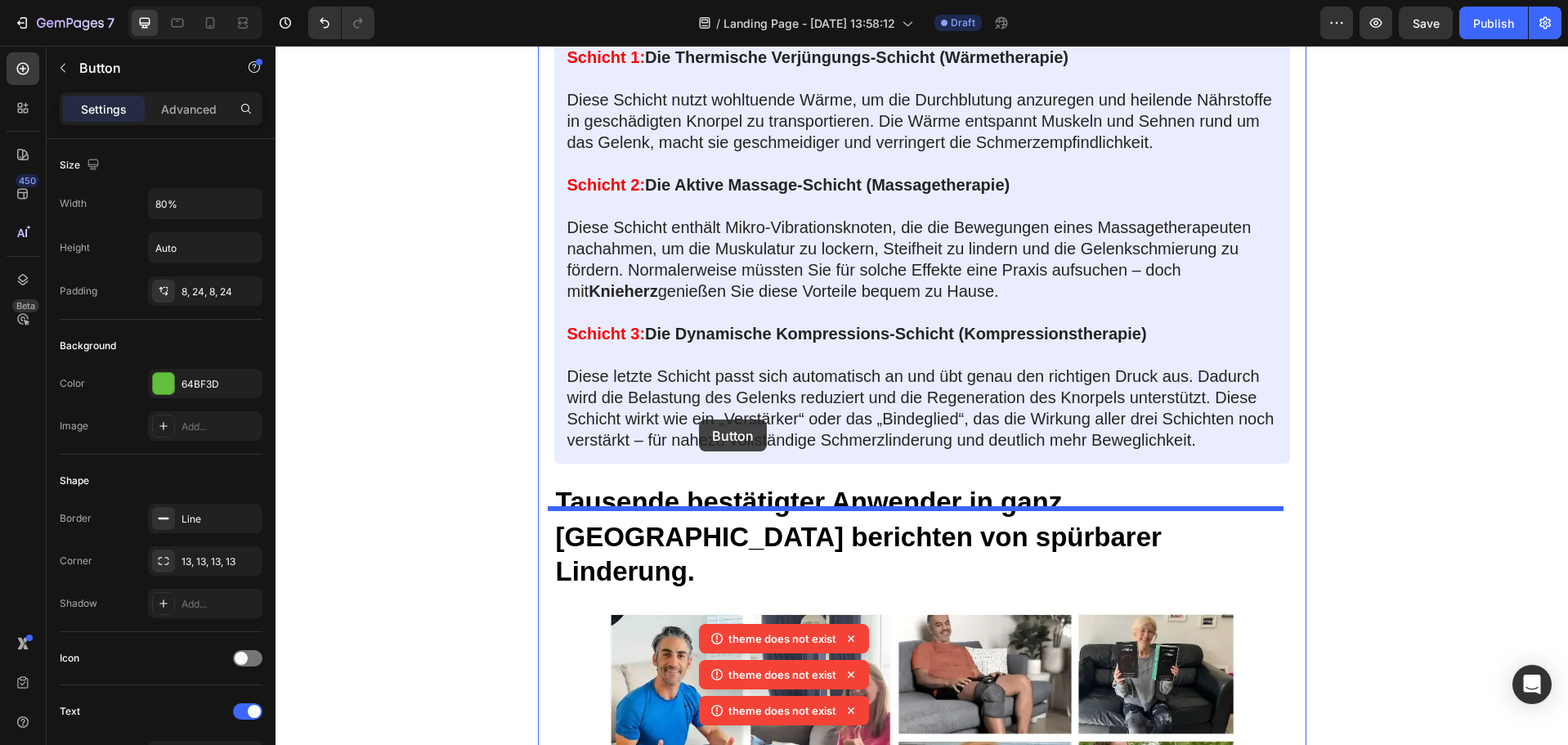
scroll to position [4233, 0]
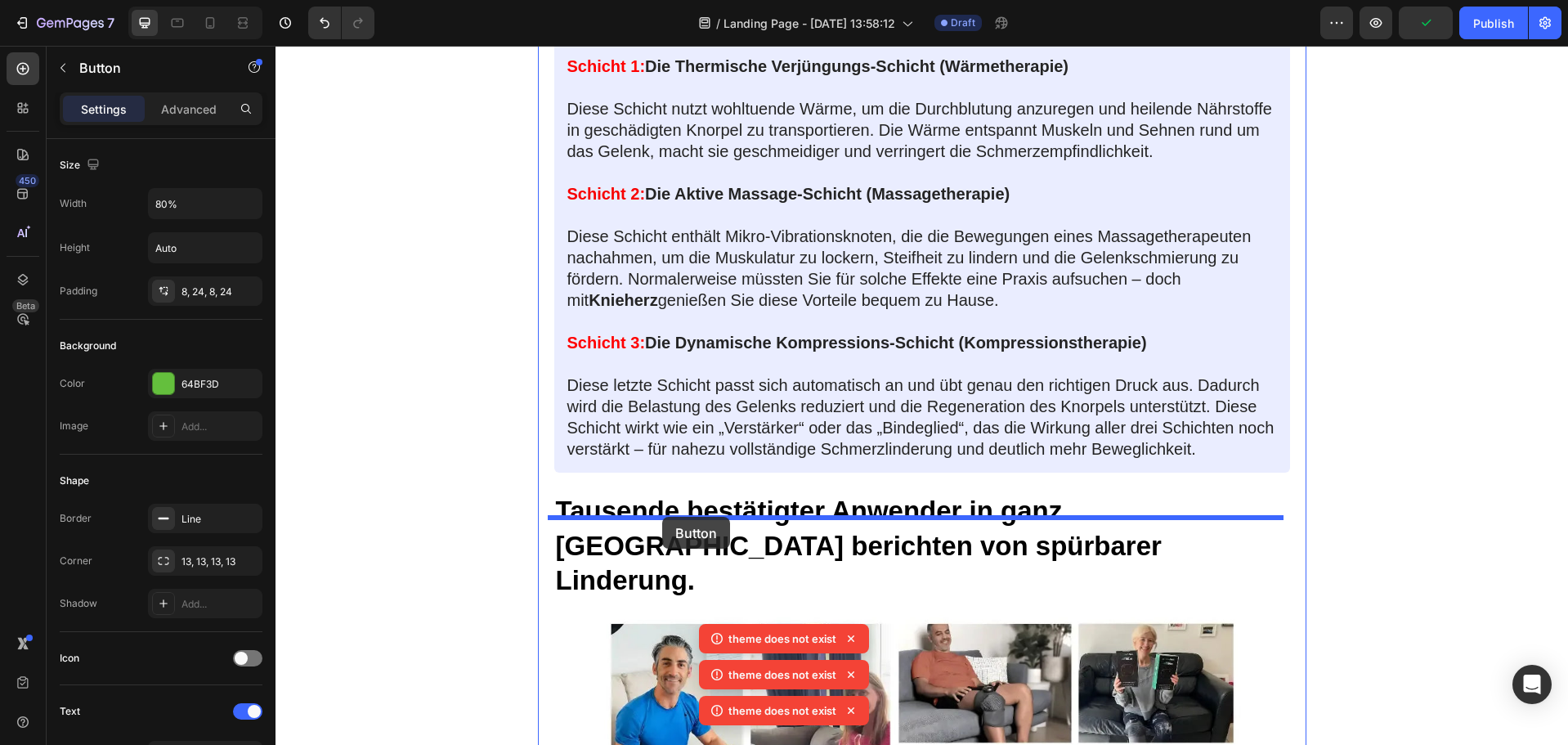
drag, startPoint x: 596, startPoint y: 417, endPoint x: 663, endPoint y: 516, distance: 119.5
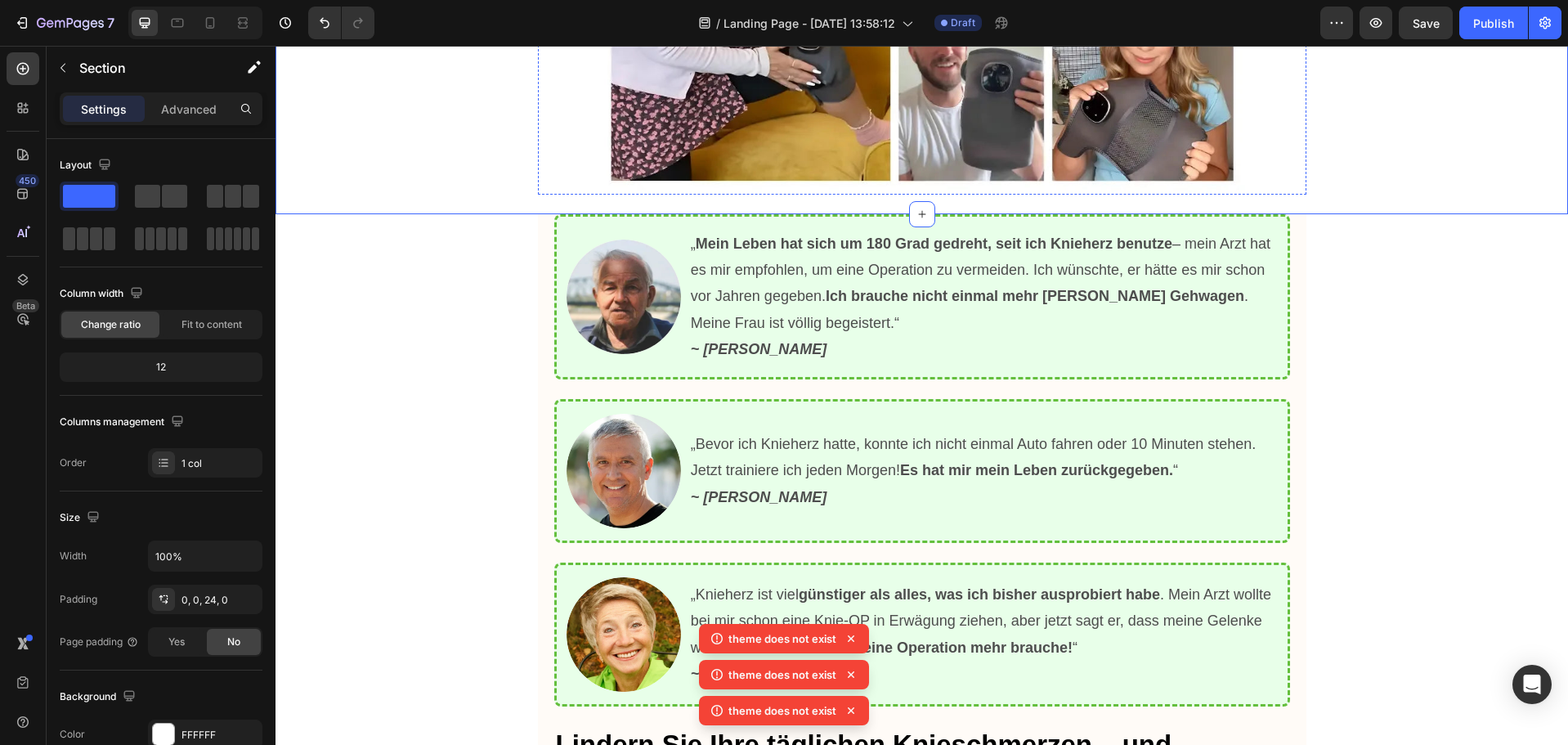
scroll to position [5378, 0]
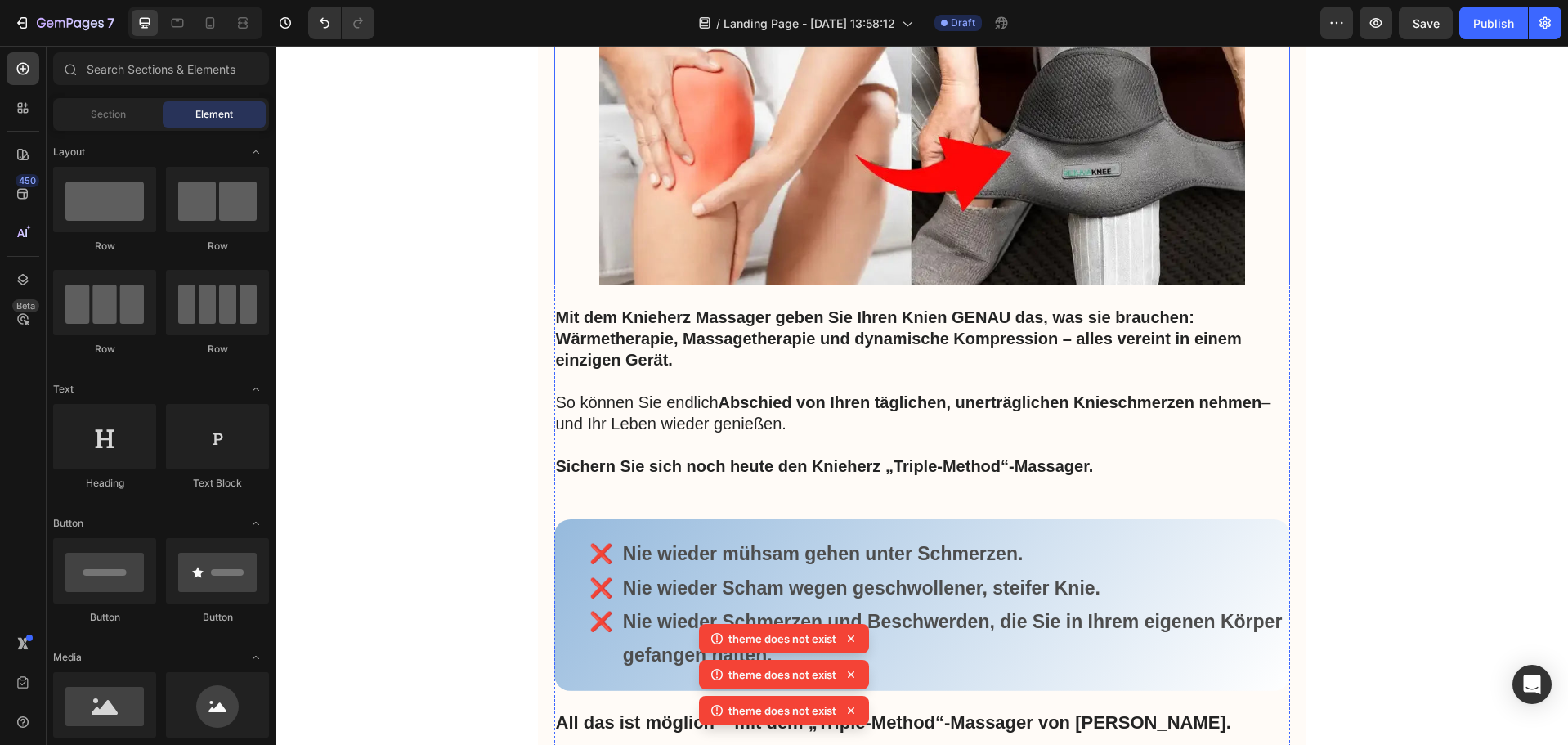
scroll to position [6297, 0]
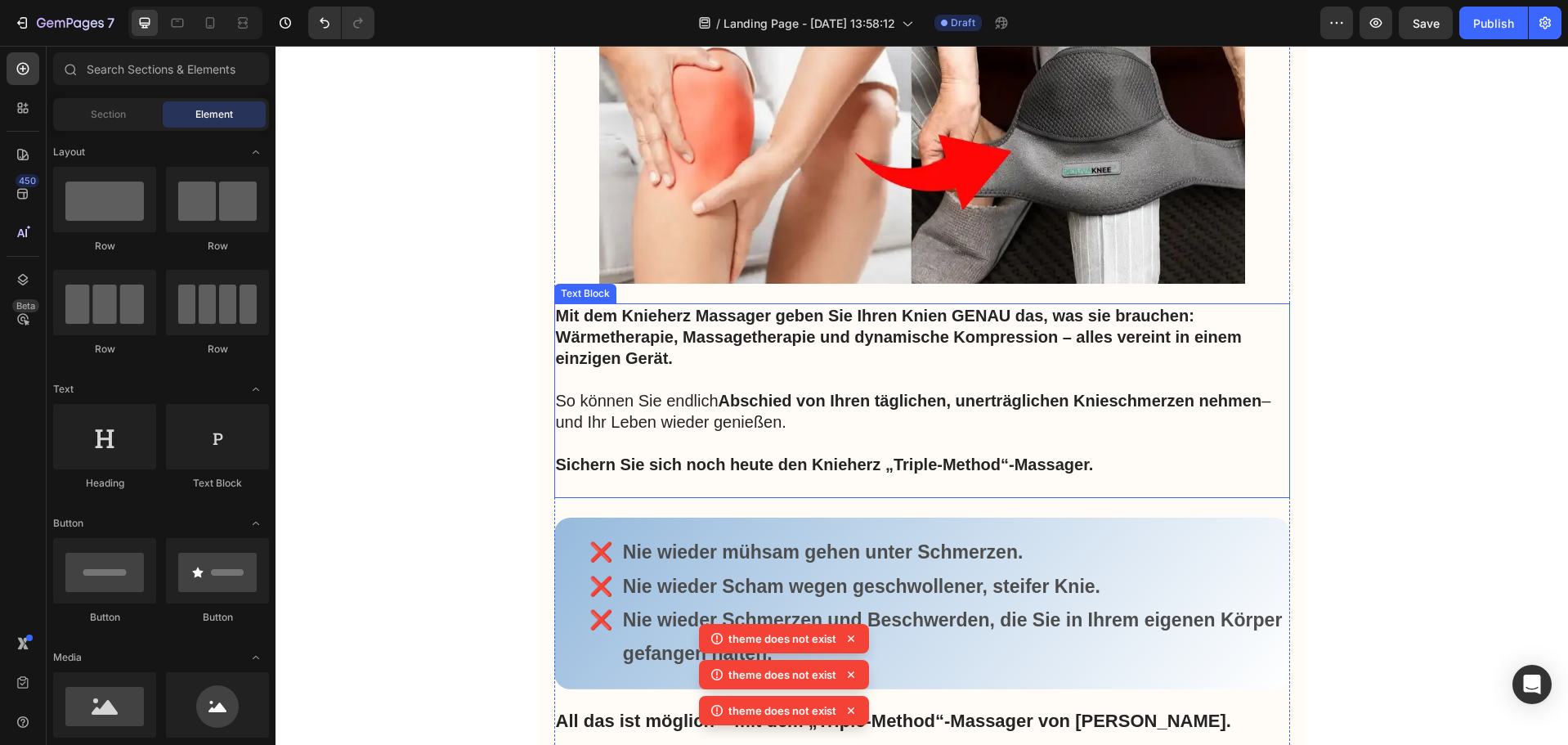
click at [728, 384] on p at bounding box center [922, 379] width 733 height 21
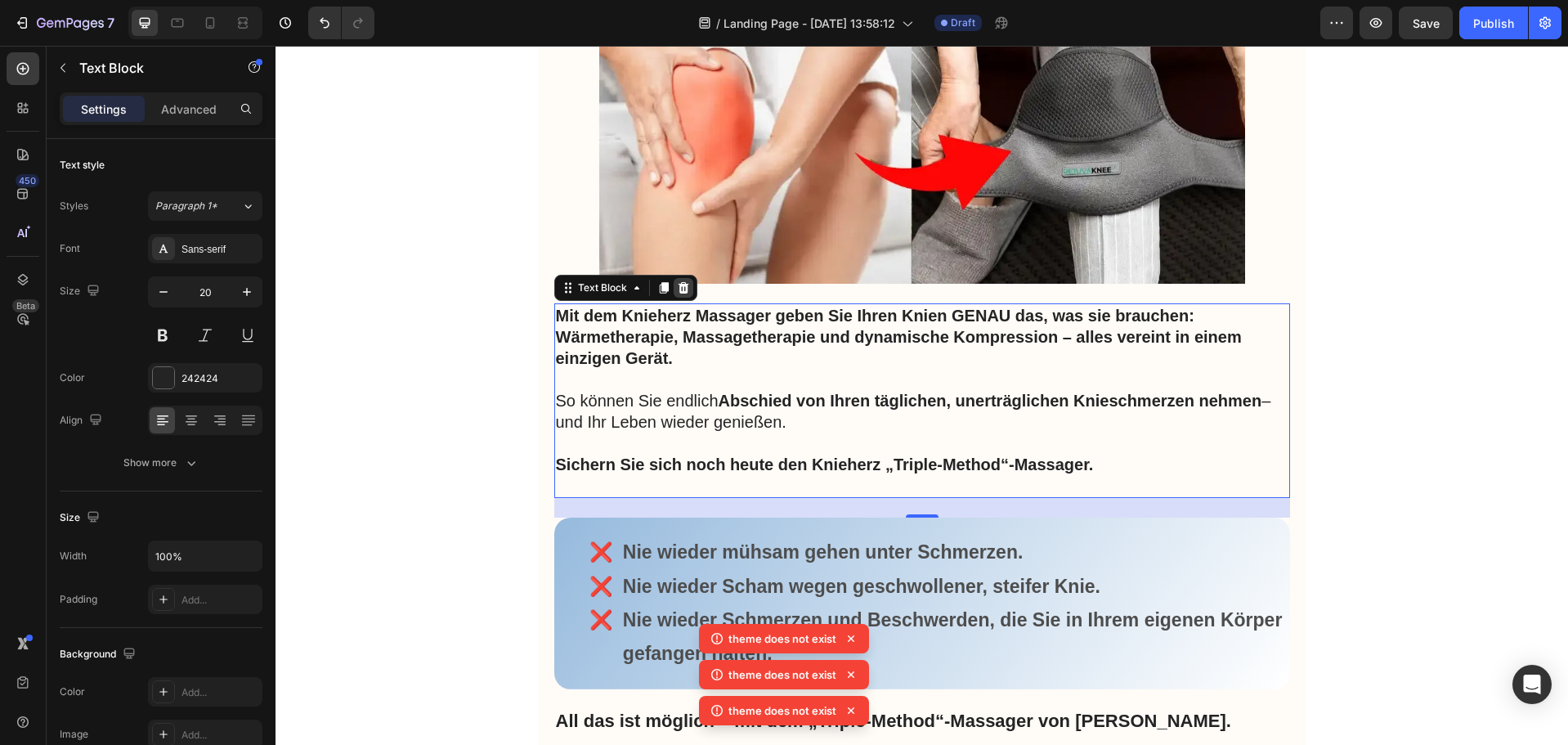
click at [678, 285] on icon at bounding box center [683, 288] width 11 height 12
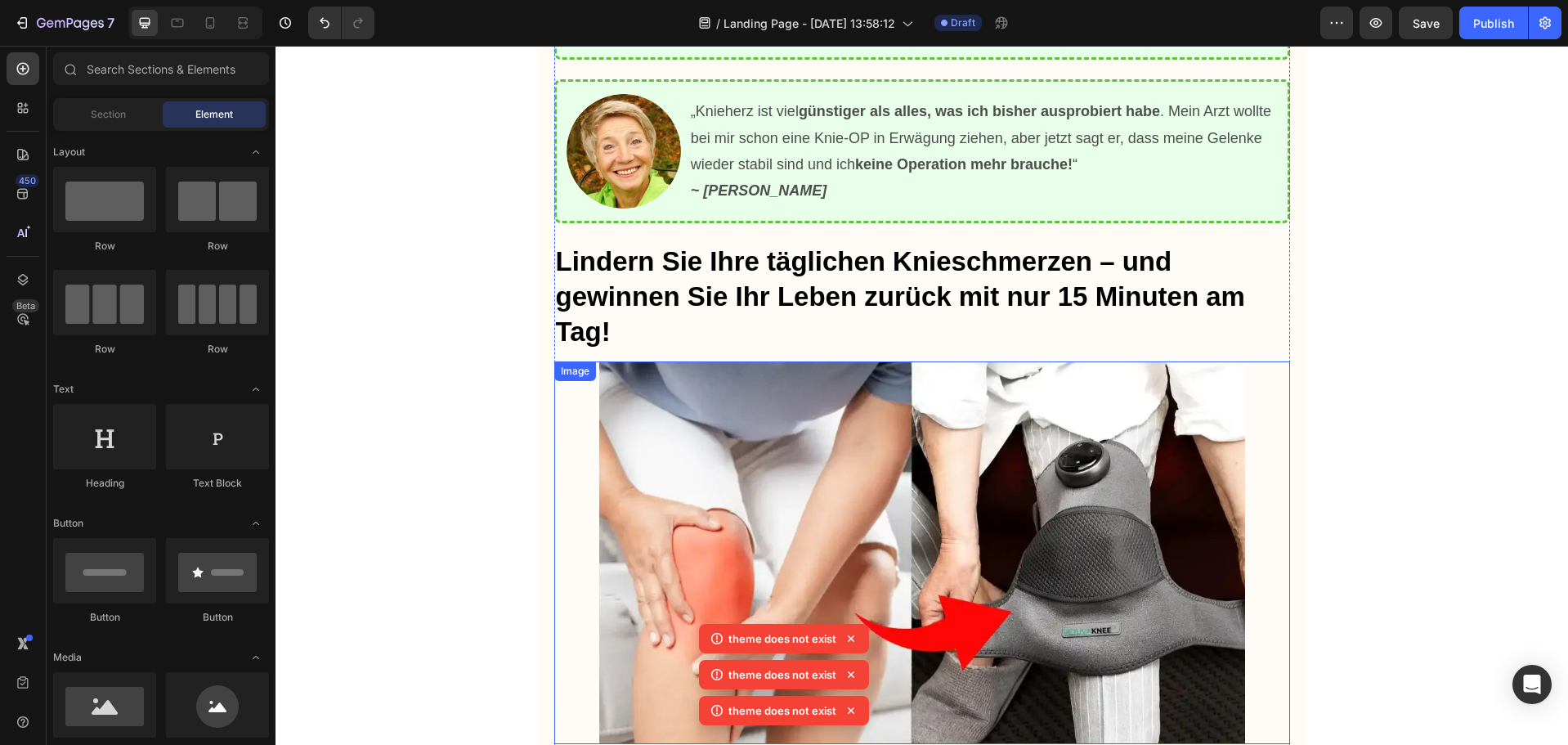
scroll to position [5807, 0]
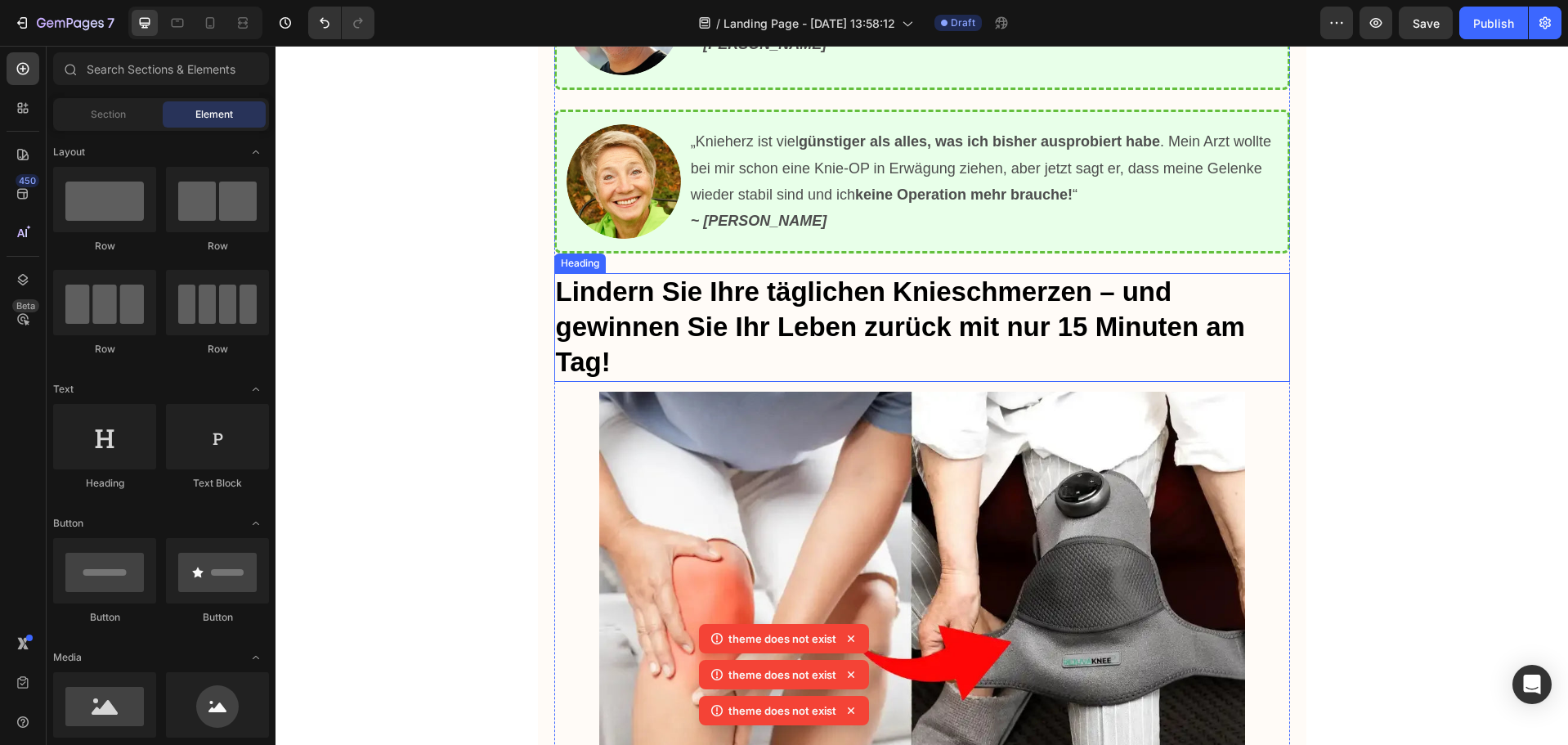
click at [922, 322] on h2 "Lindern Sie Ihre täglichen Knieschmerzen – und gewinnen Sie Ihr Leben zurück mi…" at bounding box center [922, 327] width 736 height 109
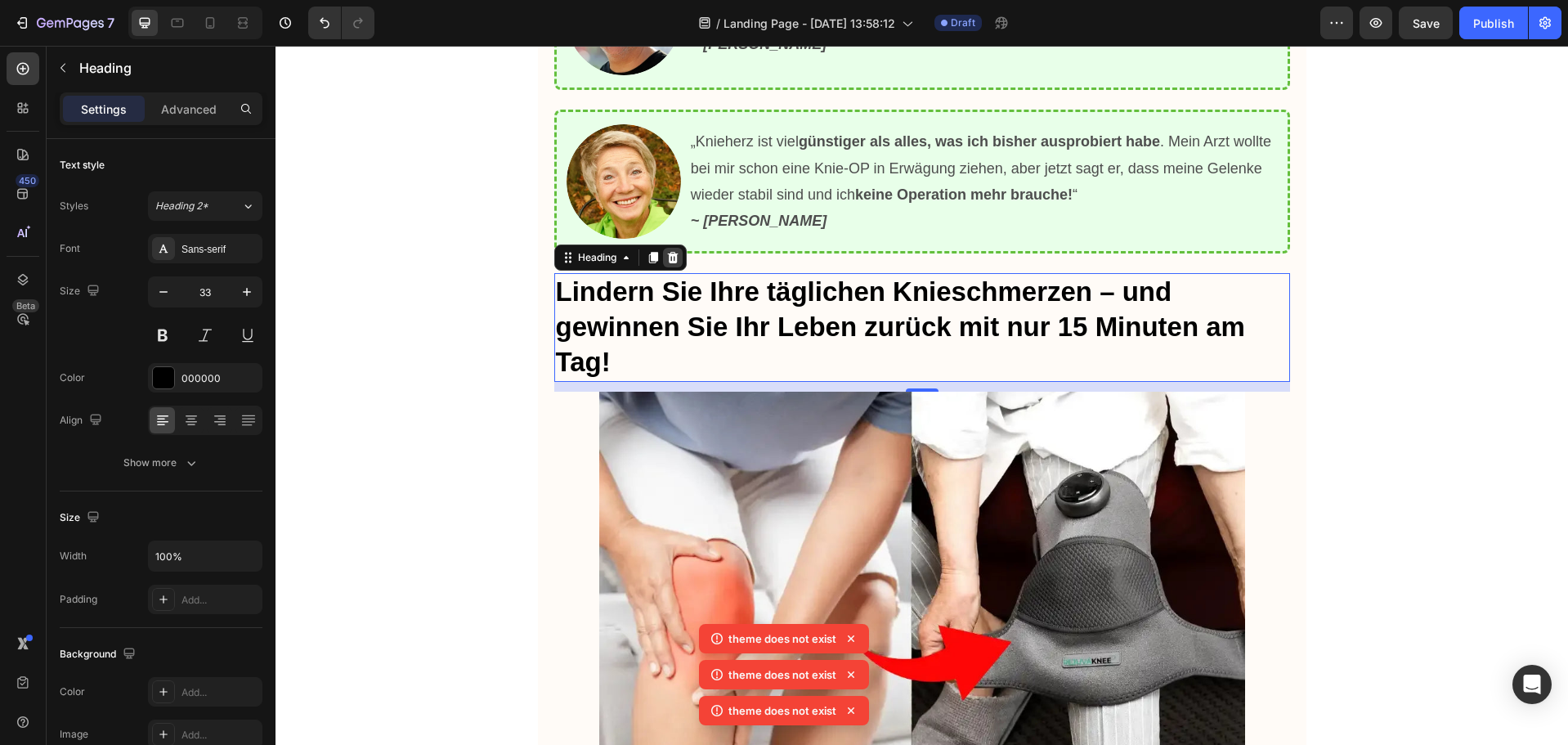
click at [667, 259] on icon at bounding box center [673, 257] width 13 height 13
